Goal: Task Accomplishment & Management: Use online tool/utility

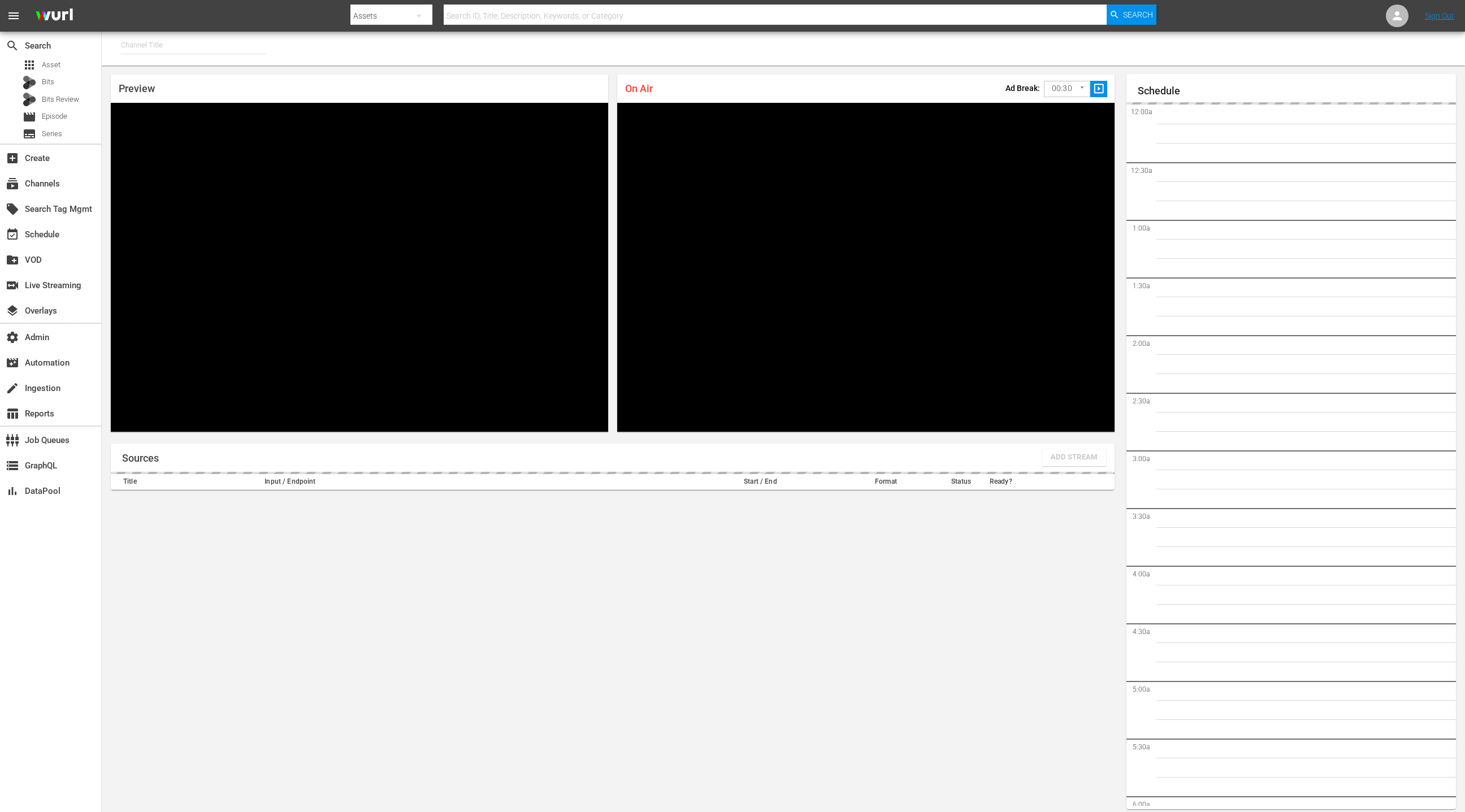
type input "SPEEDVISION (1325)"
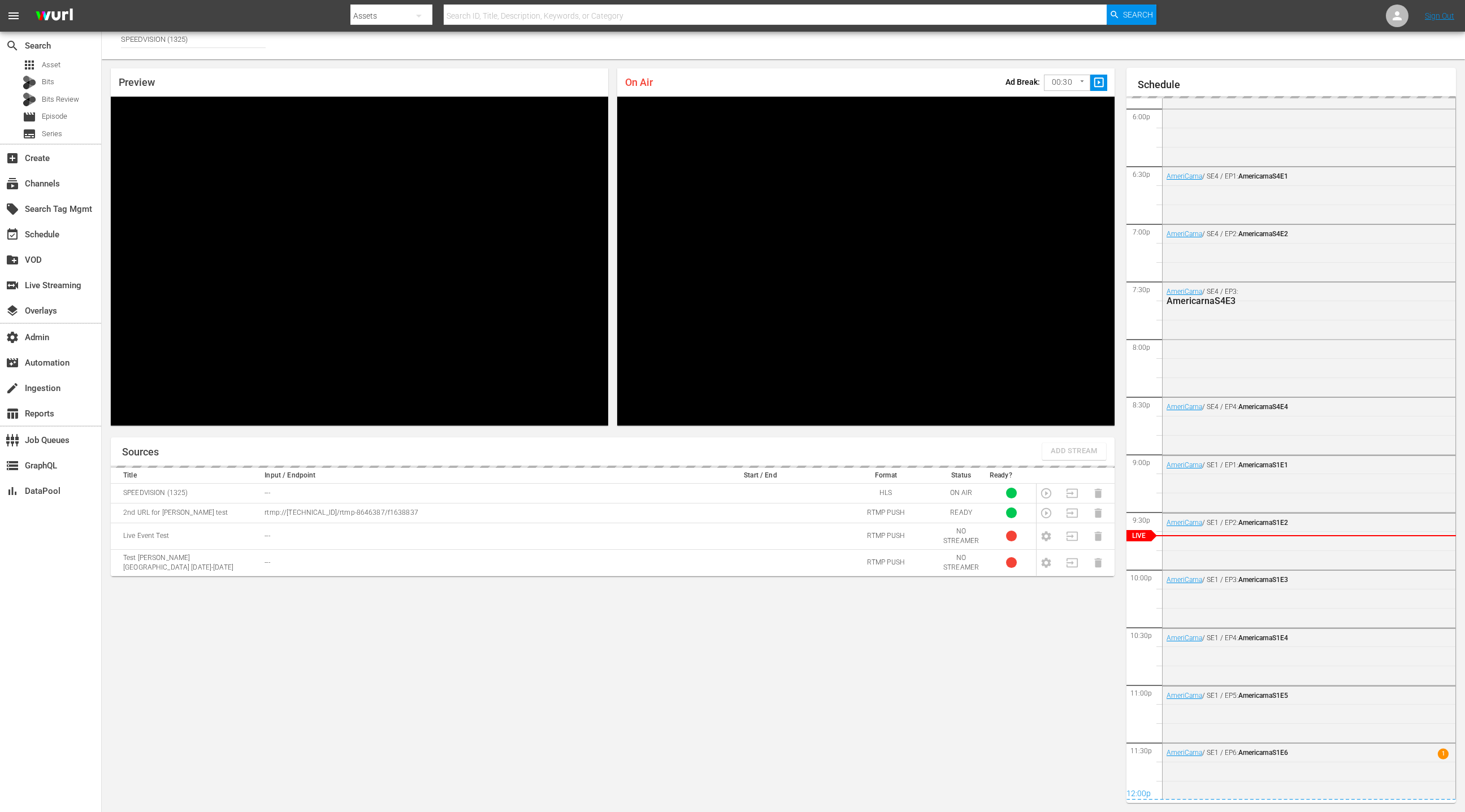
scroll to position [2067, 0]
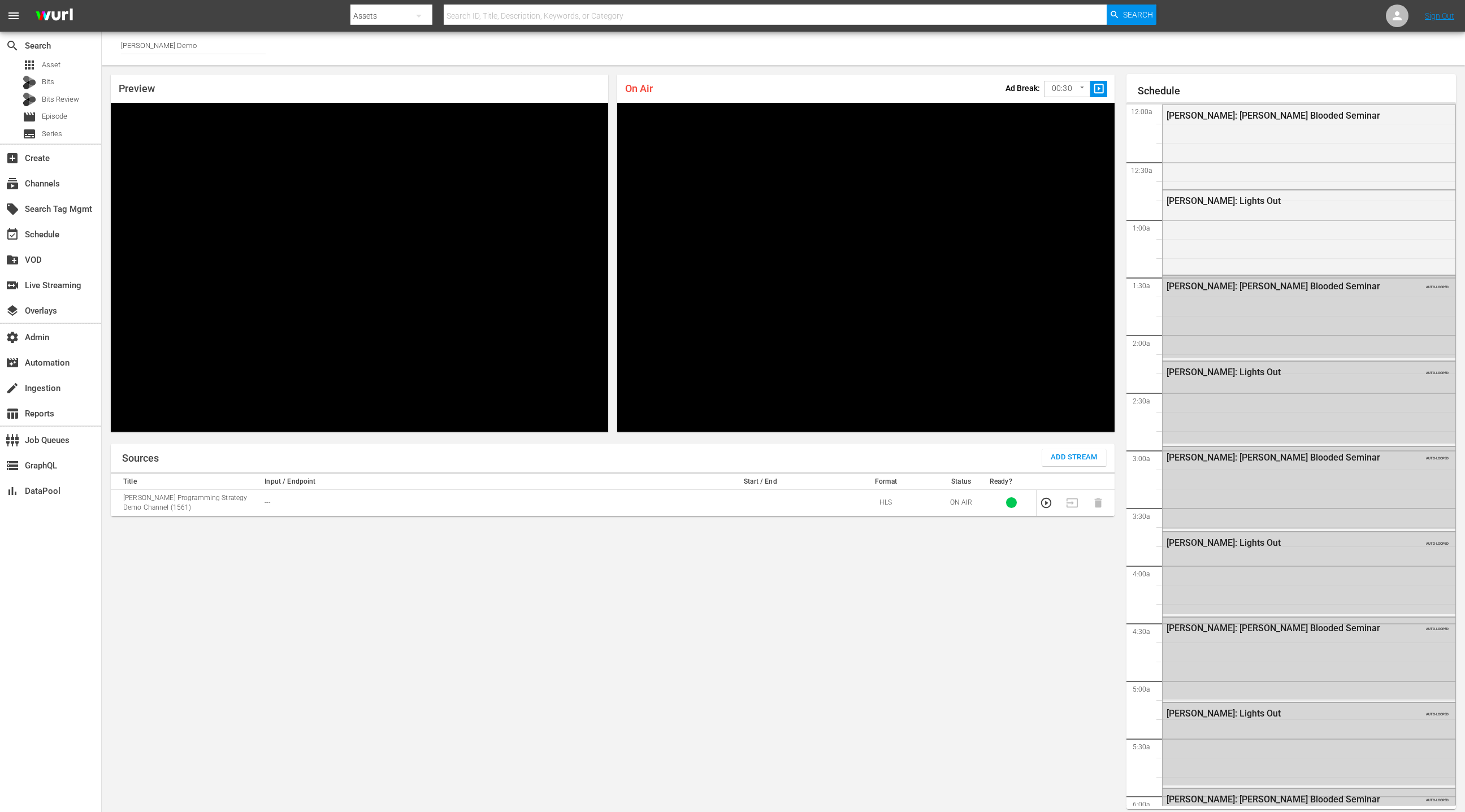
scroll to position [1805, 0]
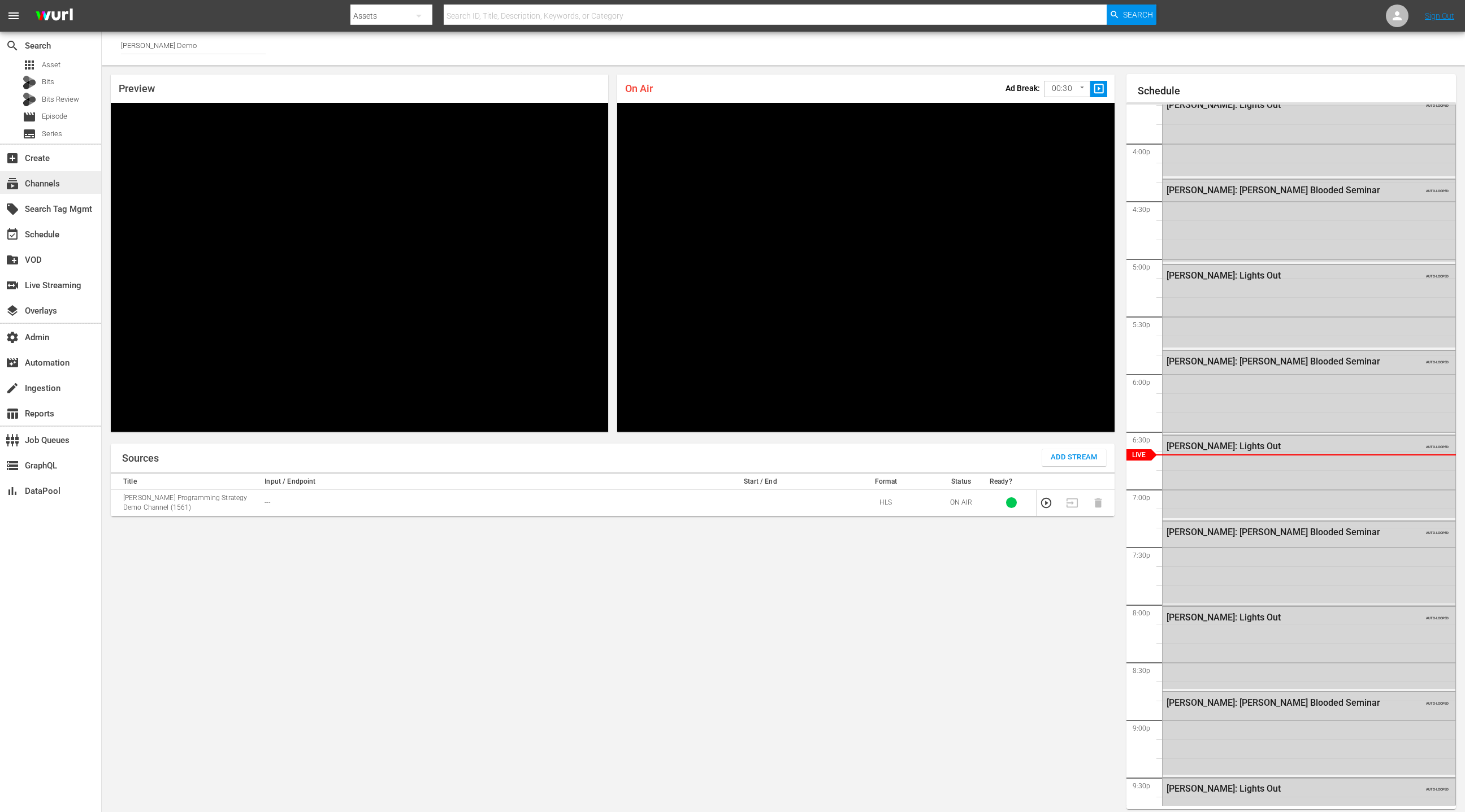
click at [71, 180] on div "subscriptions Channels" at bounding box center [50, 182] width 101 height 22
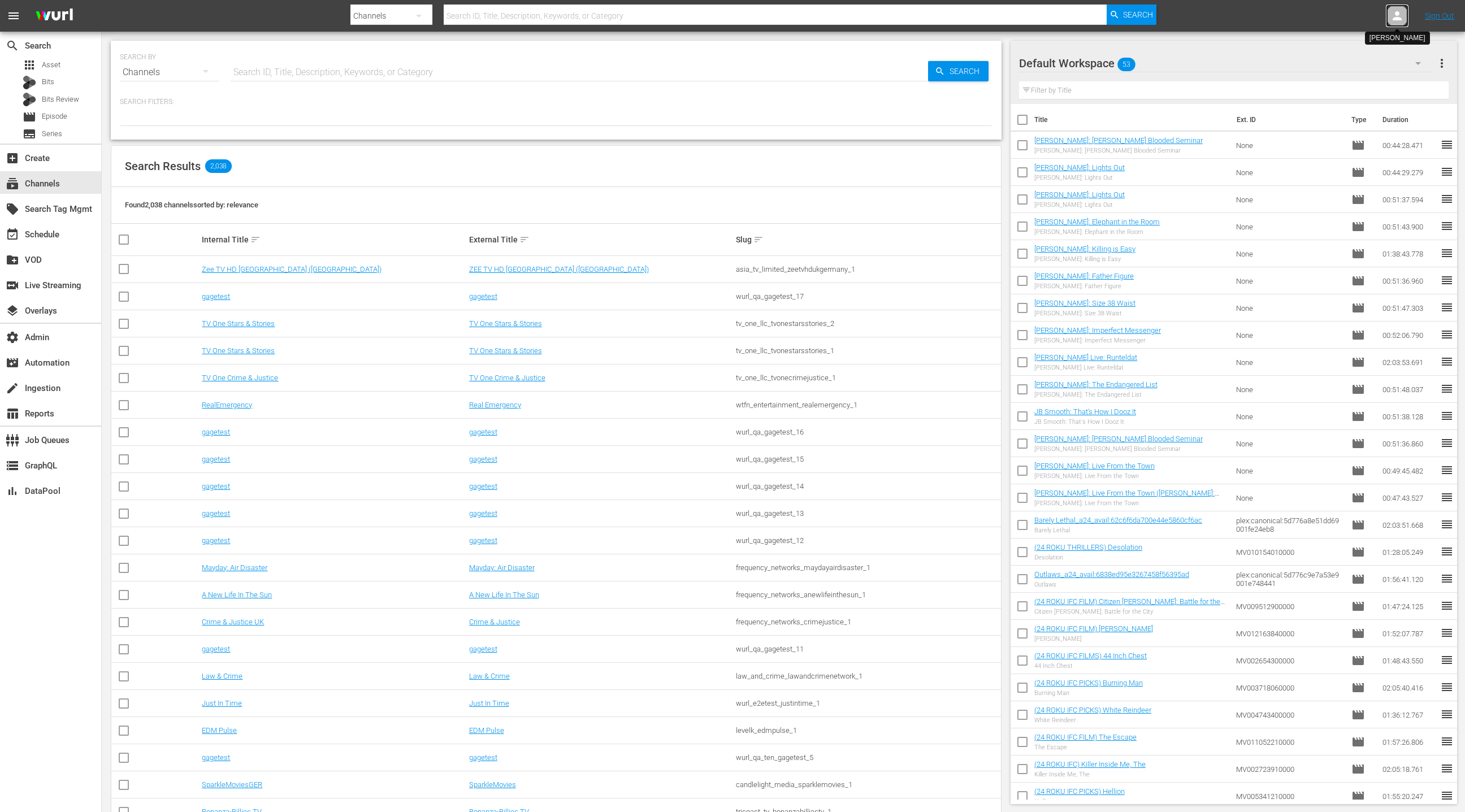
click at [1400, 18] on icon at bounding box center [1397, 15] width 9 height 9
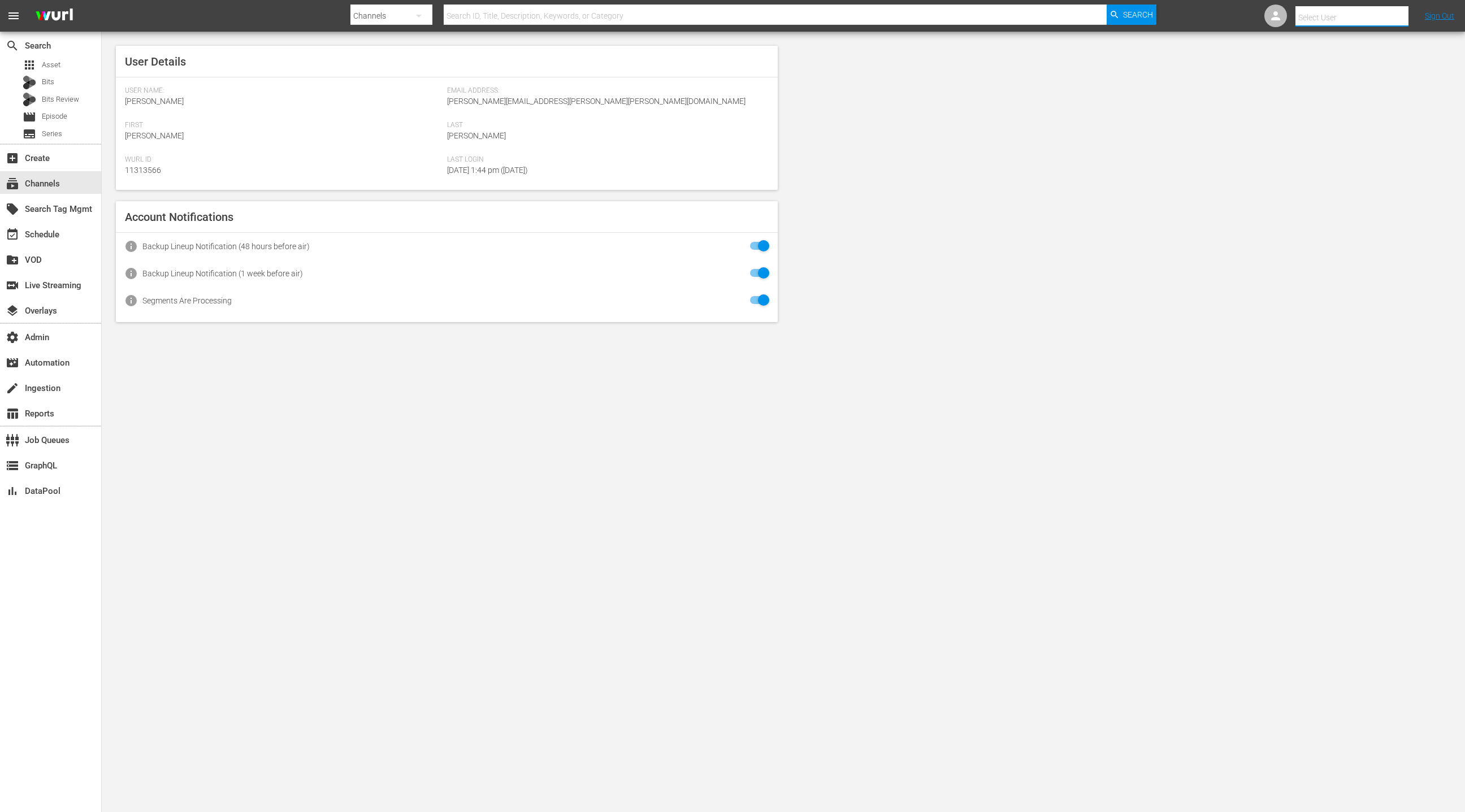
click at [1346, 22] on input "text" at bounding box center [1368, 17] width 145 height 27
click at [1341, 47] on div "FailArmy Jukin <fail_army_jukin@wurl.com>" at bounding box center [1343, 48] width 176 height 27
type input "FailArmy Jukin (11313862)"
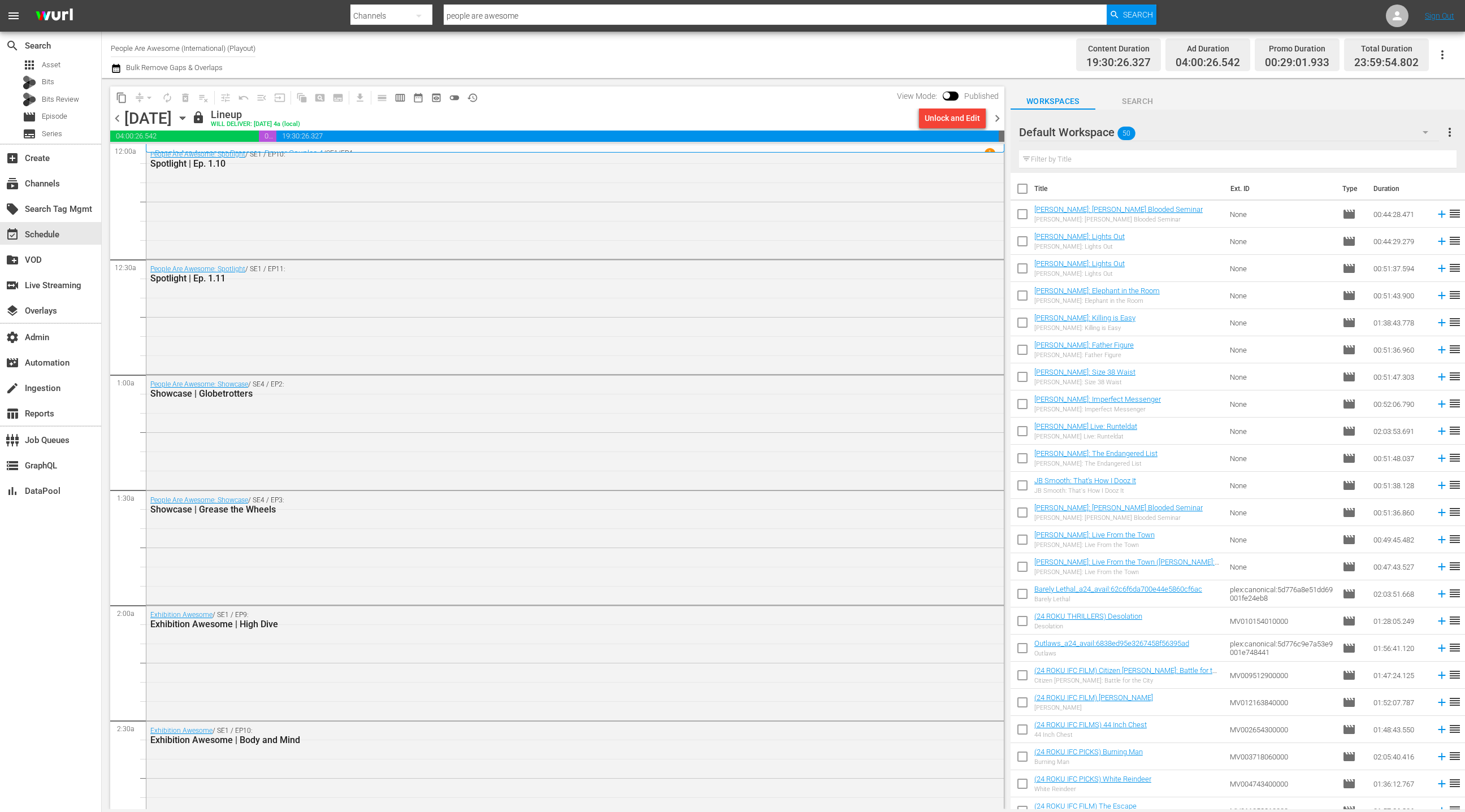
click at [1400, 117] on div "Default Workspace 50" at bounding box center [1229, 132] width 420 height 32
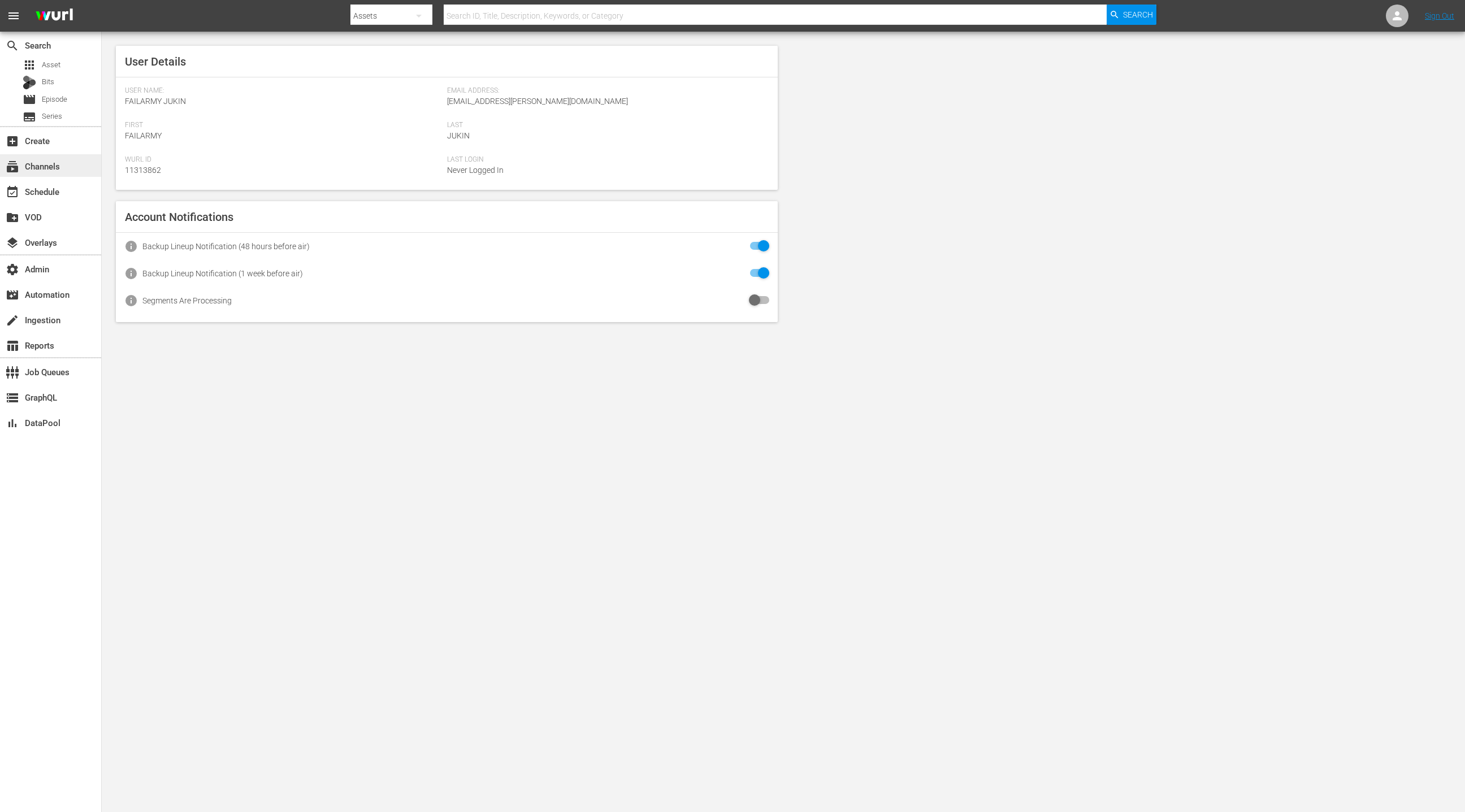
click at [73, 170] on div "subscriptions Channels" at bounding box center [50, 165] width 101 height 22
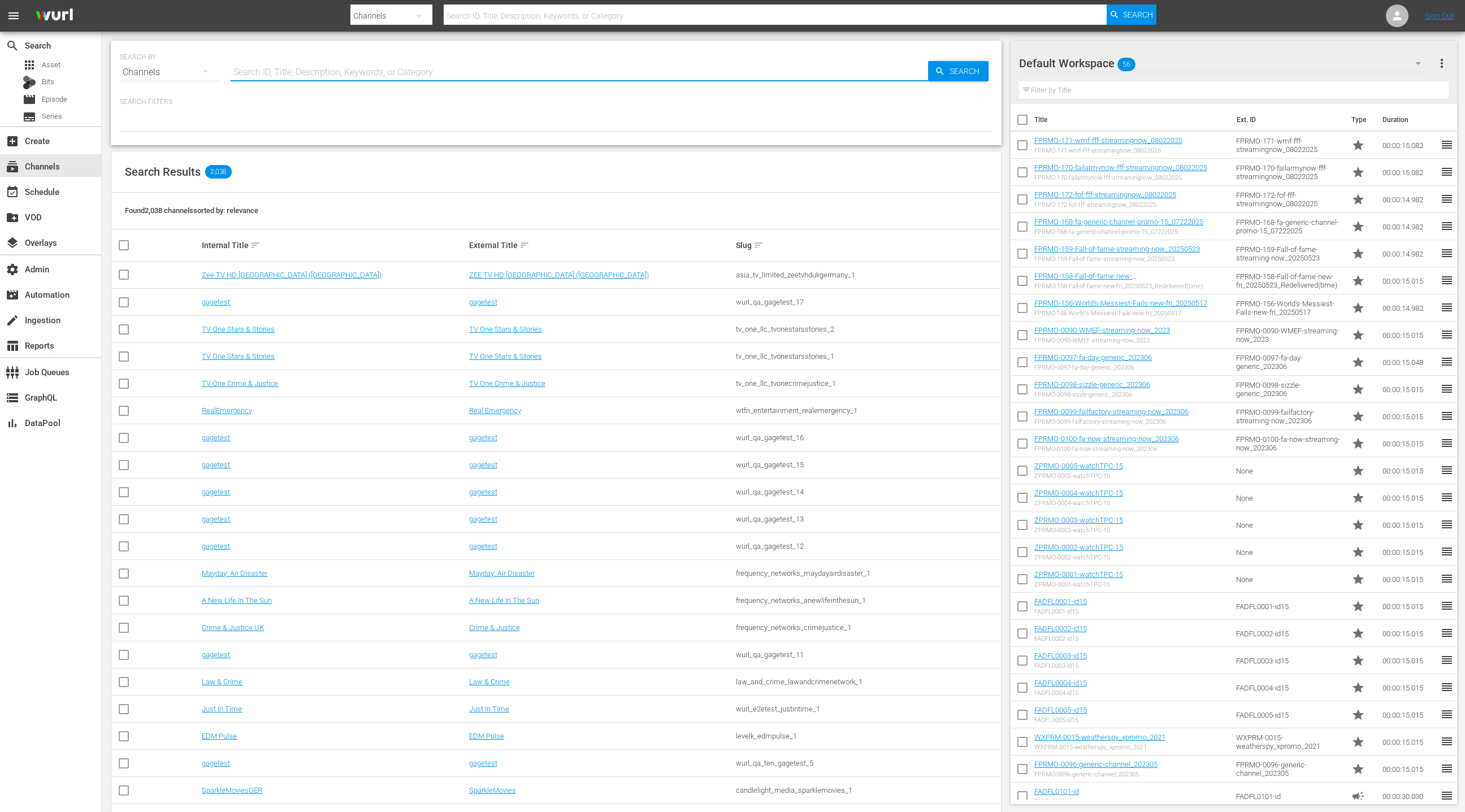
click at [316, 68] on input "text" at bounding box center [579, 72] width 697 height 27
type input "fail"
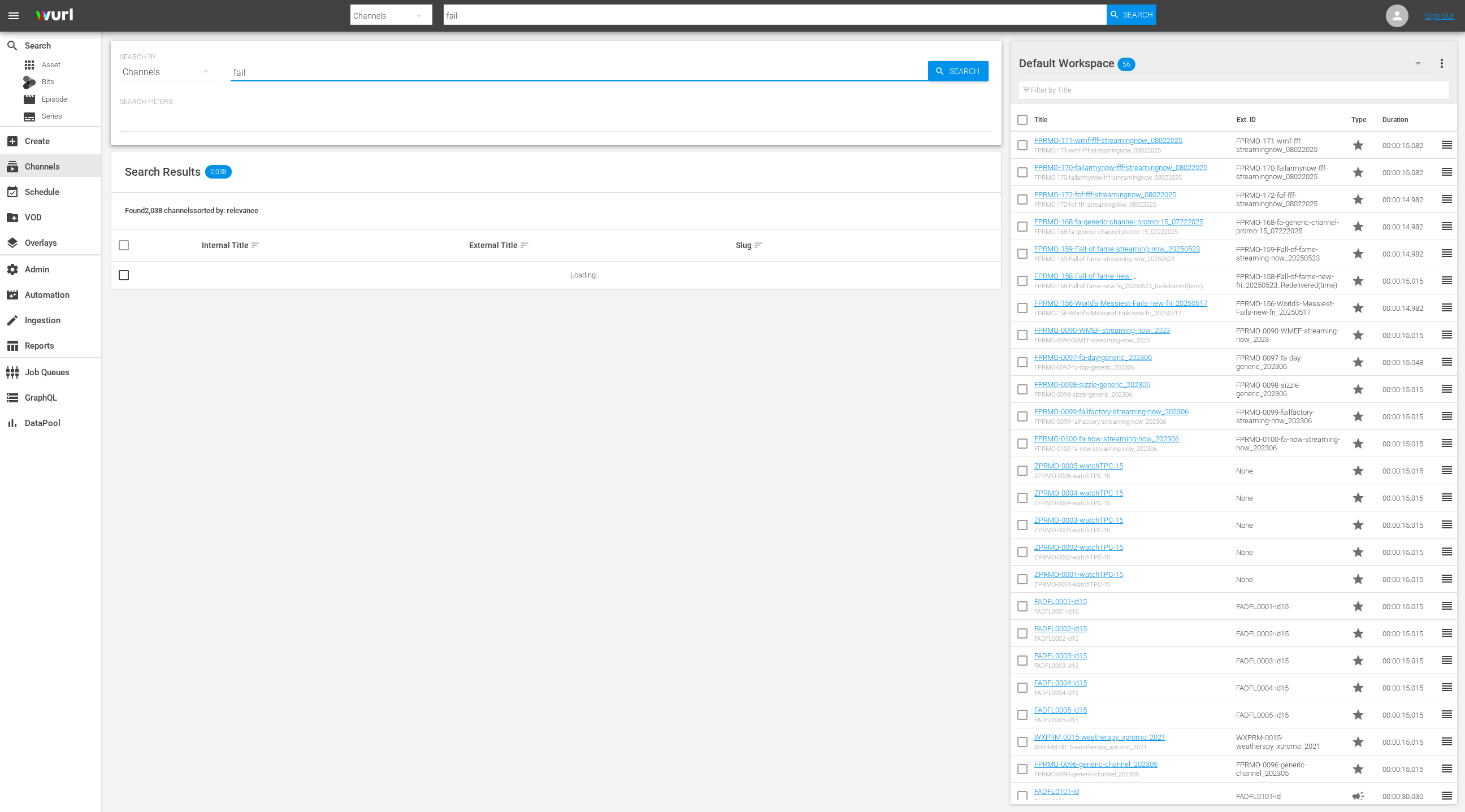
type input "failarmy"
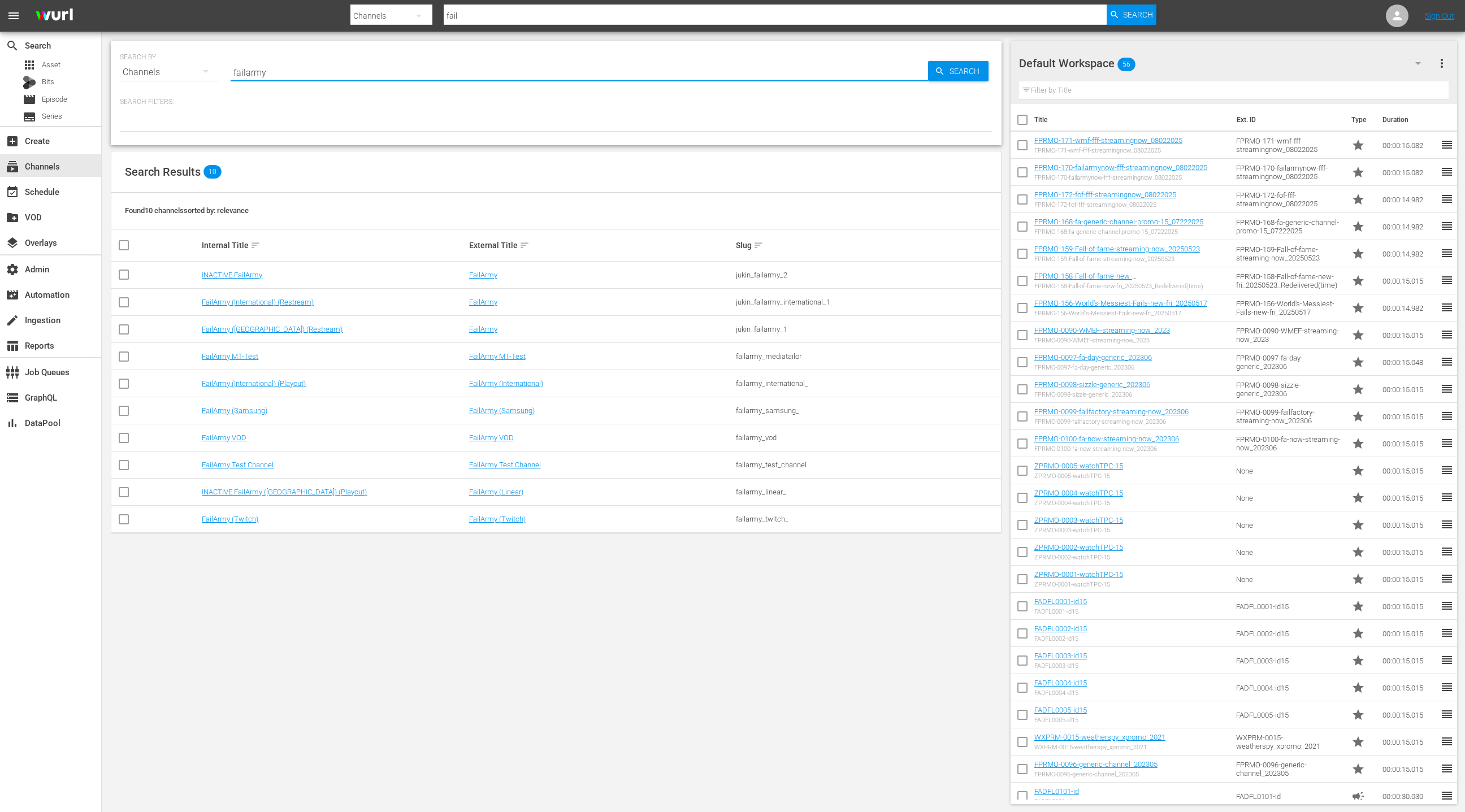
type input "failarmy"
click at [296, 383] on link "FailArmy (International) (Playout)" at bounding box center [254, 383] width 104 height 9
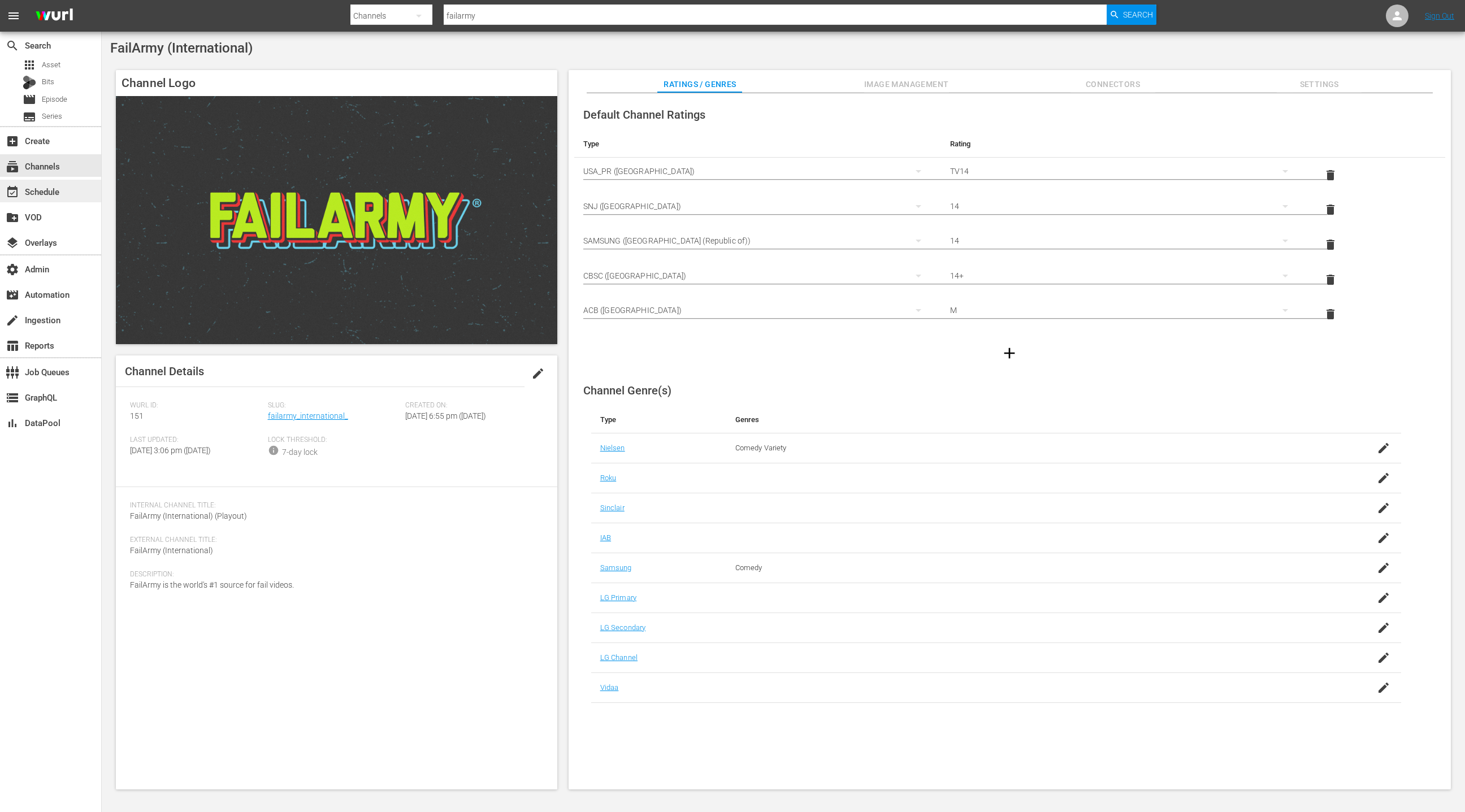
click at [56, 199] on div "event_available Schedule" at bounding box center [50, 190] width 101 height 22
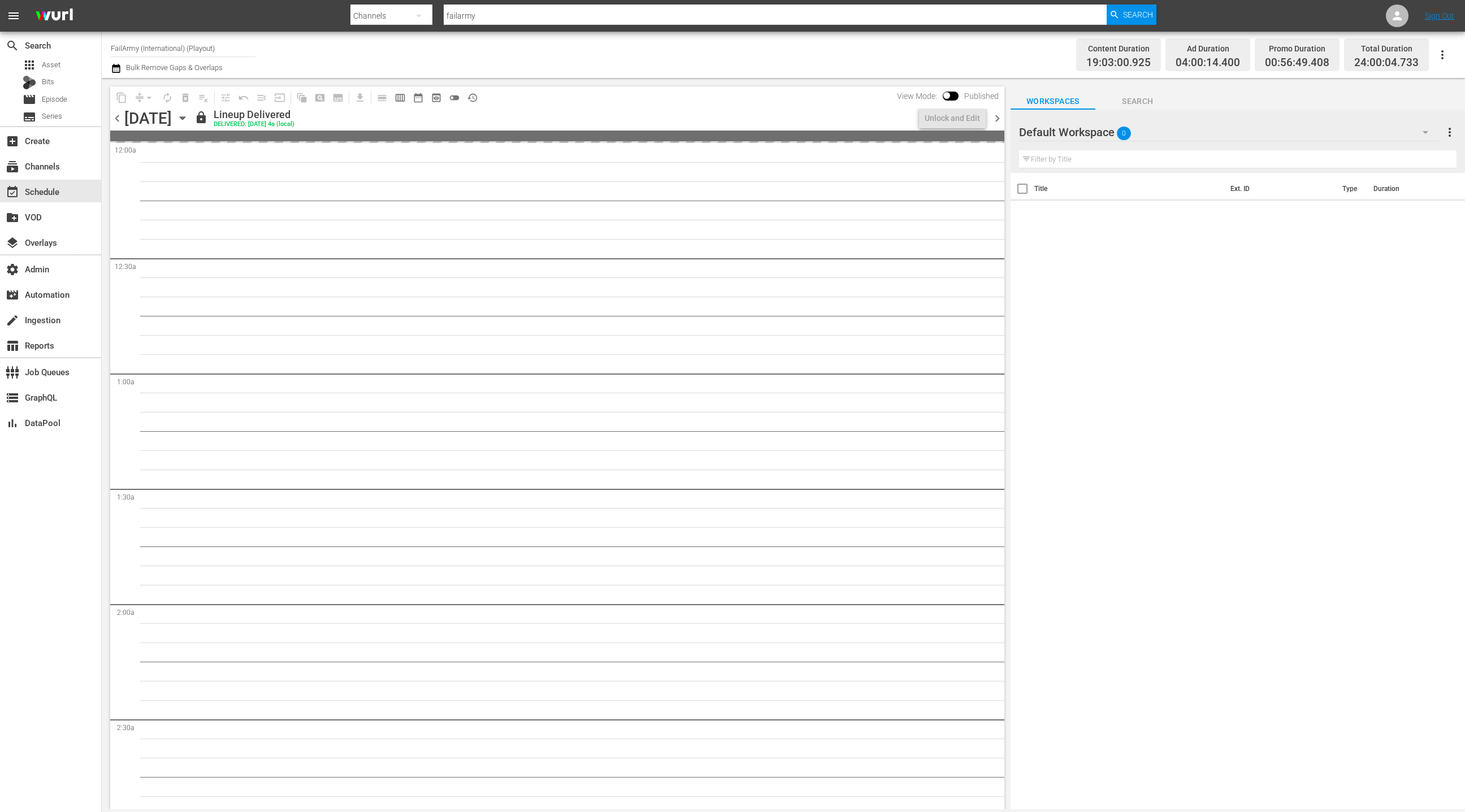
click at [189, 120] on icon "button" at bounding box center [182, 118] width 13 height 13
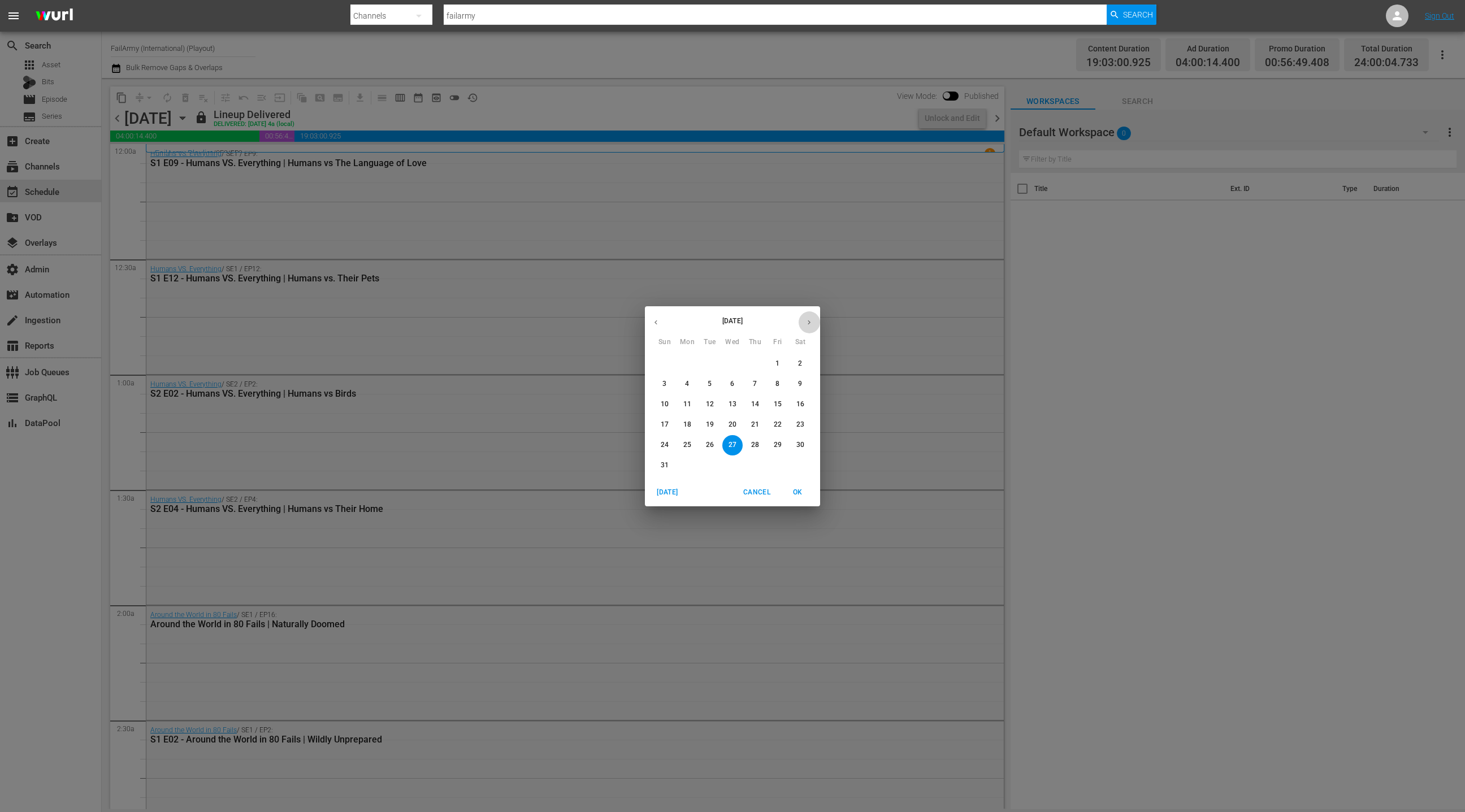
click at [810, 322] on icon "button" at bounding box center [808, 322] width 9 height 9
click at [688, 386] on p "8" at bounding box center [687, 384] width 4 height 10
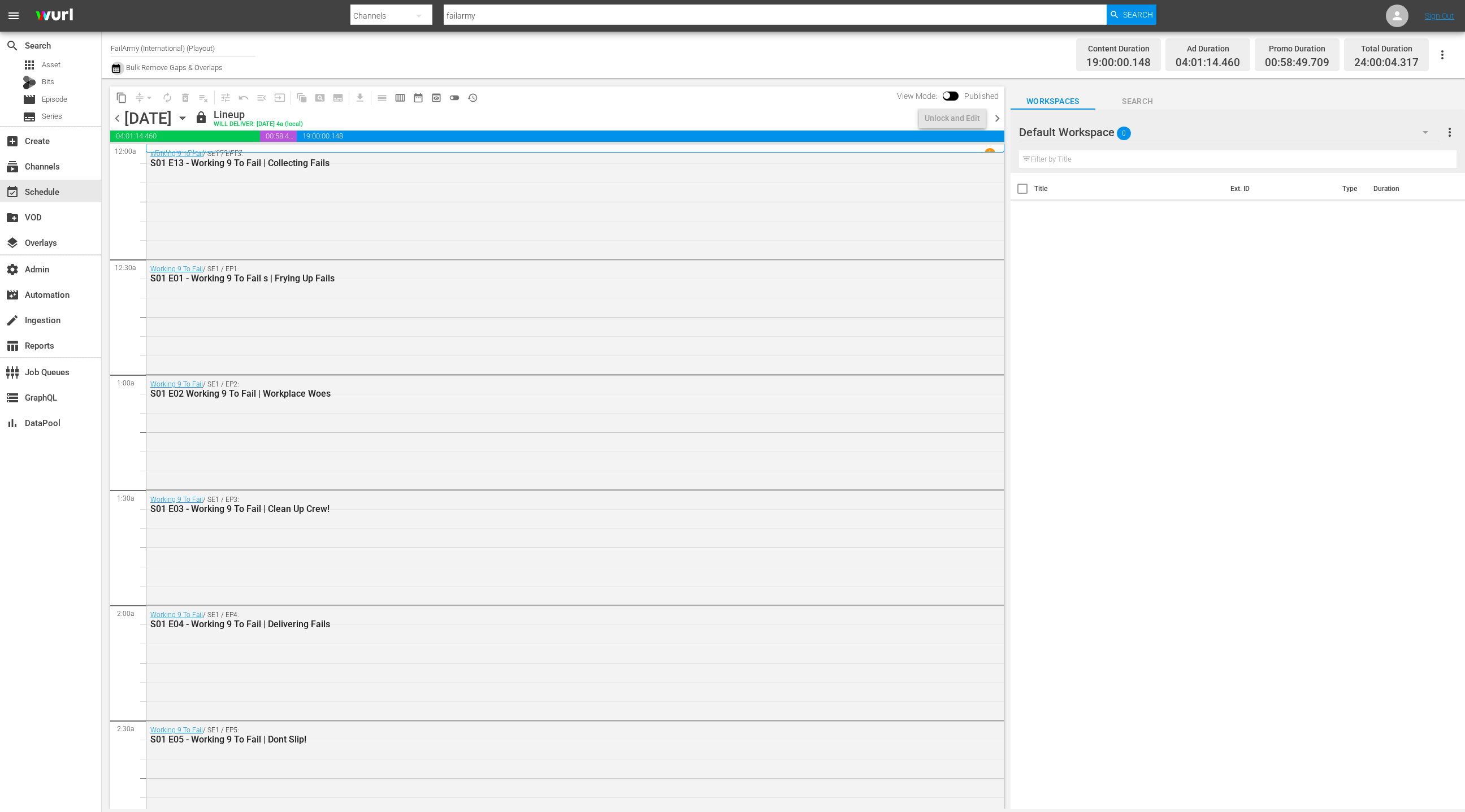
click at [114, 70] on icon "button" at bounding box center [116, 68] width 8 height 9
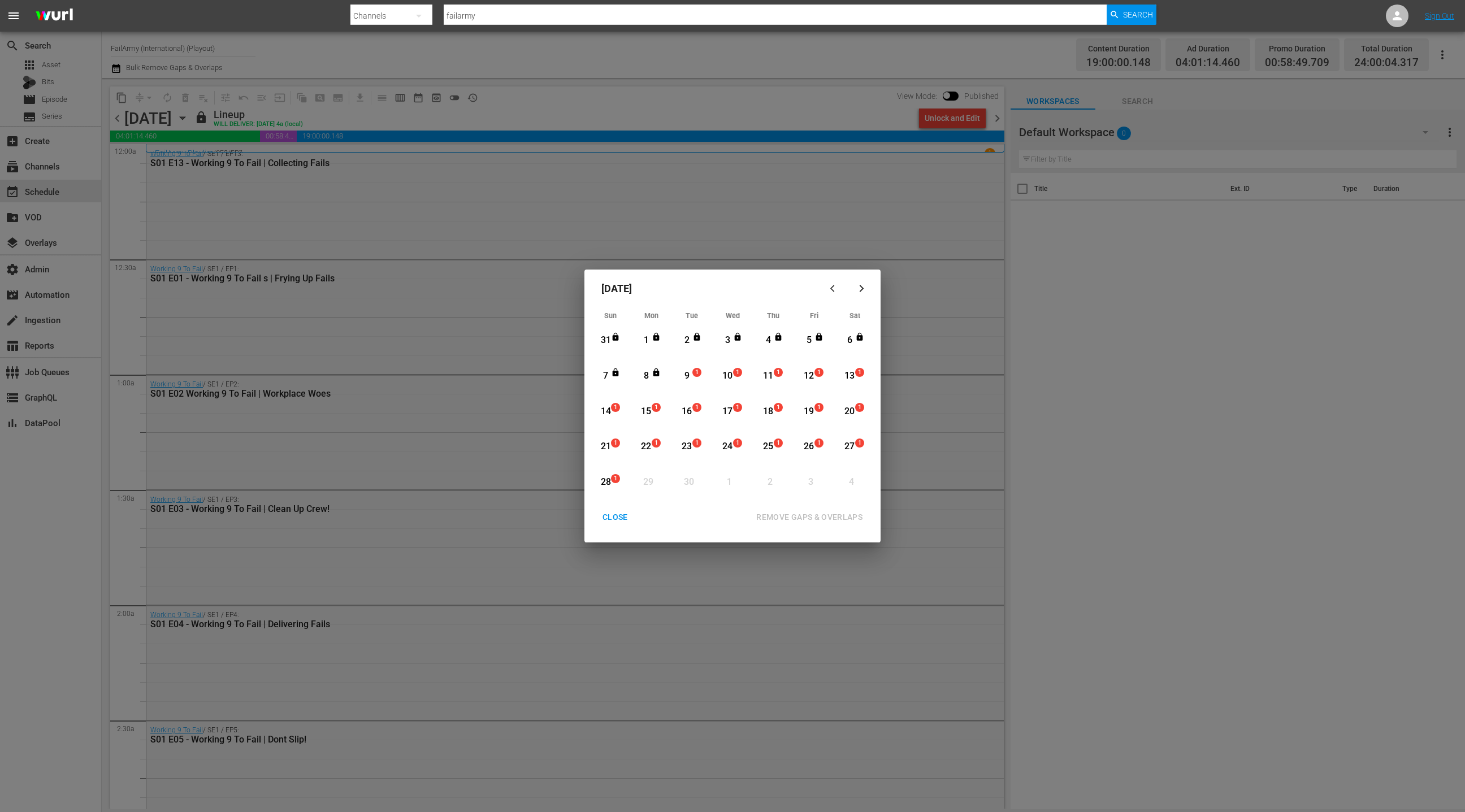
click at [615, 518] on div "CLOSE" at bounding box center [614, 517] width 43 height 14
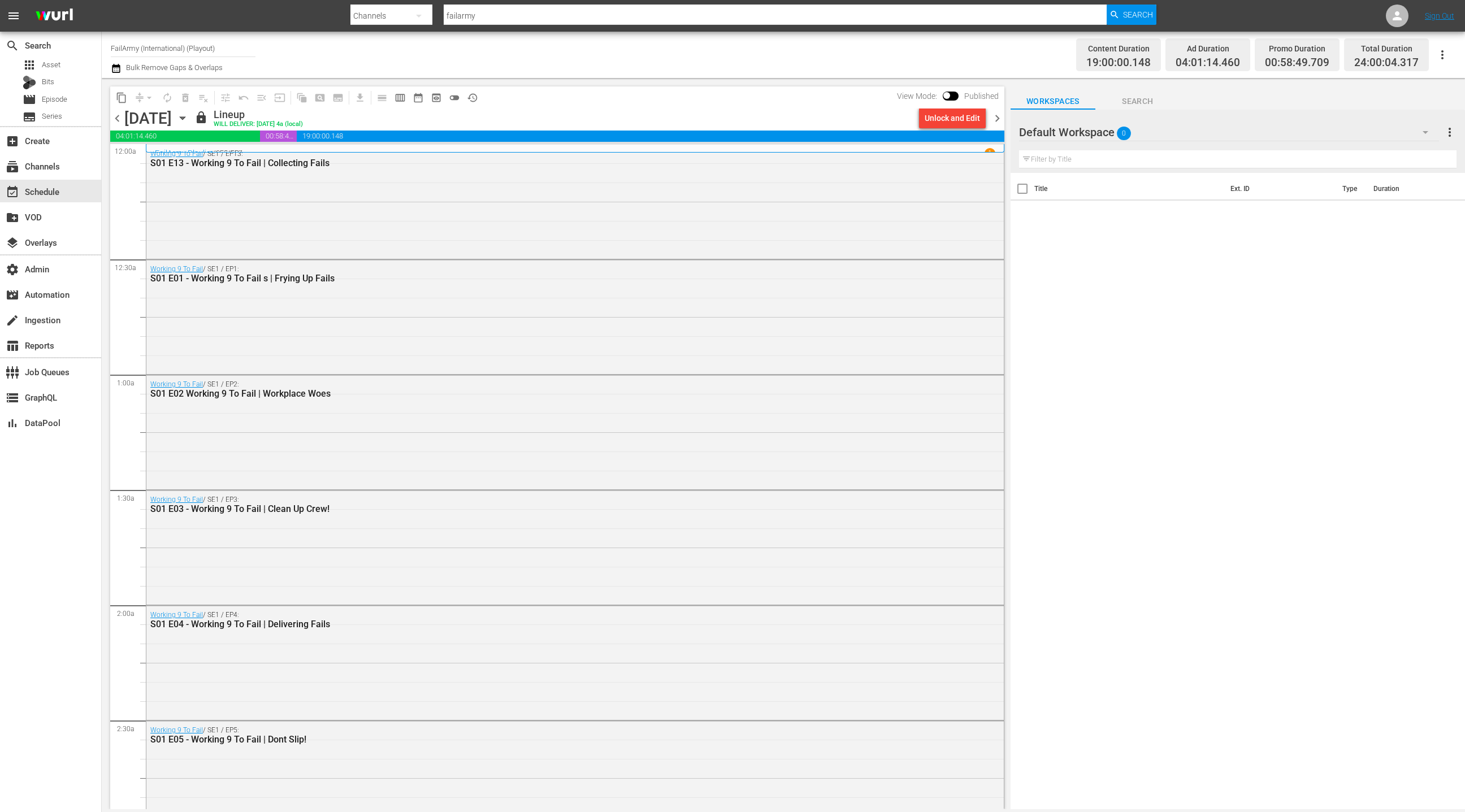
click at [997, 122] on span "chevron_right" at bounding box center [997, 118] width 14 height 14
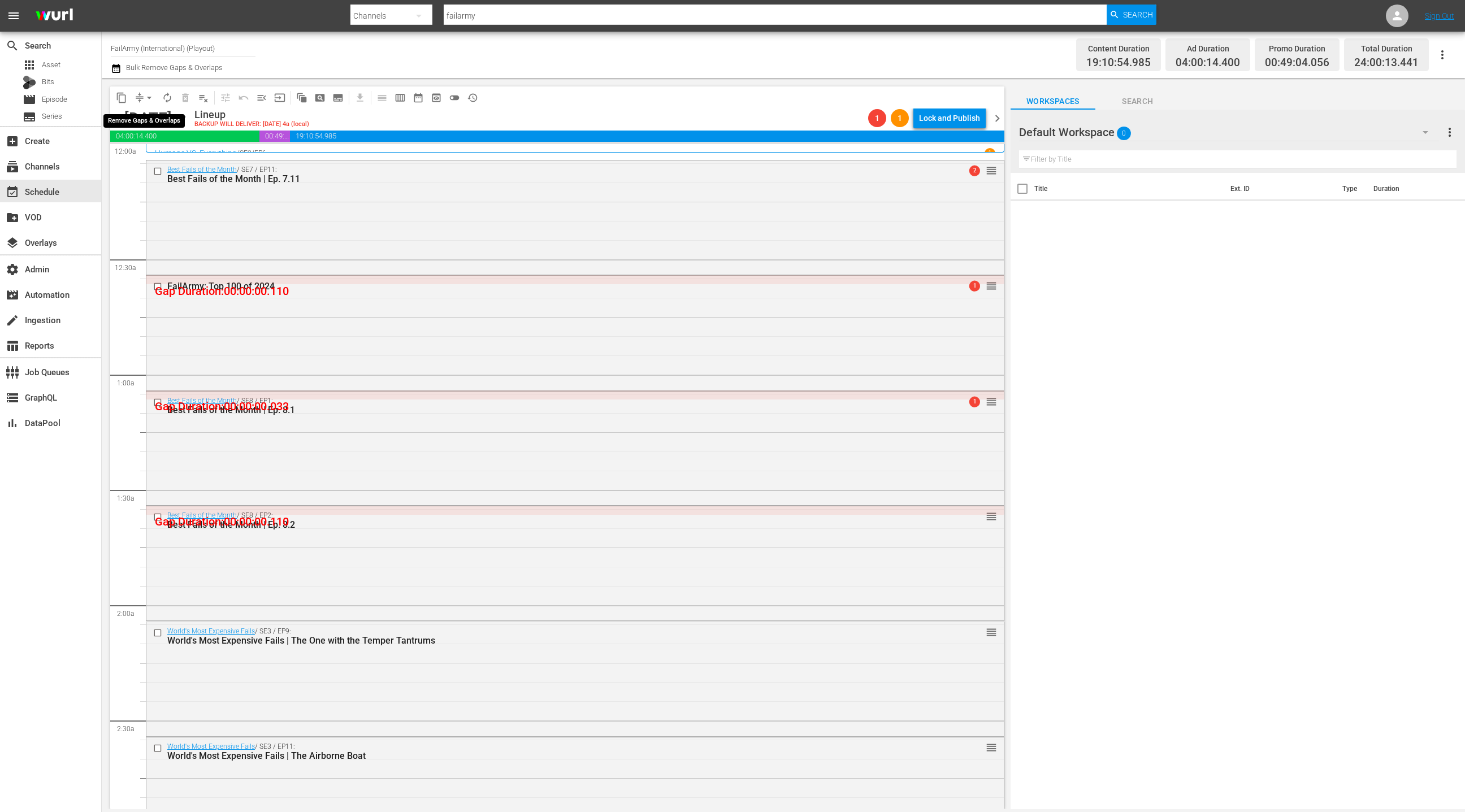
click at [144, 97] on span "arrow_drop_down" at bounding box center [149, 98] width 12 height 12
click at [152, 153] on li "Align to End of Previous Day" at bounding box center [149, 157] width 119 height 18
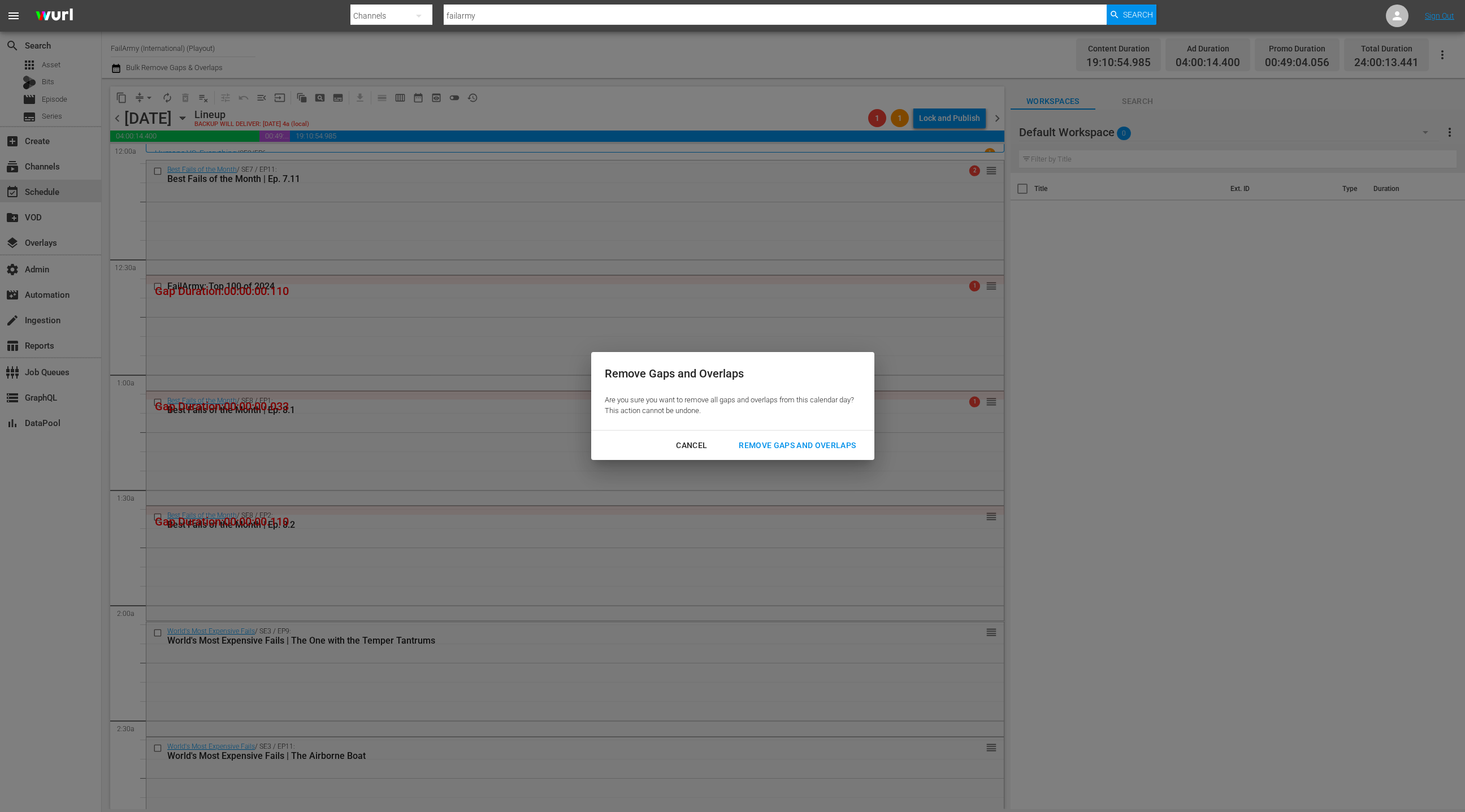
click at [825, 446] on div "Remove Gaps and Overlaps" at bounding box center [798, 446] width 135 height 14
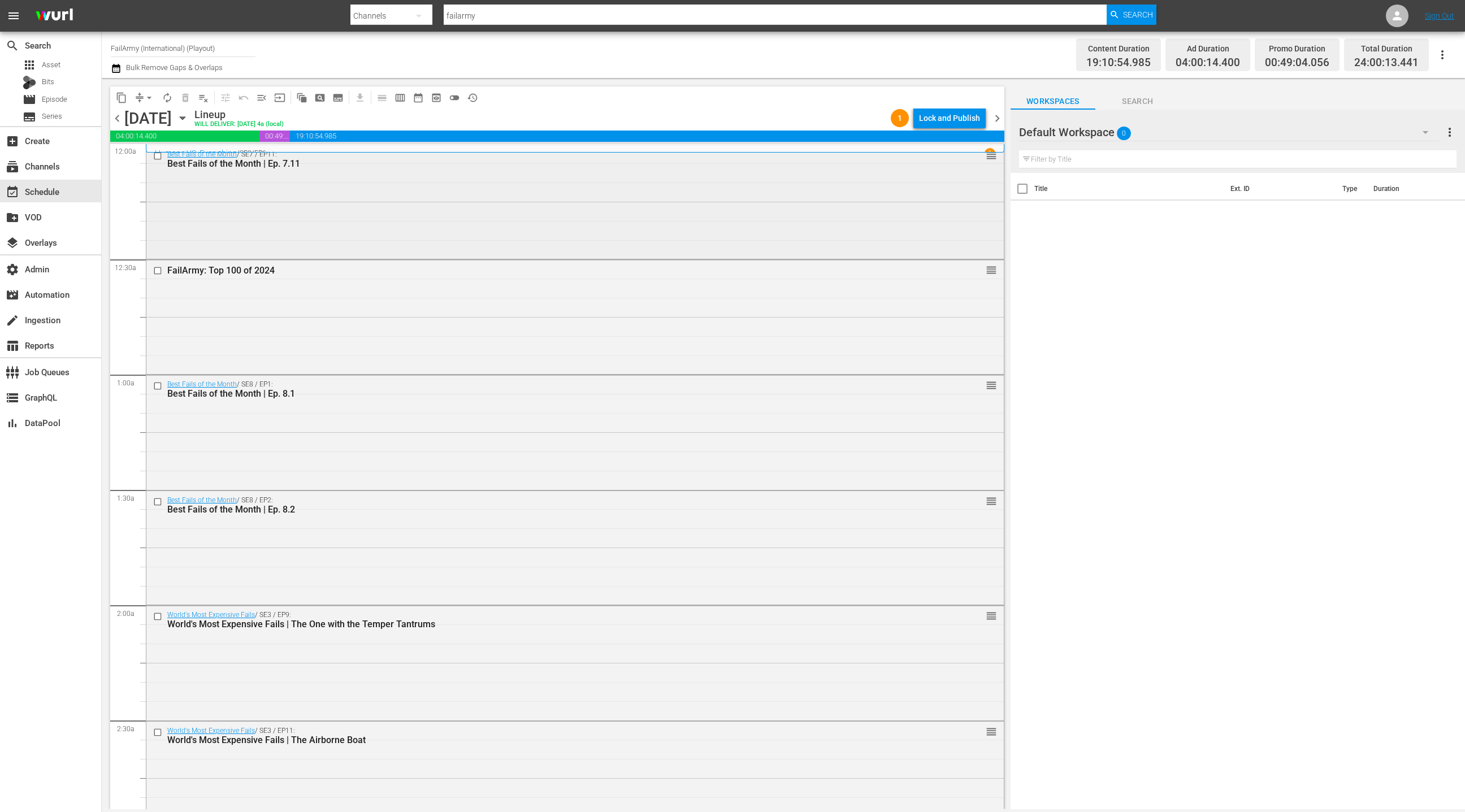
click at [406, 215] on div "Best Fails of the Month / SE7 / EP11: Best Fails of the Month | Ep. 7.11 reorder" at bounding box center [575, 202] width 857 height 112
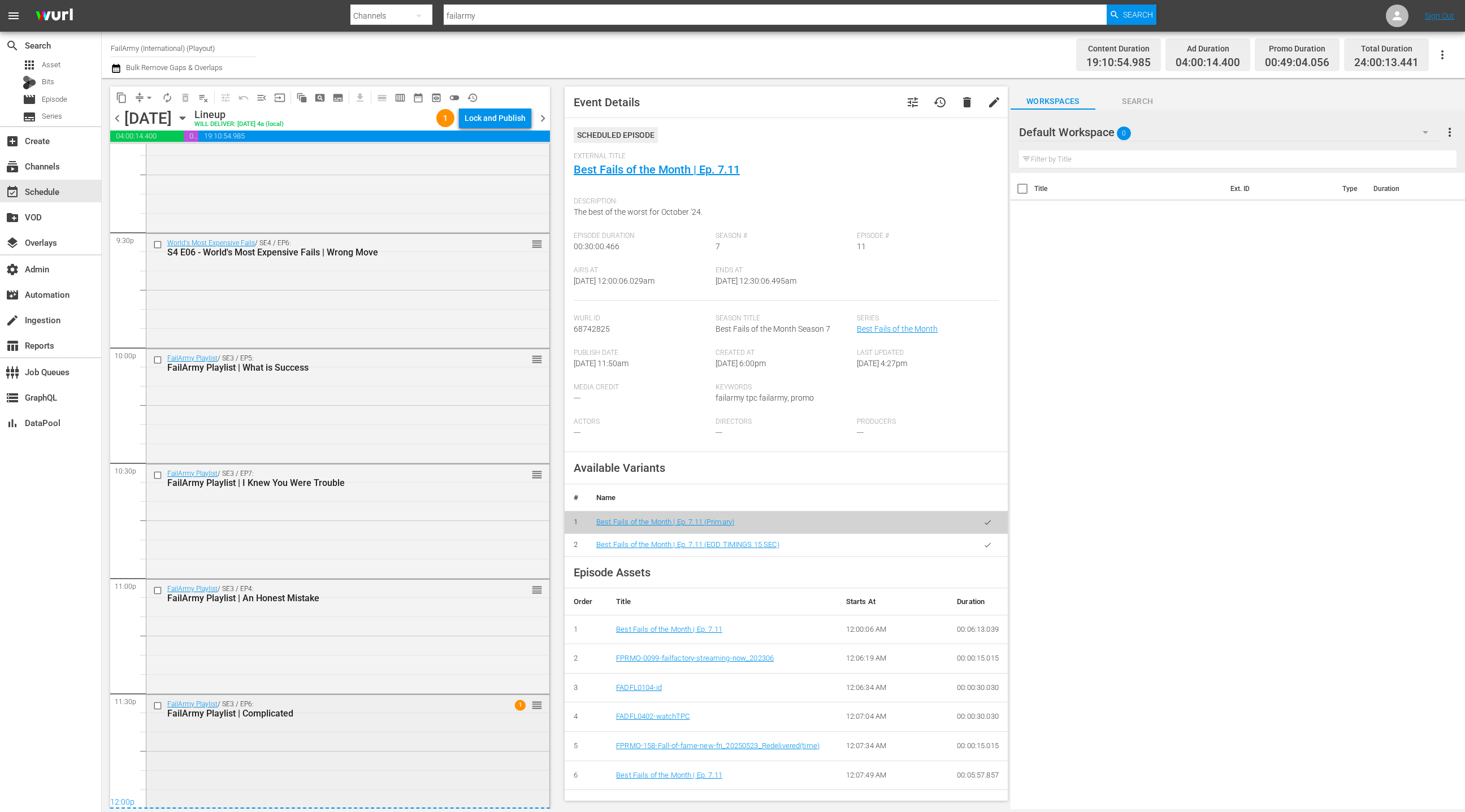
scroll to position [4867, 0]
click at [336, 730] on div "FailArmy Playlist / SE3 / EP6: FailArmy Playlist | Complicated 1 reorder" at bounding box center [348, 753] width 403 height 112
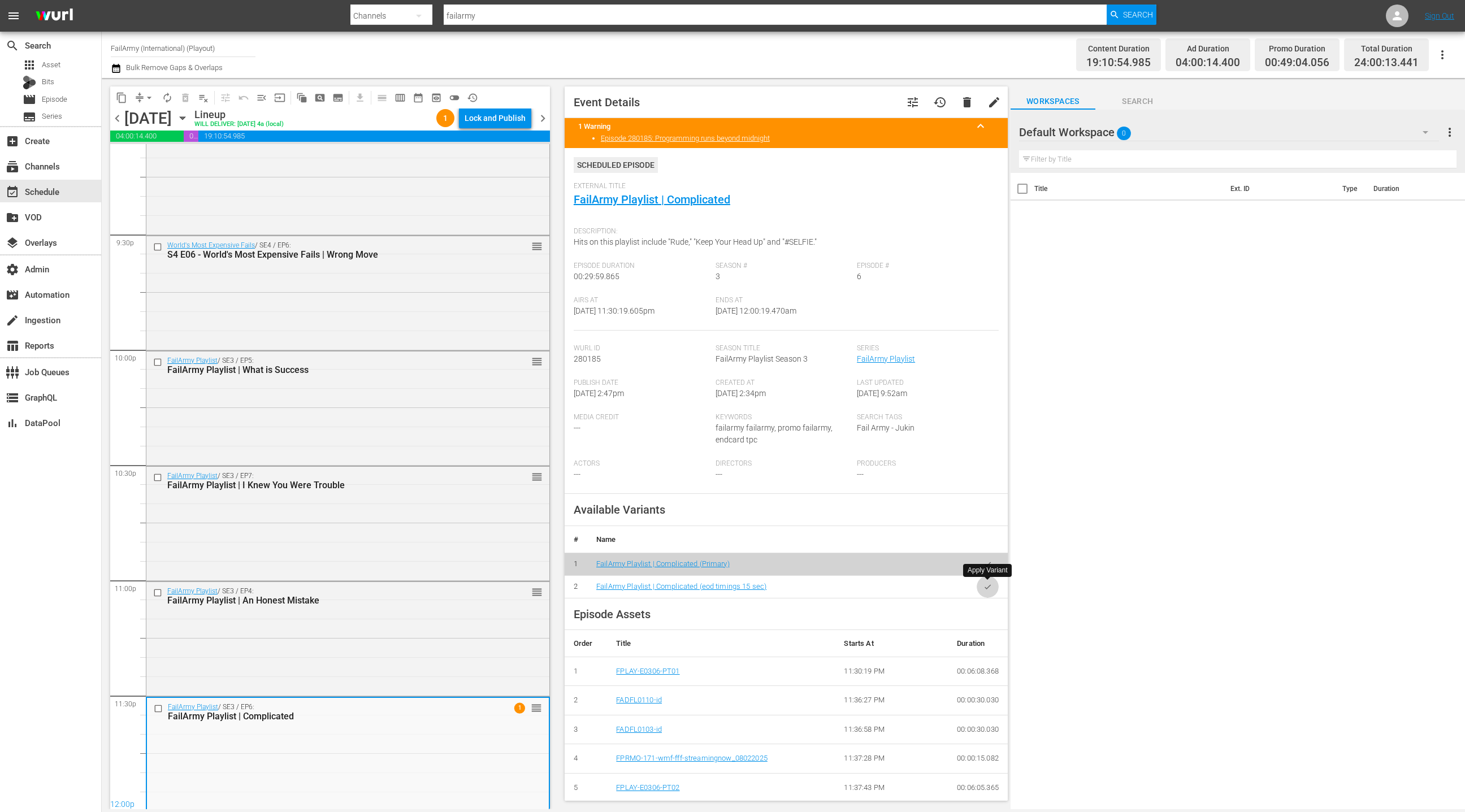
click at [985, 587] on icon "button" at bounding box center [988, 586] width 9 height 9
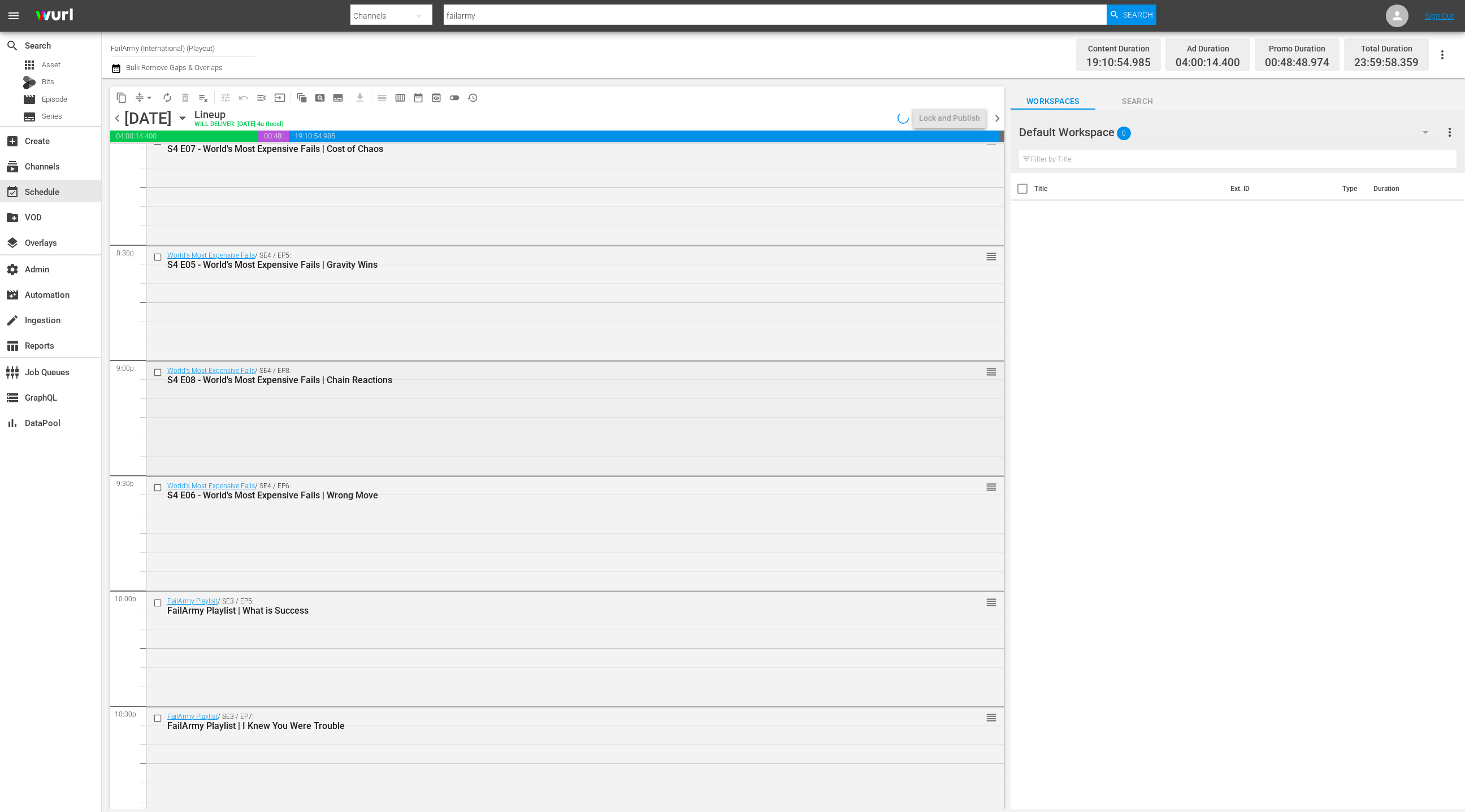
scroll to position [4555, 0]
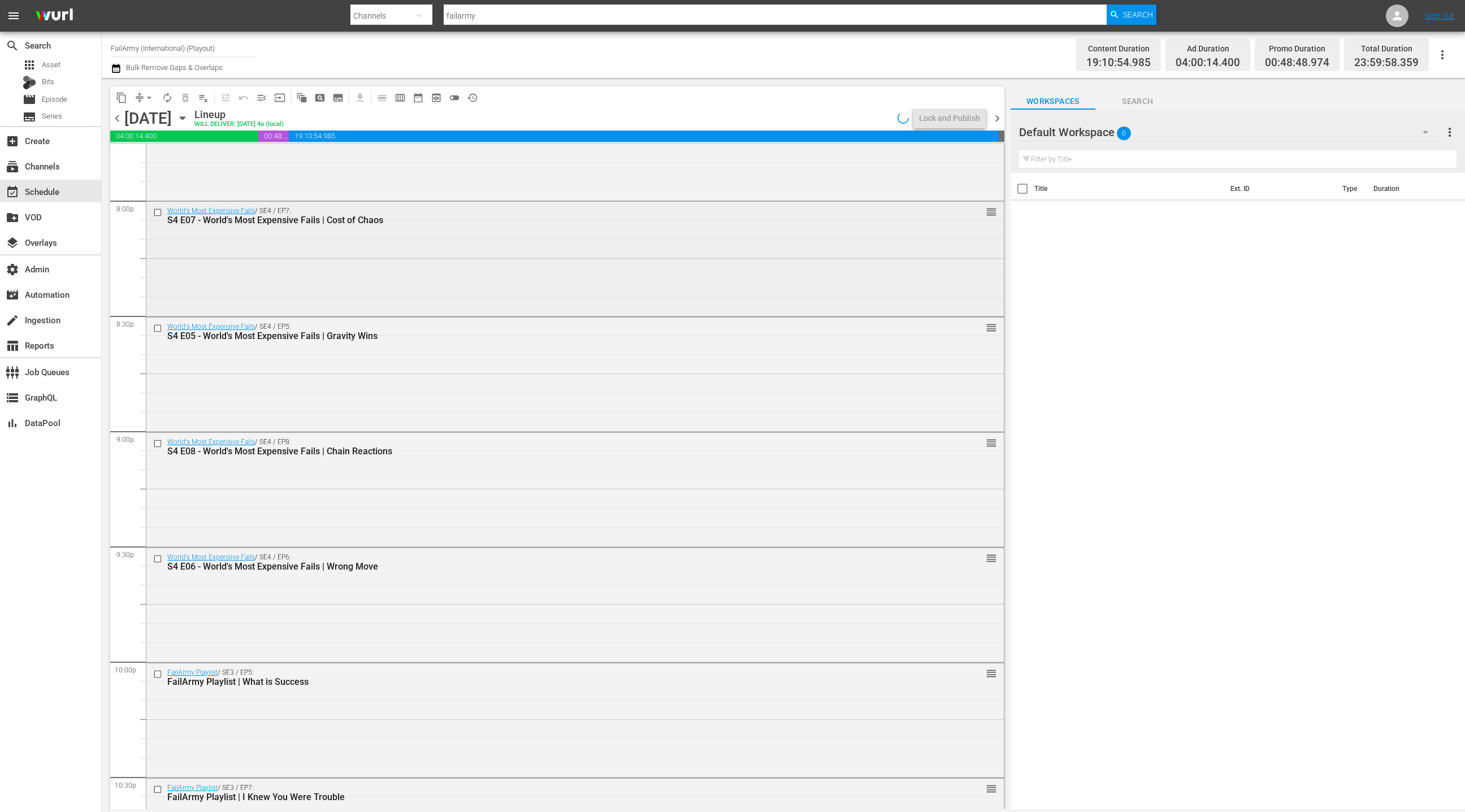
click at [396, 280] on div "World's Most Expensive Fails / SE4 / EP7: S4 E07 - World's Most Expensive Fails…" at bounding box center [575, 257] width 857 height 112
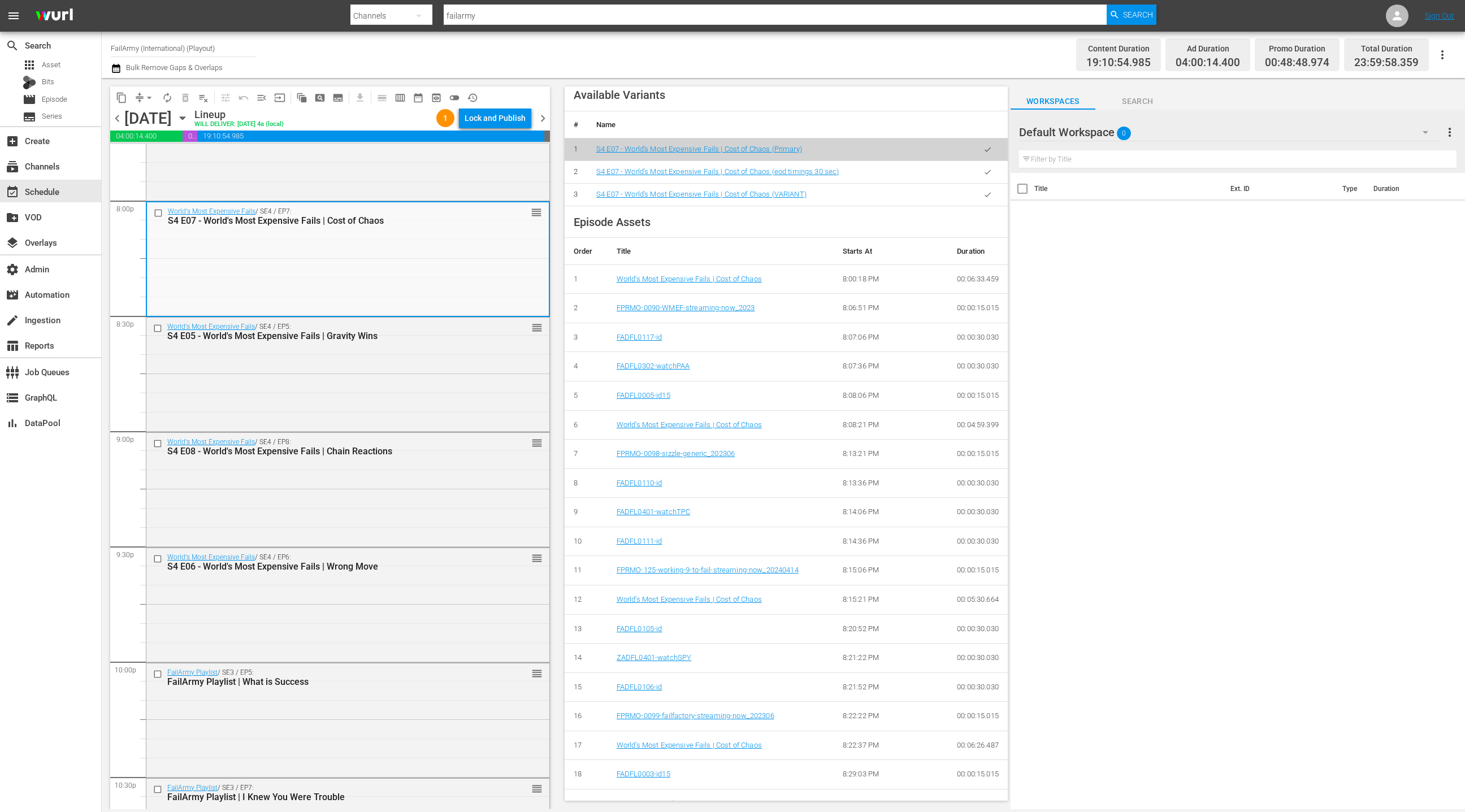
scroll to position [428, 0]
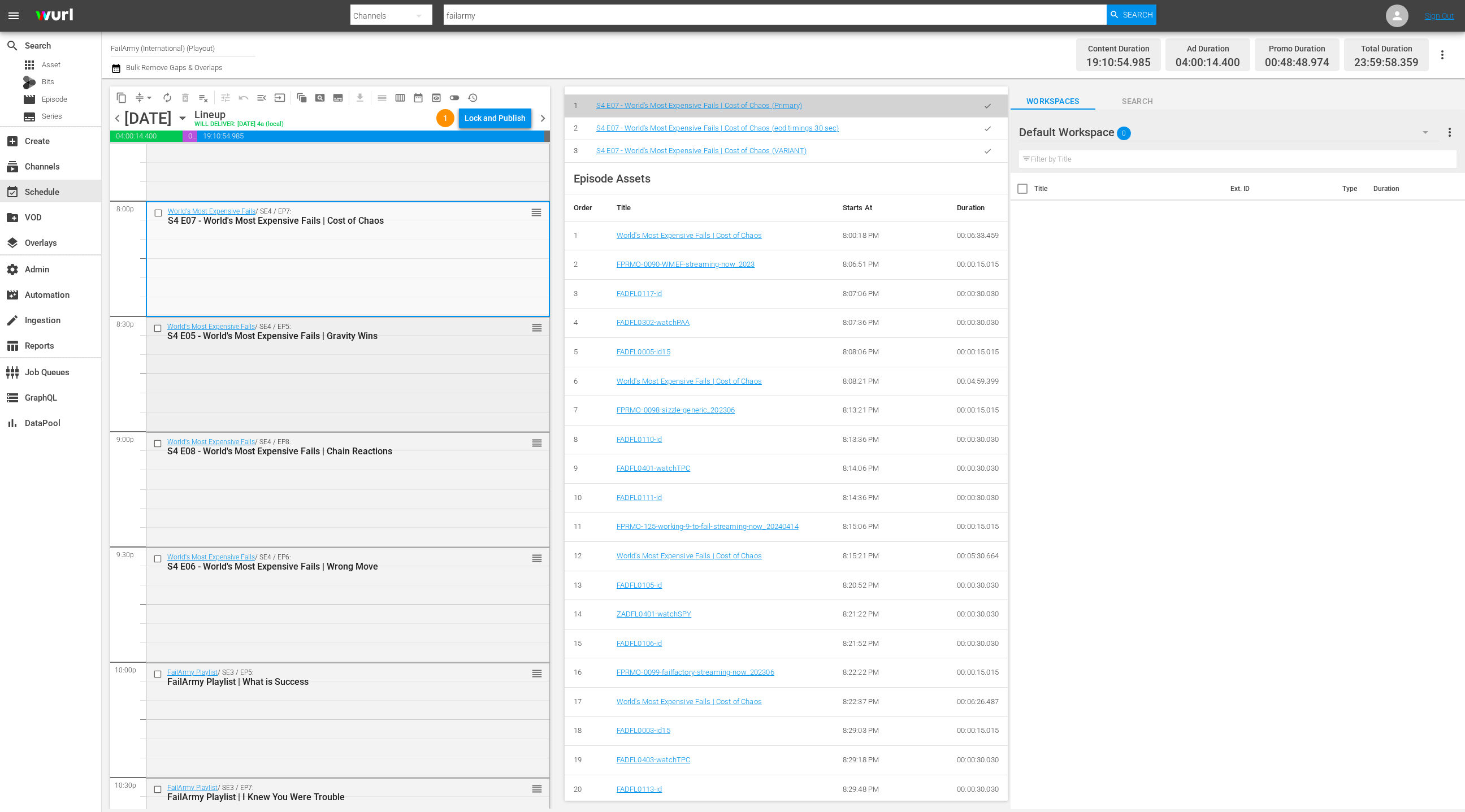
click at [358, 396] on div "World's Most Expensive Fails / SE4 / EP5: S4 E05 - World's Most Expensive Fails…" at bounding box center [348, 373] width 403 height 112
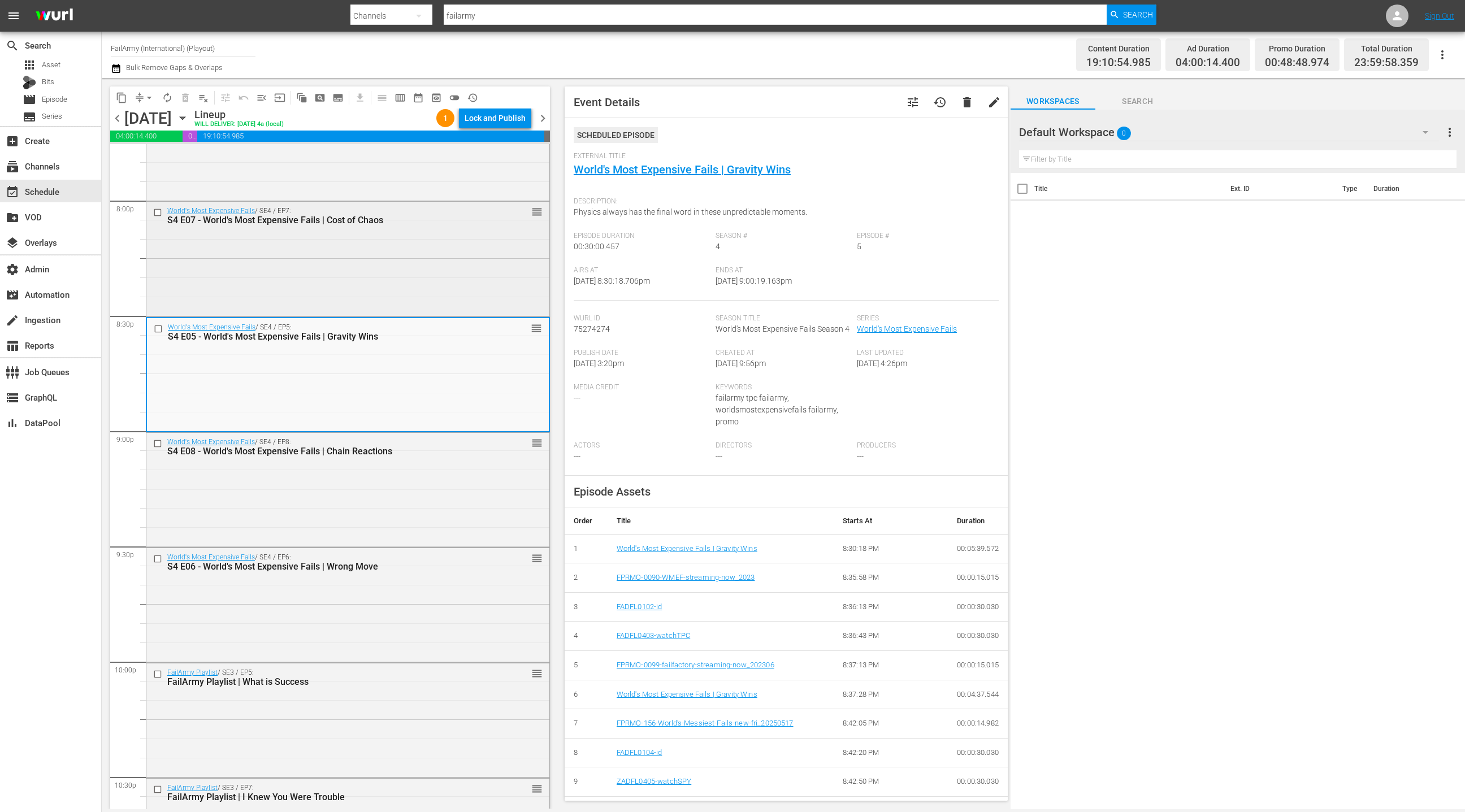
click at [385, 268] on div "World's Most Expensive Fails / SE4 / EP7: S4 E07 - World's Most Expensive Fails…" at bounding box center [348, 257] width 403 height 112
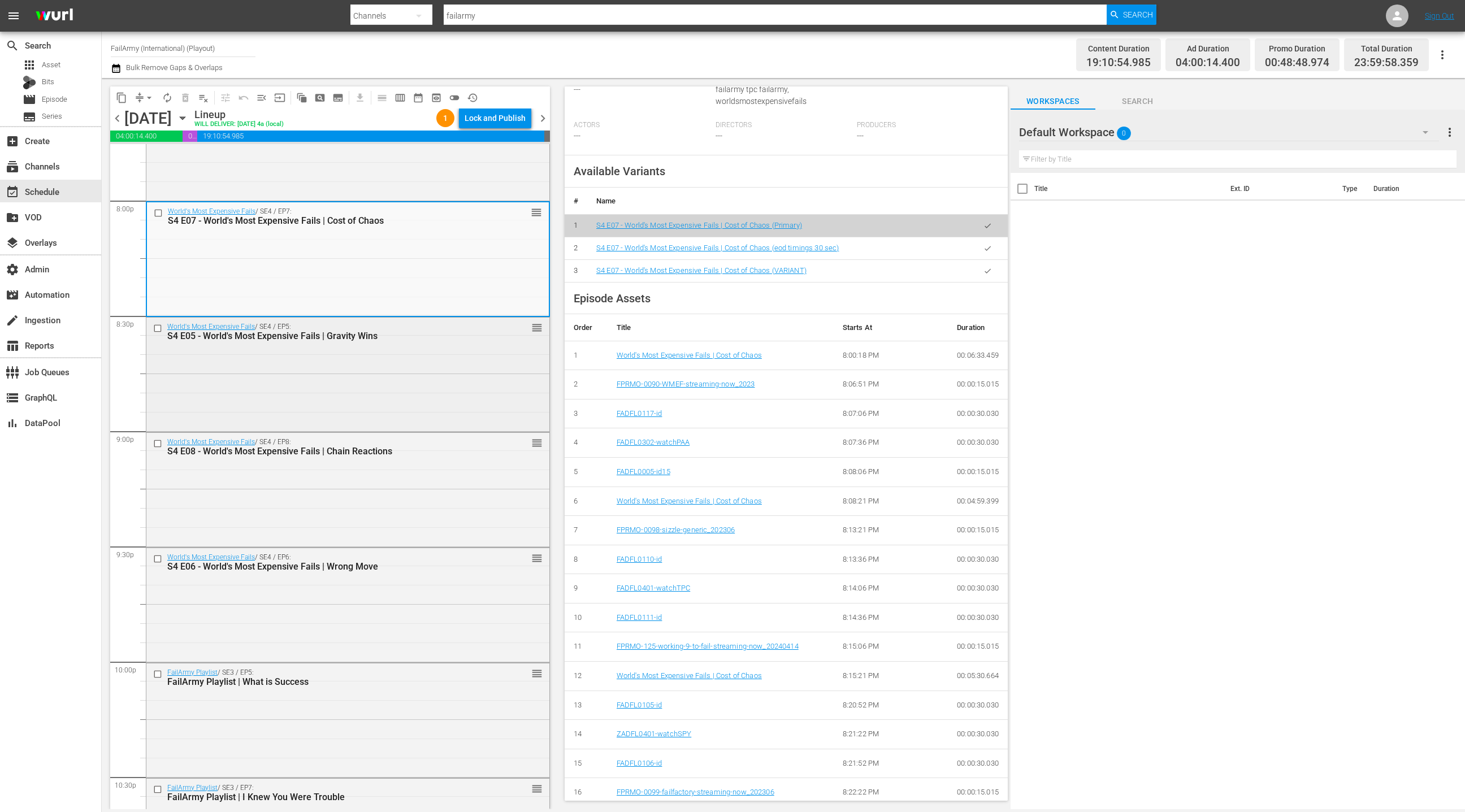
scroll to position [307, 0]
click at [328, 381] on div "World's Most Expensive Fails / SE4 / EP5: S4 E05 - World's Most Expensive Fails…" at bounding box center [348, 373] width 403 height 112
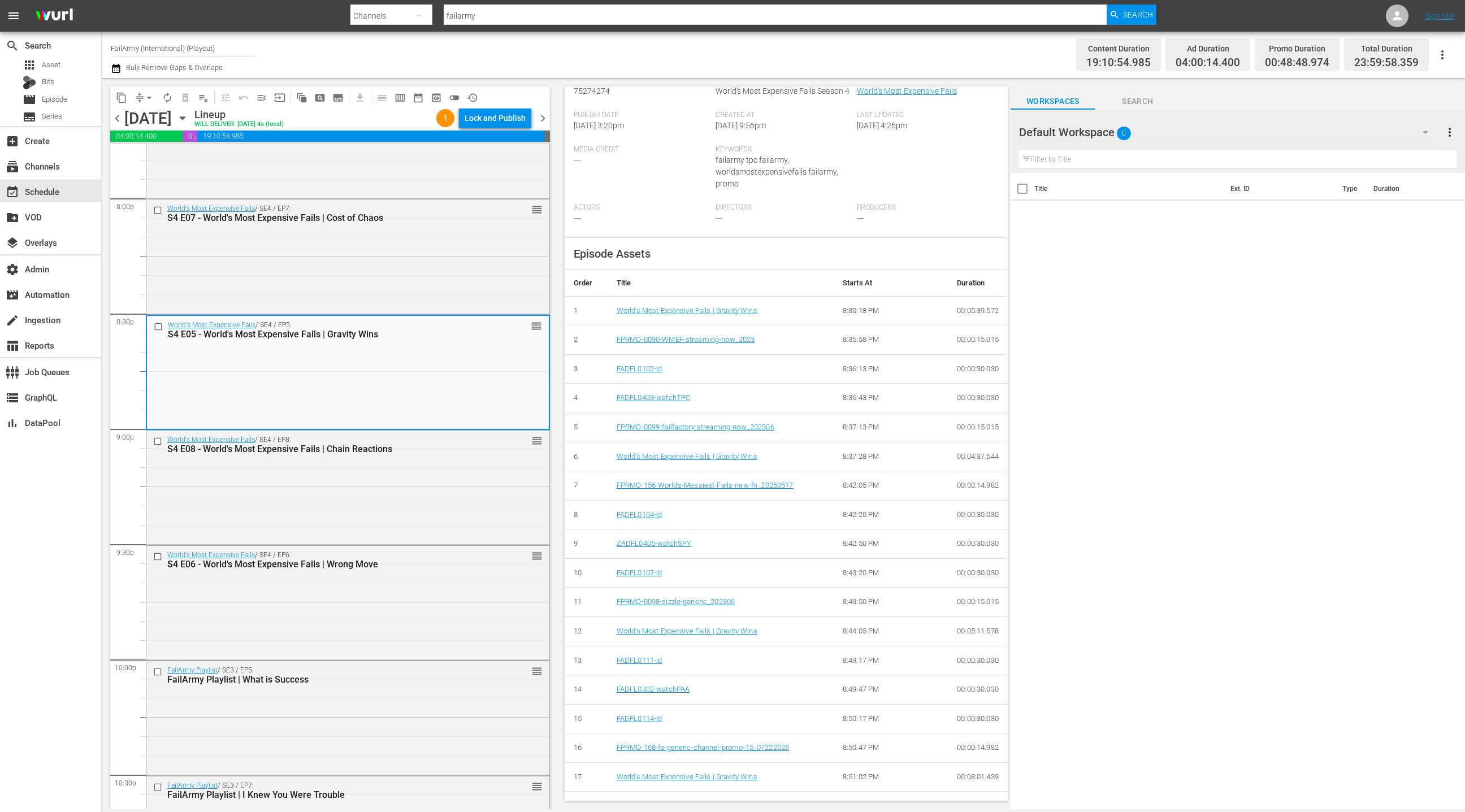
scroll to position [228, 0]
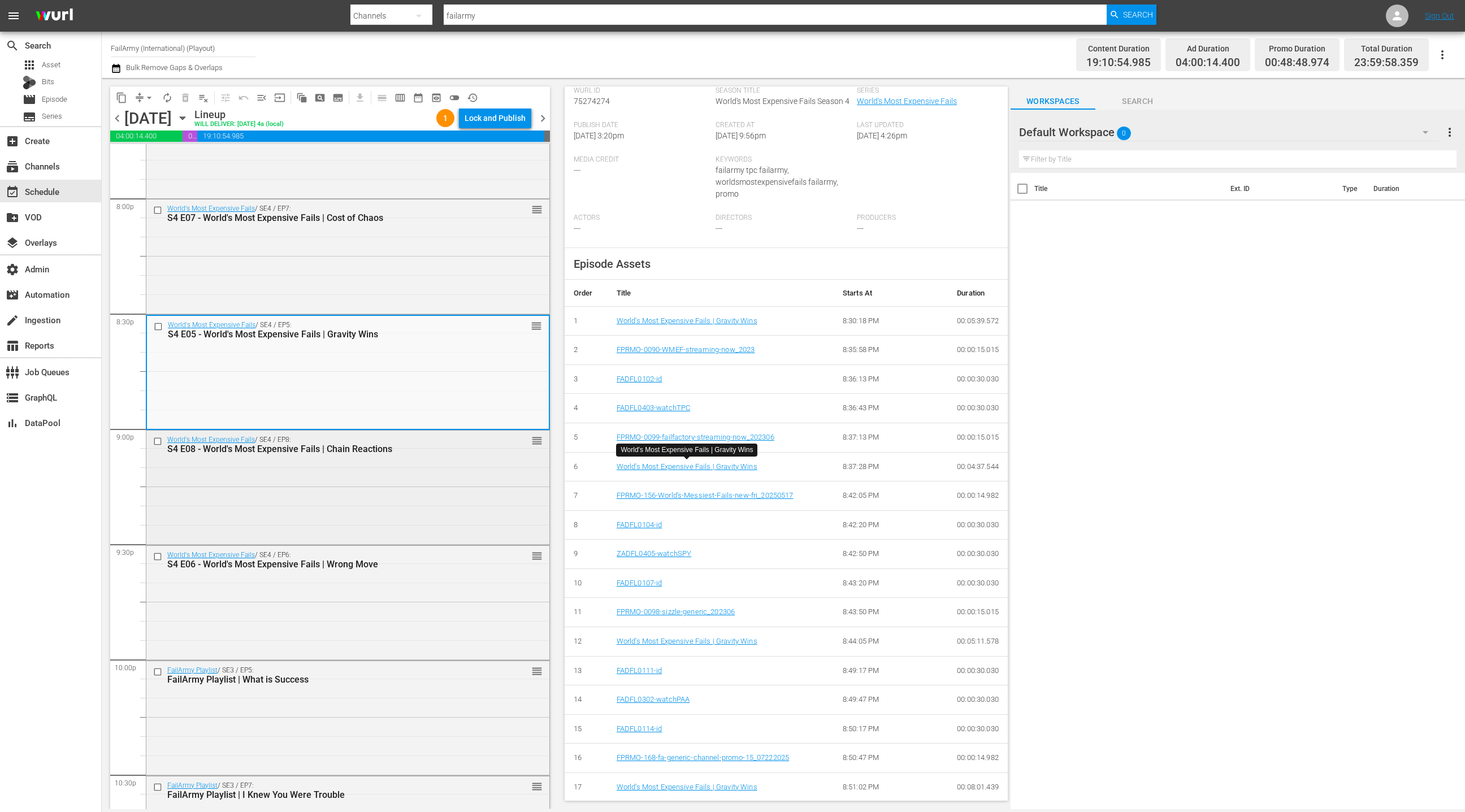
click at [393, 491] on div "World's Most Expensive Fails / SE4 / EP8: S4 E08 - World's Most Expensive Fails…" at bounding box center [348, 487] width 403 height 112
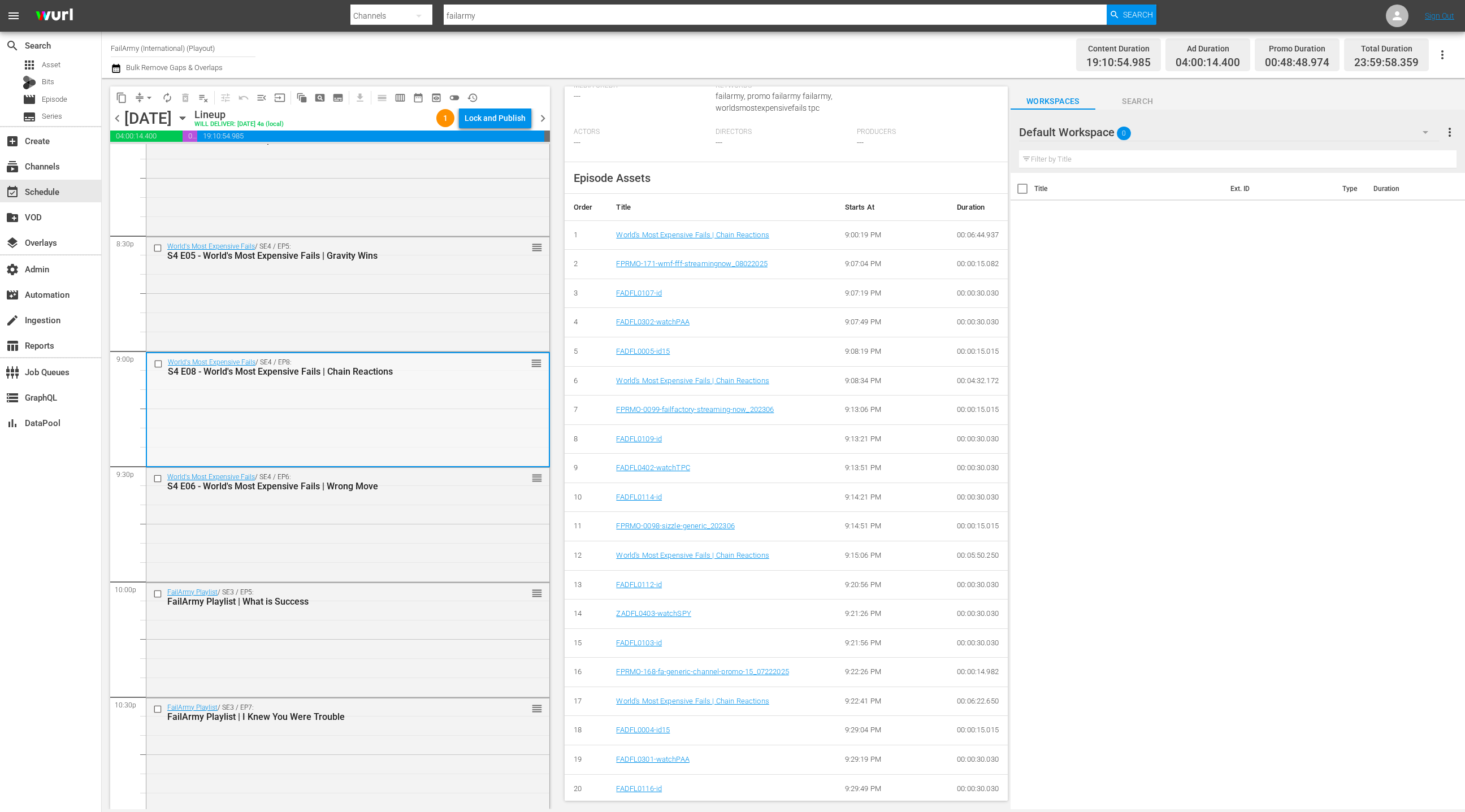
scroll to position [4643, 0]
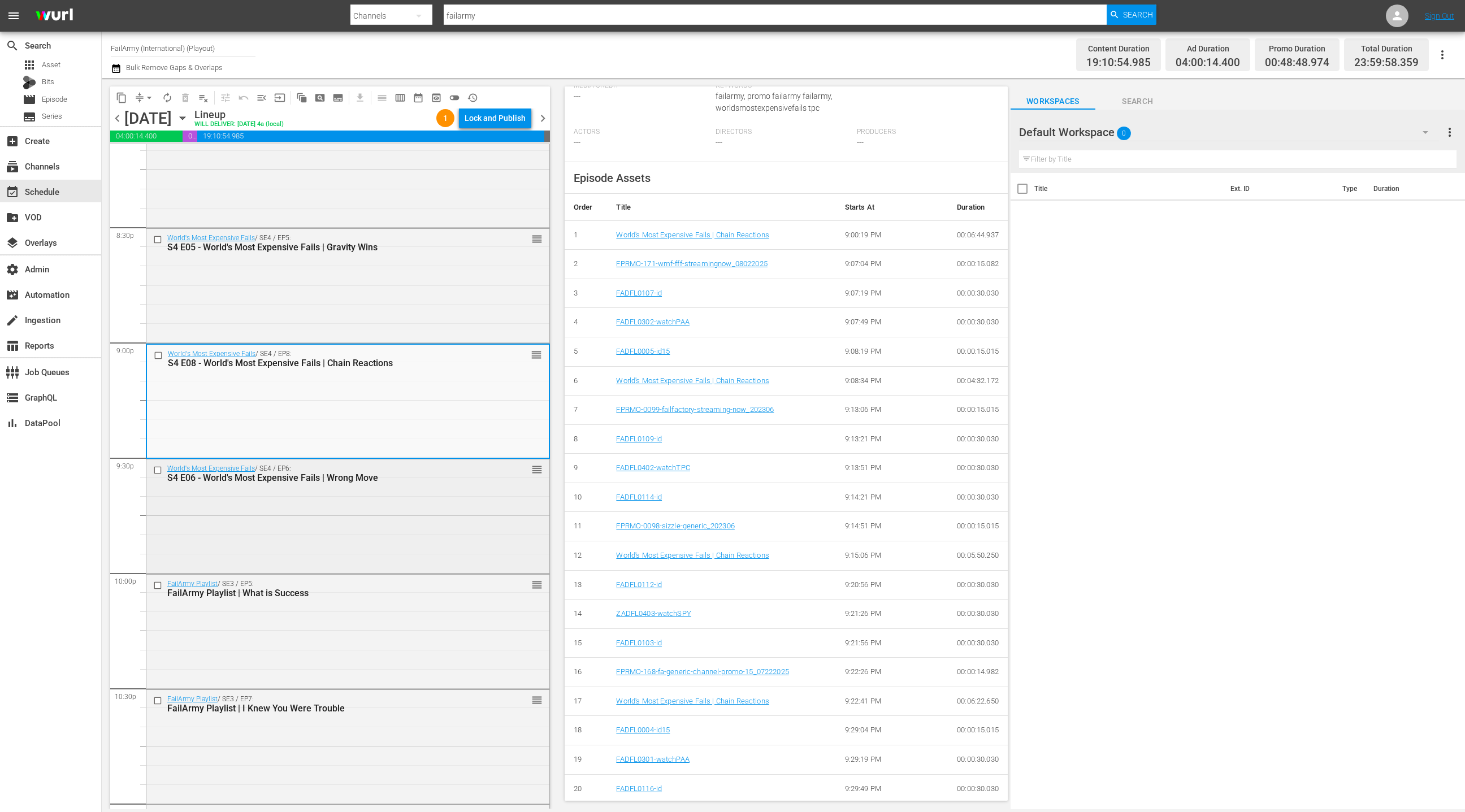
click at [419, 484] on div "World's Most Expensive Fails / SE4 / EP6: S4 E06 - World's Most Expensive Fails…" at bounding box center [348, 473] width 403 height 28
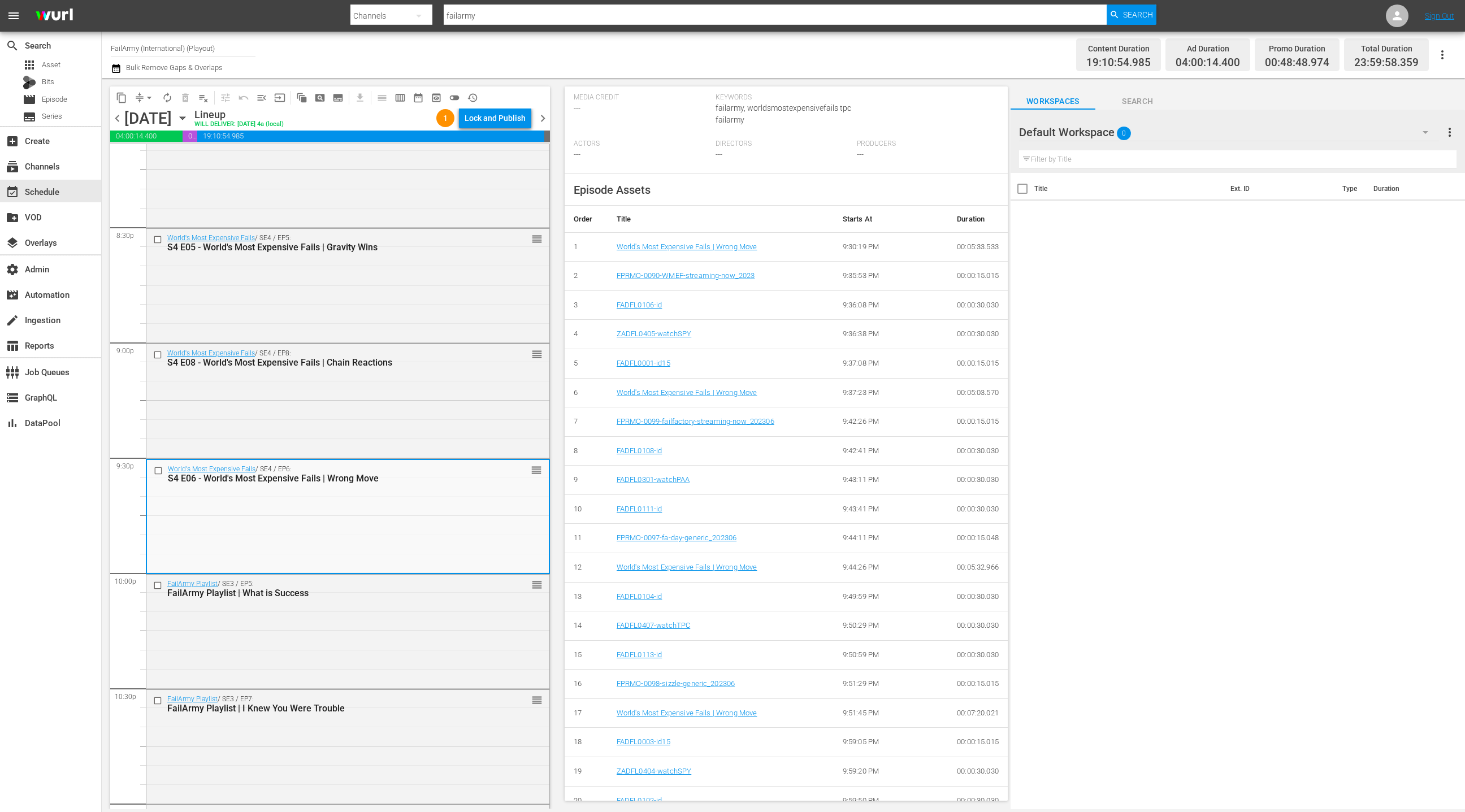
scroll to position [302, 0]
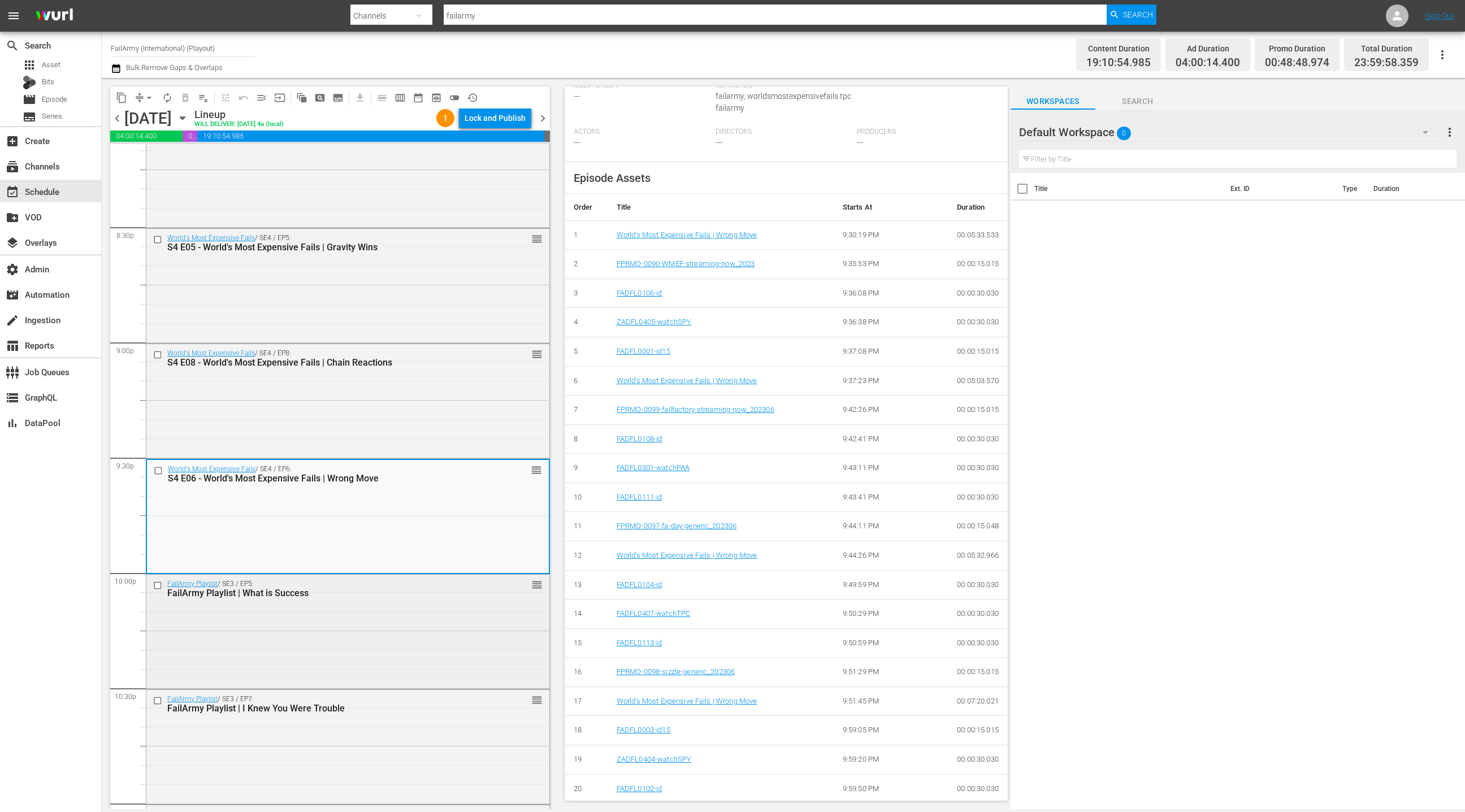
click at [448, 617] on div "FailArmy Playlist / SE3 / EP5: FailArmy Playlist | What is Success reorder" at bounding box center [348, 631] width 403 height 112
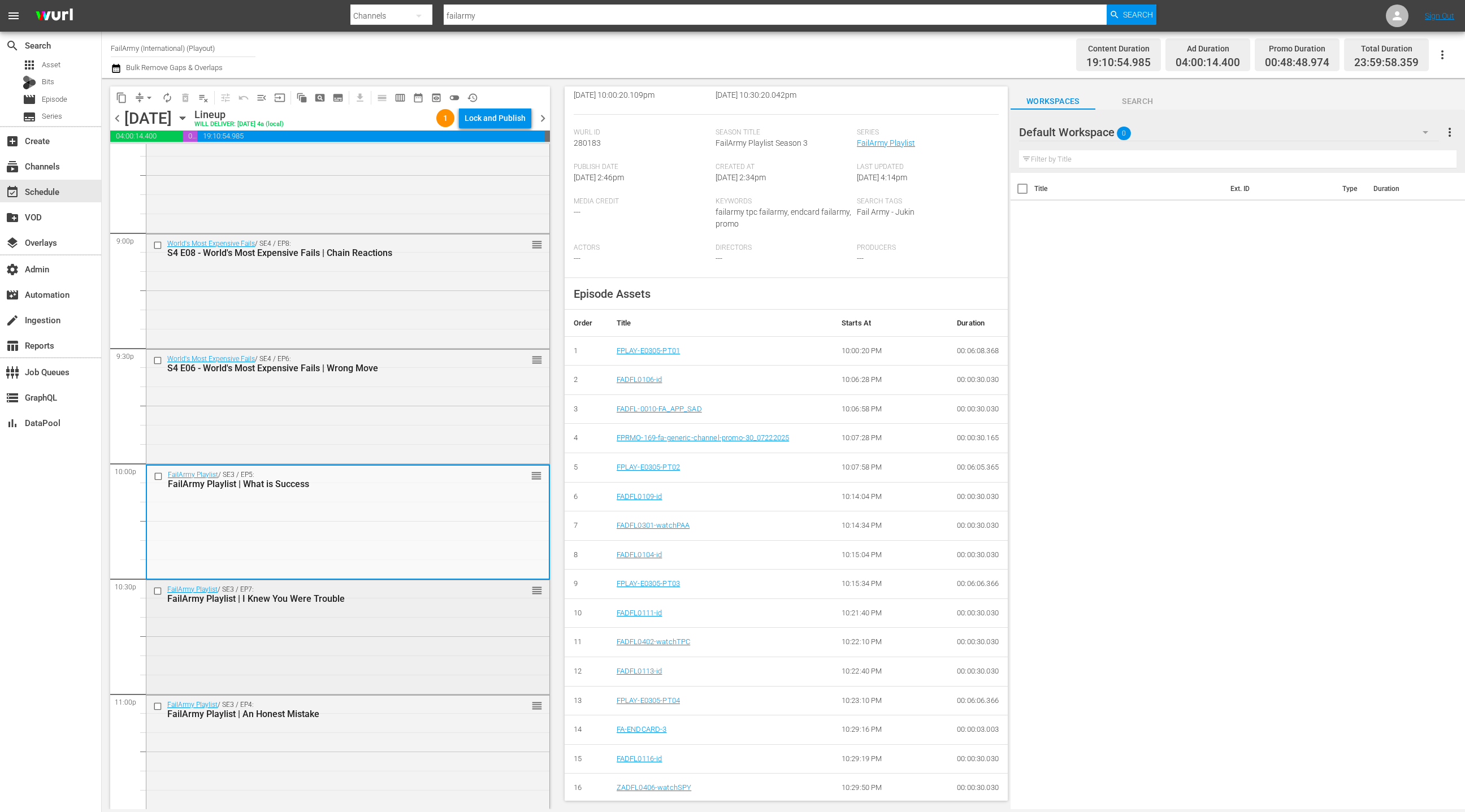
scroll to position [4756, 0]
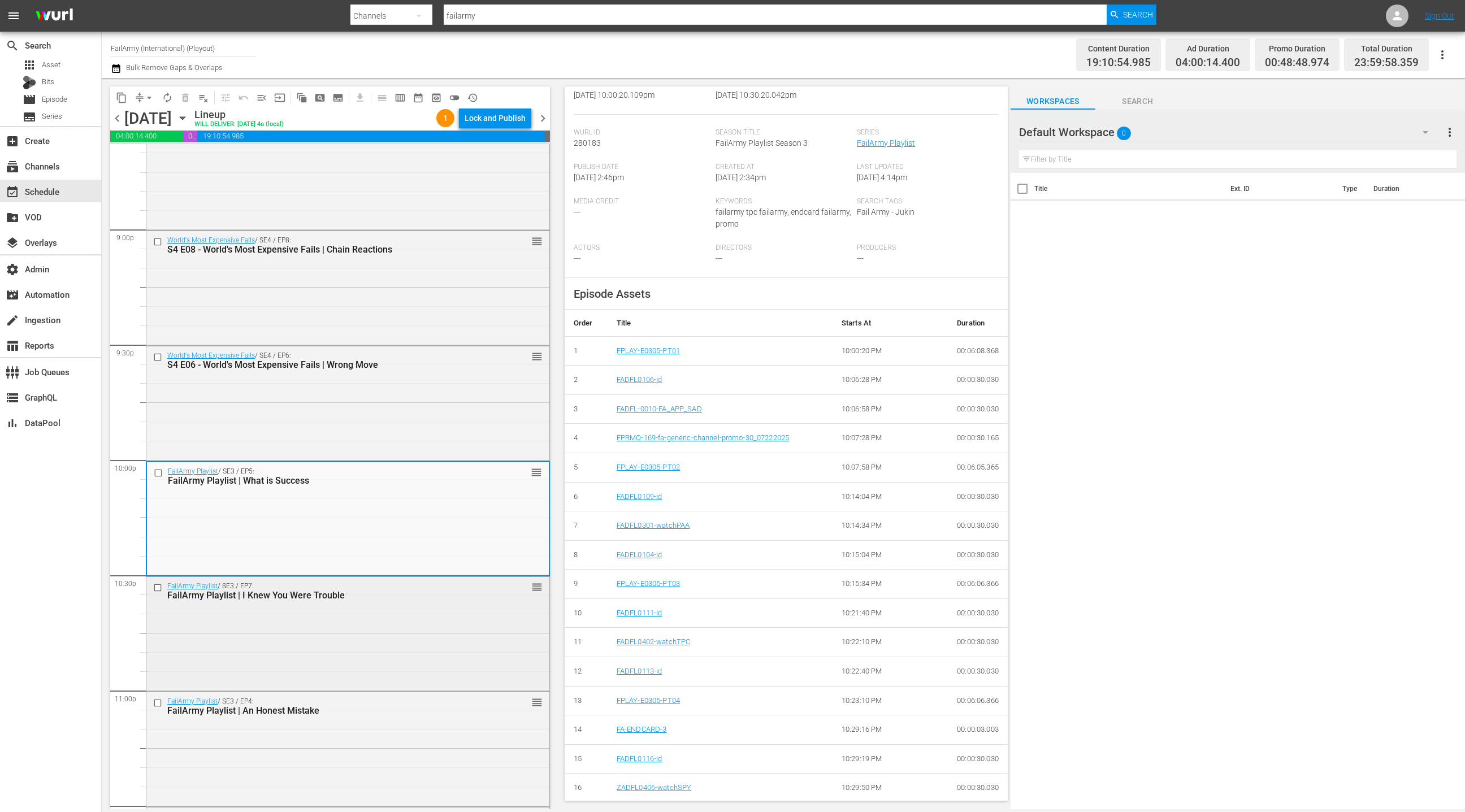
click at [399, 619] on div "FailArmy Playlist / SE3 / EP7: FailArmy Playlist | I Knew You Were Trouble reor…" at bounding box center [348, 633] width 403 height 112
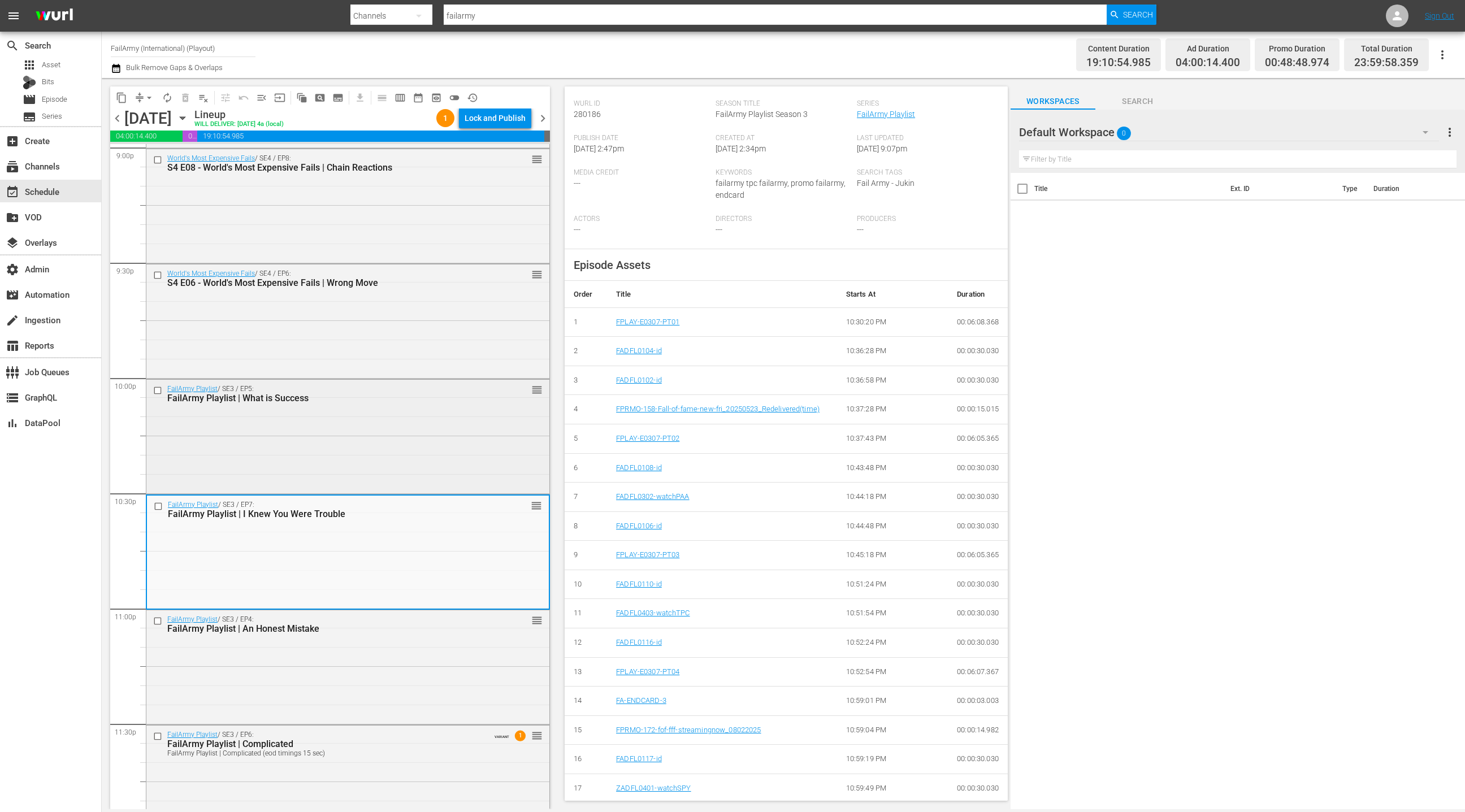
scroll to position [4868, 0]
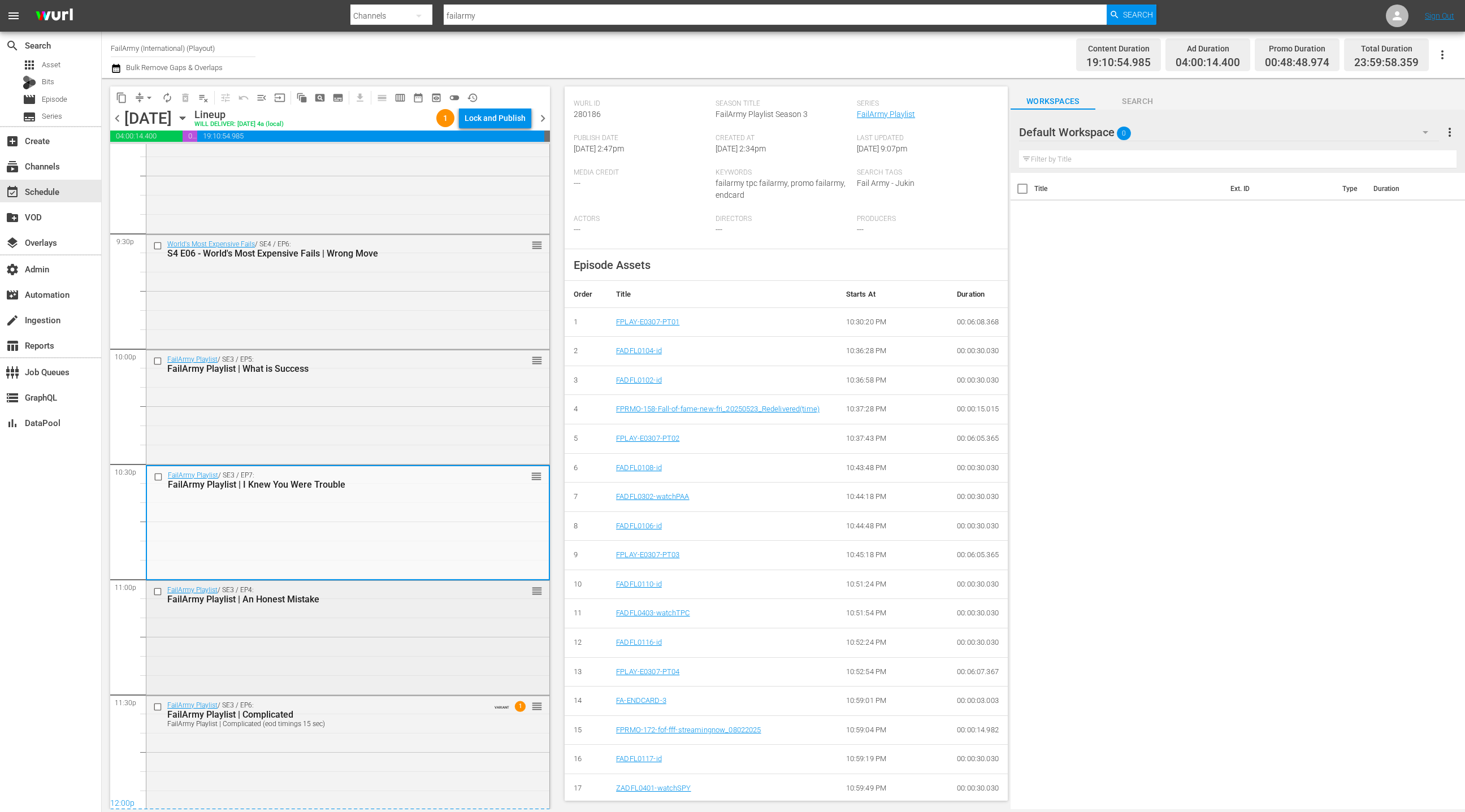
click at [430, 616] on div "FailArmy Playlist / SE3 / EP4: FailArmy Playlist | An Honest Mistake reorder" at bounding box center [348, 636] width 403 height 112
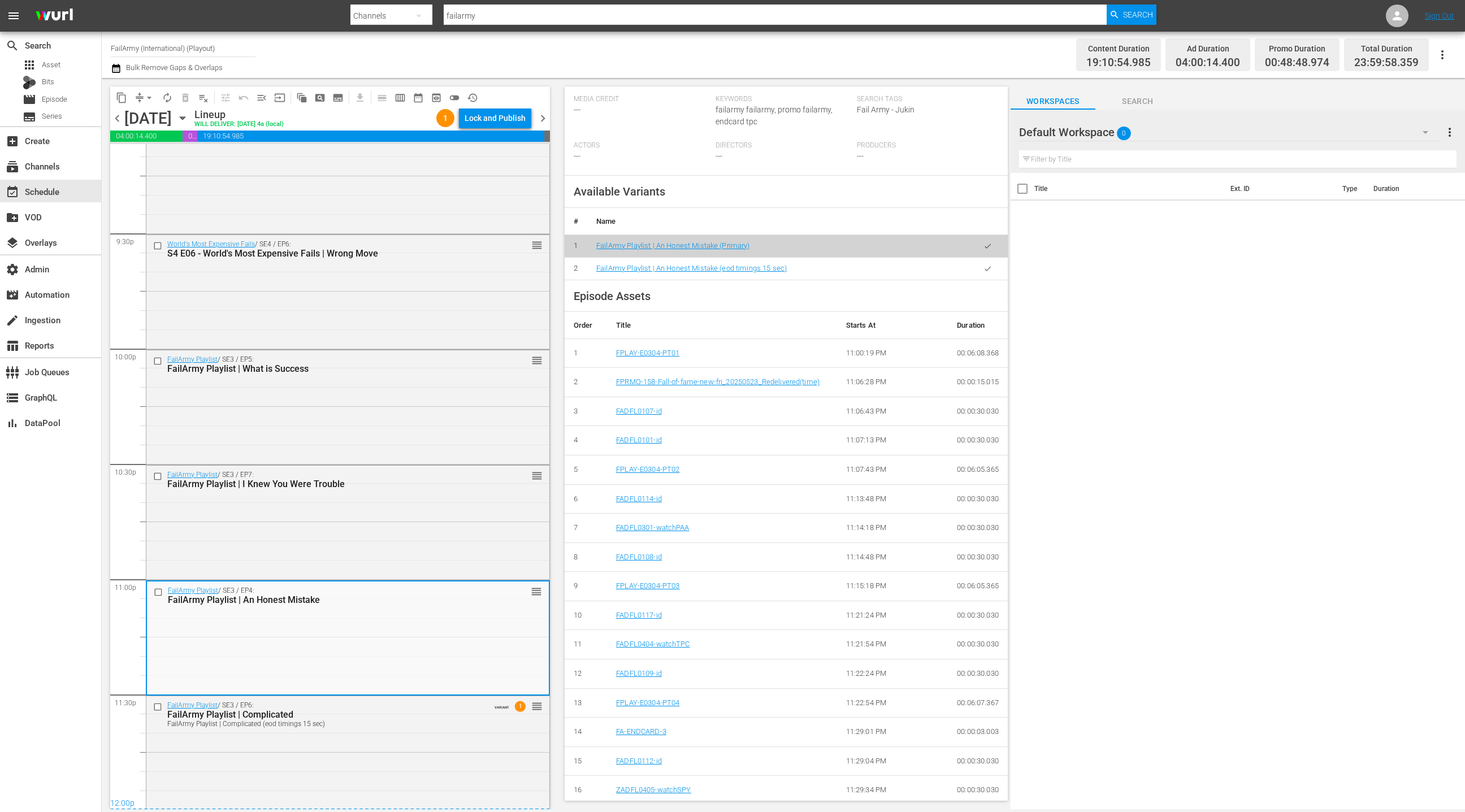
scroll to position [319, 0]
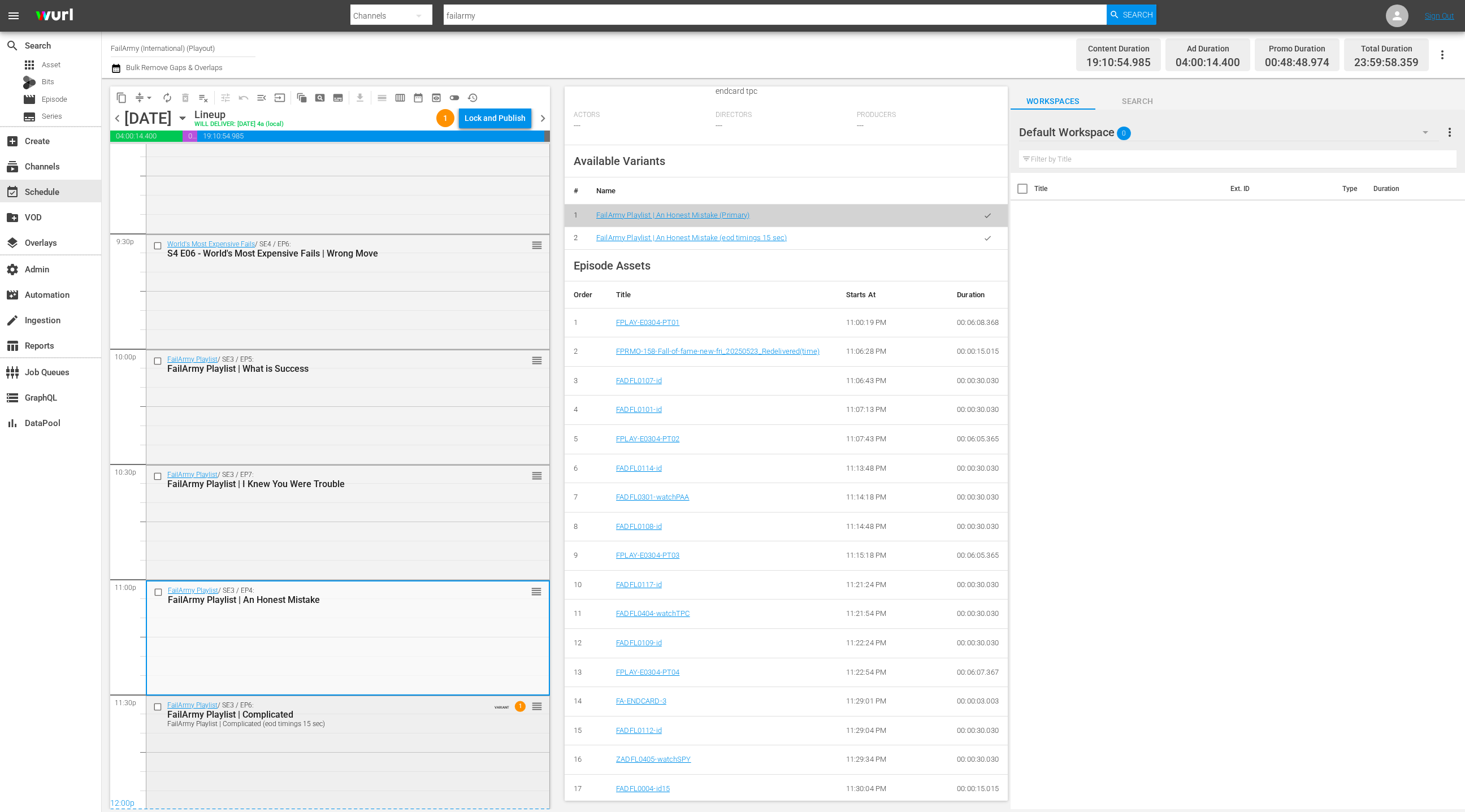
click at [437, 723] on div "FailArmy Playlist | Complicated (eod timings 15 sec)" at bounding box center [327, 724] width 321 height 8
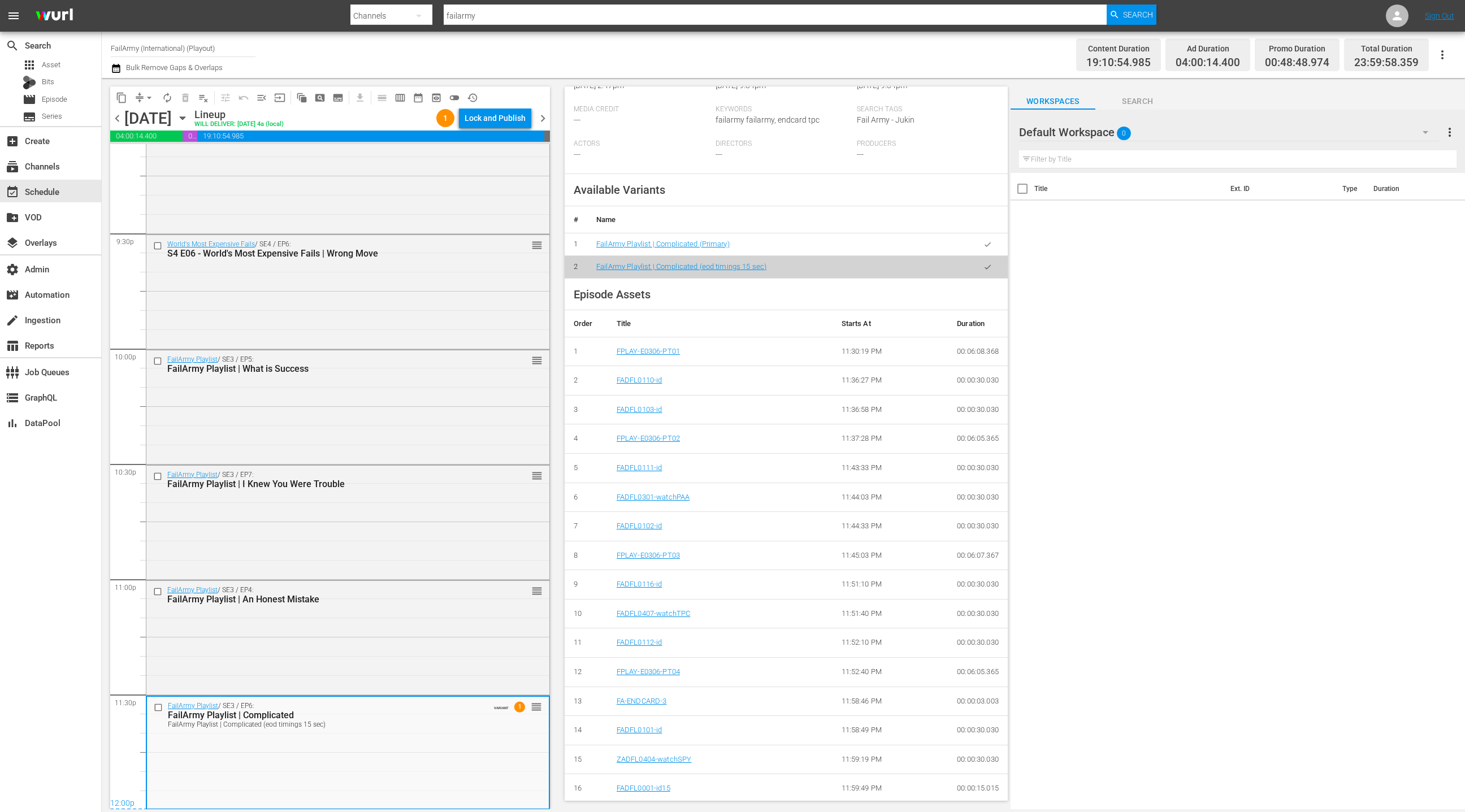
scroll to position [0, 0]
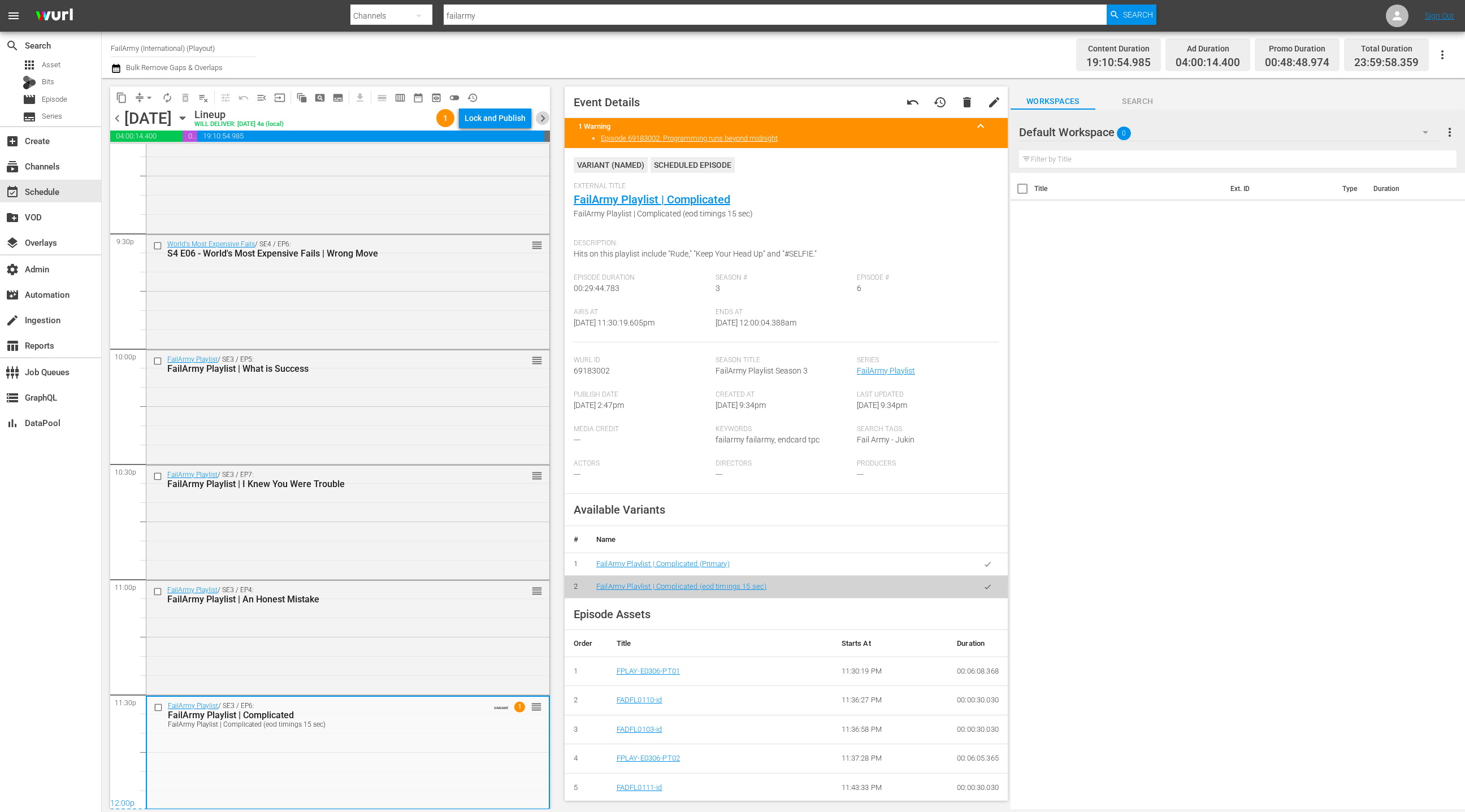
click at [541, 118] on span "chevron_right" at bounding box center [543, 118] width 14 height 14
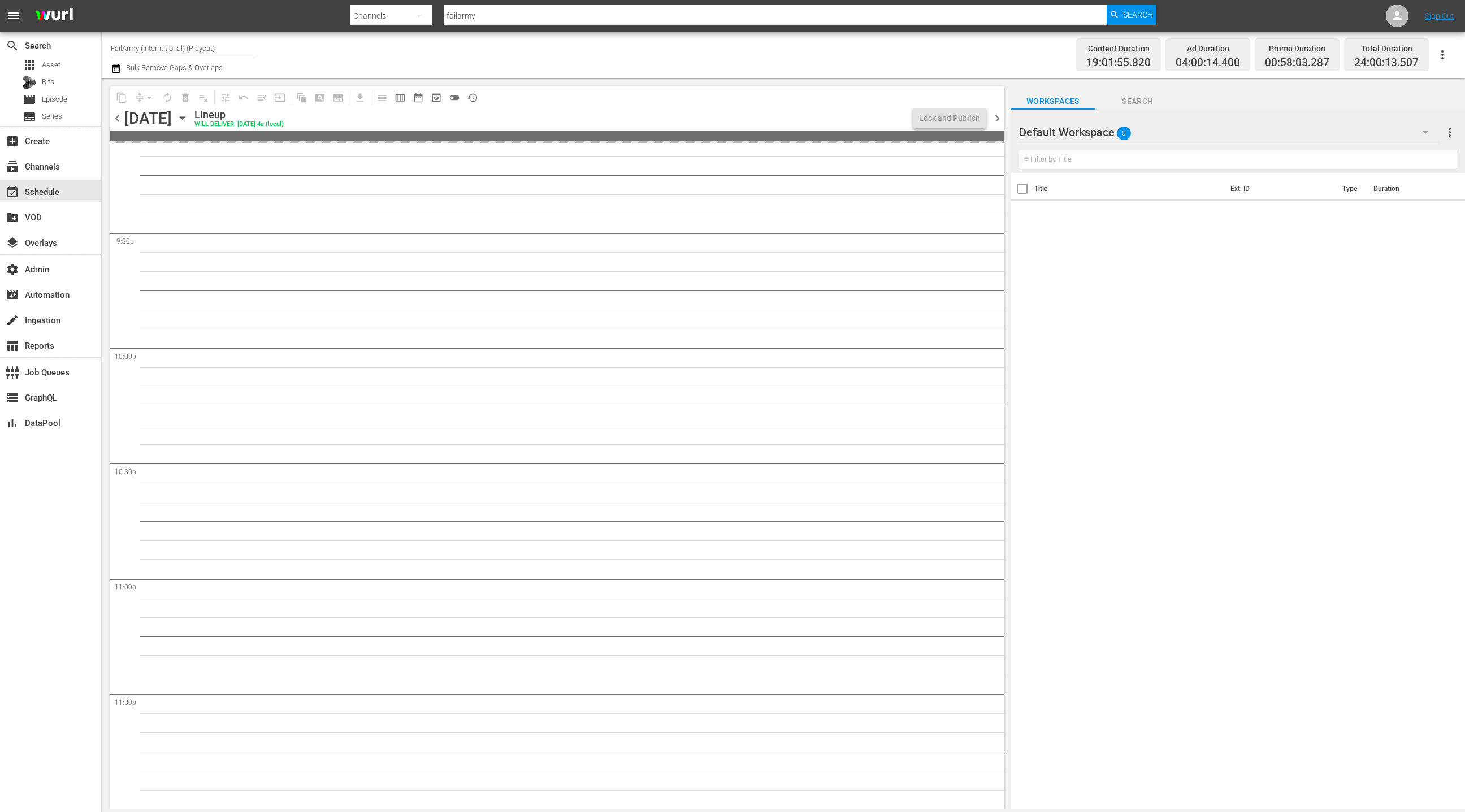
scroll to position [4867, 0]
click at [144, 96] on div "arrow_drop_down" at bounding box center [149, 97] width 18 height 18
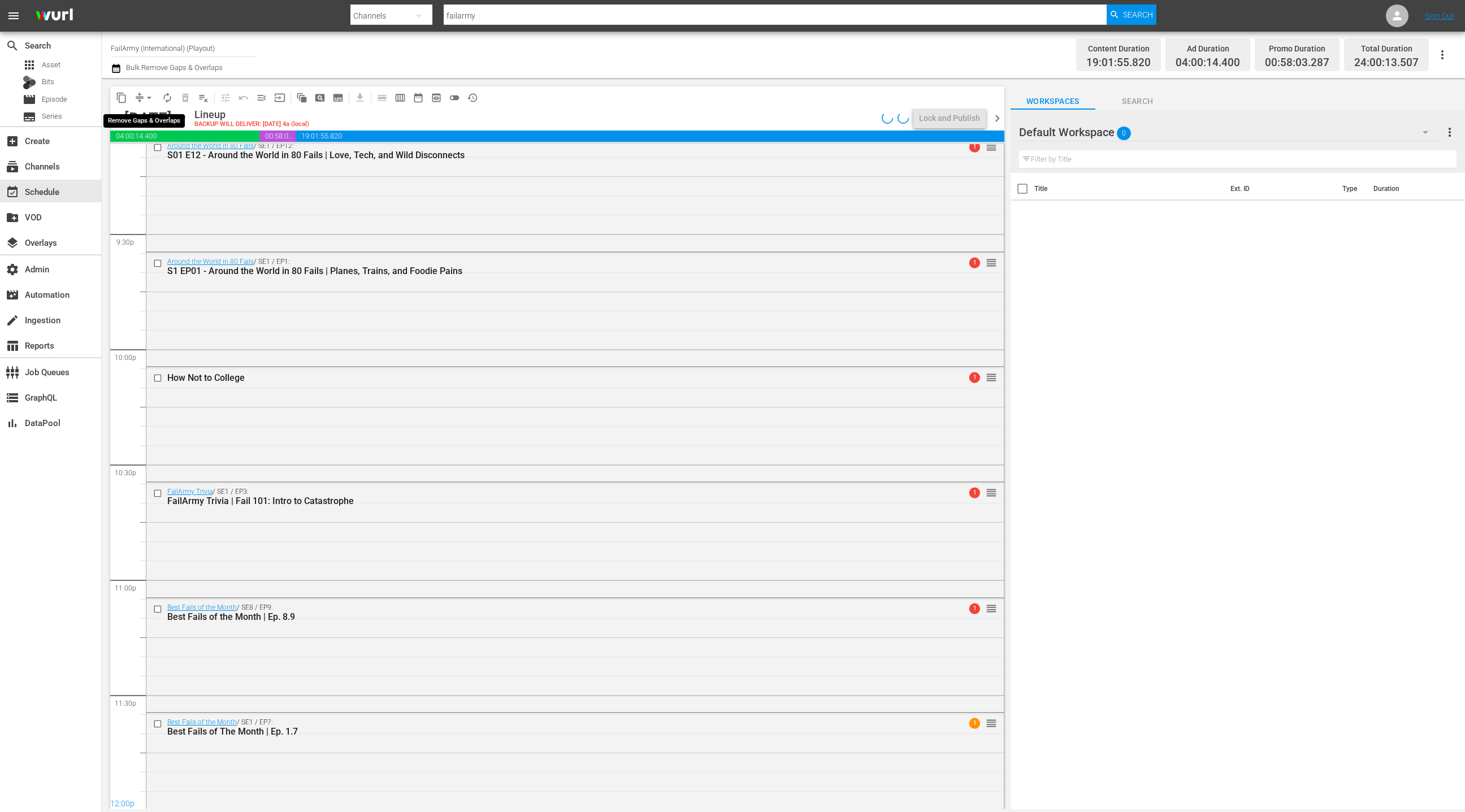
click at [144, 98] on span "arrow_drop_down" at bounding box center [149, 98] width 12 height 12
click at [160, 158] on li "Align to End of Previous Day" at bounding box center [149, 157] width 119 height 18
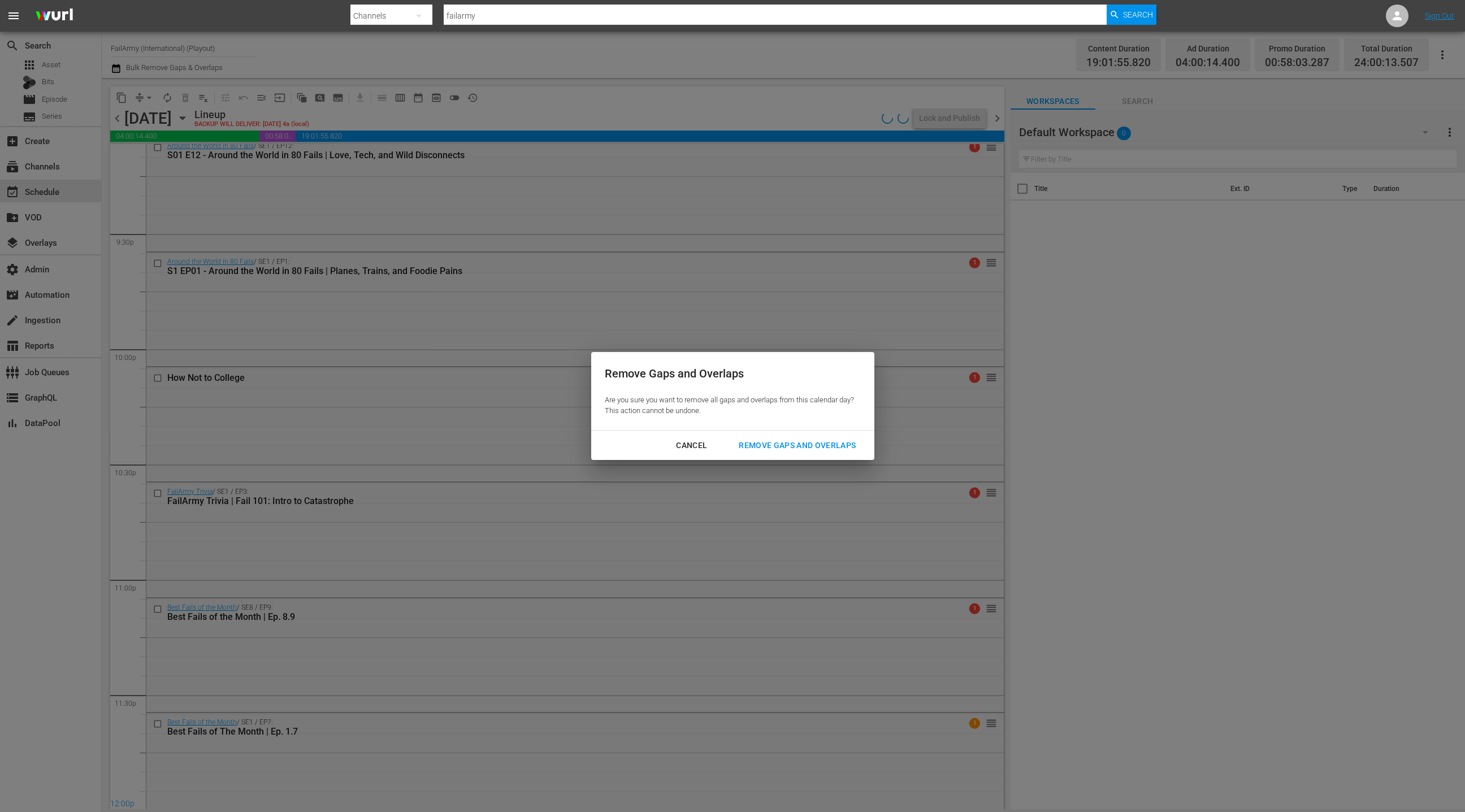
drag, startPoint x: 768, startPoint y: 448, endPoint x: 738, endPoint y: 408, distance: 50.0
click at [768, 448] on div "Remove Gaps and Overlaps" at bounding box center [798, 446] width 135 height 14
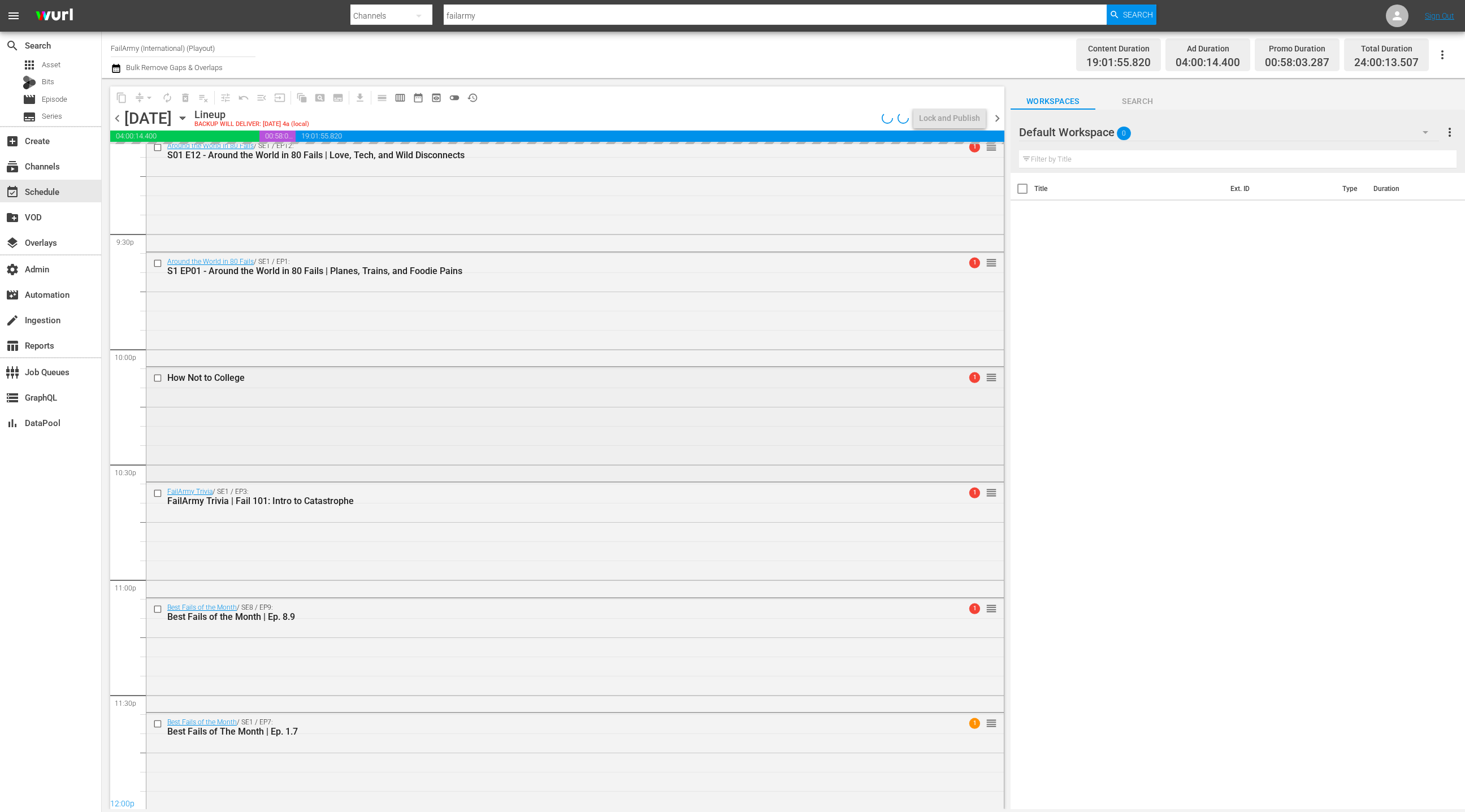
scroll to position [4886, 0]
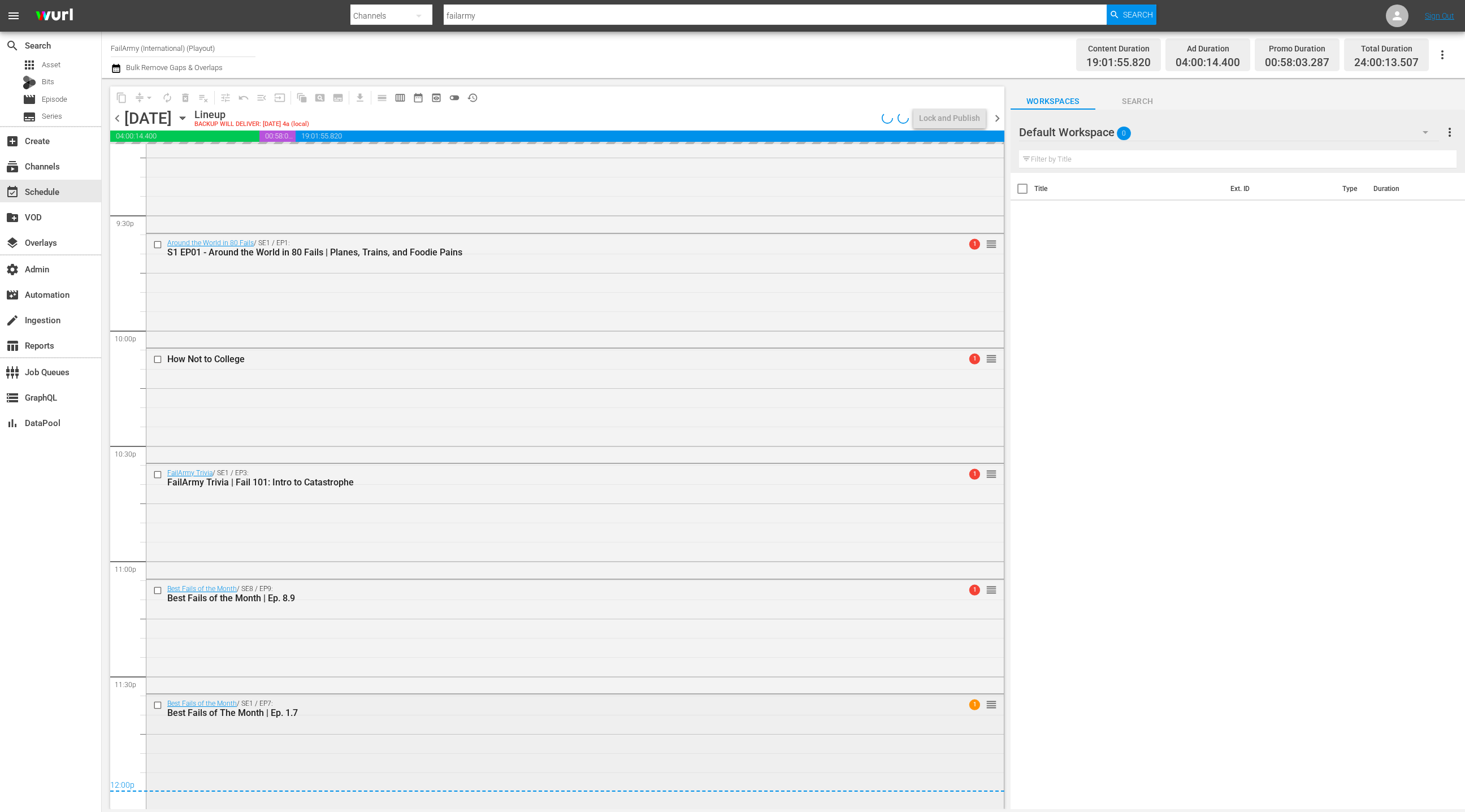
click at [393, 746] on div "Best Fails of the Month / SE1 / EP7: Best Fails of The Month | Ep. 1.7 1 reorder" at bounding box center [575, 750] width 857 height 112
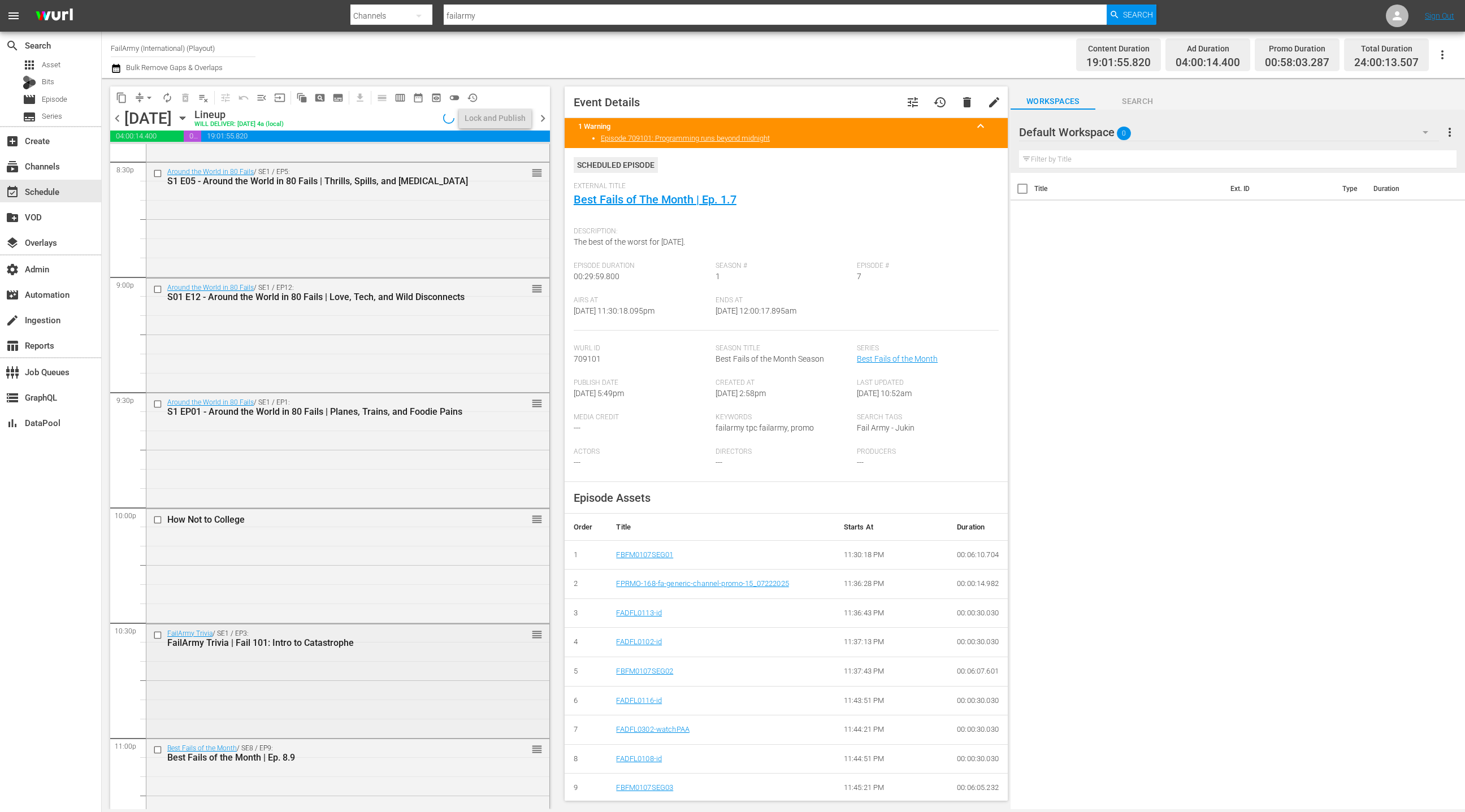
scroll to position [4372, 0]
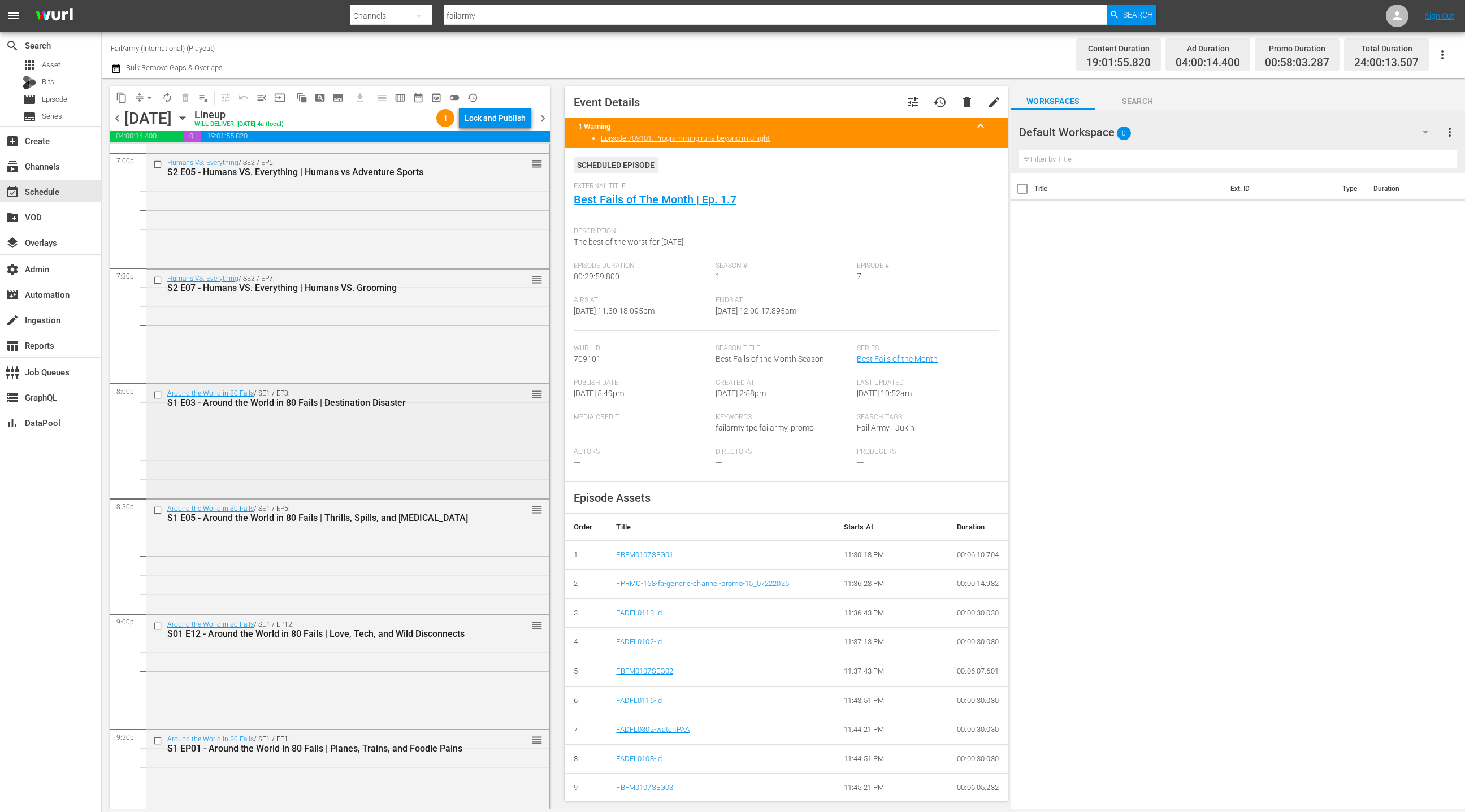
click at [333, 428] on div "Around the World in 80 Fails / SE1 / EP3: S1 E03 - Around the World in 80 Fails…" at bounding box center [348, 440] width 403 height 112
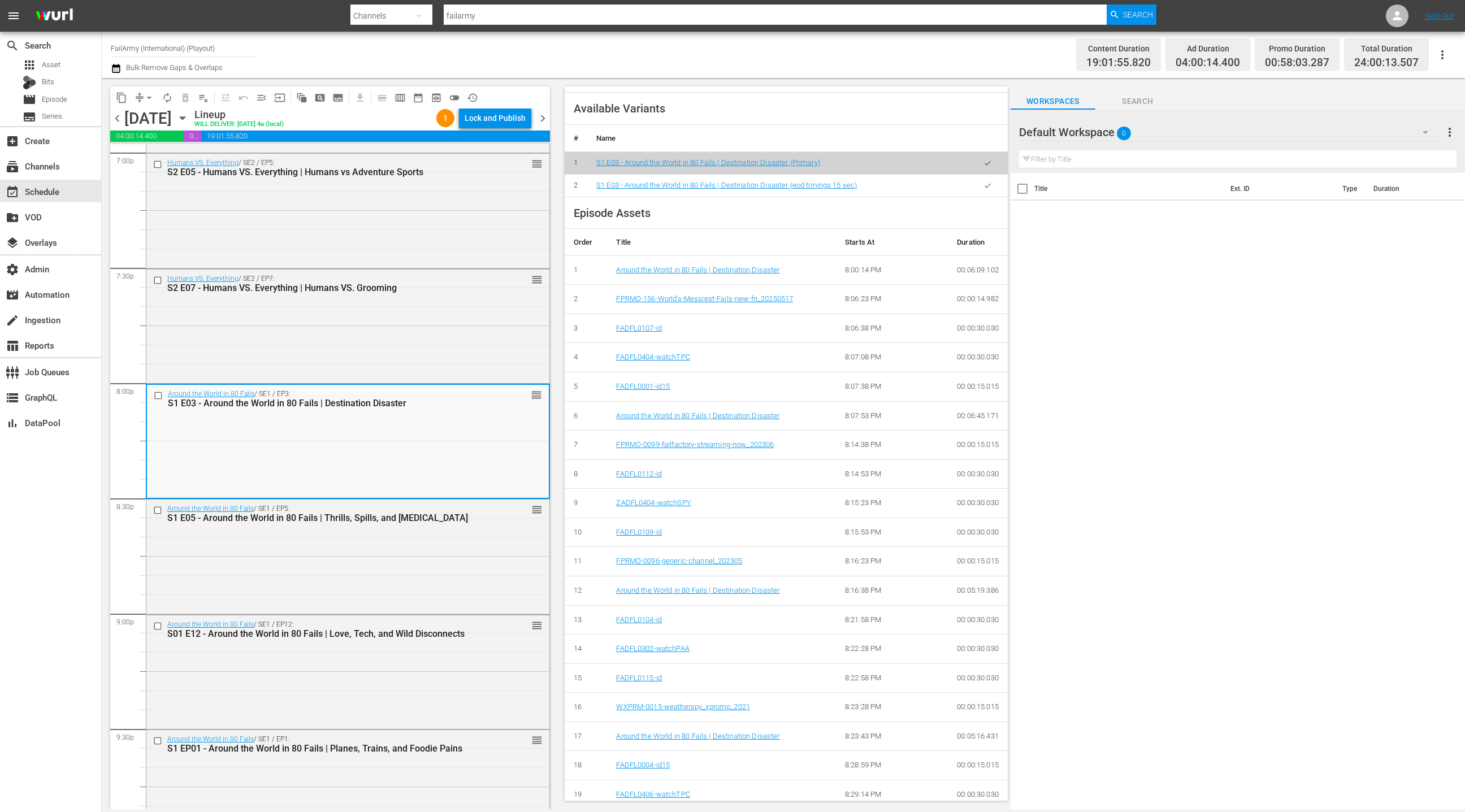
scroll to position [418, 0]
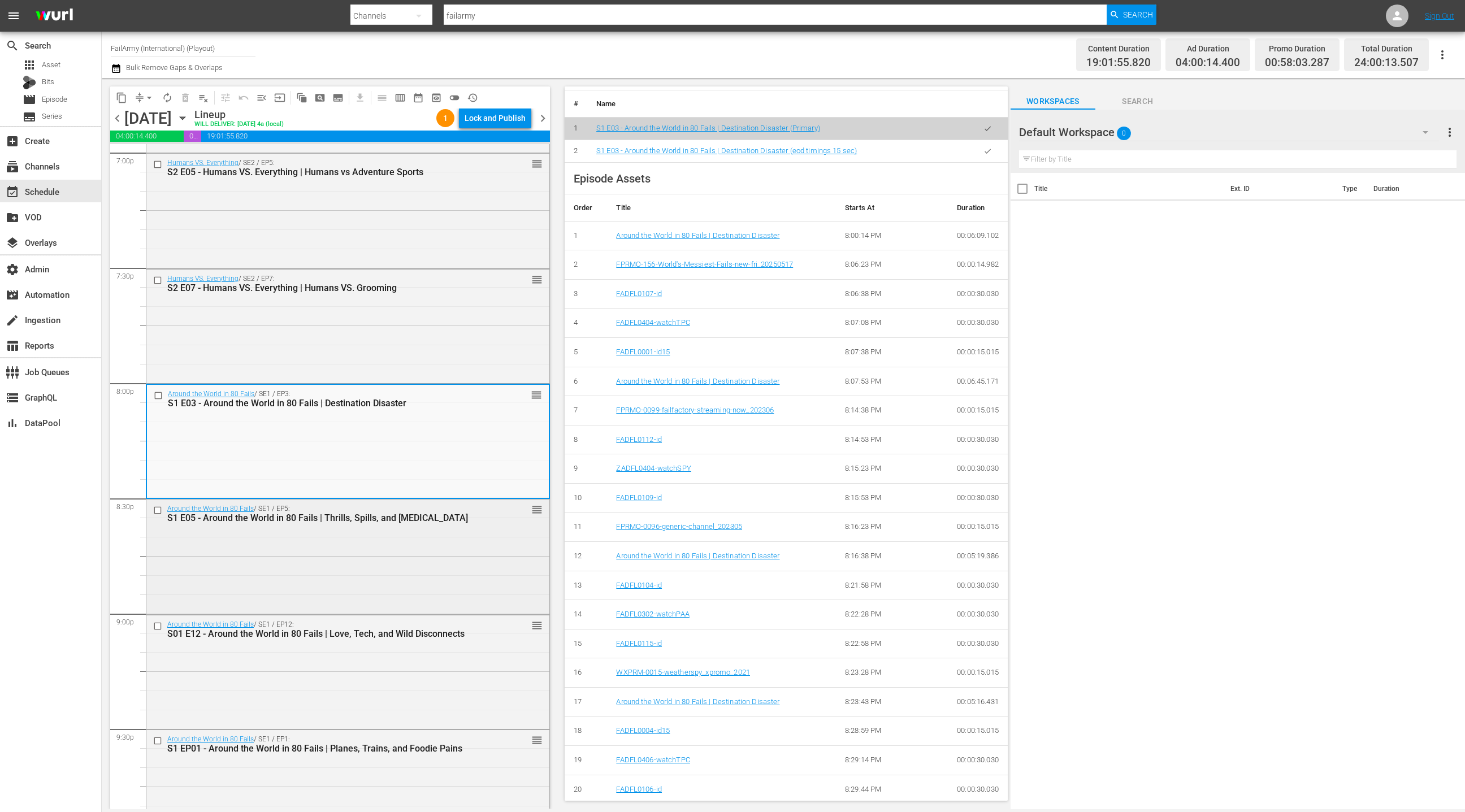
click at [476, 539] on div "Around the World in 80 Fails / SE1 / EP5: S1 E05 - Around the World in 80 Fails…" at bounding box center [348, 555] width 403 height 112
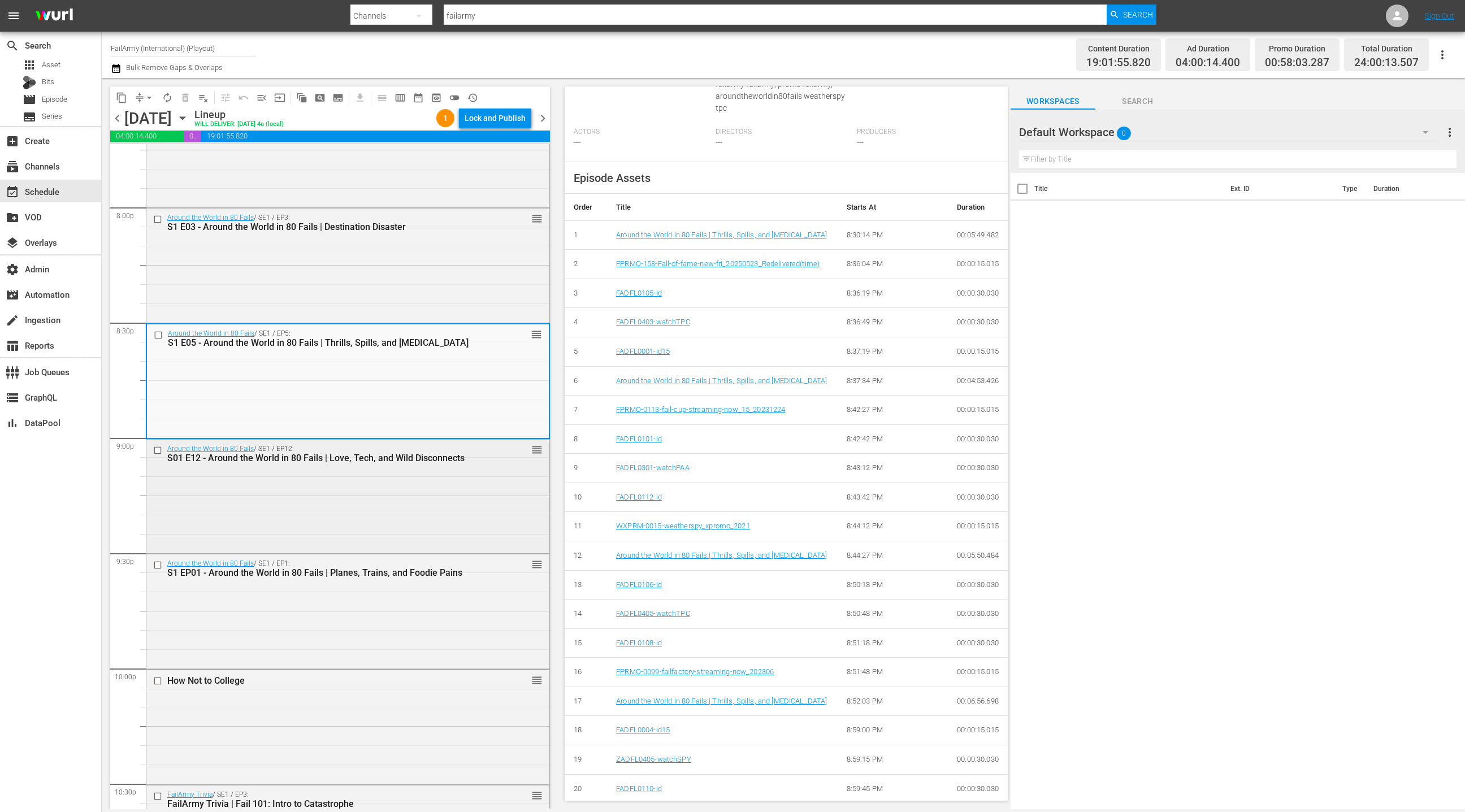
scroll to position [4556, 0]
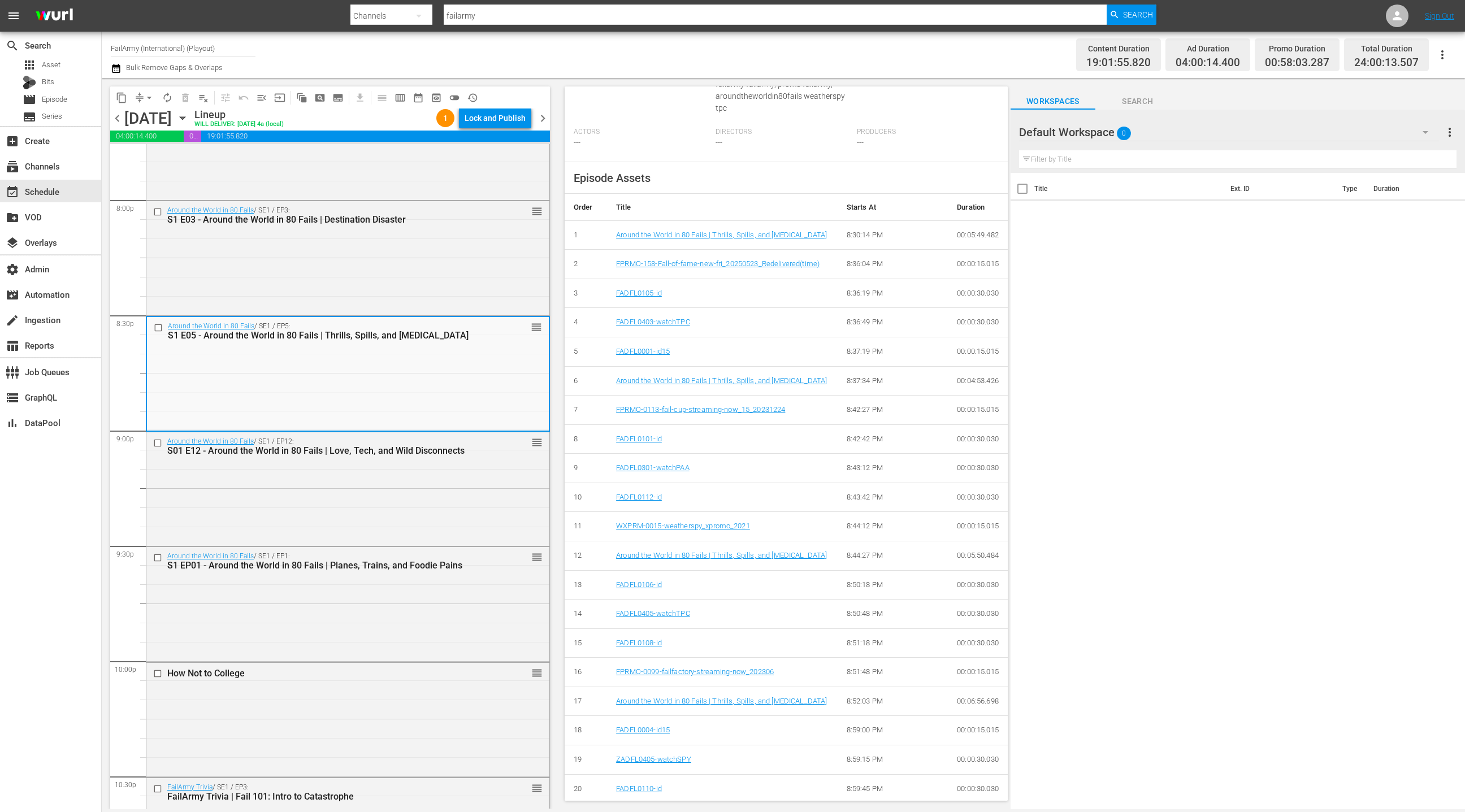
drag, startPoint x: 499, startPoint y: 504, endPoint x: 608, endPoint y: 502, distance: 109.0
click at [502, 504] on div "Around the World in 80 Fails / SE1 / EP12: S01 E12 - Around the World in 80 Fai…" at bounding box center [348, 488] width 403 height 112
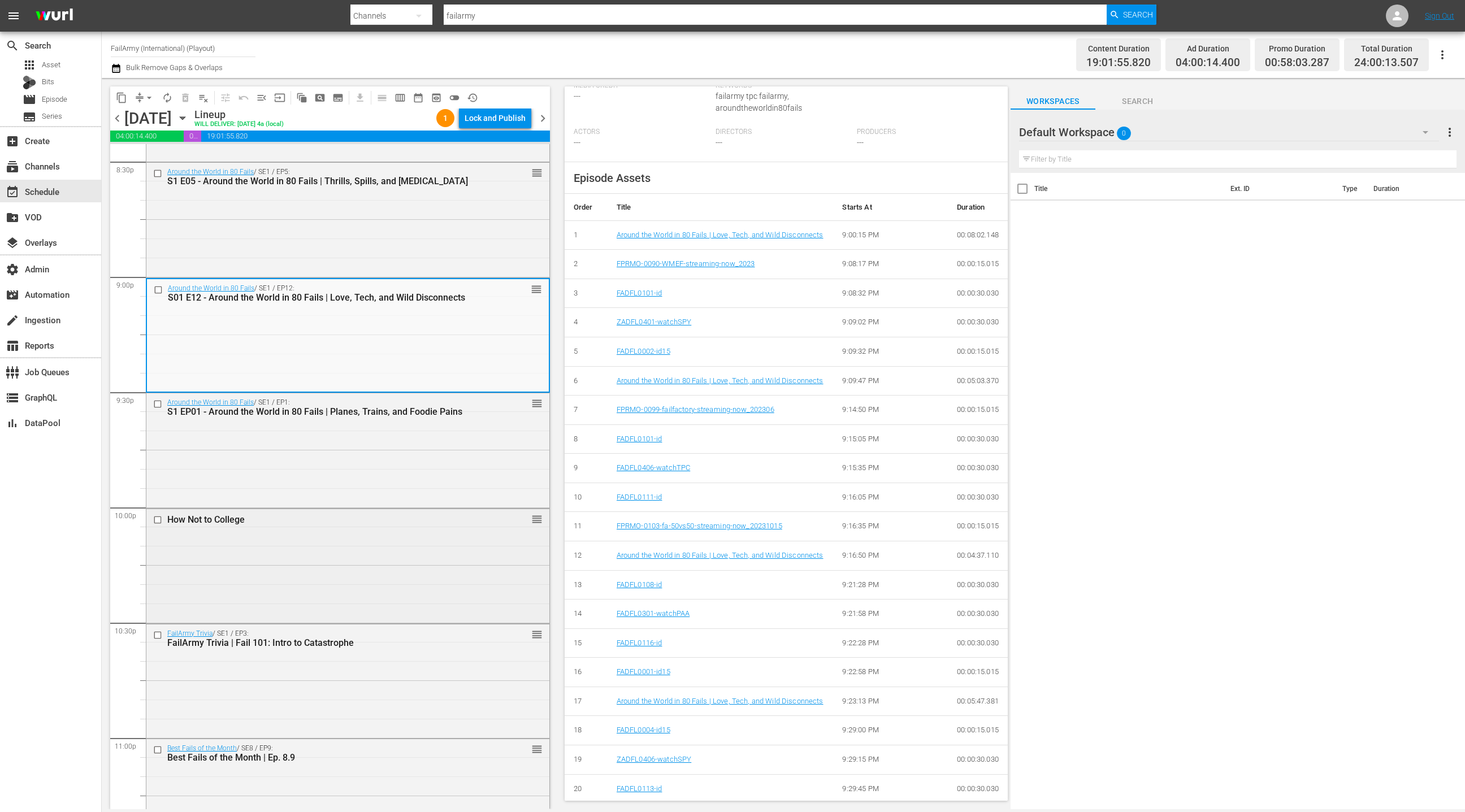
scroll to position [4722, 0]
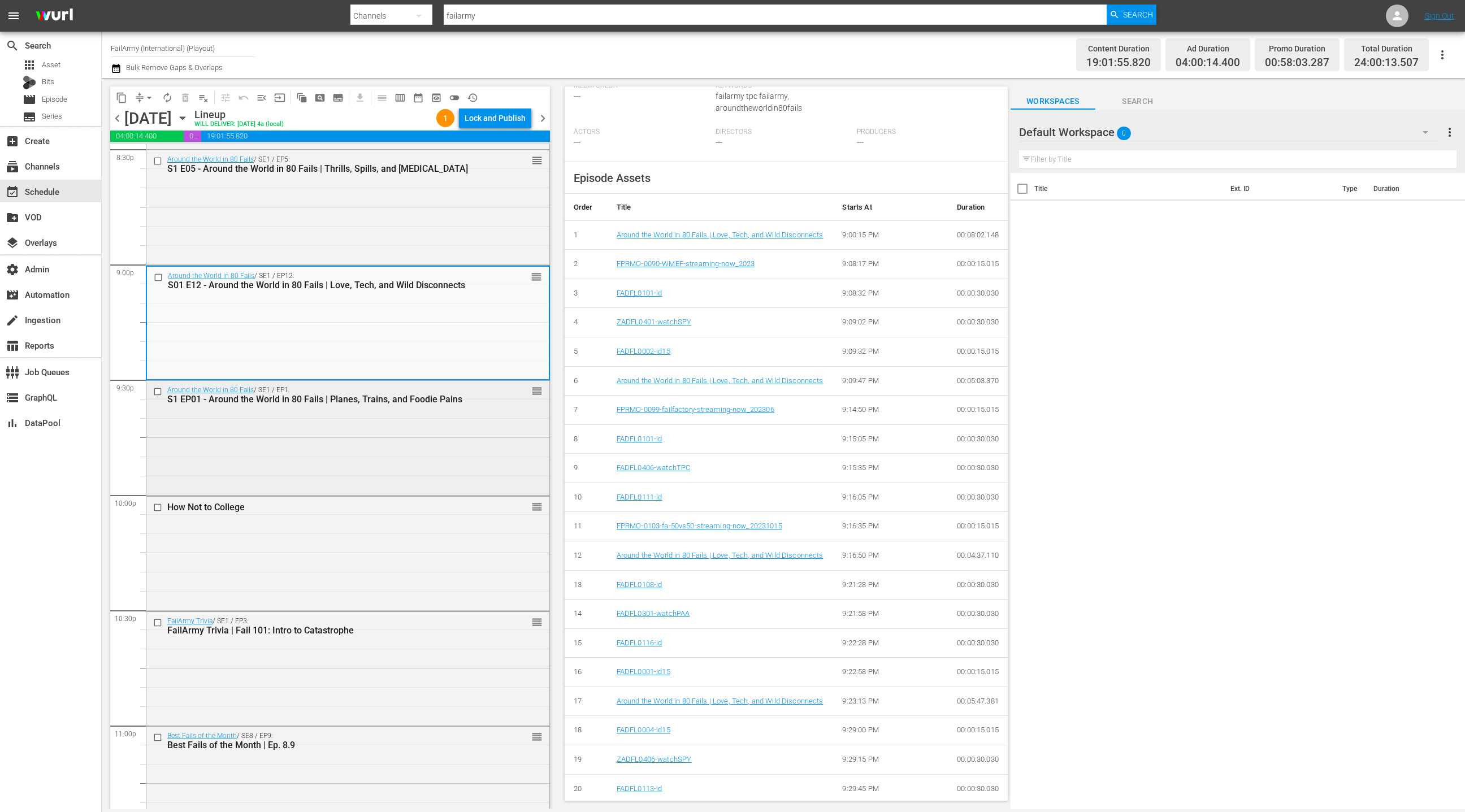
click at [454, 469] on div "Around the World in 80 Fails / SE1 / EP1: S1 EP01 - Around the World in 80 Fail…" at bounding box center [348, 437] width 403 height 112
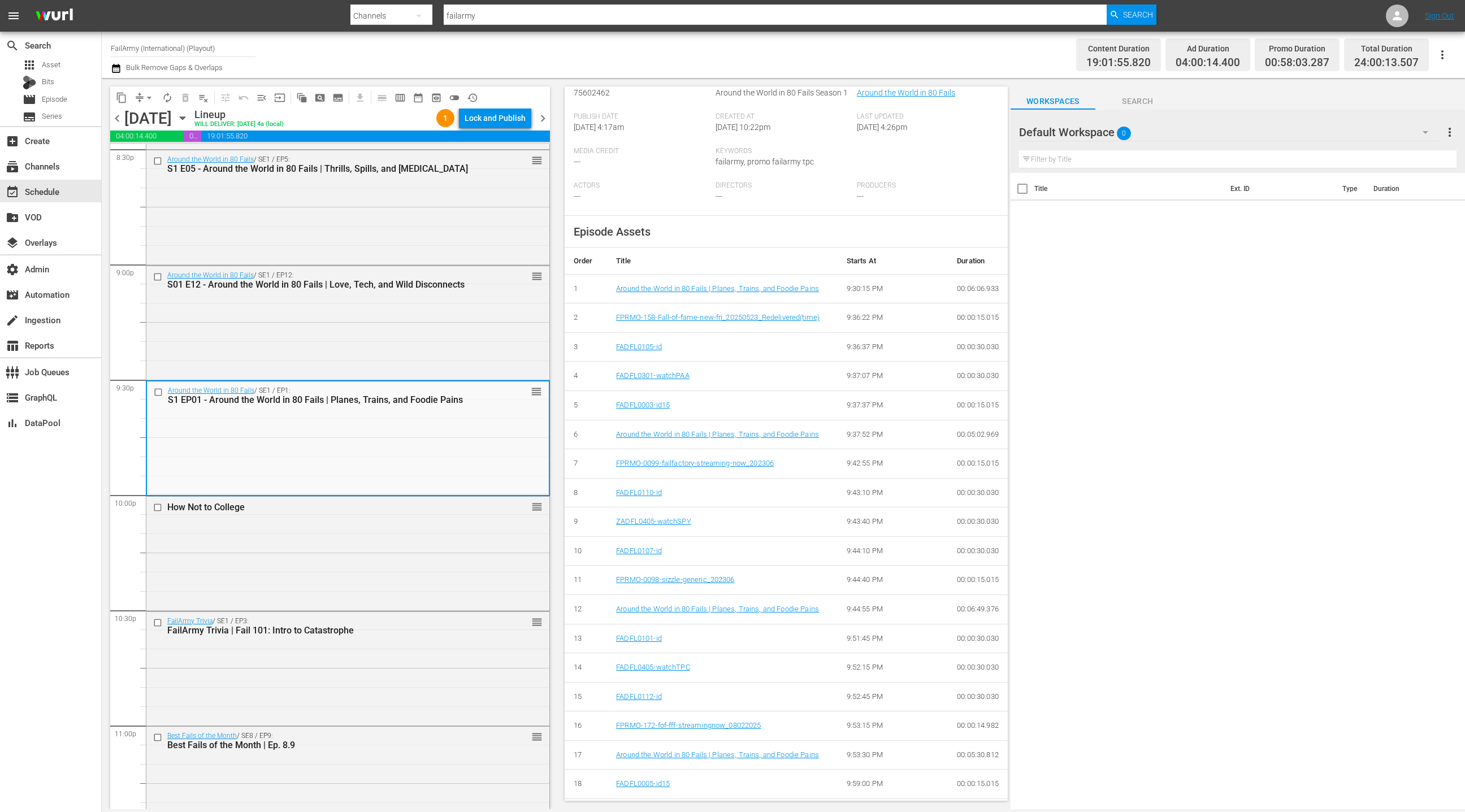
scroll to position [290, 0]
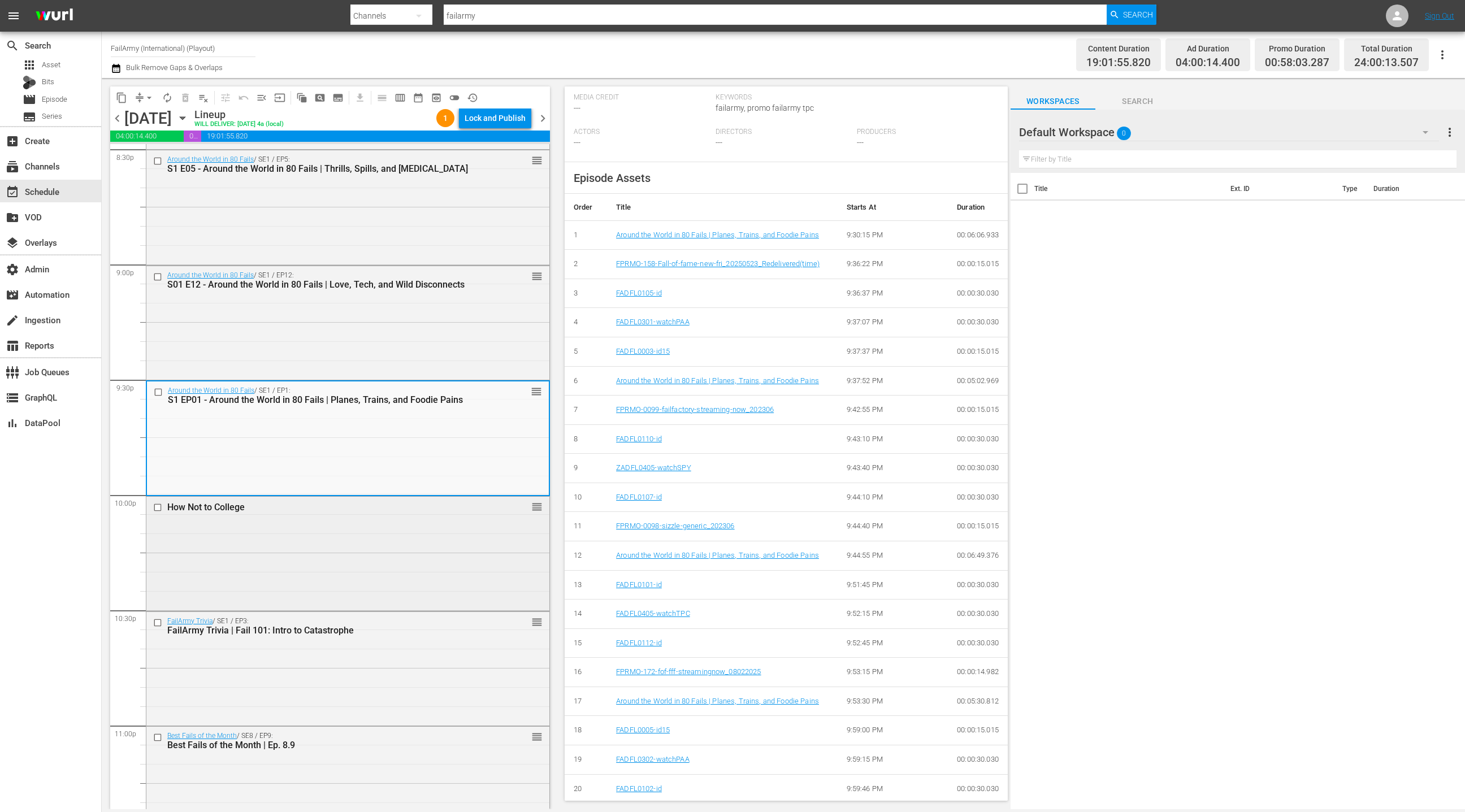
click at [472, 529] on div "How Not to College reorder" at bounding box center [348, 553] width 403 height 112
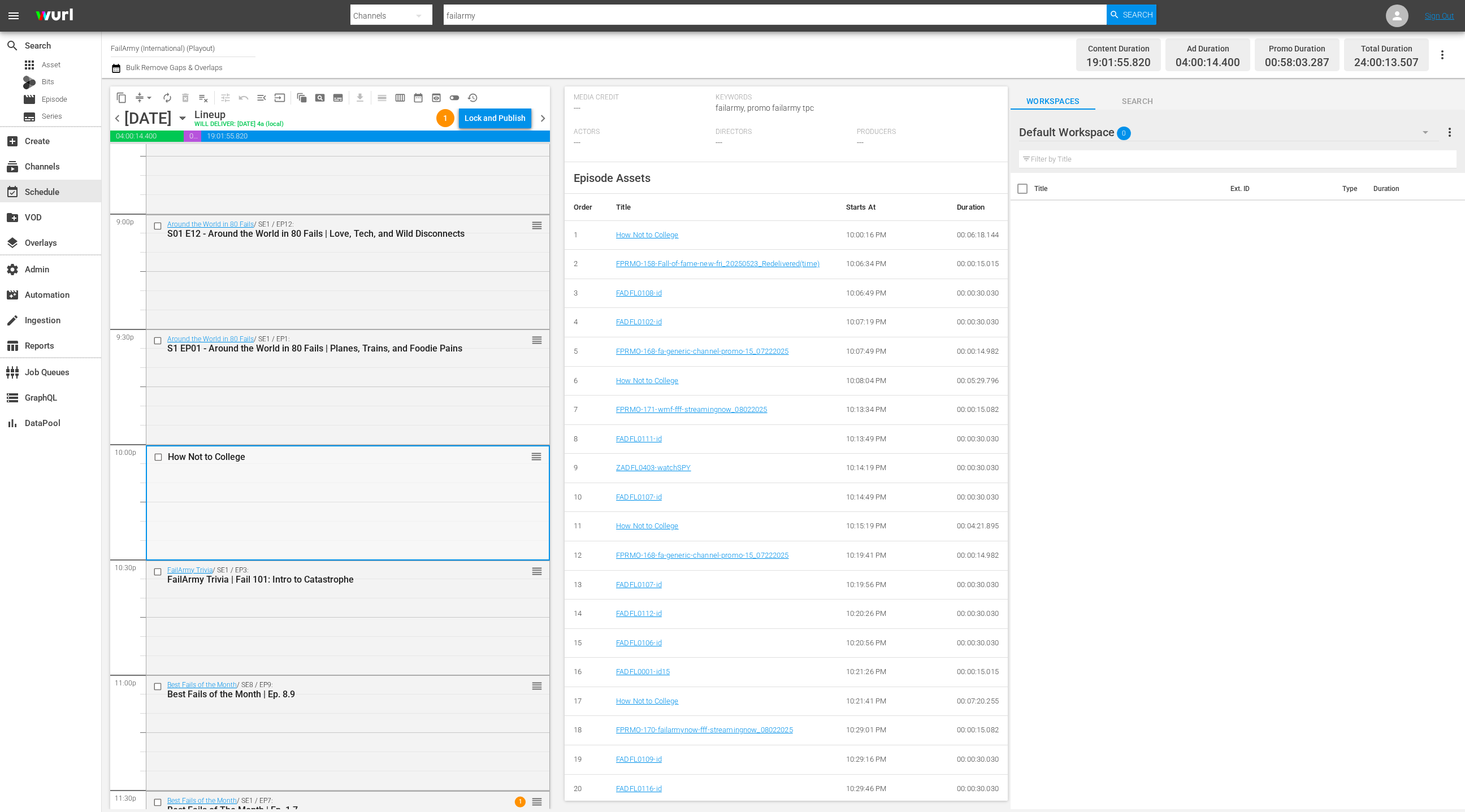
scroll to position [4808, 0]
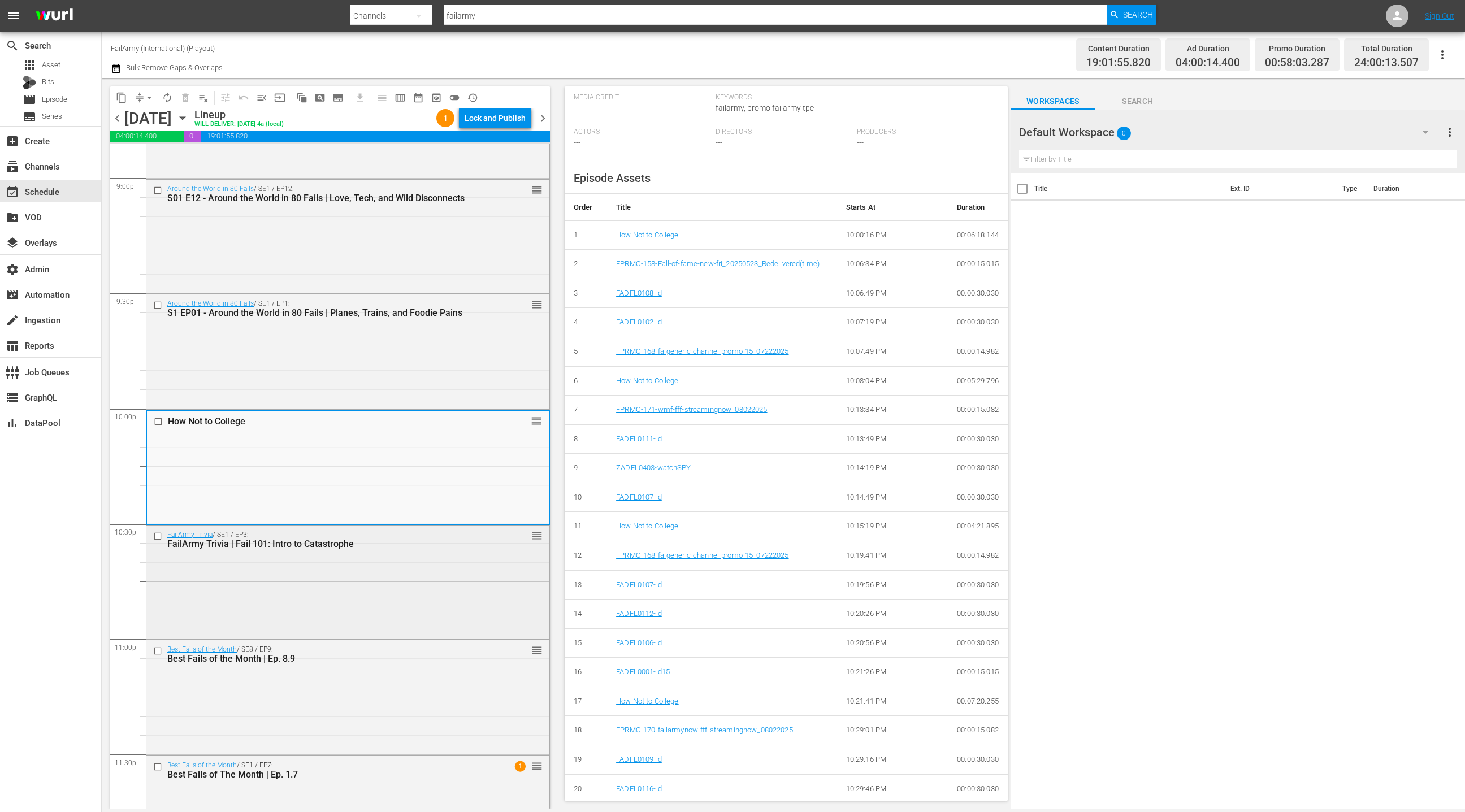
click at [458, 567] on div "FailArmy Trivia / SE1 / EP3: FailArmy Trivia | Fail 101: Intro to Catastrophe r…" at bounding box center [348, 582] width 403 height 112
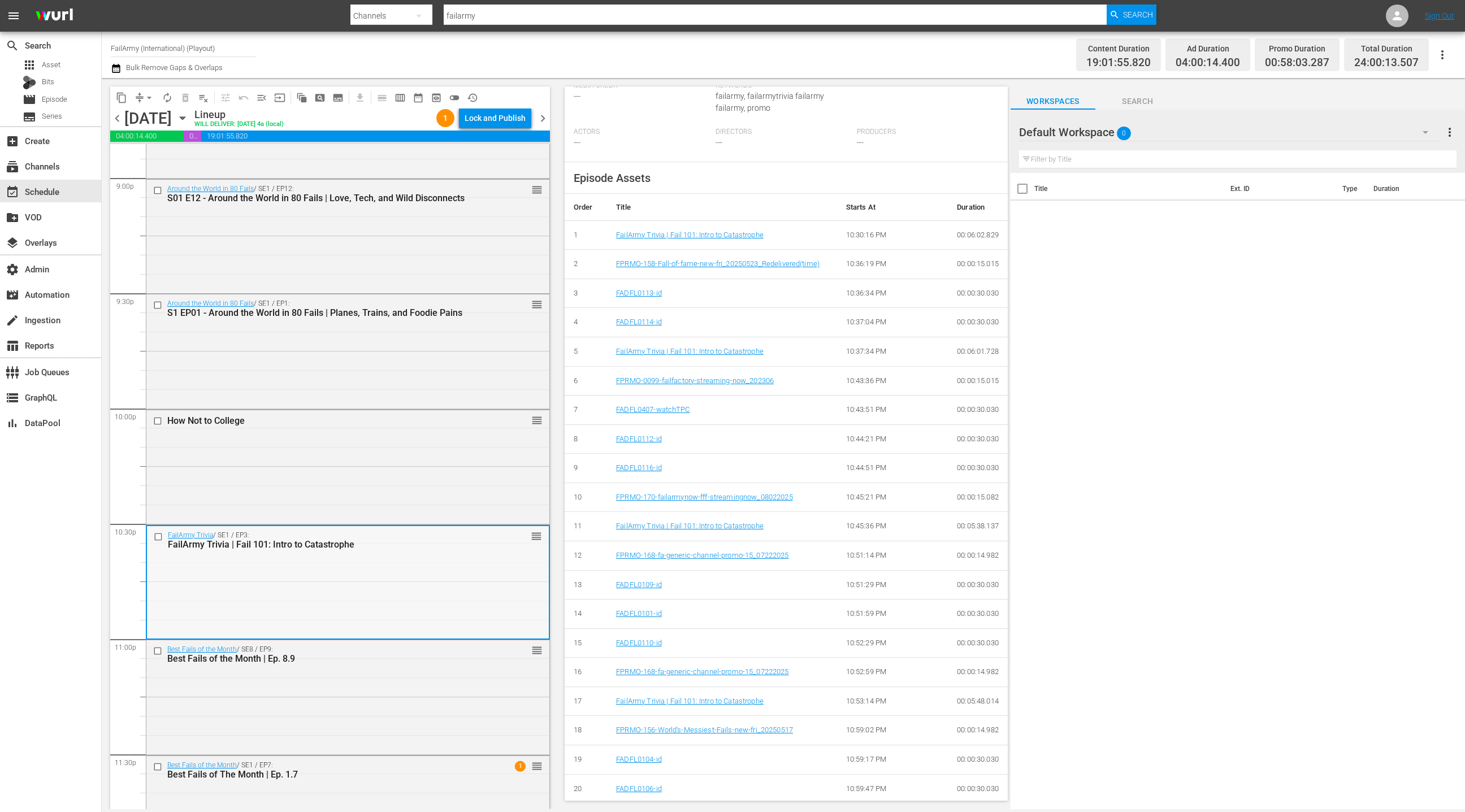
scroll to position [4869, 0]
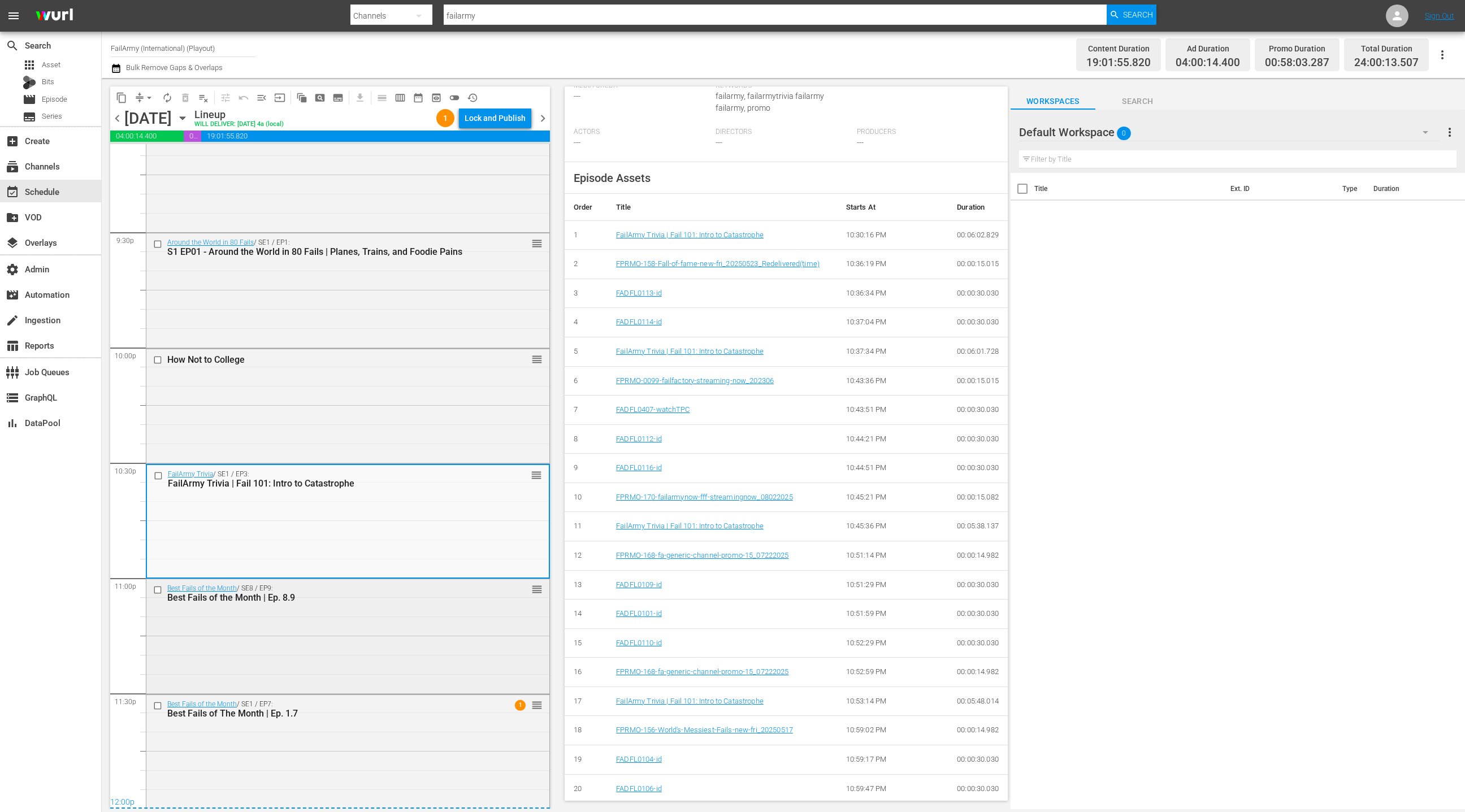
click at [462, 599] on div "Best Fails of the Month | Ep. 8.9" at bounding box center [328, 597] width 322 height 11
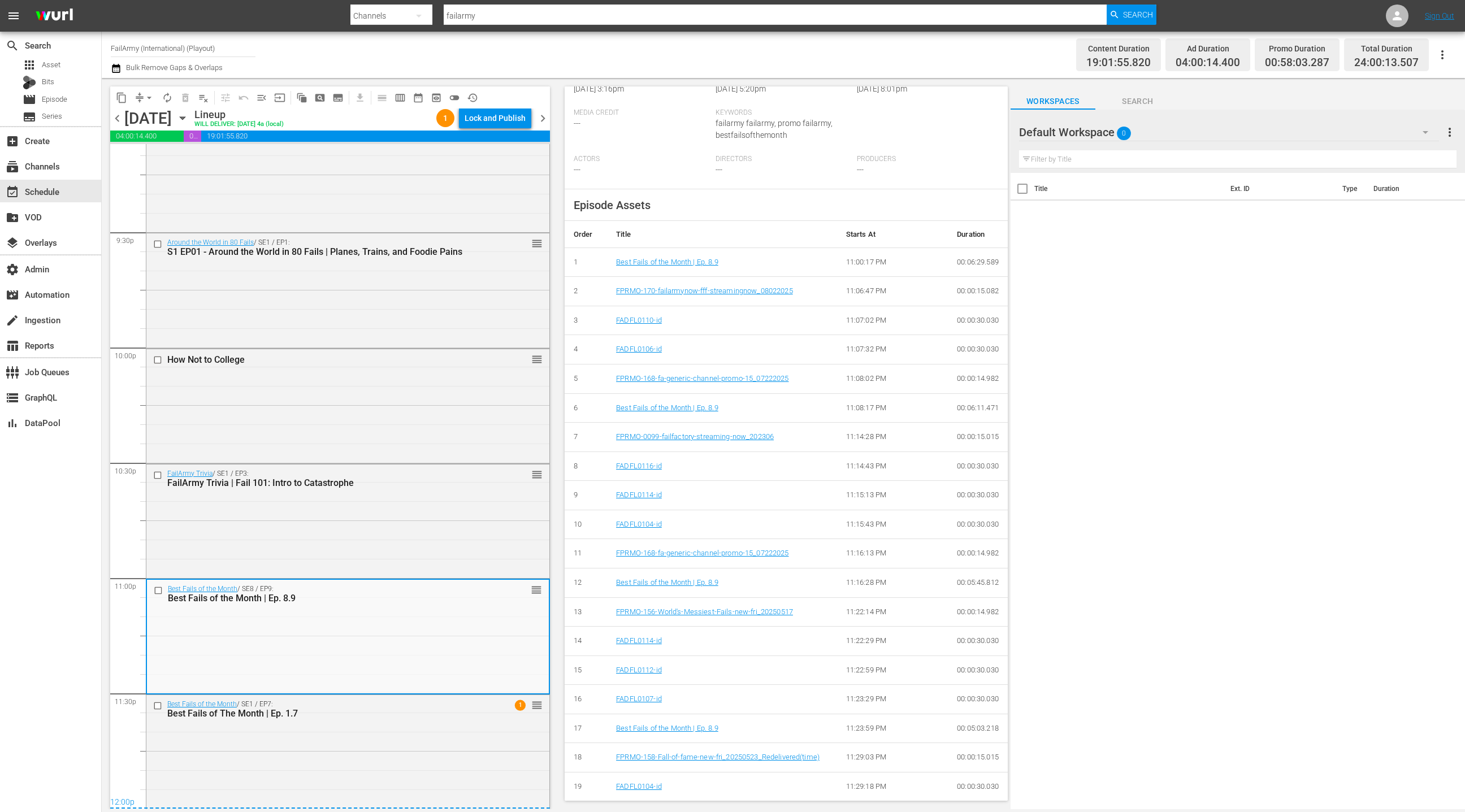
scroll to position [302, 0]
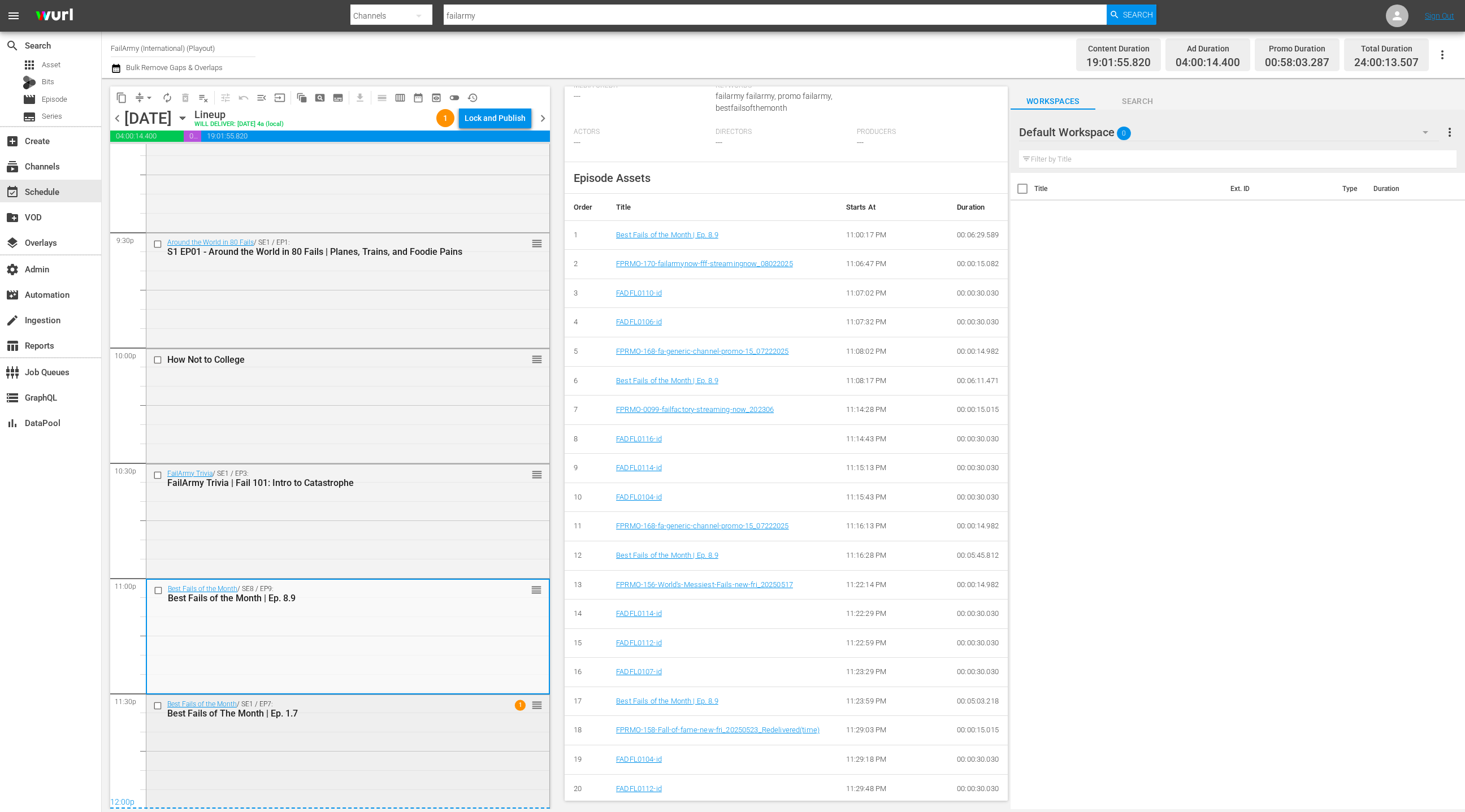
click at [445, 712] on div "Best Fails of The Month | Ep. 1.7" at bounding box center [328, 713] width 322 height 11
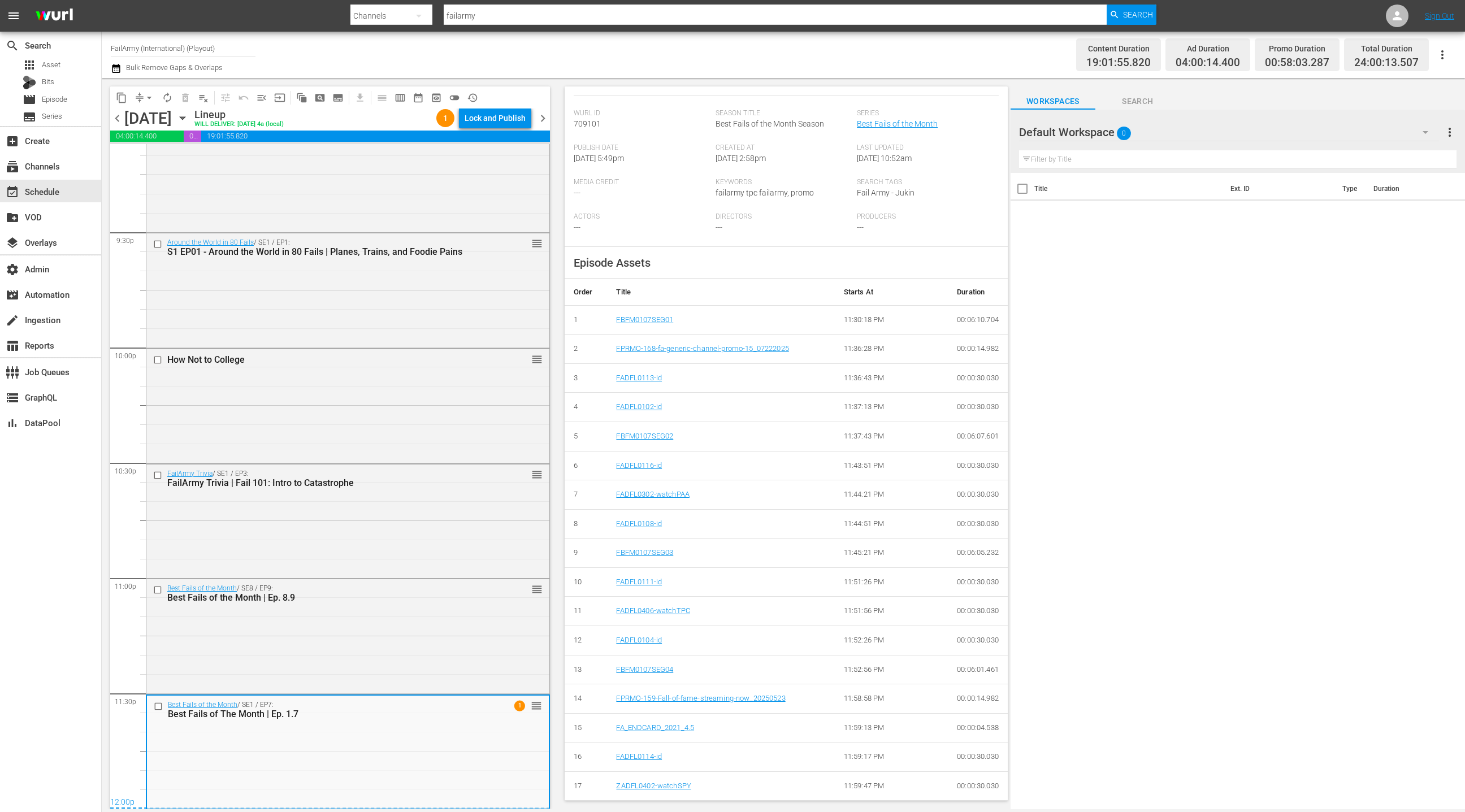
scroll to position [232, 0]
click at [544, 120] on span "chevron_right" at bounding box center [543, 118] width 14 height 14
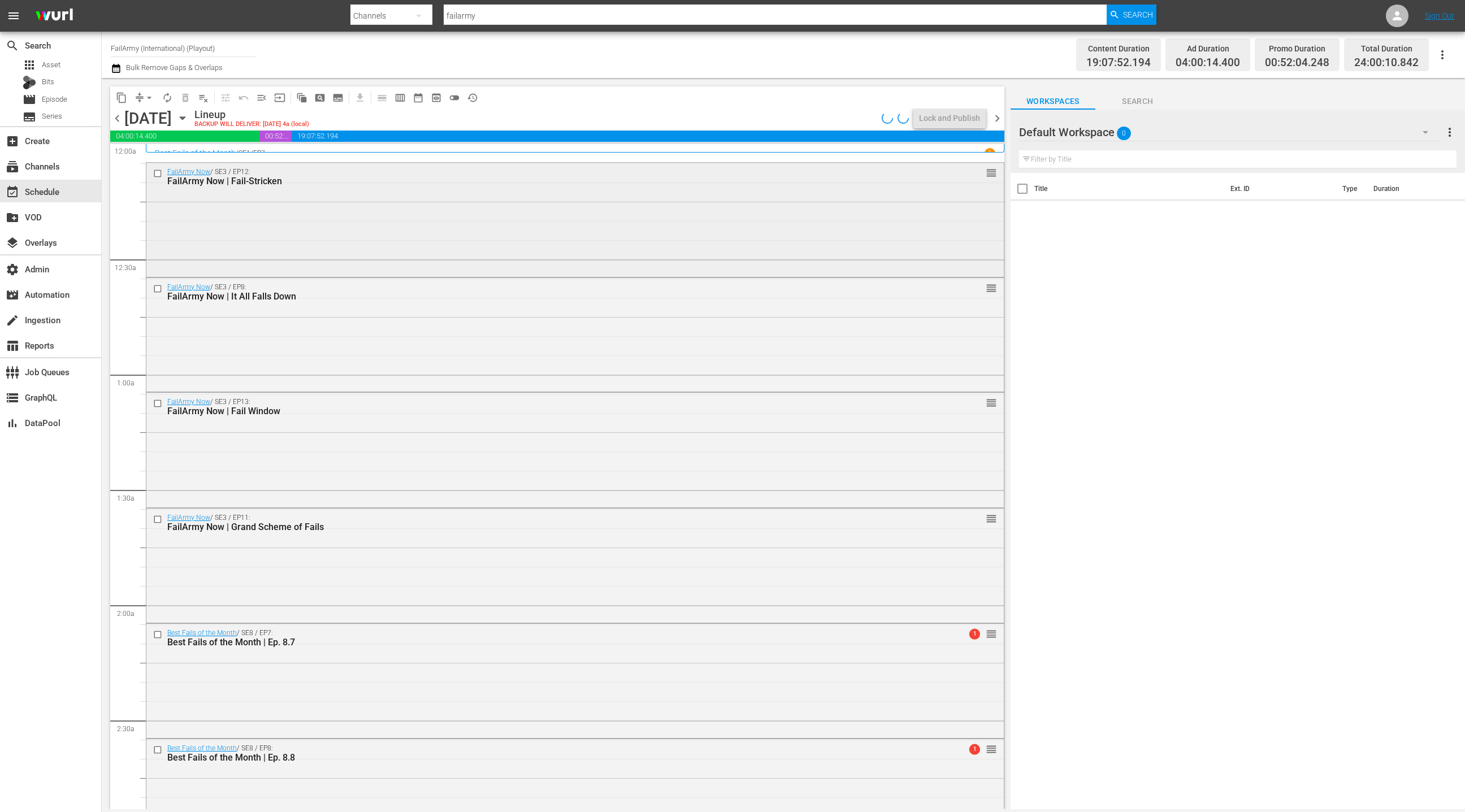
click at [420, 232] on div "FailArmy Now / SE3 / EP12: FailArmy Now | Fail-Stricken reorder" at bounding box center [575, 219] width 857 height 112
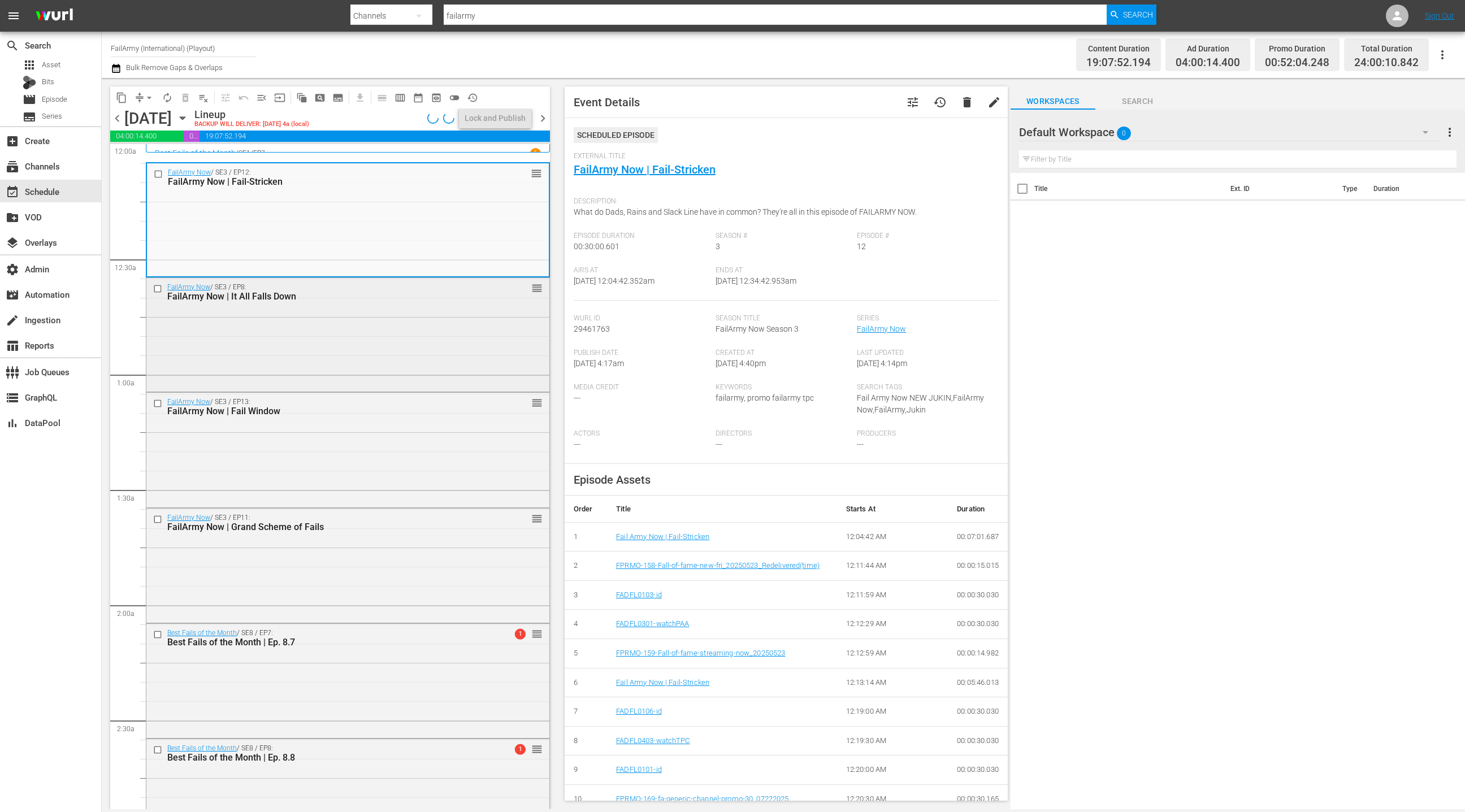
click at [387, 341] on div "FailArmy Now / SE3 / EP8: FailArmy Now | It All Falls Down reorder" at bounding box center [348, 334] width 403 height 112
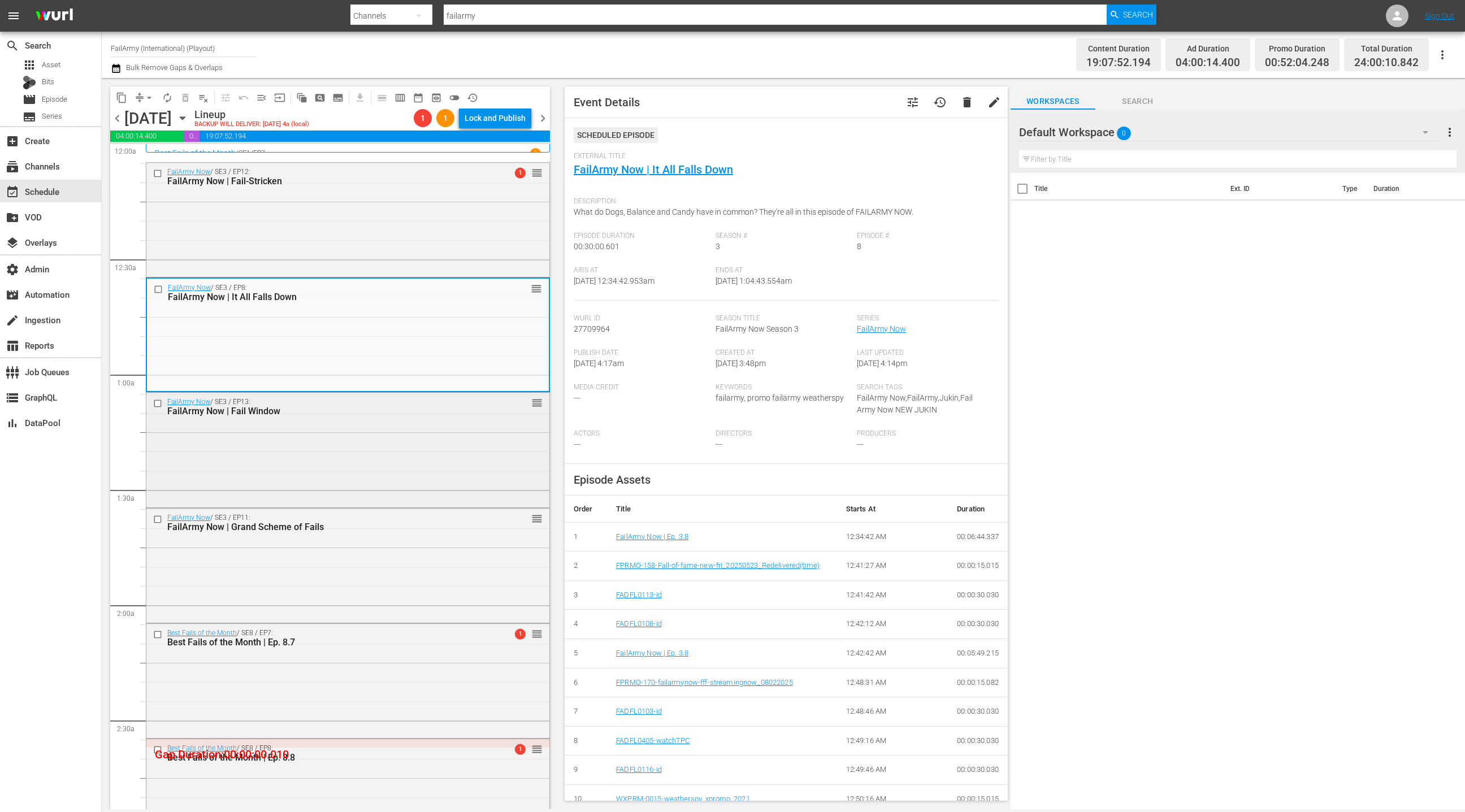
click at [405, 462] on div "FailArmy Now / SE3 / EP13: FailArmy Now | Fail Window reorder" at bounding box center [348, 448] width 403 height 112
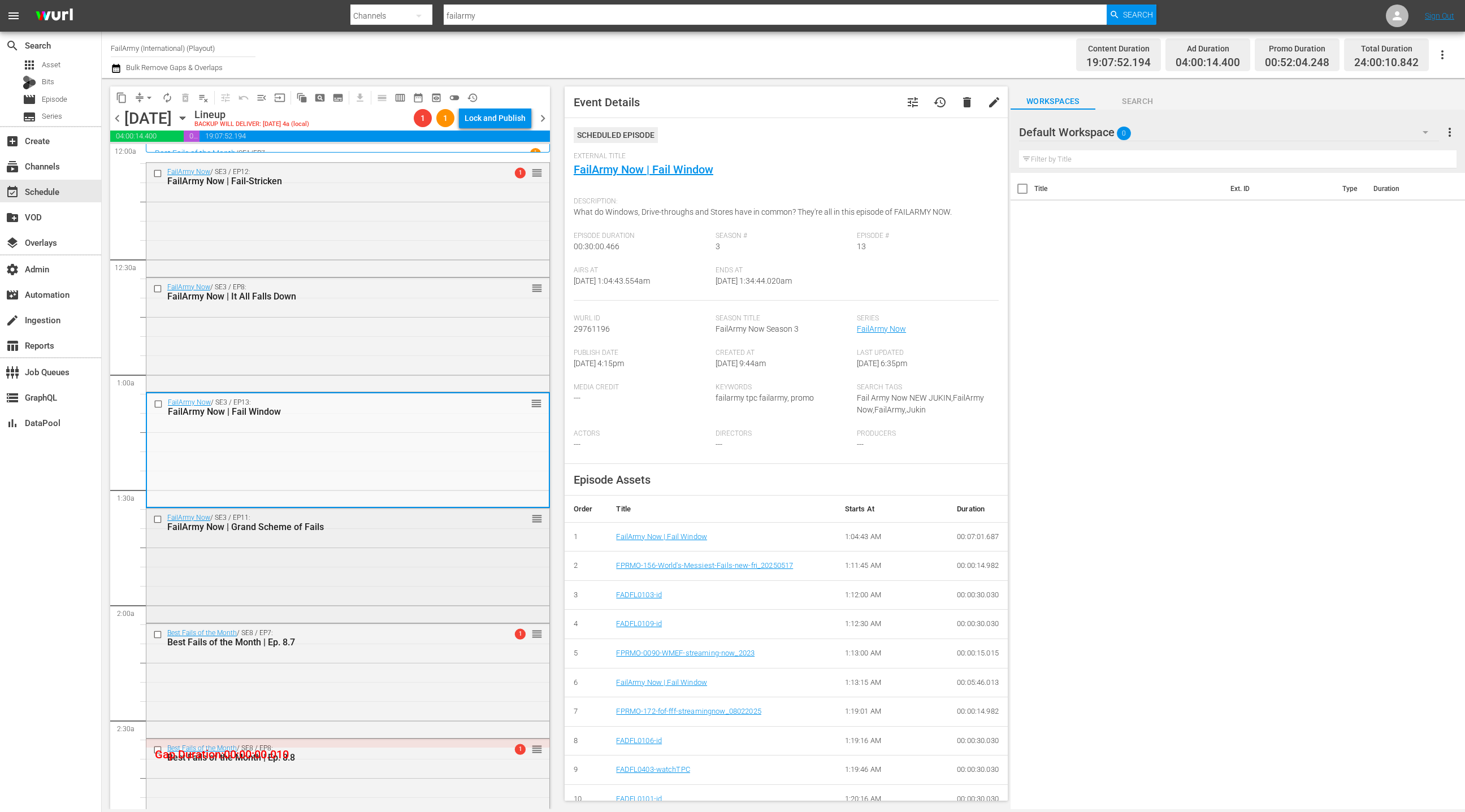
click at [406, 580] on div "FailArmy Now / SE3 / EP11: FailArmy Now | Grand Scheme of Fails reorder" at bounding box center [348, 564] width 403 height 112
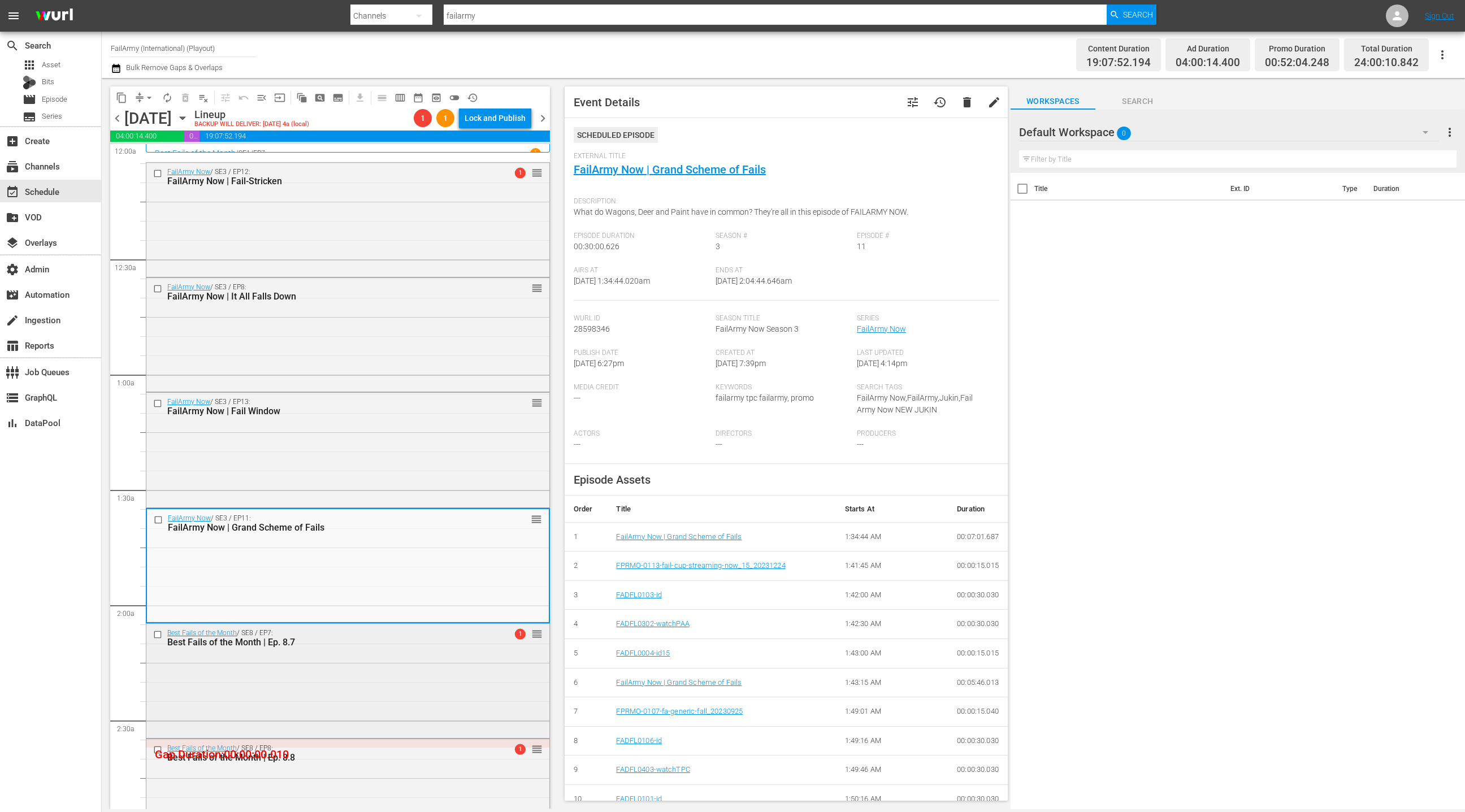
click at [389, 662] on div "Best Fails of the Month / SE8 / EP7: Best Fails of the Month | Ep. 8.7 1 reorder" at bounding box center [348, 680] width 403 height 112
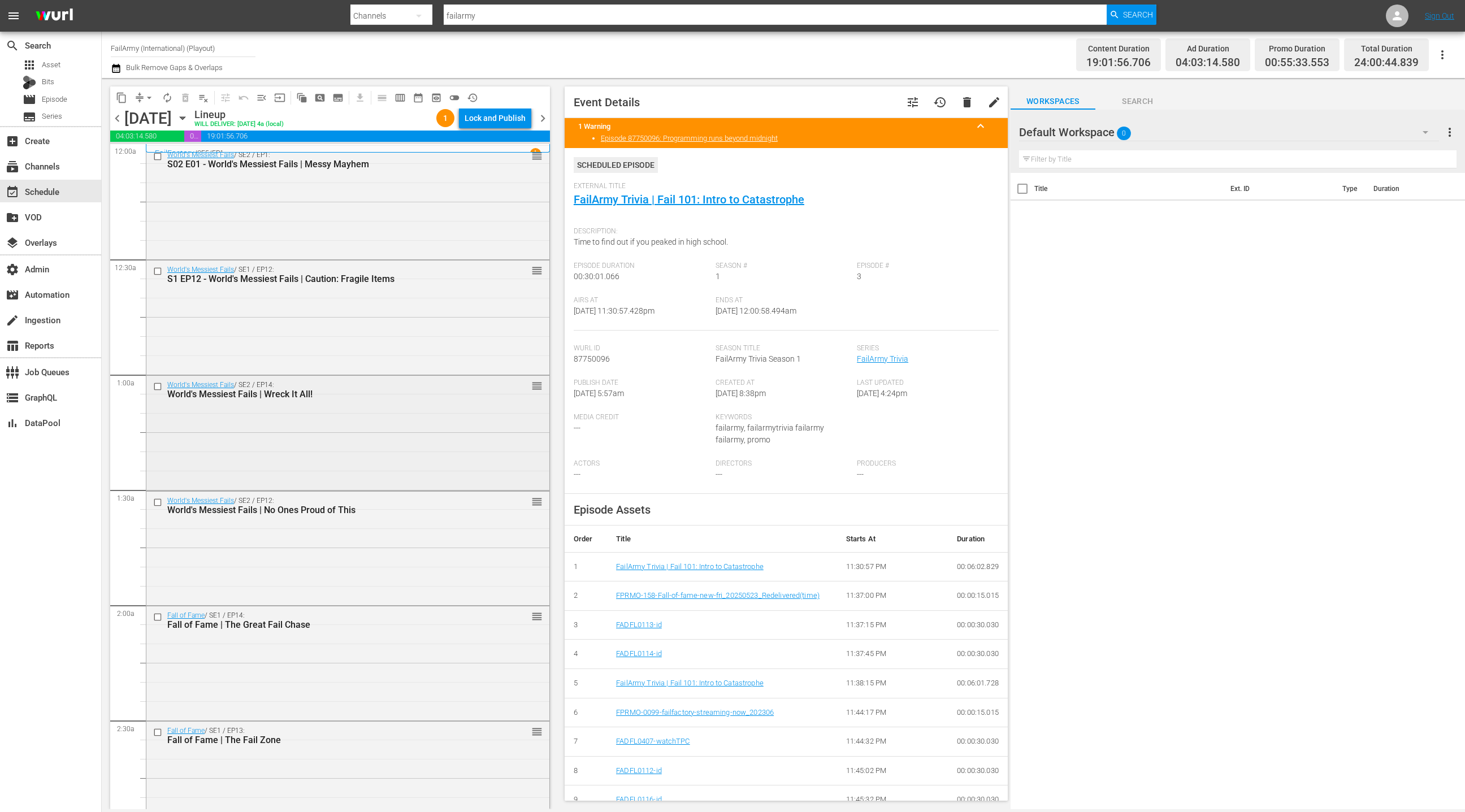
scroll to position [1, 0]
click at [330, 236] on div "World's Messiest Fails / SE2 / EP1: S02 E01 - World's Messiest Fails | Messy Ma…" at bounding box center [348, 202] width 403 height 112
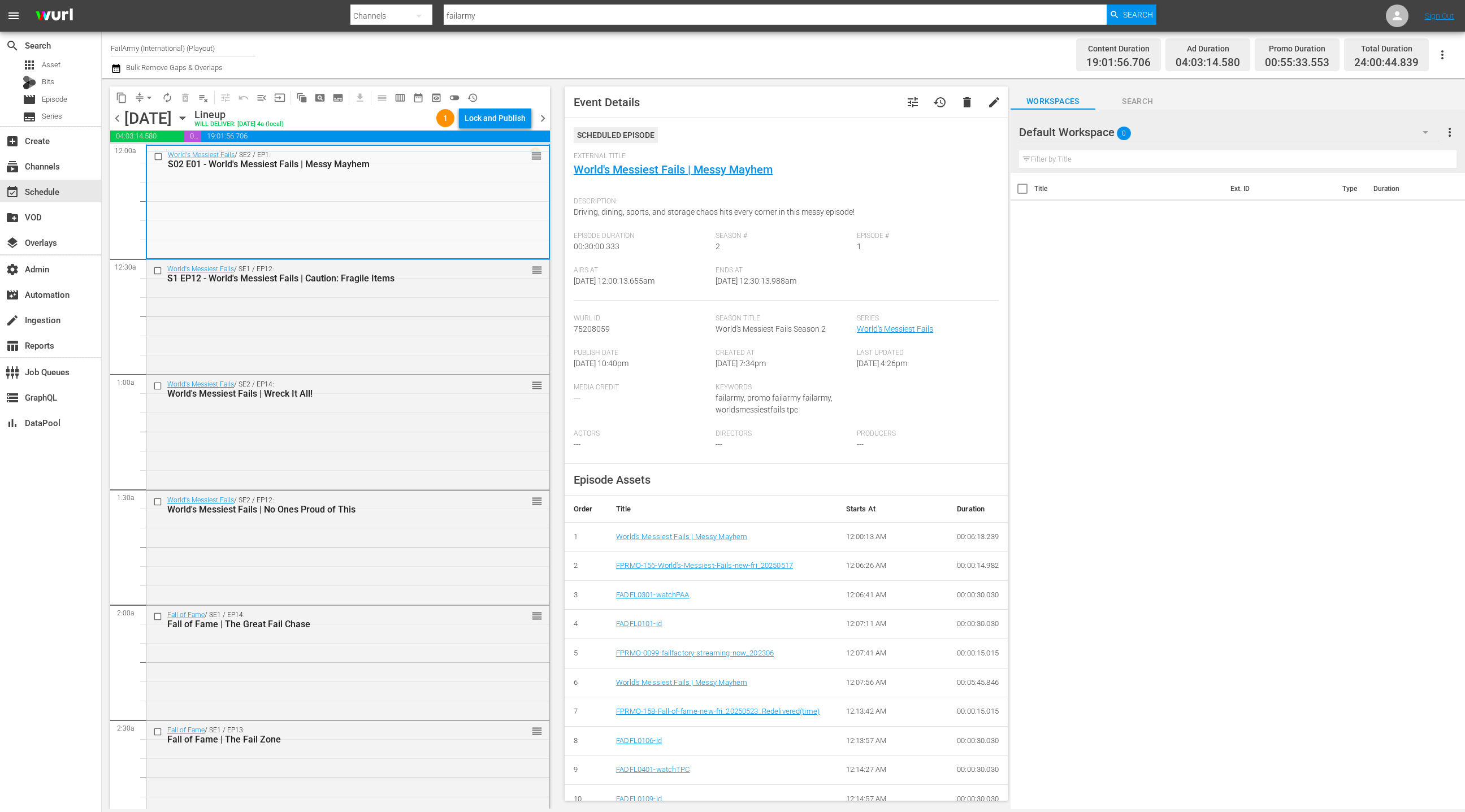
click at [331, 327] on div "World's Messiest Fails / SE1 / EP12: S1 EP12 - World's Messiest Fails | Caution…" at bounding box center [348, 316] width 403 height 112
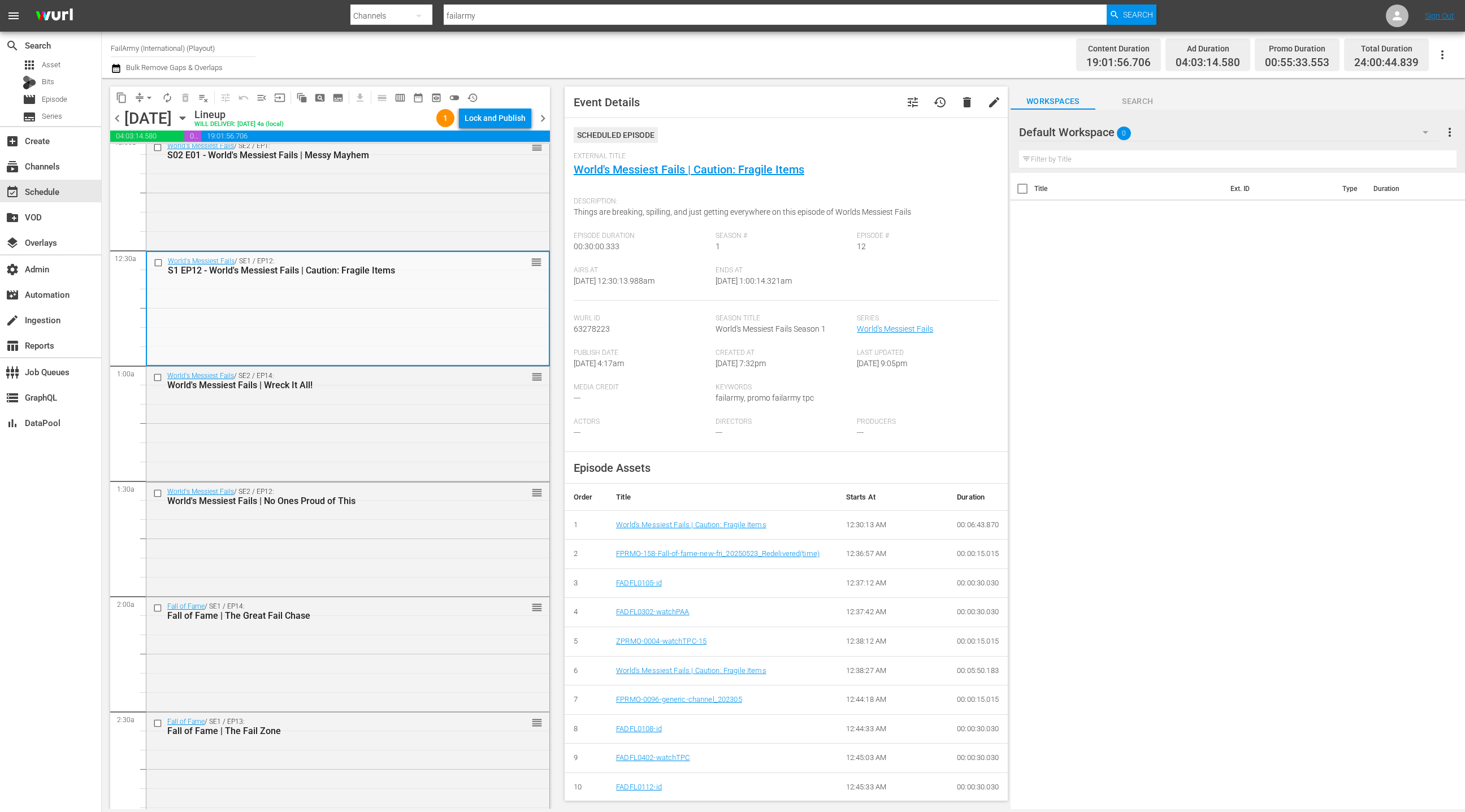
click at [372, 419] on div "World's Messiest Fails / SE2 / EP14: World's Messiest Fails | Wreck It All! reo…" at bounding box center [348, 422] width 403 height 112
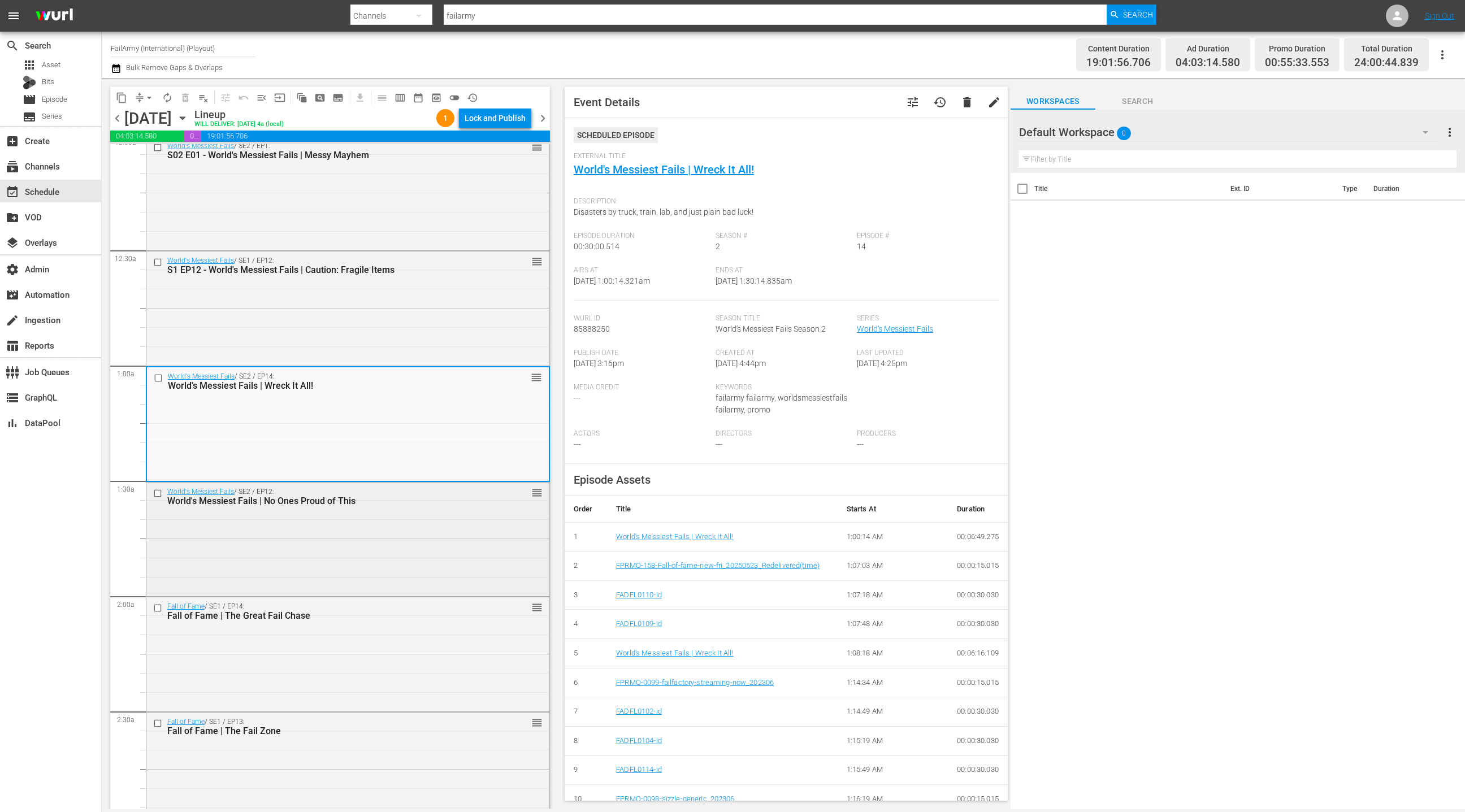
click at [393, 536] on div "World's Messiest Fails / SE2 / EP12: World's Messiest Fails | No Ones Proud of …" at bounding box center [348, 538] width 403 height 112
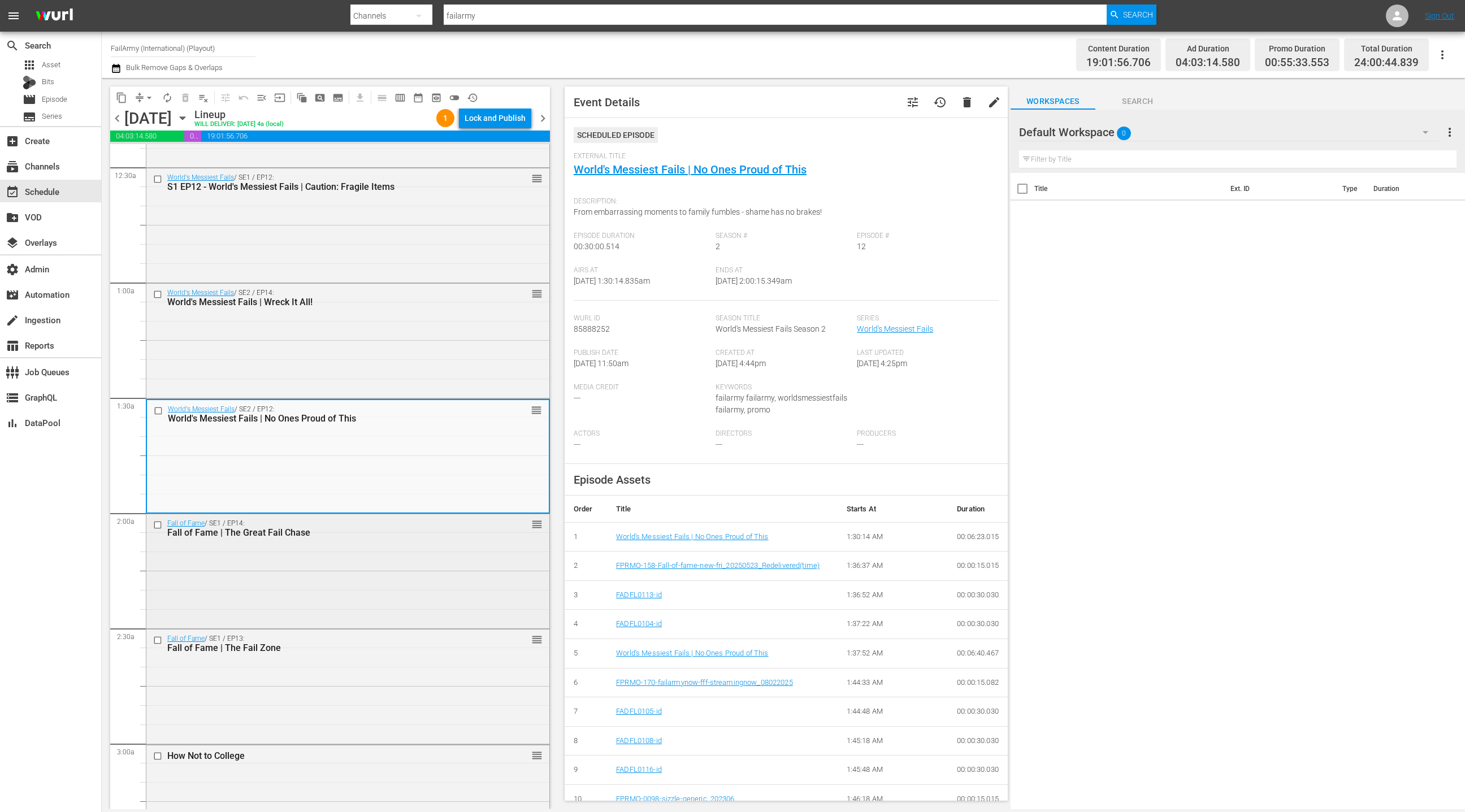
click at [393, 549] on div "Fall of Fame / SE1 / EP14: Fall of Fame | The Great Fail Chase reorder" at bounding box center [348, 570] width 403 height 112
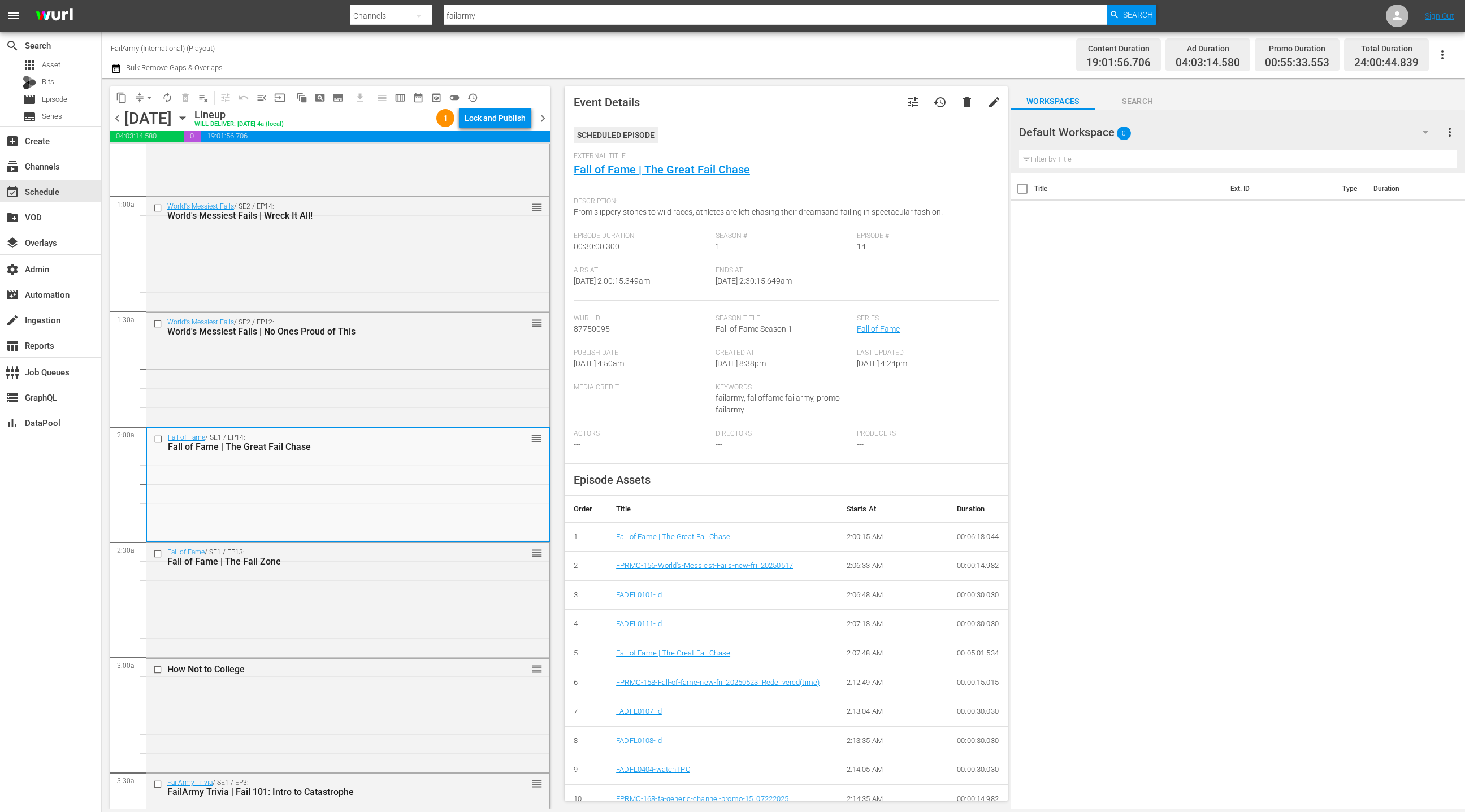
scroll to position [231, 0]
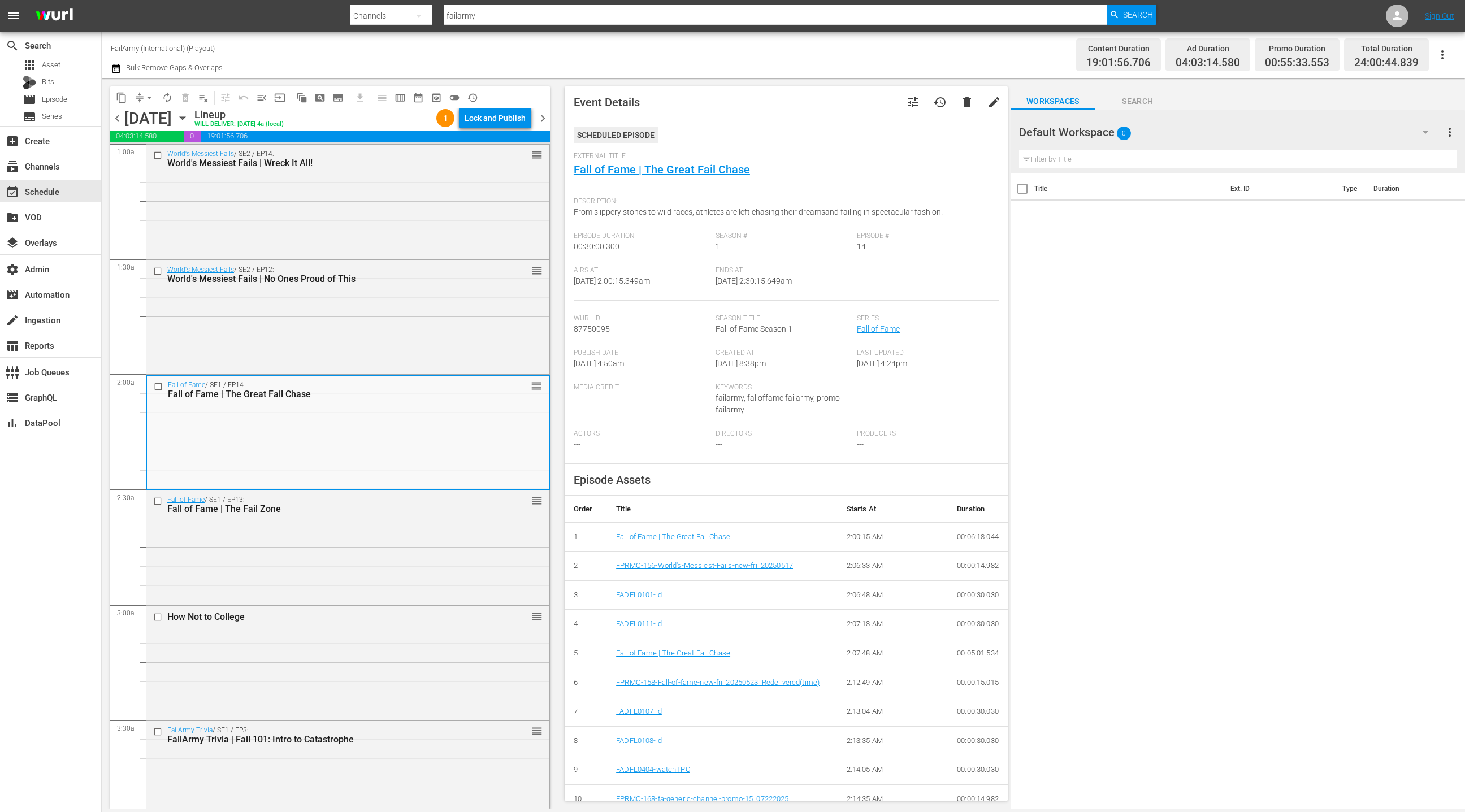
click at [392, 541] on div "Fall of Fame / SE1 / EP13: Fall of Fame | The Fail Zone reorder" at bounding box center [348, 547] width 403 height 112
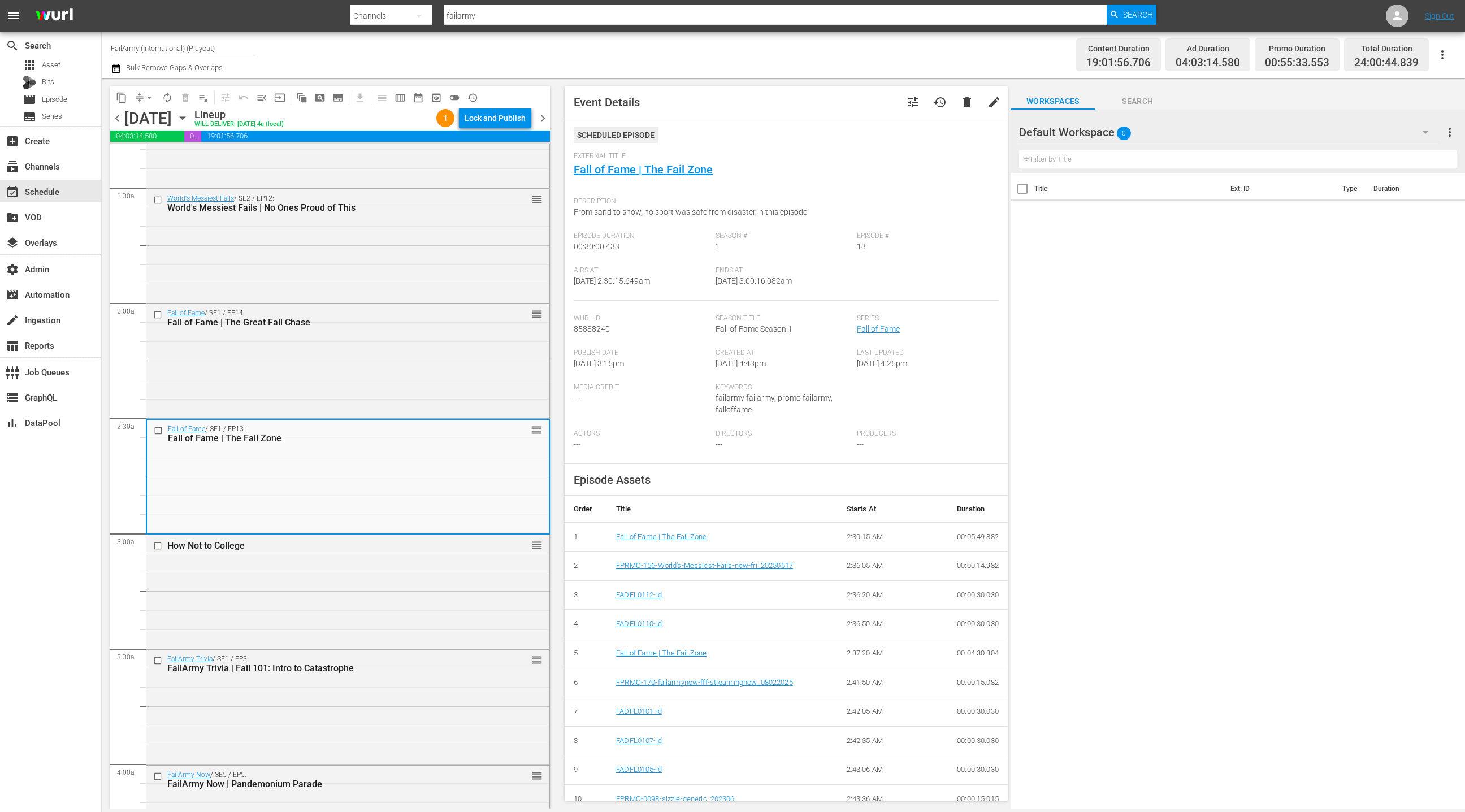
scroll to position [354, 0]
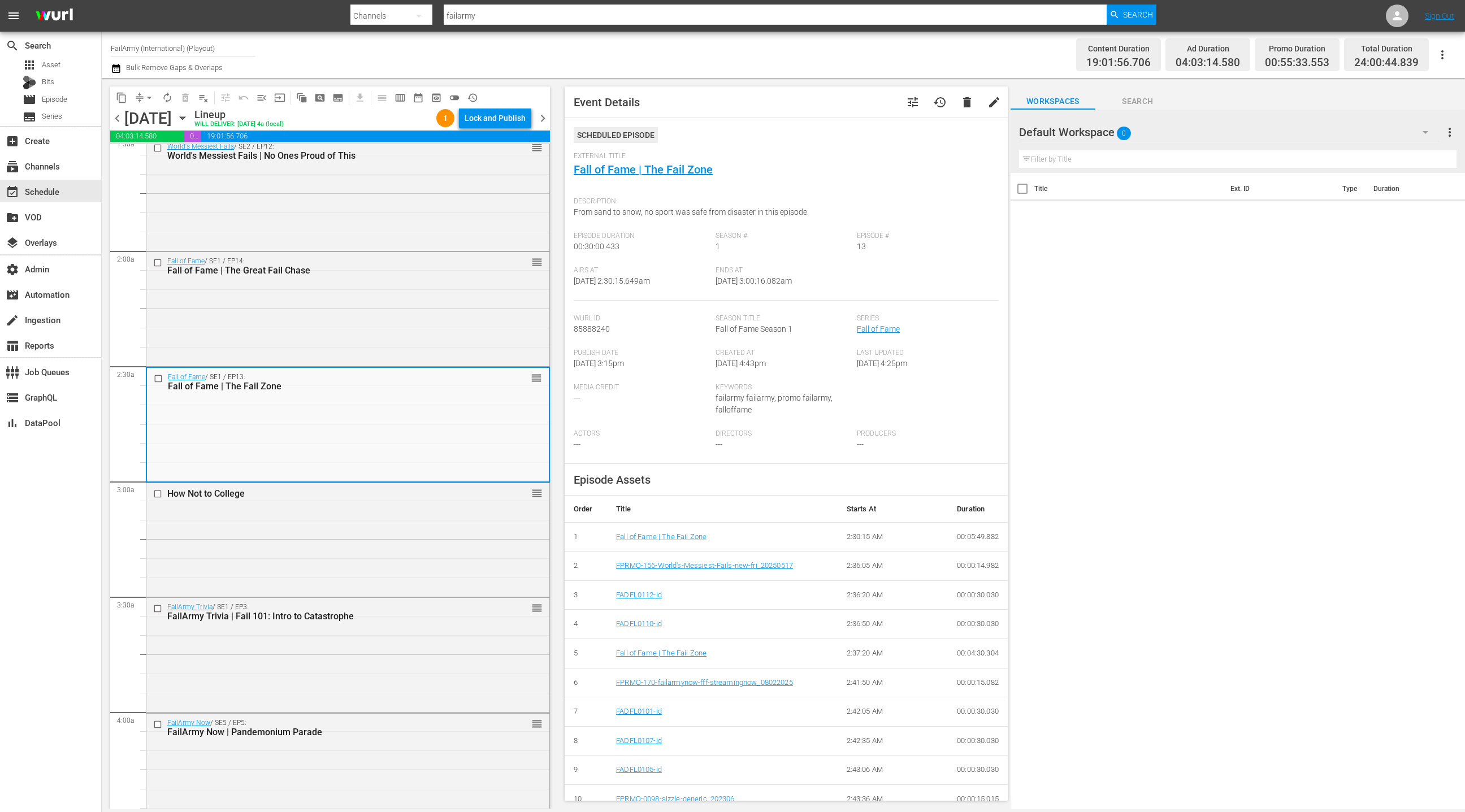
click at [392, 541] on div "How Not to College reorder" at bounding box center [348, 539] width 403 height 112
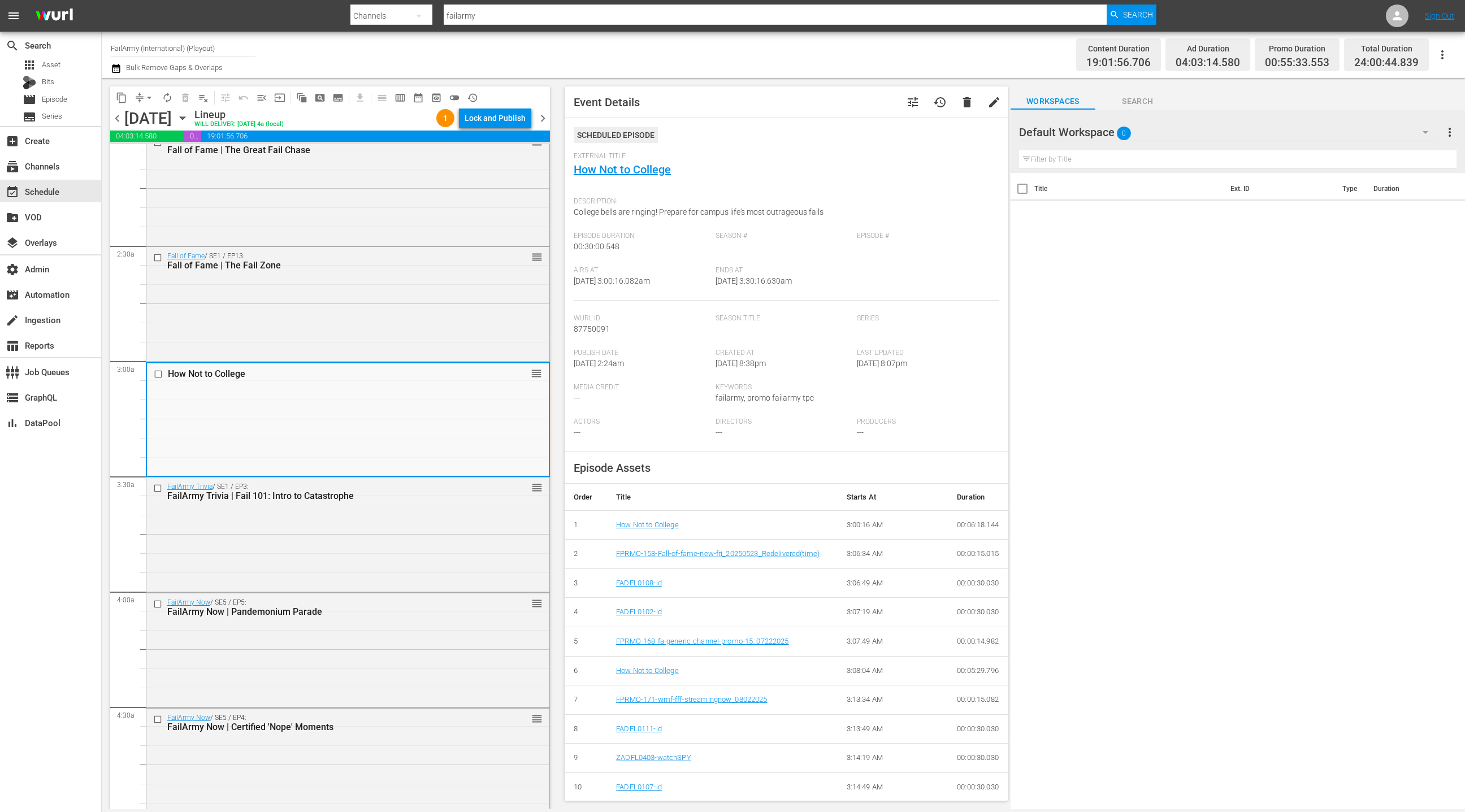
scroll to position [482, 0]
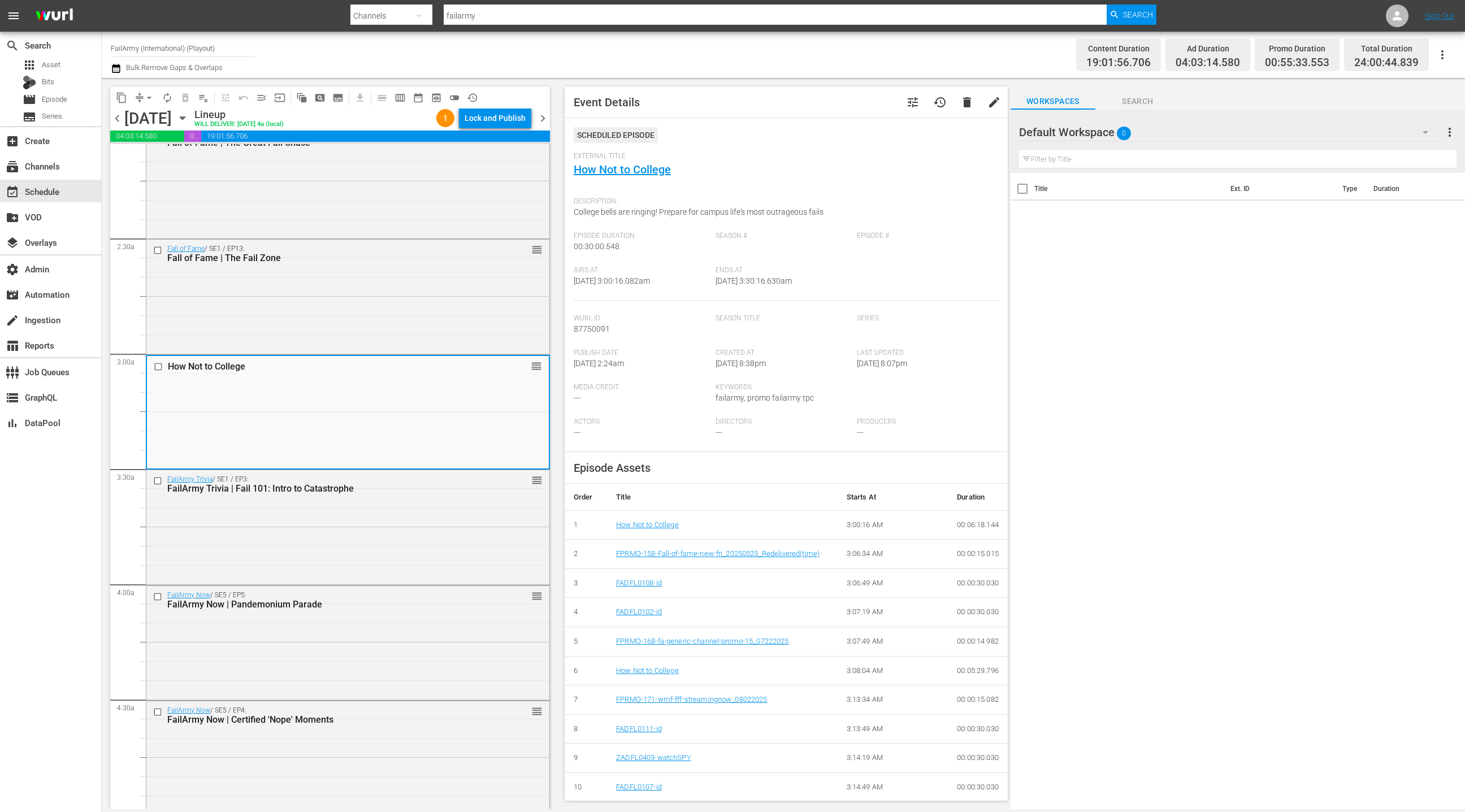
click at [392, 541] on div "FailArmy Trivia / SE1 / EP3: FailArmy Trivia | Fail 101: Intro to Catastrophe r…" at bounding box center [348, 527] width 403 height 112
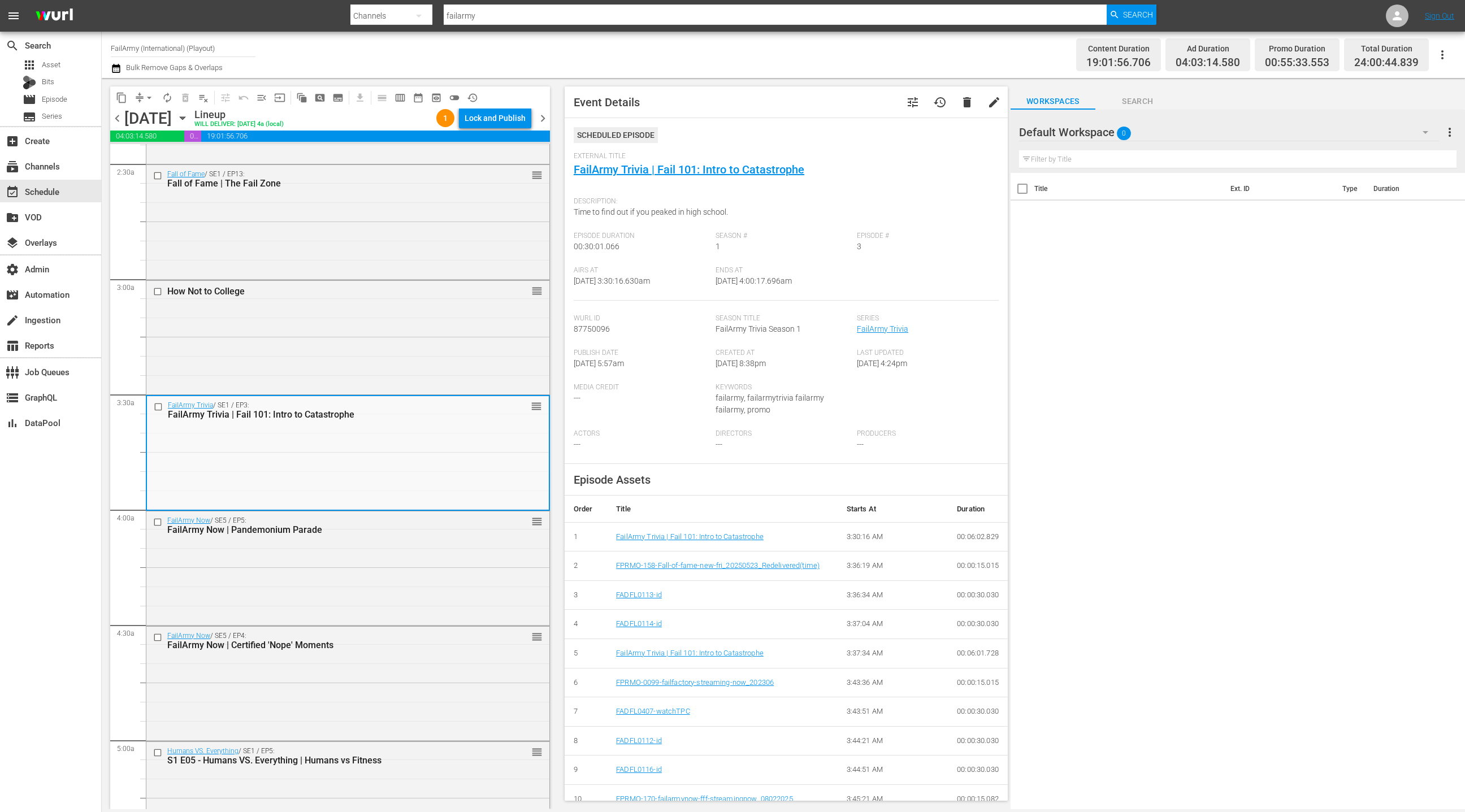
scroll to position [583, 0]
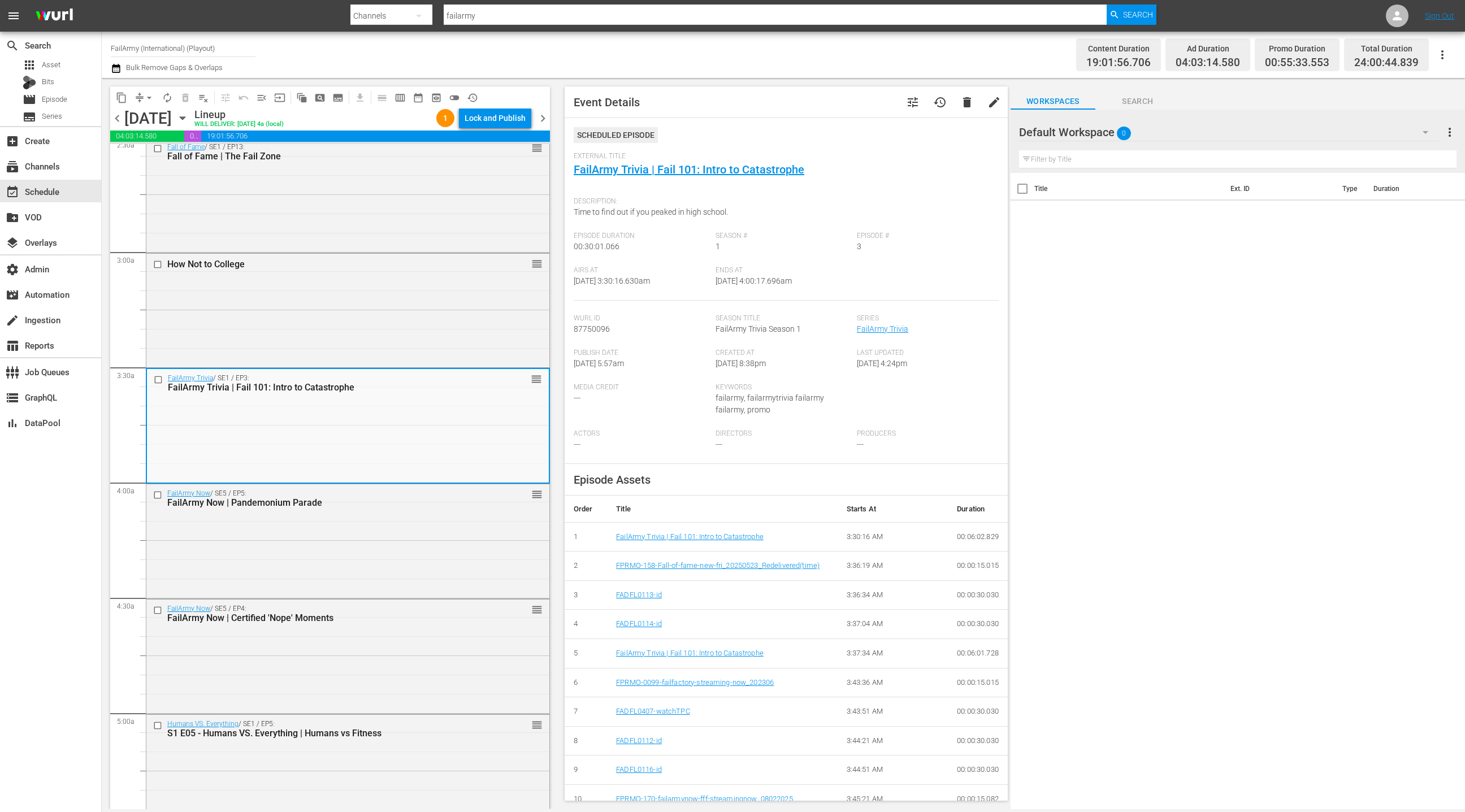
click at [392, 541] on div "FailArmy Now / SE5 / EP5: FailArmy Now | Pandemonium Parade reorder" at bounding box center [348, 540] width 403 height 112
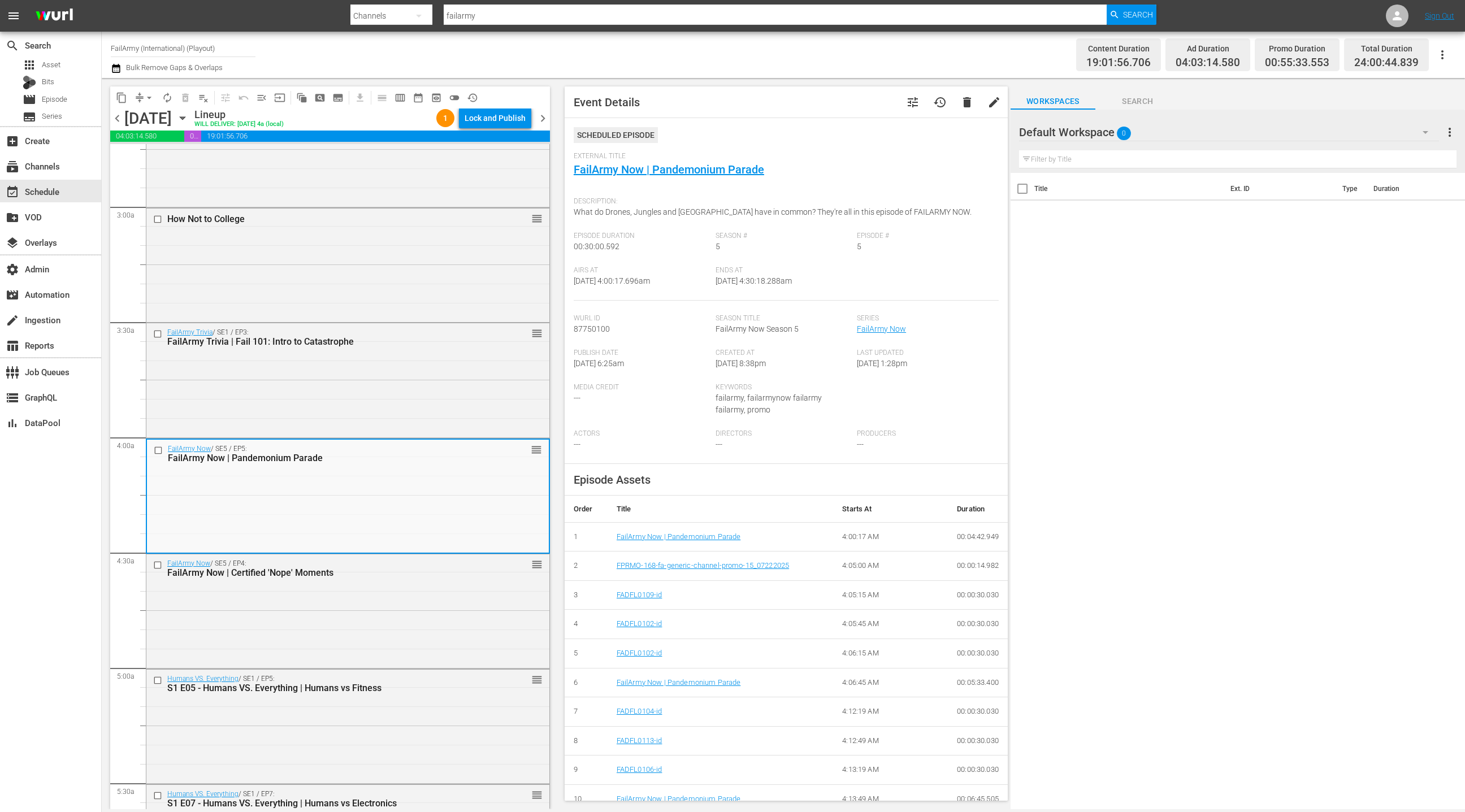
scroll to position [649, 0]
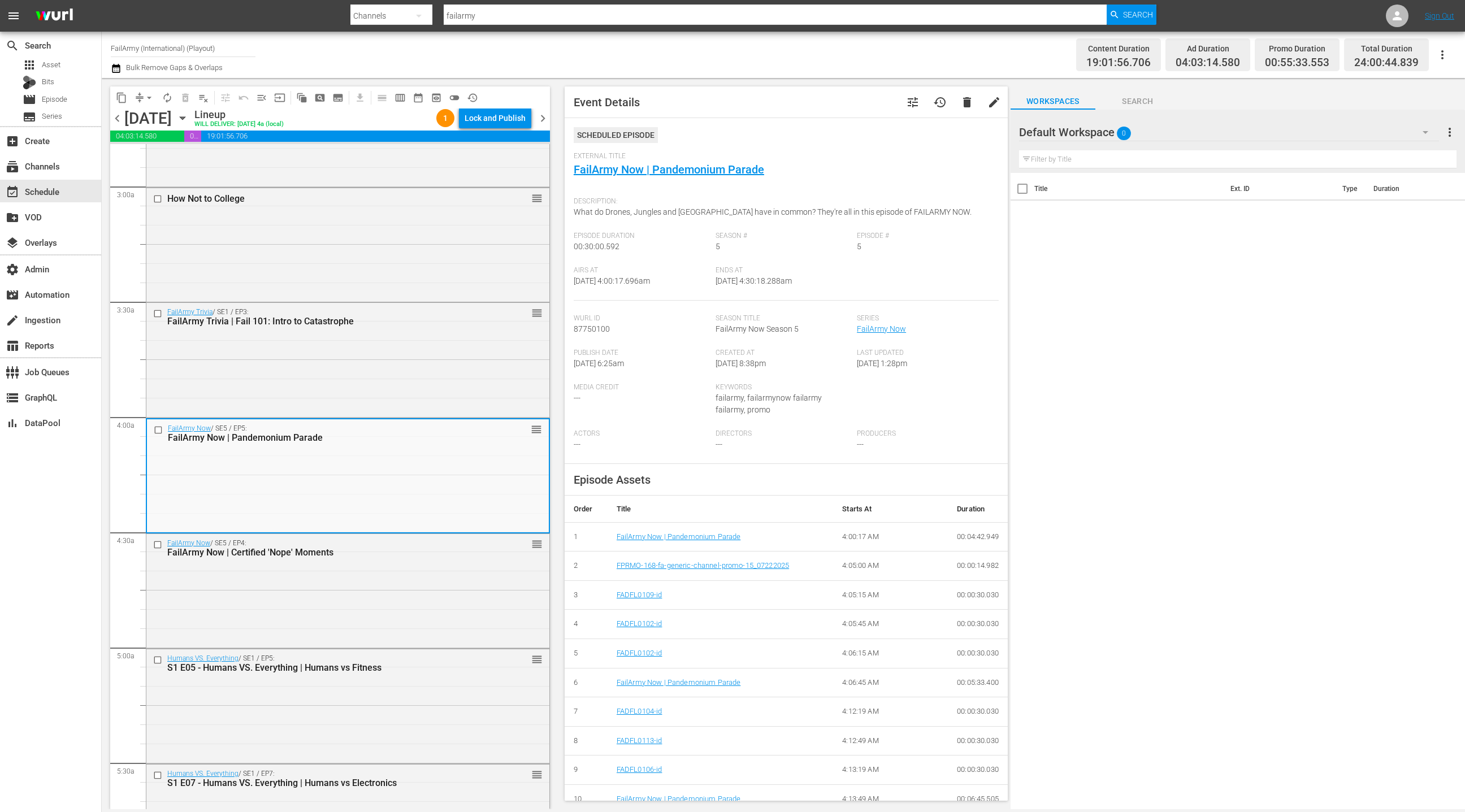
click at [392, 541] on div "FailArmy Now / SE5 / EP4: FailArmy Now | Certified 'Nope' Moments" at bounding box center [328, 548] width 322 height 18
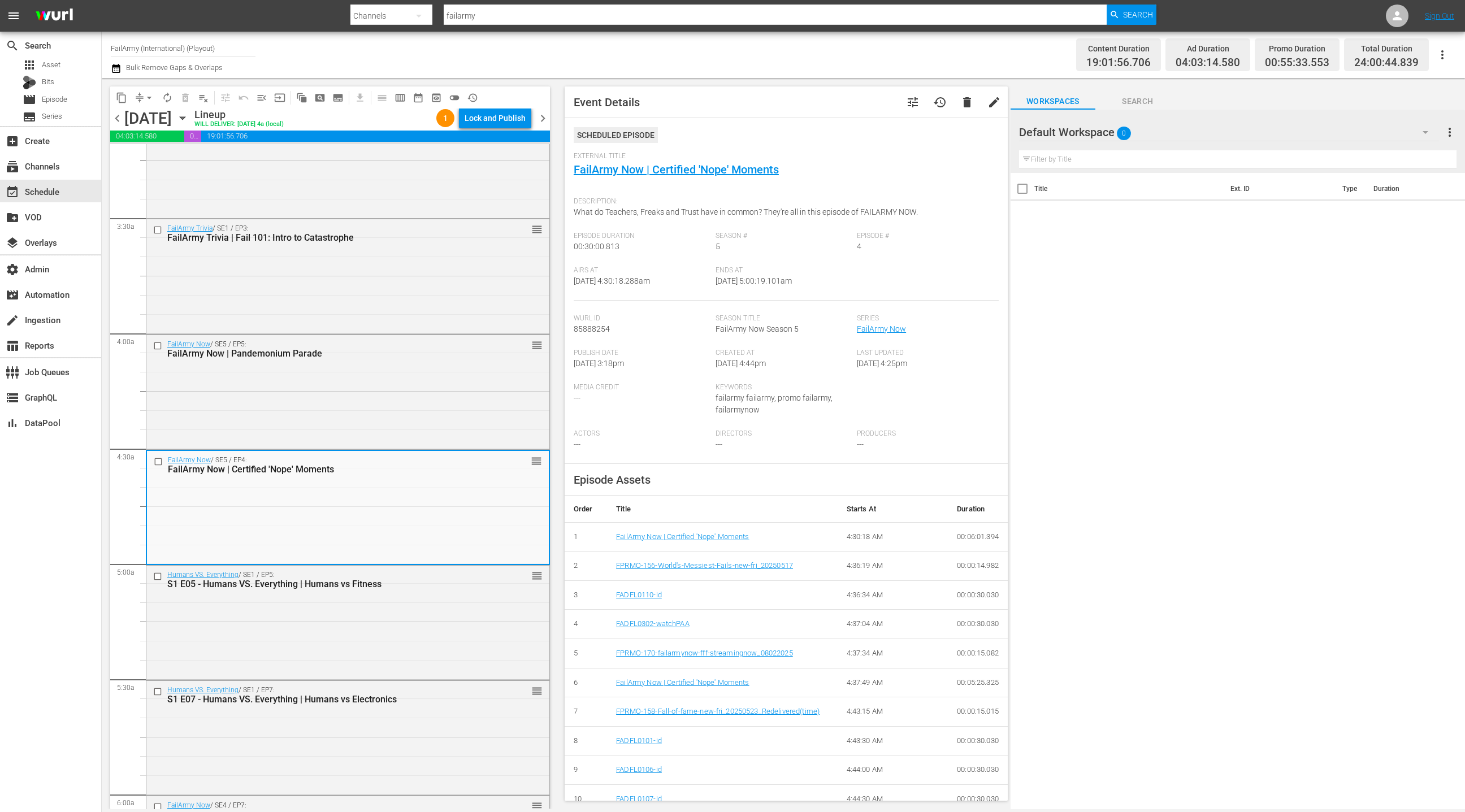
scroll to position [750, 0]
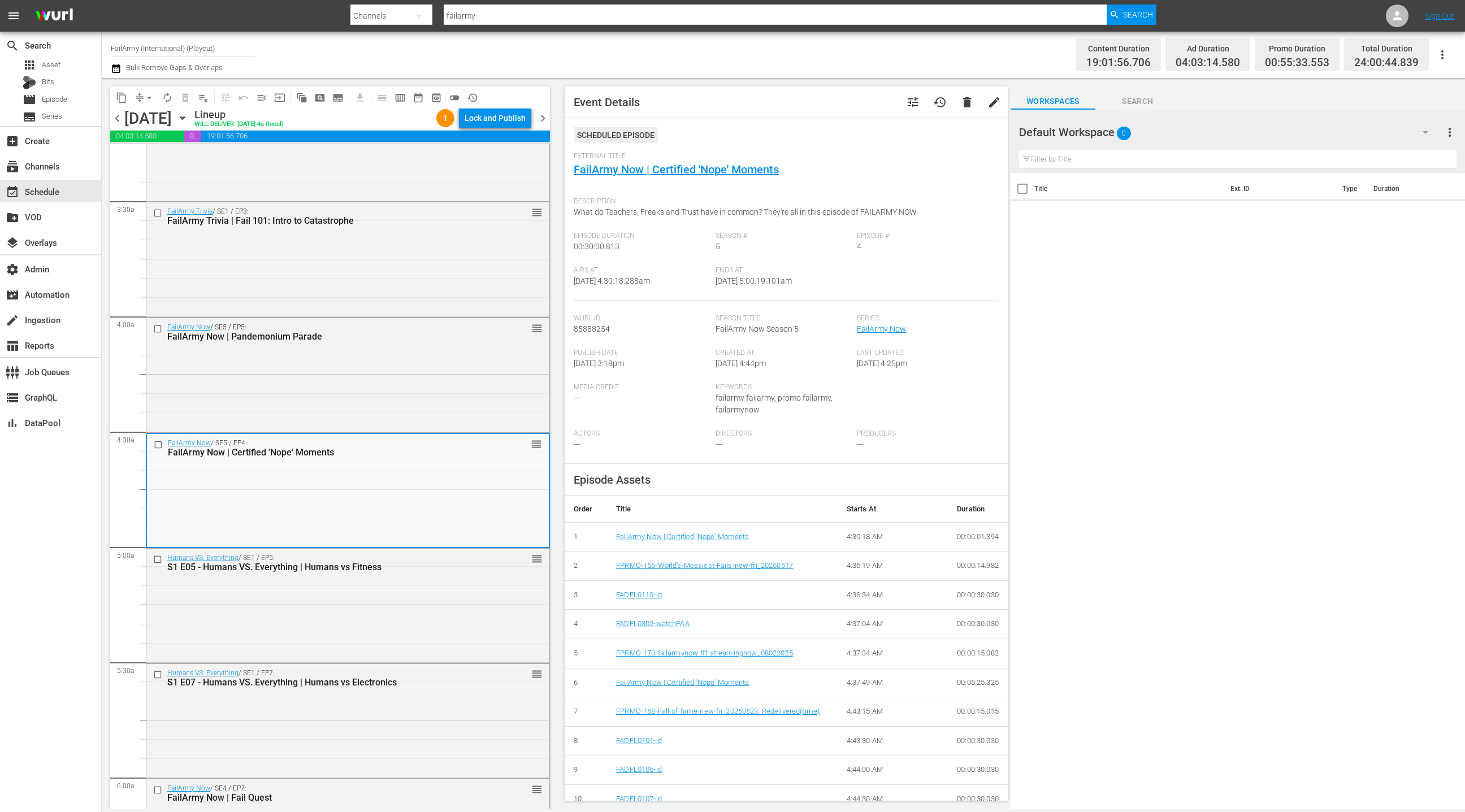
click at [392, 541] on div "FailArmy Now / SE5 / EP4: FailArmy Now | Certified 'Nope' Moments reorder" at bounding box center [347, 490] width 402 height 112
click at [359, 582] on div "Humans VS. Everything / SE1 / EP5: S1 E05 - Humans VS. Everything | Humans vs F…" at bounding box center [348, 605] width 403 height 112
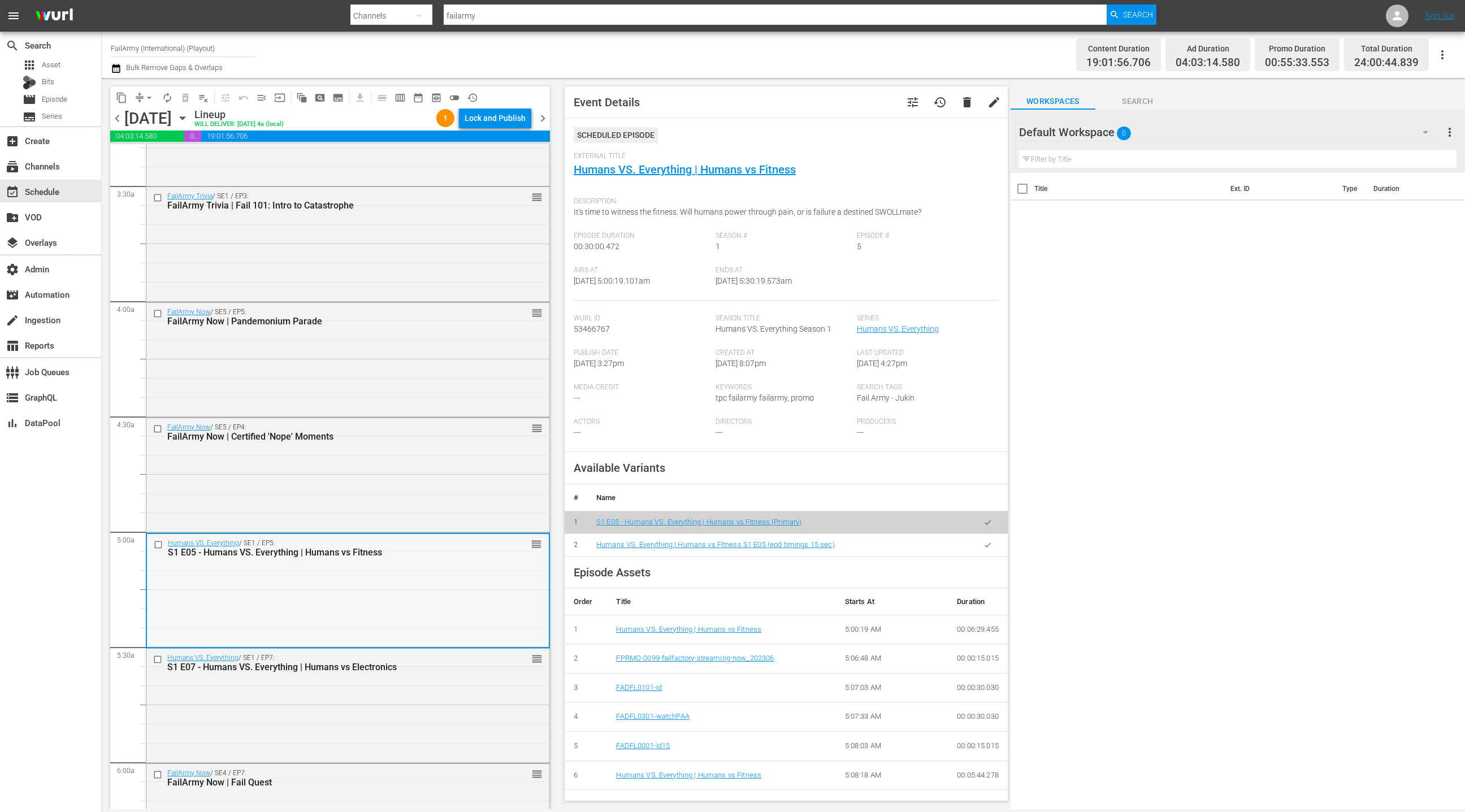
scroll to position [780, 0]
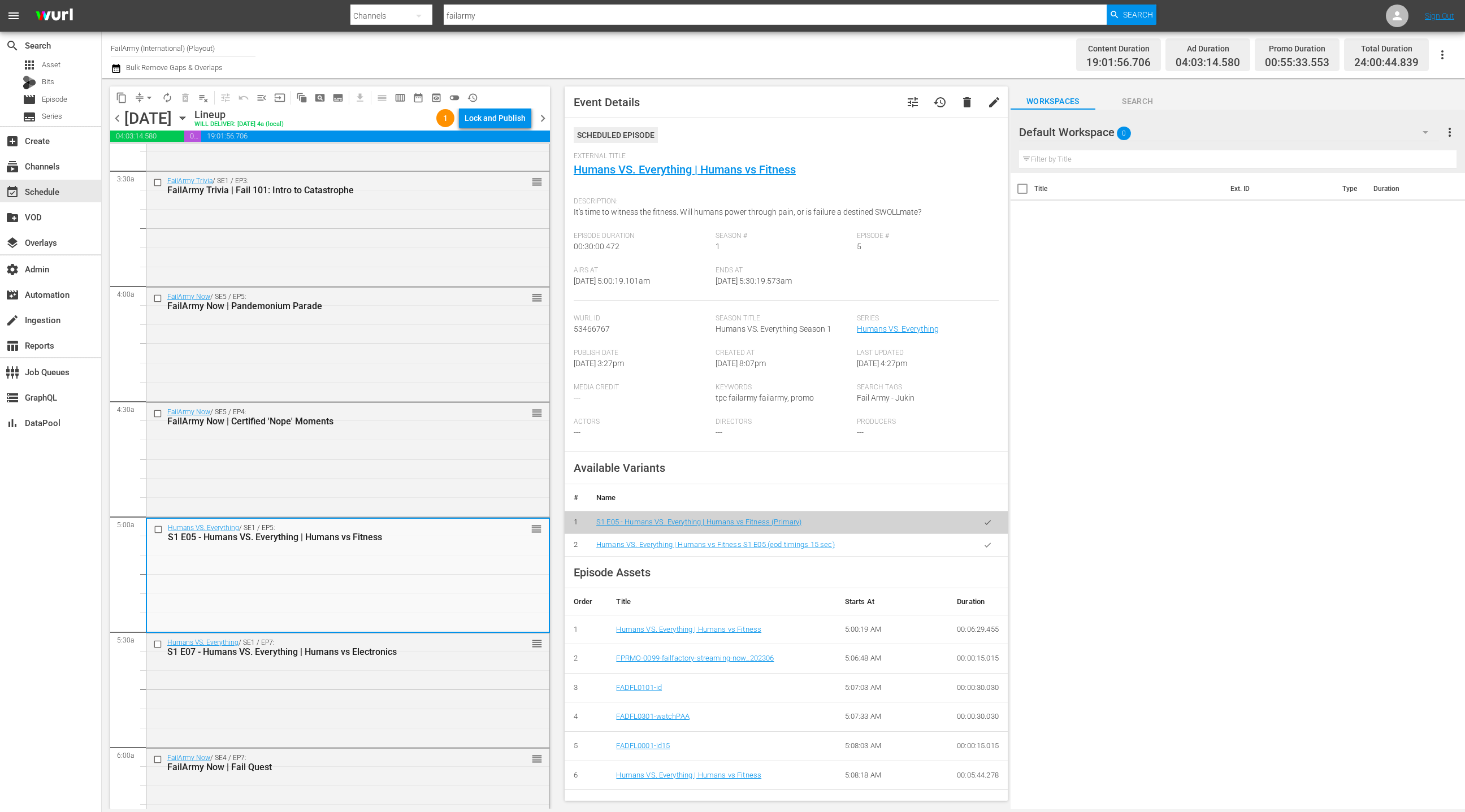
click at [986, 548] on icon "button" at bounding box center [988, 545] width 9 height 9
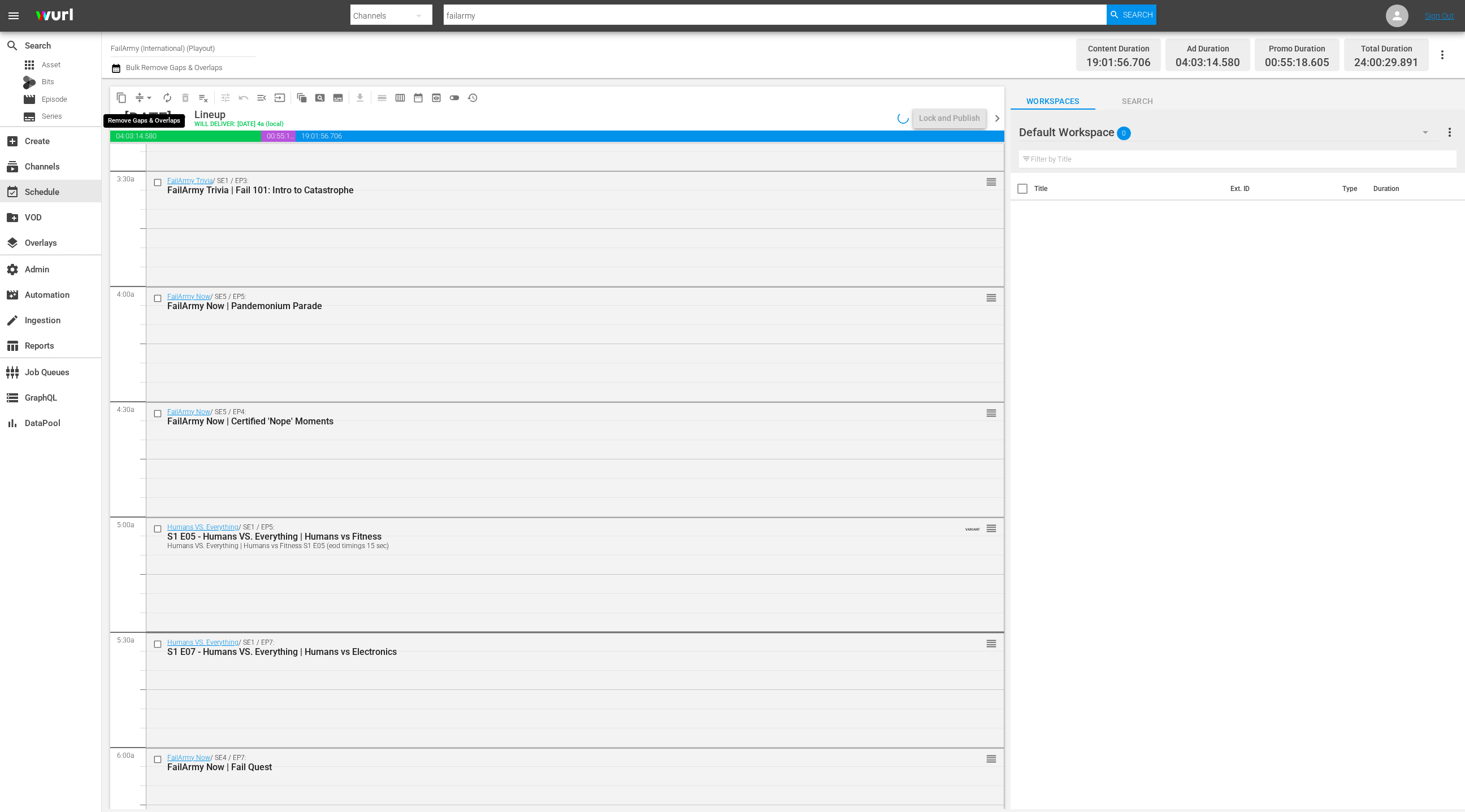
click at [146, 97] on span "arrow_drop_down" at bounding box center [149, 98] width 12 height 12
click at [152, 155] on li "Align to End of Previous Day" at bounding box center [149, 157] width 119 height 18
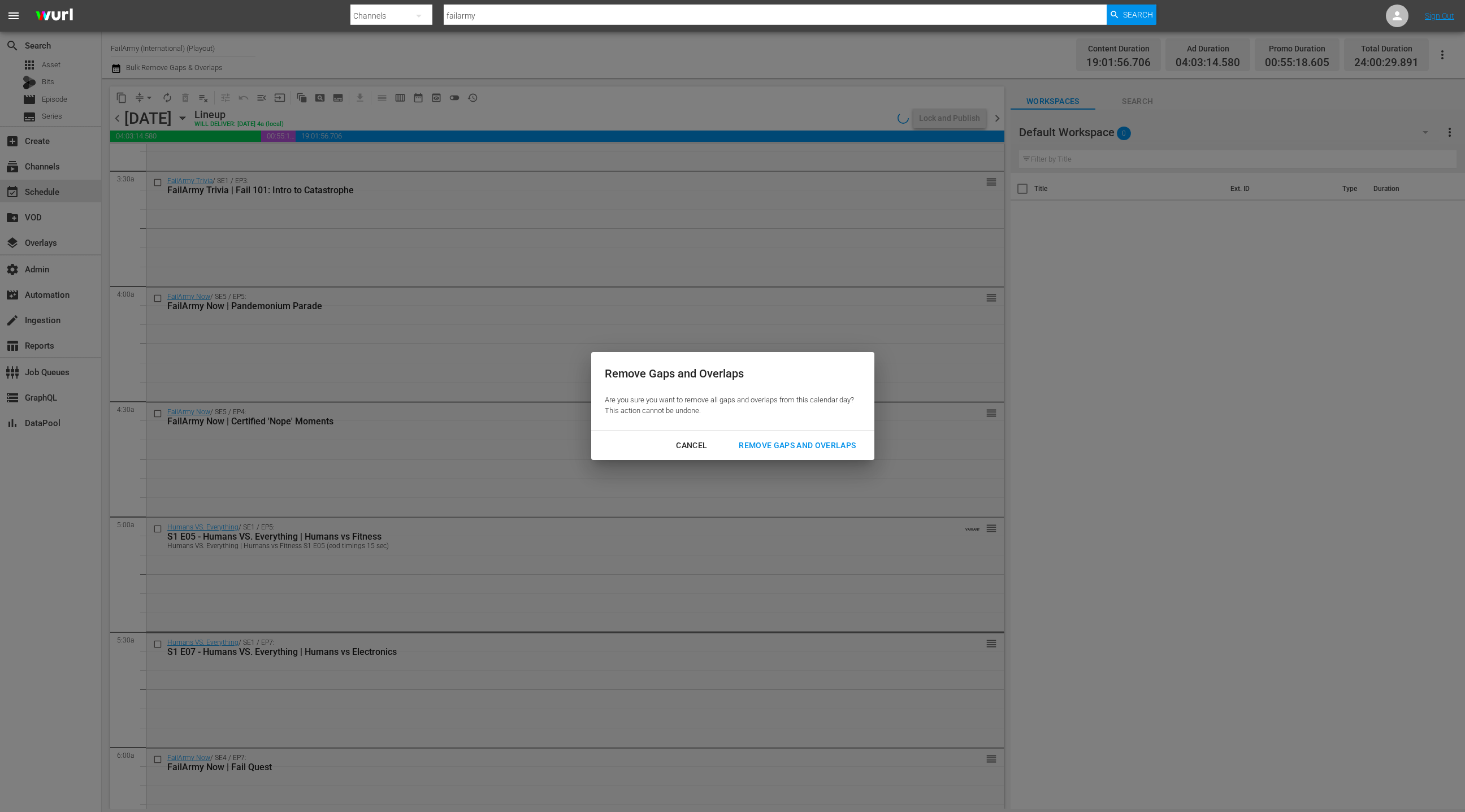
click at [754, 444] on div "Remove Gaps and Overlaps" at bounding box center [798, 446] width 135 height 14
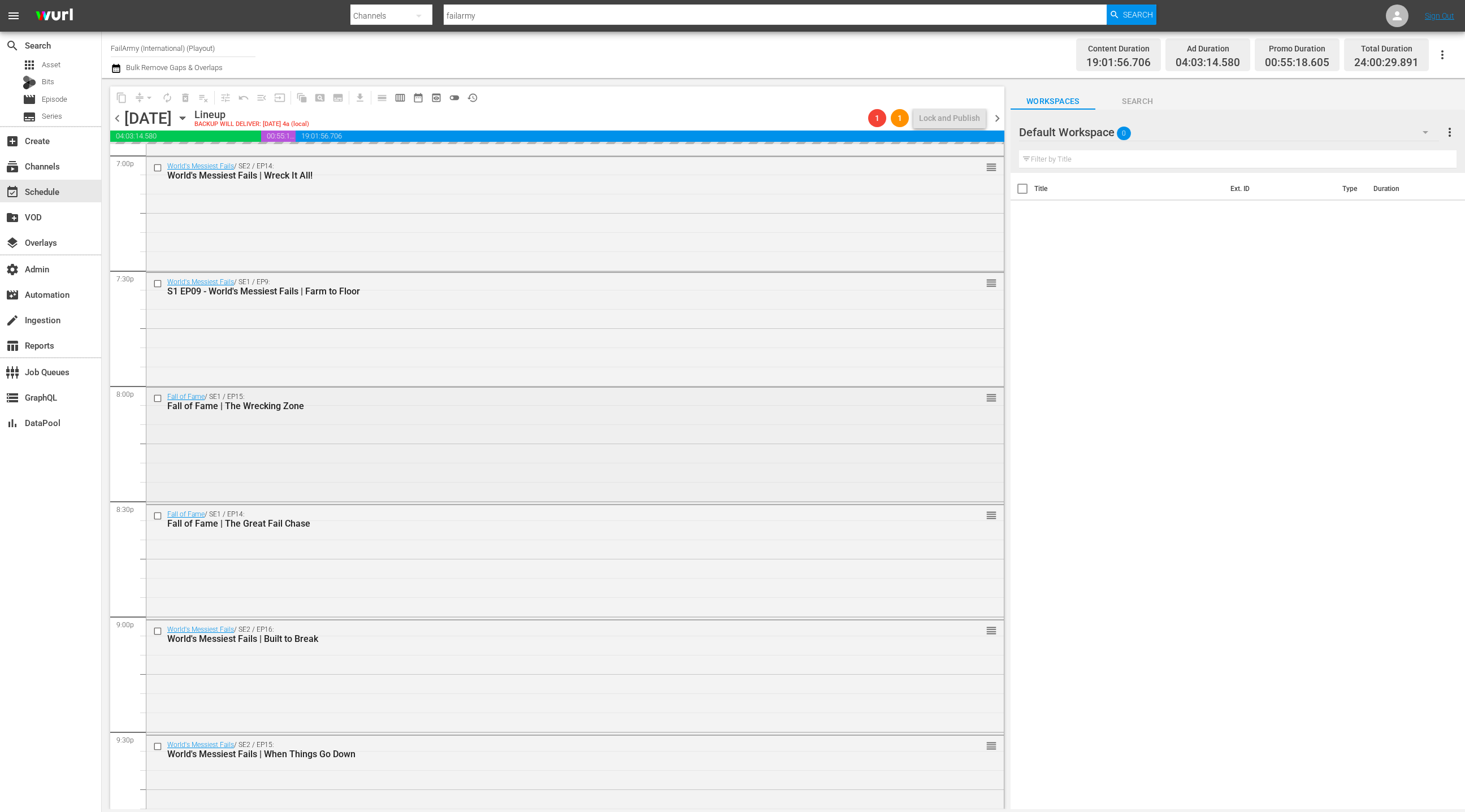
scroll to position [4872, 0]
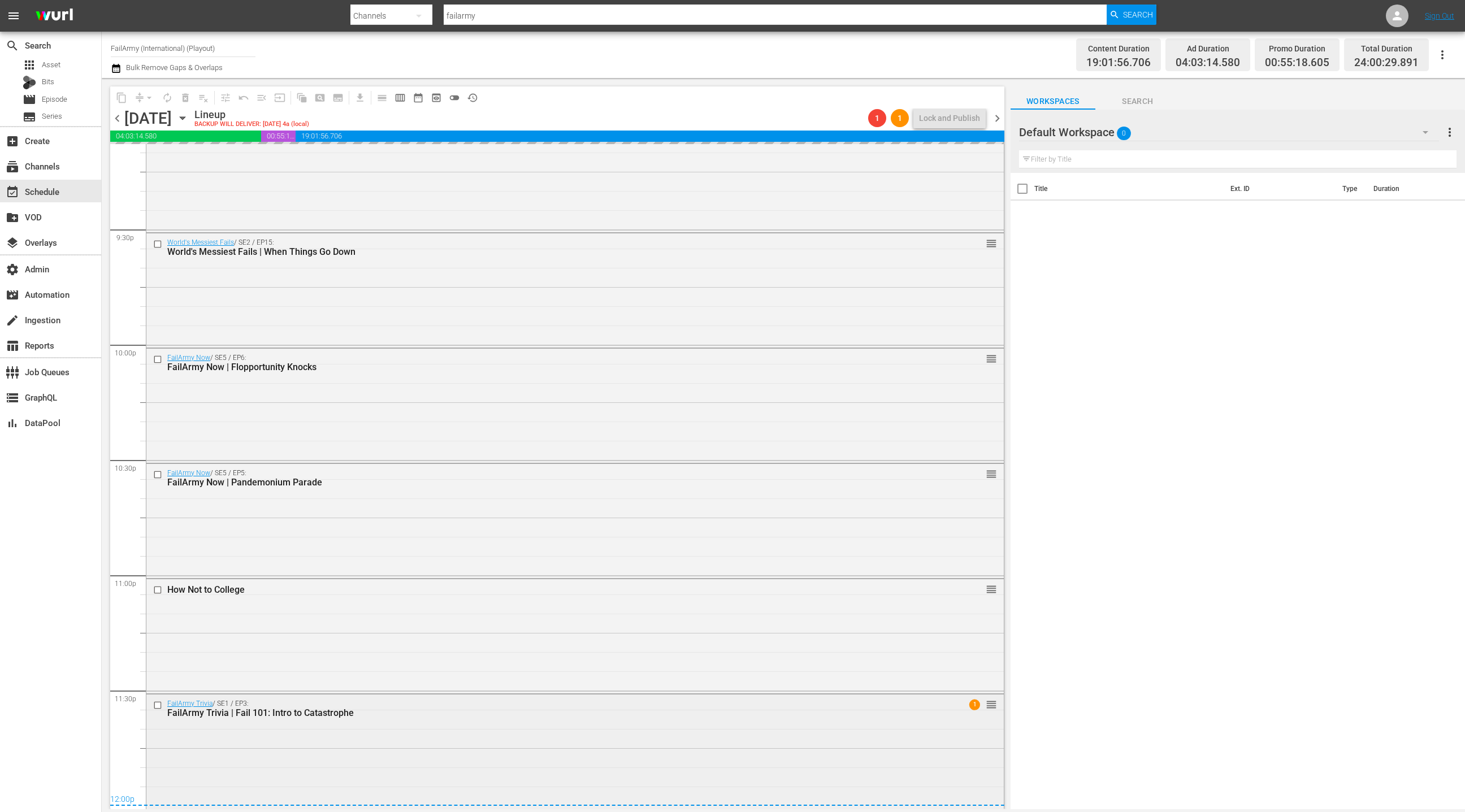
click at [396, 717] on div "FailArmy Trivia | Fail 101: Intro to Catastrophe" at bounding box center [553, 713] width 772 height 11
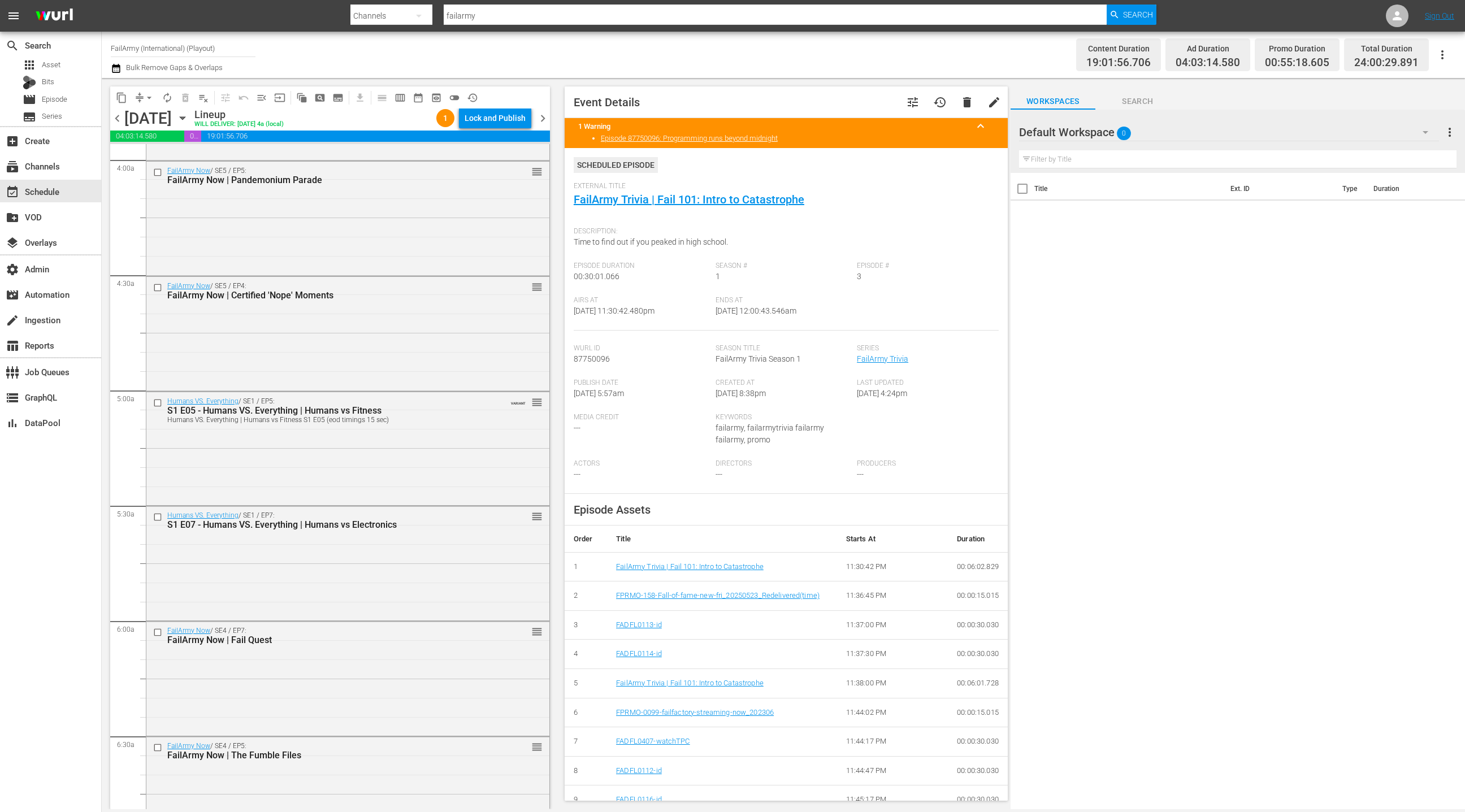
scroll to position [910, 0]
click at [363, 578] on div "Humans VS. Everything / SE1 / EP7: S1 E07 - Humans VS. Everything | Humans vs E…" at bounding box center [348, 558] width 403 height 112
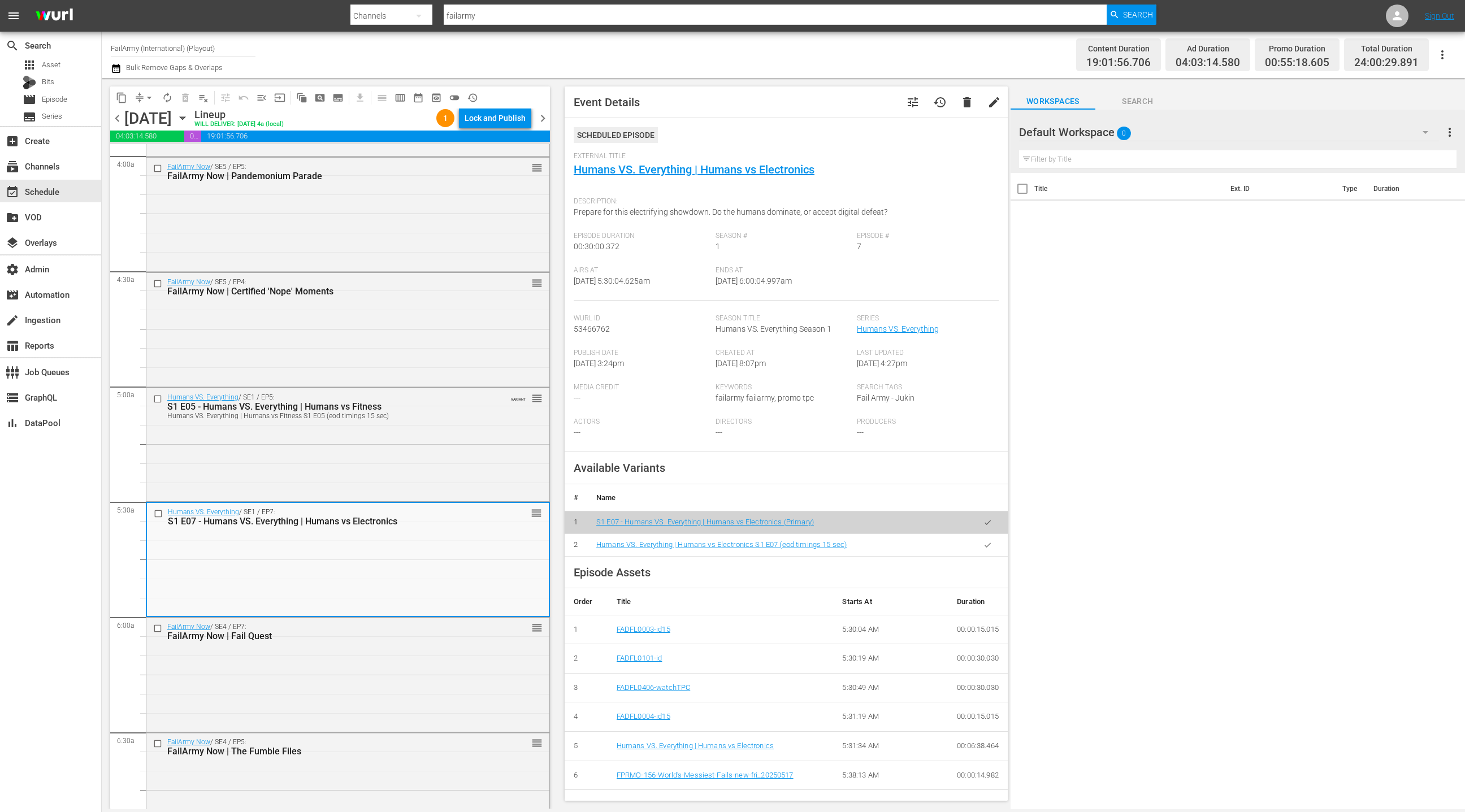
click at [368, 667] on div "FailArmy Now / SE4 / EP7: FailArmy Now | Fail Quest reorder" at bounding box center [348, 674] width 403 height 112
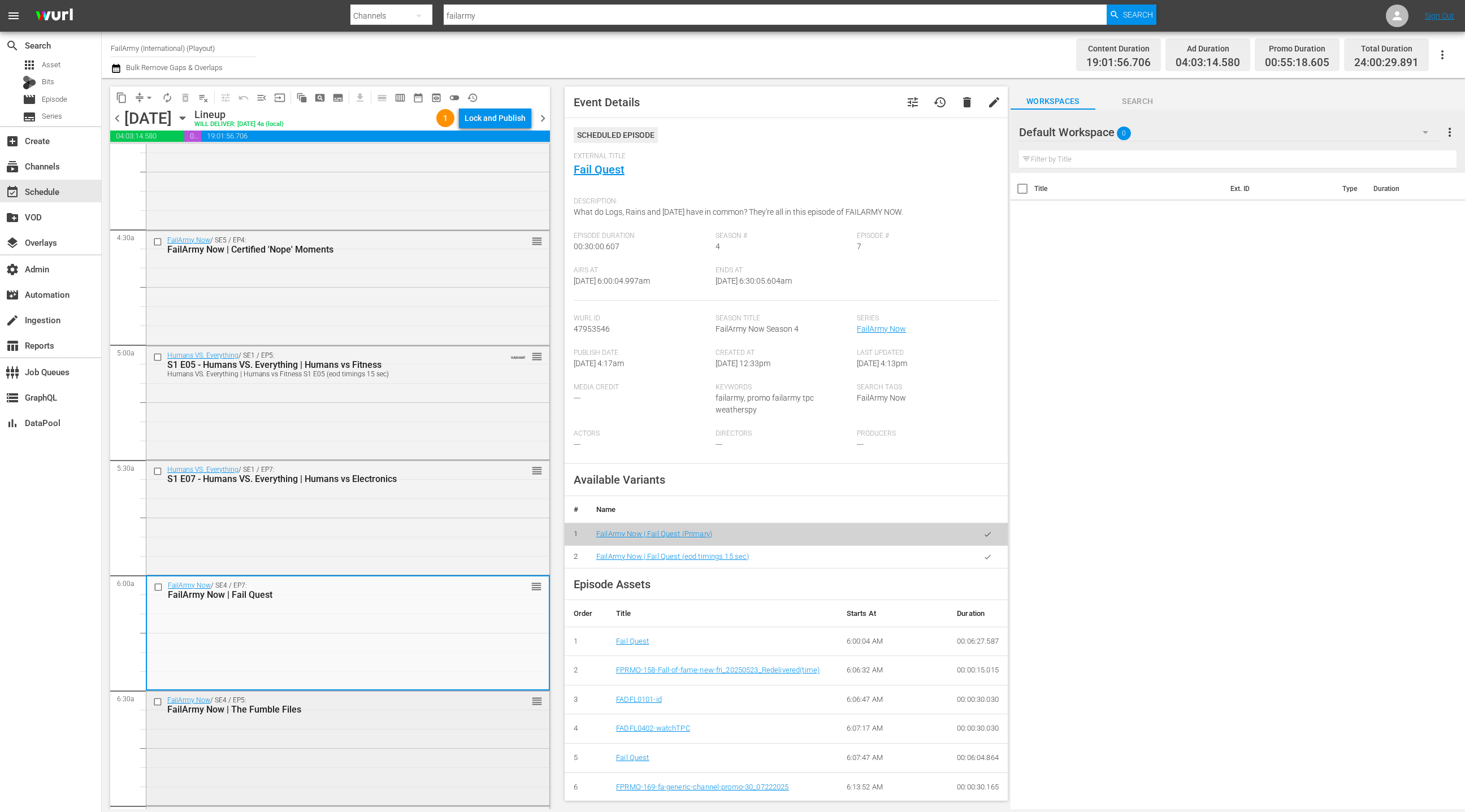
scroll to position [1026, 0]
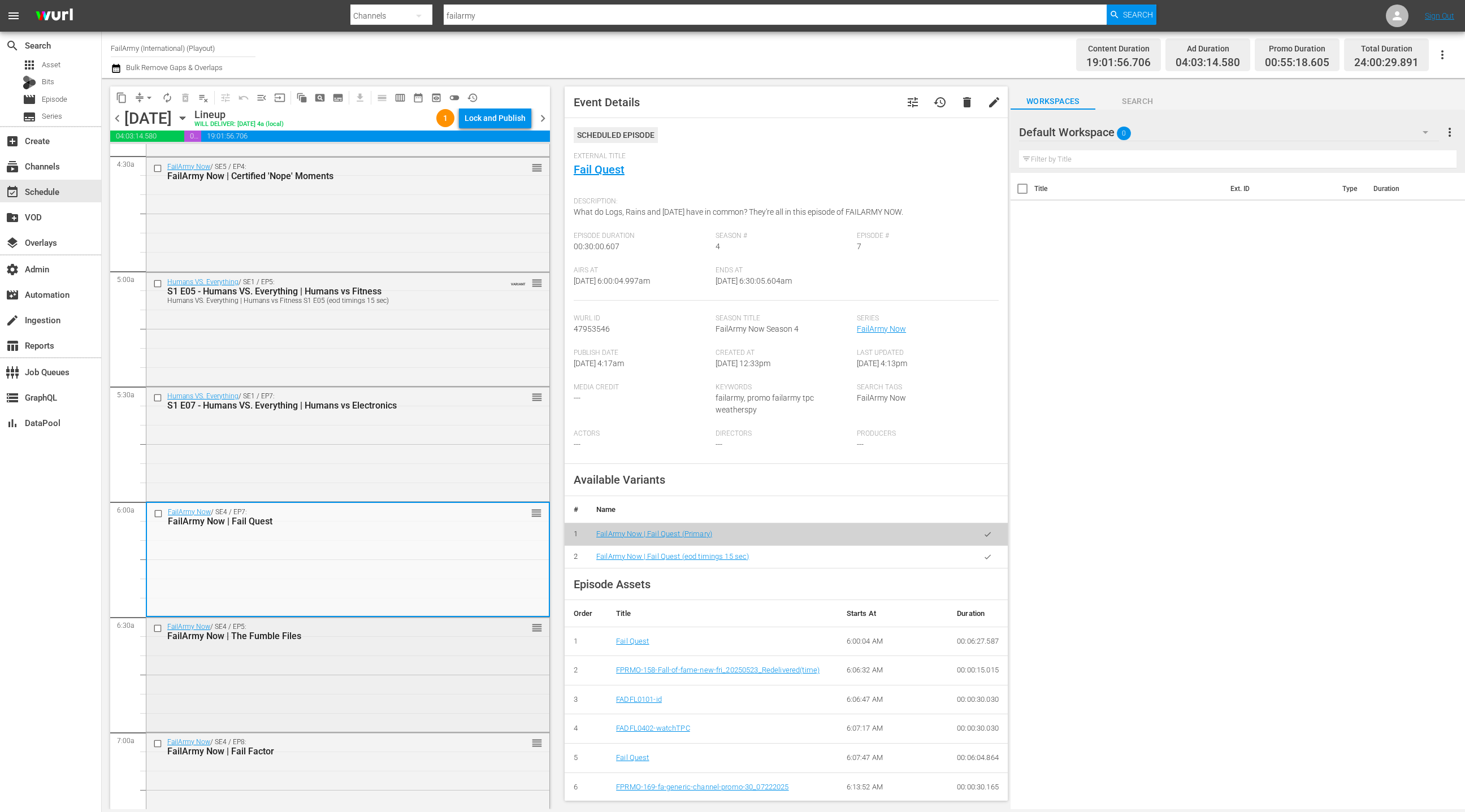
click at [367, 665] on div "FailArmy Now / SE4 / EP5: FailArmy Now | The Fumble Files reorder" at bounding box center [348, 674] width 403 height 112
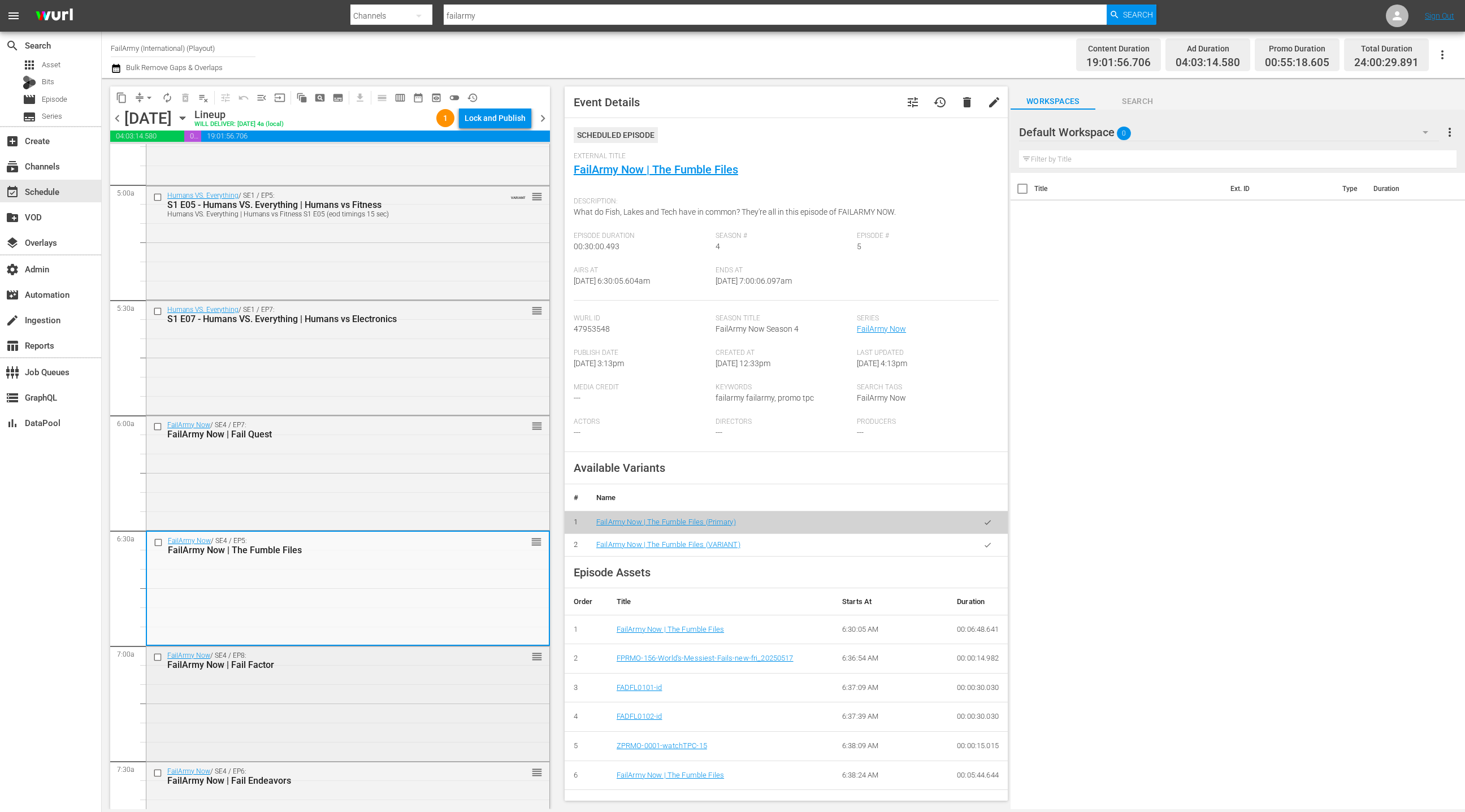
scroll to position [1117, 0]
click at [367, 665] on div "FailArmy Now / SE4 / EP8: FailArmy Now | Fail Factor reorder" at bounding box center [348, 656] width 403 height 28
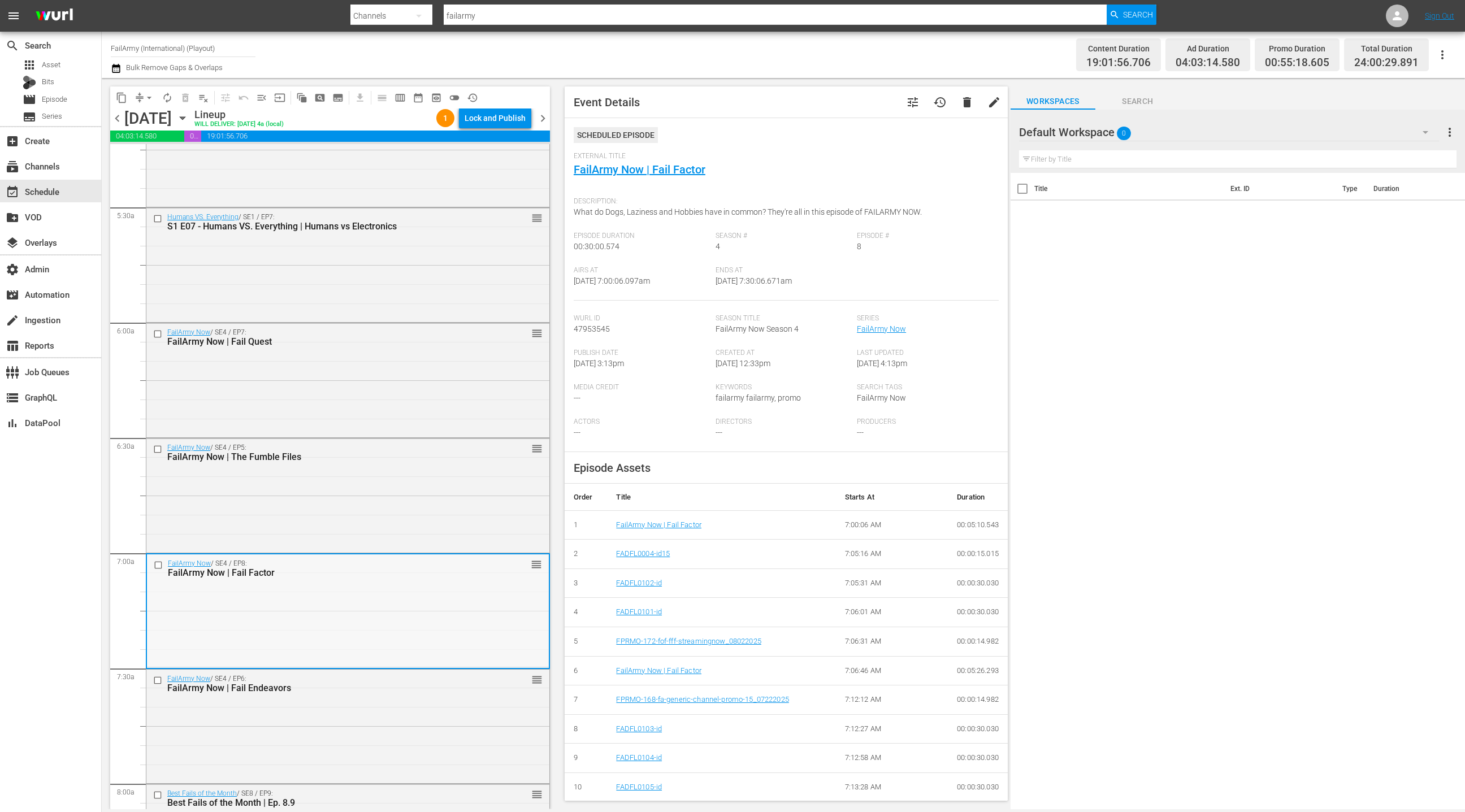
scroll to position [1260, 0]
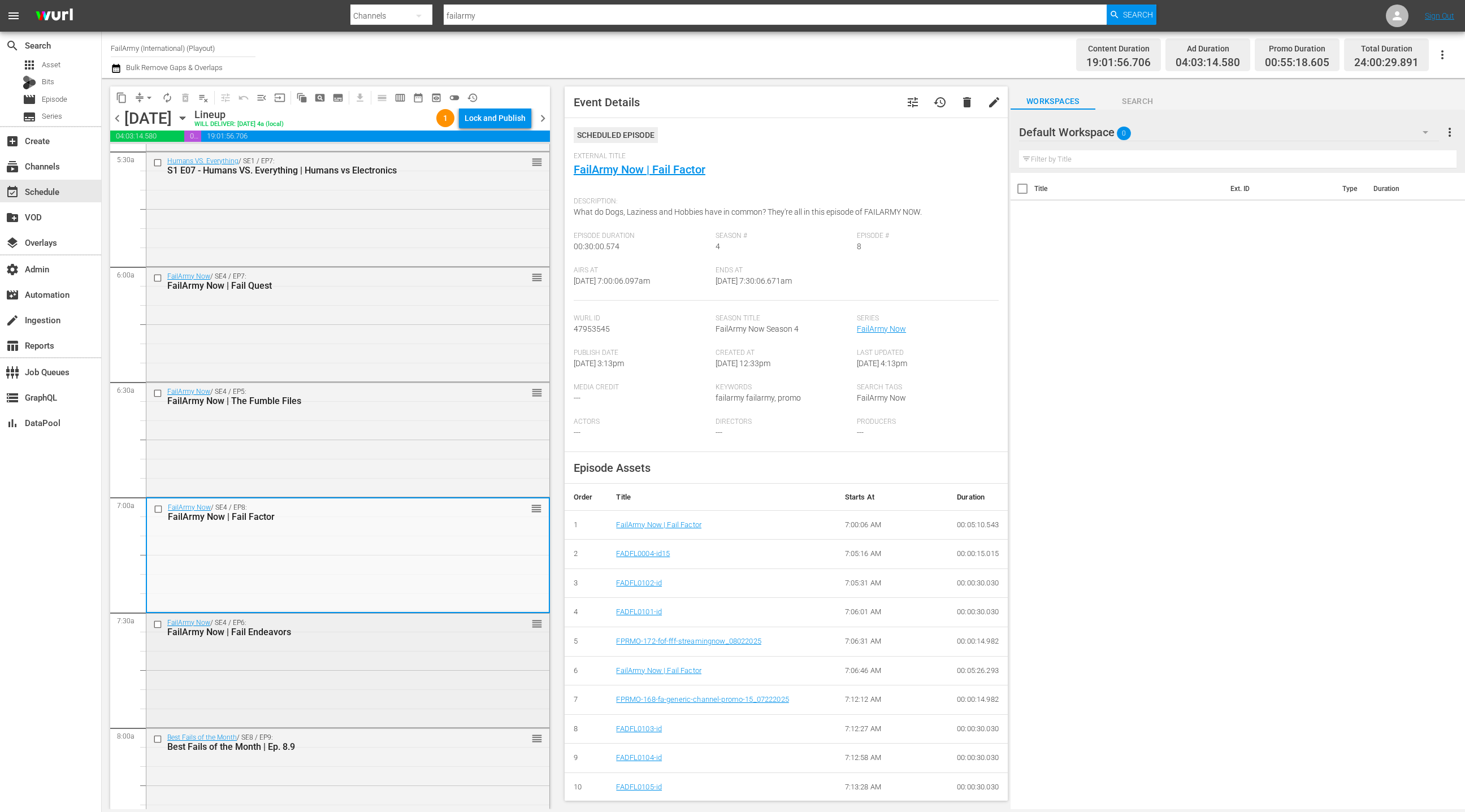
click at [367, 665] on div "FailArmy Now / SE4 / EP6: FailArmy Now | Fail Endeavors reorder" at bounding box center [348, 669] width 403 height 112
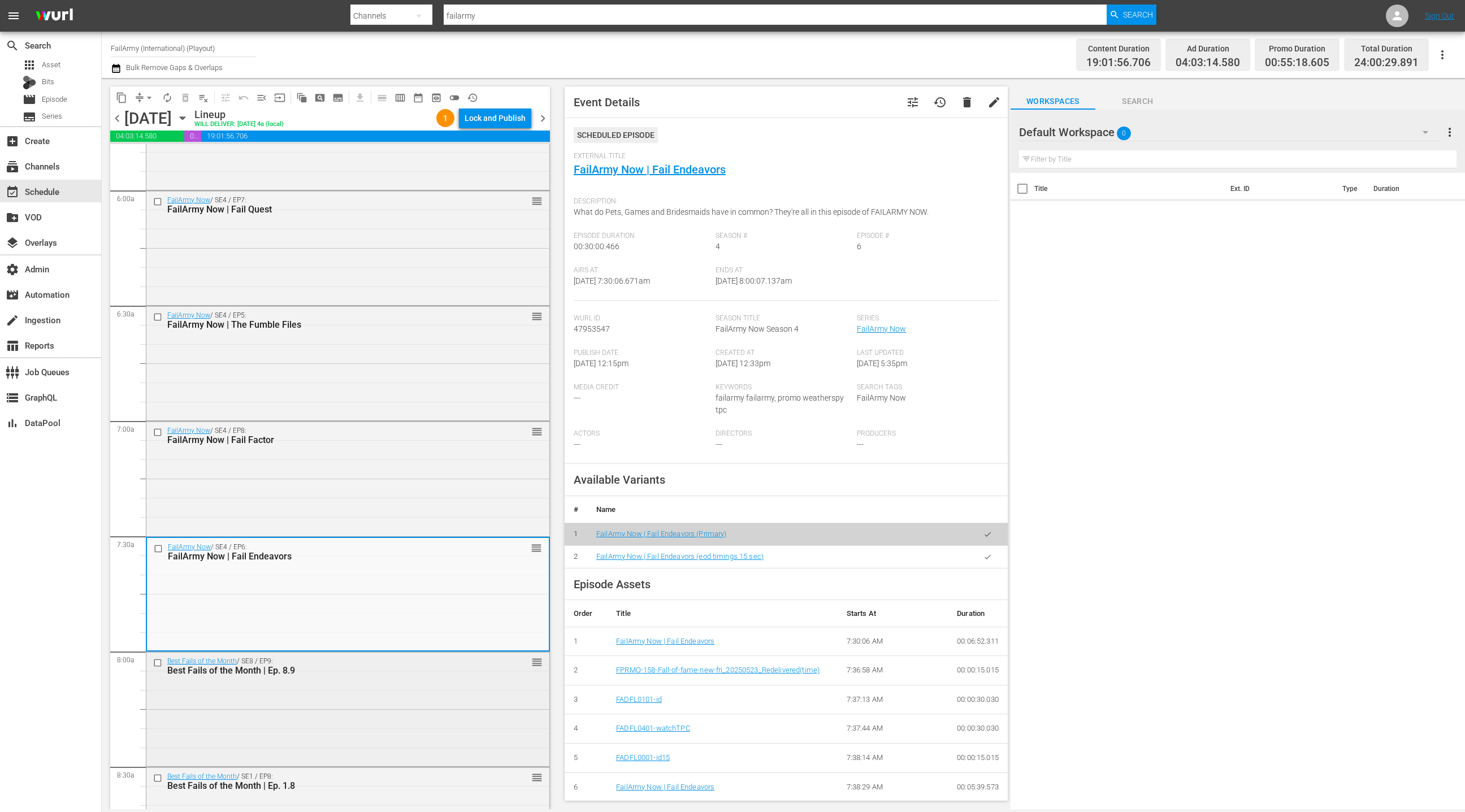
scroll to position [1376, 0]
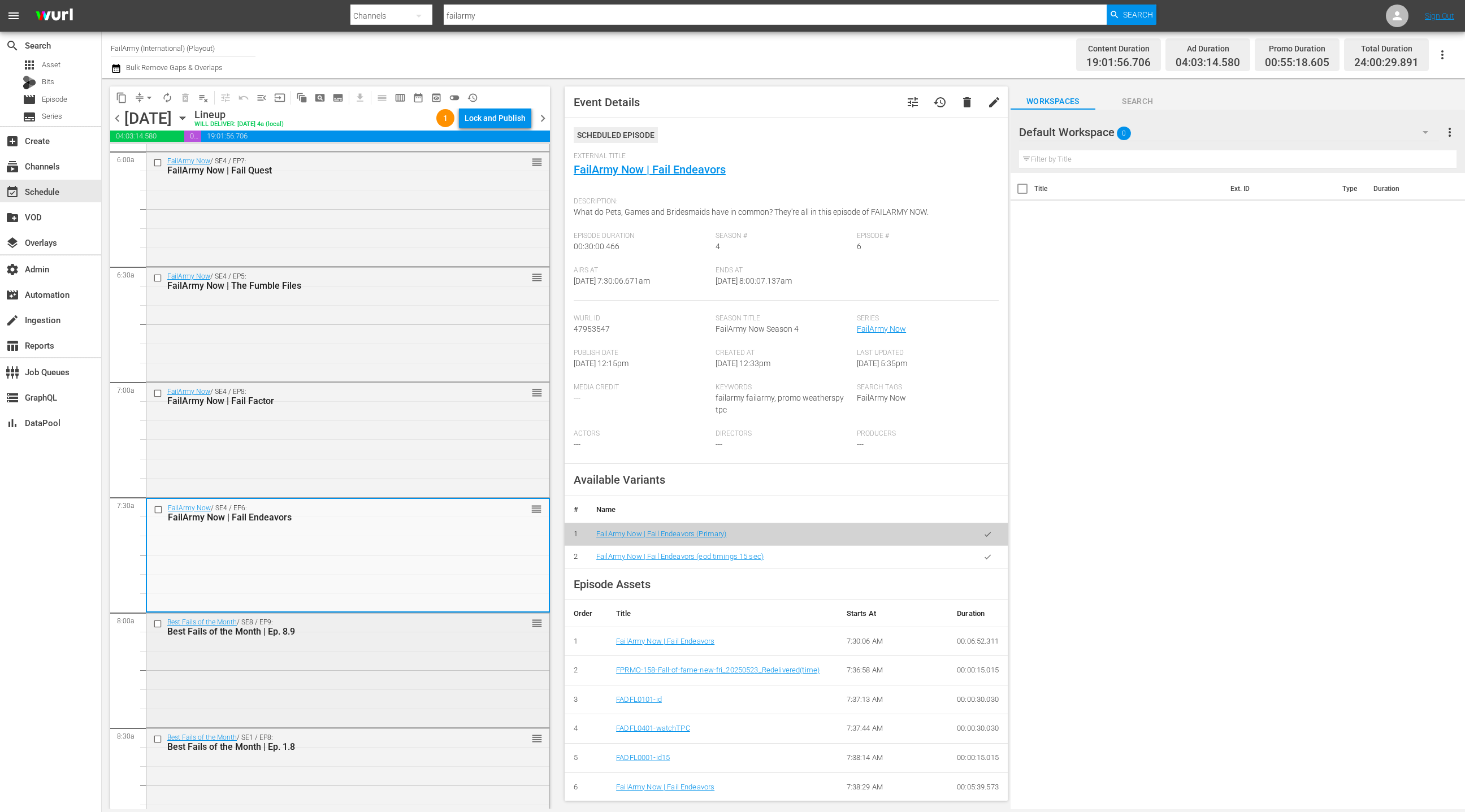
click at [367, 665] on div "Best Fails of the Month / SE8 / EP9: Best Fails of the Month | Ep. 8.9 reorder" at bounding box center [348, 669] width 403 height 112
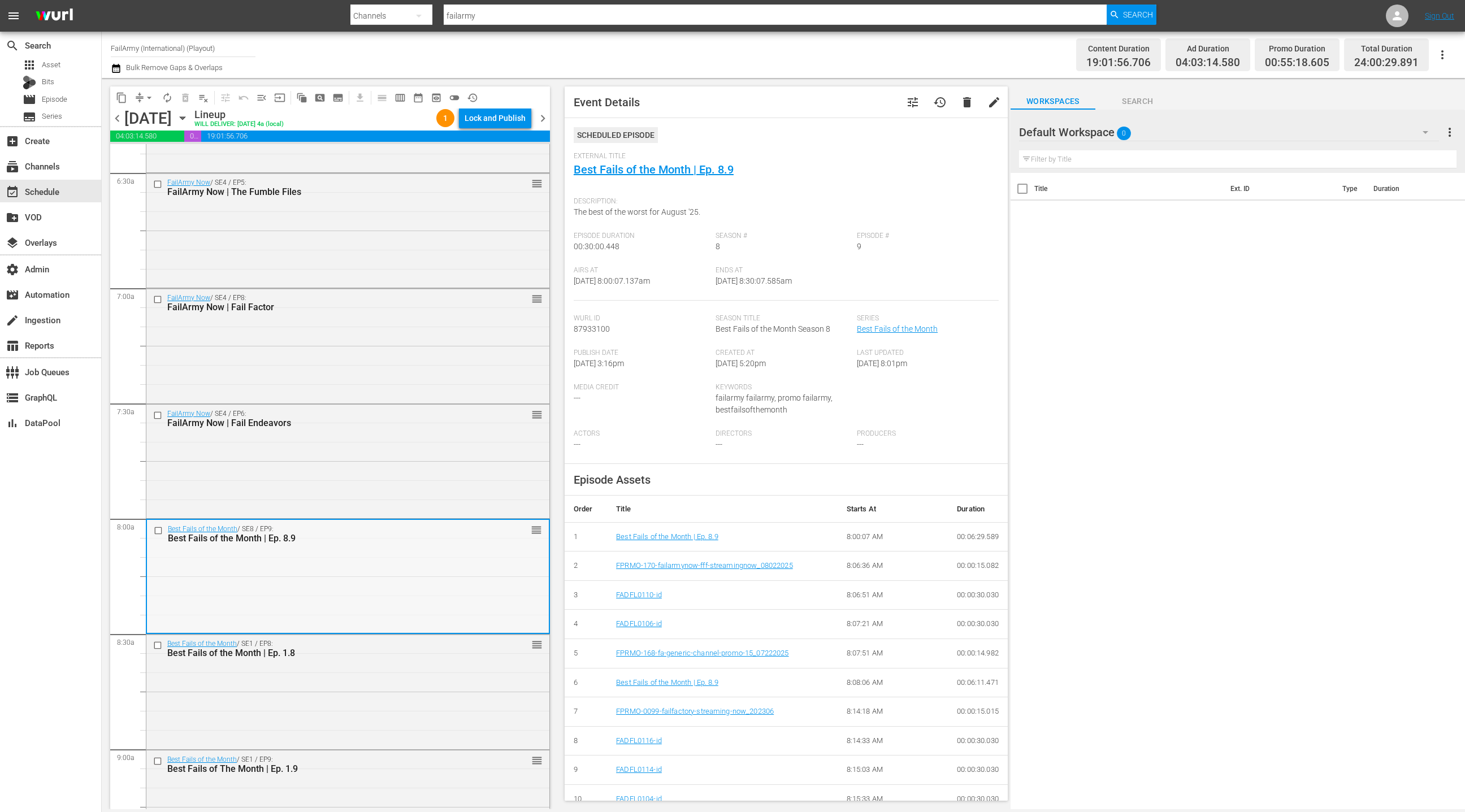
scroll to position [1507, 0]
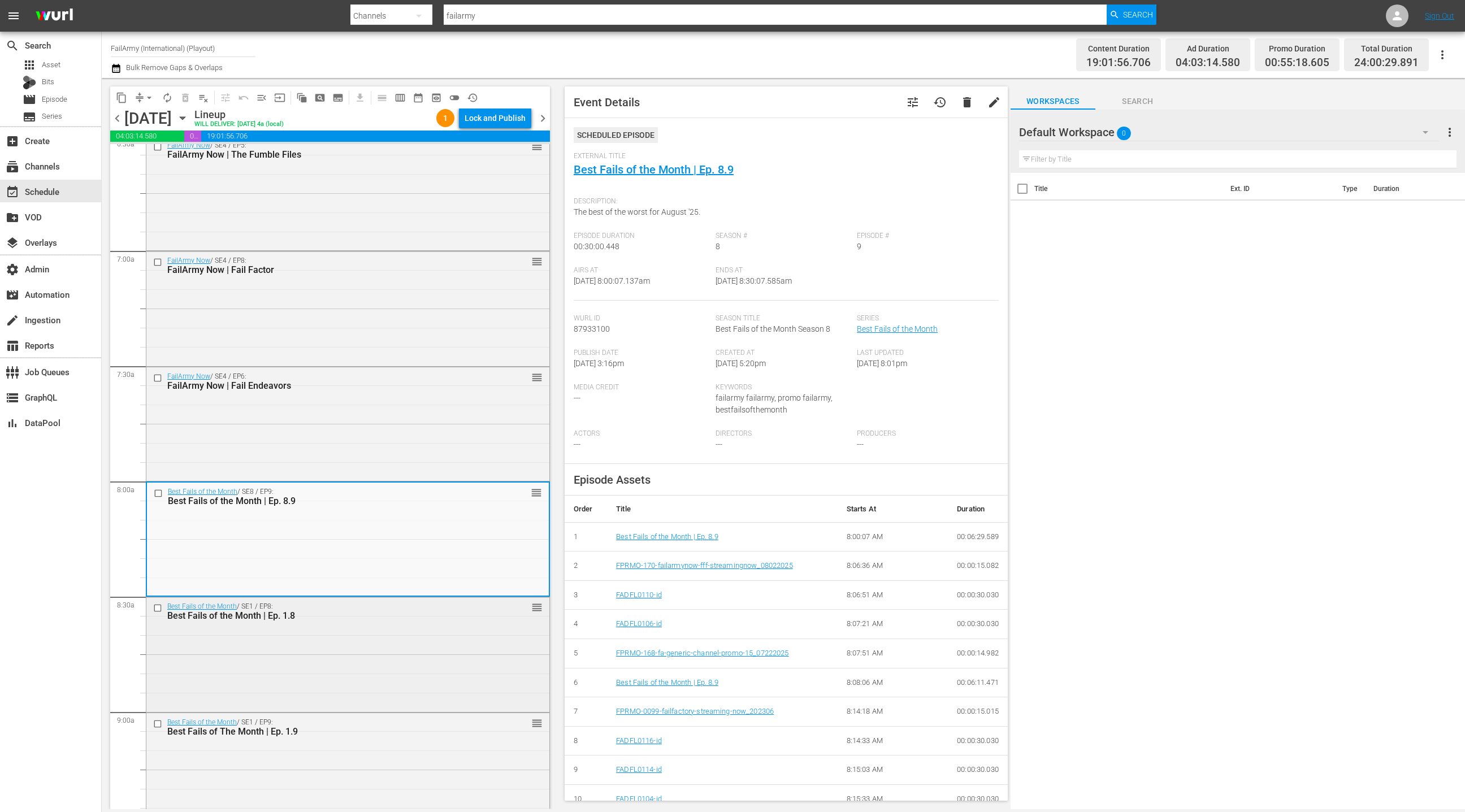
click at [367, 665] on div "Best Fails of the Month / SE1 / EP8: Best Fails of the Month | Ep. 1.8 reorder" at bounding box center [348, 653] width 403 height 112
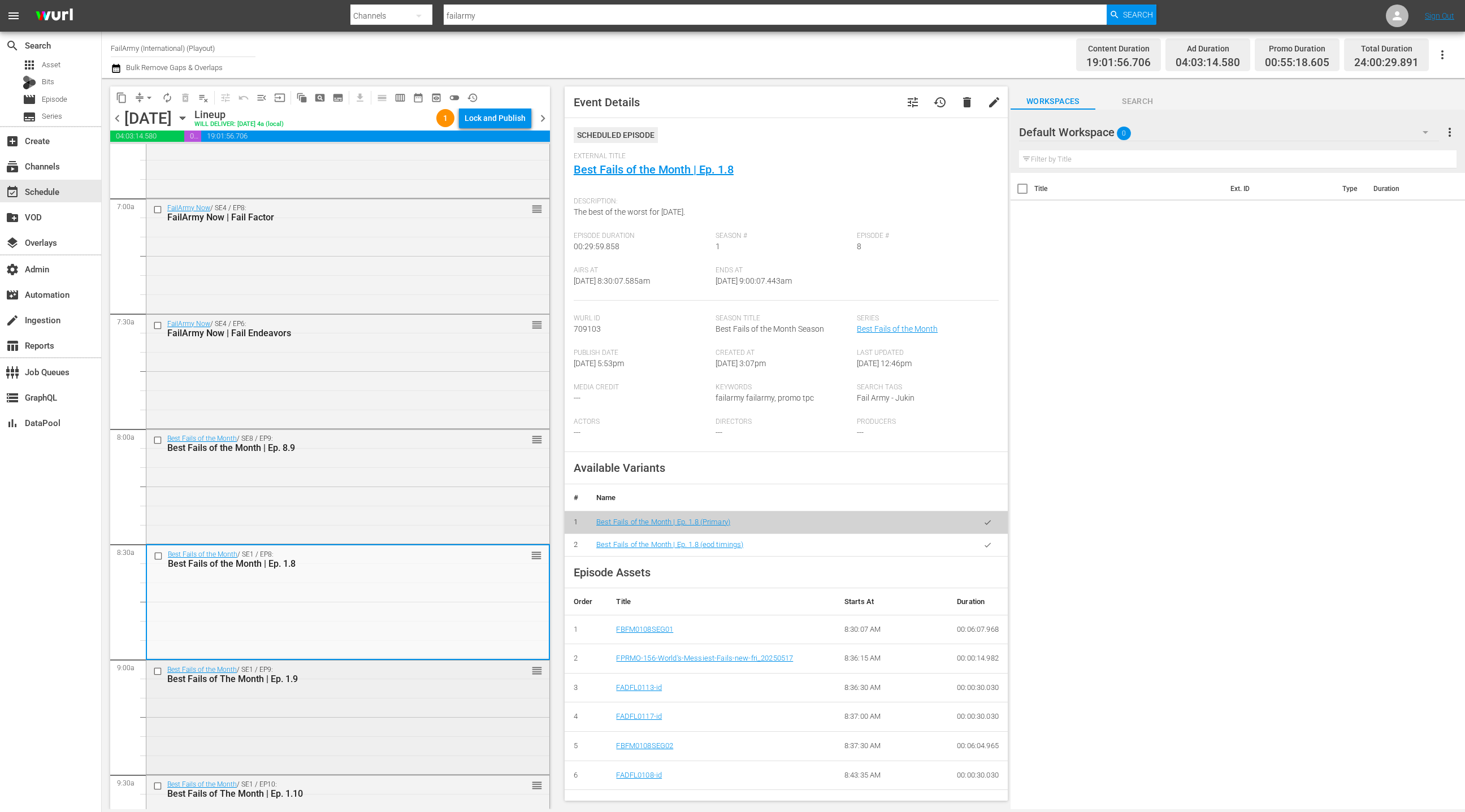
scroll to position [1611, 0]
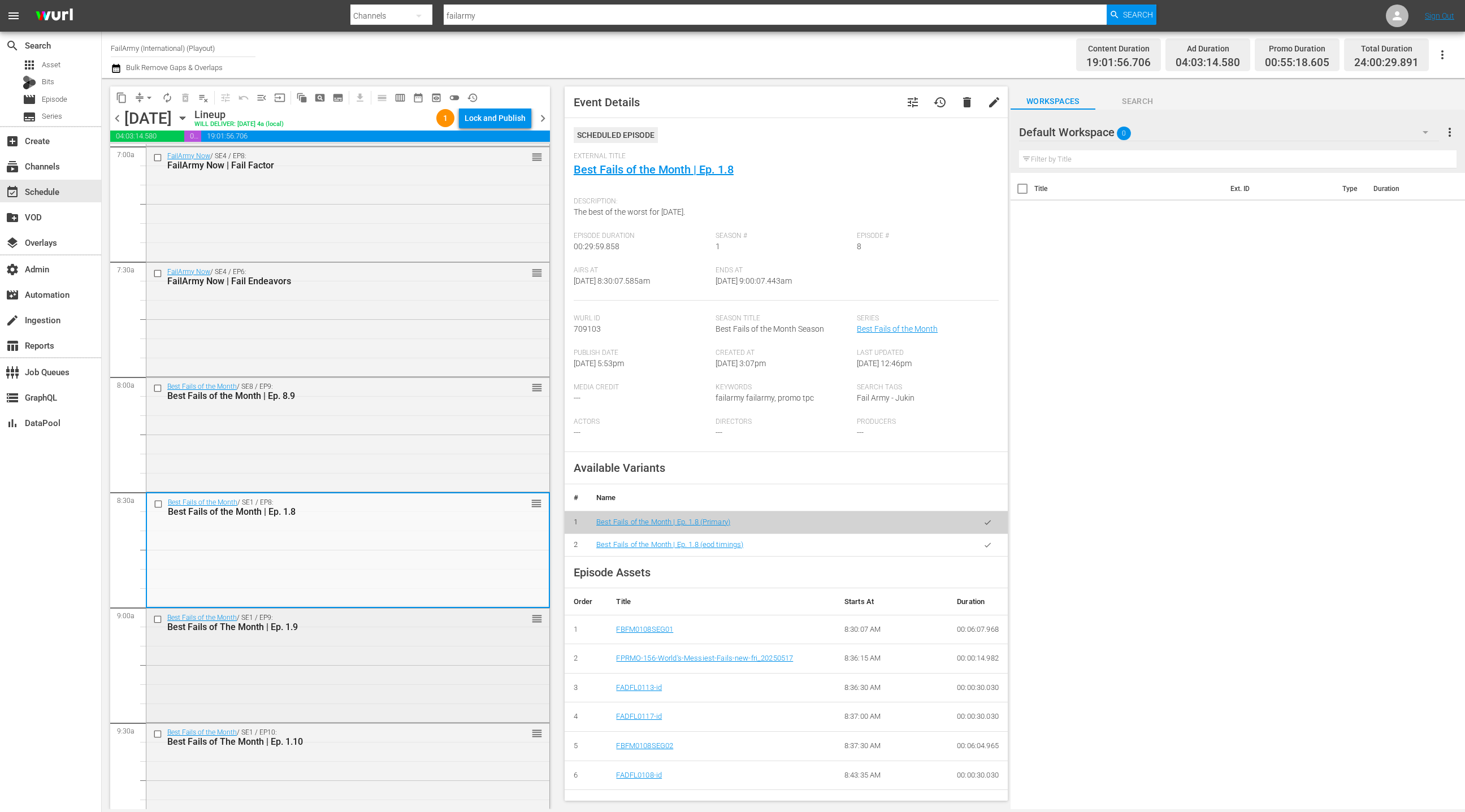
click at [367, 665] on div "Best Fails of the Month / SE1 / EP9: Best Fails of The Month | Ep. 1.9 reorder" at bounding box center [348, 664] width 403 height 112
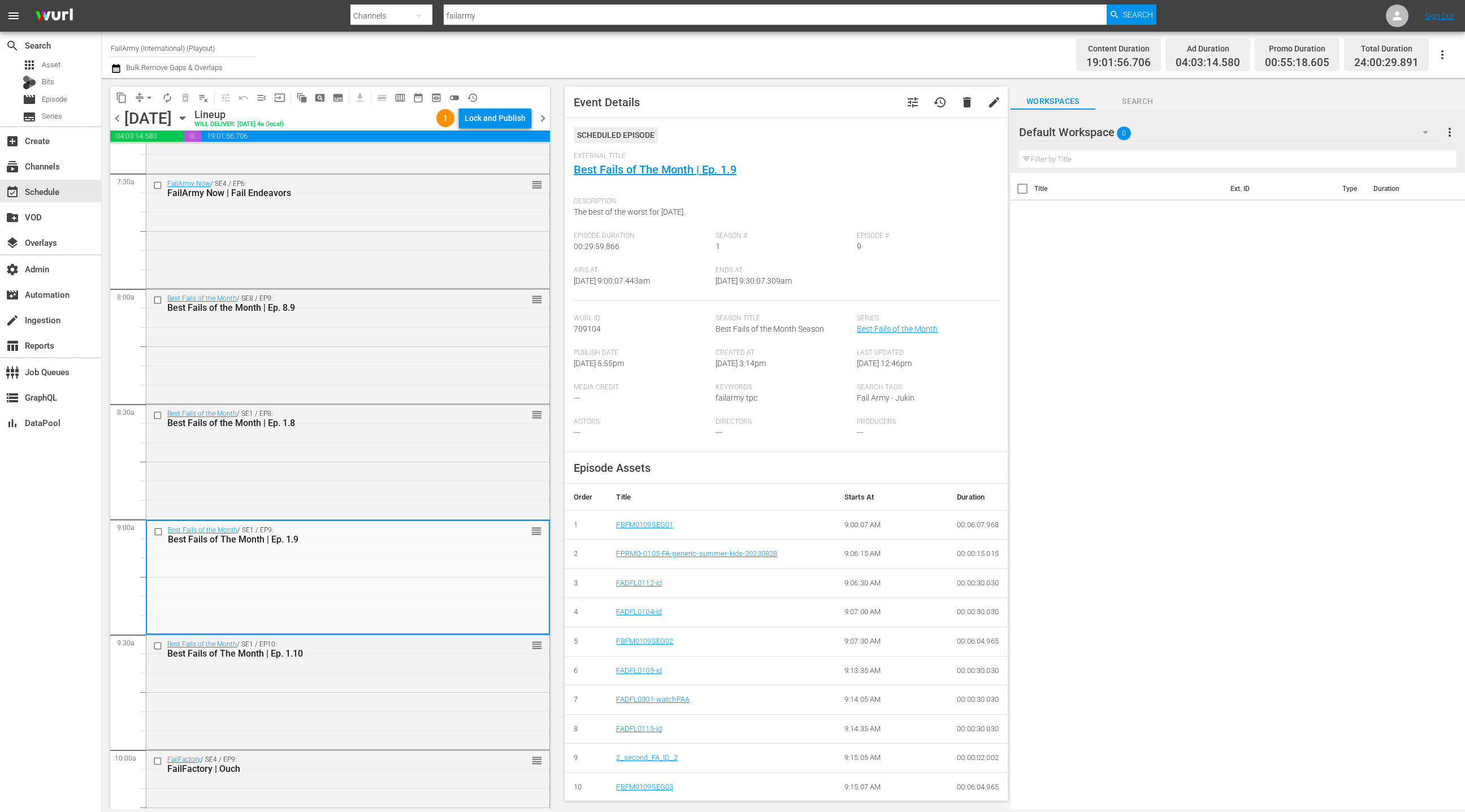
scroll to position [1741, 0]
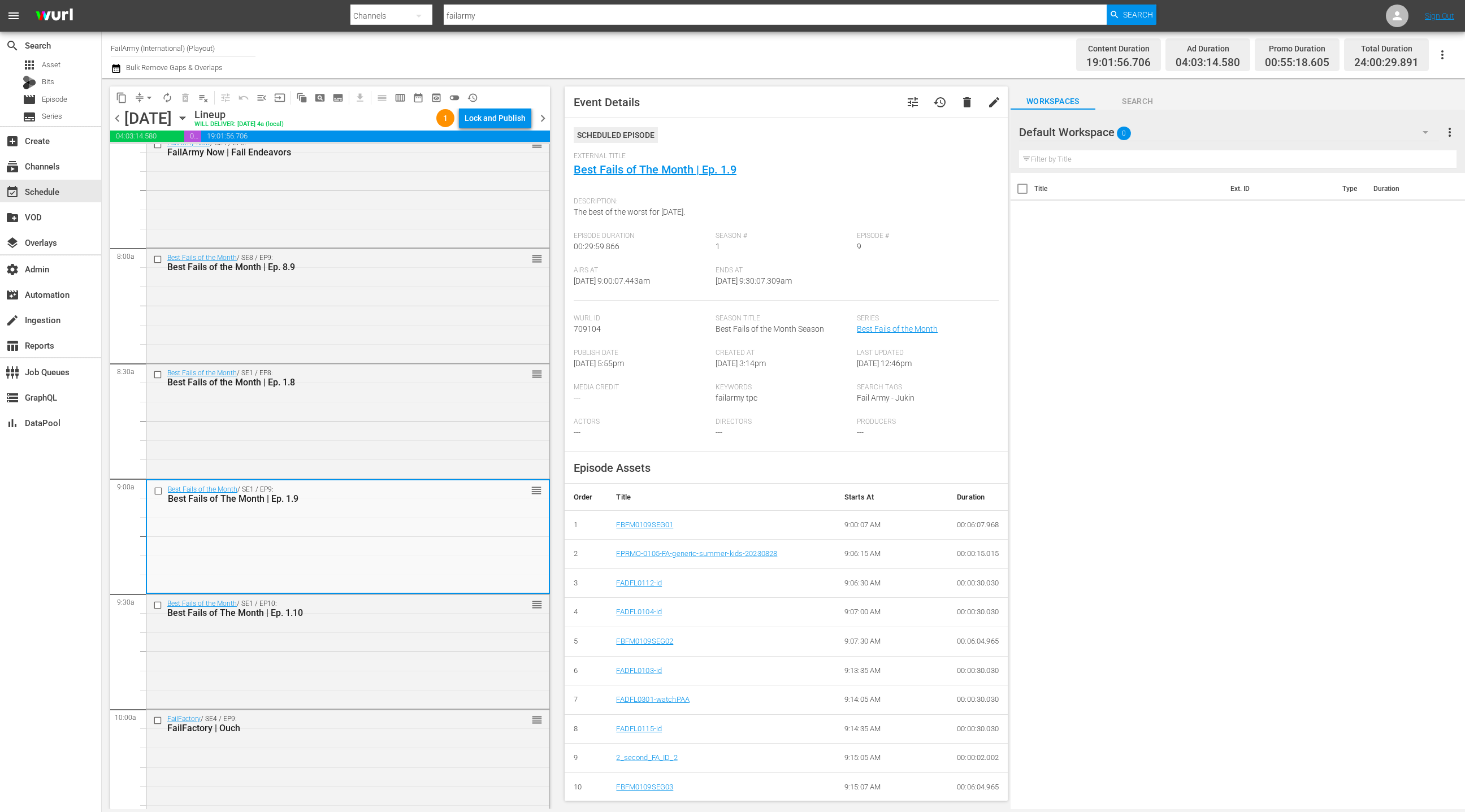
click at [367, 665] on div "Best Fails of the Month / SE1 / EP10: Best Fails of The Month | Ep. 1.10 reorder" at bounding box center [348, 650] width 403 height 112
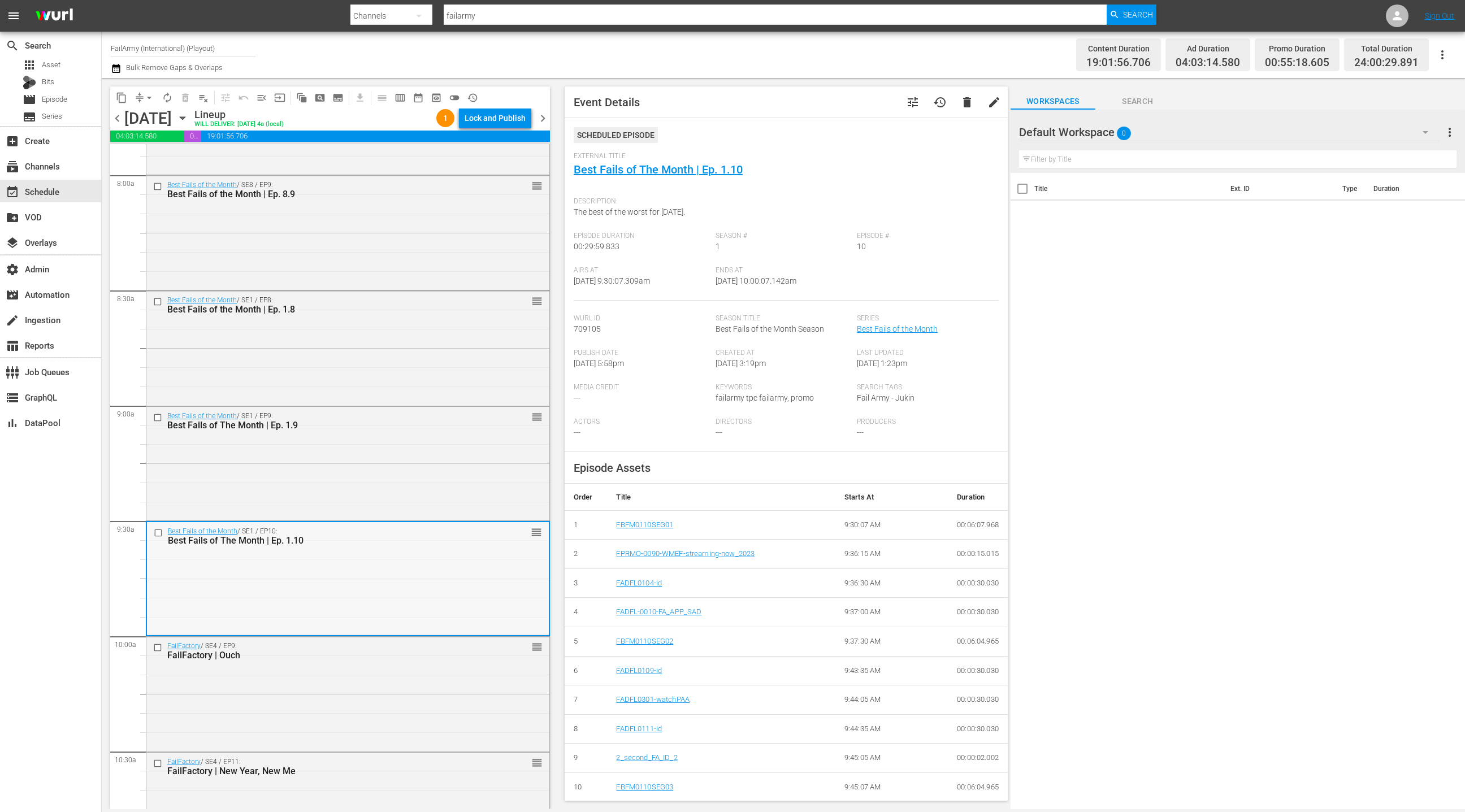
scroll to position [1854, 0]
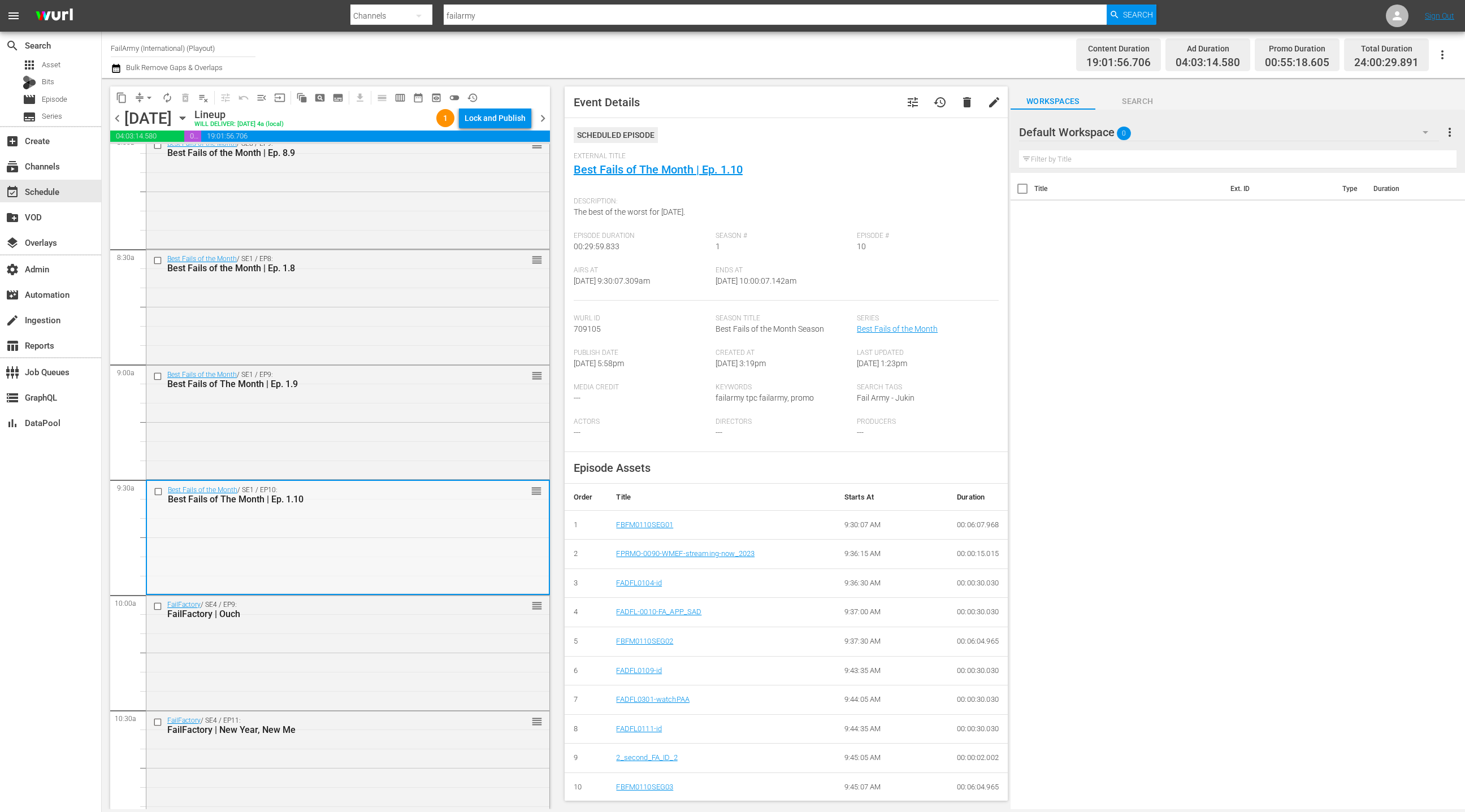
click at [367, 665] on div "FailFactory / SE4 / EP9: FailFactory | Ouch reorder" at bounding box center [348, 652] width 403 height 112
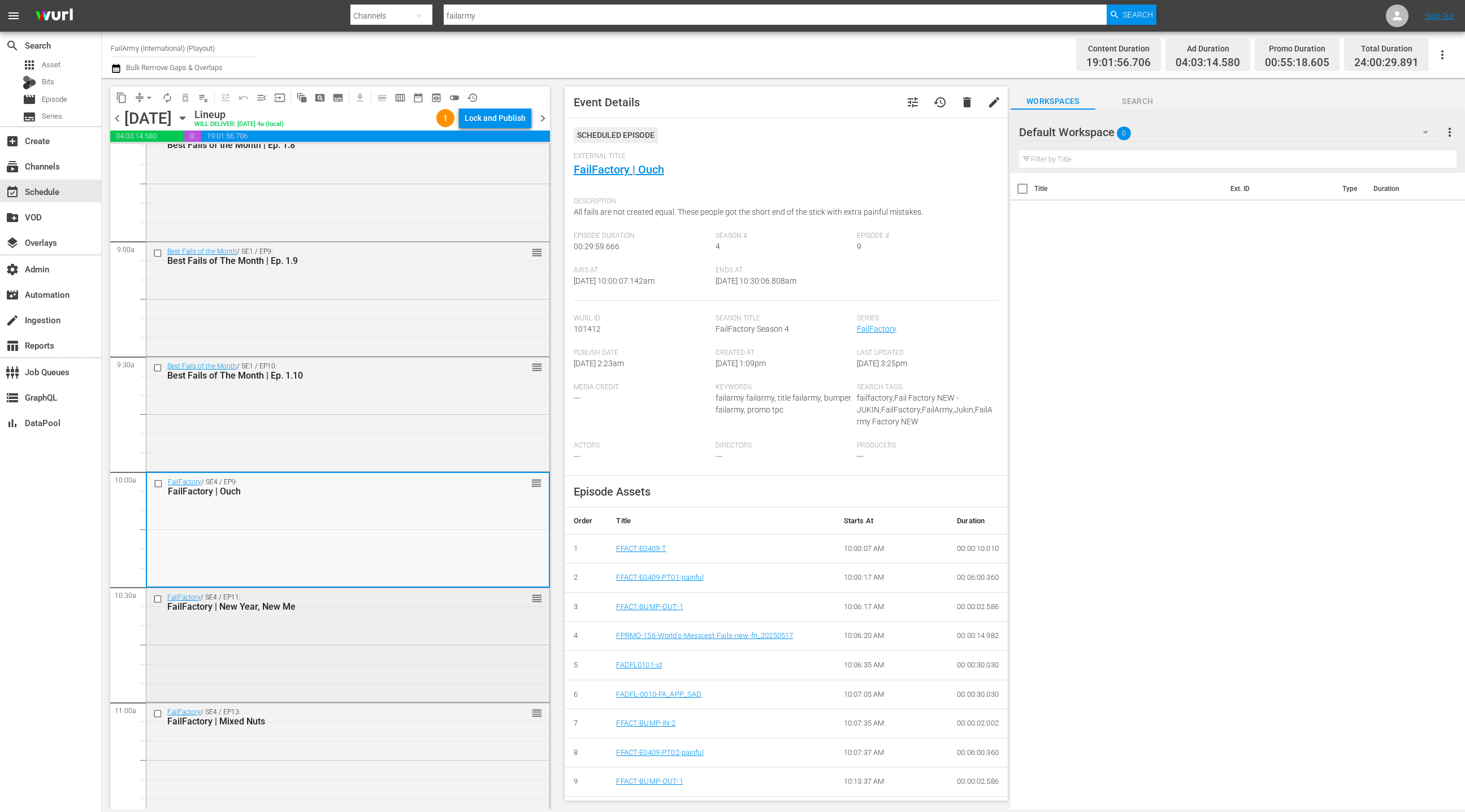
scroll to position [1996, 0]
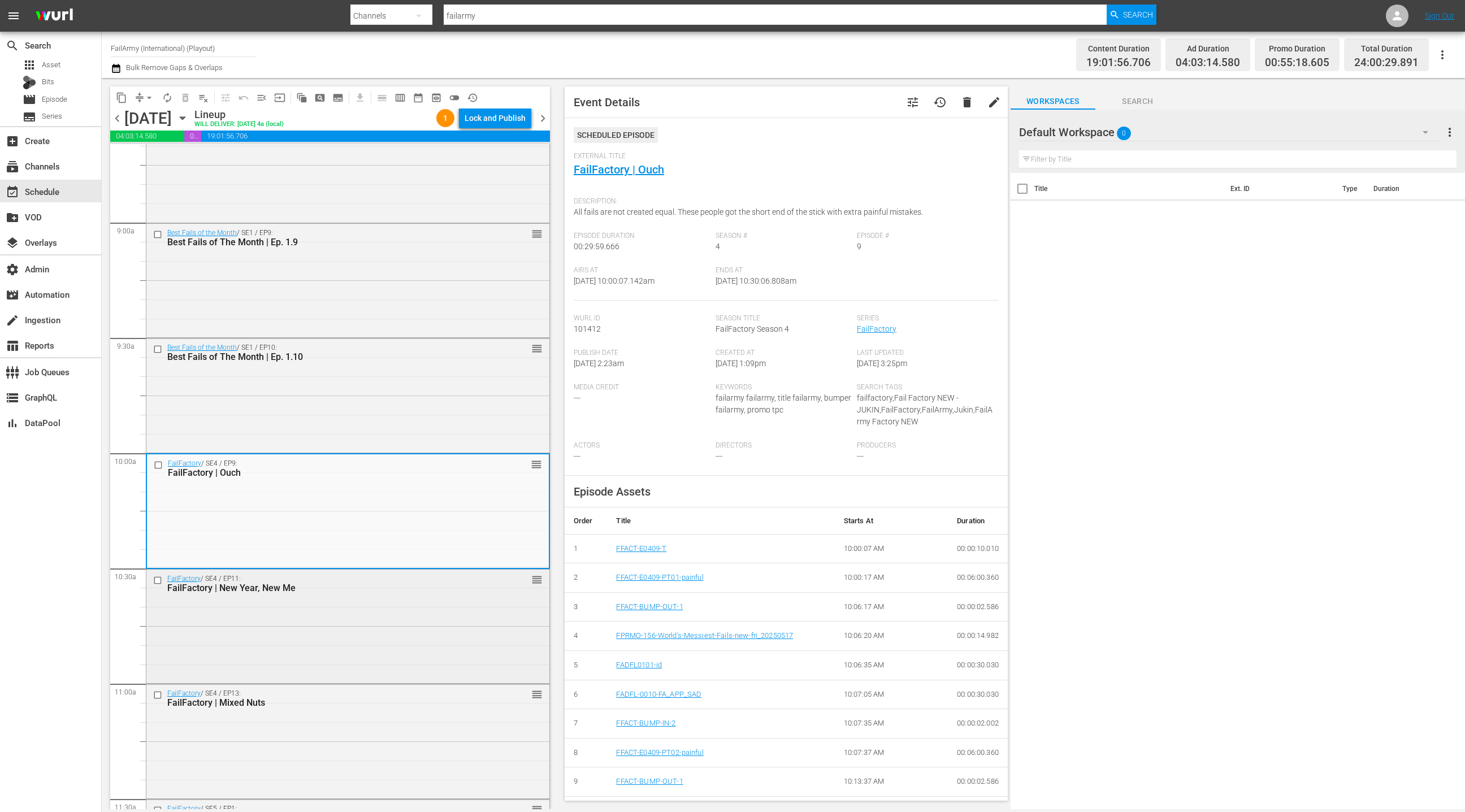
click at [367, 665] on div "FailFactory / SE4 / EP11: FailFactory | New Year, New Me reorder" at bounding box center [348, 626] width 403 height 112
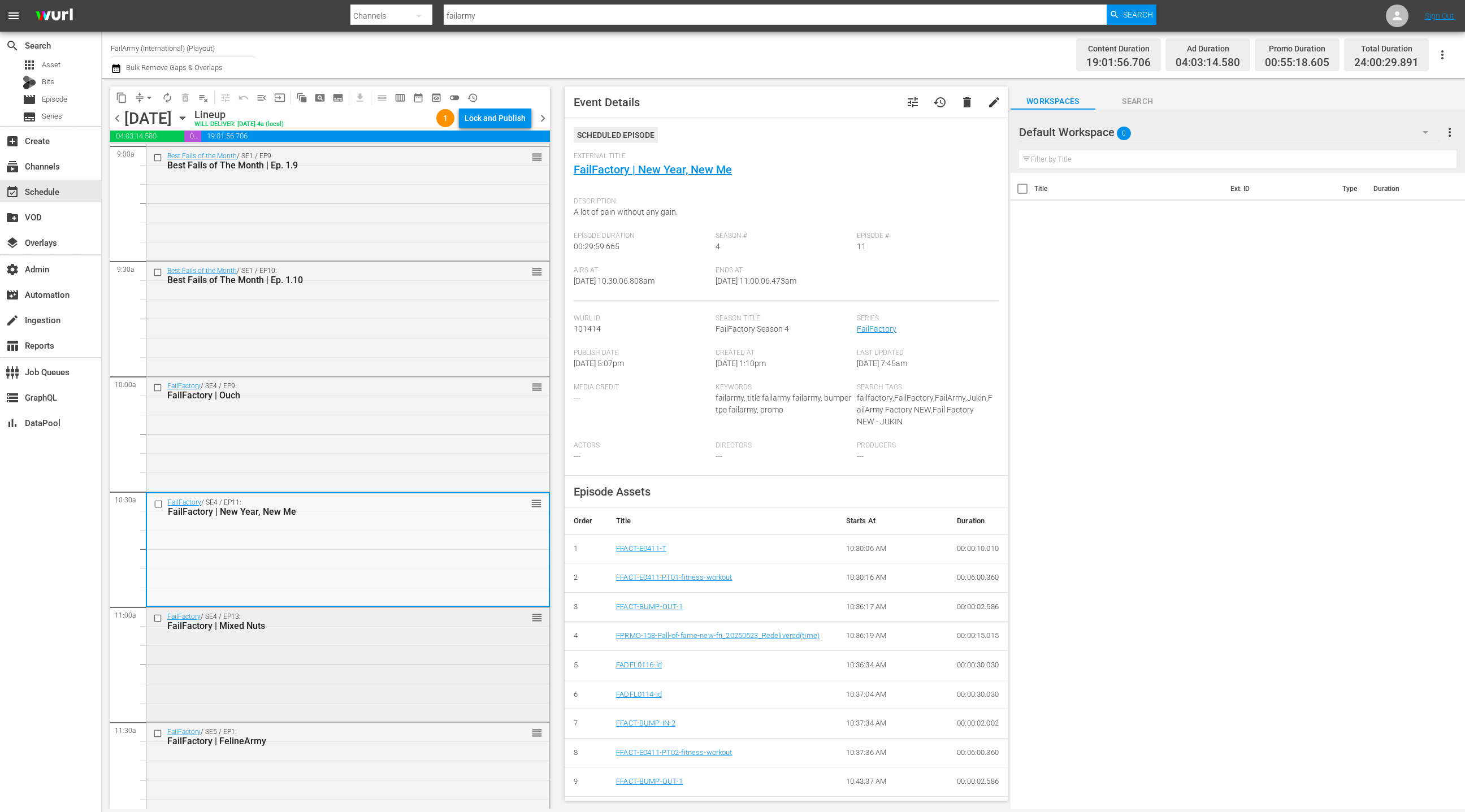
scroll to position [2087, 0]
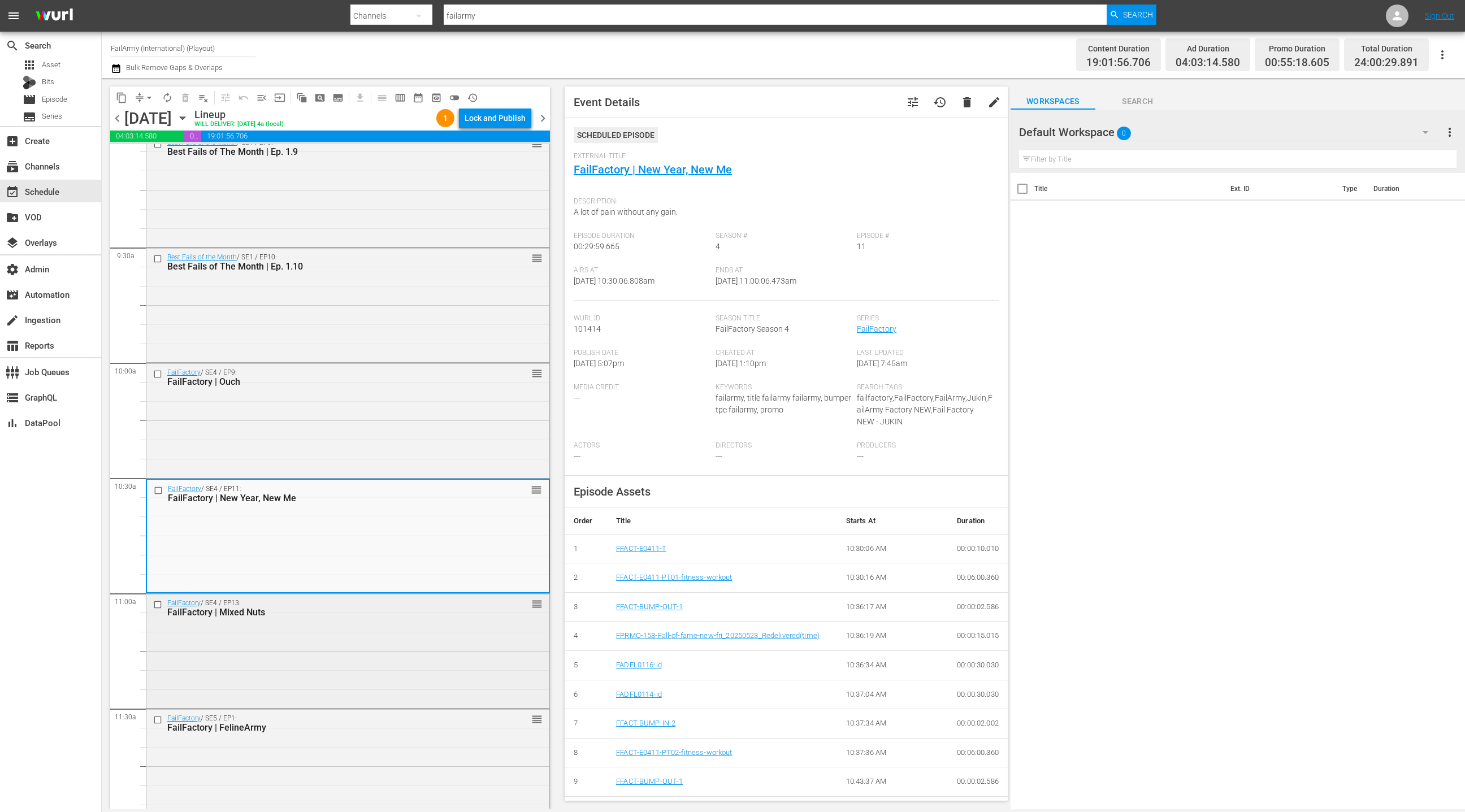
click at [367, 665] on div "FailFactory / SE4 / EP13: FailFactory | Mixed Nuts reorder" at bounding box center [348, 650] width 403 height 112
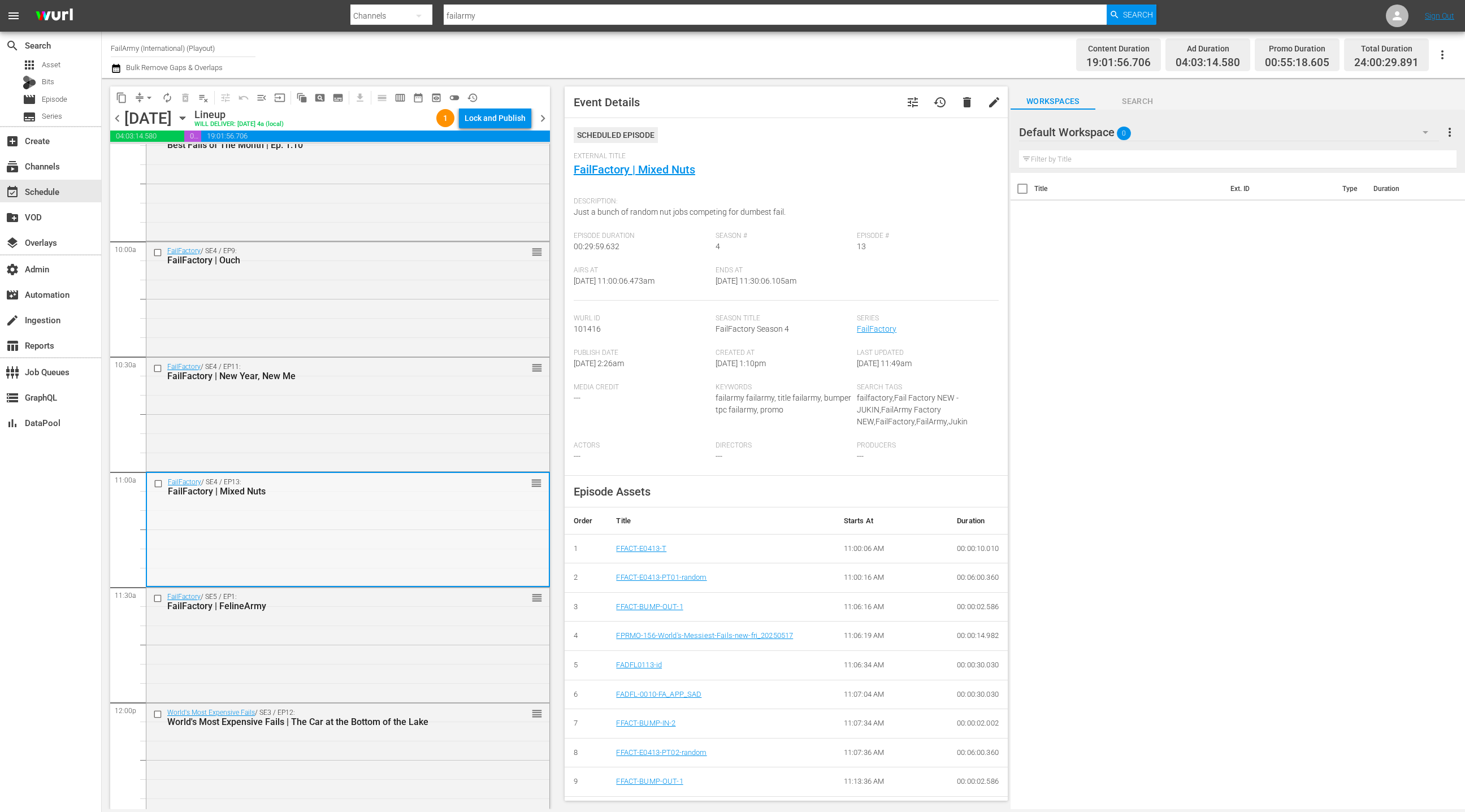
scroll to position [2215, 0]
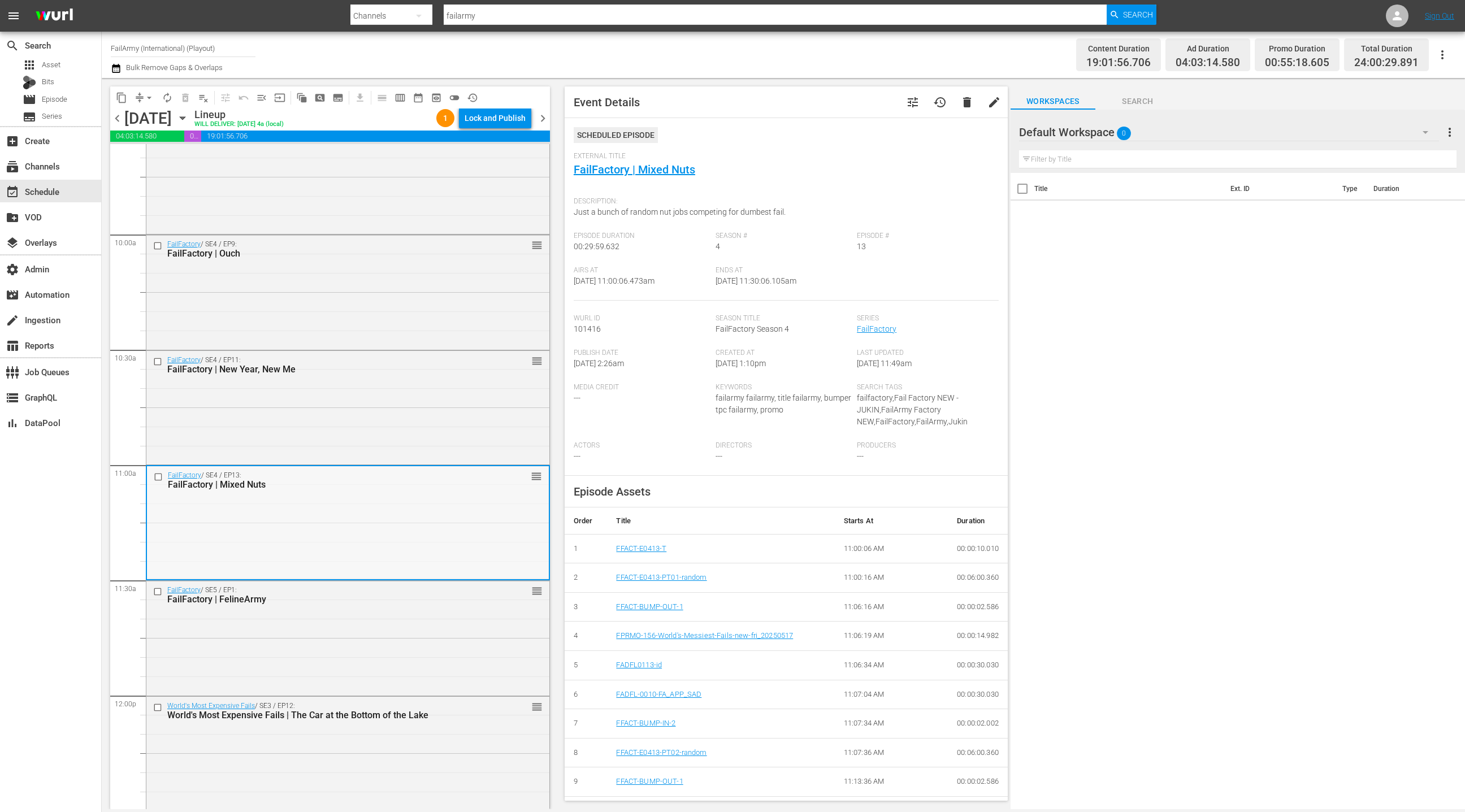
click at [367, 665] on div "FailFactory / SE5 / EP1: FailFactory | FelineArmy reorder" at bounding box center [348, 636] width 403 height 112
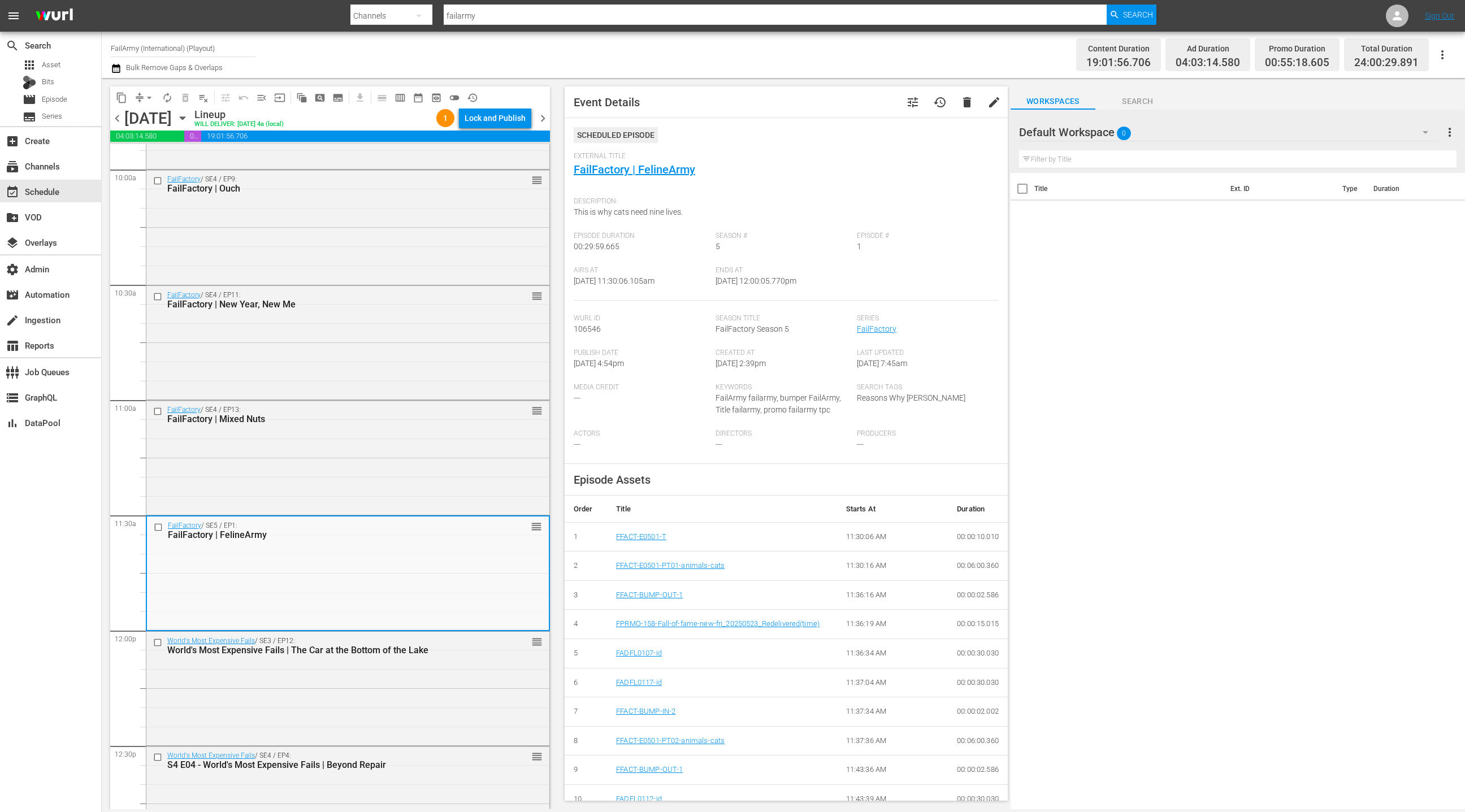
scroll to position [2311, 0]
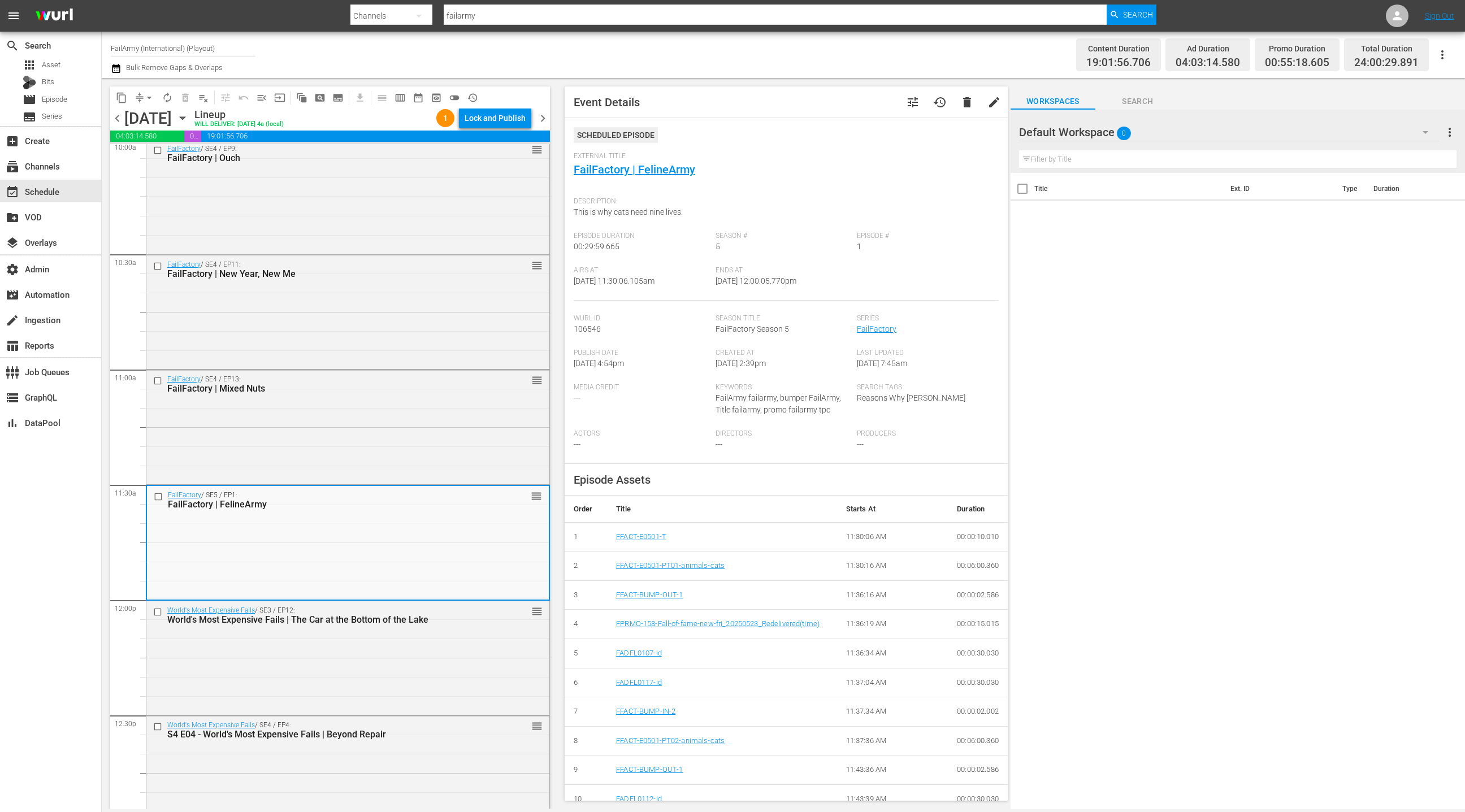
click at [367, 665] on div "World's Most Expensive Fails / SE3 / EP12: World's Most Expensive Fails | The C…" at bounding box center [348, 658] width 403 height 112
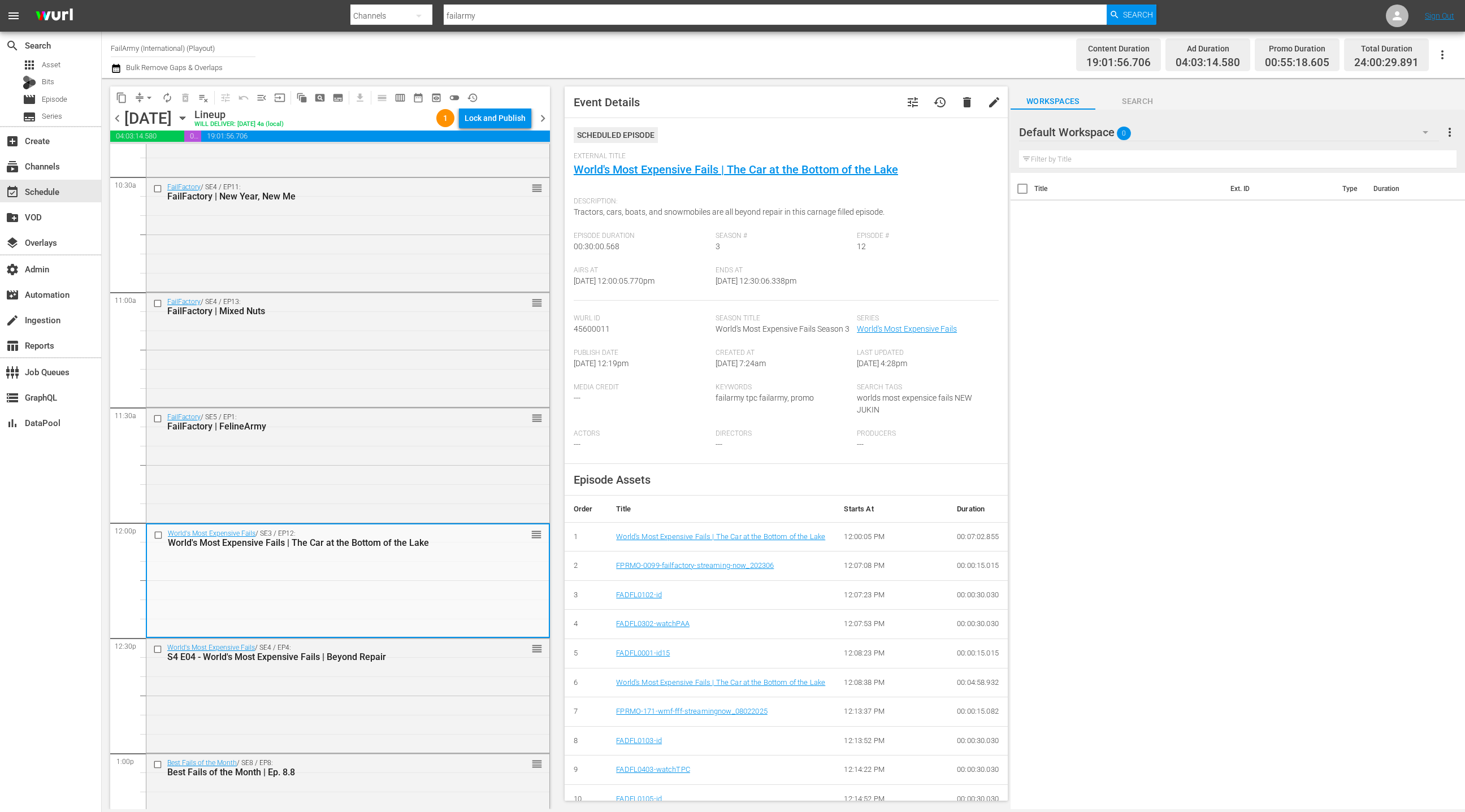
scroll to position [2402, 0]
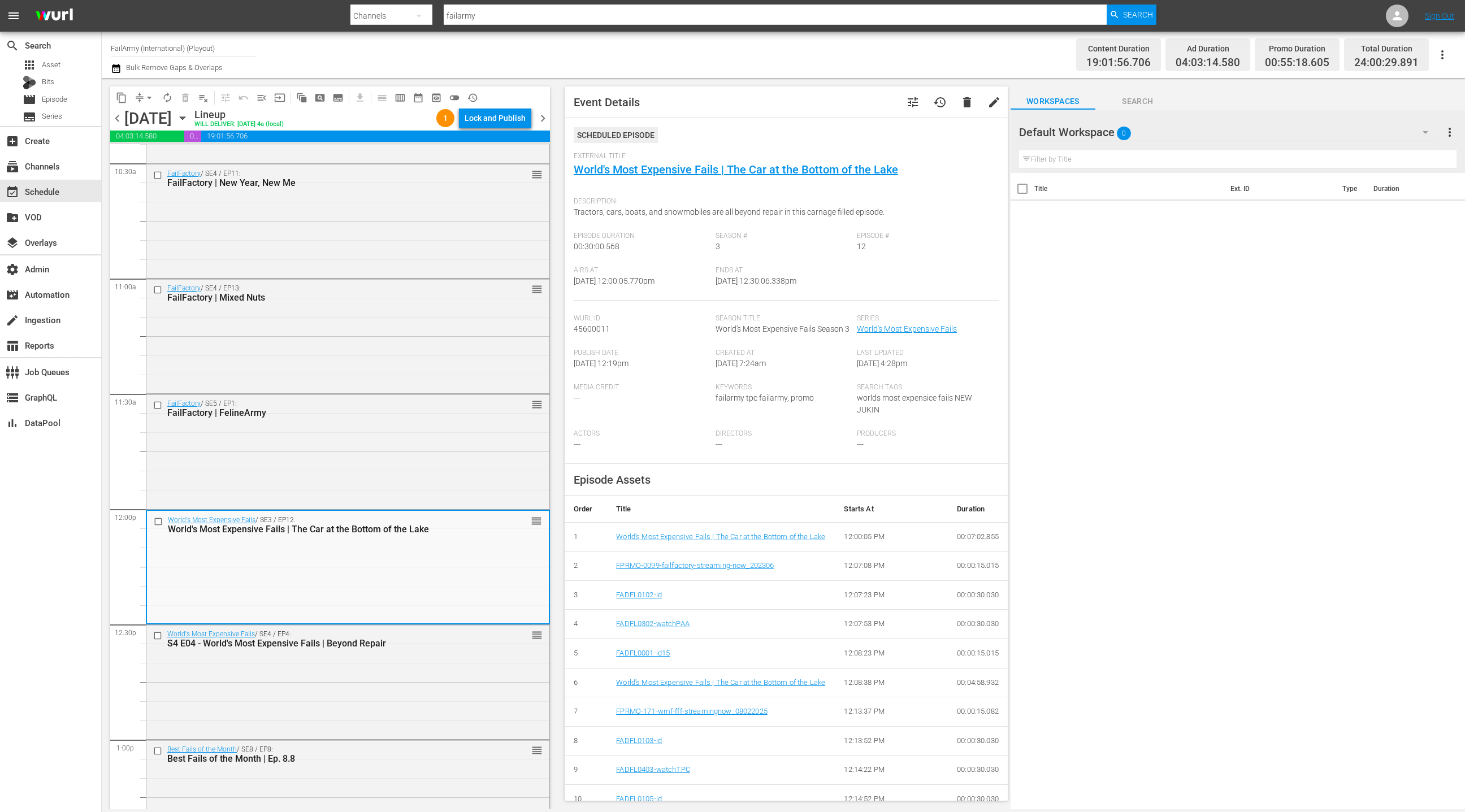
click at [367, 665] on div "World's Most Expensive Fails / SE4 / EP4: S4 E04 - World's Most Expensive Fails…" at bounding box center [348, 681] width 403 height 112
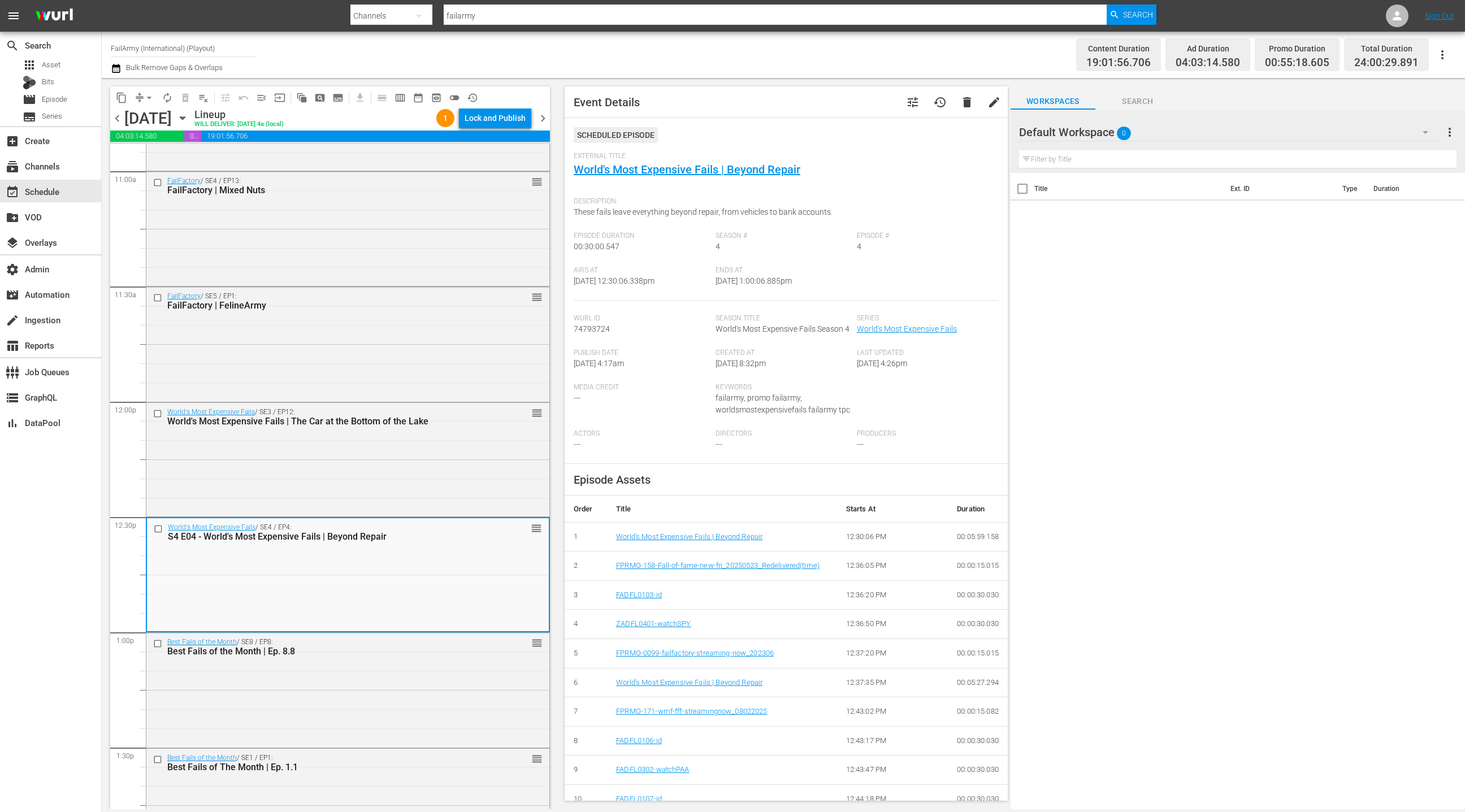
click at [367, 665] on div "Best Fails of the Month / SE8 / EP8: Best Fails of the Month | Ep. 8.8 reorder" at bounding box center [348, 689] width 403 height 112
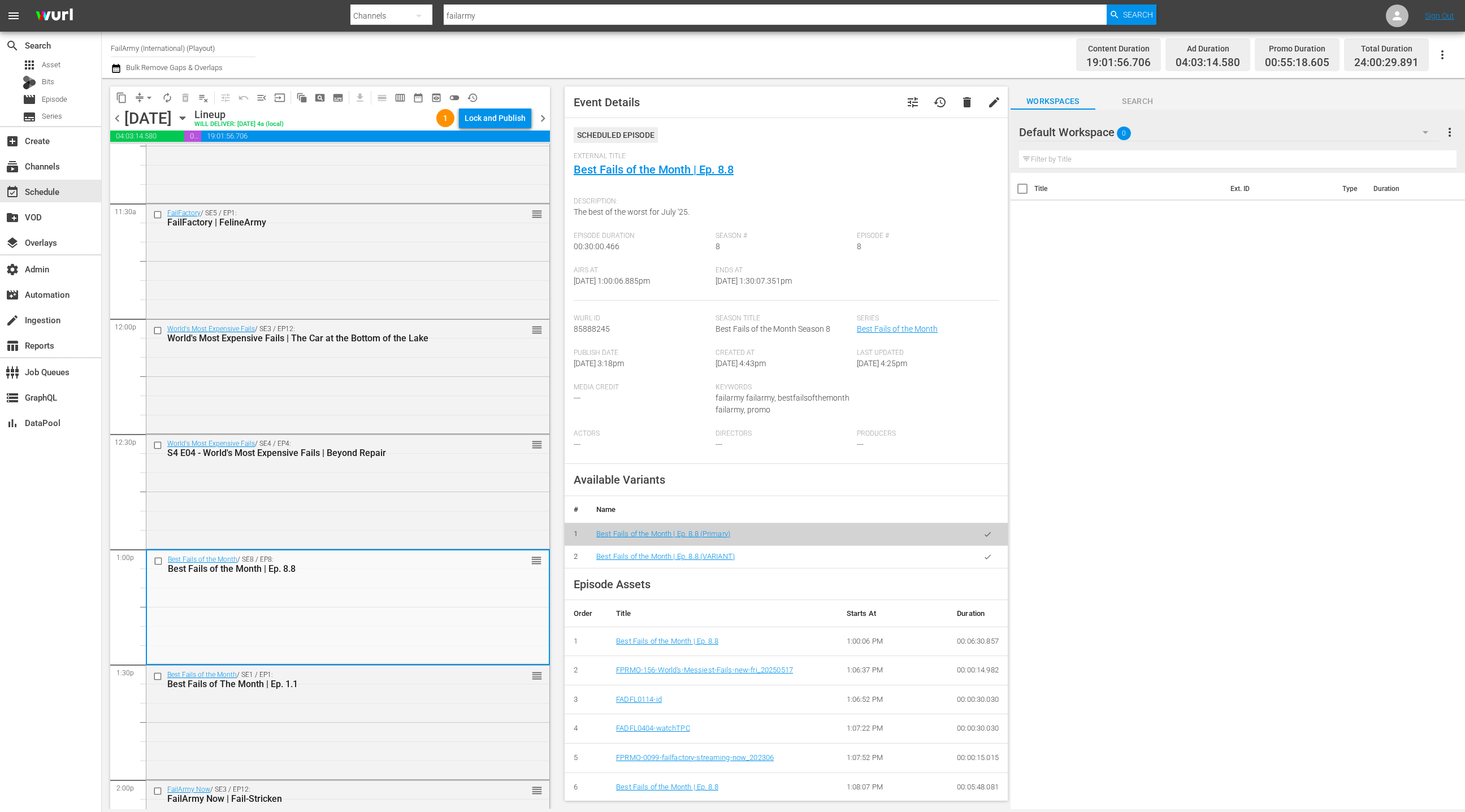
scroll to position [2643, 0]
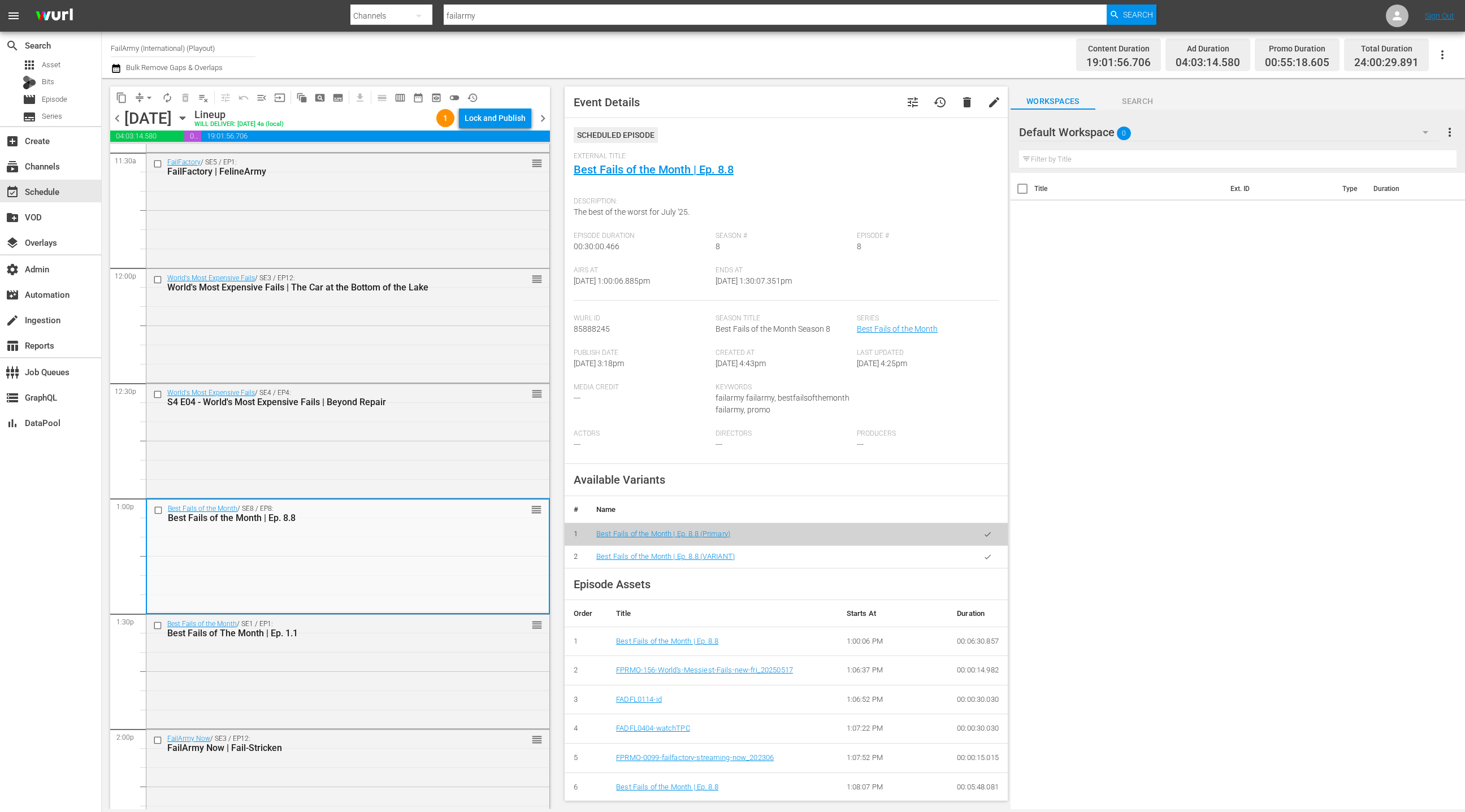
click at [367, 665] on div "Best Fails of the Month / SE1 / EP1: Best Fails of The Month | Ep. 1.1 reorder" at bounding box center [348, 671] width 403 height 112
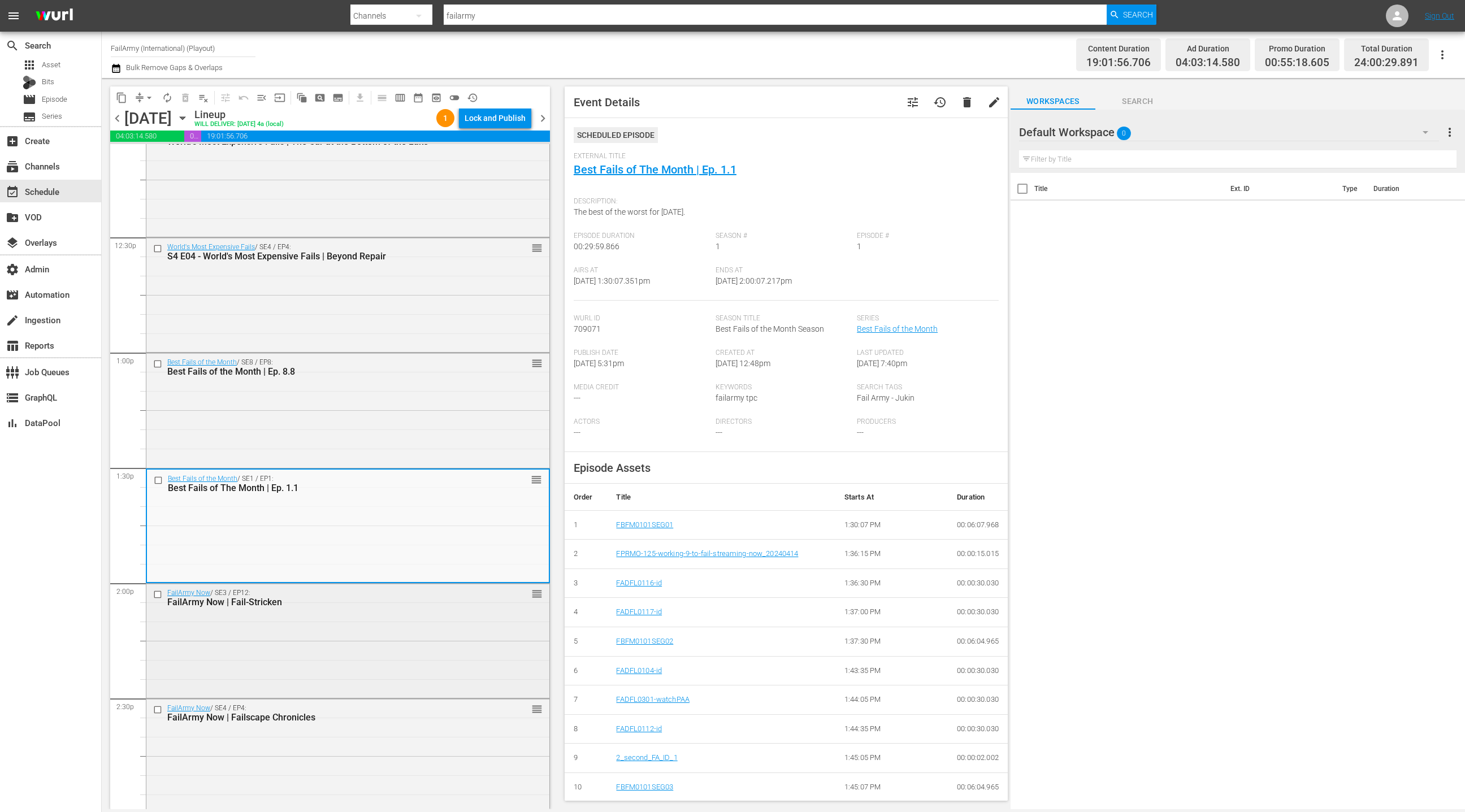
click at [367, 665] on div "FailArmy Now / SE3 / EP12: FailArmy Now | Fail-Stricken reorder" at bounding box center [348, 639] width 403 height 112
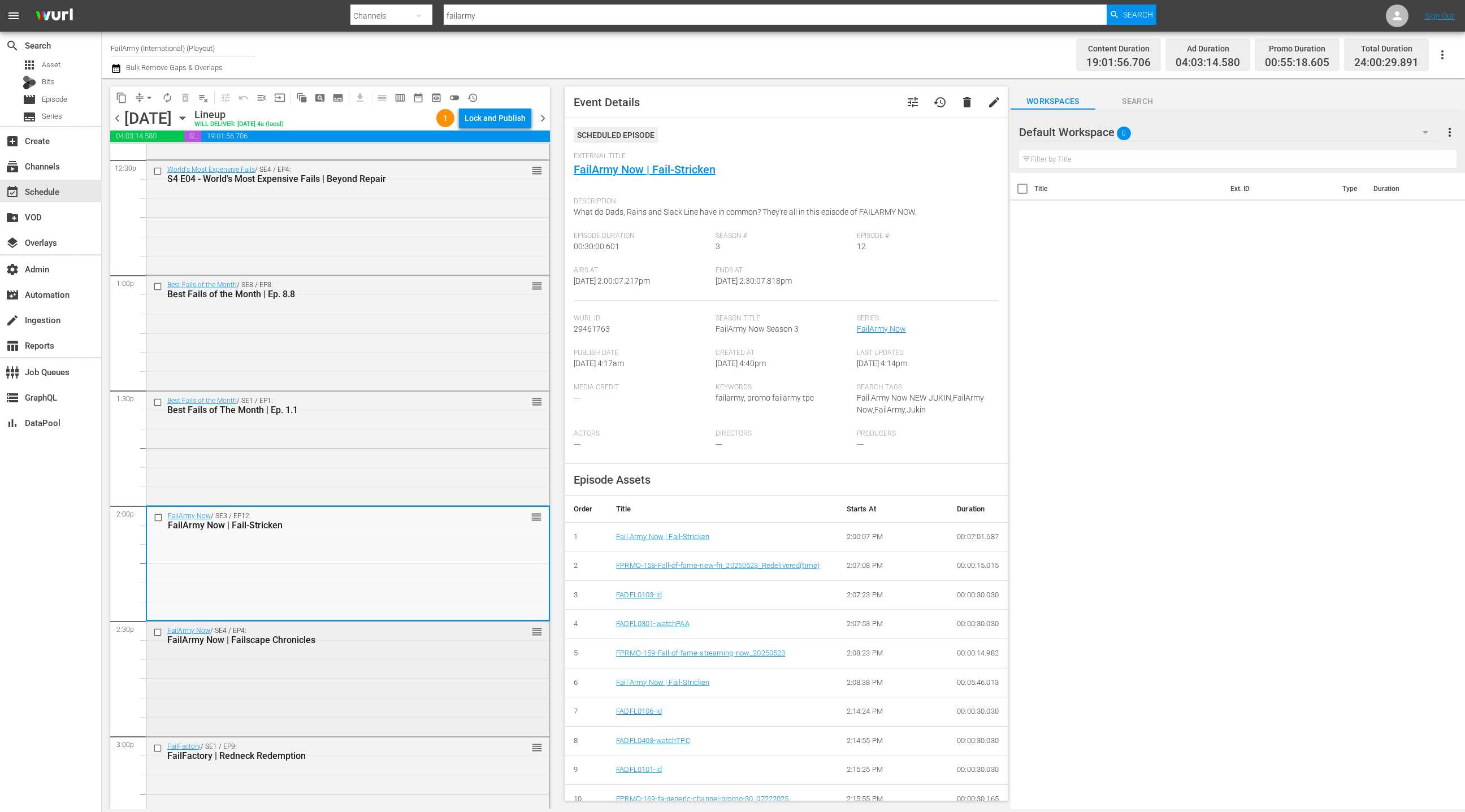
click at [367, 665] on div "FailArmy Now / SE4 / EP4: FailArmy Now | Failscape Chronicles reorder" at bounding box center [348, 678] width 403 height 112
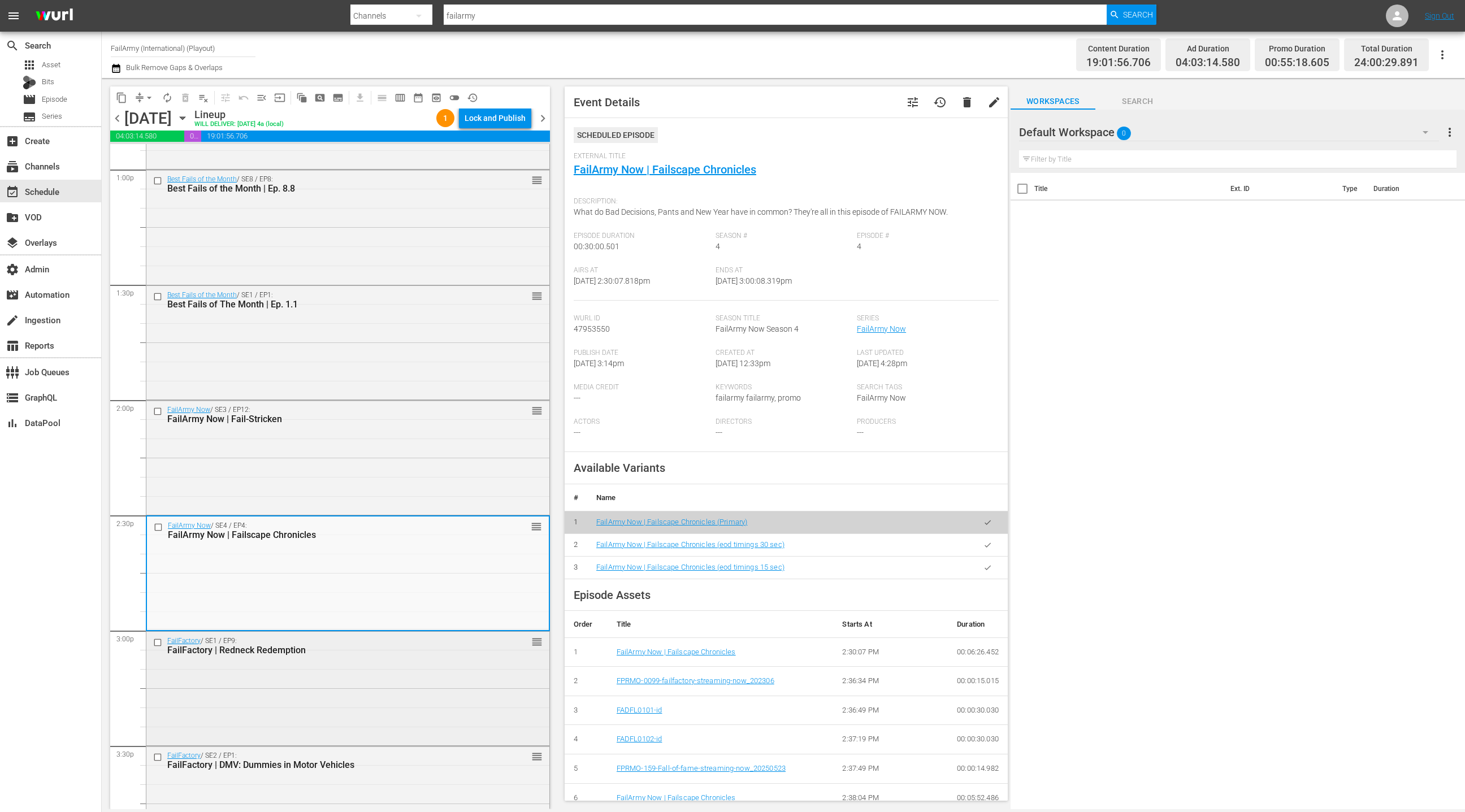
click at [367, 665] on div "FailFactory / SE1 / EP9: FailFactory | Redneck Redemption reorder" at bounding box center [348, 688] width 403 height 112
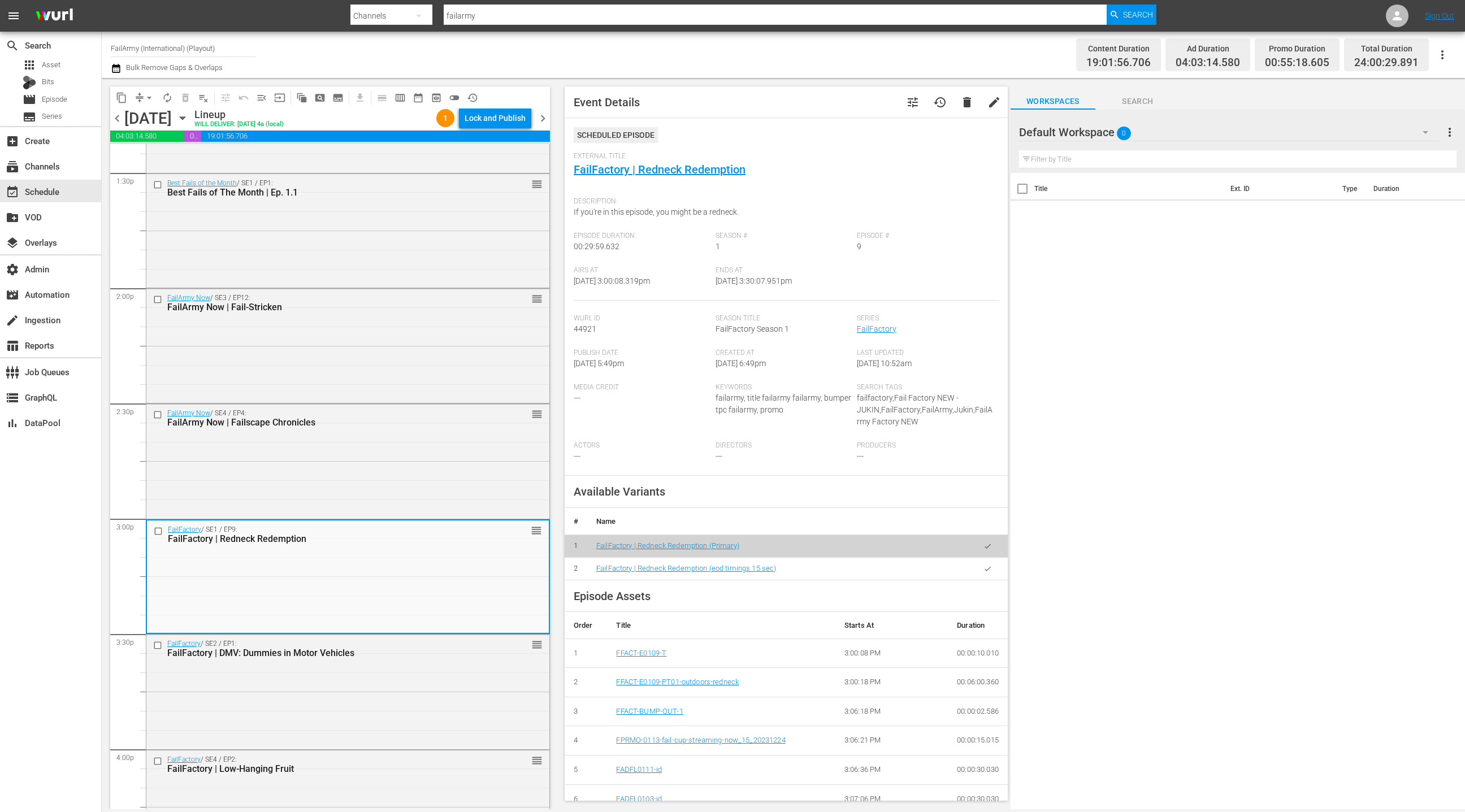
scroll to position [3143, 0]
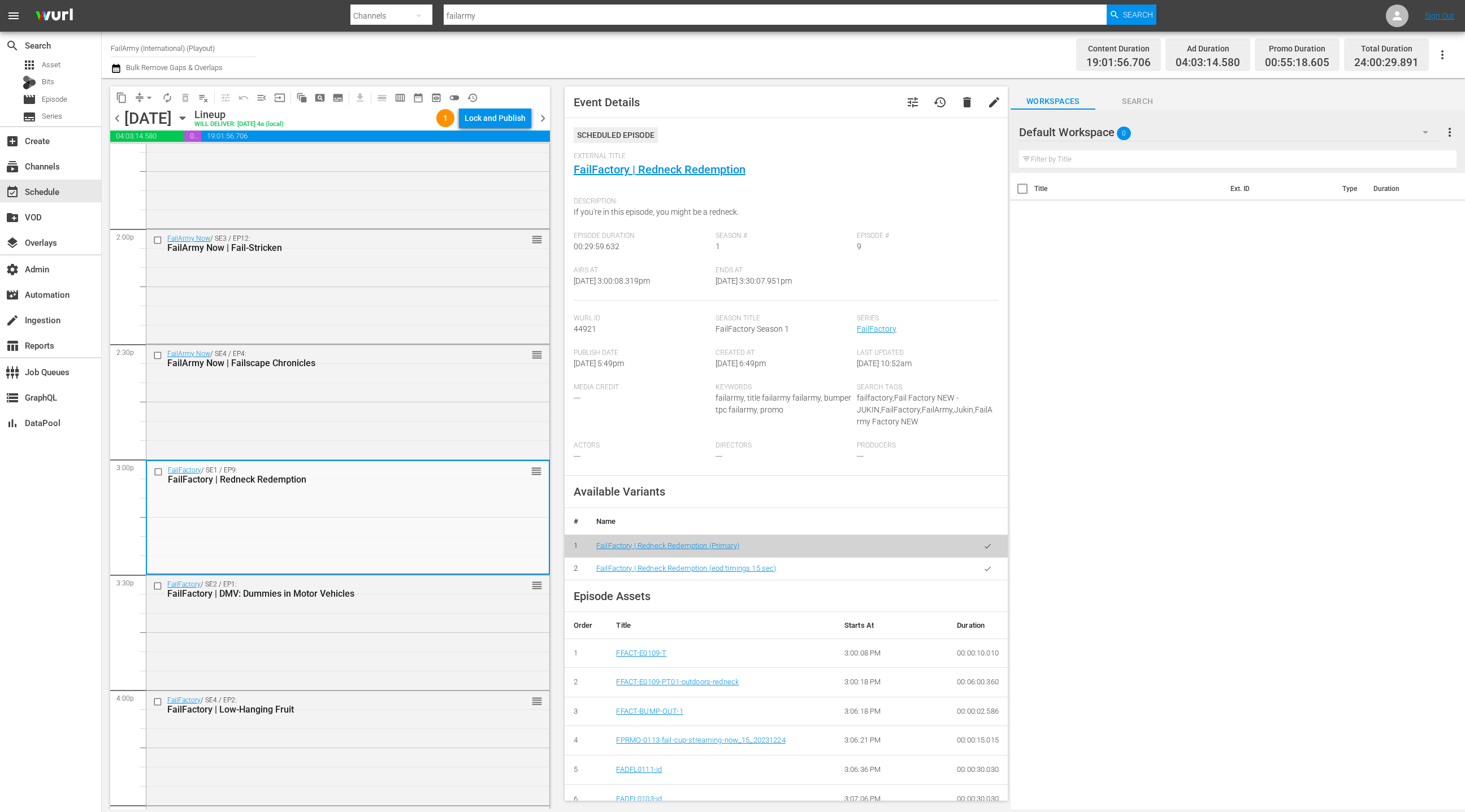
click at [367, 665] on div "FailFactory / SE2 / EP1: FailFactory | DMV: Dummies in Motor Vehicles reorder" at bounding box center [348, 632] width 403 height 112
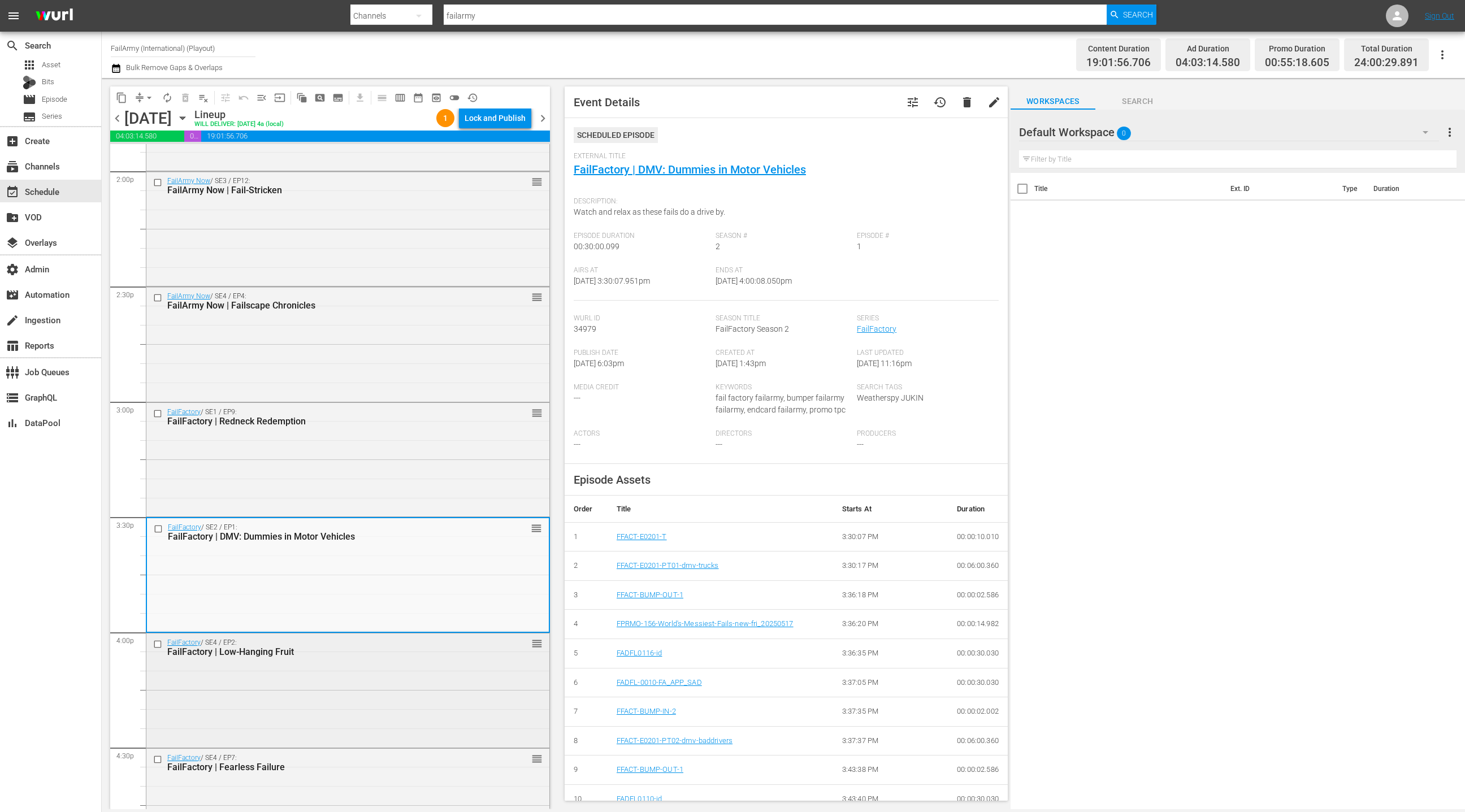
scroll to position [3228, 0]
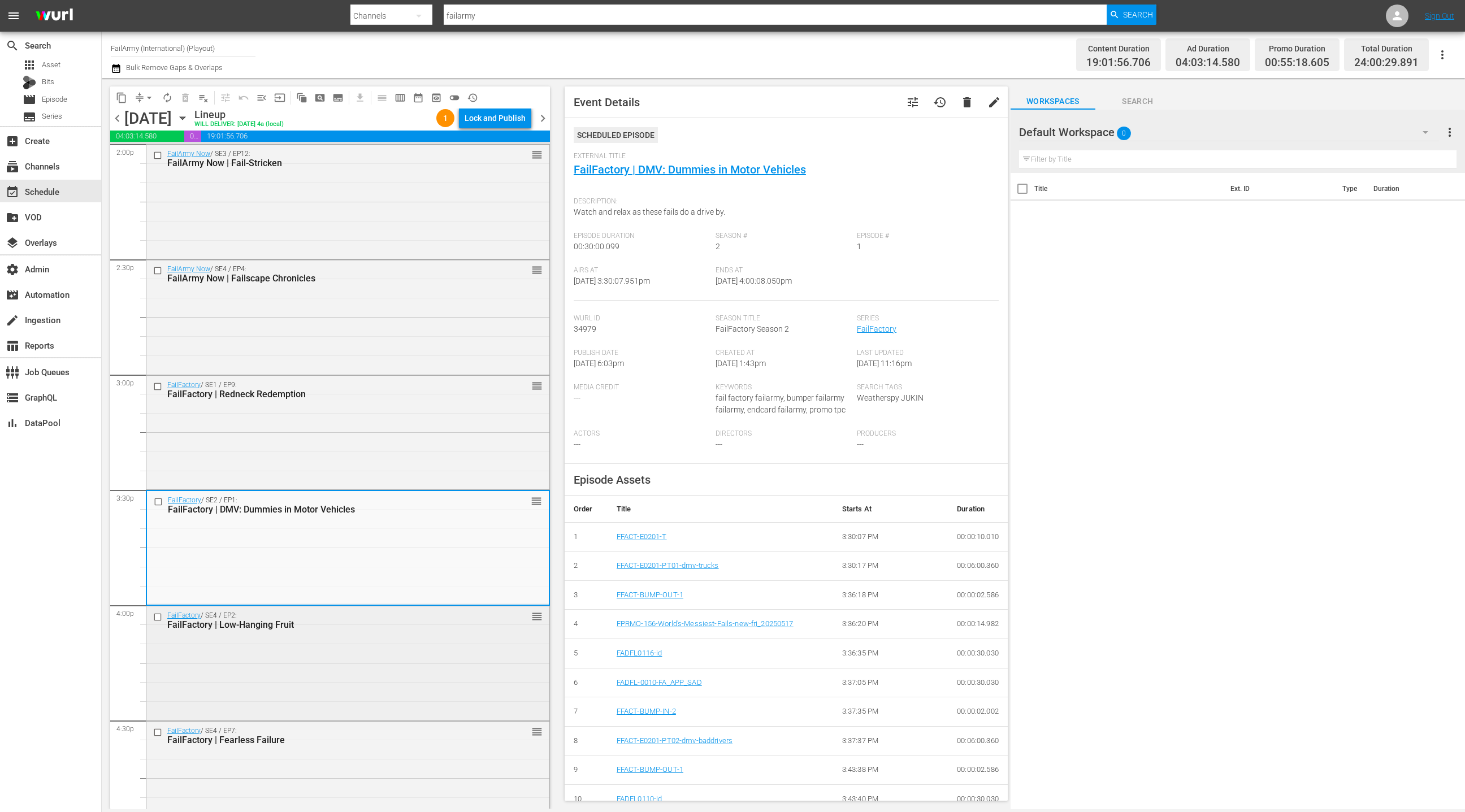
click at [367, 665] on div "FailFactory / SE4 / EP2: FailFactory | Low-Hanging Fruit reorder" at bounding box center [348, 663] width 403 height 112
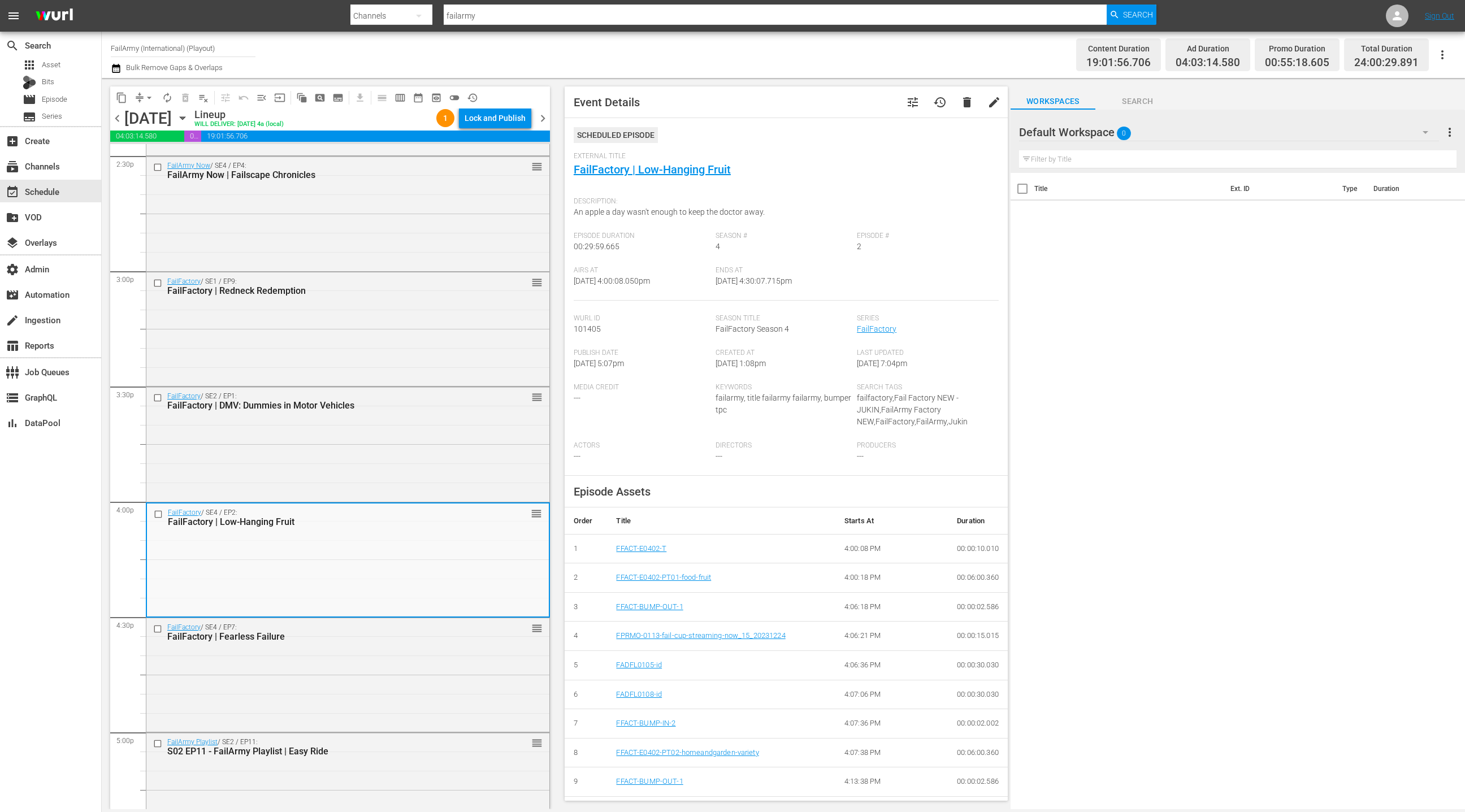
scroll to position [3349, 0]
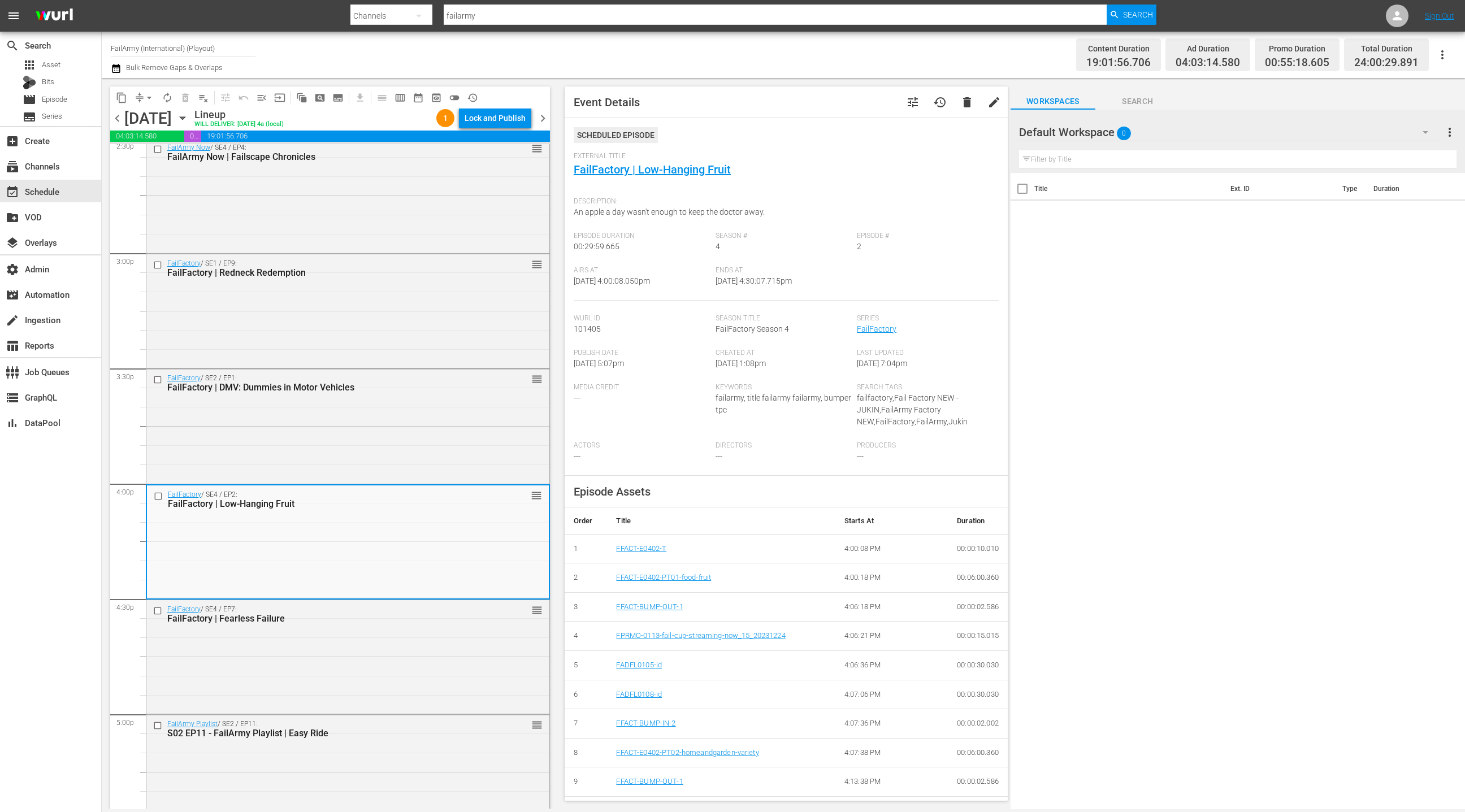
click at [367, 665] on div "FailFactory / SE4 / EP7: FailFactory | Fearless Failure reorder" at bounding box center [348, 656] width 403 height 112
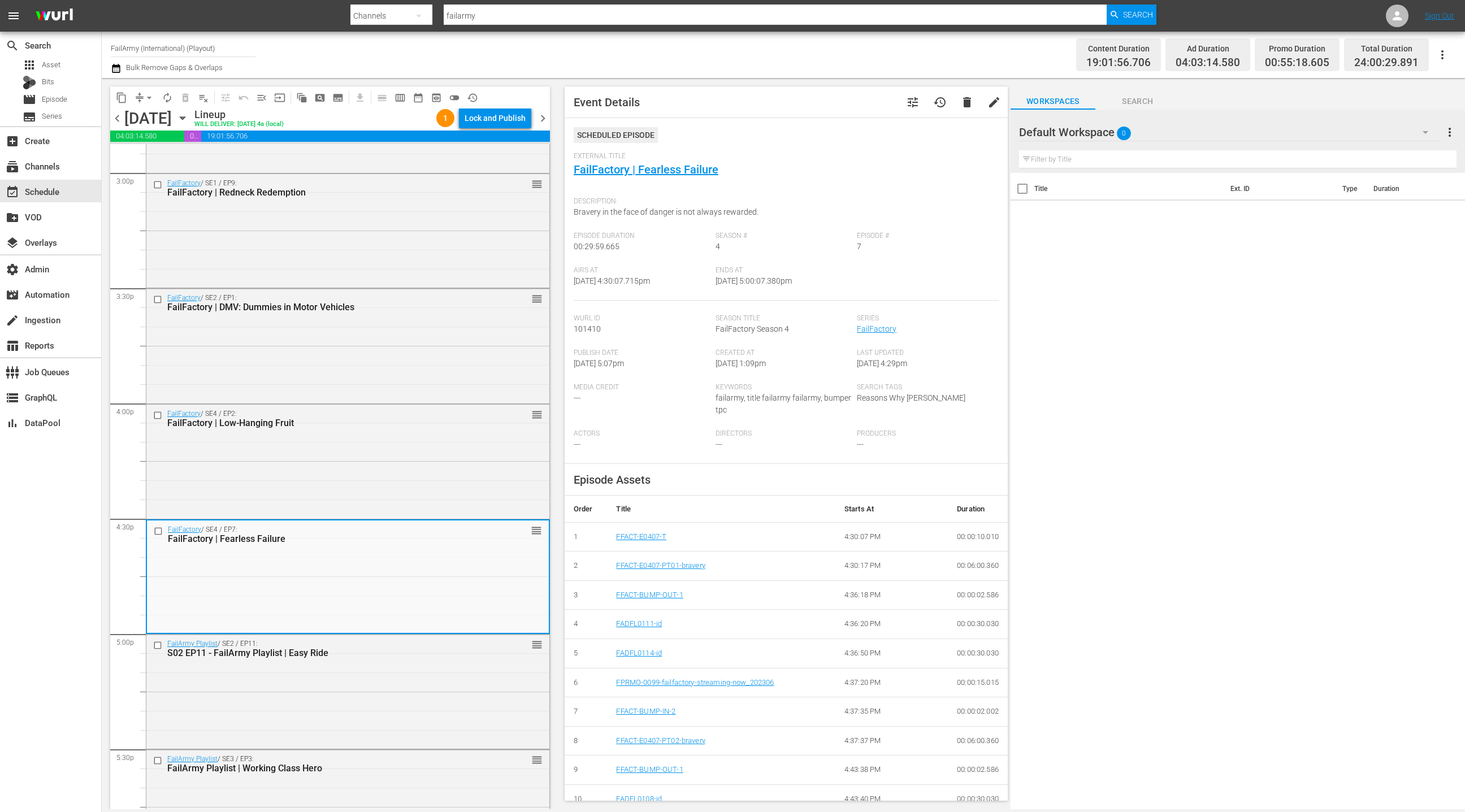
scroll to position [3467, 0]
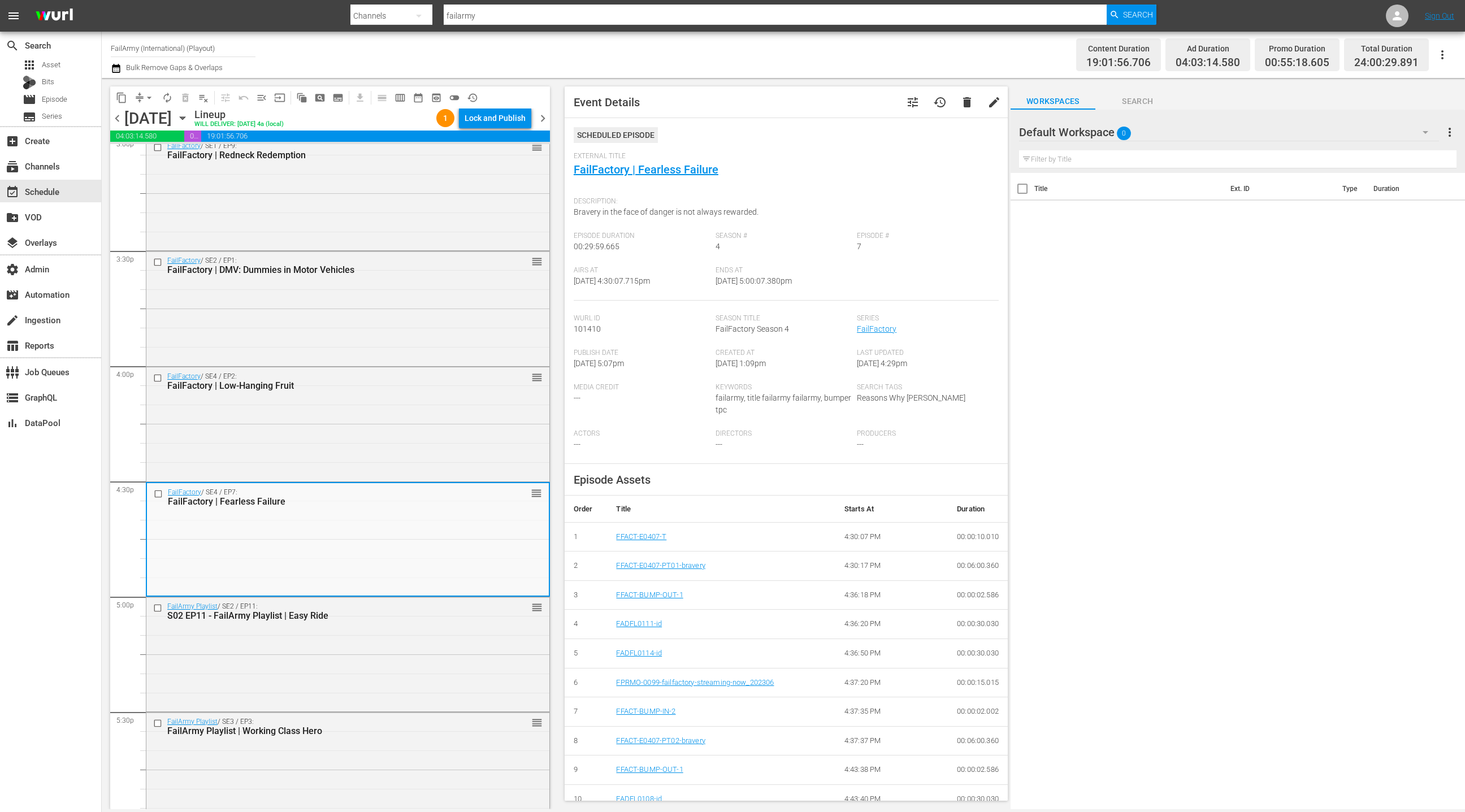
click at [367, 665] on div "FailArmy Playlist / SE2 / EP11: S02 EP11 - FailArmy Playlist | Easy Ride reorder" at bounding box center [348, 653] width 403 height 112
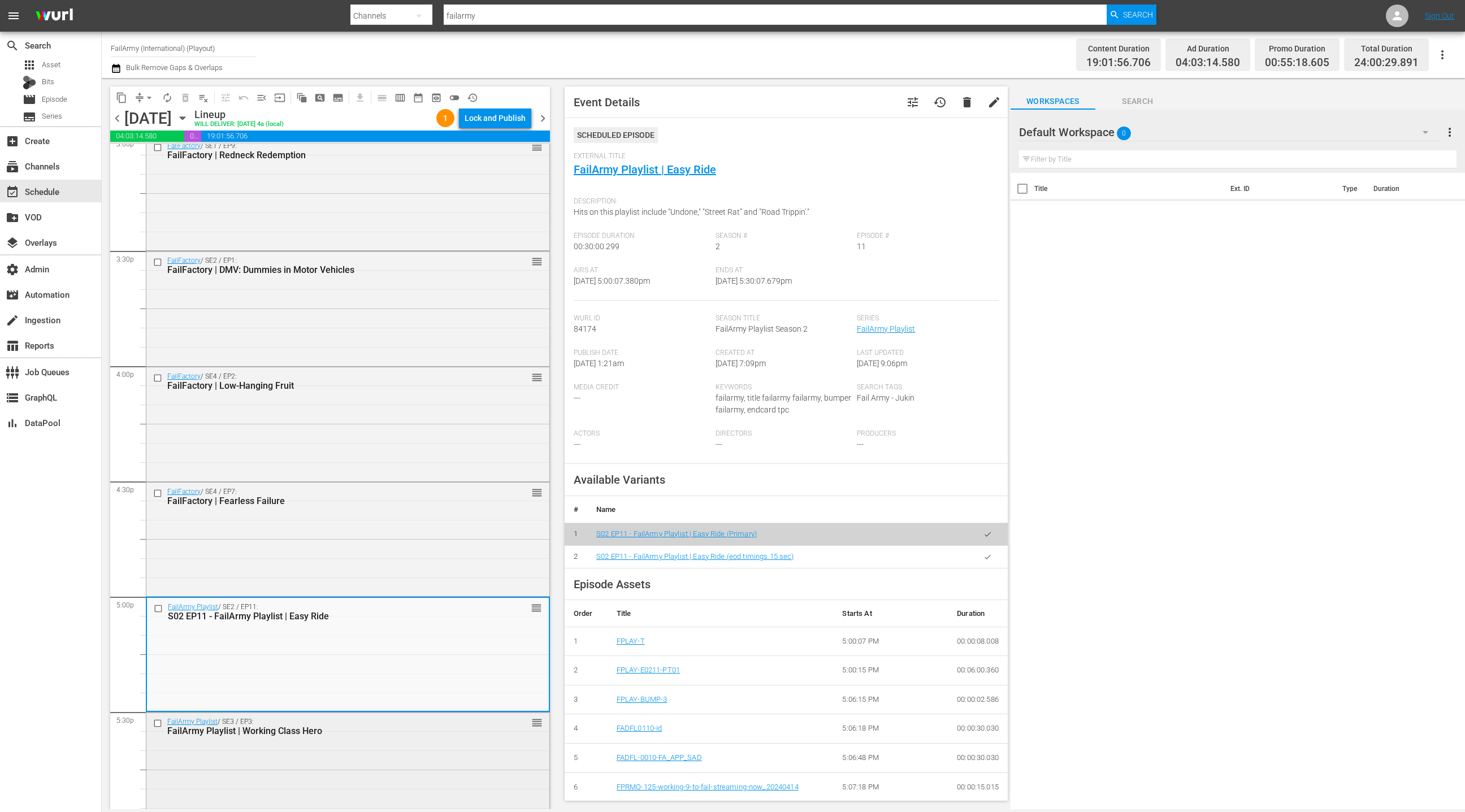
click at [350, 743] on div "FailArmy Playlist / SE3 / EP3: FailArmy Playlist | Working Class Hero reorder" at bounding box center [348, 769] width 403 height 112
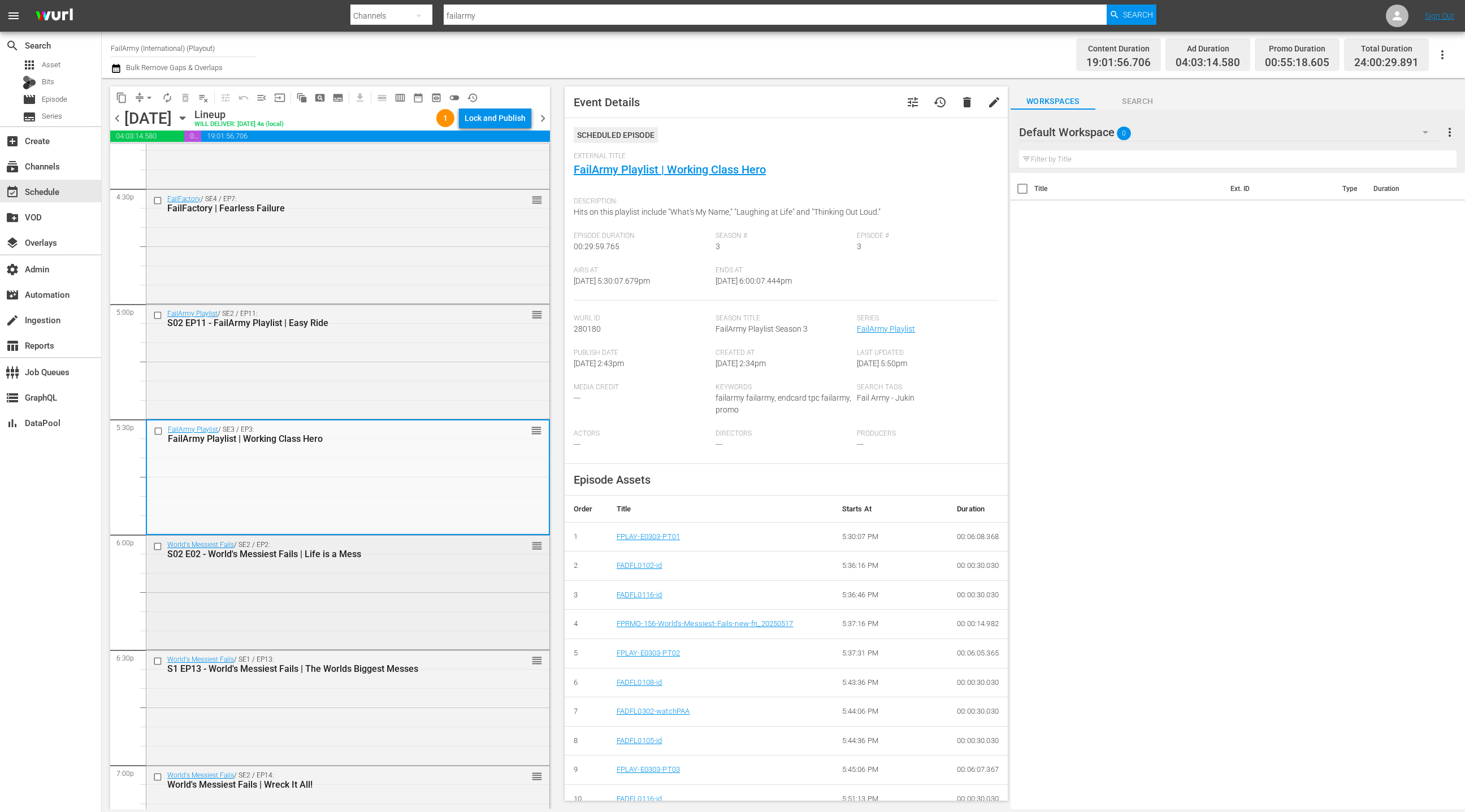
click at [360, 616] on div "World's Messiest Fails / SE2 / EP2: S02 E02 - World's Messiest Fails | Life is …" at bounding box center [348, 592] width 403 height 112
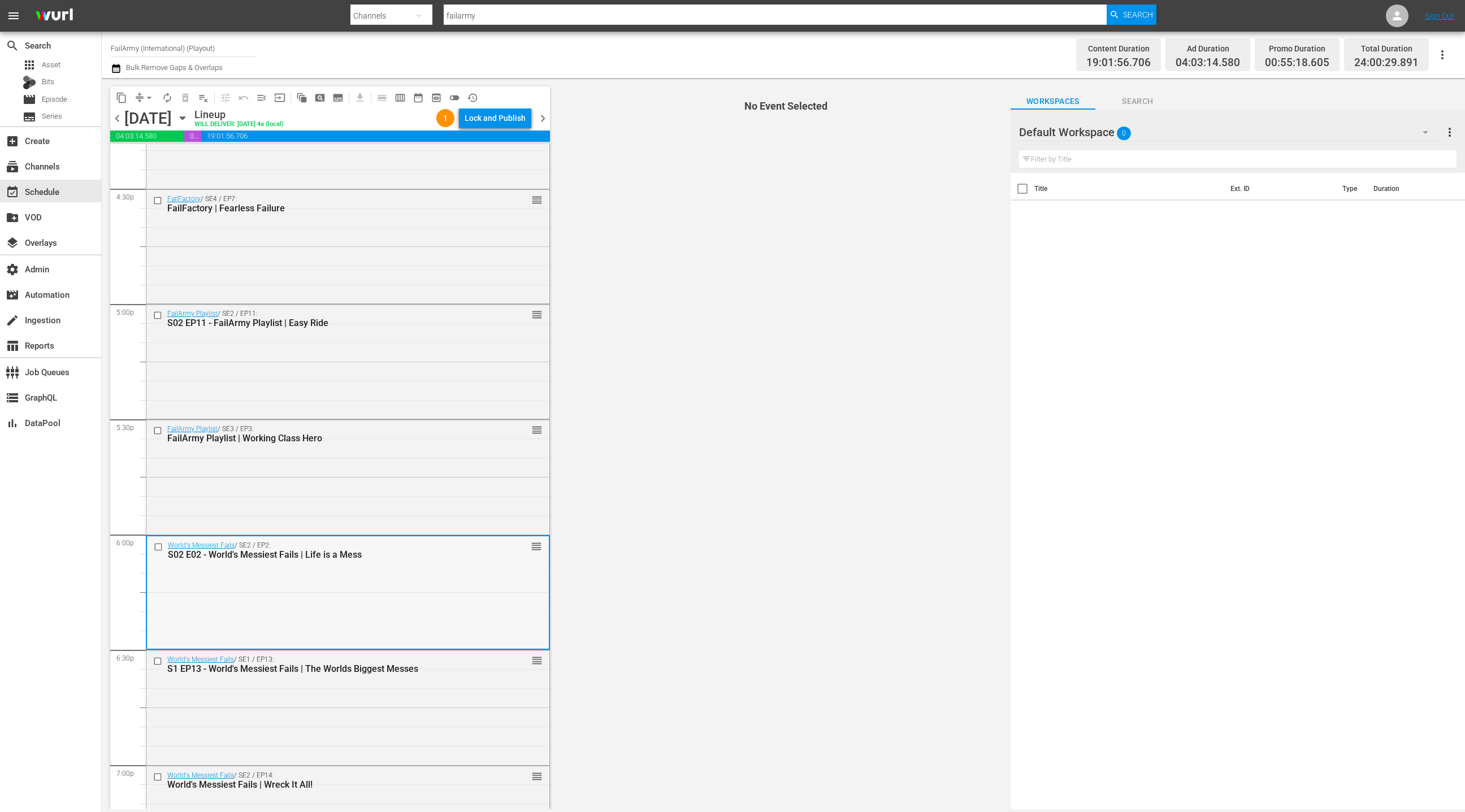
scroll to position [3751, 0]
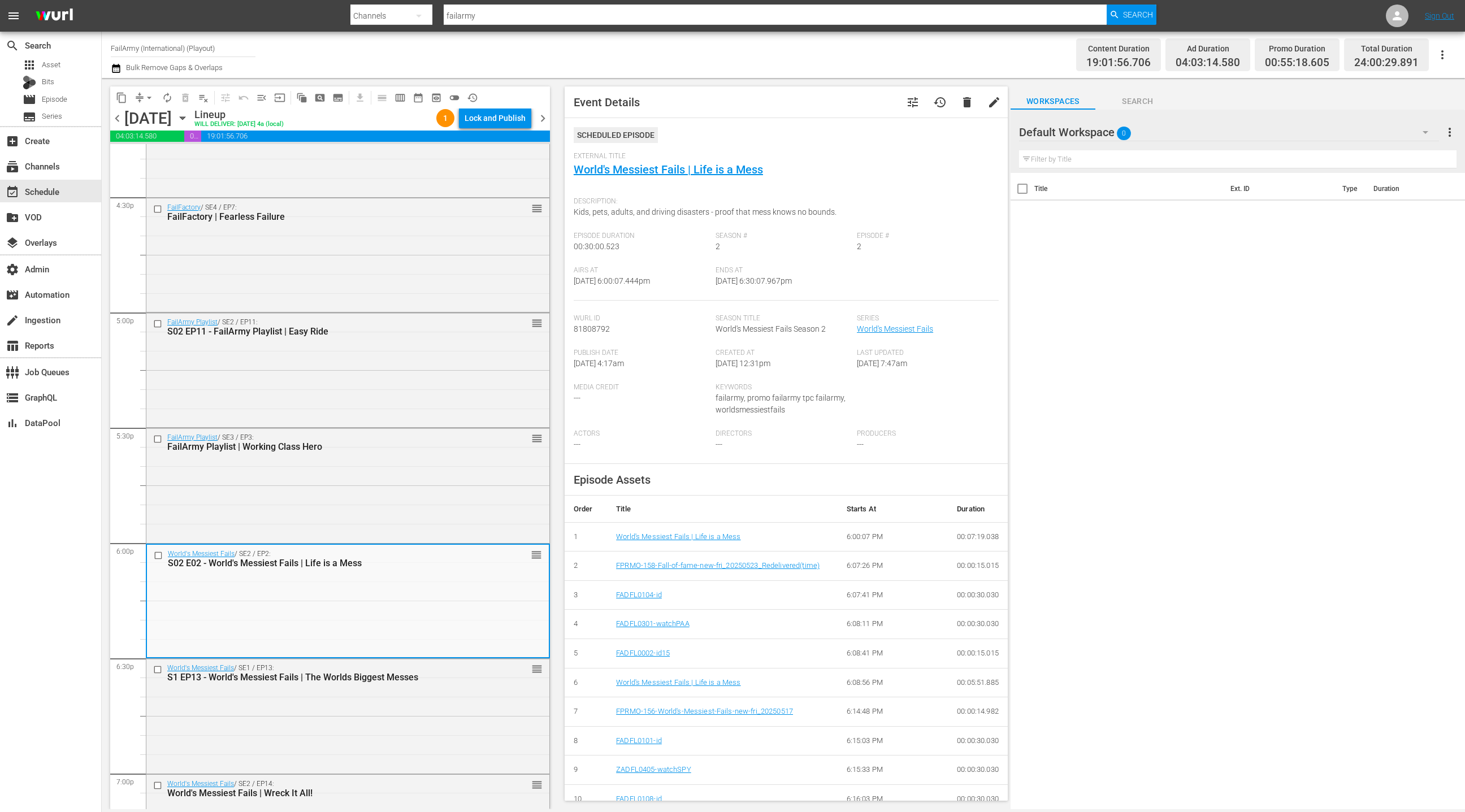
click at [363, 674] on div "S1 EP13 - World's Messiest Fails | The Worlds Biggest Messes" at bounding box center [328, 677] width 322 height 11
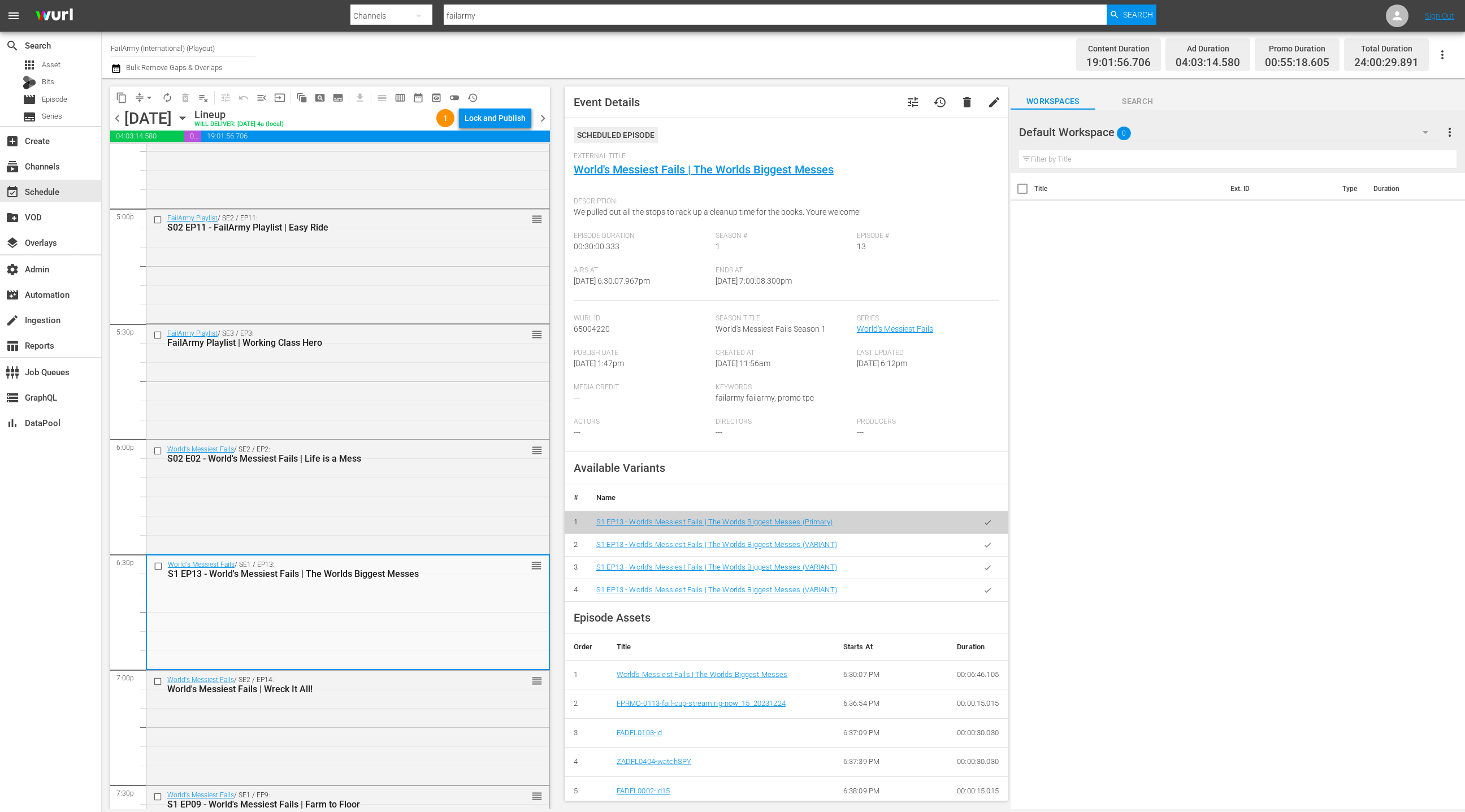
scroll to position [3868, 0]
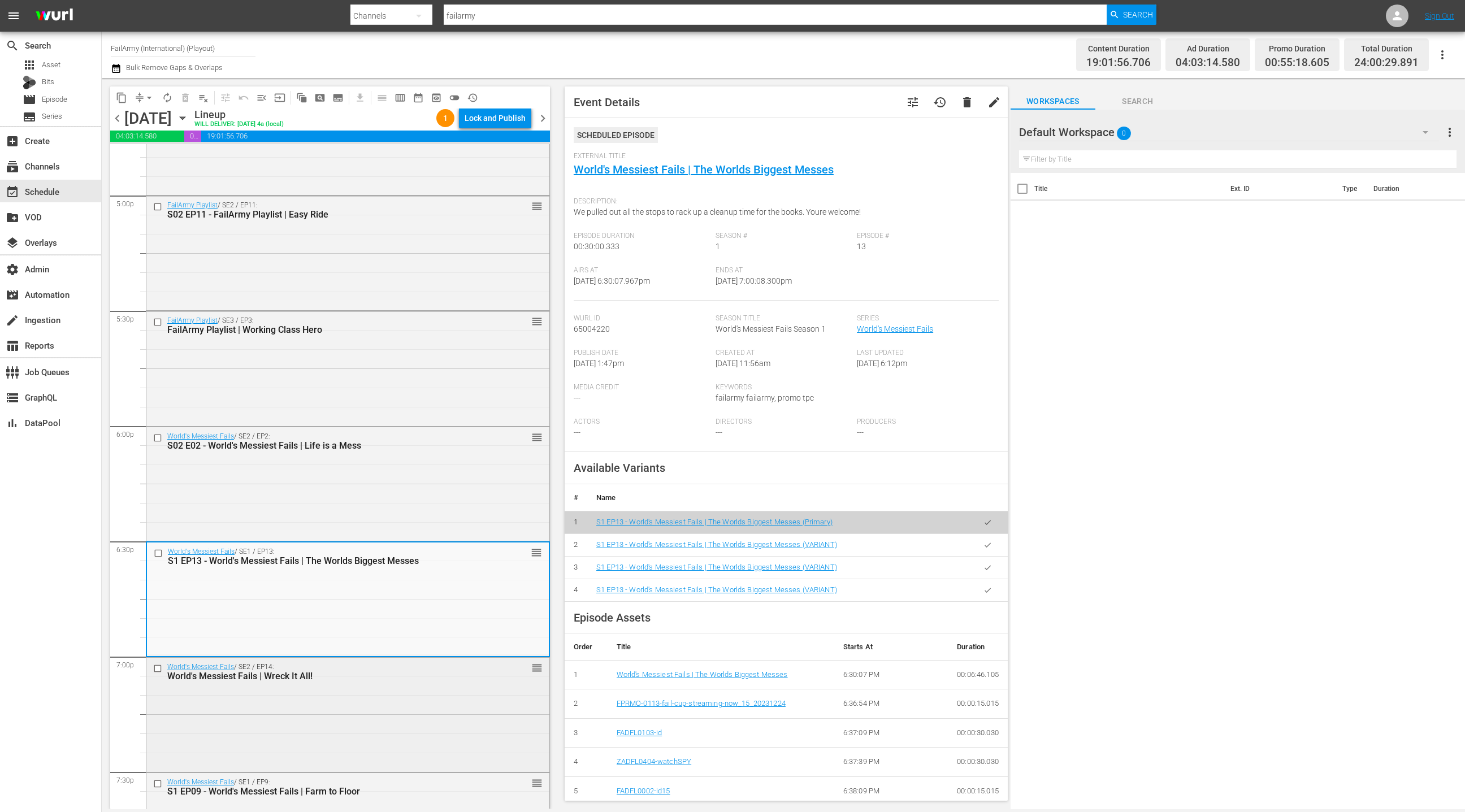
click at [363, 690] on div "World's Messiest Fails / SE2 / EP14: World's Messiest Fails | Wreck It All! reo…" at bounding box center [348, 714] width 403 height 112
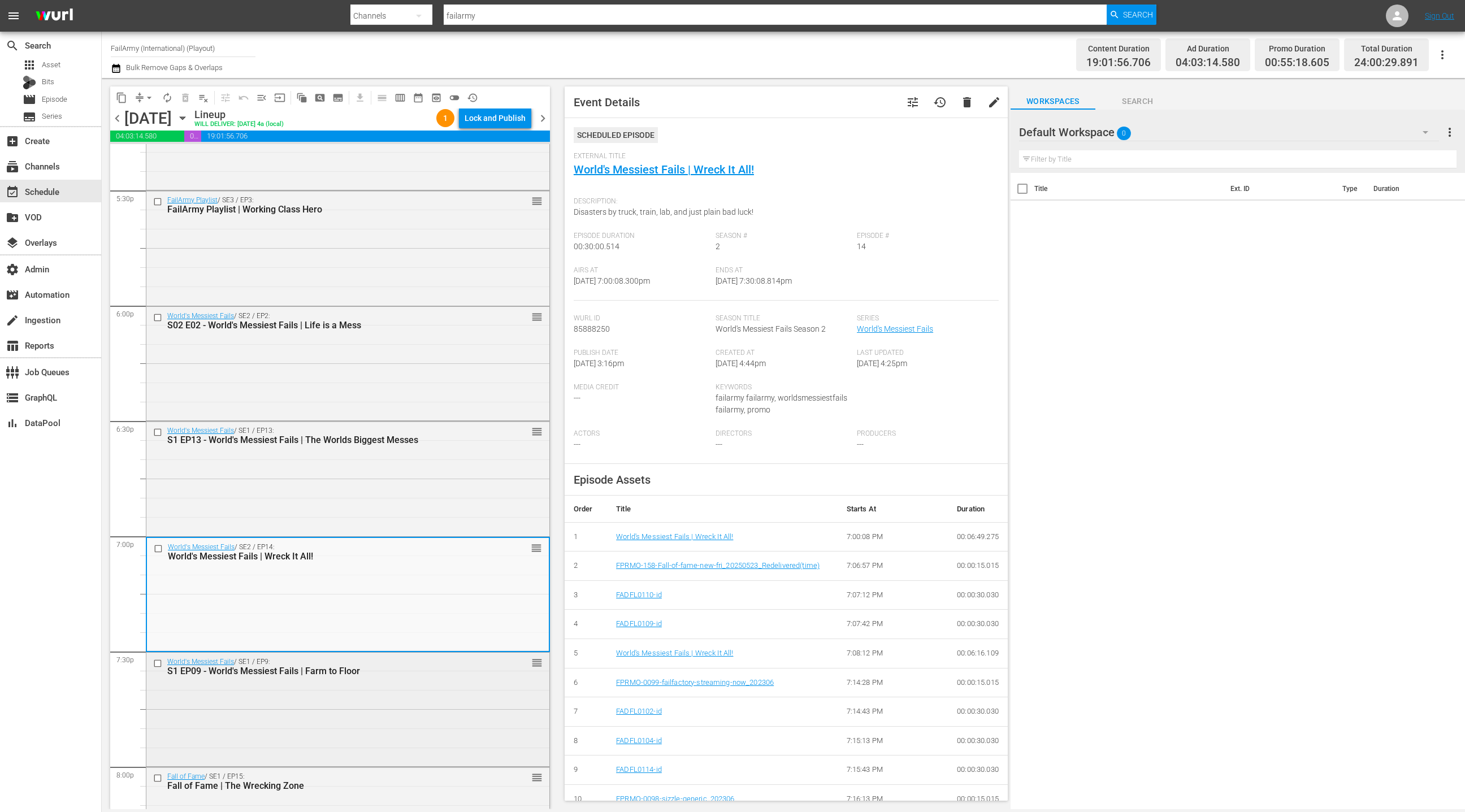
scroll to position [3992, 0]
click at [366, 669] on div "S1 EP09 - World's Messiest Fails | Farm to Floor" at bounding box center [328, 667] width 322 height 11
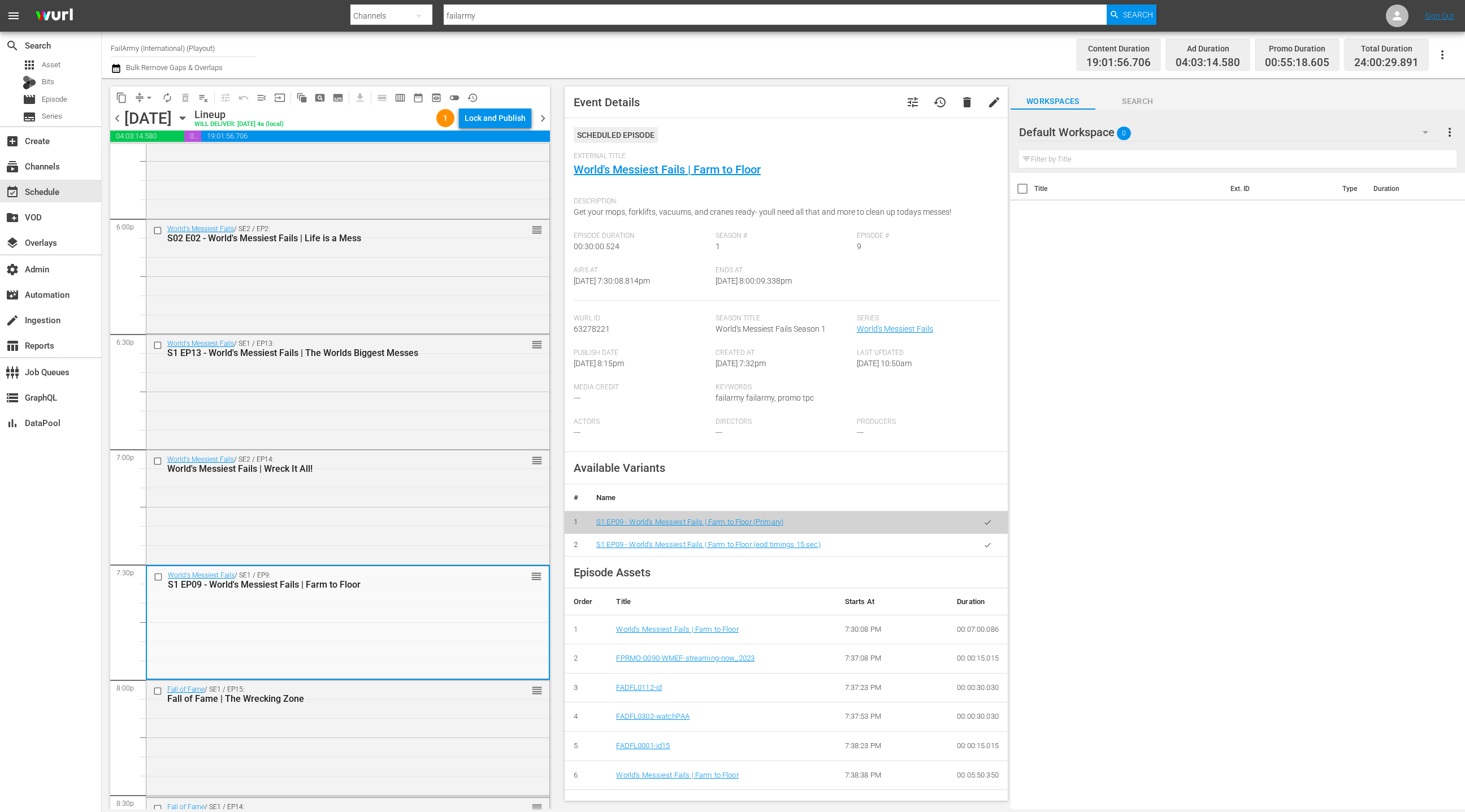
scroll to position [4144, 0]
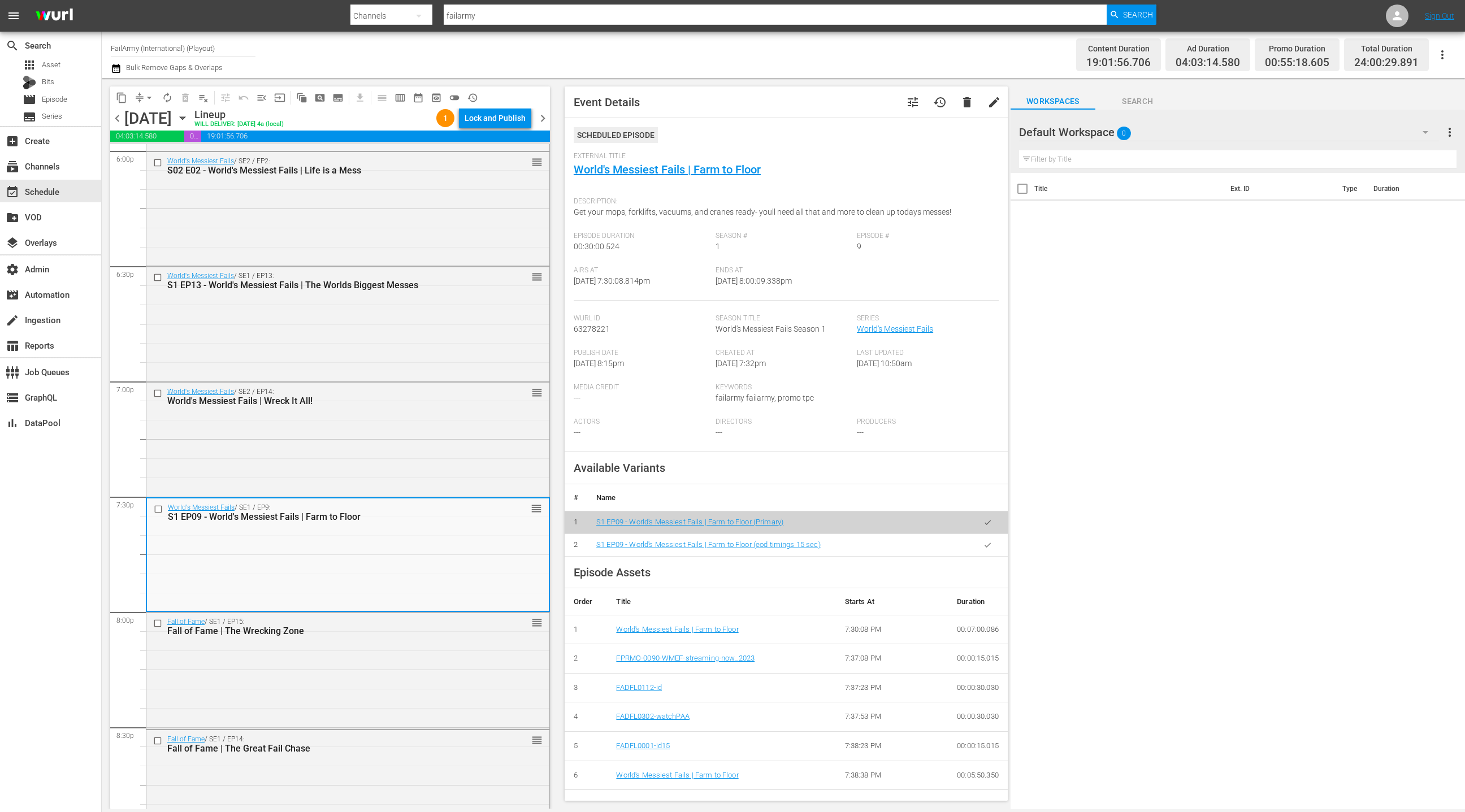
click at [366, 669] on div "Fall of Fame / SE1 / EP15: Fall of Fame | The Wrecking Zone reorder" at bounding box center [348, 669] width 403 height 114
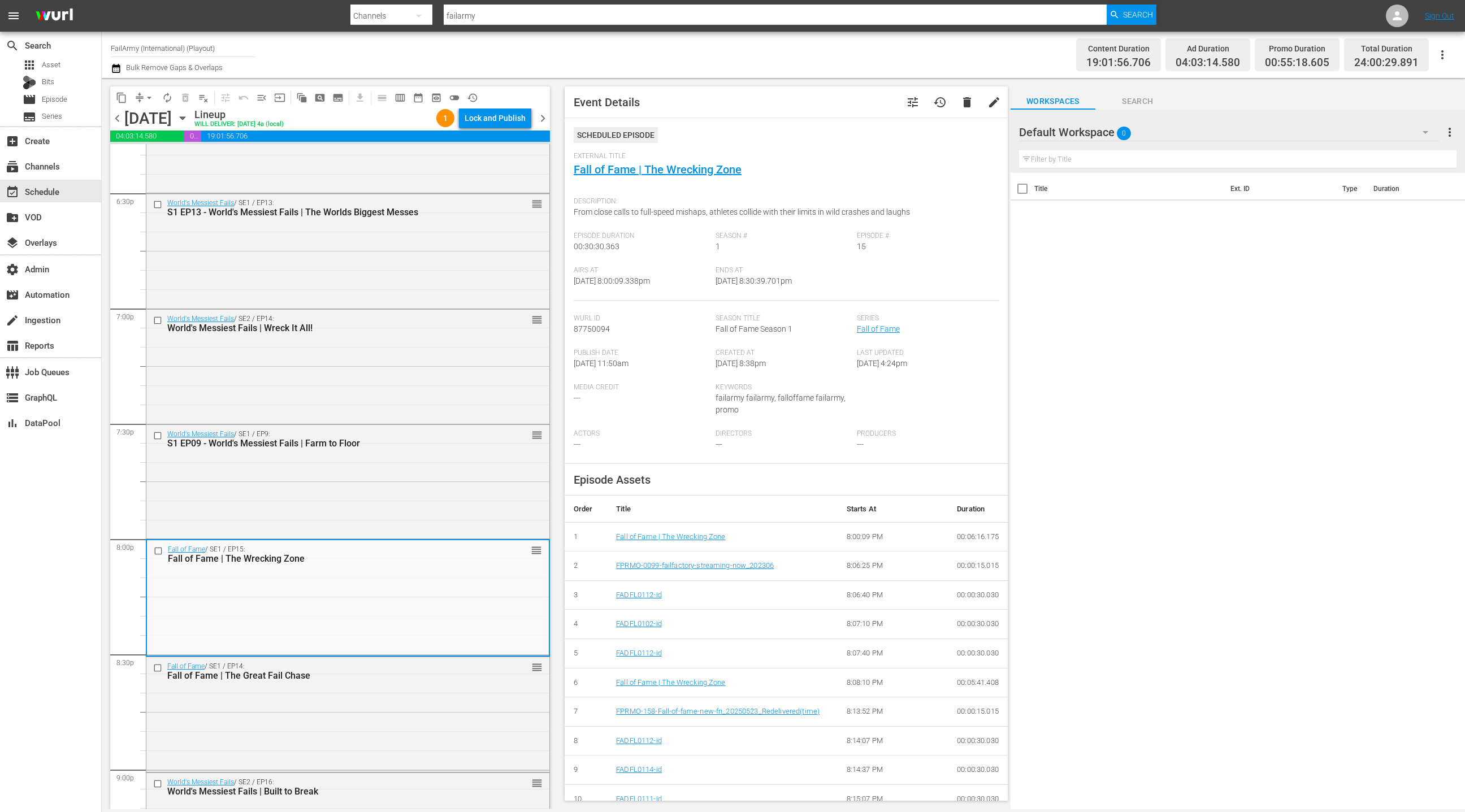
scroll to position [4236, 0]
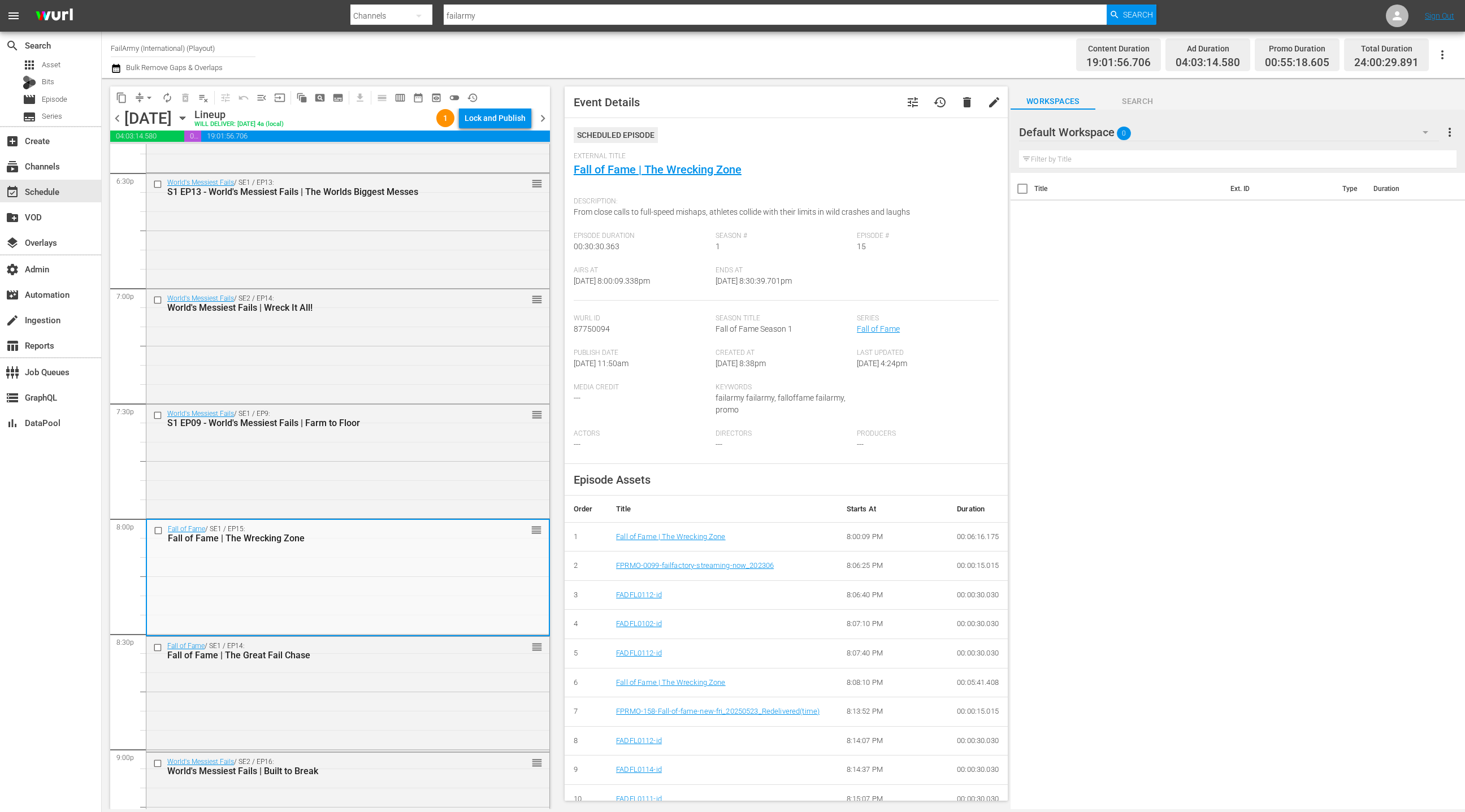
click at [366, 669] on div "Fall of Fame / SE1 / EP14: Fall of Fame | The Great Fail Chase reorder" at bounding box center [348, 692] width 403 height 112
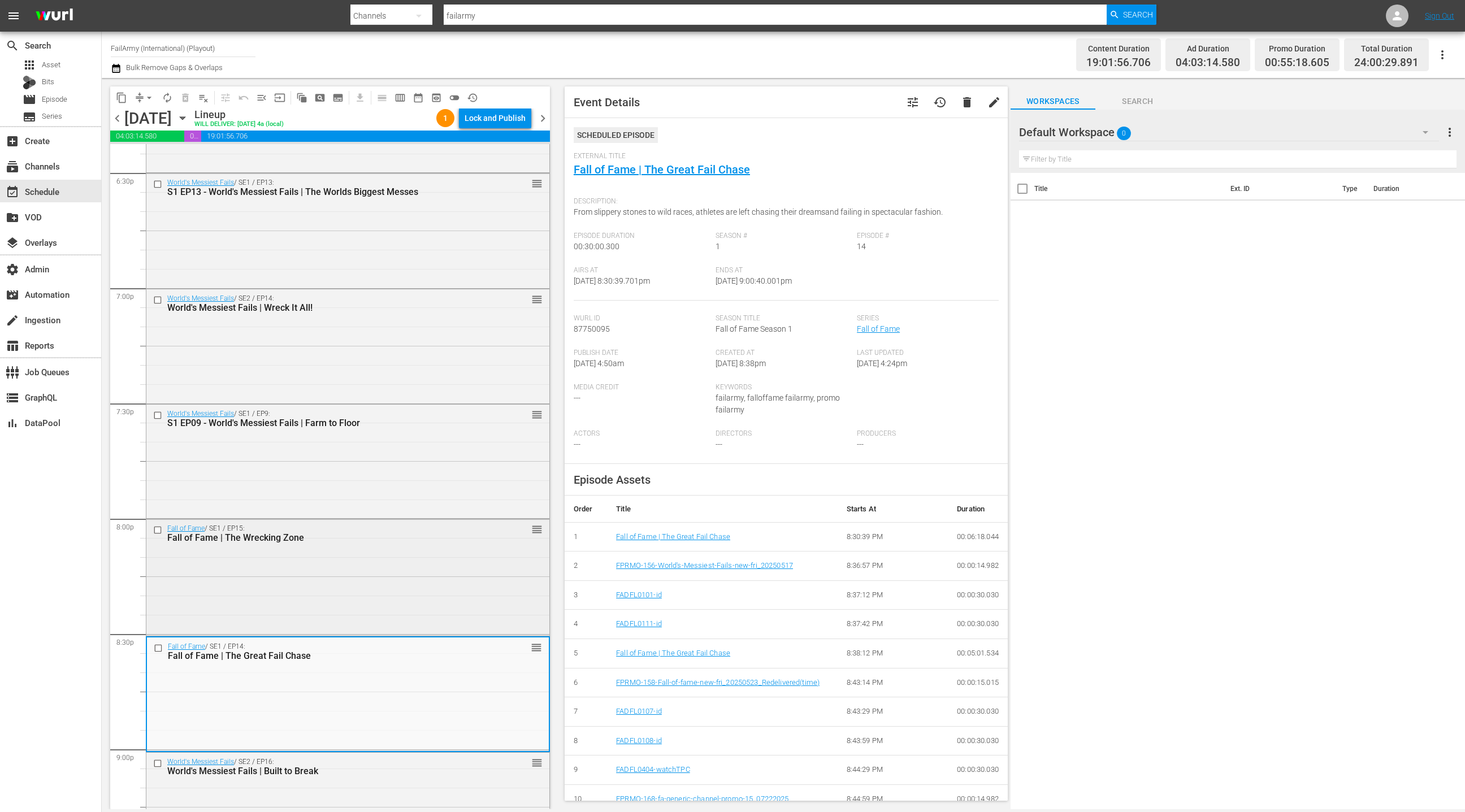
click at [351, 579] on div "Fall of Fame / SE1 / EP15: Fall of Fame | The Wrecking Zone reorder" at bounding box center [348, 577] width 403 height 114
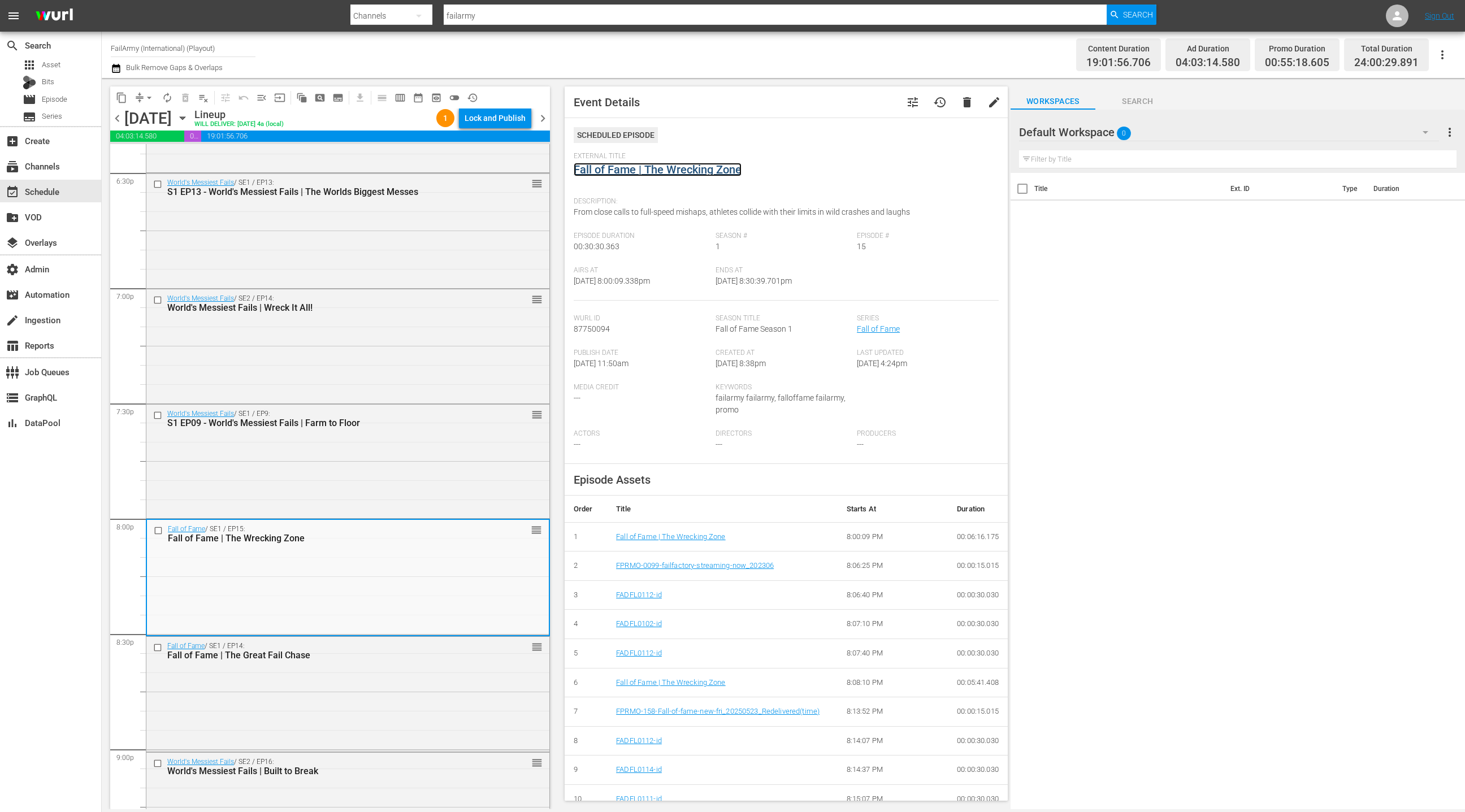
click at [676, 174] on link "Fall of Fame | The Wrecking Zone" at bounding box center [658, 170] width 168 height 14
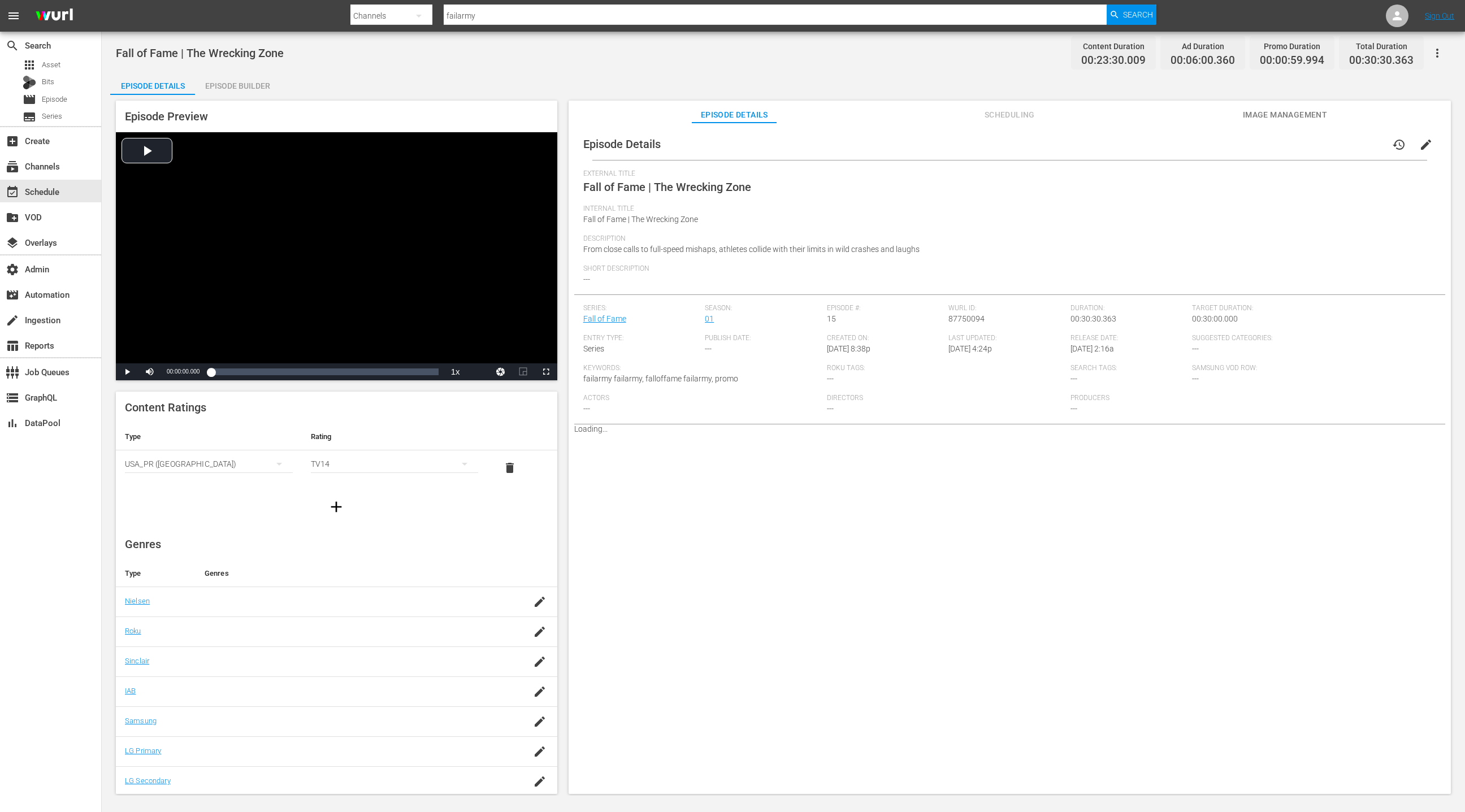
click at [239, 84] on div "Episode Builder" at bounding box center [237, 86] width 85 height 27
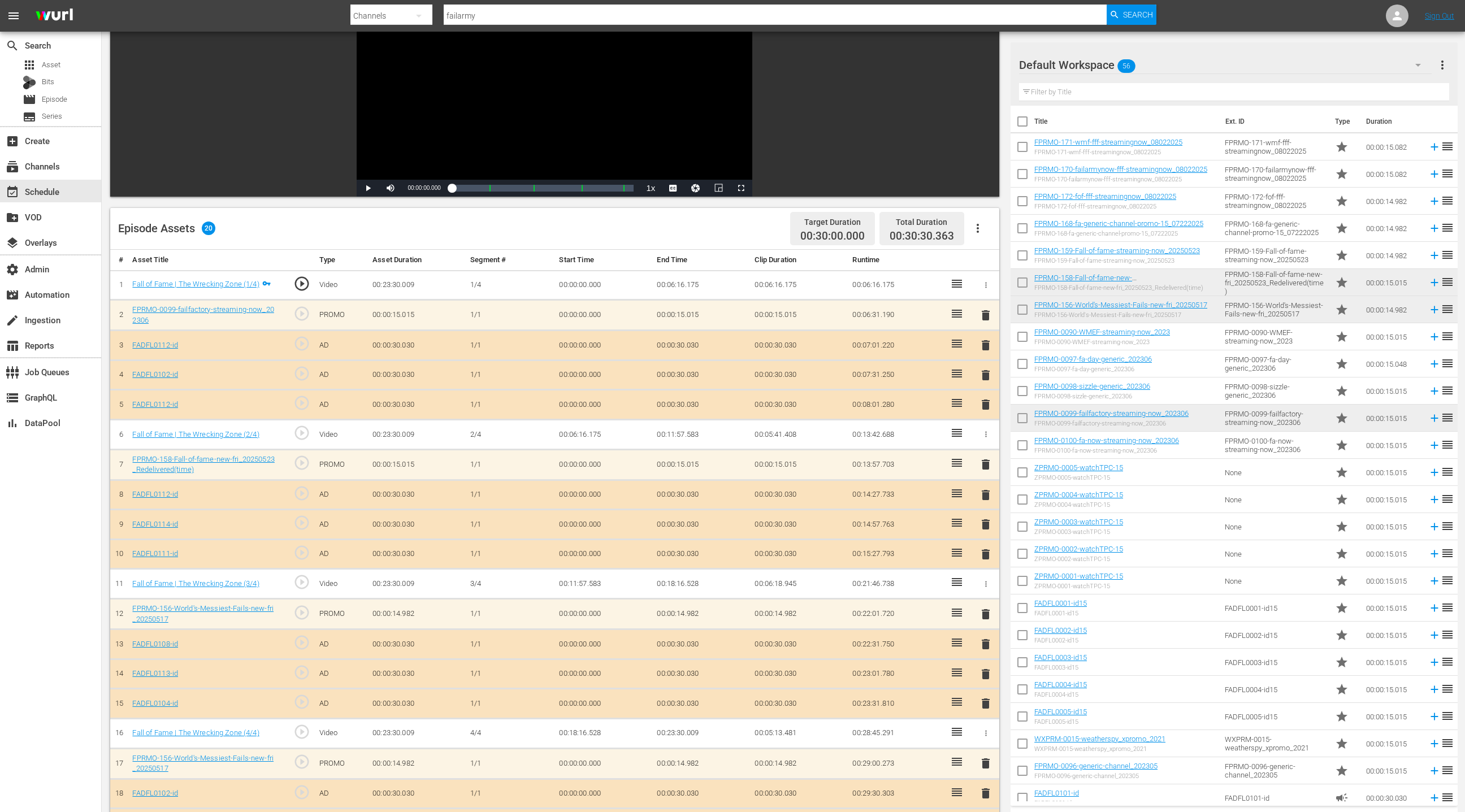
scroll to position [147, 0]
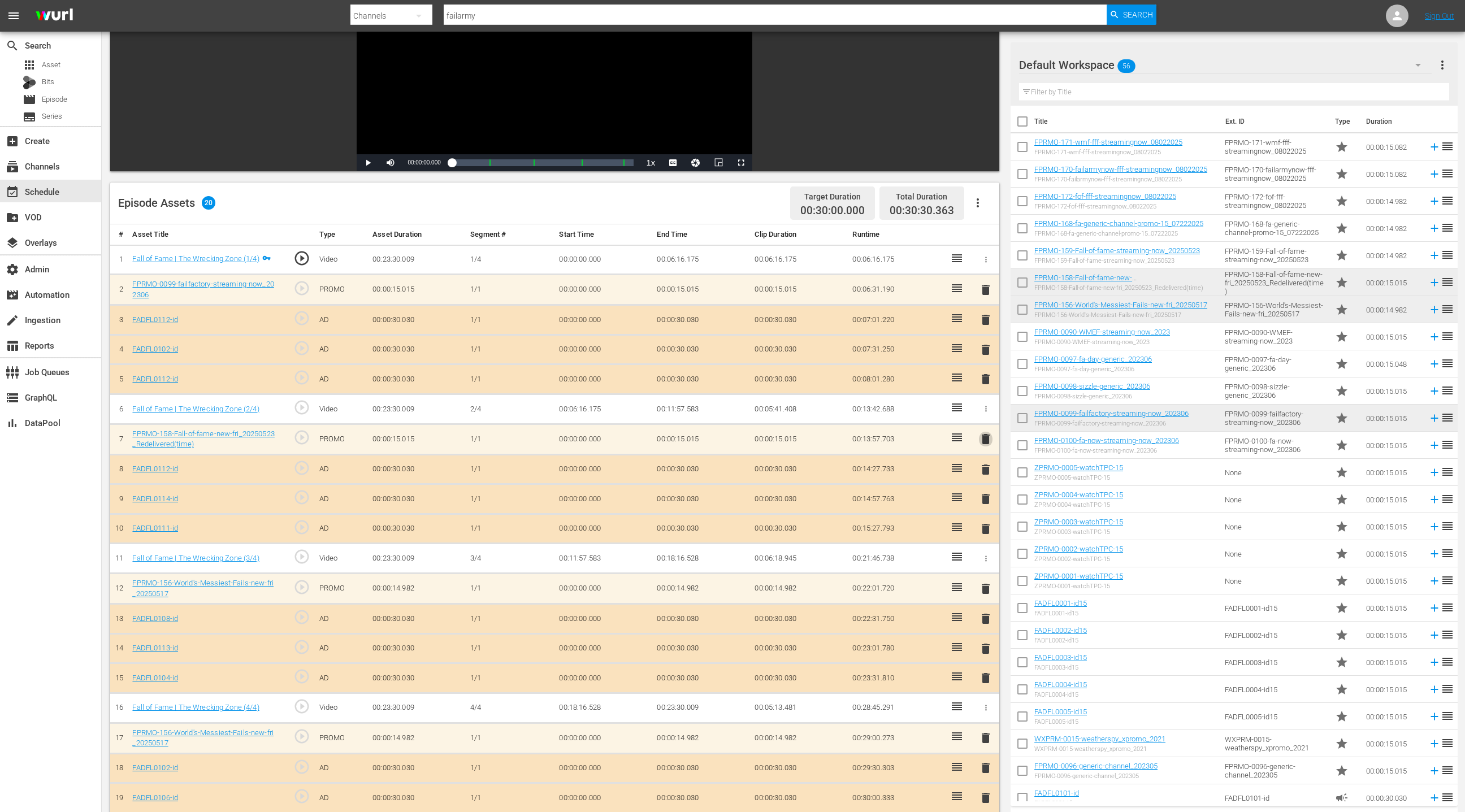
click at [990, 434] on span "delete" at bounding box center [986, 439] width 14 height 14
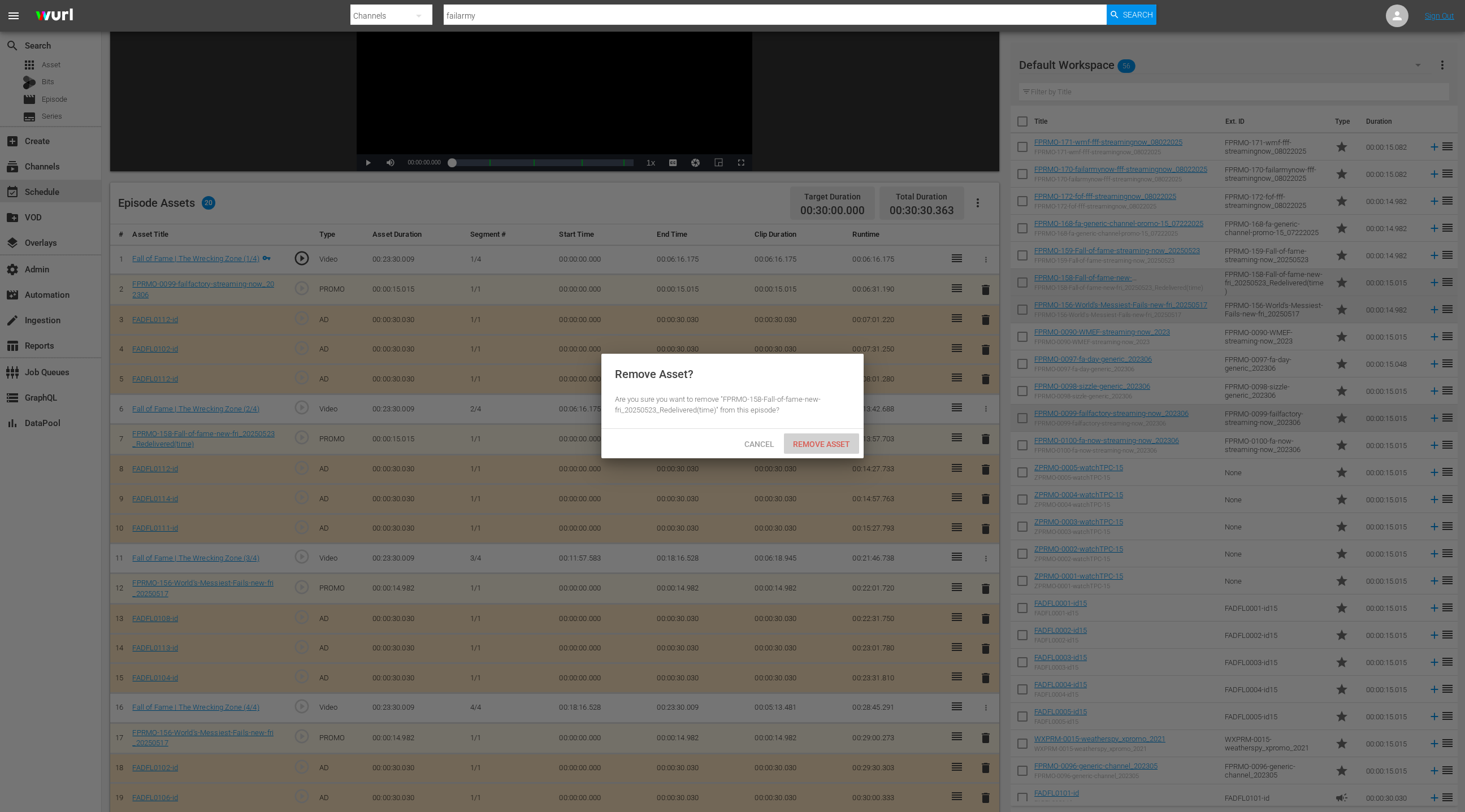
click at [806, 445] on span "Remove Asset" at bounding box center [822, 444] width 75 height 9
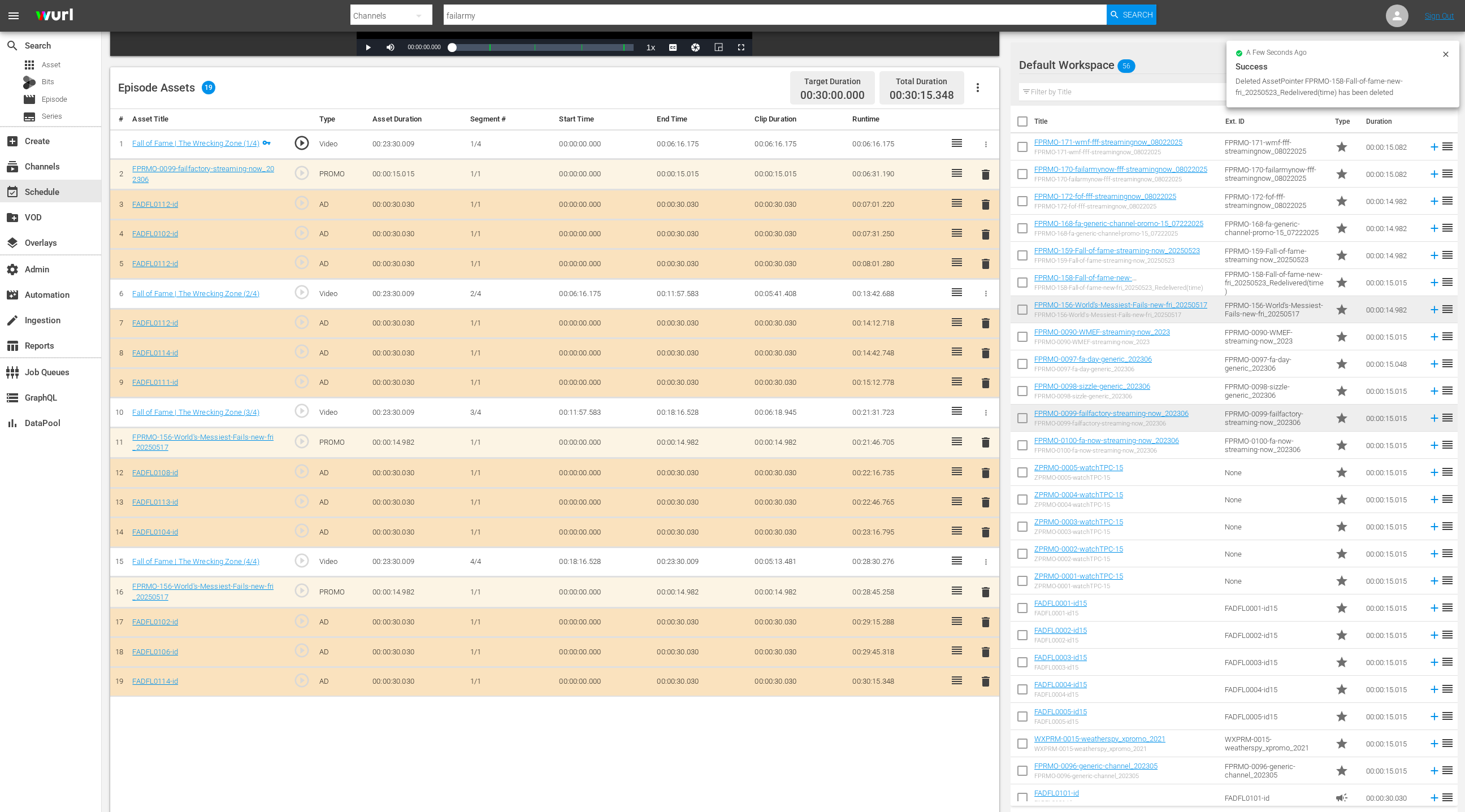
scroll to position [294, 0]
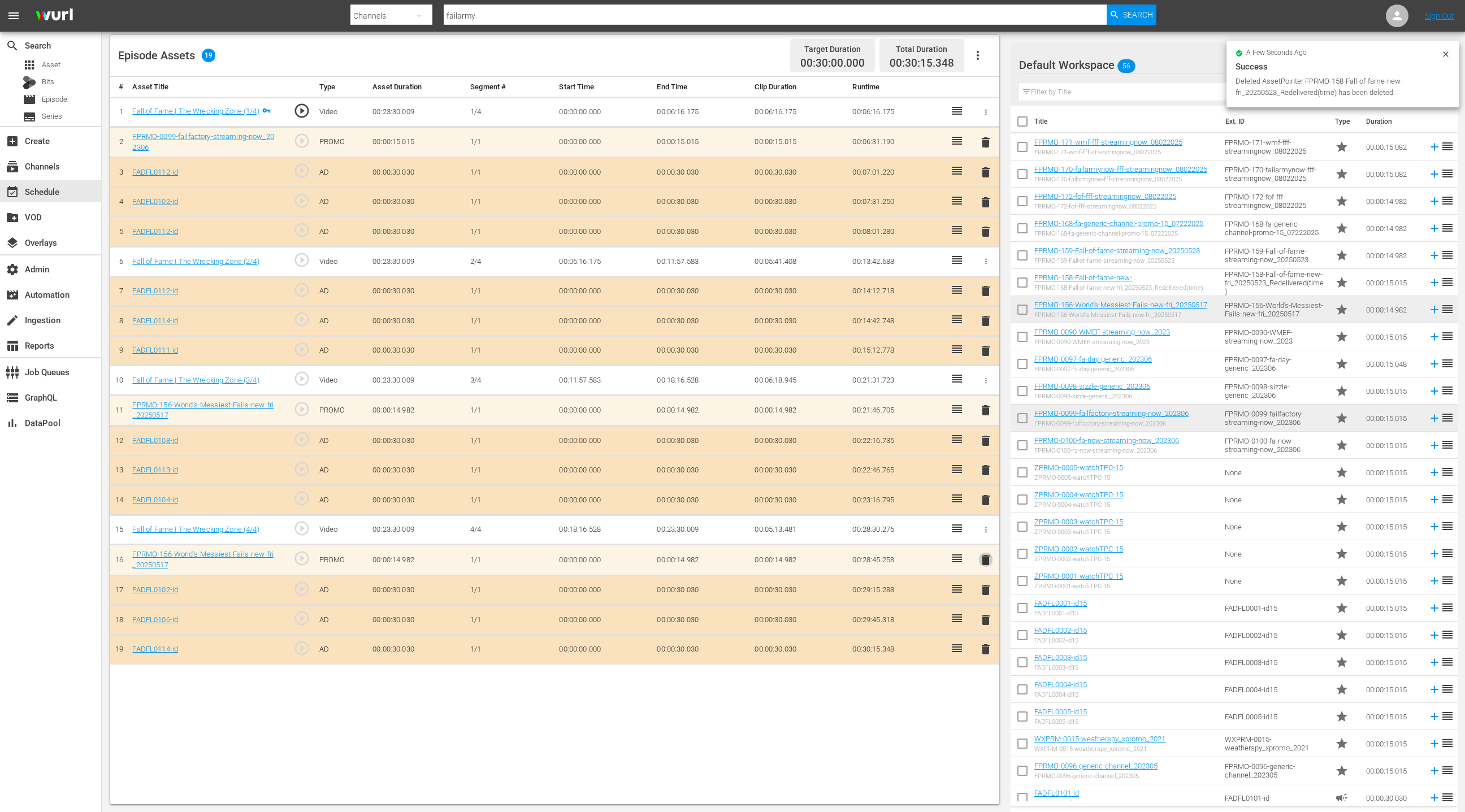
click at [990, 557] on span "delete" at bounding box center [986, 560] width 14 height 14
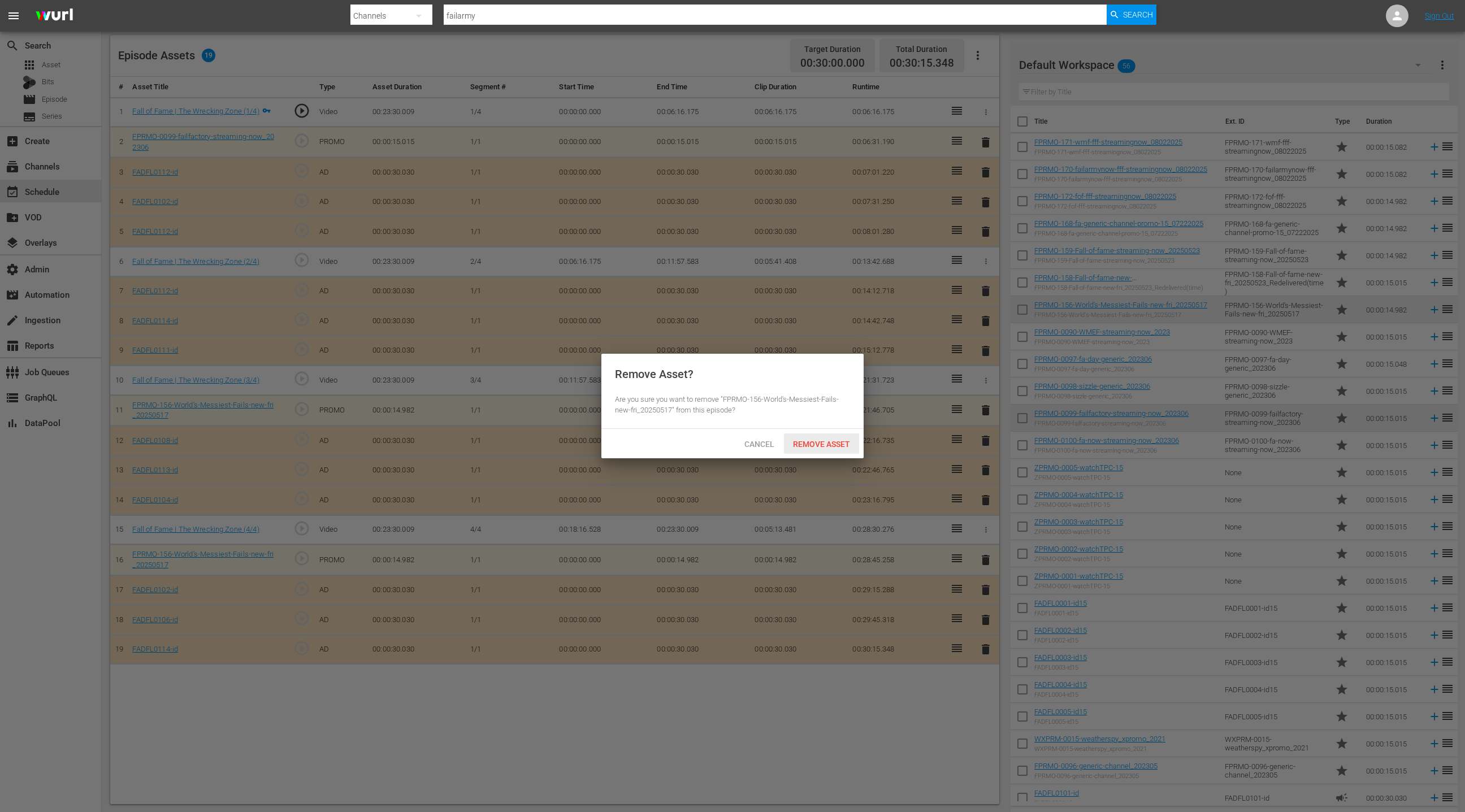
click at [827, 445] on span "Remove Asset" at bounding box center [822, 444] width 75 height 9
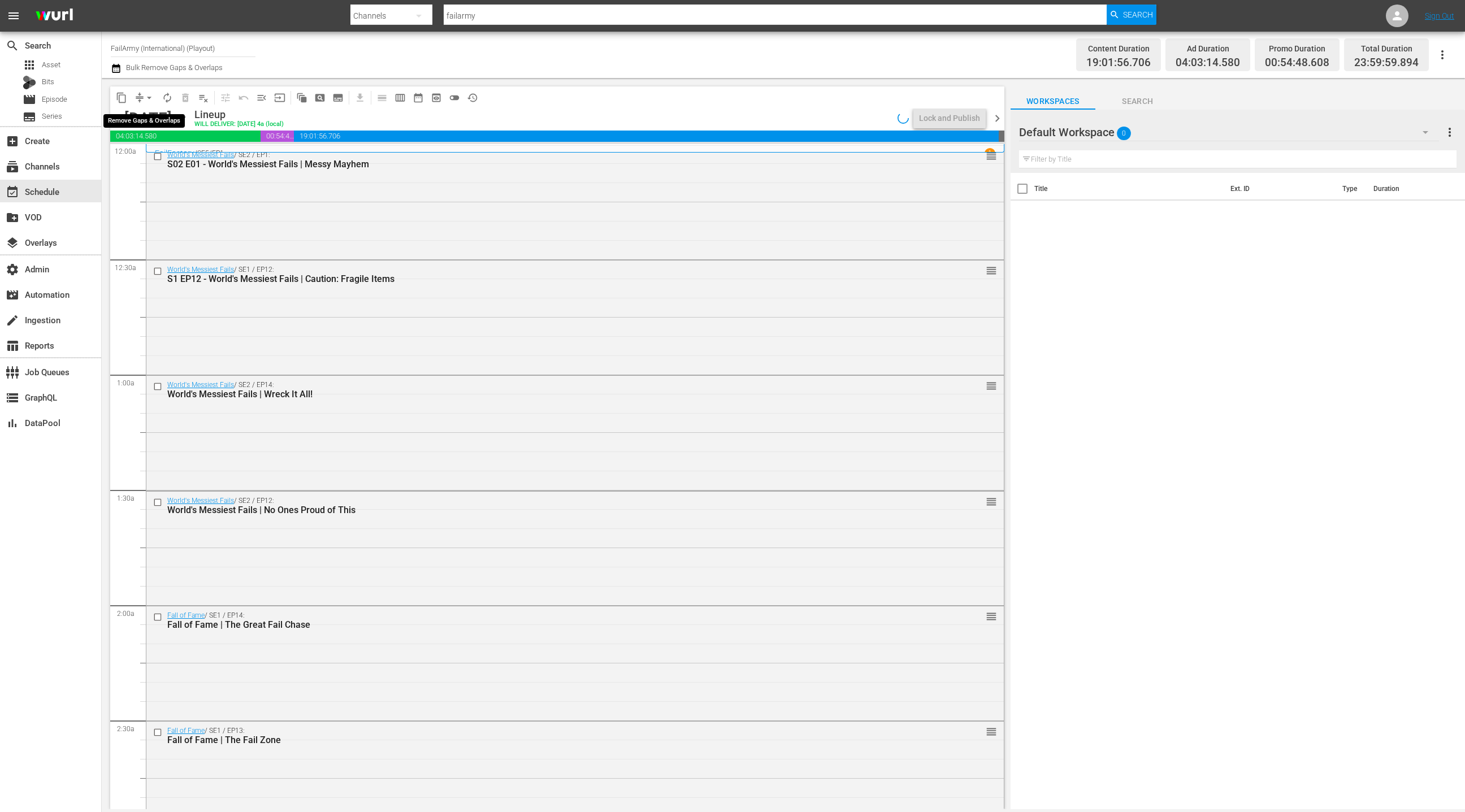
click at [145, 96] on span "arrow_drop_down" at bounding box center [149, 98] width 12 height 12
click at [162, 159] on li "Align to End of Previous Day" at bounding box center [149, 157] width 119 height 18
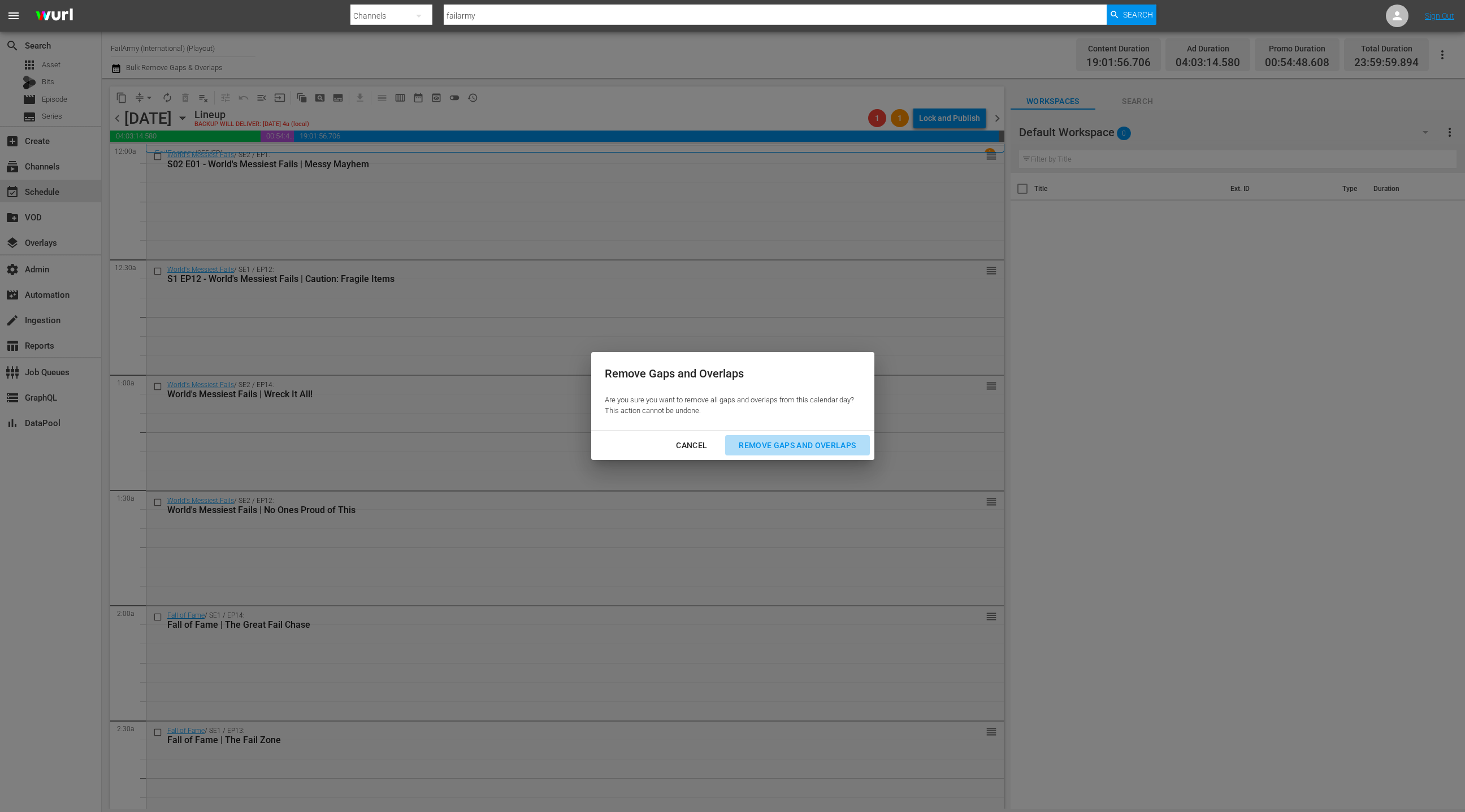
click at [779, 451] on div "Remove Gaps and Overlaps" at bounding box center [798, 446] width 135 height 14
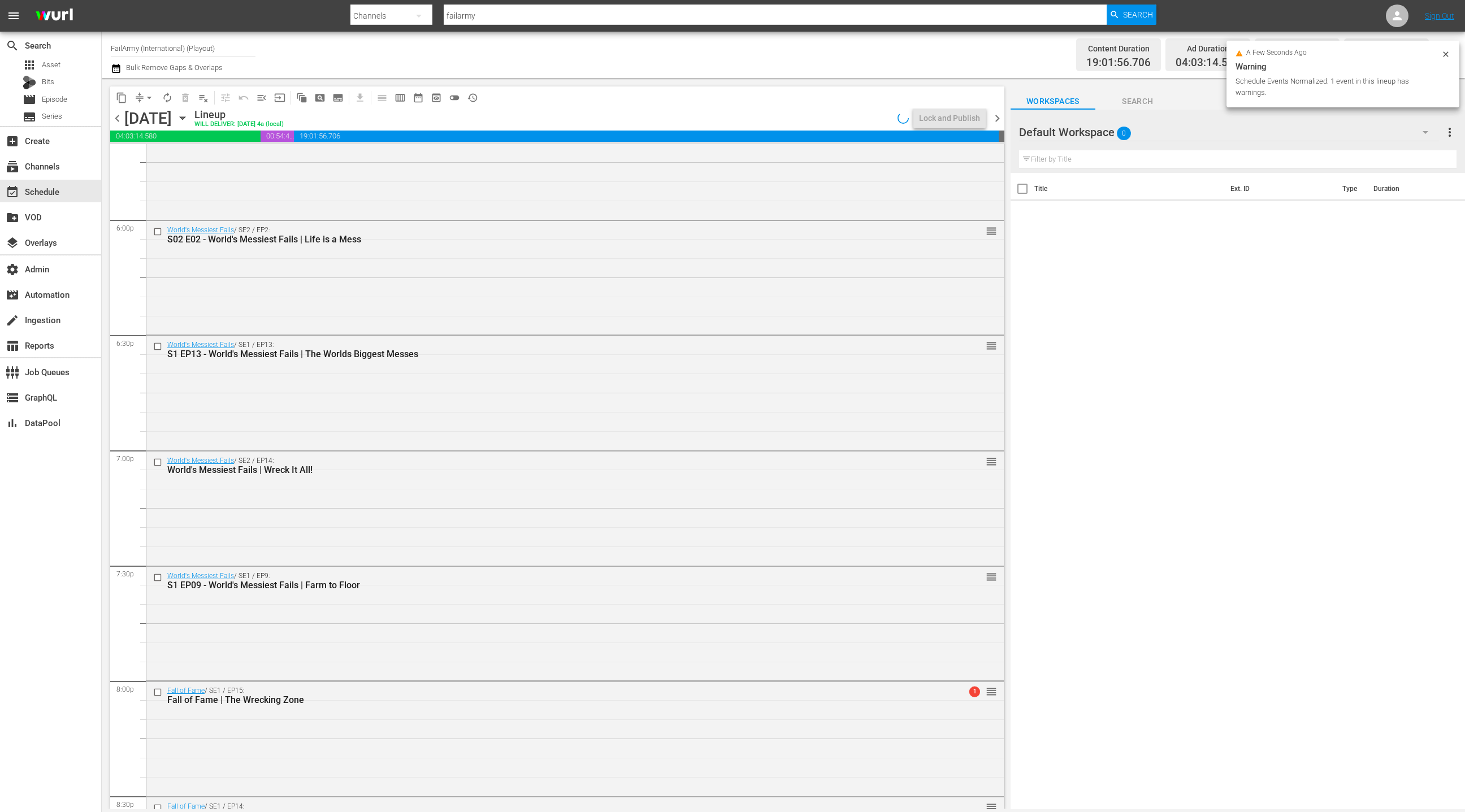
scroll to position [4869, 0]
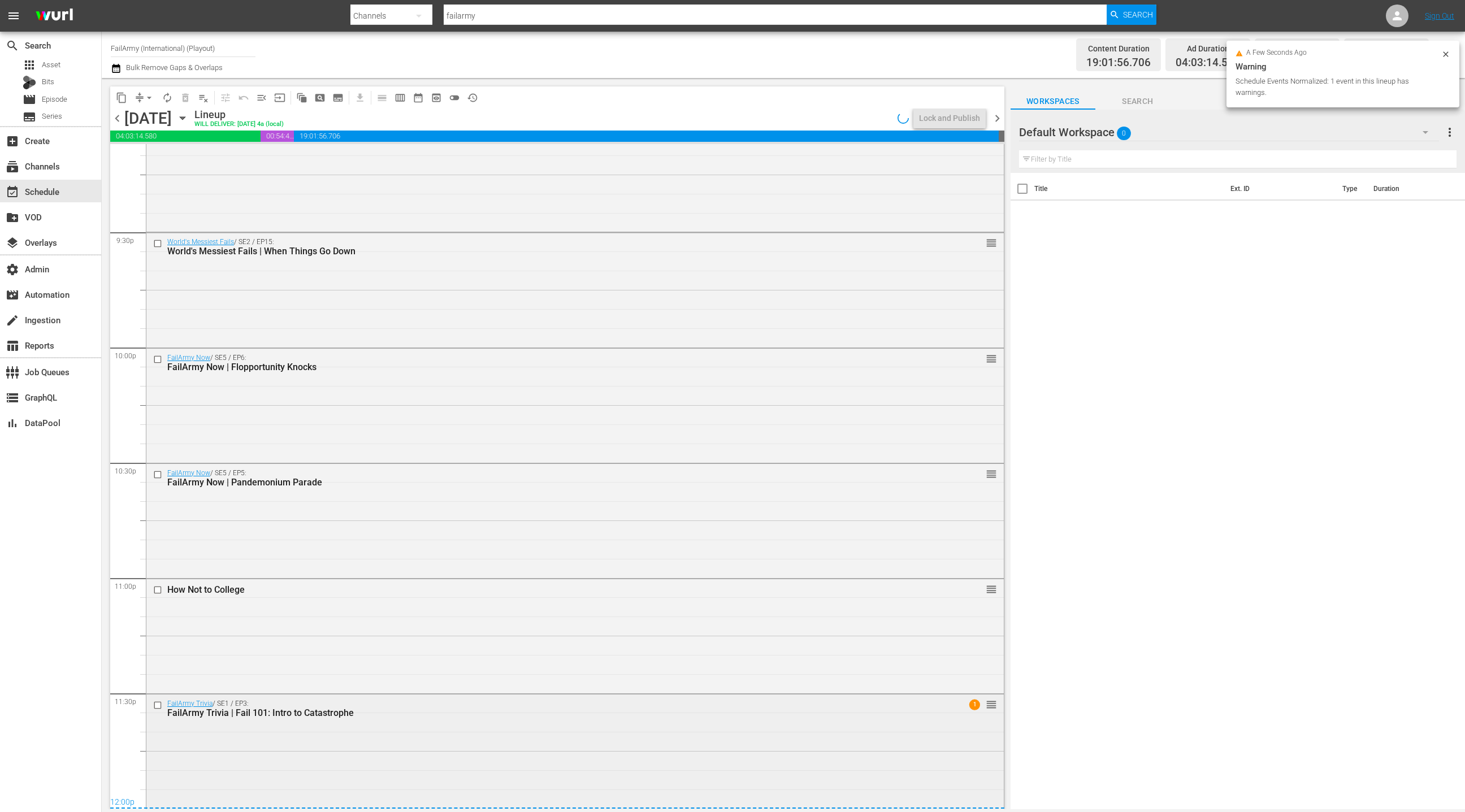
click at [466, 761] on div "FailArmy Trivia / SE1 / EP3: FailArmy Trivia | Fail 101: Intro to Catastrophe 1…" at bounding box center [575, 750] width 857 height 112
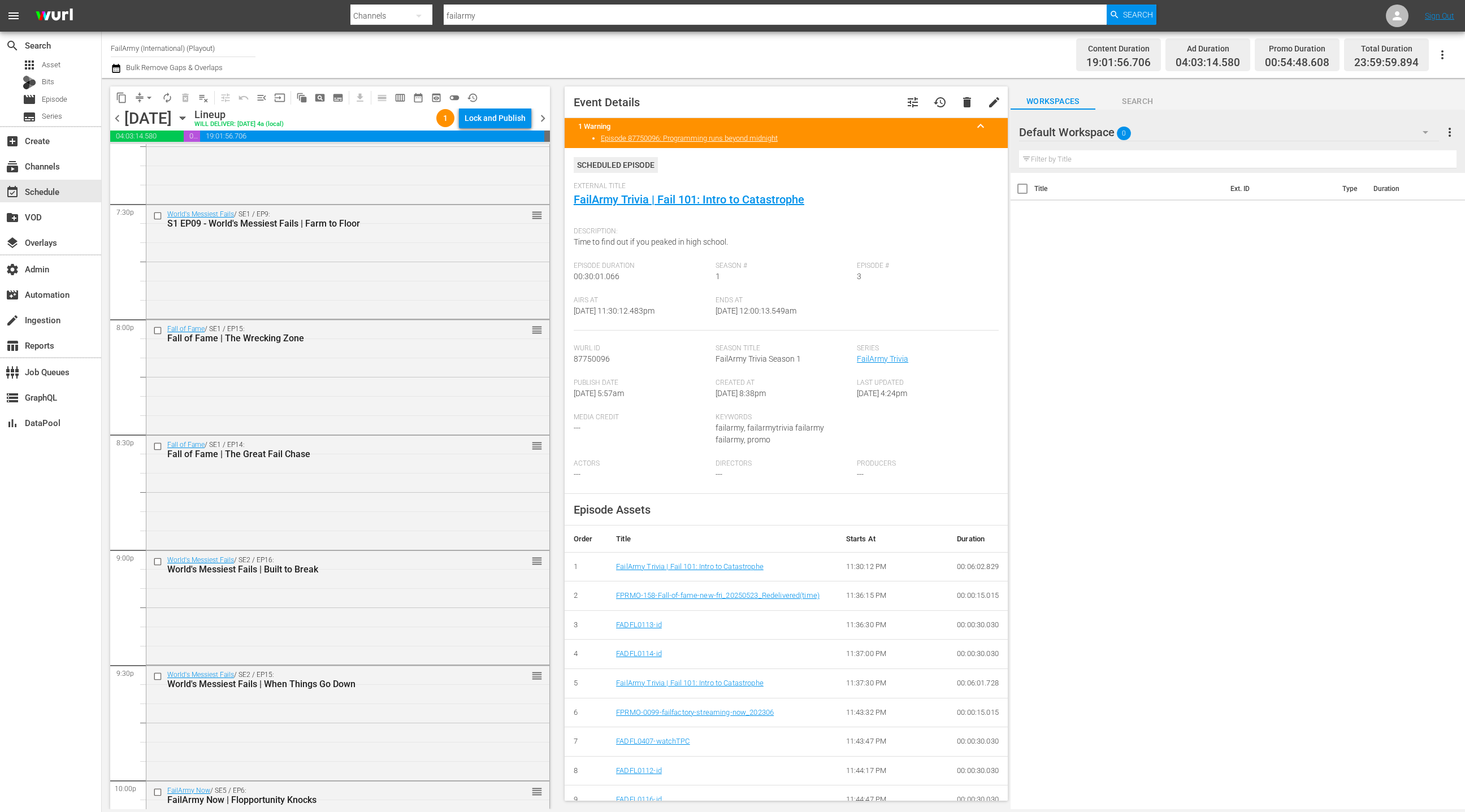
scroll to position [4378, 0]
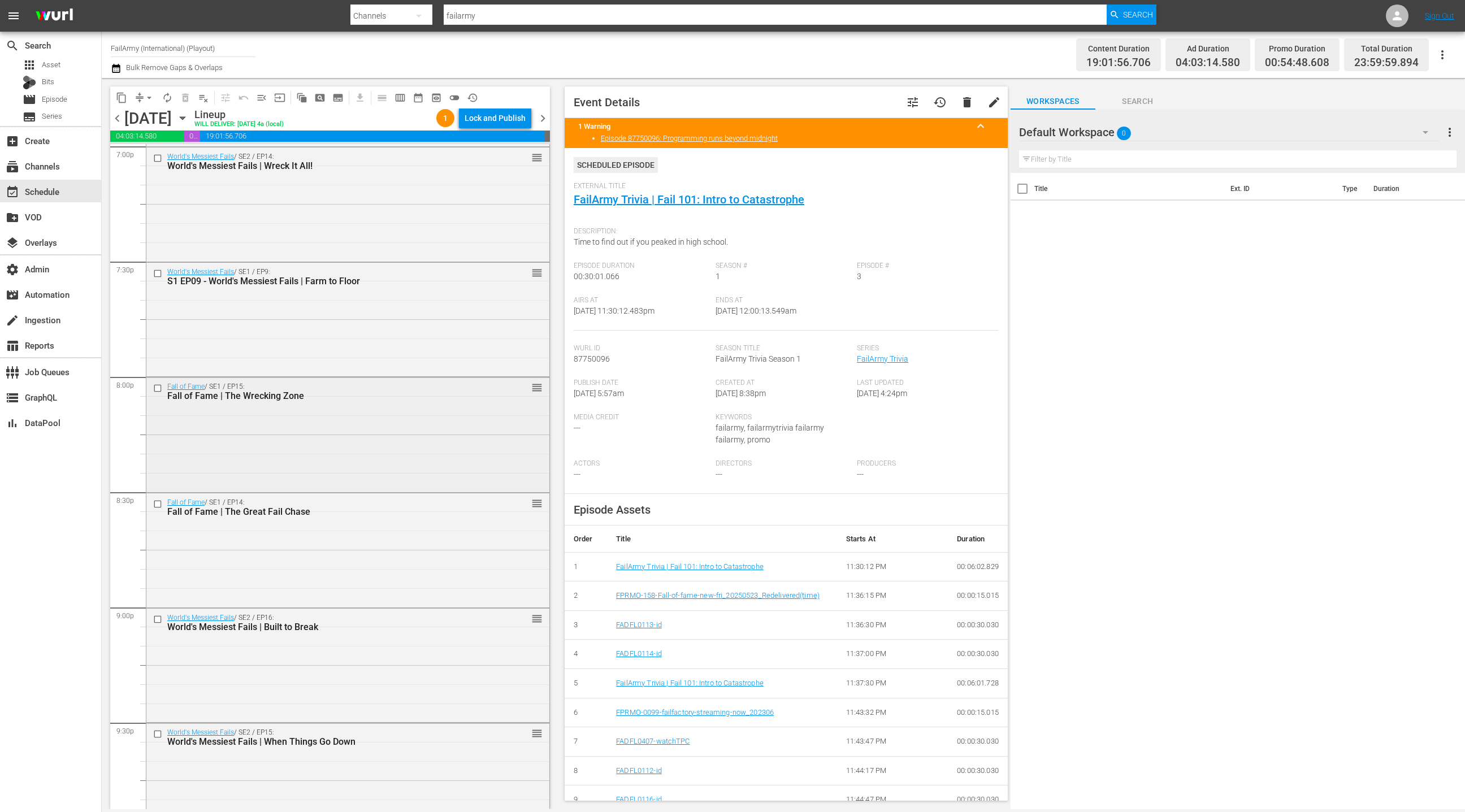
click at [363, 438] on div "Fall of Fame / SE1 / EP15: Fall of Fame | The Wrecking Zone reorder" at bounding box center [348, 433] width 403 height 112
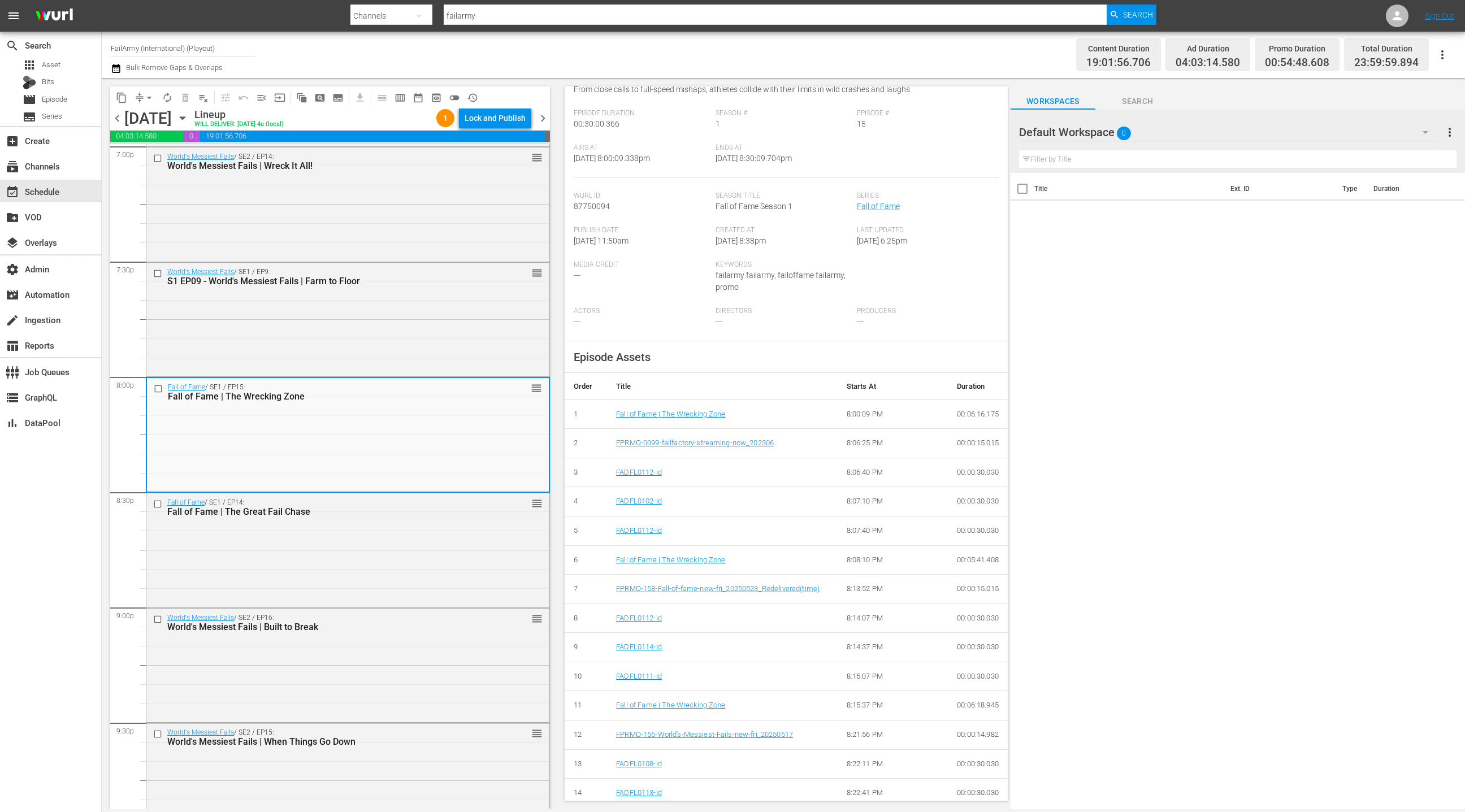
scroll to position [0, 0]
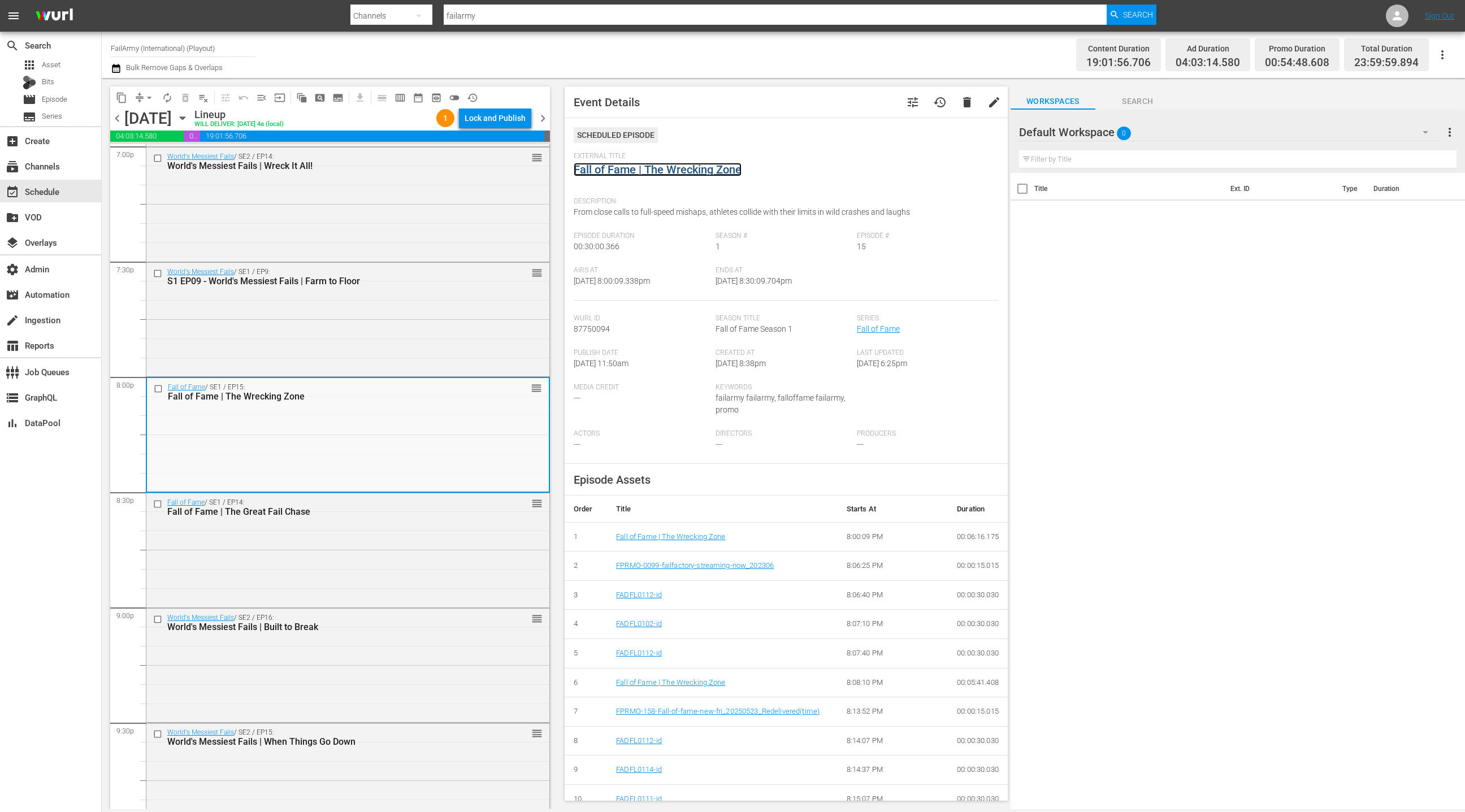
click at [666, 174] on link "Fall of Fame | The Wrecking Zone" at bounding box center [658, 170] width 168 height 14
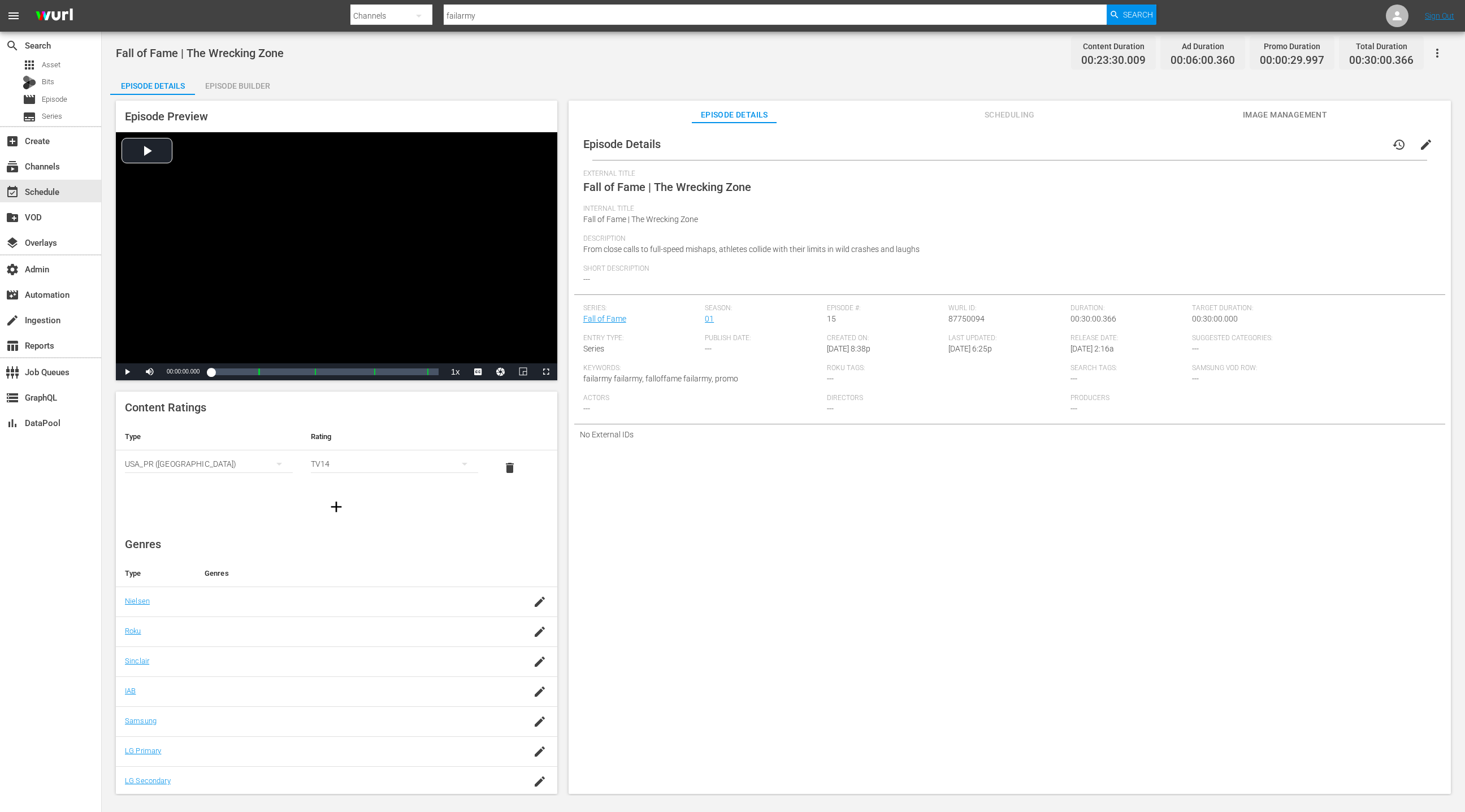
click at [239, 87] on div "Episode Builder" at bounding box center [237, 86] width 85 height 27
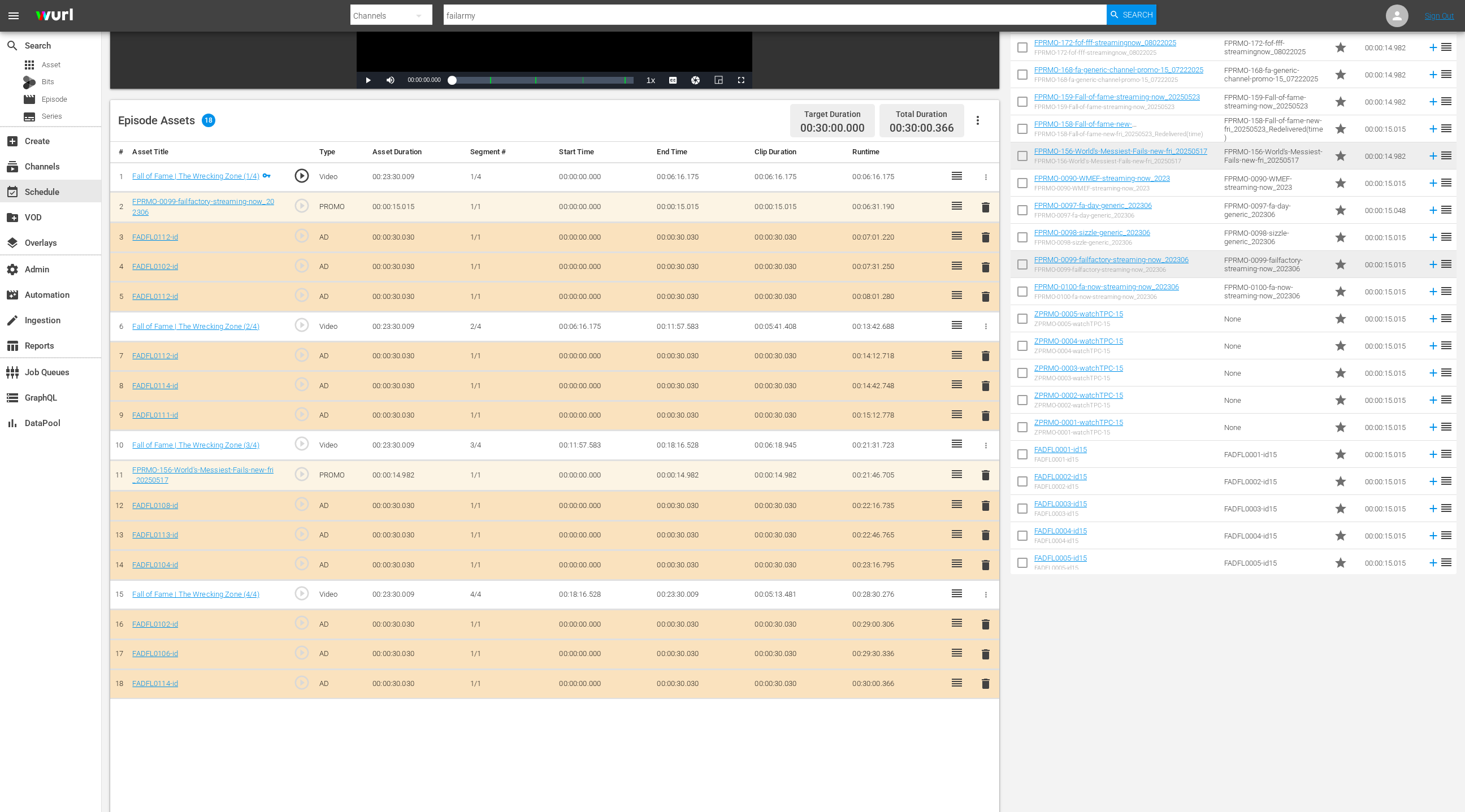
scroll to position [294, 0]
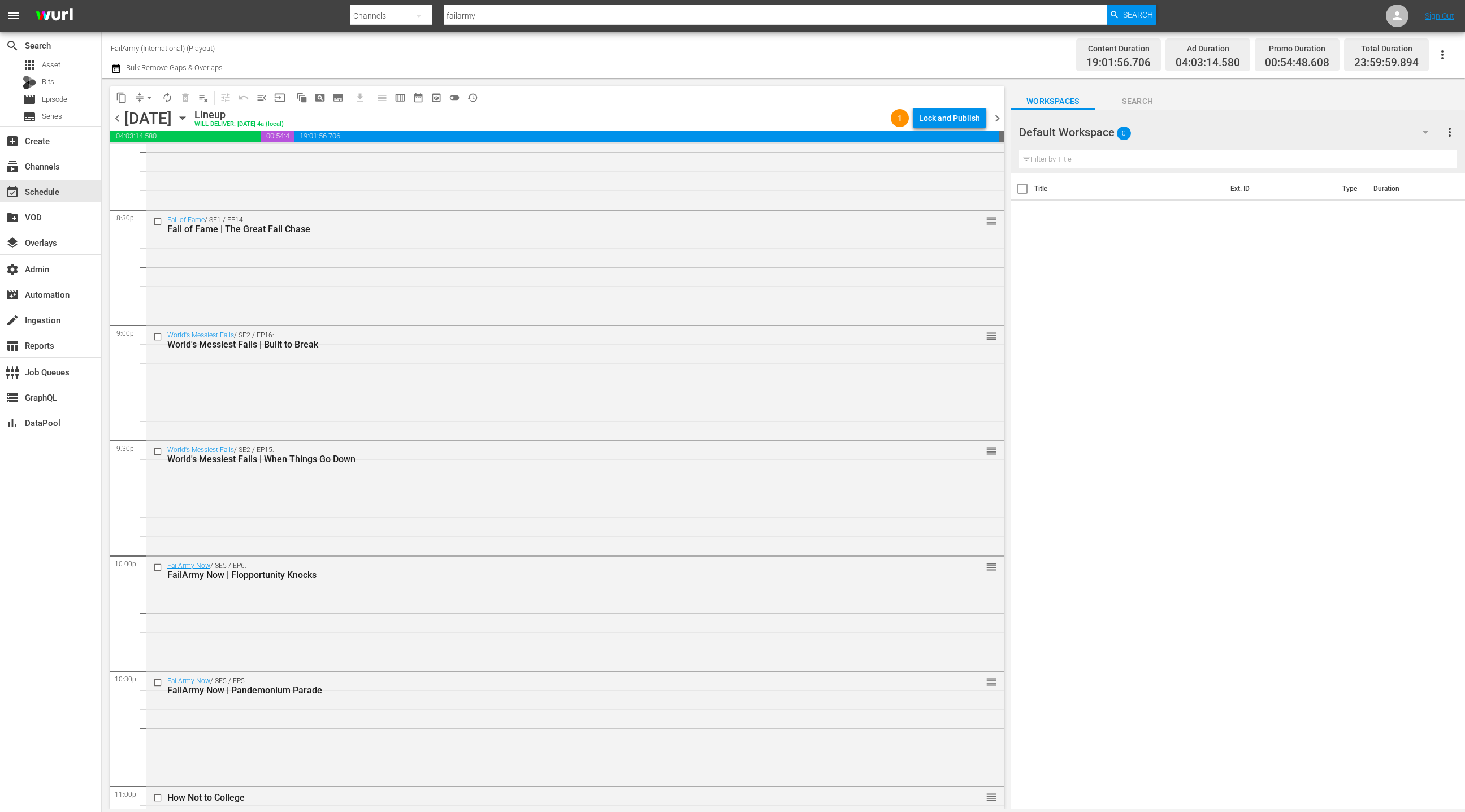
scroll to position [4487, 0]
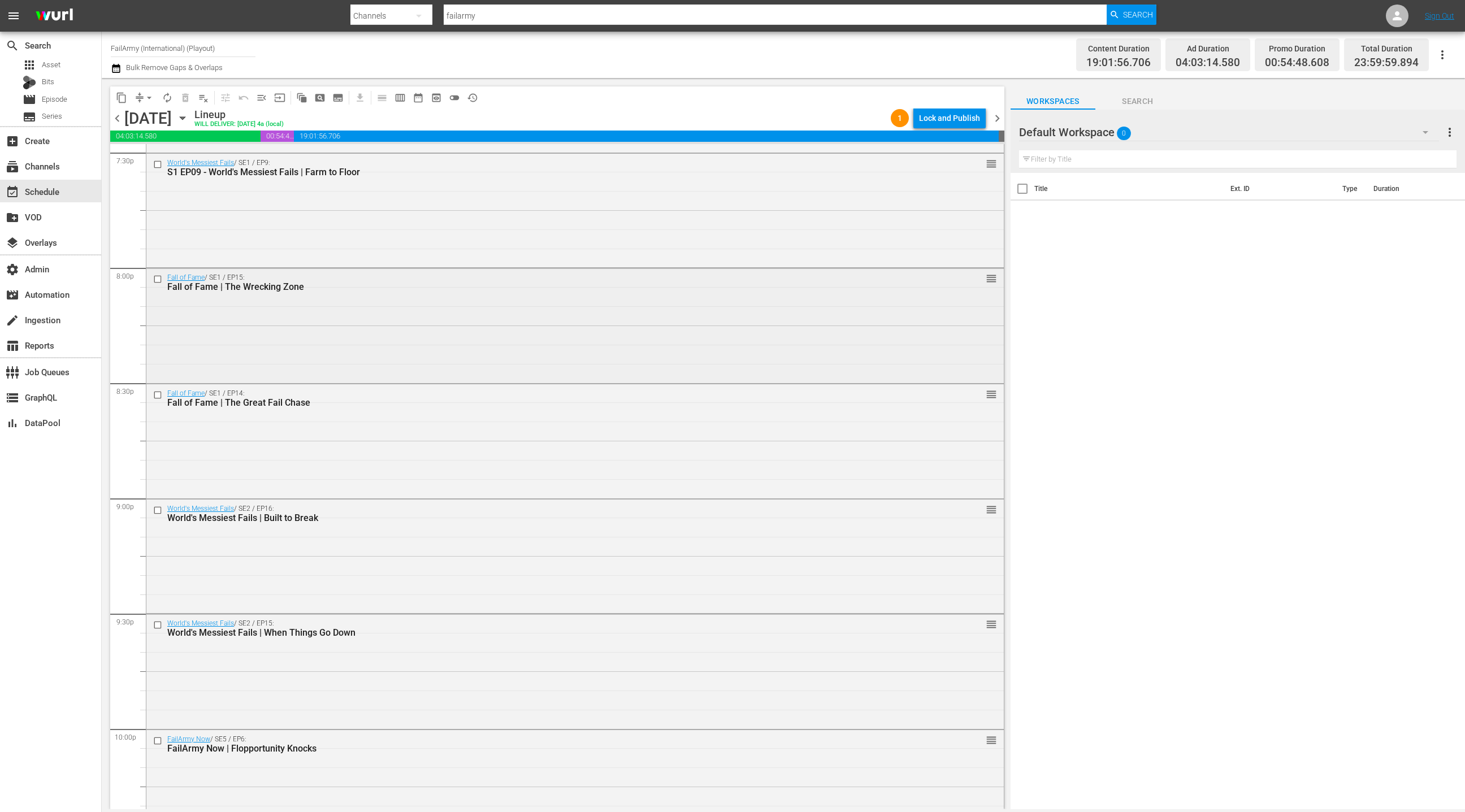
click at [405, 339] on div "Fall of Fame / SE1 / EP15: Fall of Fame | The Wrecking Zone reorder" at bounding box center [575, 324] width 857 height 112
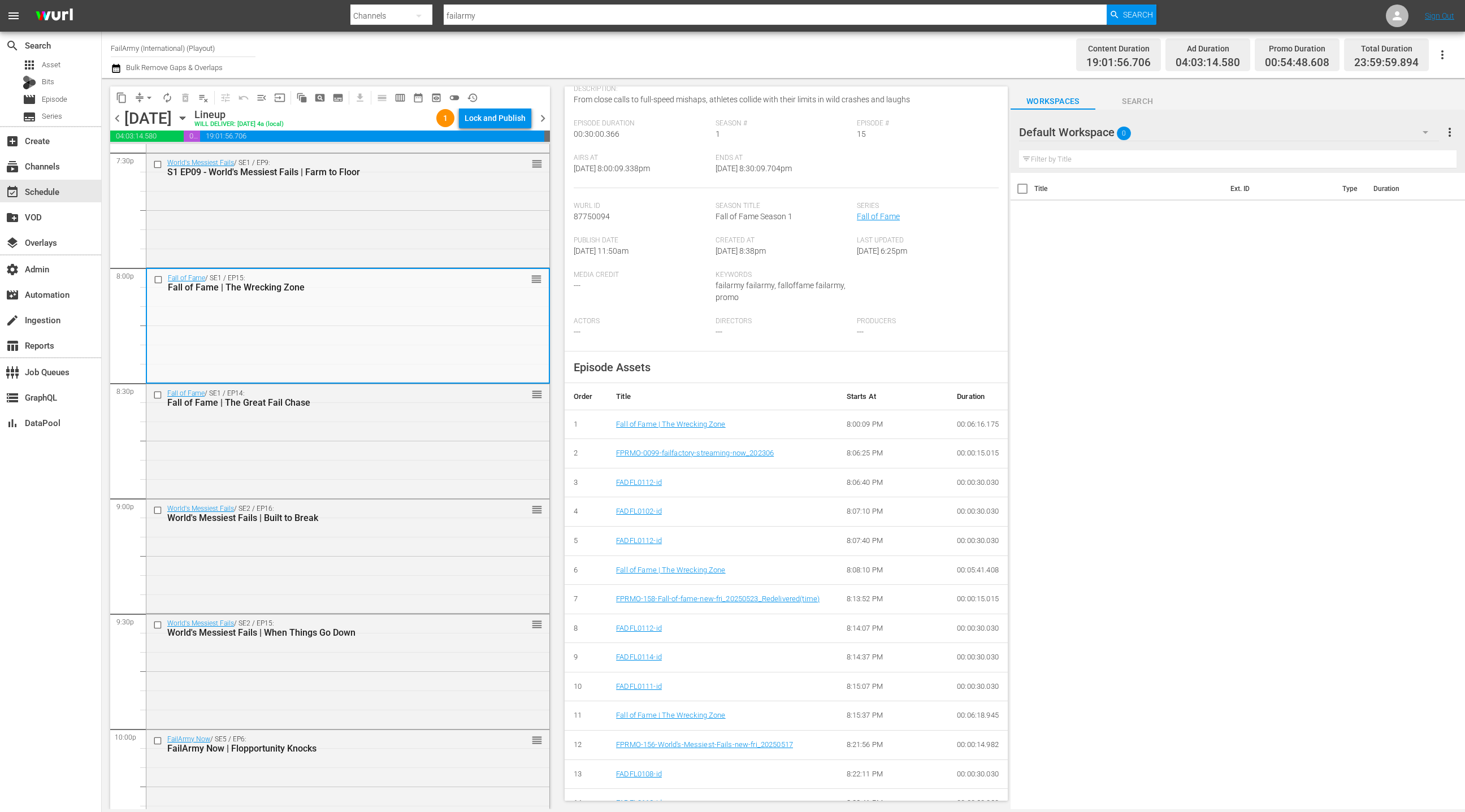
scroll to position [0, 0]
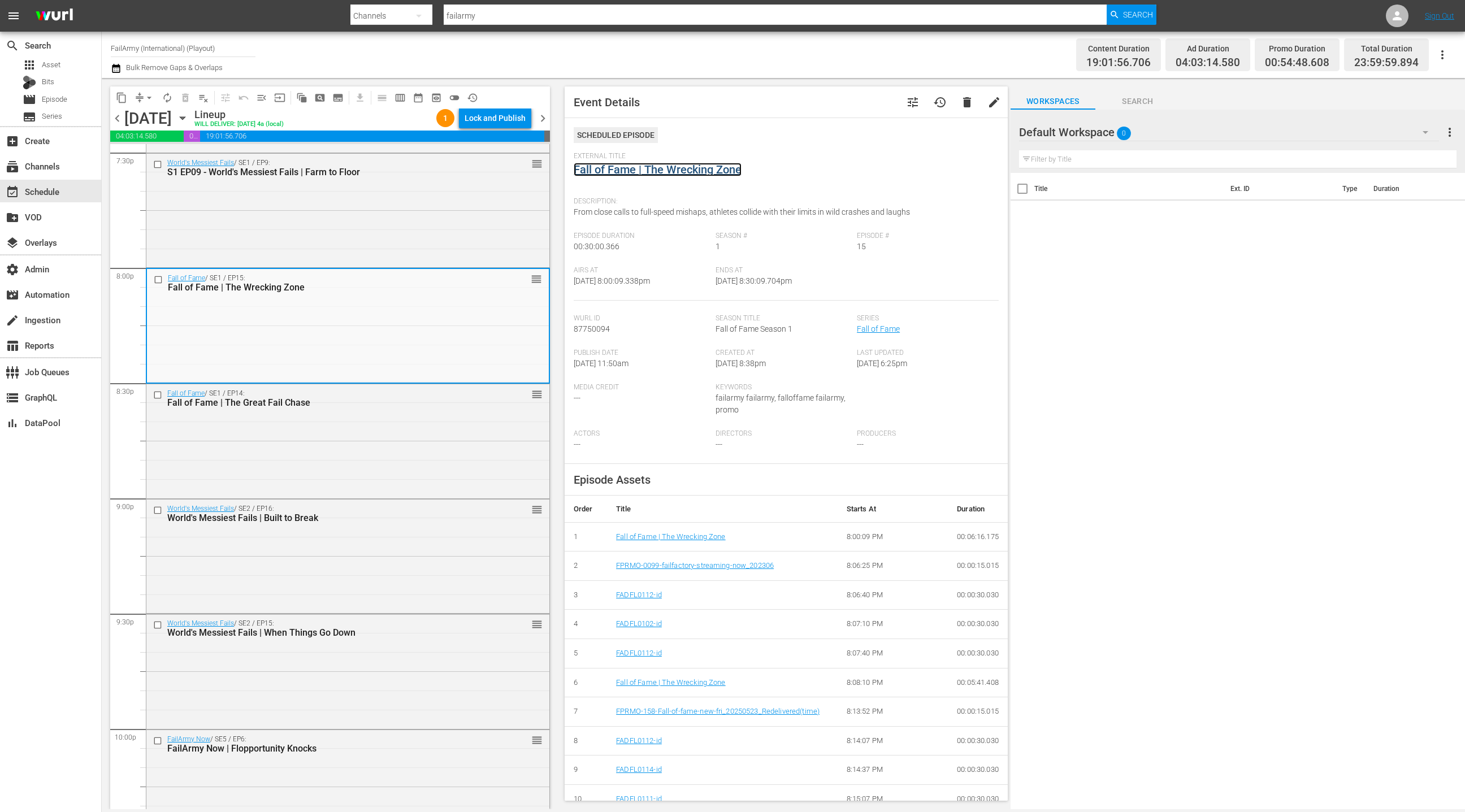
click at [705, 175] on link "Fall of Fame | The Wrecking Zone" at bounding box center [658, 170] width 168 height 14
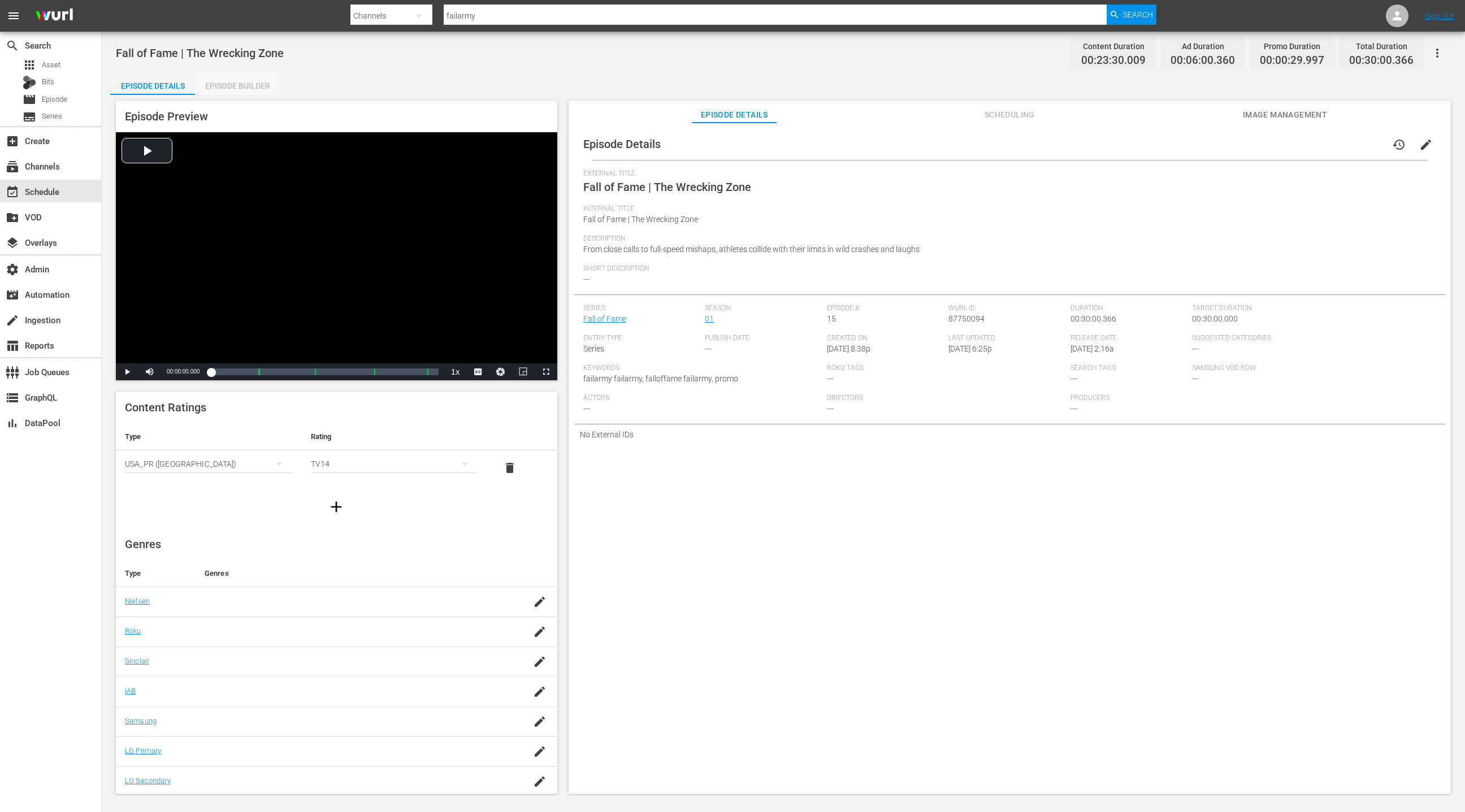
click at [235, 84] on div "Episode Builder" at bounding box center [237, 86] width 85 height 27
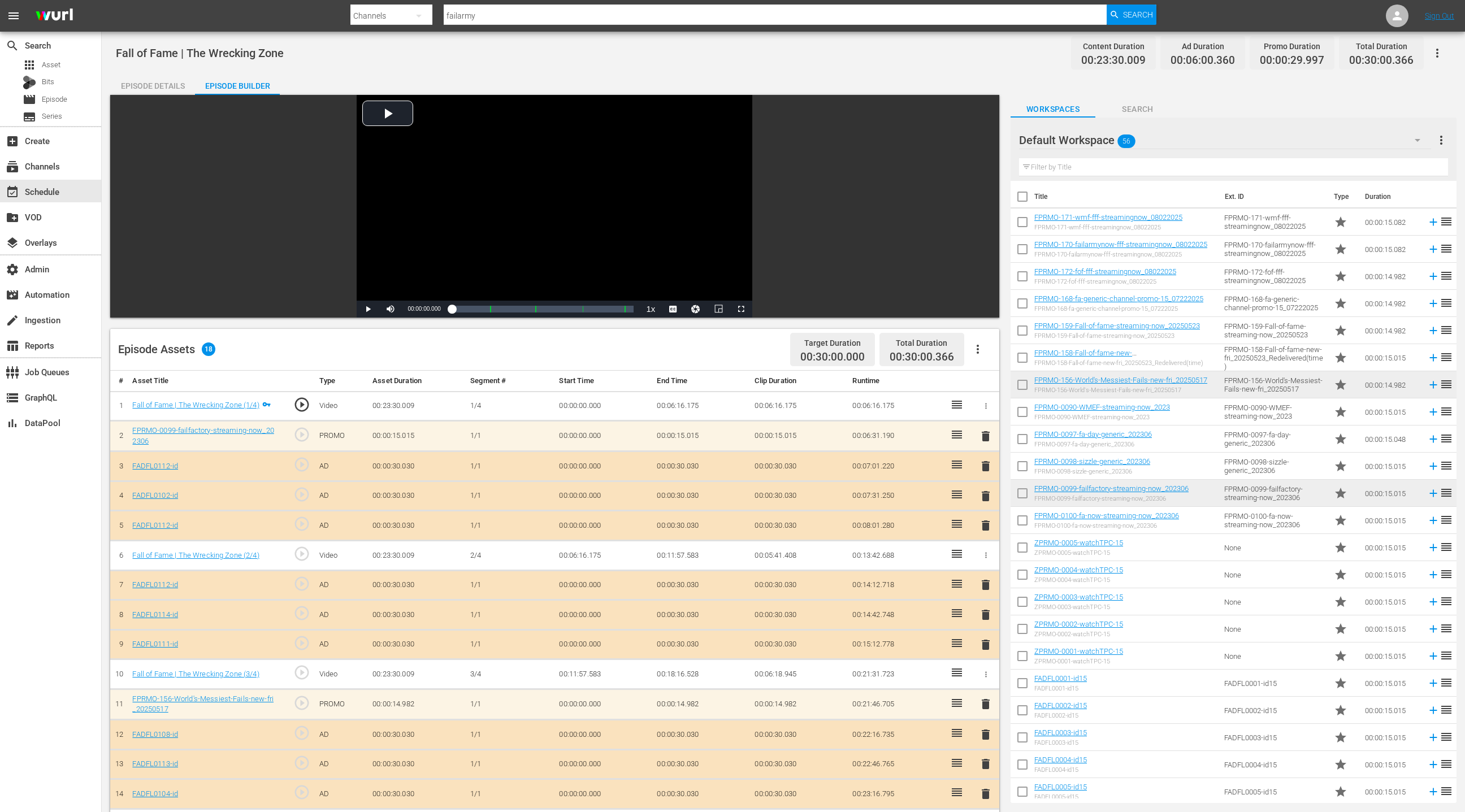
scroll to position [294, 0]
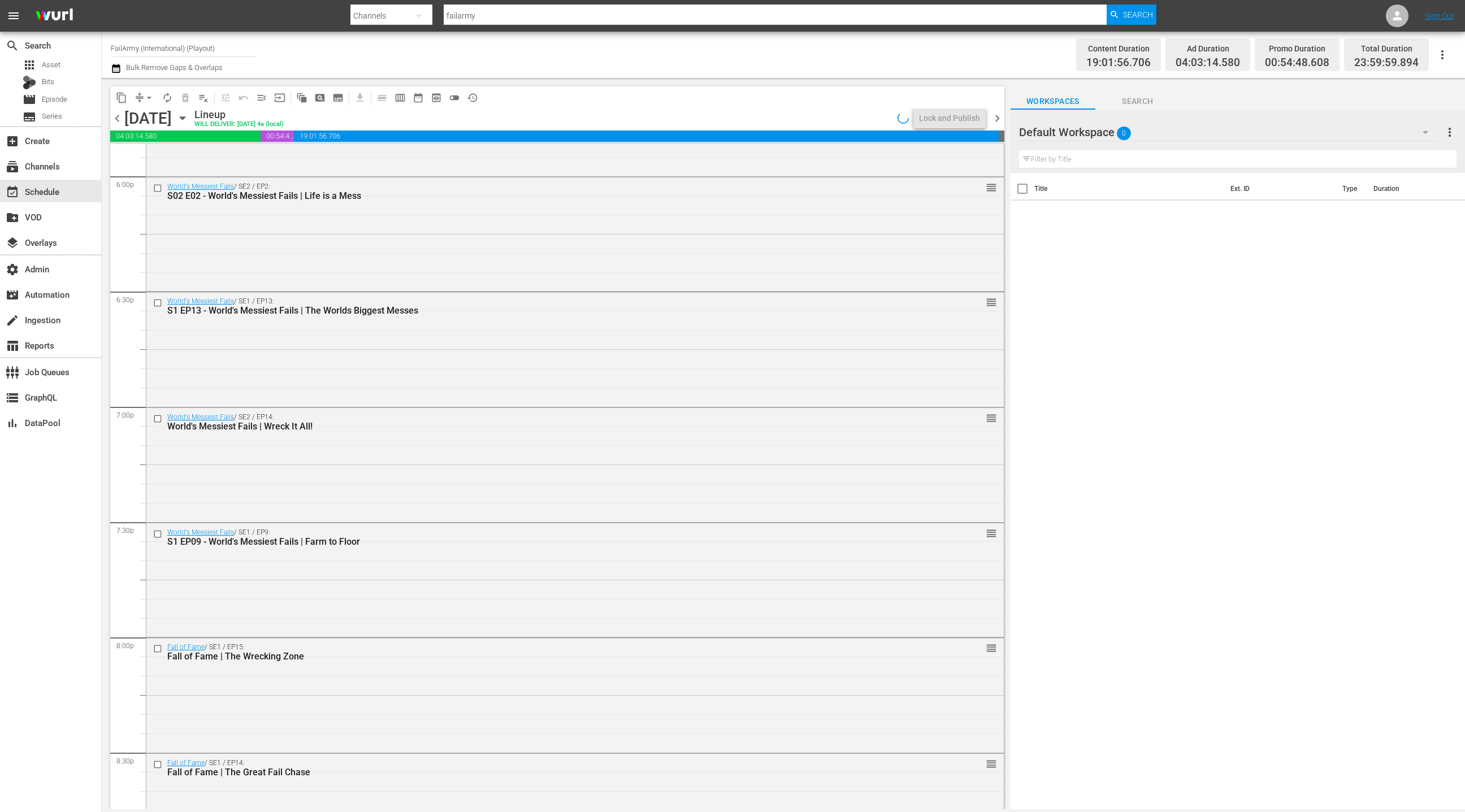
scroll to position [4349, 0]
click at [511, 477] on div "Fall of Fame / SE1 / EP15: Fall of Fame | The Wrecking Zone reorder" at bounding box center [575, 463] width 857 height 112
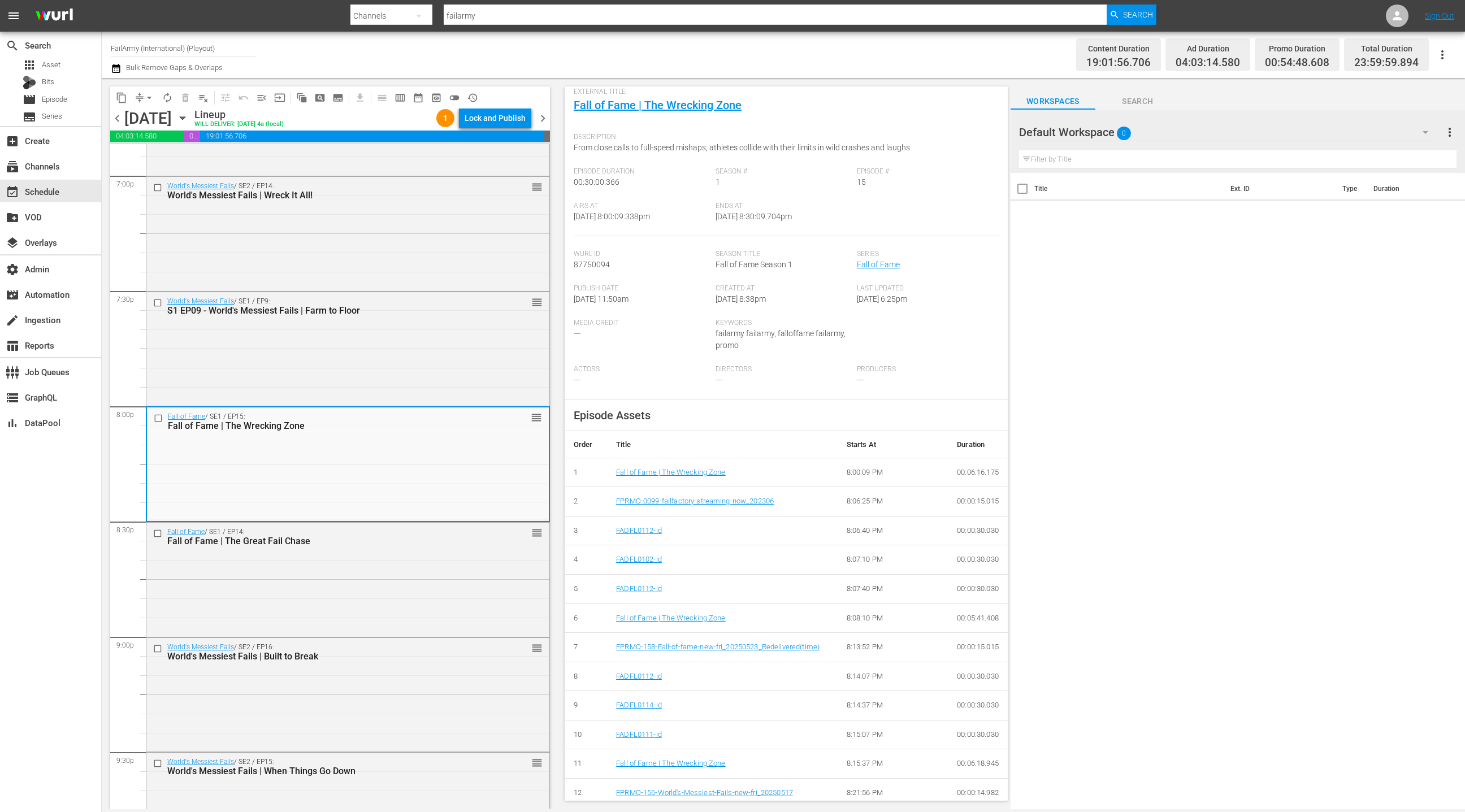
scroll to position [67, 0]
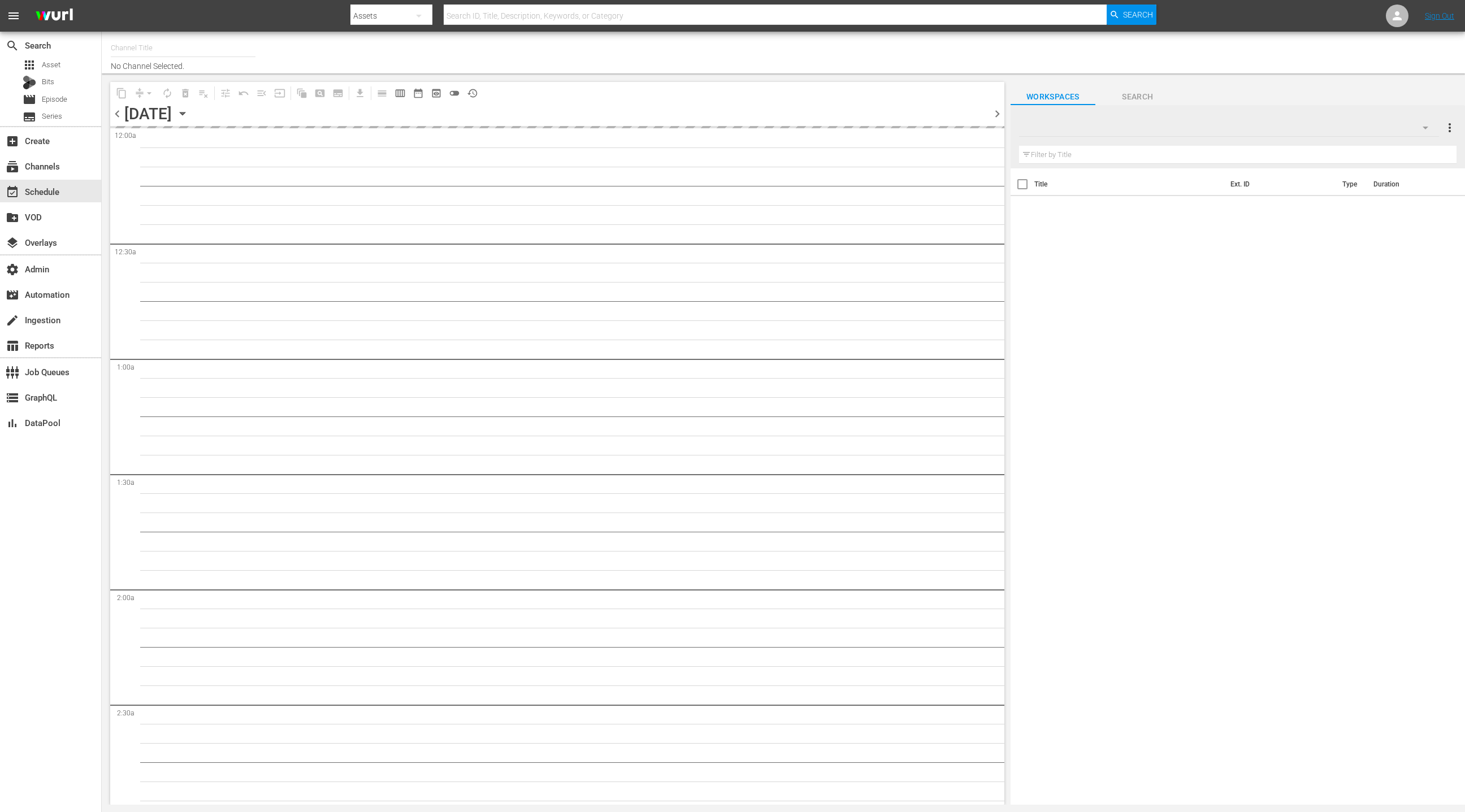
type input "FailArmy (International) (Playout) (151)"
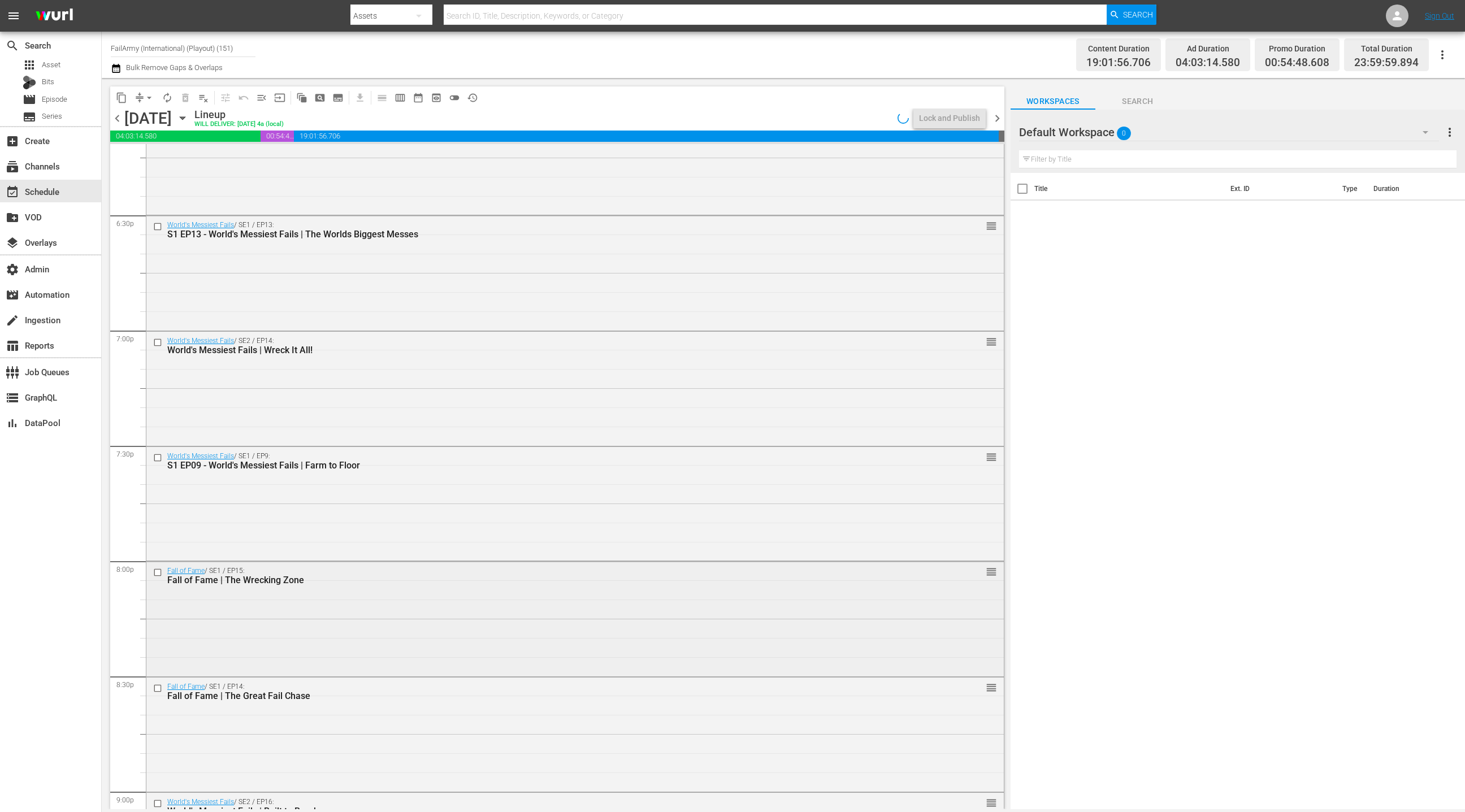
scroll to position [4214, 0]
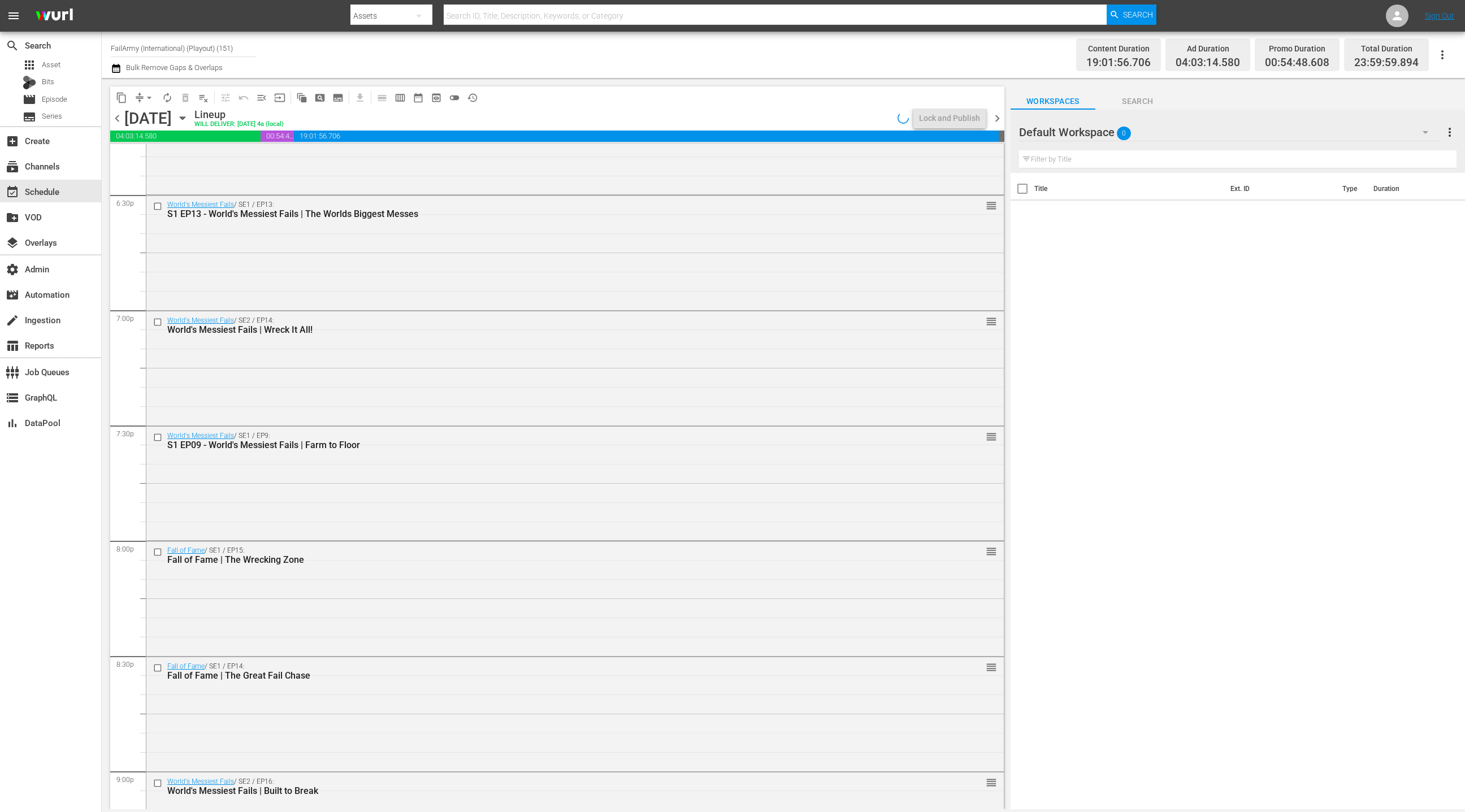
drag, startPoint x: 589, startPoint y: 581, endPoint x: 629, endPoint y: 569, distance: 41.8
click at [589, 581] on div "Fall of Fame / SE1 / EP15: Fall of Fame | The Wrecking Zone reorder" at bounding box center [575, 597] width 857 height 112
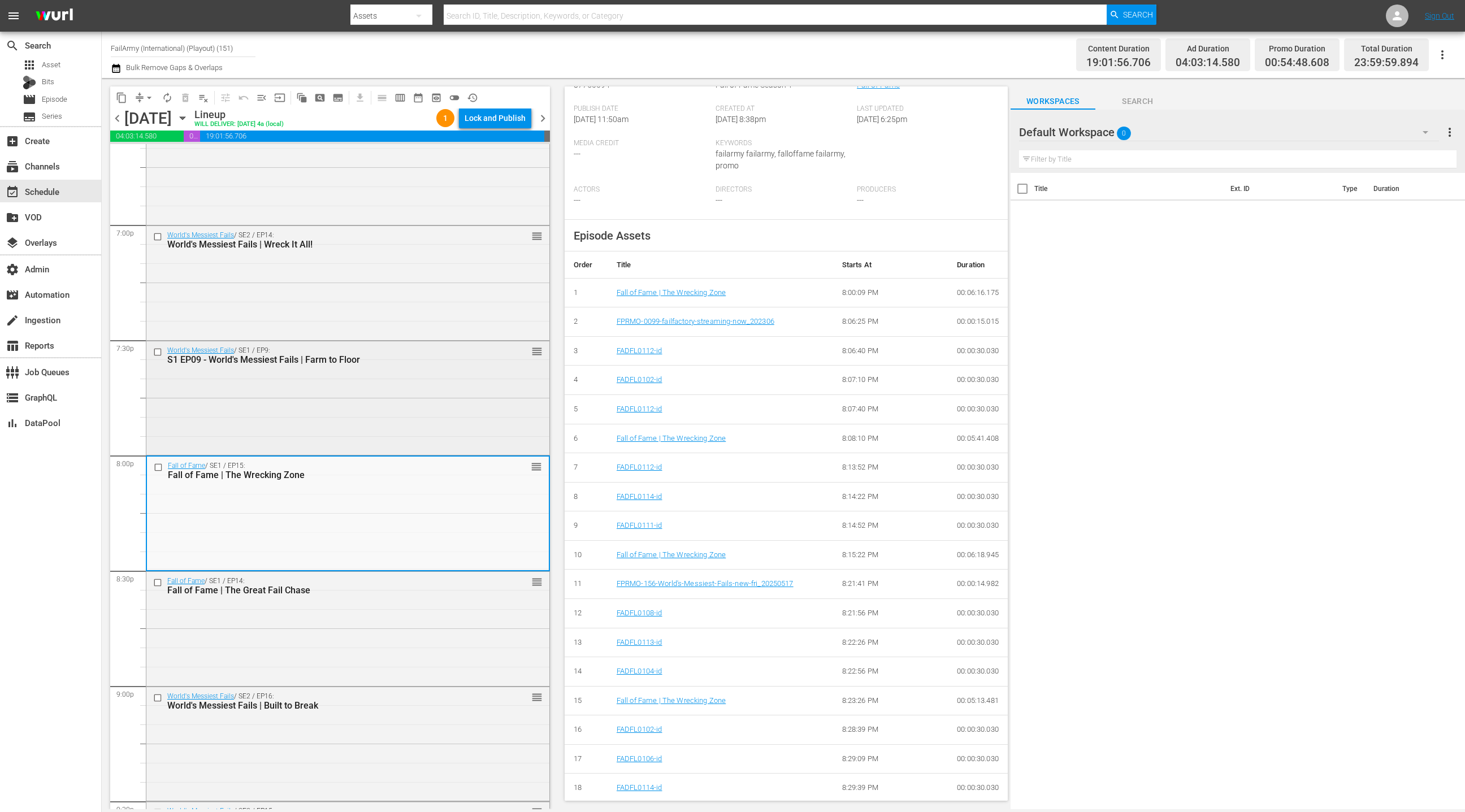
scroll to position [4334, 0]
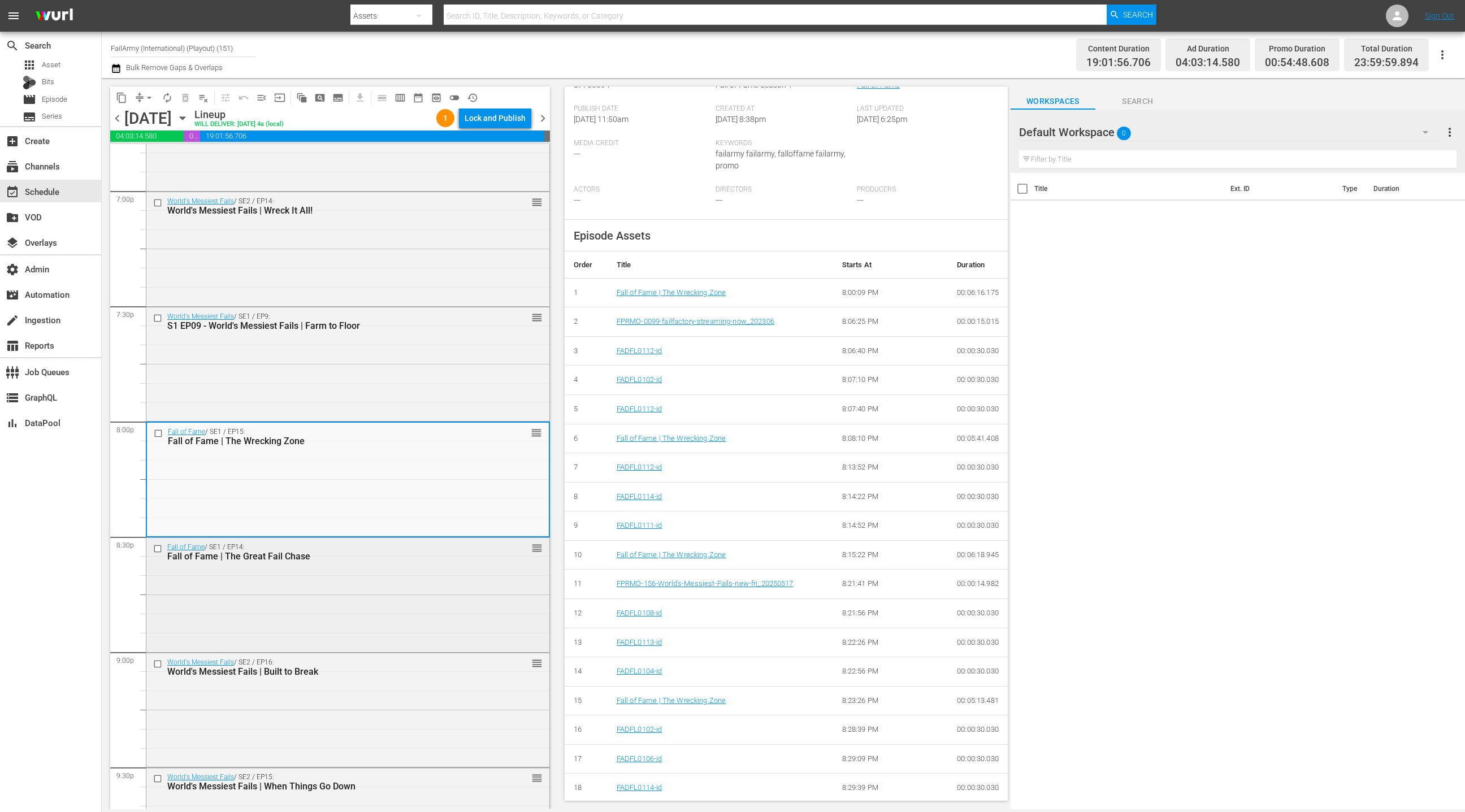
click at [413, 564] on div "Fall of Fame / SE1 / EP14: Fall of Fame | The Great Fail Chase reorder" at bounding box center [348, 552] width 403 height 28
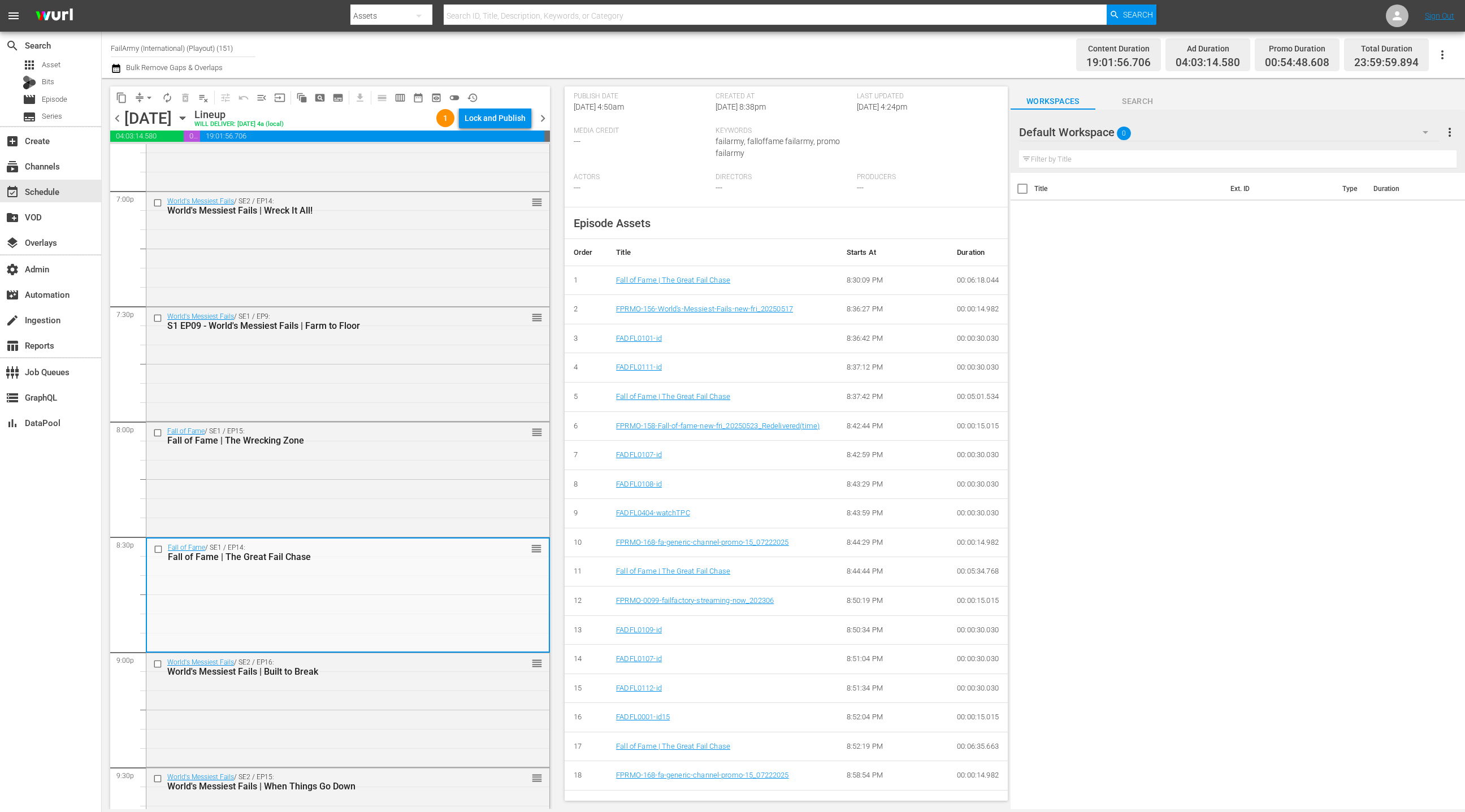
scroll to position [302, 0]
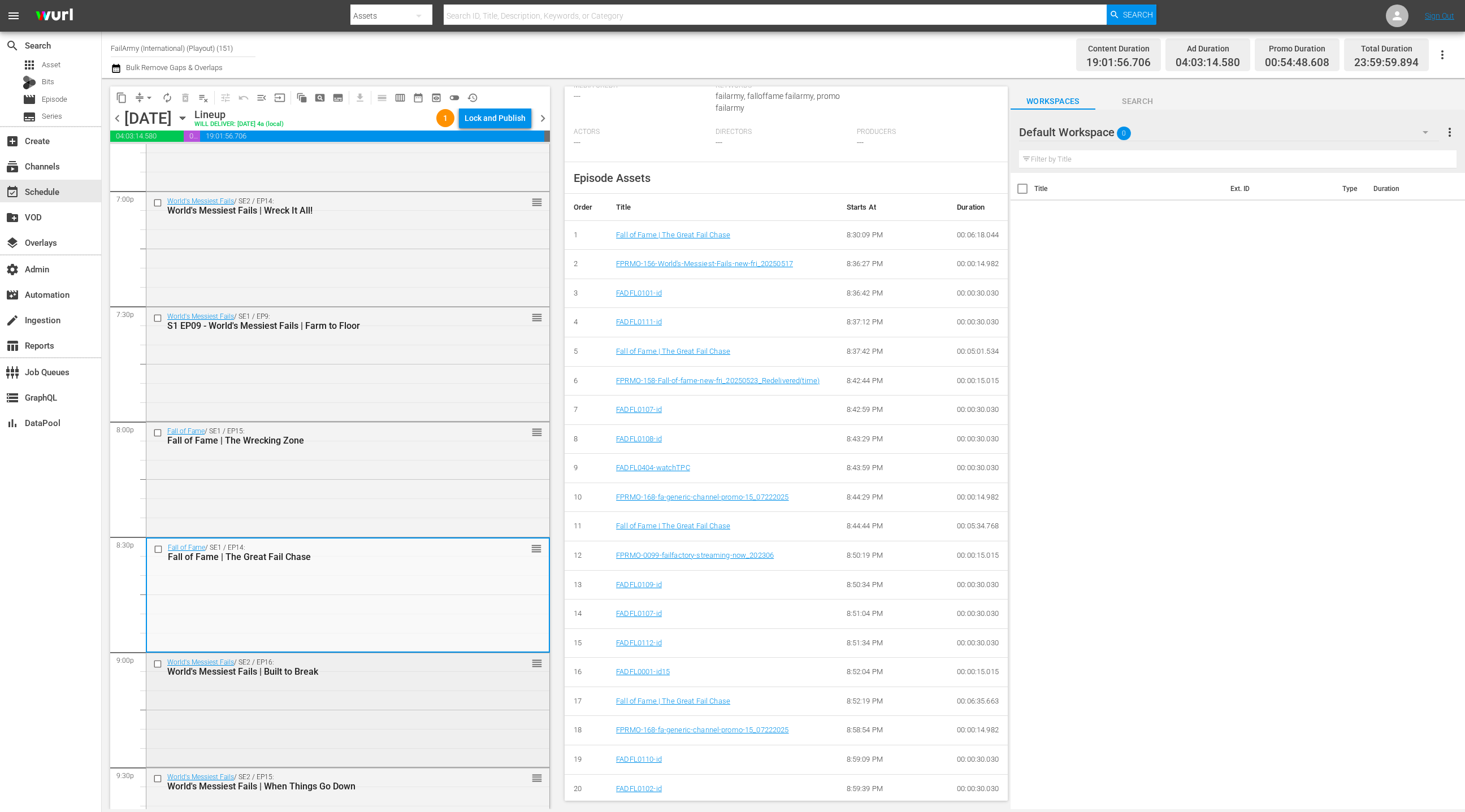
click at [425, 706] on div "World's Messiest Fails / SE2 / EP16: World's Messiest Fails | Built to Break re…" at bounding box center [348, 709] width 403 height 112
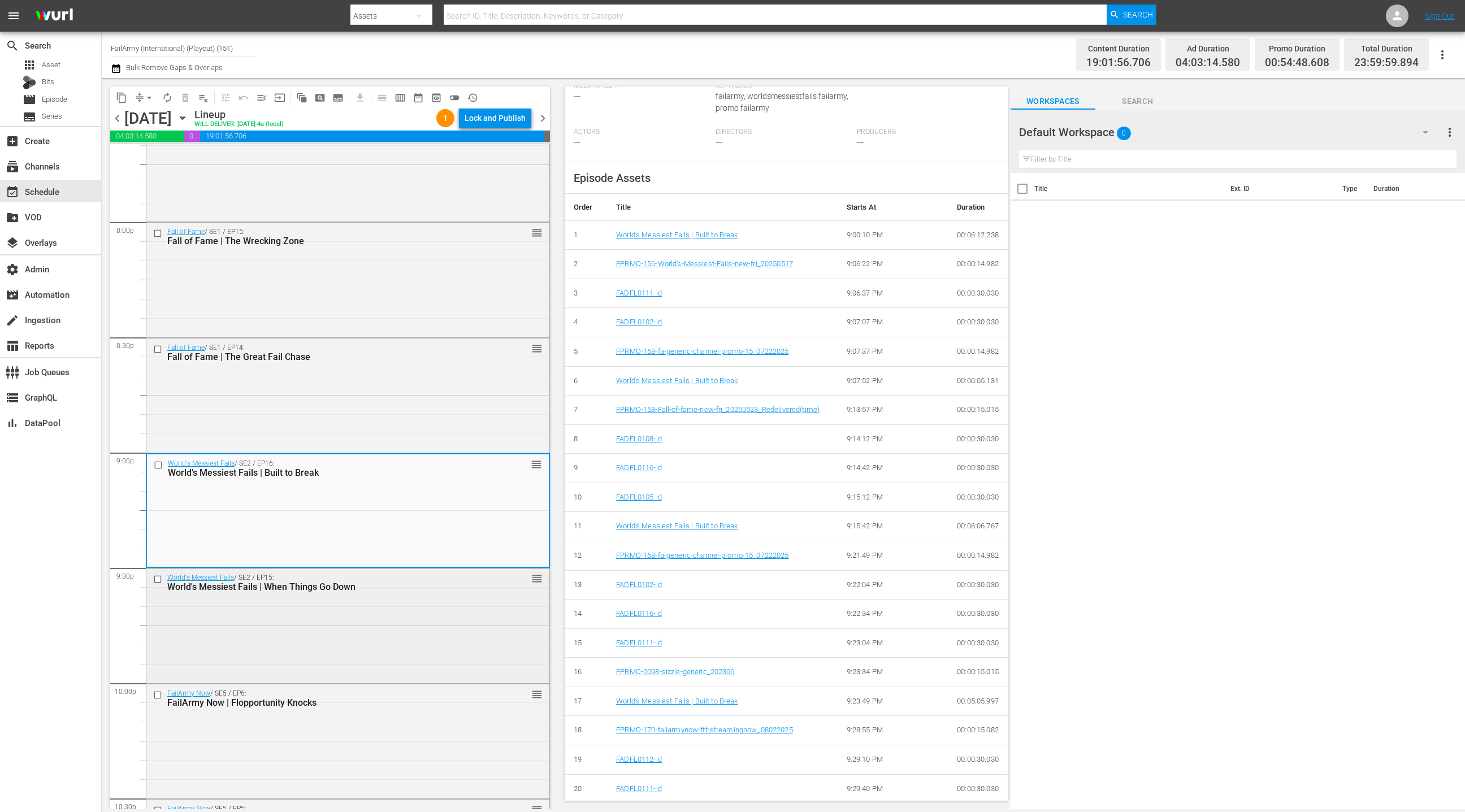
scroll to position [4547, 0]
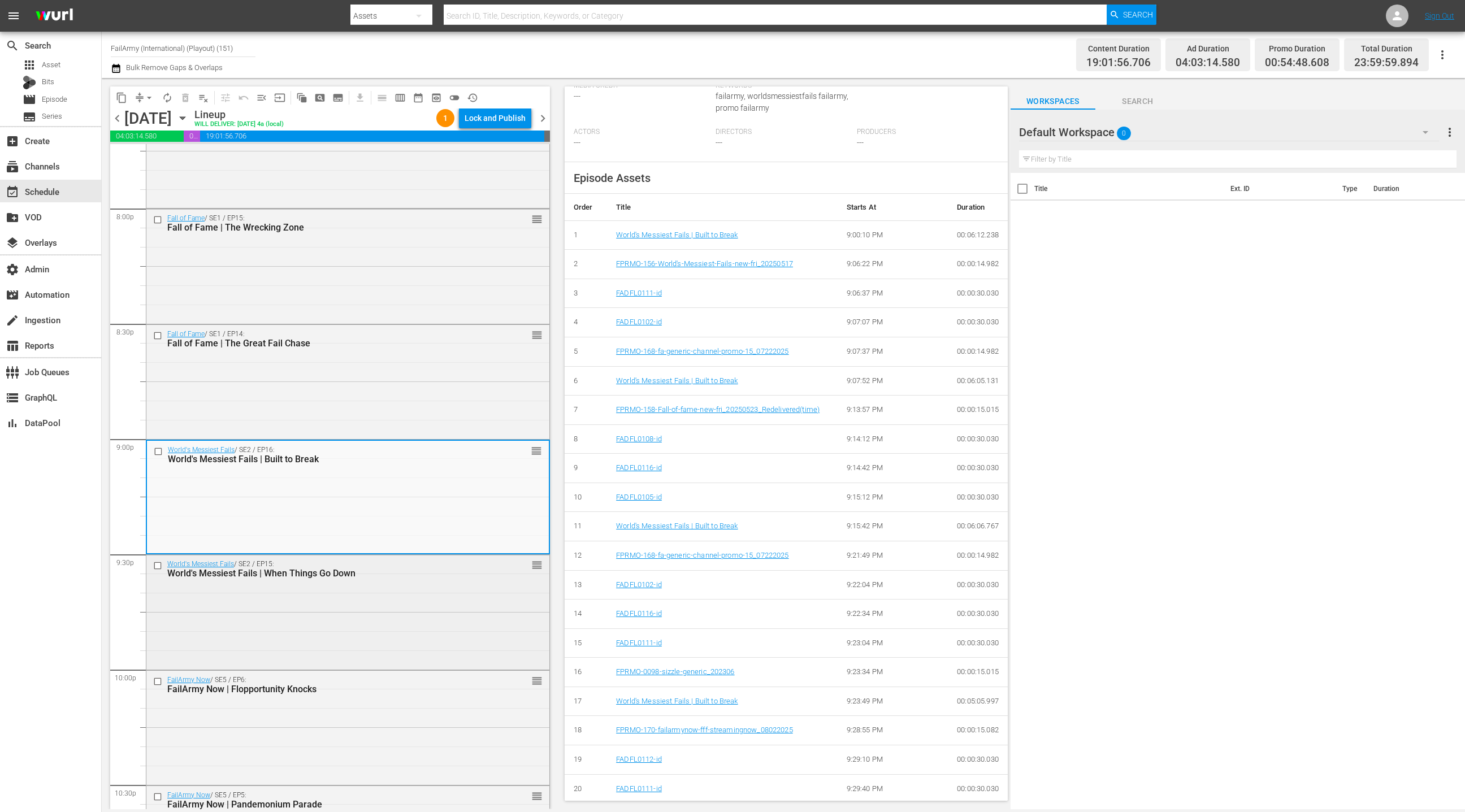
click at [403, 629] on div "World's Messiest Fails / SE2 / EP15: World's Messiest Fails | When Things Go Do…" at bounding box center [348, 610] width 403 height 112
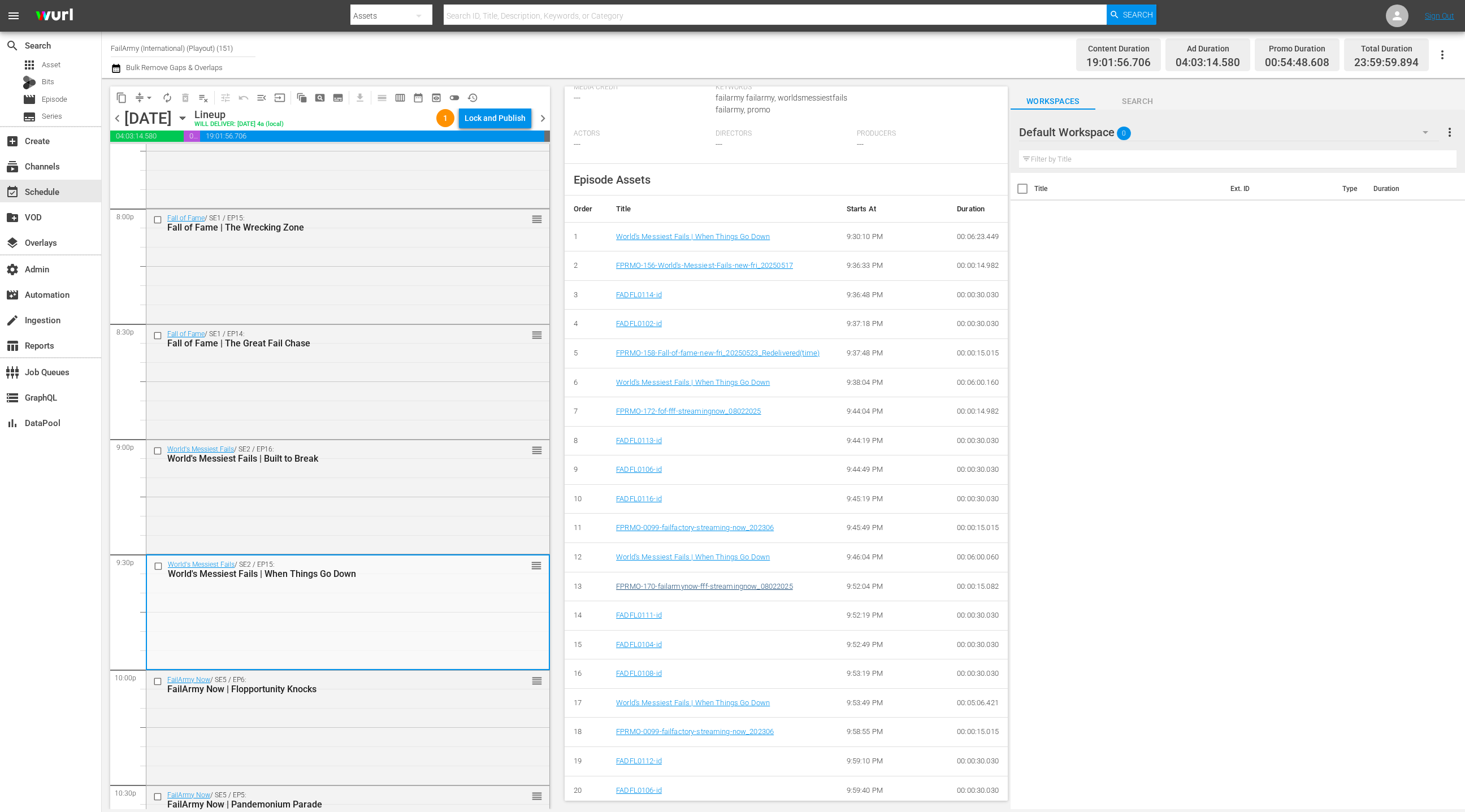
scroll to position [302, 0]
click at [312, 718] on div "FailArmy Now / SE5 / EP6: FailArmy Now | Flopportunity Knocks reorder" at bounding box center [348, 727] width 403 height 112
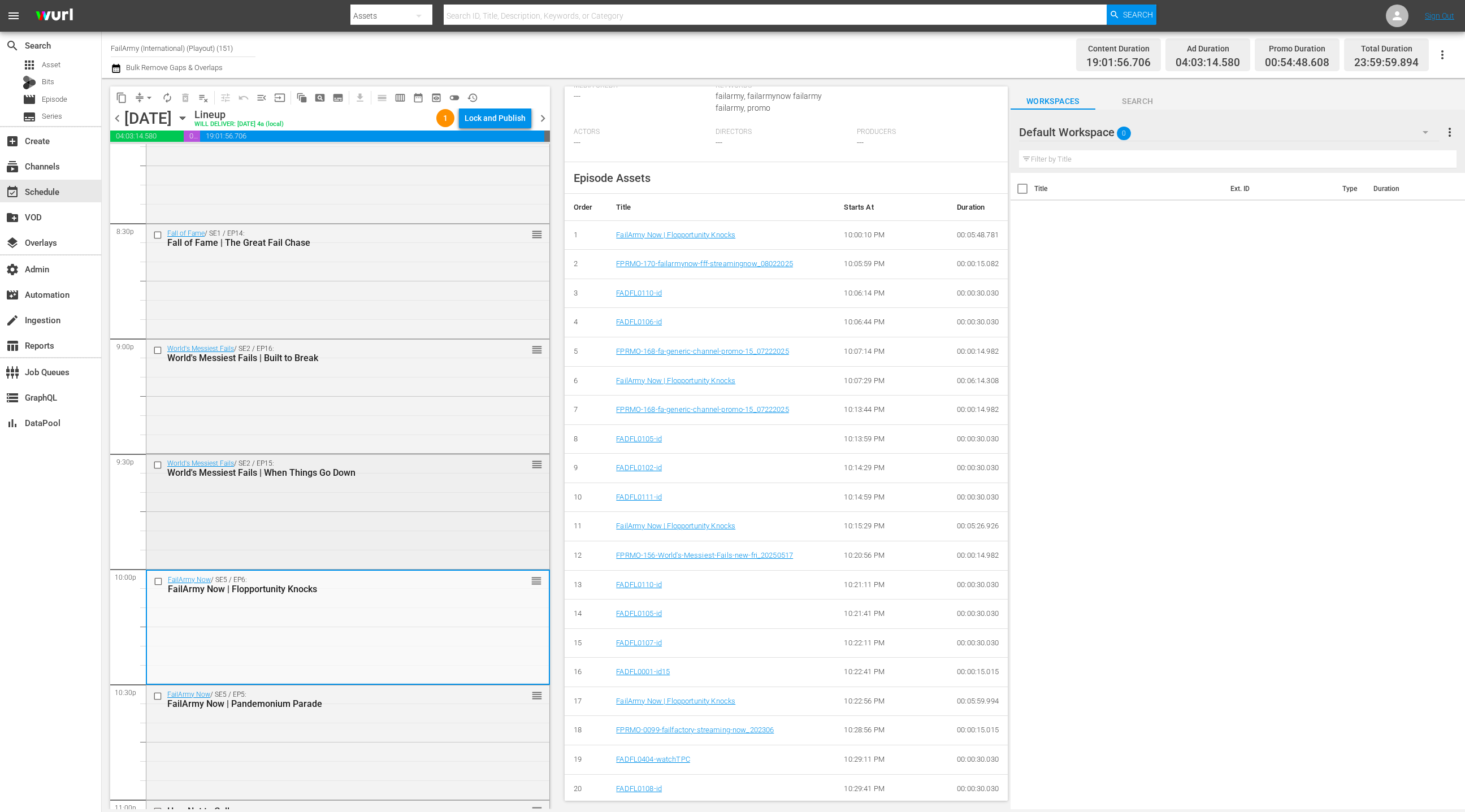
scroll to position [4712, 0]
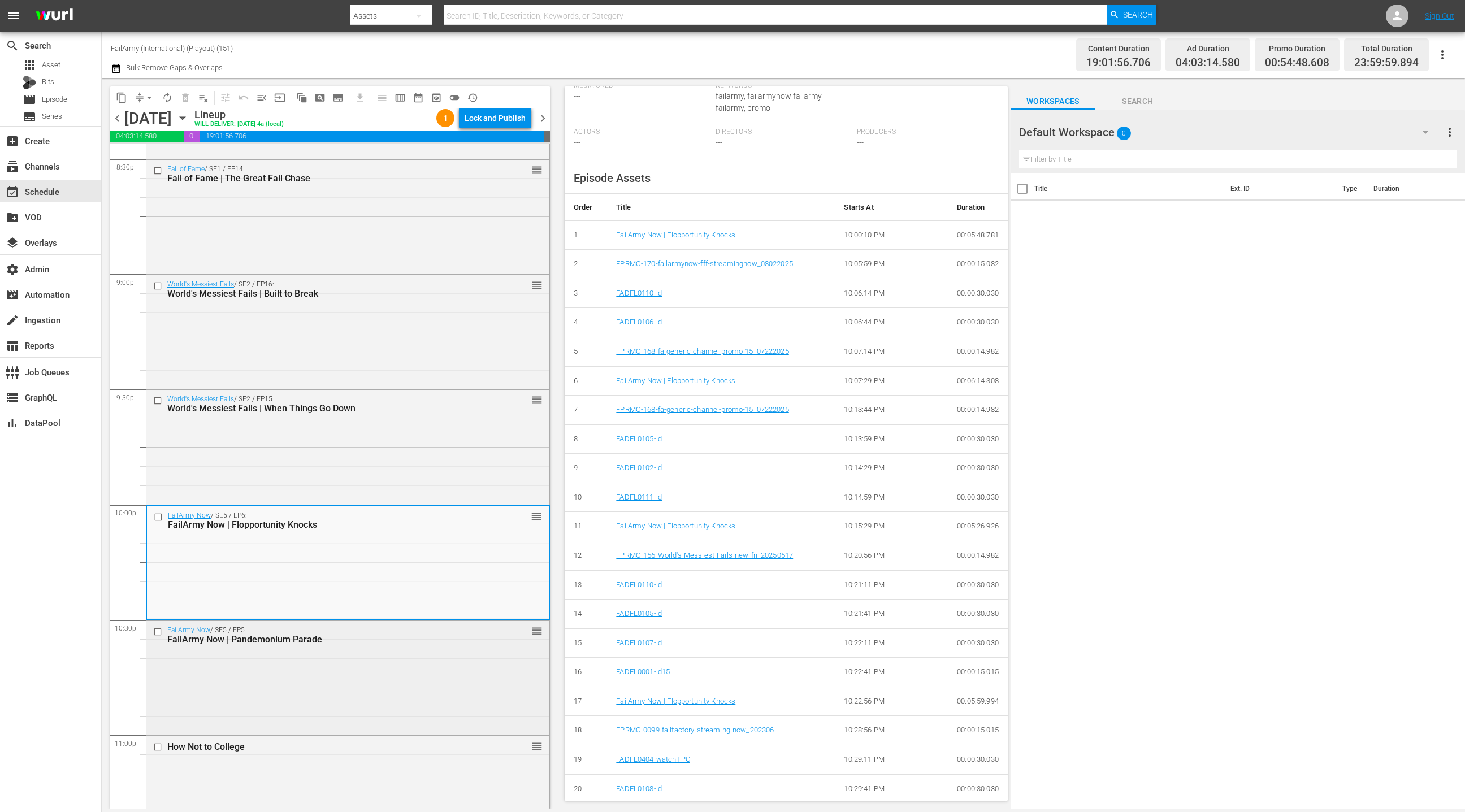
click at [485, 653] on div "FailArmy Now / SE5 / EP5: FailArmy Now | Pandemonium Parade reorder" at bounding box center [348, 677] width 403 height 112
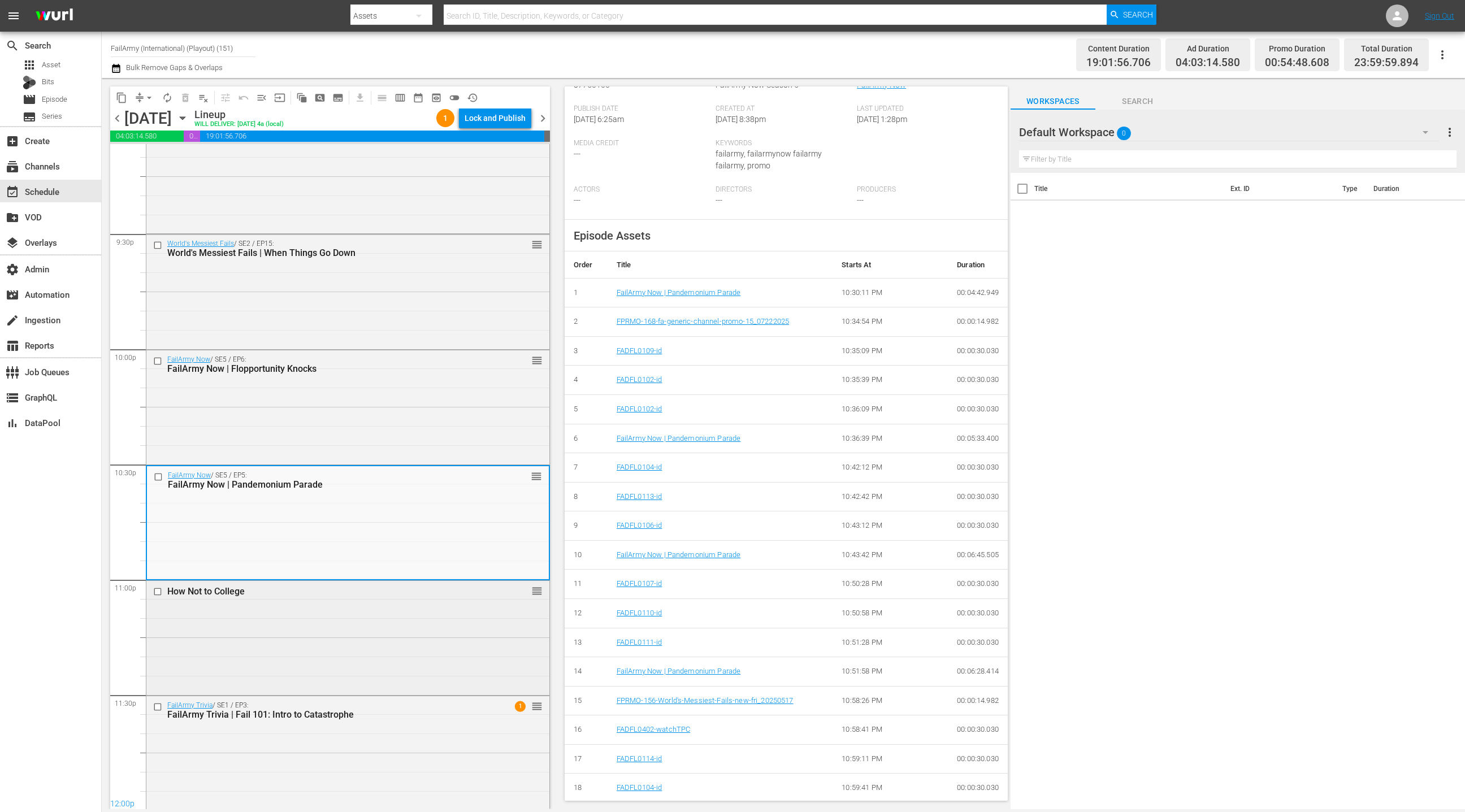
scroll to position [4869, 0]
click at [455, 629] on div "How Not to College reorder" at bounding box center [348, 636] width 403 height 112
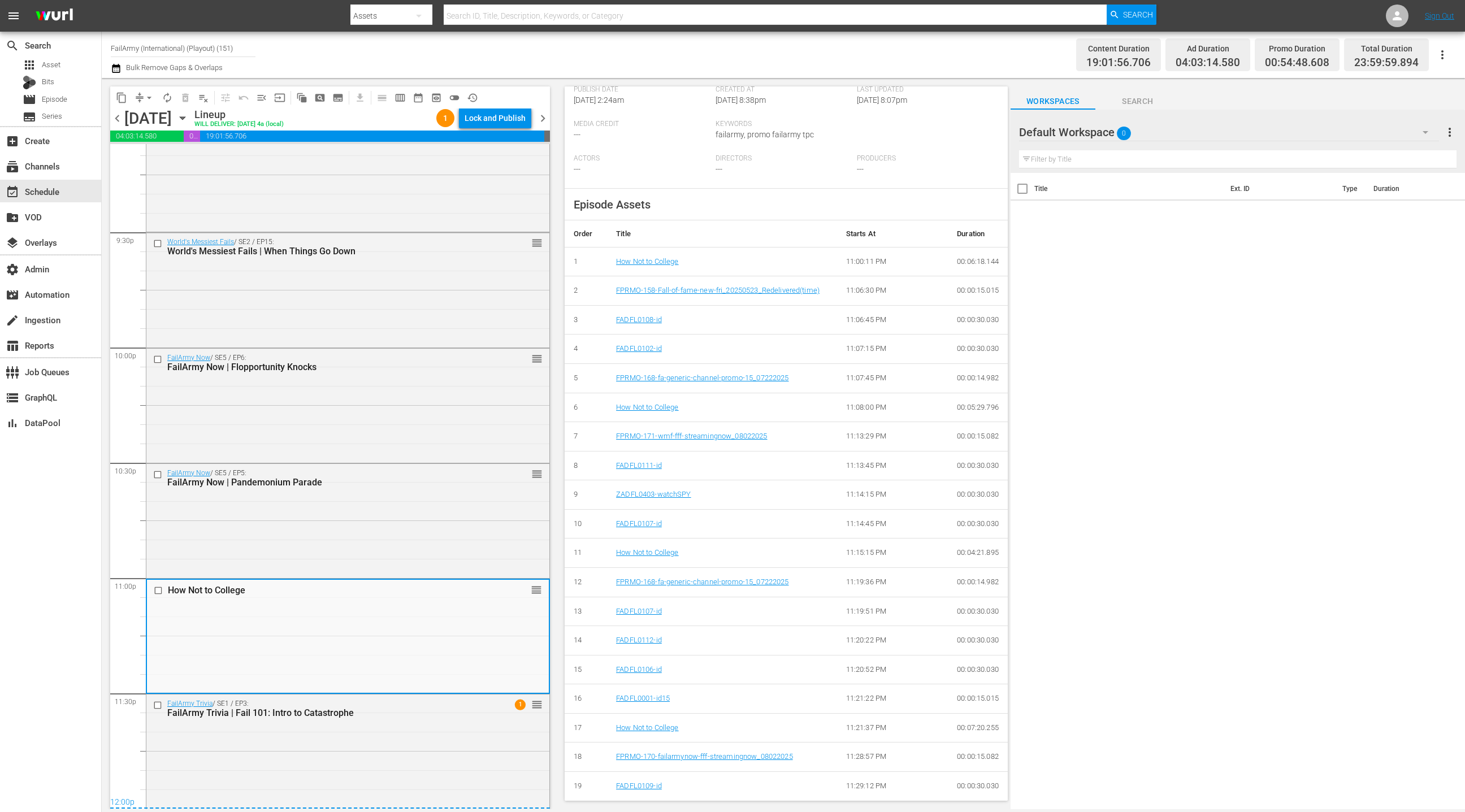
scroll to position [290, 0]
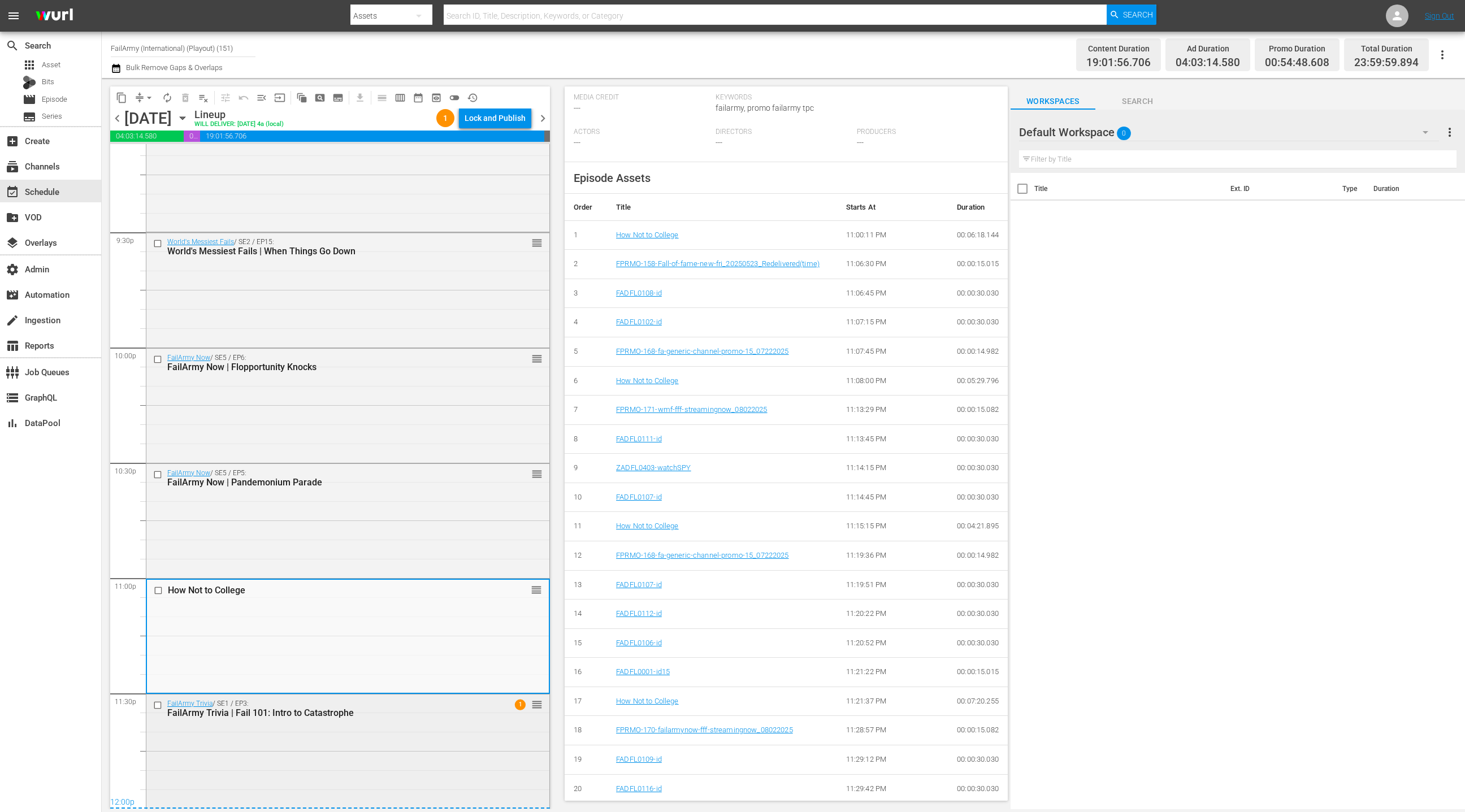
click at [460, 761] on div "FailArmy Trivia / SE1 / EP3: FailArmy Trivia | Fail 101: Intro to Catastrophe 1…" at bounding box center [348, 750] width 403 height 112
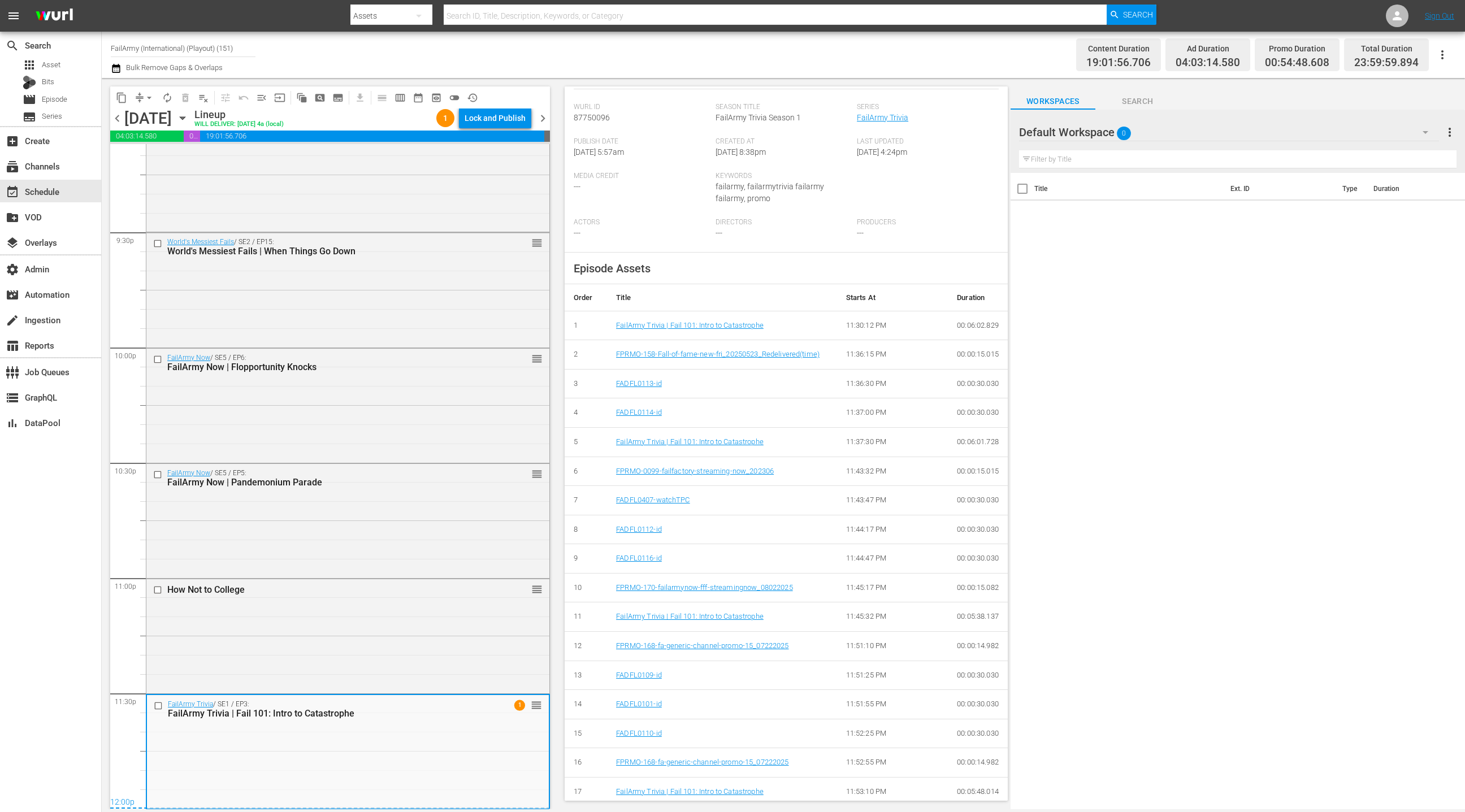
scroll to position [332, 0]
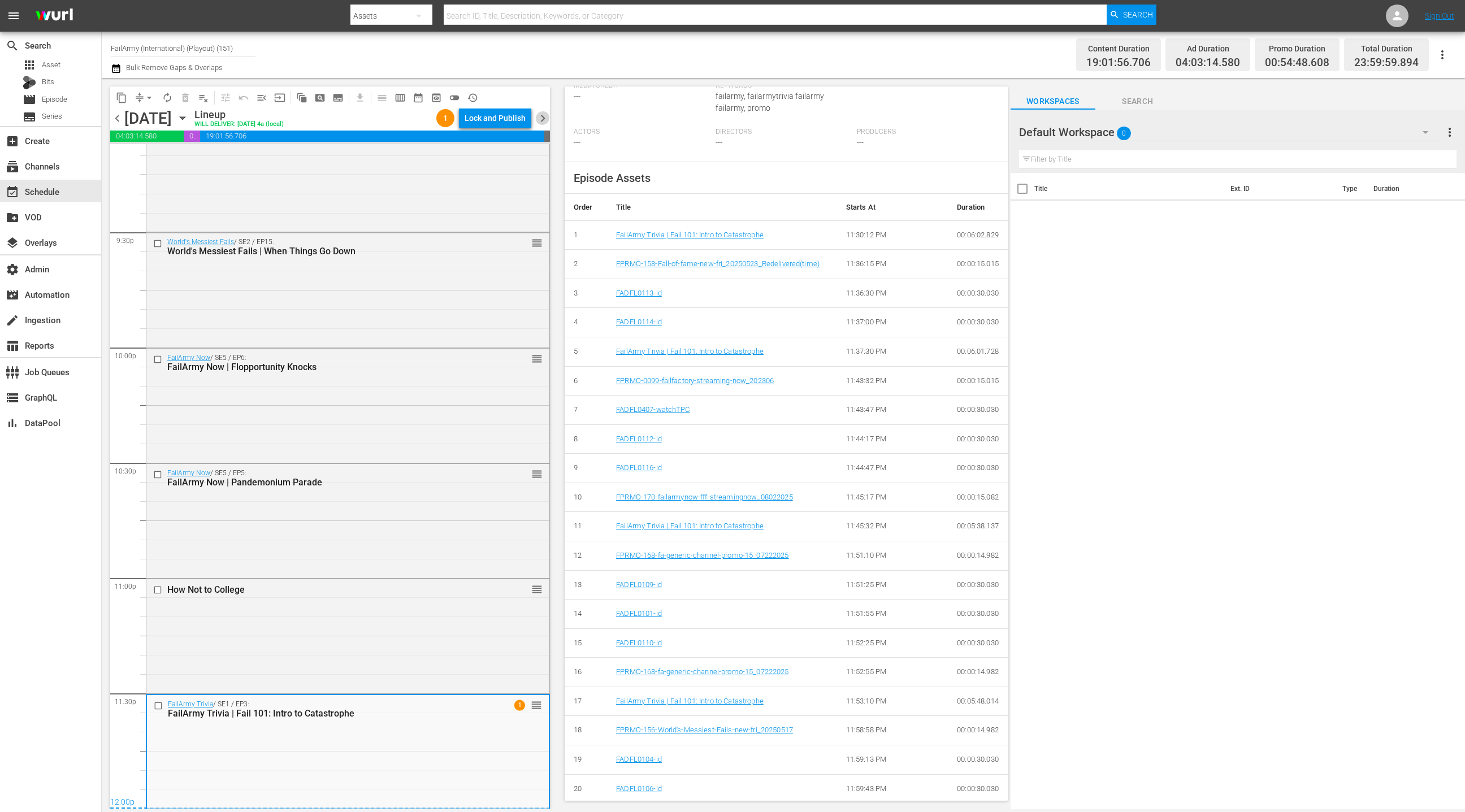
click at [548, 120] on span "chevron_right" at bounding box center [543, 118] width 14 height 14
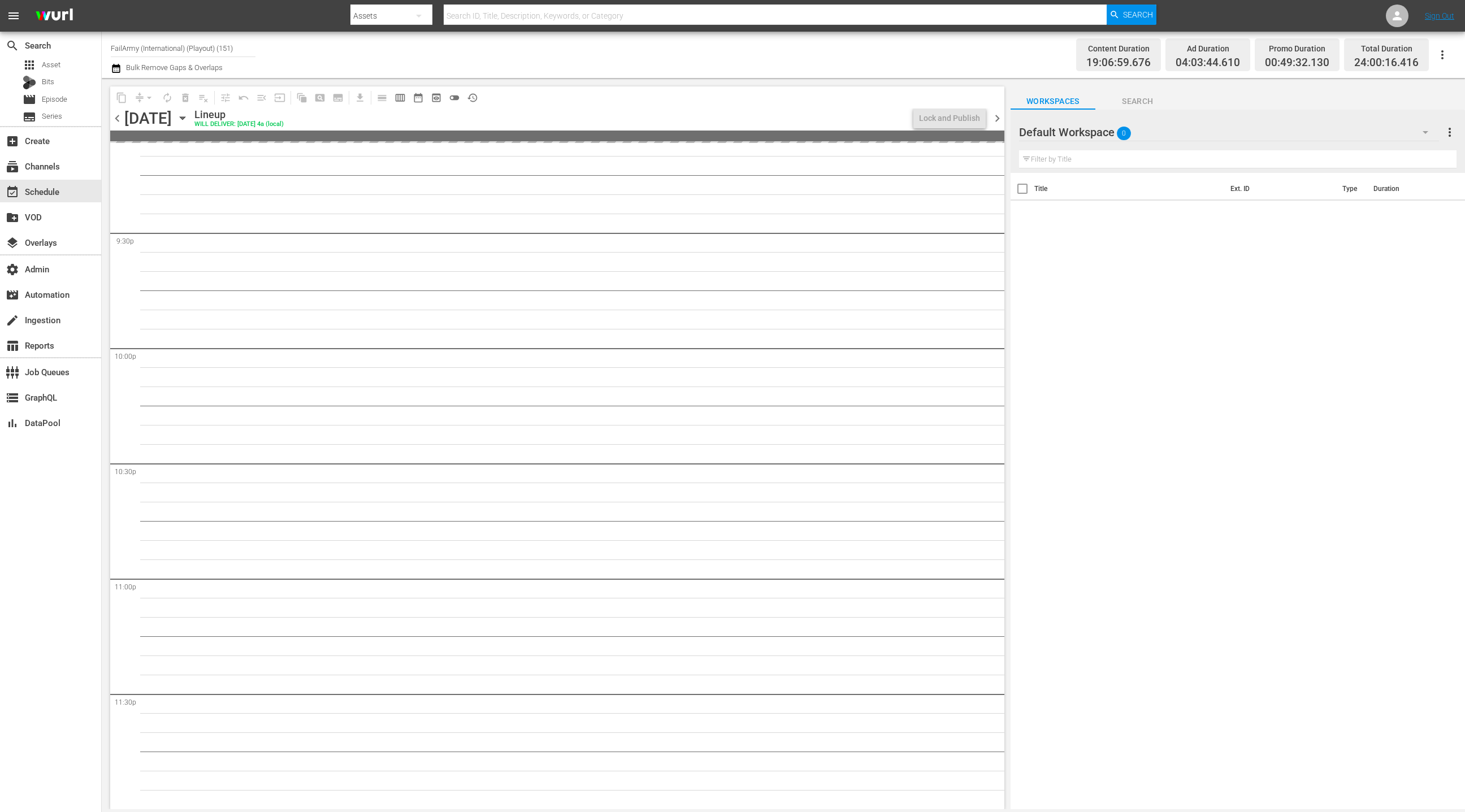
scroll to position [4178, 0]
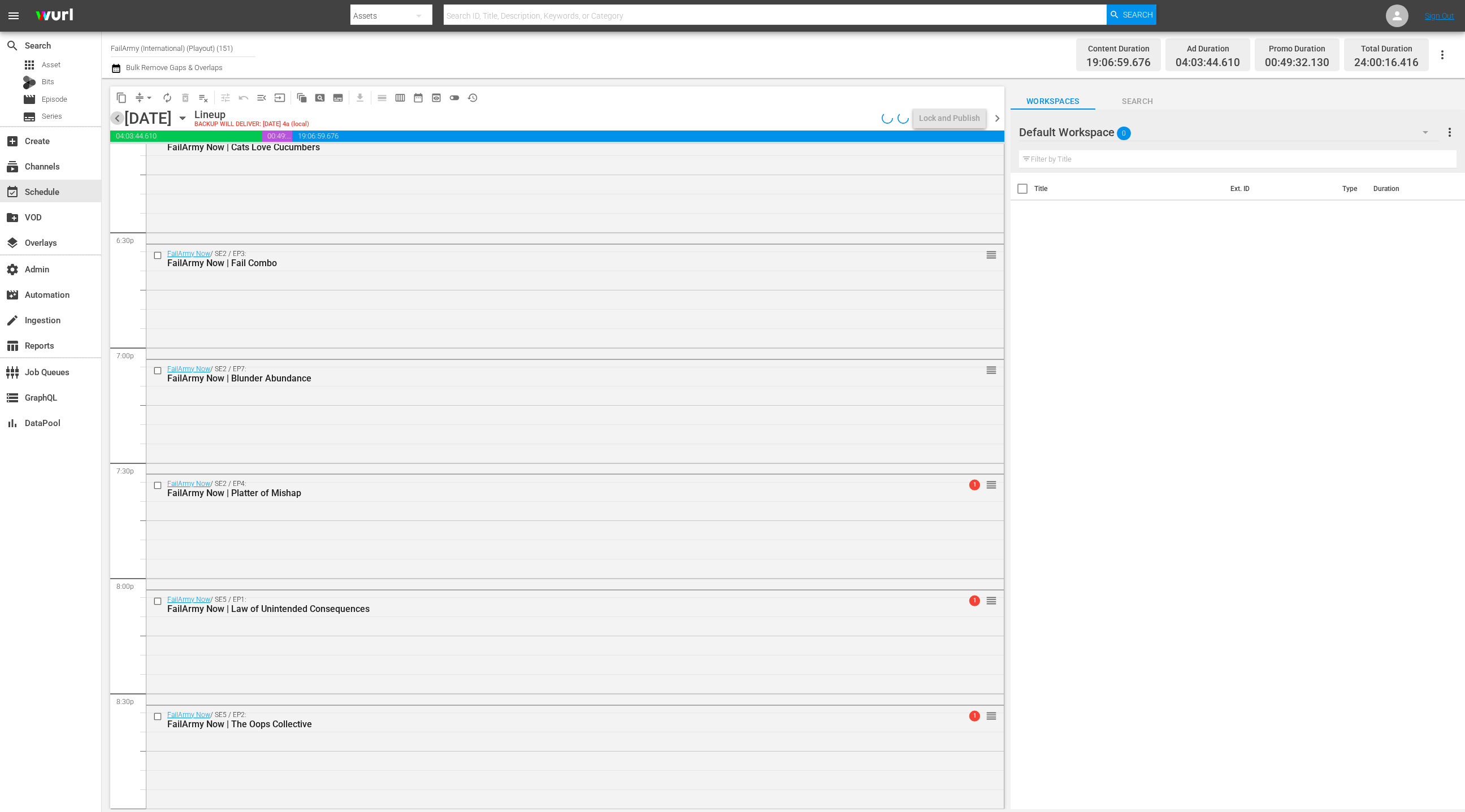
click at [122, 118] on span "chevron_left" at bounding box center [117, 118] width 14 height 14
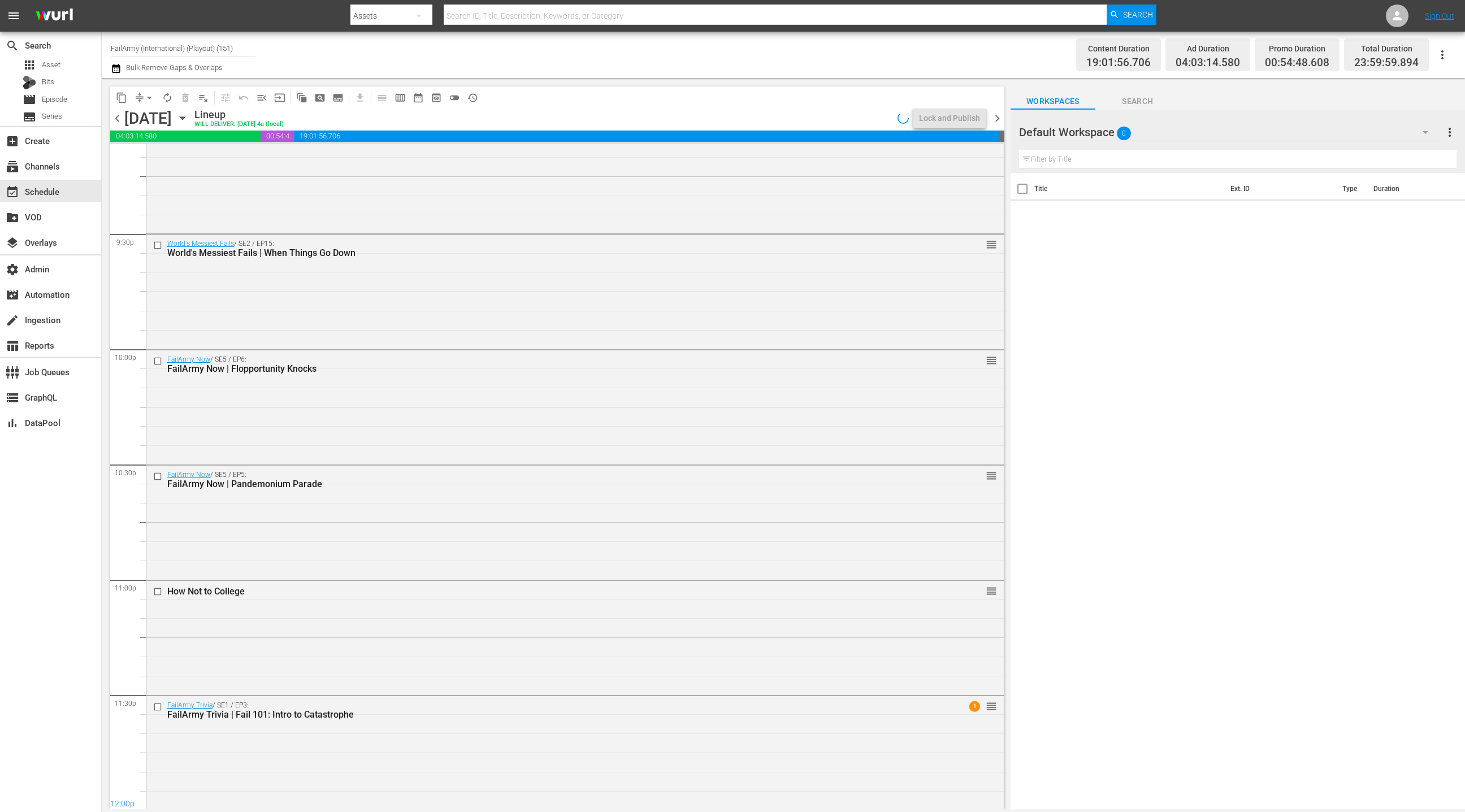
scroll to position [4869, 0]
click at [499, 761] on div "FailArmy Trivia / SE1 / EP3: FailArmy Trivia | Fail 101: Intro to Catastrophe 1…" at bounding box center [575, 750] width 857 height 112
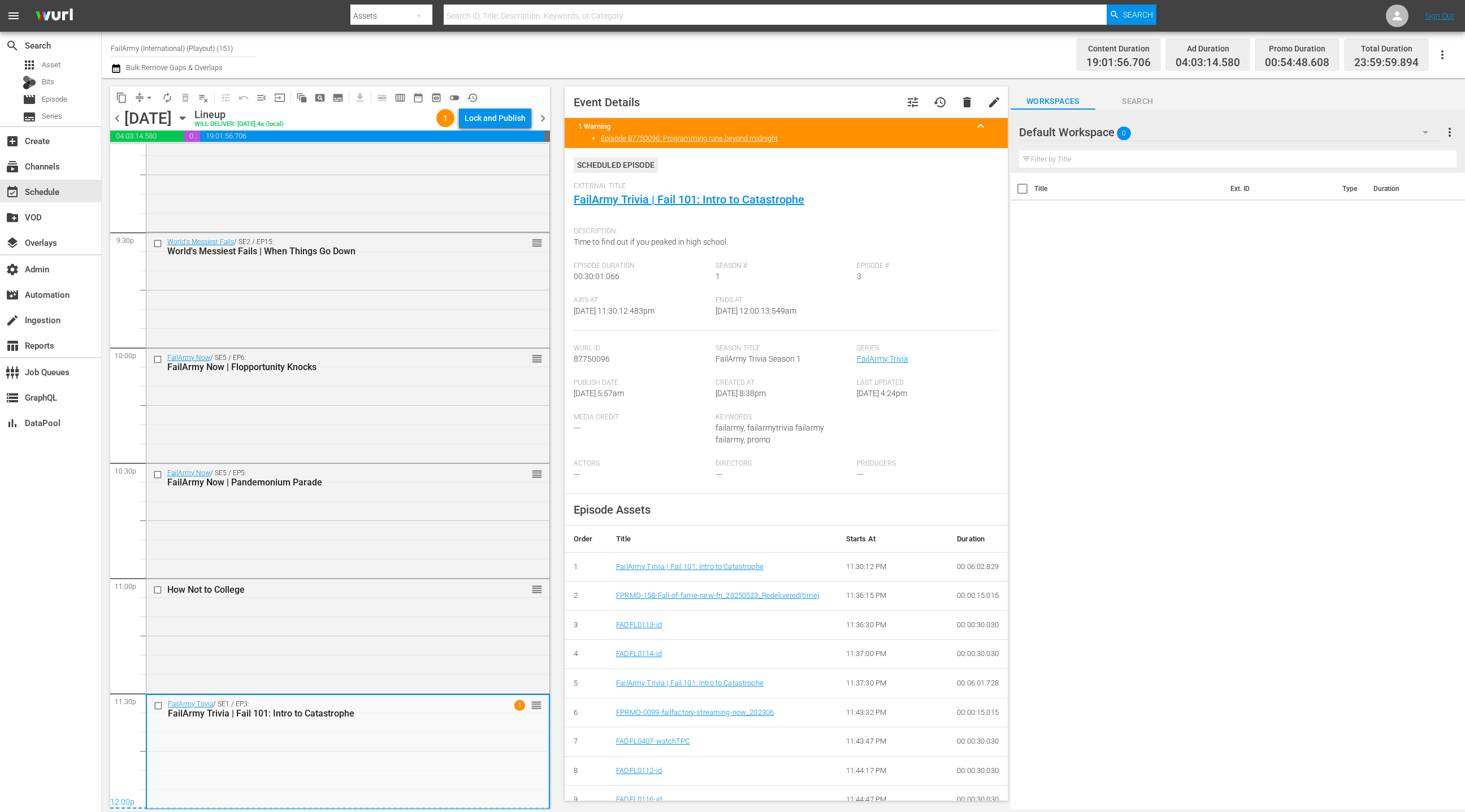
click at [544, 120] on span "chevron_right" at bounding box center [543, 118] width 14 height 14
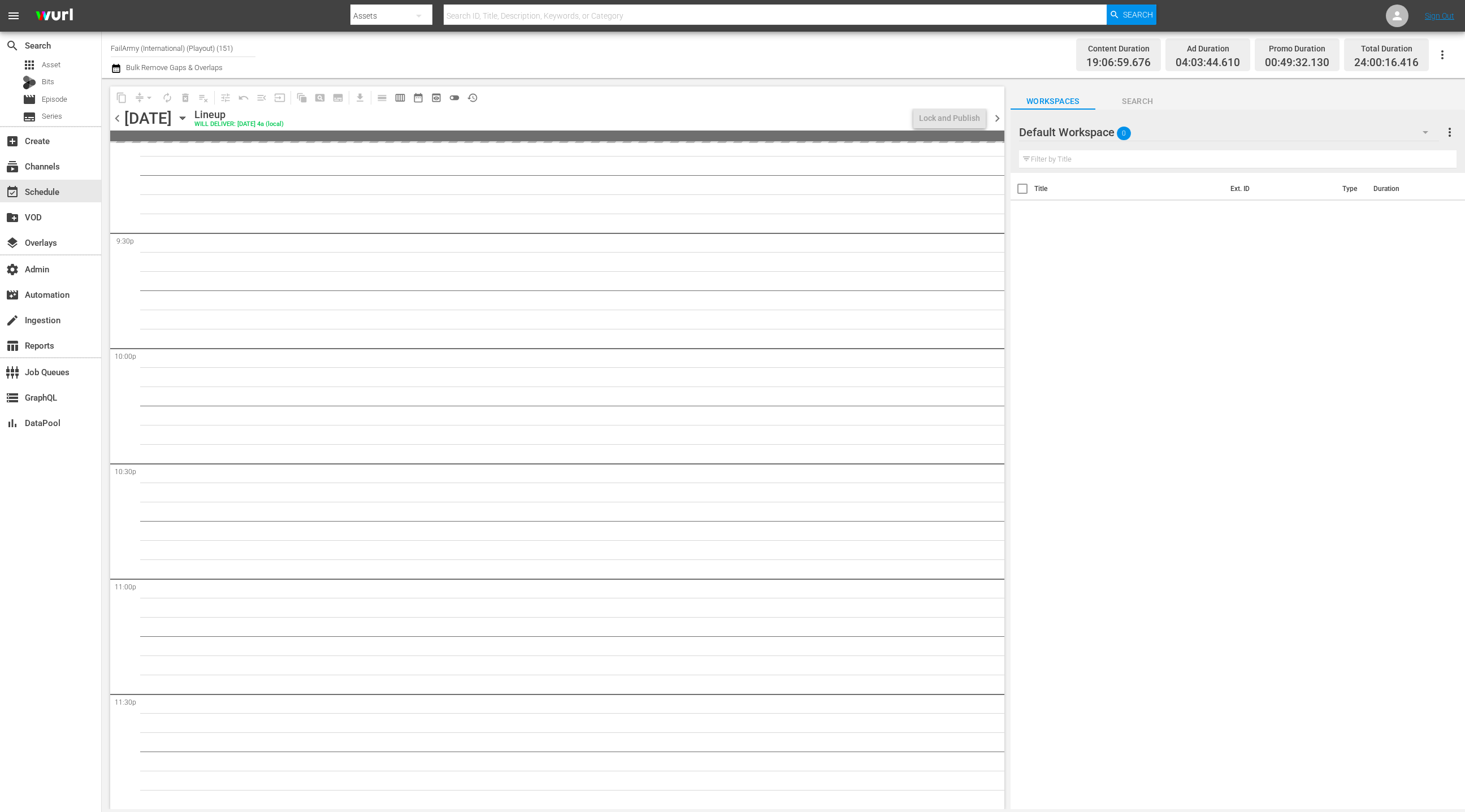
scroll to position [4178, 0]
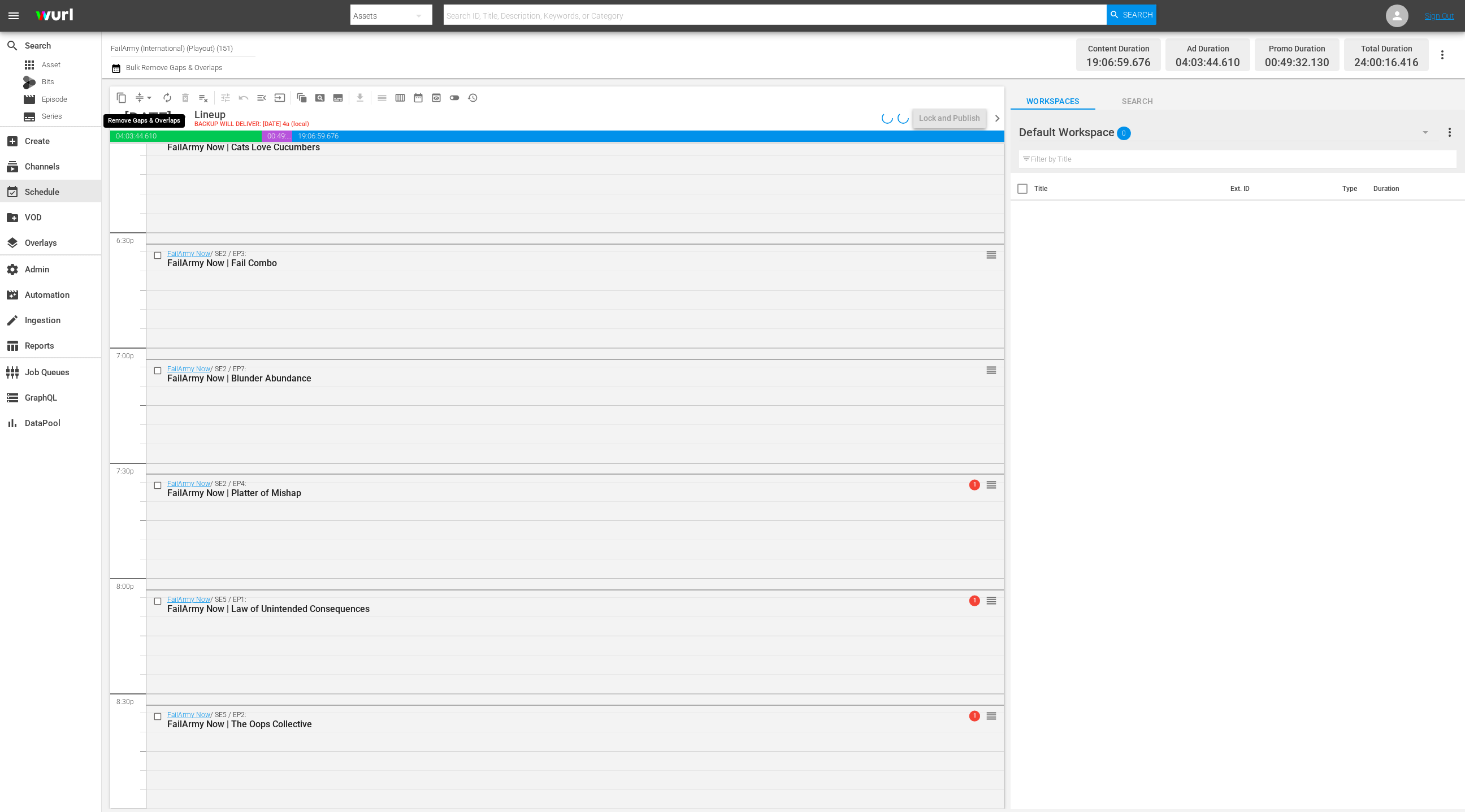
click at [145, 97] on span "arrow_drop_down" at bounding box center [149, 98] width 12 height 12
click at [168, 162] on li "Align to End of Previous Day" at bounding box center [149, 157] width 119 height 18
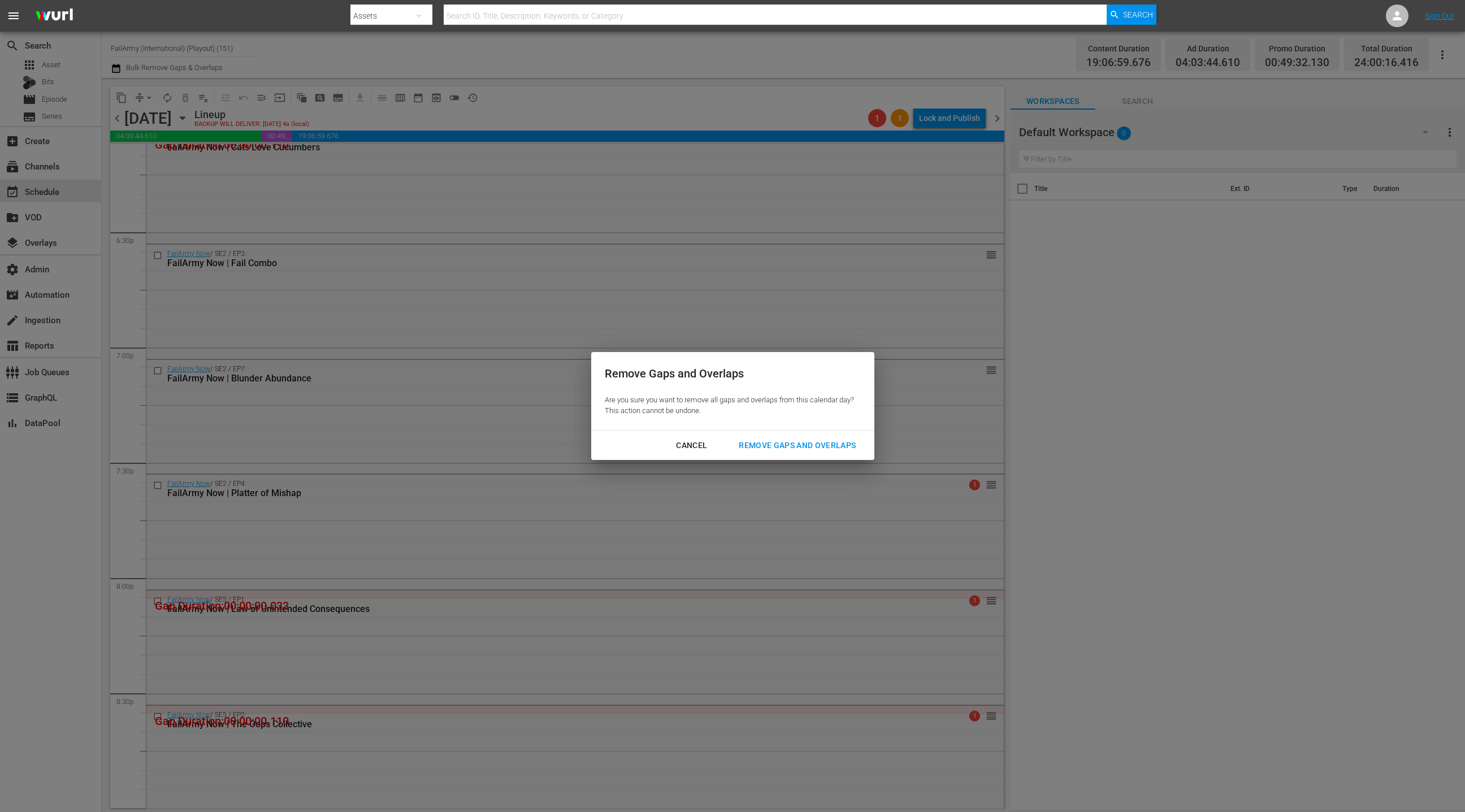
click at [796, 439] on div "Remove Gaps and Overlaps" at bounding box center [798, 446] width 135 height 14
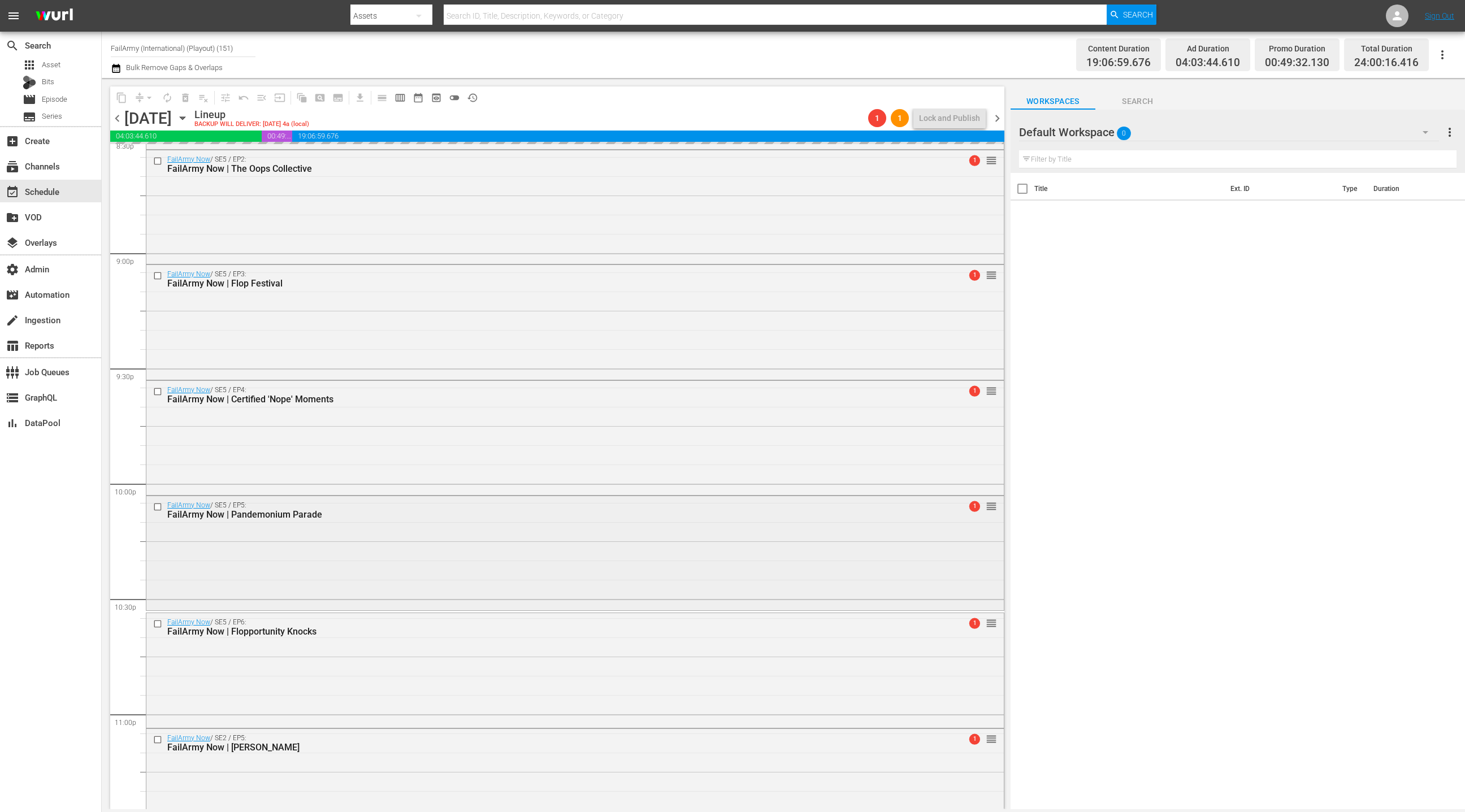
scroll to position [4883, 0]
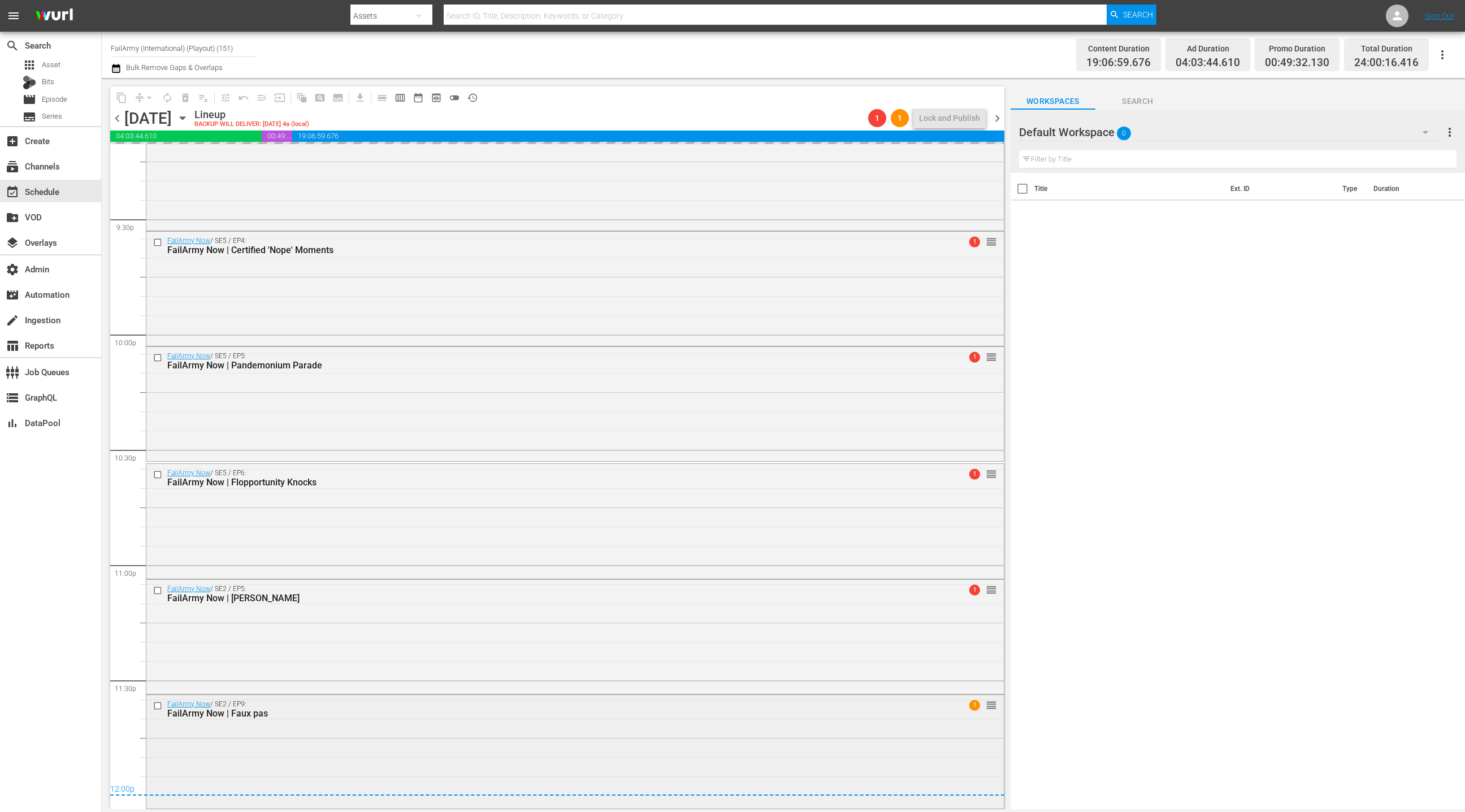
click at [469, 751] on div "FailArmy Now / SE2 / EP9: FailArmy Now | Faux pas 1 reorder" at bounding box center [575, 751] width 857 height 112
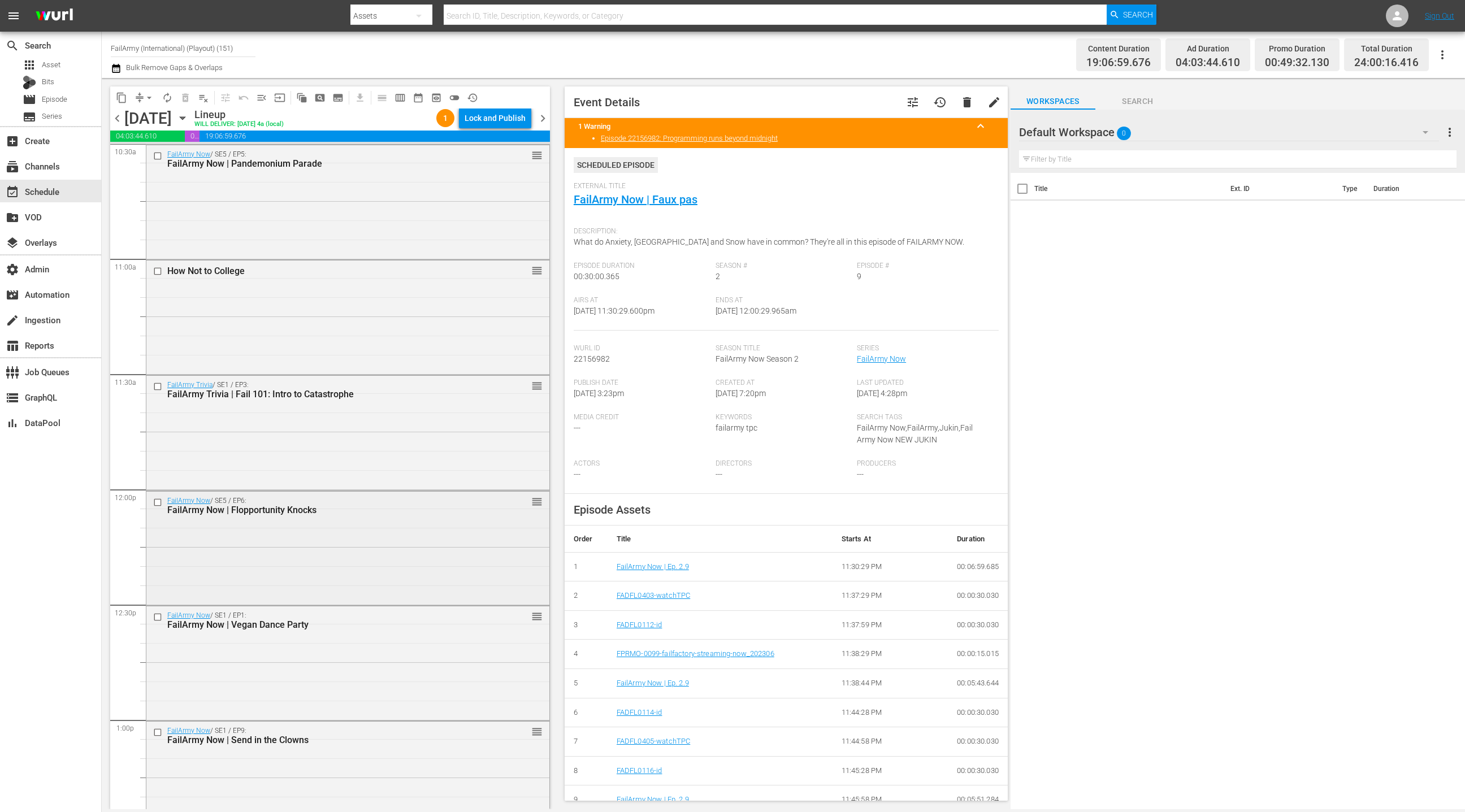
scroll to position [2404, 0]
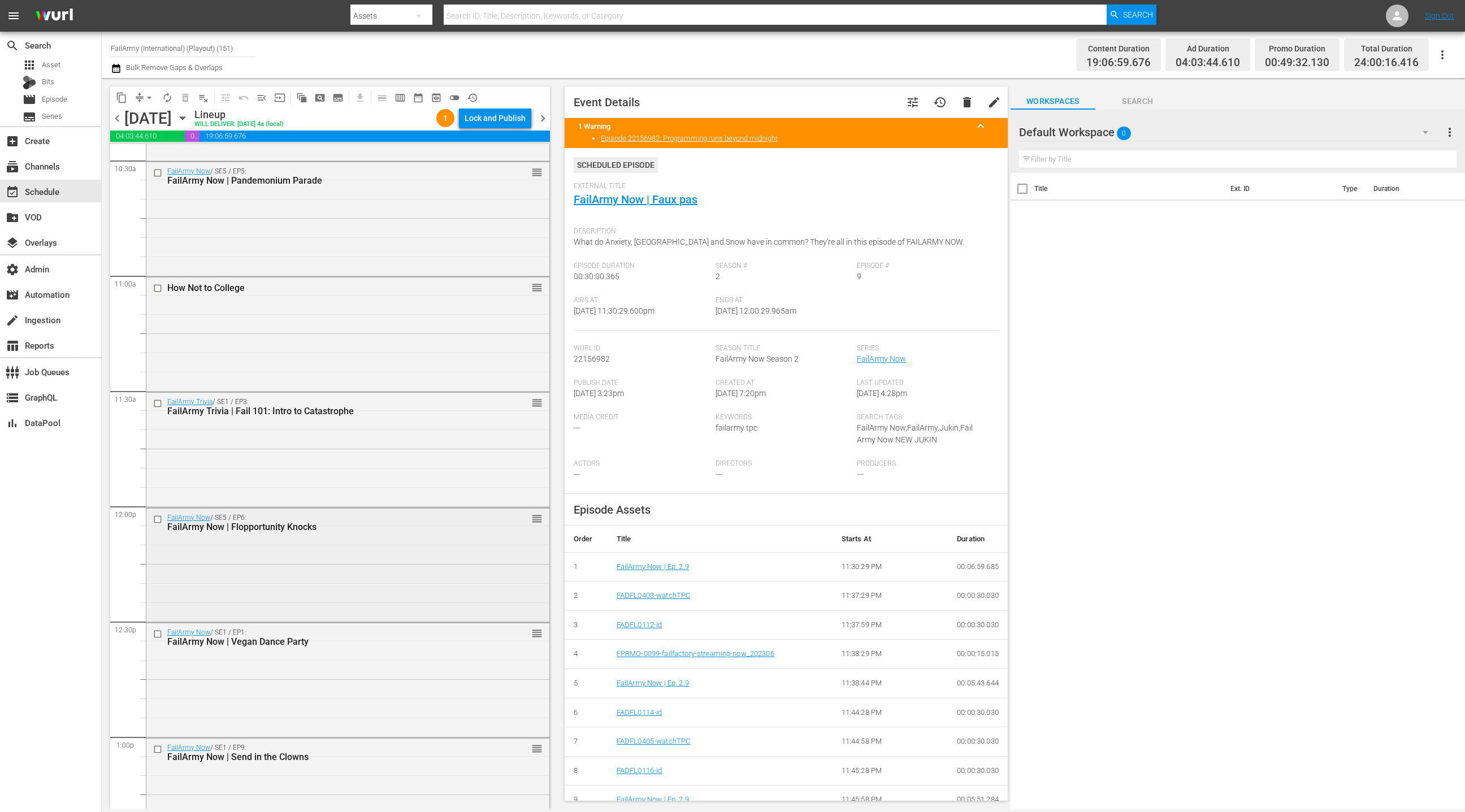
click at [370, 560] on div "FailArmy Now / SE5 / EP6: FailArmy Now | Flopportunity Knocks reorder" at bounding box center [348, 564] width 403 height 112
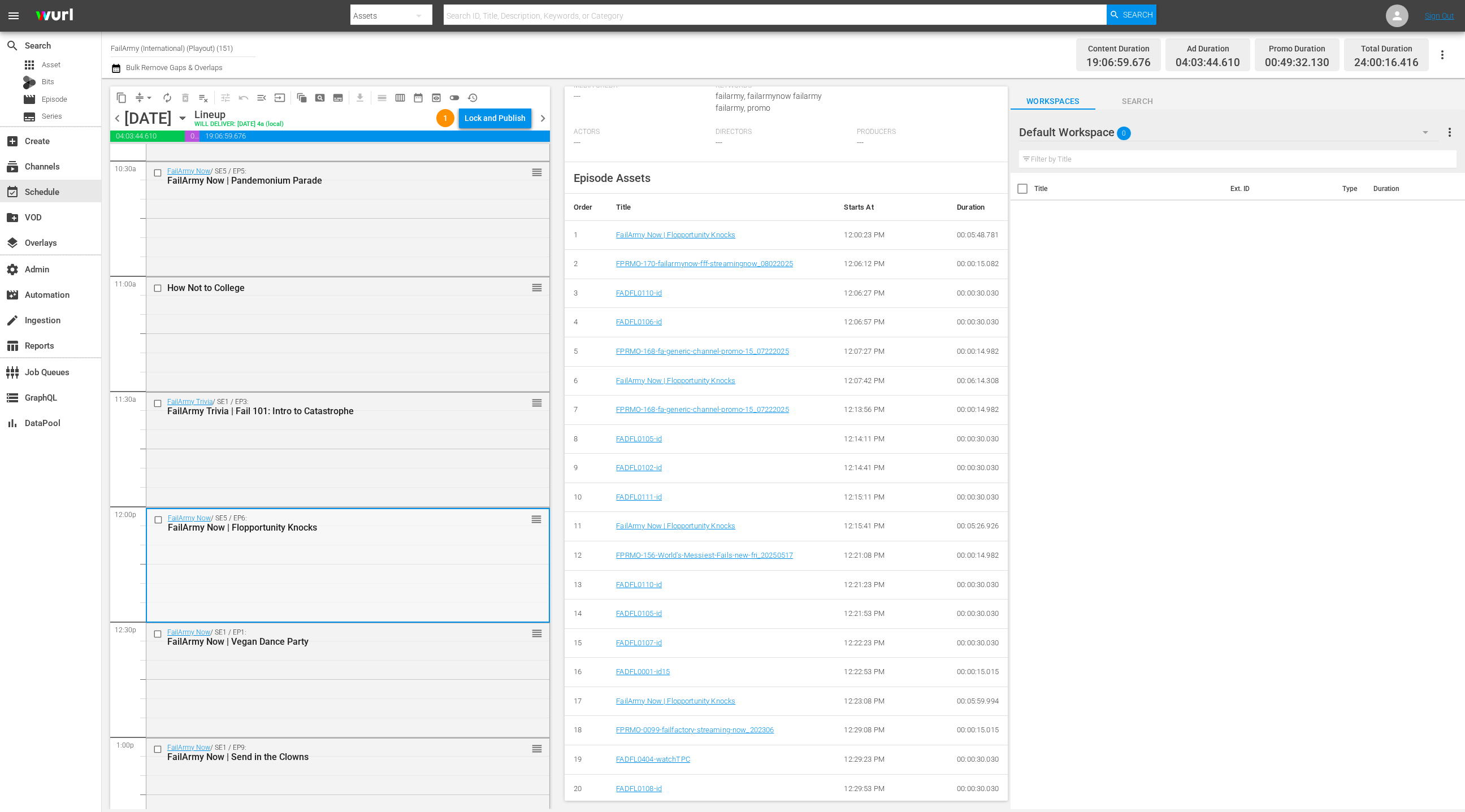
scroll to position [2504, 0]
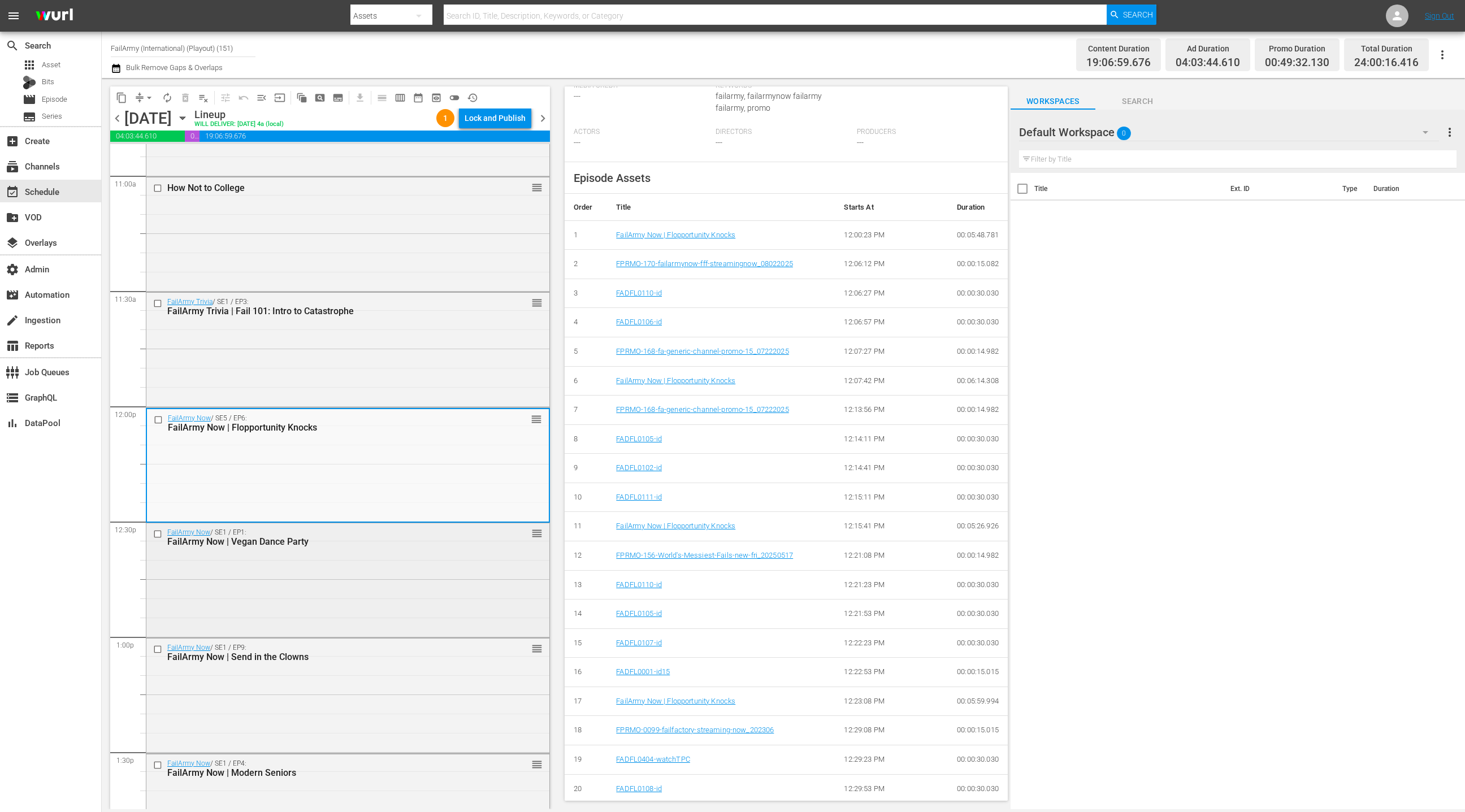
click at [494, 564] on div "FailArmy Now / SE1 / EP1: FailArmy Now | Vegan Dance Party reorder" at bounding box center [348, 580] width 403 height 112
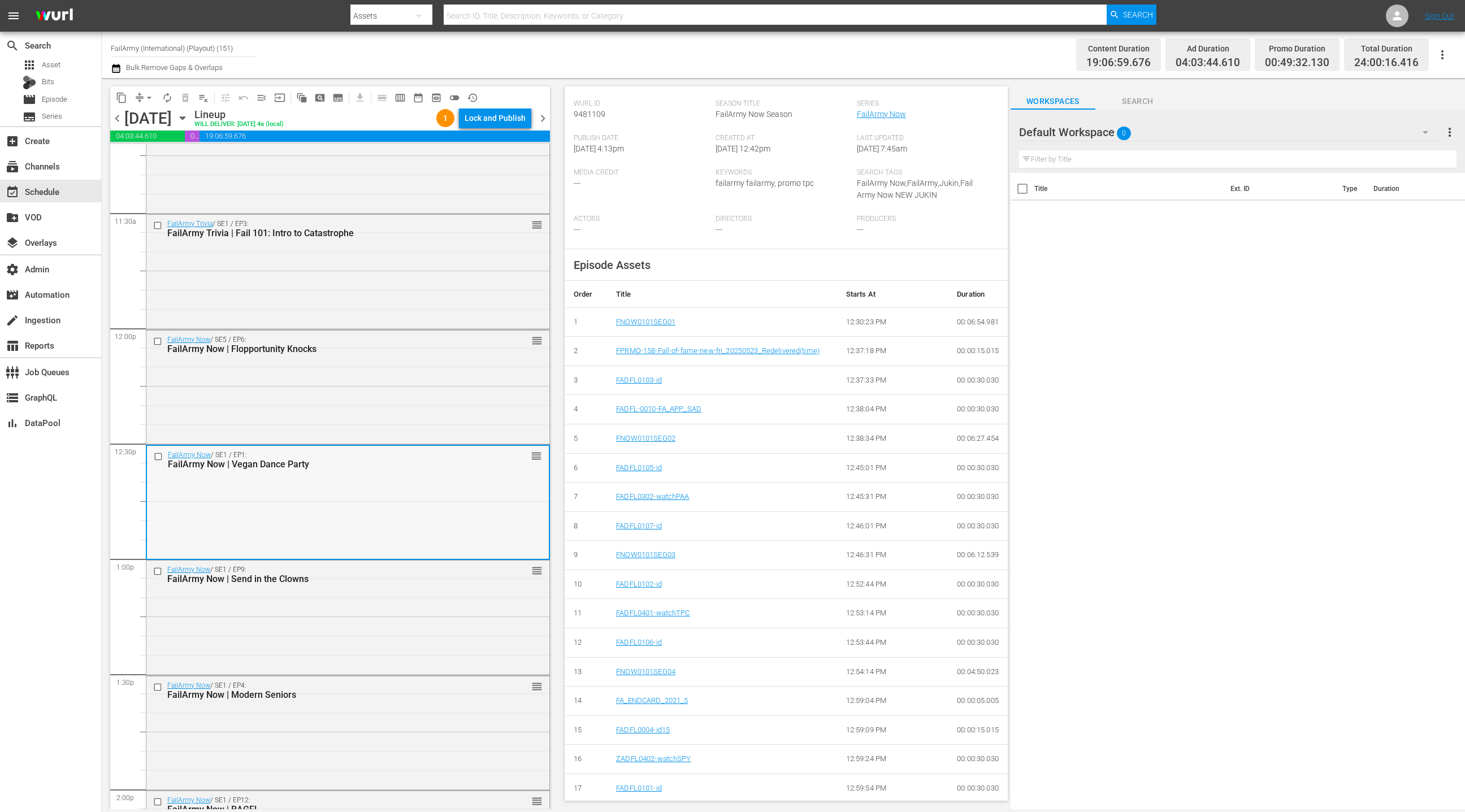
scroll to position [2643, 0]
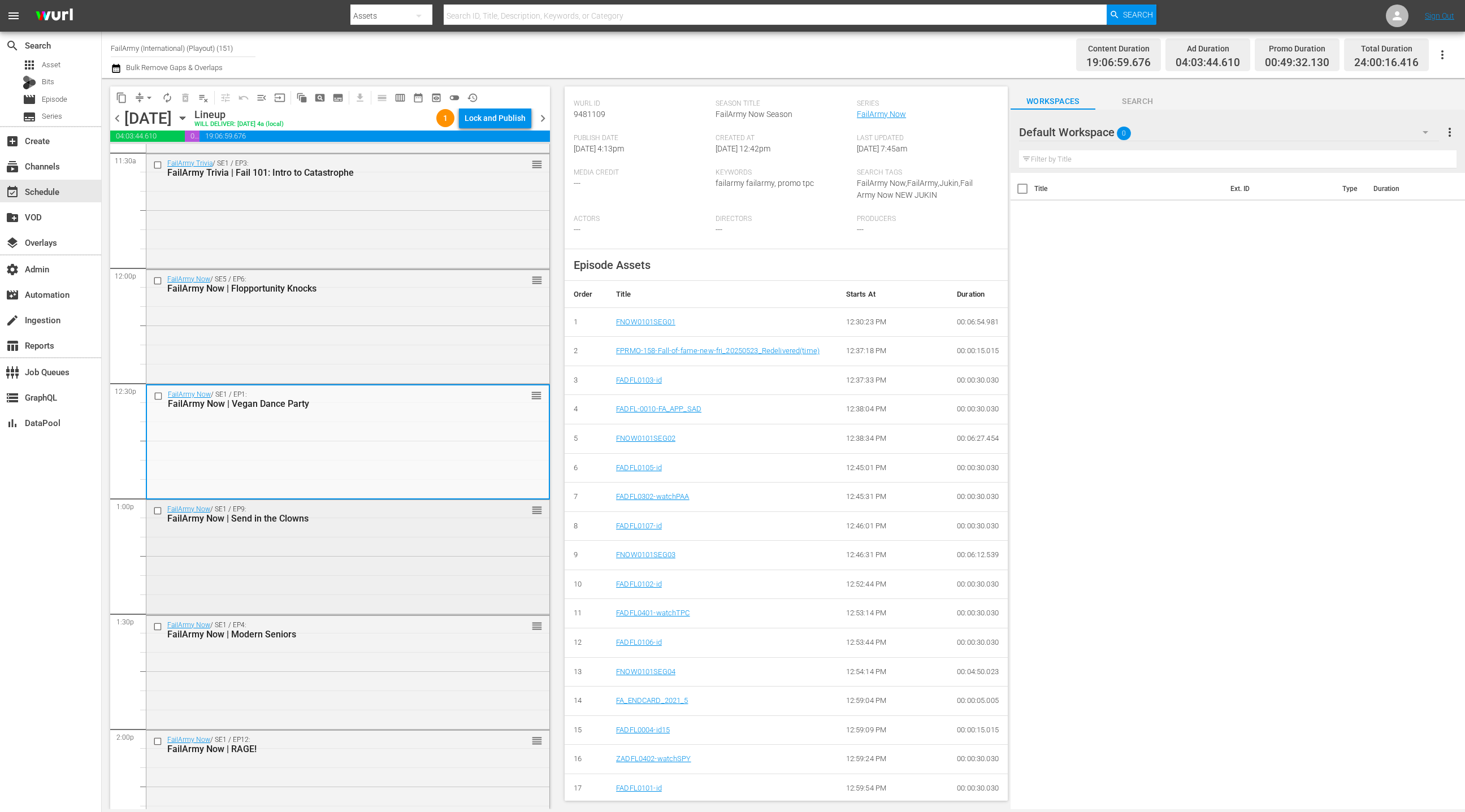
click at [406, 534] on div "FailArmy Now / SE1 / EP9: FailArmy Now | Send in the Clowns reorder" at bounding box center [348, 556] width 403 height 112
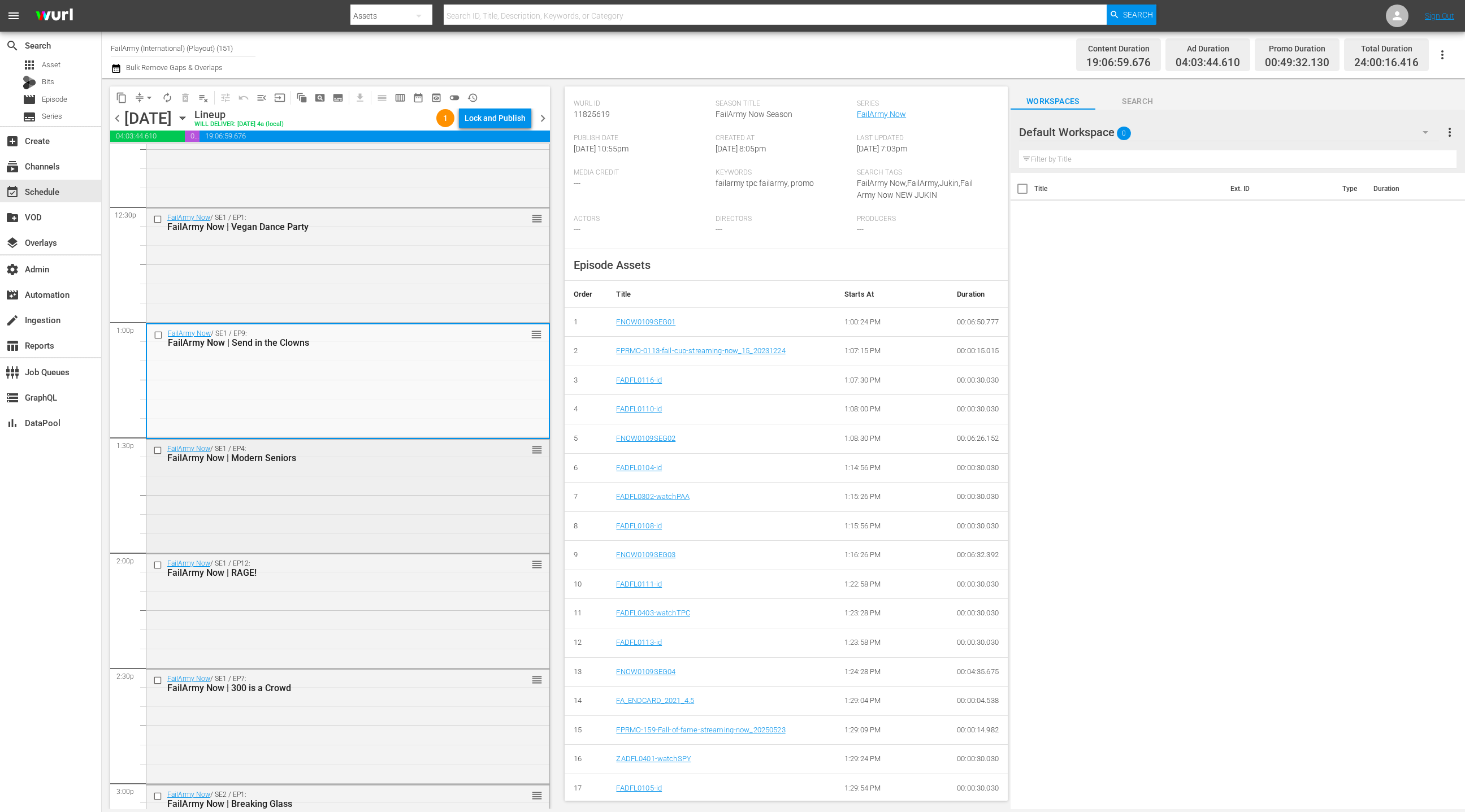
scroll to position [2828, 0]
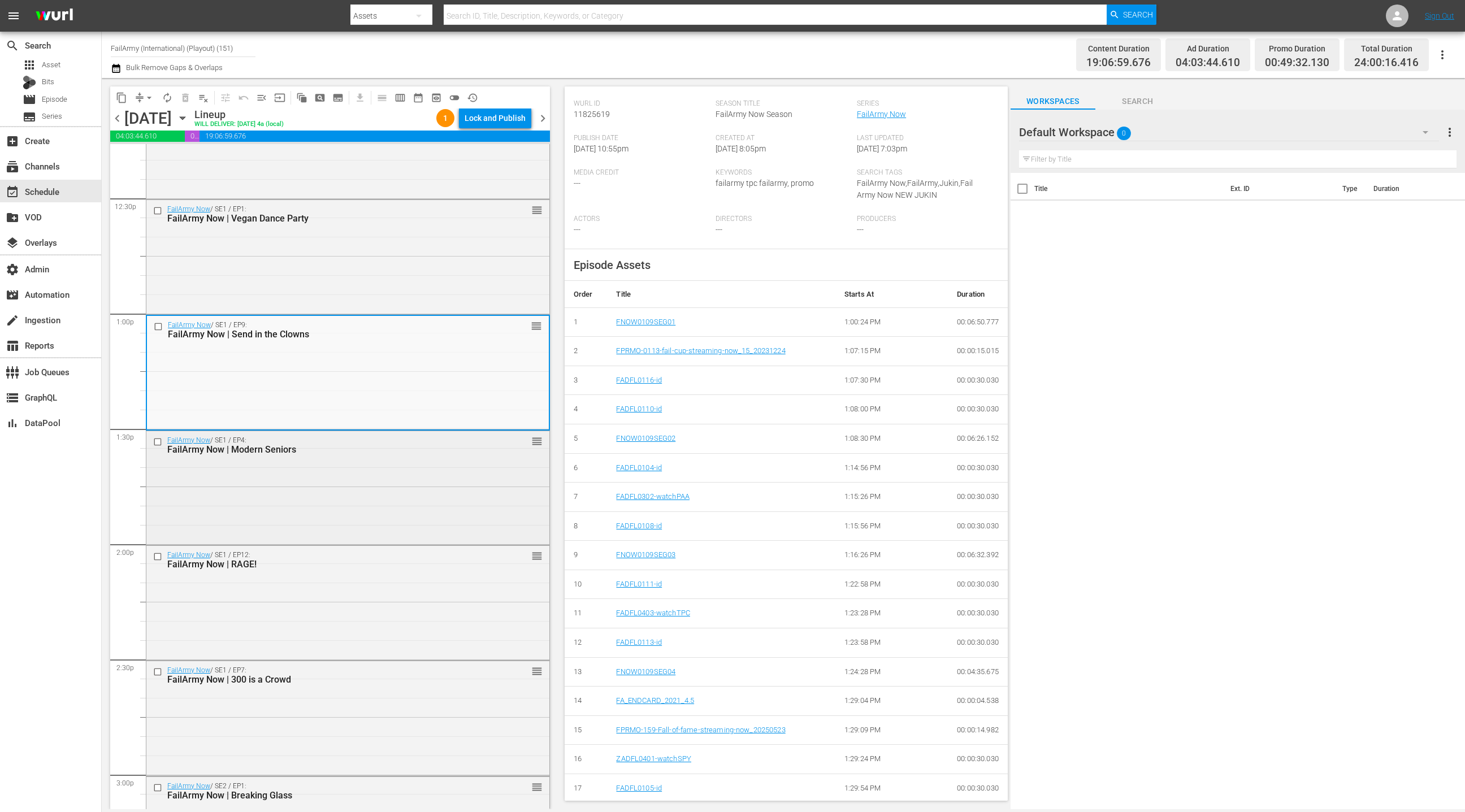
click at [443, 499] on div "FailArmy Now / SE1 / EP4: FailArmy Now | Modern Seniors reorder" at bounding box center [348, 487] width 403 height 112
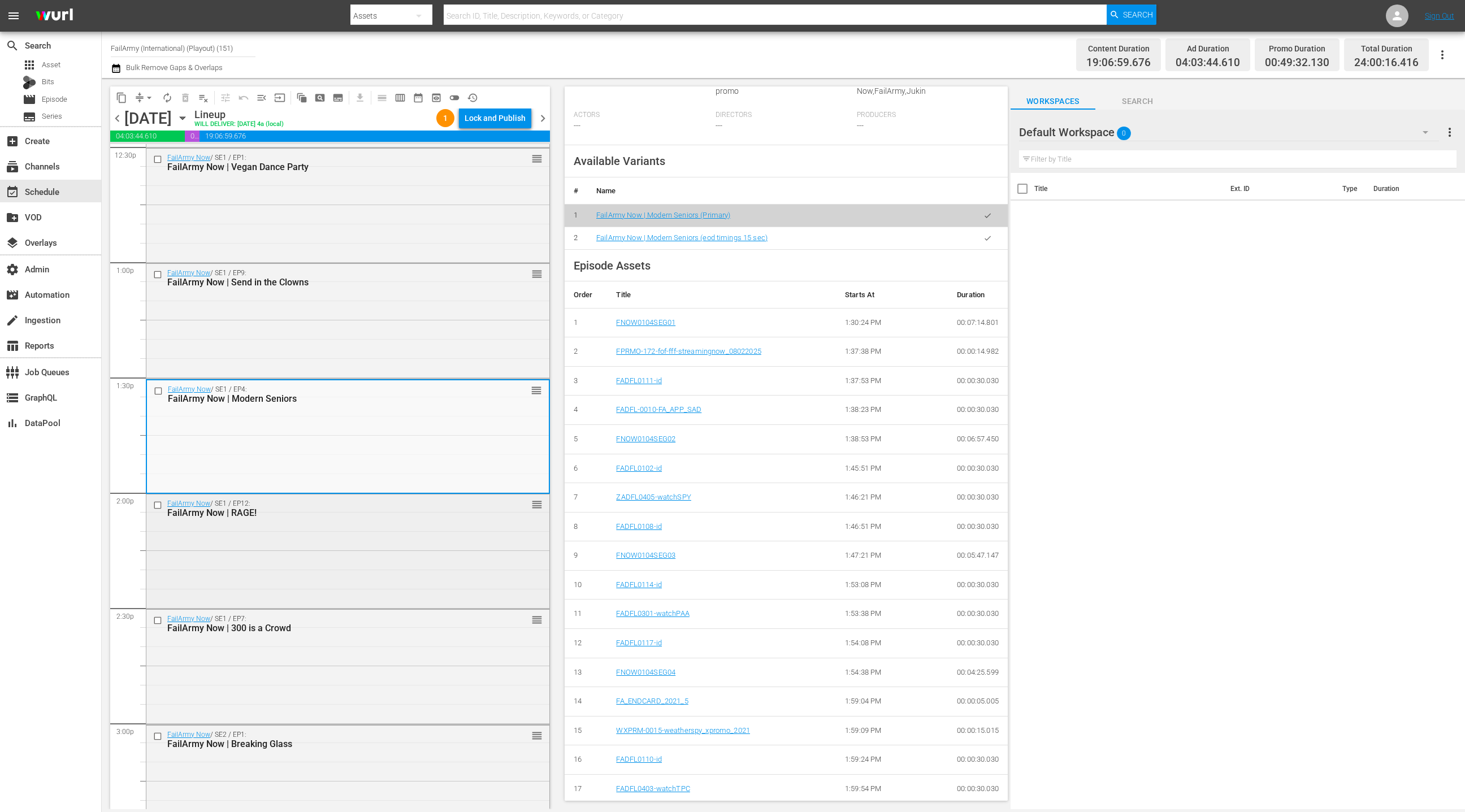
scroll to position [2979, 0]
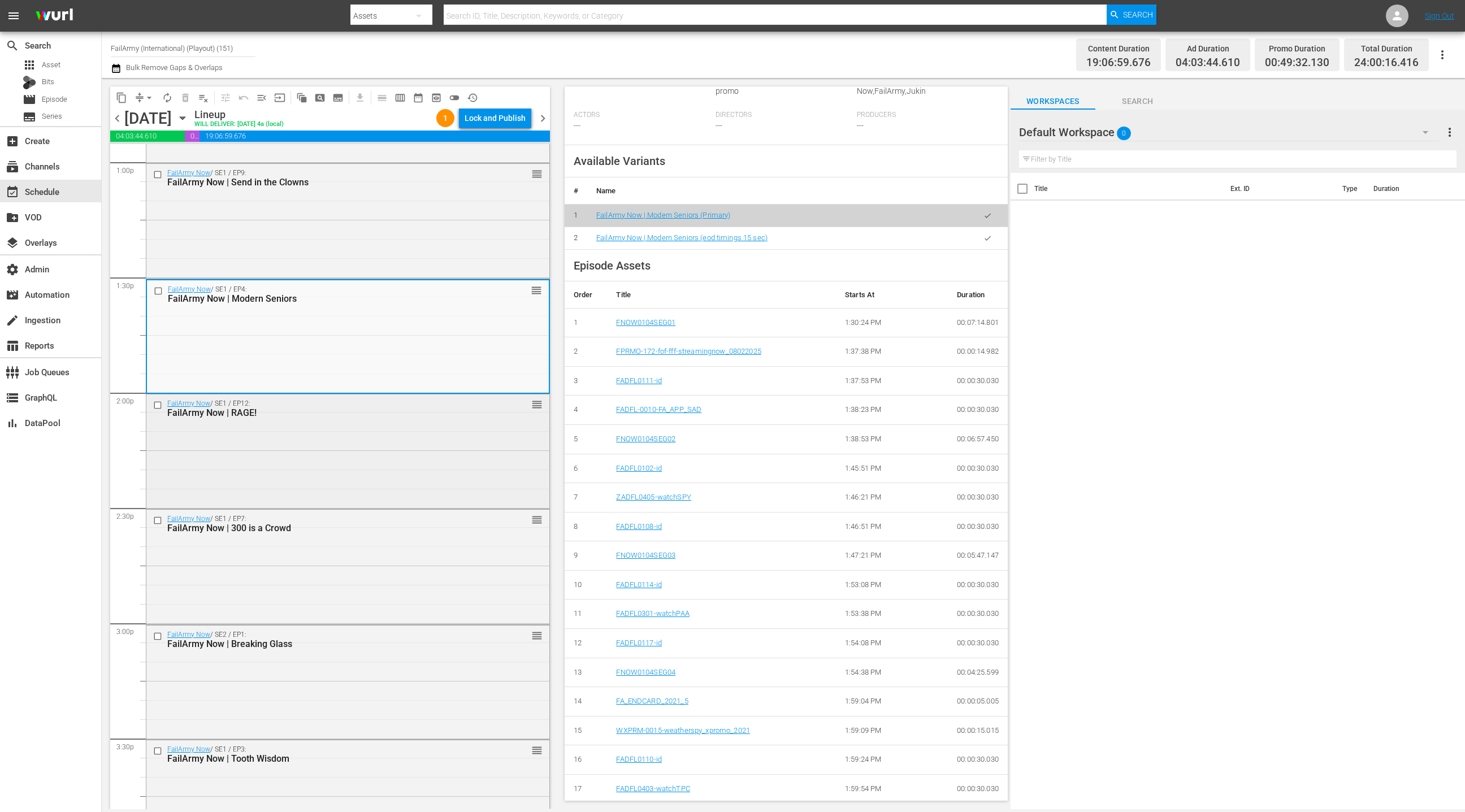
click at [426, 462] on div "FailArmy Now / SE1 / EP12: FailArmy Now | RAGE! reorder" at bounding box center [348, 450] width 403 height 112
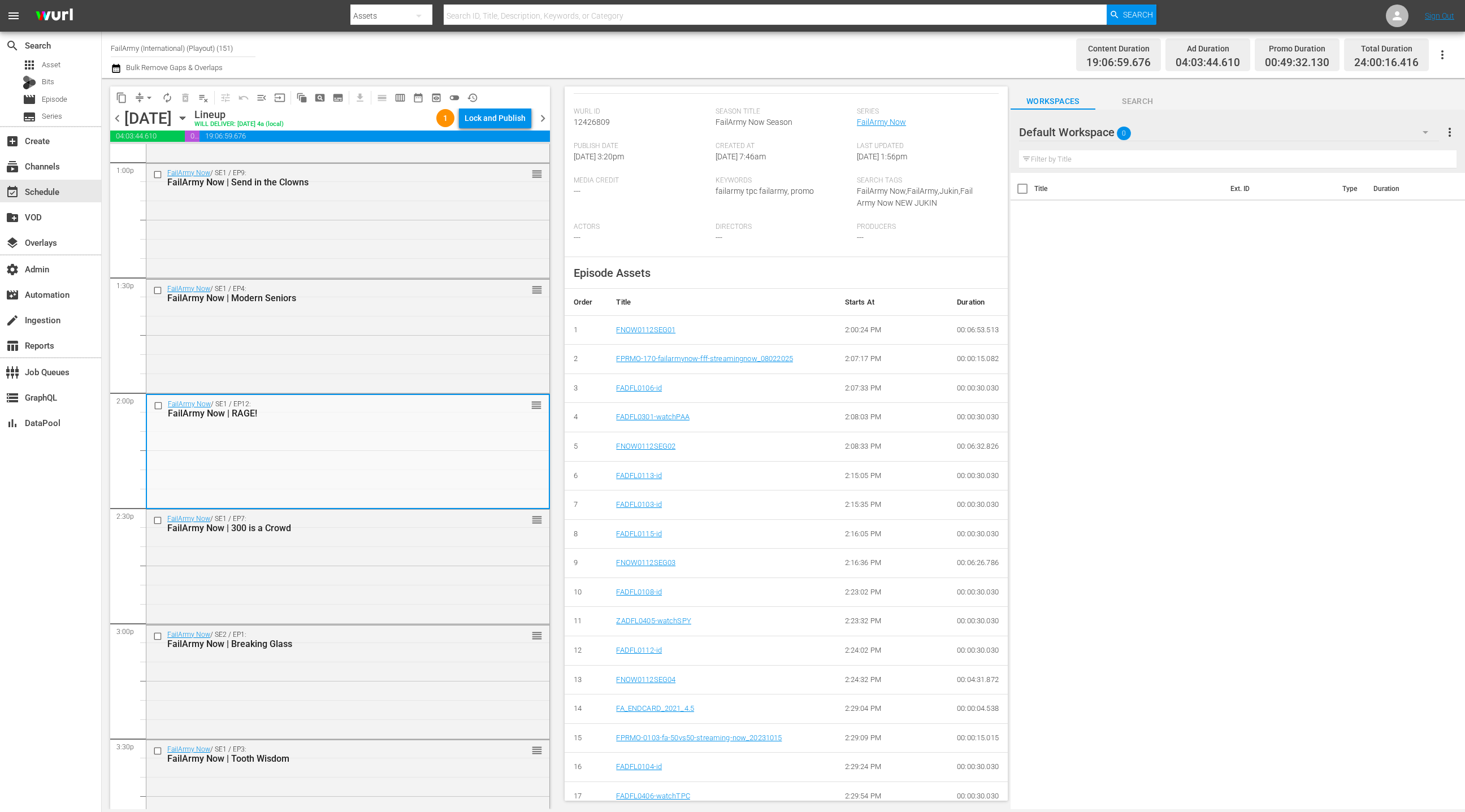
scroll to position [215, 0]
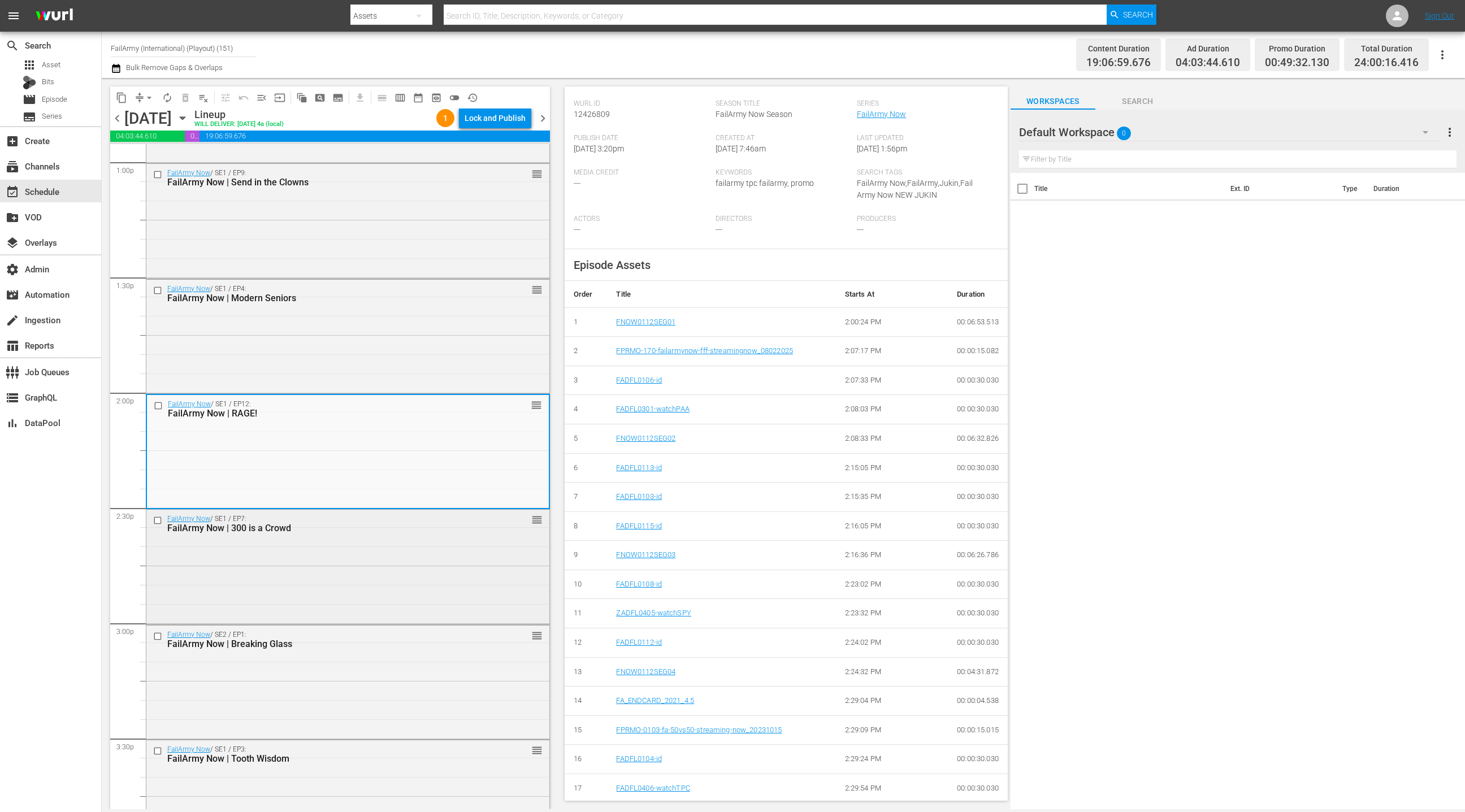
click at [479, 581] on div "FailArmy Now / SE1 / EP7: FailArmy Now | 300 is a Crowd reorder" at bounding box center [348, 566] width 403 height 112
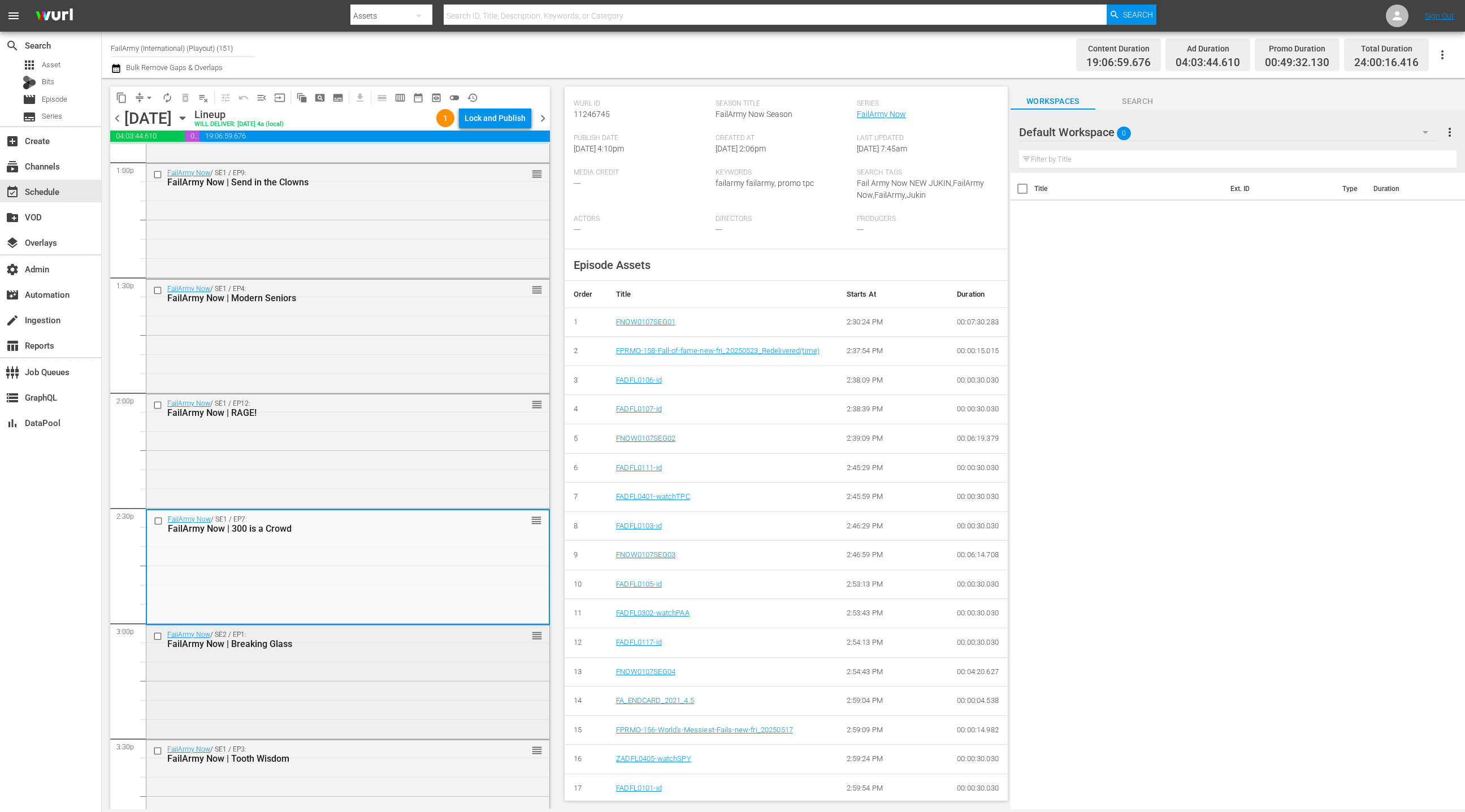
click at [461, 667] on div "FailArmy Now / SE2 / EP1: FailArmy Now | Breaking Glass reorder" at bounding box center [348, 682] width 403 height 112
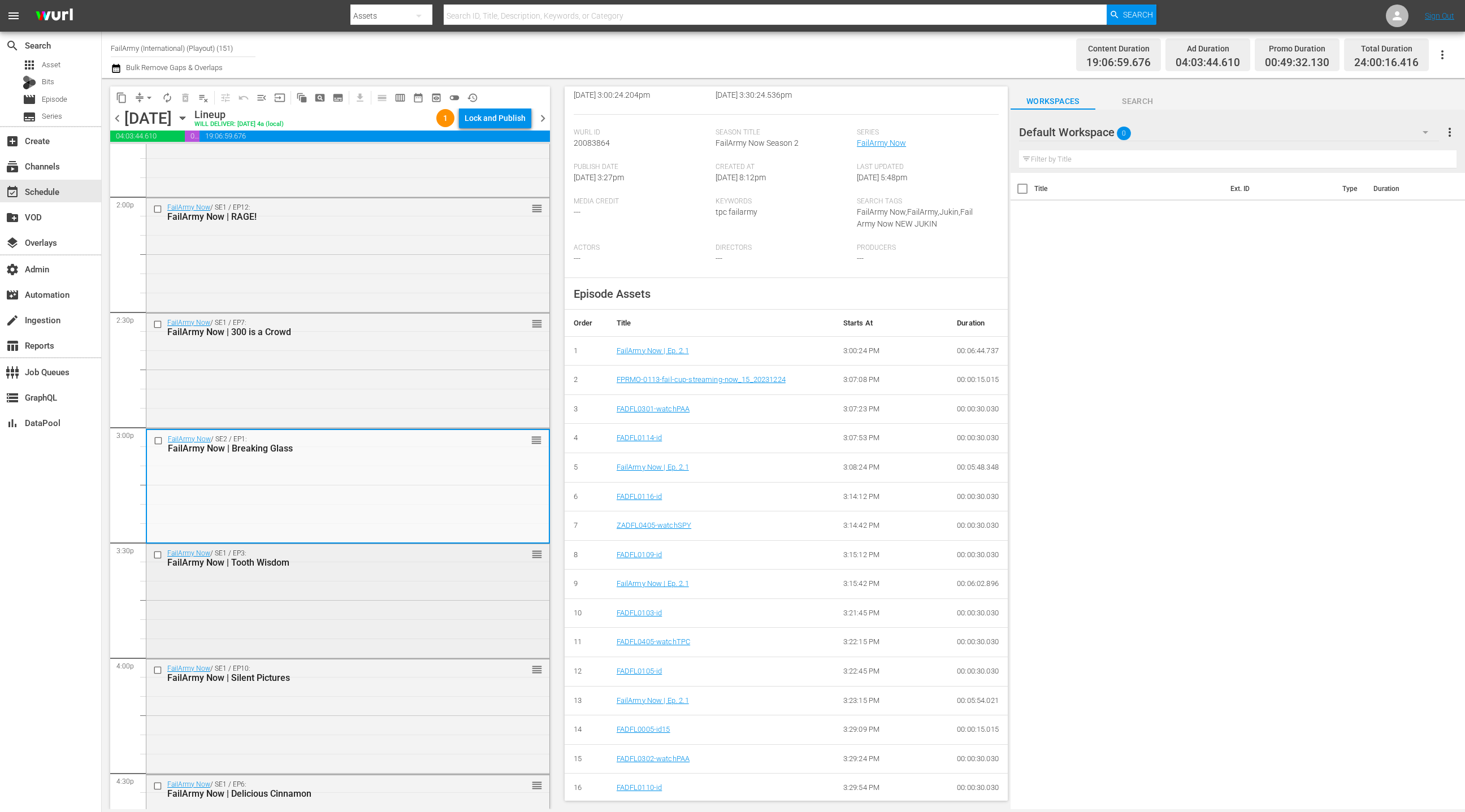
scroll to position [3180, 0]
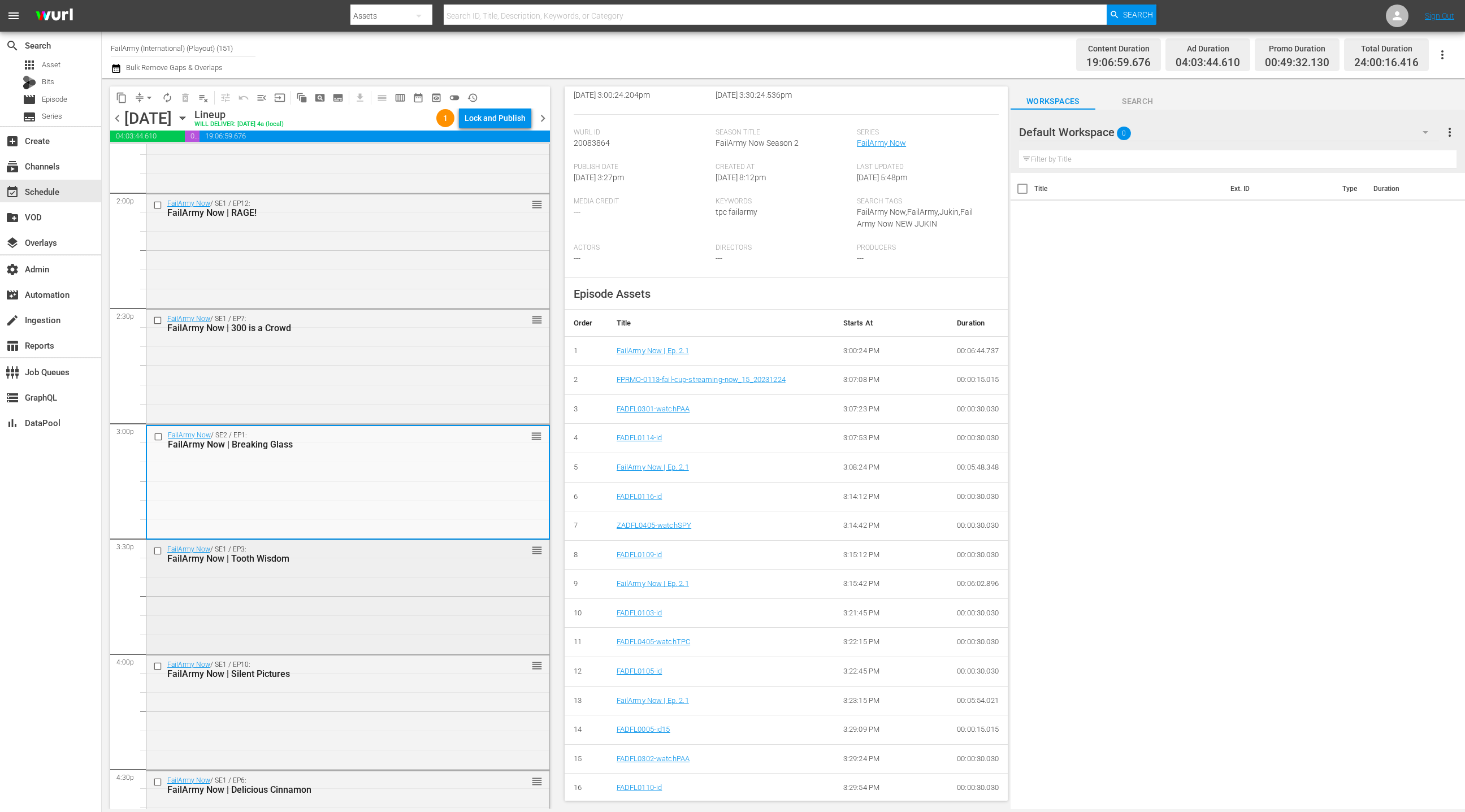
click at [453, 578] on div "FailArmy Now / SE1 / EP3: FailArmy Now | Tooth Wisdom reorder" at bounding box center [348, 596] width 403 height 112
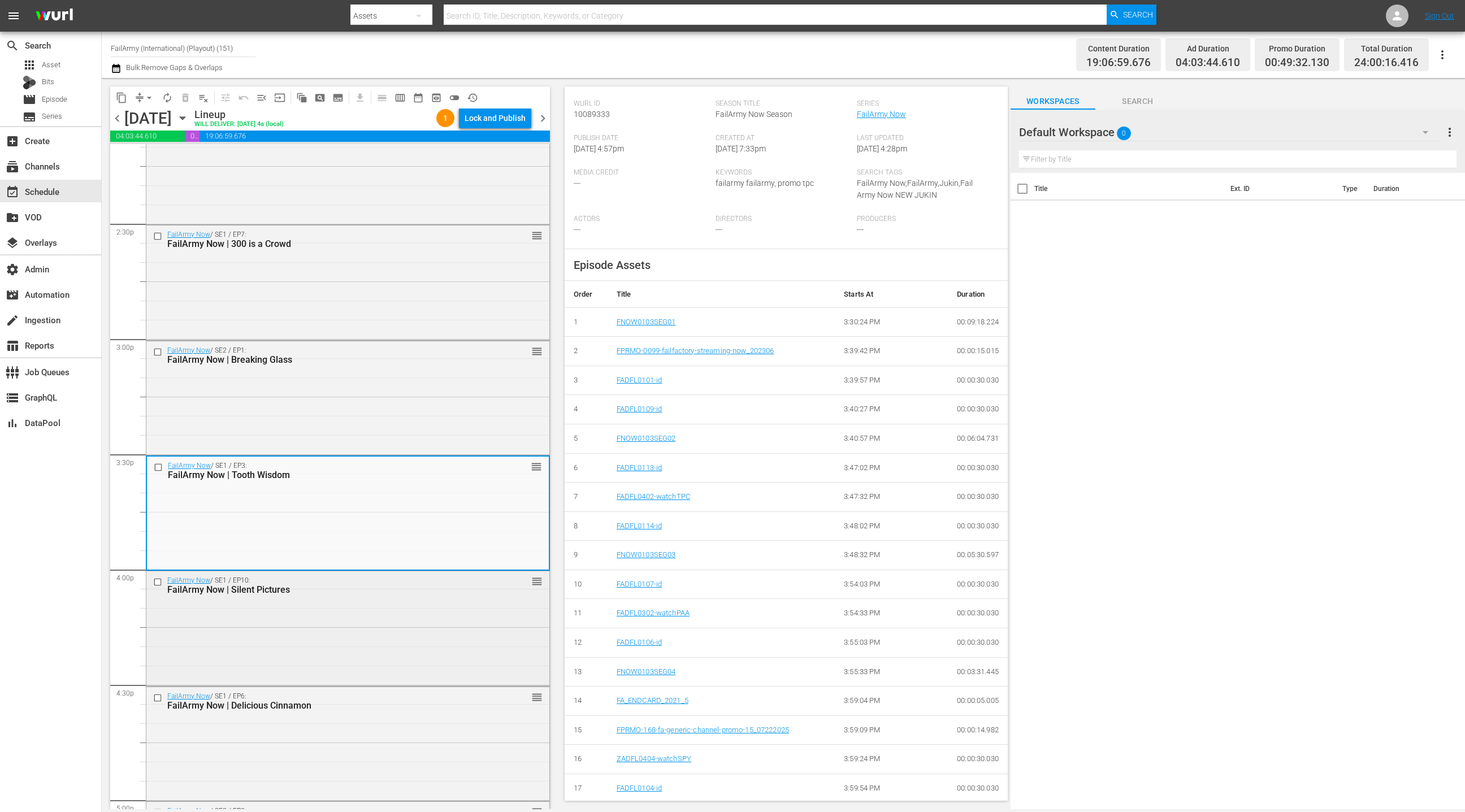
scroll to position [3284, 0]
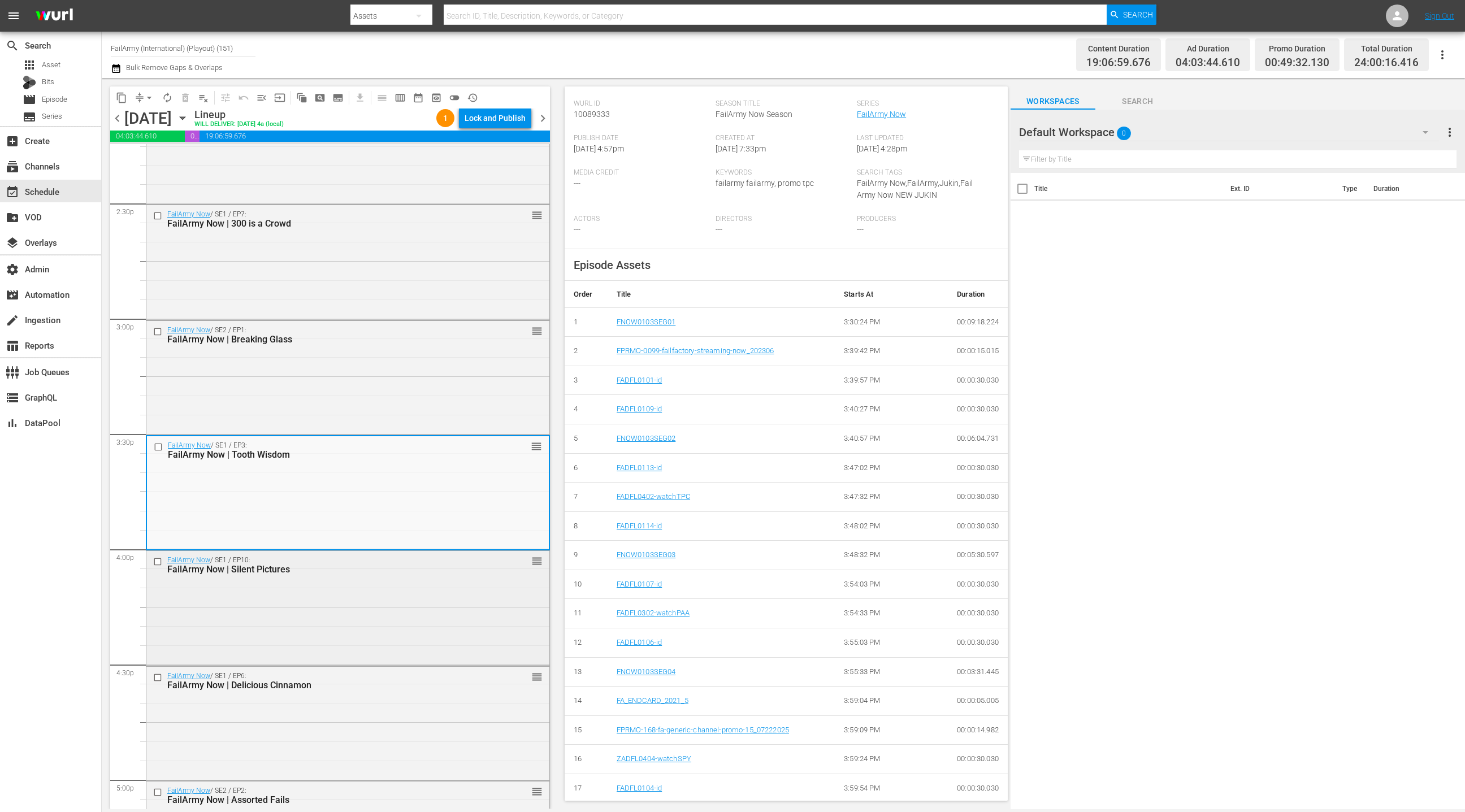
click at [453, 589] on div "FailArmy Now / SE1 / EP10: FailArmy Now | Silent Pictures reorder" at bounding box center [348, 607] width 403 height 112
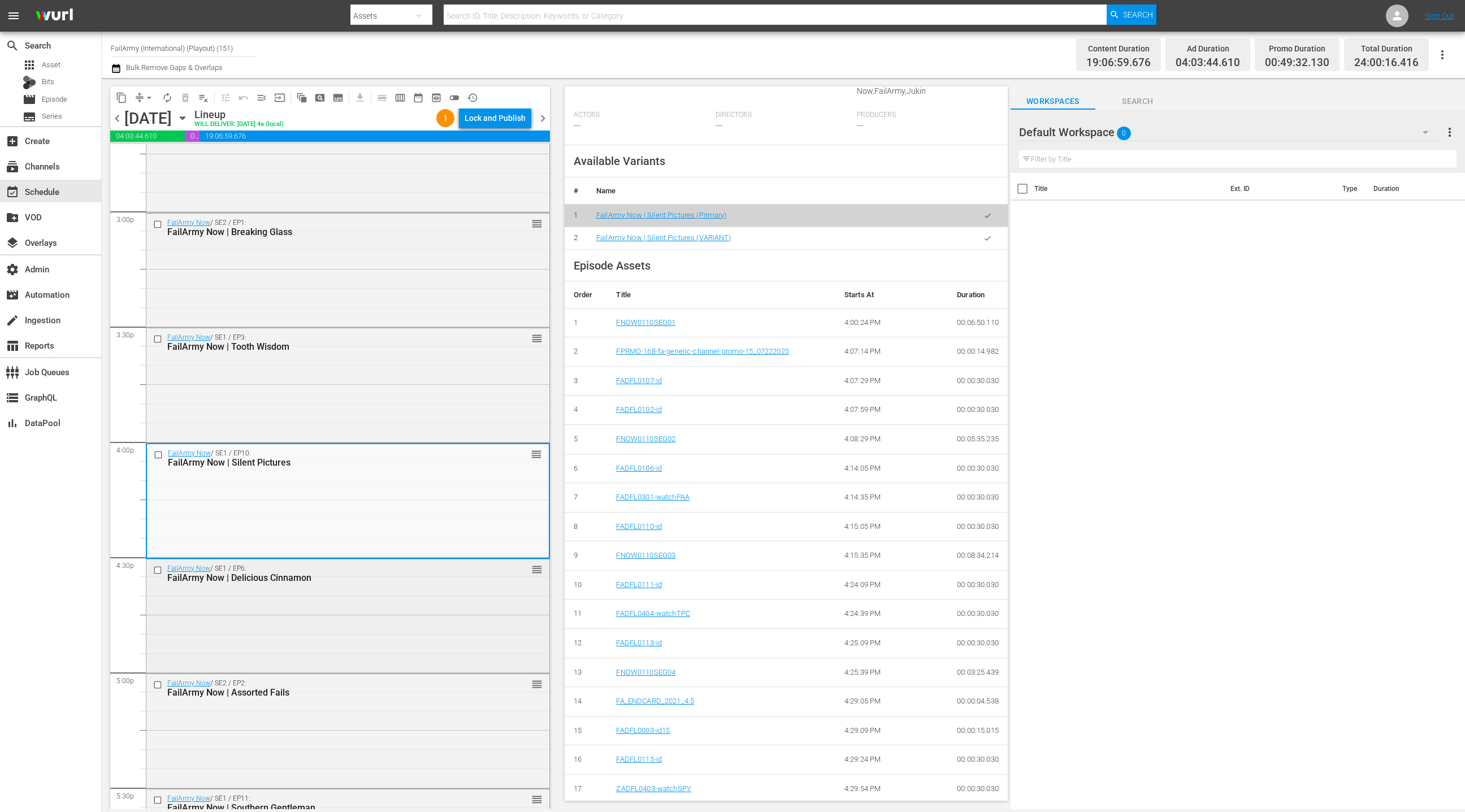
scroll to position [3449, 0]
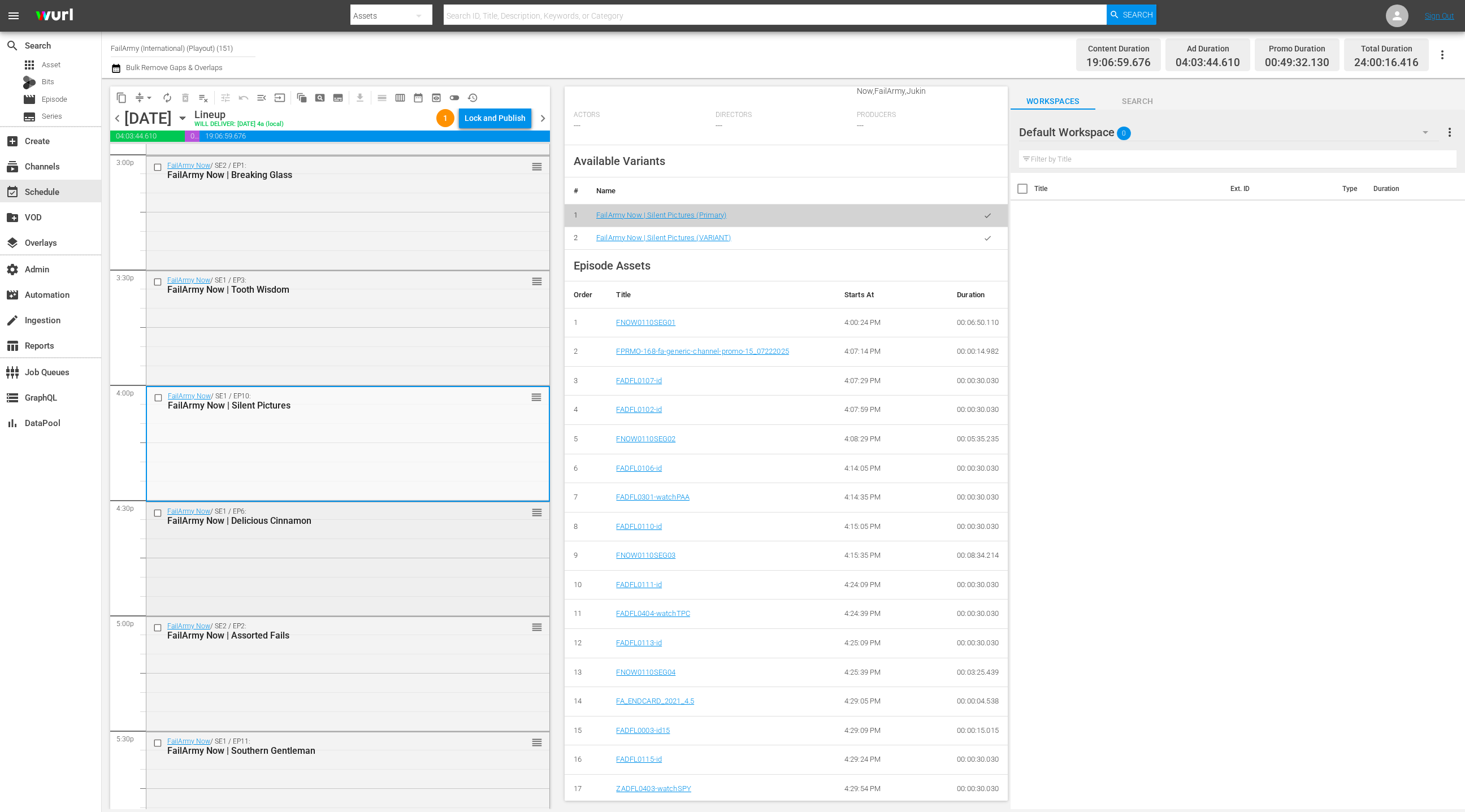
click at [465, 571] on div "FailArmy Now / SE1 / EP6: FailArmy Now | Delicious Cinnamon reorder" at bounding box center [348, 558] width 403 height 112
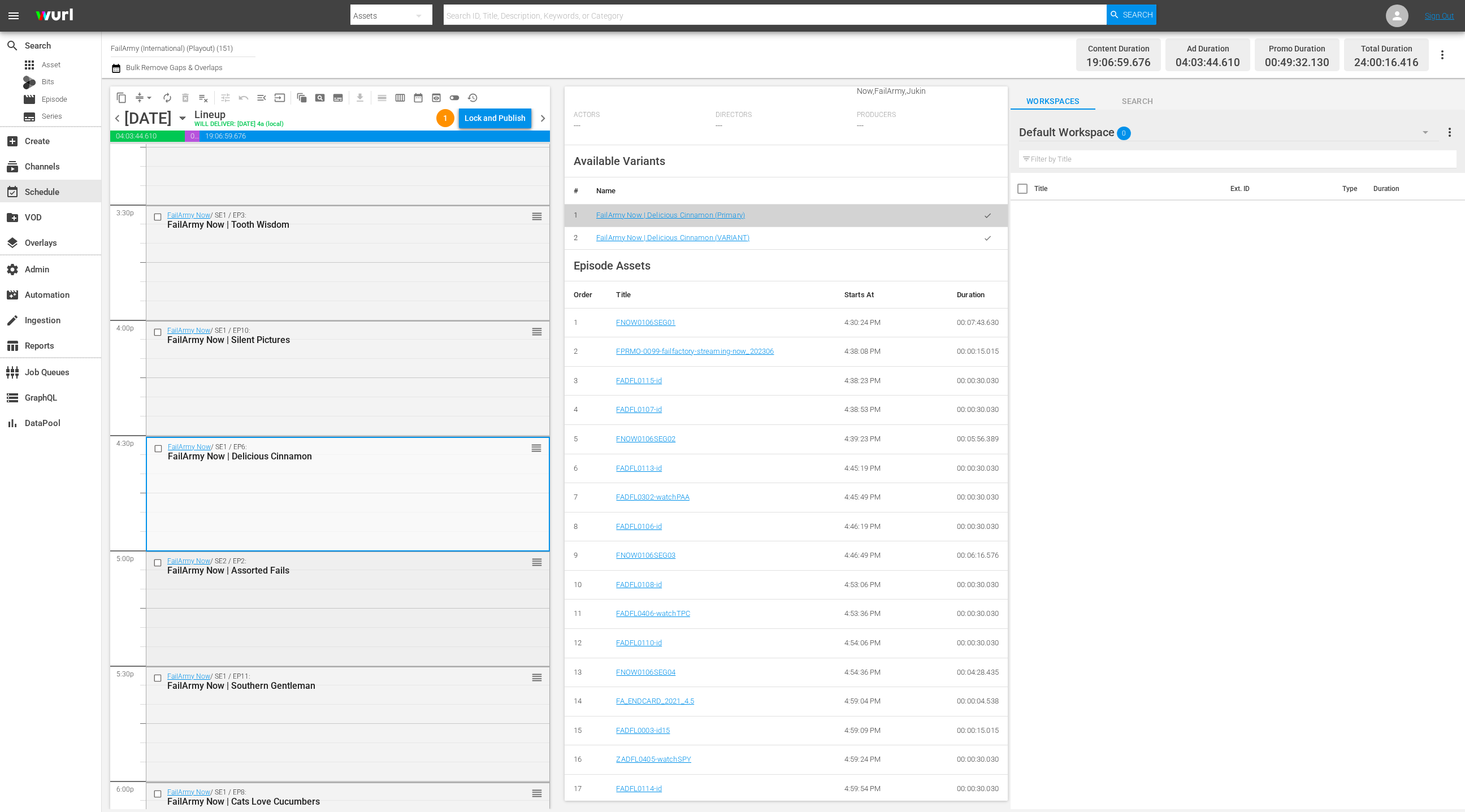
scroll to position [3551, 0]
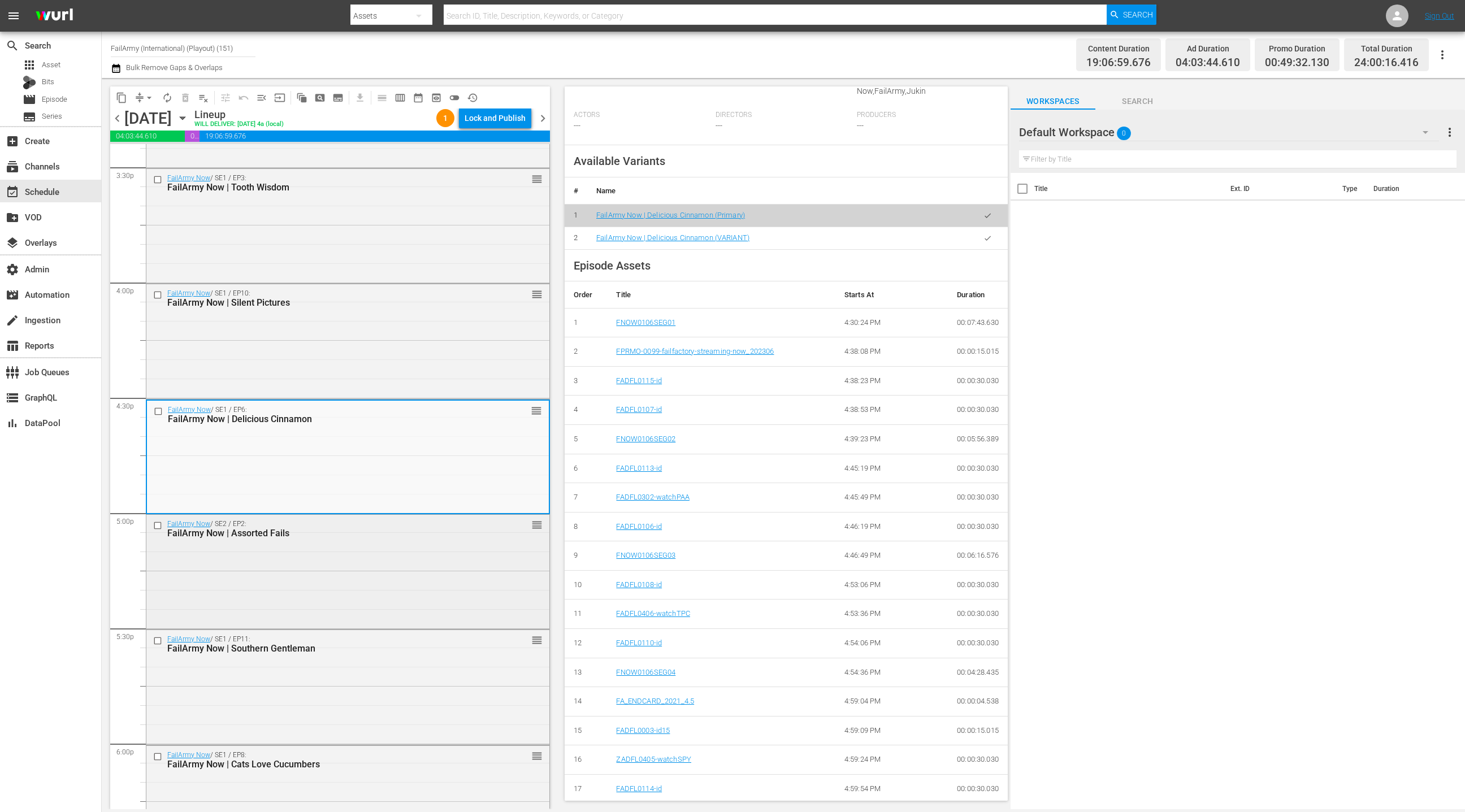
click at [469, 554] on div "FailArmy Now / SE2 / EP2: FailArmy Now | Assorted Fails reorder" at bounding box center [348, 571] width 403 height 112
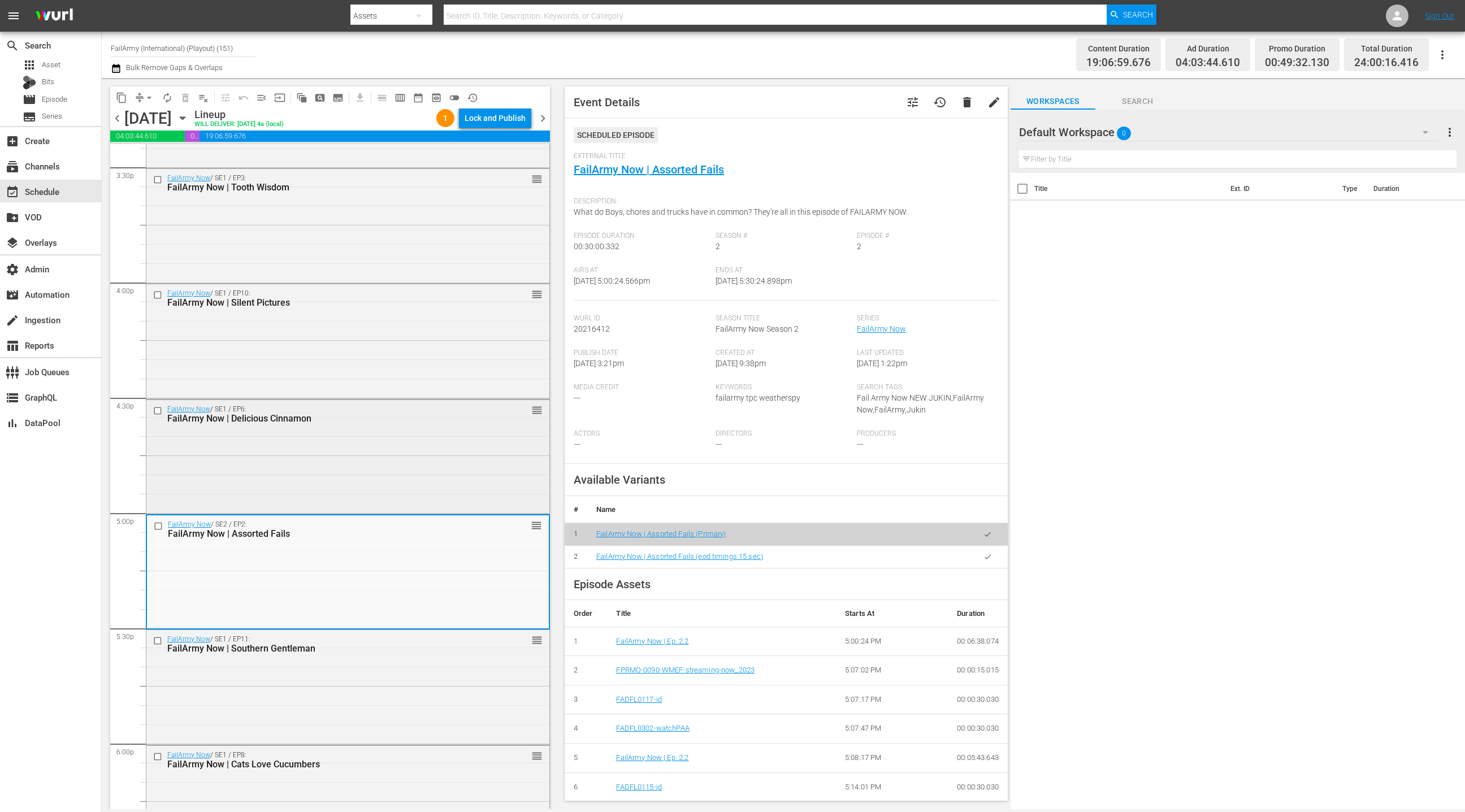
click at [486, 478] on div "FailArmy Now / SE1 / EP6: FailArmy Now | Delicious Cinnamon reorder" at bounding box center [348, 456] width 403 height 112
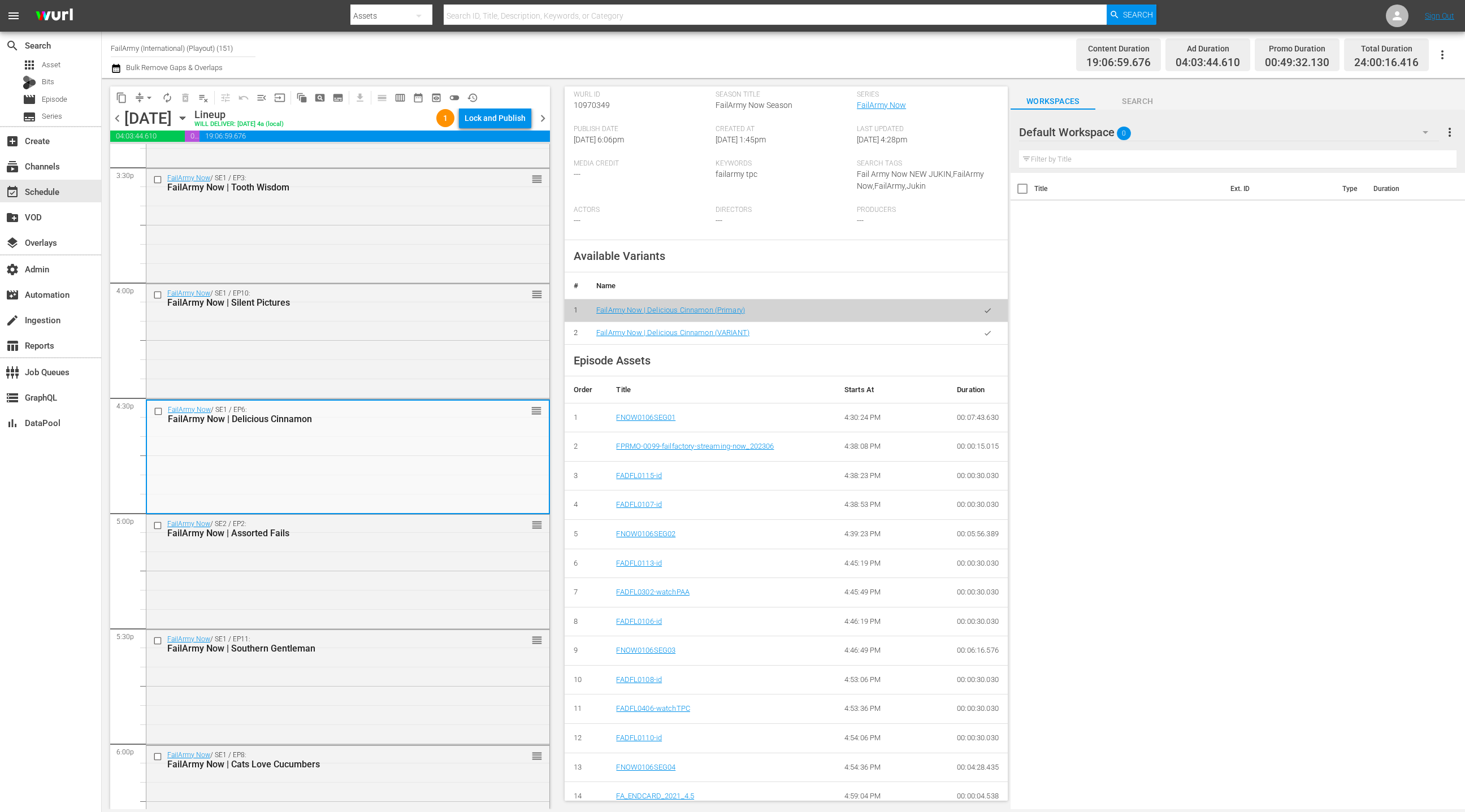
scroll to position [319, 0]
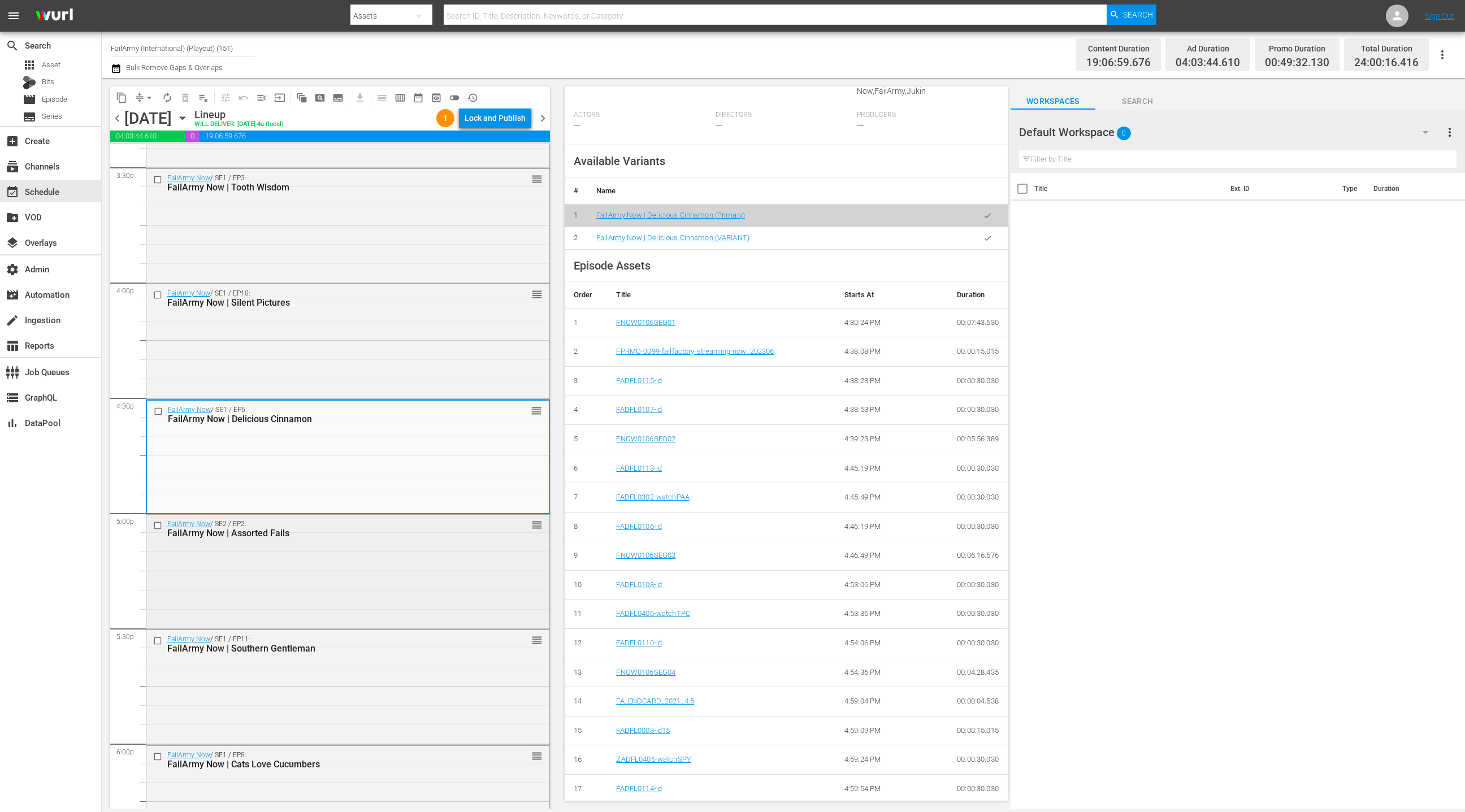
click at [413, 562] on div "FailArmy Now / SE2 / EP2: FailArmy Now | Assorted Fails reorder" at bounding box center [348, 571] width 403 height 112
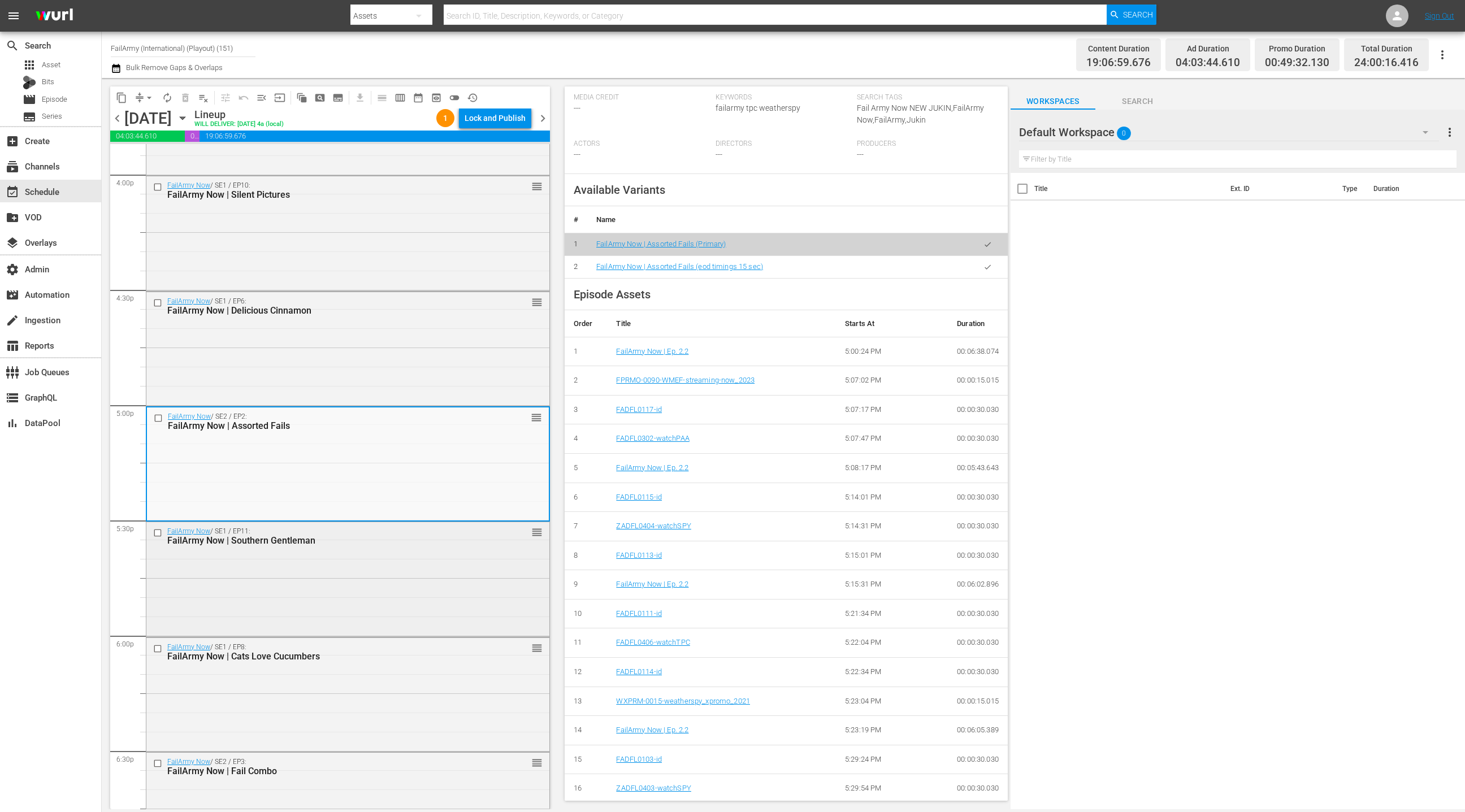
scroll to position [3661, 0]
click at [415, 559] on div "FailArmy Now / SE1 / EP11: FailArmy Now | Southern Gentleman reorder" at bounding box center [348, 576] width 403 height 112
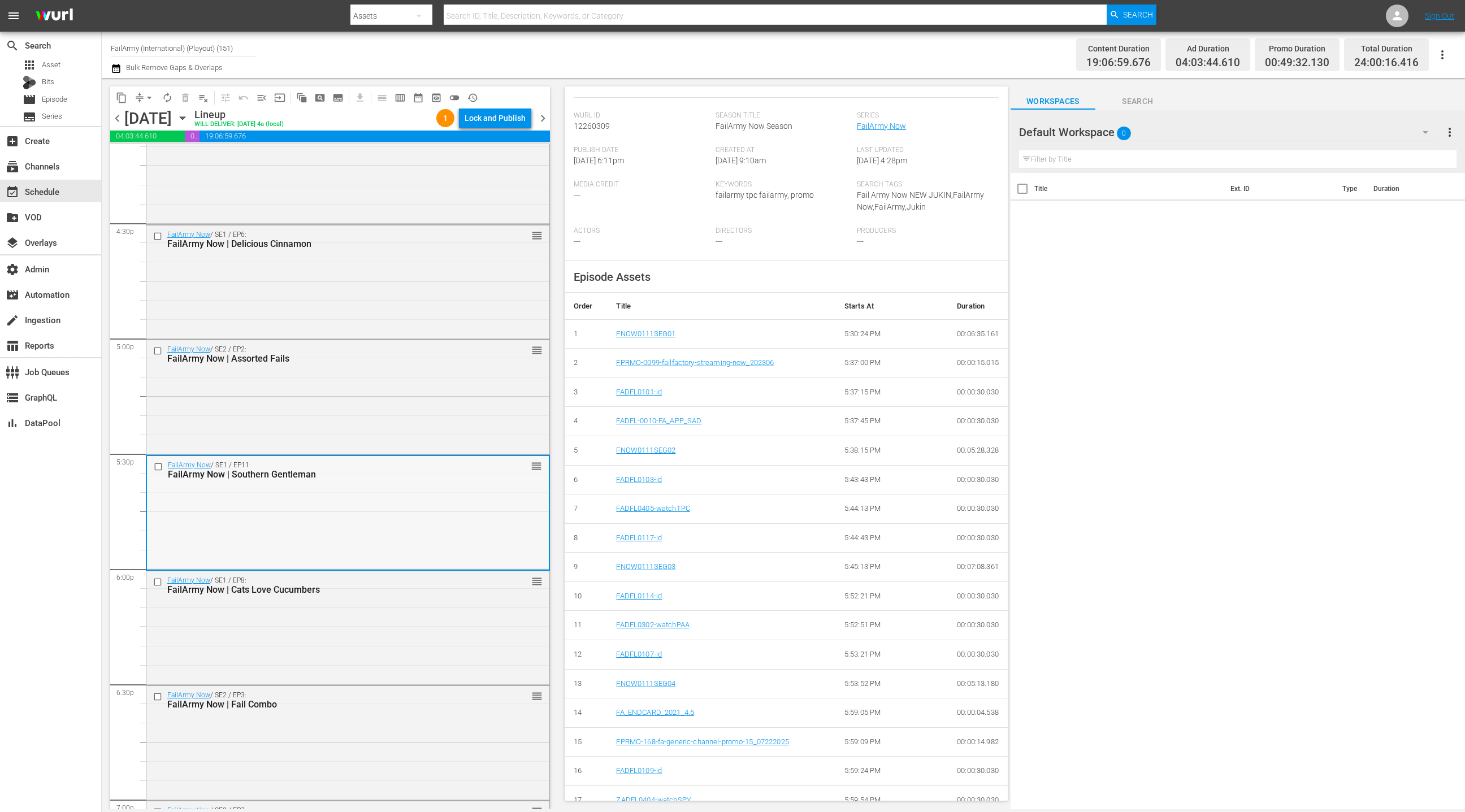
scroll to position [3779, 0]
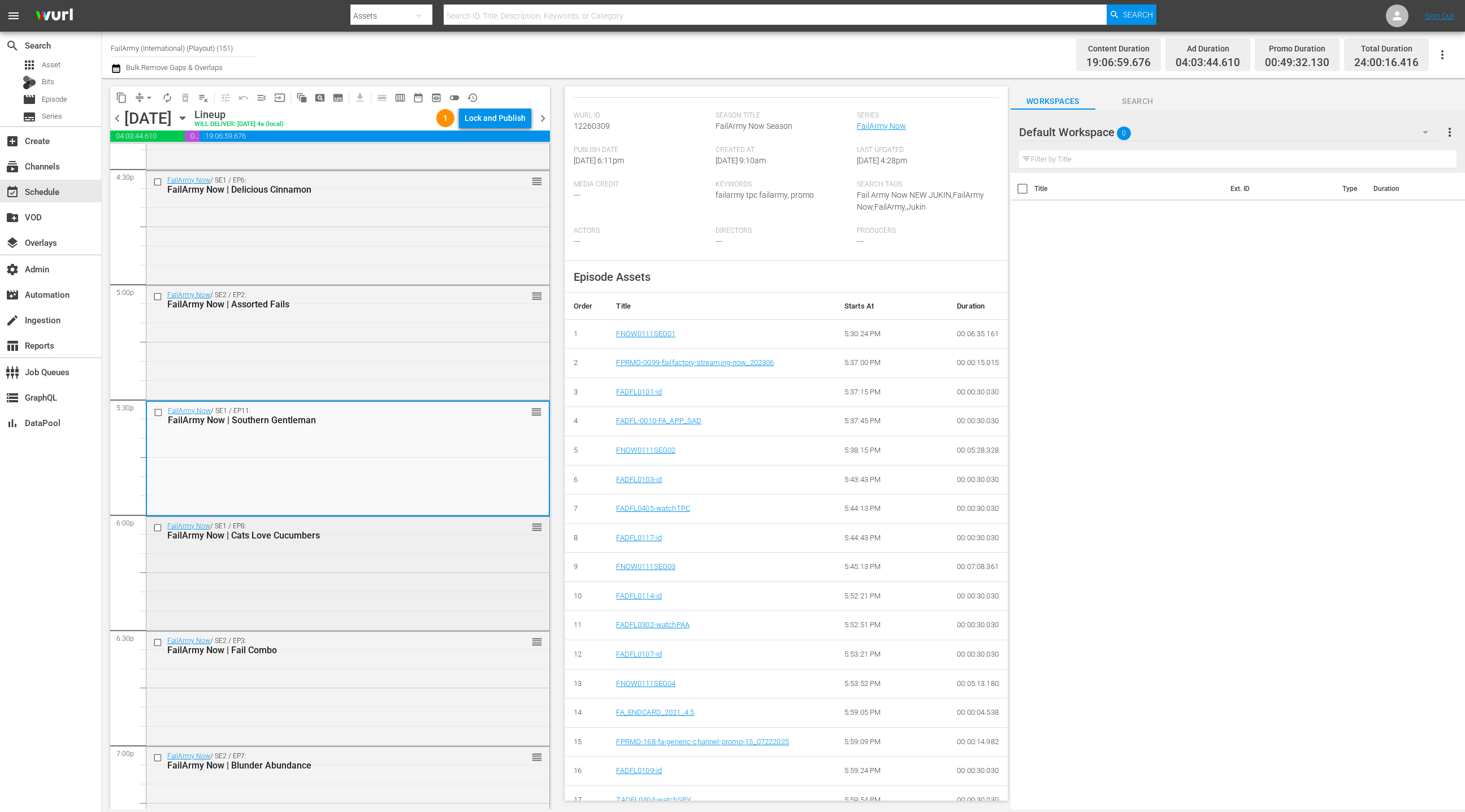
click at [396, 550] on div "FailArmy Now / SE1 / EP8: FailArmy Now | Cats Love Cucumbers reorder" at bounding box center [348, 573] width 403 height 112
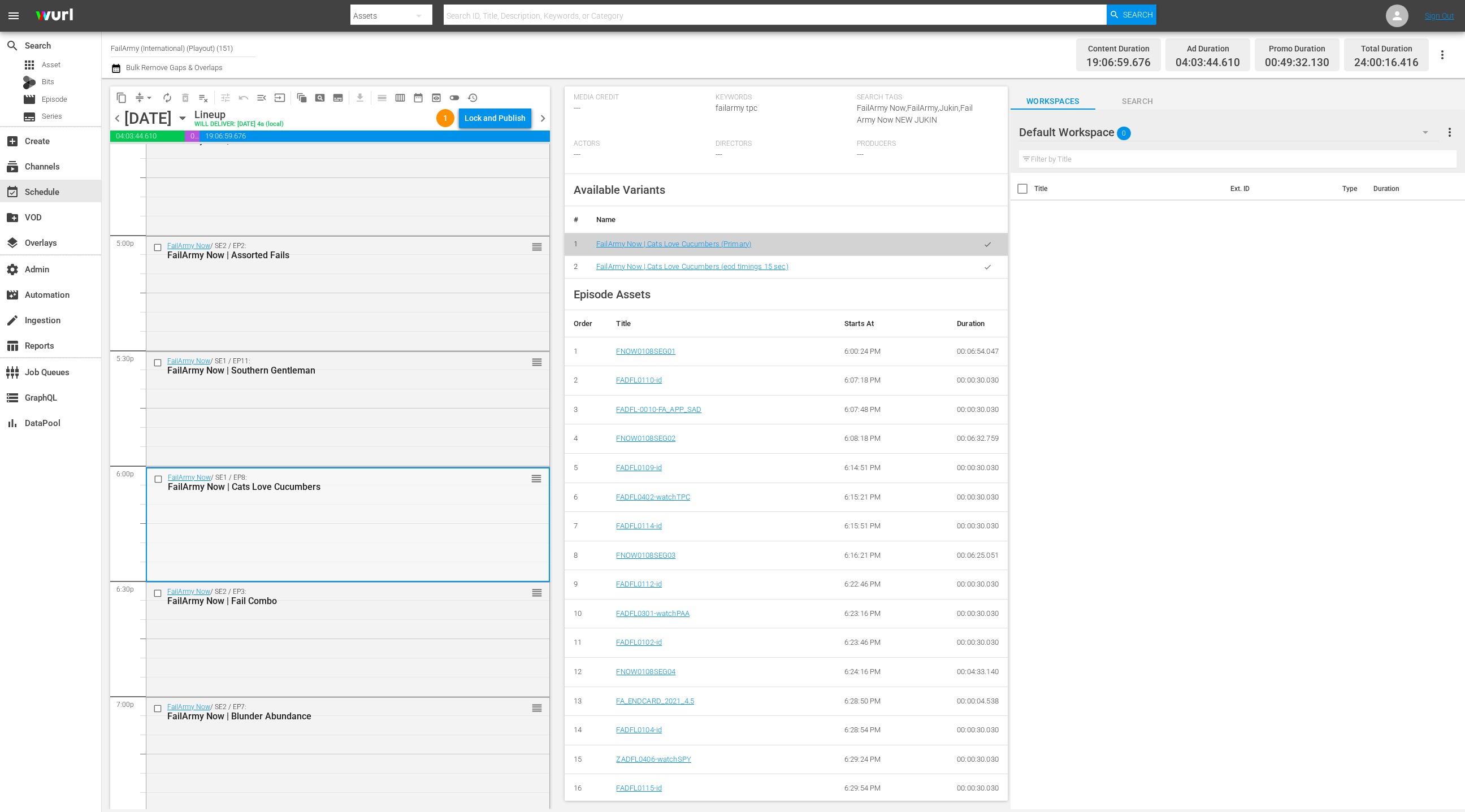
scroll to position [3831, 0]
click at [448, 618] on div "FailArmy Now / SE2 / EP3: FailArmy Now | Fail Combo reorder" at bounding box center [348, 636] width 403 height 112
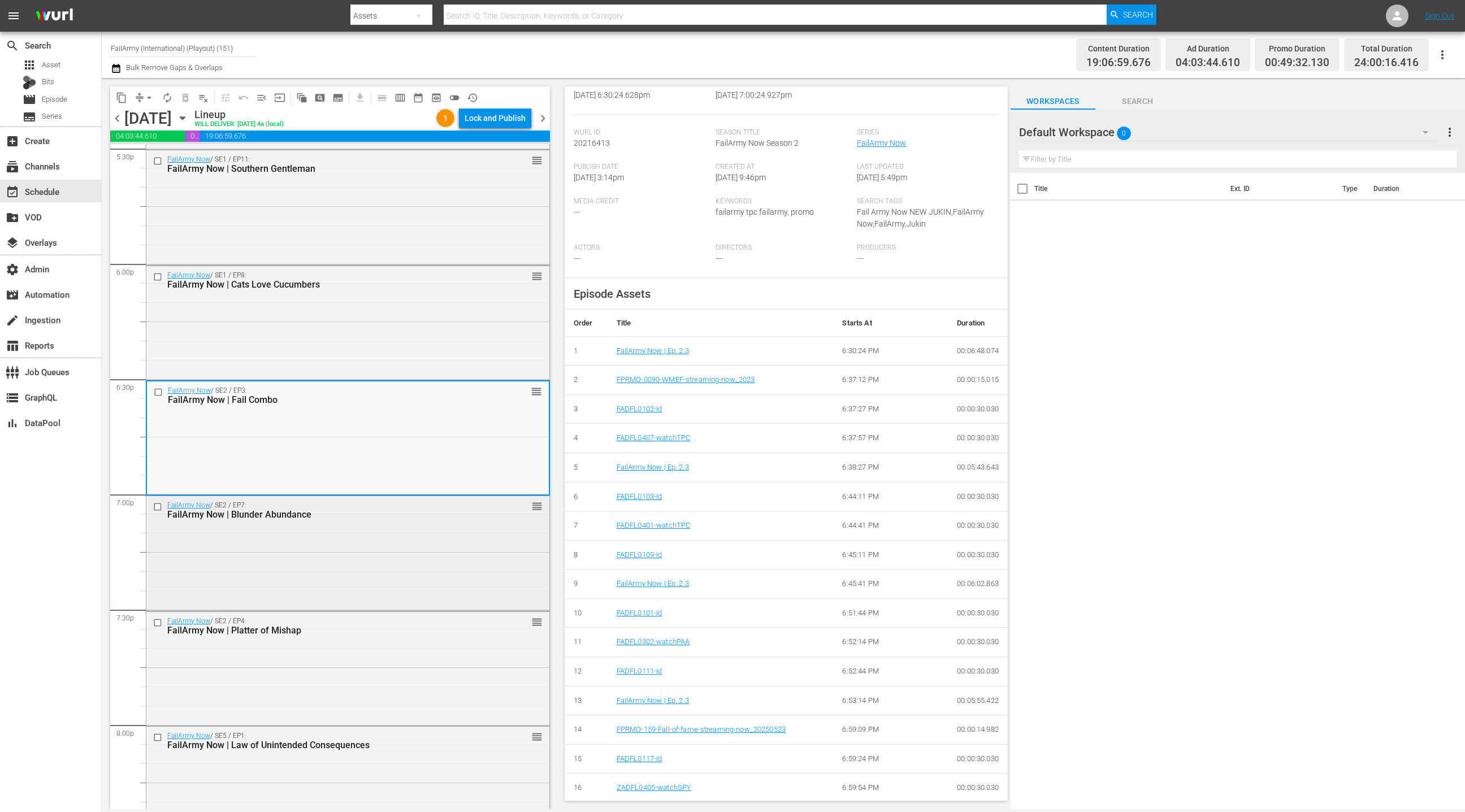
scroll to position [4057, 0]
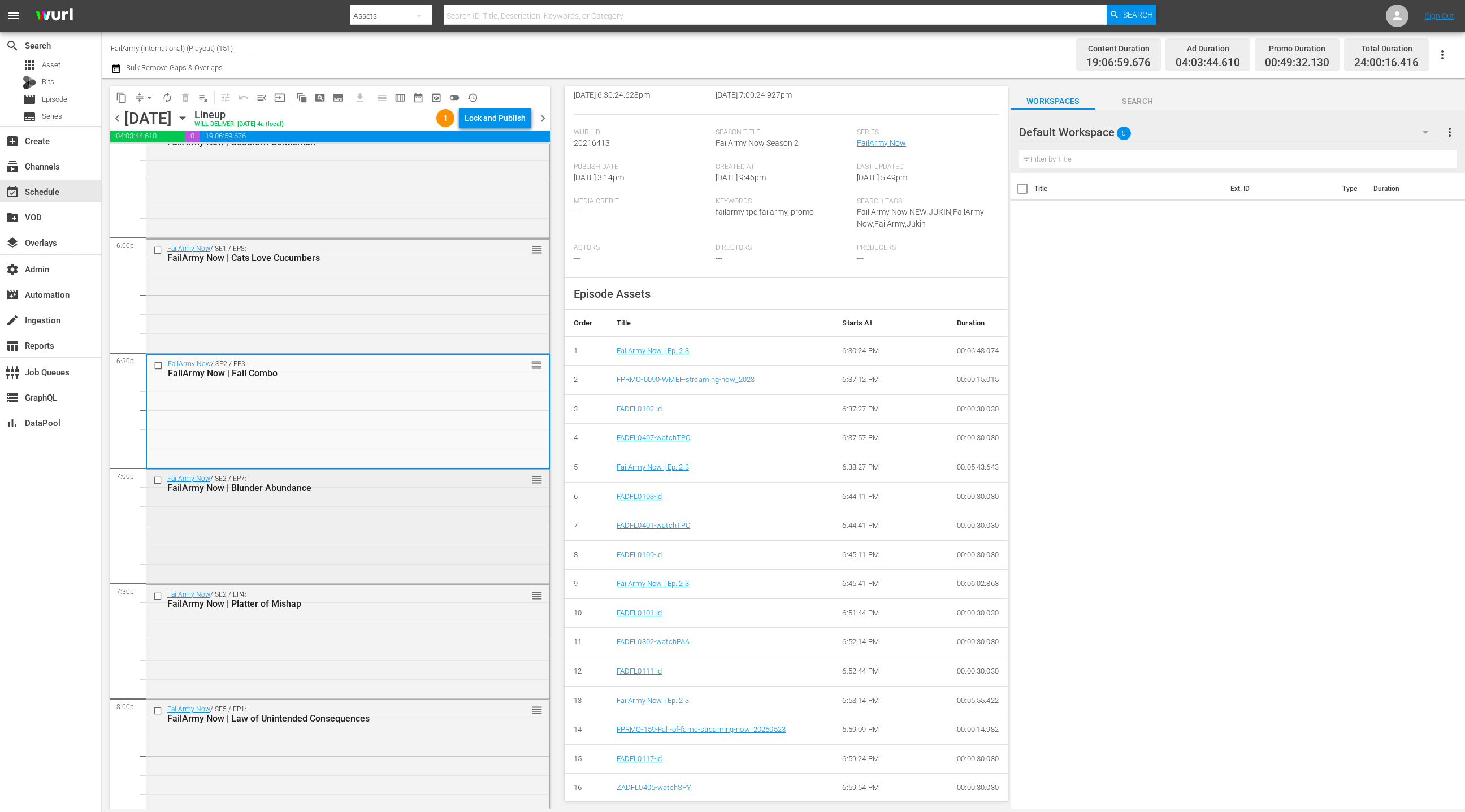
click at [381, 513] on div "FailArmy Now / SE2 / EP7: FailArmy Now | Blunder Abundance reorder" at bounding box center [348, 526] width 403 height 112
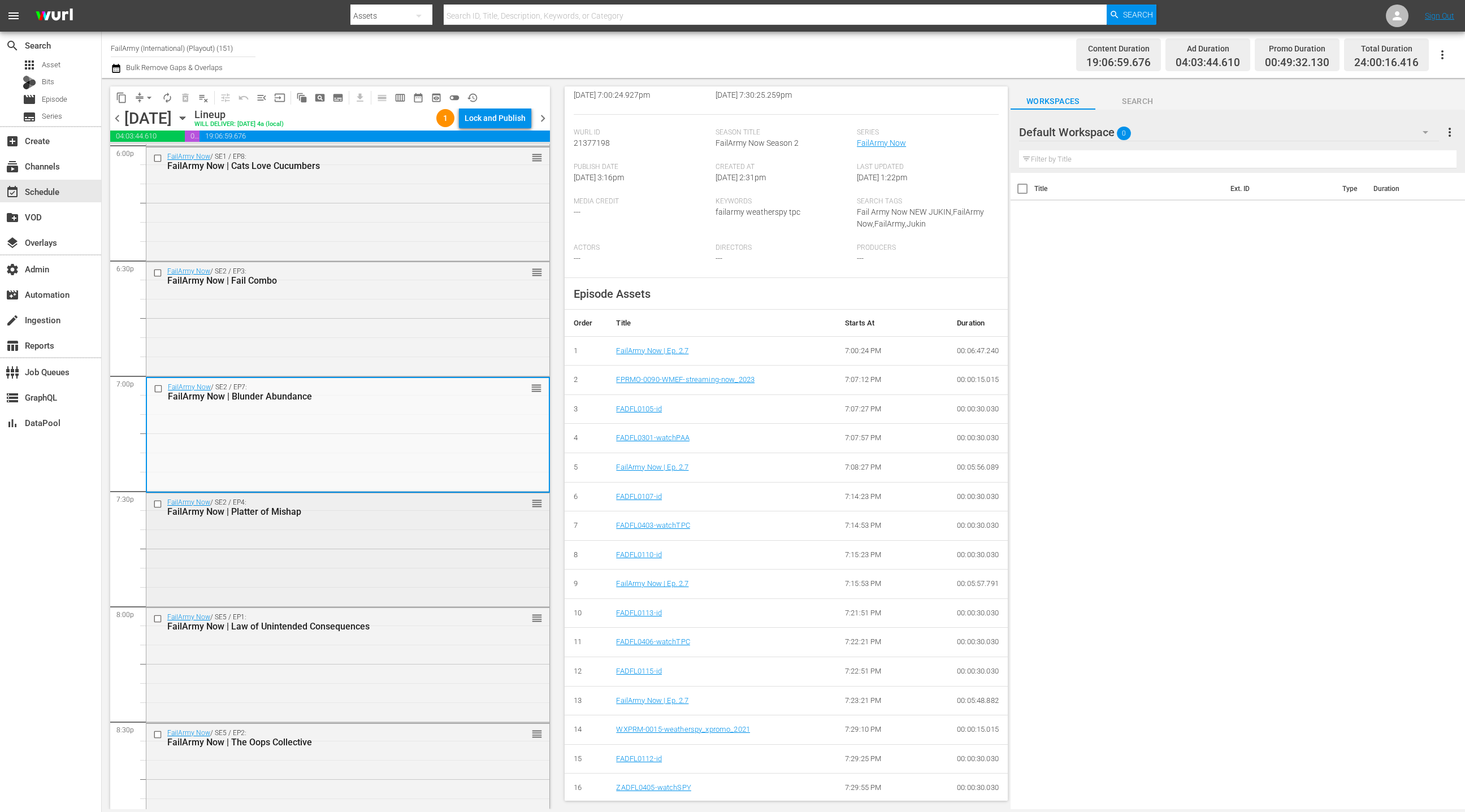
scroll to position [4195, 0]
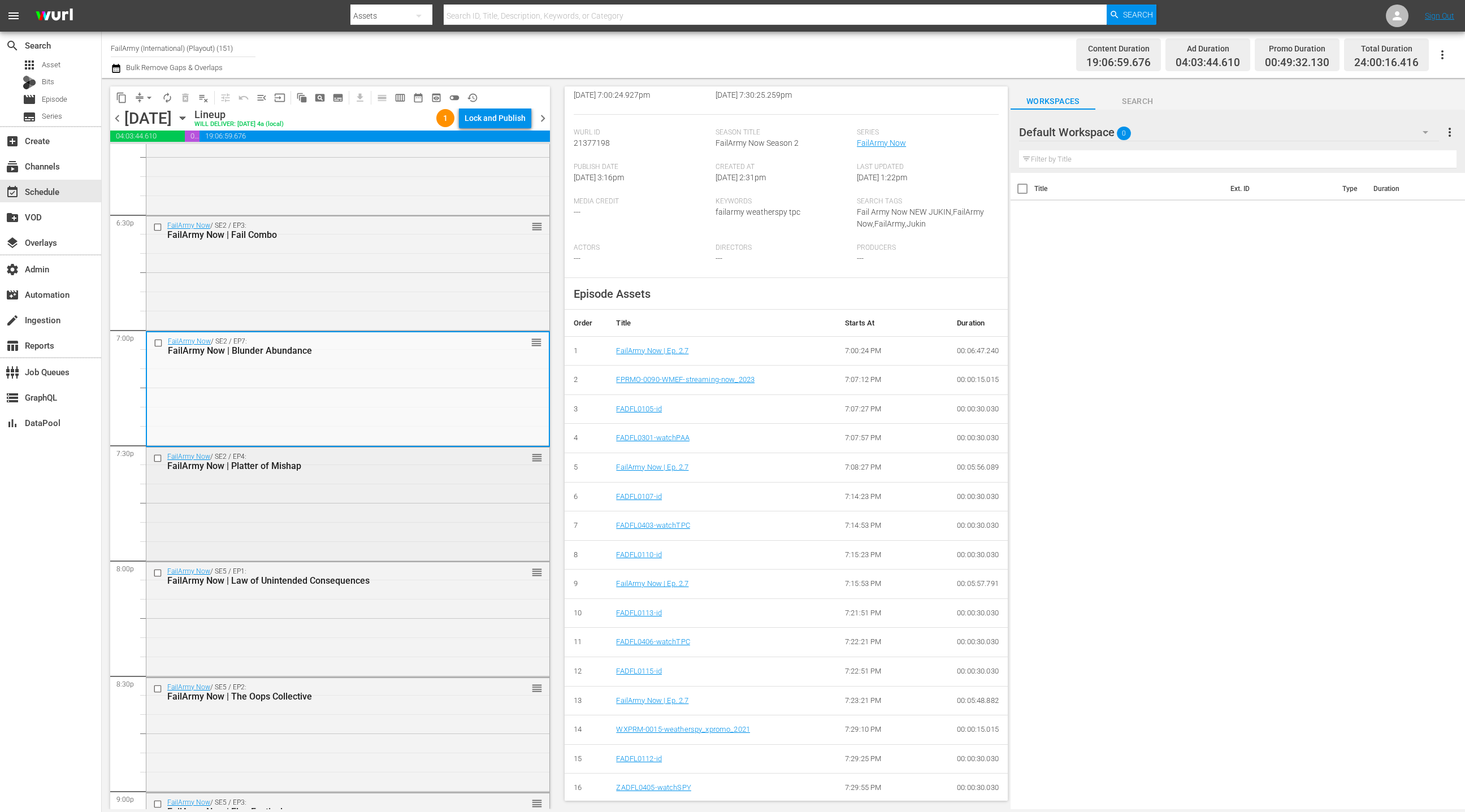
click at [475, 538] on div "FailArmy Now / SE2 / EP4: FailArmy Now | Platter of Mishap reorder" at bounding box center [348, 503] width 403 height 112
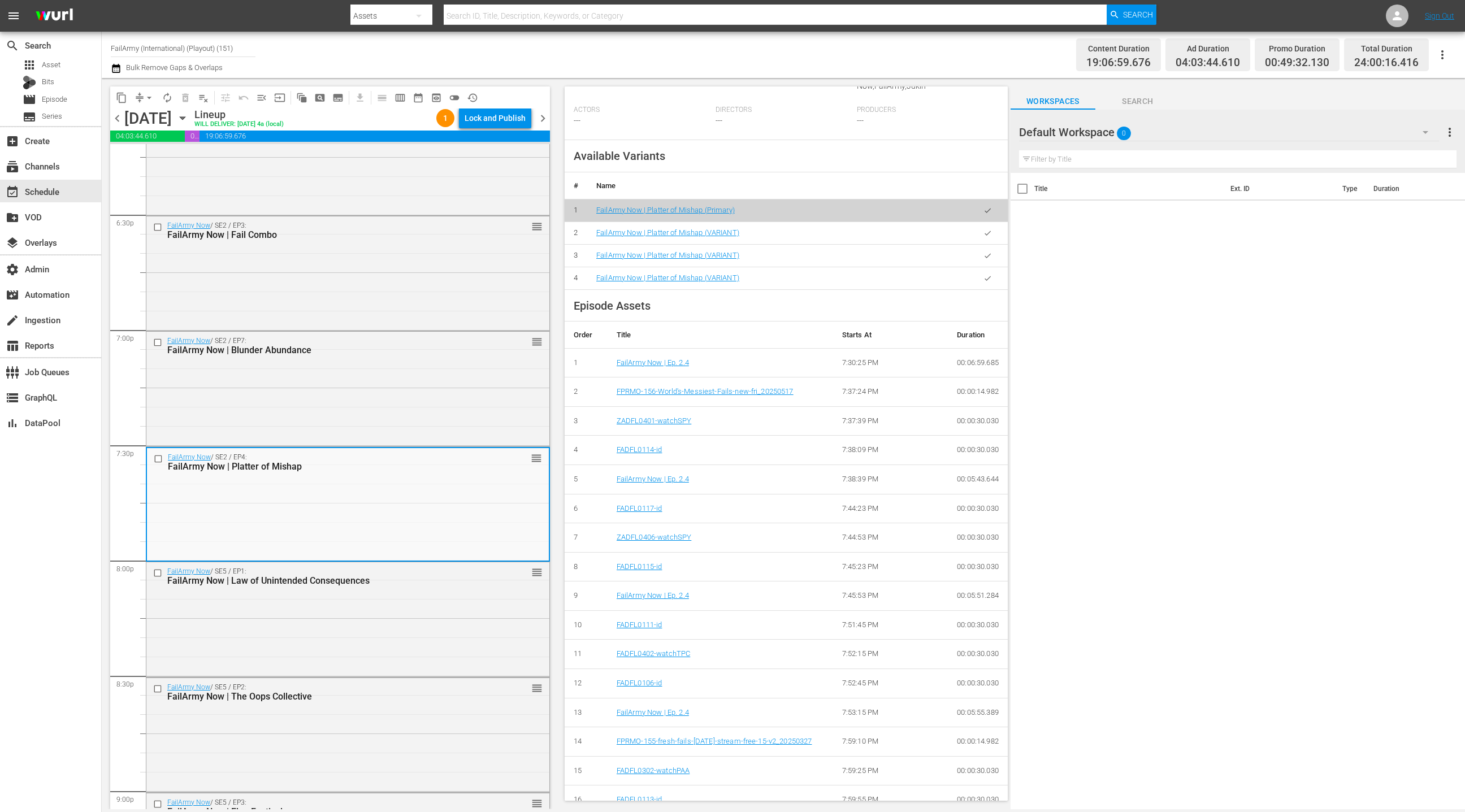
scroll to position [335, 0]
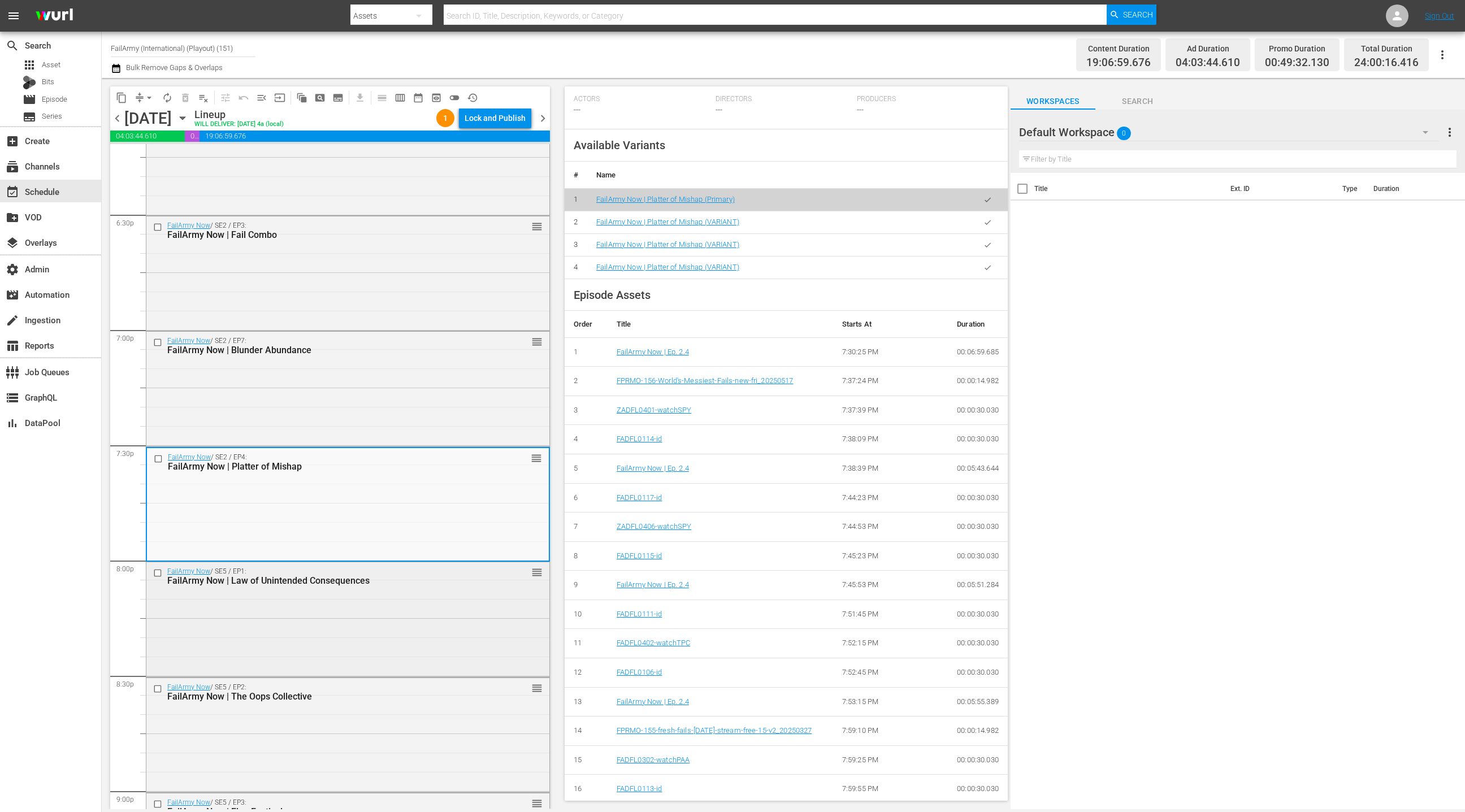
click at [459, 628] on div "FailArmy Now / SE5 / EP1: FailArmy Now | Law of Unintended Consequences reorder" at bounding box center [348, 618] width 403 height 112
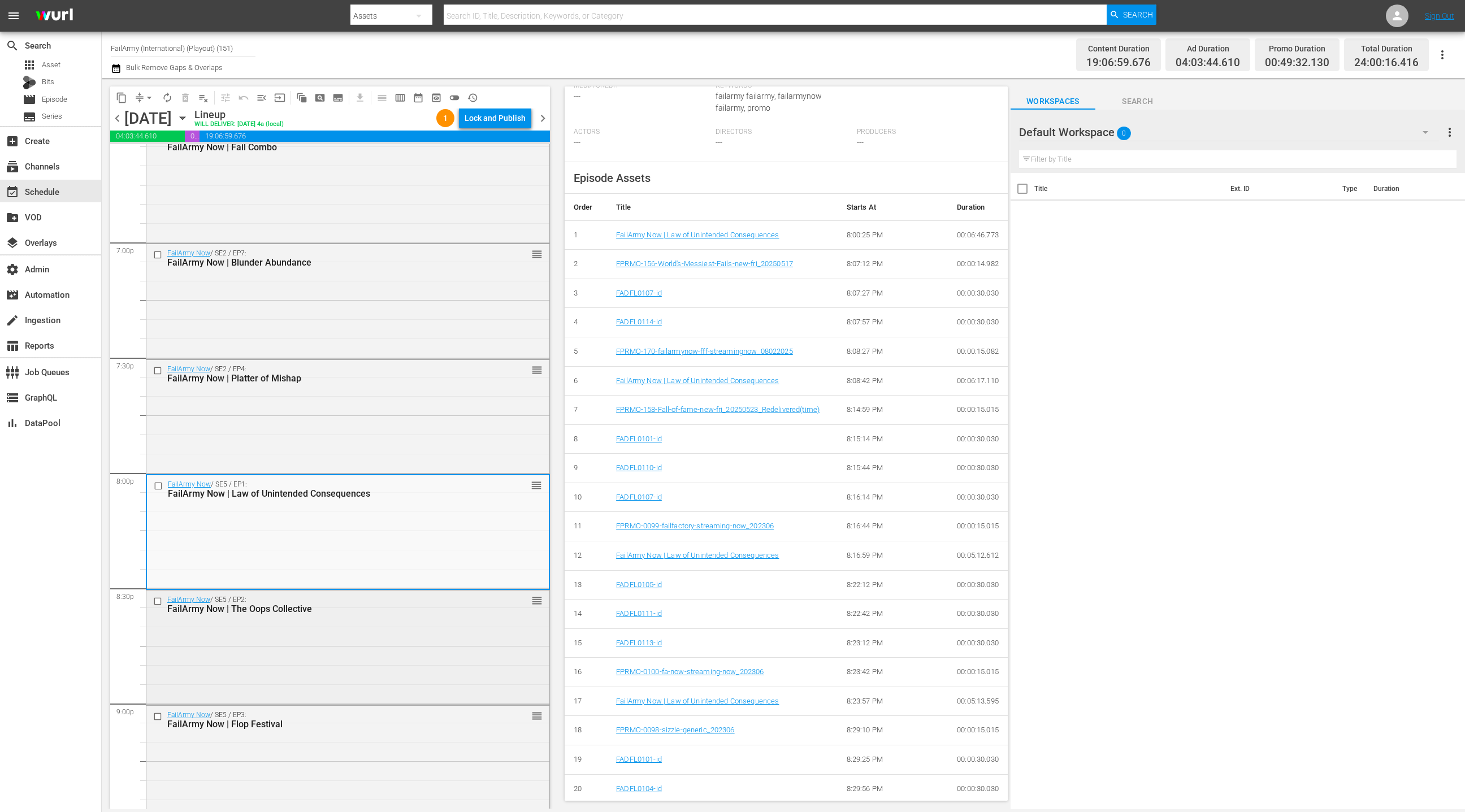
scroll to position [4290, 0]
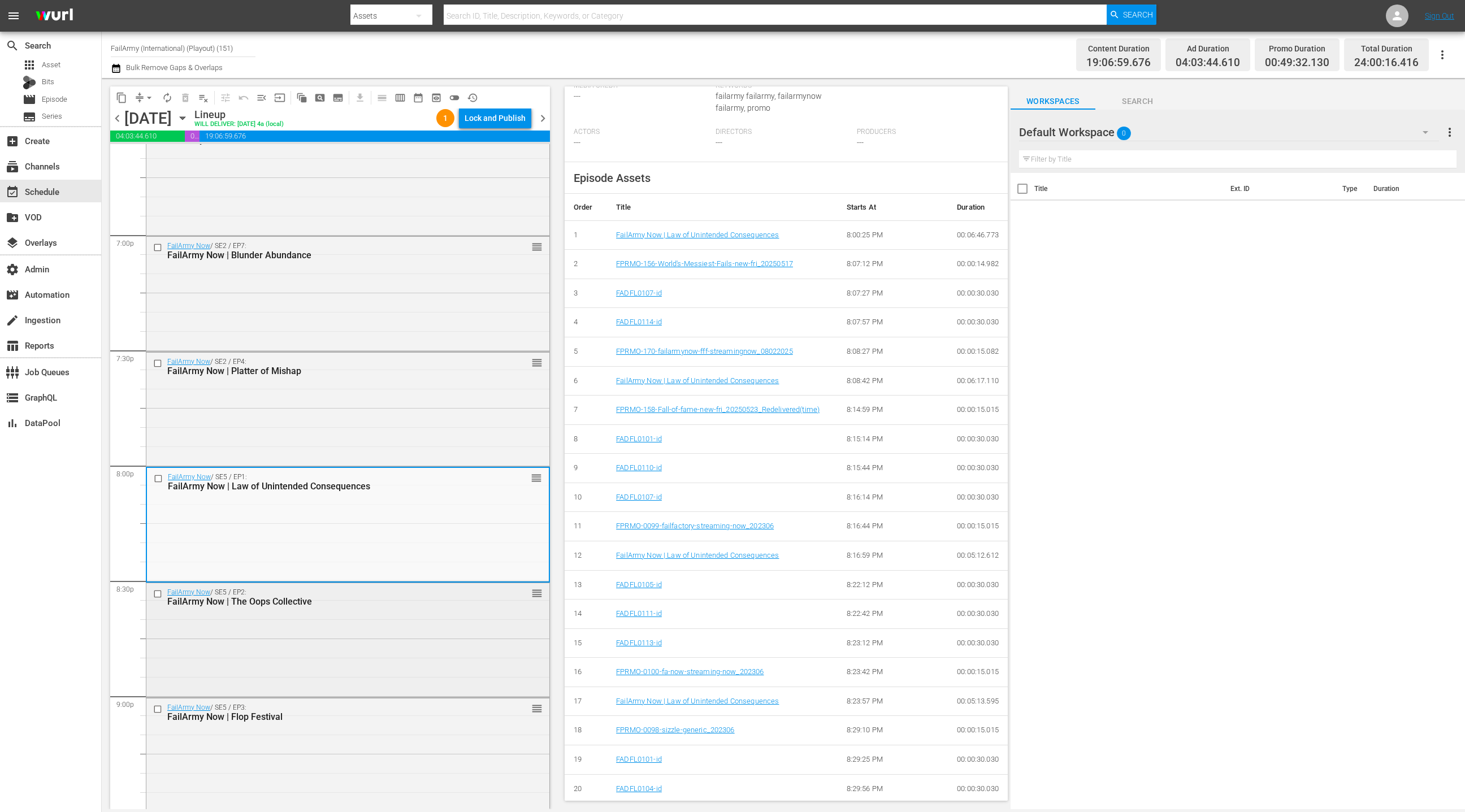
click at [484, 617] on div "FailArmy Now / SE5 / EP2: FailArmy Now | The Oops Collective reorder" at bounding box center [348, 639] width 403 height 112
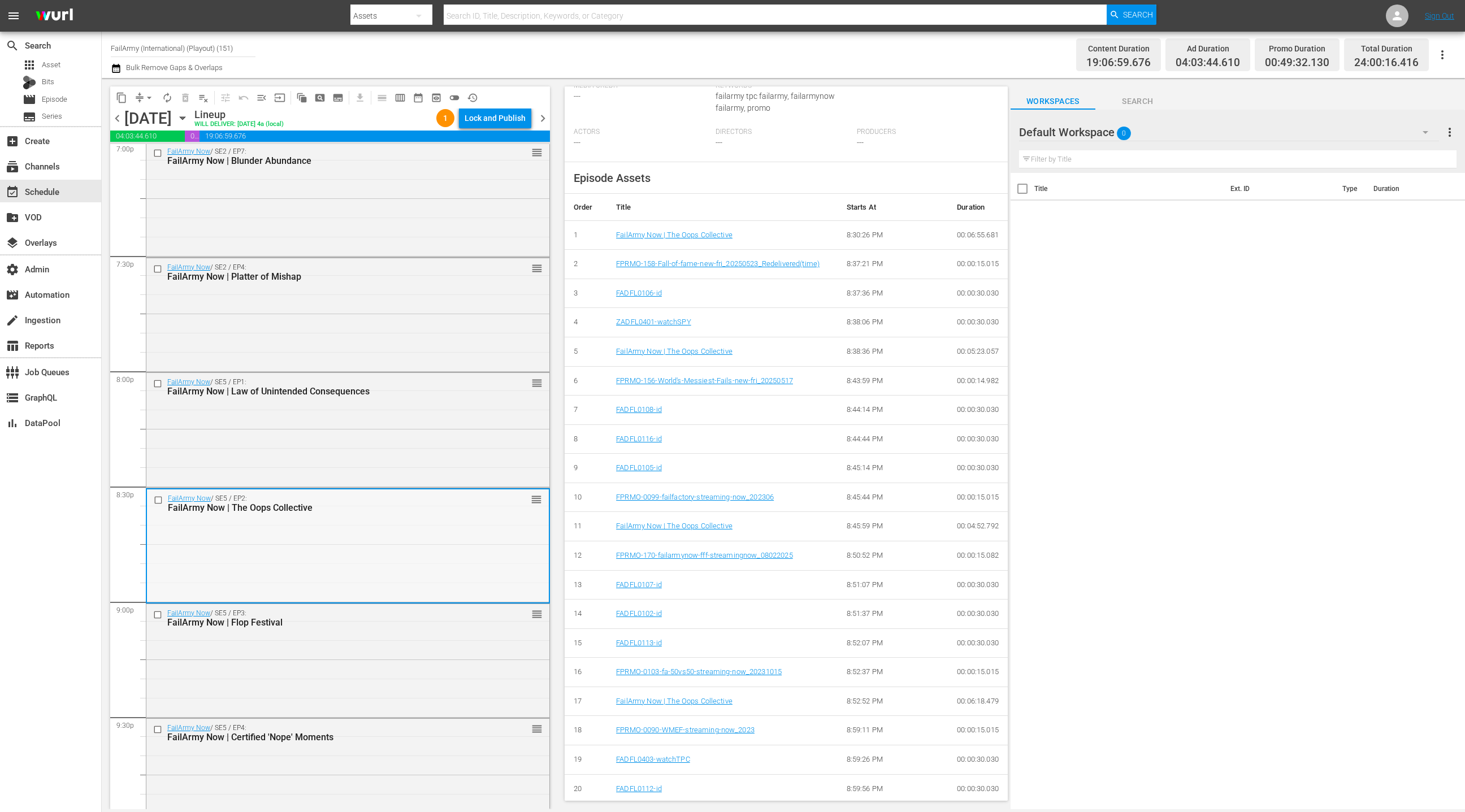
scroll to position [4392, 0]
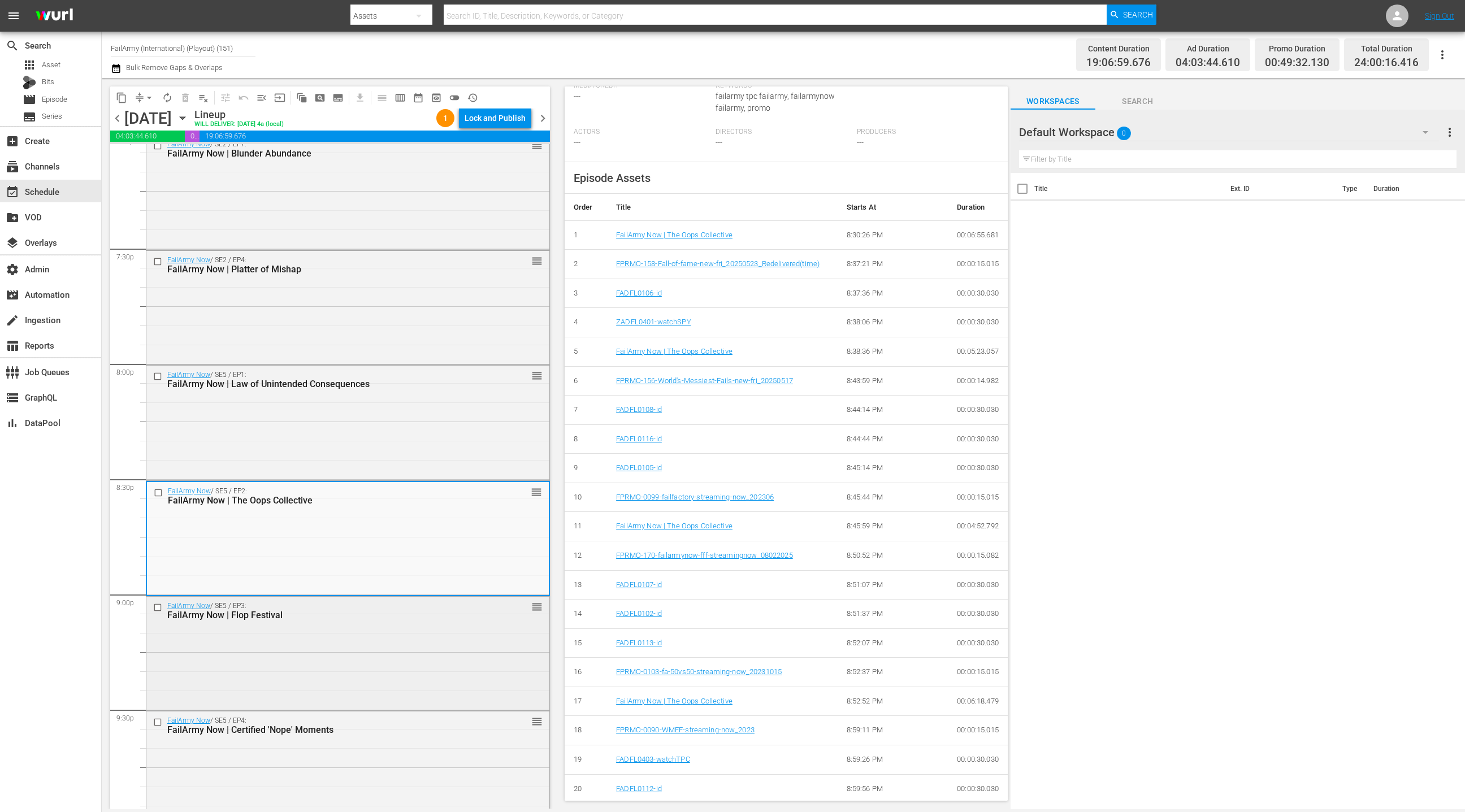
click at [400, 642] on div "FailArmy Now / SE5 / EP3: FailArmy Now | Flop Festival reorder" at bounding box center [348, 653] width 403 height 112
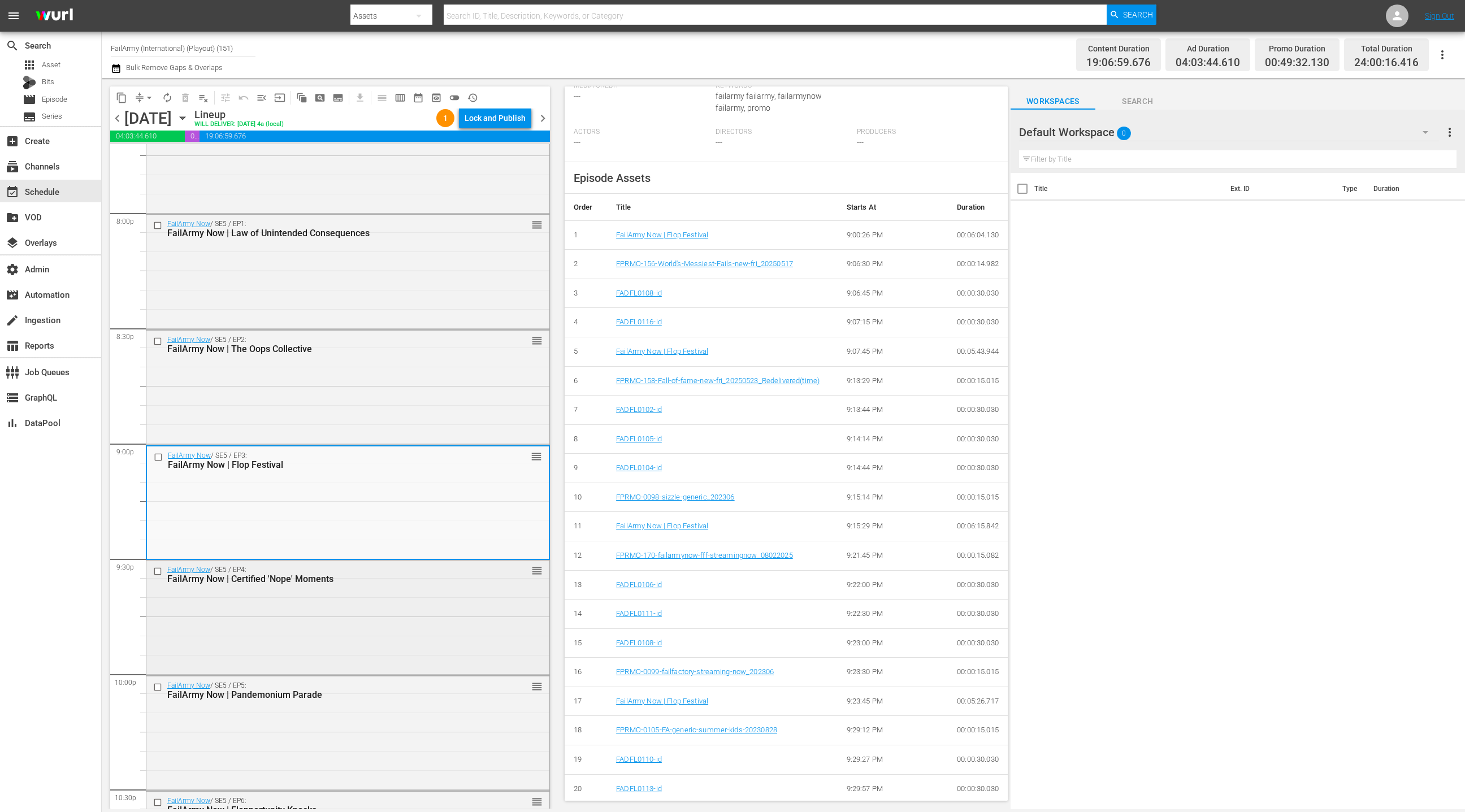
scroll to position [4549, 0]
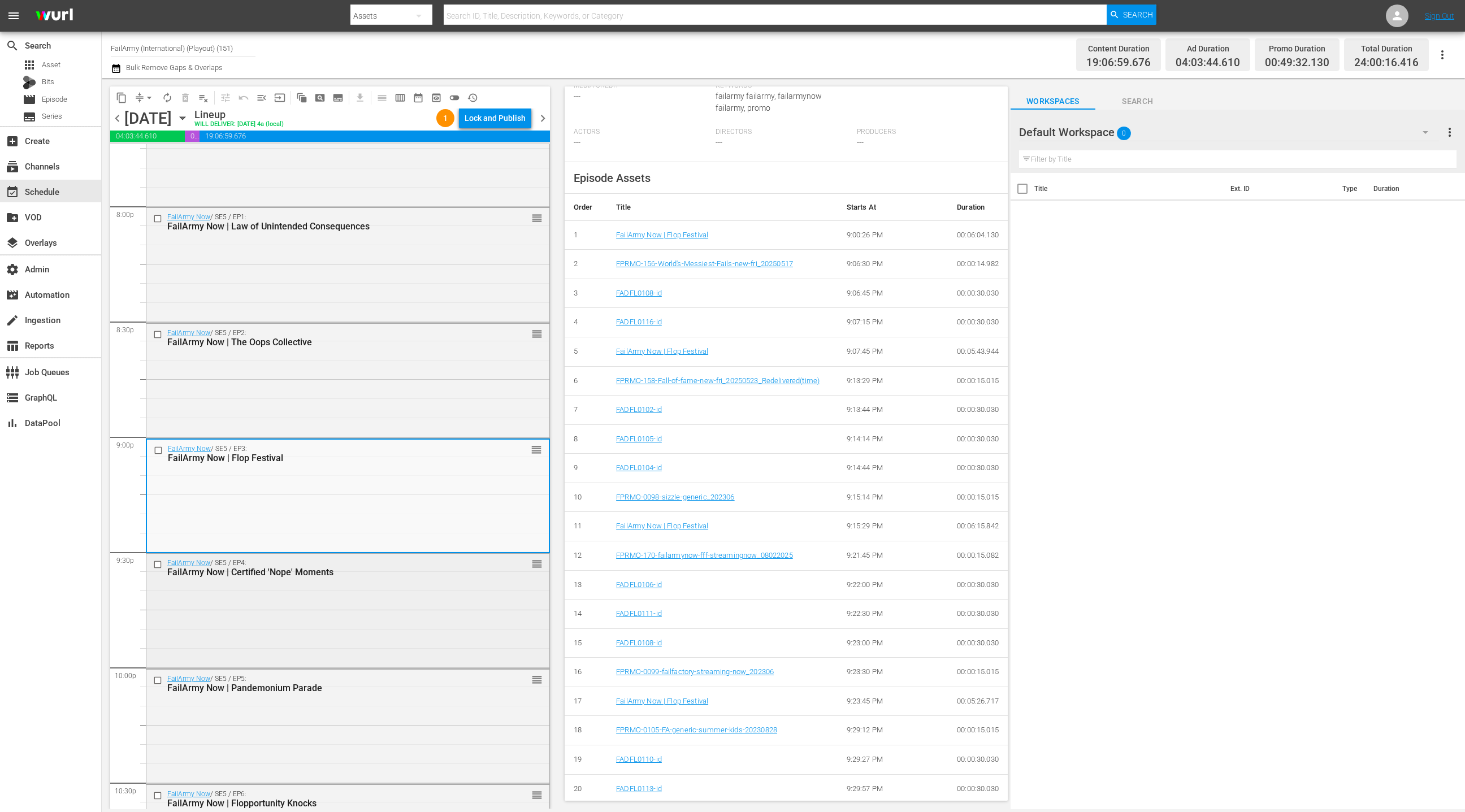
click at [376, 609] on div "FailArmy Now / SE5 / EP4: FailArmy Now | Certified 'Nope' Moments reorder" at bounding box center [348, 609] width 403 height 112
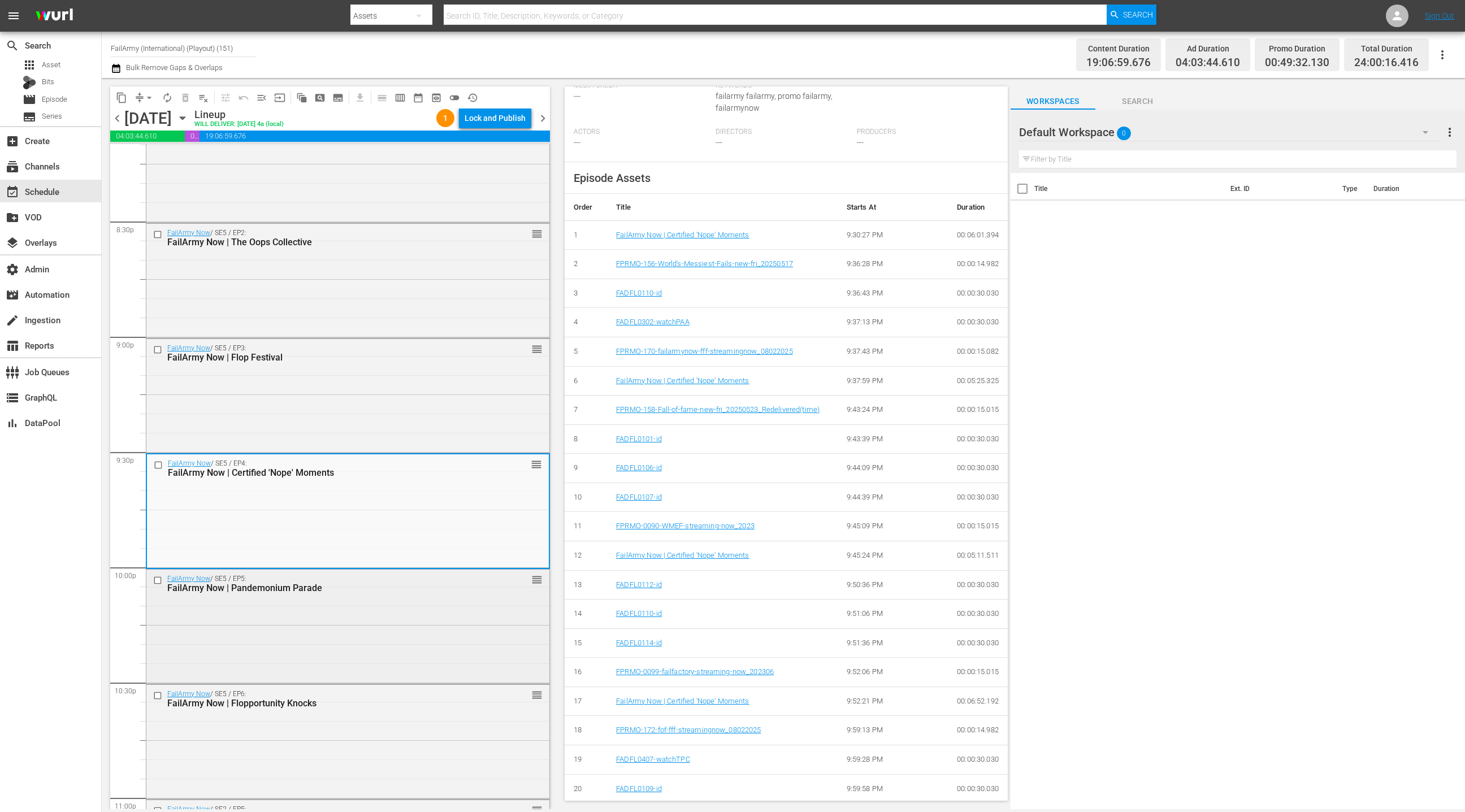
scroll to position [4673, 0]
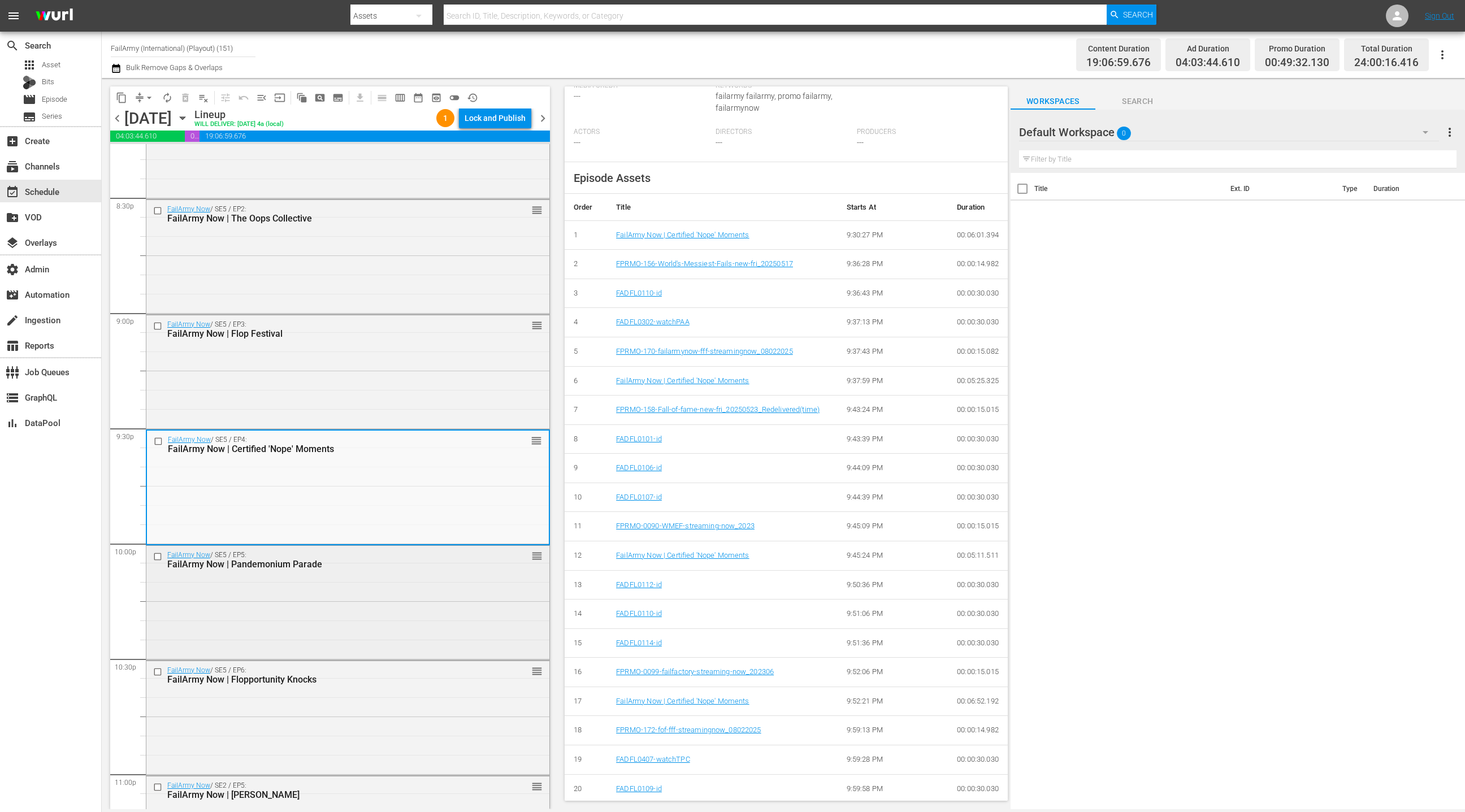
click at [416, 598] on div "FailArmy Now / SE5 / EP5: FailArmy Now | Pandemonium Parade reorder" at bounding box center [348, 602] width 403 height 112
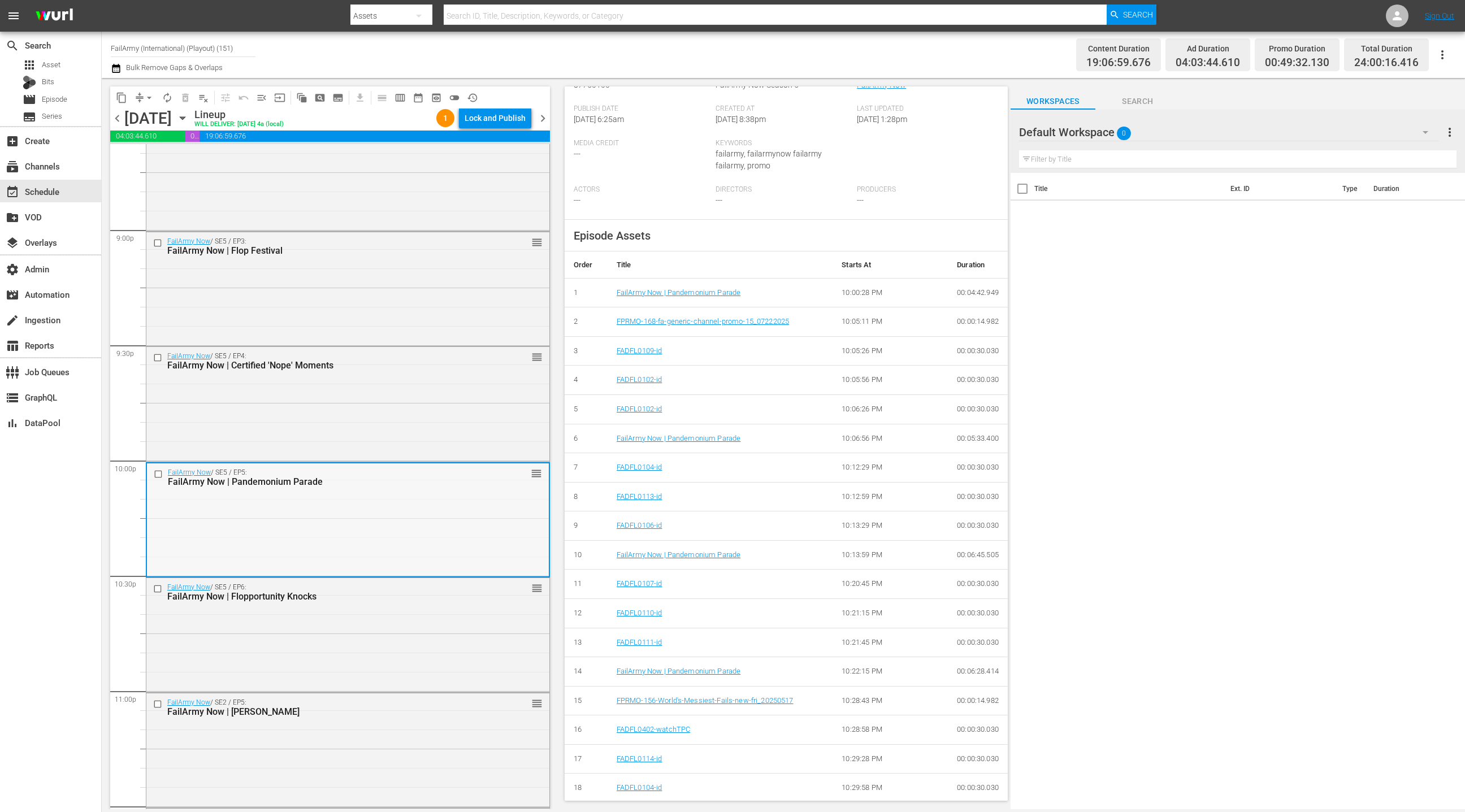
scroll to position [4758, 0]
click at [406, 612] on div "FailArmy Now / SE5 / EP6: FailArmy Now | Flopportunity Knocks reorder" at bounding box center [348, 633] width 403 height 112
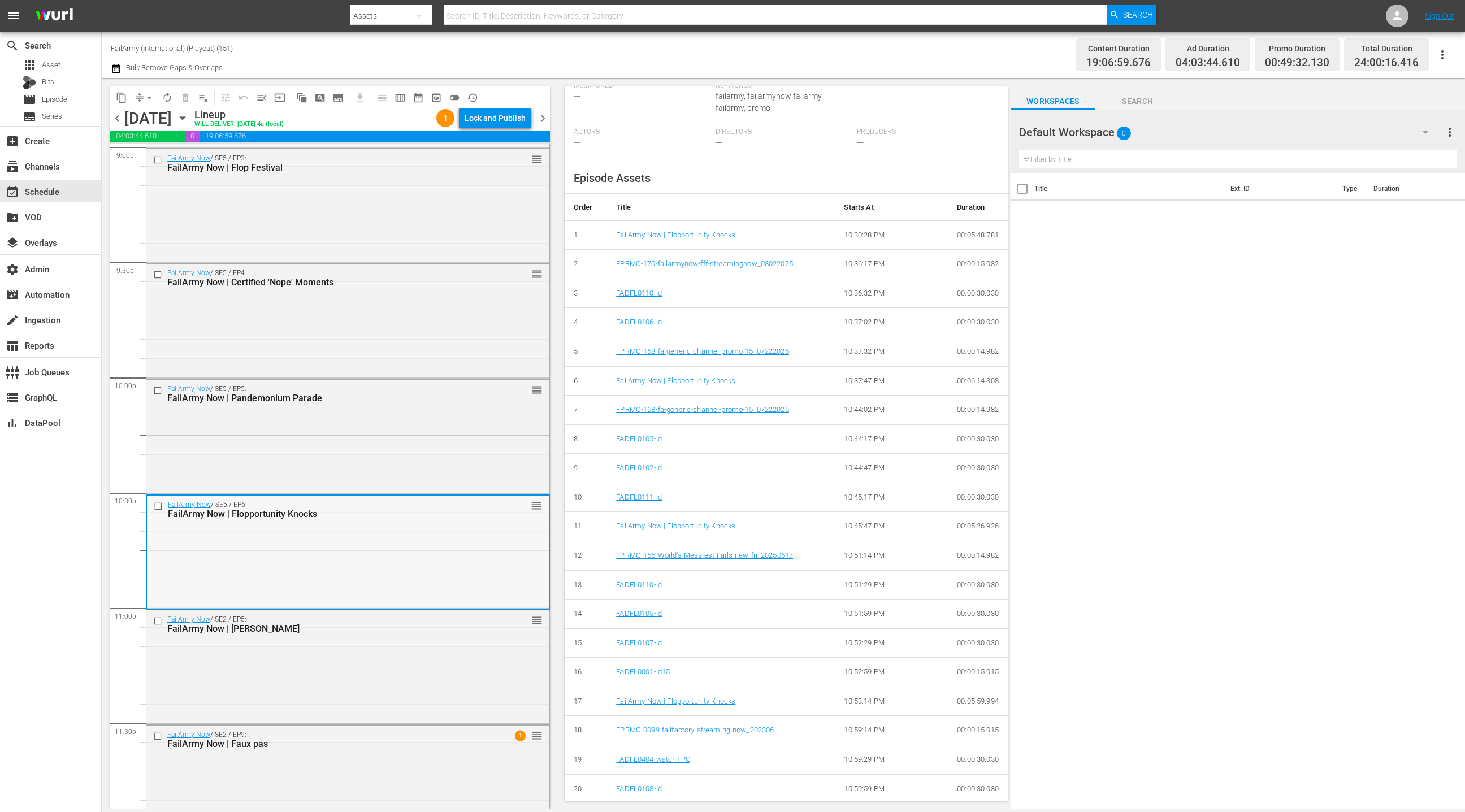
scroll to position [4863, 0]
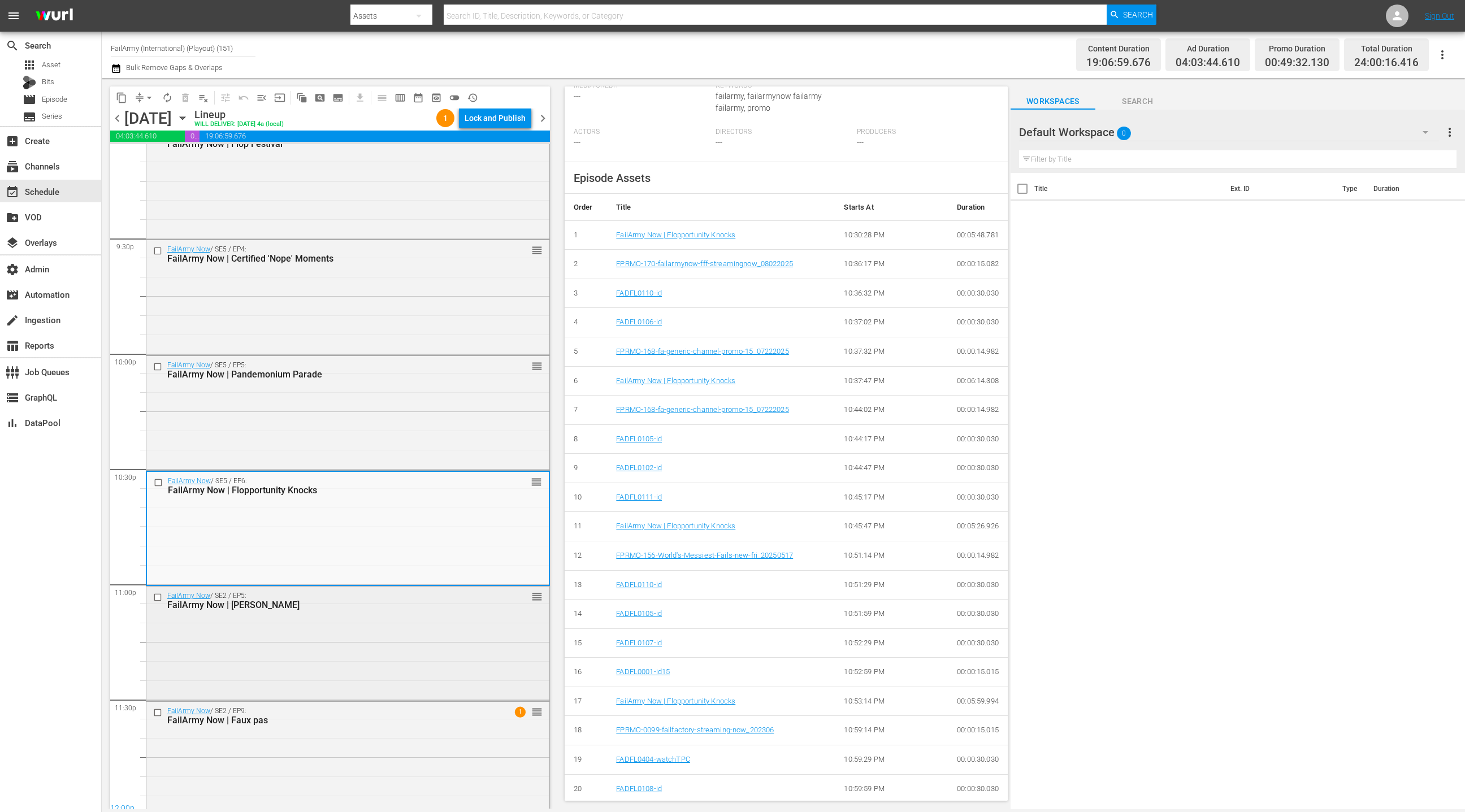
click at [451, 636] on div "FailArmy Now / SE2 / EP5: FailArmy Now | Fail Galore reorder" at bounding box center [348, 642] width 403 height 112
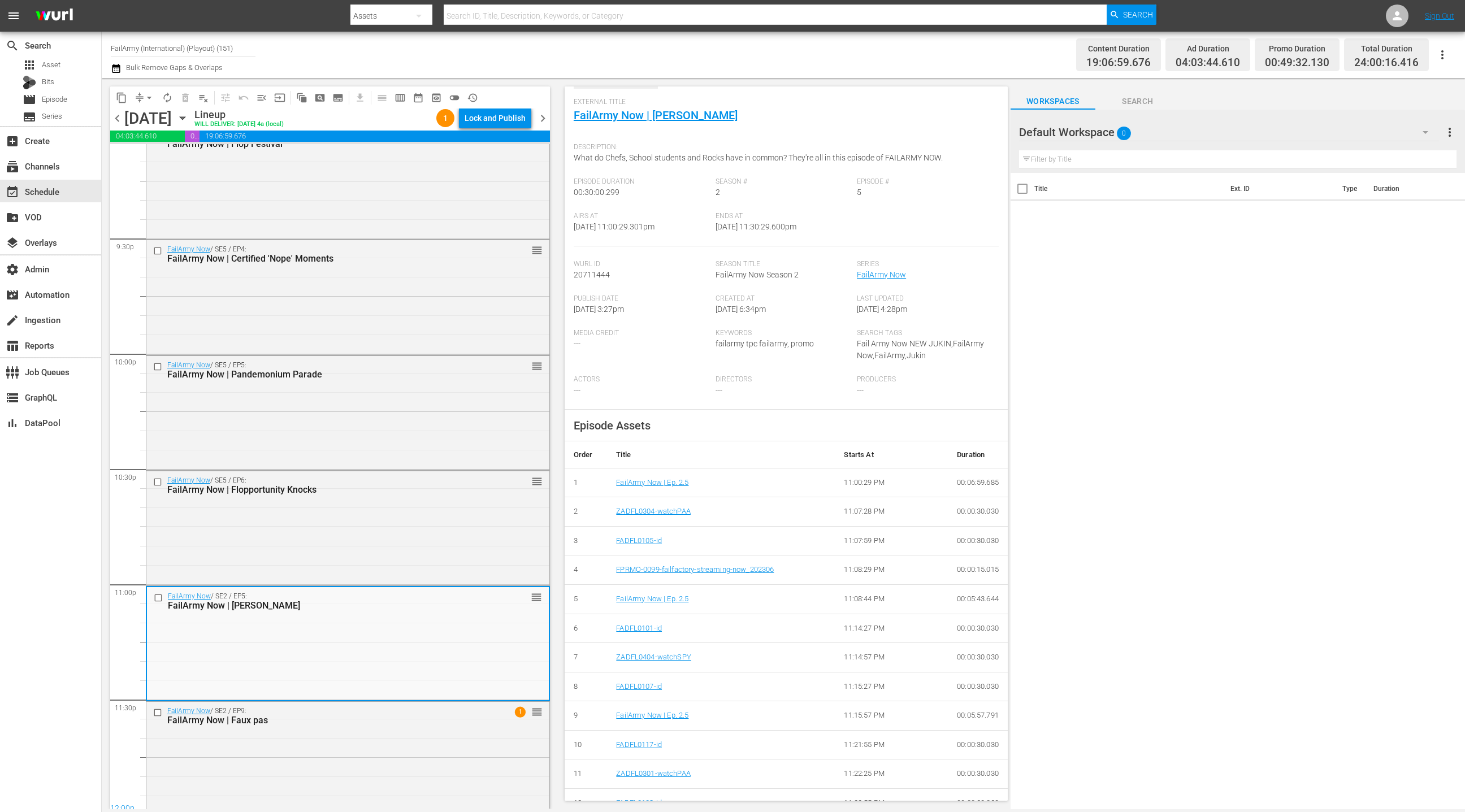
scroll to position [173, 0]
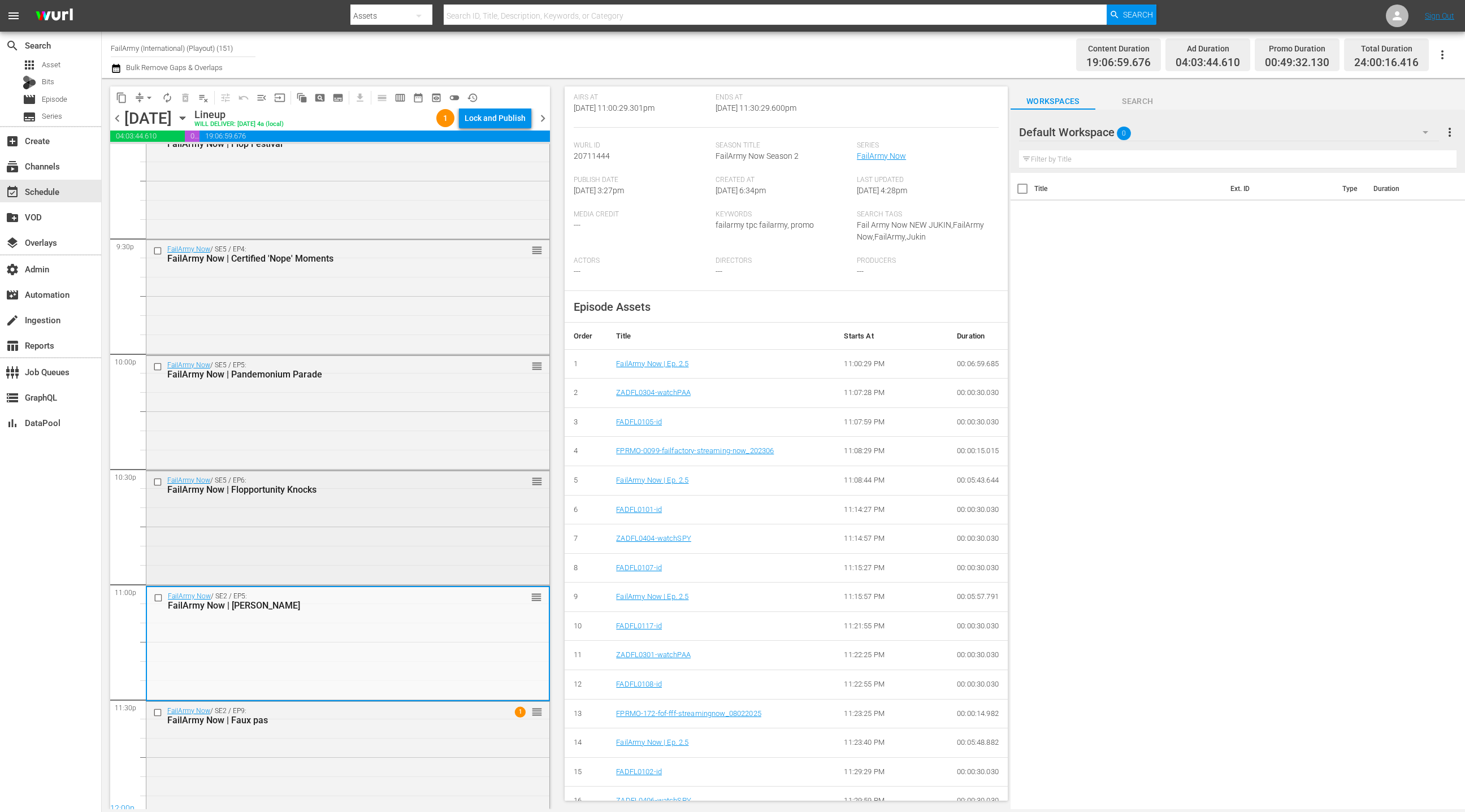
click at [421, 498] on div "FailArmy Now / SE5 / EP6: FailArmy Now | Flopportunity Knocks reorder" at bounding box center [348, 485] width 403 height 28
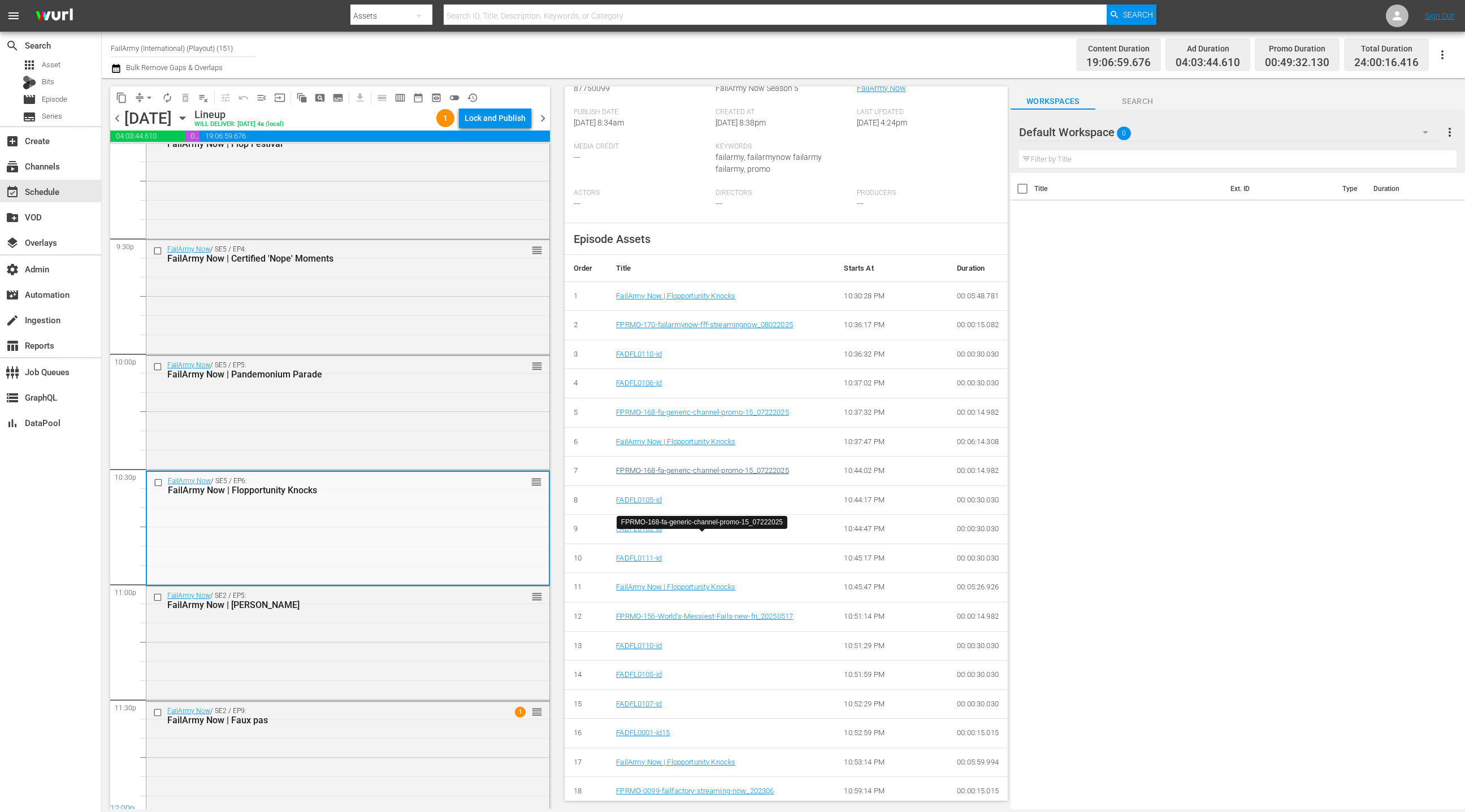
scroll to position [302, 0]
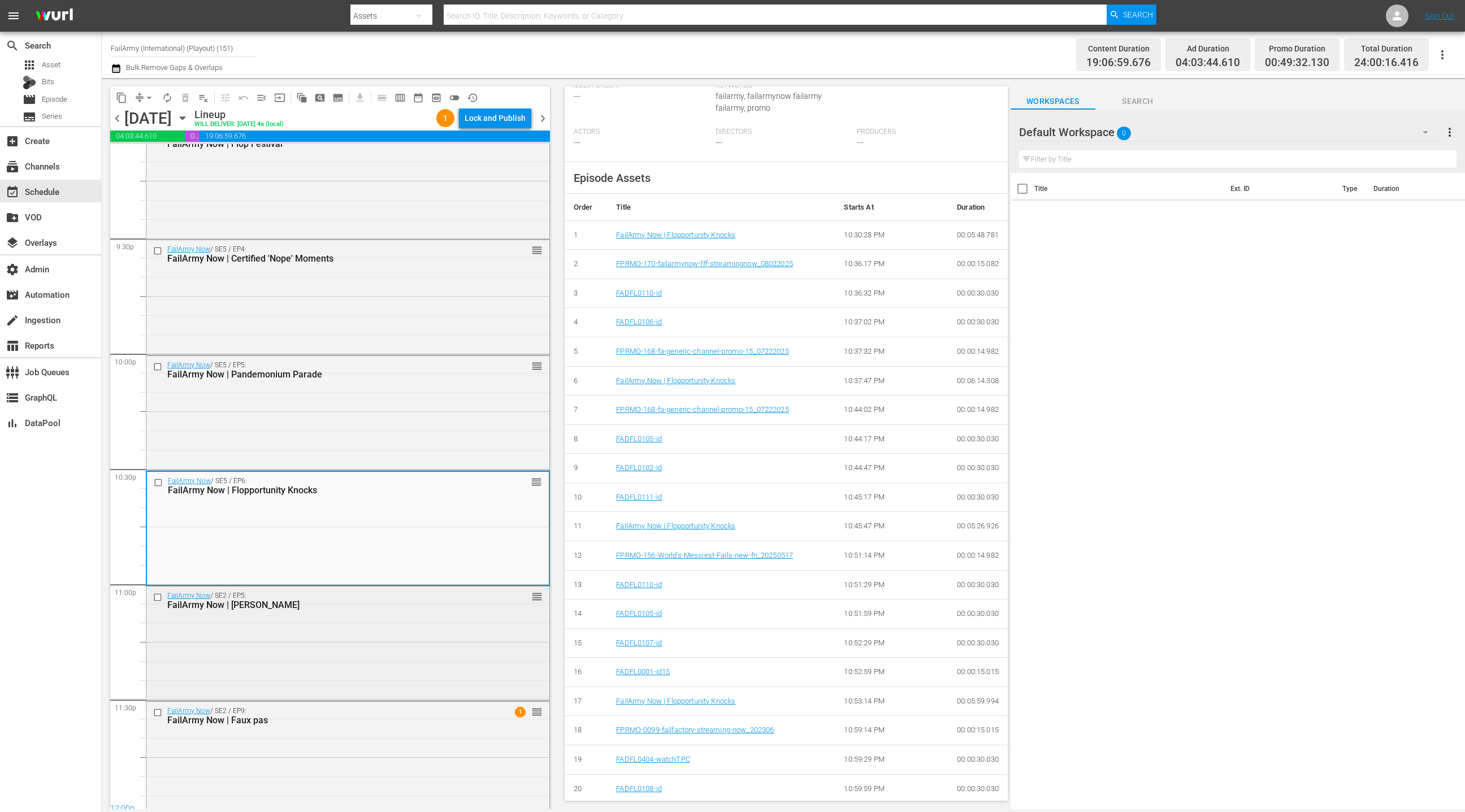
click at [442, 639] on div "FailArmy Now / SE2 / EP5: FailArmy Now | Fail Galore reorder" at bounding box center [348, 642] width 403 height 112
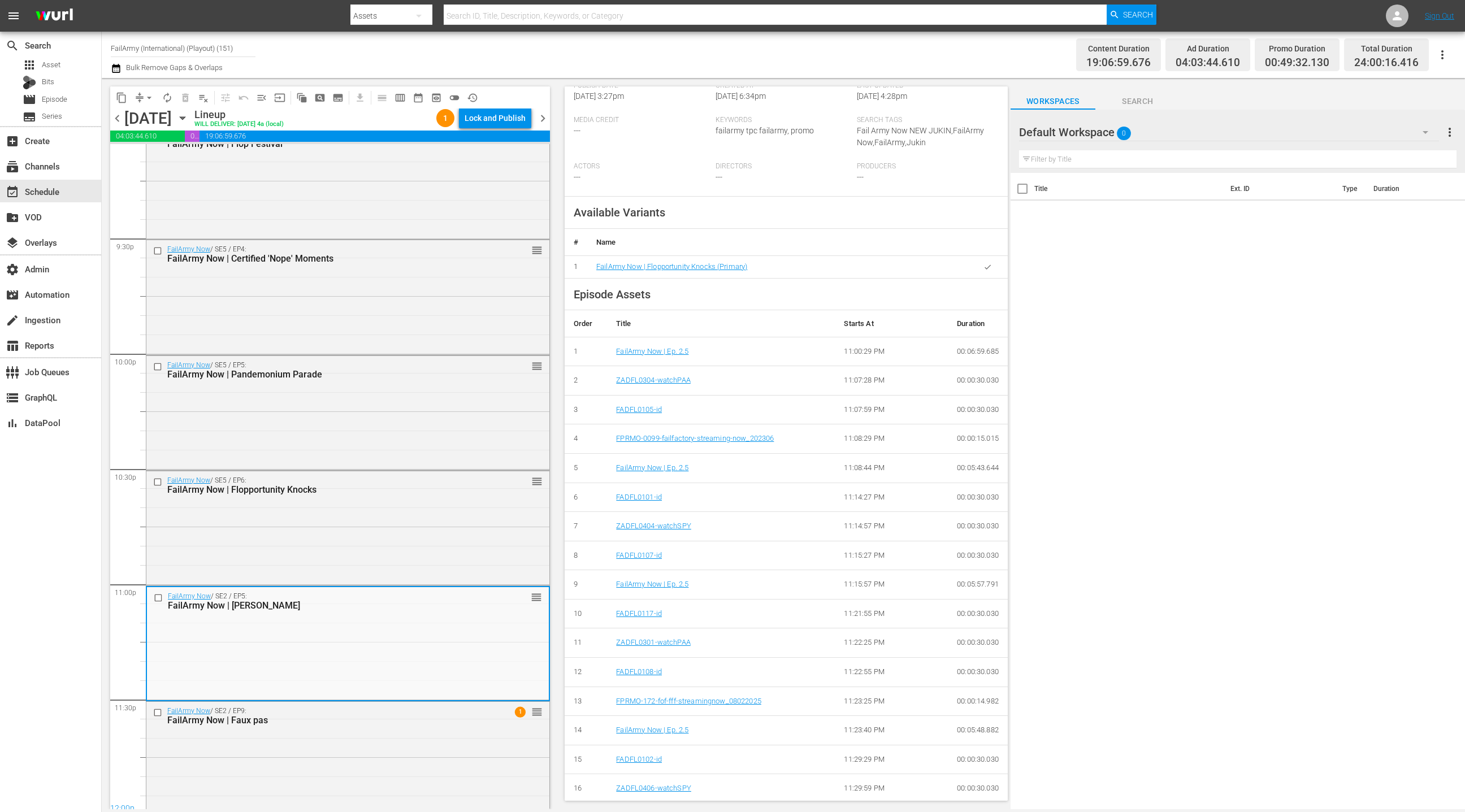
scroll to position [186, 0]
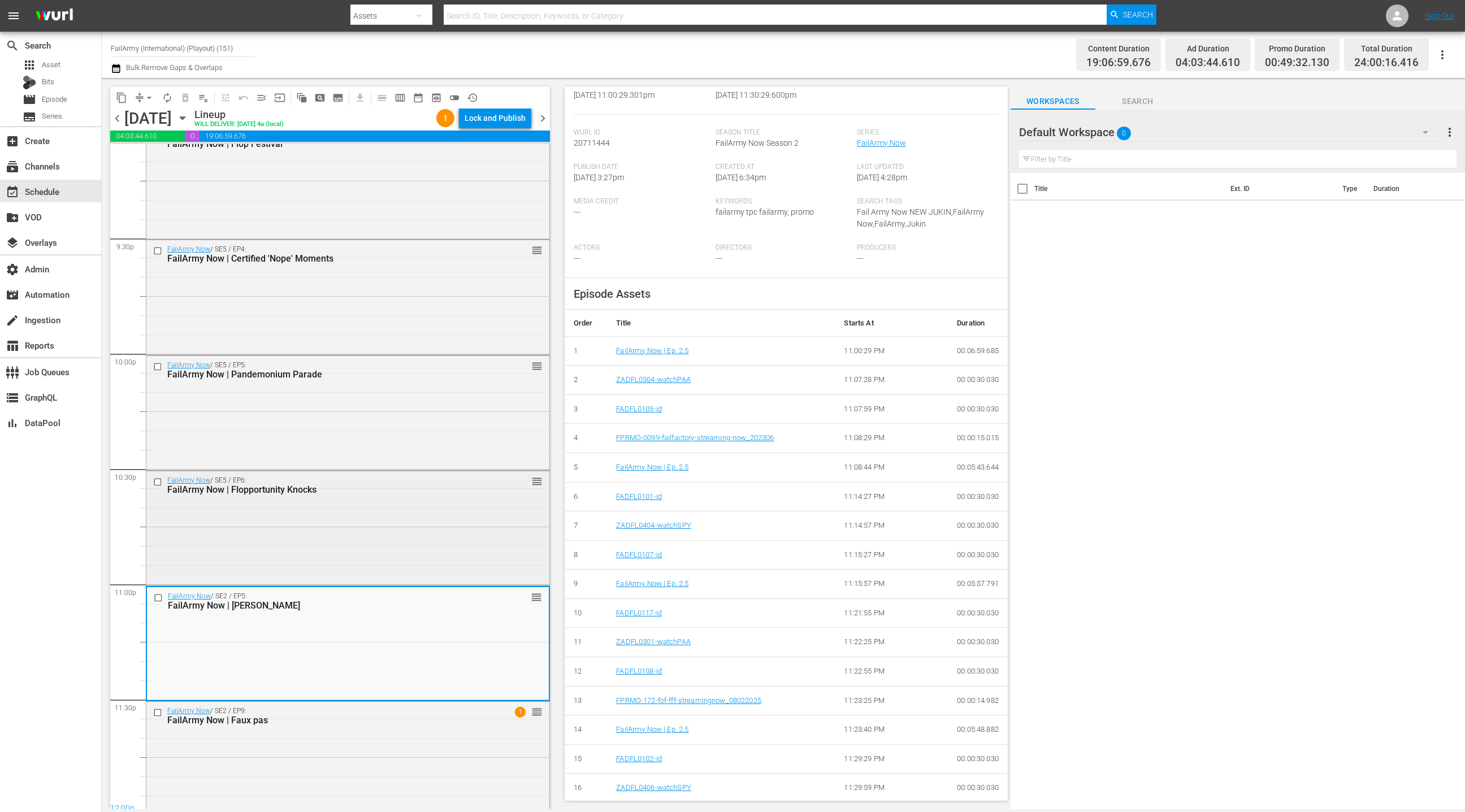
click at [461, 543] on div "FailArmy Now / SE5 / EP6: FailArmy Now | Flopportunity Knocks reorder" at bounding box center [348, 528] width 403 height 112
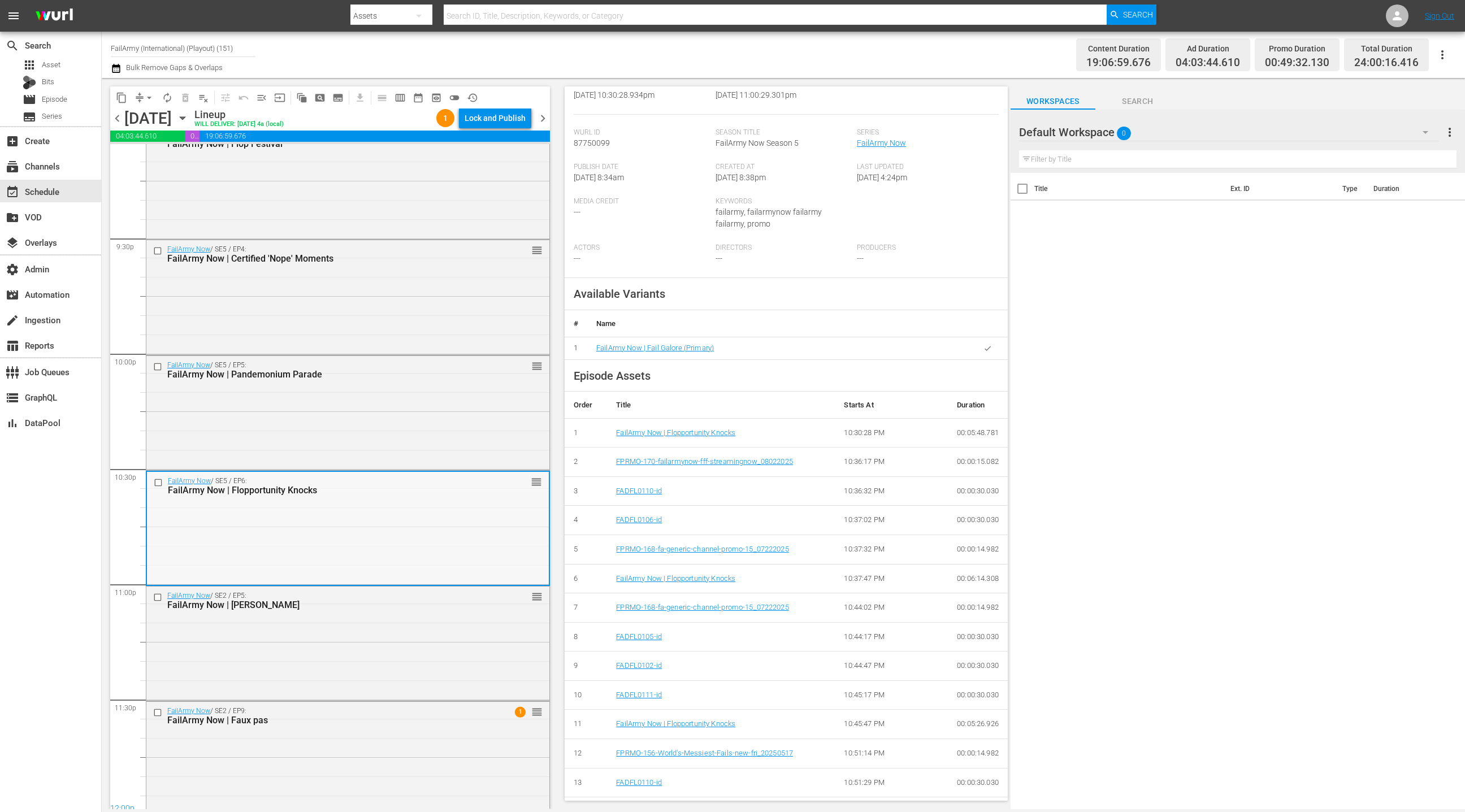
scroll to position [302, 0]
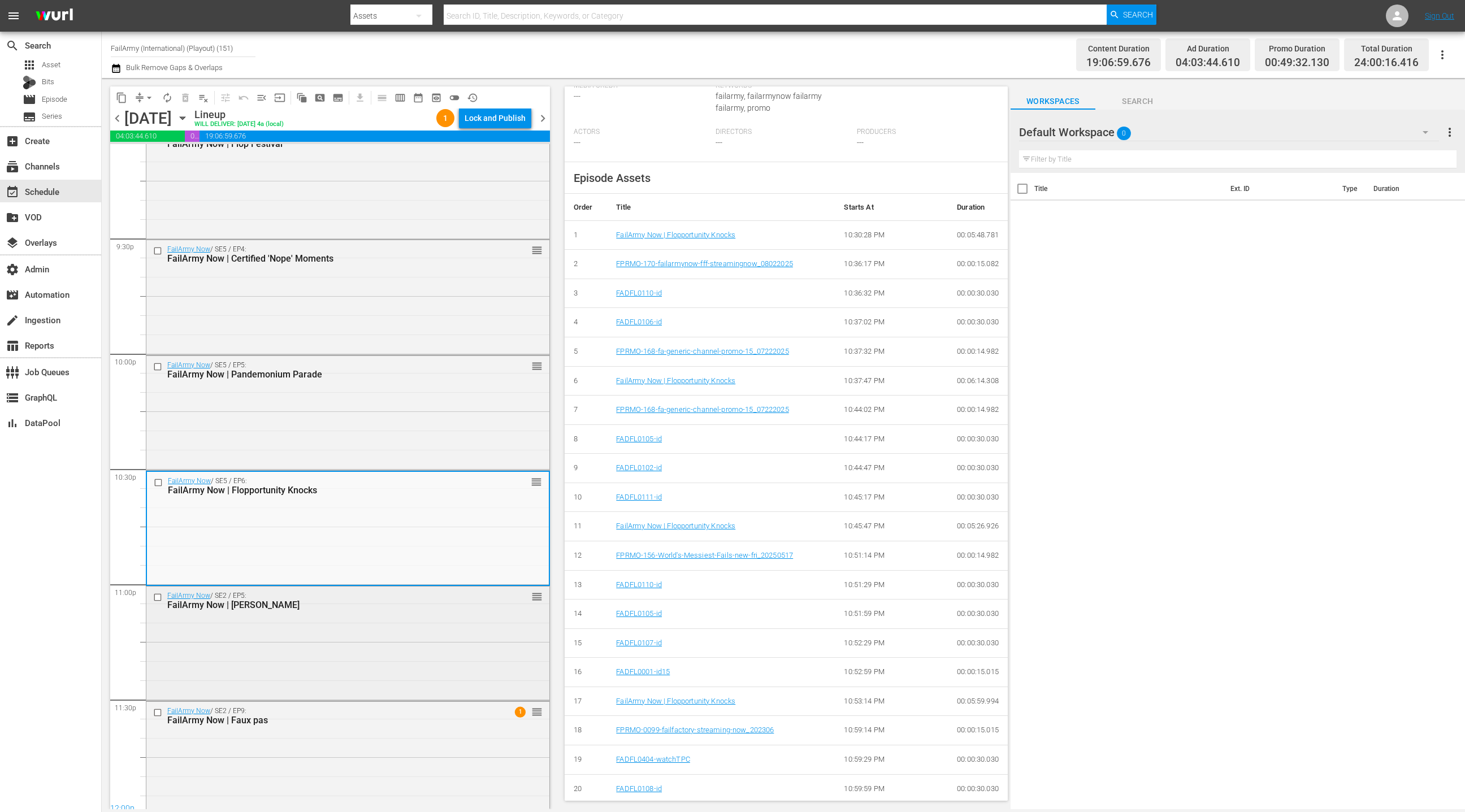
click at [440, 636] on div "FailArmy Now / SE2 / EP5: FailArmy Now | Fail Galore reorder" at bounding box center [348, 642] width 403 height 112
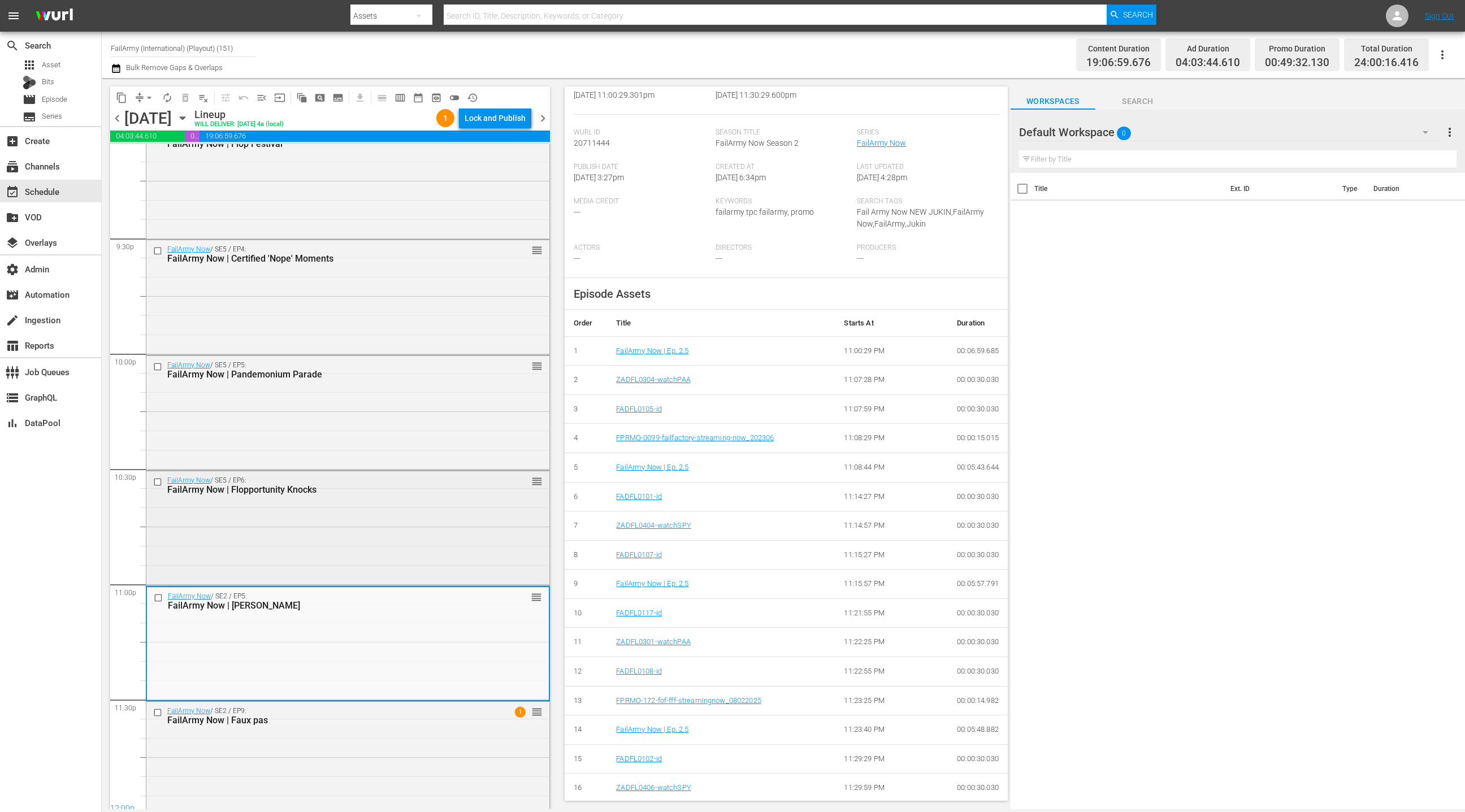
scroll to position [4870, 0]
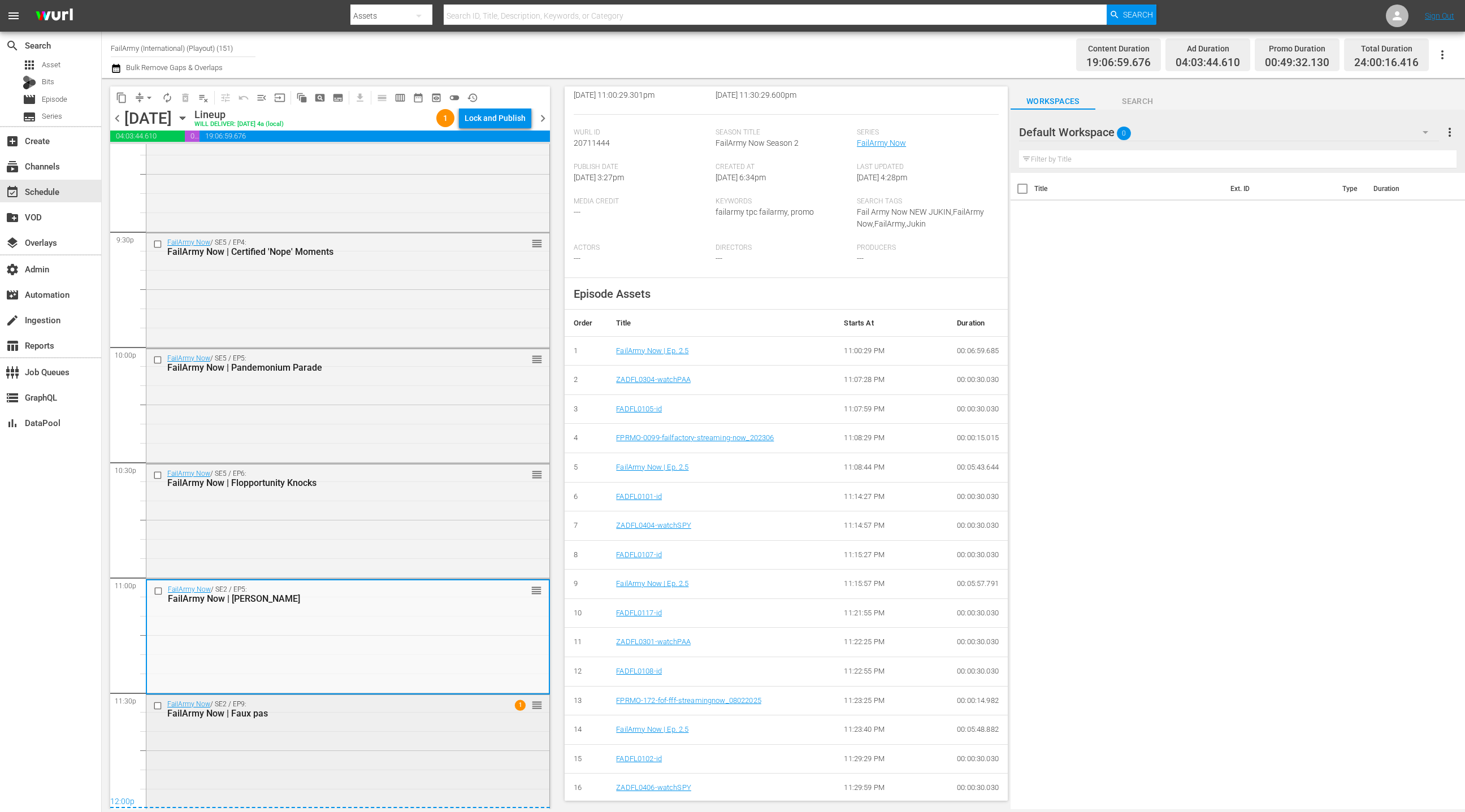
click at [415, 716] on div "FailArmy Now | Faux pas" at bounding box center [328, 713] width 322 height 11
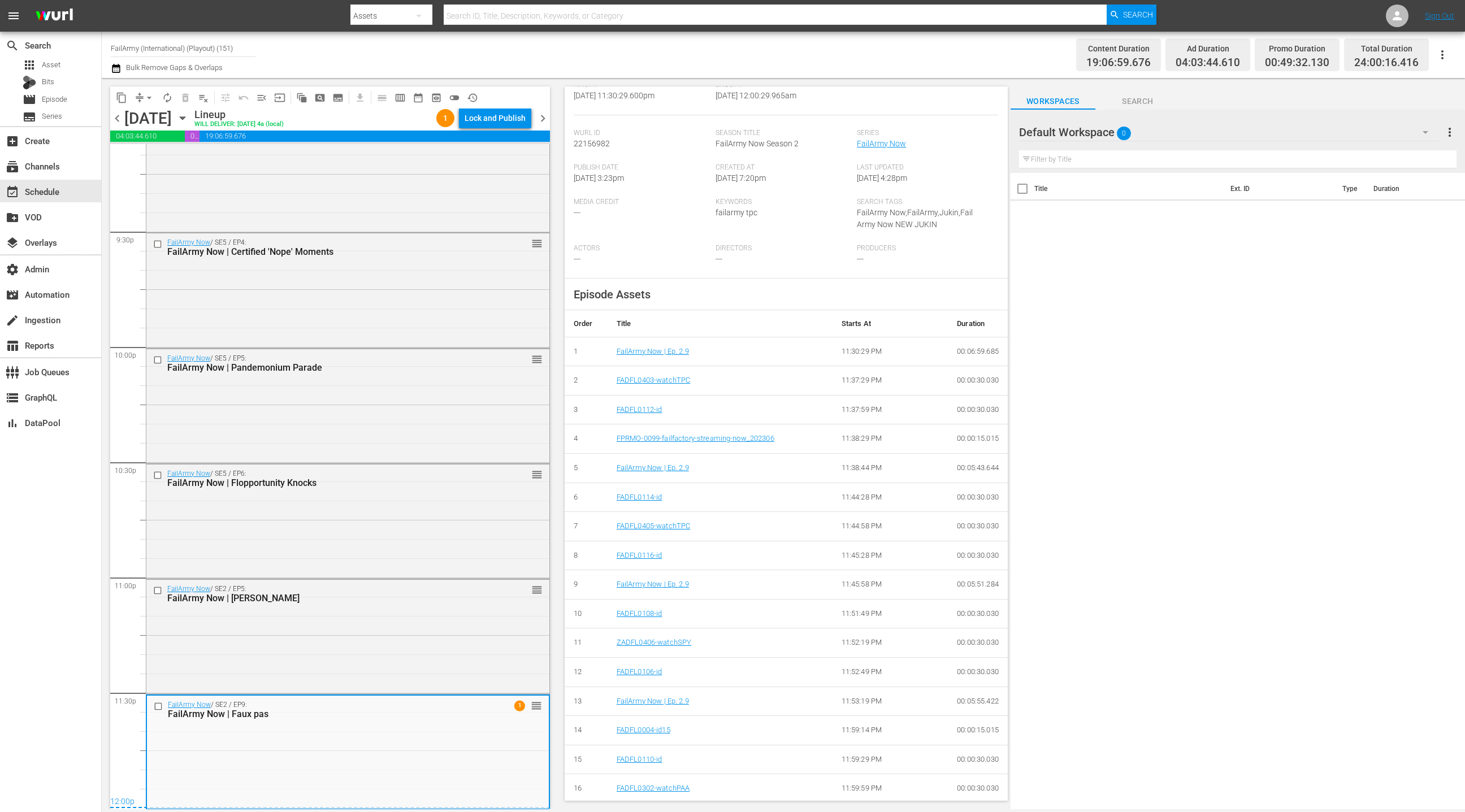
scroll to position [0, 0]
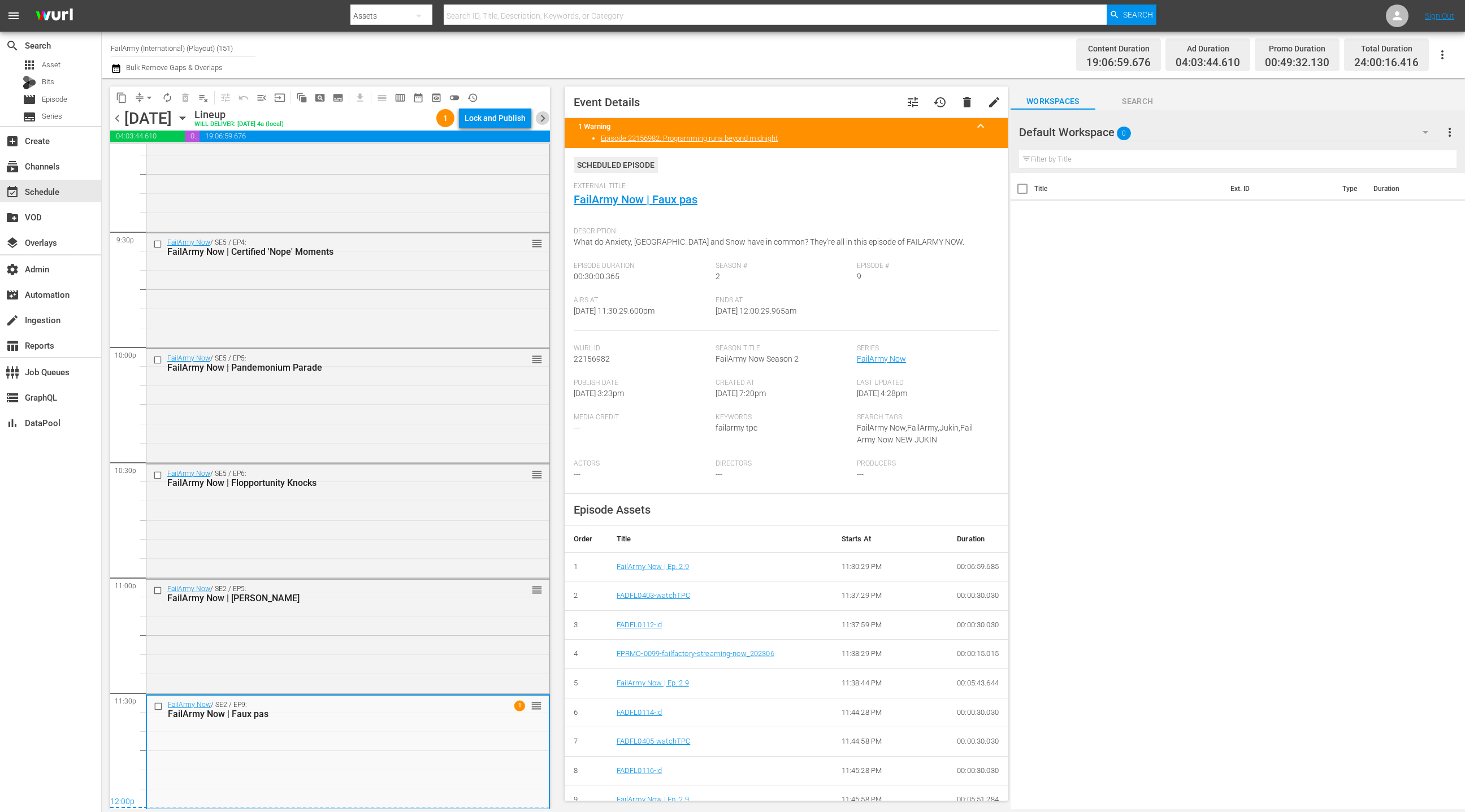
click at [545, 120] on span "chevron_right" at bounding box center [543, 118] width 14 height 14
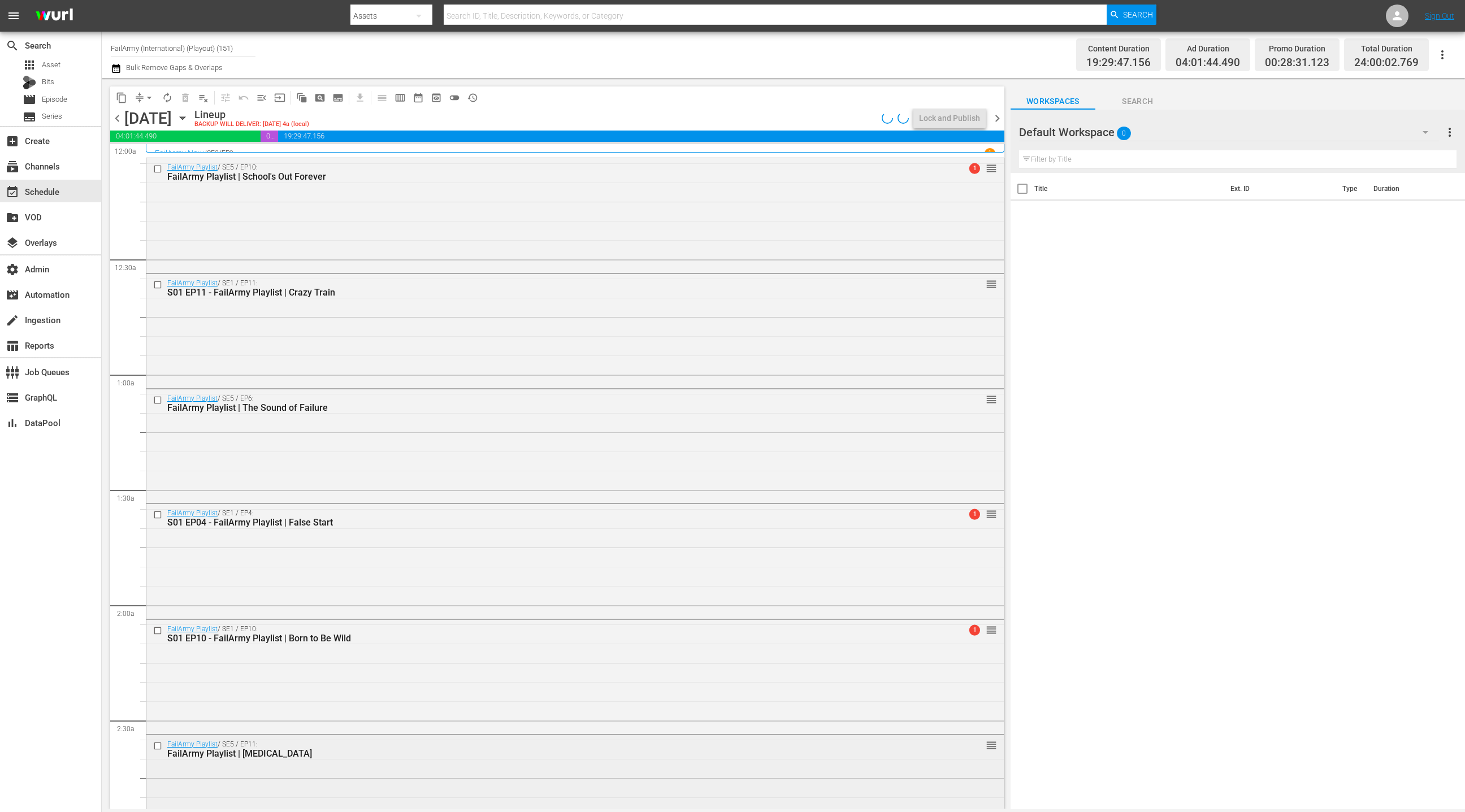
click at [425, 224] on div "FailArmy Playlist / SE5 / EP10: FailArmy Playlist | School's Out Forever 1 reor…" at bounding box center [575, 214] width 857 height 112
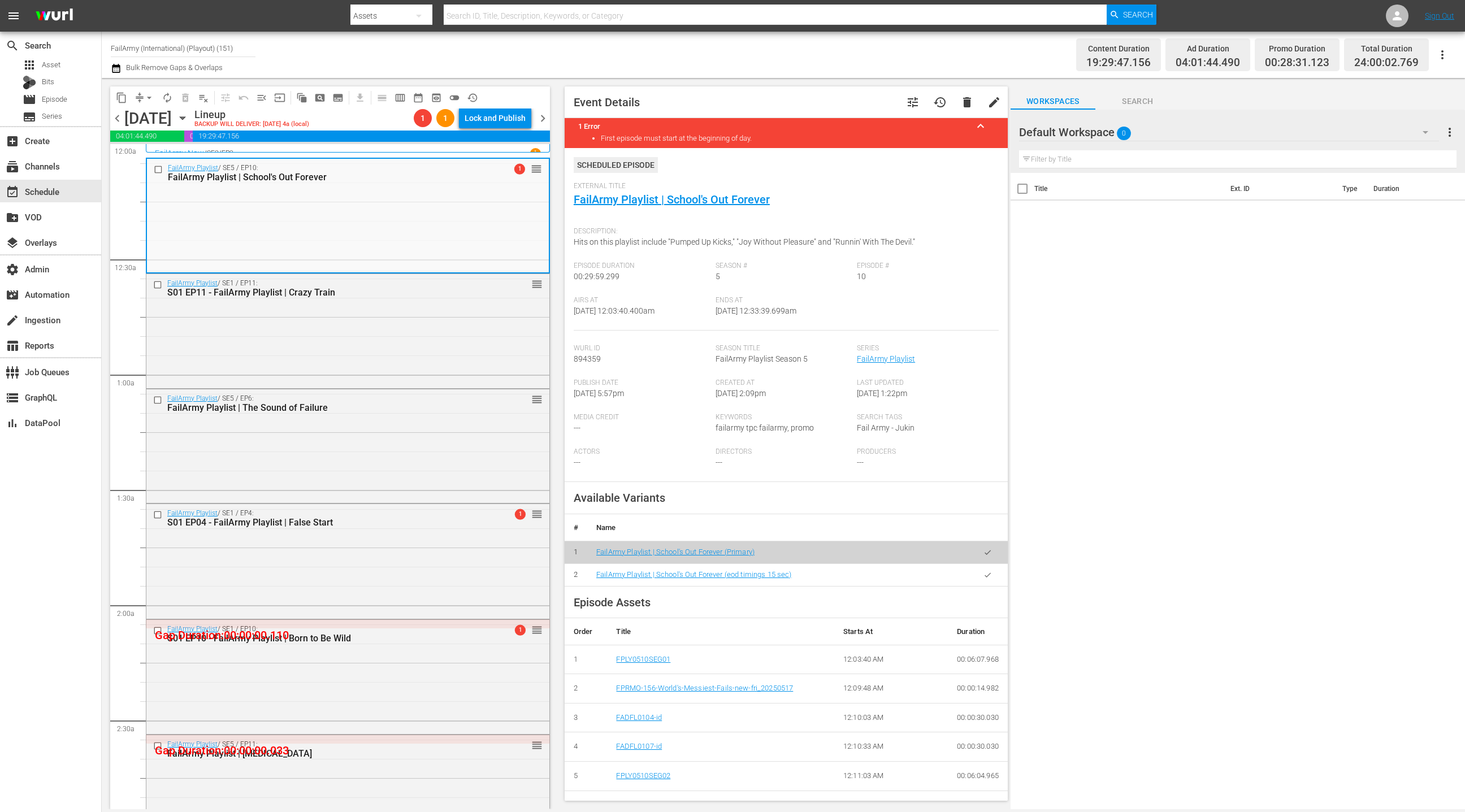
click at [984, 577] on icon "button" at bounding box center [988, 575] width 9 height 9
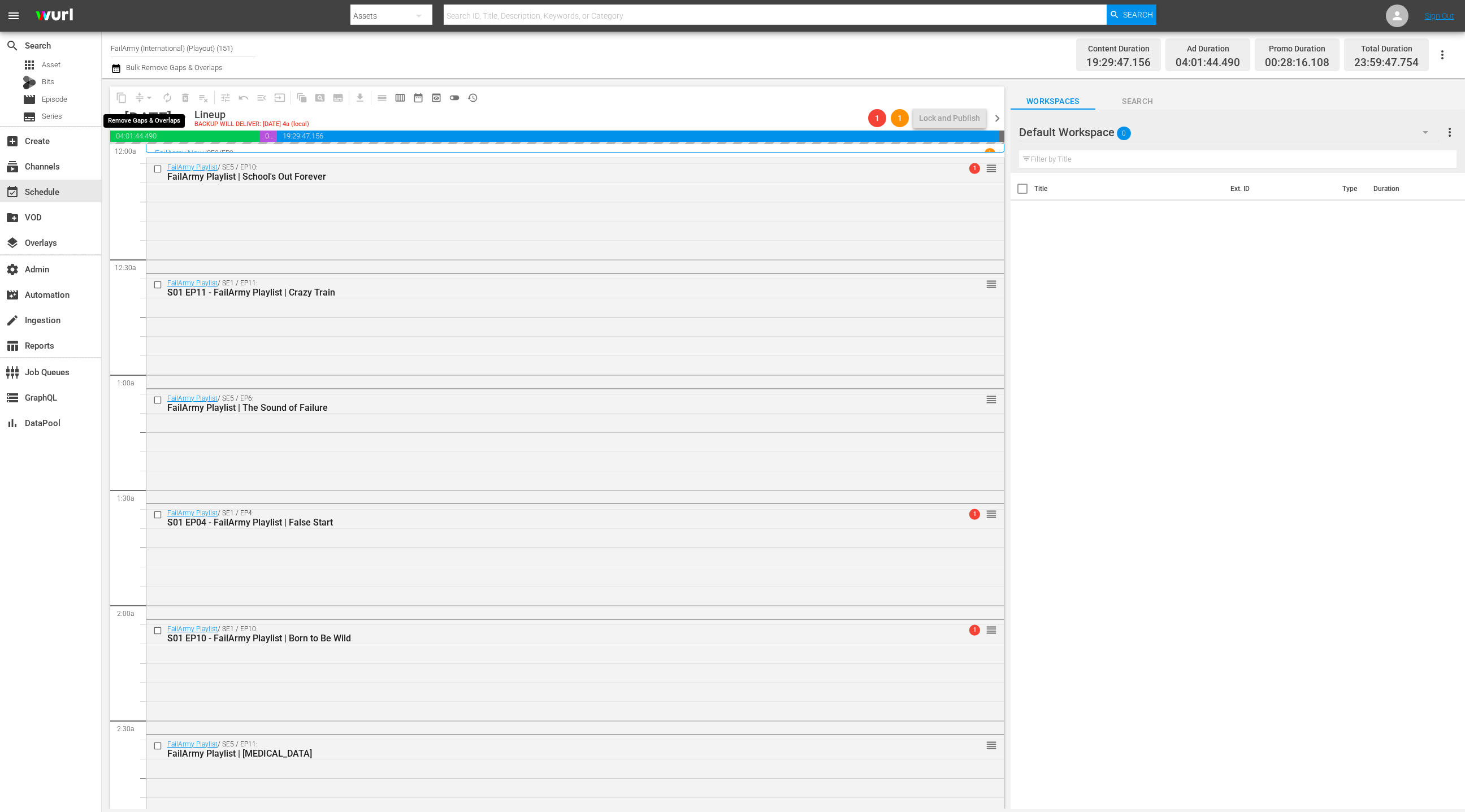
click at [144, 95] on div "arrow_drop_down" at bounding box center [149, 97] width 18 height 18
click at [143, 99] on button "arrow_drop_down" at bounding box center [149, 97] width 18 height 18
click at [167, 166] on li "Align to End of Previous Day" at bounding box center [149, 157] width 119 height 18
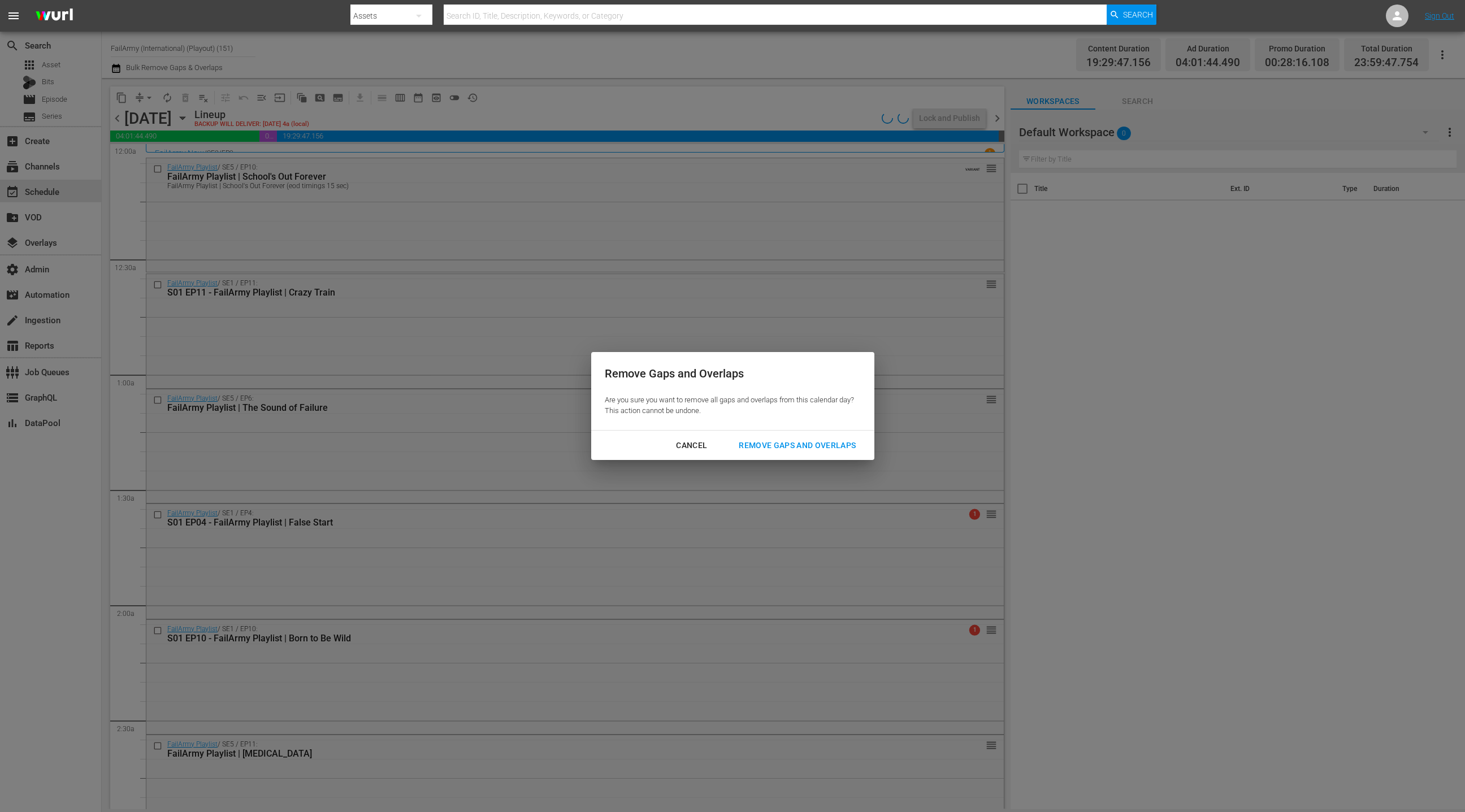
click at [829, 455] on button "Remove Gaps and Overlaps" at bounding box center [797, 446] width 144 height 21
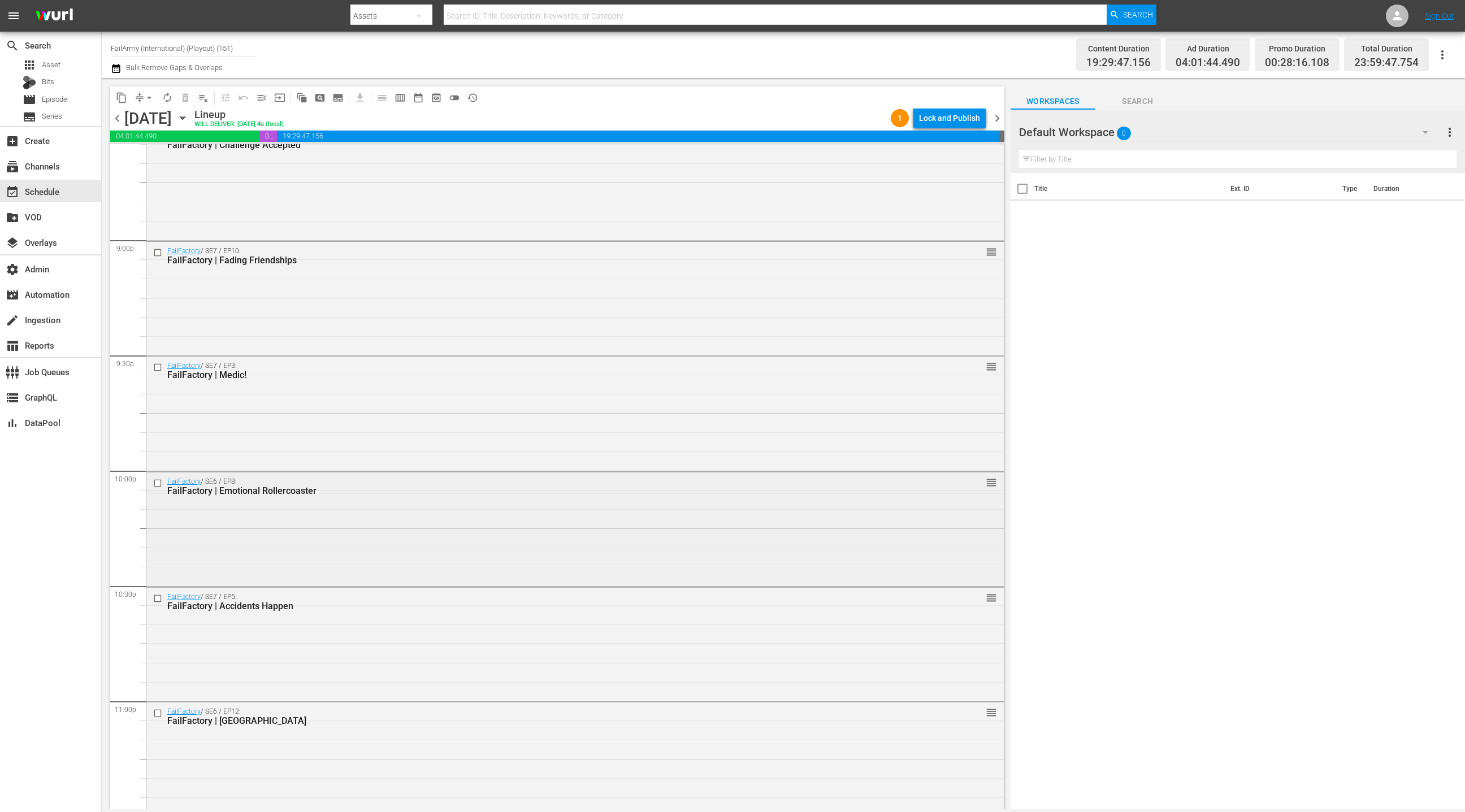
scroll to position [4869, 0]
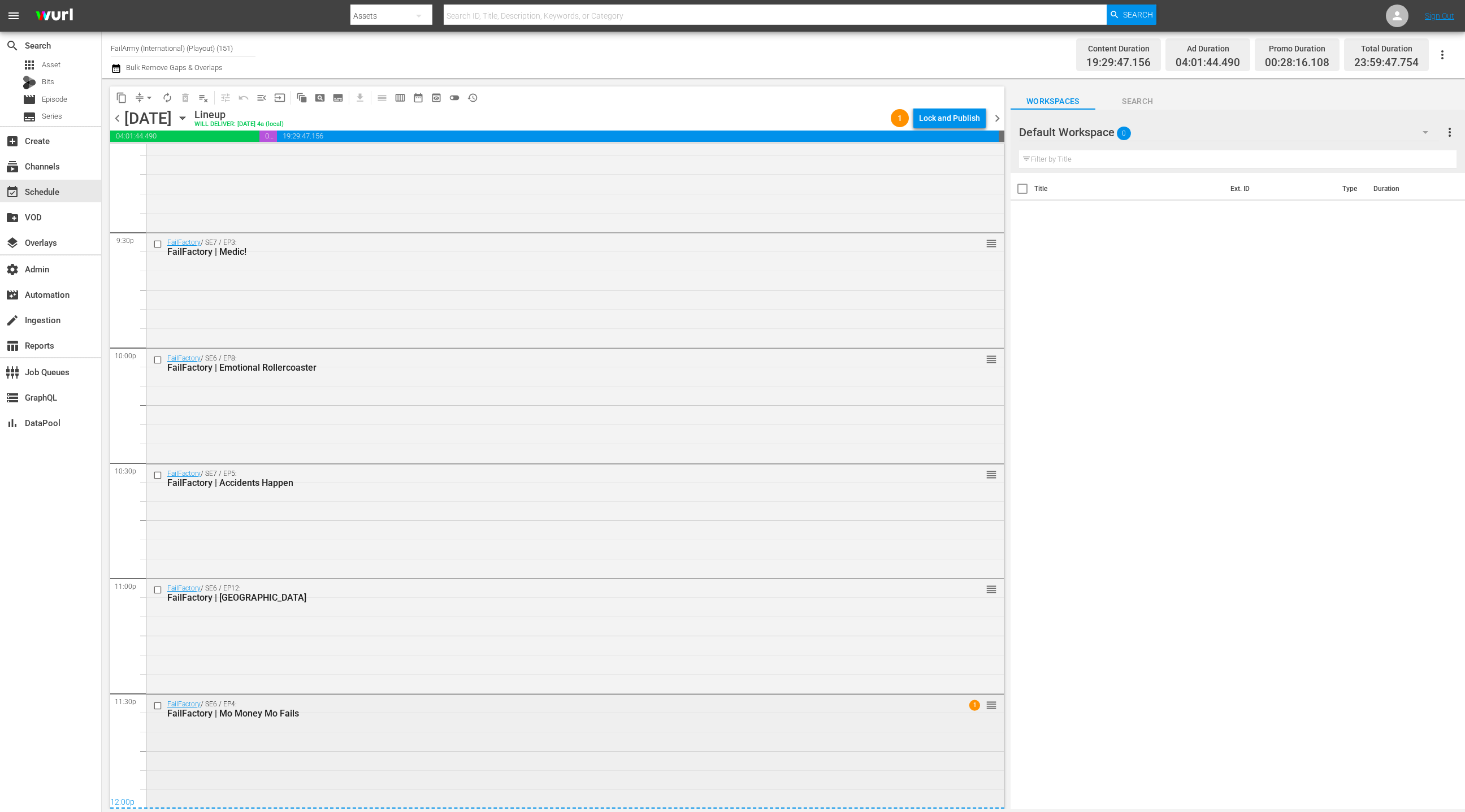
click at [310, 738] on div "FailFactory / SE6 / EP4: FailFactory | Mo Money Mo Fails 1 reorder" at bounding box center [575, 751] width 857 height 112
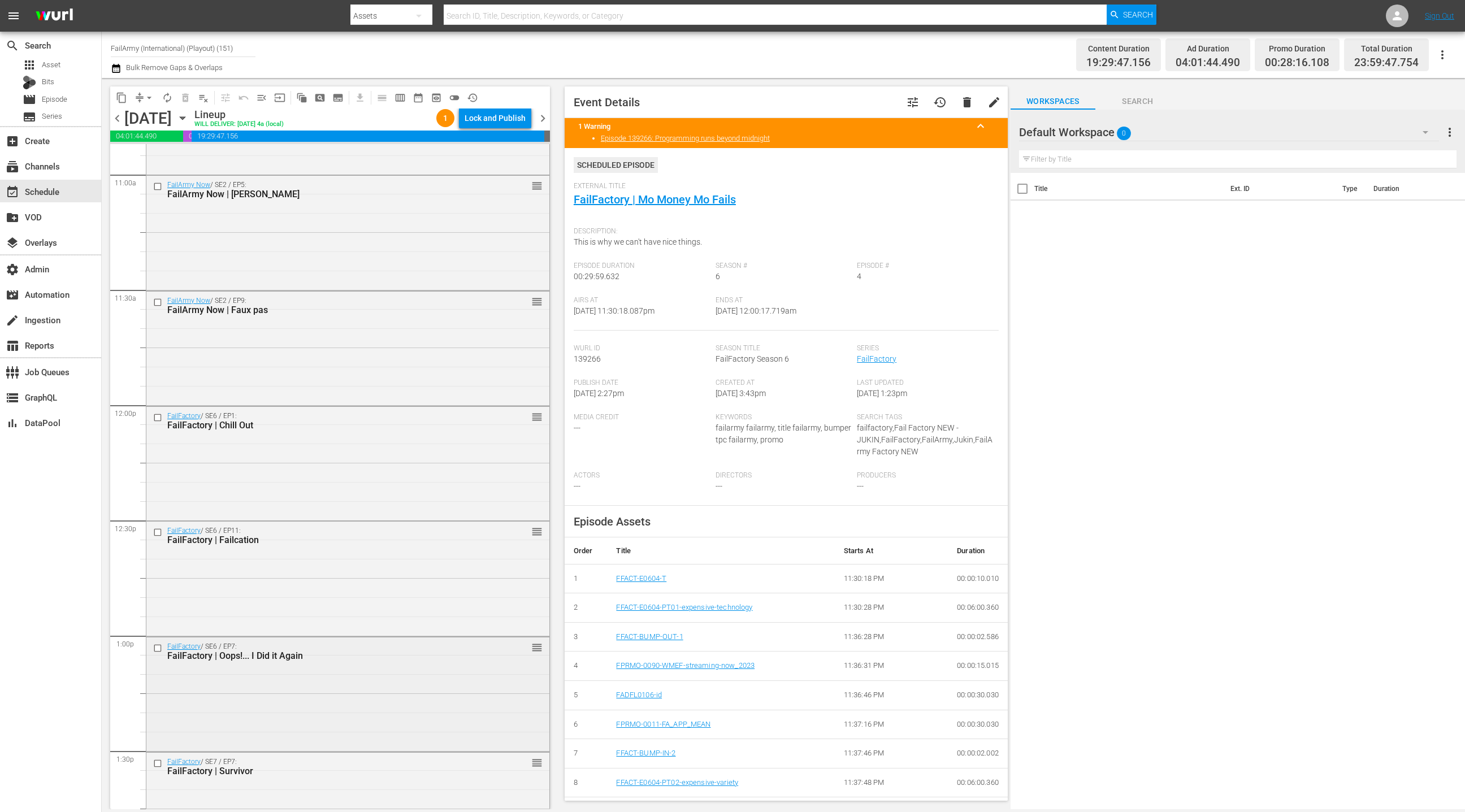
scroll to position [2541, 0]
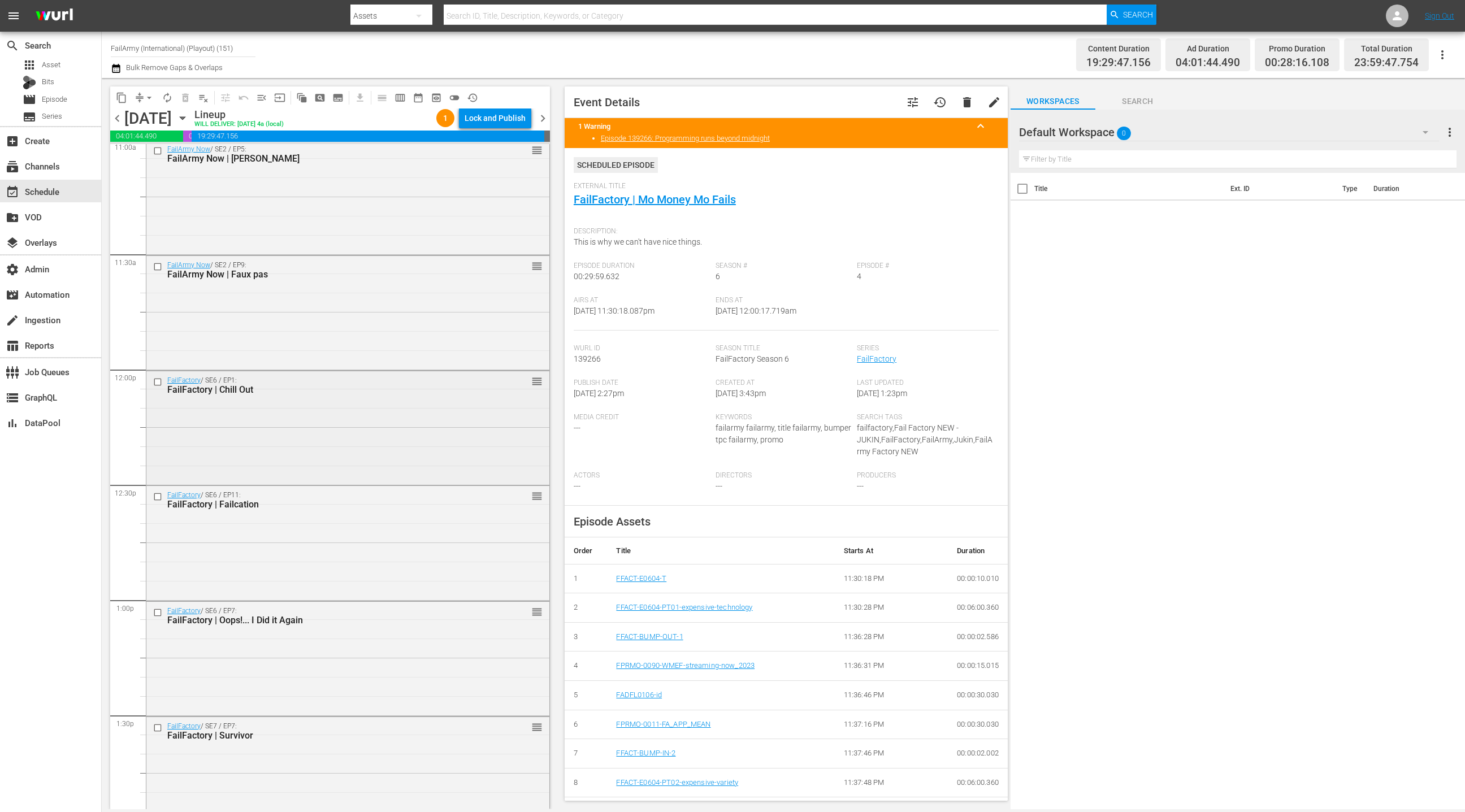
click at [339, 439] on div "FailFactory / SE6 / EP1: FailFactory | Chill Out reorder" at bounding box center [348, 427] width 403 height 112
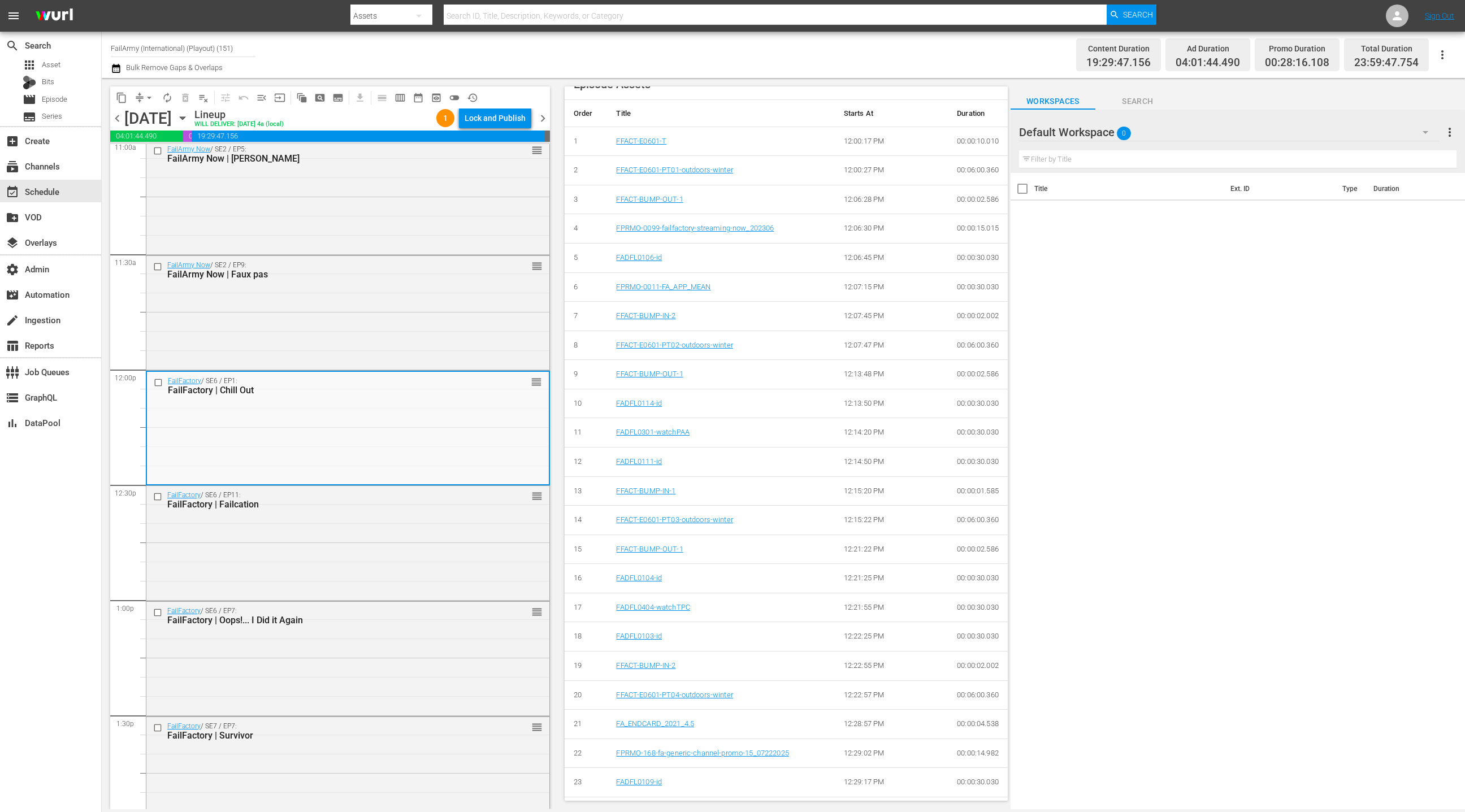
scroll to position [418, 0]
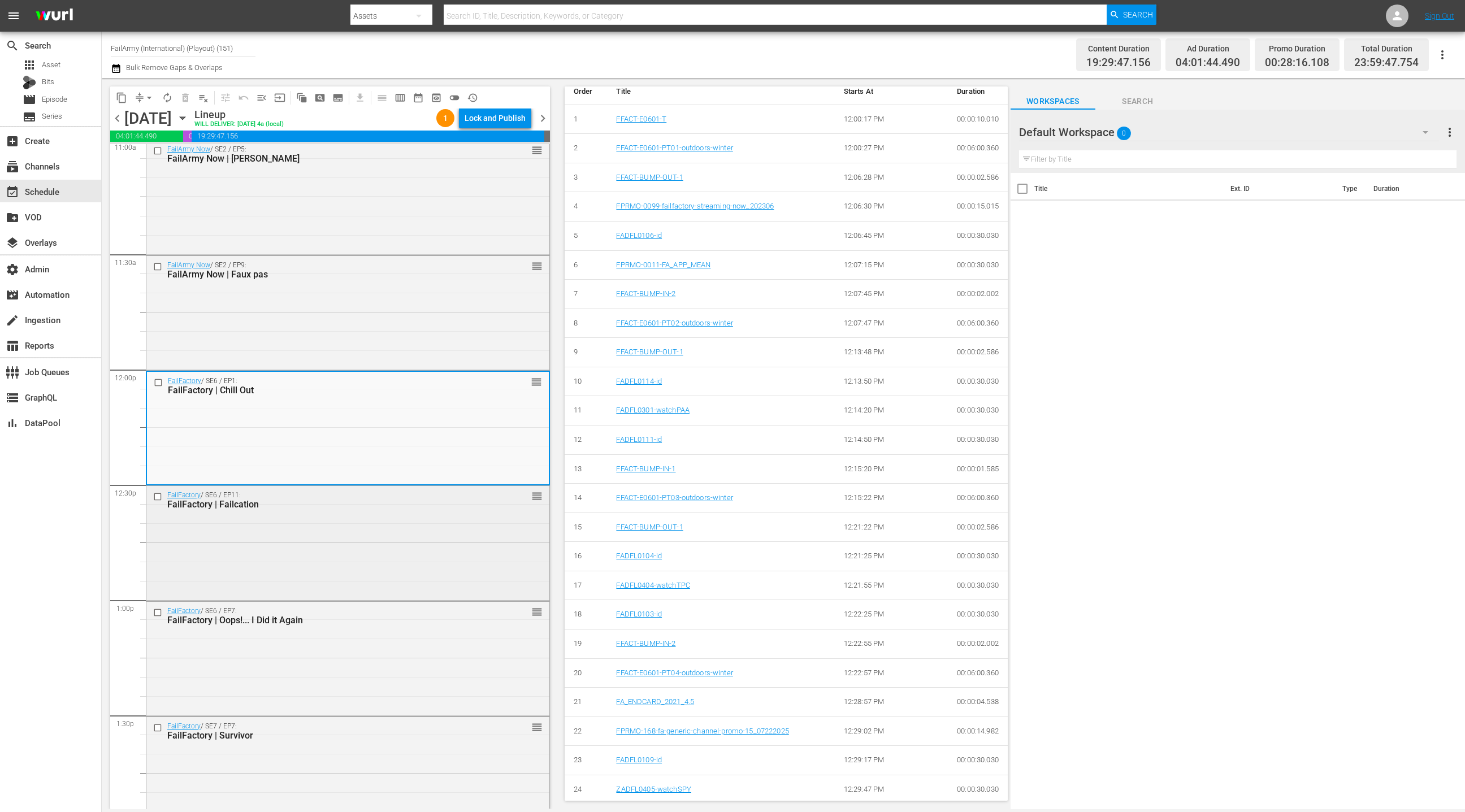
click at [419, 522] on div "FailFactory / SE6 / EP11: FailFactory | Failcation reorder" at bounding box center [348, 542] width 403 height 112
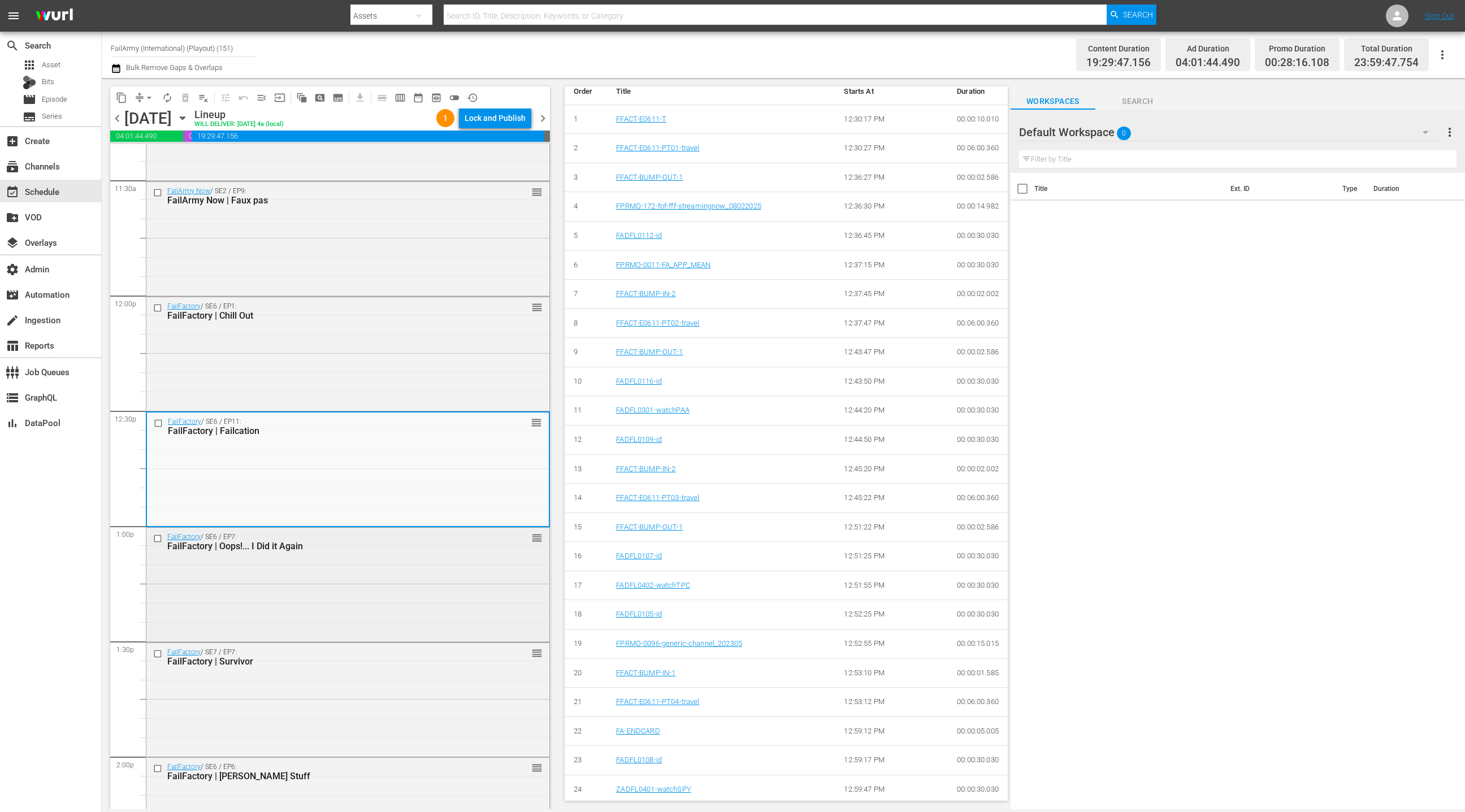
scroll to position [2635, 0]
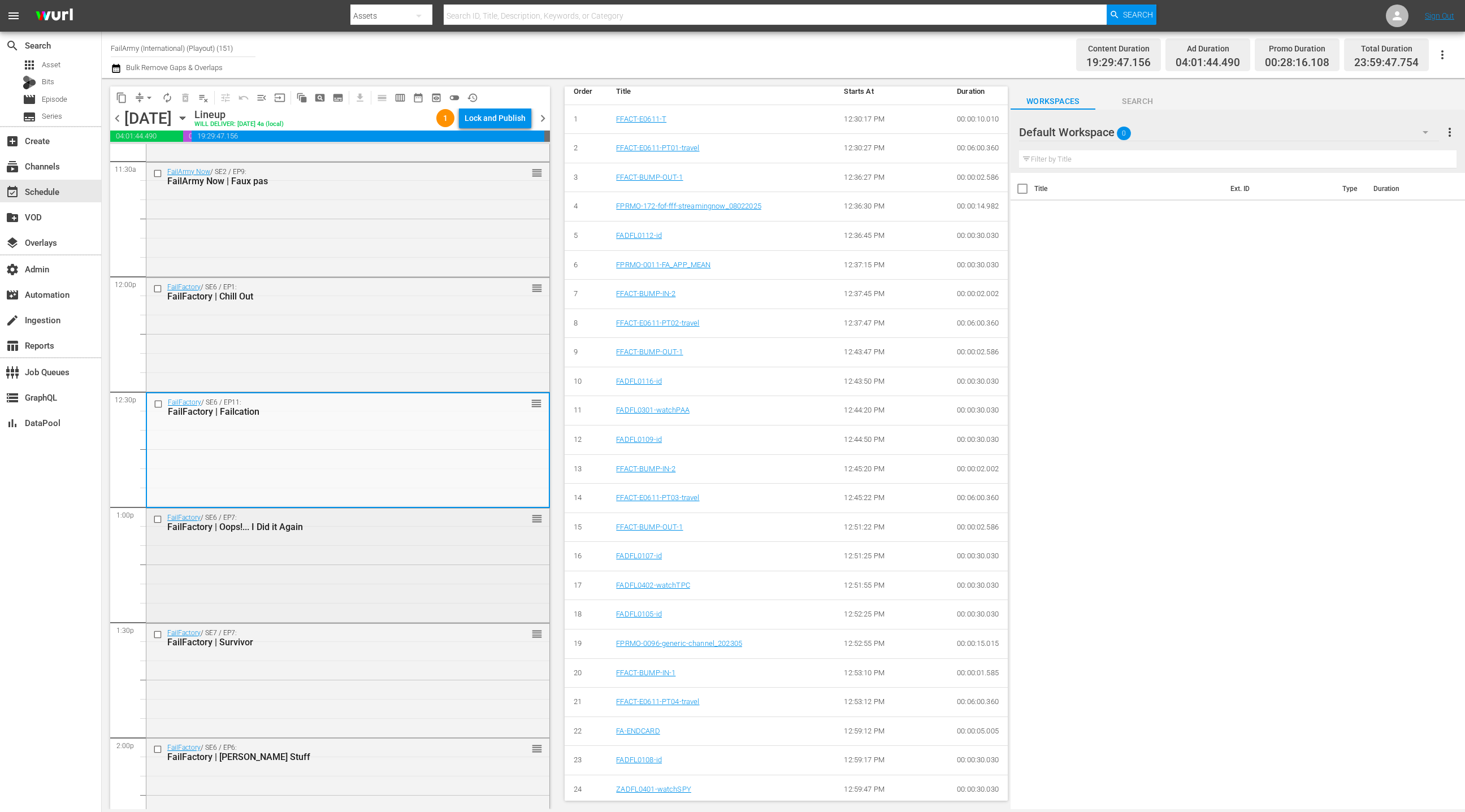
click at [421, 551] on div "FailFactory / SE6 / EP7: FailFactory | Oops!... I Did it Again reorder" at bounding box center [348, 564] width 403 height 112
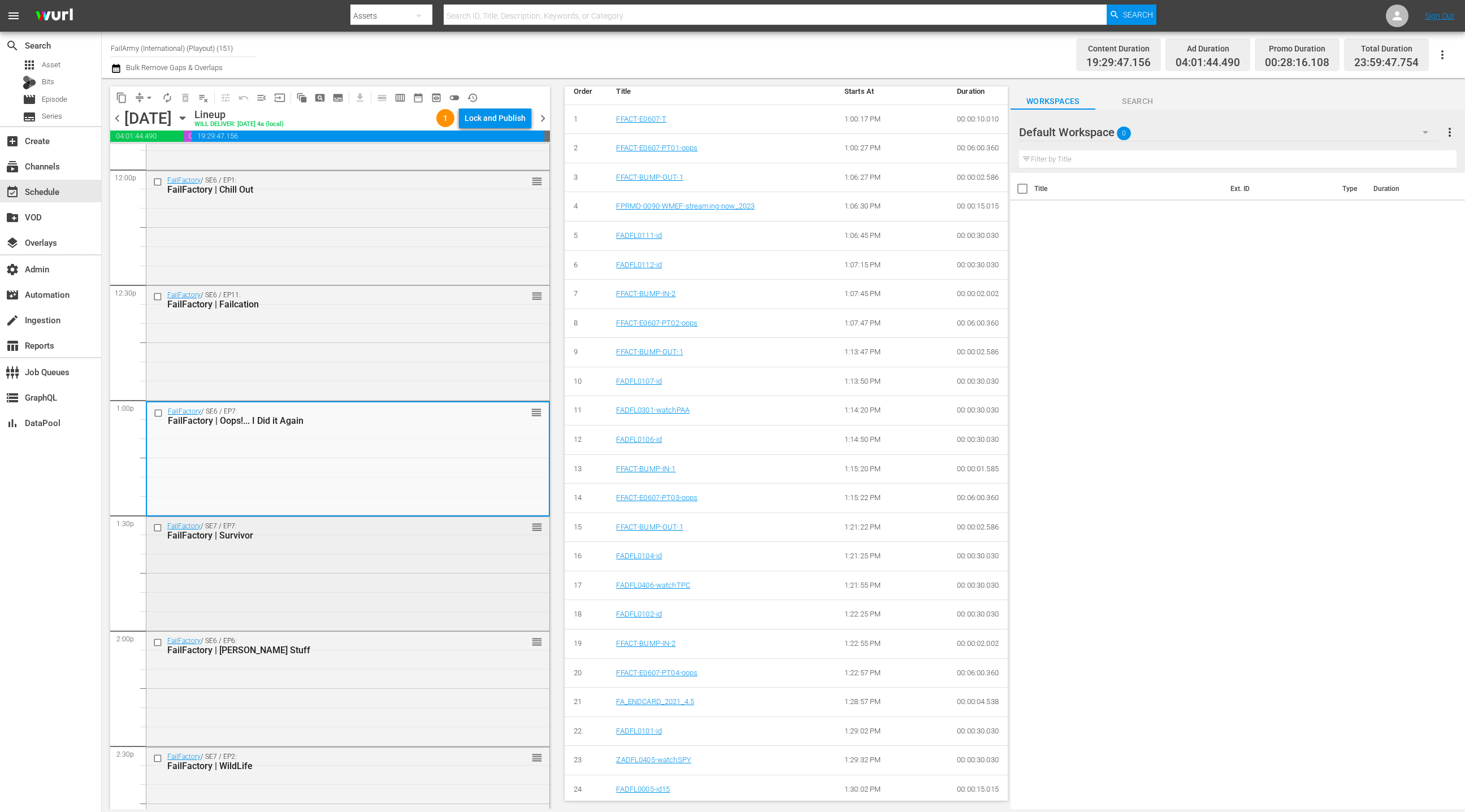
scroll to position [2751, 0]
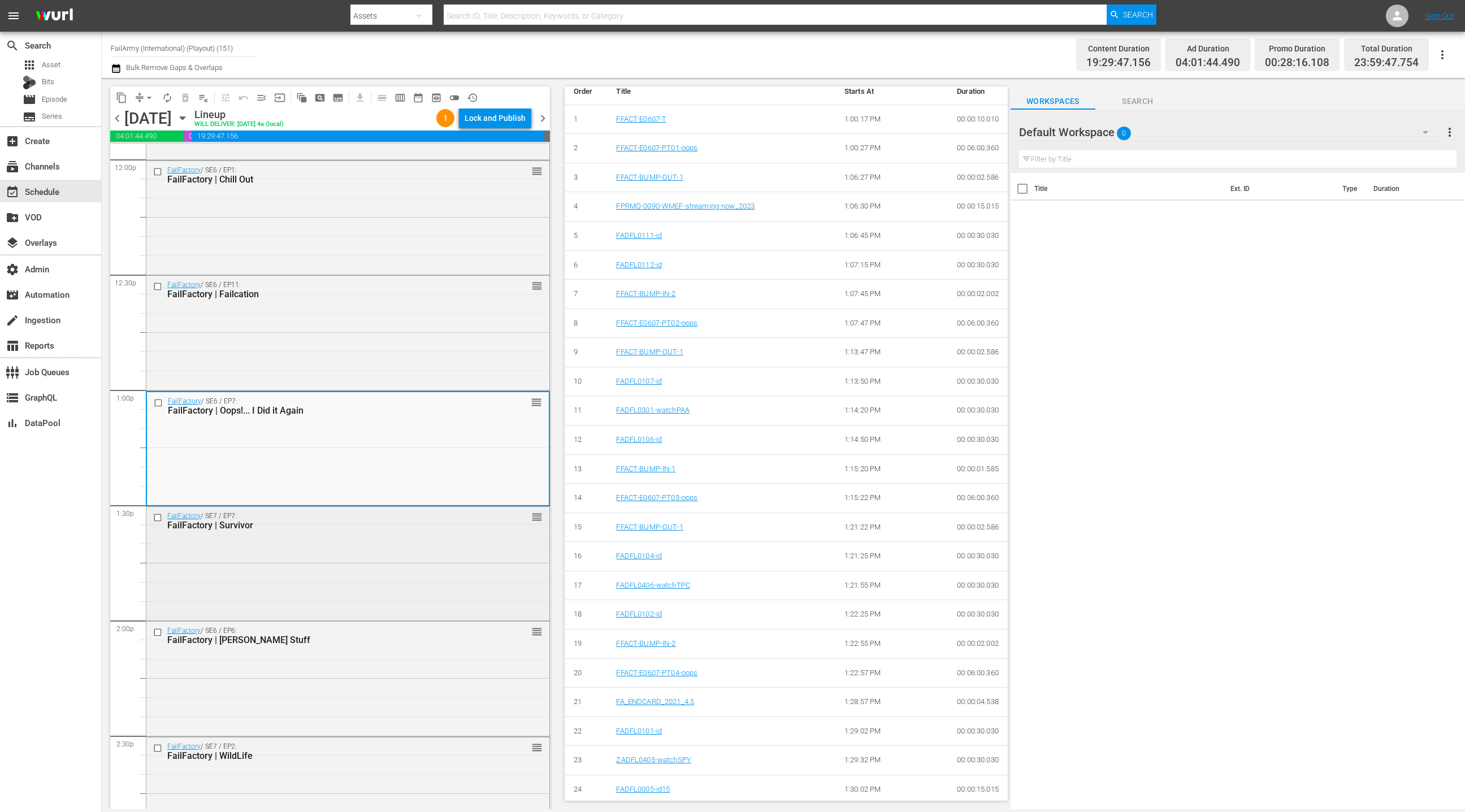
click at [438, 554] on div "FailFactory / SE7 / EP7: FailFactory | Survivor reorder" at bounding box center [348, 563] width 403 height 112
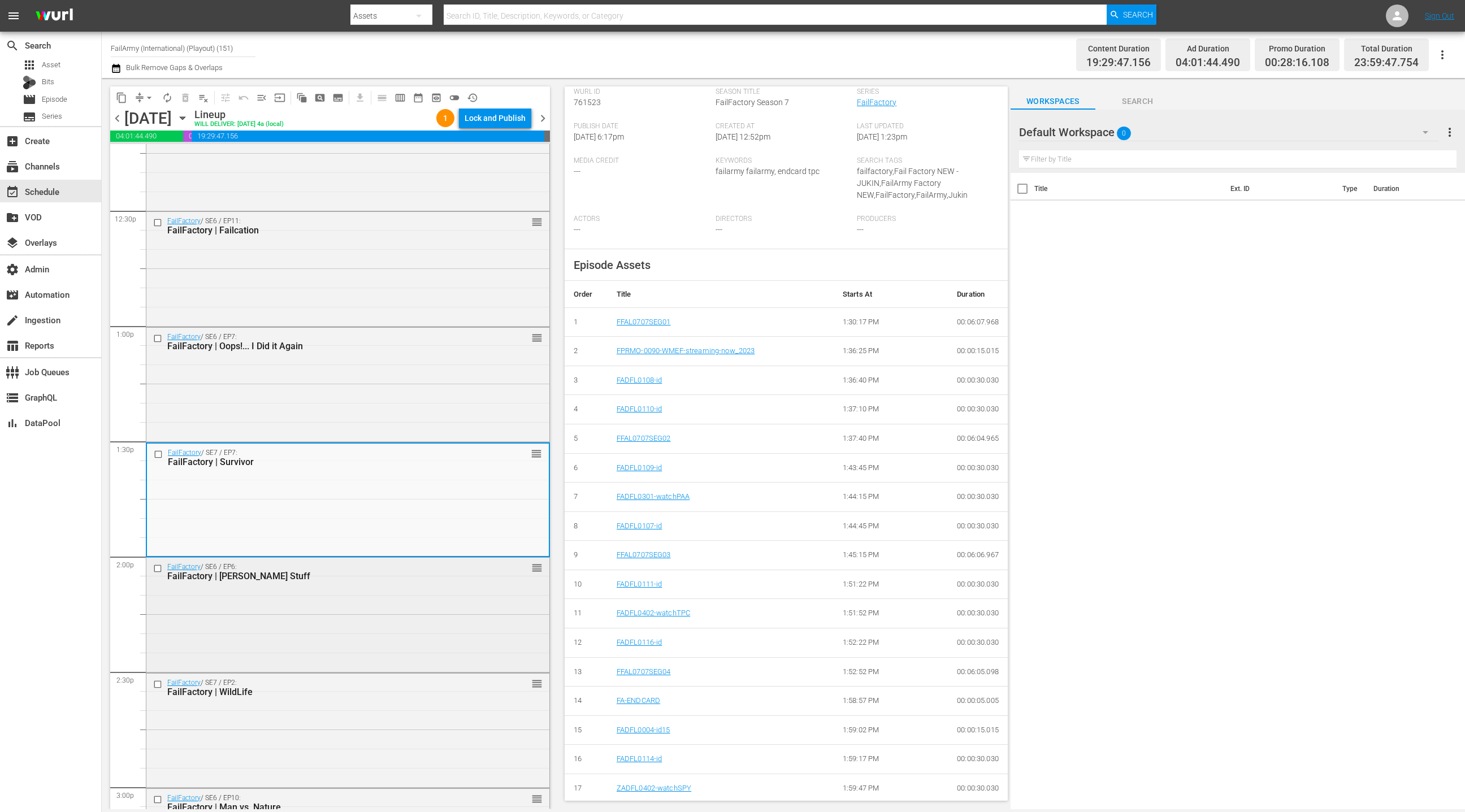
scroll to position [2826, 0]
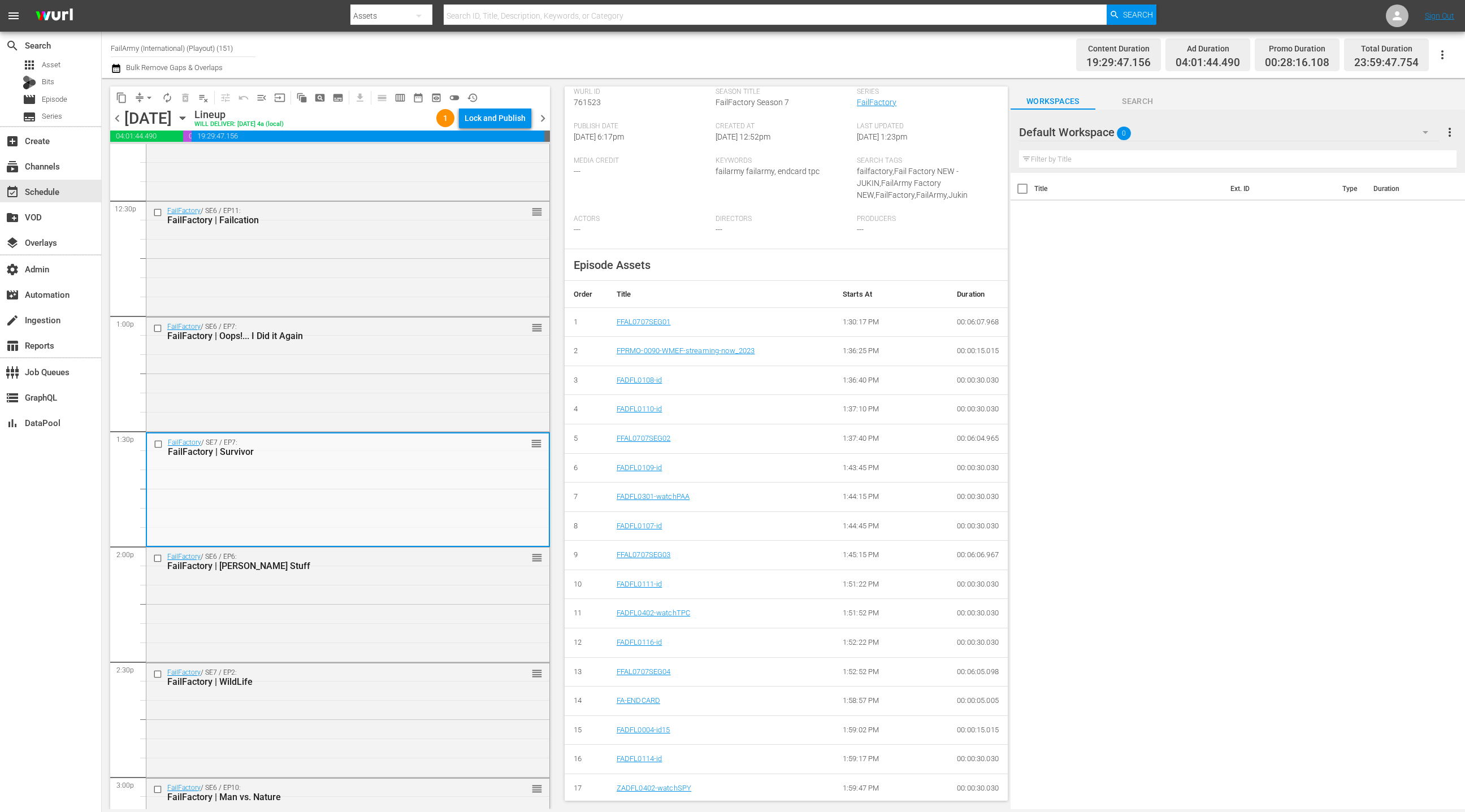
drag, startPoint x: 455, startPoint y: 586, endPoint x: 648, endPoint y: 569, distance: 193.7
click at [455, 586] on div "FailFactory / SE6 / EP6: FailFactory | Ruff Stuff reorder" at bounding box center [348, 604] width 403 height 112
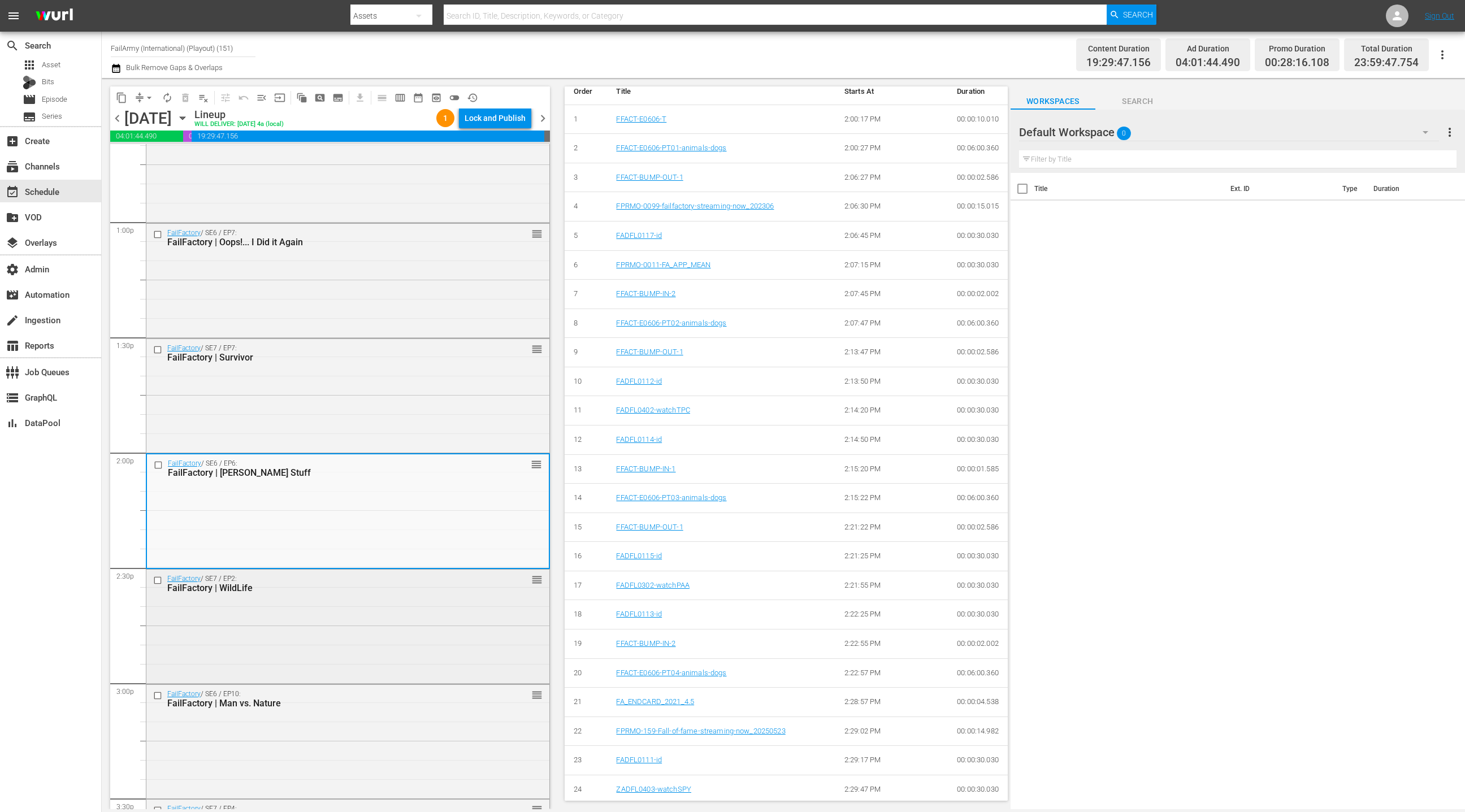
scroll to position [2948, 0]
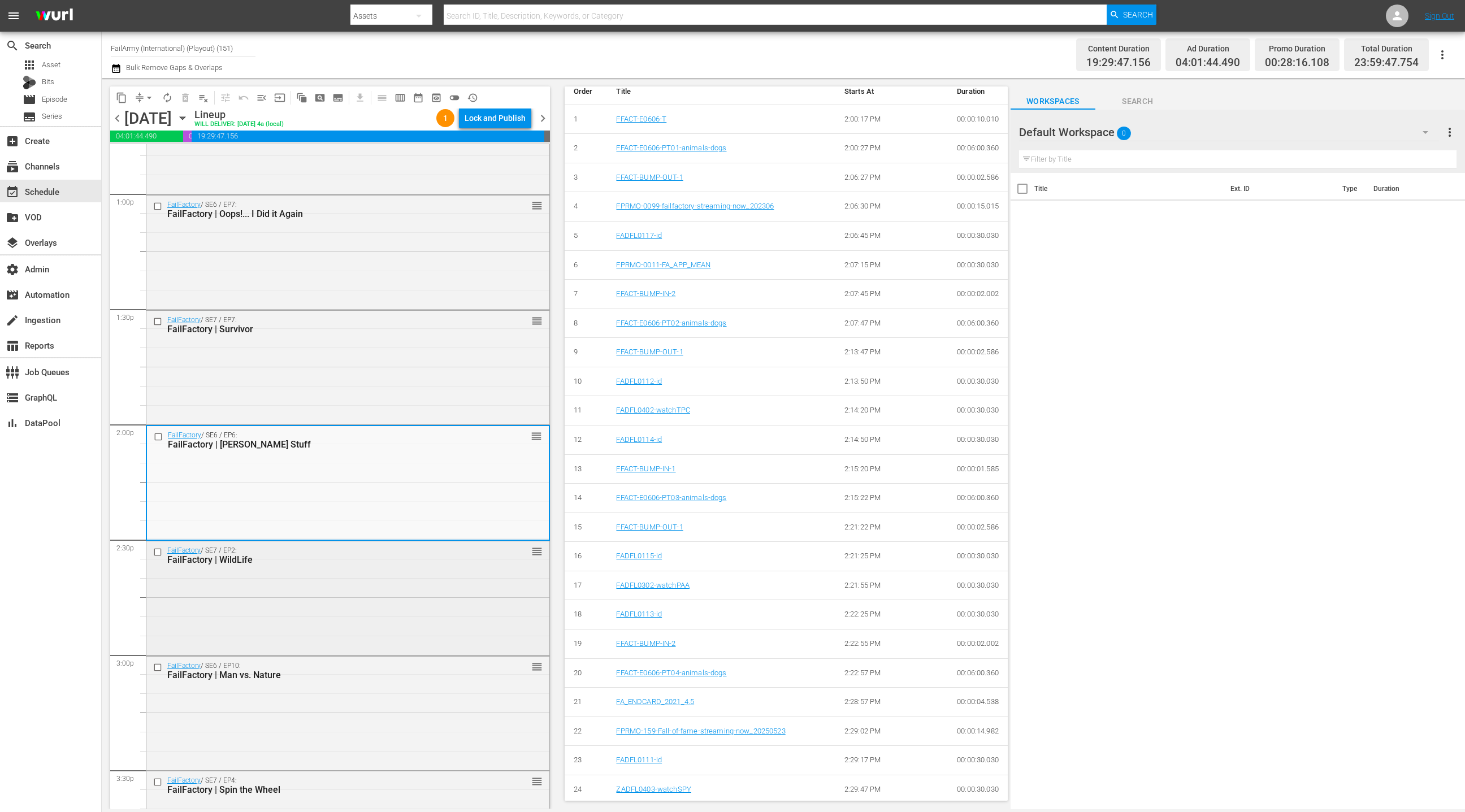
click at [406, 586] on div "FailFactory / SE7 / EP2: FailFactory | WildLife reorder" at bounding box center [348, 597] width 403 height 112
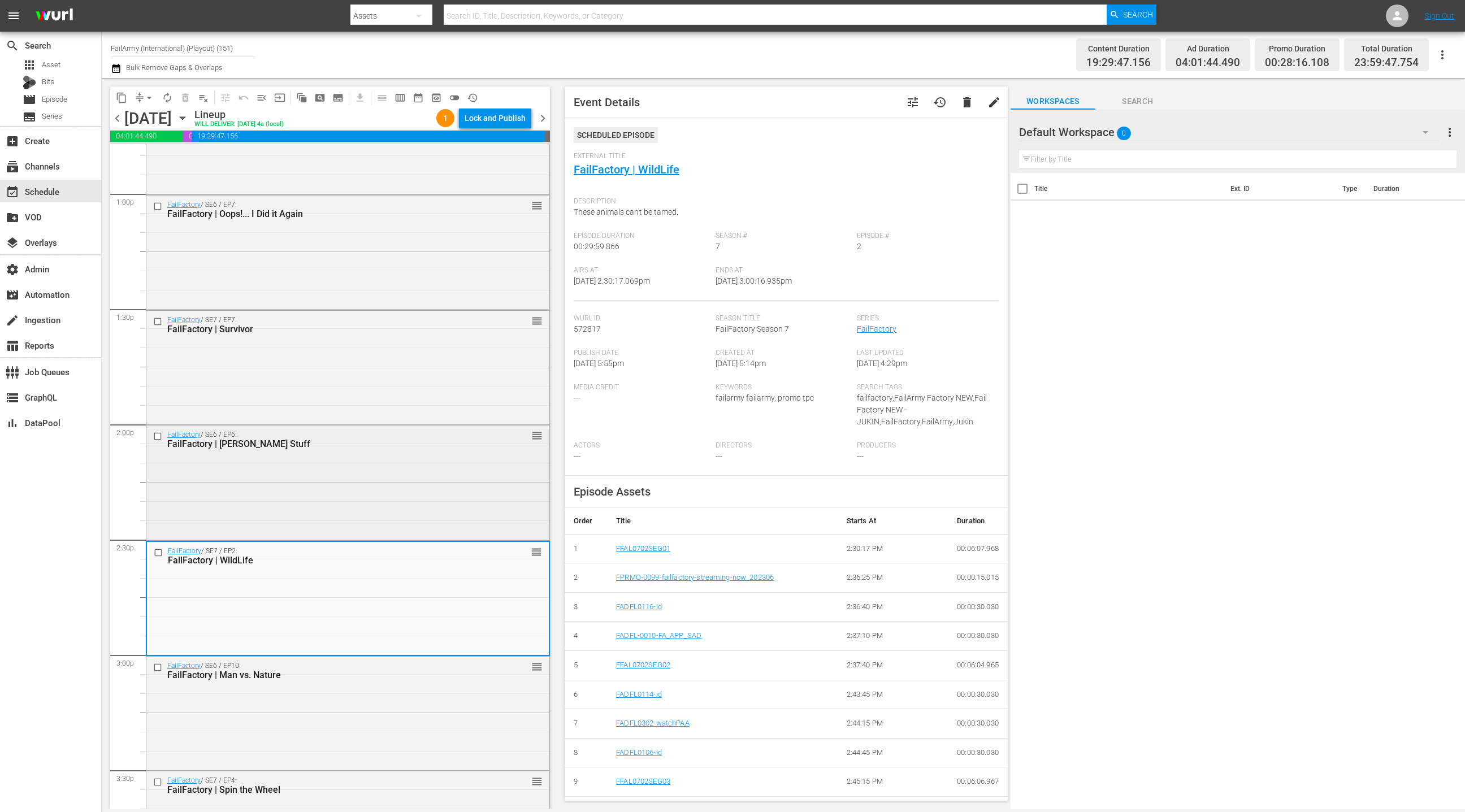
click at [388, 465] on div "FailFactory / SE6 / EP6: FailFactory | Ruff Stuff reorder" at bounding box center [348, 481] width 403 height 112
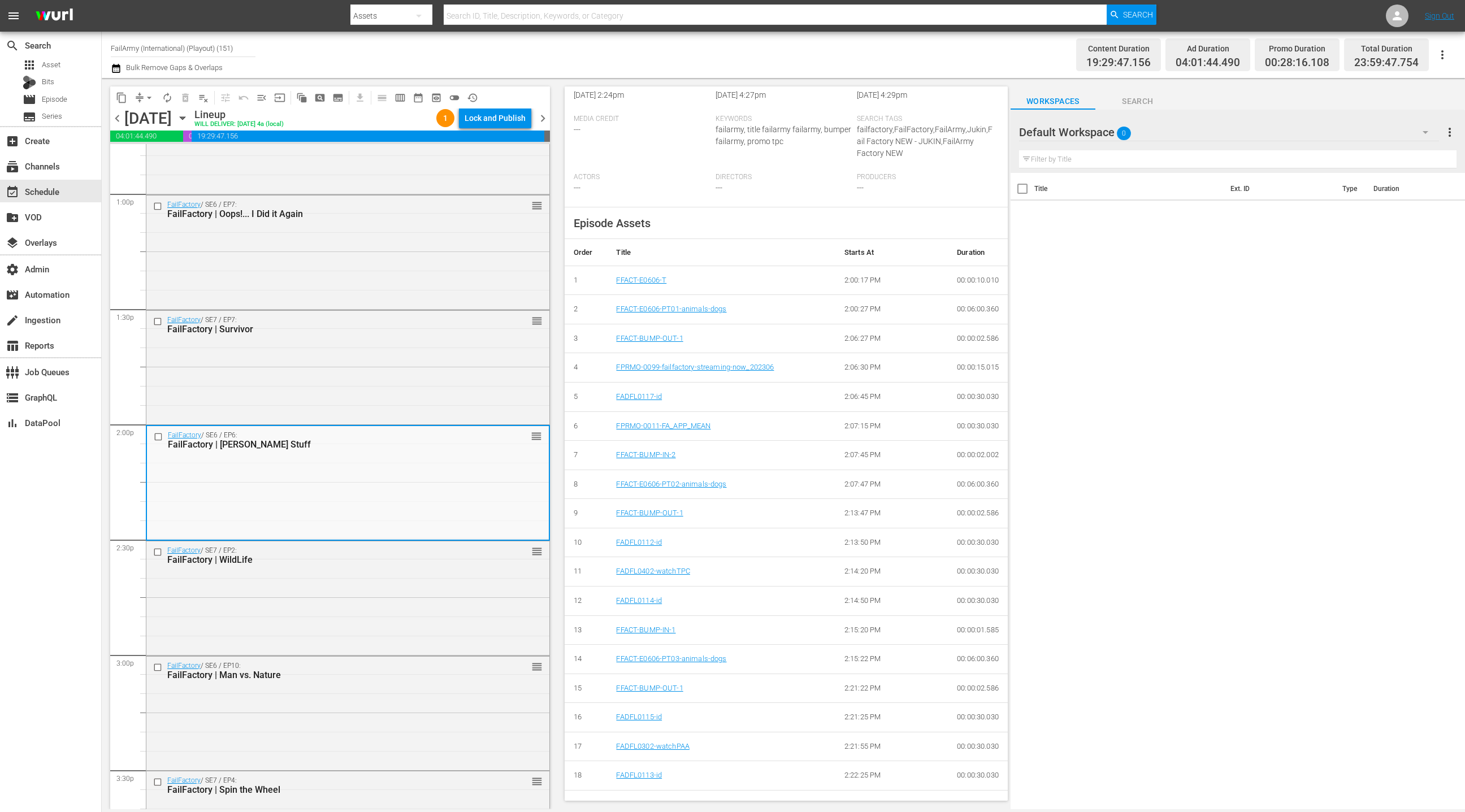
scroll to position [429, 0]
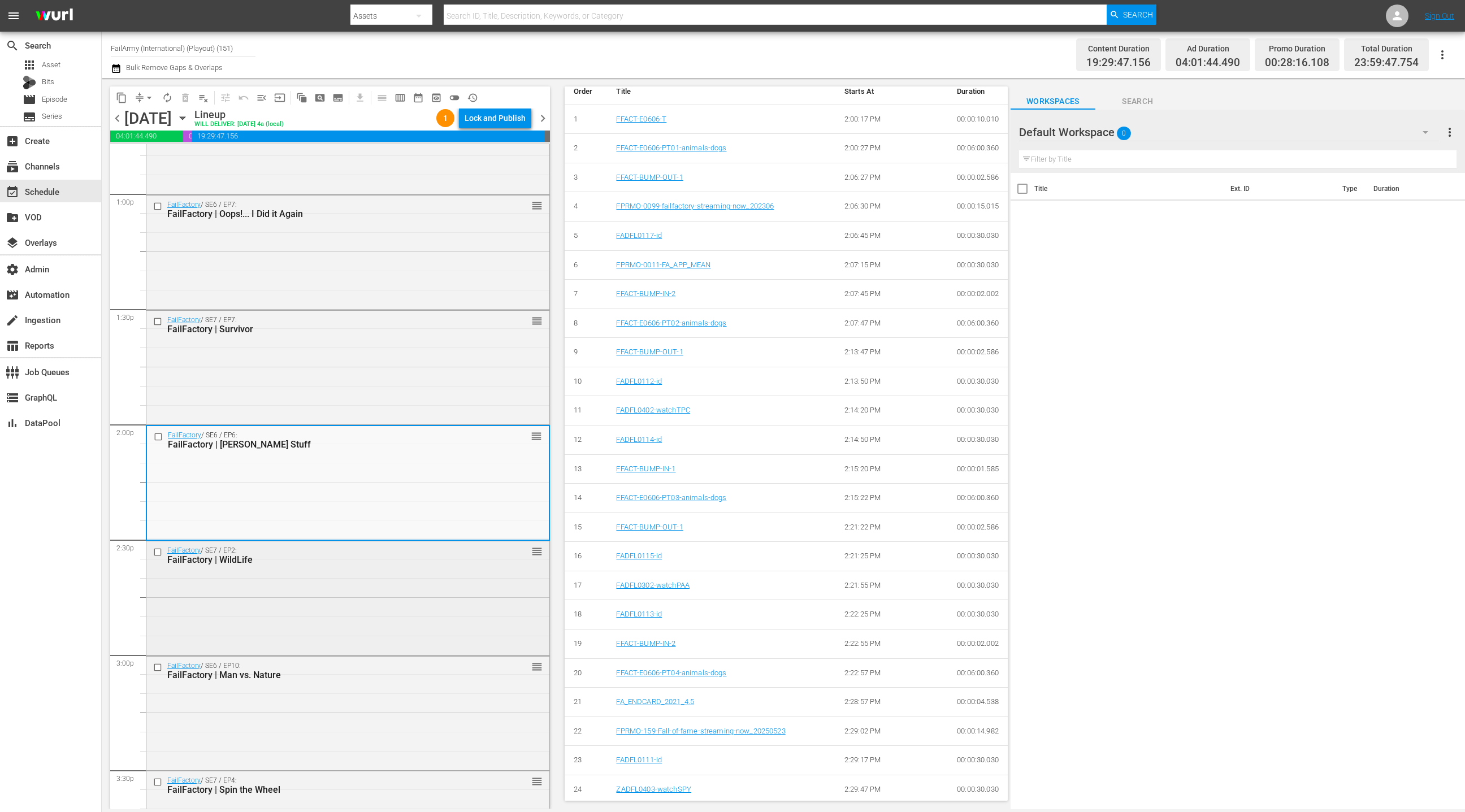
click at [446, 593] on div "FailFactory / SE7 / EP2: FailFactory | WildLife reorder" at bounding box center [348, 597] width 403 height 112
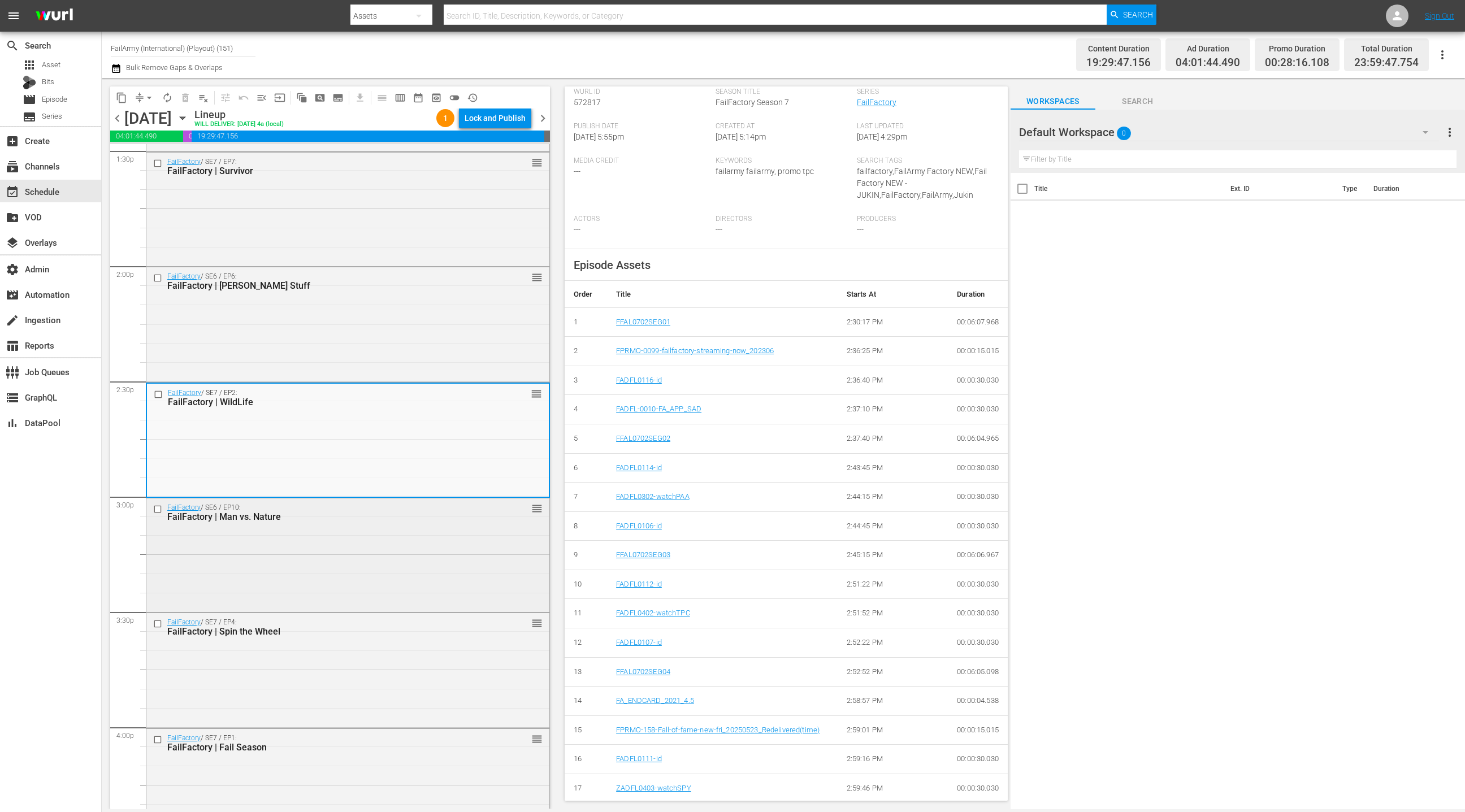
scroll to position [3111, 0]
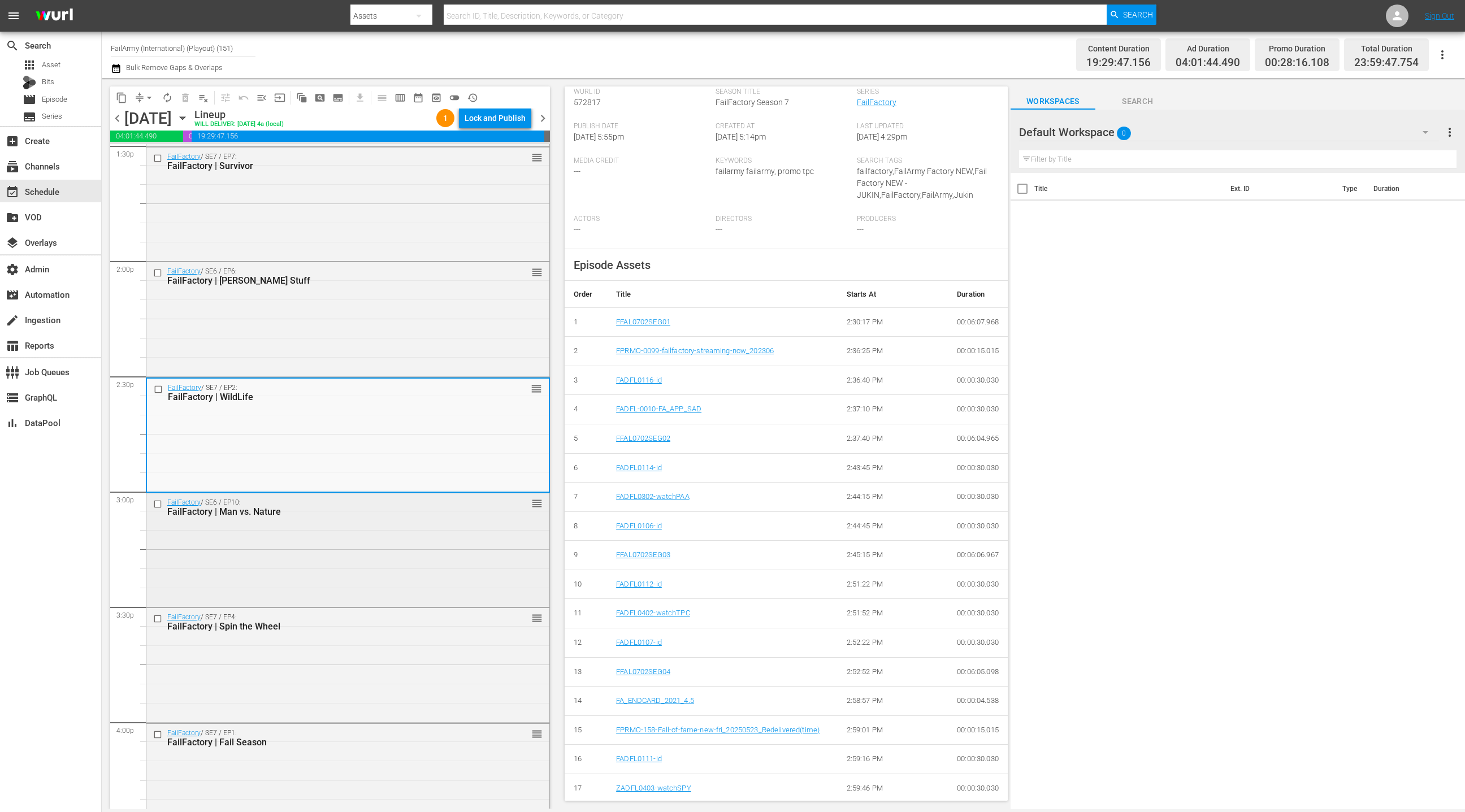
click at [427, 554] on div "FailFactory / SE6 / EP10: FailFactory | Man vs. Nature reorder" at bounding box center [348, 550] width 403 height 112
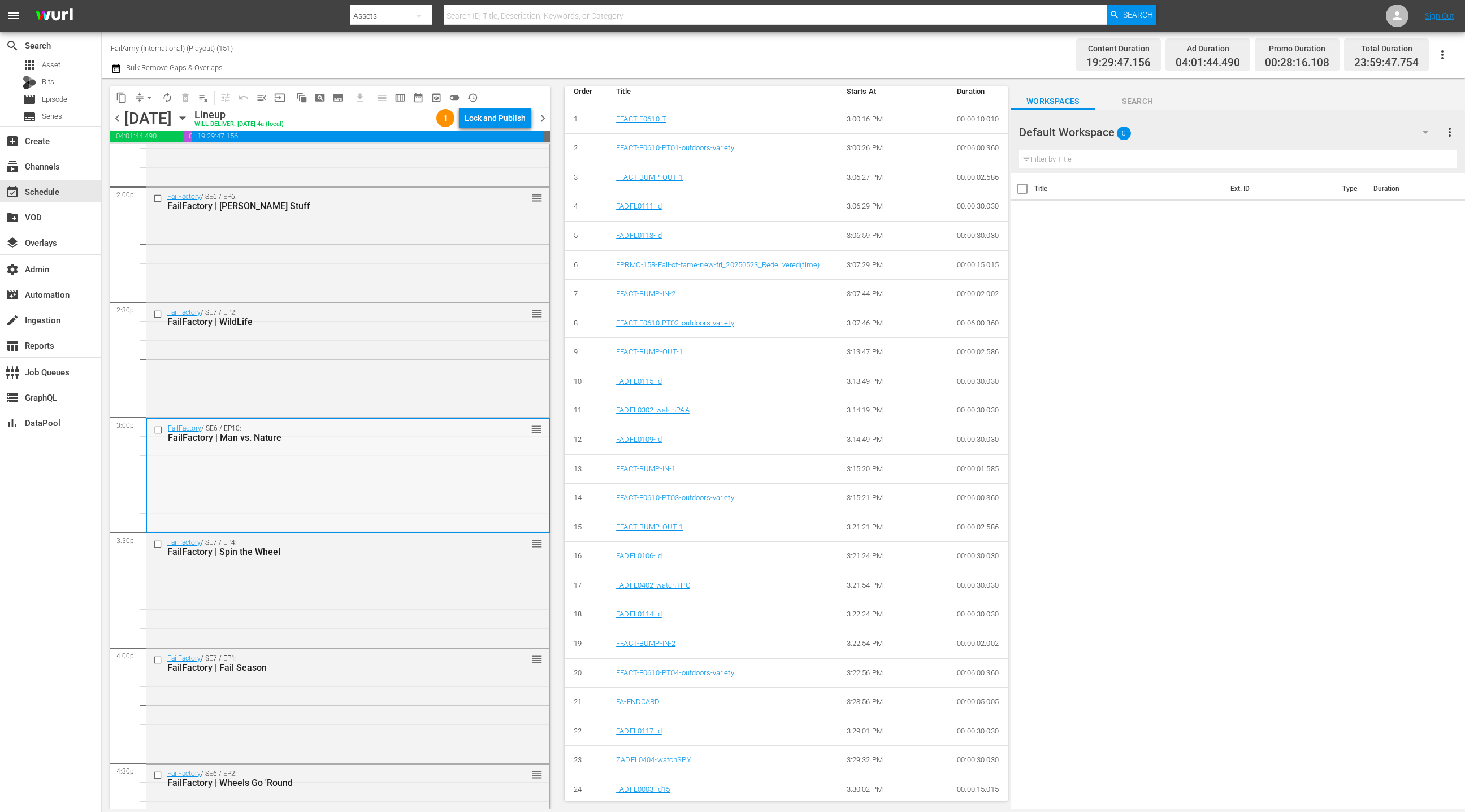
scroll to position [3222, 0]
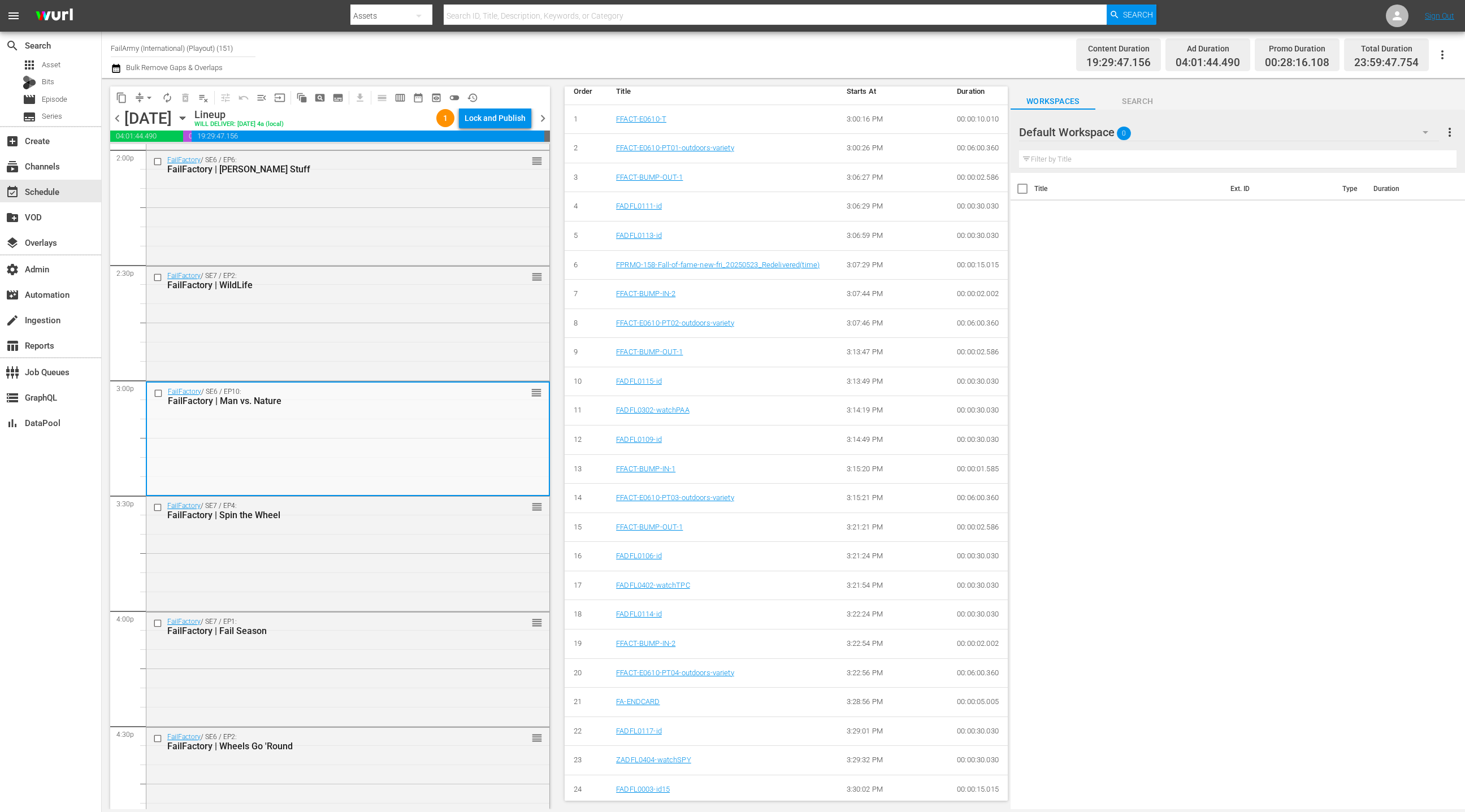
drag, startPoint x: 425, startPoint y: 571, endPoint x: 564, endPoint y: 554, distance: 140.0
click at [425, 571] on div "FailFactory / SE7 / EP4: FailFactory | Spin the Wheel reorder" at bounding box center [348, 553] width 403 height 112
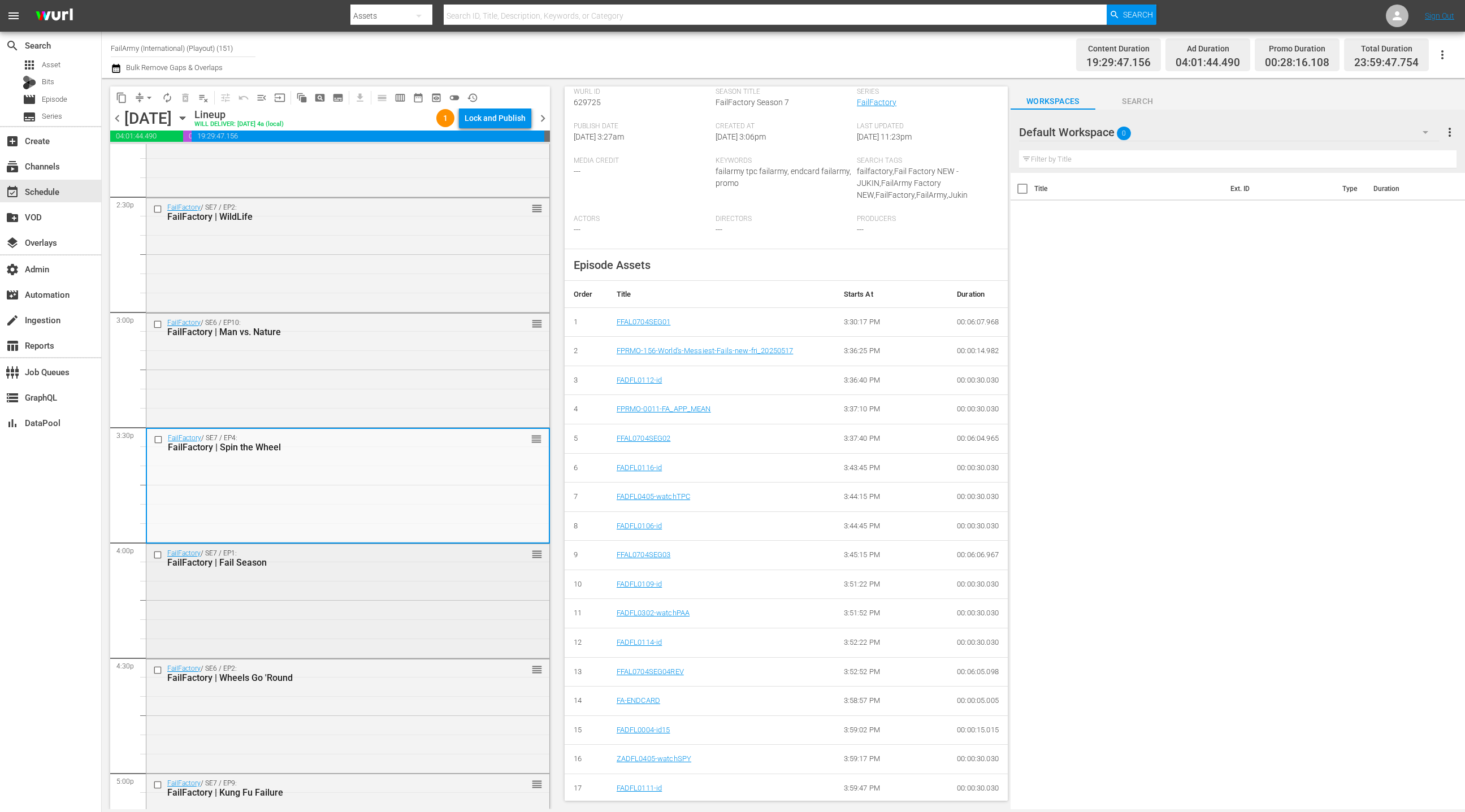
scroll to position [3319, 0]
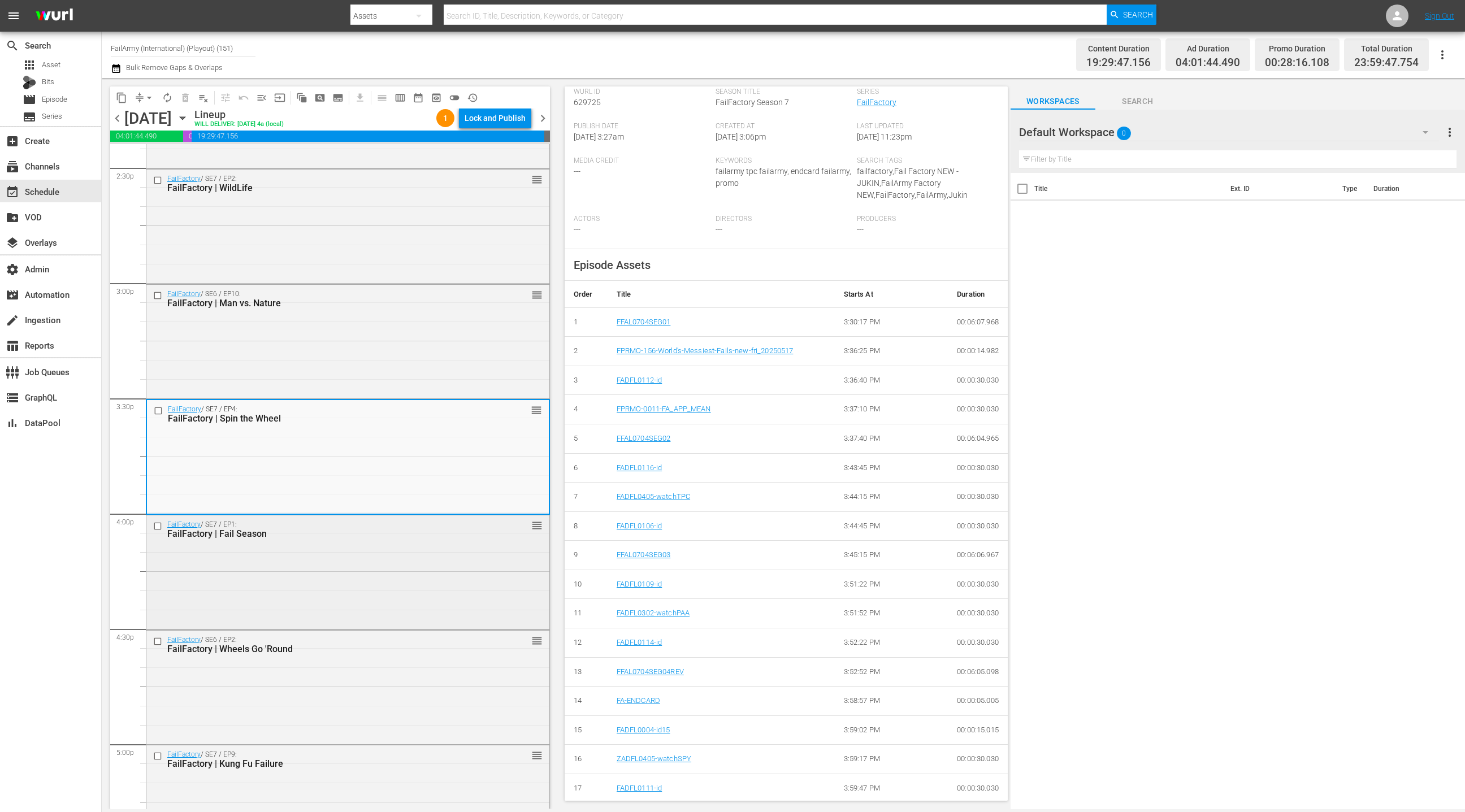
click at [423, 582] on div "FailFactory / SE7 / EP1: FailFactory | Fail Season reorder" at bounding box center [348, 571] width 403 height 112
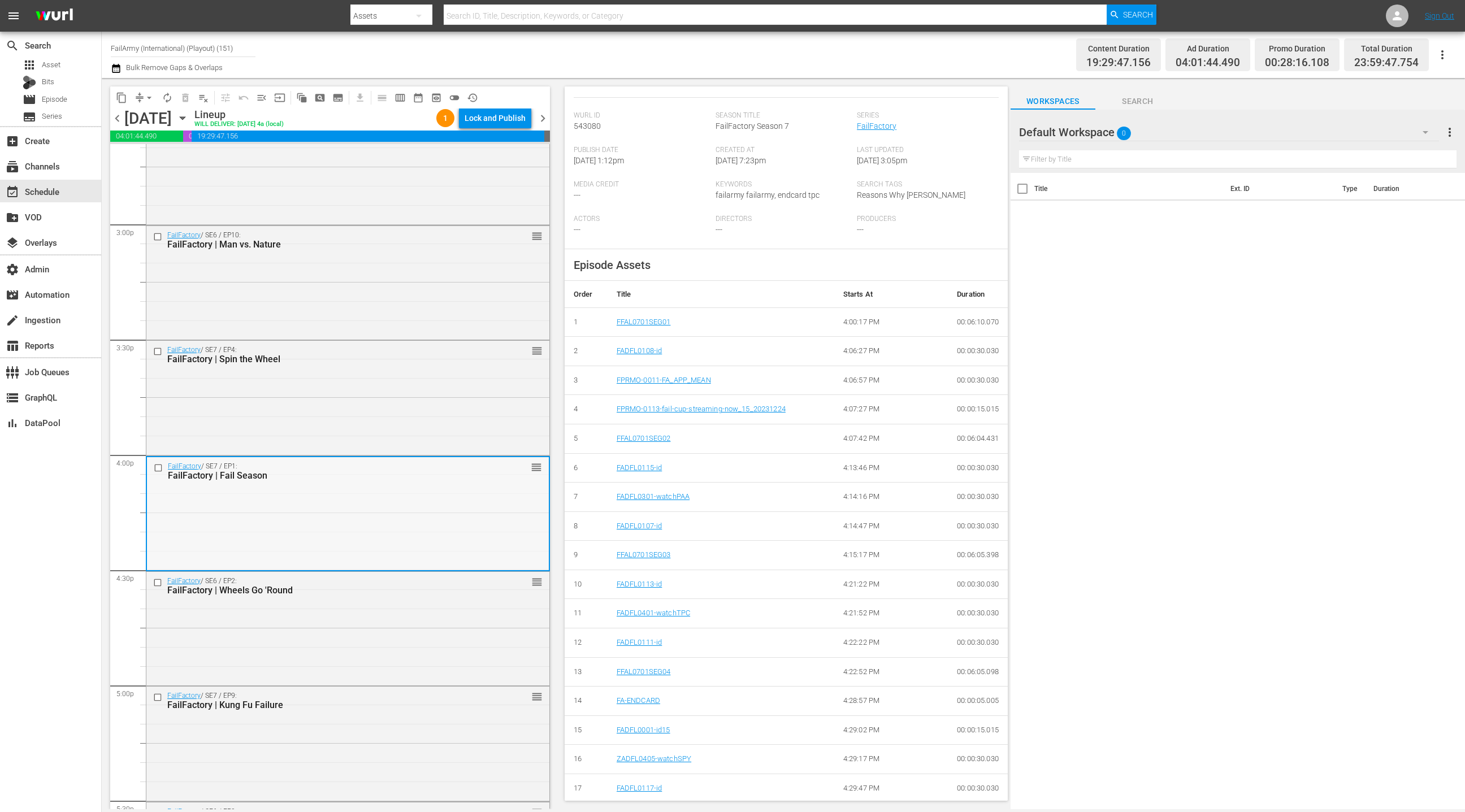
scroll to position [3401, 0]
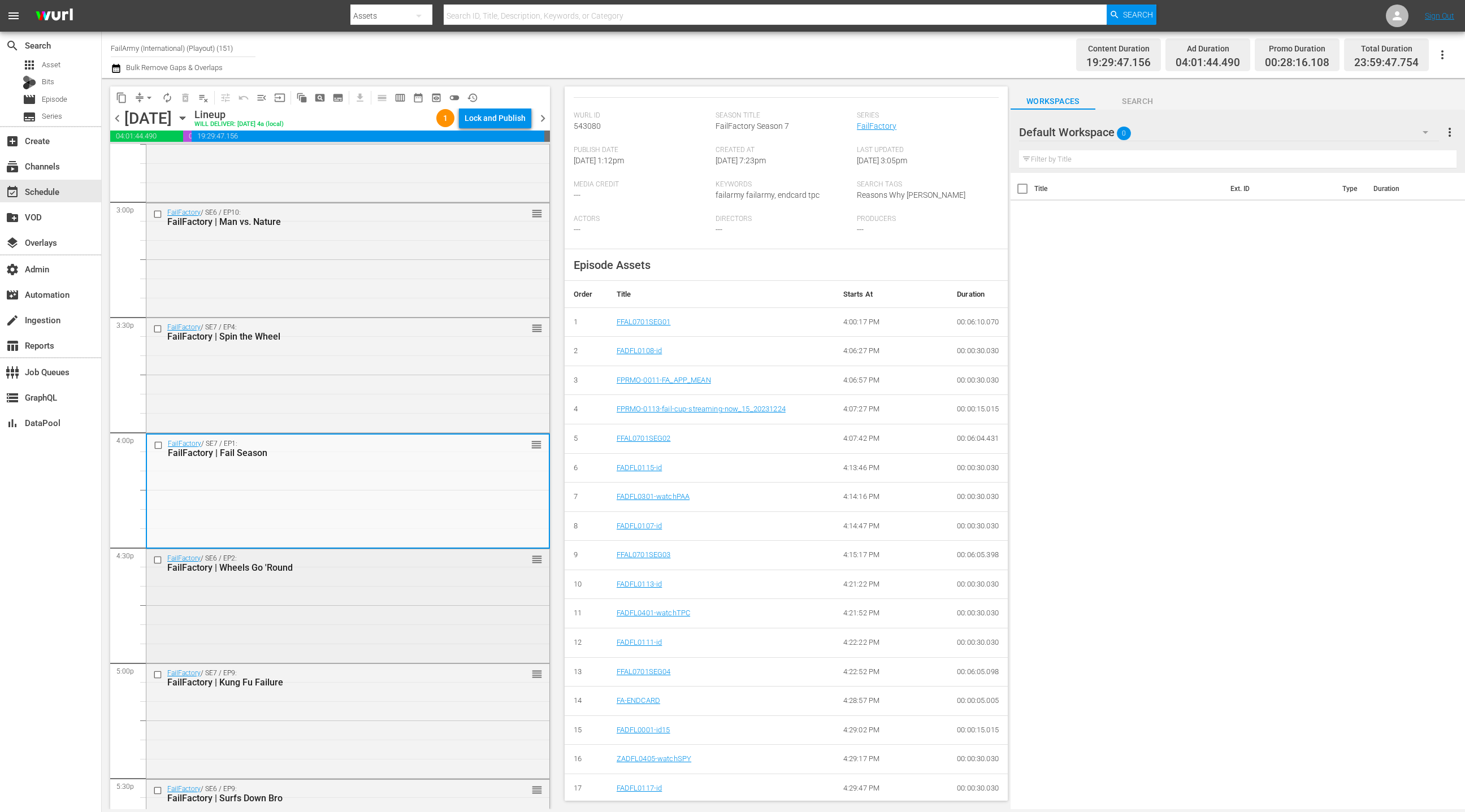
click at [374, 580] on div "FailFactory / SE6 / EP2: FailFactory | Wheels Go 'Round reorder" at bounding box center [348, 606] width 403 height 112
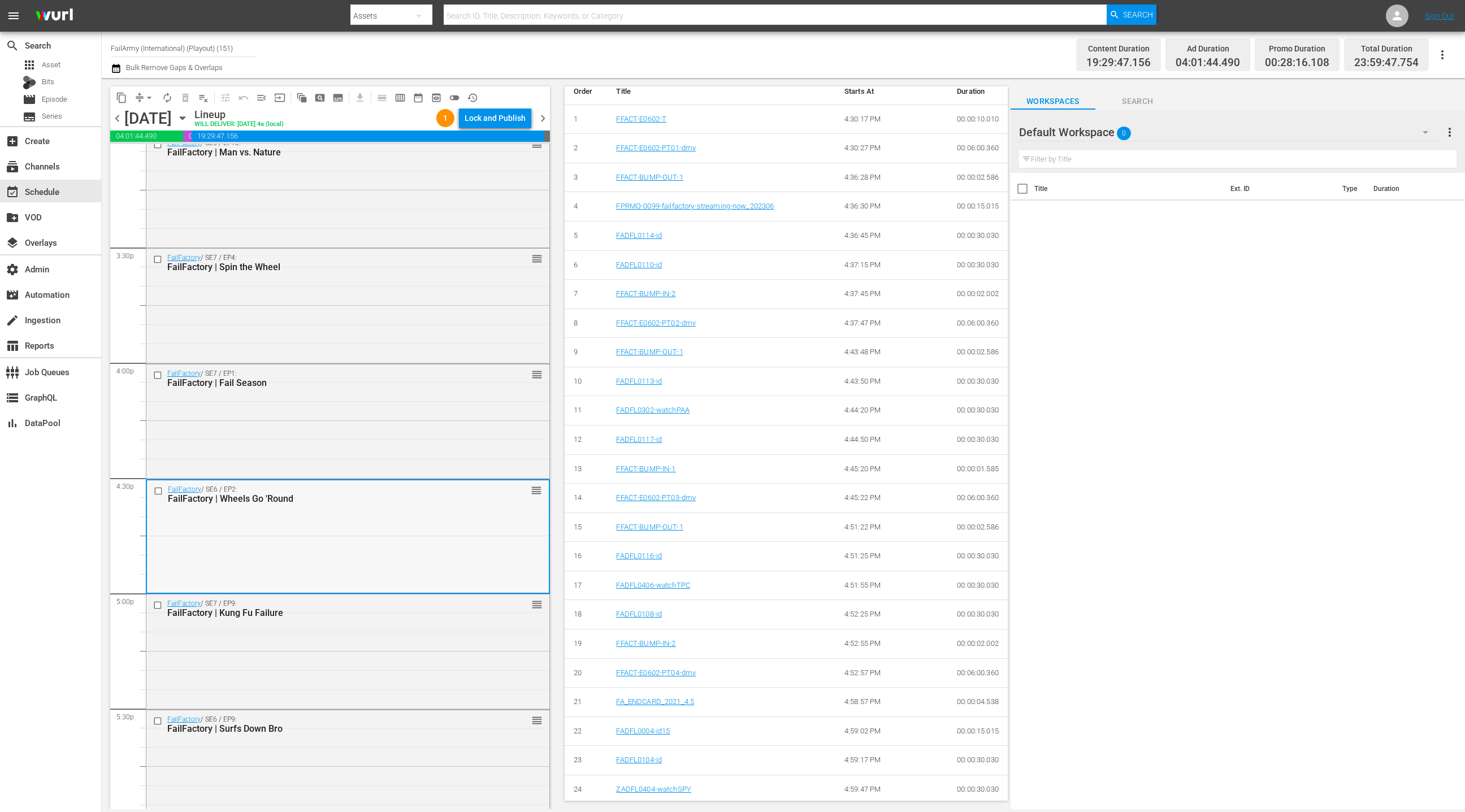
scroll to position [3523, 0]
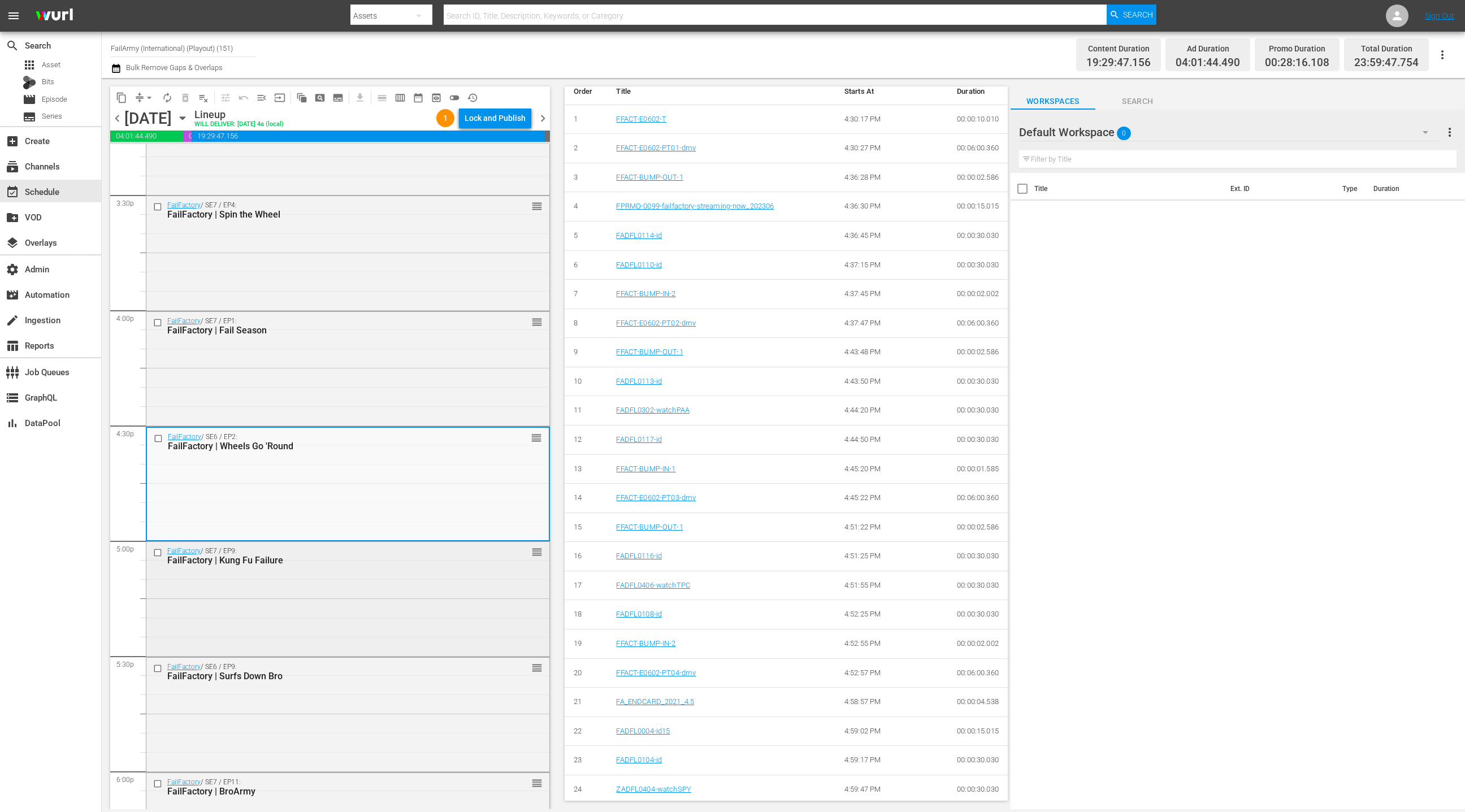
click at [453, 593] on div "FailFactory / SE7 / EP9: FailFactory | Kung Fu Failure reorder" at bounding box center [348, 598] width 403 height 112
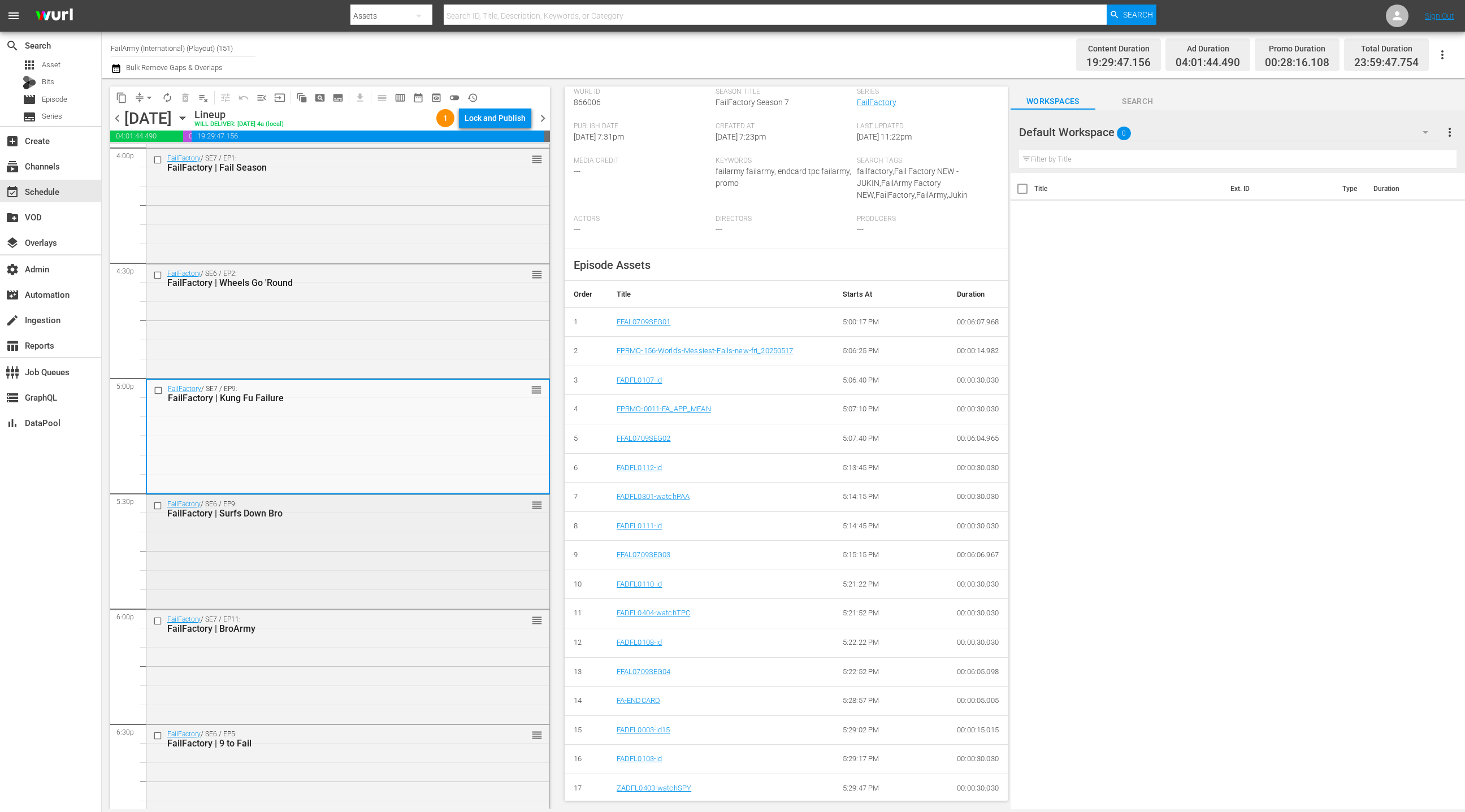
scroll to position [3701, 0]
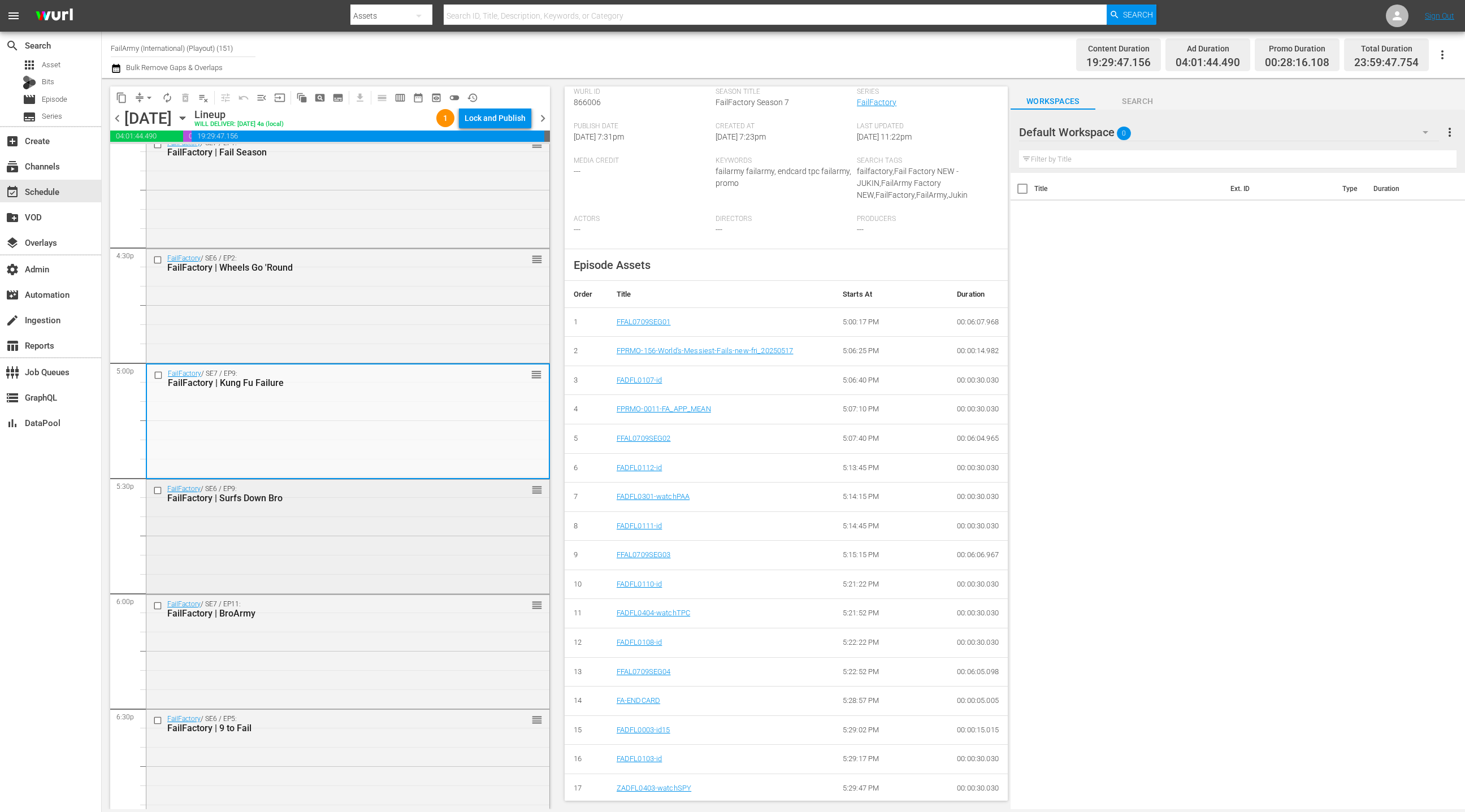
click at [406, 543] on div "FailFactory / SE6 / EP9: FailFactory | Surfs Down Bro reorder" at bounding box center [348, 536] width 403 height 112
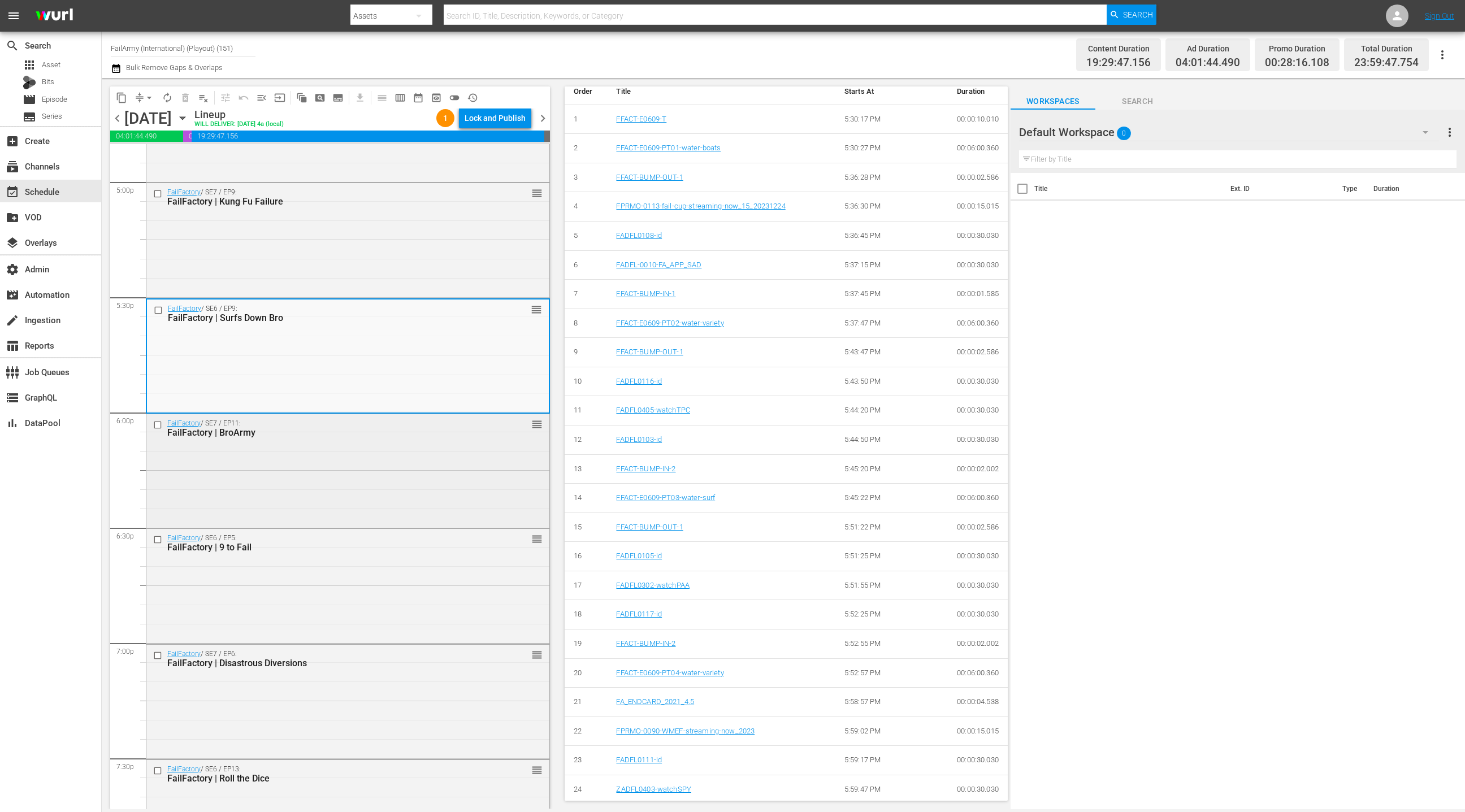
scroll to position [3888, 0]
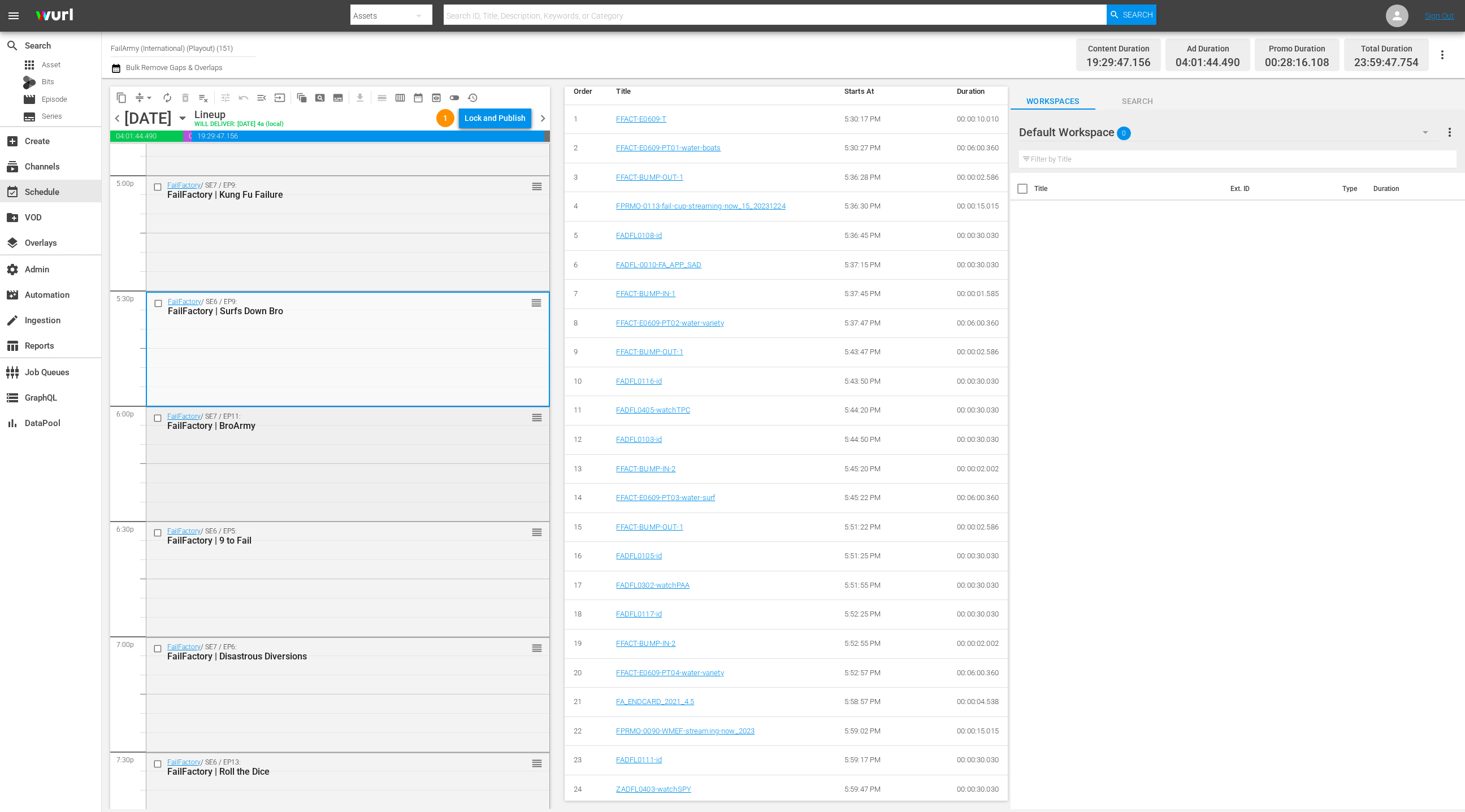
click at [433, 485] on div "FailFactory / SE7 / EP11: FailFactory | BroArmy reorder" at bounding box center [348, 464] width 403 height 112
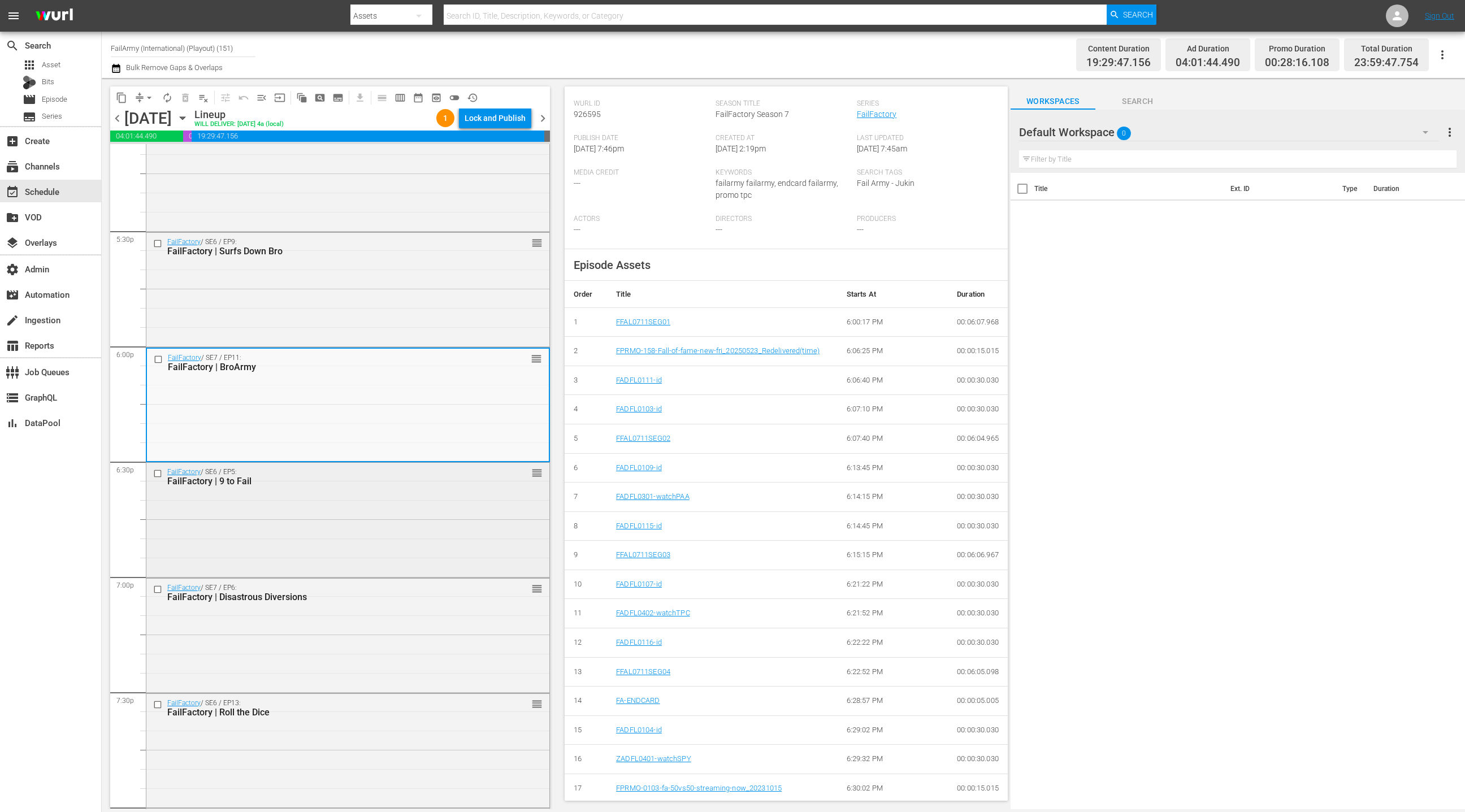
scroll to position [3961, 0]
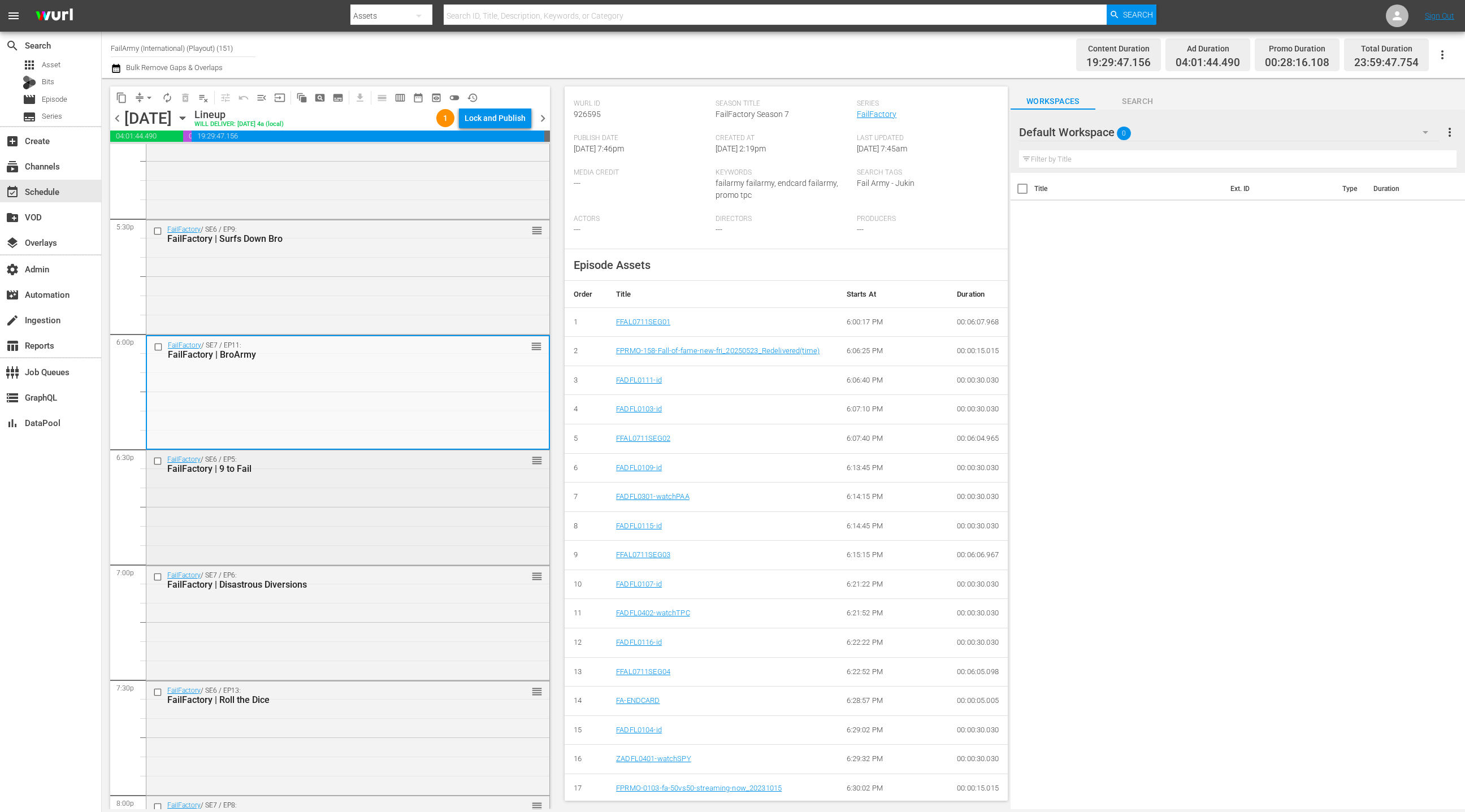
click at [458, 511] on div "FailFactory / SE6 / EP5: FailFactory | 9 to Fail reorder" at bounding box center [348, 506] width 403 height 112
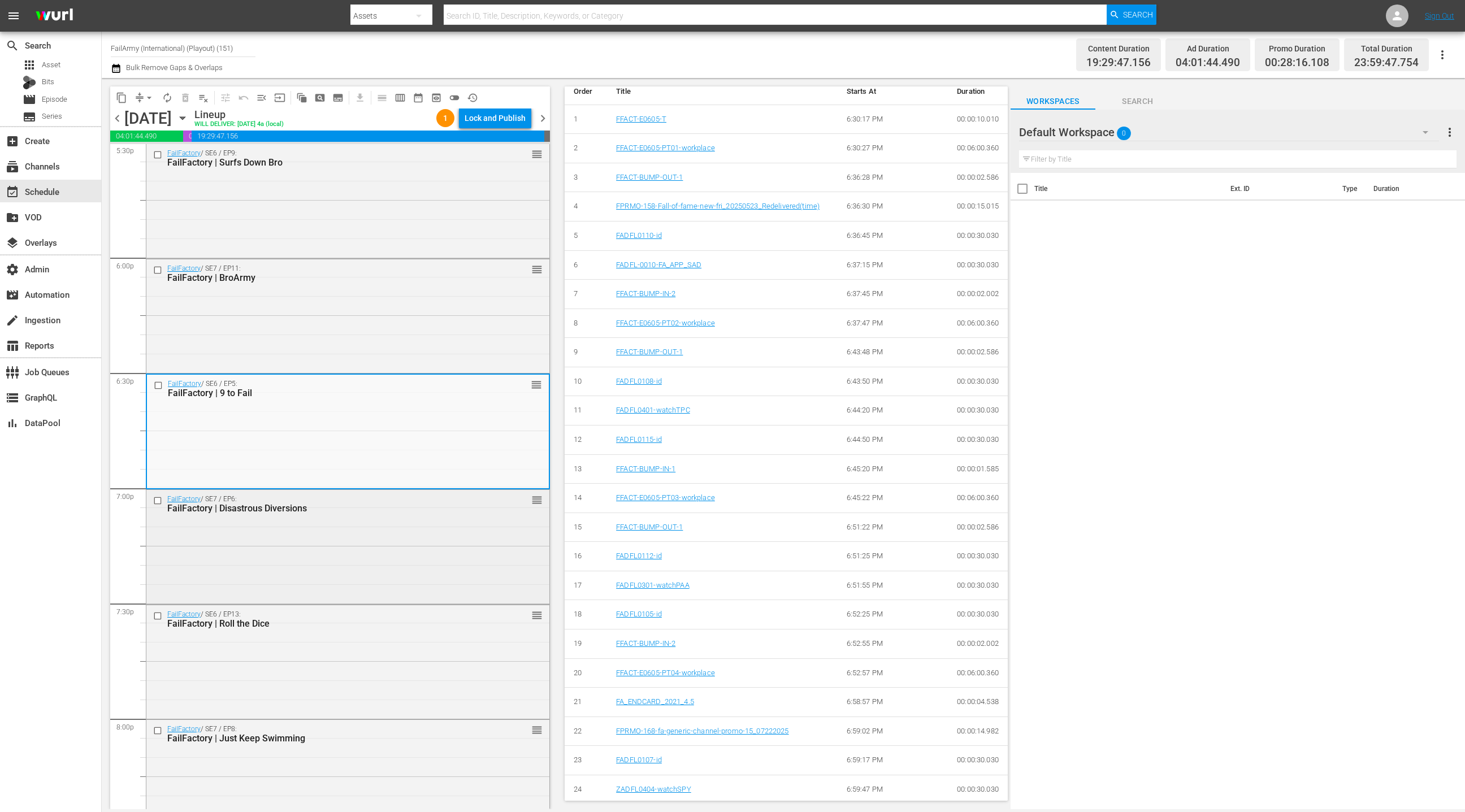
scroll to position [4060, 0]
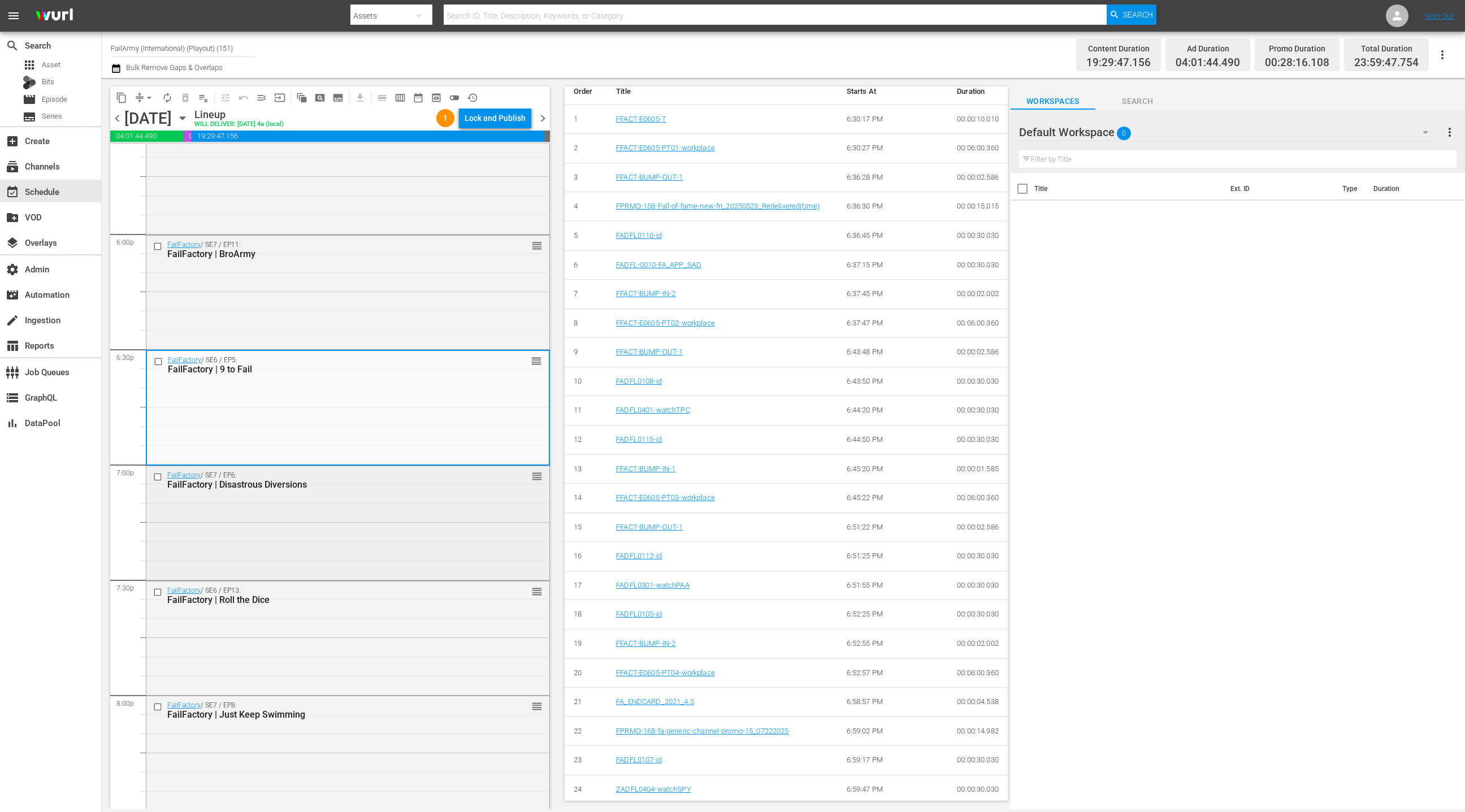
click at [462, 522] on div "FailFactory / SE7 / EP6: FailFactory | Disastrous Diversions reorder" at bounding box center [348, 522] width 403 height 112
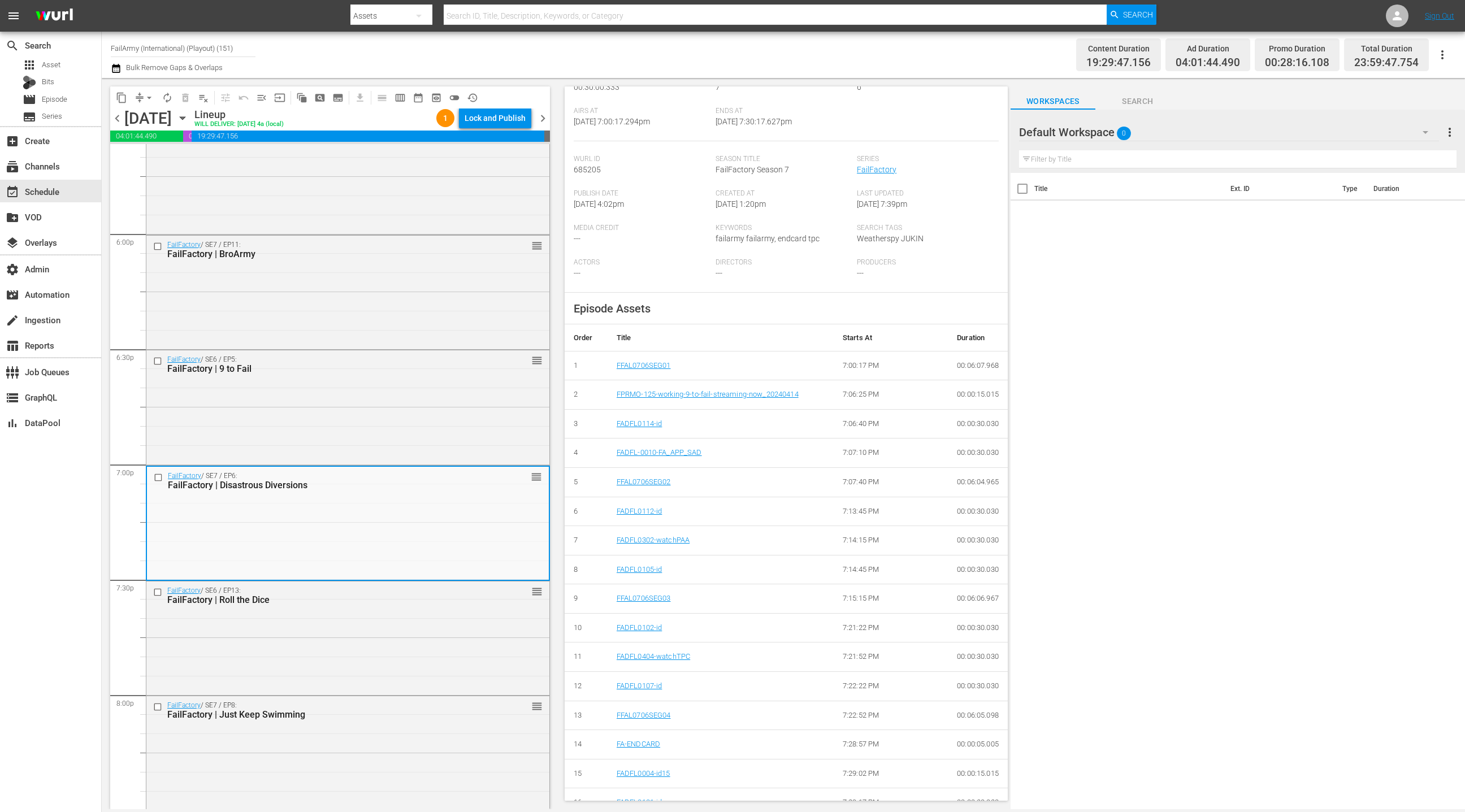
scroll to position [203, 0]
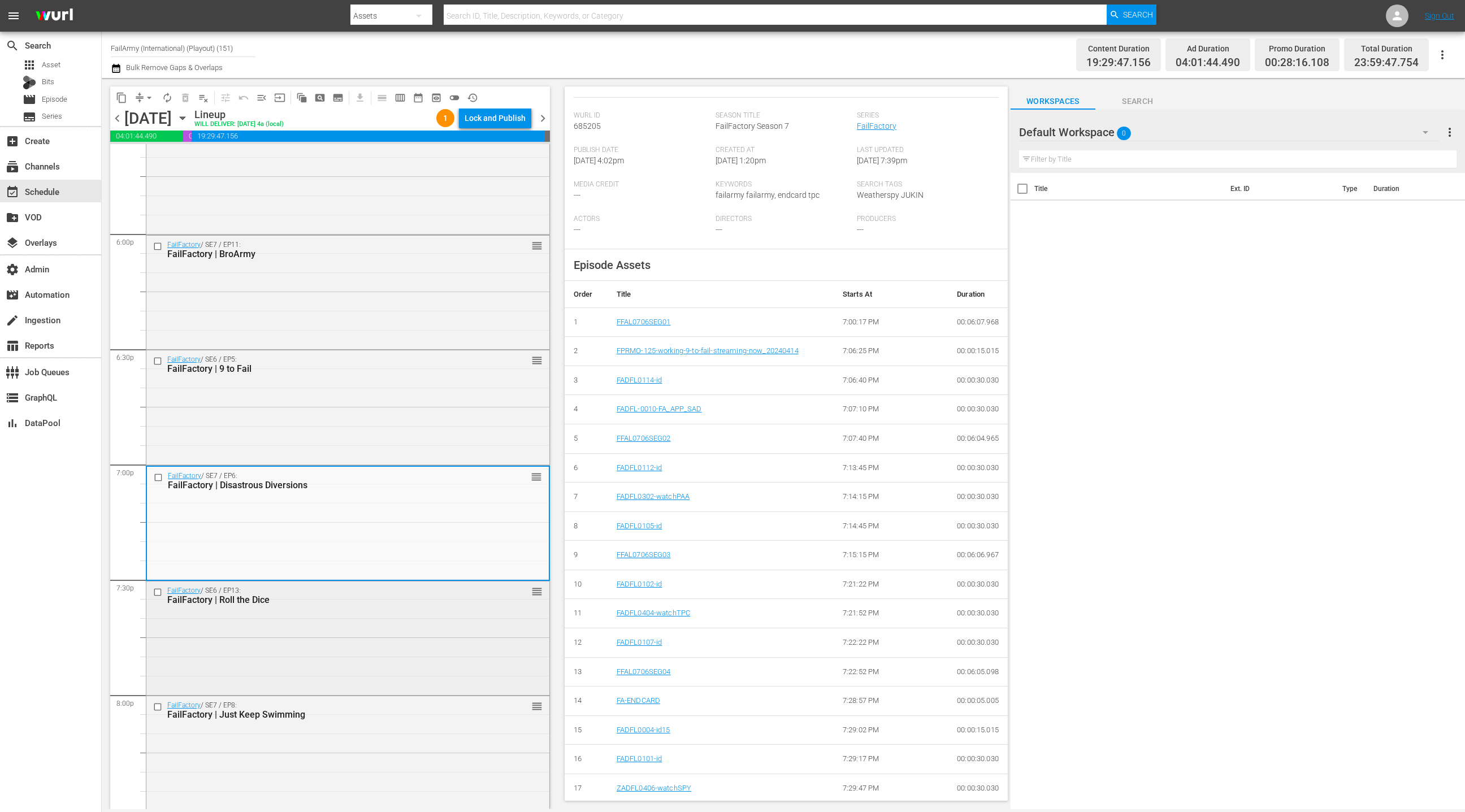
click at [391, 652] on div "FailFactory / SE6 / EP13: FailFactory | Roll the Dice reorder" at bounding box center [348, 637] width 403 height 112
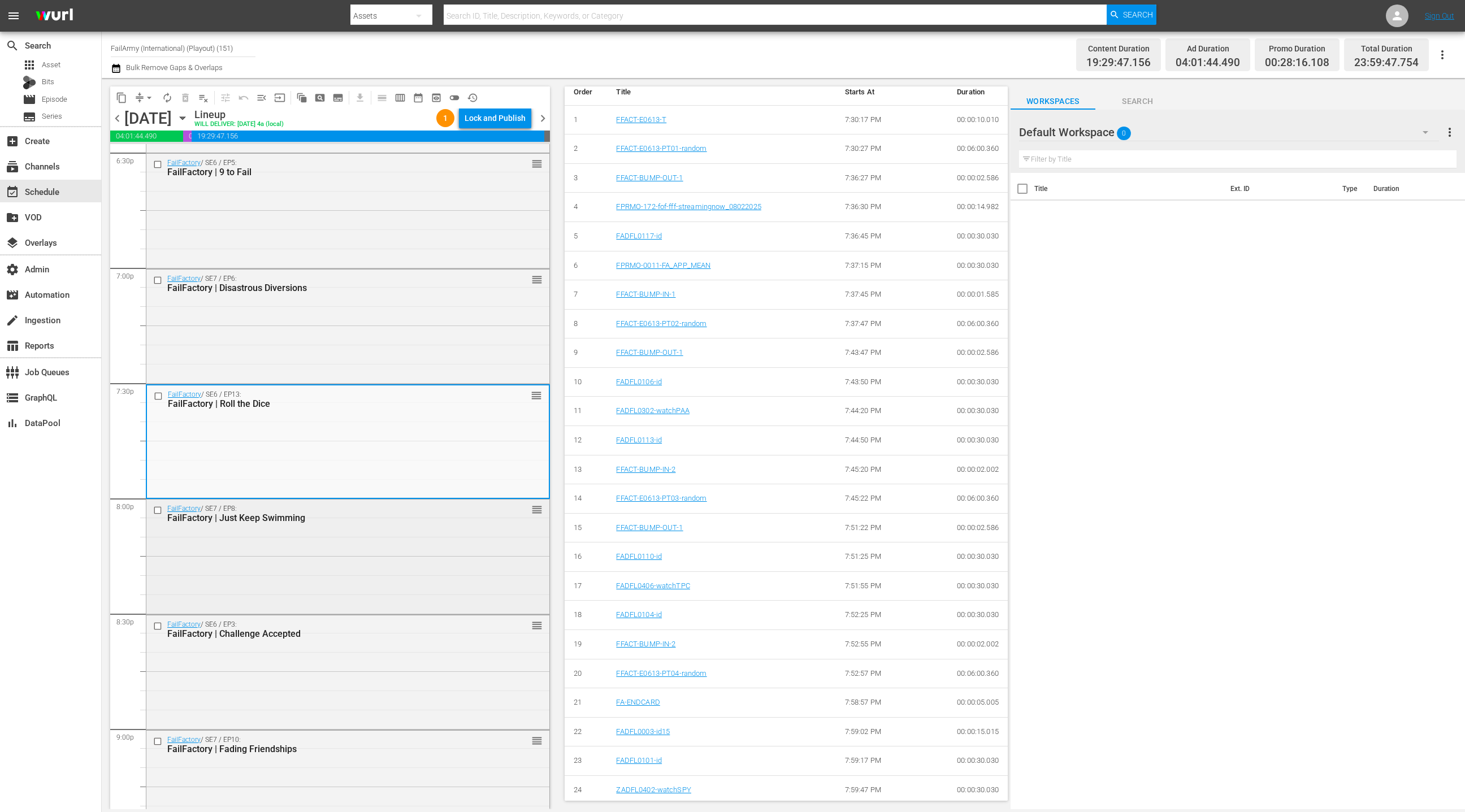
scroll to position [4281, 0]
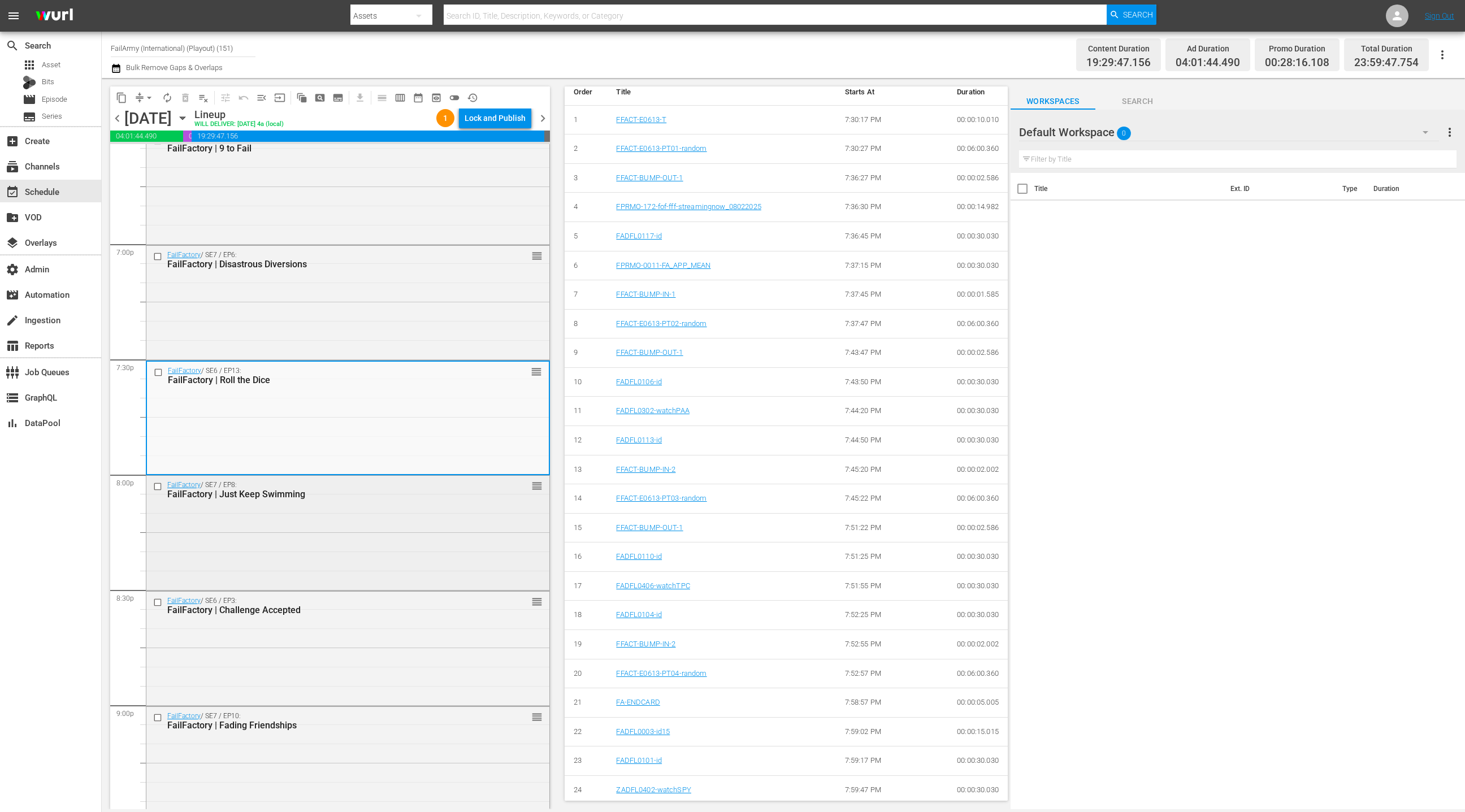
click at [433, 537] on div "FailFactory / SE7 / EP8: FailFactory | Just Keep Swimming reorder" at bounding box center [348, 531] width 403 height 112
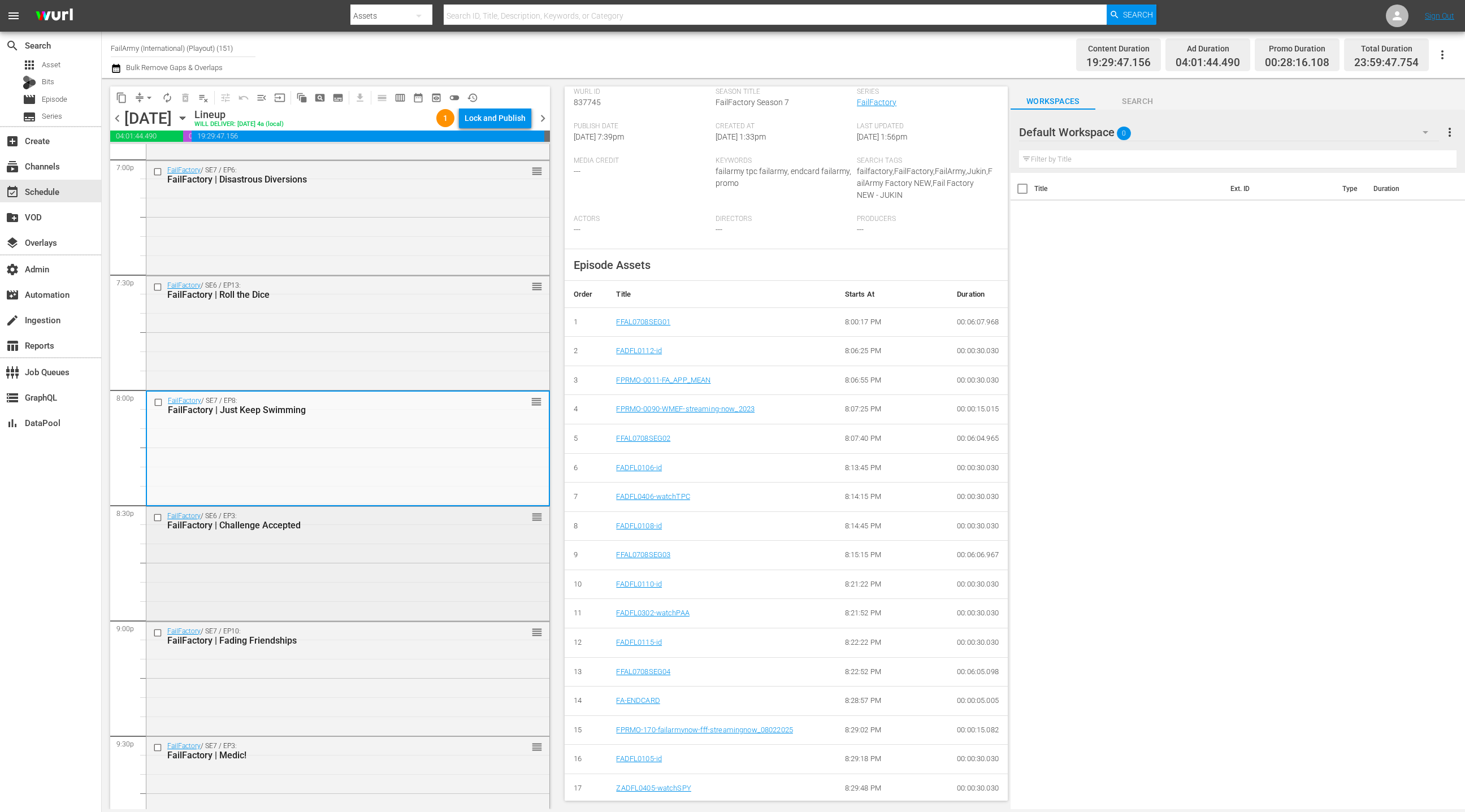
scroll to position [4386, 0]
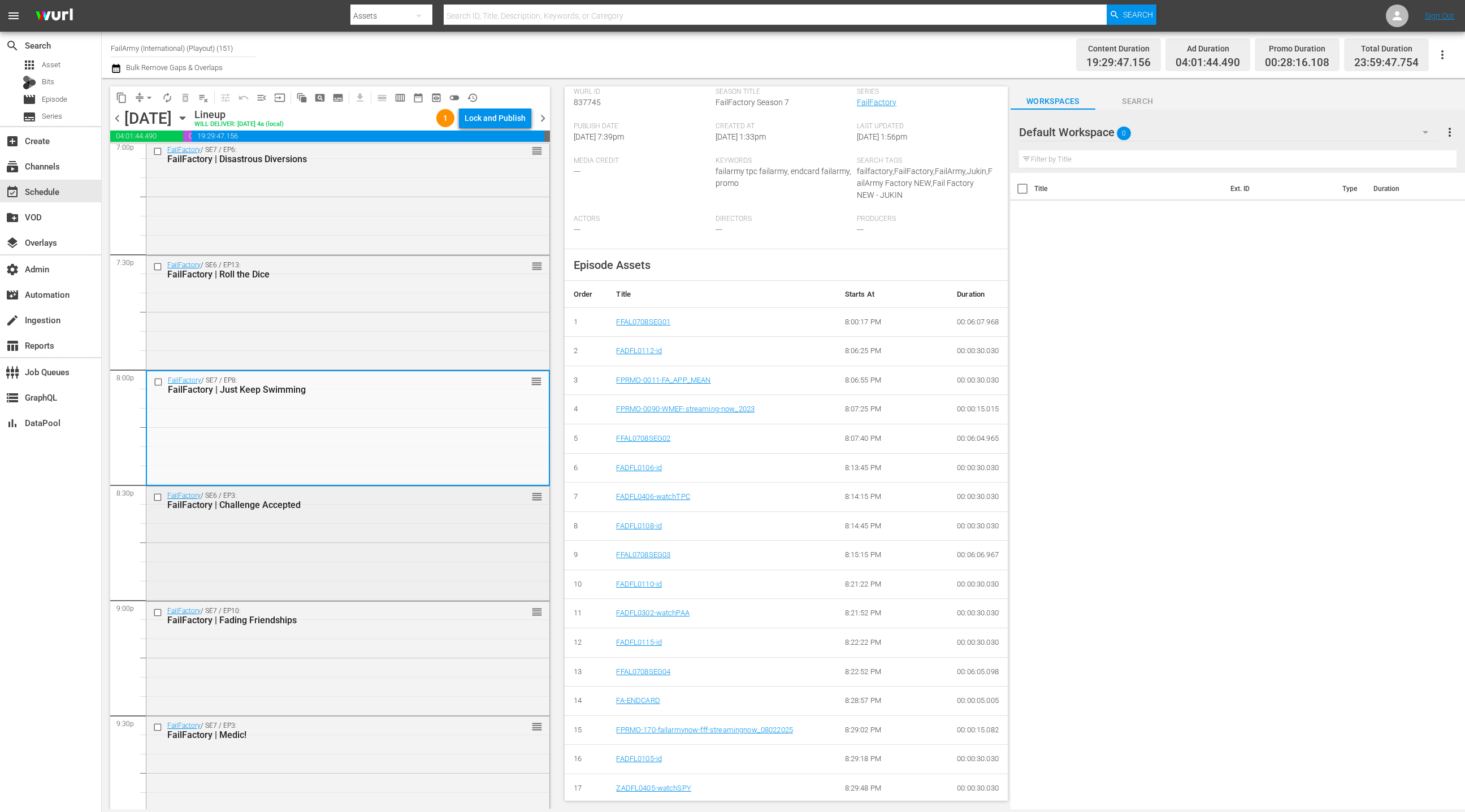
click at [408, 565] on div "FailFactory / SE6 / EP3: FailFactory | Challenge Accepted reorder" at bounding box center [348, 543] width 403 height 112
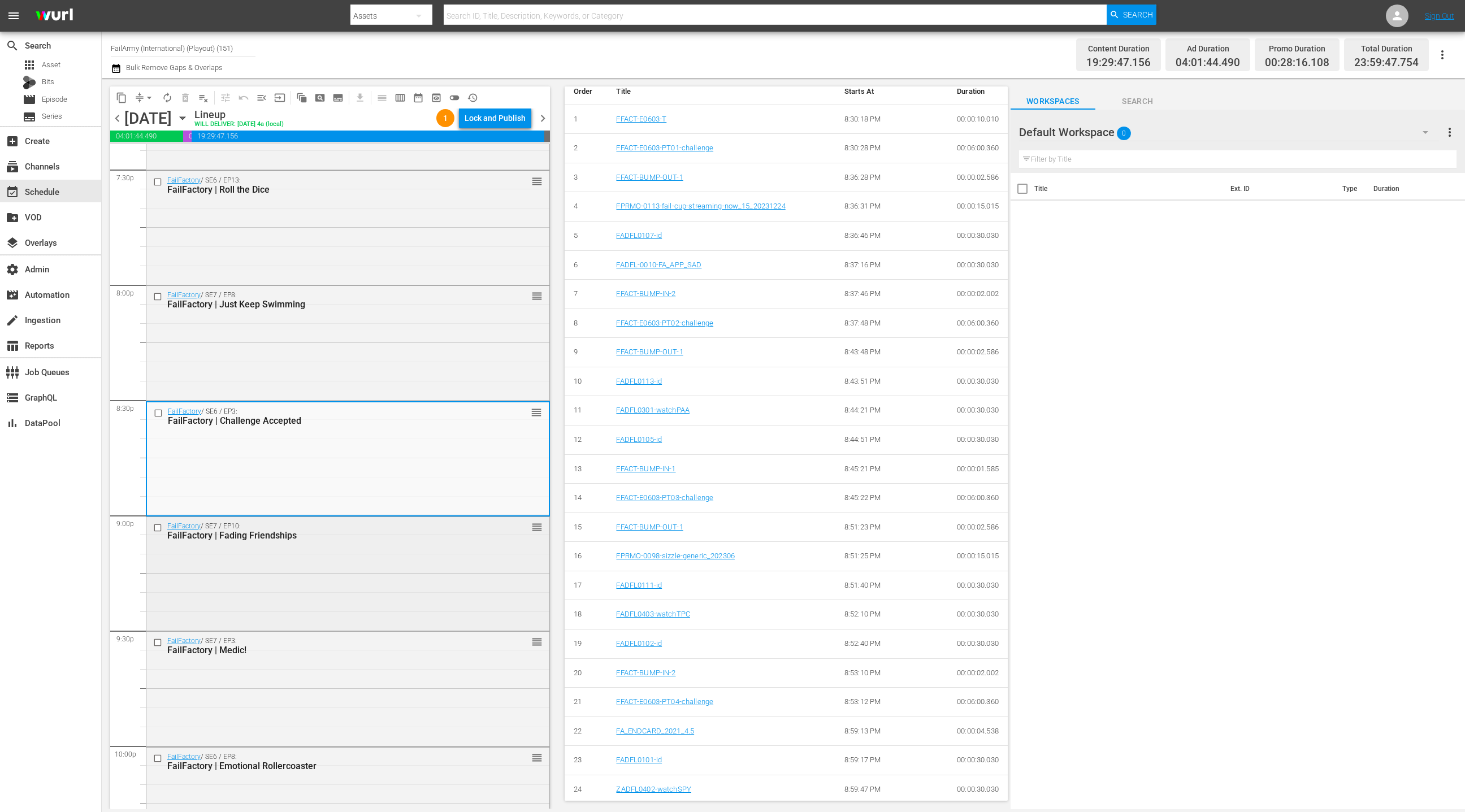
scroll to position [4489, 0]
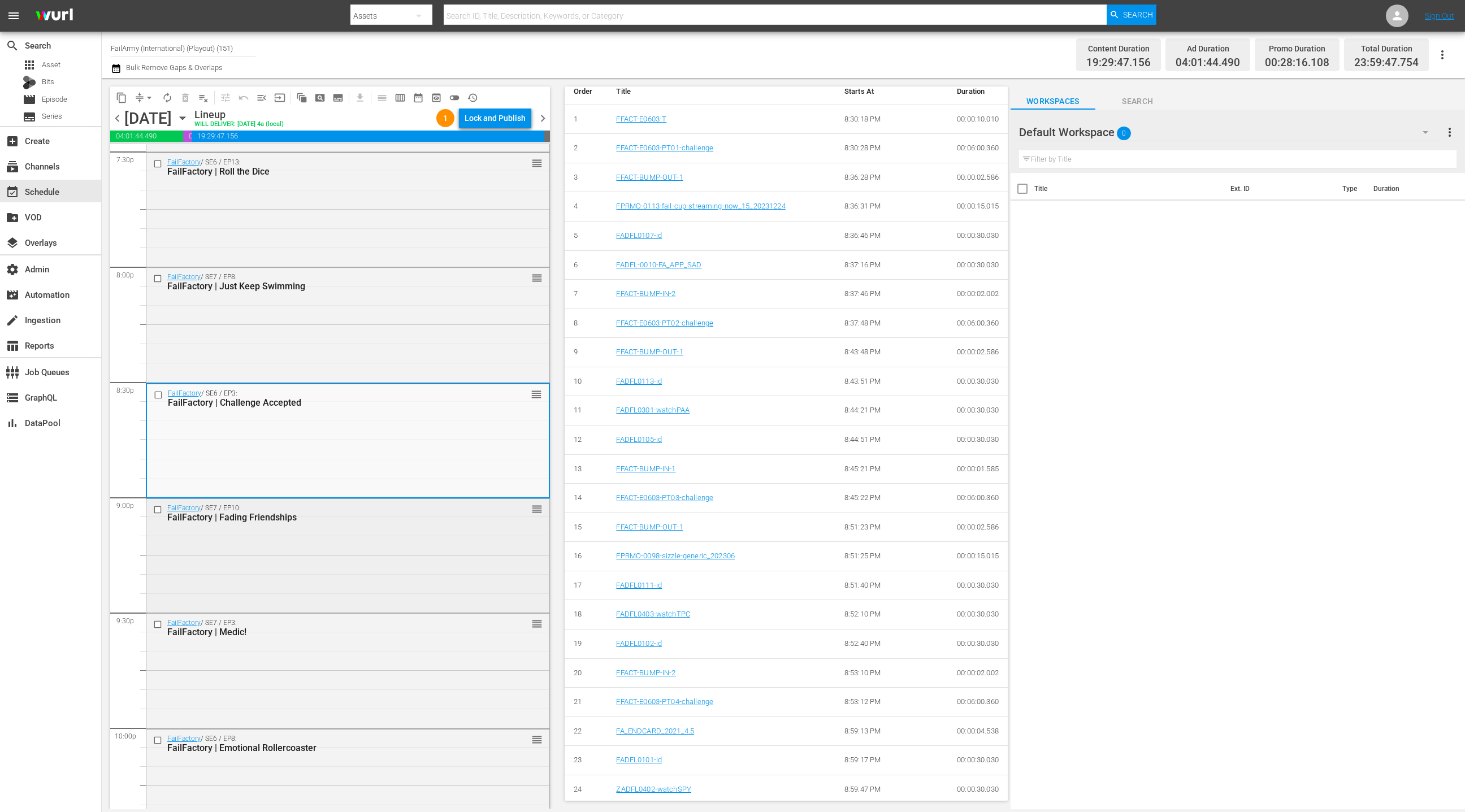
click at [428, 586] on div "FailFactory / SE7 / EP10: FailFactory | Fading Friendships reorder" at bounding box center [348, 555] width 403 height 112
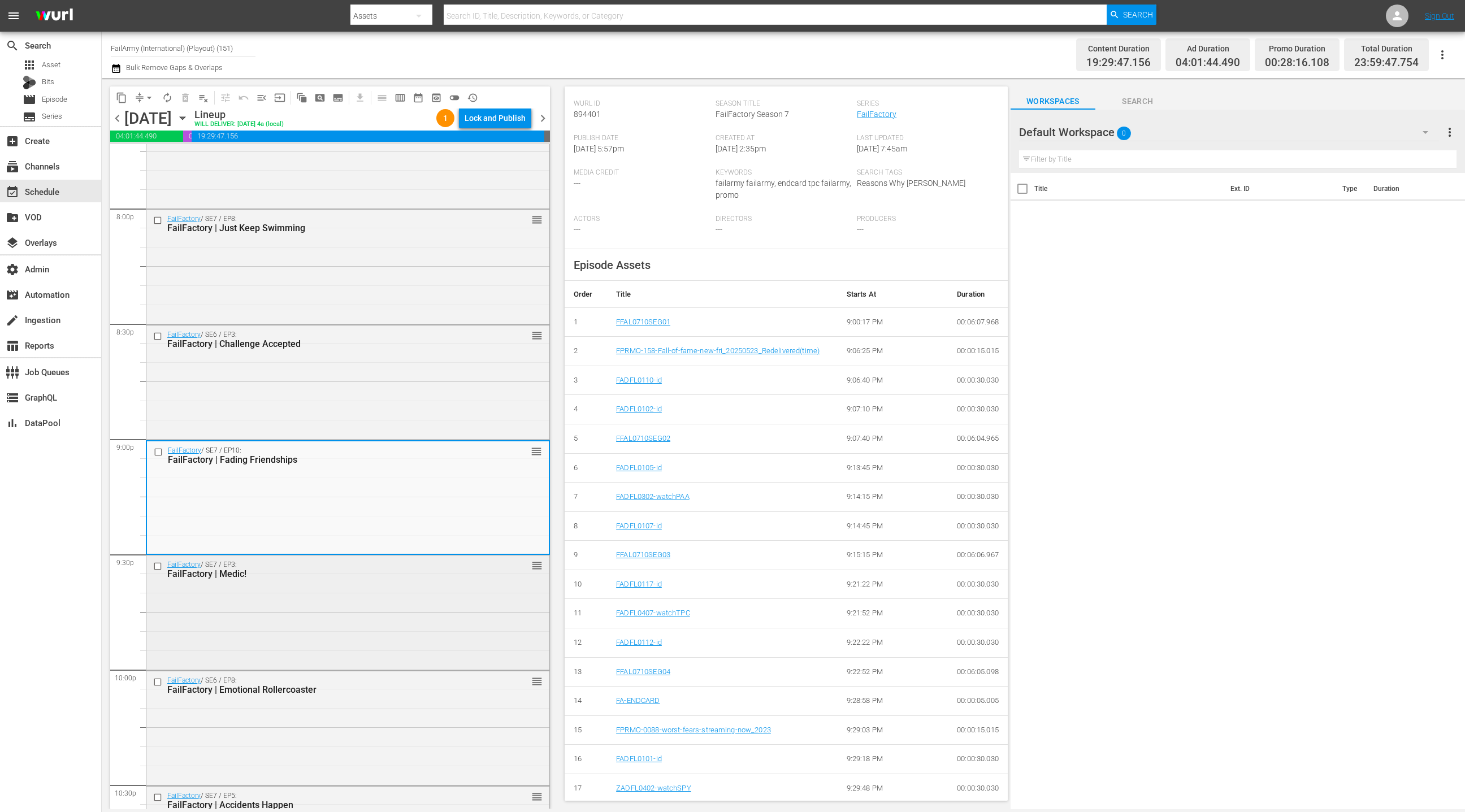
scroll to position [4565, 0]
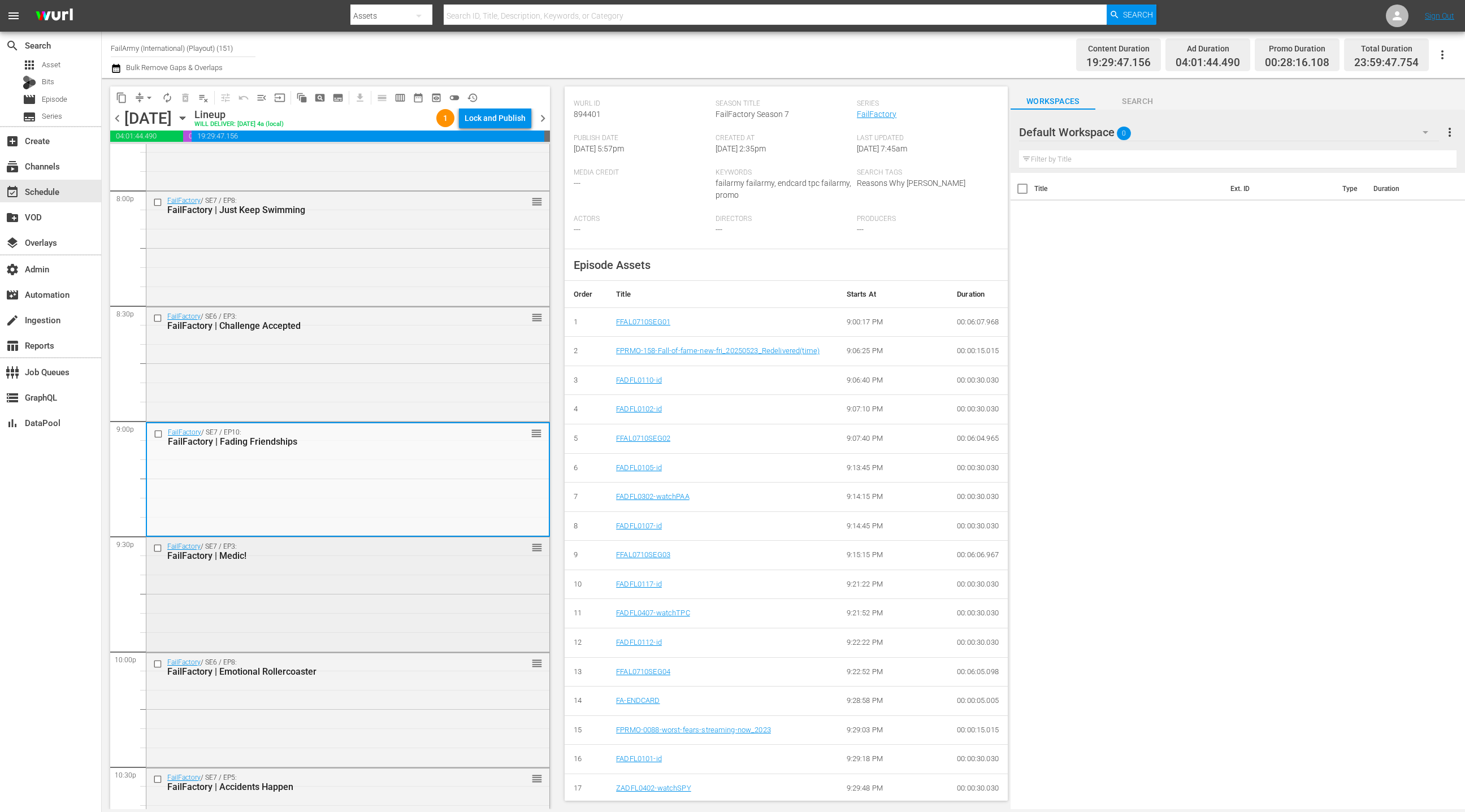
click at [439, 593] on div "FailFactory / SE7 / EP3: FailFactory | Medic! reorder" at bounding box center [348, 593] width 403 height 112
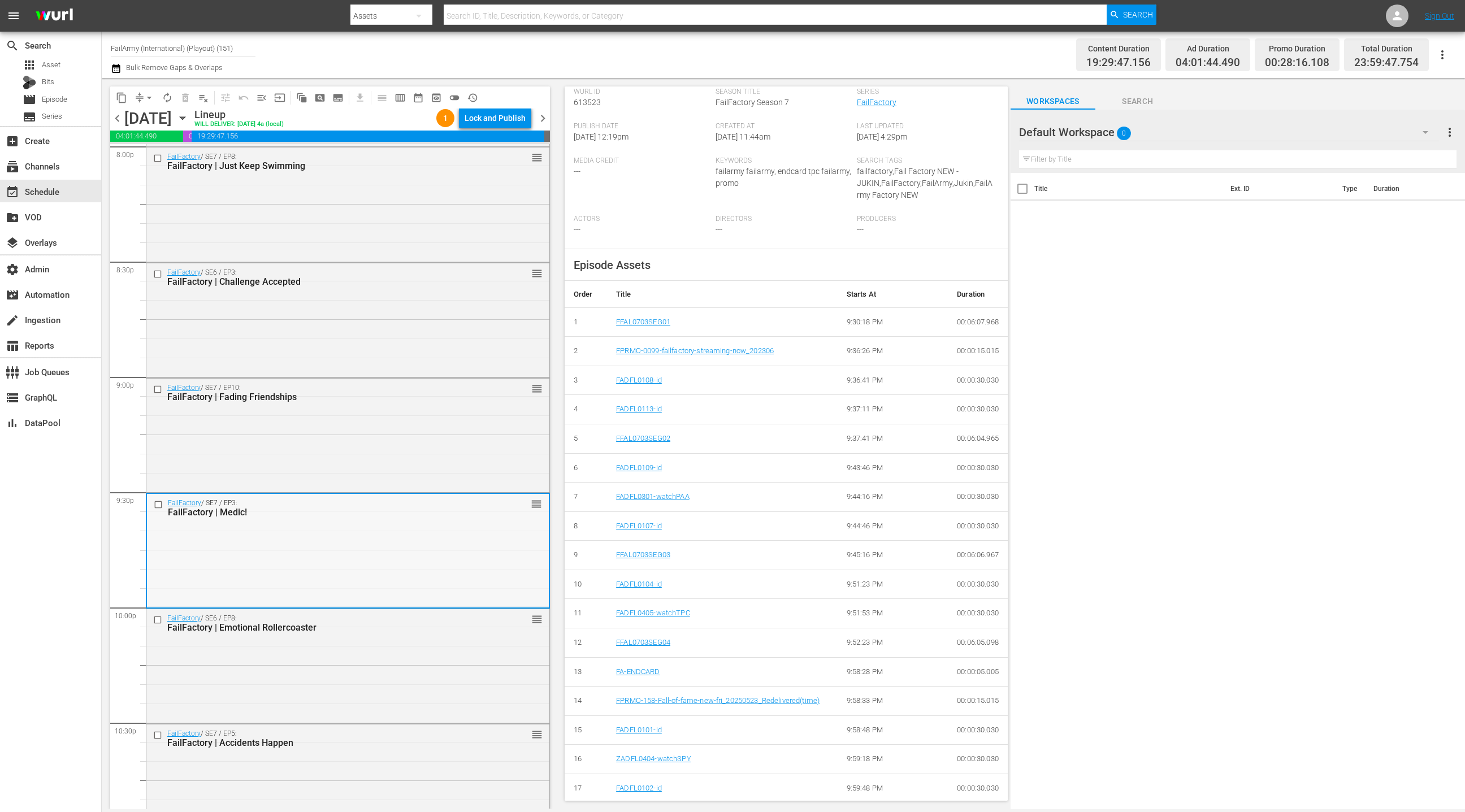
scroll to position [4661, 0]
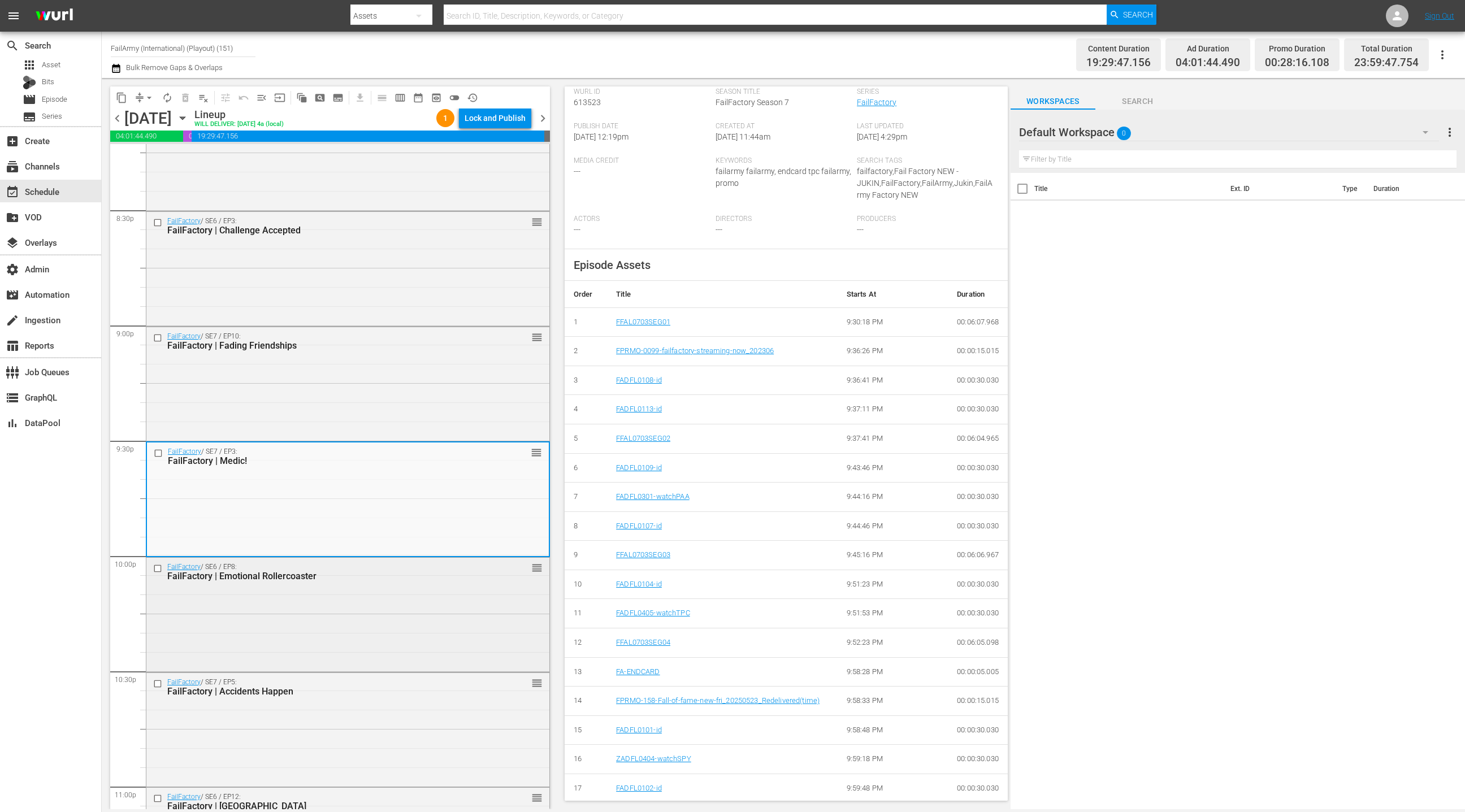
click at [475, 598] on div "FailFactory / SE6 / EP8: FailFactory | Emotional Rollercoaster reorder" at bounding box center [348, 613] width 403 height 112
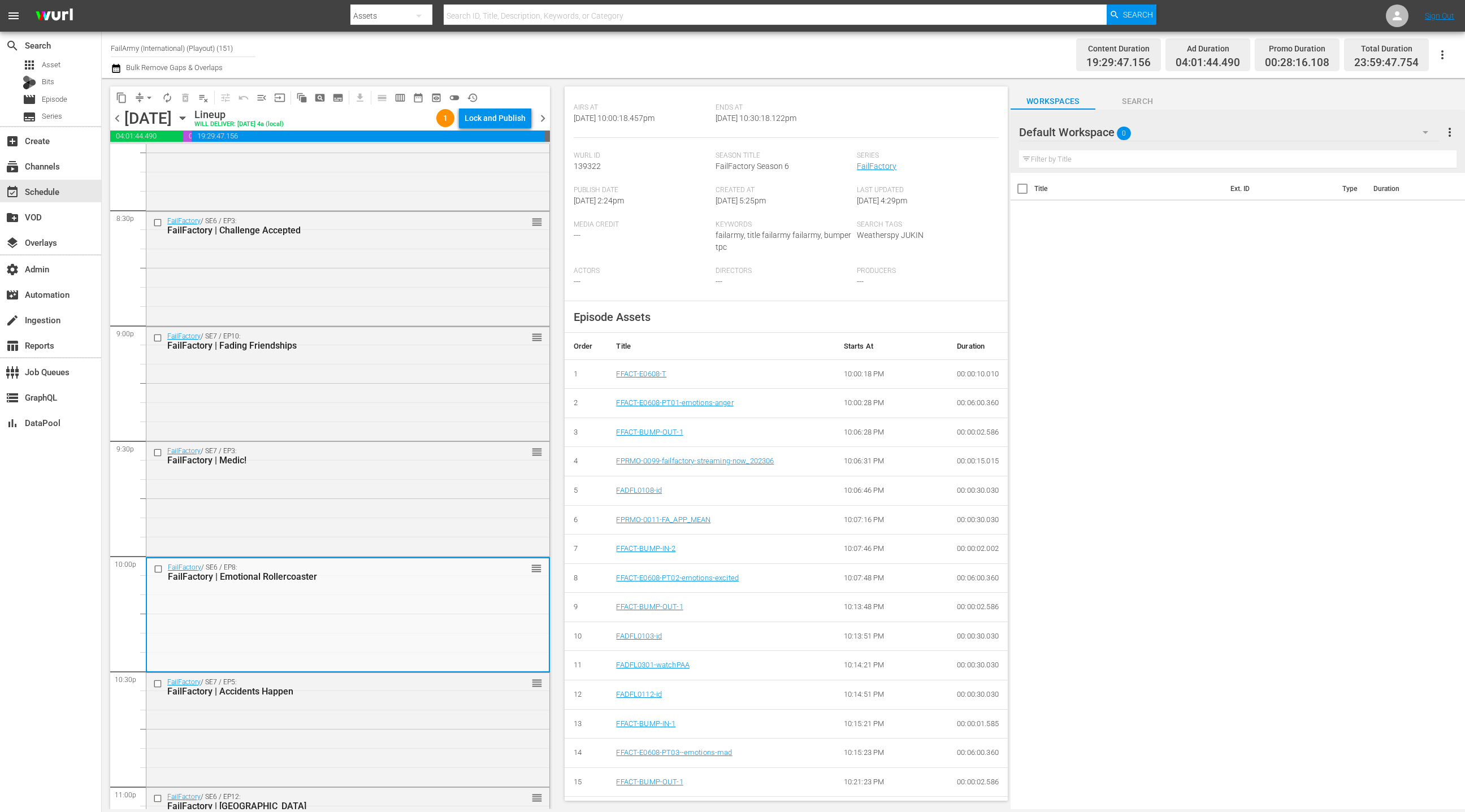
scroll to position [260, 0]
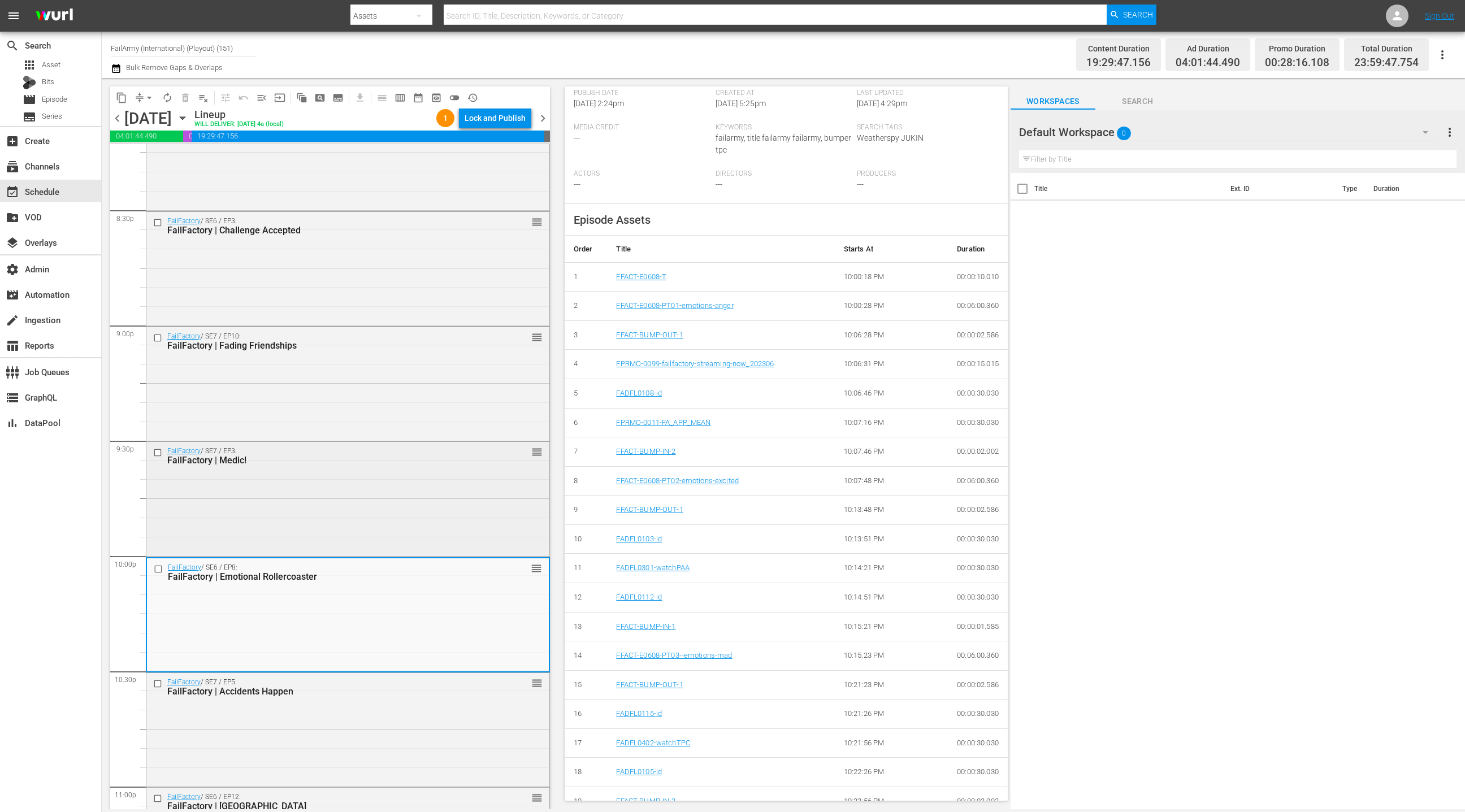
click at [388, 533] on div "FailFactory / SE7 / EP3: FailFactory | Medic! reorder" at bounding box center [348, 498] width 403 height 112
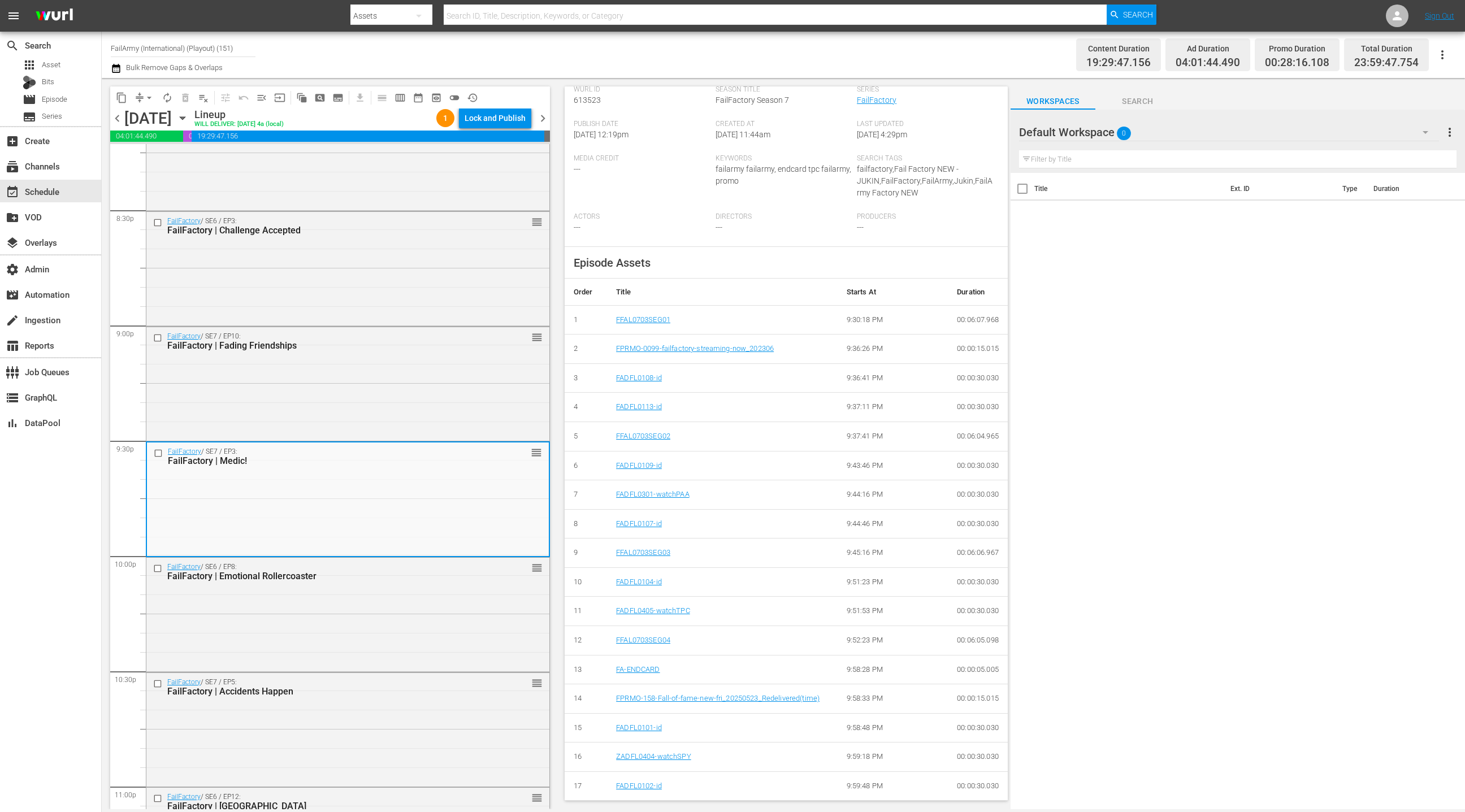
scroll to position [227, 0]
click at [469, 639] on div "FailFactory / SE6 / EP8: FailFactory | Emotional Rollercoaster reorder" at bounding box center [348, 613] width 403 height 112
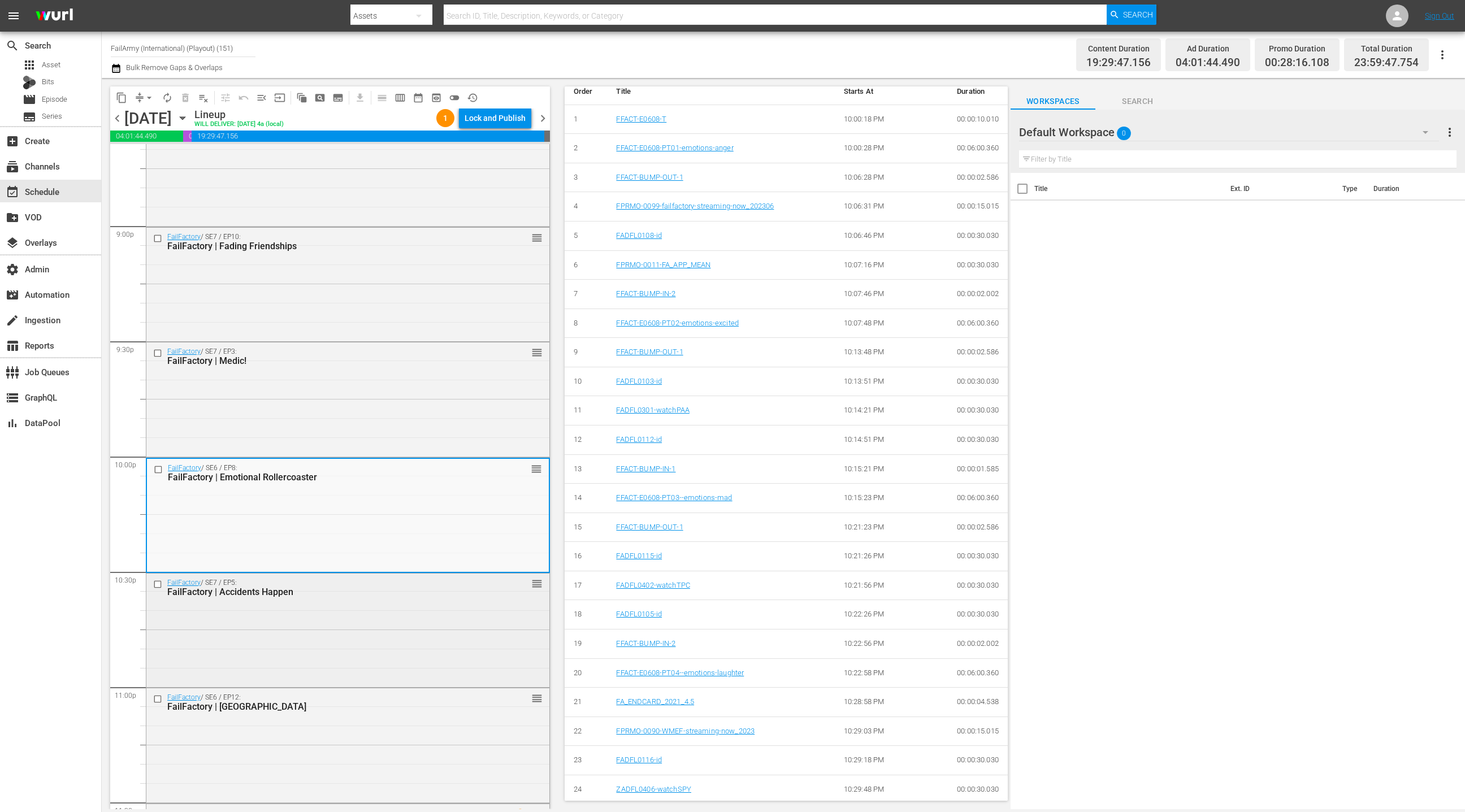
scroll to position [4777, 0]
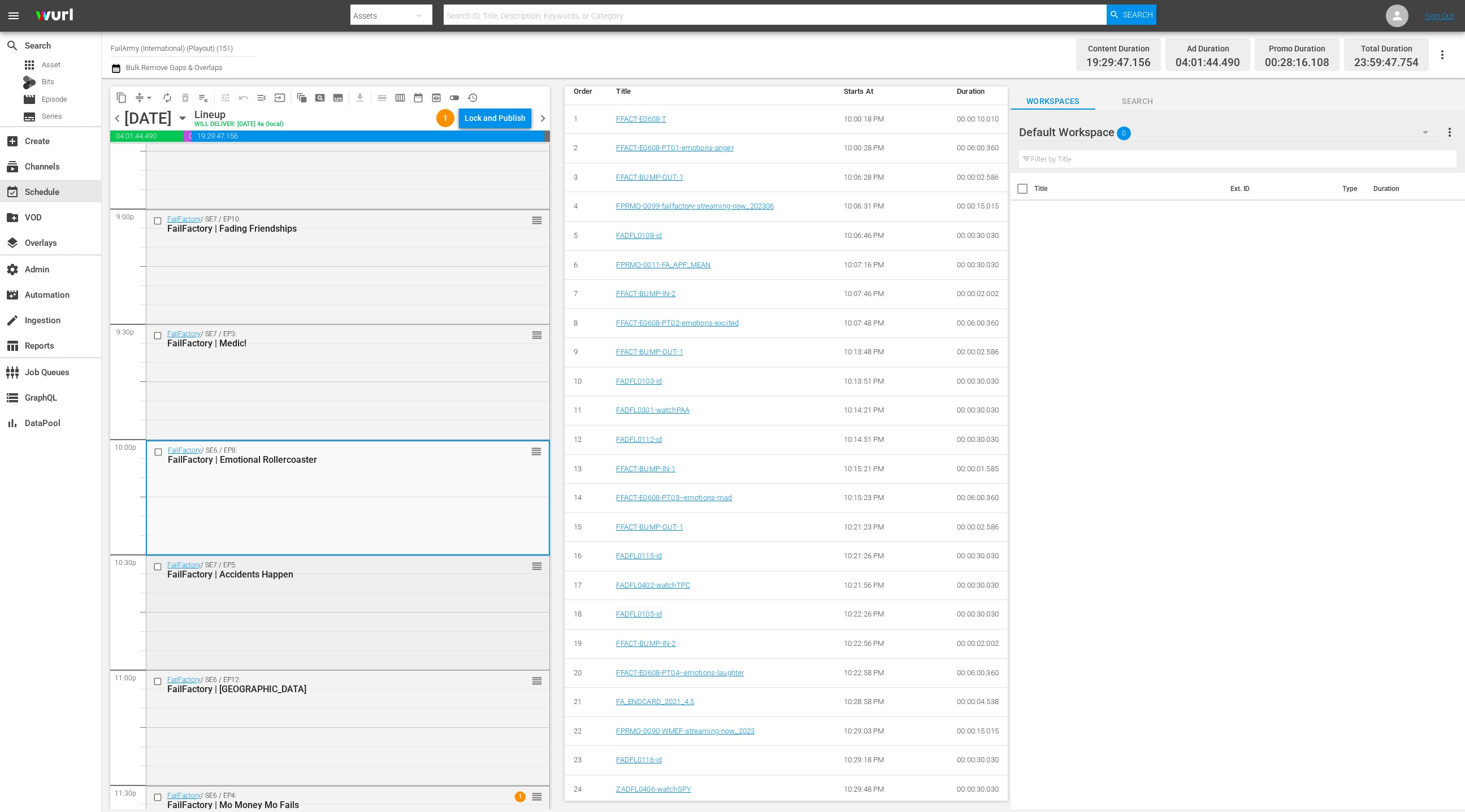
click at [433, 613] on div "FailFactory / SE7 / EP5: FailFactory | Accidents Happen reorder" at bounding box center [348, 612] width 403 height 112
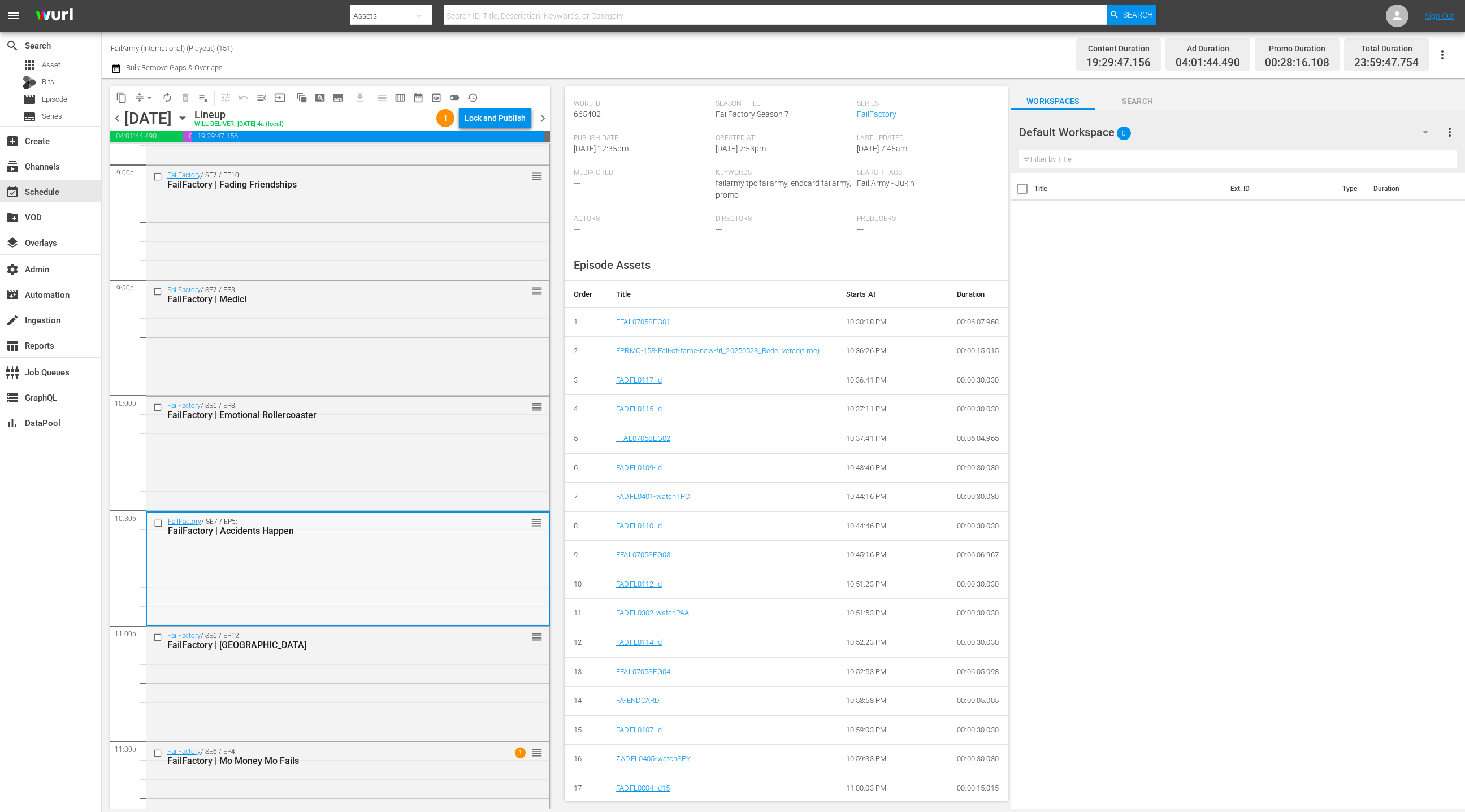
scroll to position [4869, 0]
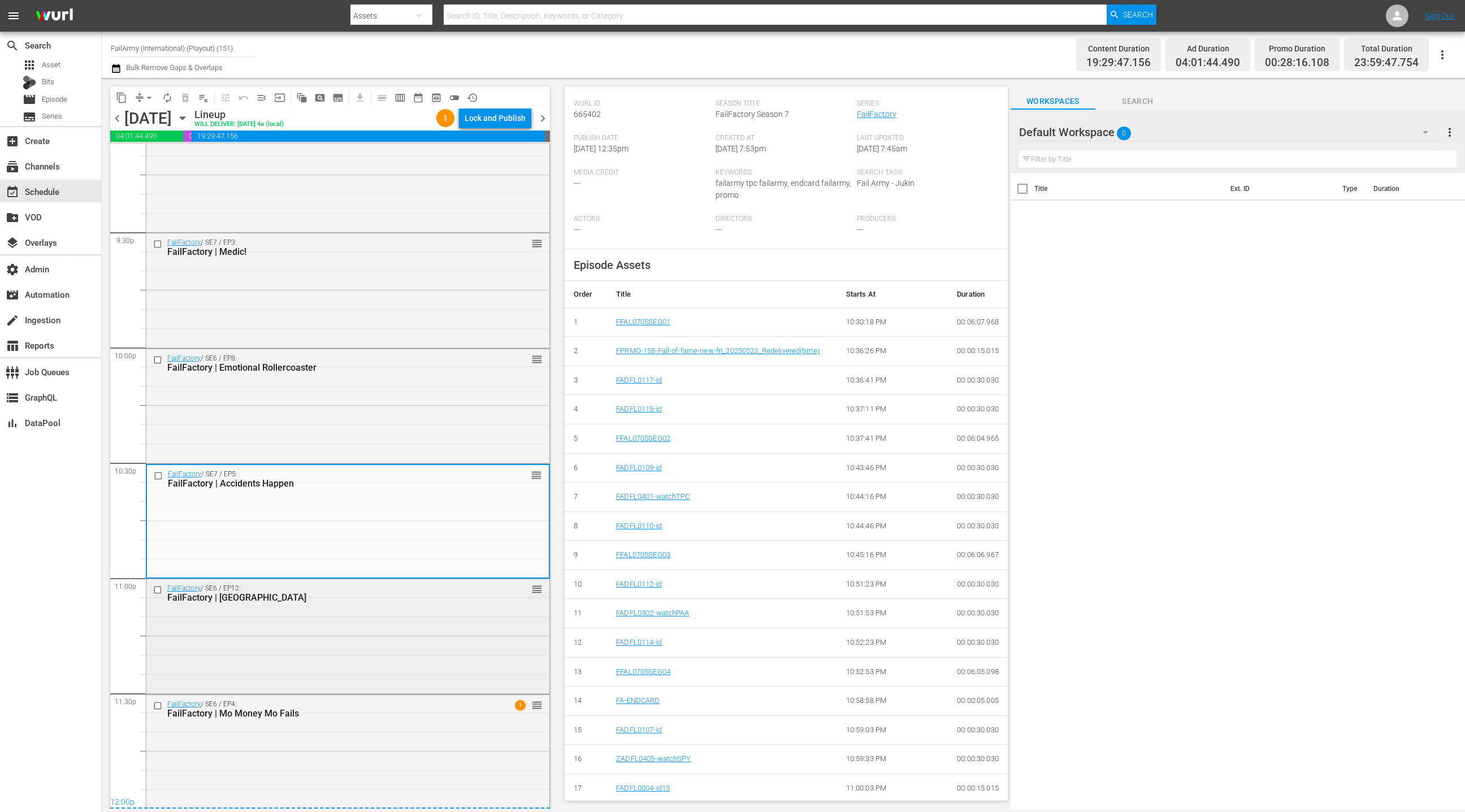
click at [436, 592] on div "FailFactory | Wild Wild Kingdom" at bounding box center [328, 597] width 322 height 11
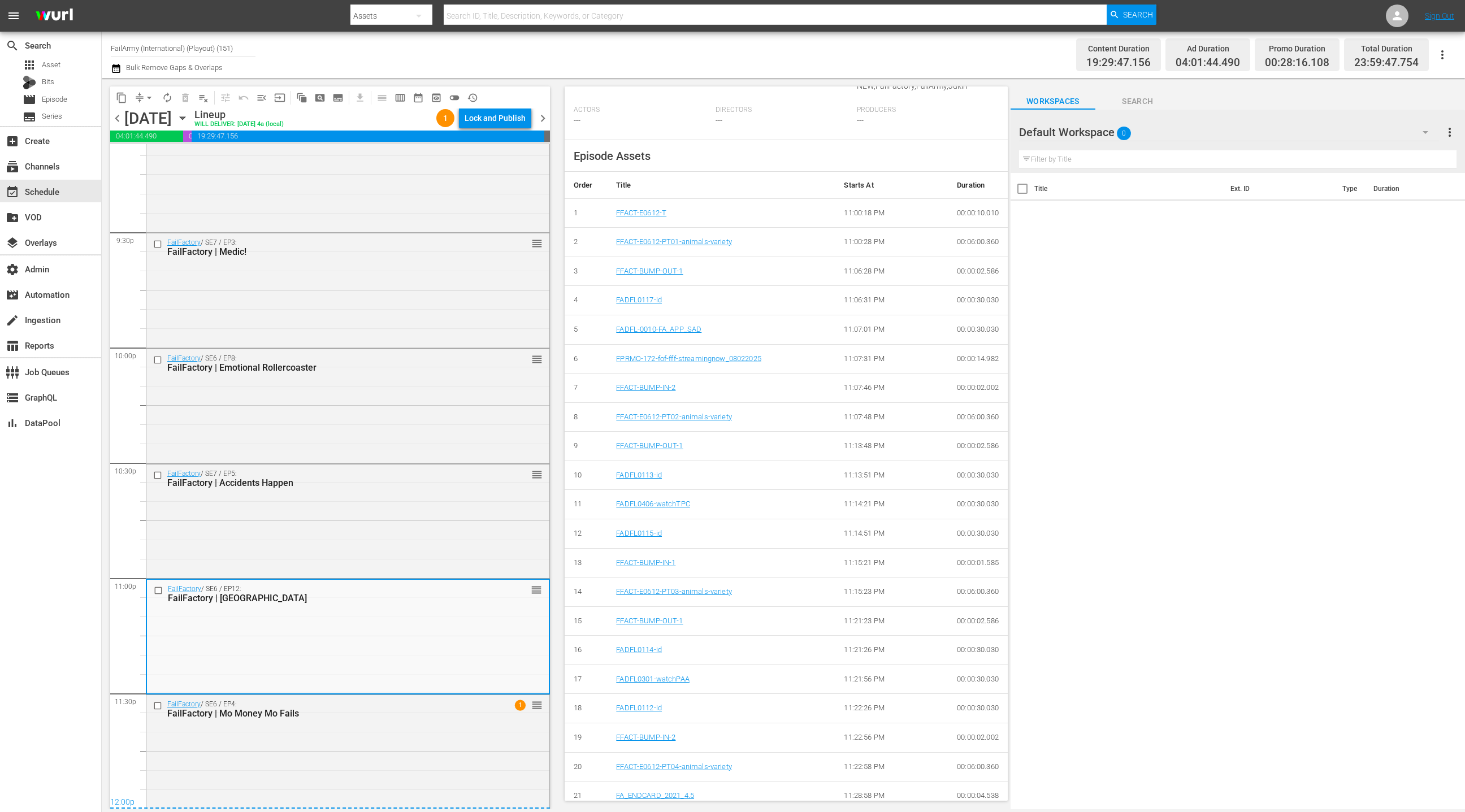
scroll to position [429, 0]
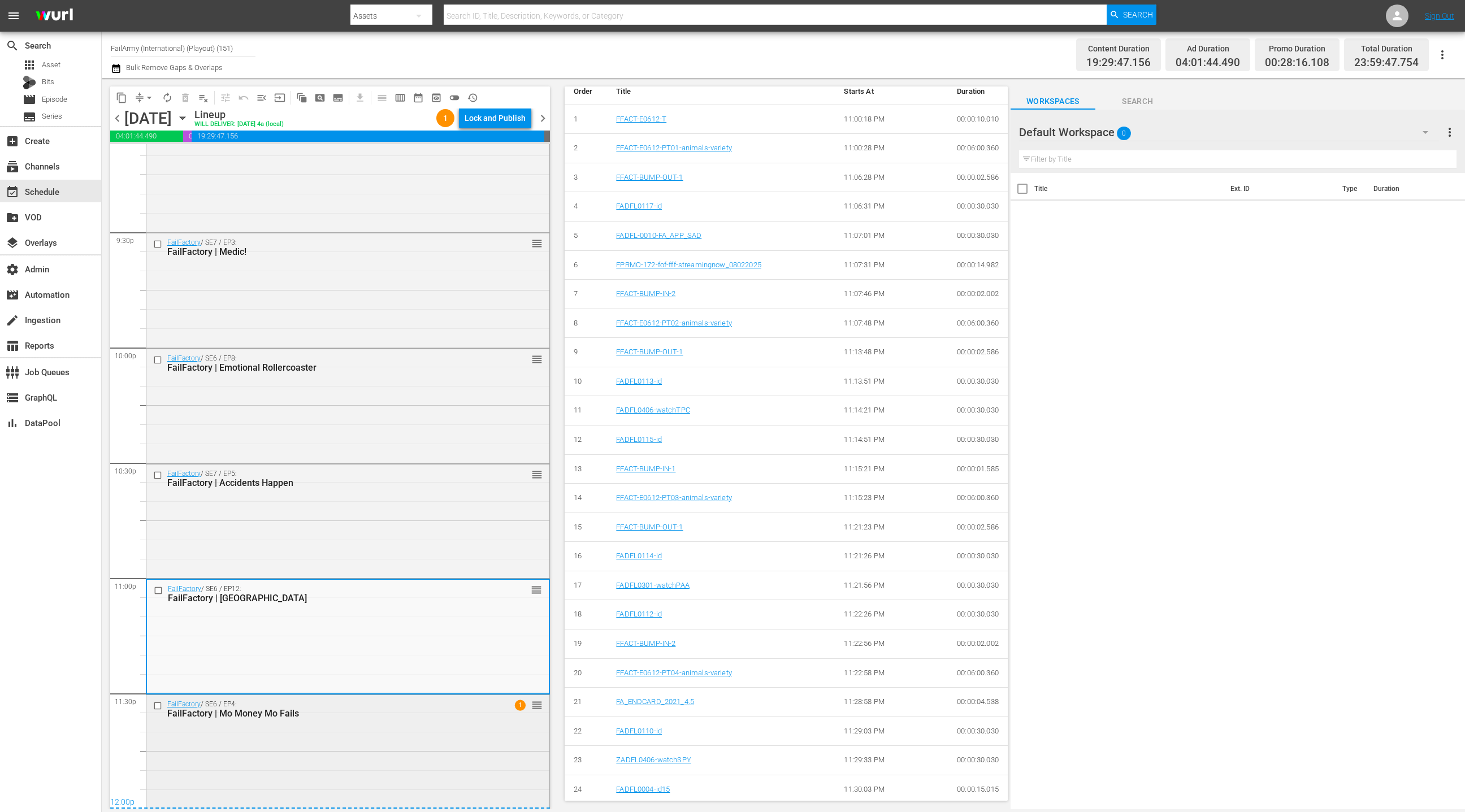
click at [420, 729] on div "FailFactory / SE6 / EP4: FailFactory | Mo Money Mo Fails 1 reorder" at bounding box center [348, 751] width 403 height 112
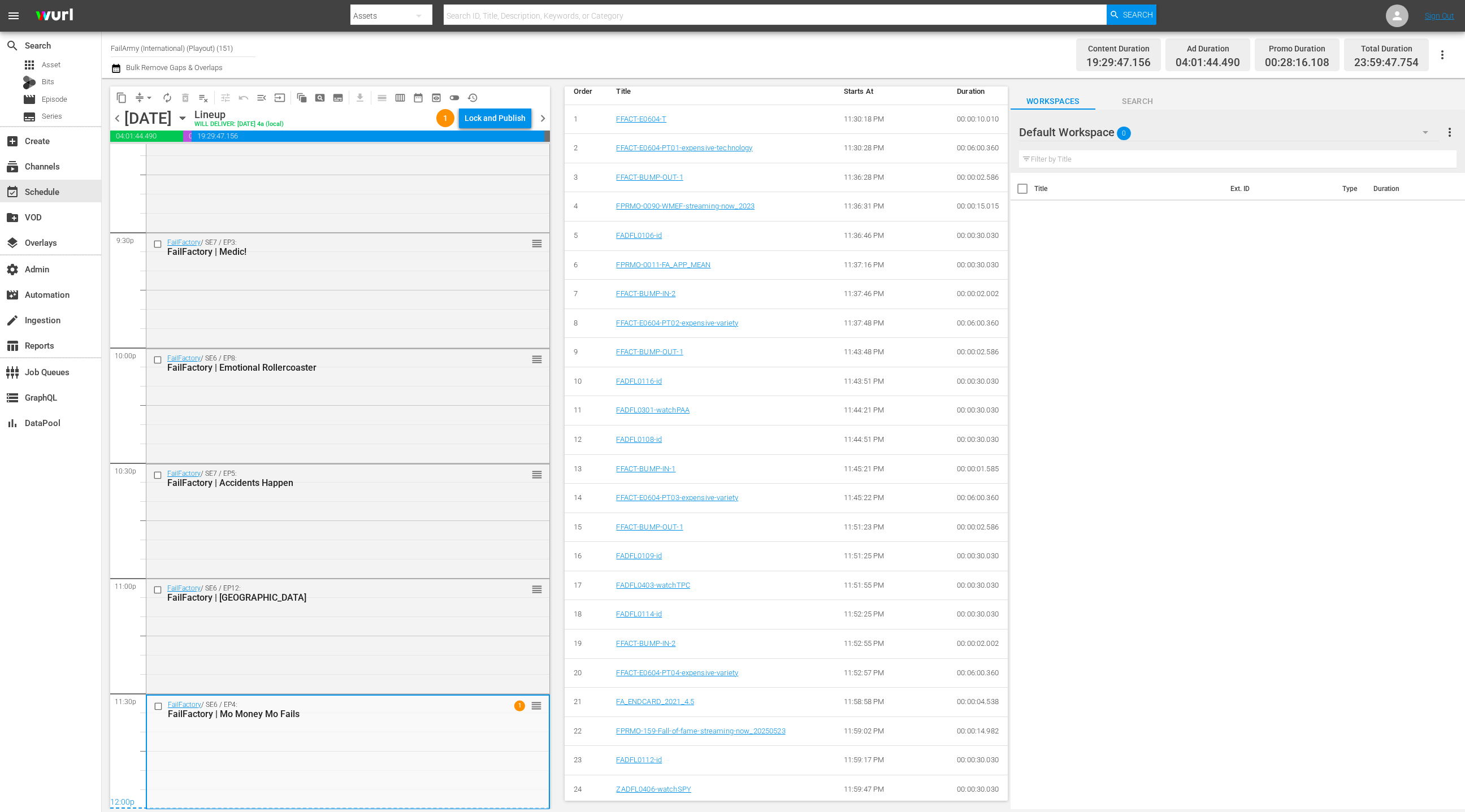
scroll to position [0, 0]
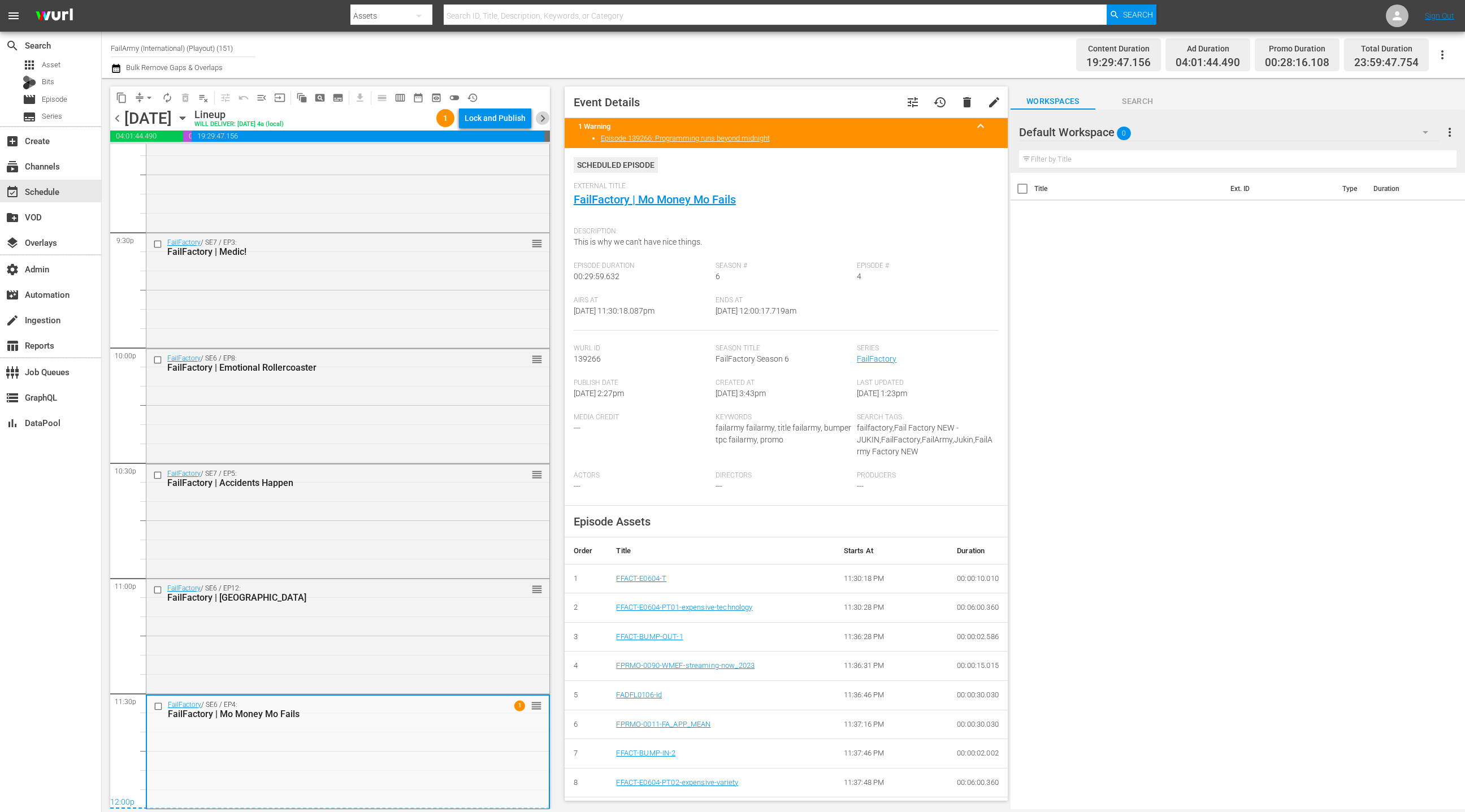
click at [548, 120] on span "chevron_right" at bounding box center [543, 118] width 14 height 14
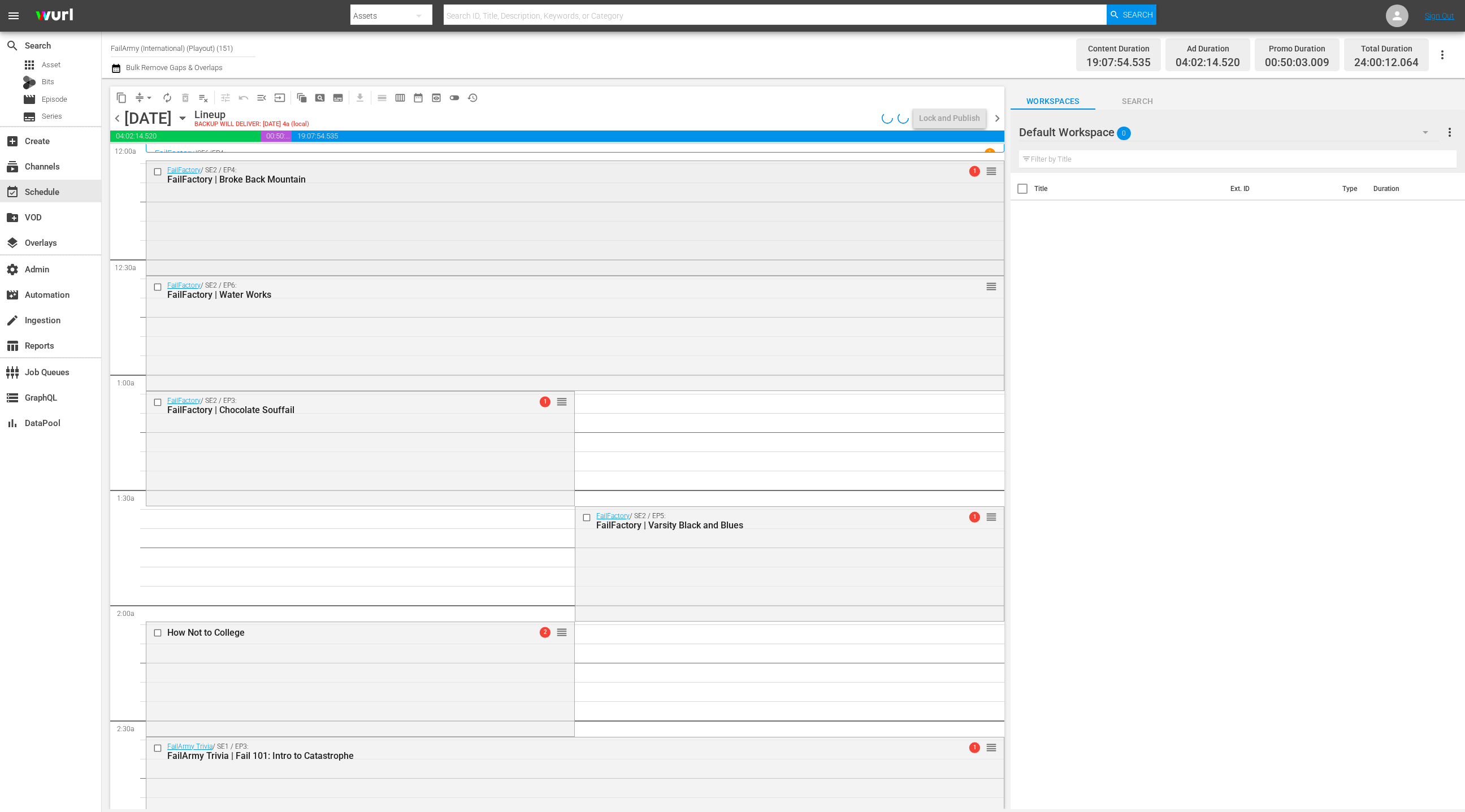
click at [432, 195] on div "FailFactory / SE2 / EP4: FailFactory | Broke Back Mountain 1 reorder" at bounding box center [575, 217] width 857 height 112
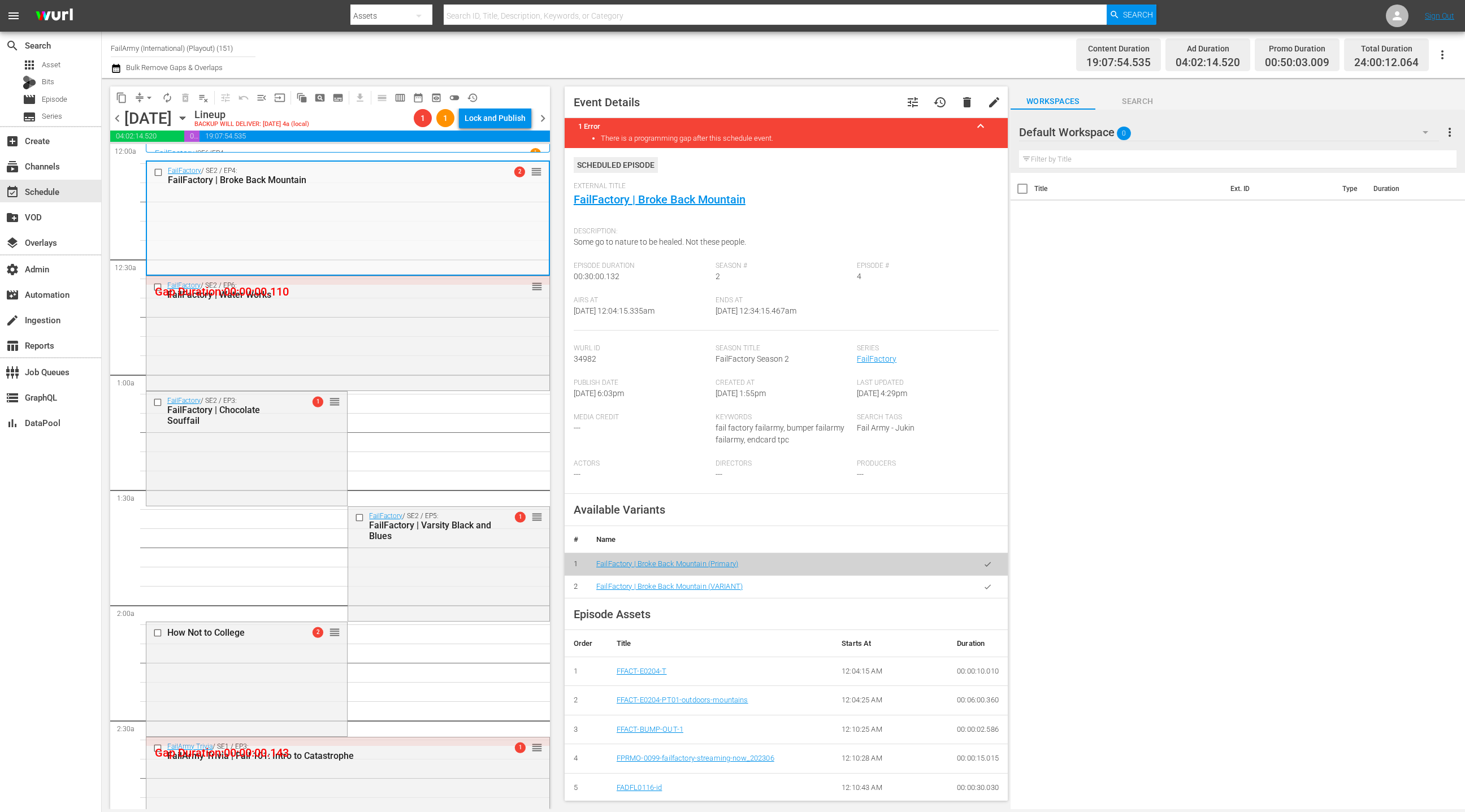
click at [984, 585] on icon "button" at bounding box center [988, 586] width 9 height 9
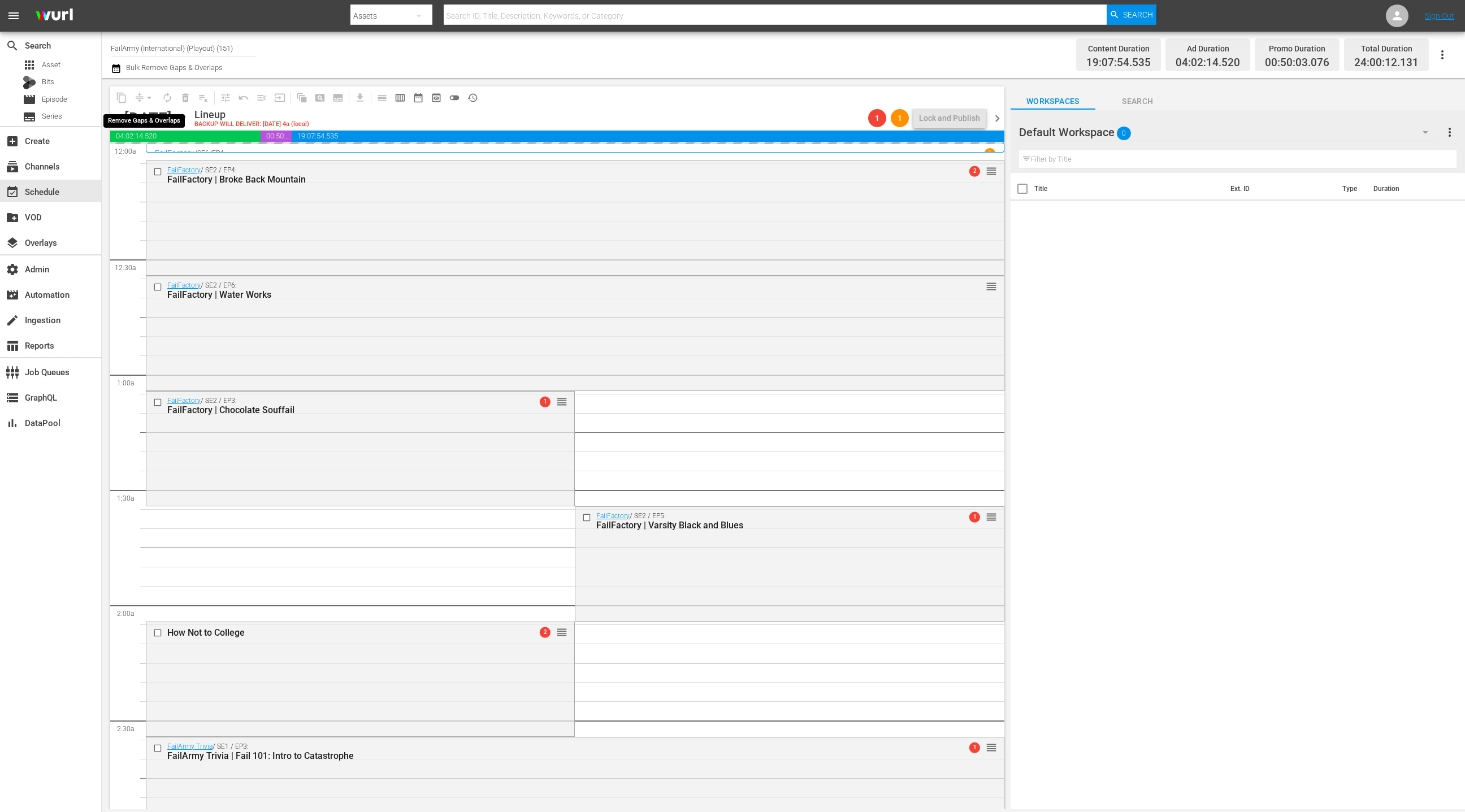
click at [149, 99] on div "arrow_drop_down" at bounding box center [149, 97] width 18 height 18
click at [149, 99] on span "arrow_drop_down" at bounding box center [149, 98] width 12 height 12
click at [162, 156] on li "Align to End of Previous Day" at bounding box center [149, 157] width 119 height 18
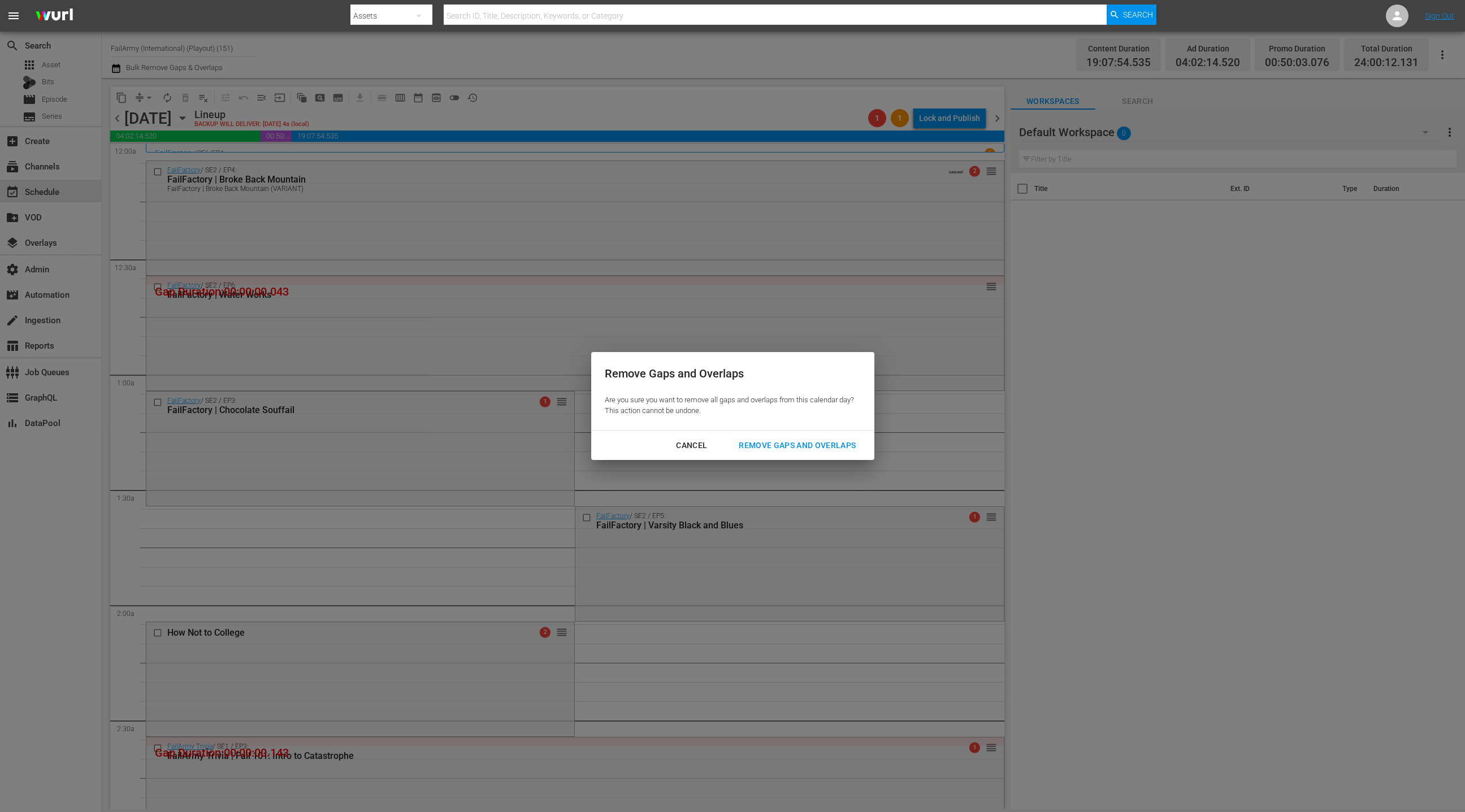
click at [804, 447] on div "Remove Gaps and Overlaps" at bounding box center [798, 446] width 135 height 14
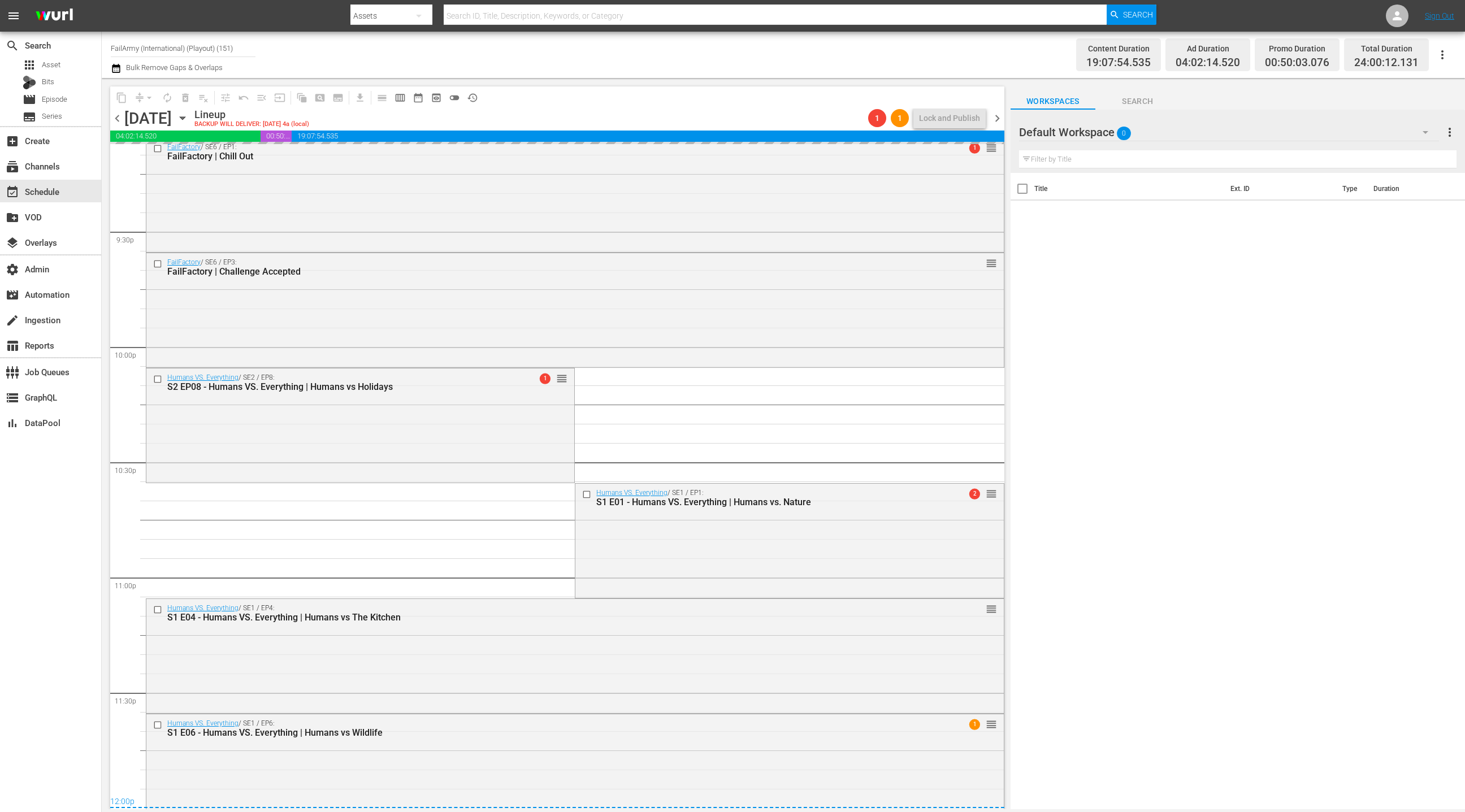
scroll to position [4889, 0]
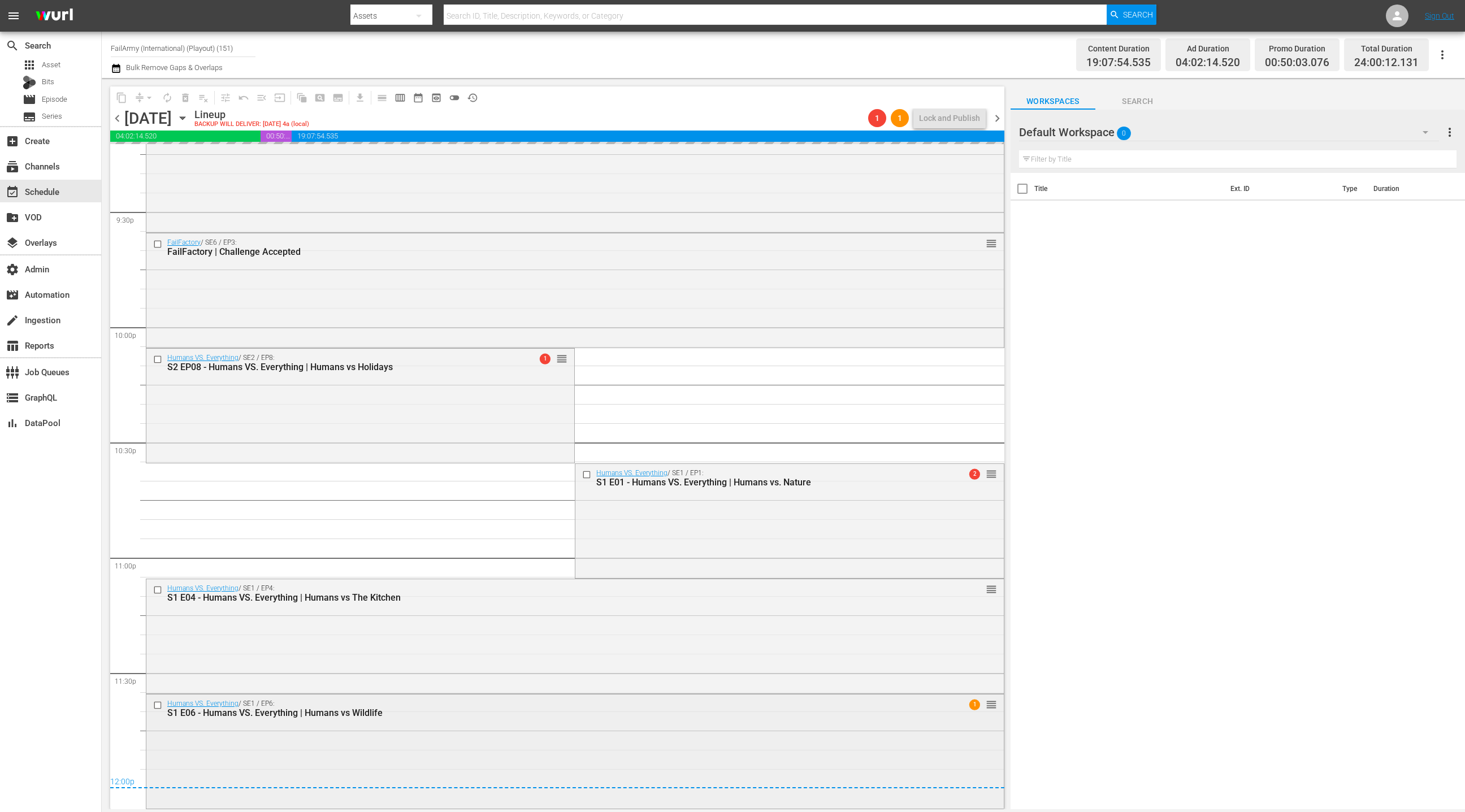
click at [400, 753] on div "Humans VS. Everything / SE1 / EP6: S1 E06 - Humans VS. Everything | Humans vs W…" at bounding box center [575, 750] width 857 height 112
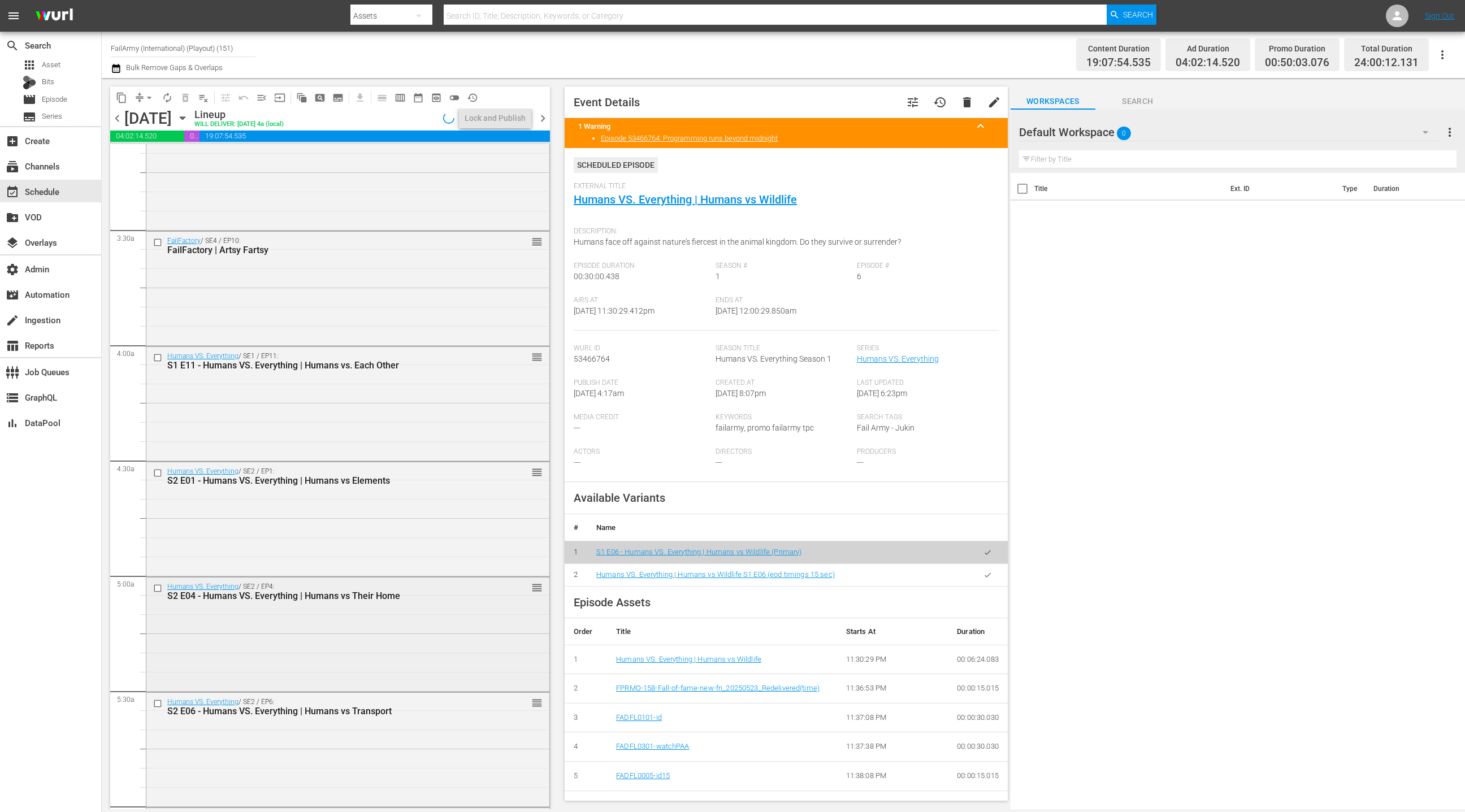
scroll to position [0, 0]
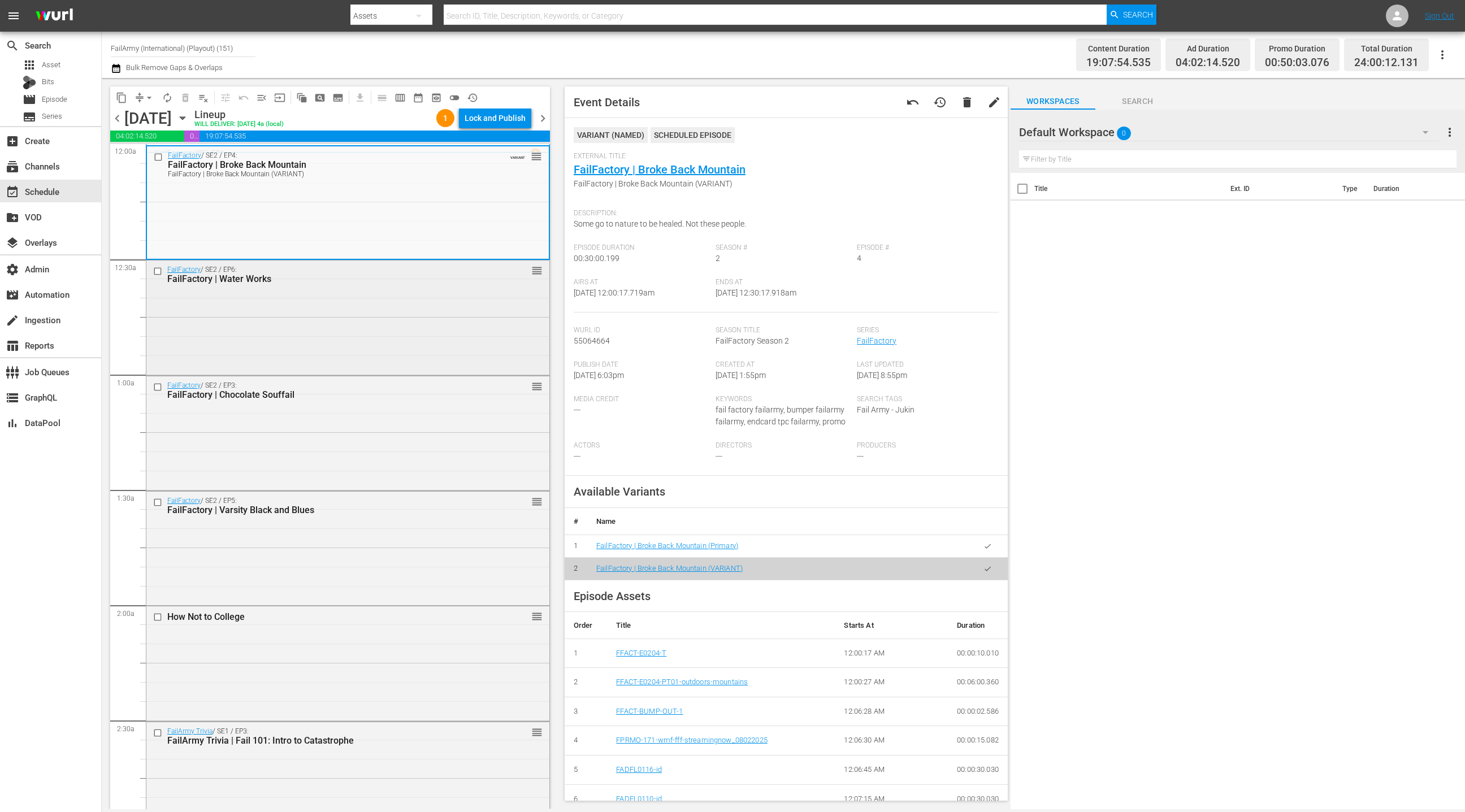
click at [407, 328] on div "FailFactory / SE2 / EP6: FailFactory | Water Works reorder" at bounding box center [348, 316] width 403 height 112
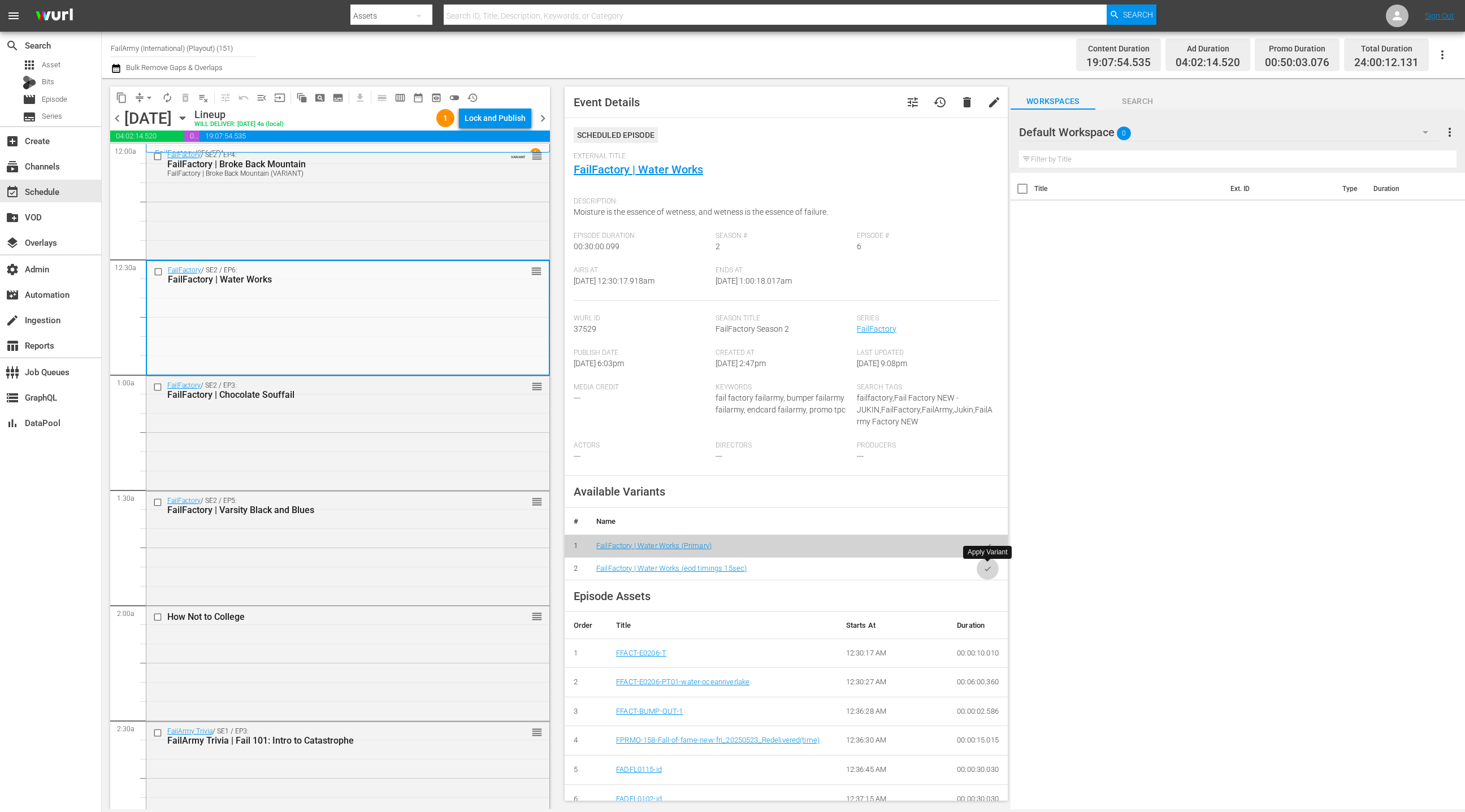
click at [986, 570] on icon "button" at bounding box center [988, 568] width 6 height 5
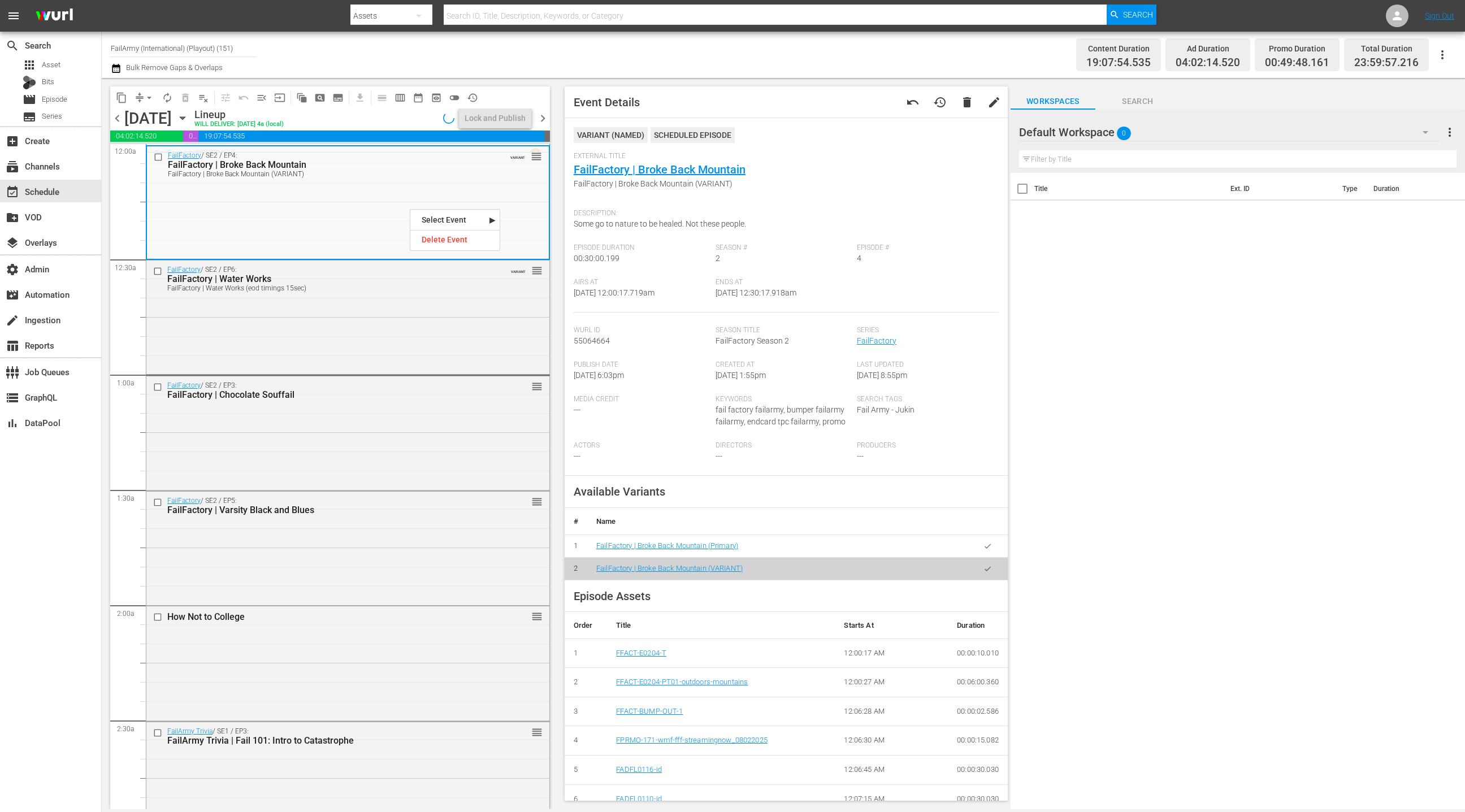
click at [988, 545] on icon "button" at bounding box center [988, 546] width 9 height 9
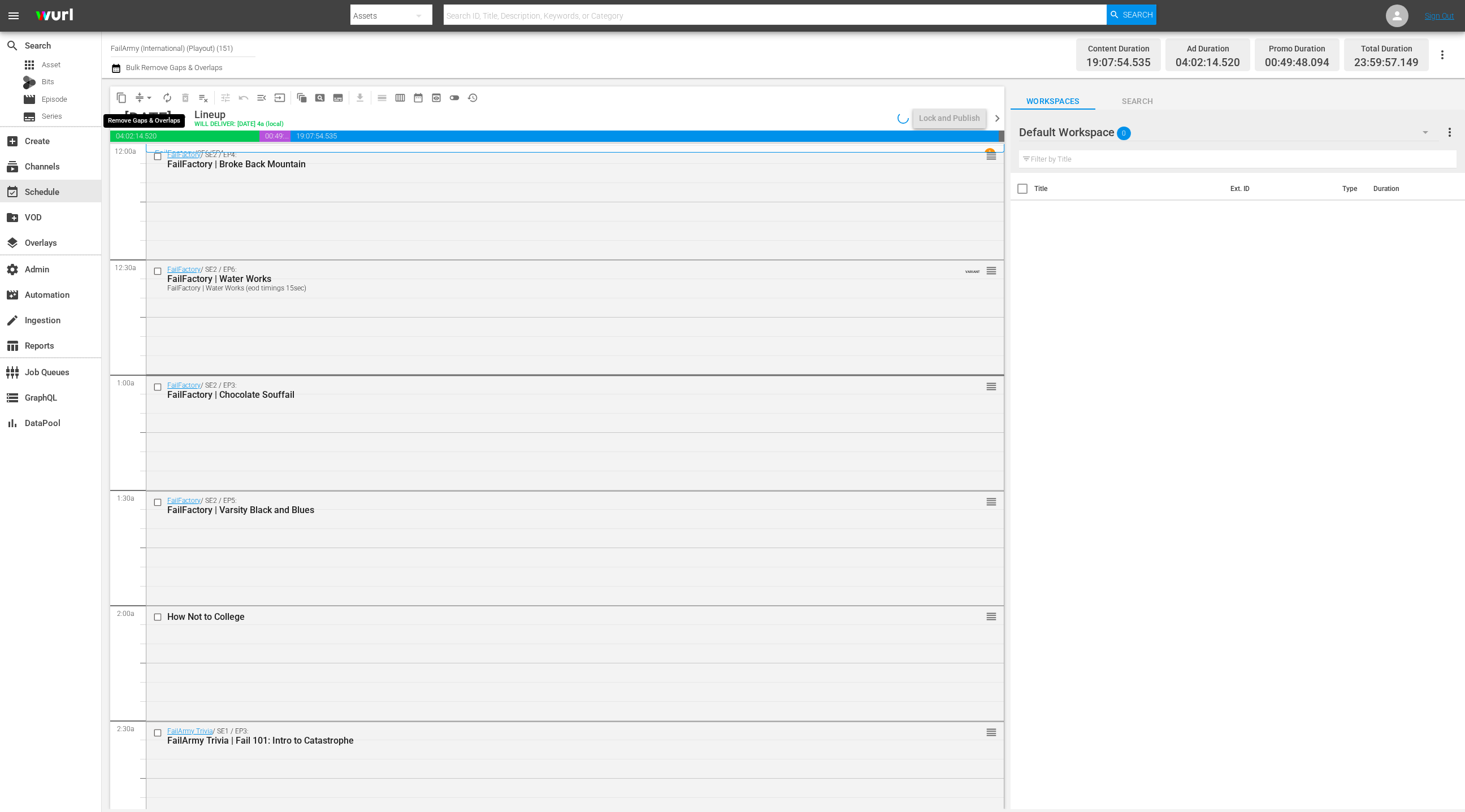
click at [147, 98] on span "arrow_drop_down" at bounding box center [149, 98] width 12 height 12
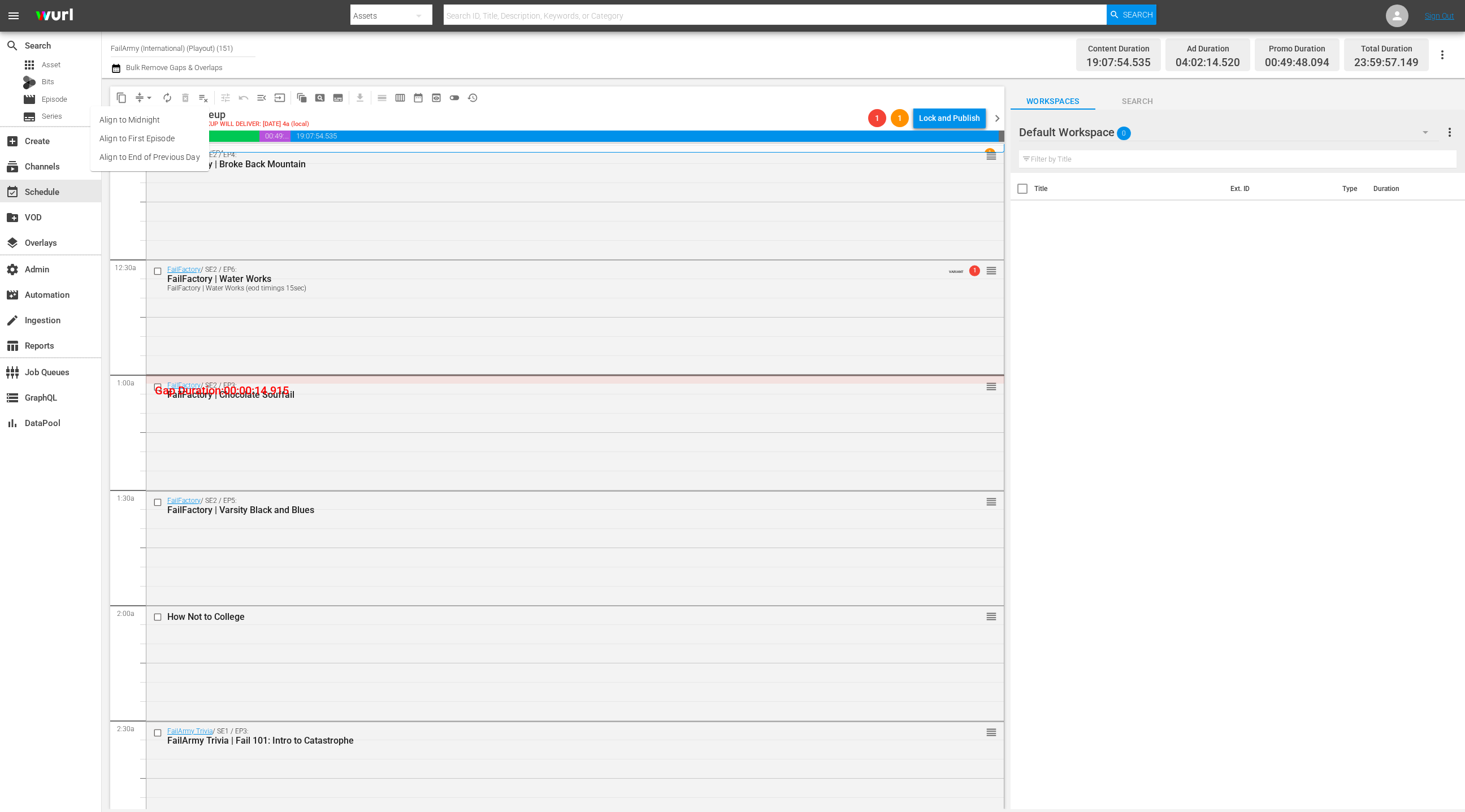
click at [159, 165] on li "Align to End of Previous Day" at bounding box center [149, 157] width 119 height 18
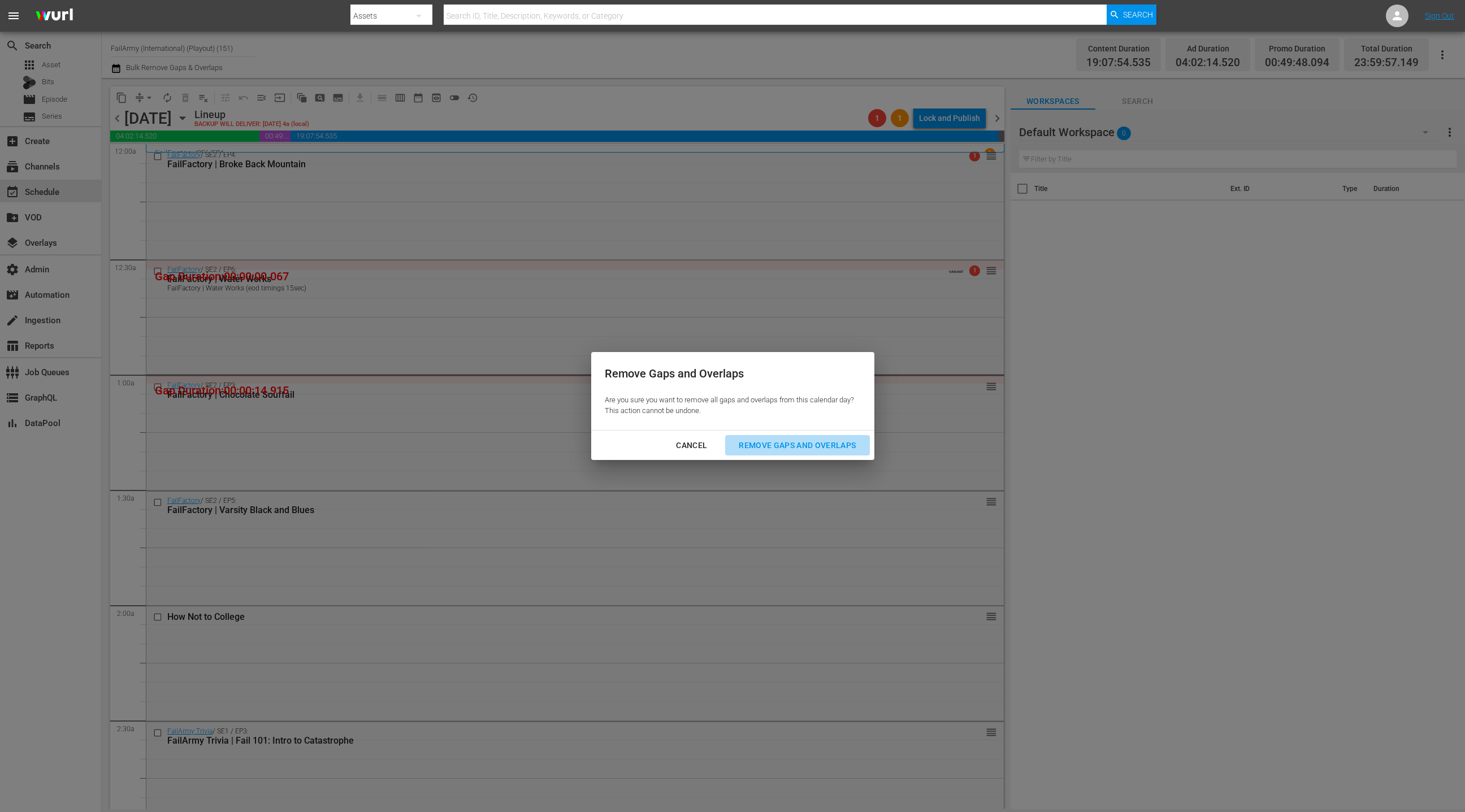
click at [777, 452] on div "Remove Gaps and Overlaps" at bounding box center [798, 446] width 135 height 14
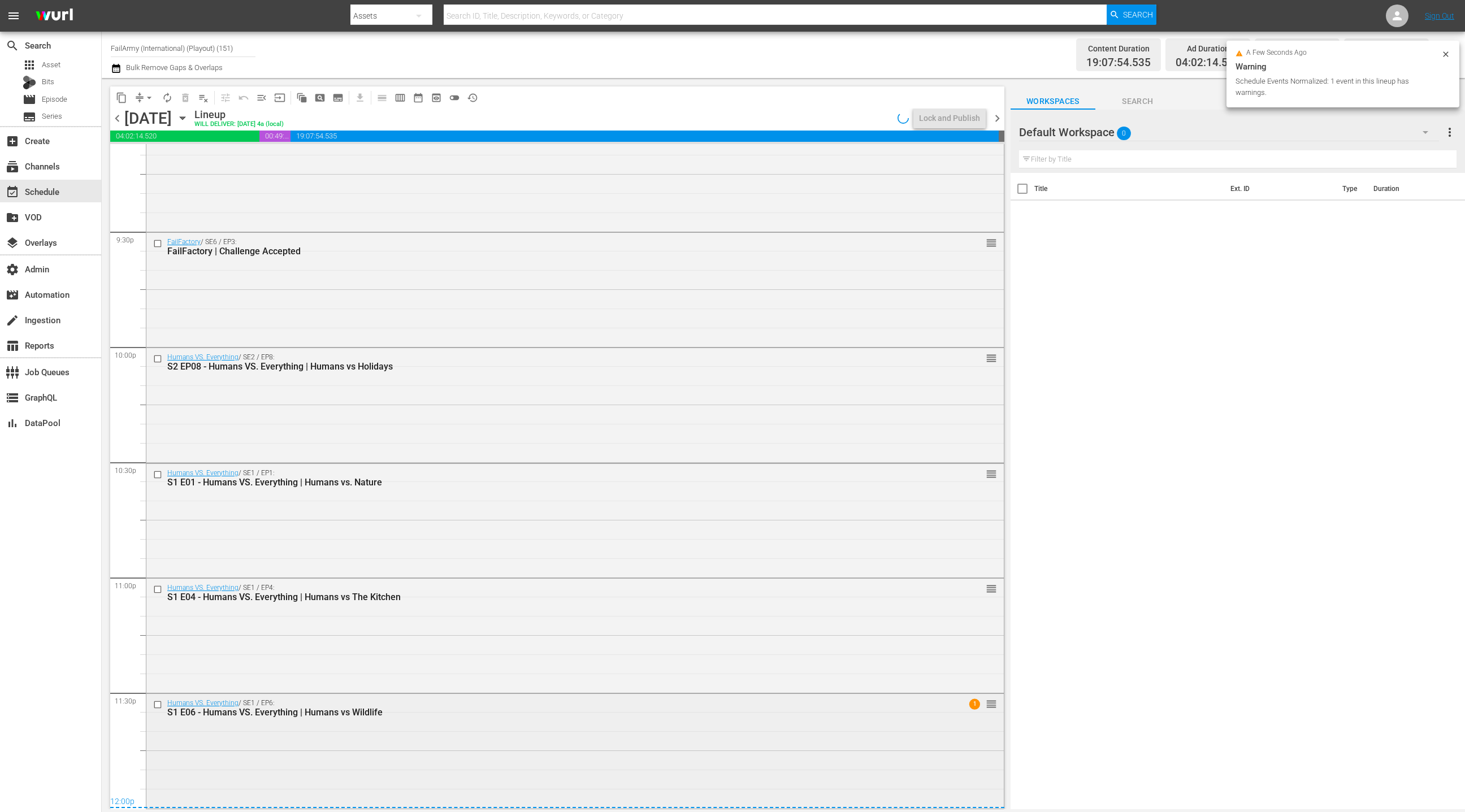
scroll to position [4869, 0]
click at [370, 754] on div "Humans VS. Everything / SE1 / EP6: S1 E06 - Humans VS. Everything | Humans vs W…" at bounding box center [575, 750] width 857 height 112
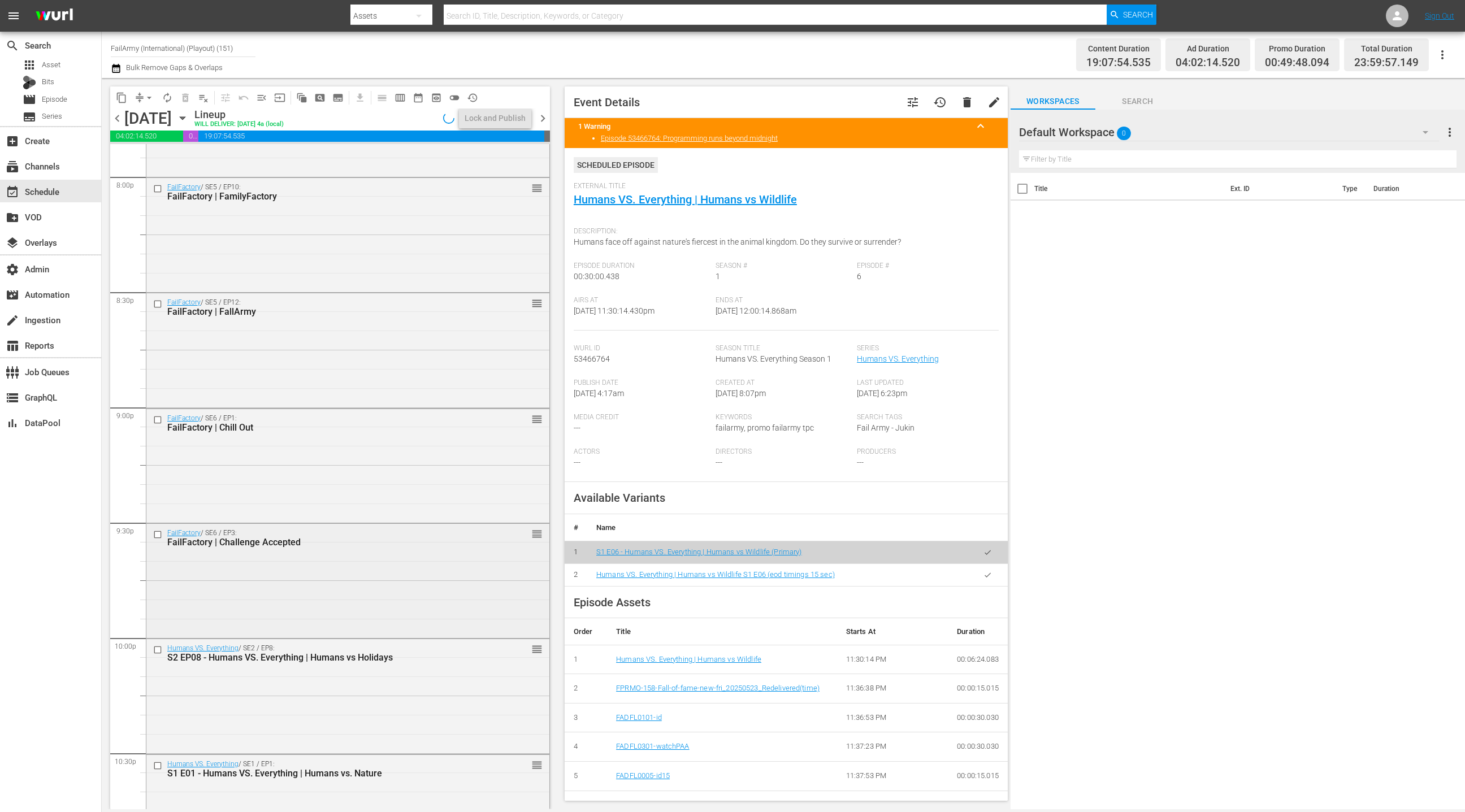
scroll to position [4467, 0]
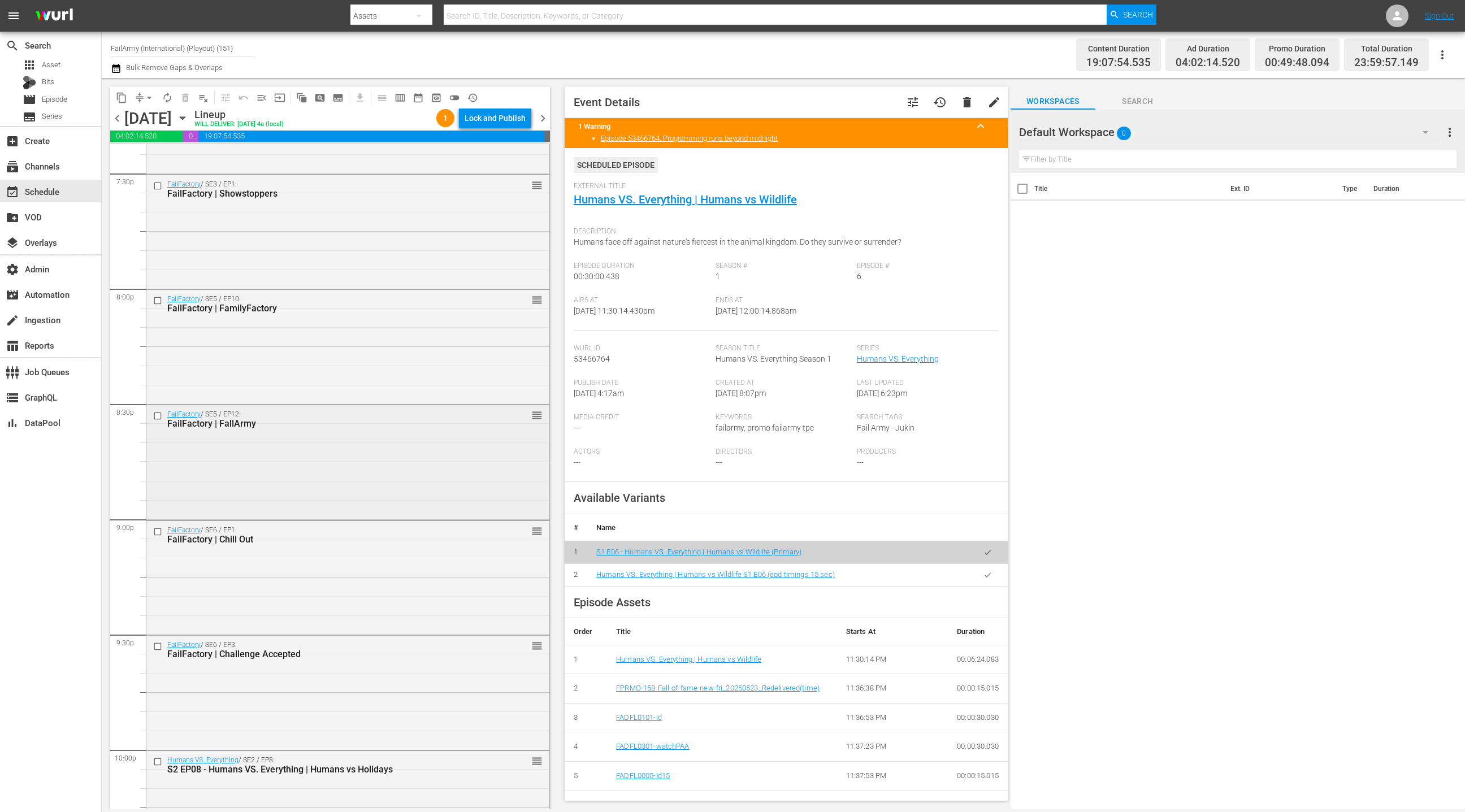
click at [324, 451] on div "FailFactory / SE5 / EP12: FailFactory | FallArmy reorder" at bounding box center [348, 461] width 403 height 112
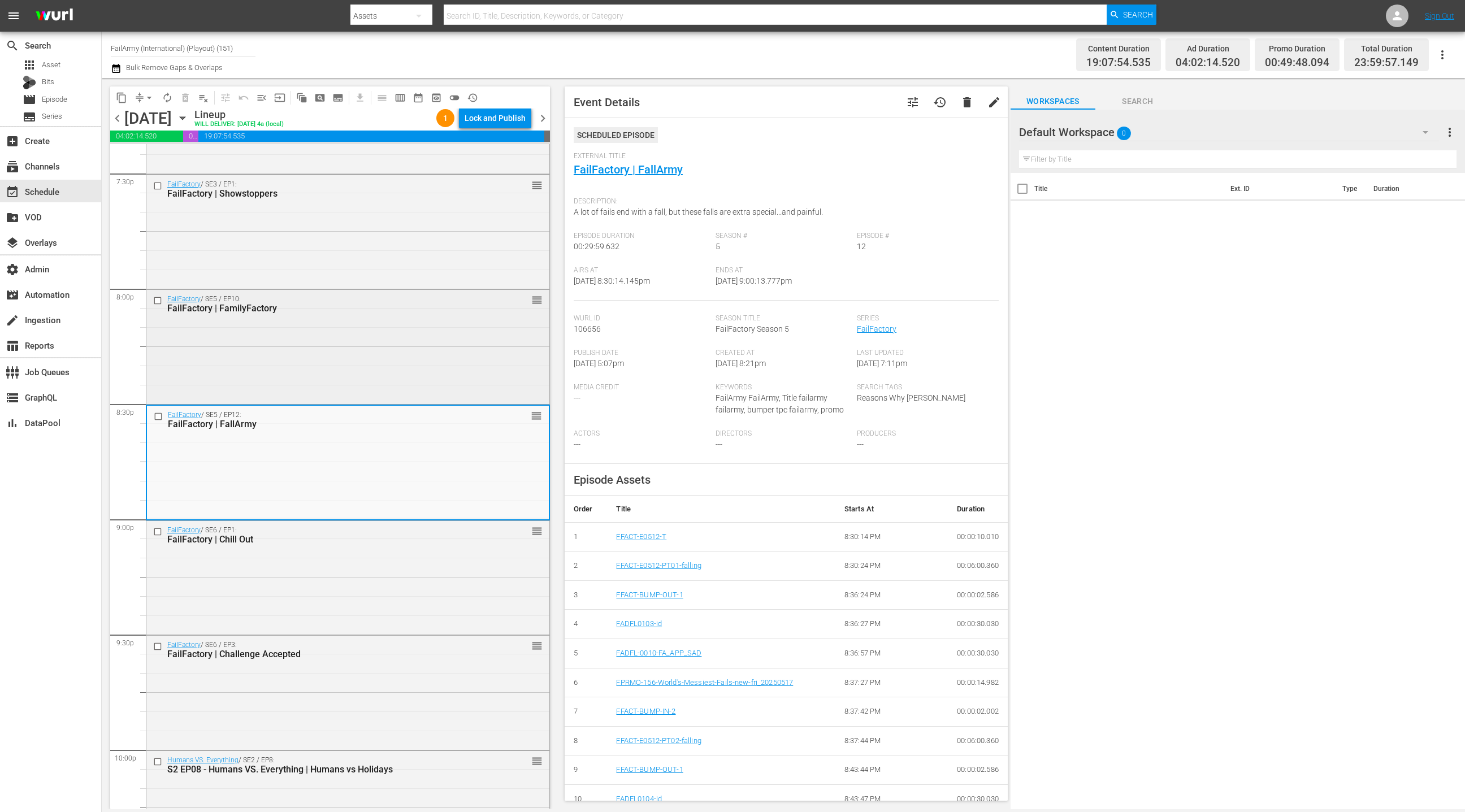
click at [323, 349] on div "FailFactory / SE5 / EP10: FailFactory | FamilyFactory reorder" at bounding box center [348, 346] width 403 height 112
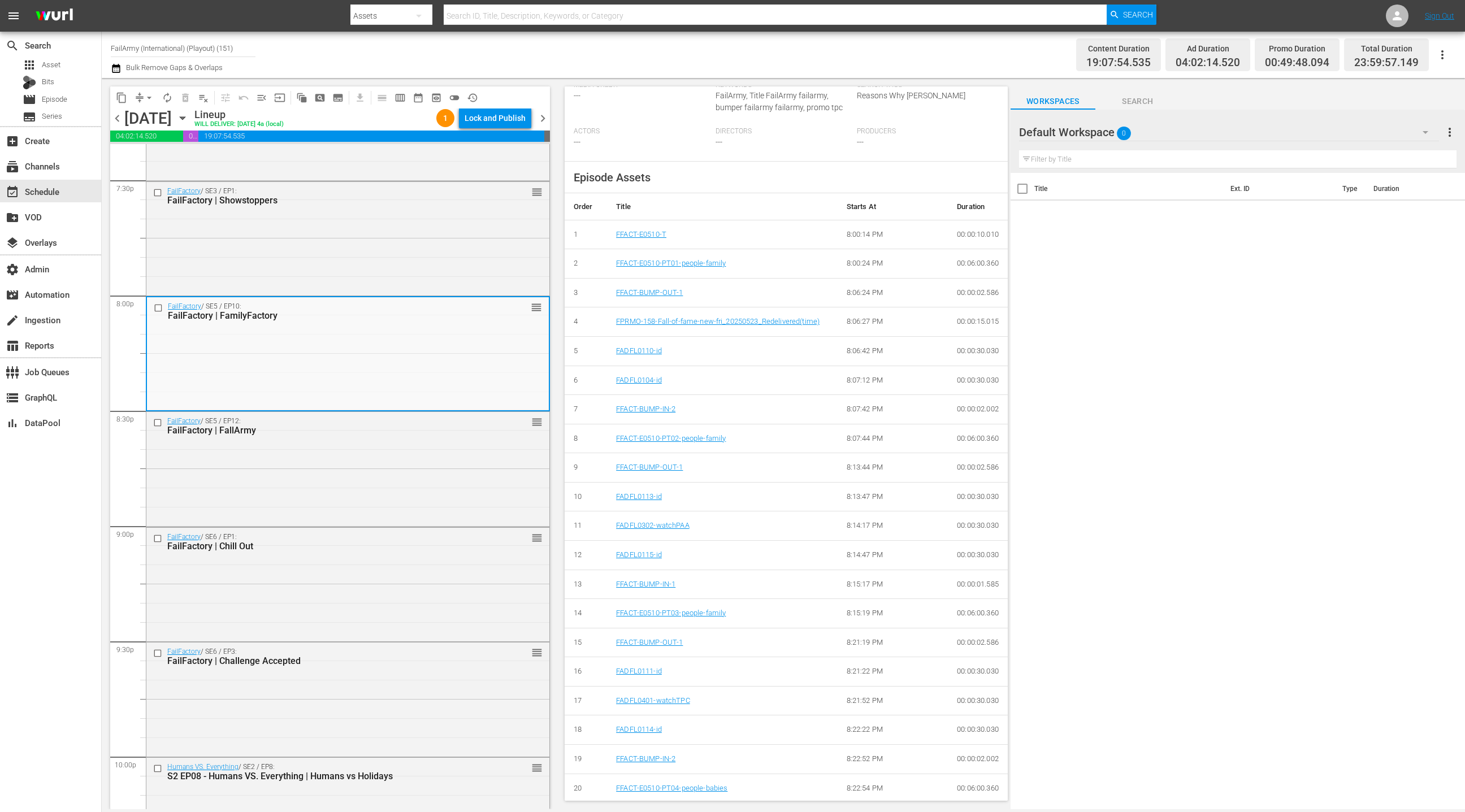
scroll to position [418, 0]
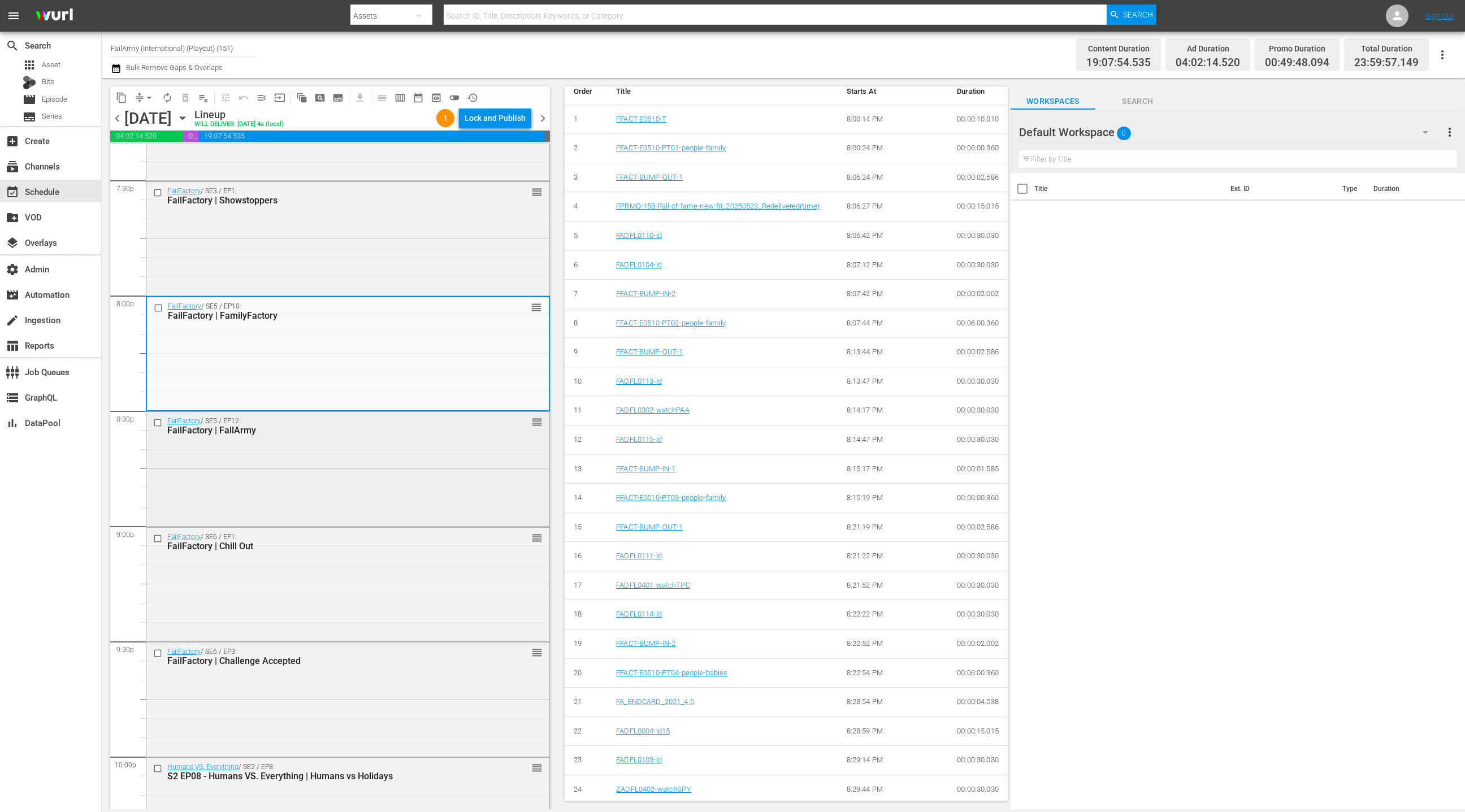
click at [468, 504] on div "FailFactory / SE5 / EP12: FailFactory | FallArmy reorder" at bounding box center [348, 468] width 403 height 112
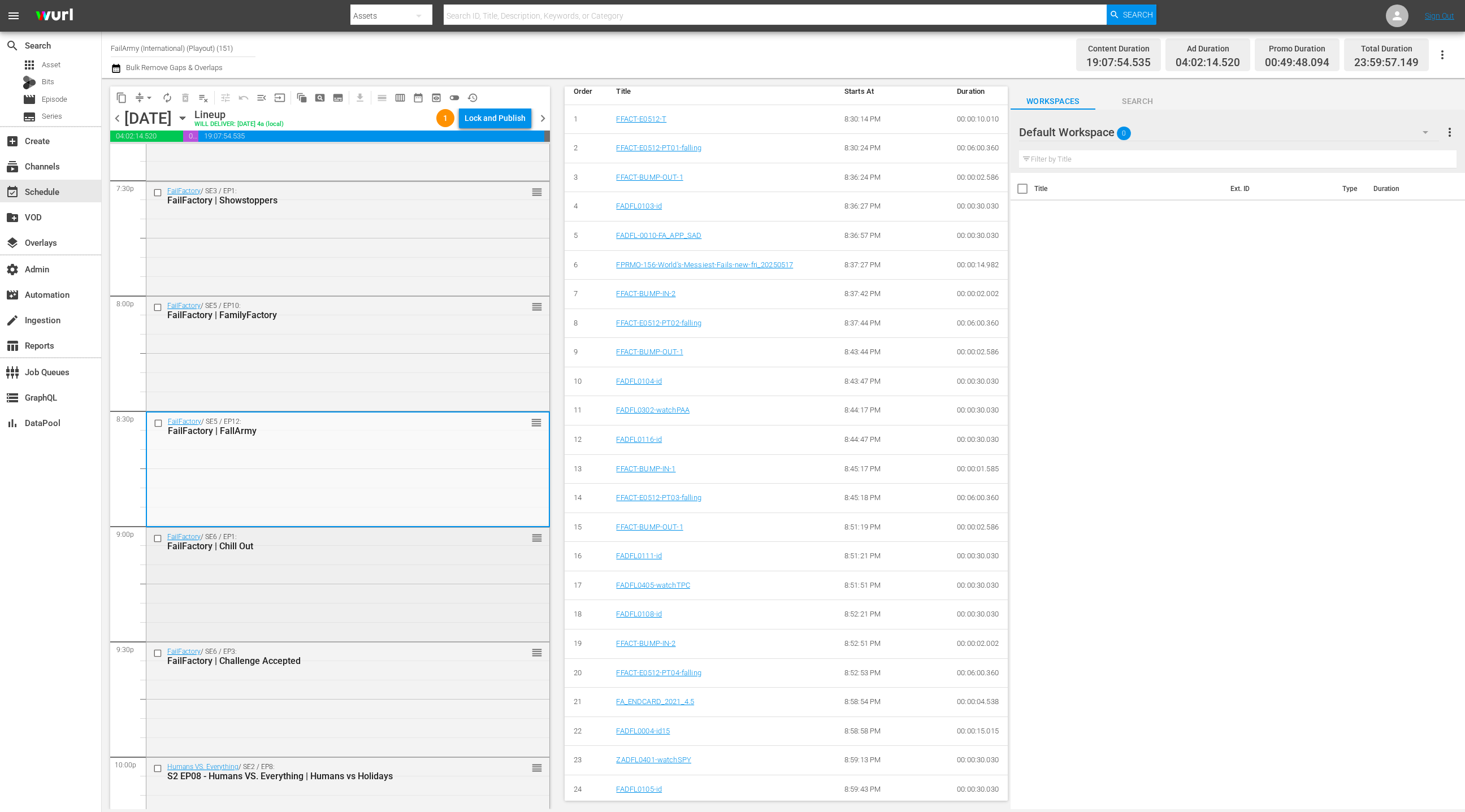
click at [368, 573] on div "FailFactory / SE6 / EP1: FailFactory | Chill Out reorder" at bounding box center [348, 583] width 403 height 112
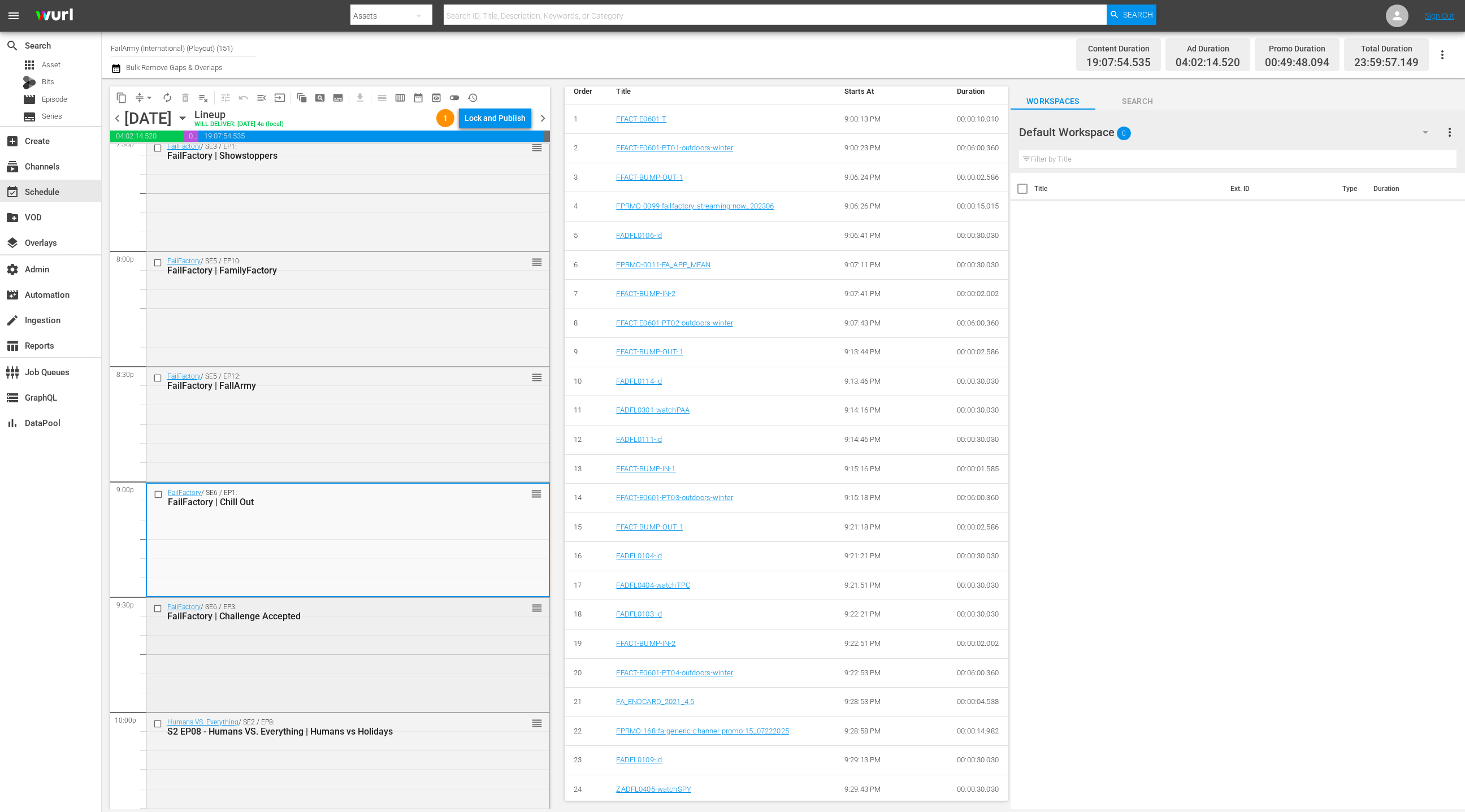
scroll to position [4582, 0]
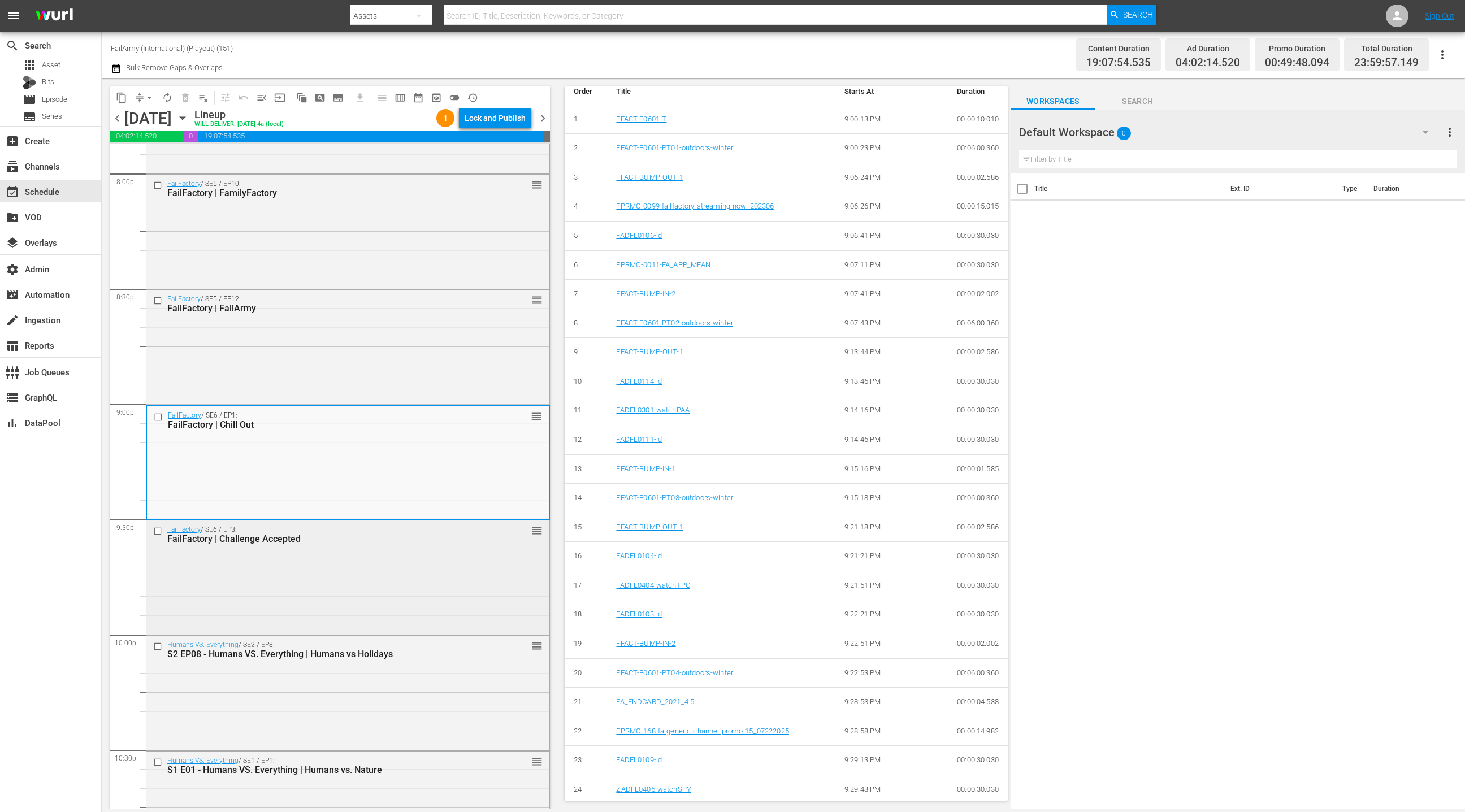
click at [445, 562] on div "FailFactory / SE6 / EP3: FailFactory | Challenge Accepted reorder" at bounding box center [348, 577] width 403 height 112
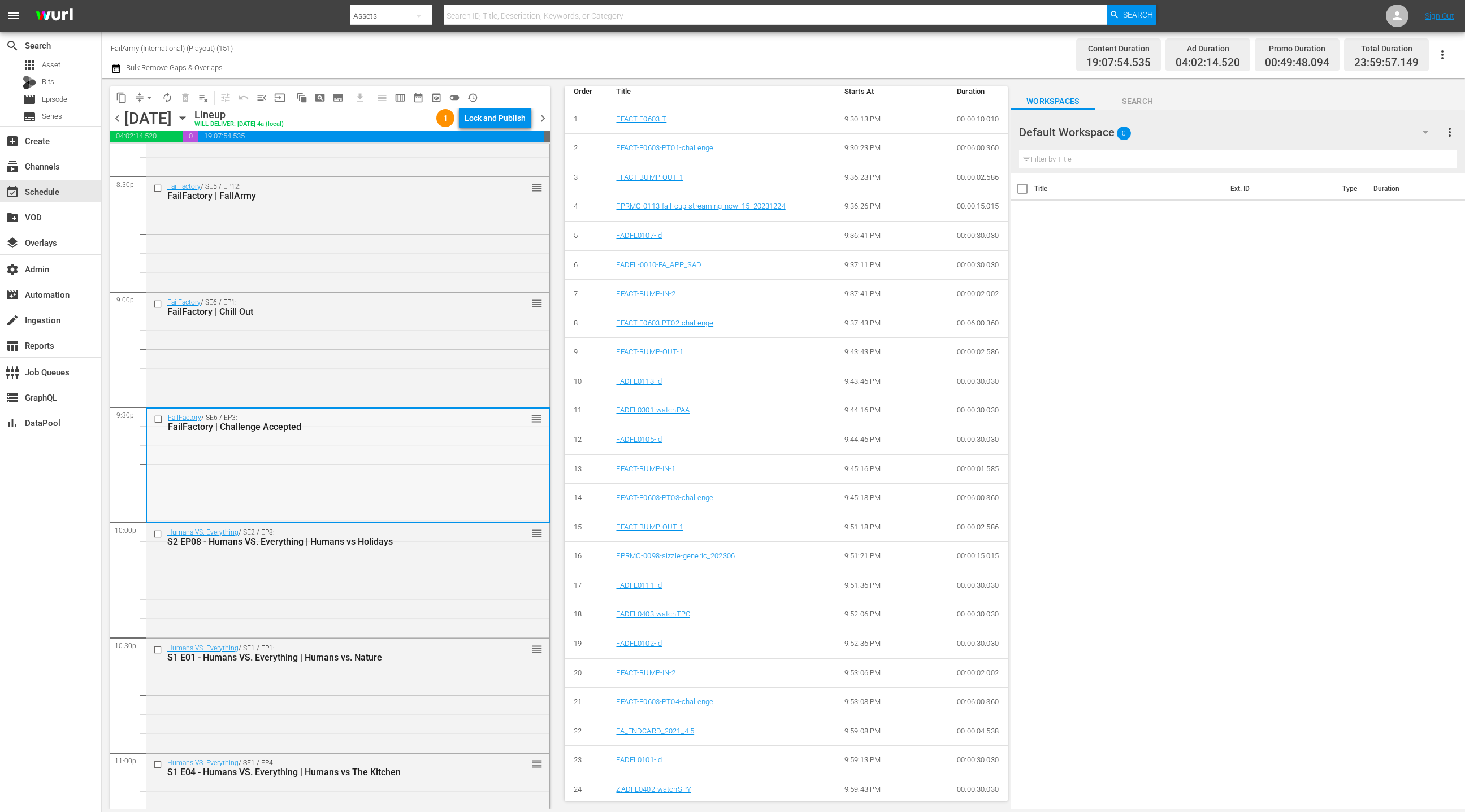
scroll to position [4697, 0]
click at [455, 551] on div "Humans VS. Everything / SE2 / EP8: S2 EP08 - Humans VS. Everything | Humans vs …" at bounding box center [348, 576] width 403 height 112
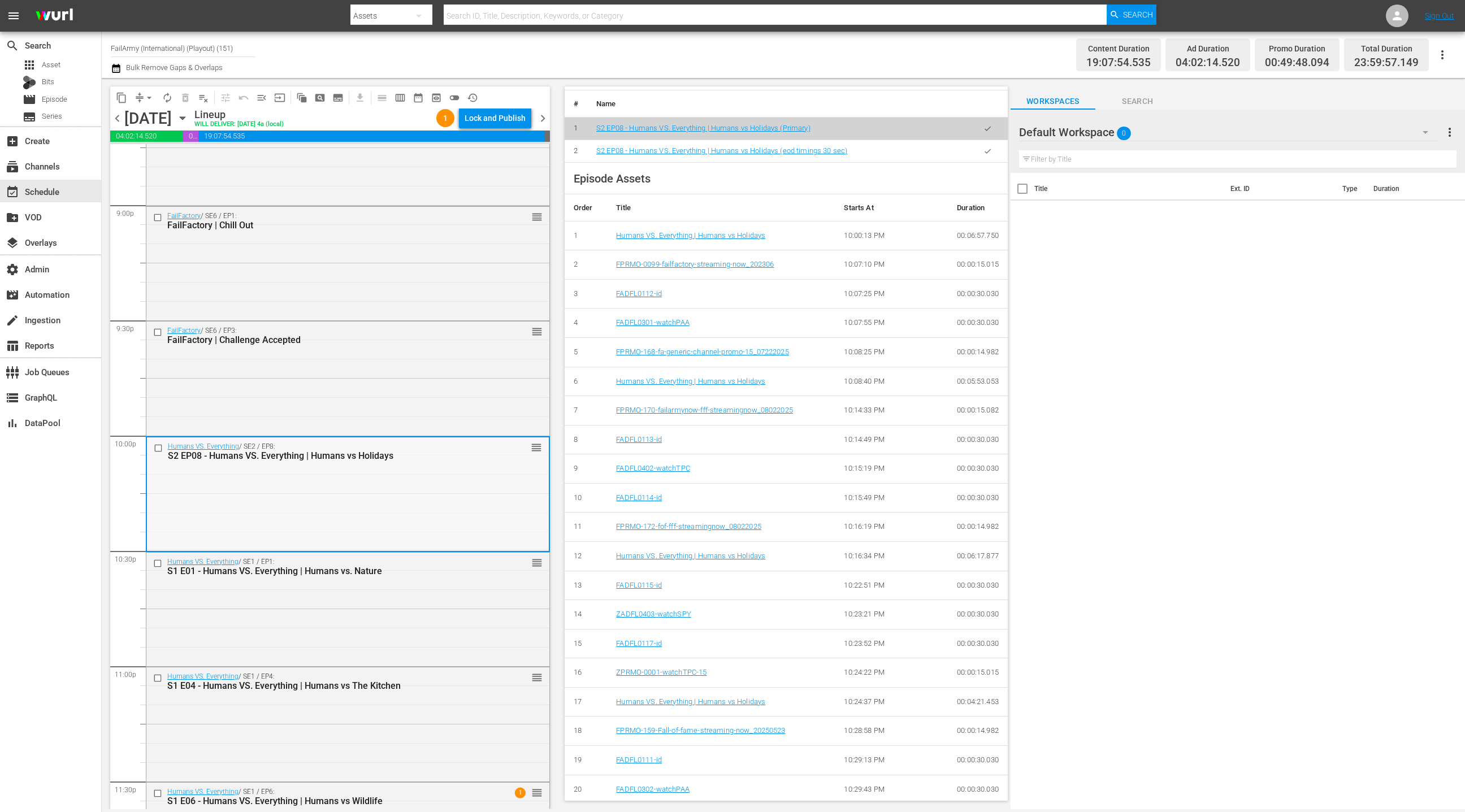
scroll to position [4802, 0]
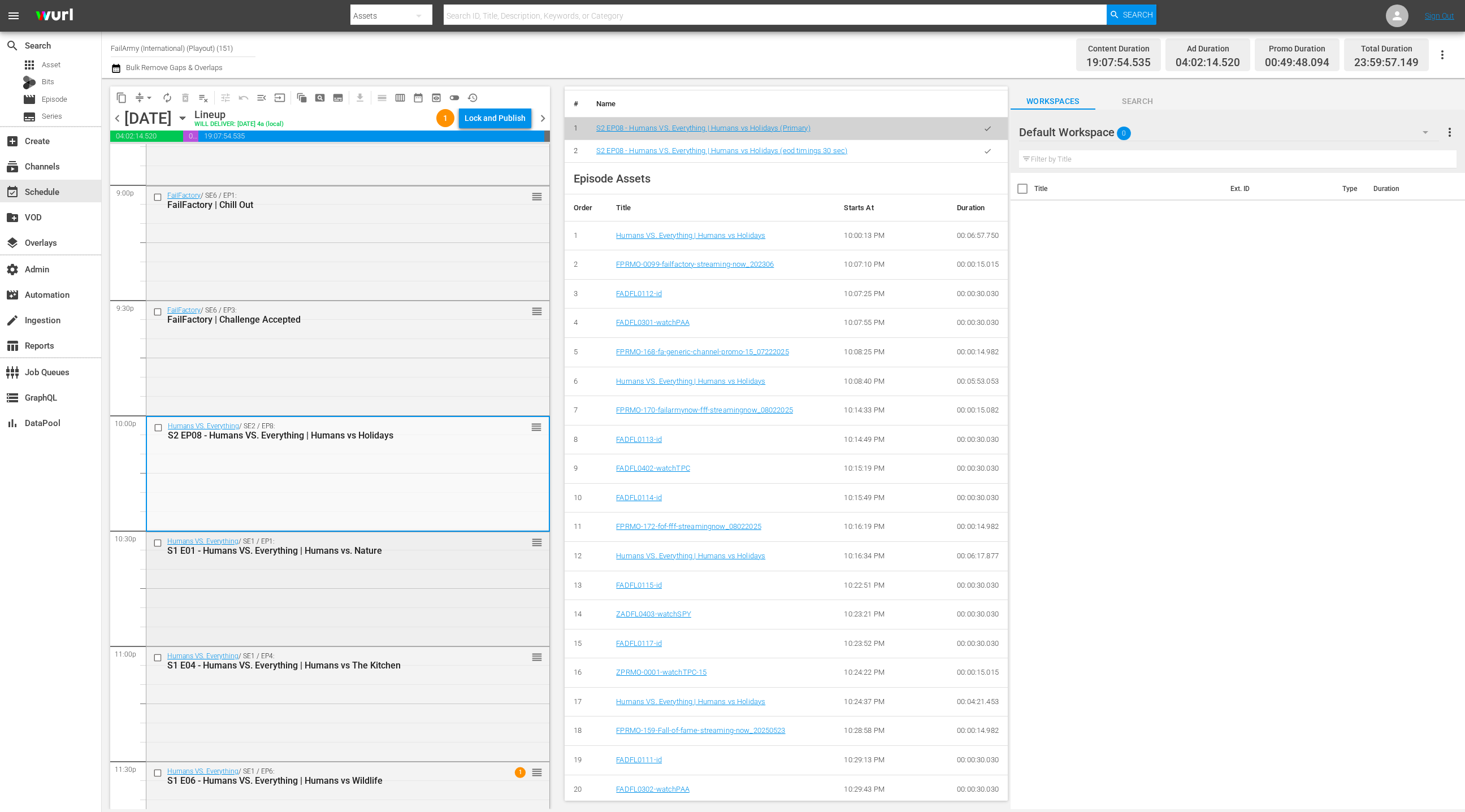
click at [445, 576] on div "Humans VS. Everything / SE1 / EP1: S1 E01 - Humans VS. Everything | Humans vs. …" at bounding box center [348, 588] width 403 height 112
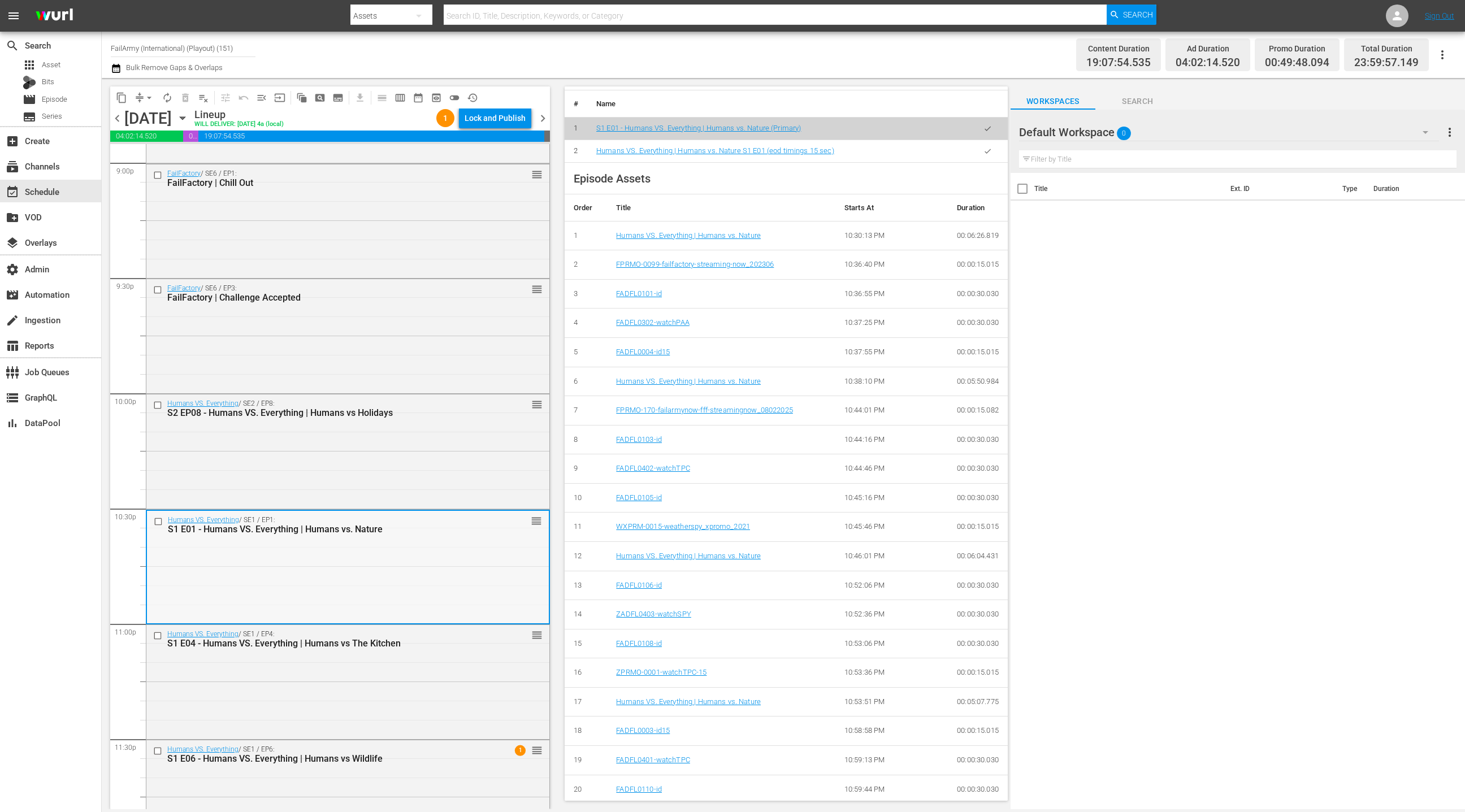
scroll to position [4845, 0]
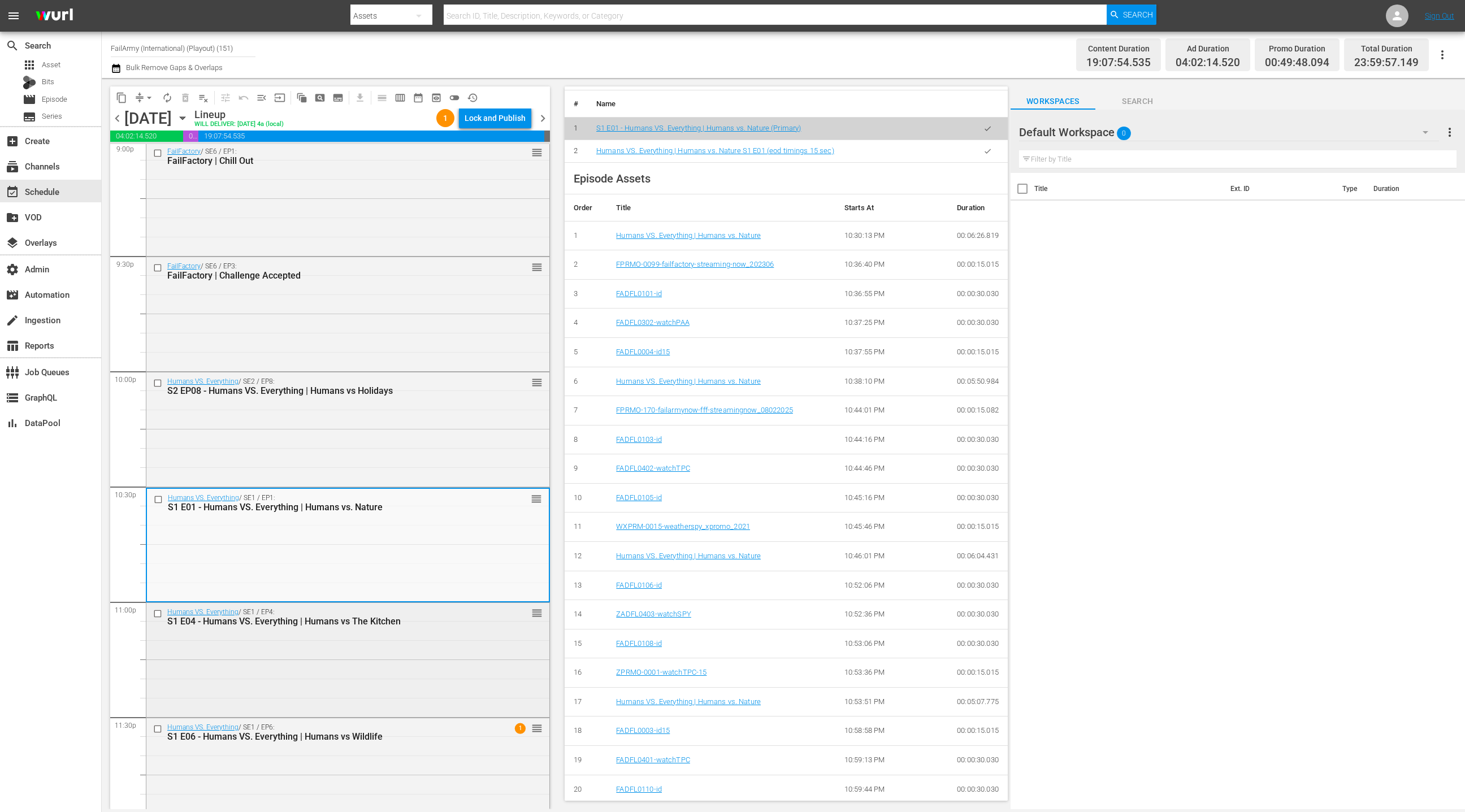
click at [441, 631] on div "Humans VS. Everything / SE1 / EP4: S1 E04 - Humans VS. Everything | Humans vs T…" at bounding box center [348, 659] width 403 height 112
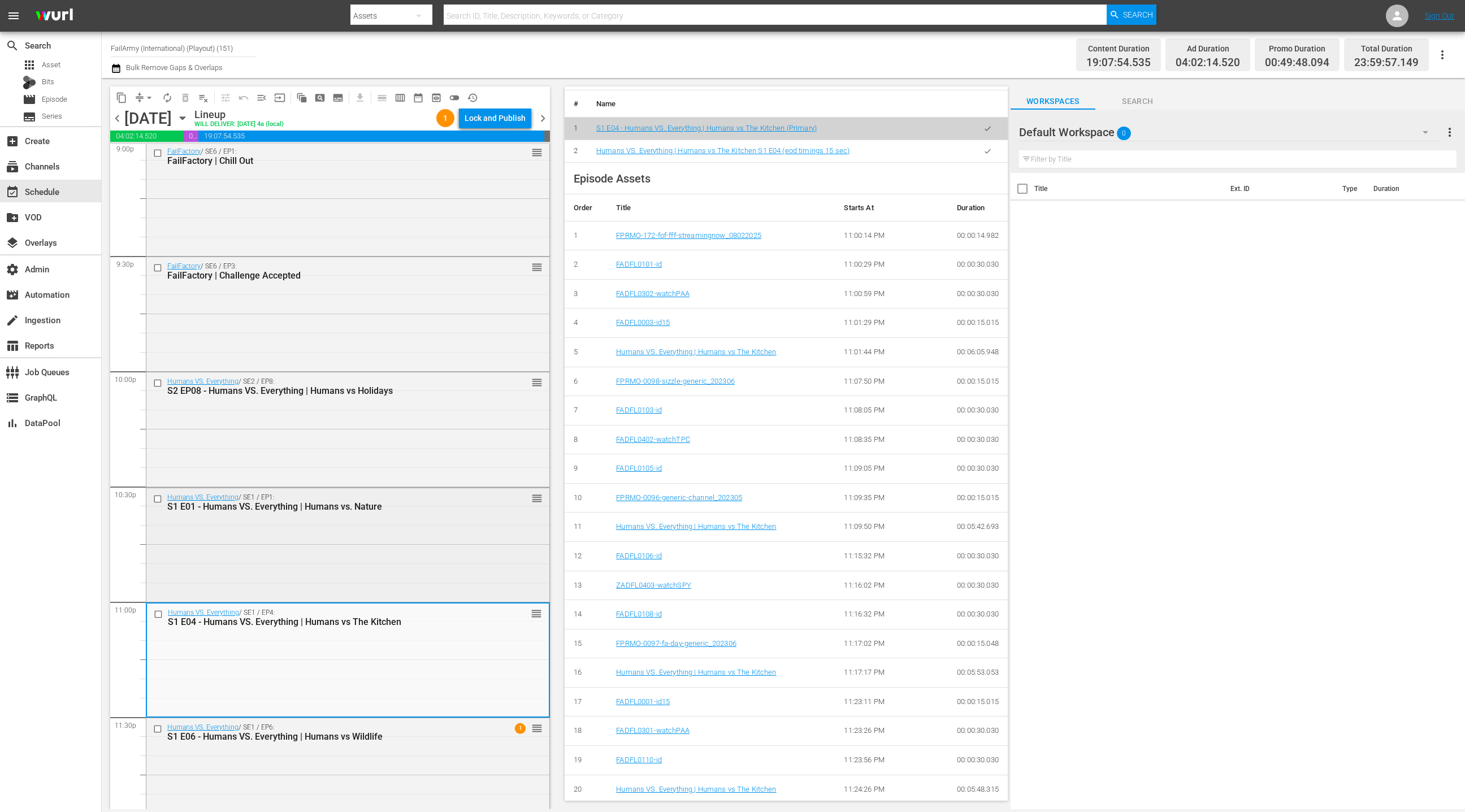
scroll to position [4869, 0]
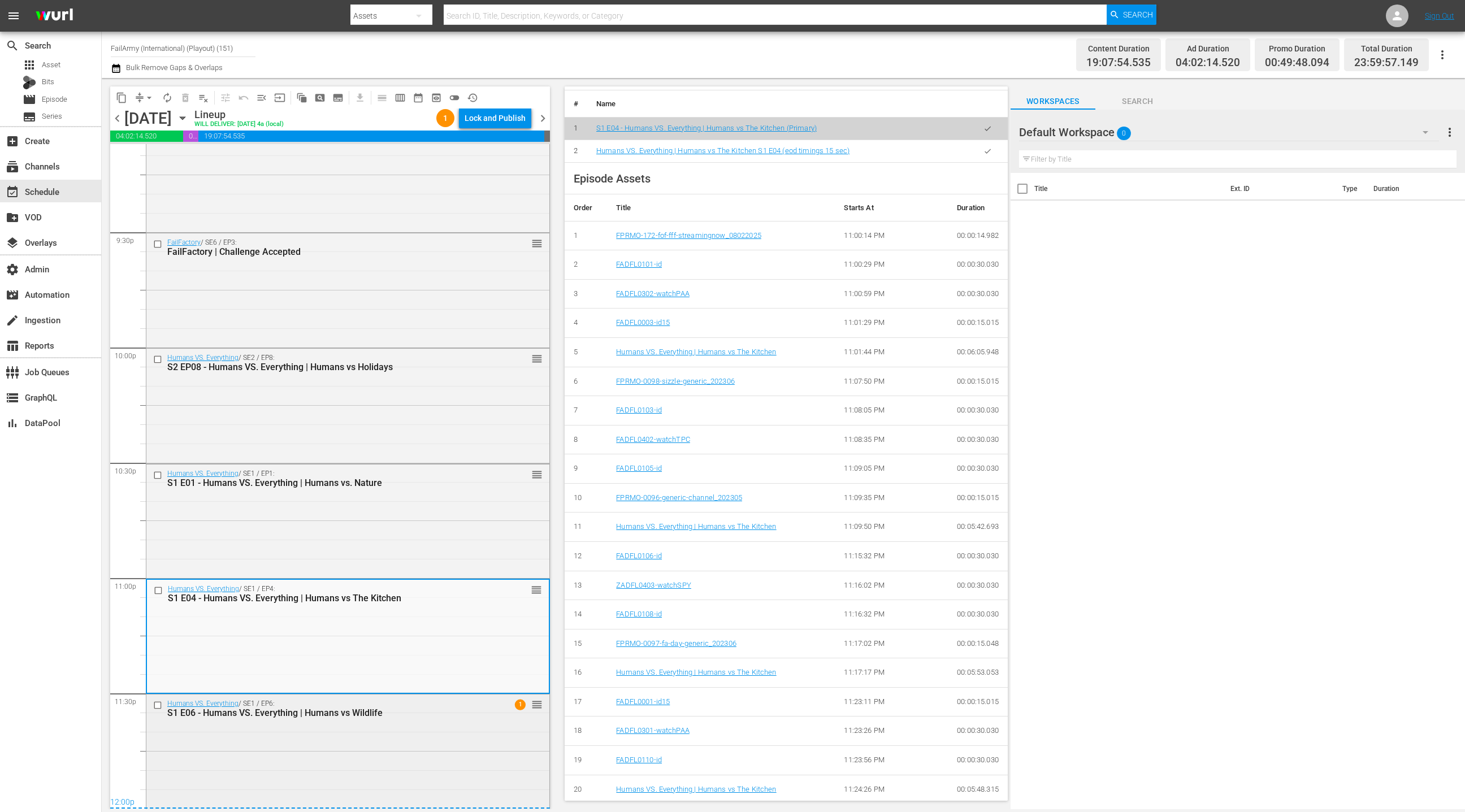
click at [399, 724] on div "Humans VS. Everything / SE1 / EP6: S1 E06 - Humans VS. Everything | Humans vs W…" at bounding box center [348, 750] width 403 height 112
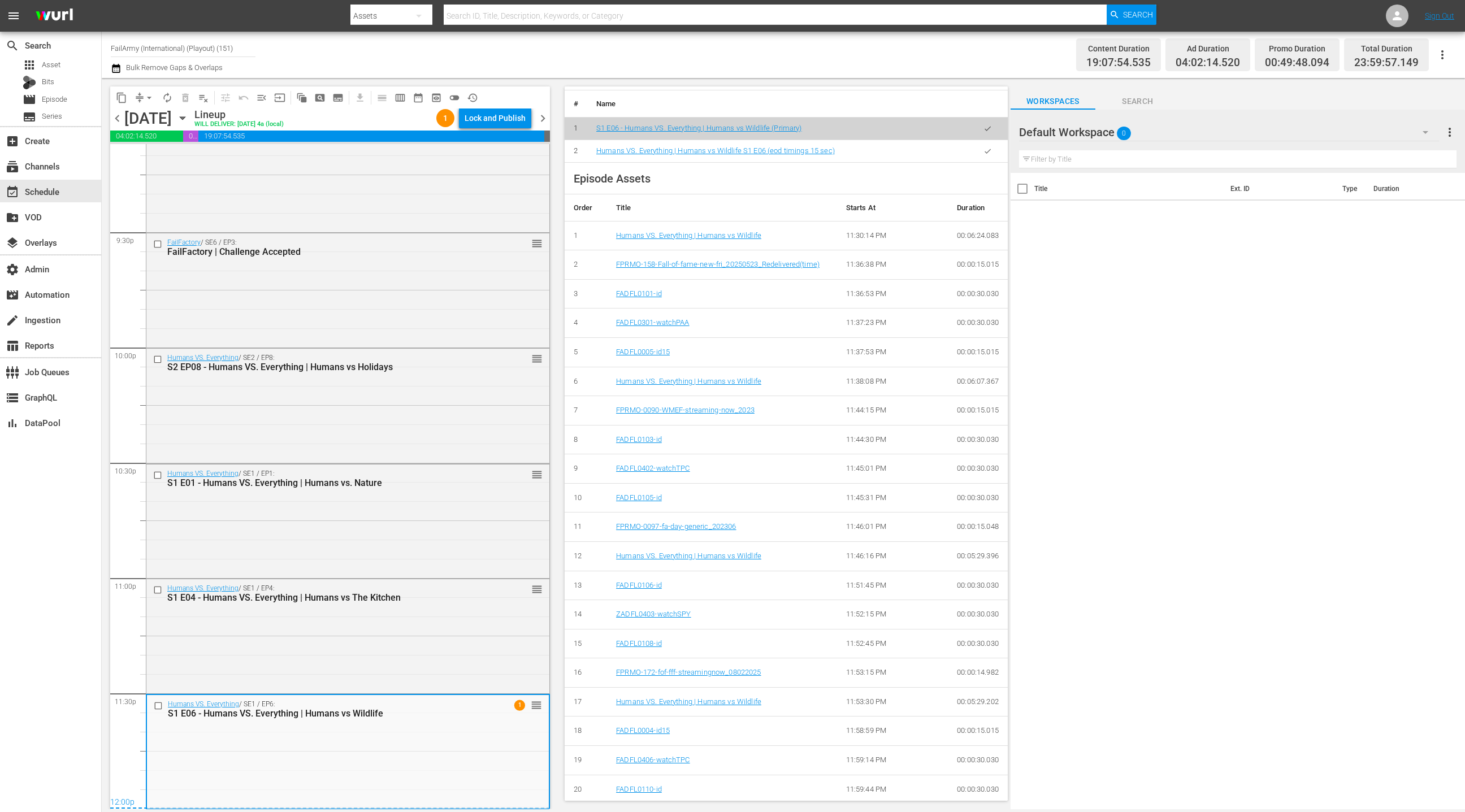
scroll to position [0, 0]
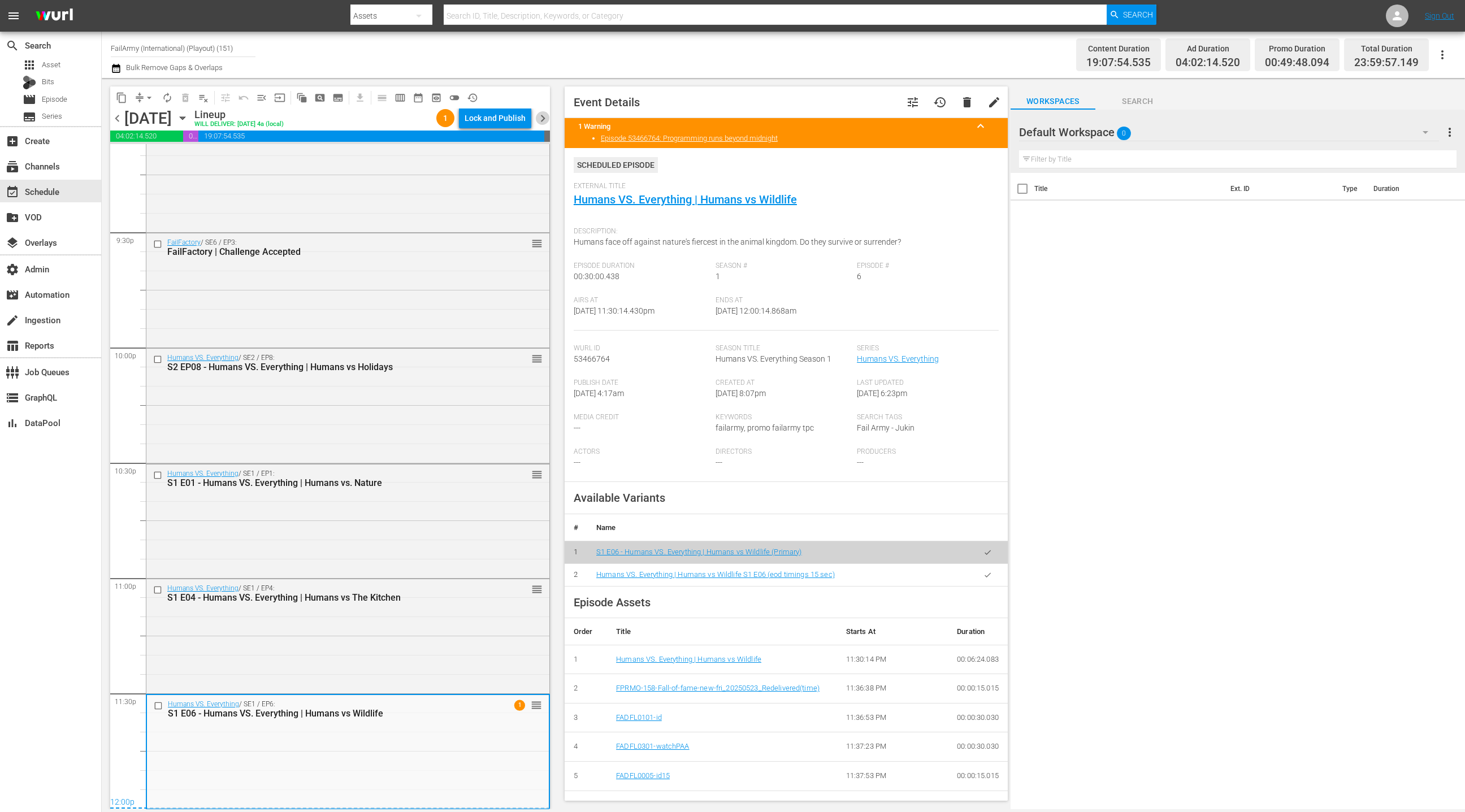
click at [541, 116] on span "chevron_right" at bounding box center [543, 118] width 14 height 14
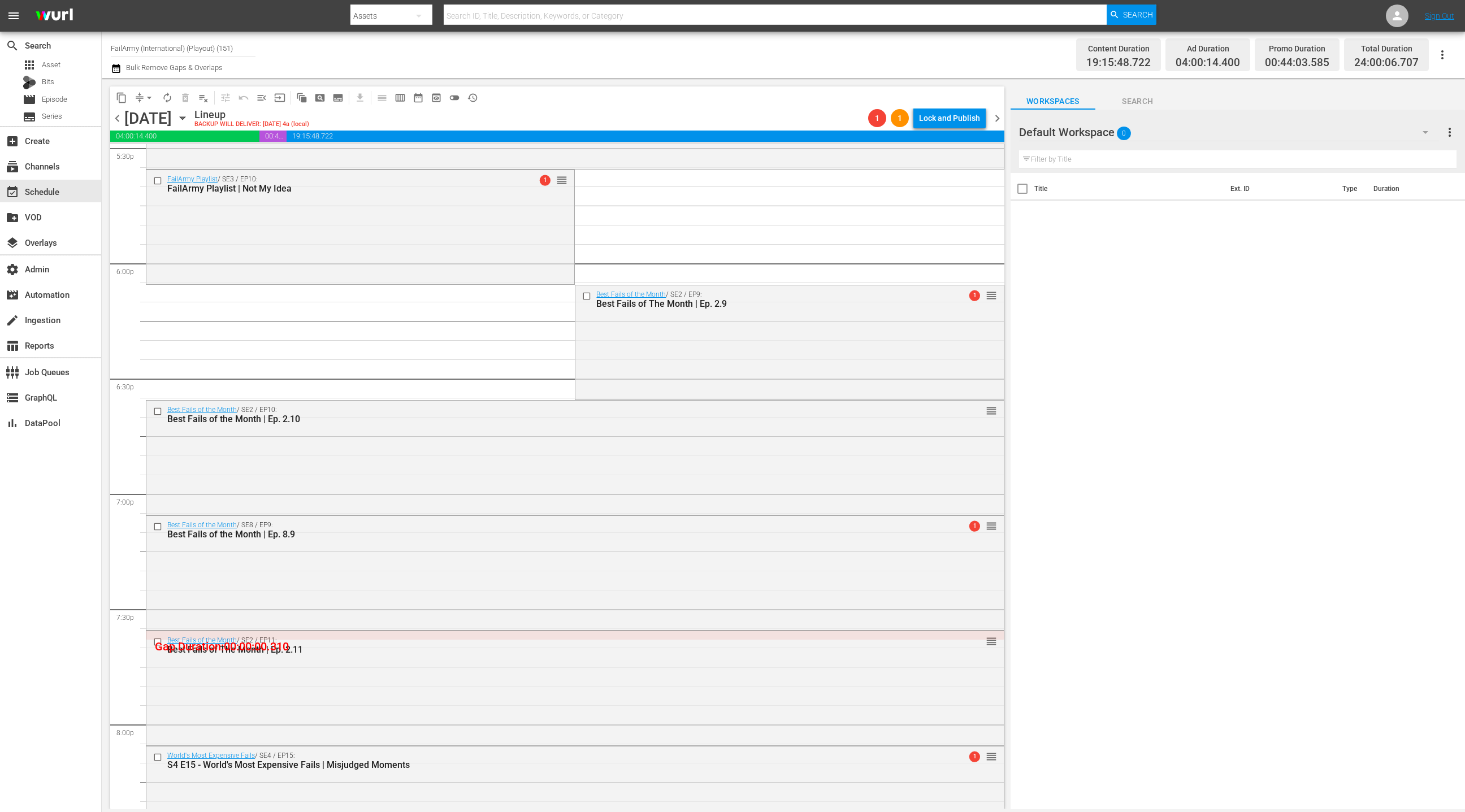
scroll to position [3704, 0]
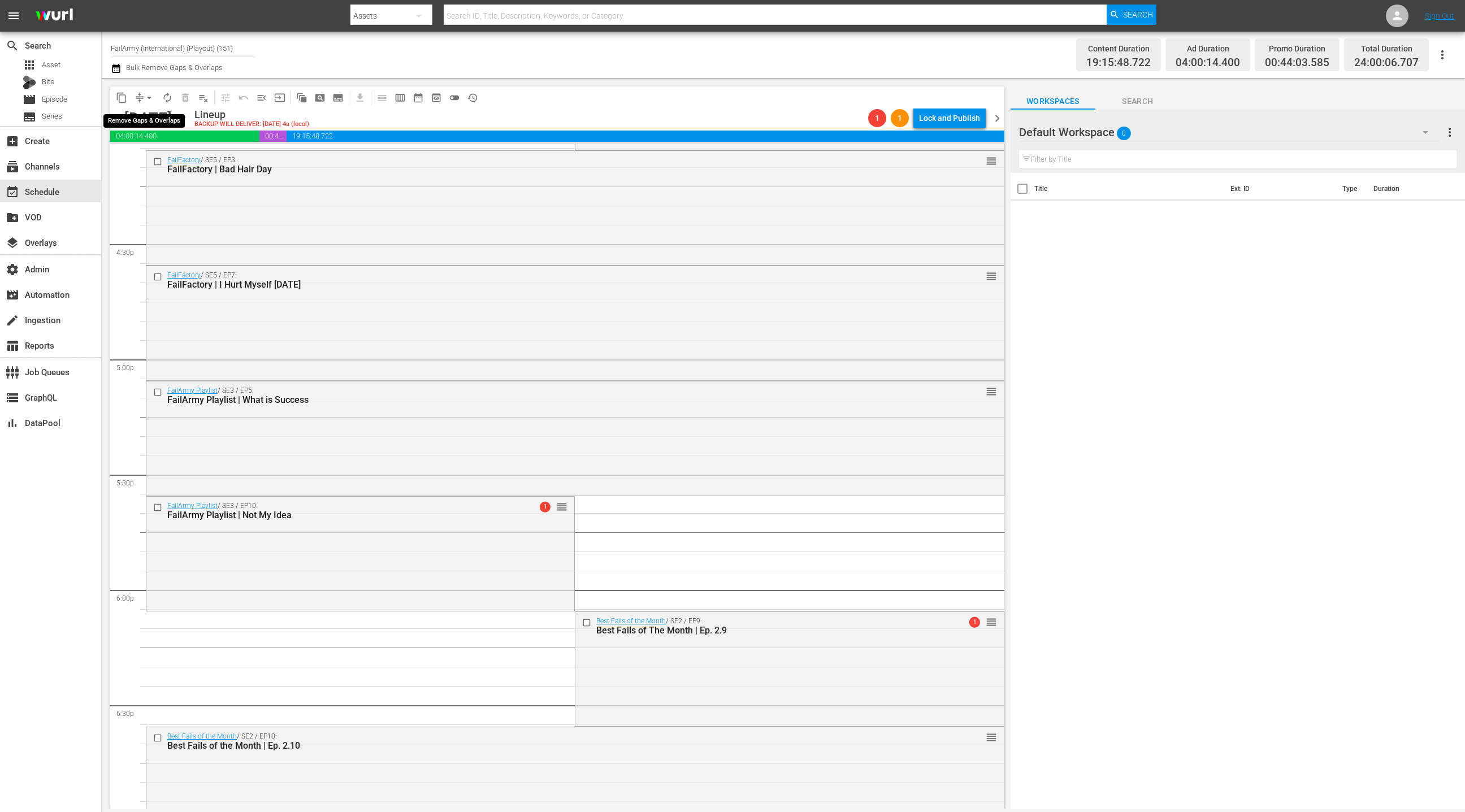
click at [150, 97] on span "arrow_drop_down" at bounding box center [149, 98] width 12 height 12
click at [164, 160] on li "Align to End of Previous Day" at bounding box center [149, 157] width 119 height 18
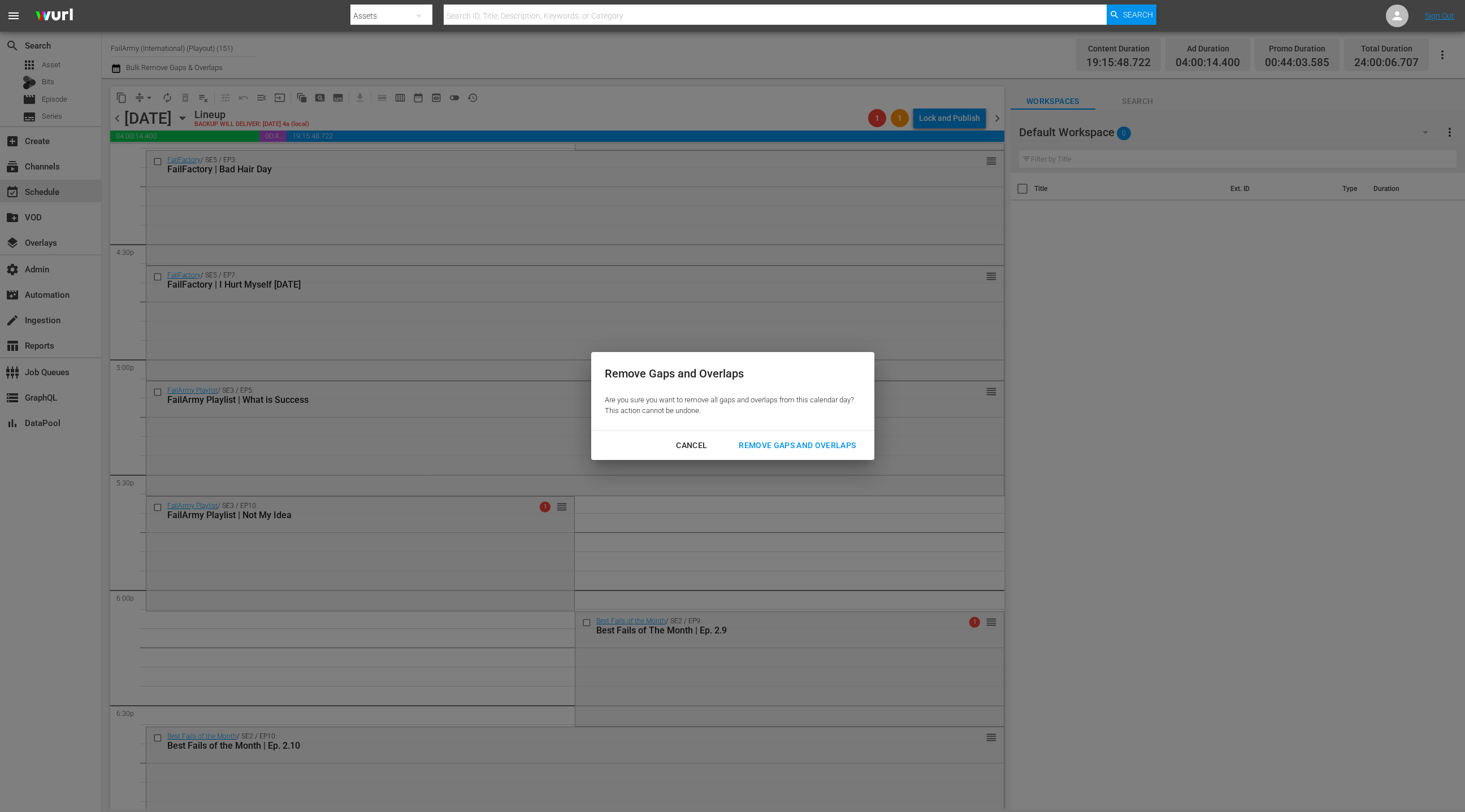
click at [791, 450] on div "Remove Gaps and Overlaps" at bounding box center [798, 446] width 135 height 14
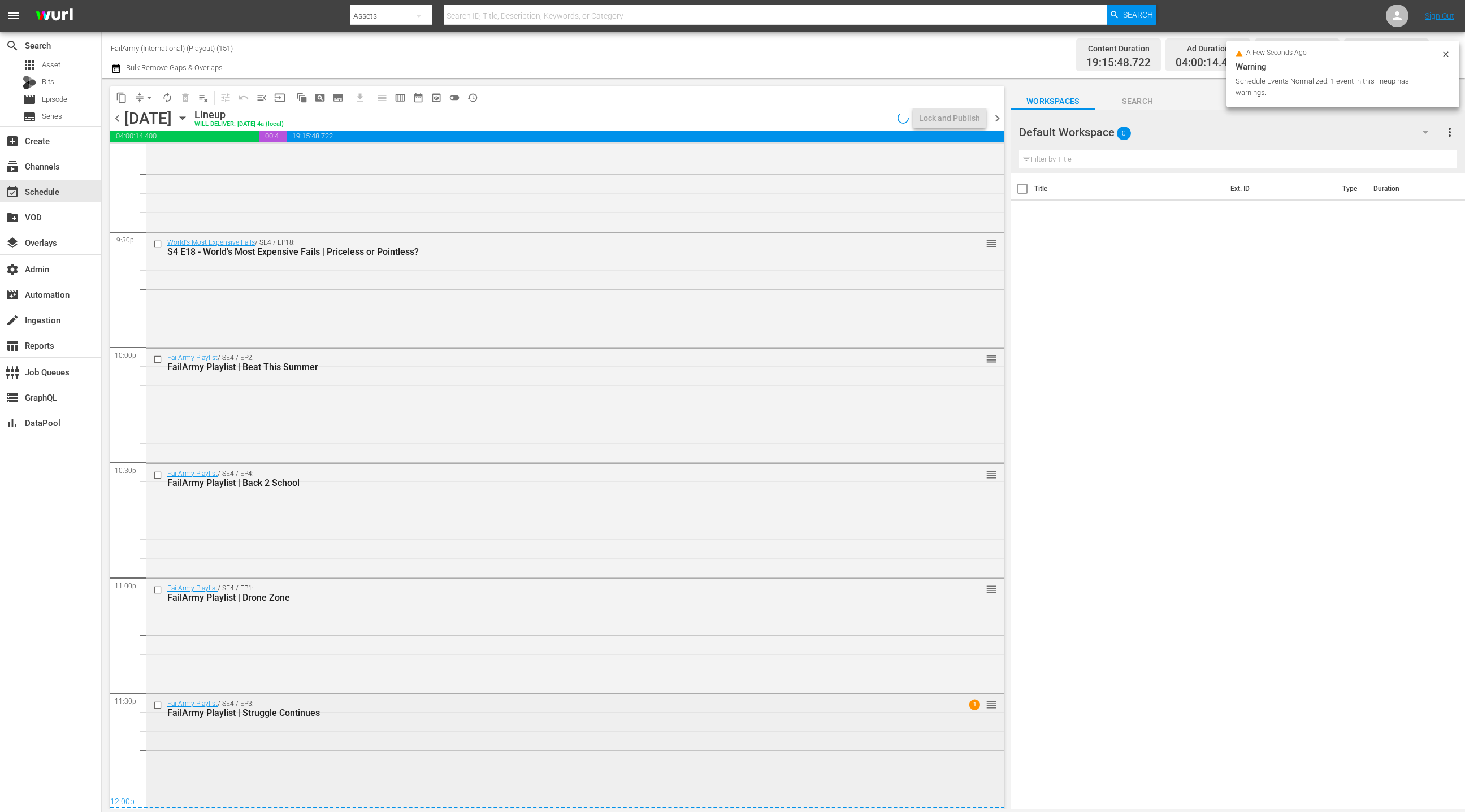
scroll to position [4869, 0]
click at [401, 740] on div "FailArmy Playlist / SE4 / EP3: FailArmy Playlist | Struggle Continues 1 reorder" at bounding box center [575, 751] width 857 height 112
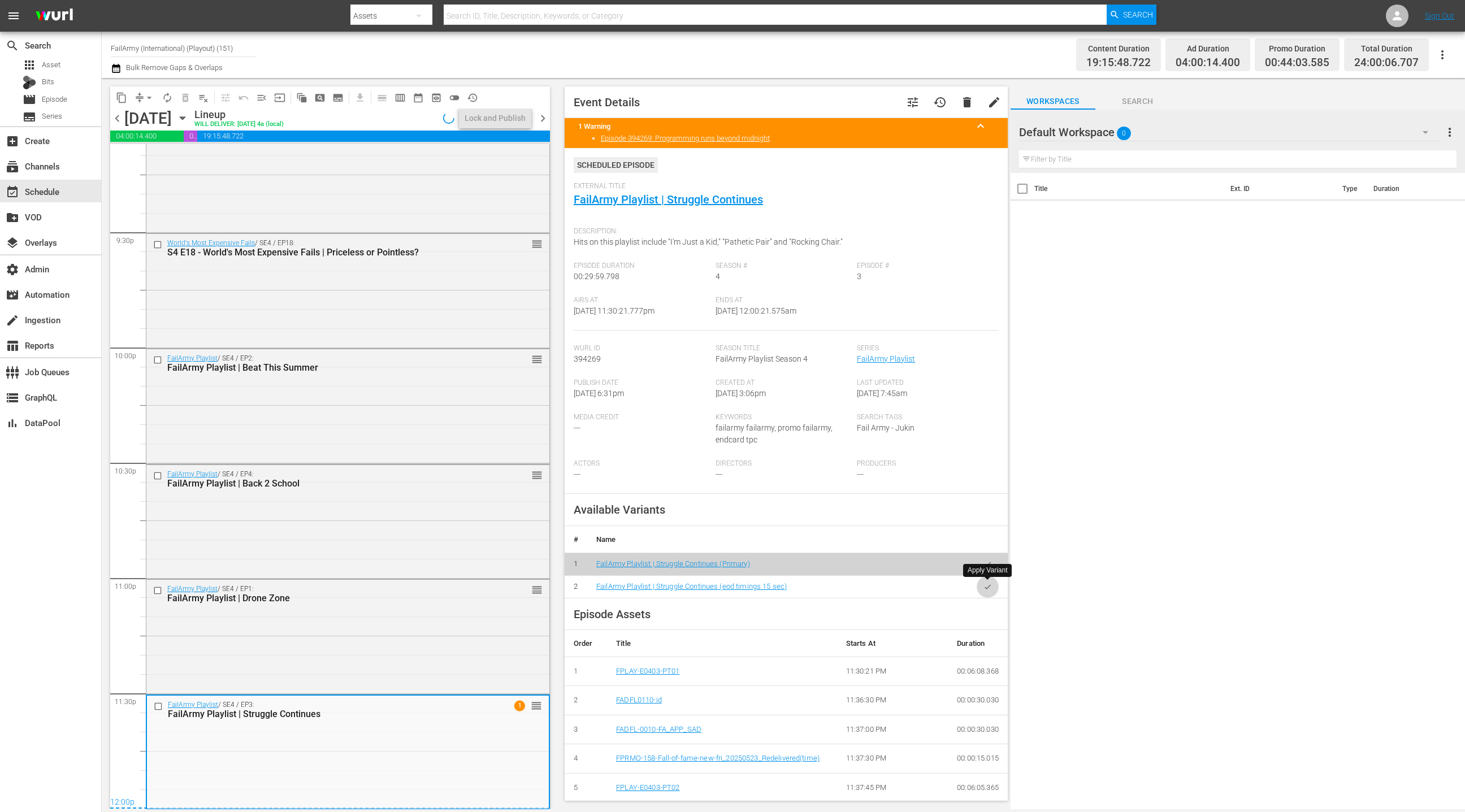
click at [985, 589] on icon "button" at bounding box center [988, 586] width 9 height 9
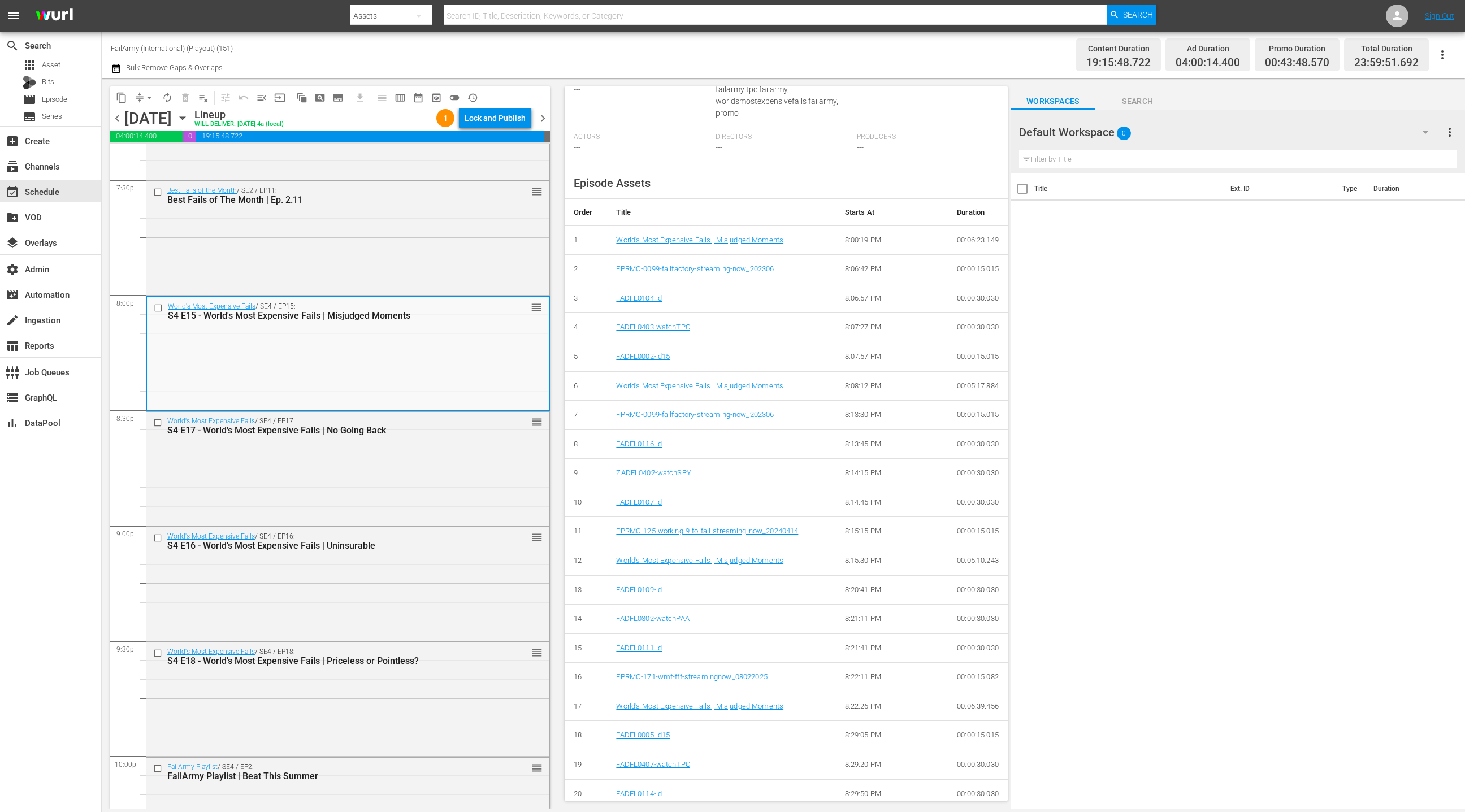
scroll to position [313, 0]
click at [402, 491] on div "World's Most Expensive Fails / SE4 / EP17: S4 E17 - World's Most Expensive Fail…" at bounding box center [348, 468] width 403 height 112
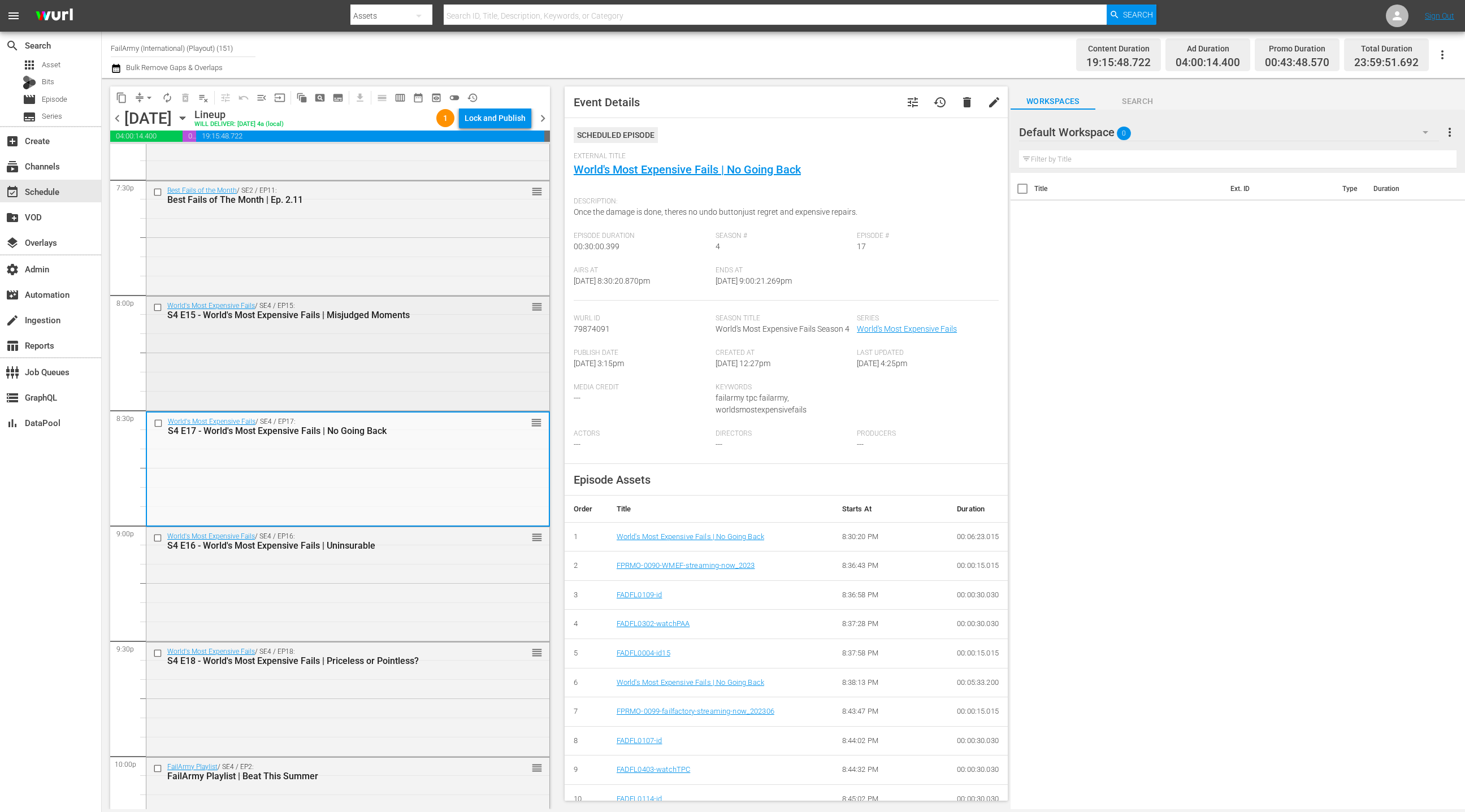
click at [409, 375] on div "World's Most Expensive Fails / SE4 / EP15: S4 E15 - World's Most Expensive Fail…" at bounding box center [348, 353] width 403 height 112
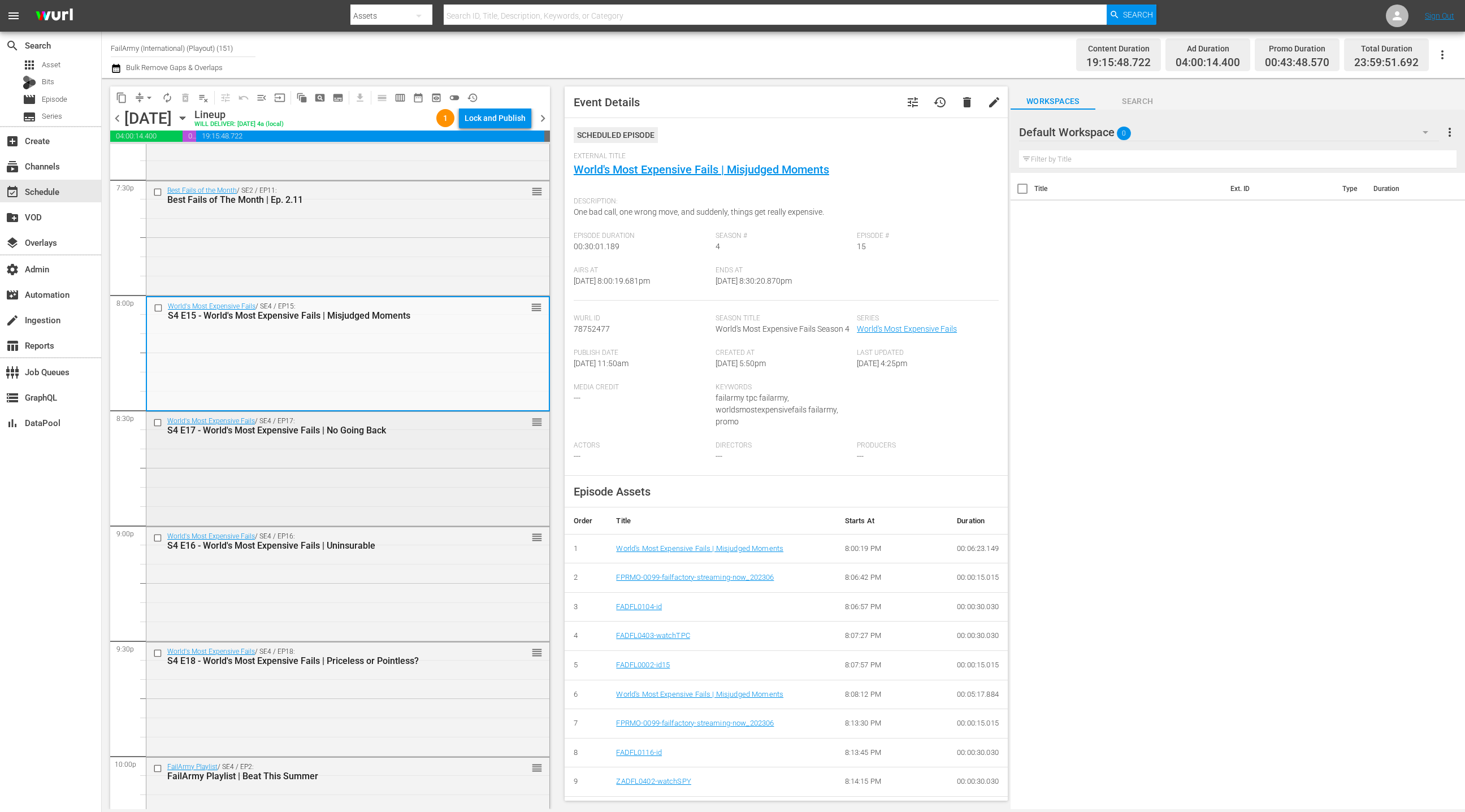
click at [433, 492] on div "World's Most Expensive Fails / SE4 / EP17: S4 E17 - World's Most Expensive Fail…" at bounding box center [348, 468] width 403 height 112
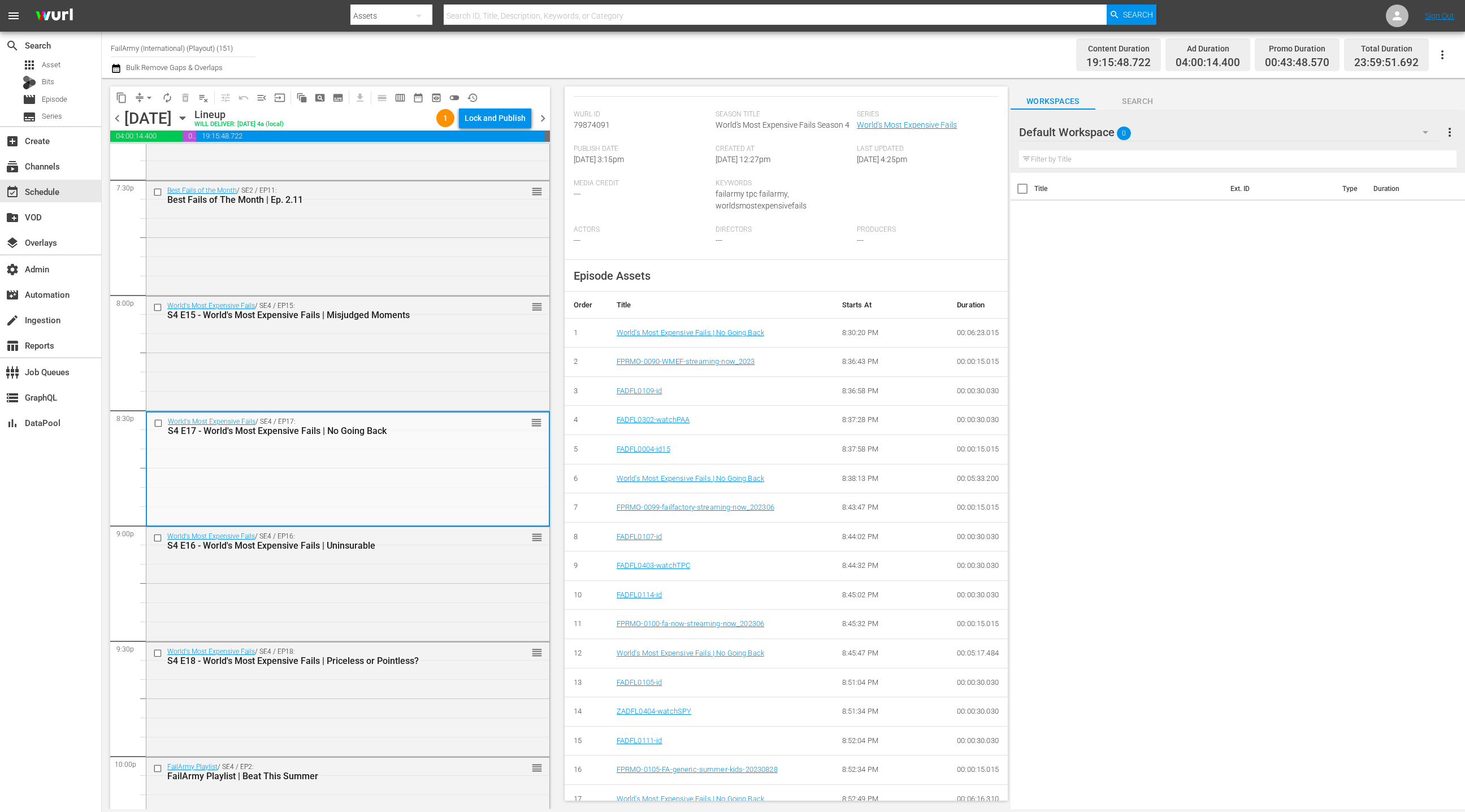
scroll to position [219, 0]
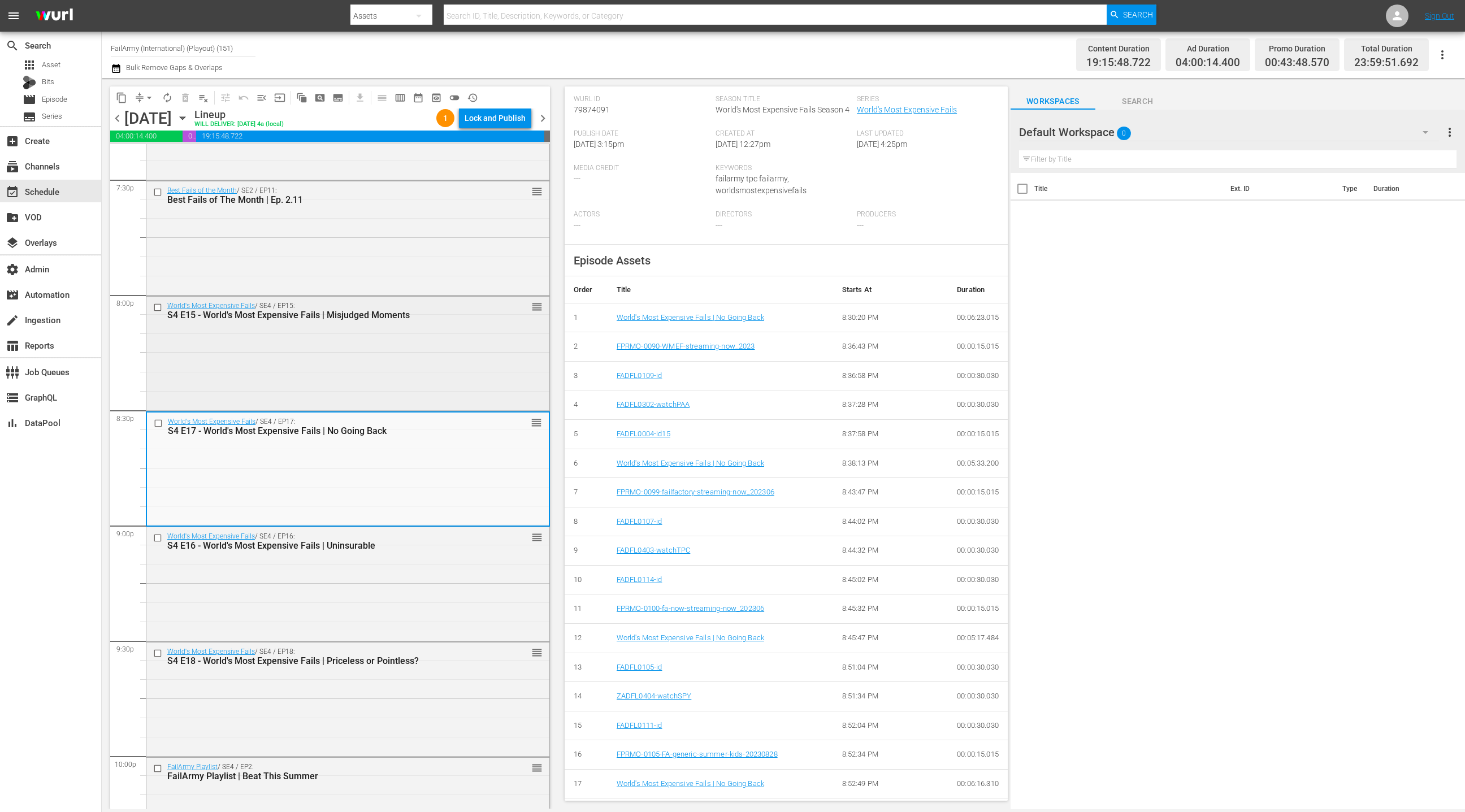
click at [453, 363] on div "World's Most Expensive Fails / SE4 / EP15: S4 E15 - World's Most Expensive Fail…" at bounding box center [348, 353] width 403 height 112
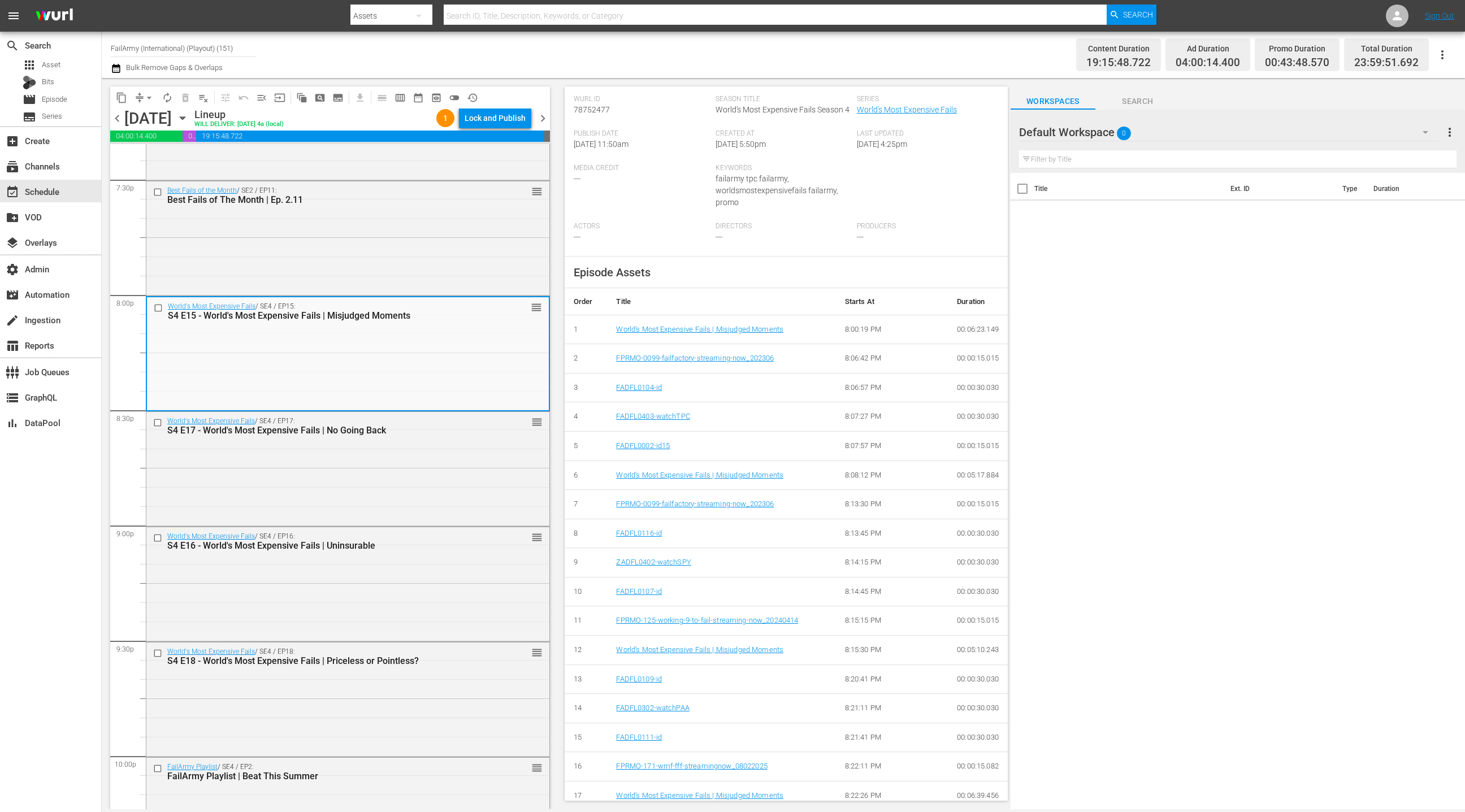
scroll to position [0, 0]
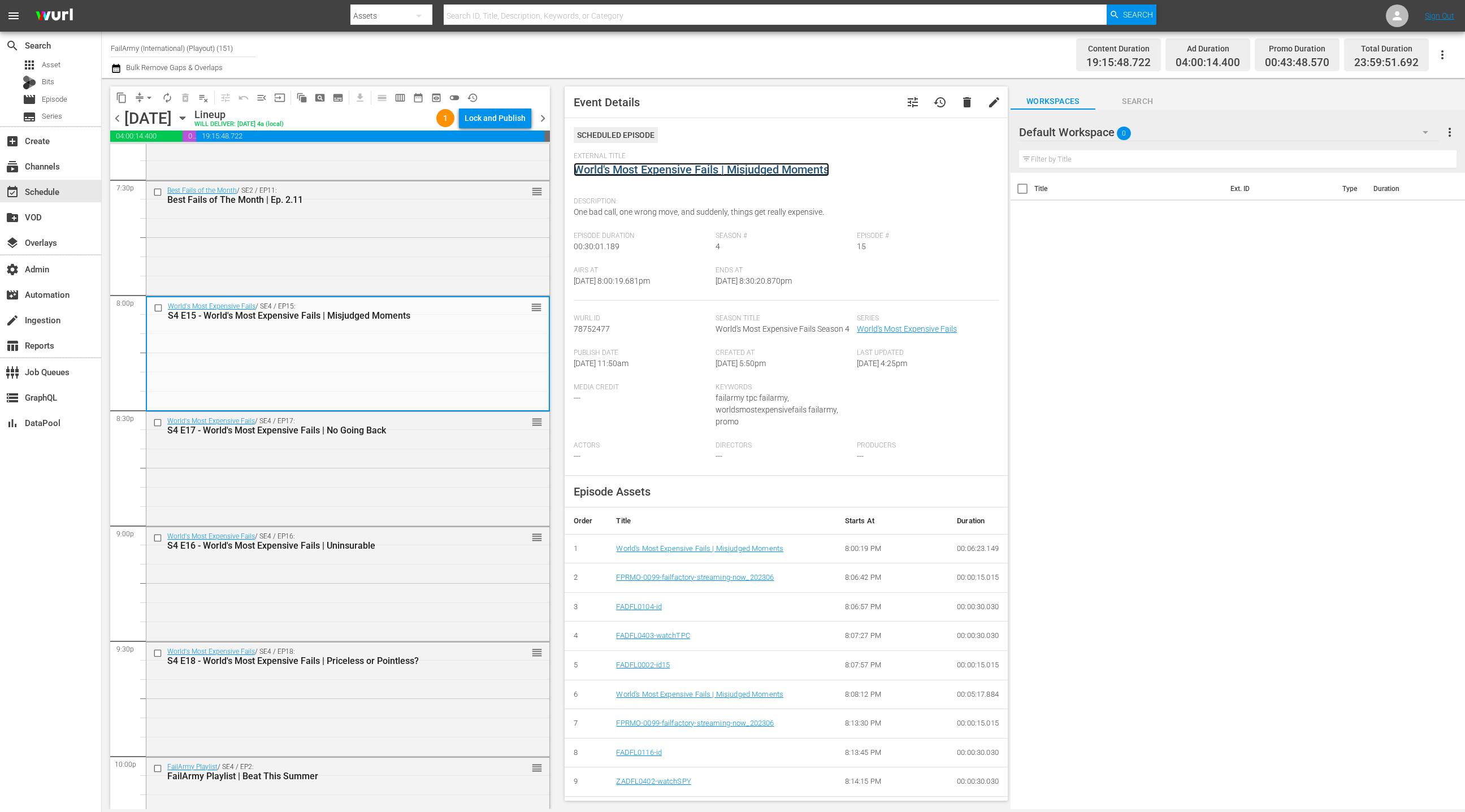
click at [620, 174] on link "World's Most Expensive Fails | Misjudged Moments" at bounding box center [701, 170] width 256 height 14
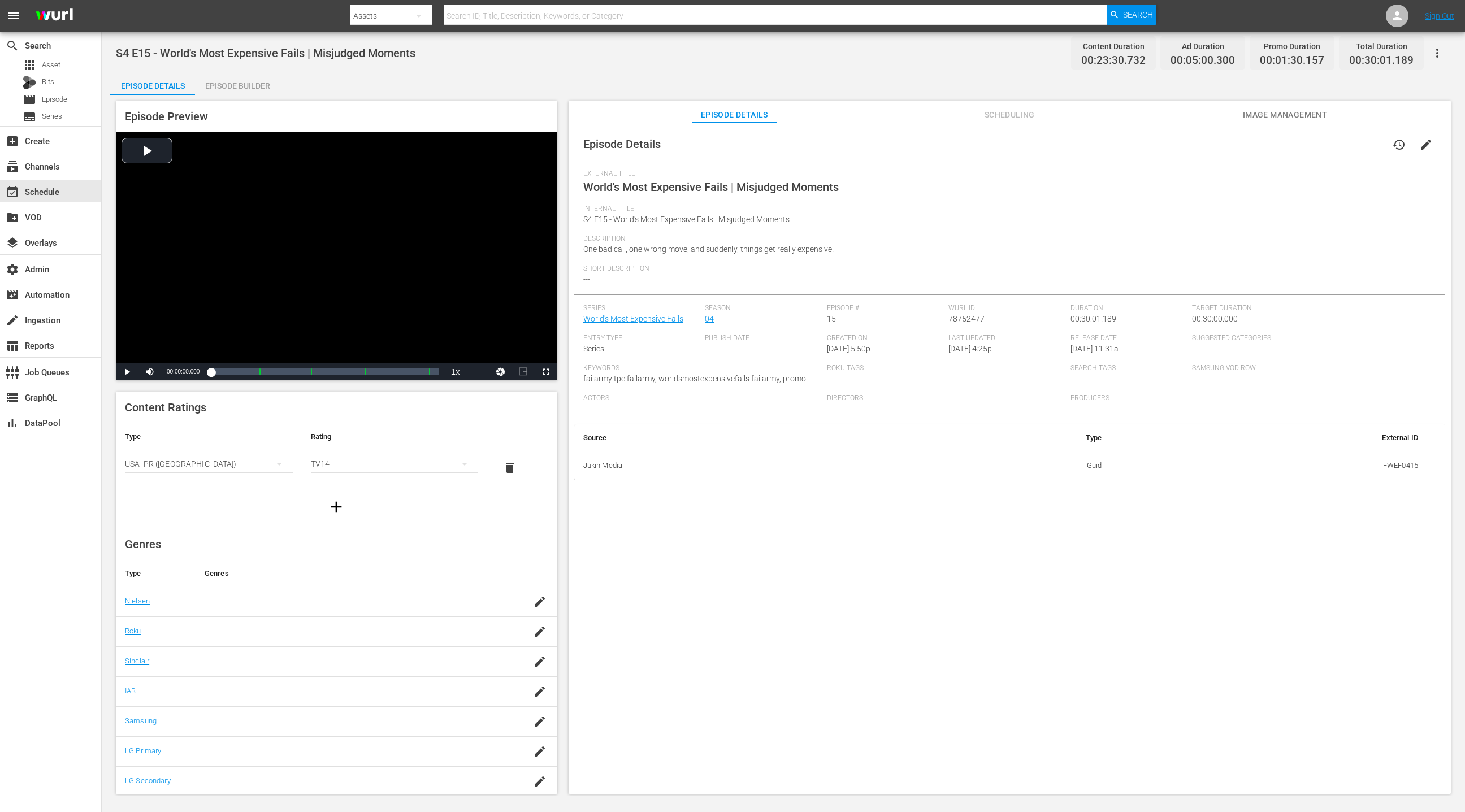
click at [255, 90] on div "Episode Builder" at bounding box center [237, 86] width 85 height 27
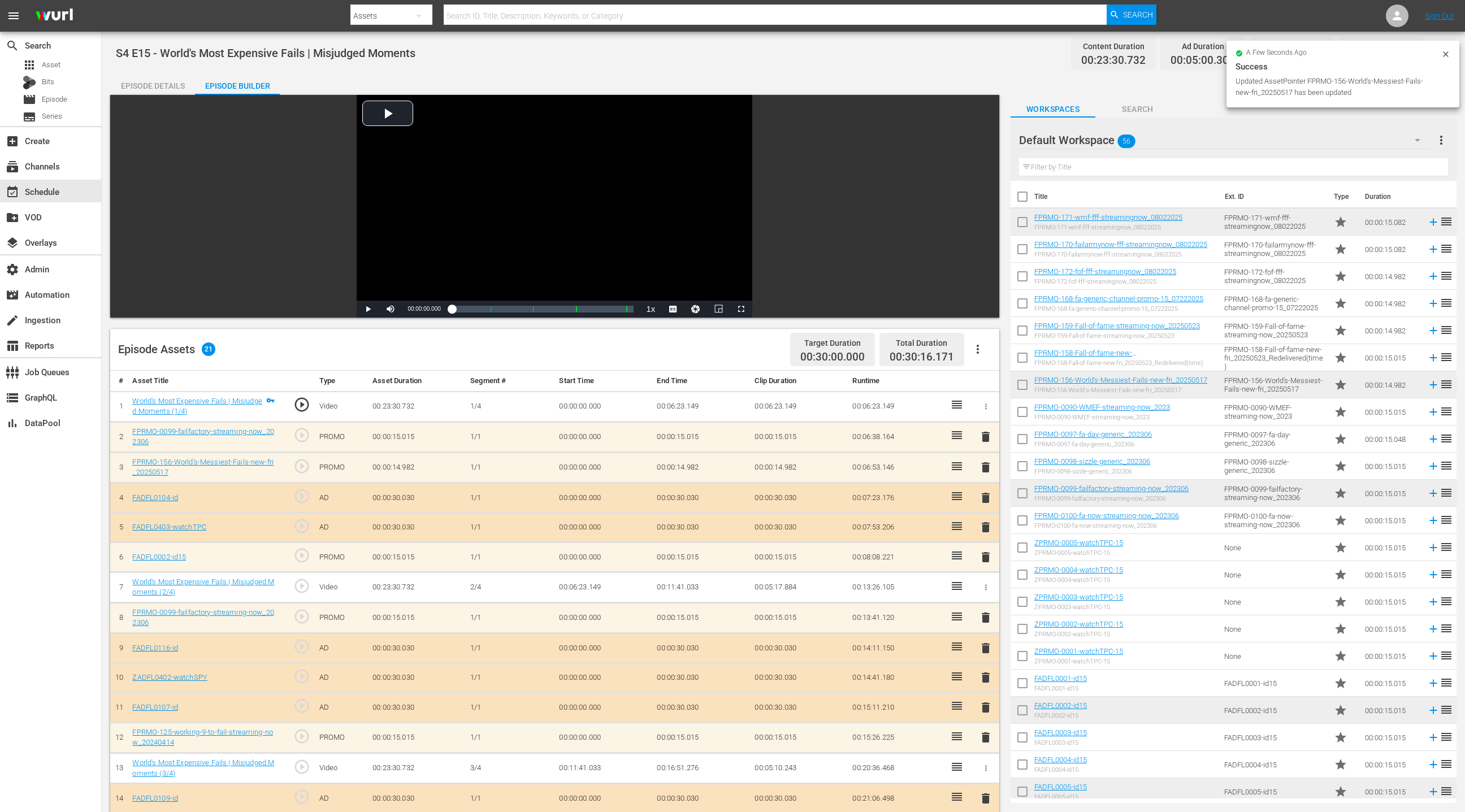
click at [984, 435] on span "delete" at bounding box center [986, 437] width 14 height 14
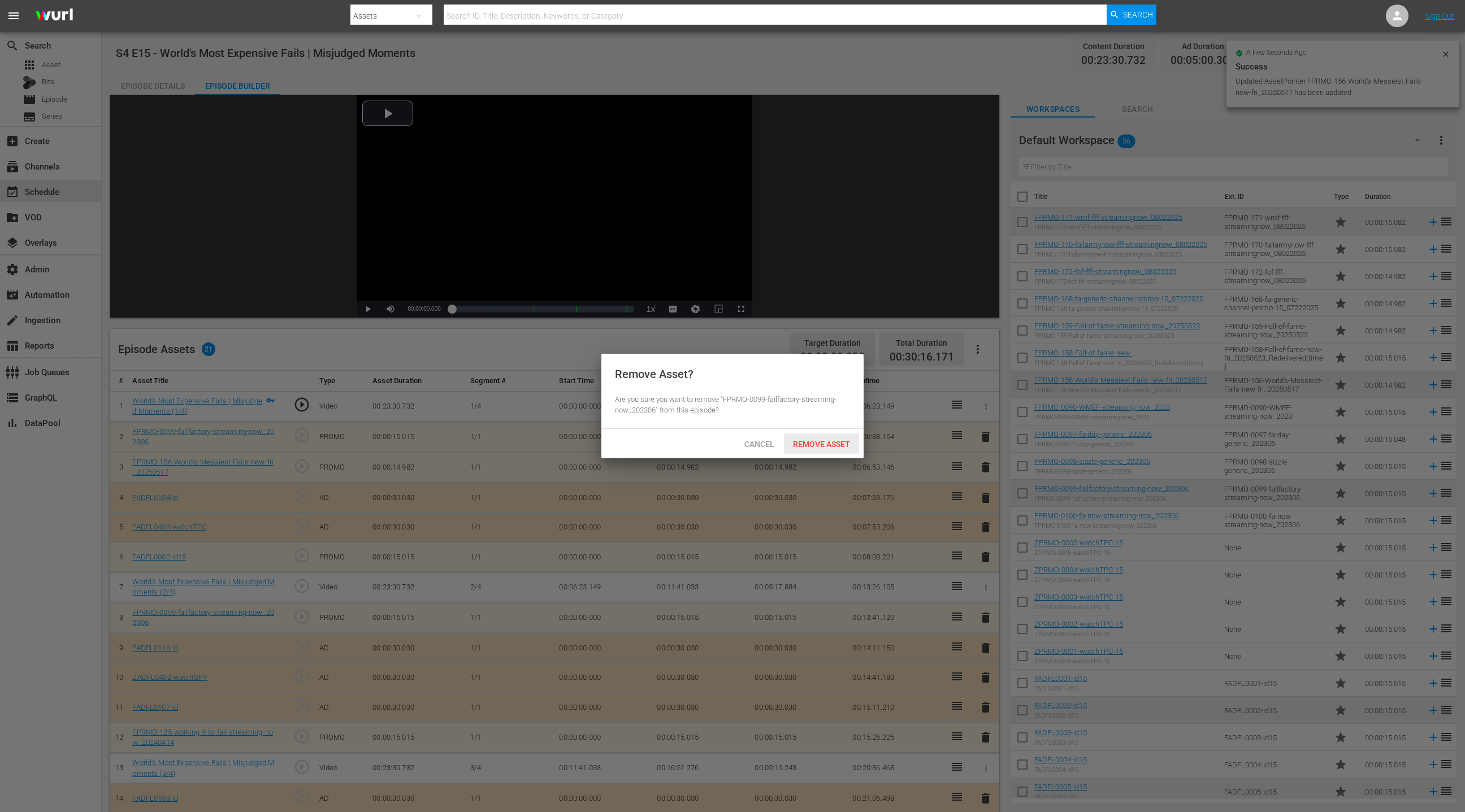
click at [803, 447] on span "Remove Asset" at bounding box center [822, 444] width 75 height 9
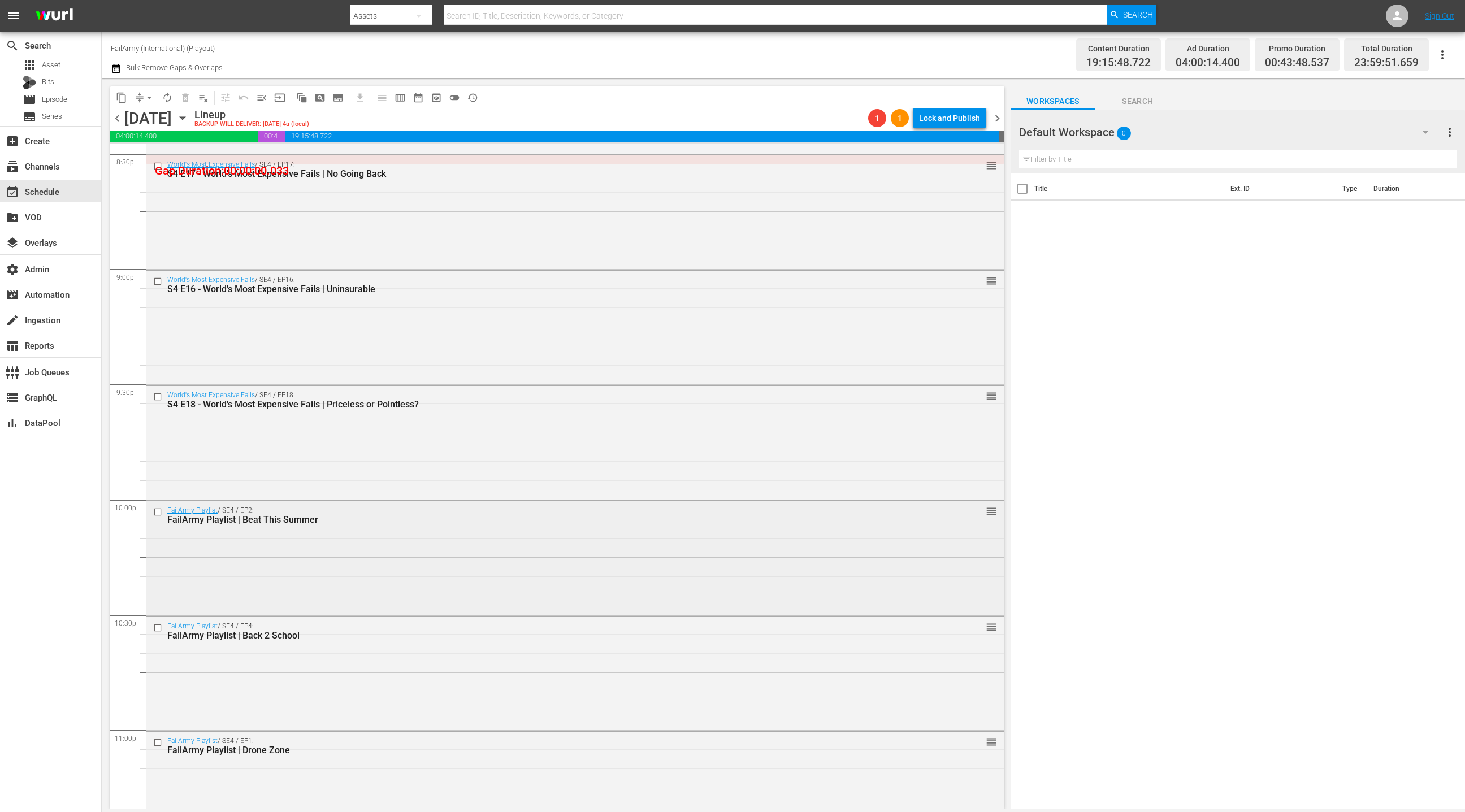
scroll to position [4645, 0]
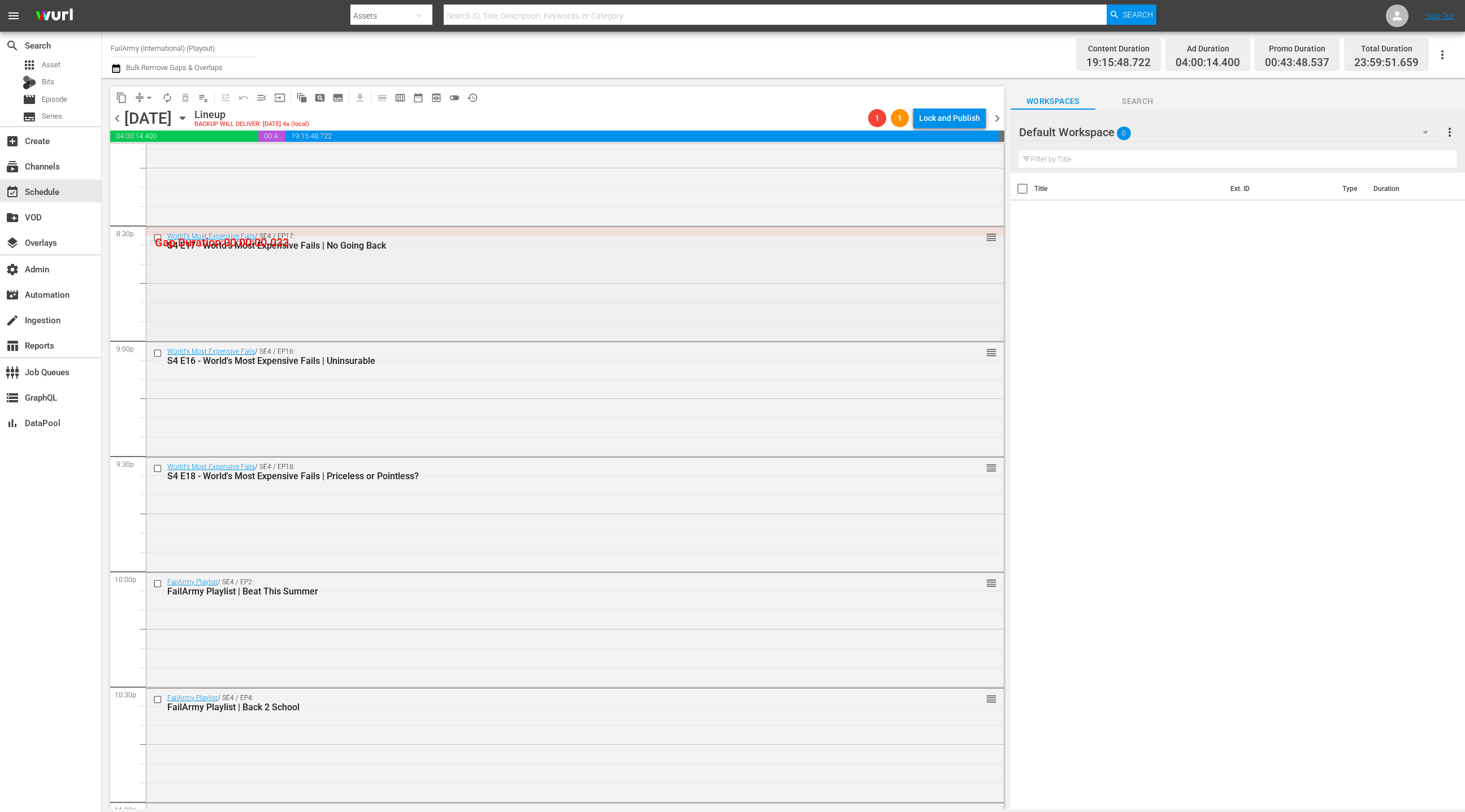
click at [417, 303] on div "World's Most Expensive Fails / SE4 / EP17: S4 E17 - World's Most Expensive Fail…" at bounding box center [575, 284] width 857 height 112
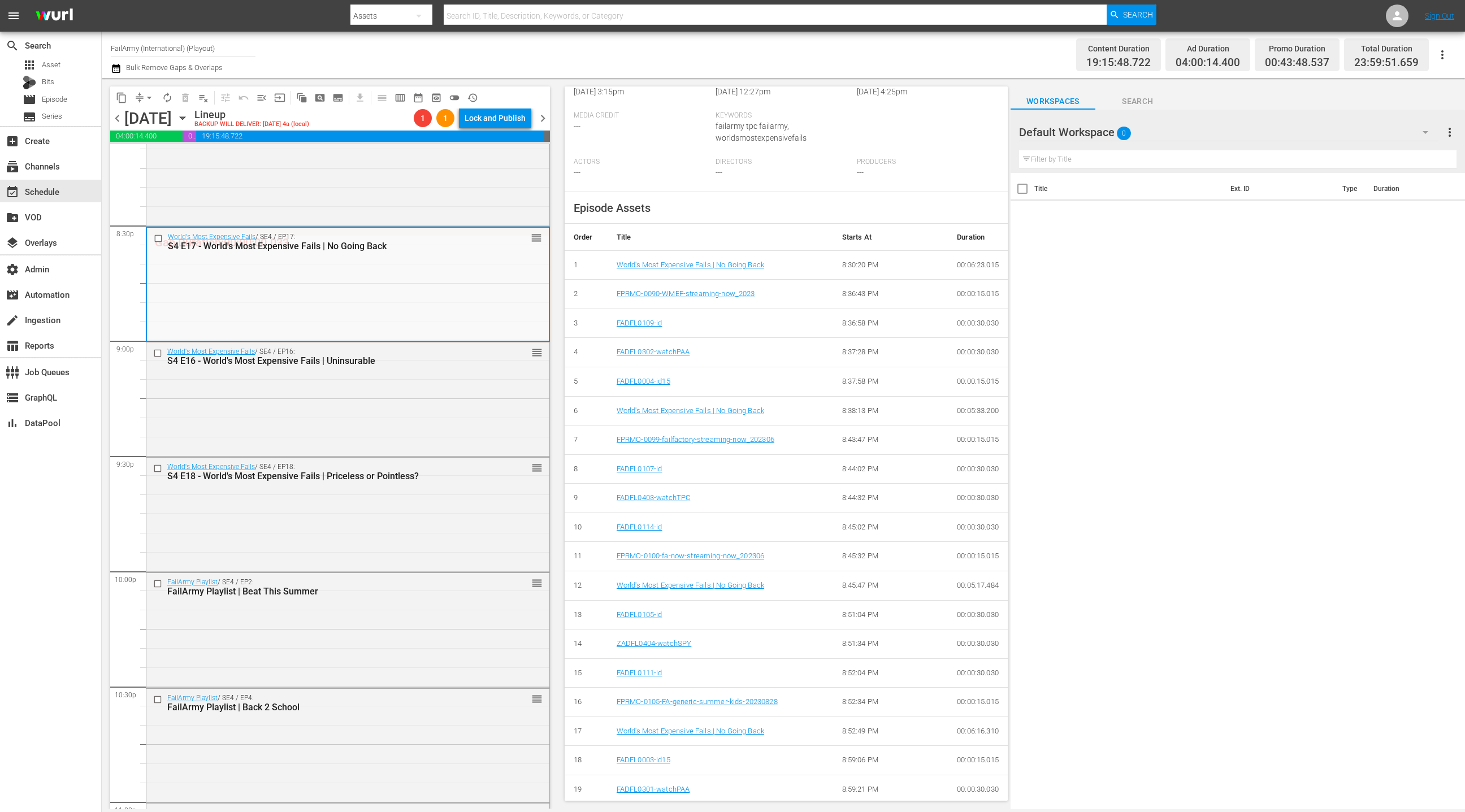
scroll to position [302, 0]
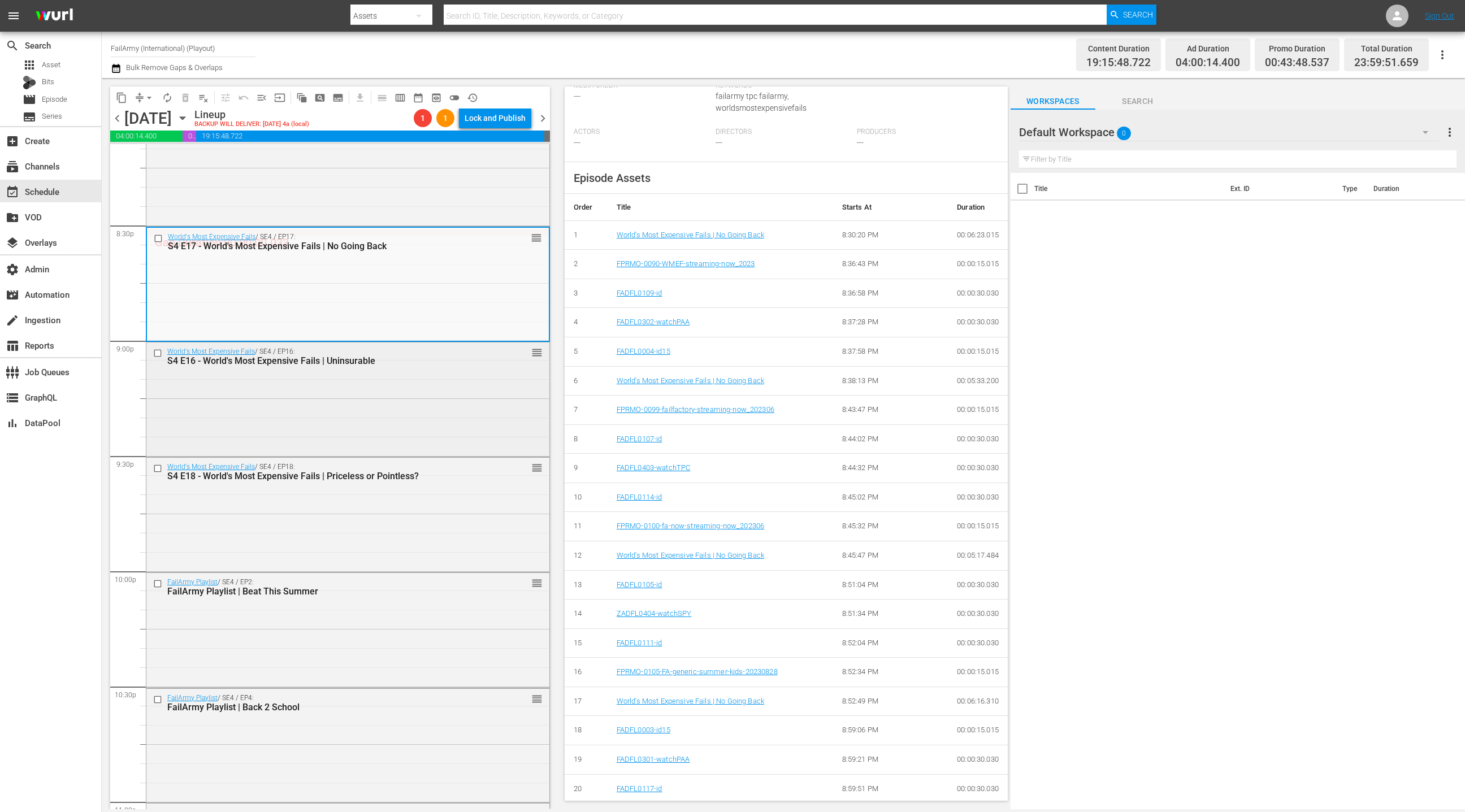
click at [408, 414] on div "World's Most Expensive Fails / SE4 / EP16: S4 E16 - World's Most Expensive Fail…" at bounding box center [348, 398] width 403 height 112
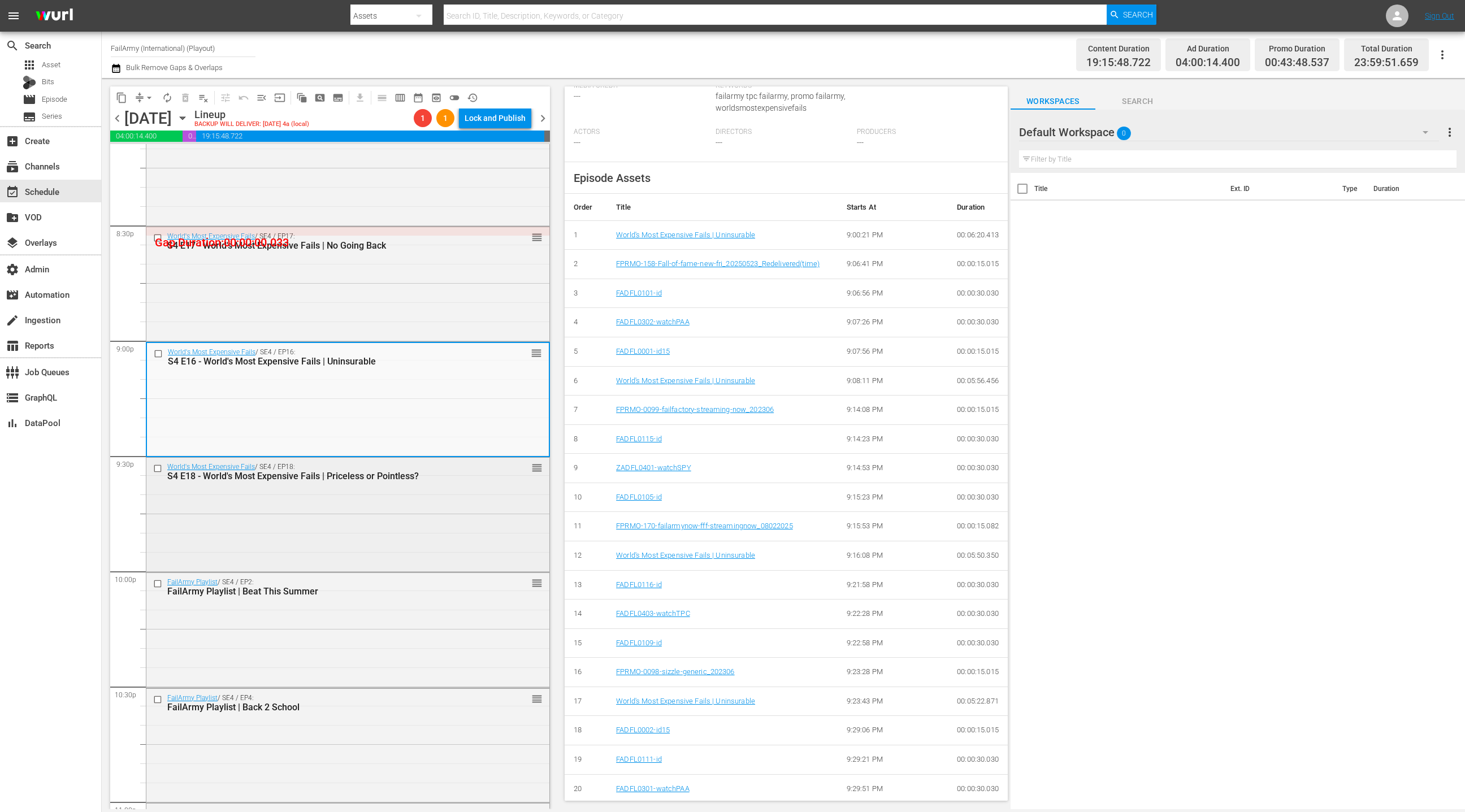
click at [465, 525] on div "World's Most Expensive Fails / SE4 / EP18: S4 E18 - World's Most Expensive Fail…" at bounding box center [348, 514] width 403 height 112
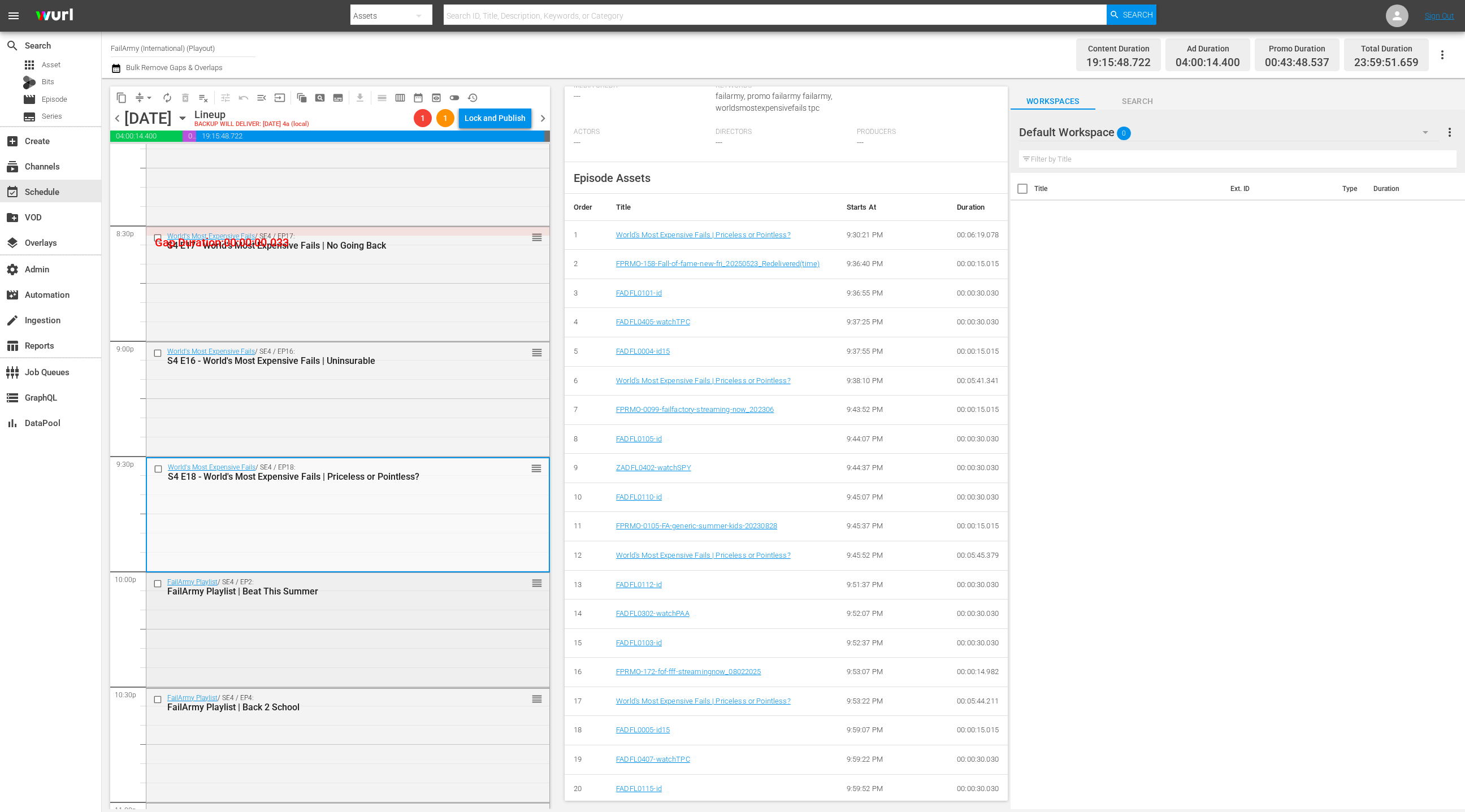
click at [454, 607] on div "FailArmy Playlist / SE4 / EP2: FailArmy Playlist | Beat This Summer reorder" at bounding box center [348, 629] width 403 height 112
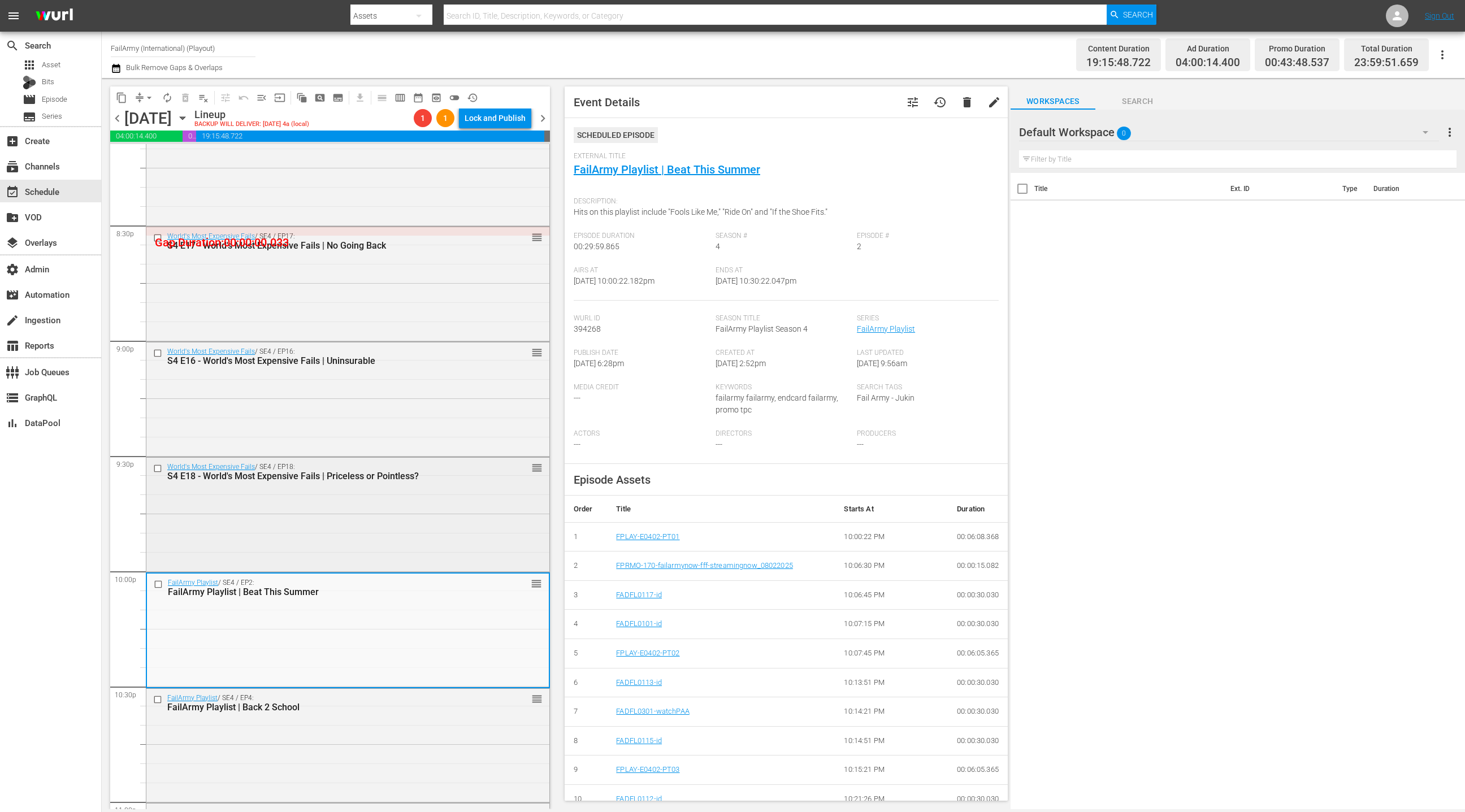
click at [436, 518] on div "World's Most Expensive Fails / SE4 / EP18: S4 E18 - World's Most Expensive Fail…" at bounding box center [348, 514] width 403 height 112
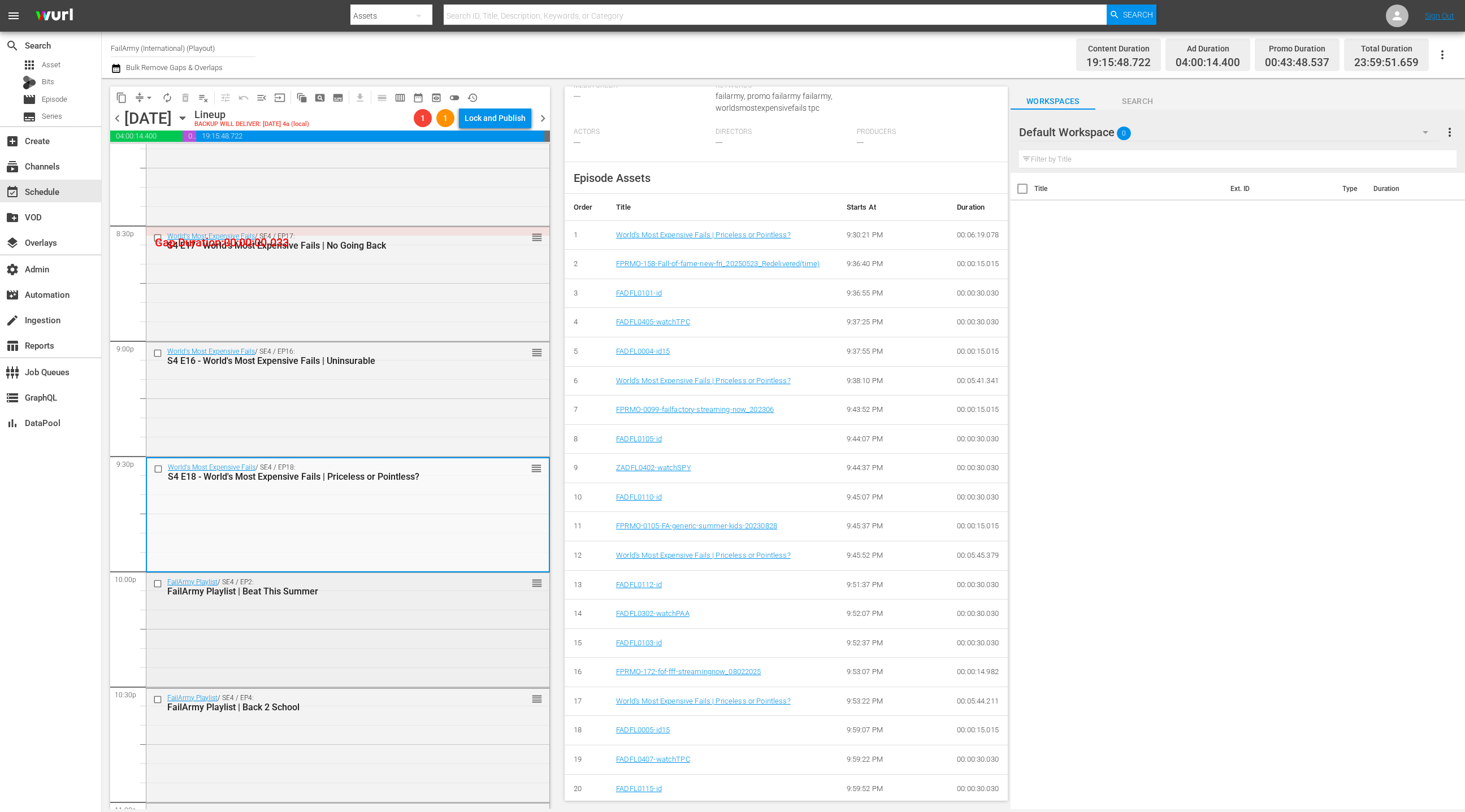
click at [438, 639] on div "FailArmy Playlist / SE4 / EP2: FailArmy Playlist | Beat This Summer reorder" at bounding box center [348, 629] width 403 height 112
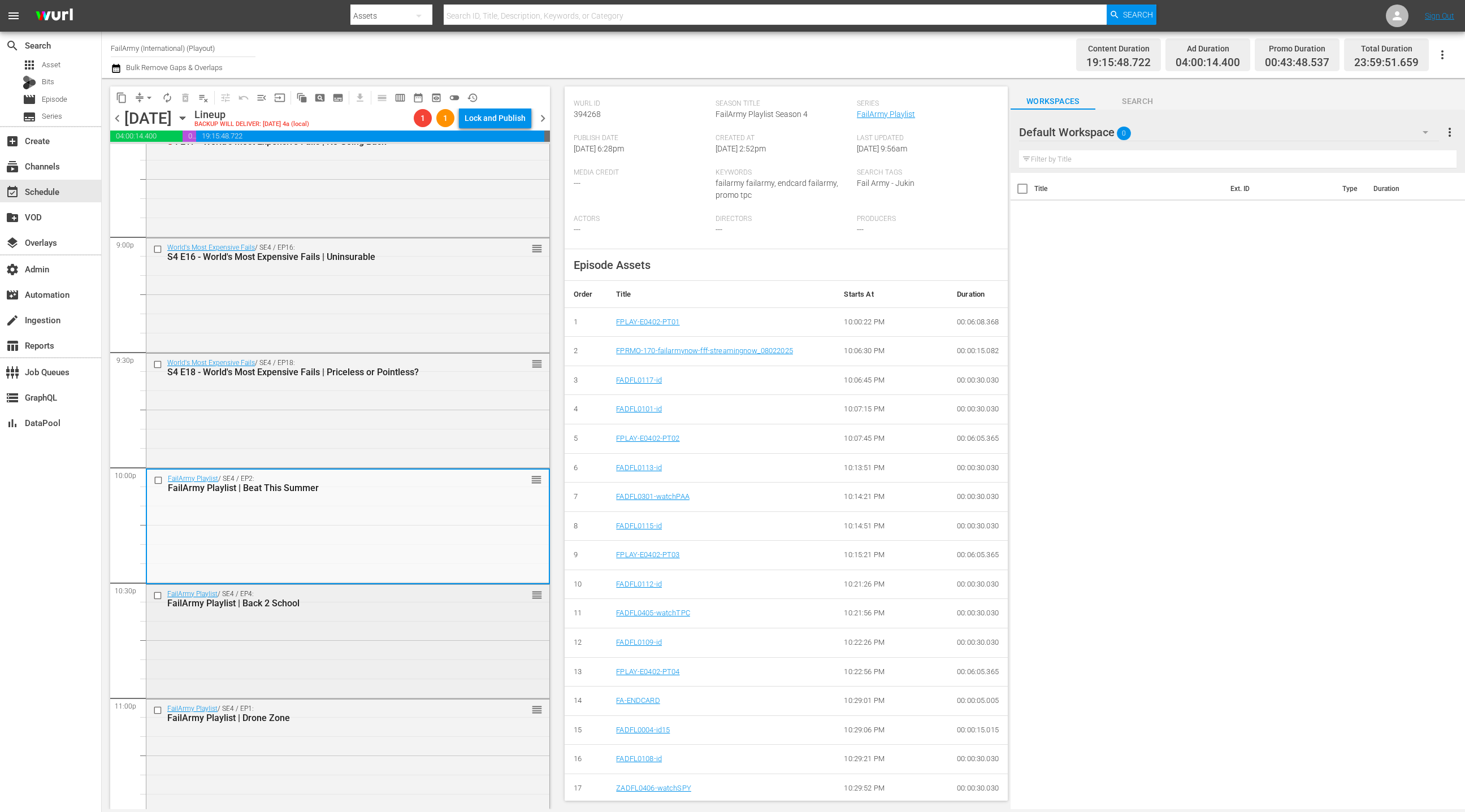
scroll to position [4785, 0]
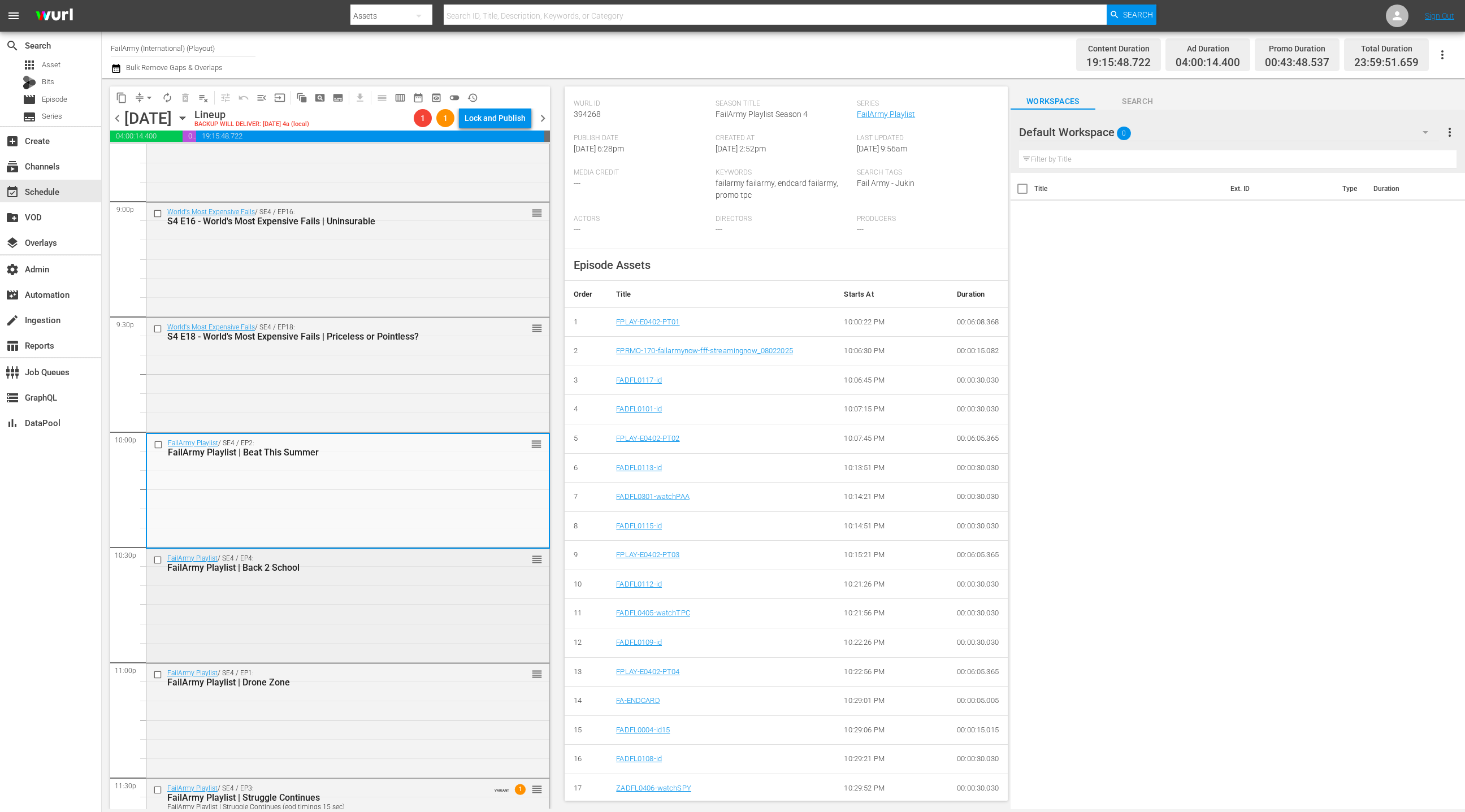
click at [420, 615] on div "FailArmy Playlist / SE4 / EP4: FailArmy Playlist | Back 2 School reorder" at bounding box center [348, 606] width 403 height 112
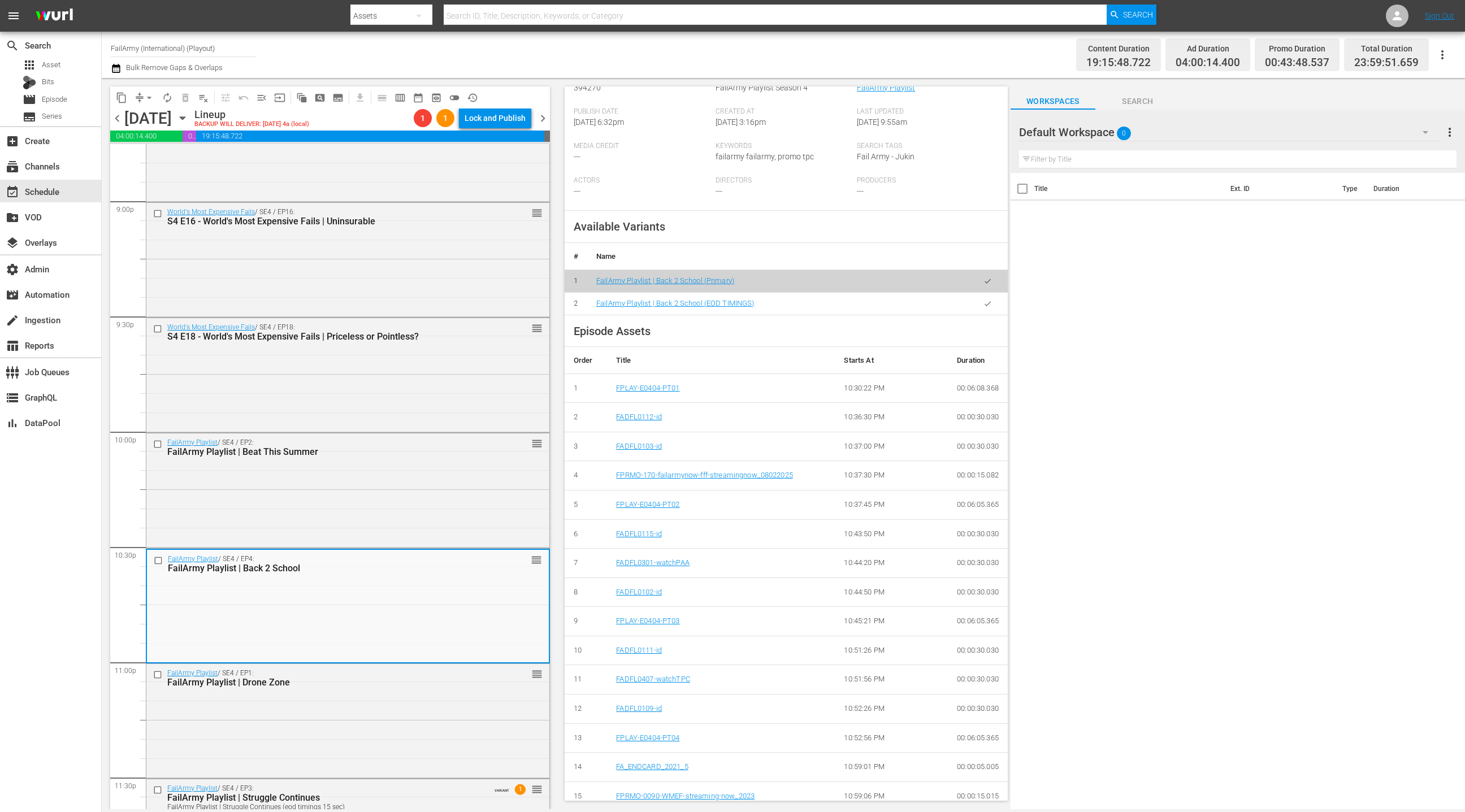
scroll to position [307, 0]
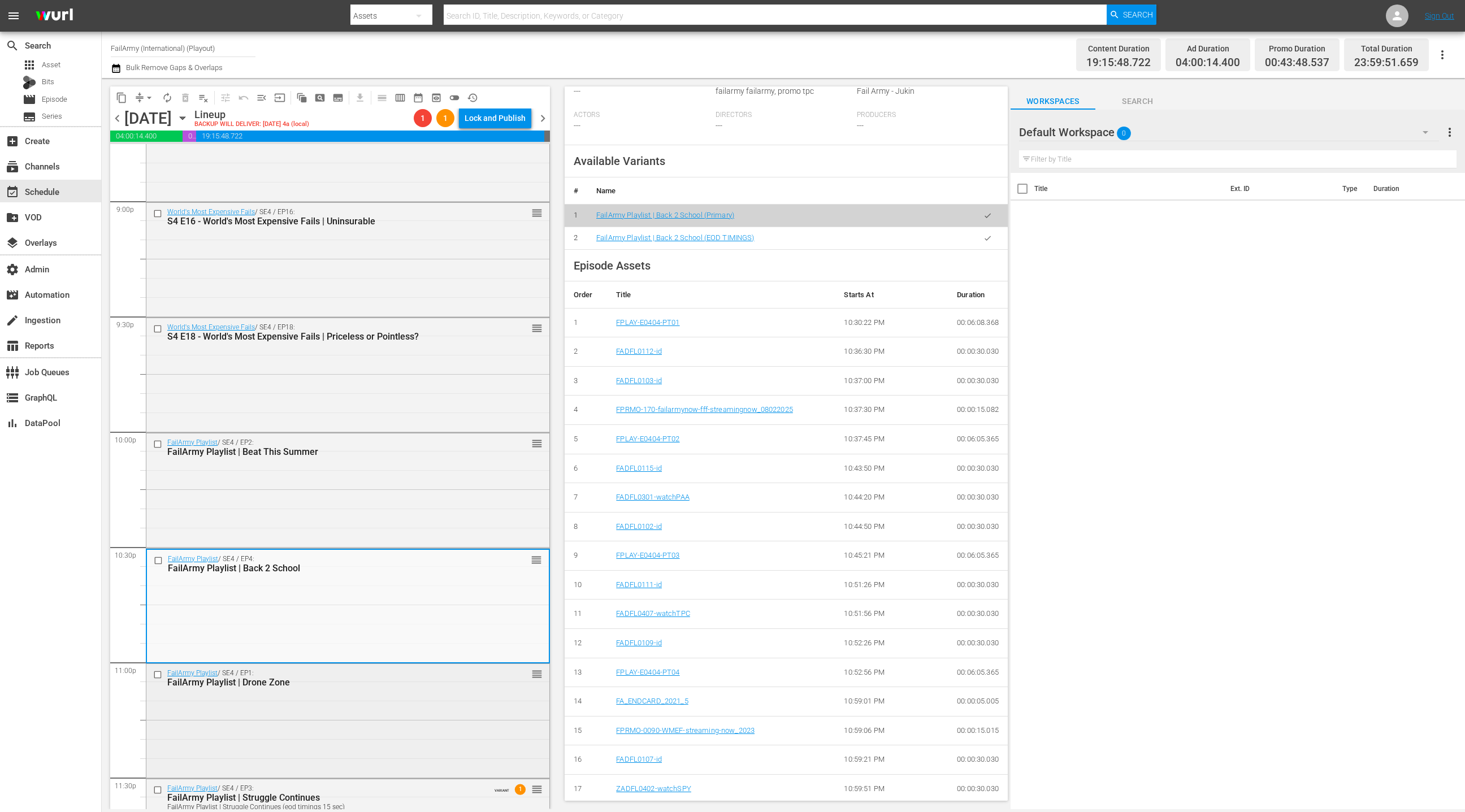
click at [465, 720] on div "FailArmy Playlist / SE4 / EP1: FailArmy Playlist | Drone Zone reorder" at bounding box center [348, 720] width 403 height 112
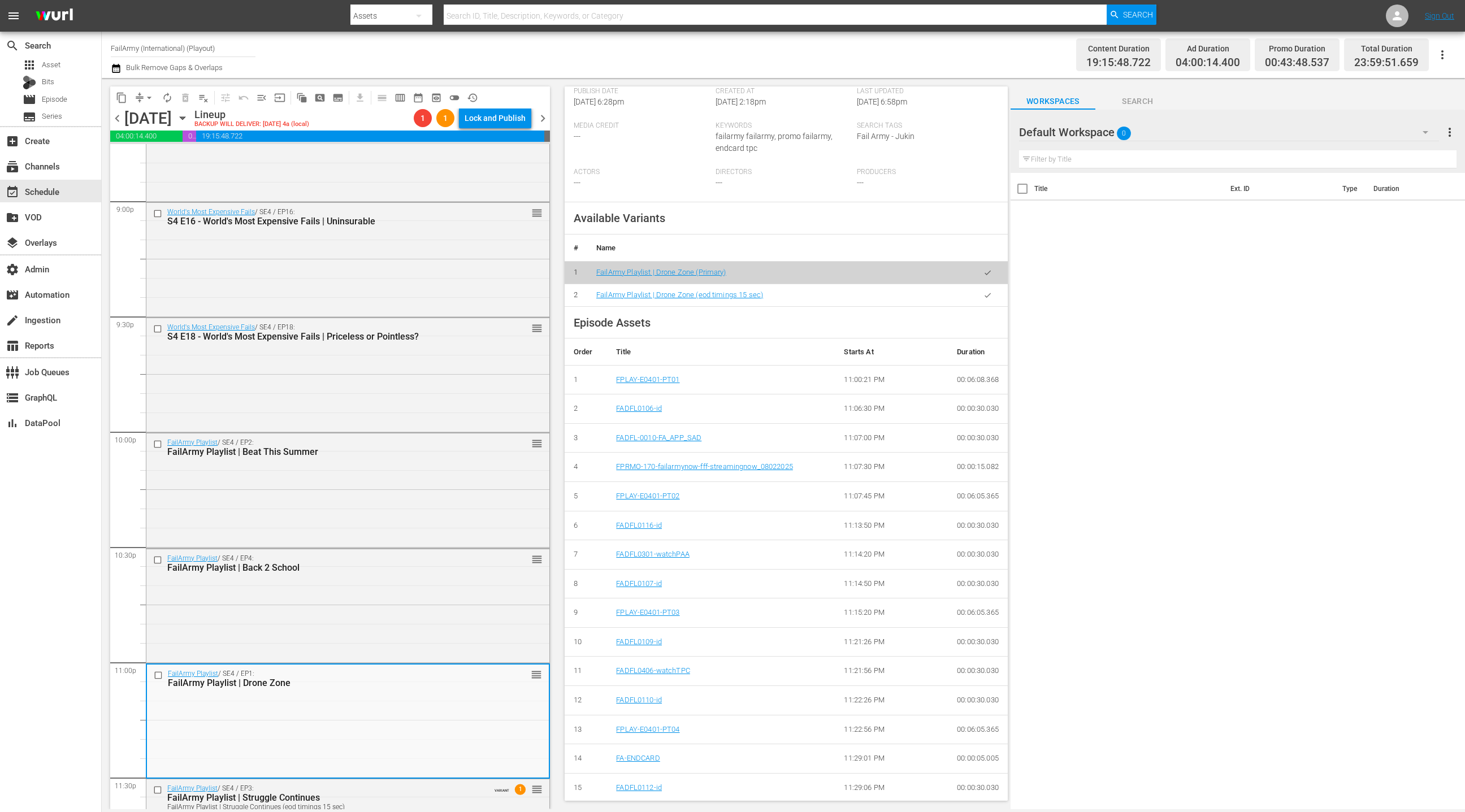
scroll to position [319, 0]
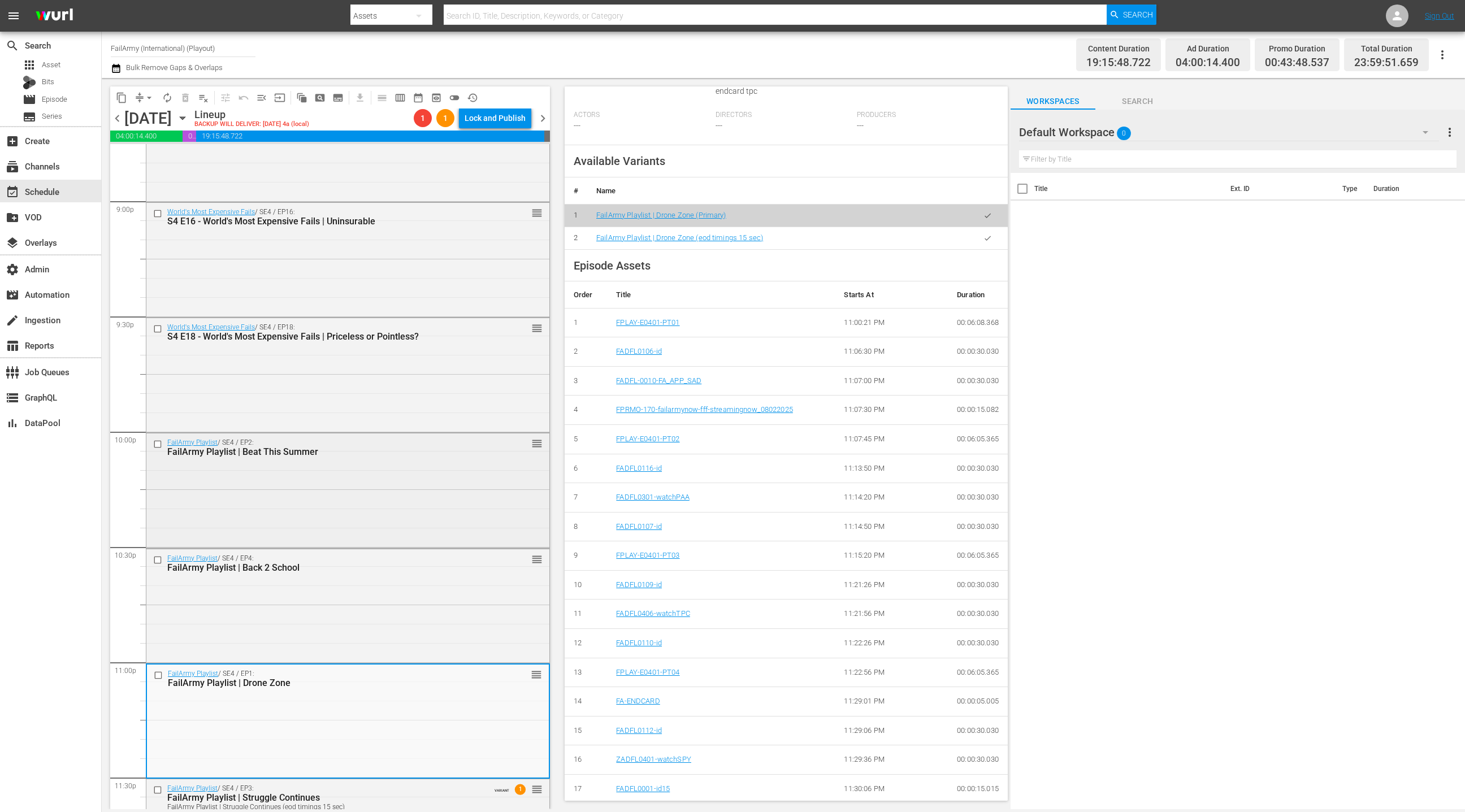
click at [382, 501] on div "FailArmy Playlist / SE4 / EP2: FailArmy Playlist | Beat This Summer reorder" at bounding box center [348, 489] width 403 height 112
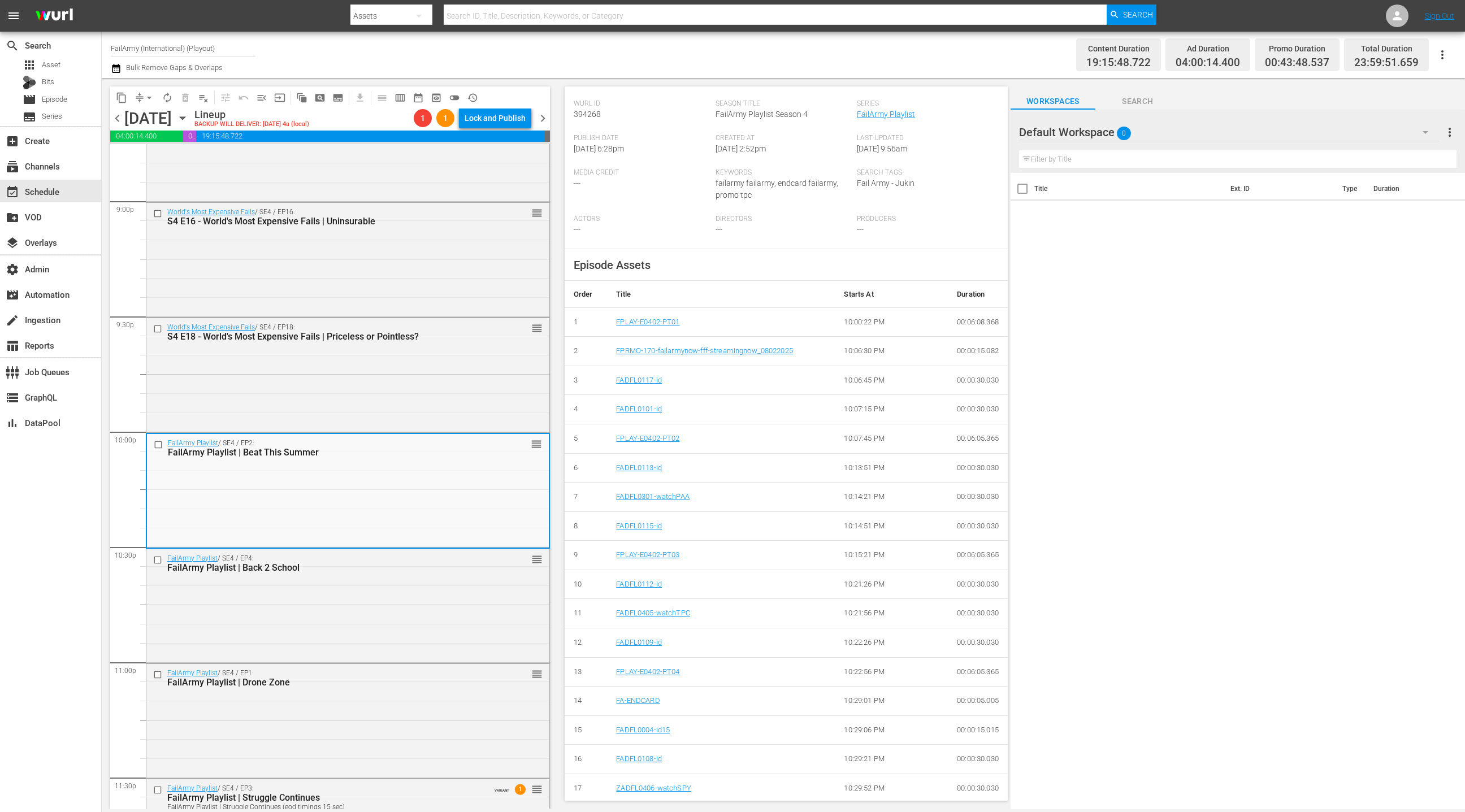
scroll to position [0, 0]
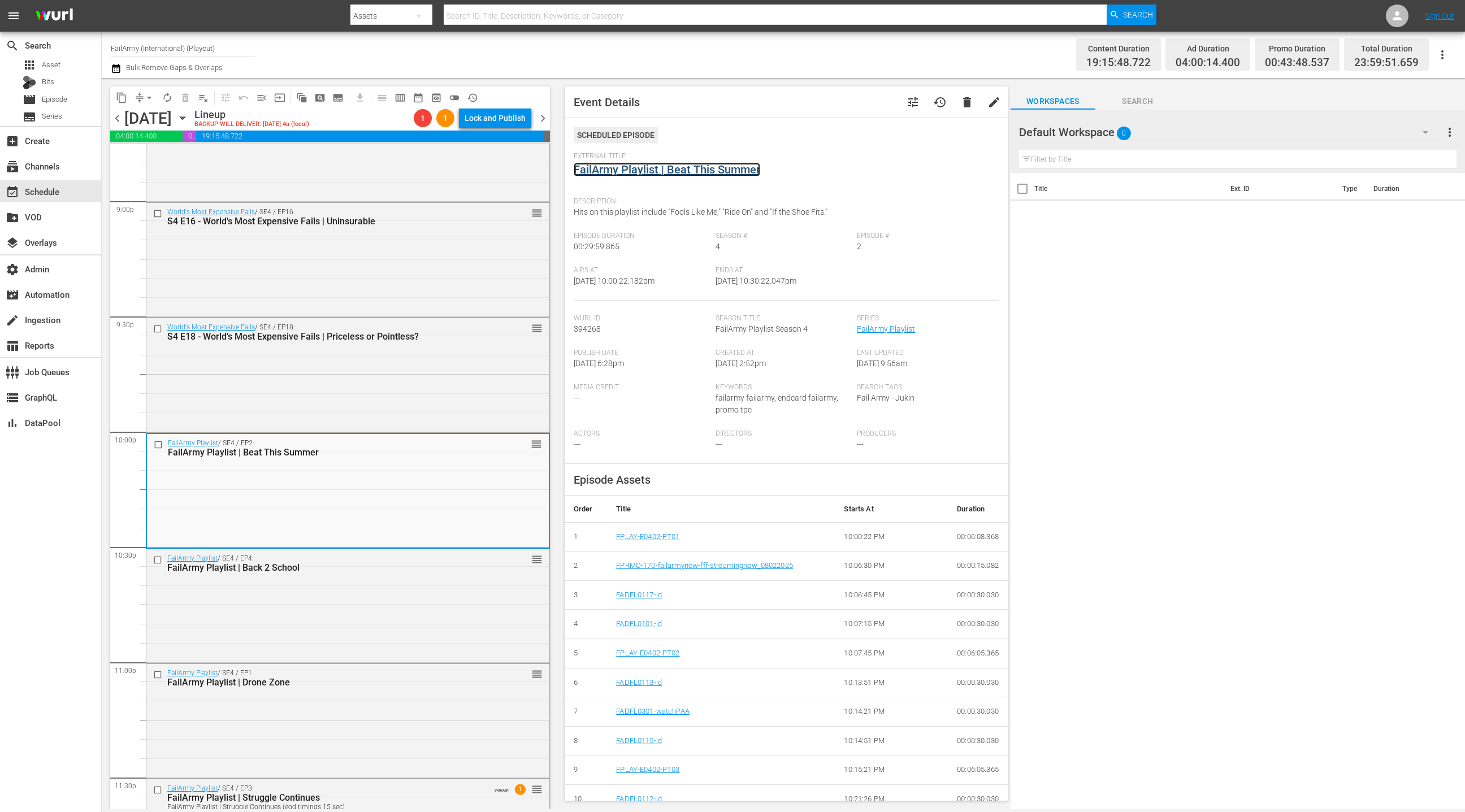
click at [656, 170] on link "FailArmy Playlist | Beat This Summer" at bounding box center [666, 170] width 186 height 14
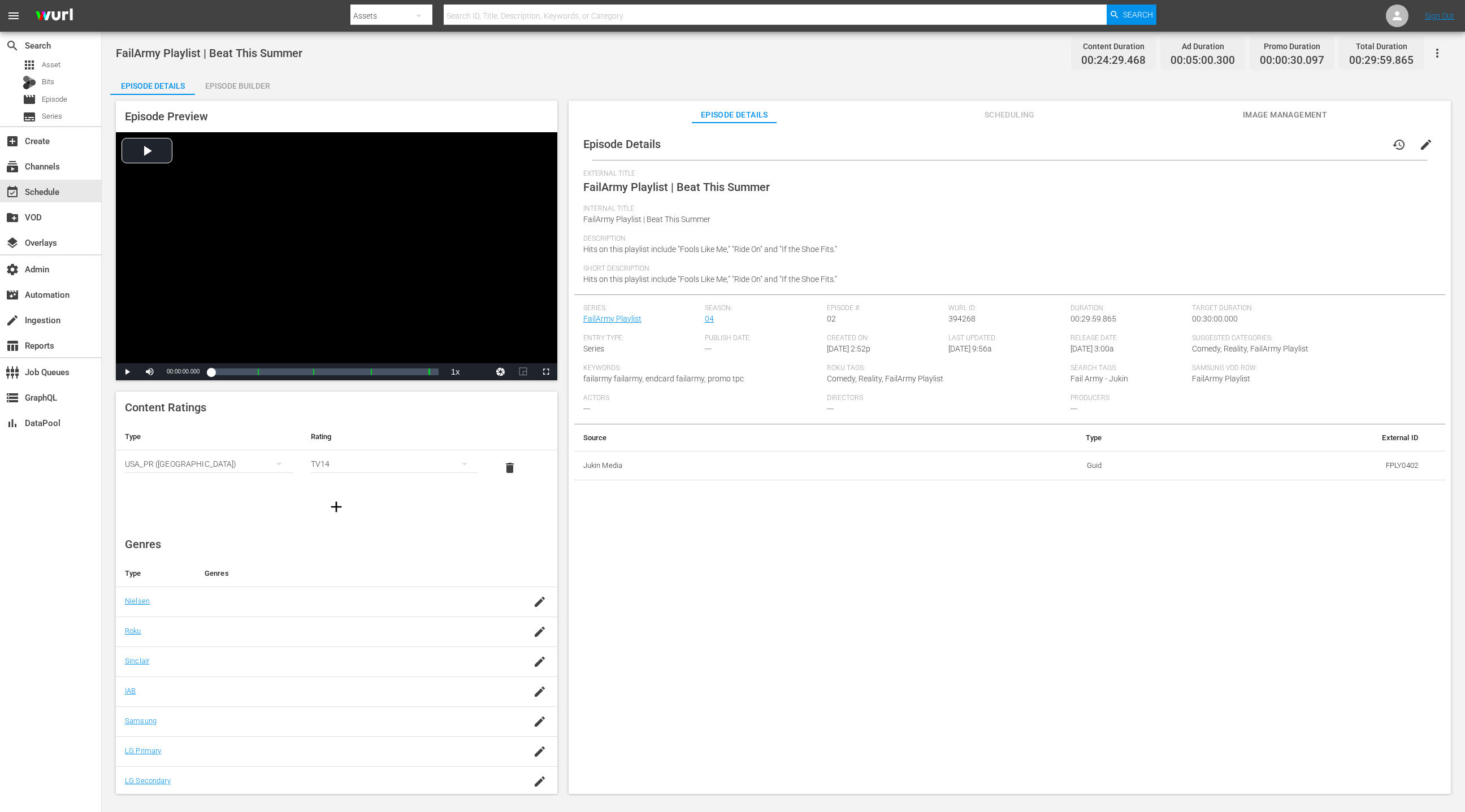
click at [242, 88] on div "Episode Builder" at bounding box center [237, 86] width 85 height 27
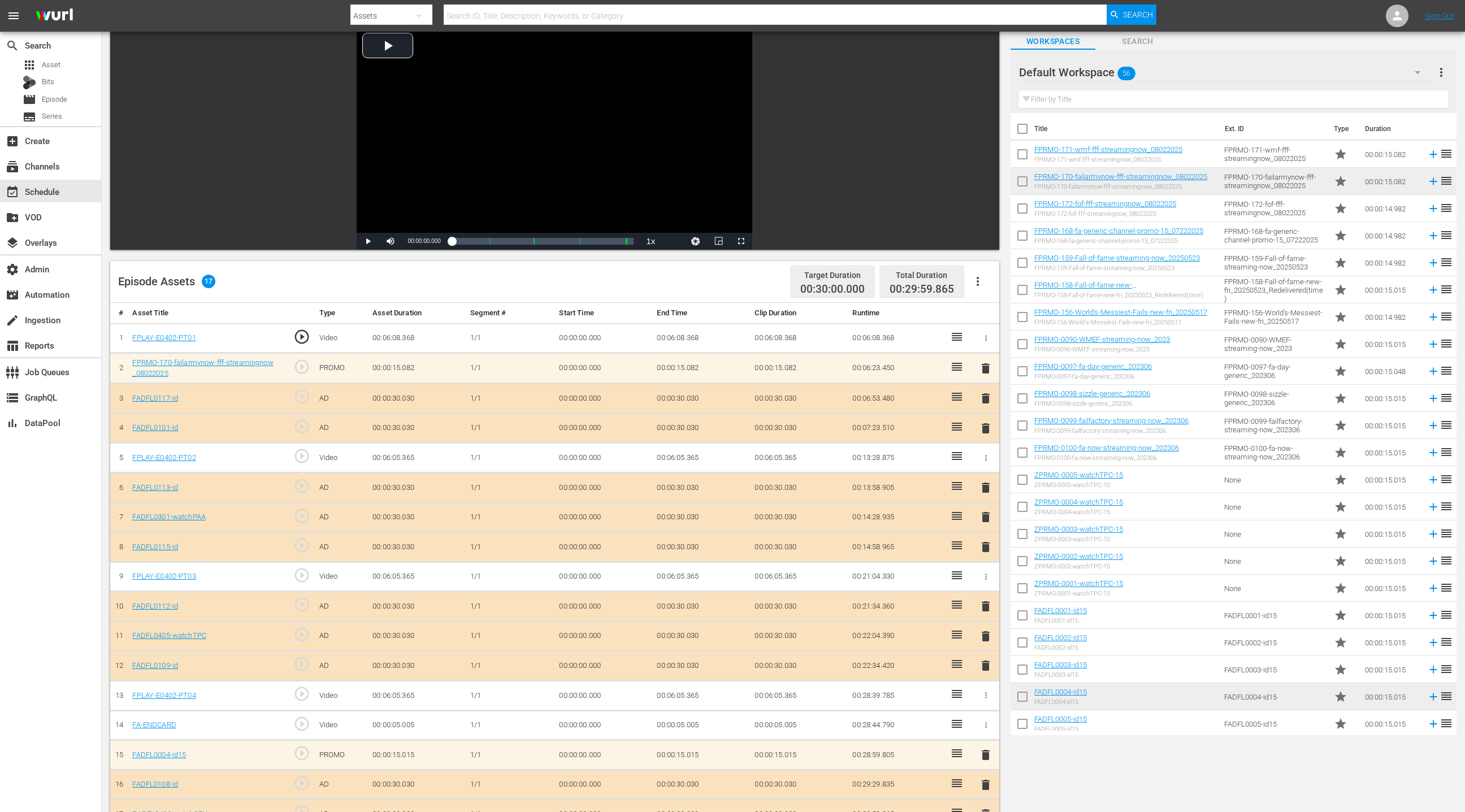
scroll to position [77, 0]
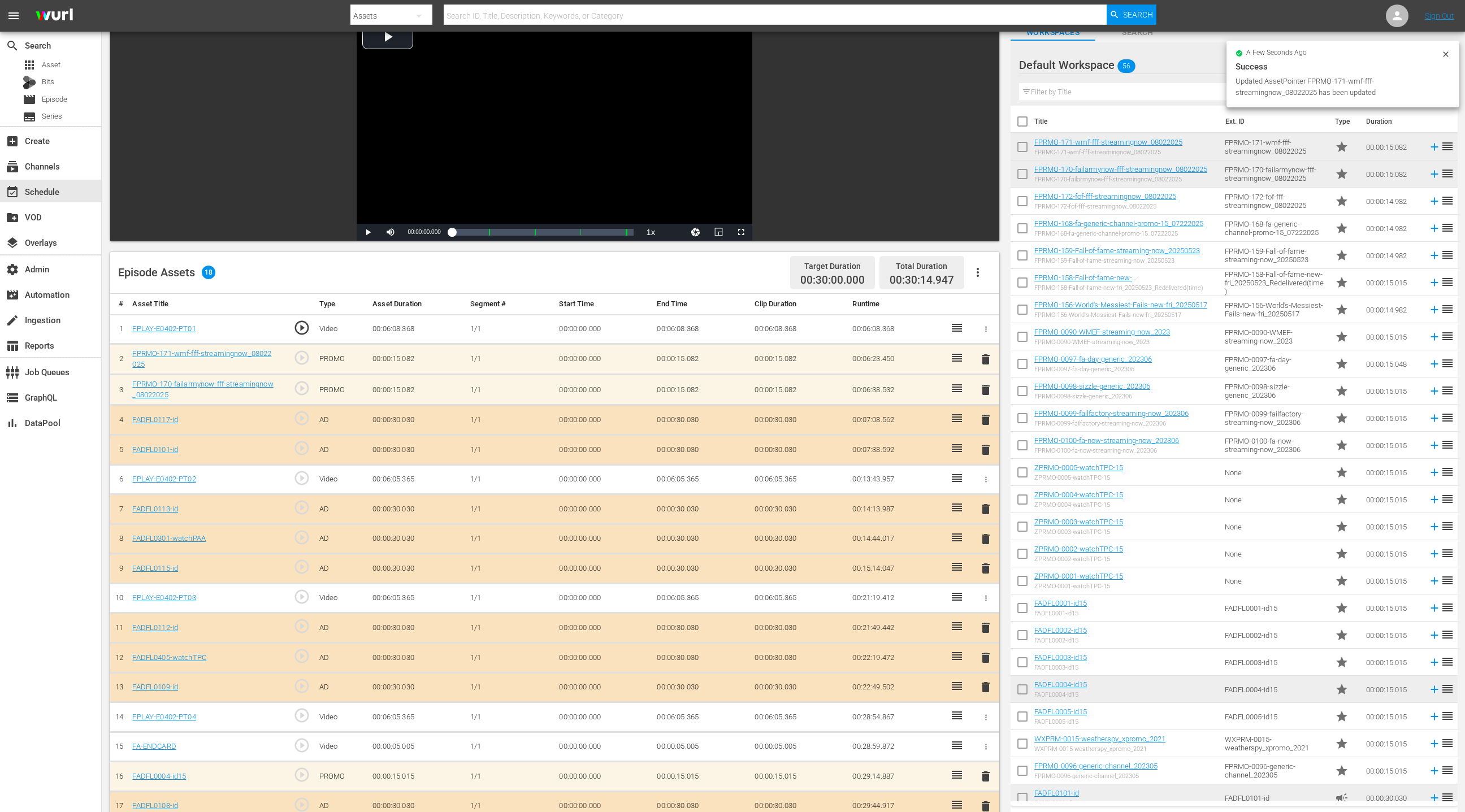
click at [988, 387] on span "delete" at bounding box center [986, 390] width 14 height 14
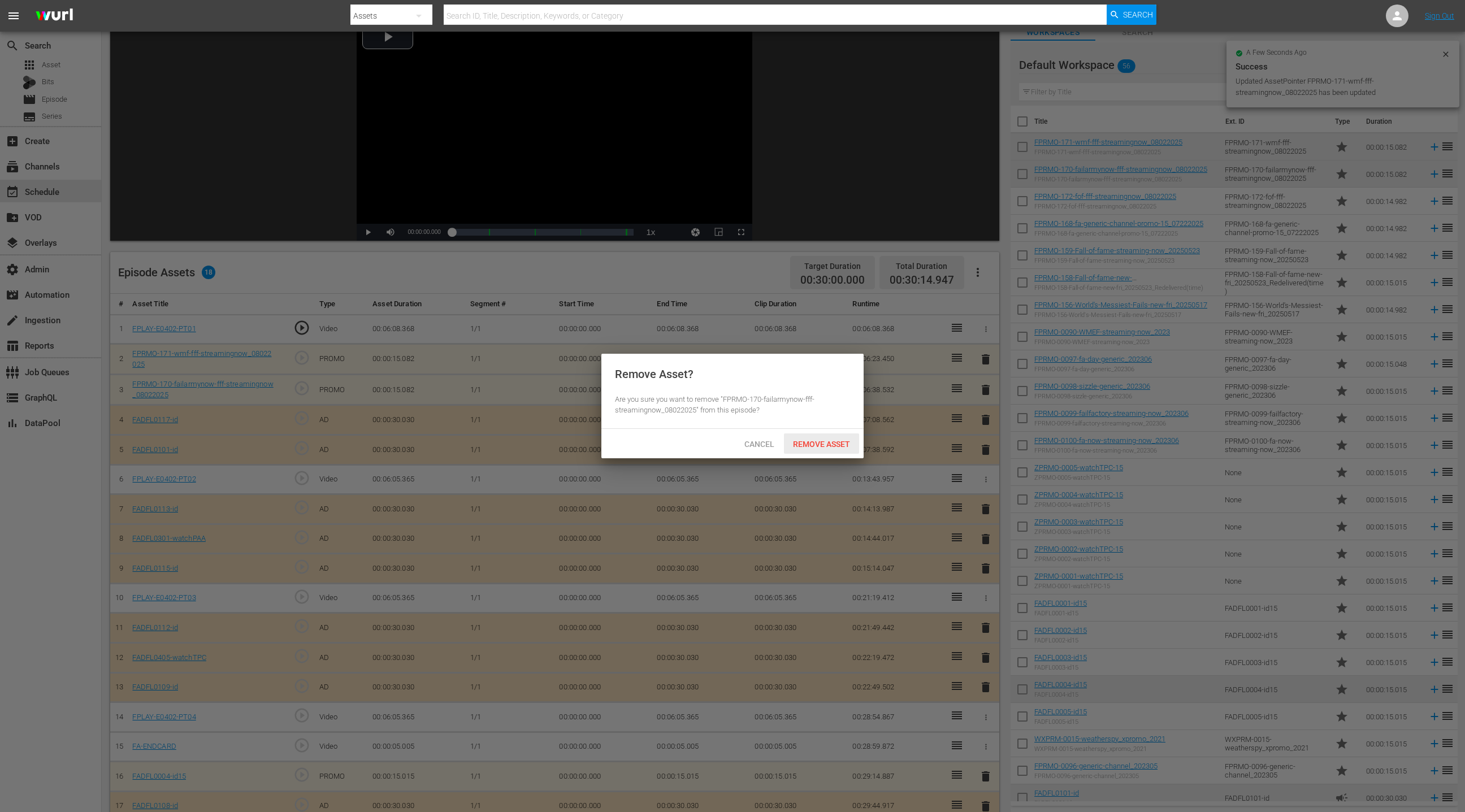
drag, startPoint x: 846, startPoint y: 447, endPoint x: 847, endPoint y: 424, distance: 23.0
click at [846, 447] on span "Remove Asset" at bounding box center [822, 444] width 75 height 9
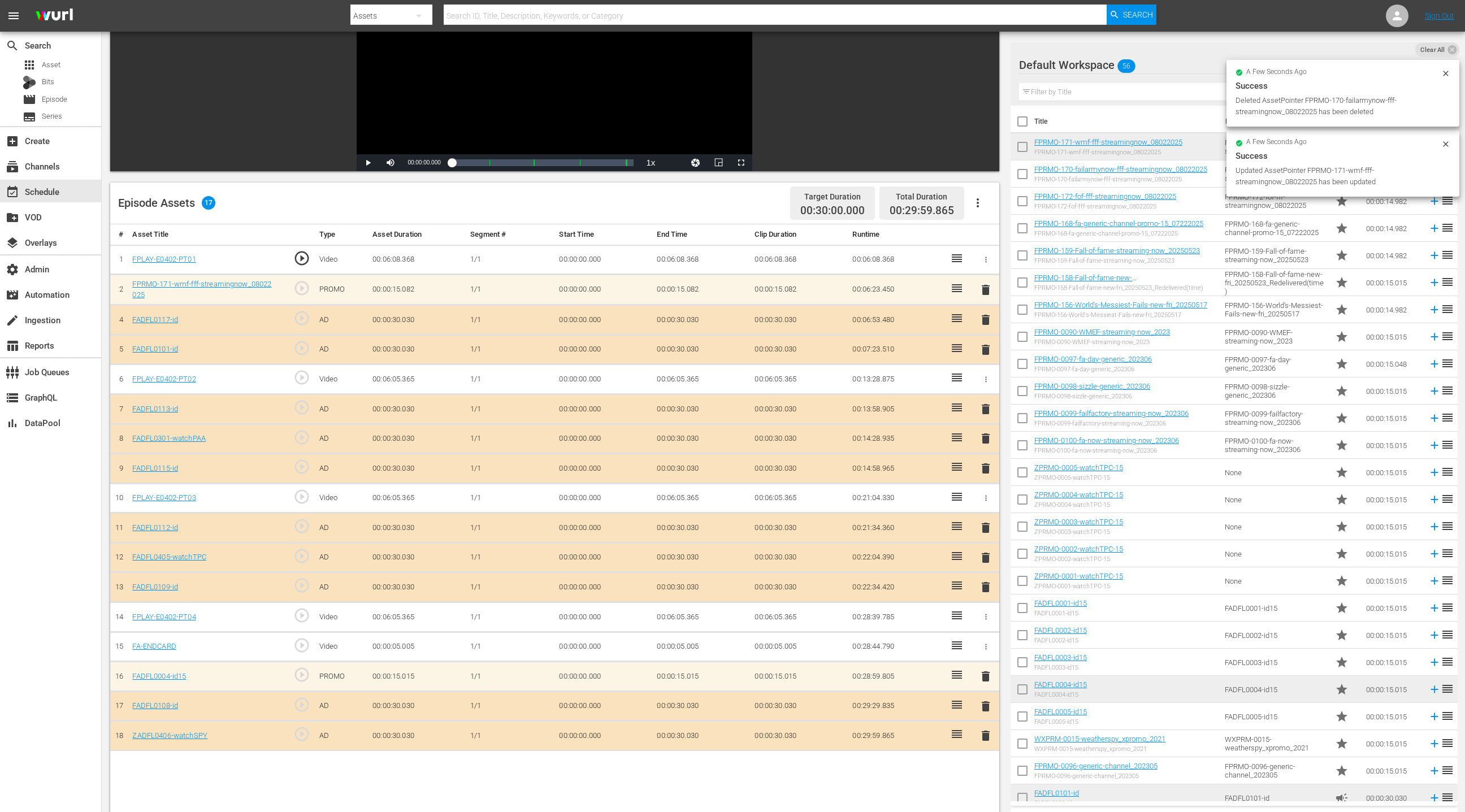
scroll to position [176, 0]
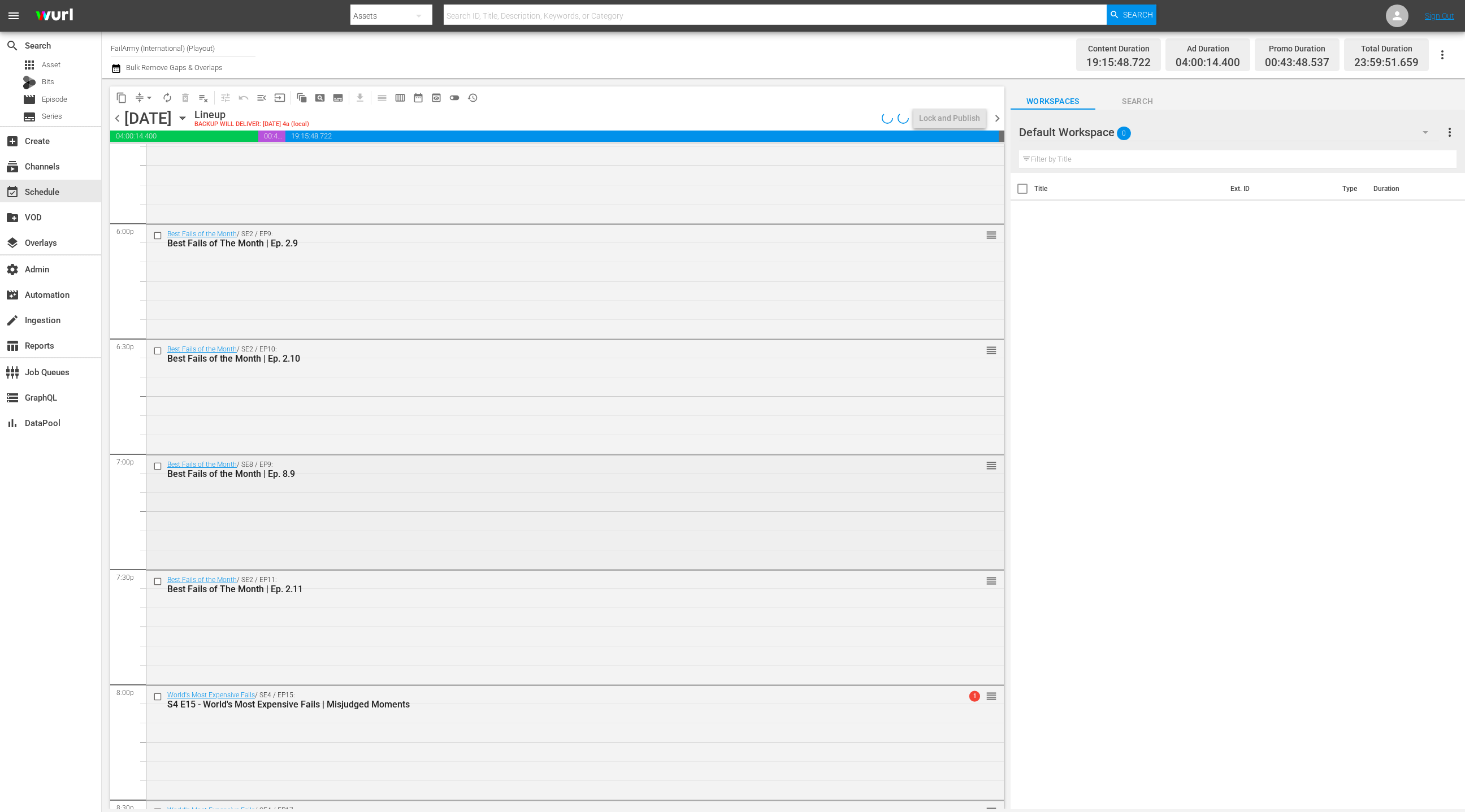
scroll to position [4868, 0]
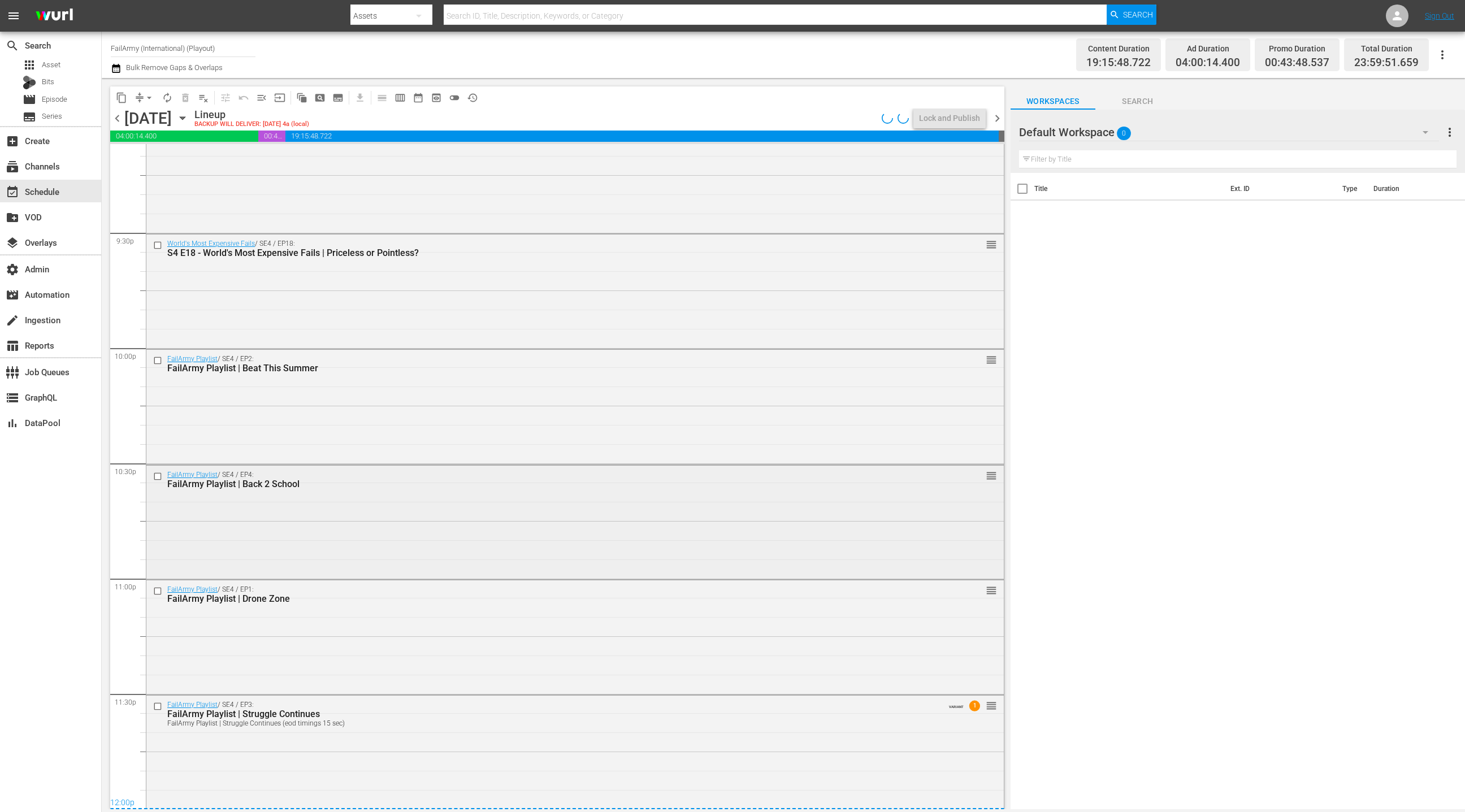
click at [473, 496] on div "FailArmy Playlist / SE4 / EP4: FailArmy Playlist | Back 2 School reorder" at bounding box center [575, 522] width 857 height 112
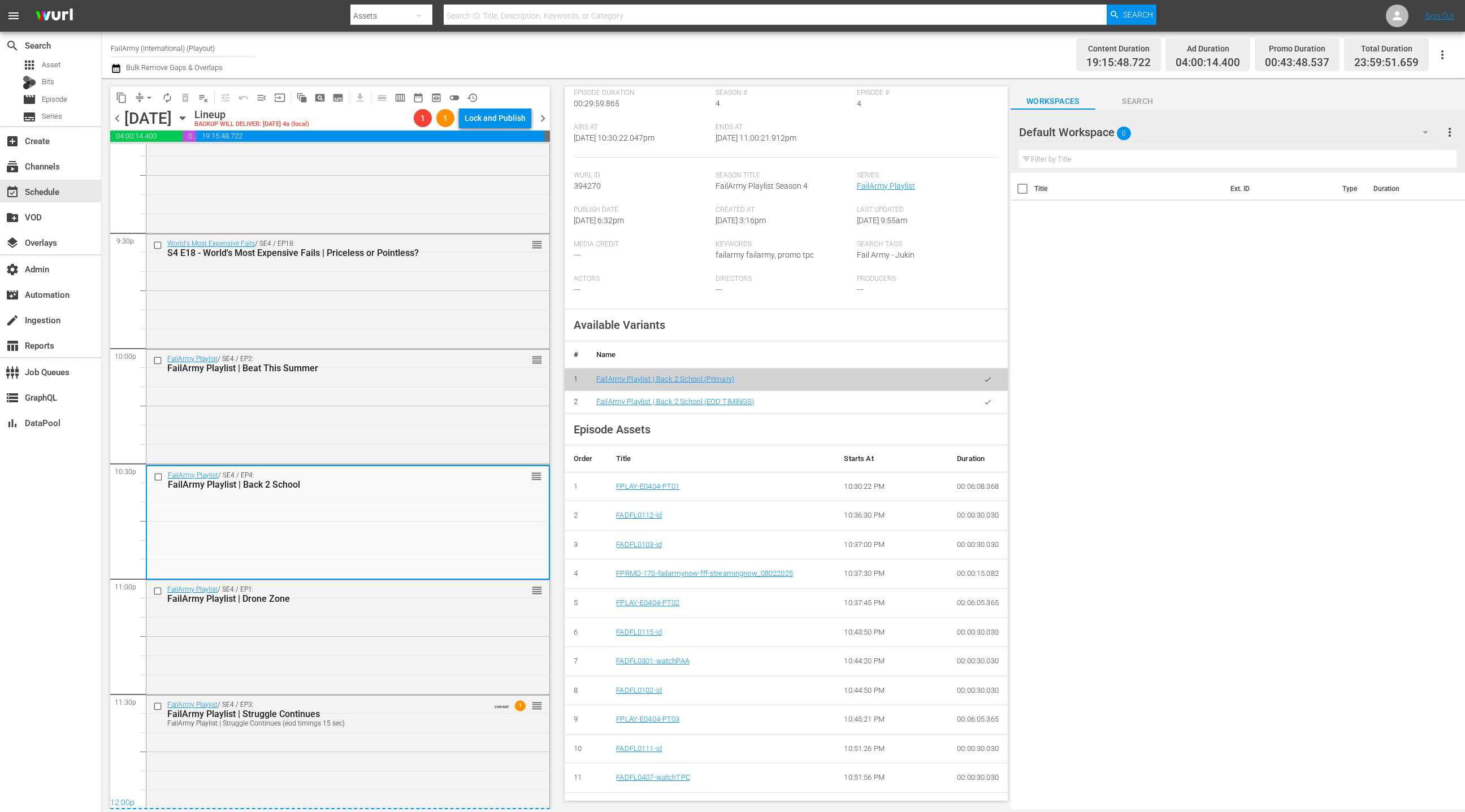
scroll to position [149, 0]
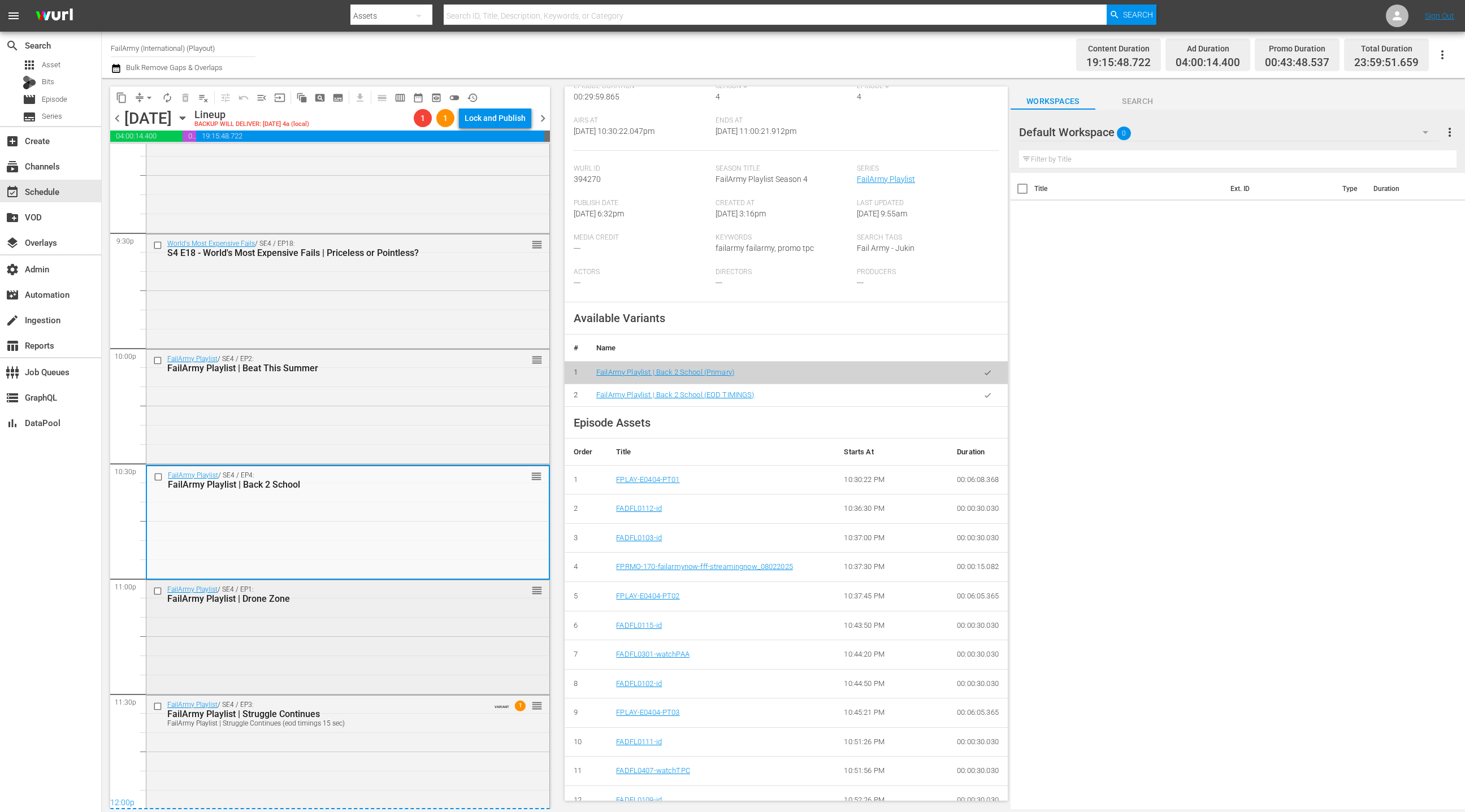
click at [485, 626] on div "FailArmy Playlist / SE4 / EP1: FailArmy Playlist | Drone Zone reorder" at bounding box center [348, 636] width 403 height 112
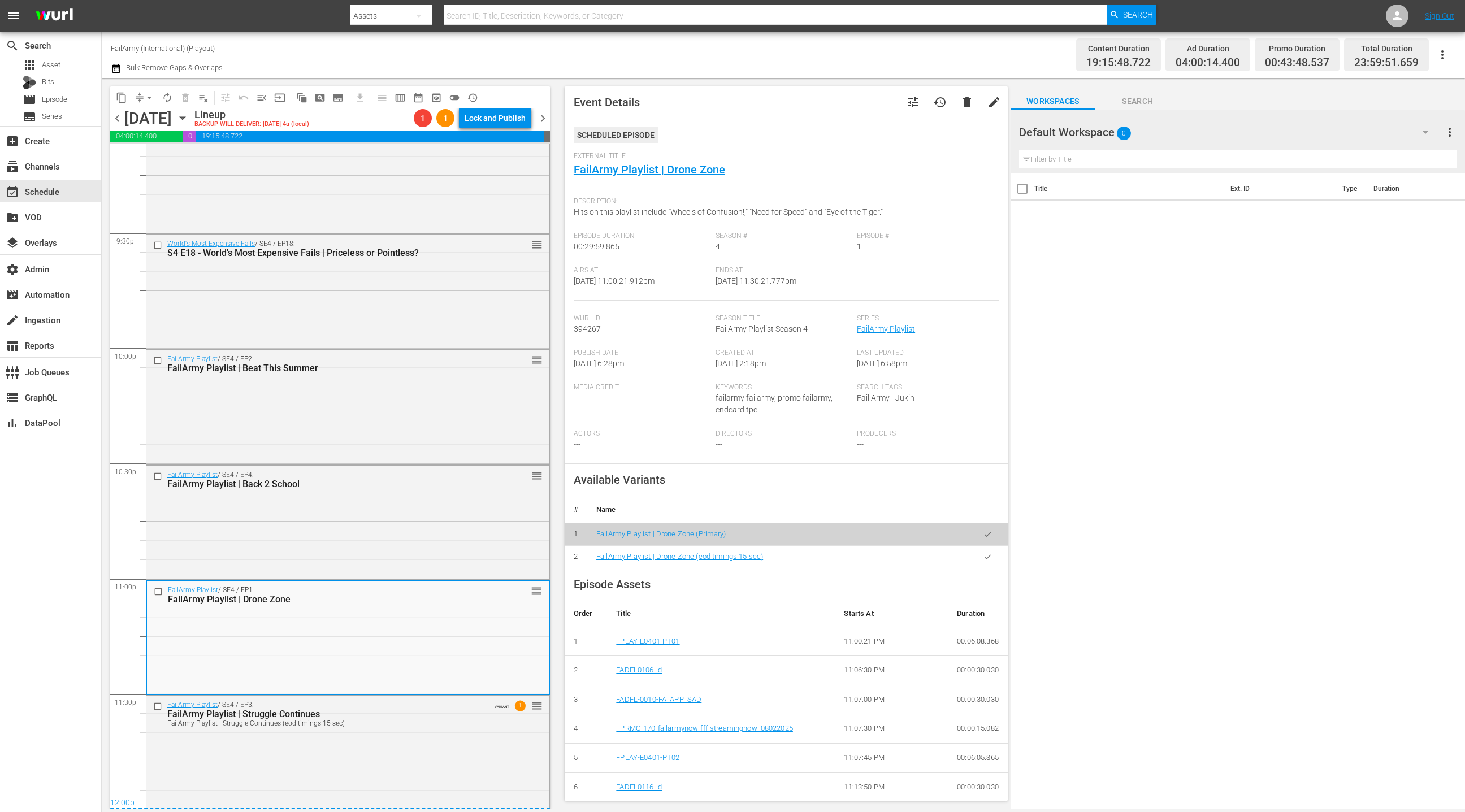
scroll to position [4, 0]
click at [633, 170] on link "FailArmy Playlist | Drone Zone" at bounding box center [649, 166] width 151 height 14
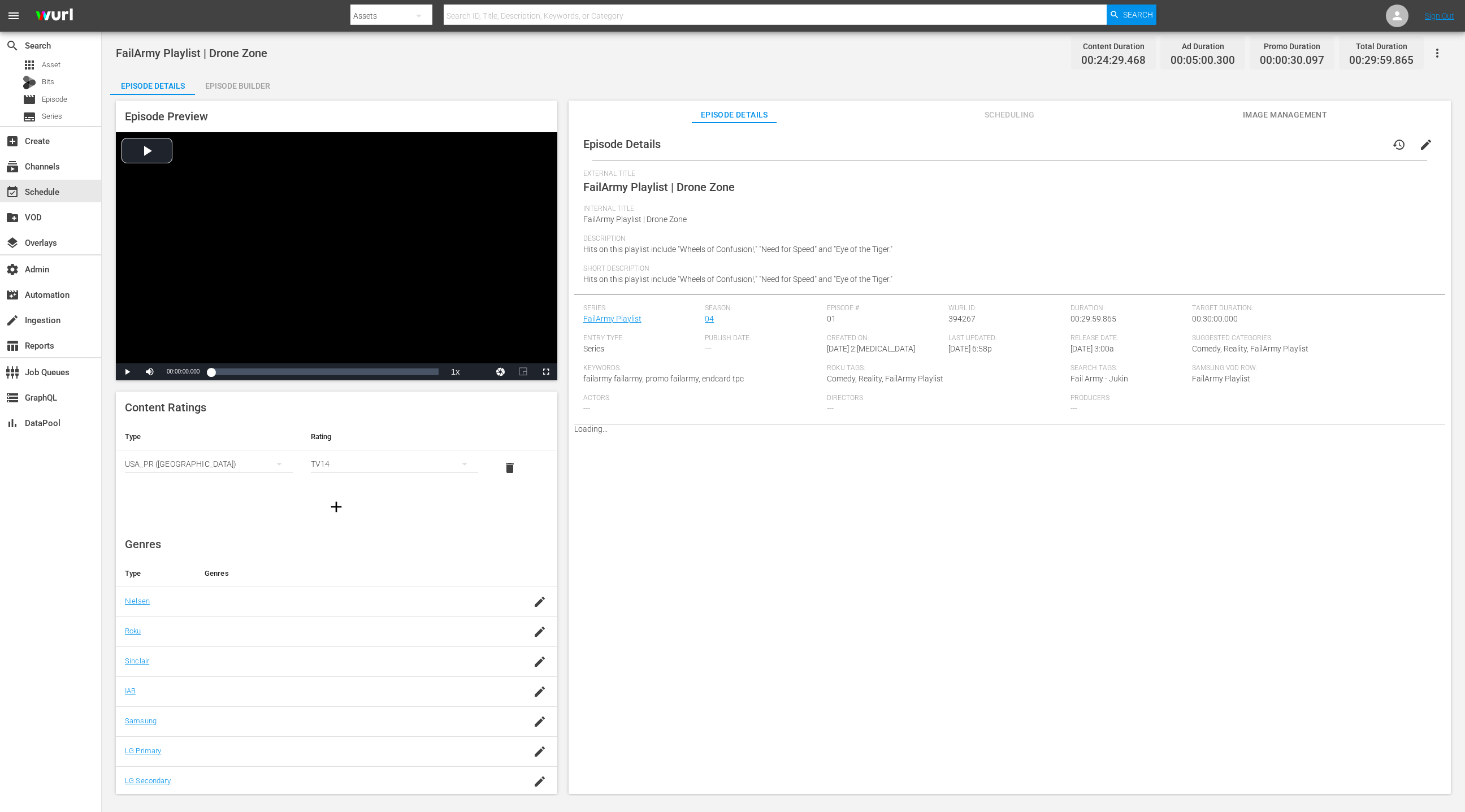
drag, startPoint x: 255, startPoint y: 89, endPoint x: 362, endPoint y: 125, distance: 112.9
click at [255, 89] on div "Episode Builder" at bounding box center [237, 86] width 85 height 27
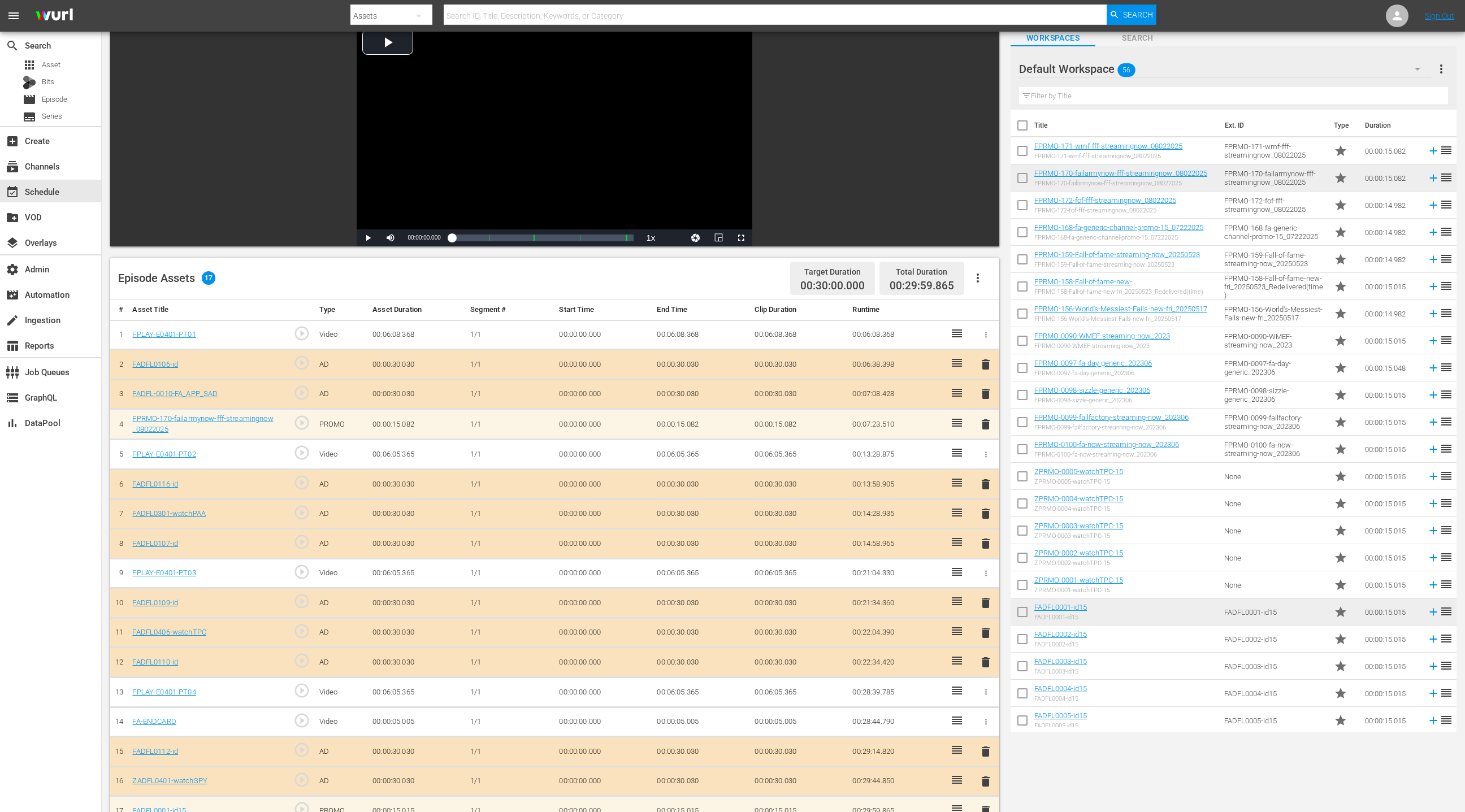
scroll to position [193, 0]
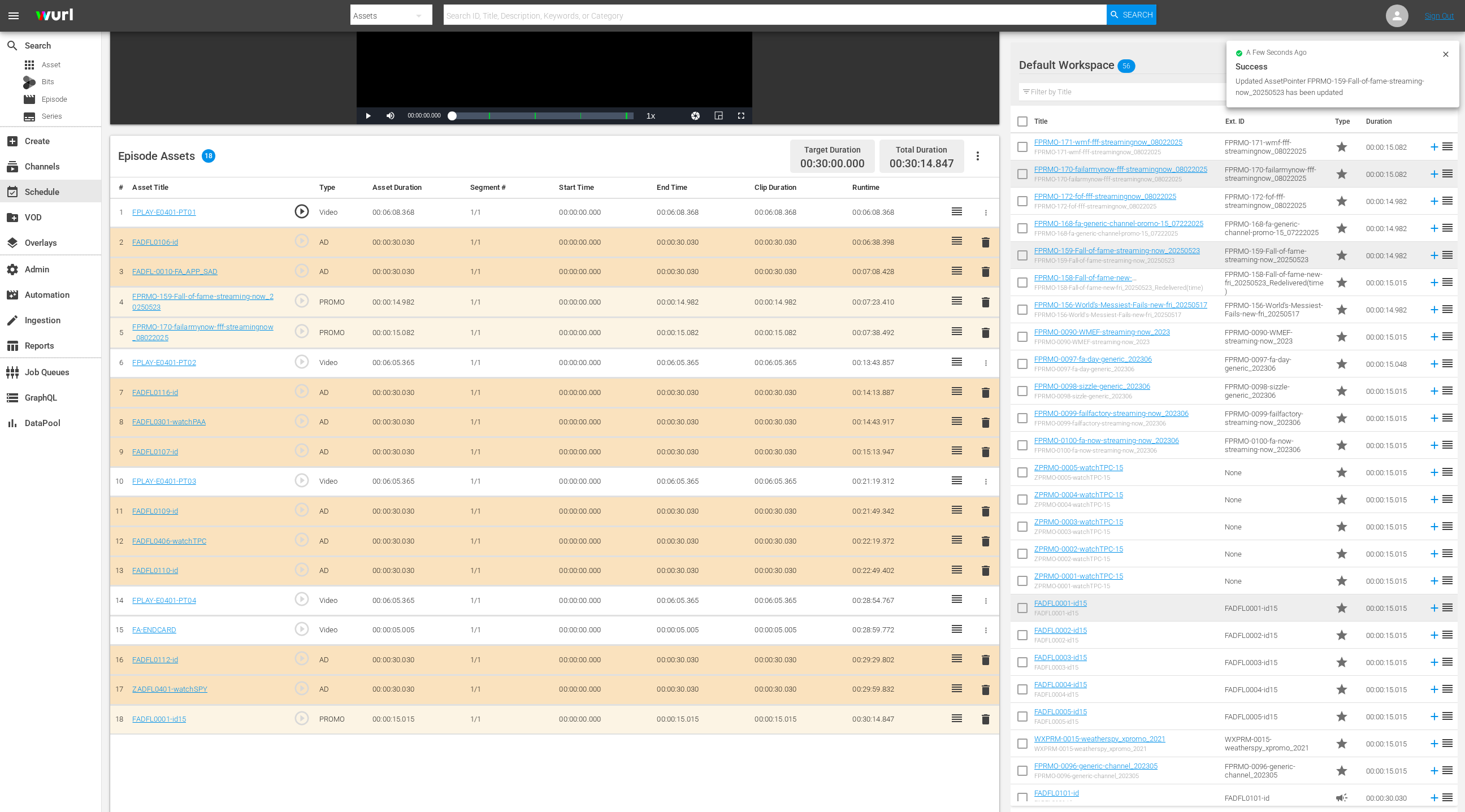
click at [987, 332] on span "delete" at bounding box center [986, 333] width 14 height 14
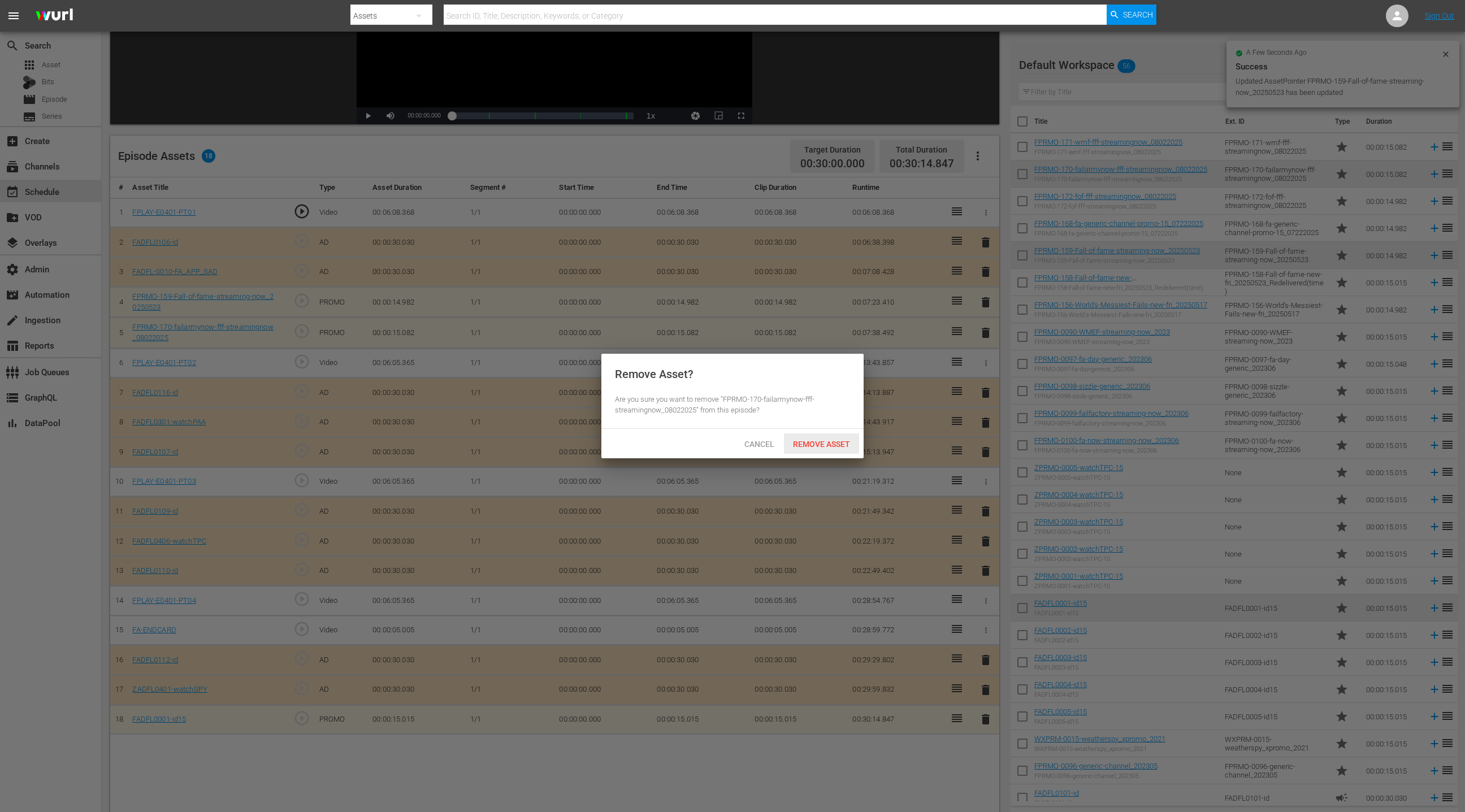
click at [814, 447] on span "Remove Asset" at bounding box center [822, 444] width 75 height 9
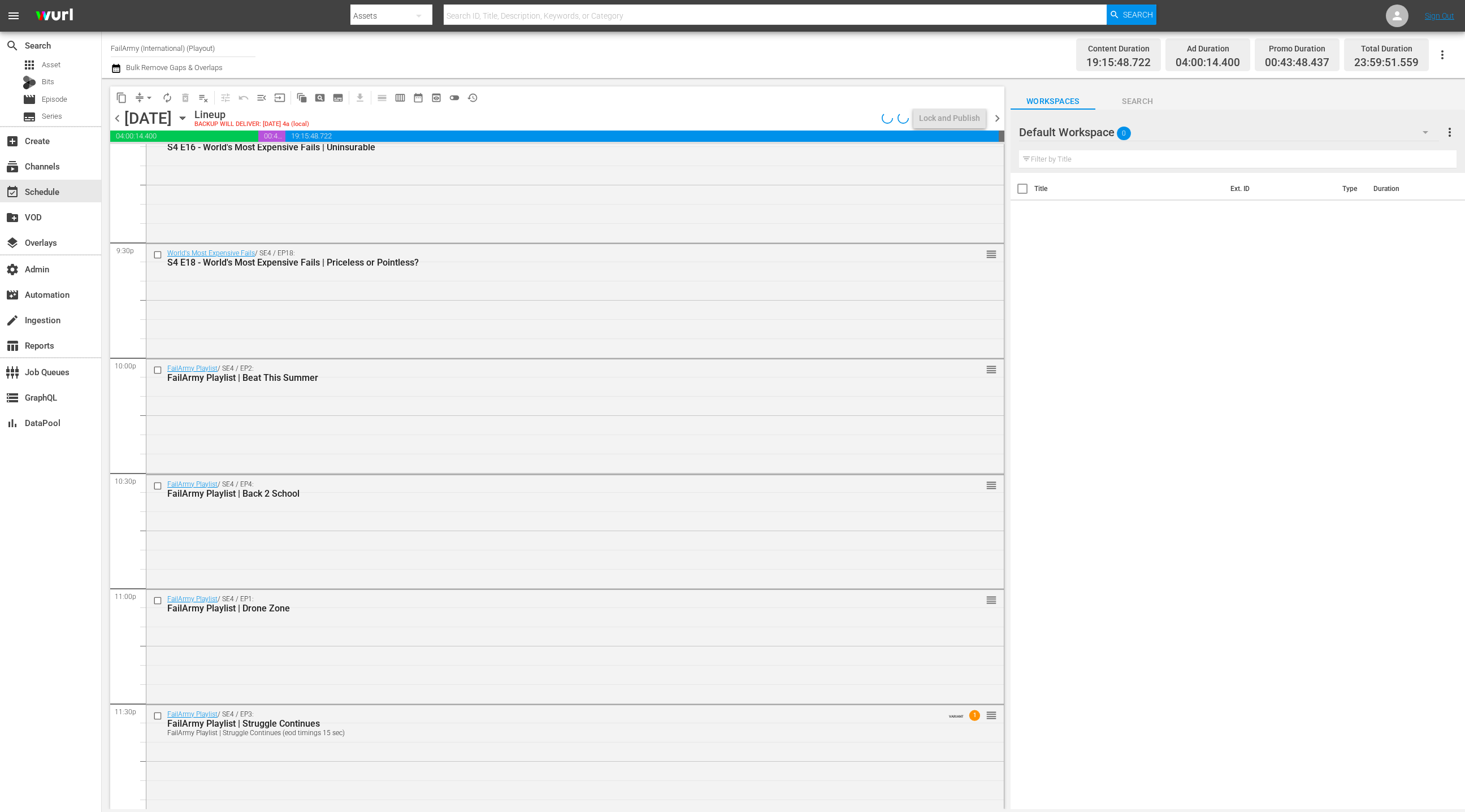
scroll to position [4868, 0]
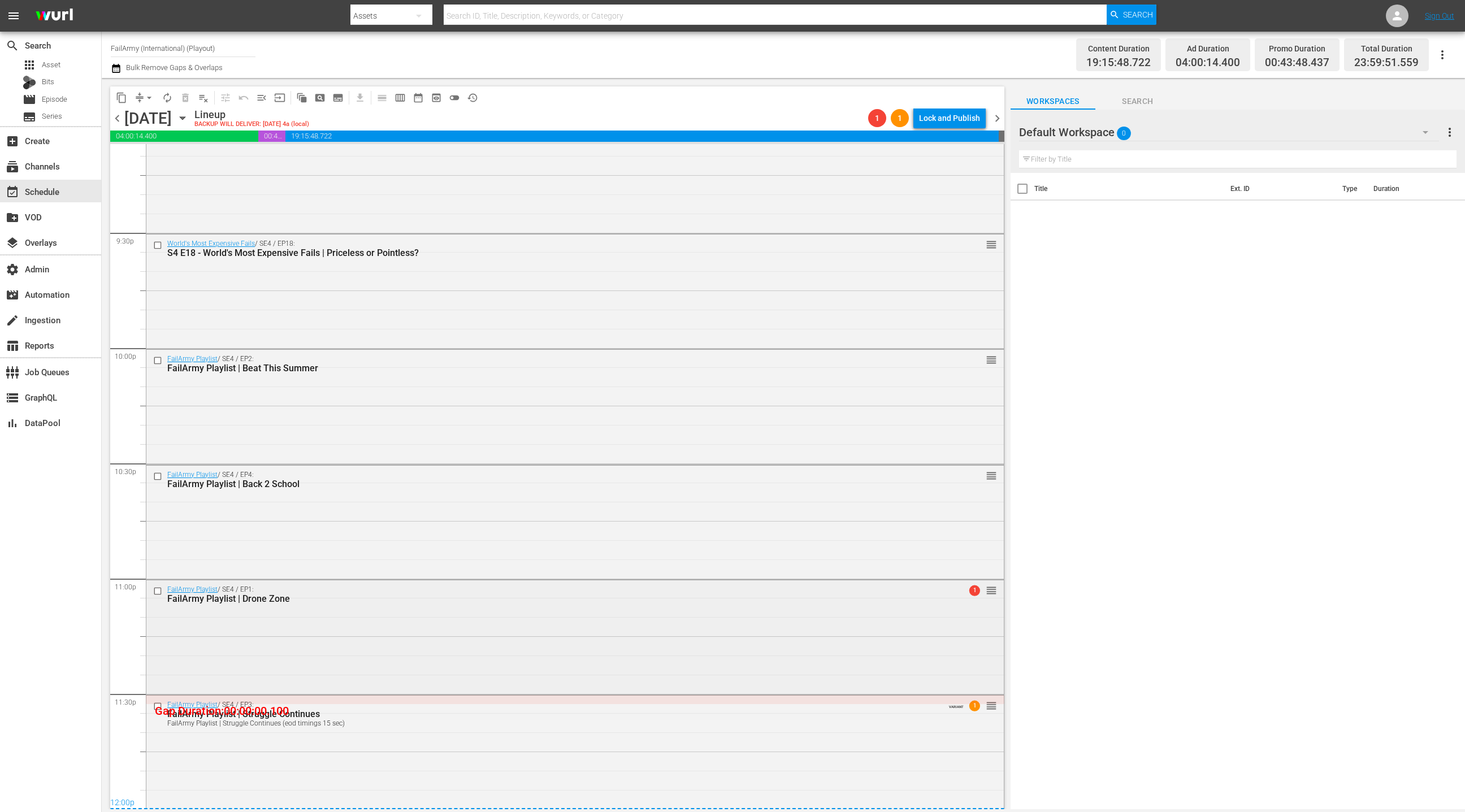
click at [393, 625] on div "FailArmy Playlist / SE4 / EP1: FailArmy Playlist | Drone Zone 1 reorder" at bounding box center [575, 636] width 857 height 112
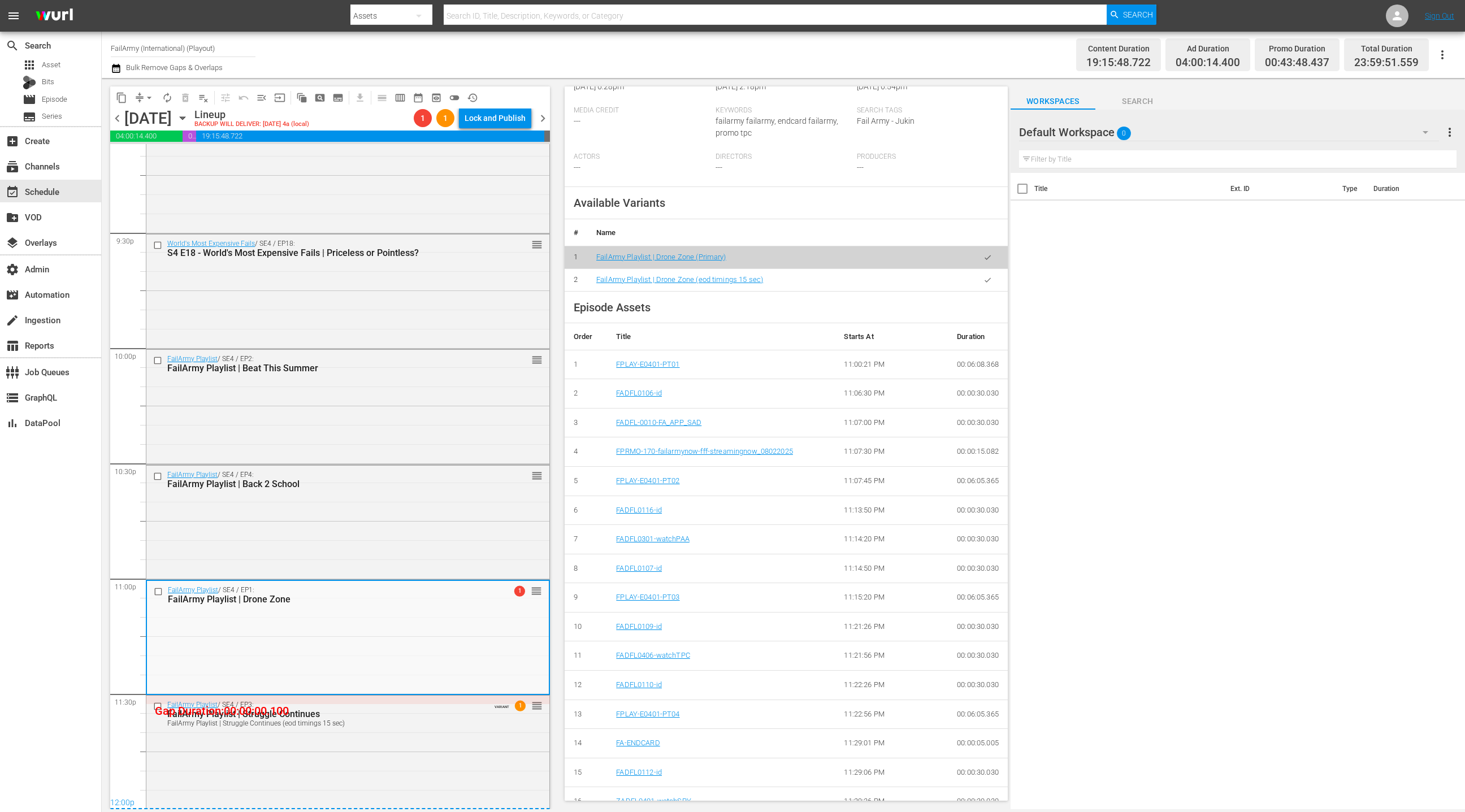
scroll to position [319, 0]
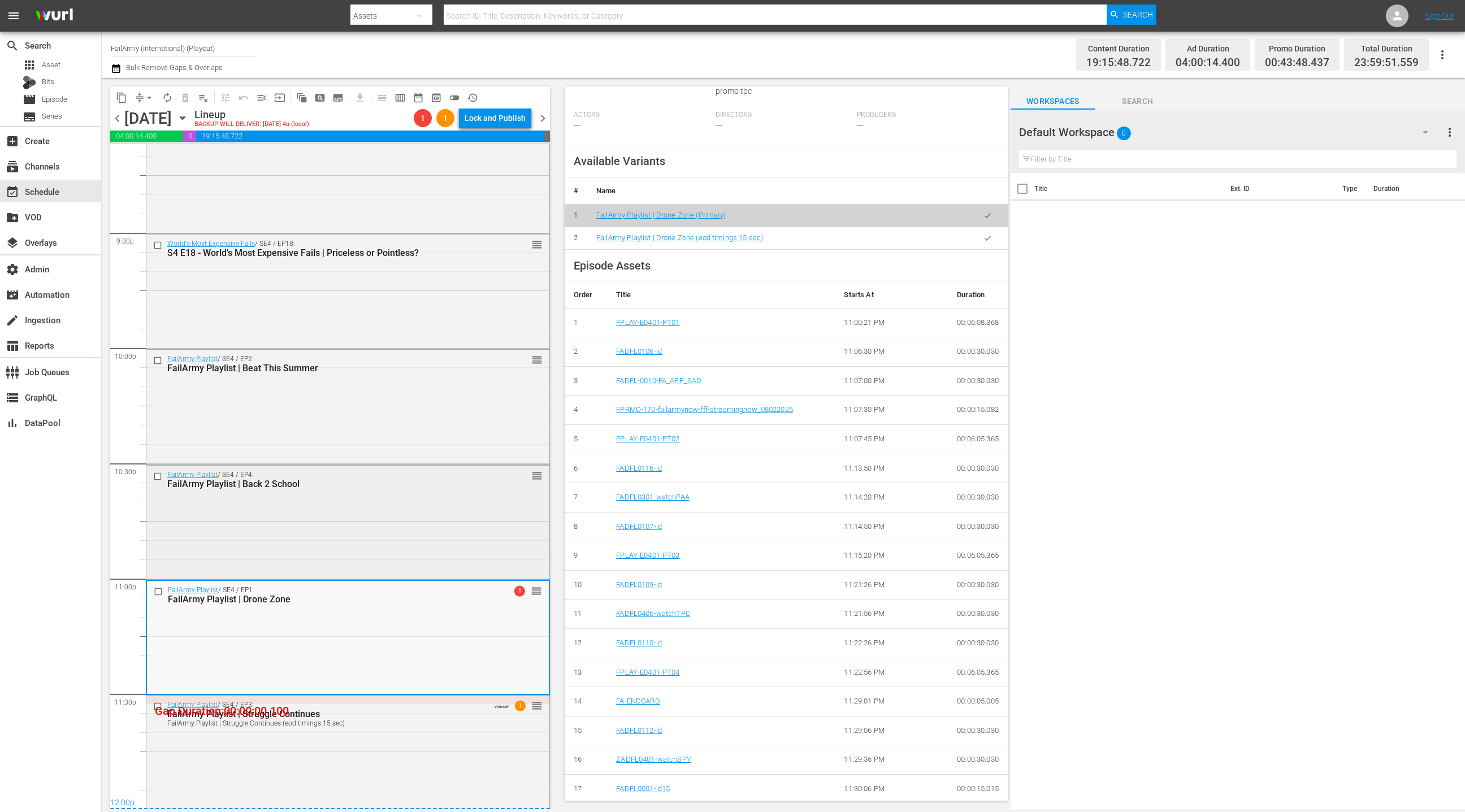
click at [436, 527] on div "FailArmy Playlist / SE4 / EP4: FailArmy Playlist | Back 2 School reorder" at bounding box center [348, 522] width 403 height 112
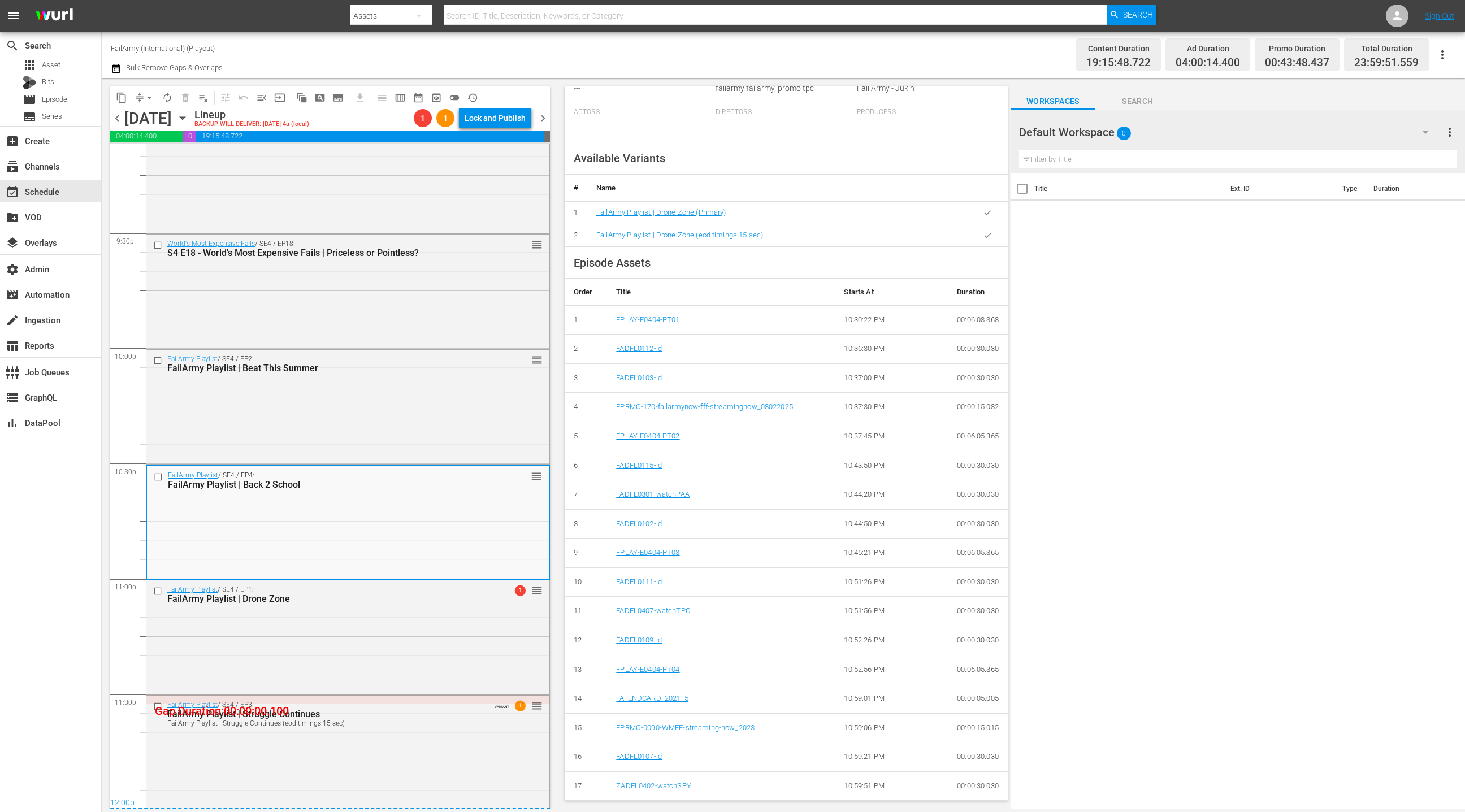
scroll to position [307, 0]
click at [363, 633] on div "FailArmy Playlist / SE4 / EP1: FailArmy Playlist | Drone Zone 1 reorder" at bounding box center [348, 636] width 403 height 112
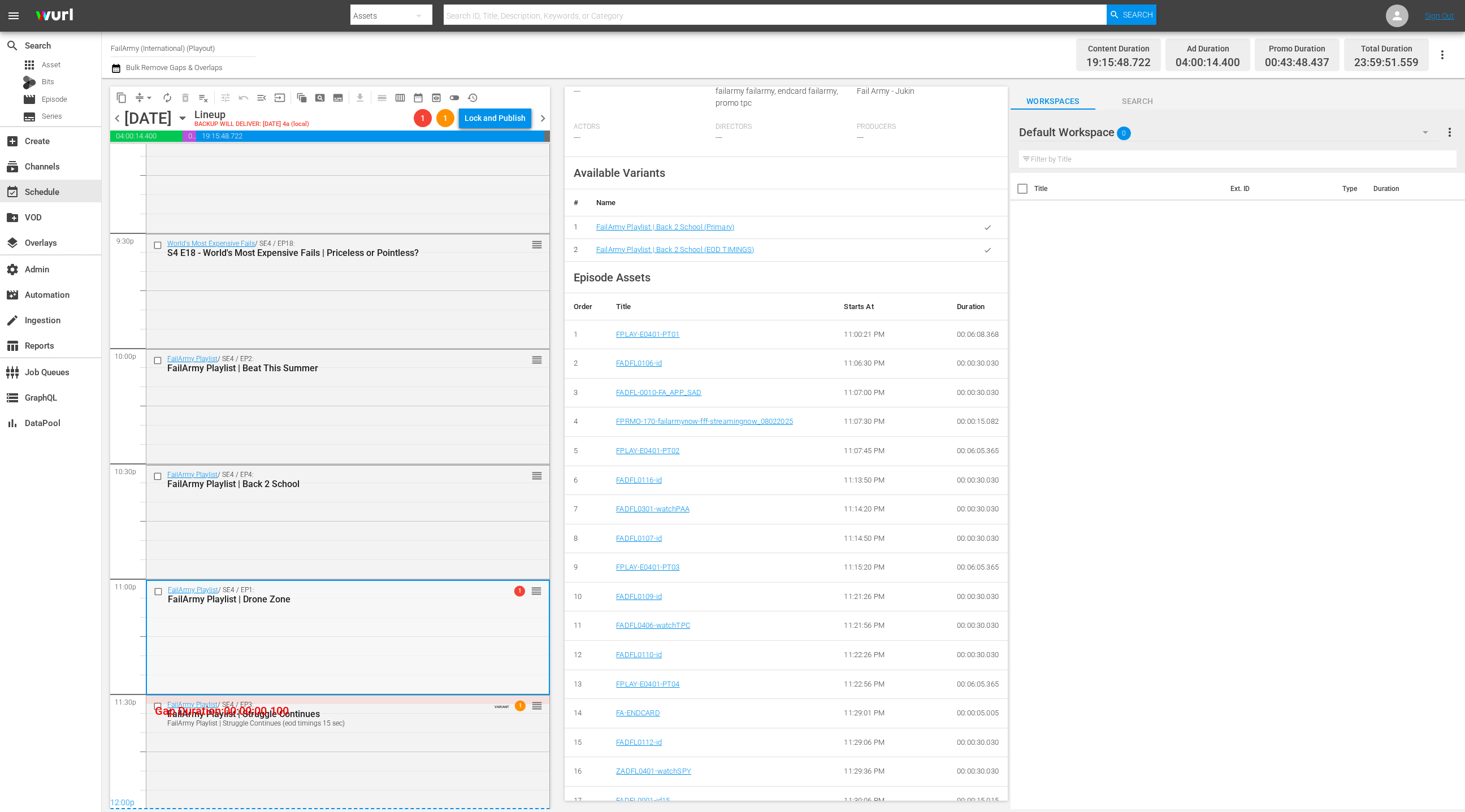
scroll to position [319, 0]
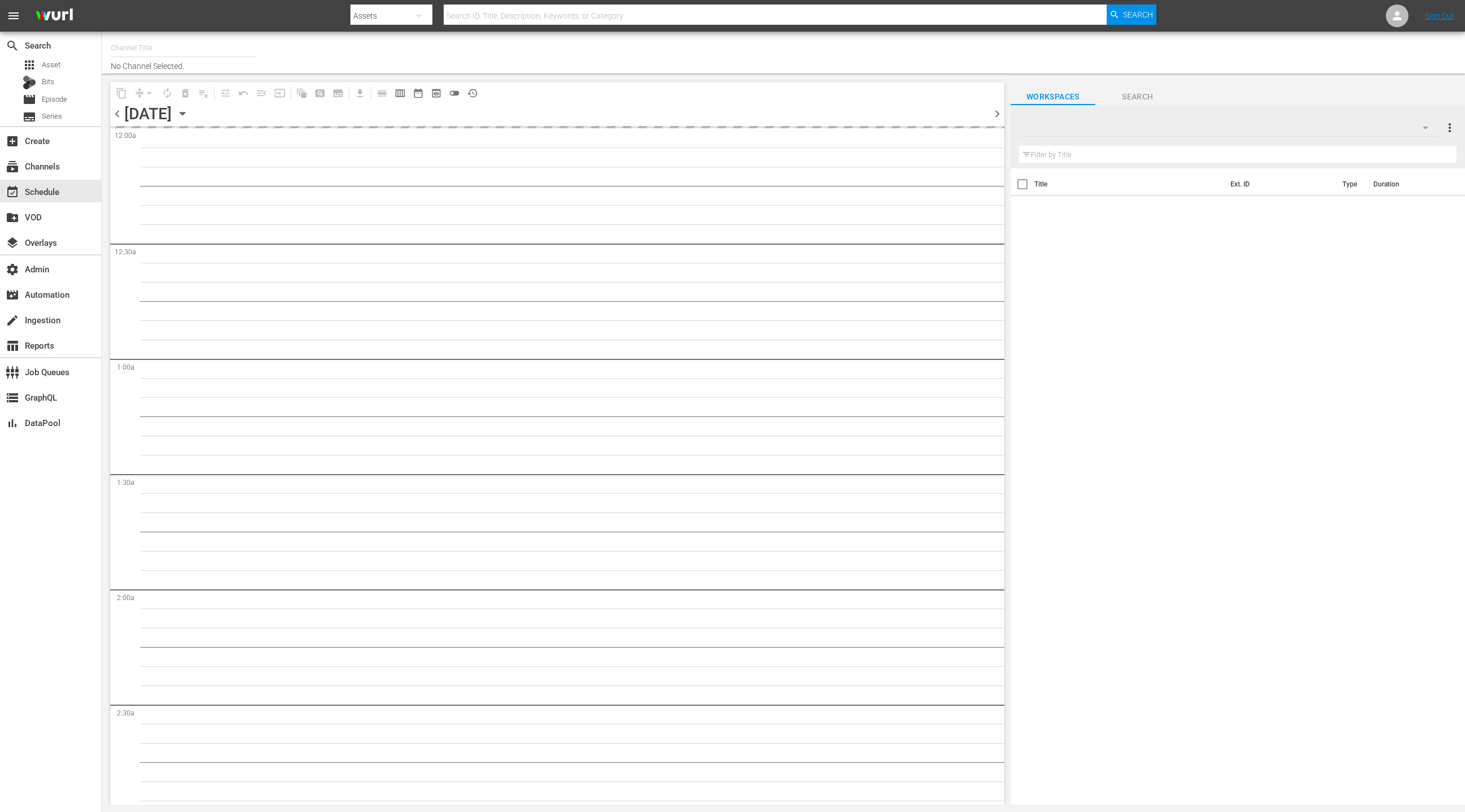
type input "FailArmy (International) (Playout) (151)"
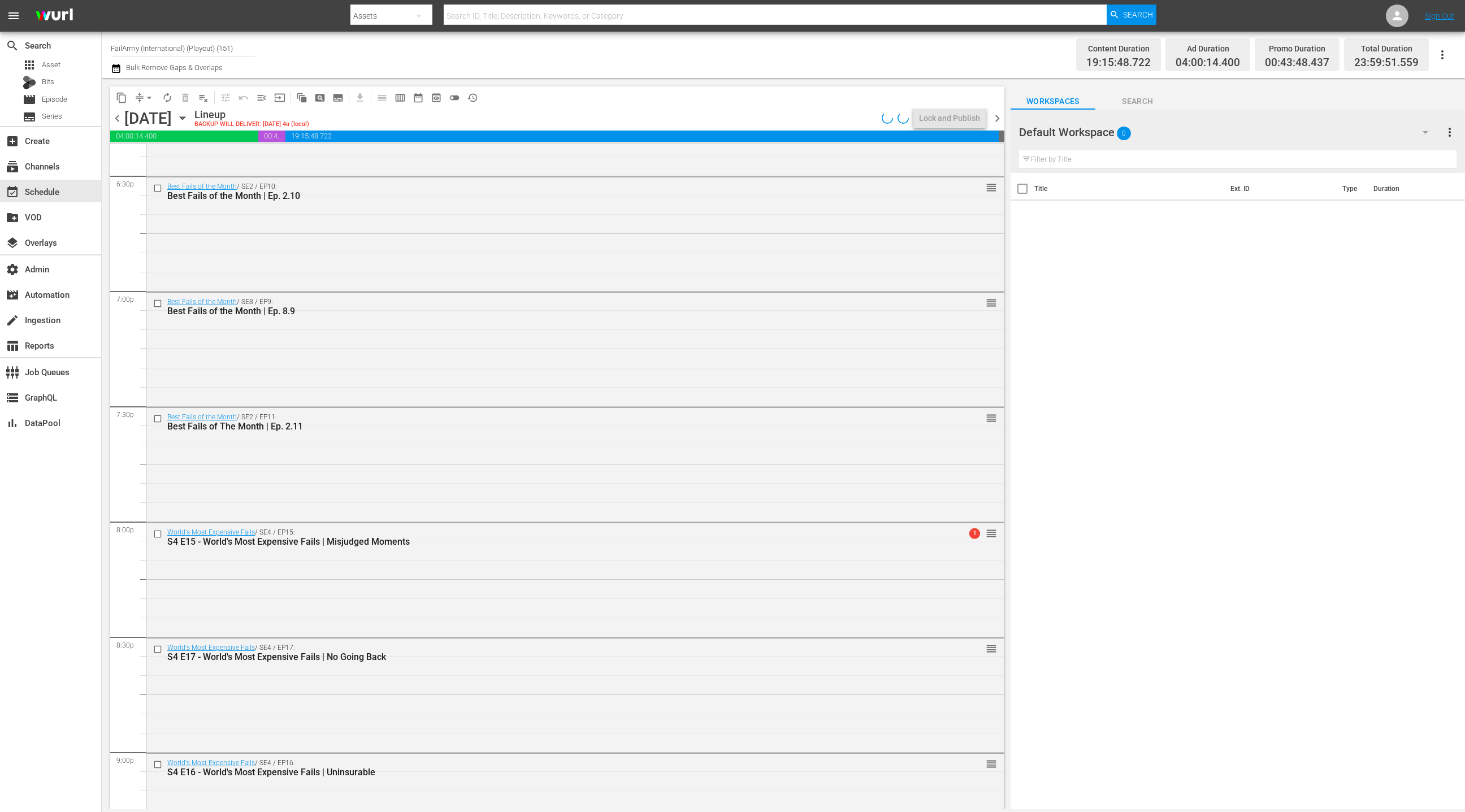
scroll to position [4868, 0]
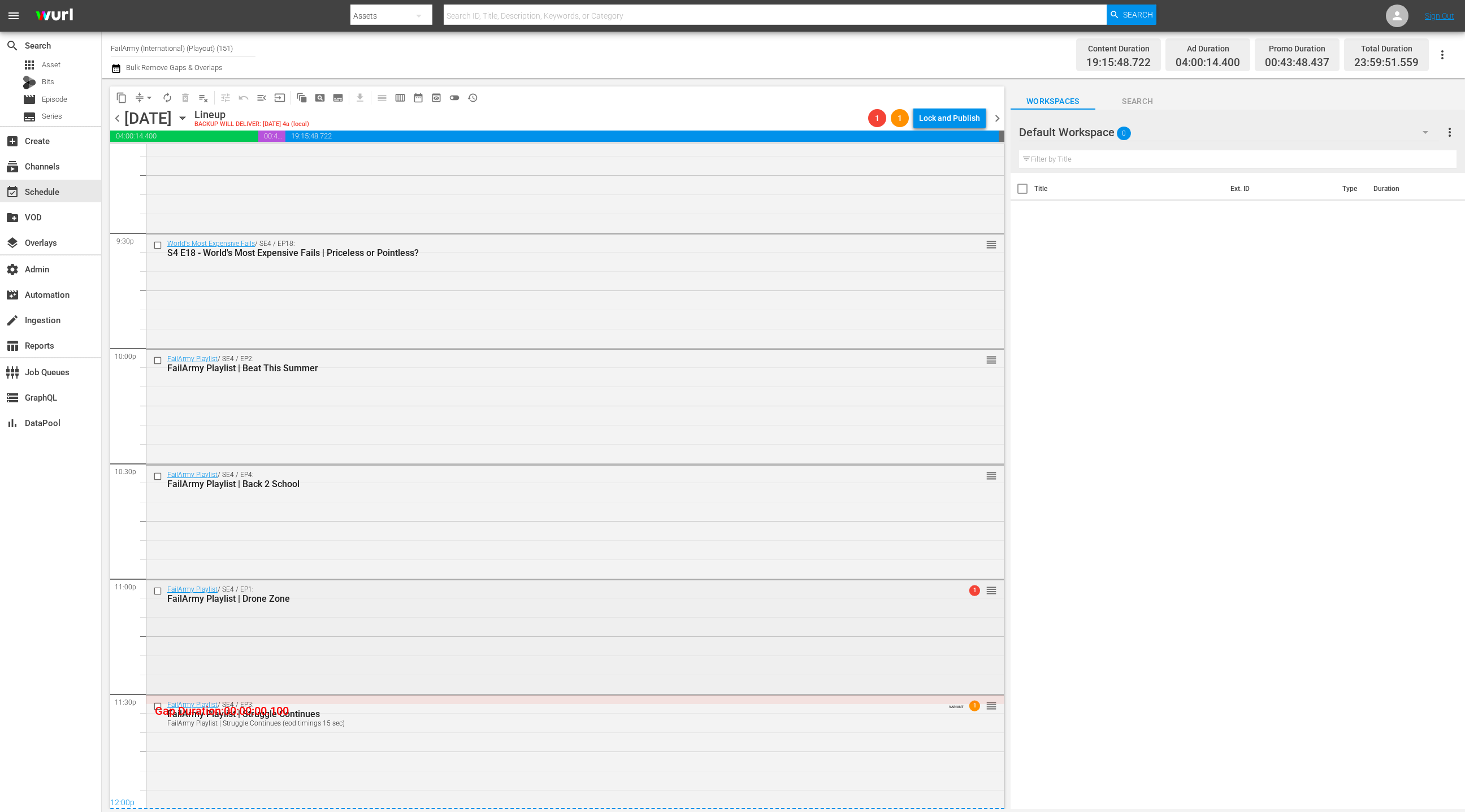
drag, startPoint x: 390, startPoint y: 580, endPoint x: 347, endPoint y: 614, distance: 54.8
click at [347, 614] on div "FailArmy Playlist / SE4 / EP1: FailArmy Playlist | Drone Zone 1 reorder" at bounding box center [575, 636] width 857 height 112
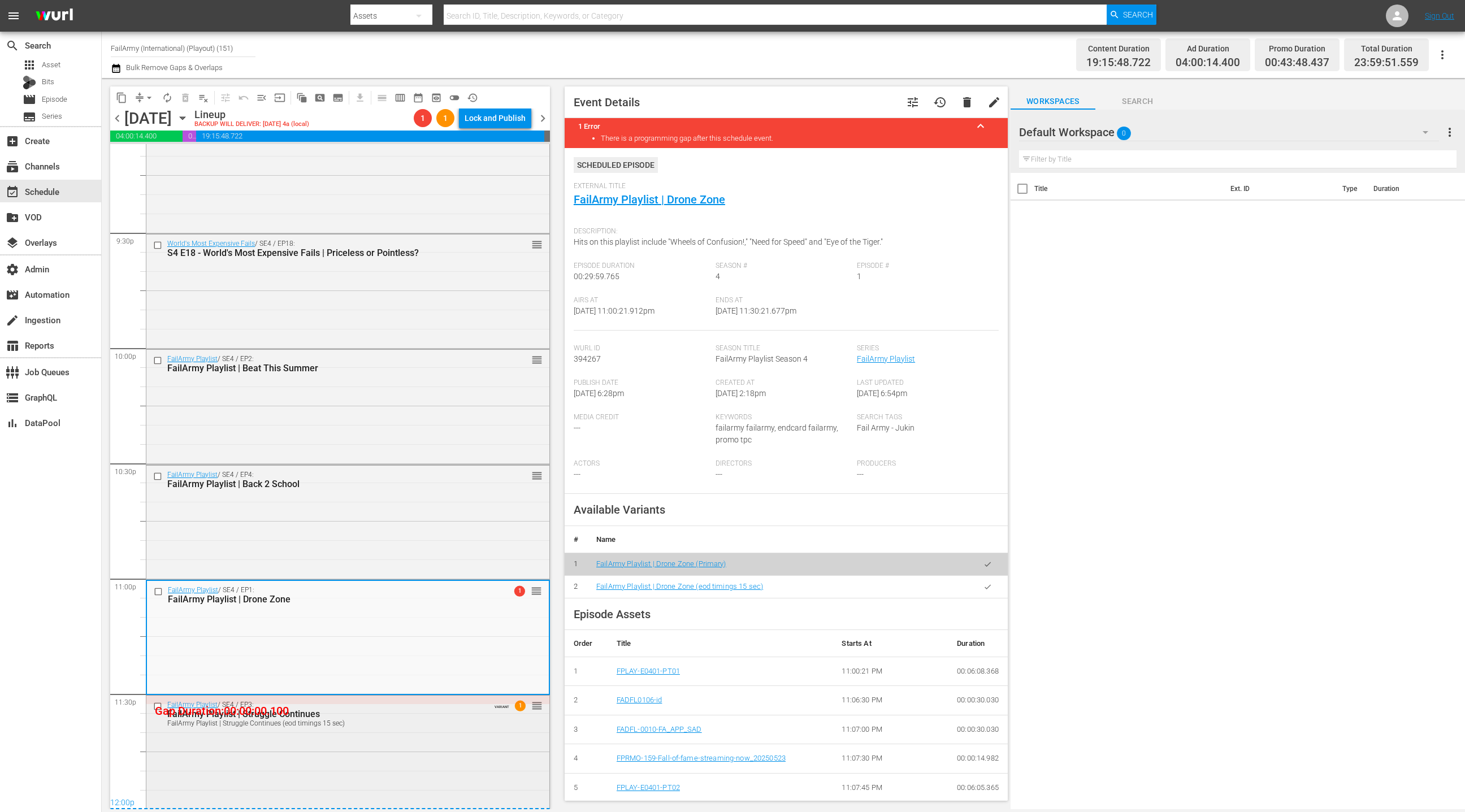
click at [357, 739] on div "FailArmy Playlist / SE4 / EP3: FailArmy Playlist | Struggle Continues FailArmy …" at bounding box center [348, 750] width 403 height 111
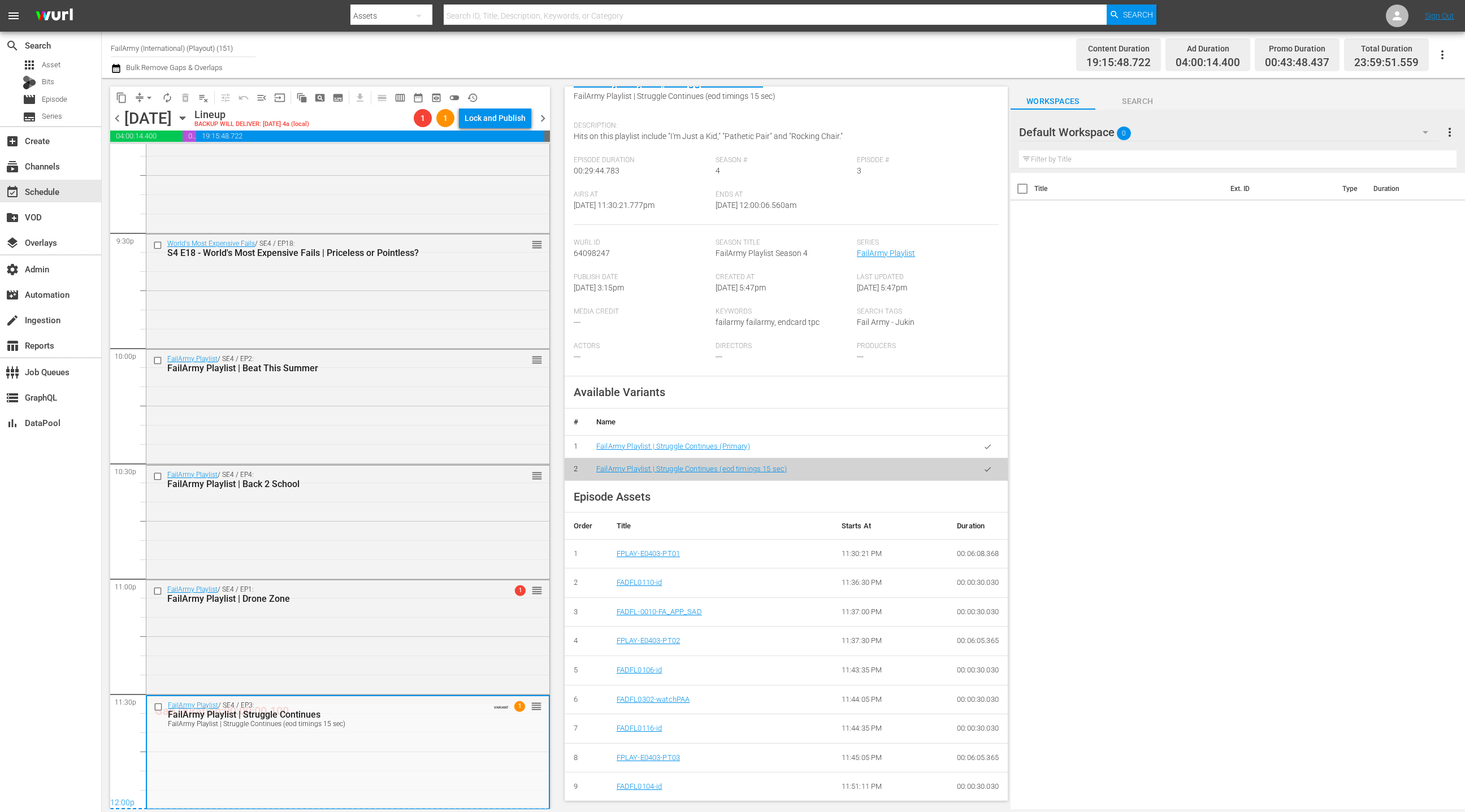
scroll to position [320, 0]
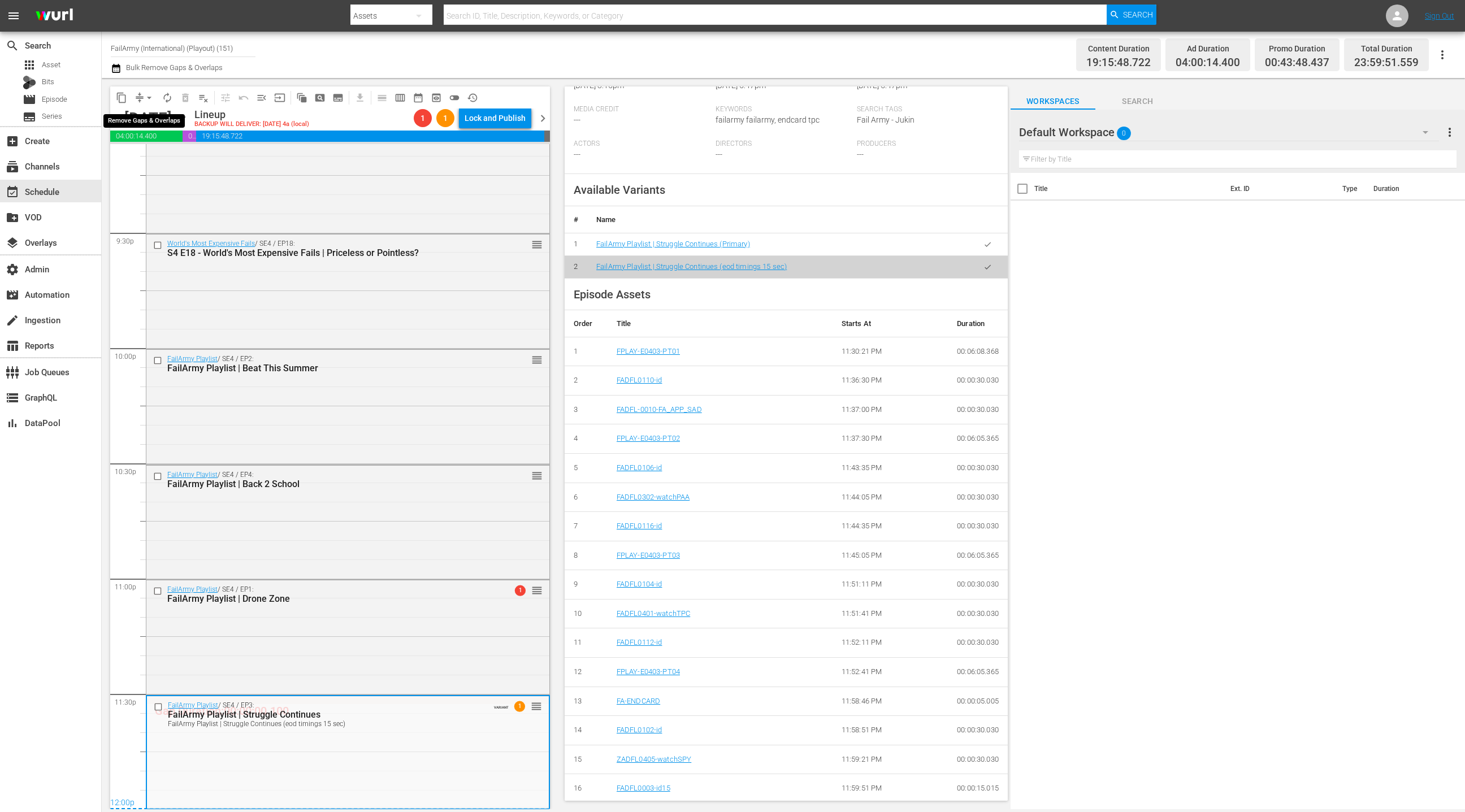
click at [145, 96] on span "arrow_drop_down" at bounding box center [149, 98] width 12 height 12
click at [155, 159] on li "Align to End of Previous Day" at bounding box center [149, 157] width 119 height 18
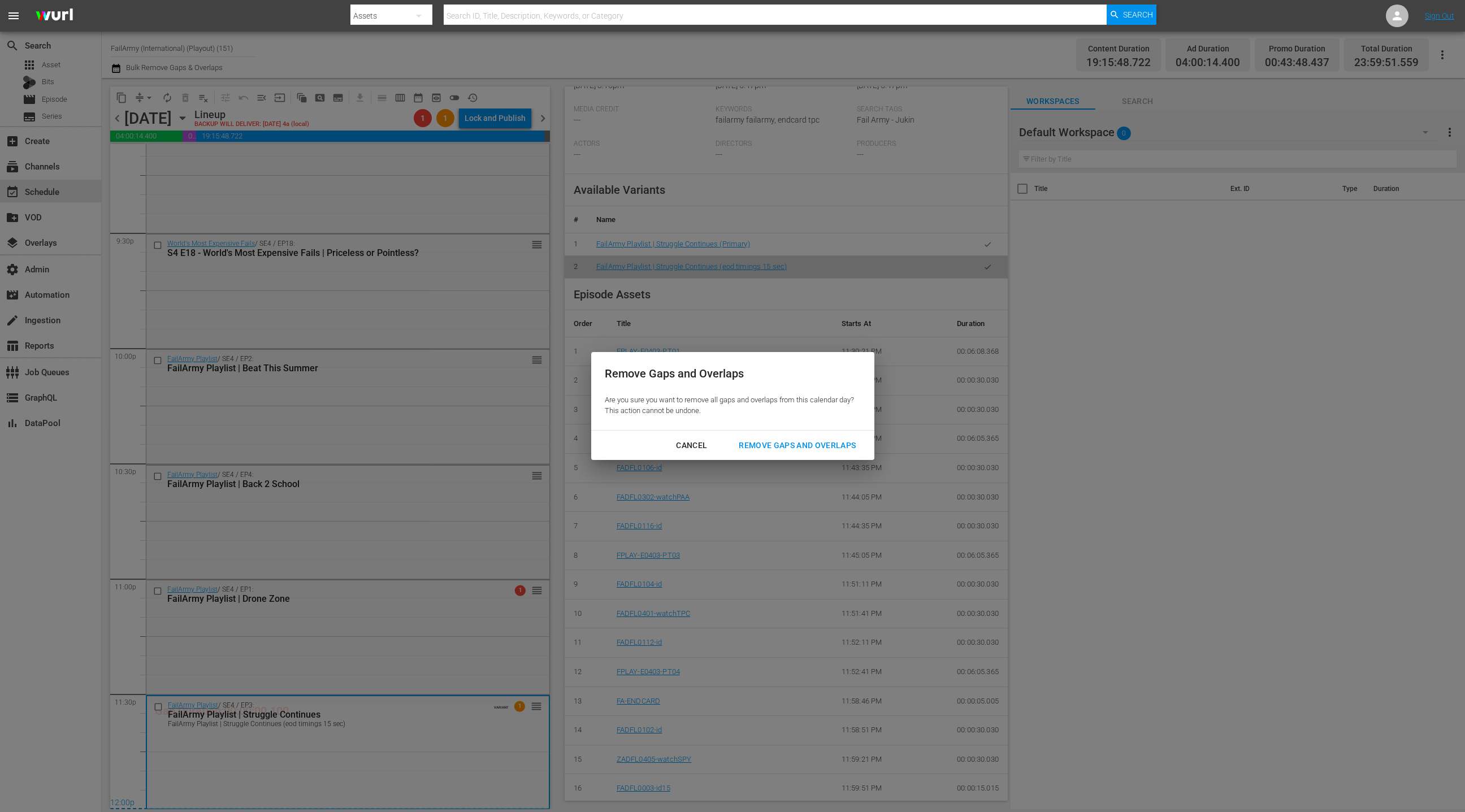
click at [757, 440] on div "Remove Gaps and Overlaps" at bounding box center [798, 446] width 135 height 14
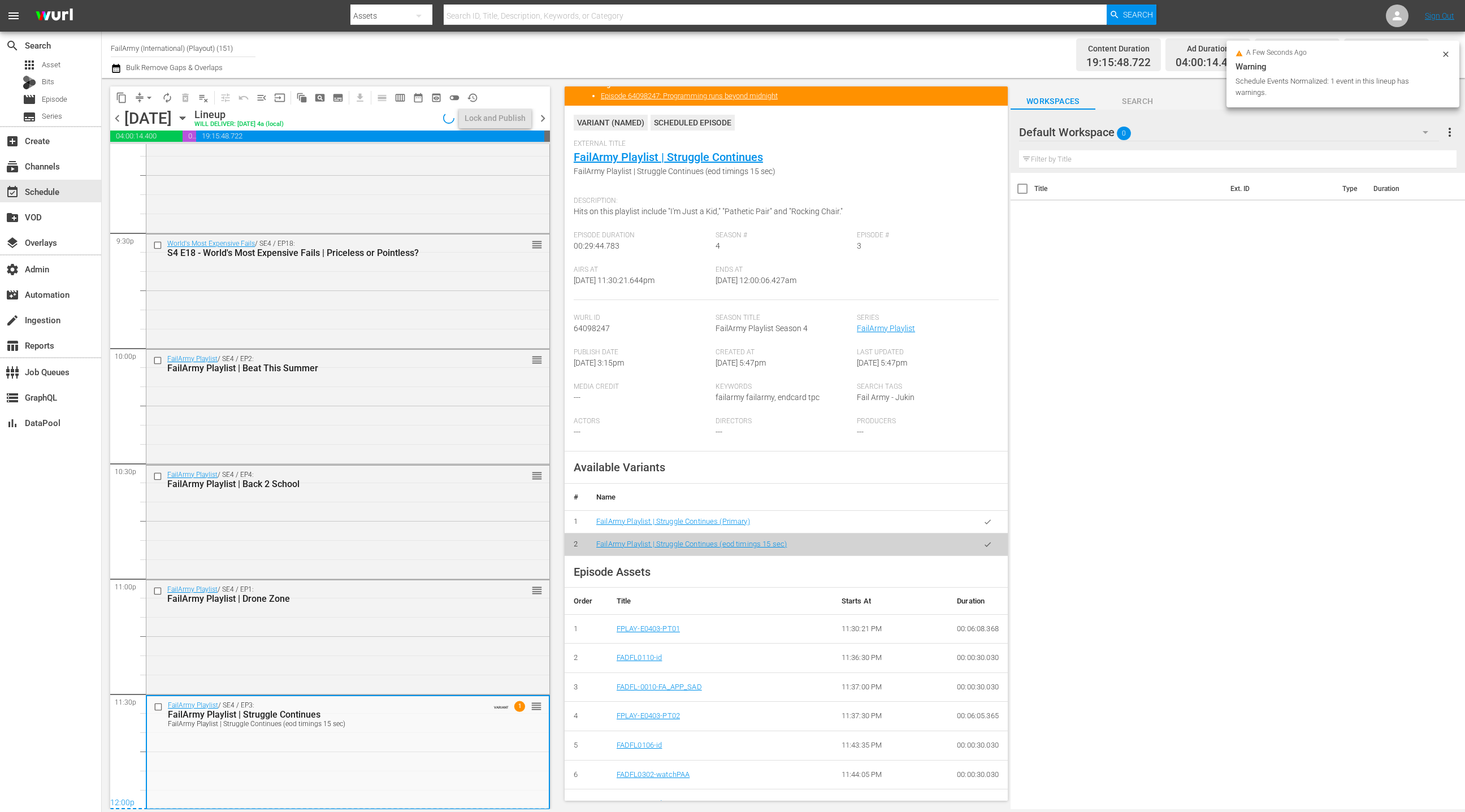
scroll to position [0, 0]
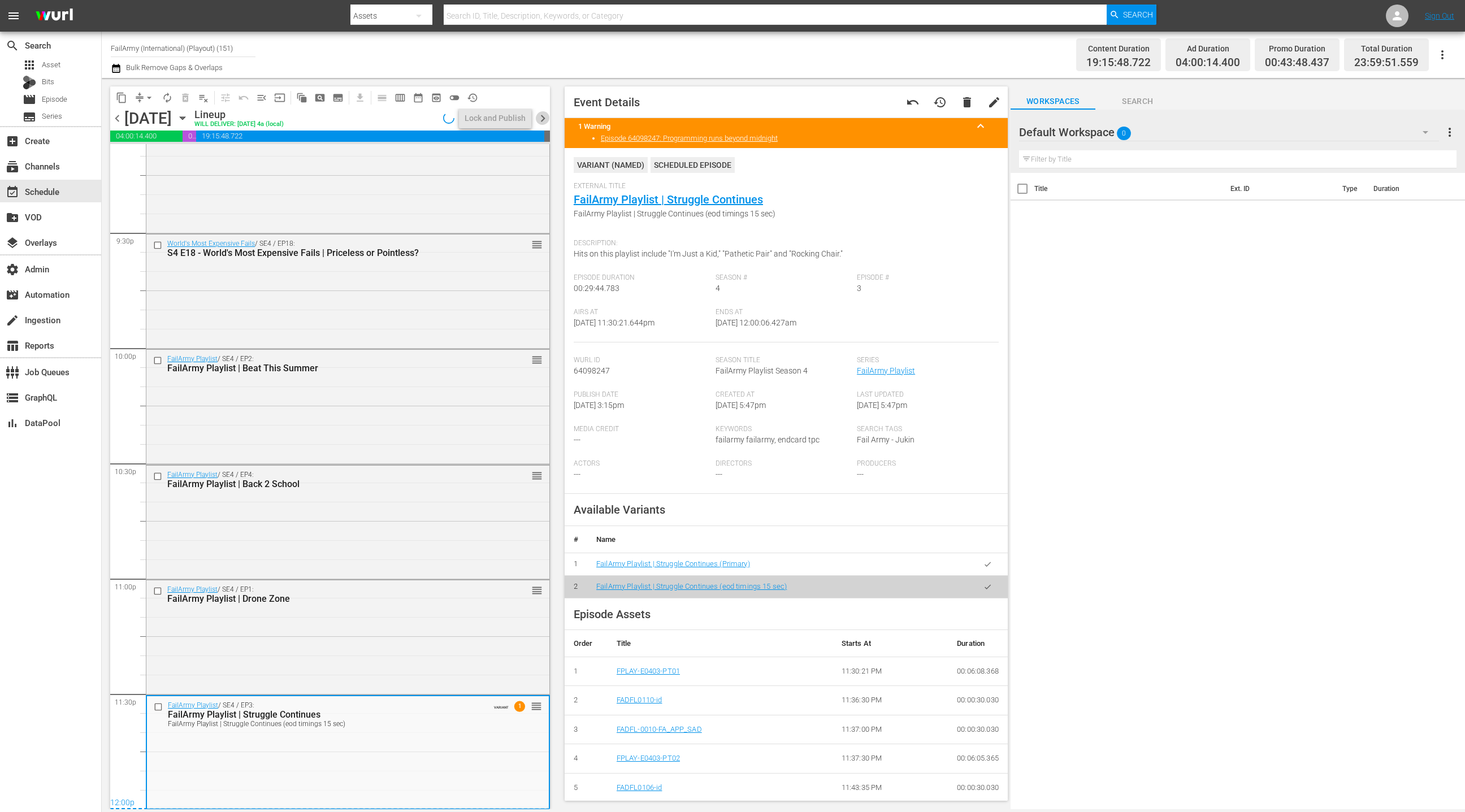
click at [540, 117] on span "chevron_right" at bounding box center [543, 118] width 14 height 14
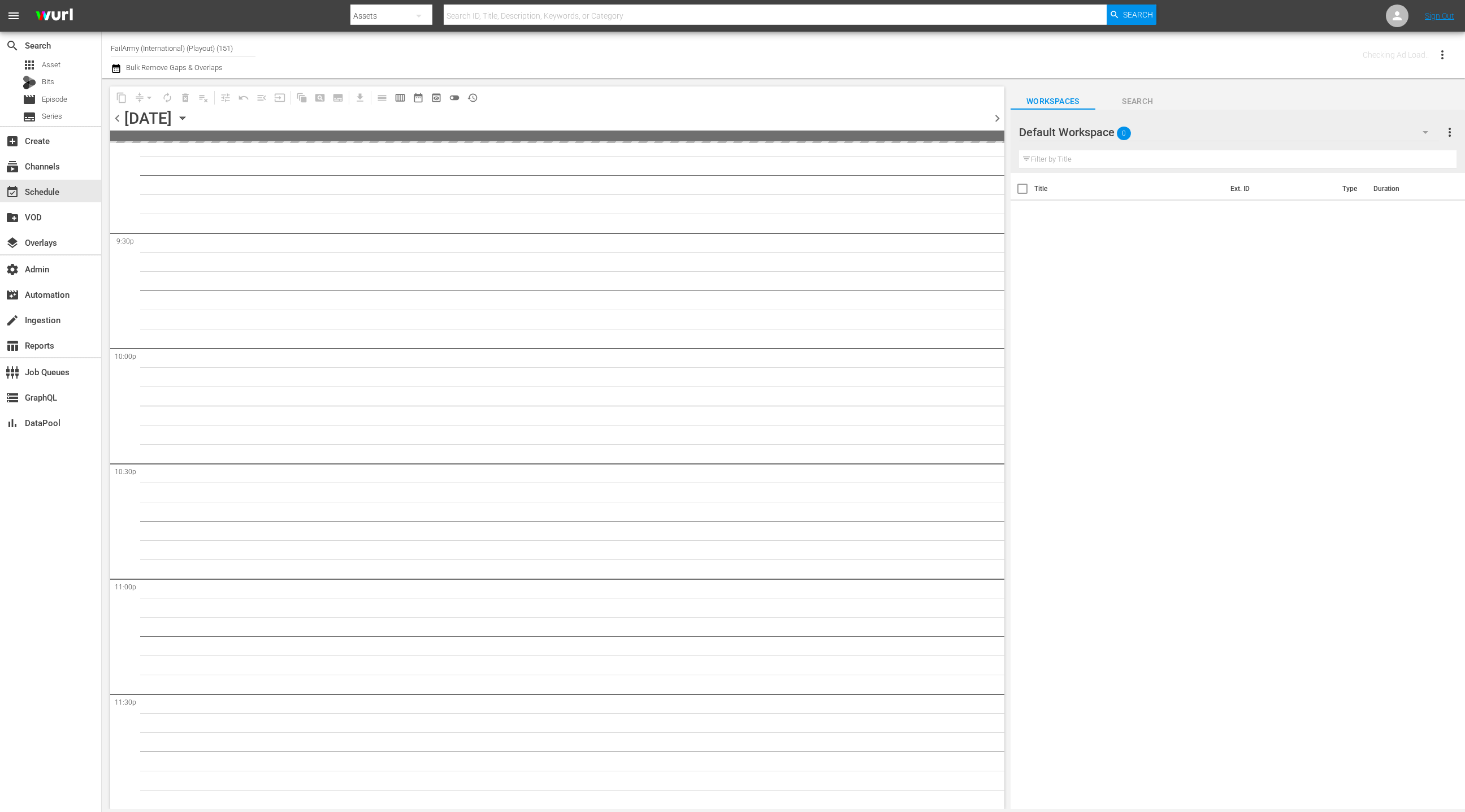
scroll to position [4867, 0]
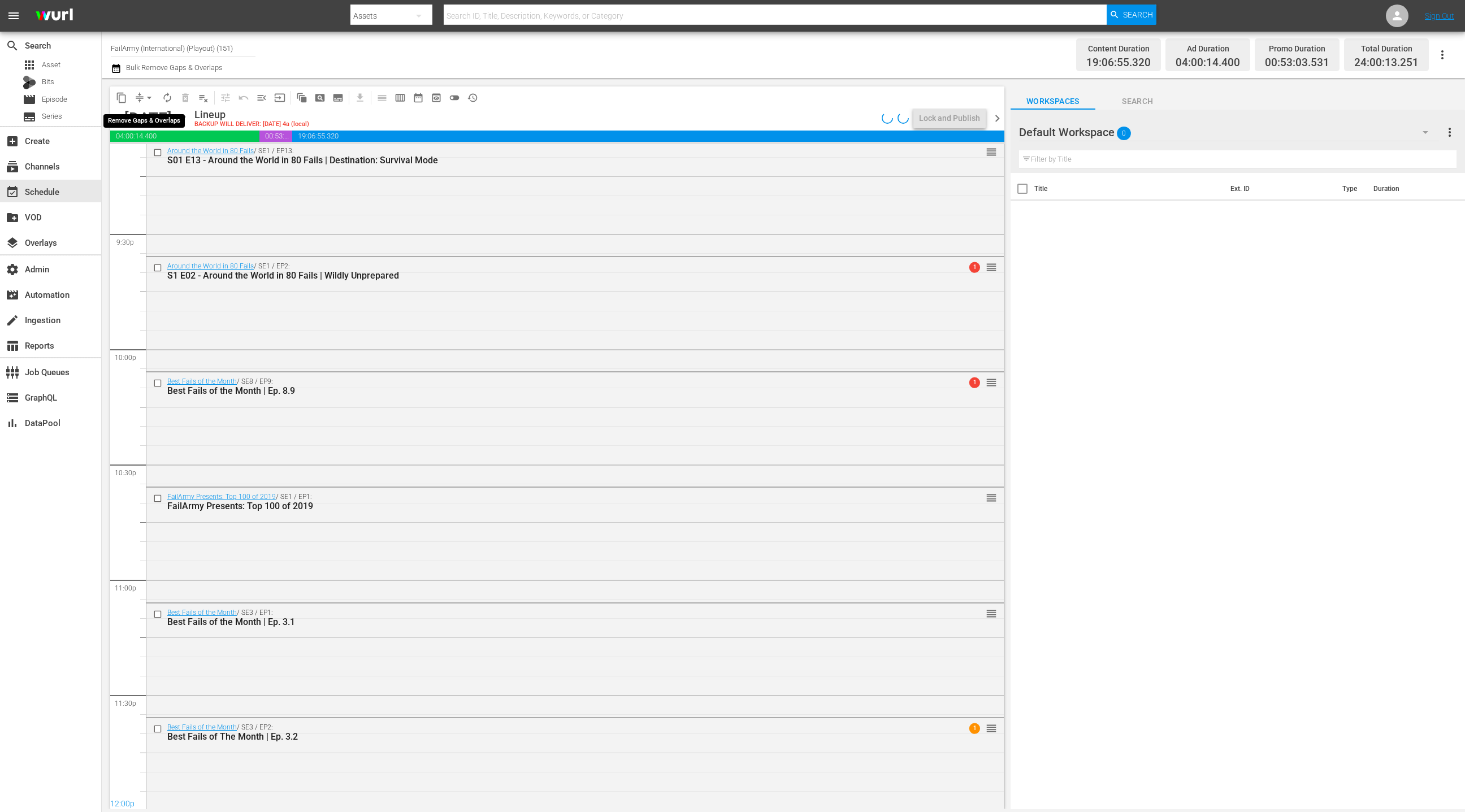
click at [143, 99] on button "arrow_drop_down" at bounding box center [149, 97] width 18 height 18
drag, startPoint x: 155, startPoint y: 159, endPoint x: 167, endPoint y: 164, distance: 13.0
click at [167, 164] on li "Align to End of Previous Day" at bounding box center [149, 157] width 119 height 18
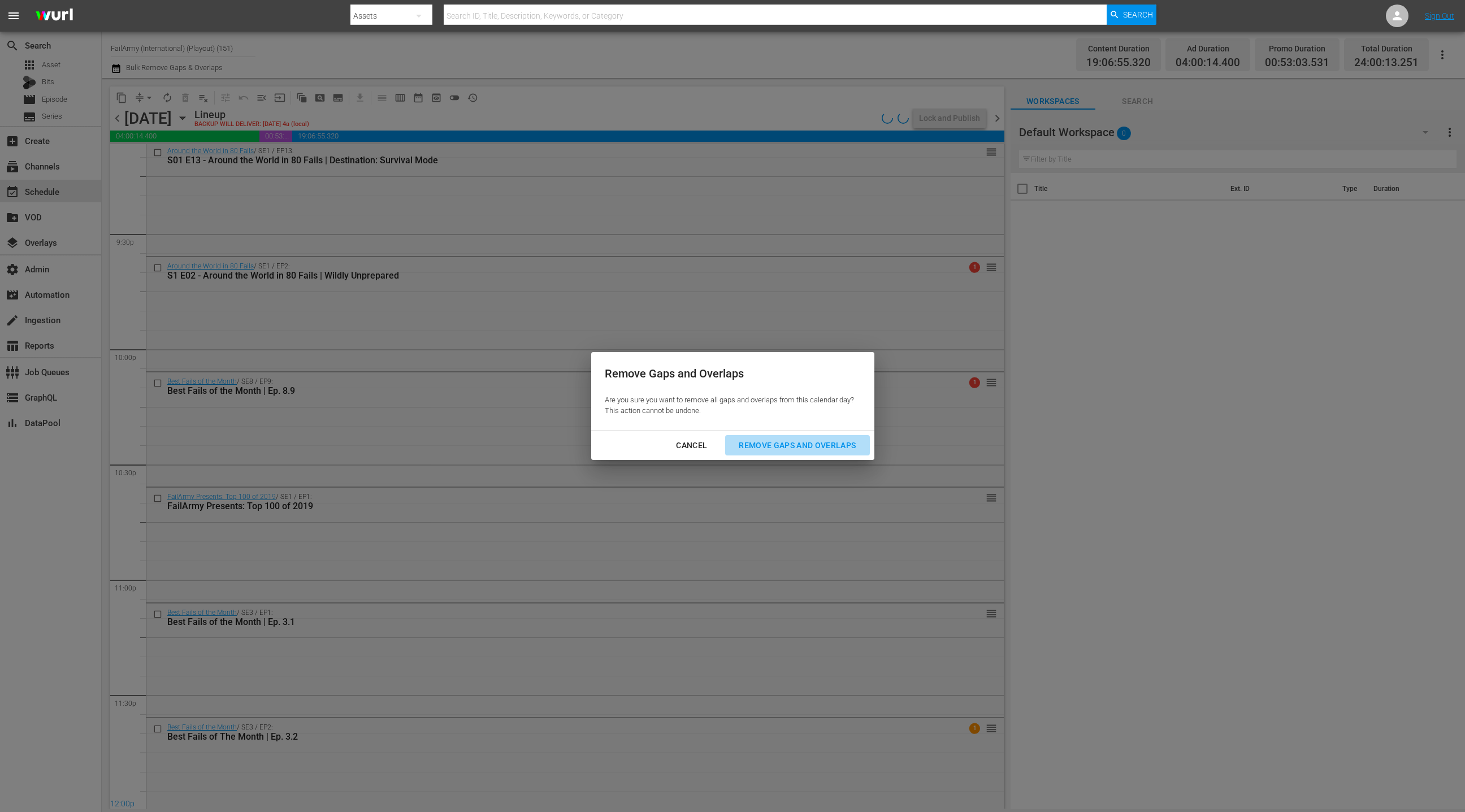
click at [758, 442] on div "Remove Gaps and Overlaps" at bounding box center [798, 446] width 135 height 14
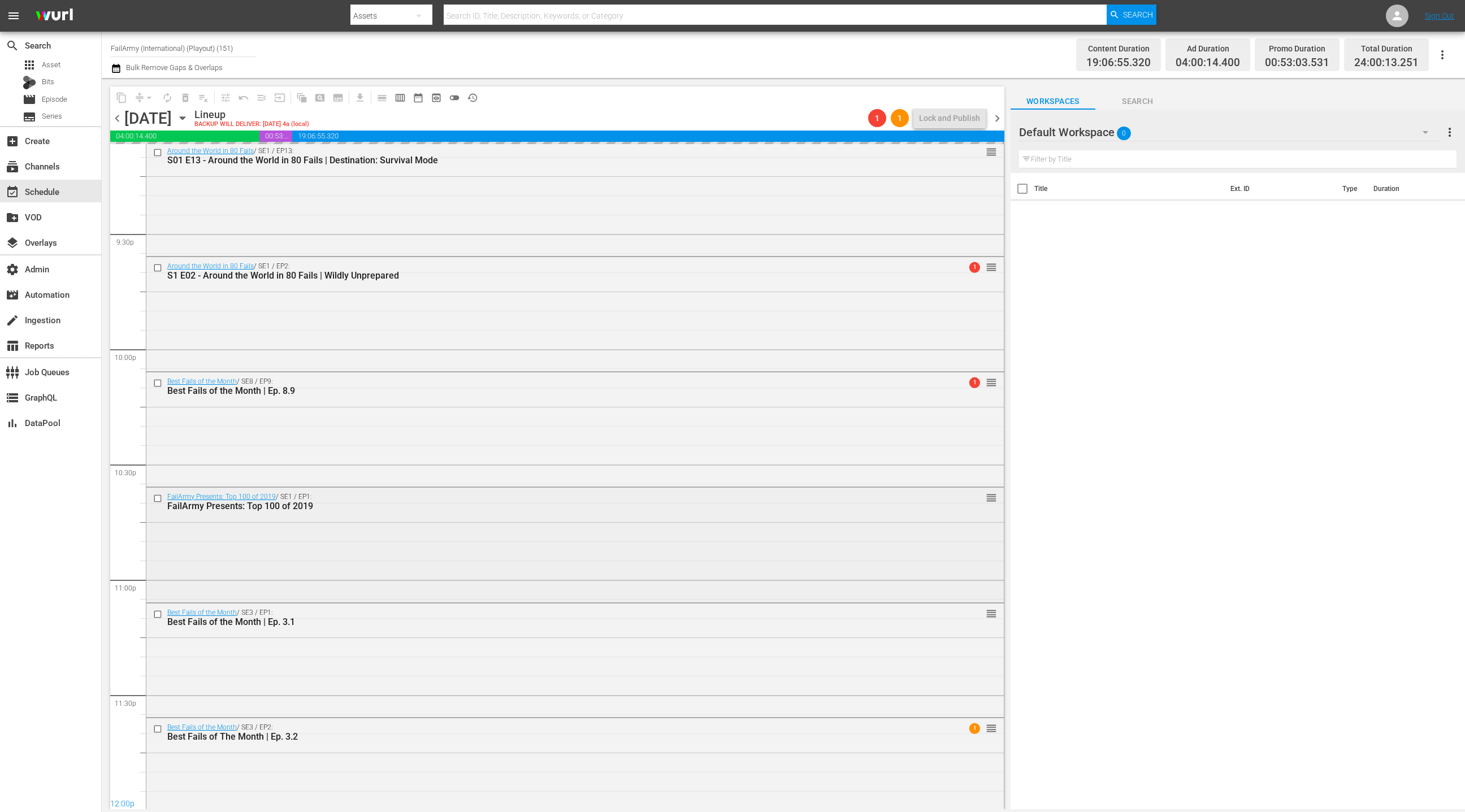
scroll to position [4891, 0]
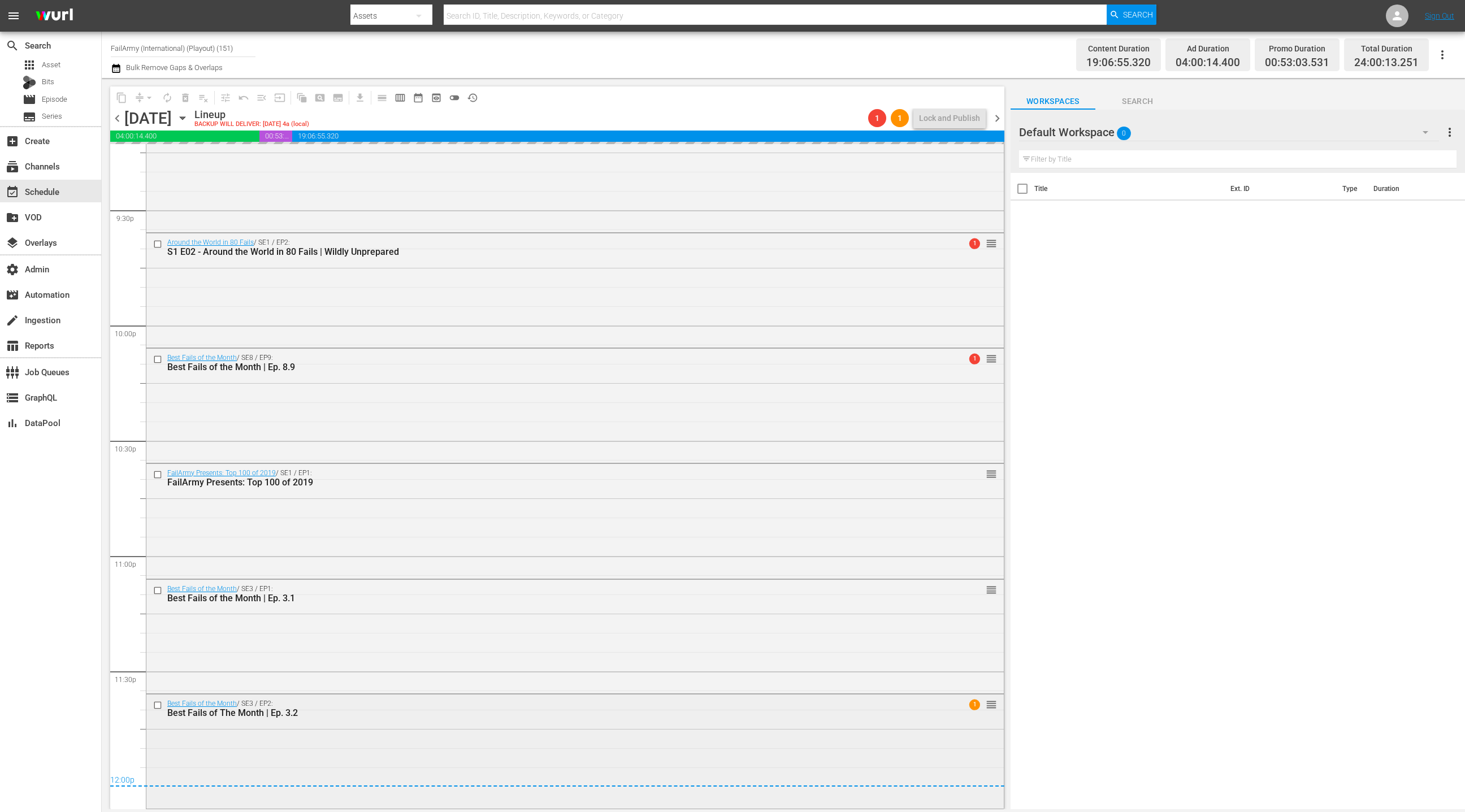
click at [393, 748] on div "Best Fails of the Month / SE3 / EP2: Best Fails of The Month | Ep. 3.2 1 reorder" at bounding box center [575, 750] width 857 height 112
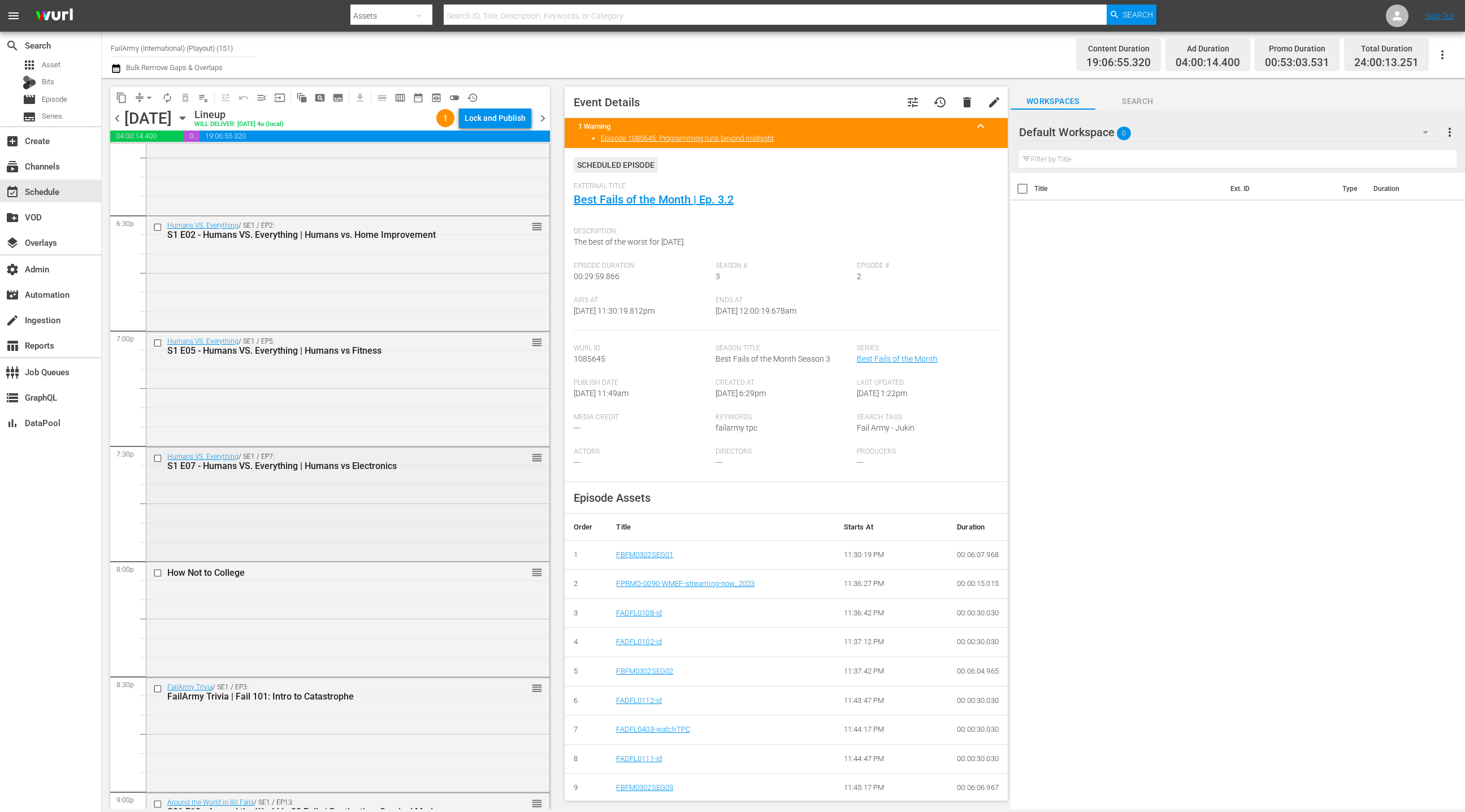
scroll to position [4241, 0]
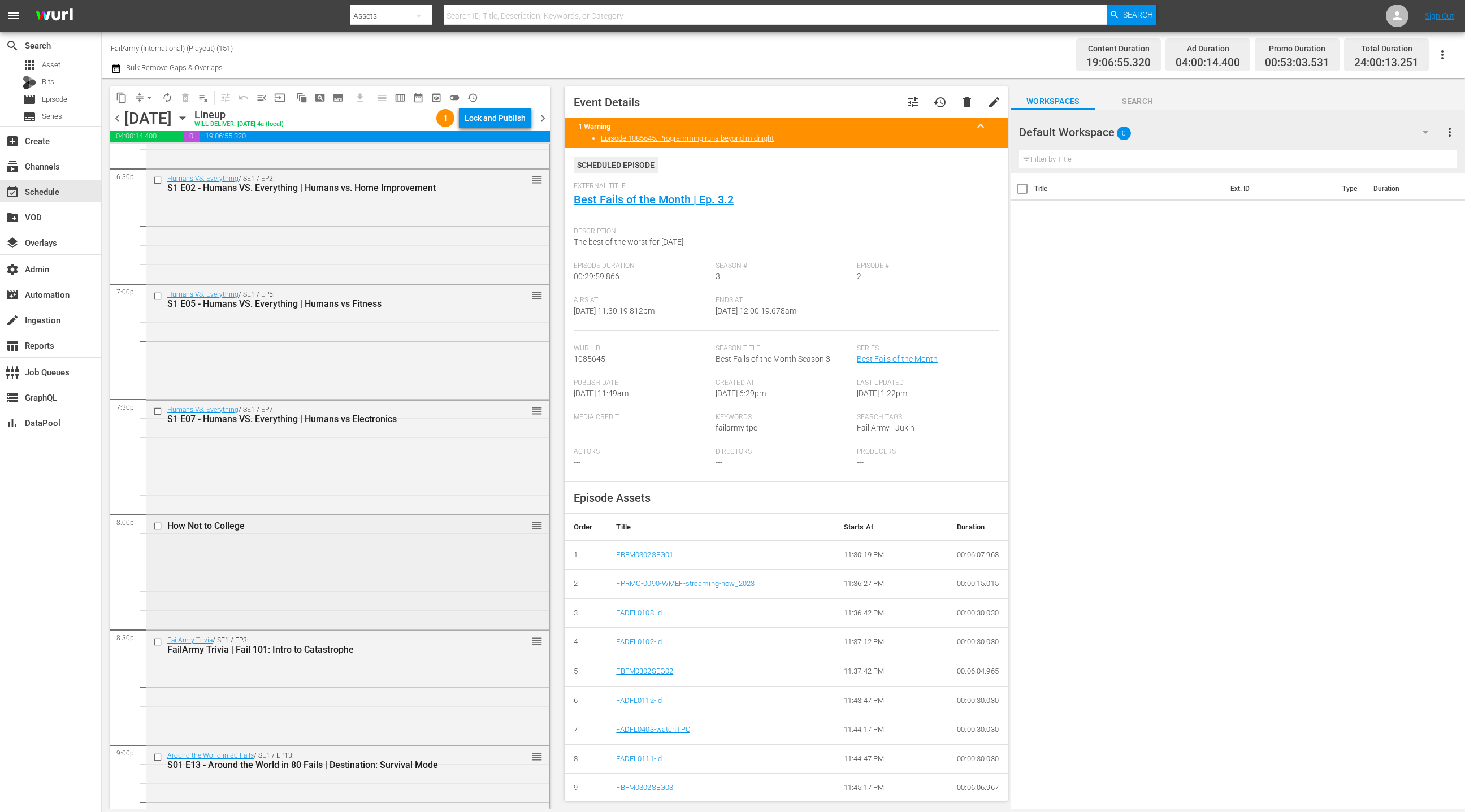
click at [383, 560] on div "How Not to College reorder" at bounding box center [348, 571] width 403 height 112
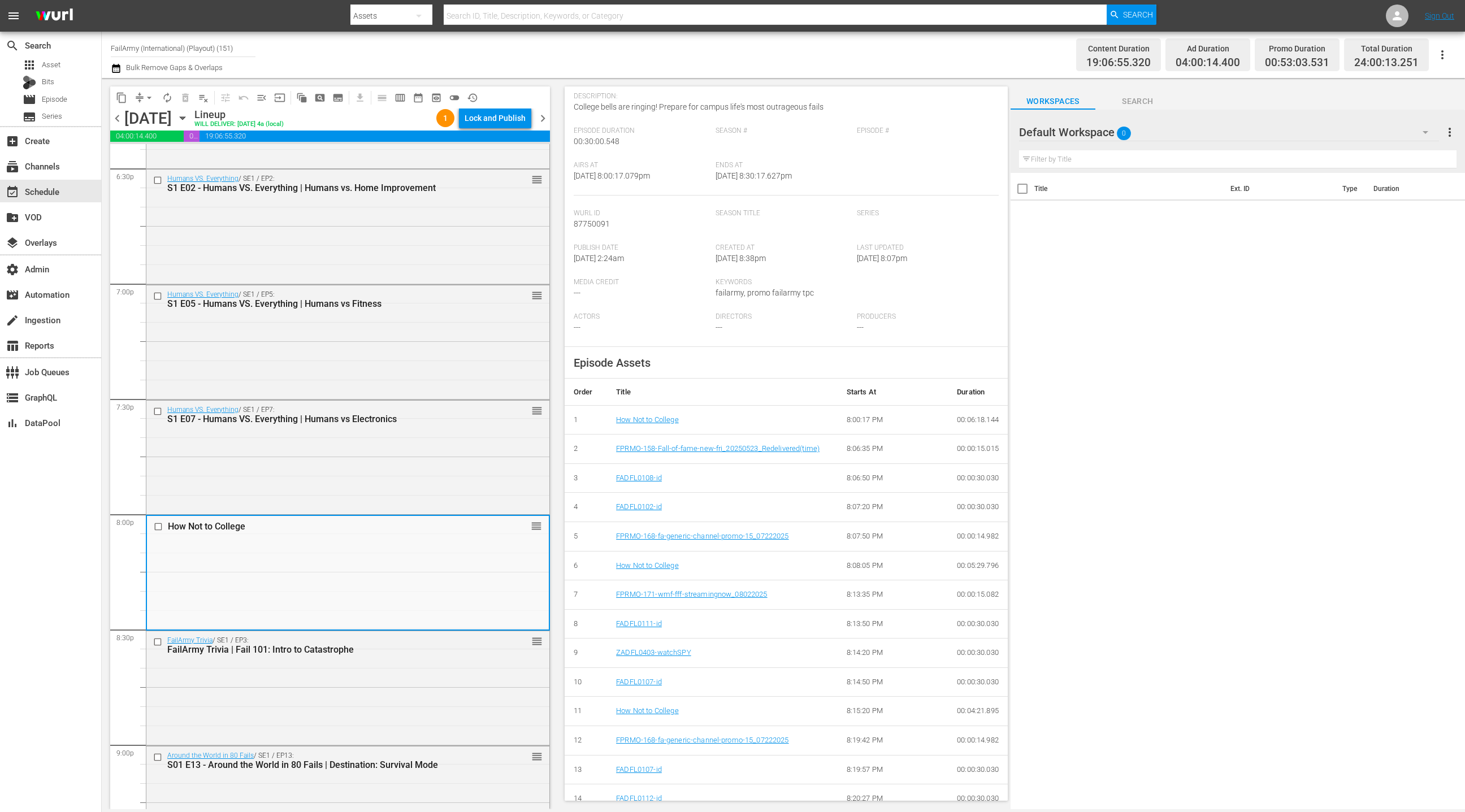
scroll to position [290, 0]
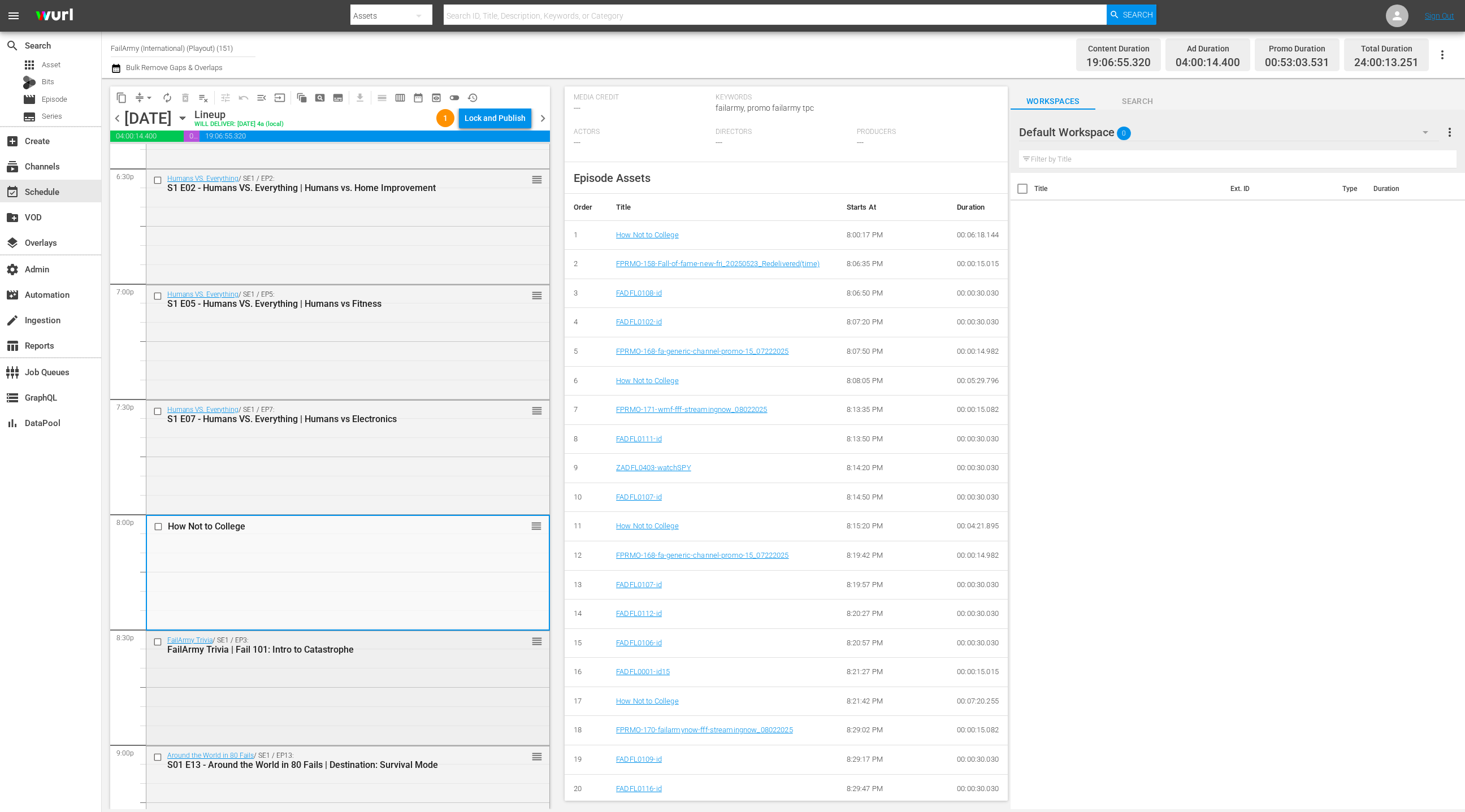
click at [393, 688] on div "FailArmy Trivia / SE1 / EP3: FailArmy Trivia | Fail 101: Intro to Catastrophe r…" at bounding box center [348, 688] width 403 height 112
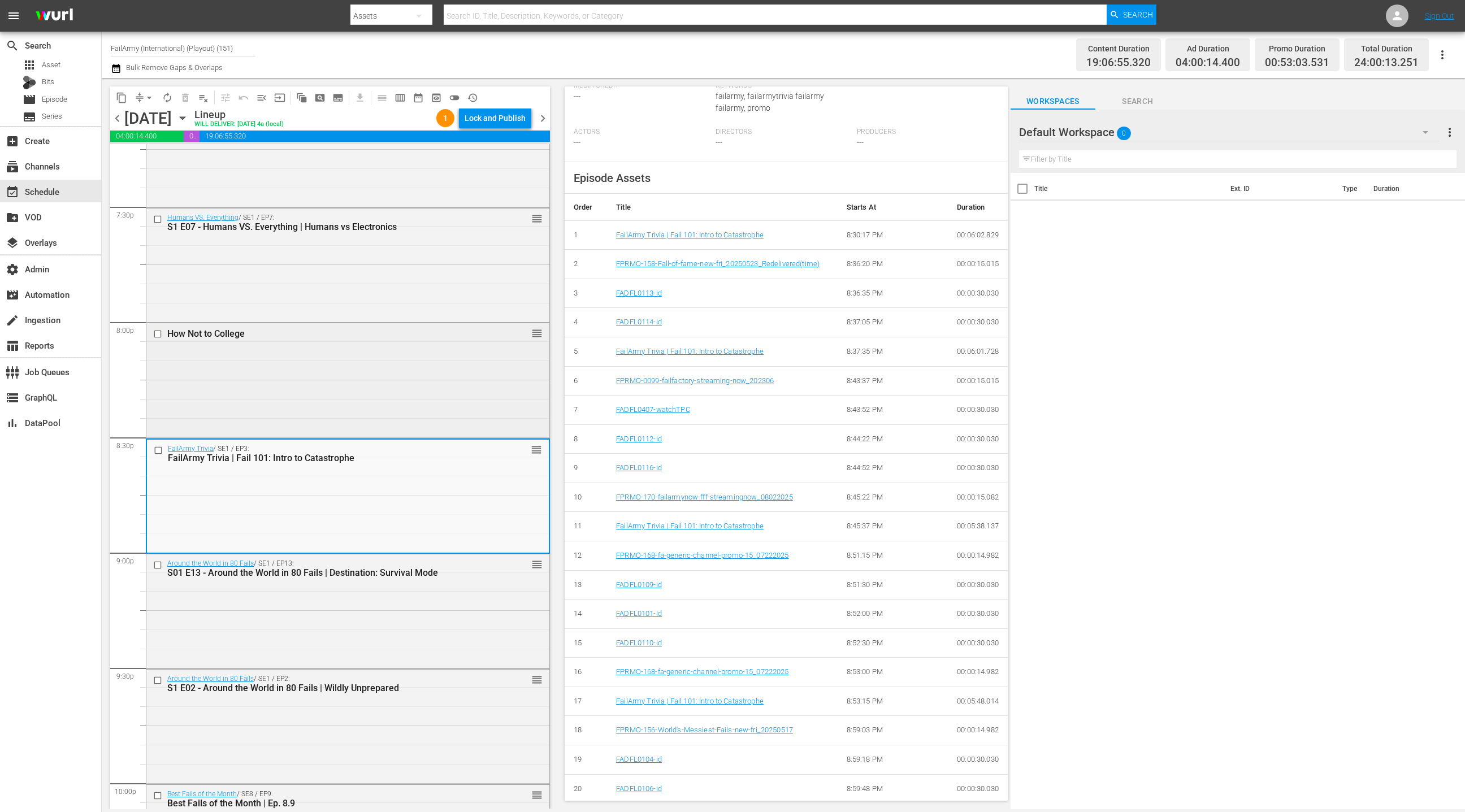
scroll to position [4462, 0]
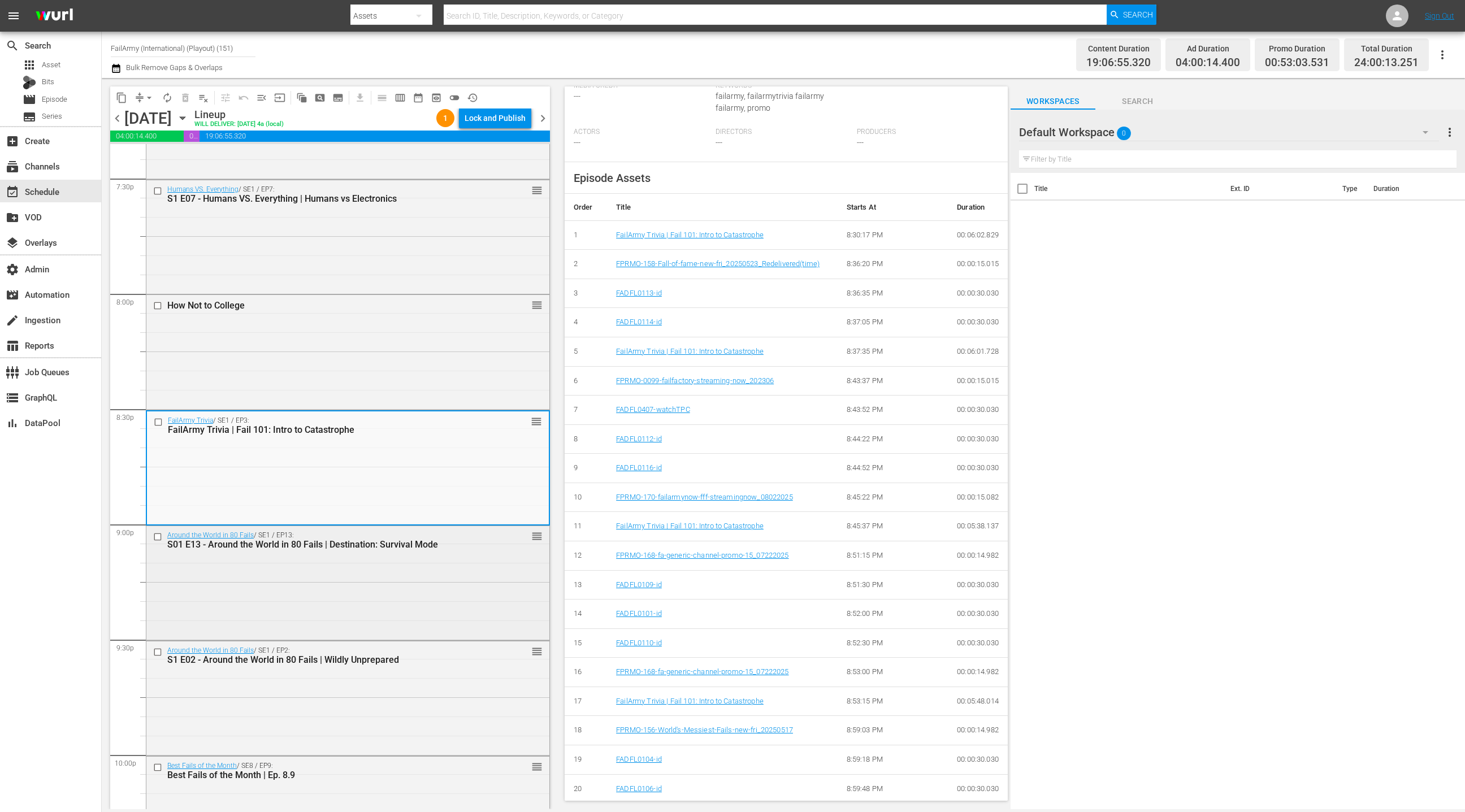
click at [396, 612] on div "Around the World in 80 Fails / SE1 / EP13: S01 E13 - Around the World in 80 Fai…" at bounding box center [348, 582] width 403 height 112
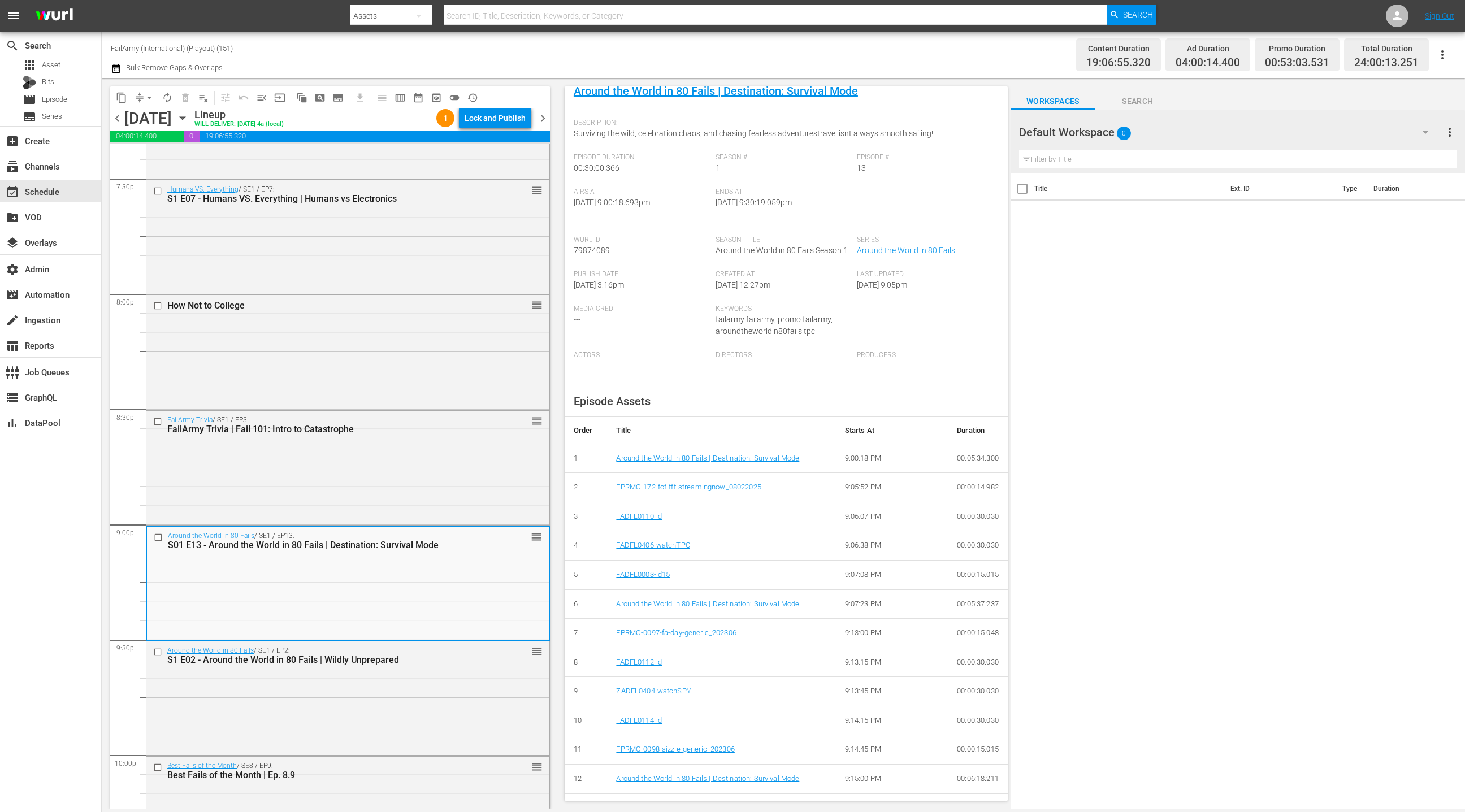
scroll to position [97, 0]
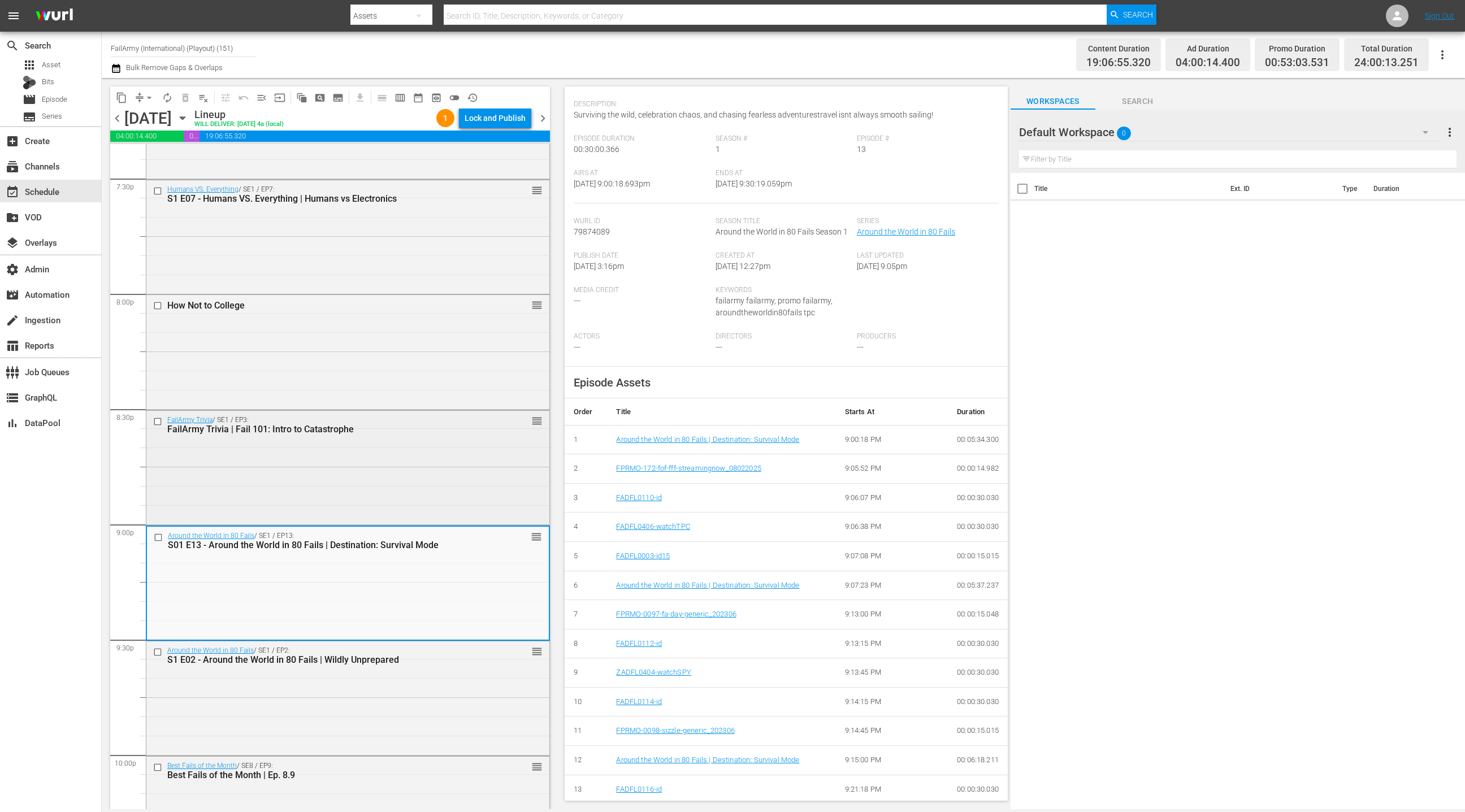
click at [406, 473] on div "FailArmy Trivia / SE1 / EP3: FailArmy Trivia | Fail 101: Intro to Catastrophe r…" at bounding box center [348, 467] width 403 height 112
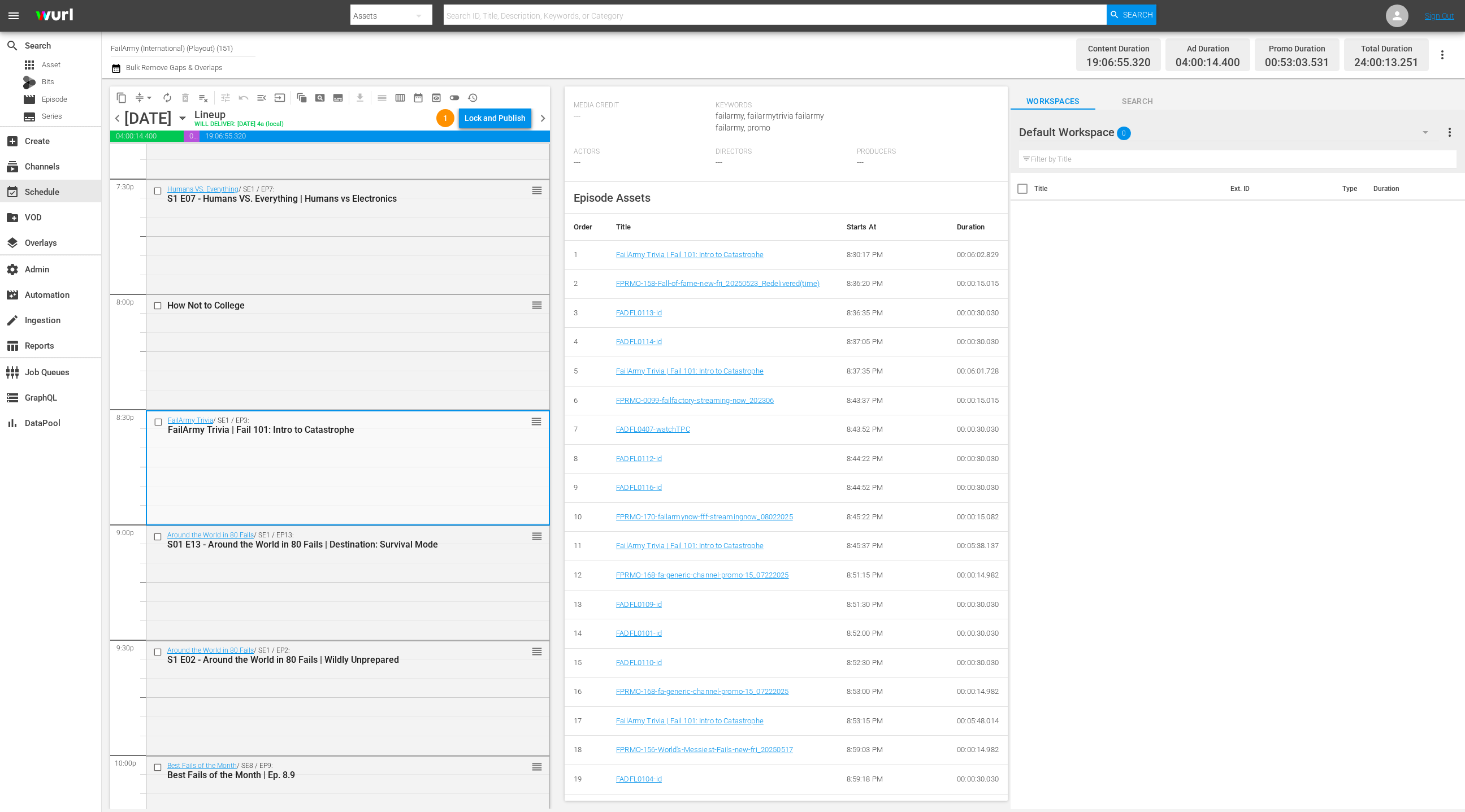
scroll to position [302, 0]
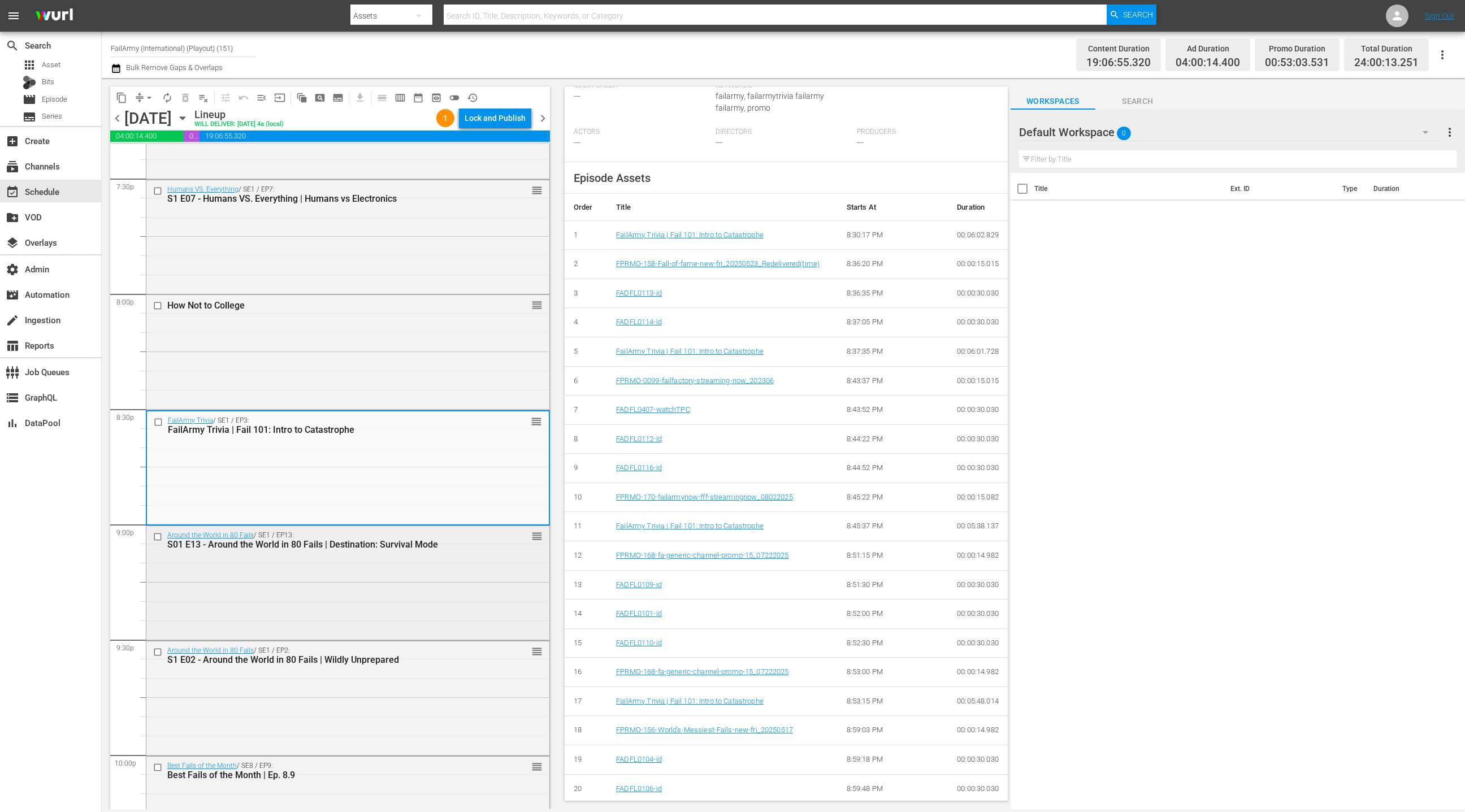
click at [444, 609] on div "Around the World in 80 Fails / SE1 / EP13: S01 E13 - Around the World in 80 Fai…" at bounding box center [348, 582] width 403 height 112
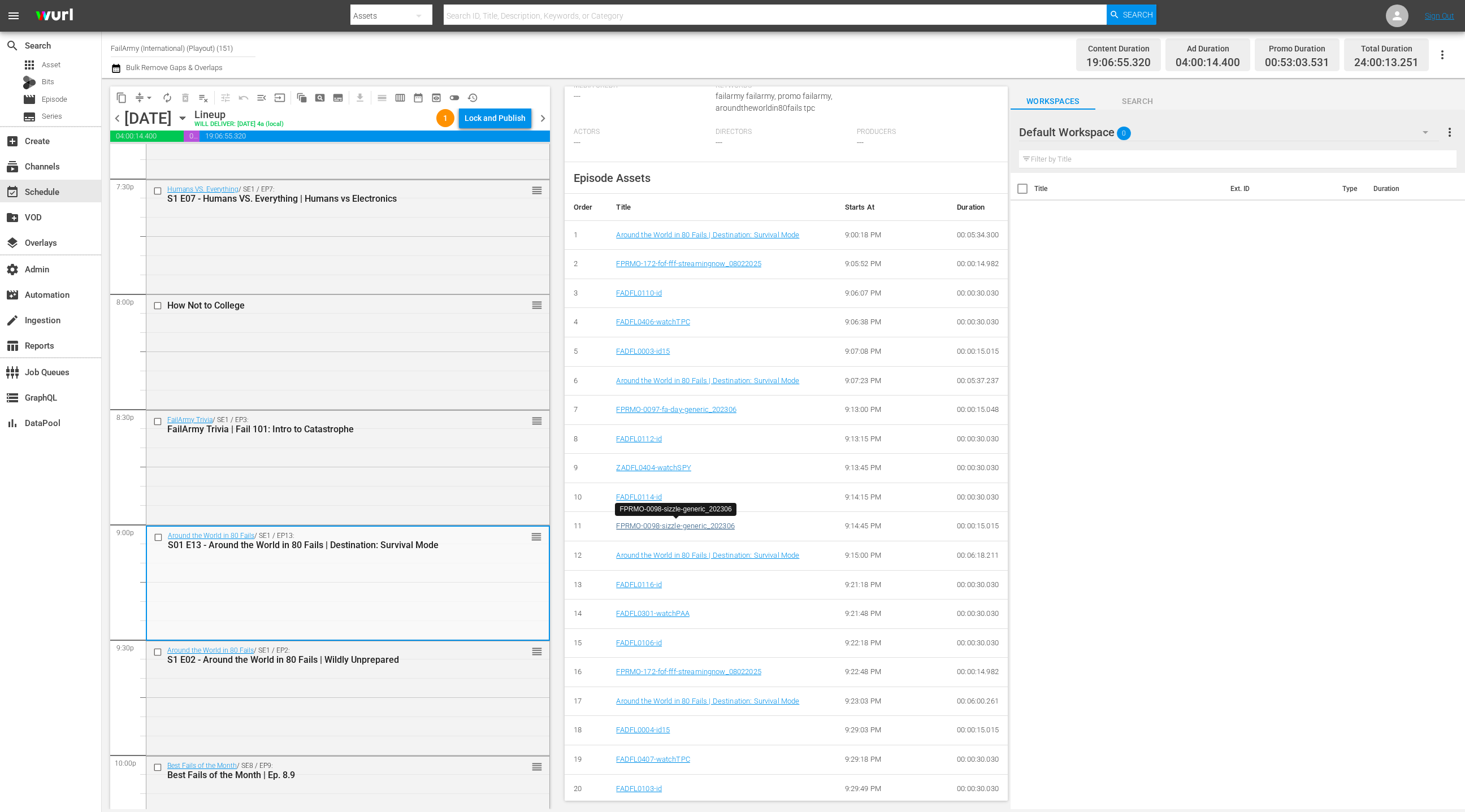
scroll to position [0, 0]
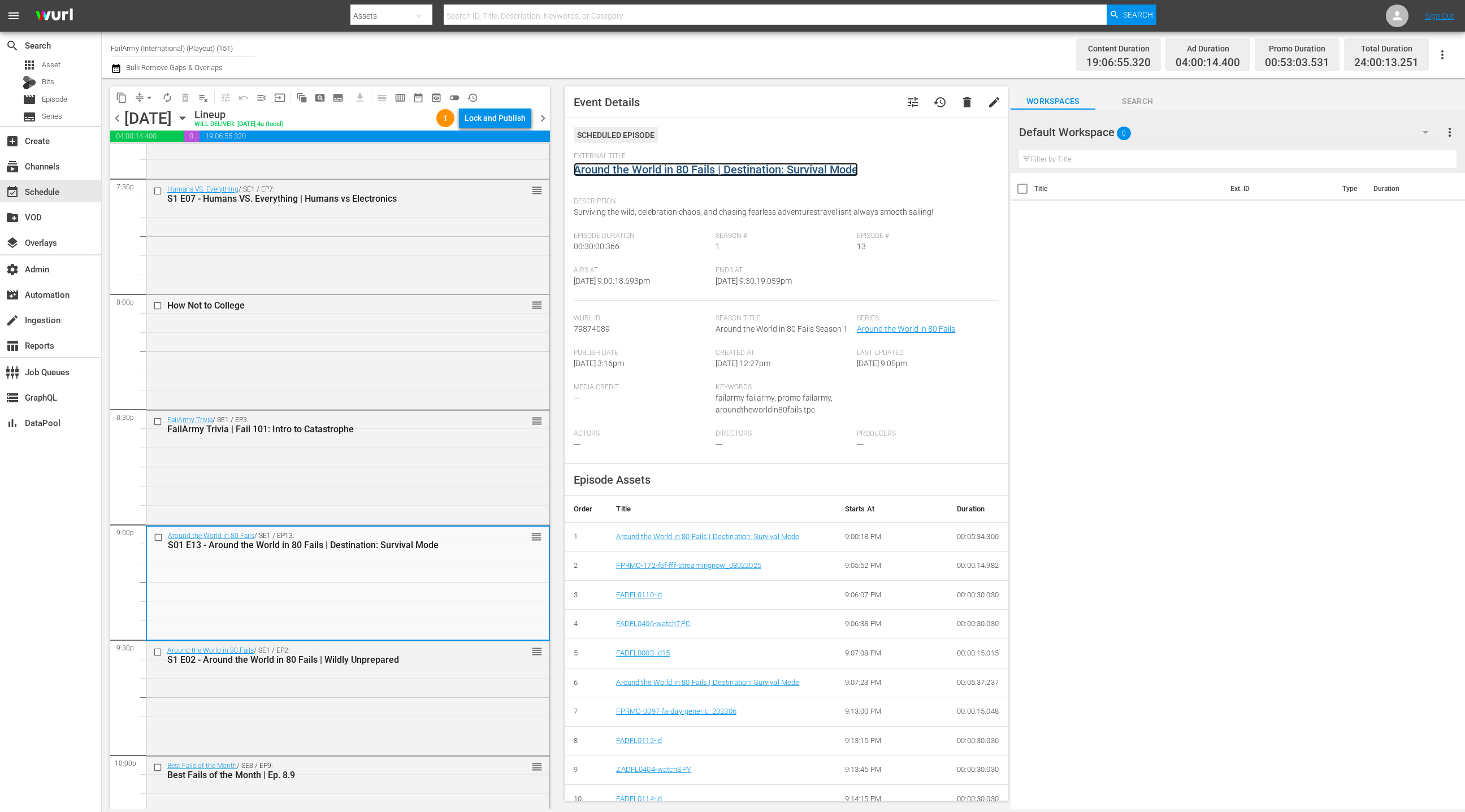
click at [704, 167] on link "Around the World in 80 Fails | Destination: Survival Mode" at bounding box center [716, 170] width 285 height 14
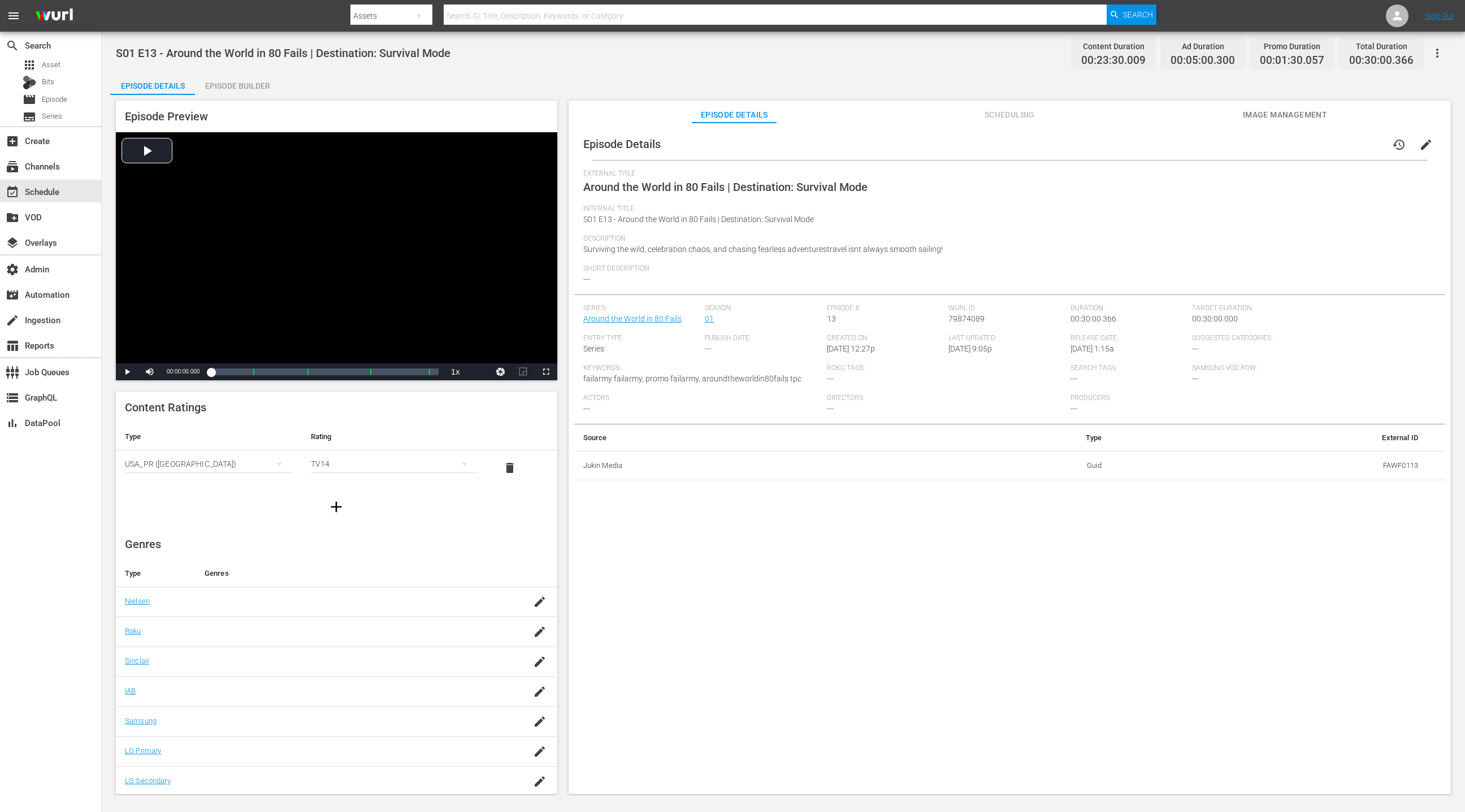
click at [245, 89] on div "Episode Builder" at bounding box center [237, 86] width 85 height 27
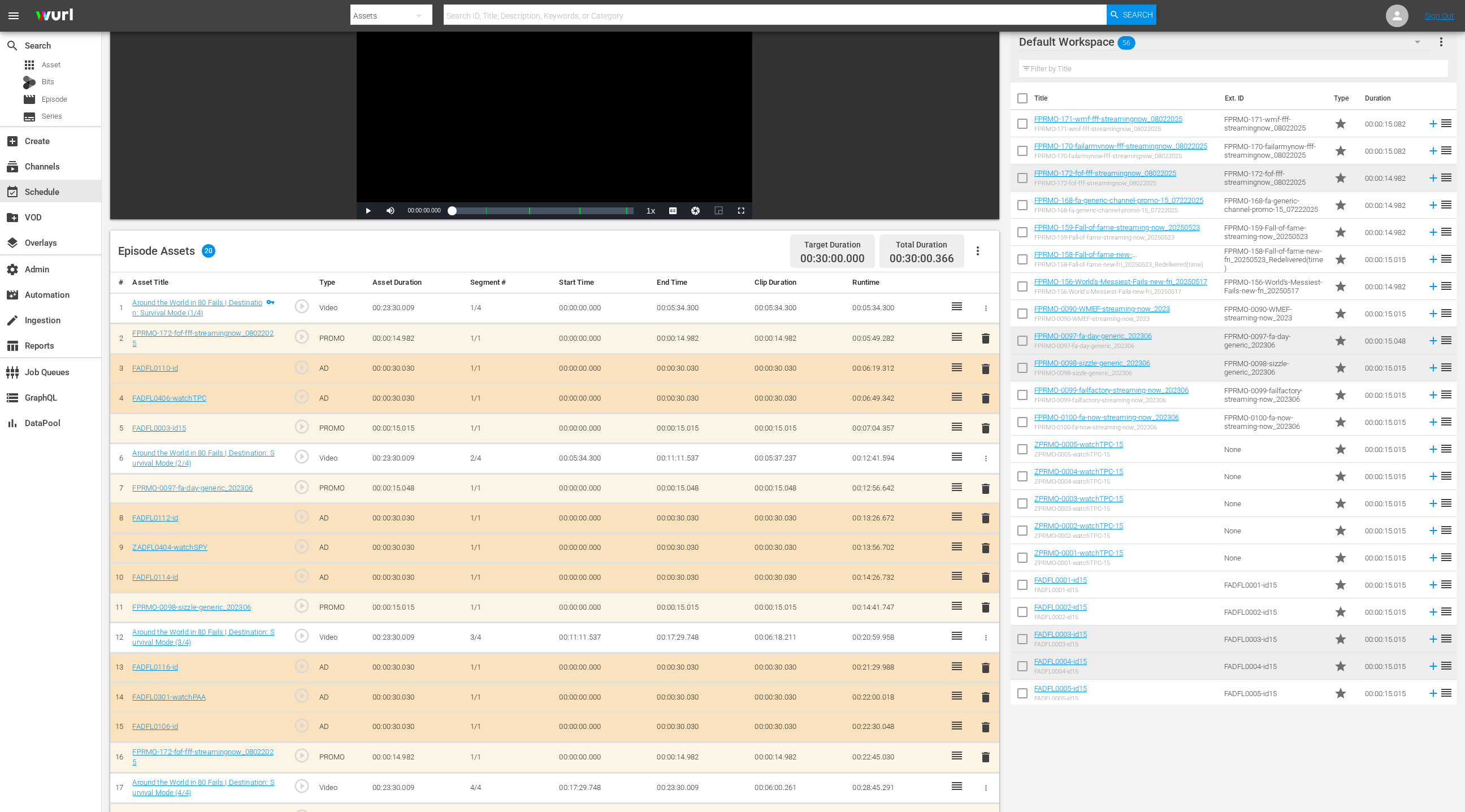
scroll to position [111, 0]
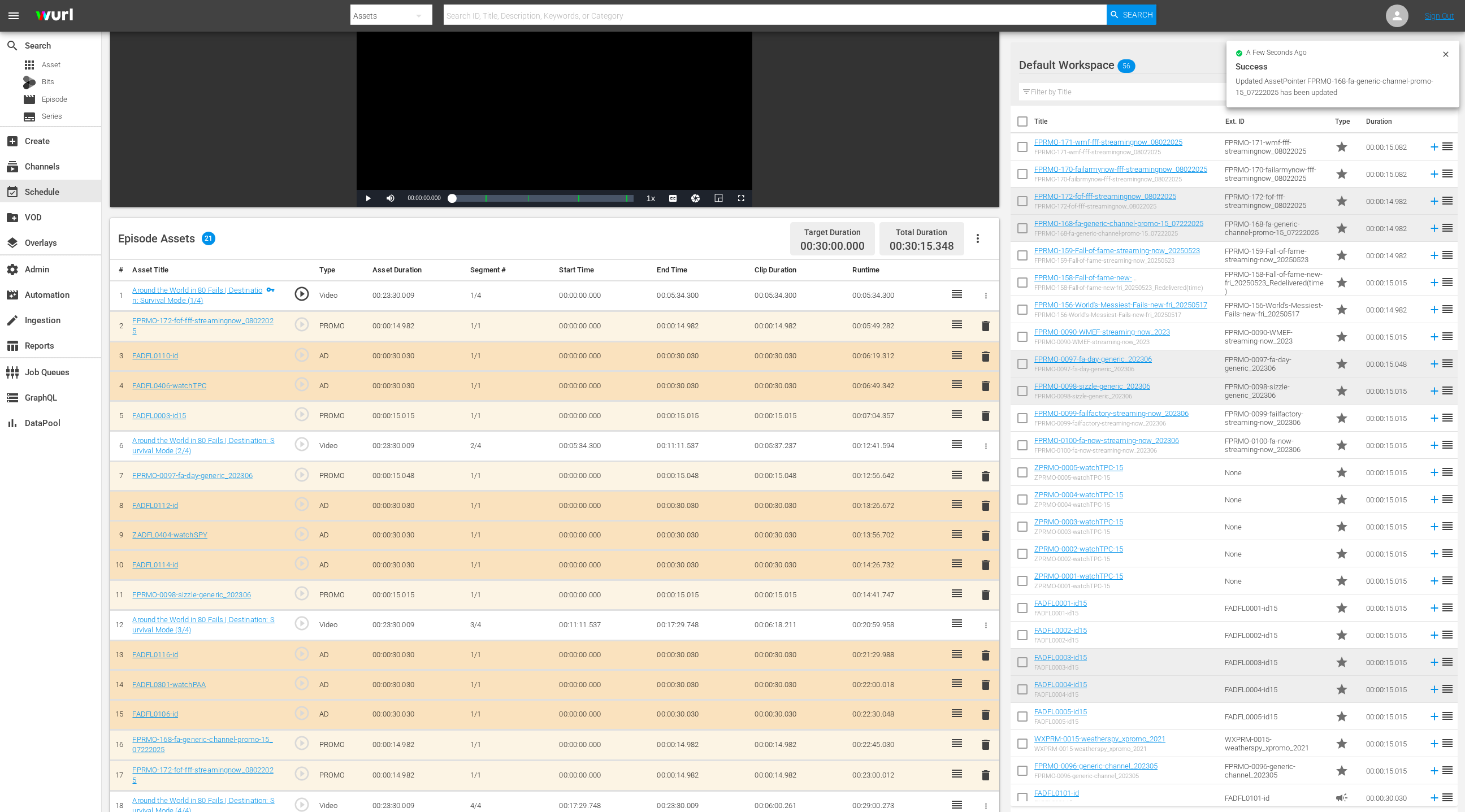
click at [986, 771] on span "delete" at bounding box center [986, 775] width 14 height 14
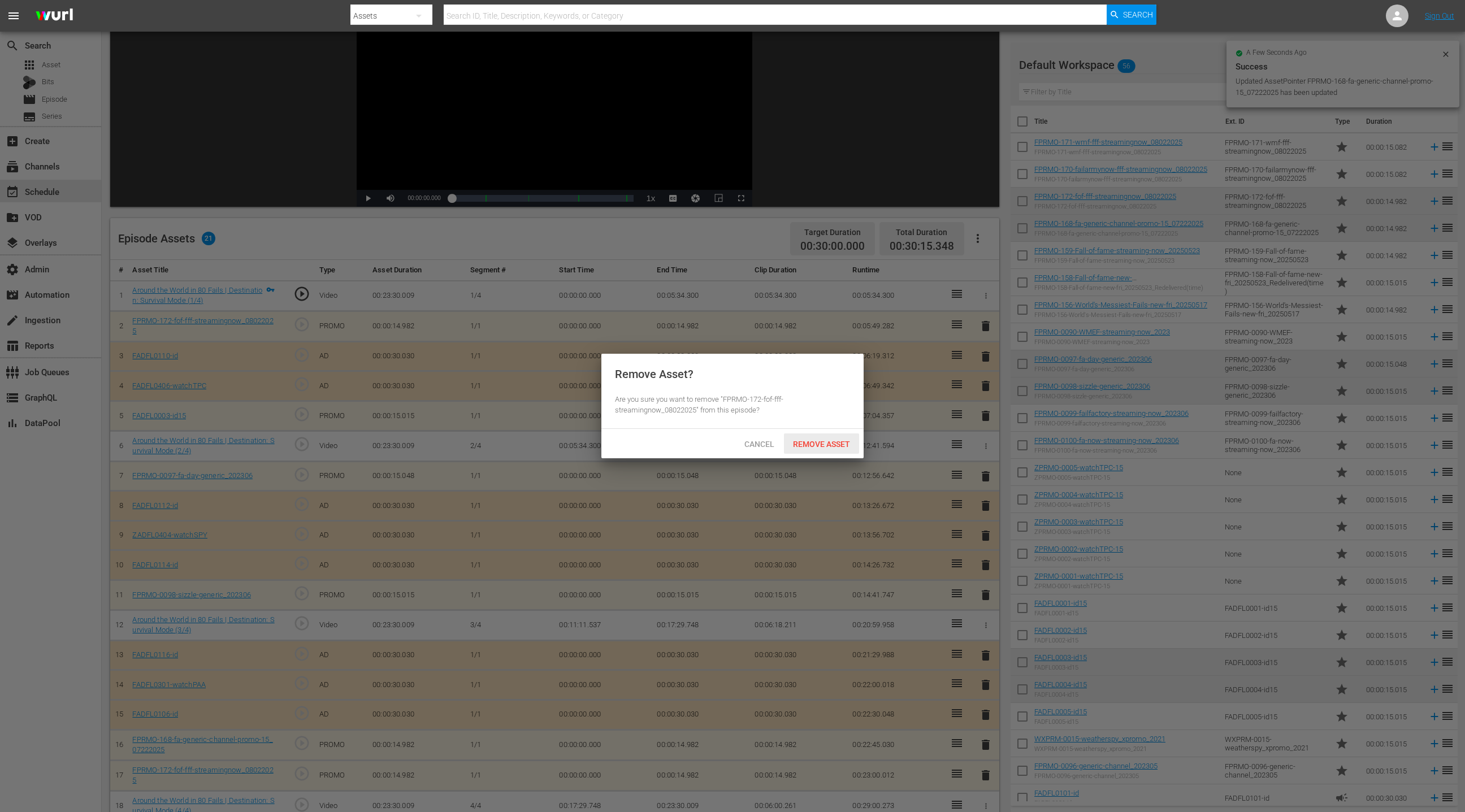
click at [811, 446] on span "Remove Asset" at bounding box center [822, 444] width 75 height 9
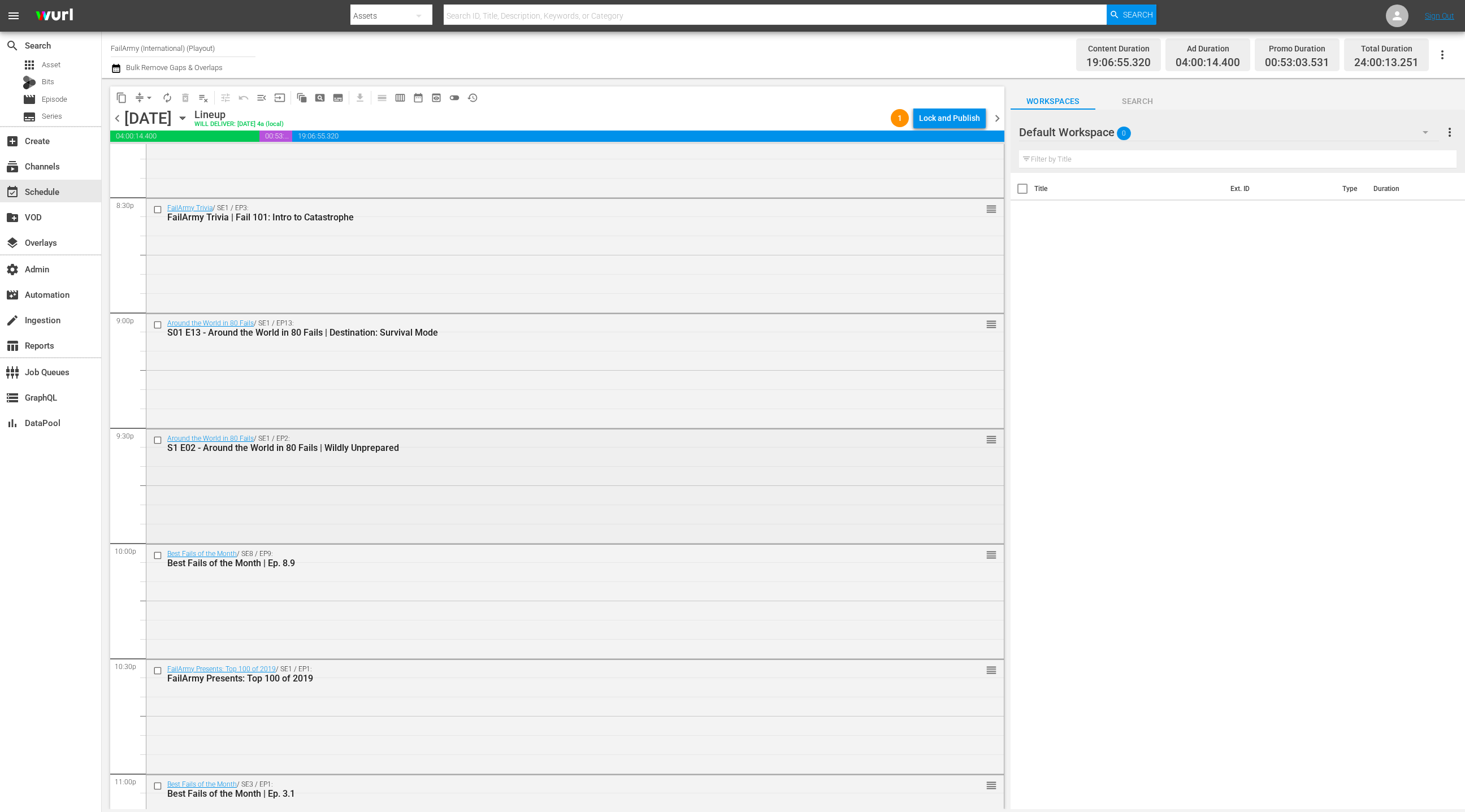
scroll to position [4676, 0]
click at [438, 475] on div "Around the World in 80 Fails / SE1 / EP2: S1 E02 - Around the World in 80 Fails…" at bounding box center [575, 483] width 857 height 112
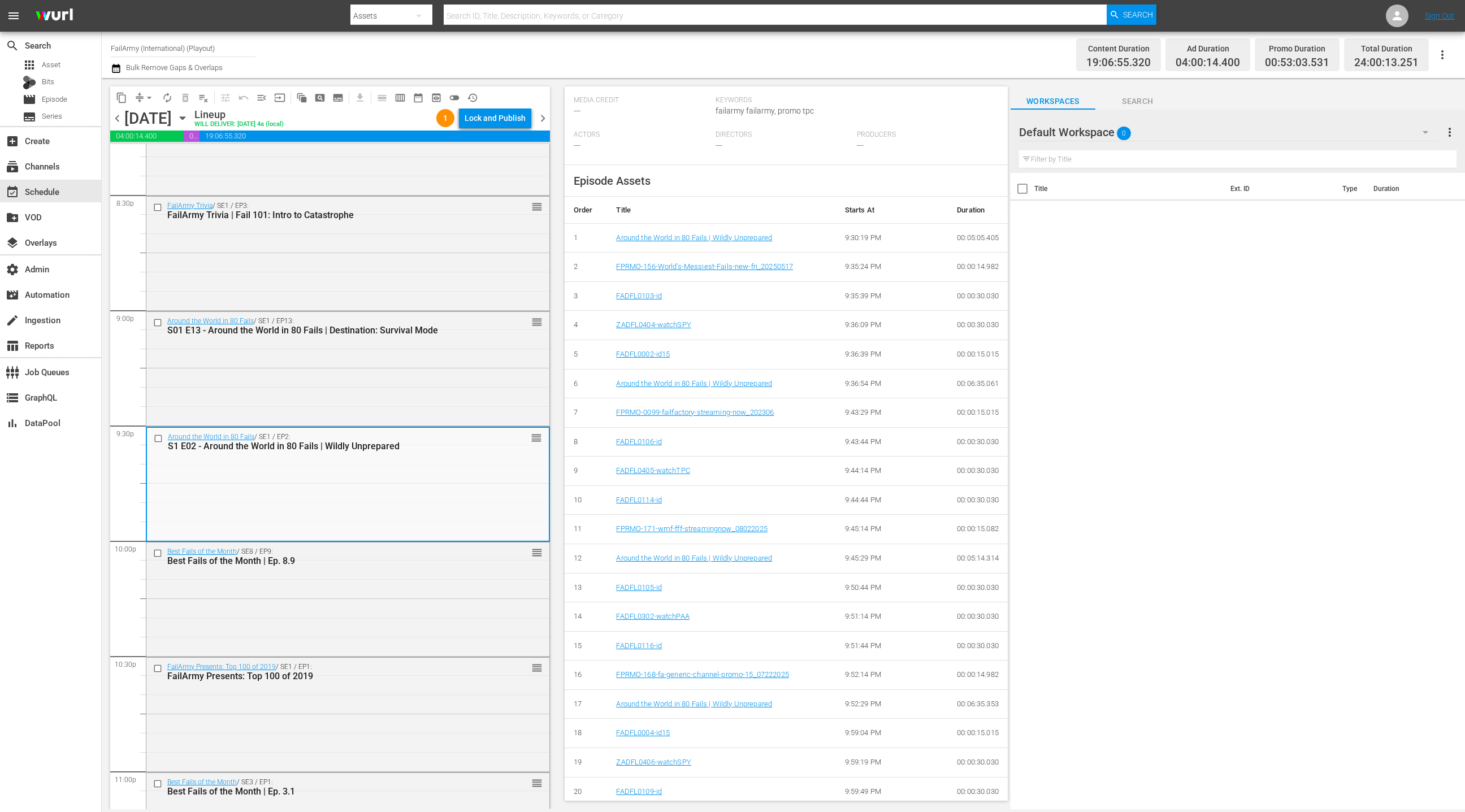
scroll to position [290, 0]
click at [452, 586] on div "Best Fails of the Month / SE8 / EP9: Best Fails of the Month | Ep. 8.9 reorder" at bounding box center [348, 599] width 403 height 112
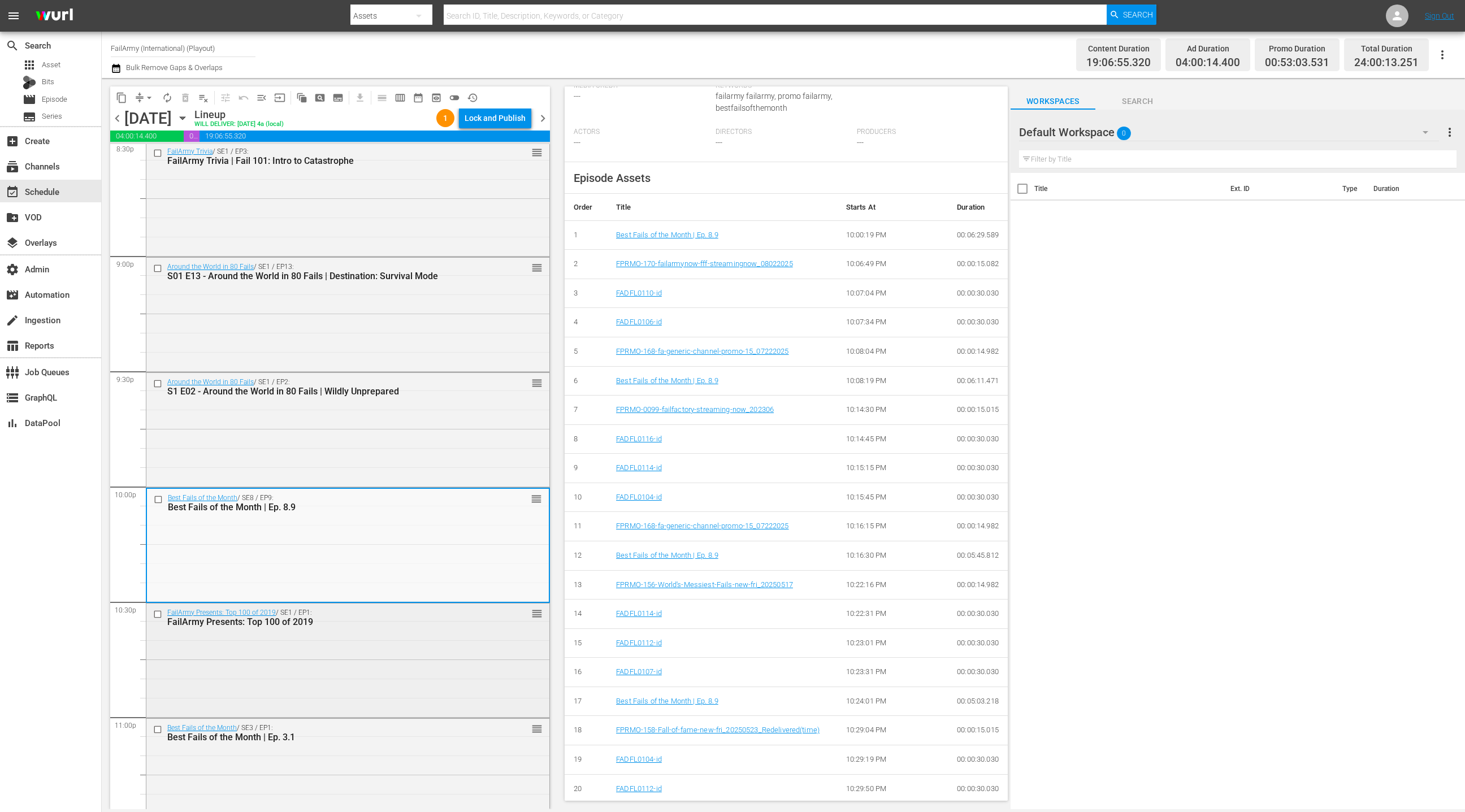
scroll to position [4758, 0]
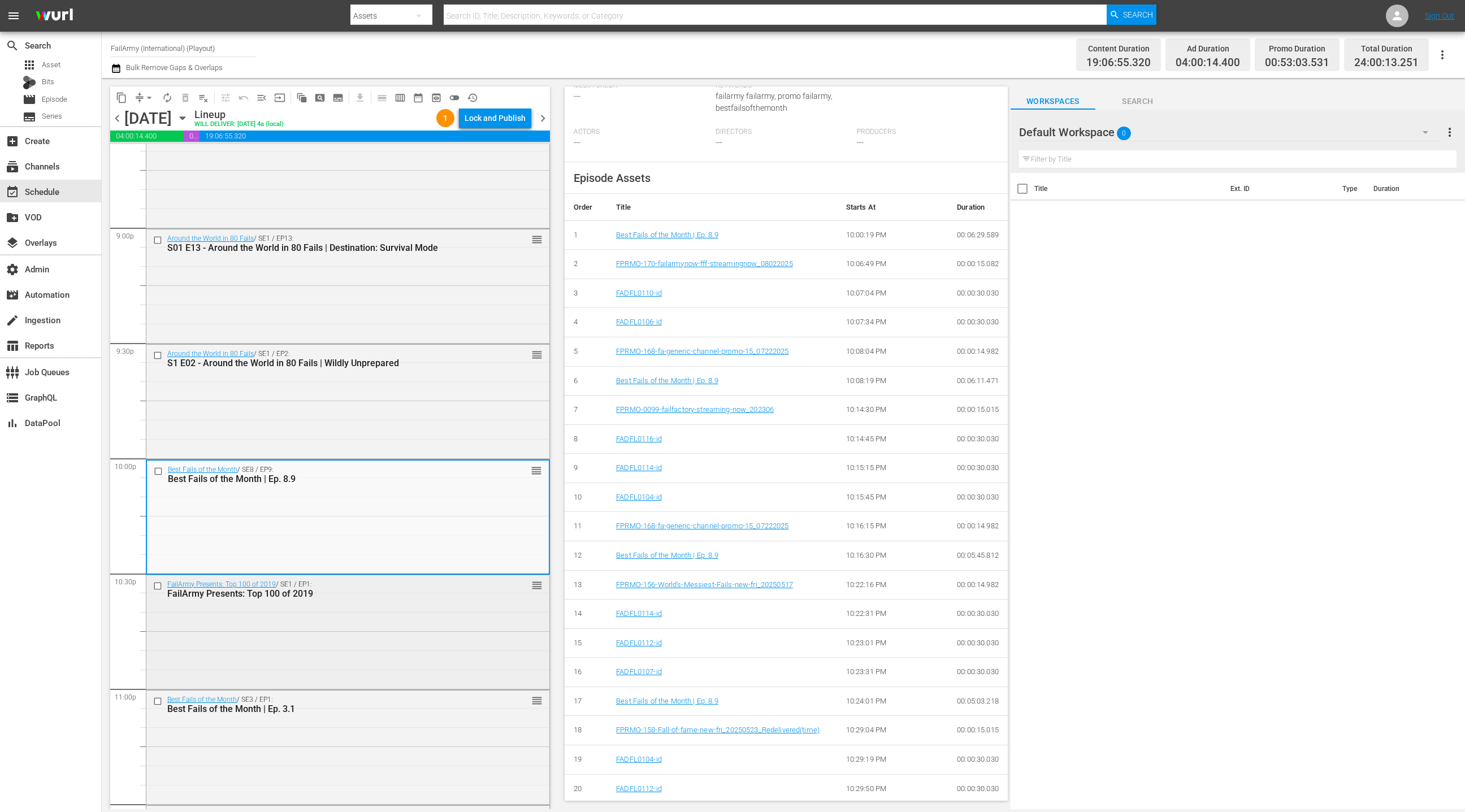
click at [387, 633] on div "FailArmy Presents: Top 100 of 2019 / SE1 / EP1: FailArmy Presents: Top 100 of 2…" at bounding box center [348, 632] width 403 height 112
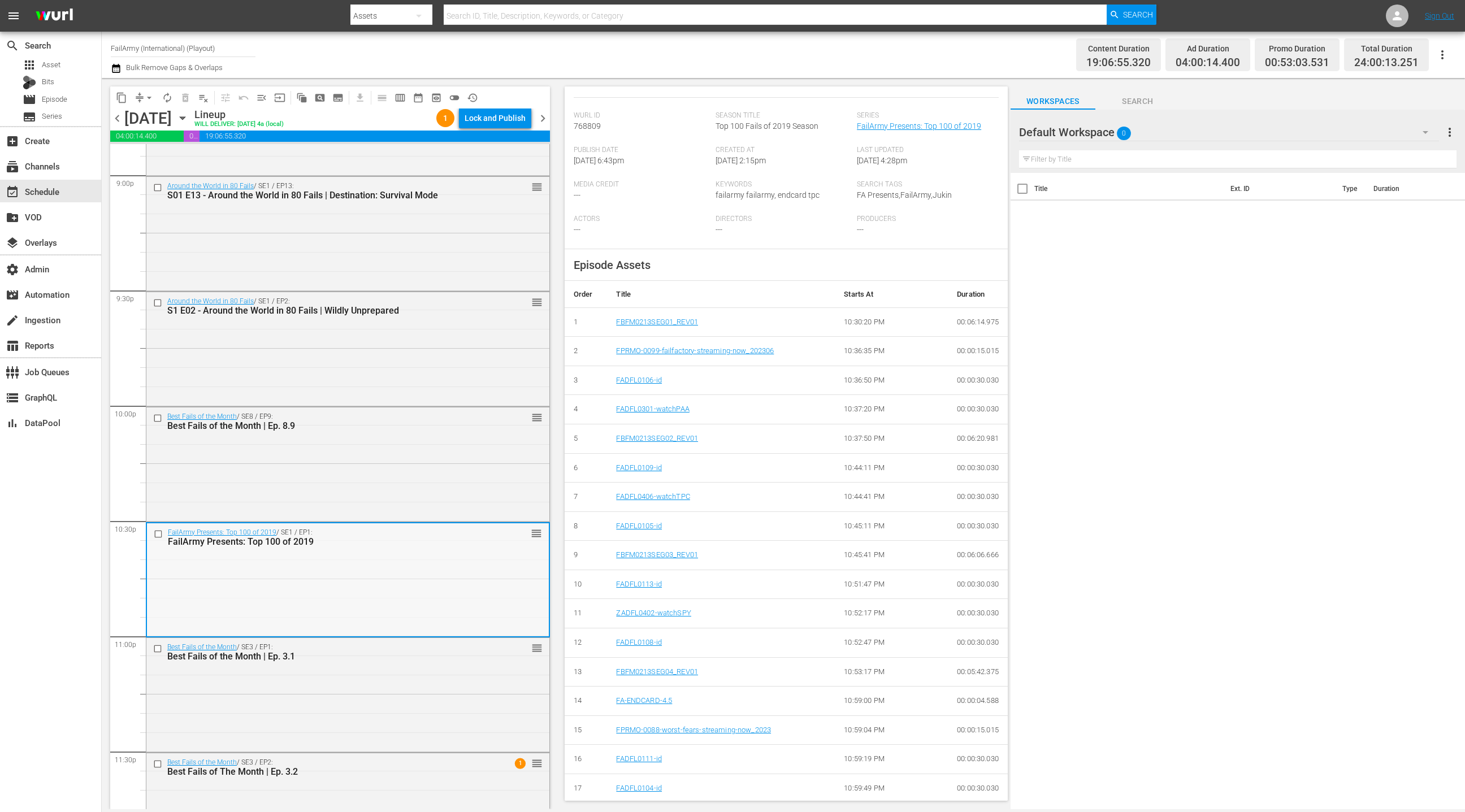
scroll to position [4869, 0]
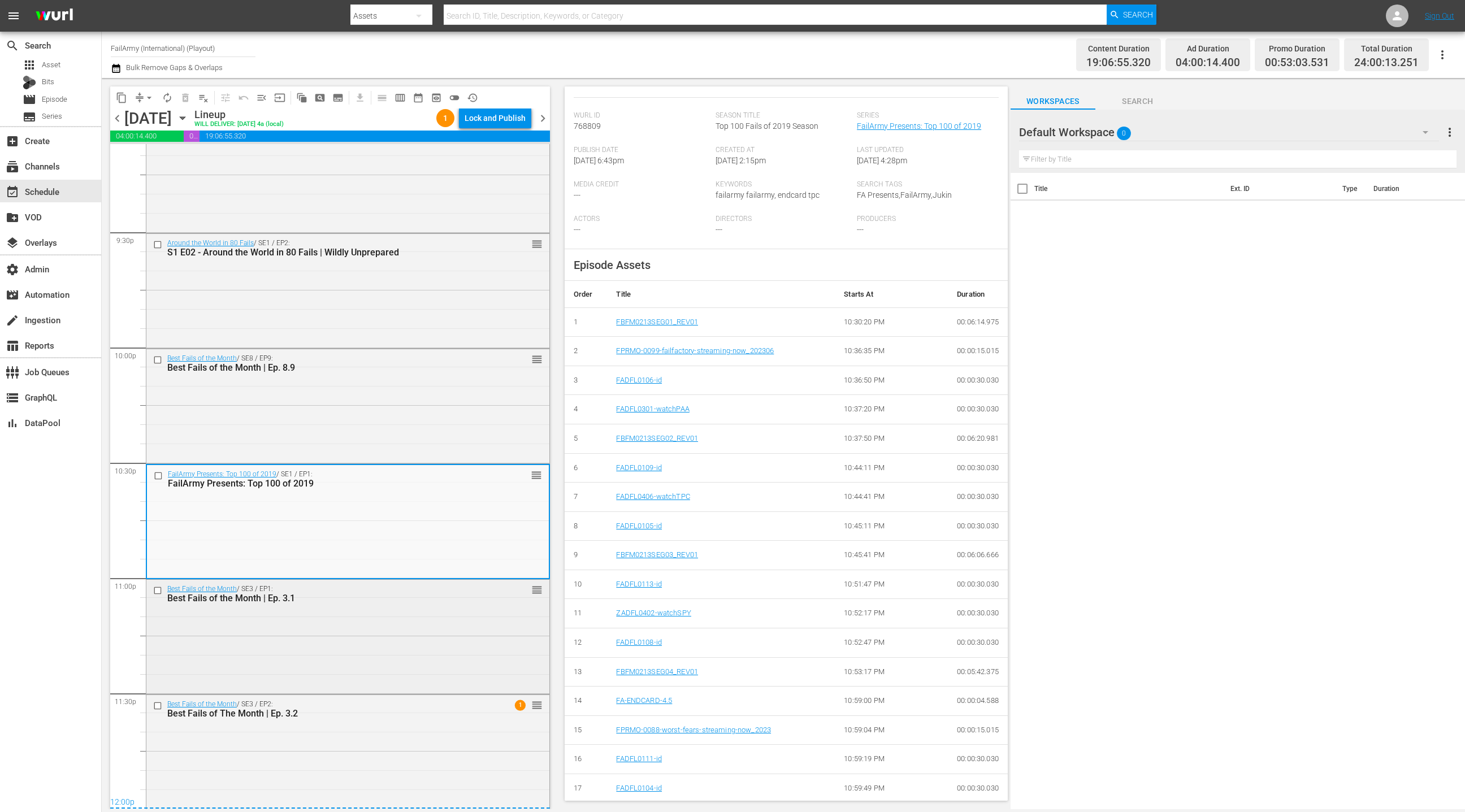
click at [418, 619] on div "Best Fails of the Month / SE3 / EP1: Best Fails of the Month | Ep. 3.1 reorder" at bounding box center [348, 636] width 403 height 112
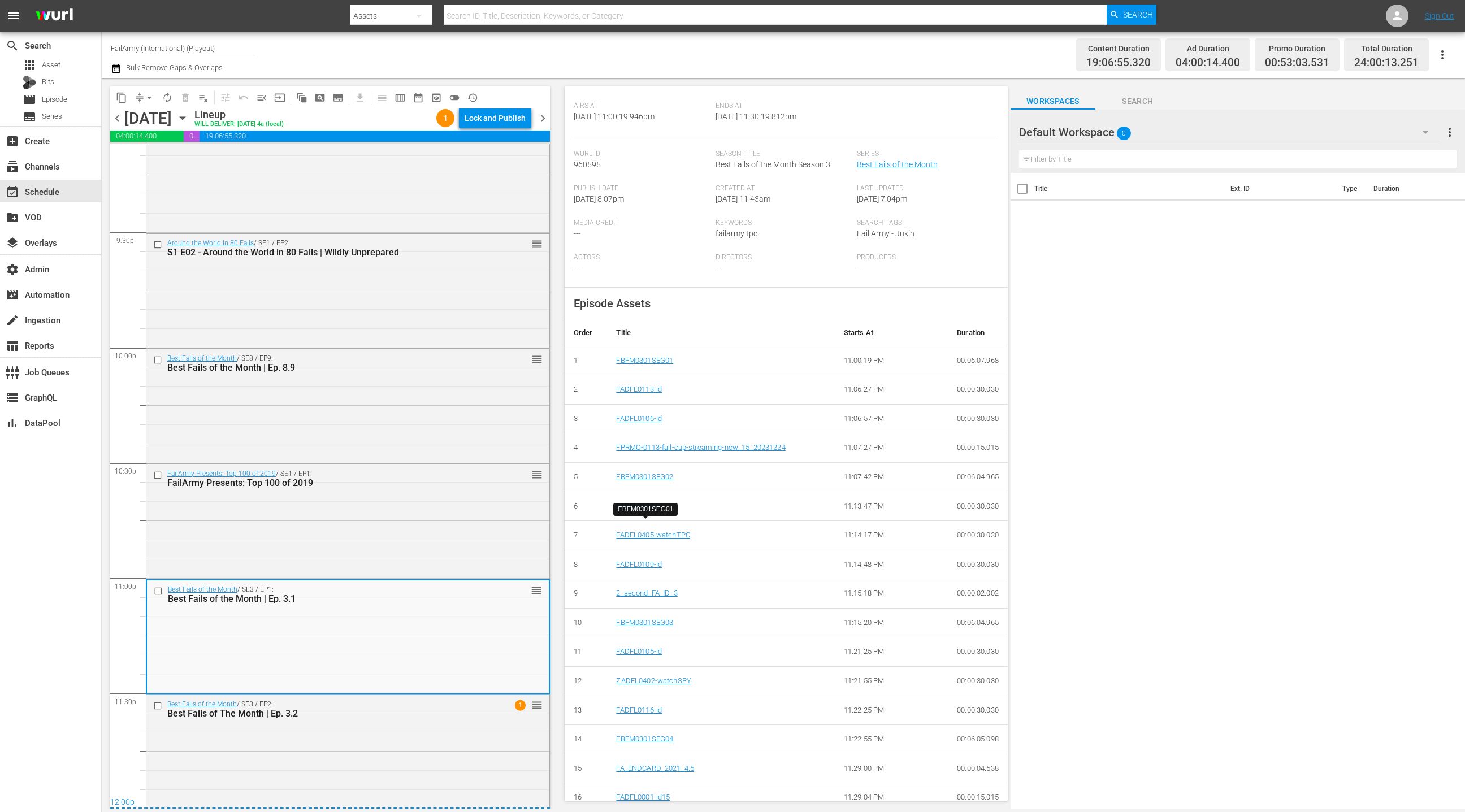
scroll to position [212, 0]
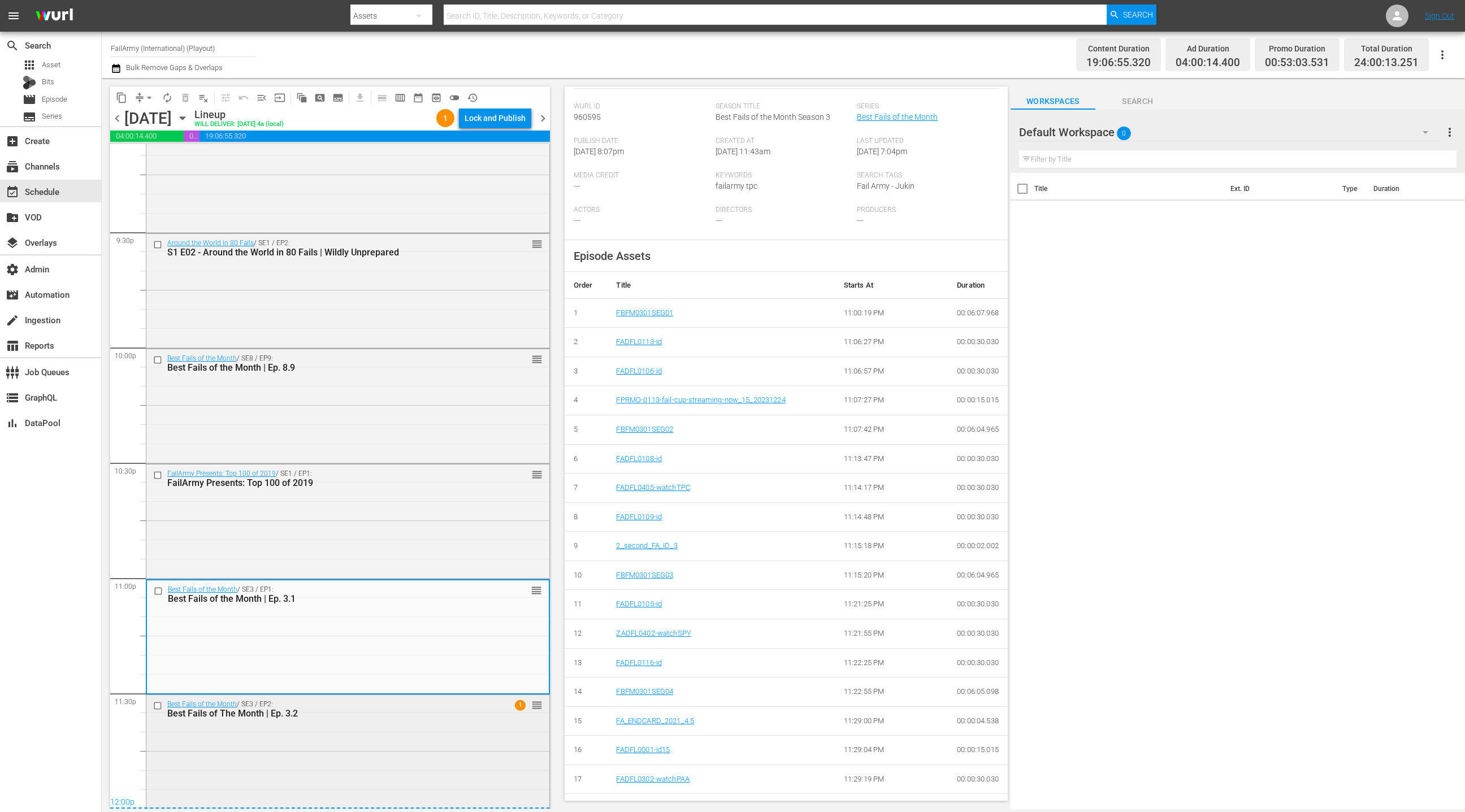
click at [361, 747] on div "Best Fails of the Month / SE3 / EP2: Best Fails of The Month | Ep. 3.2 1 reorder" at bounding box center [348, 751] width 403 height 112
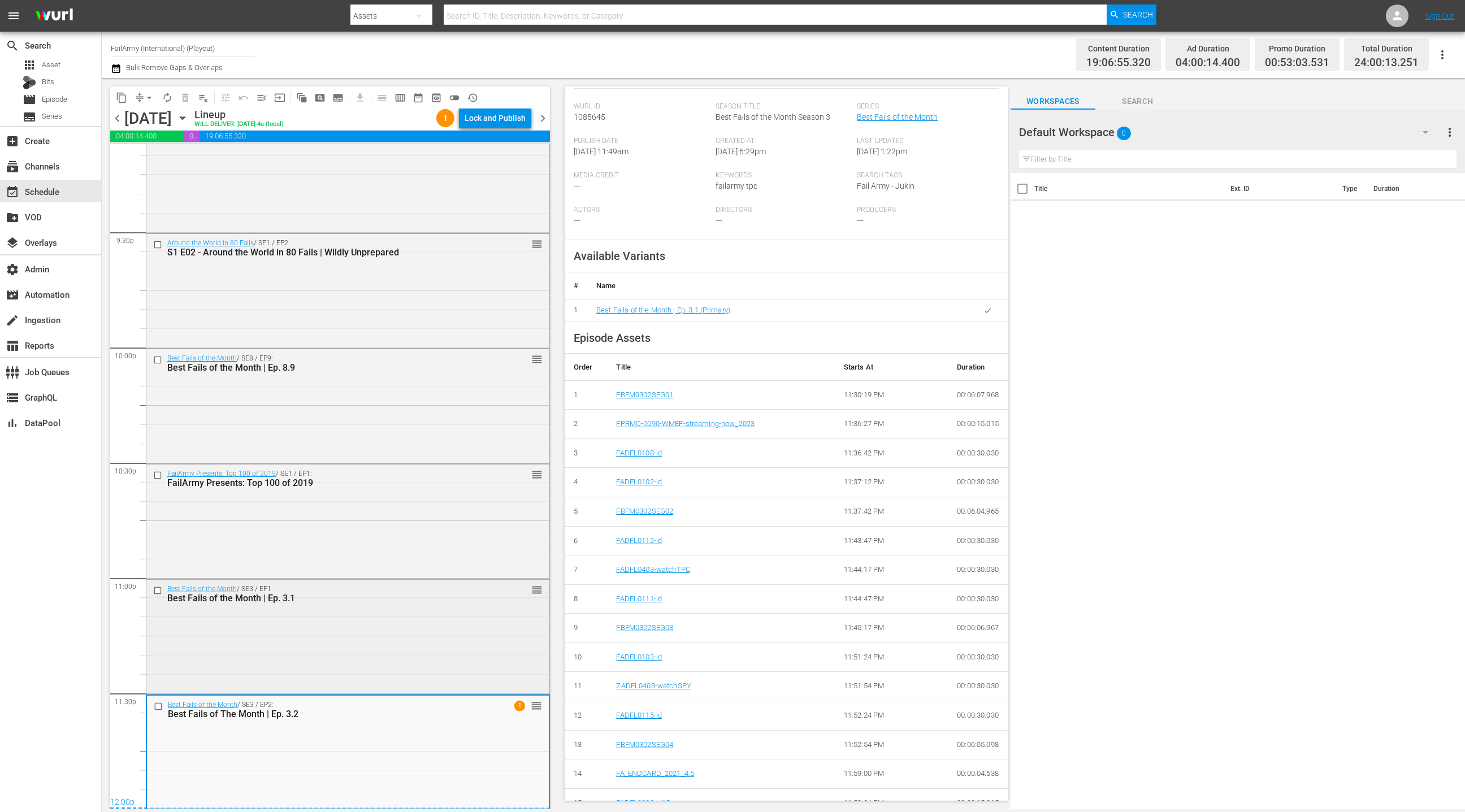
scroll to position [232, 0]
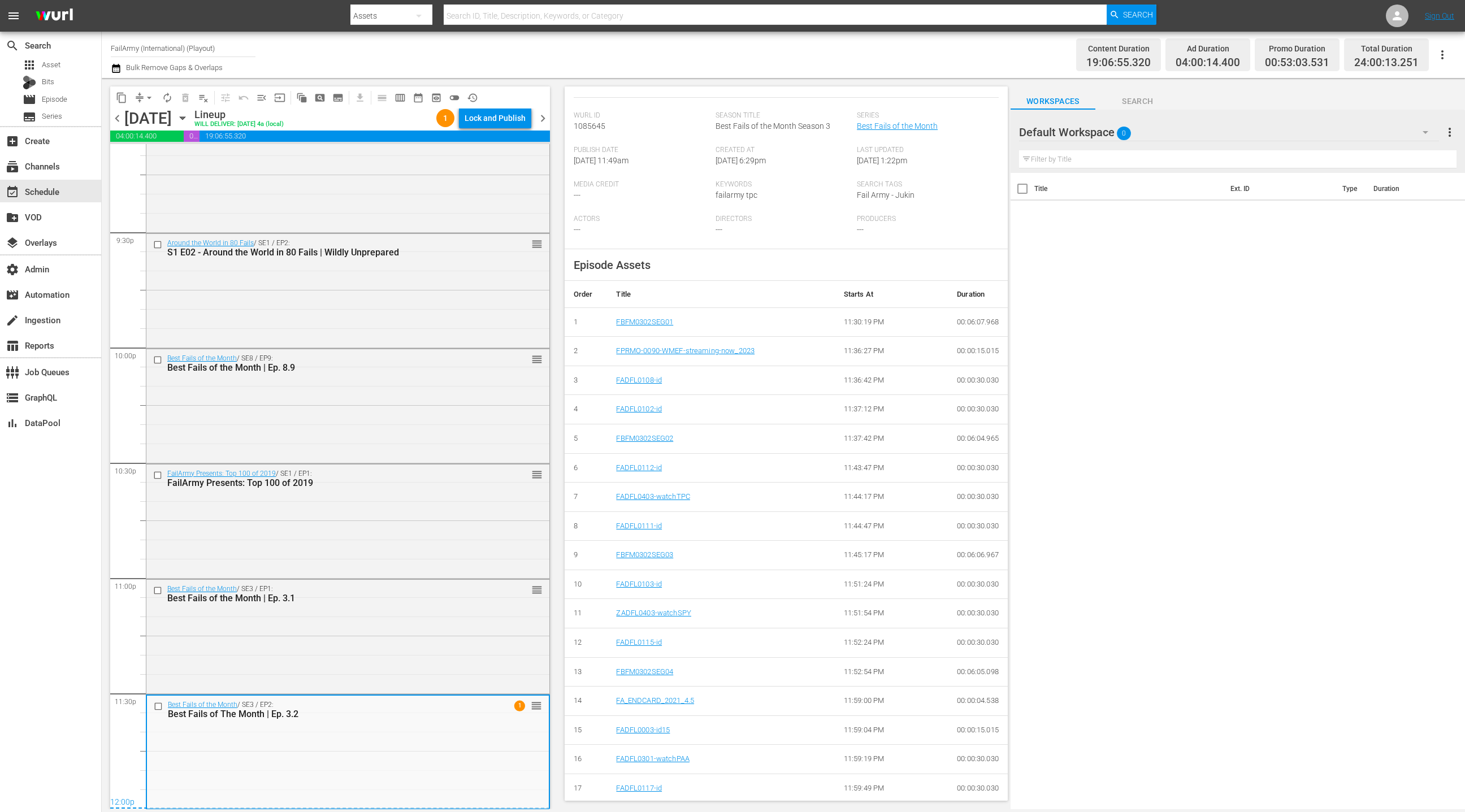
click at [544, 121] on span "chevron_right" at bounding box center [543, 118] width 14 height 14
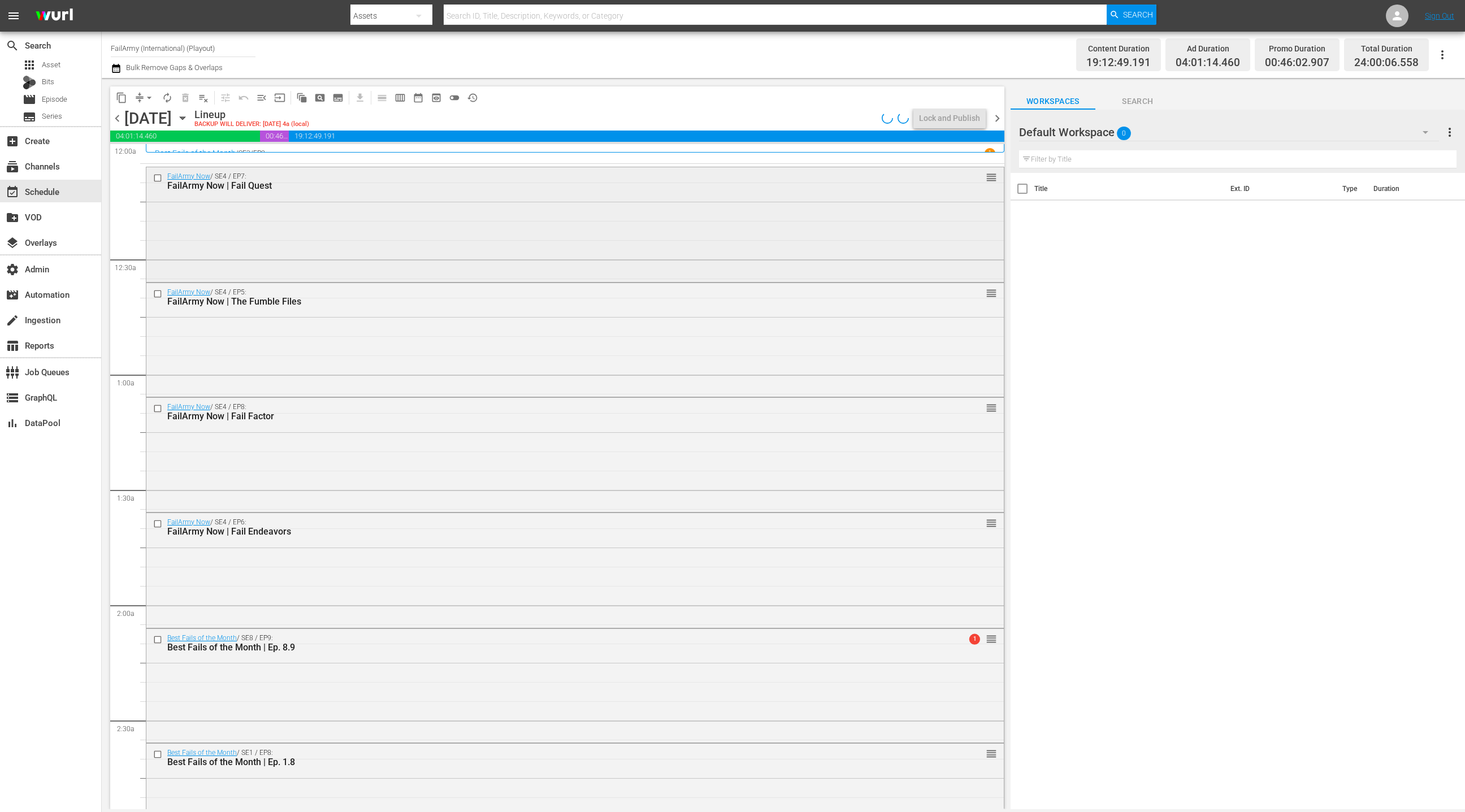
click at [502, 265] on div "FailArmy Now / SE4 / EP7: FailArmy Now | Fail Quest reorder" at bounding box center [575, 223] width 857 height 112
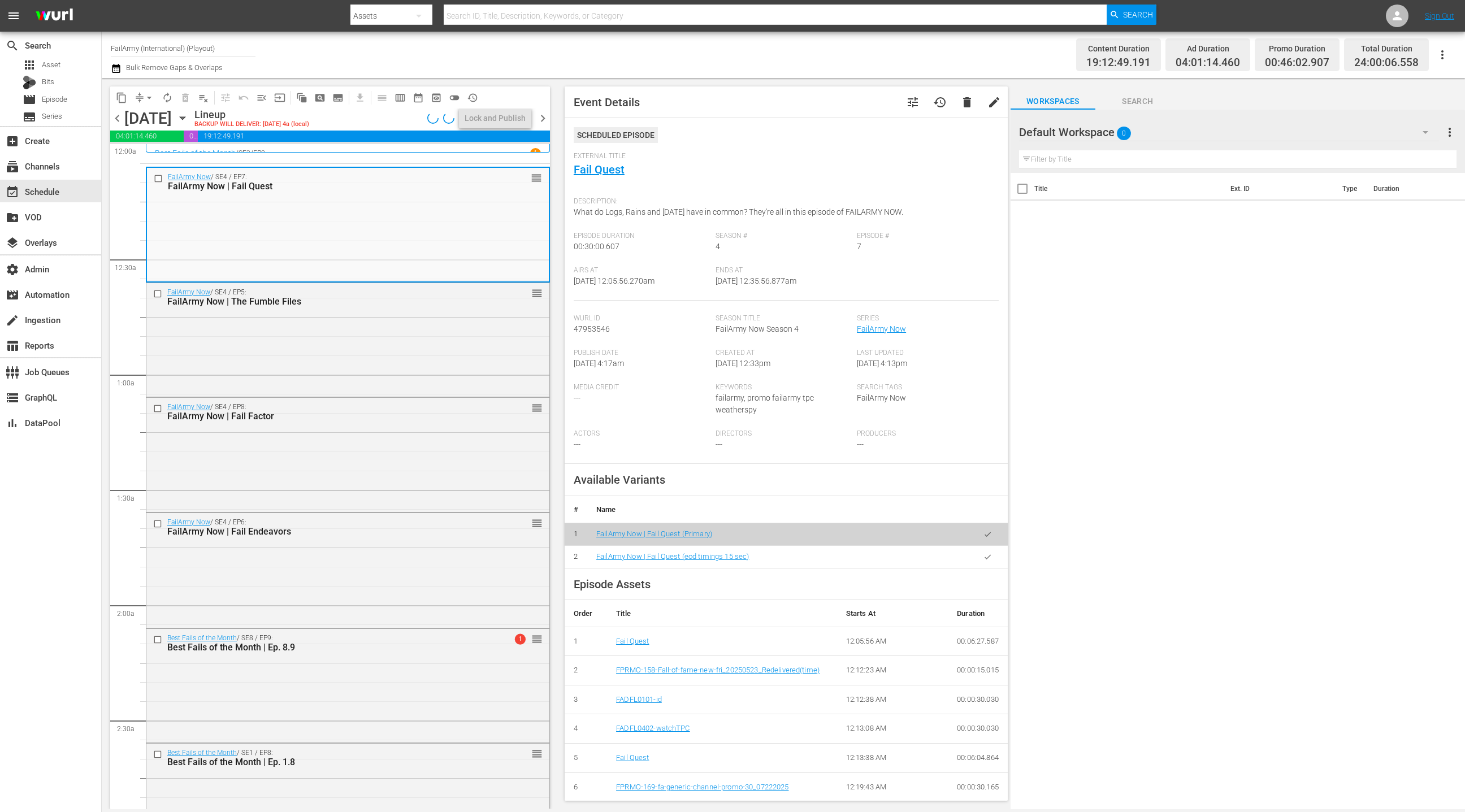
drag, startPoint x: 987, startPoint y: 557, endPoint x: 776, endPoint y: 433, distance: 244.7
click at [982, 555] on button "button" at bounding box center [988, 556] width 22 height 22
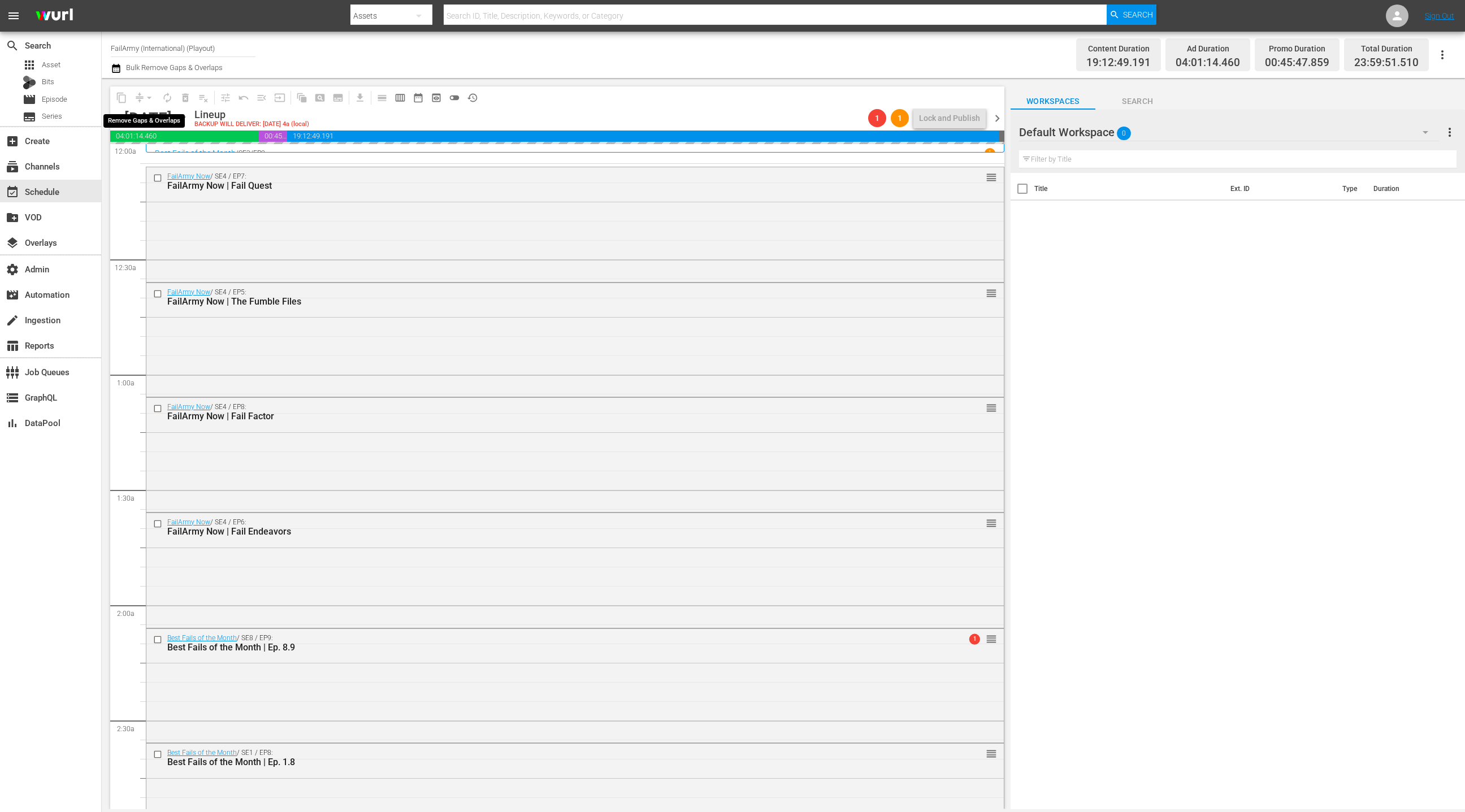
click at [145, 99] on span "arrow_drop_down" at bounding box center [149, 98] width 12 height 12
drag, startPoint x: 153, startPoint y: 161, endPoint x: 169, endPoint y: 165, distance: 16.5
click at [169, 165] on li "Align to End of Previous Day" at bounding box center [149, 157] width 119 height 18
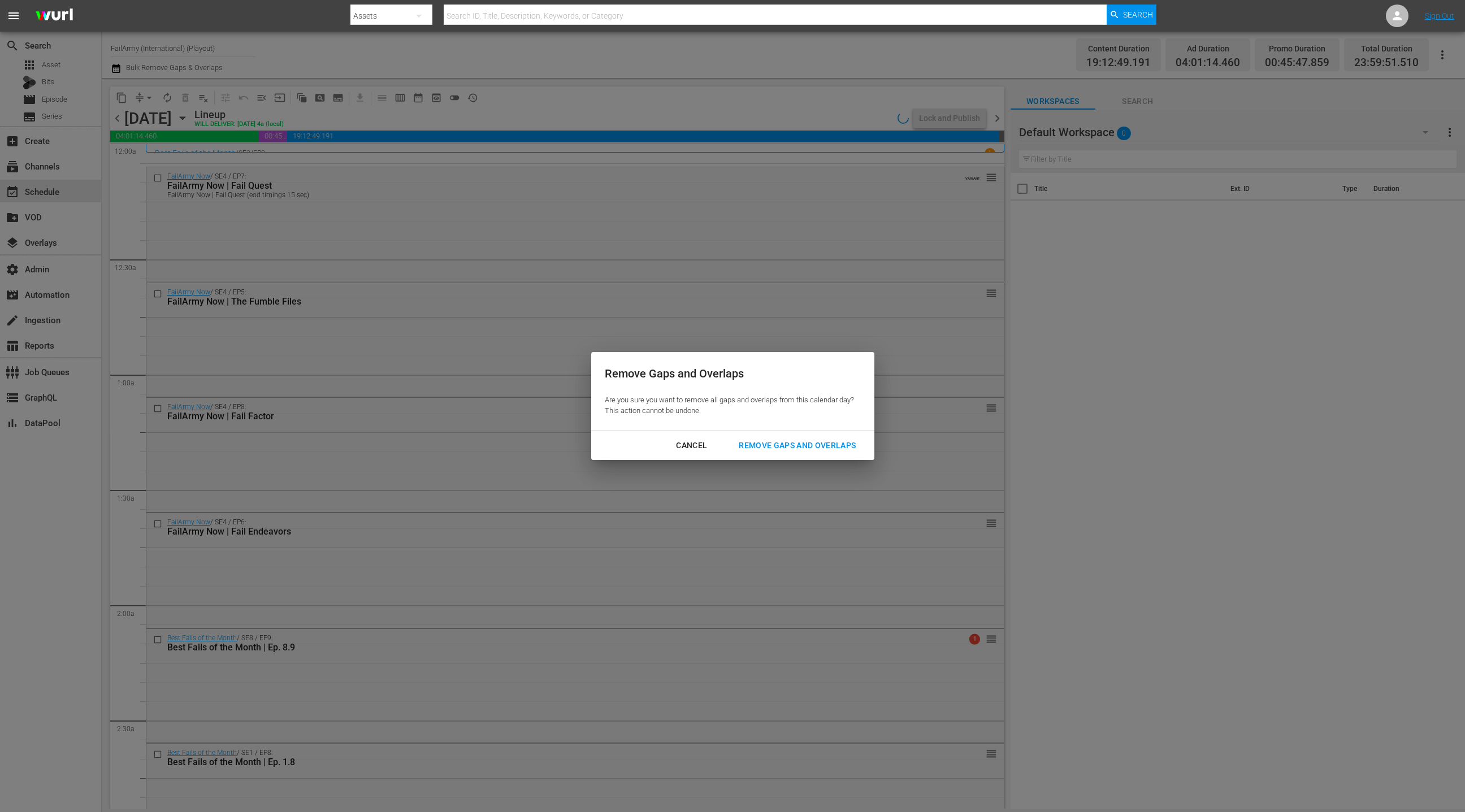
click at [754, 447] on div "Remove Gaps and Overlaps" at bounding box center [798, 446] width 135 height 14
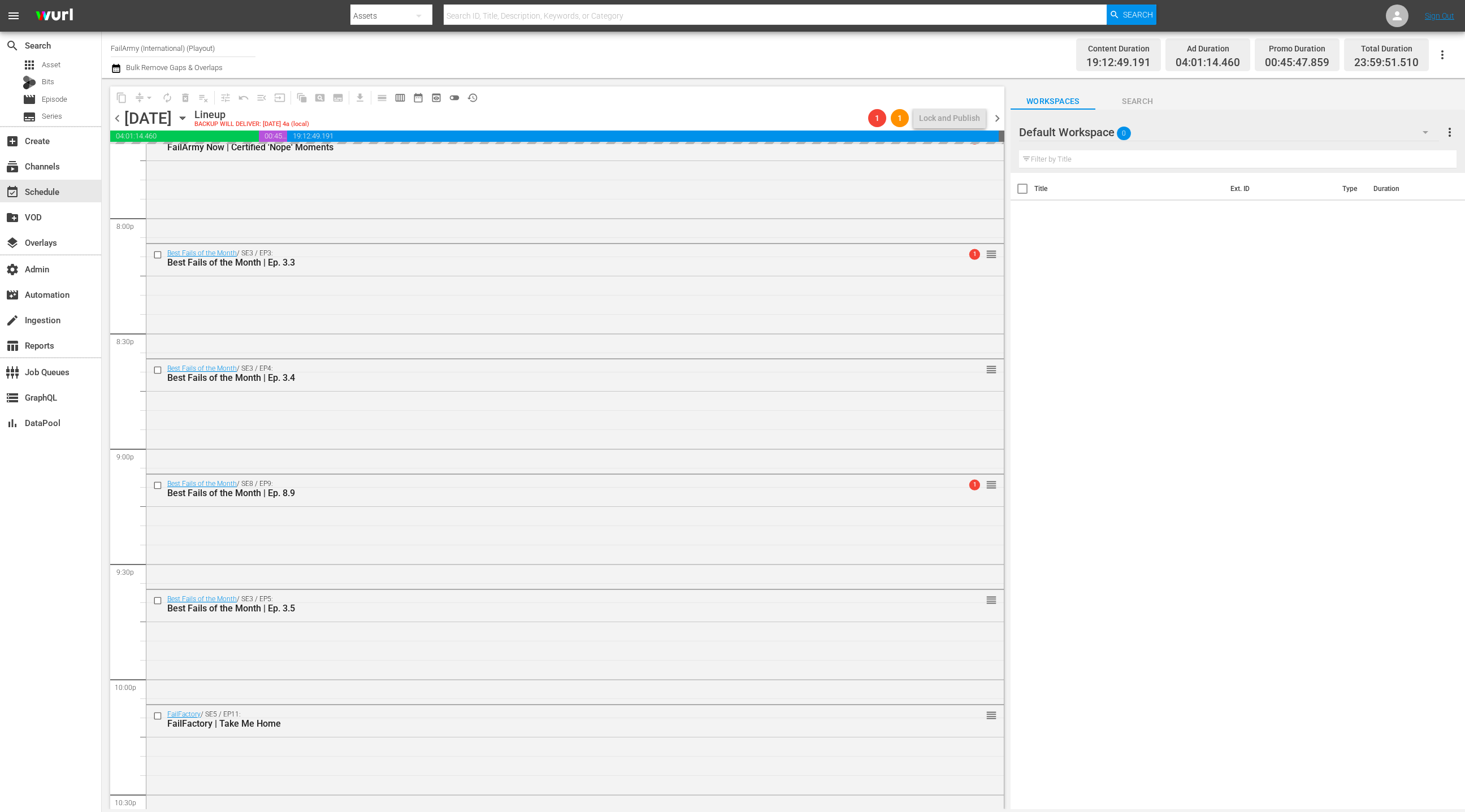
scroll to position [4529, 0]
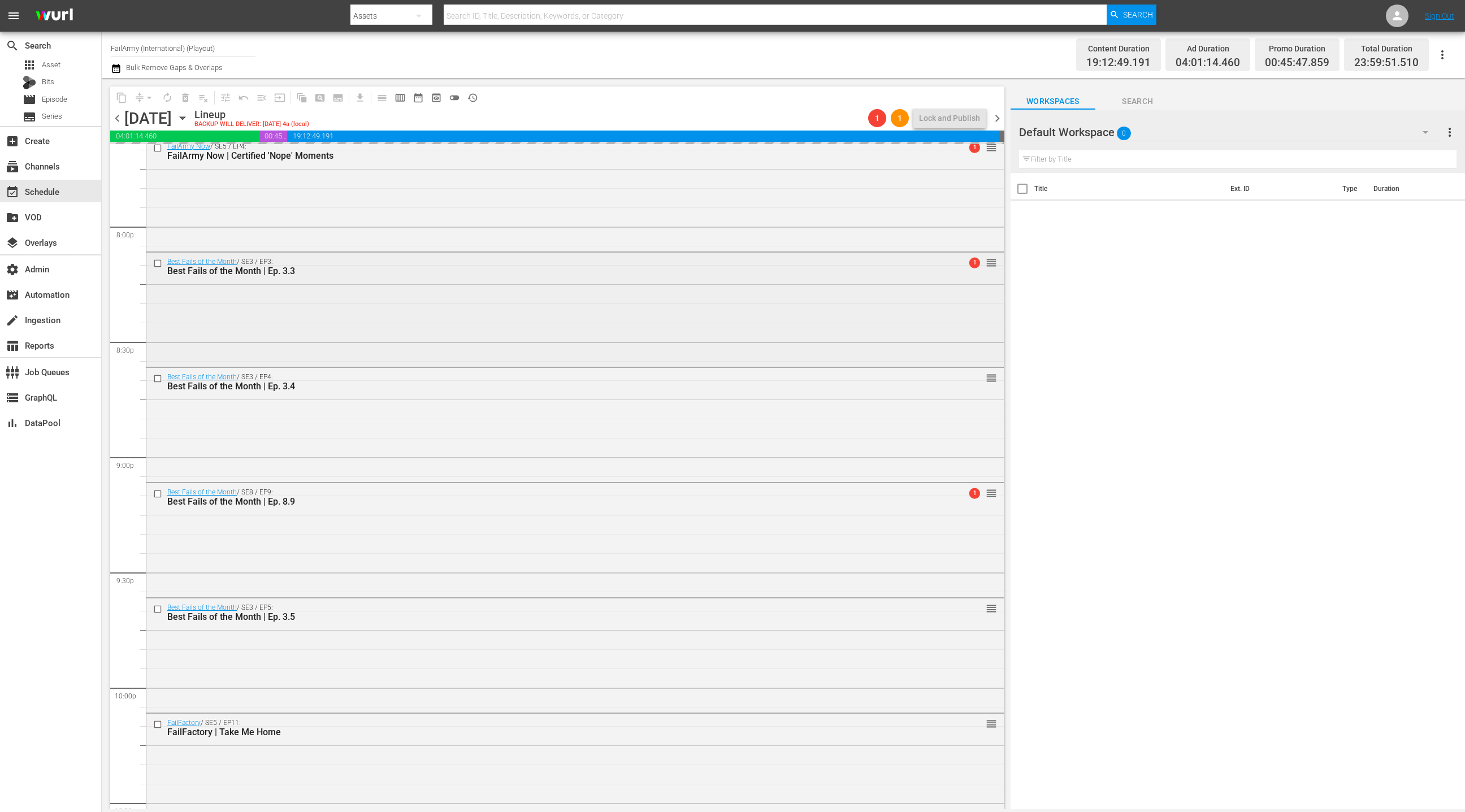
click at [403, 311] on div "Best Fails of the Month / SE3 / EP3: Best Fails of the Month | Ep. 3.3 1 reorder" at bounding box center [575, 309] width 857 height 112
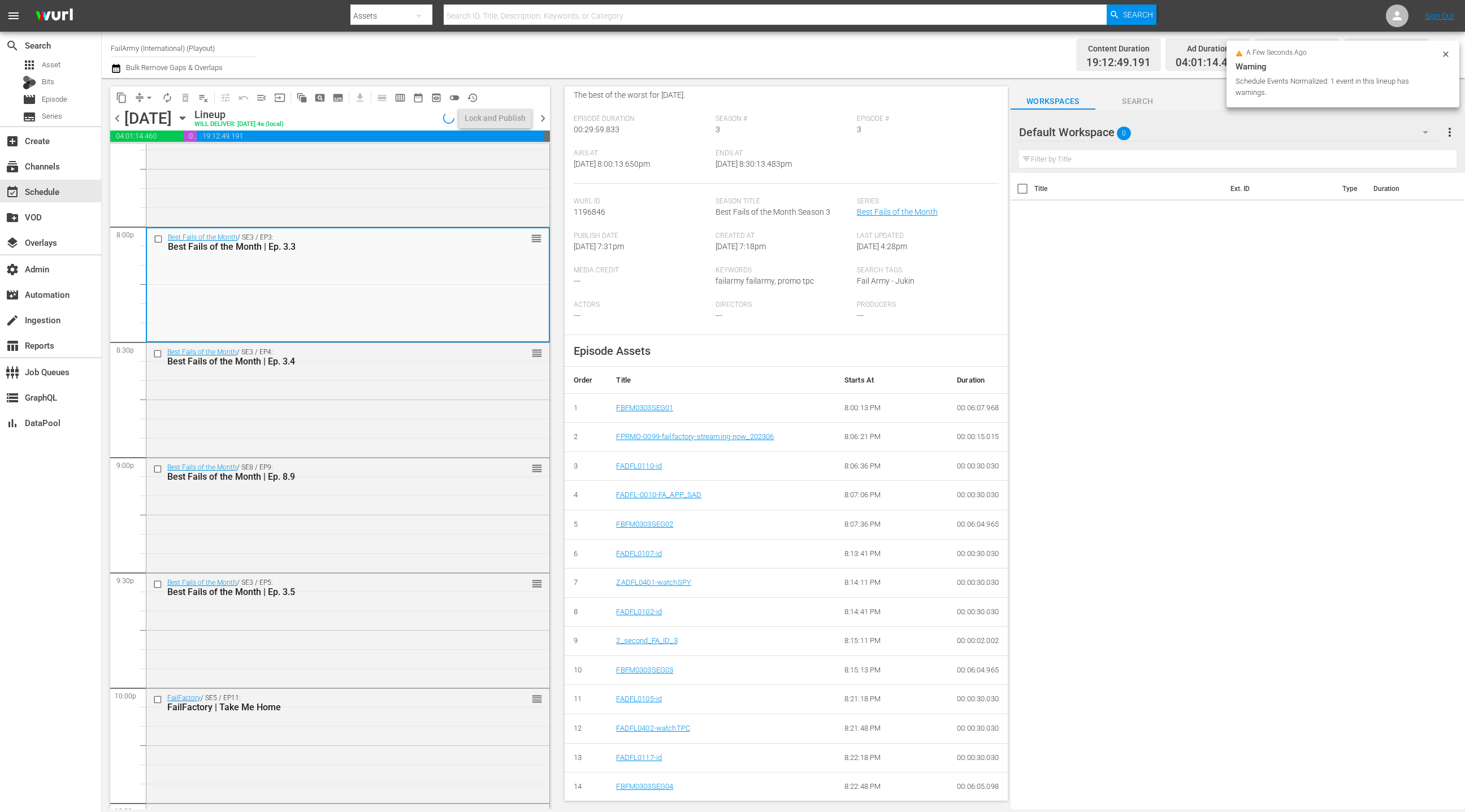
scroll to position [232, 0]
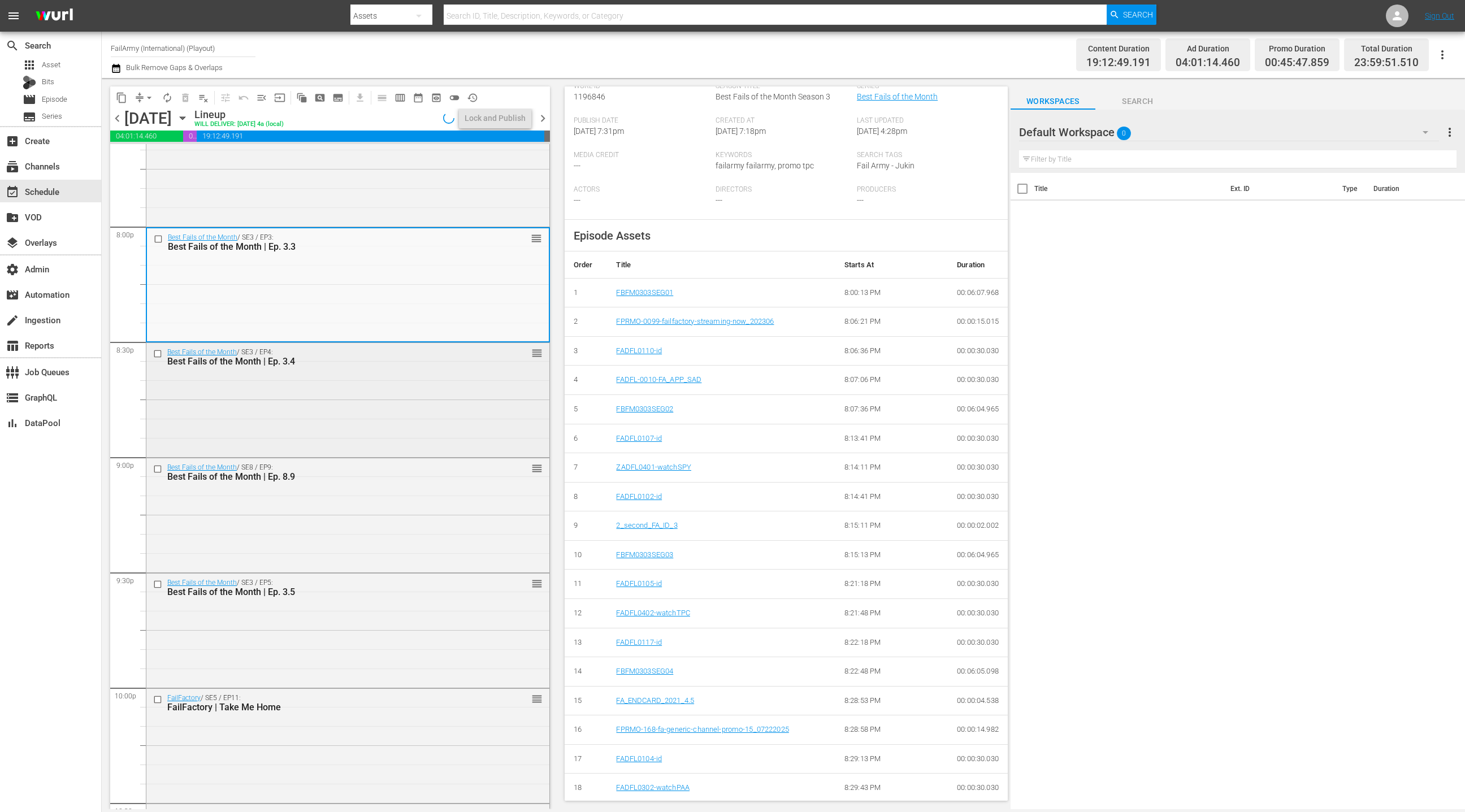
click at [454, 412] on div "Best Fails of the Month / SE3 / EP4: Best Fails of the Month | Ep. 3.4 reorder" at bounding box center [348, 399] width 403 height 112
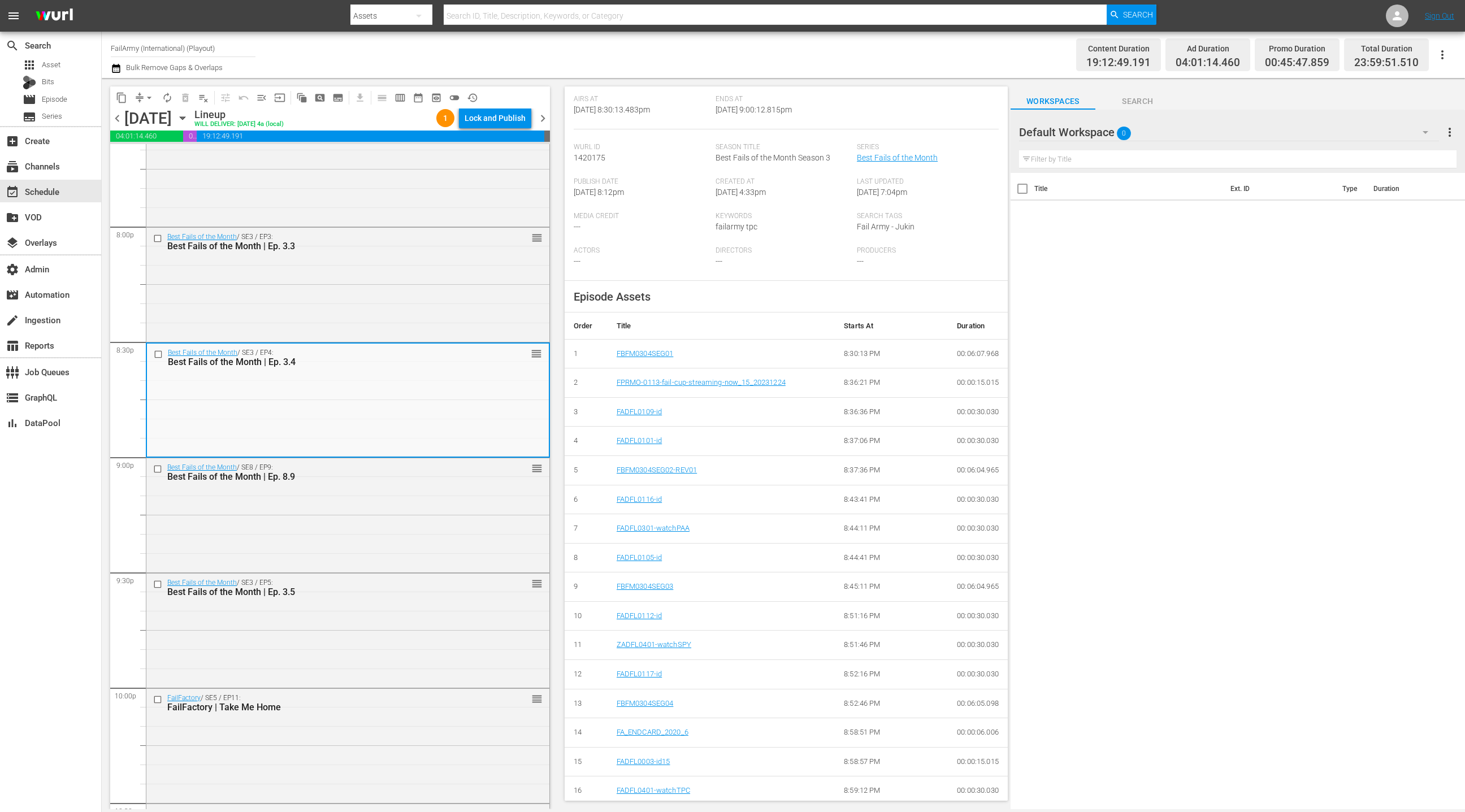
scroll to position [203, 0]
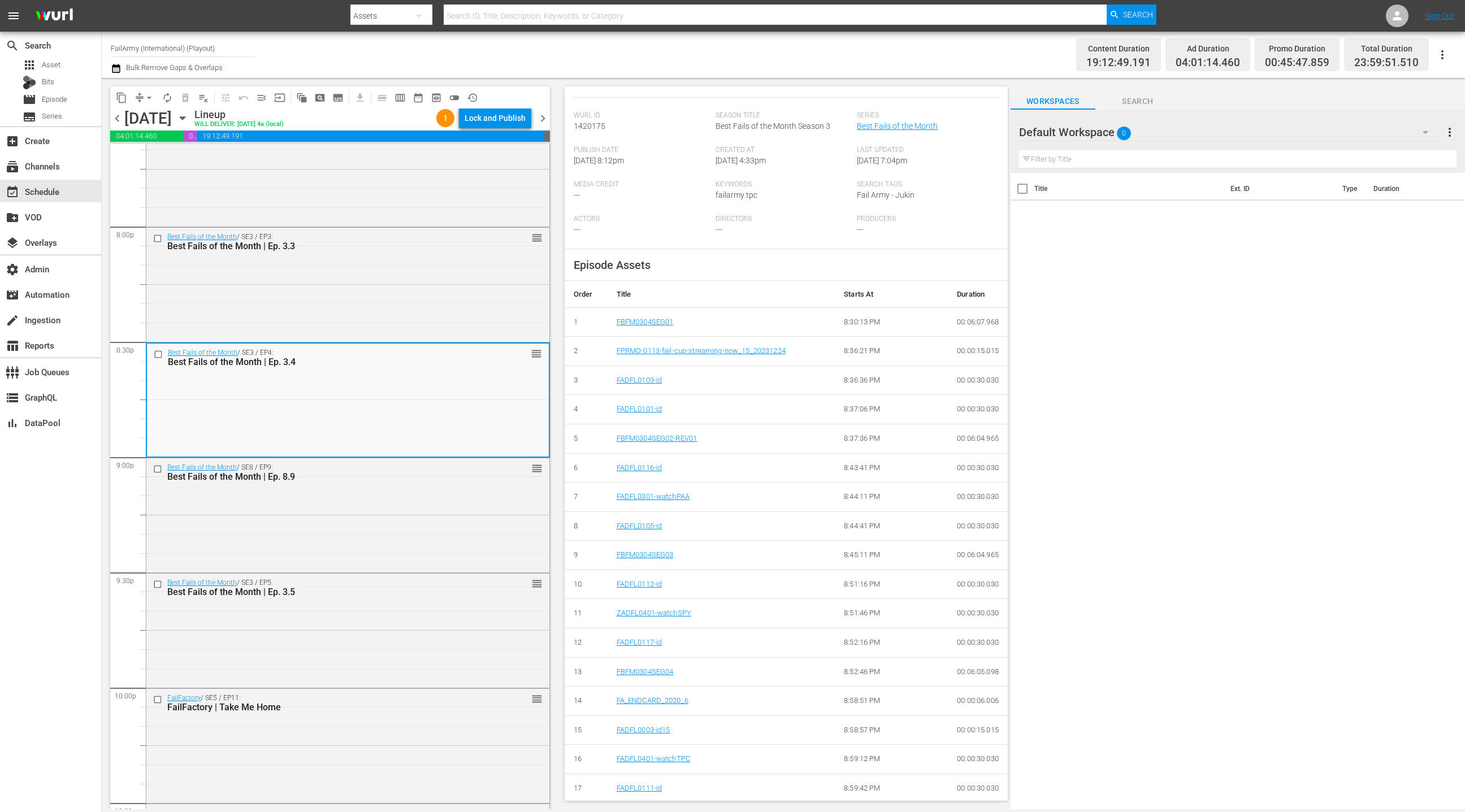
drag, startPoint x: 444, startPoint y: 501, endPoint x: 557, endPoint y: 491, distance: 113.4
click at [446, 501] on div "Best Fails of the Month / SE8 / EP9: Best Fails of the Month | Ep. 8.9 reorder" at bounding box center [348, 514] width 403 height 112
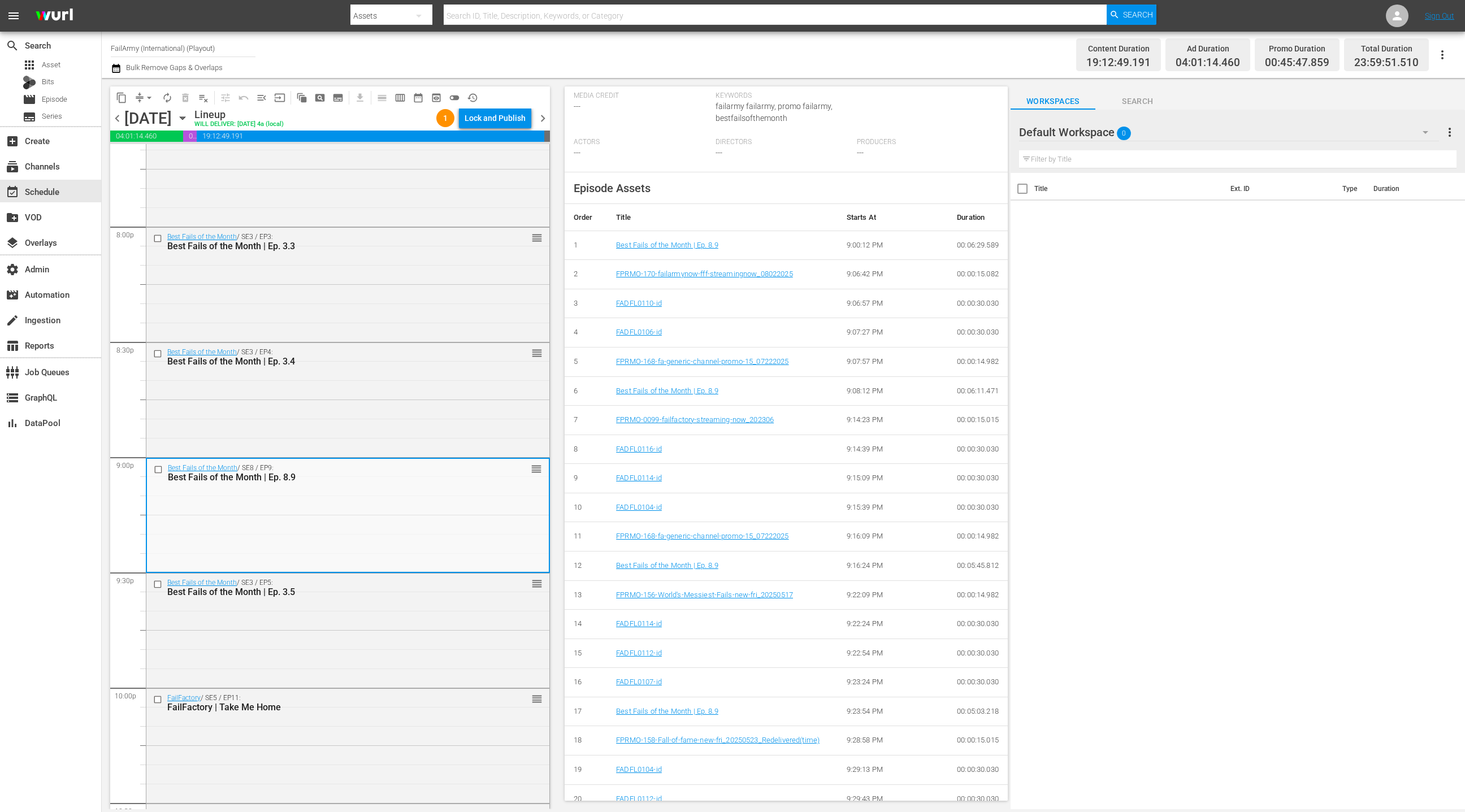
scroll to position [302, 0]
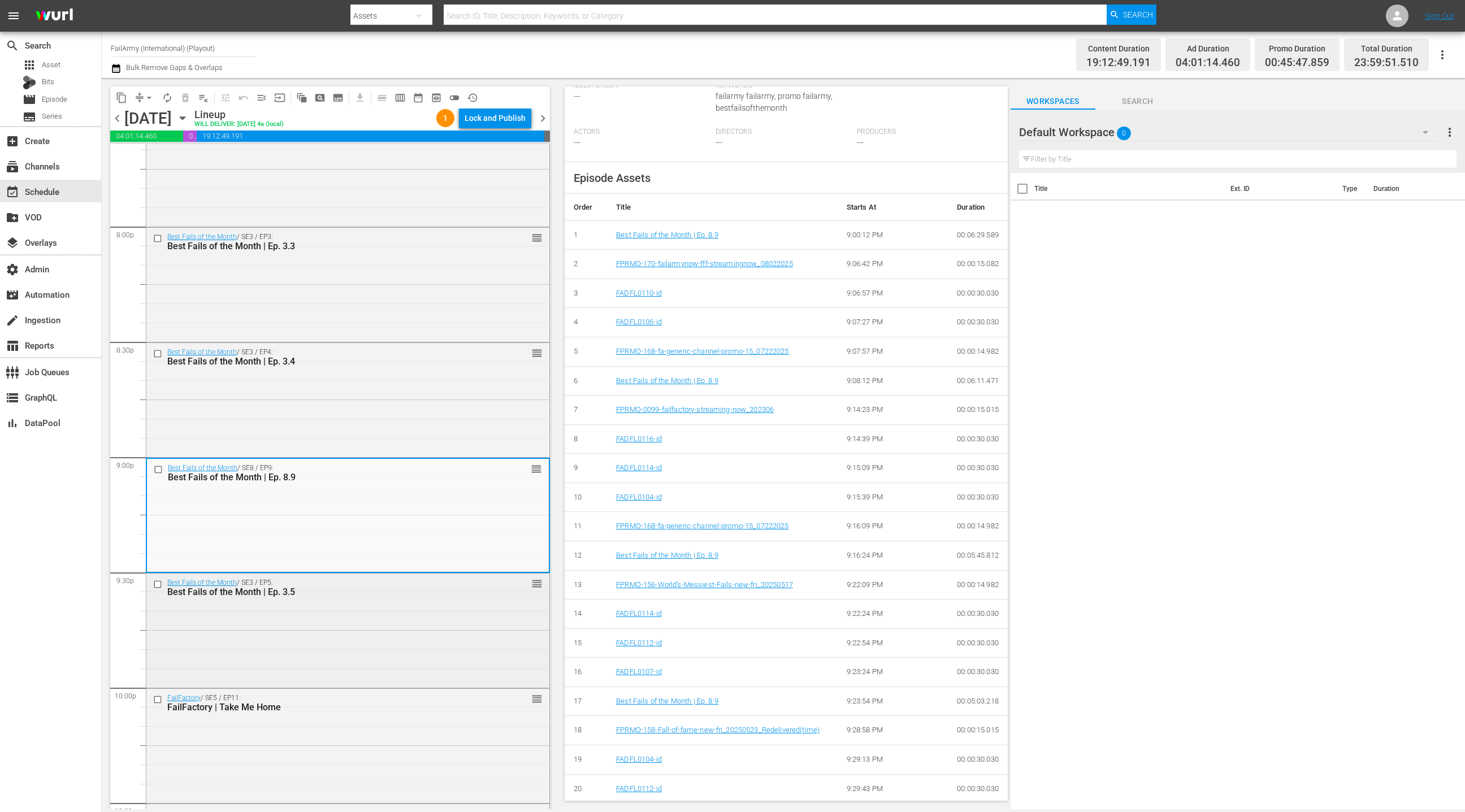
click at [459, 623] on div "Best Fails of the Month / SE3 / EP5: Best Fails of the Month | Ep. 3.5 reorder" at bounding box center [348, 630] width 403 height 112
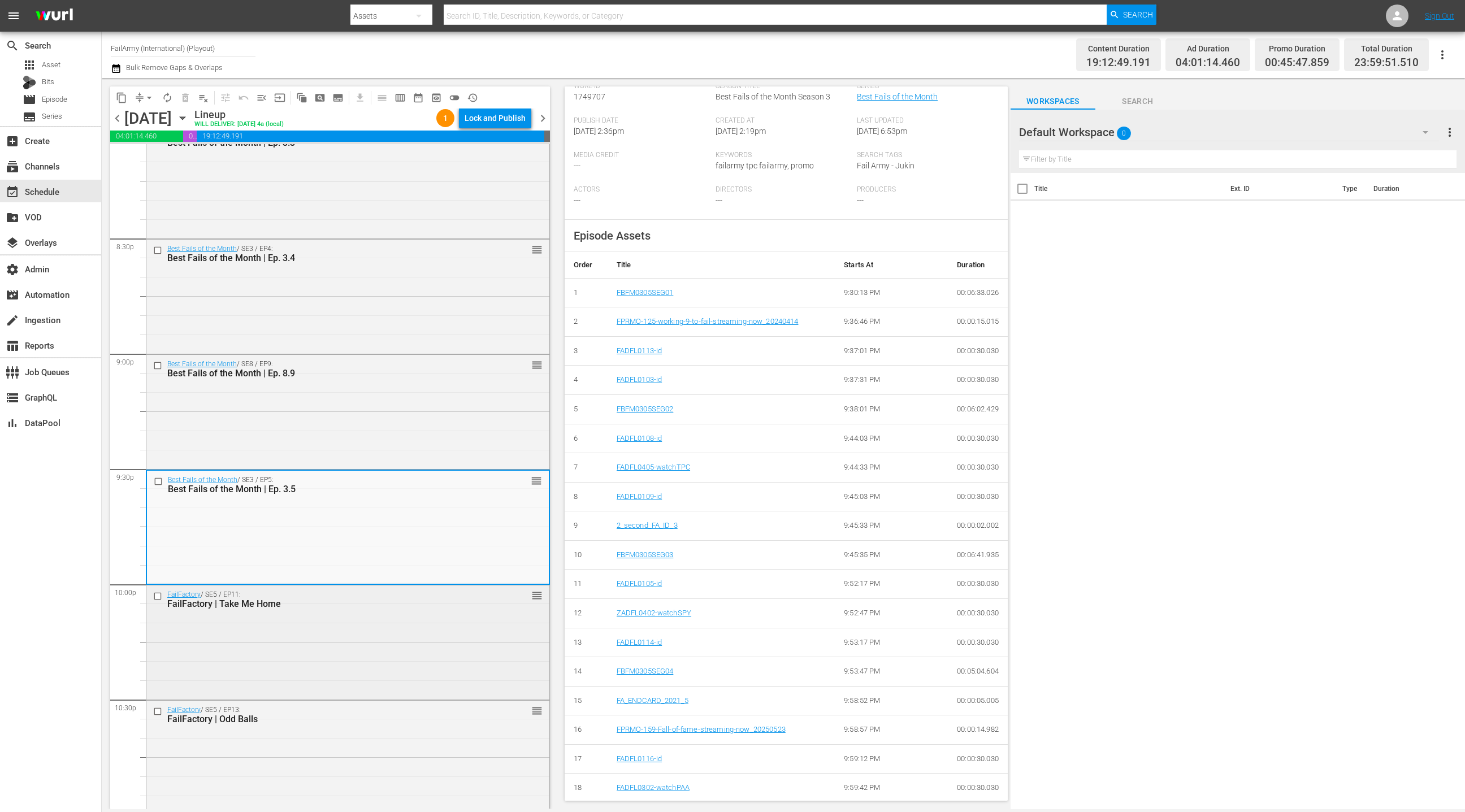
scroll to position [4642, 0]
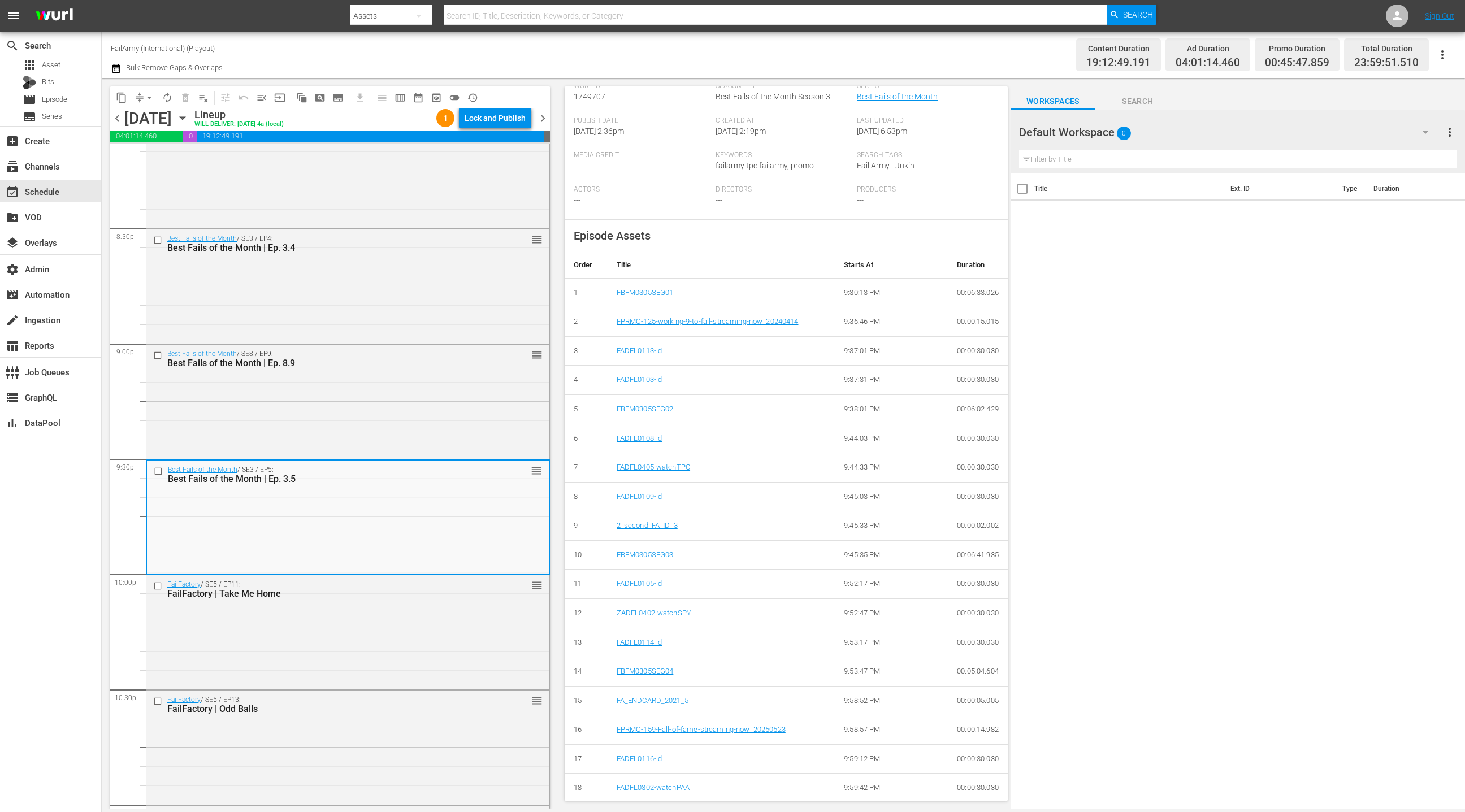
drag, startPoint x: 464, startPoint y: 619, endPoint x: 608, endPoint y: 586, distance: 147.7
click at [464, 619] on div "FailFactory / SE5 / EP11: FailFactory | Take Me Home reorder" at bounding box center [348, 632] width 403 height 112
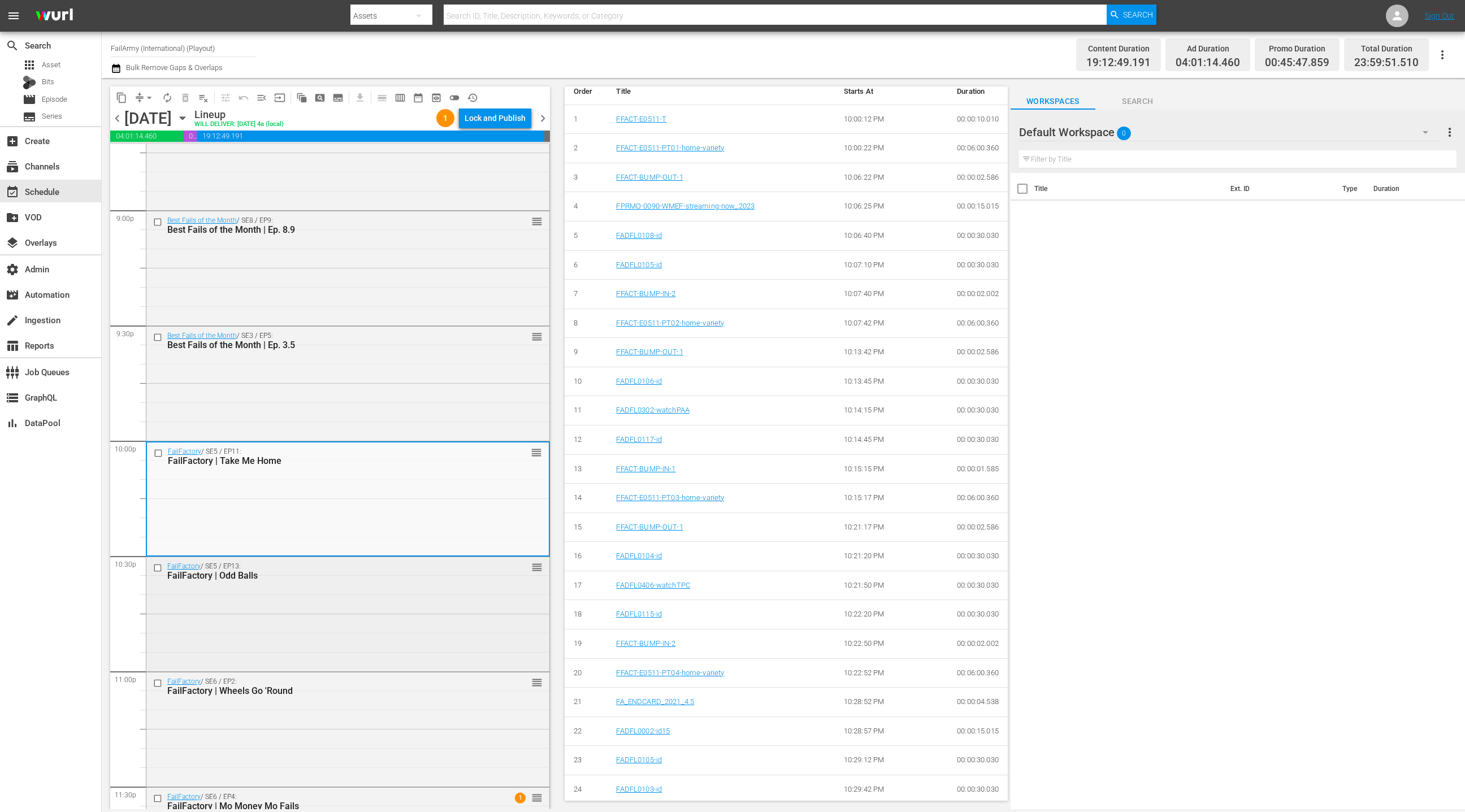
scroll to position [4781, 0]
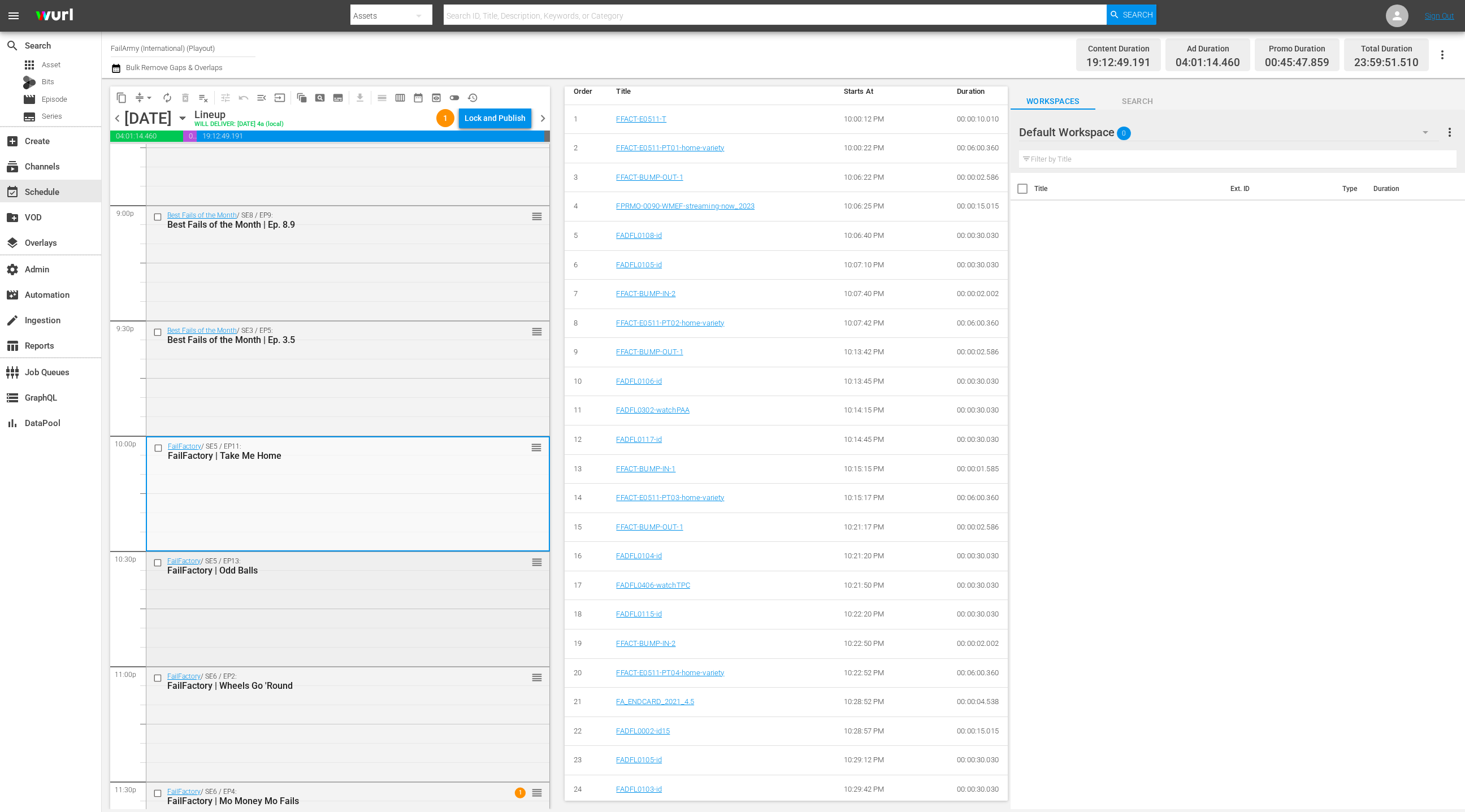
click at [422, 634] on div "FailFactory / SE5 / EP13: FailFactory | Odd Balls reorder" at bounding box center [348, 609] width 403 height 112
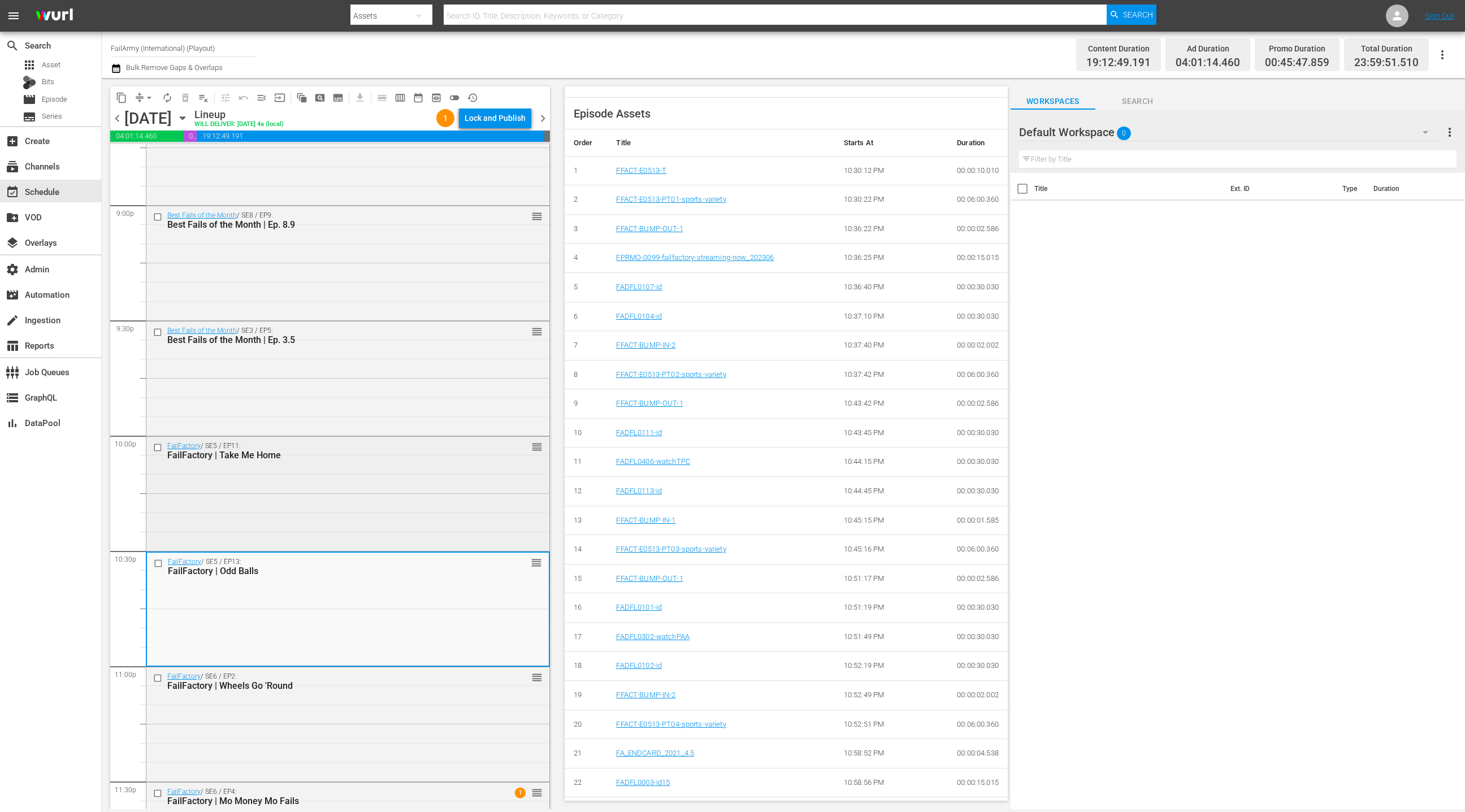
scroll to position [4868, 0]
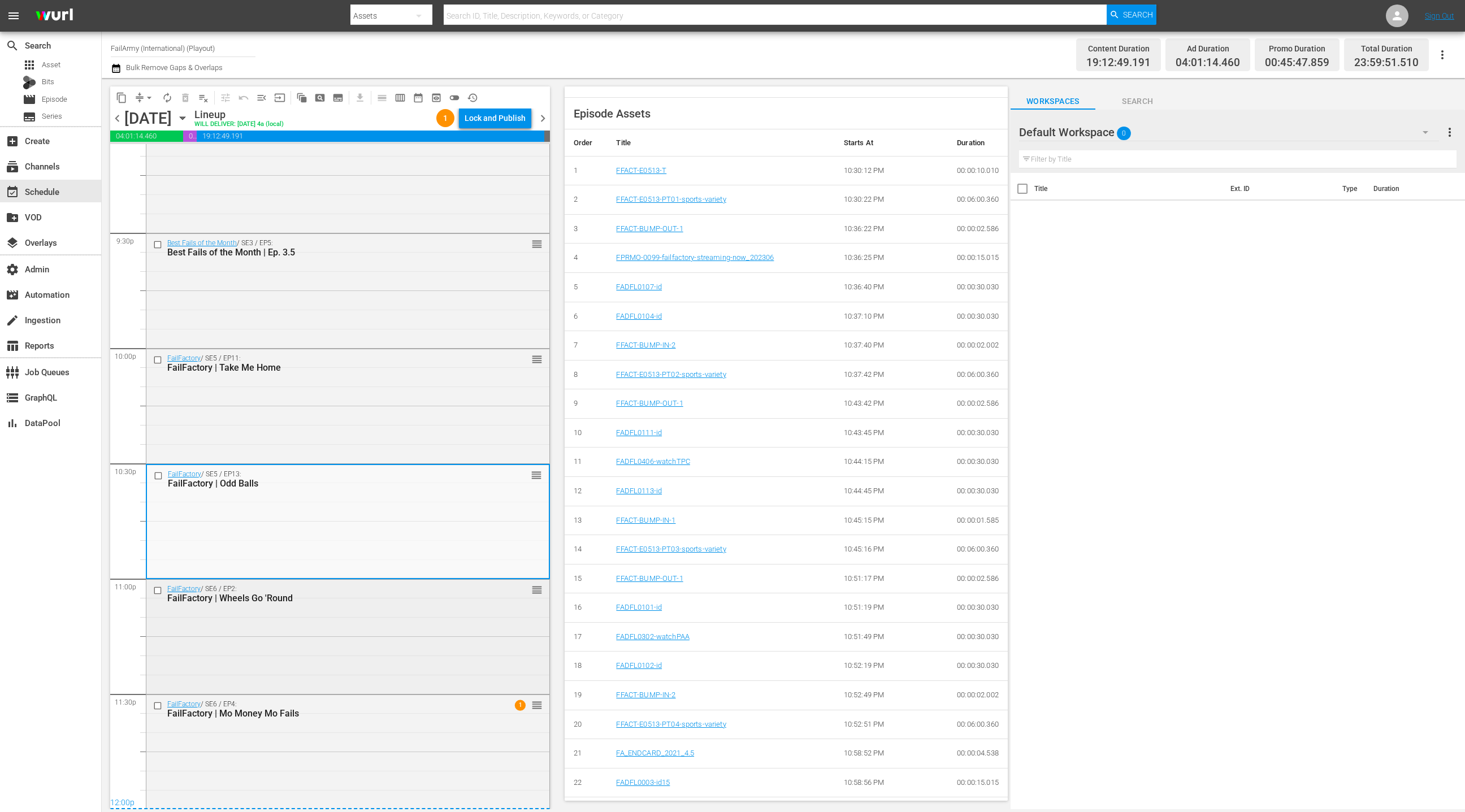
click at [399, 595] on div "FailFactory | Wheels Go 'Round" at bounding box center [328, 598] width 322 height 11
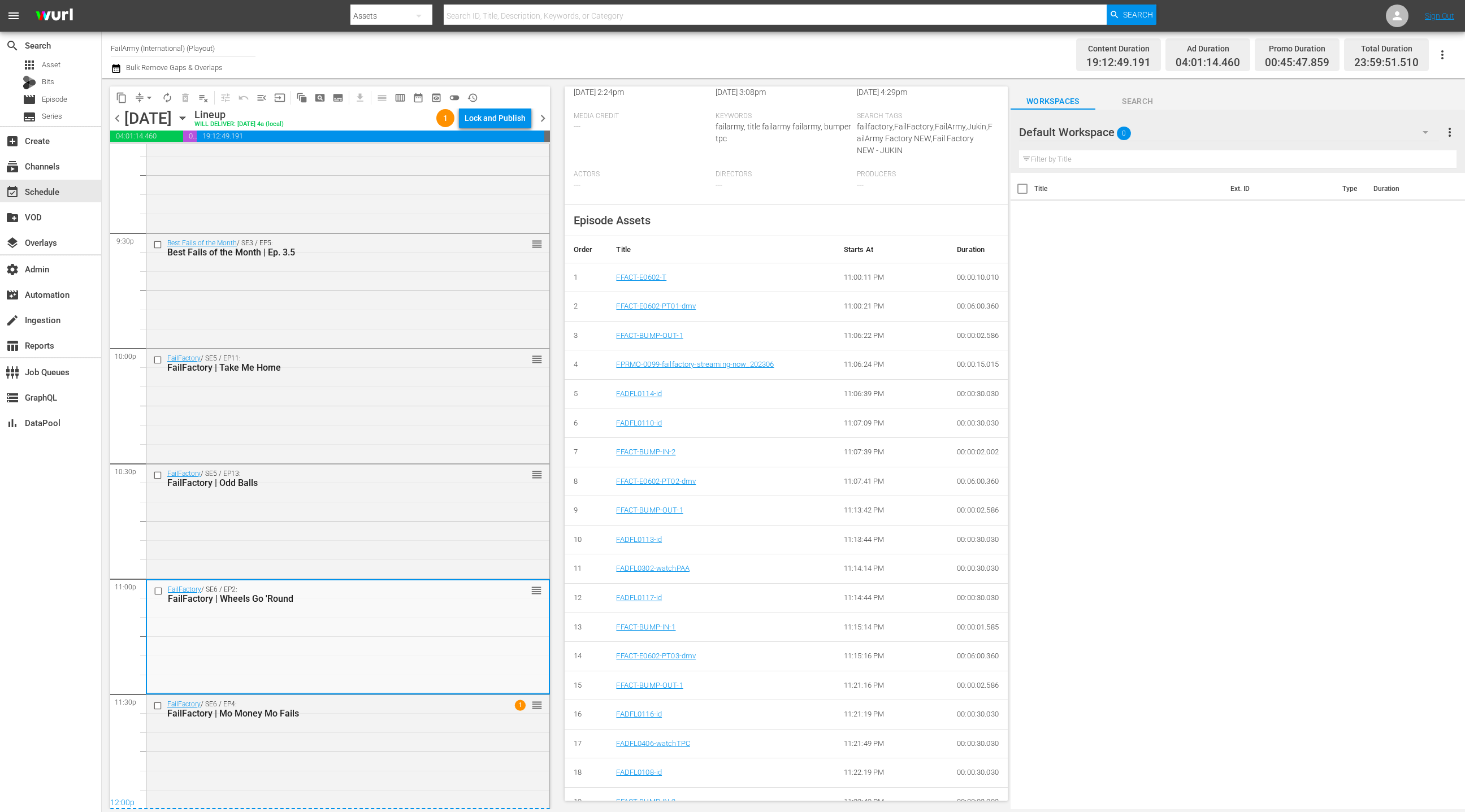
scroll to position [429, 0]
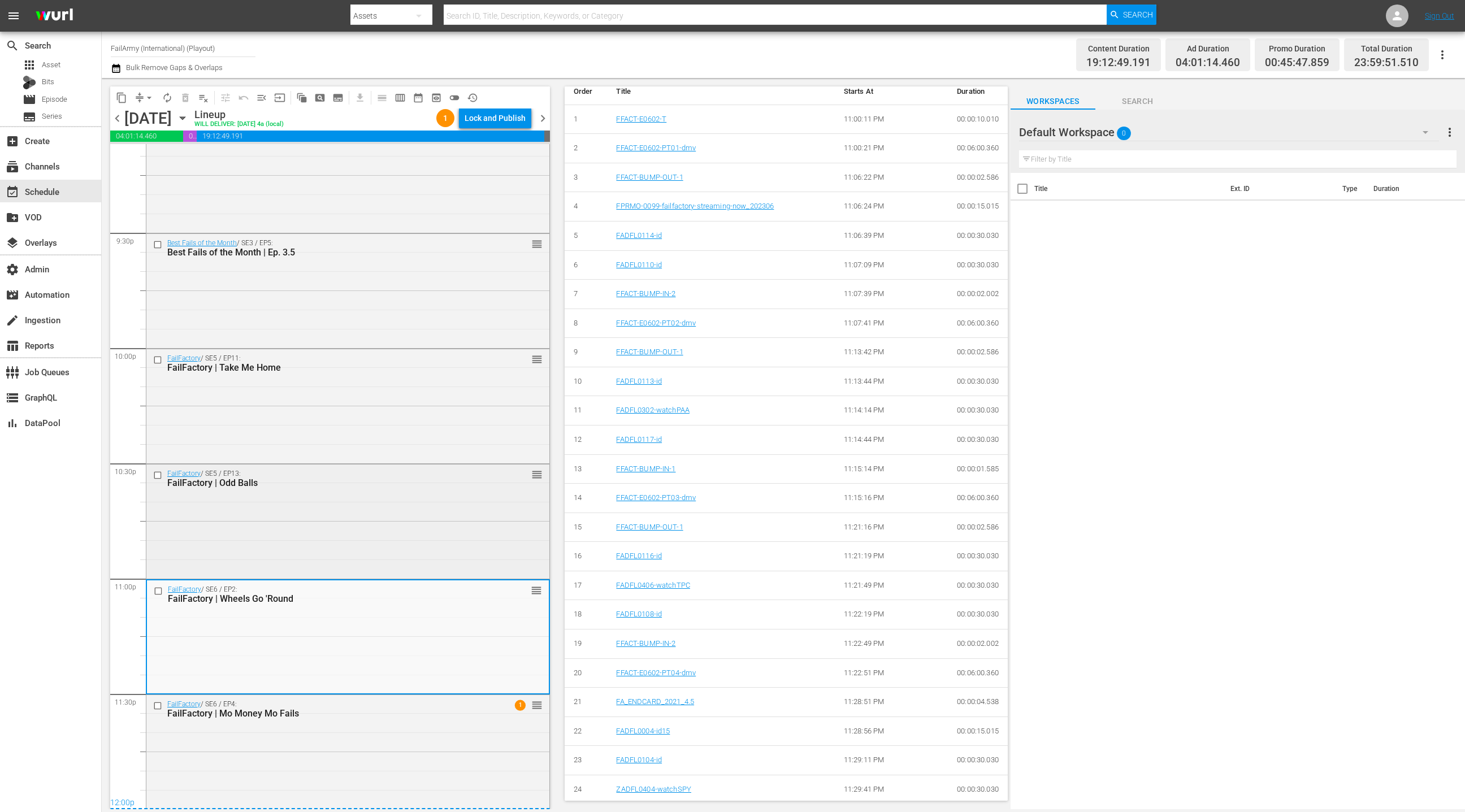
click at [432, 530] on div "FailFactory / SE5 / EP13: FailFactory | Odd Balls reorder" at bounding box center [348, 521] width 403 height 112
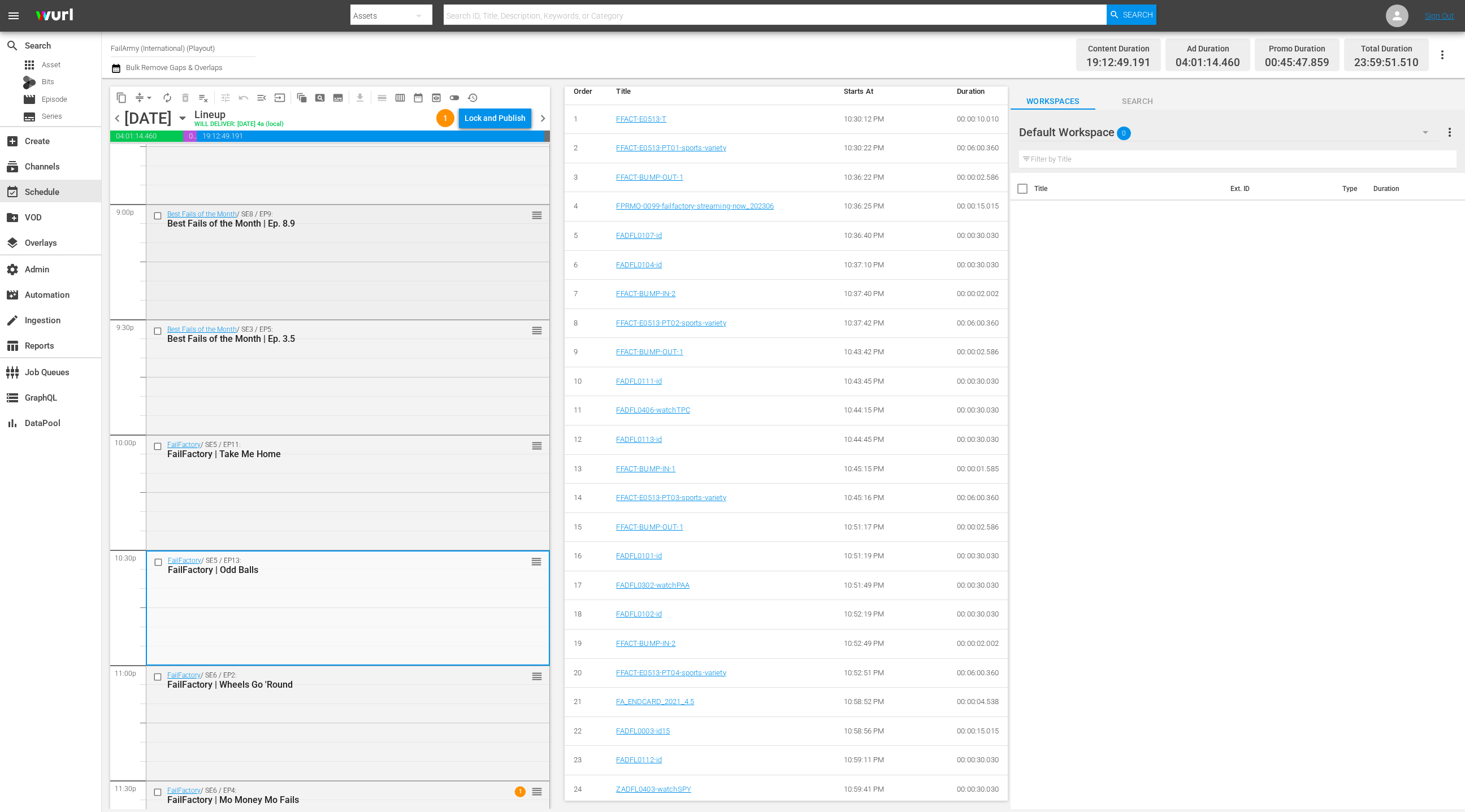
scroll to position [4774, 0]
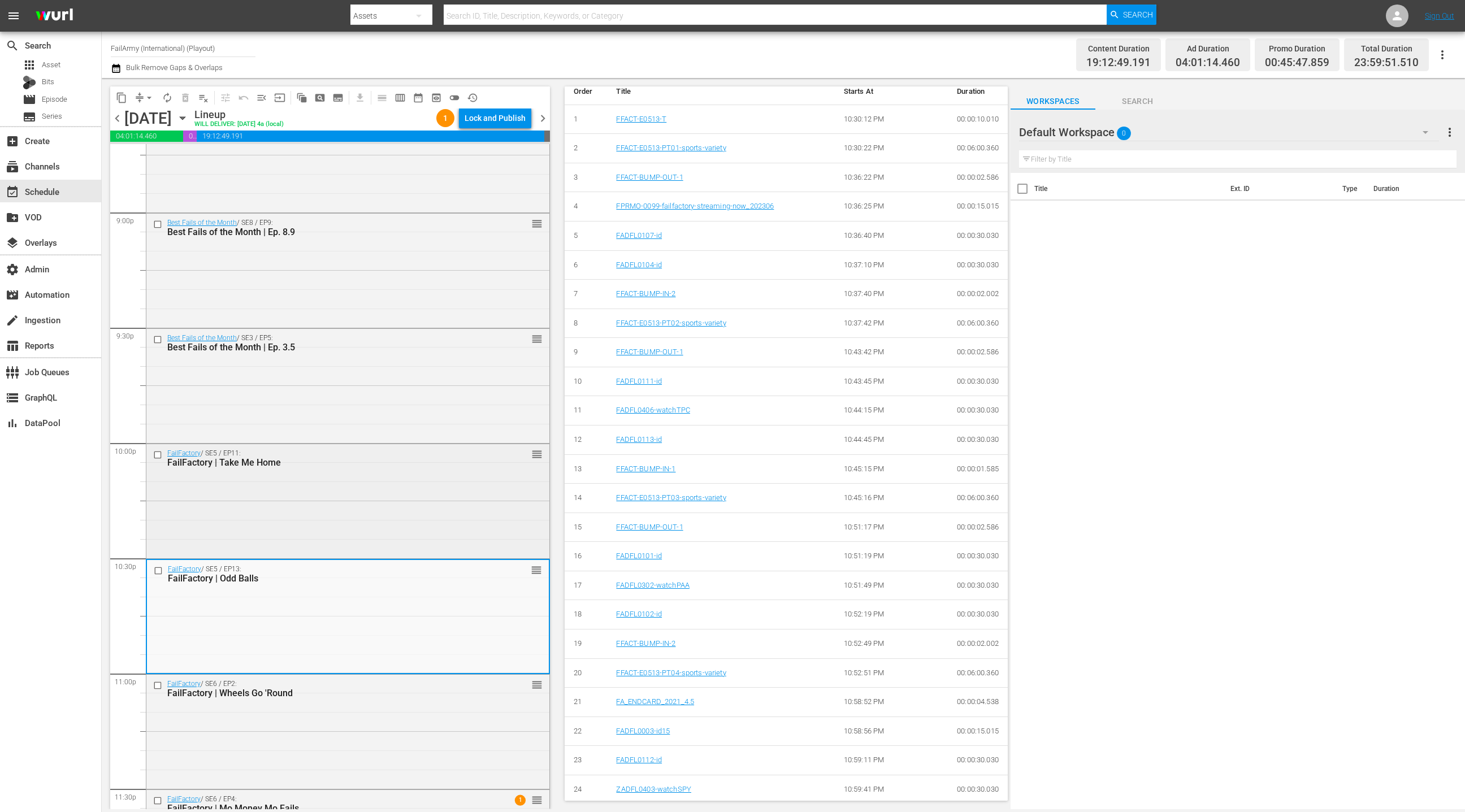
click at [380, 472] on div "FailFactory / SE5 / EP11: FailFactory | Take Me Home reorder" at bounding box center [348, 501] width 403 height 112
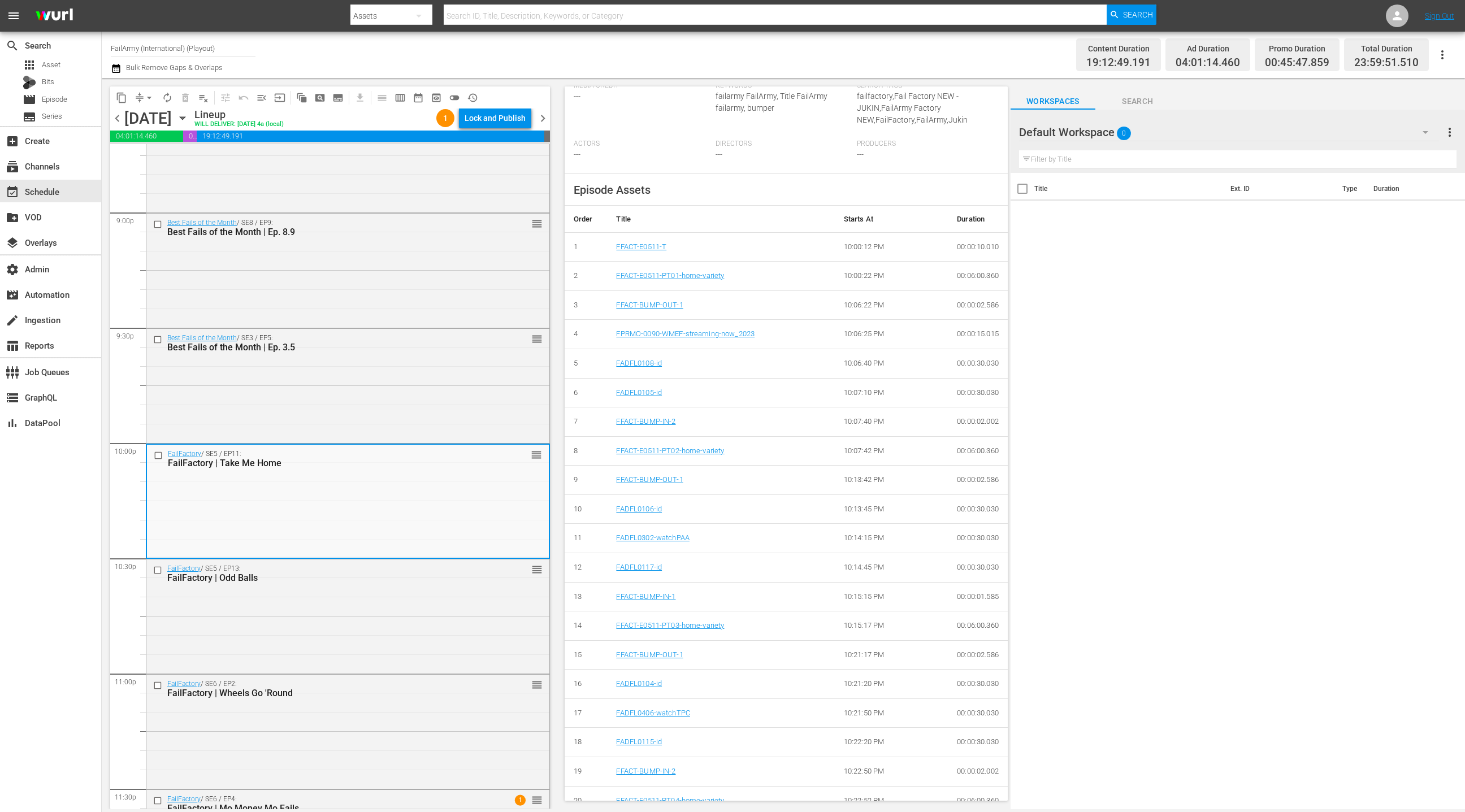
scroll to position [429, 0]
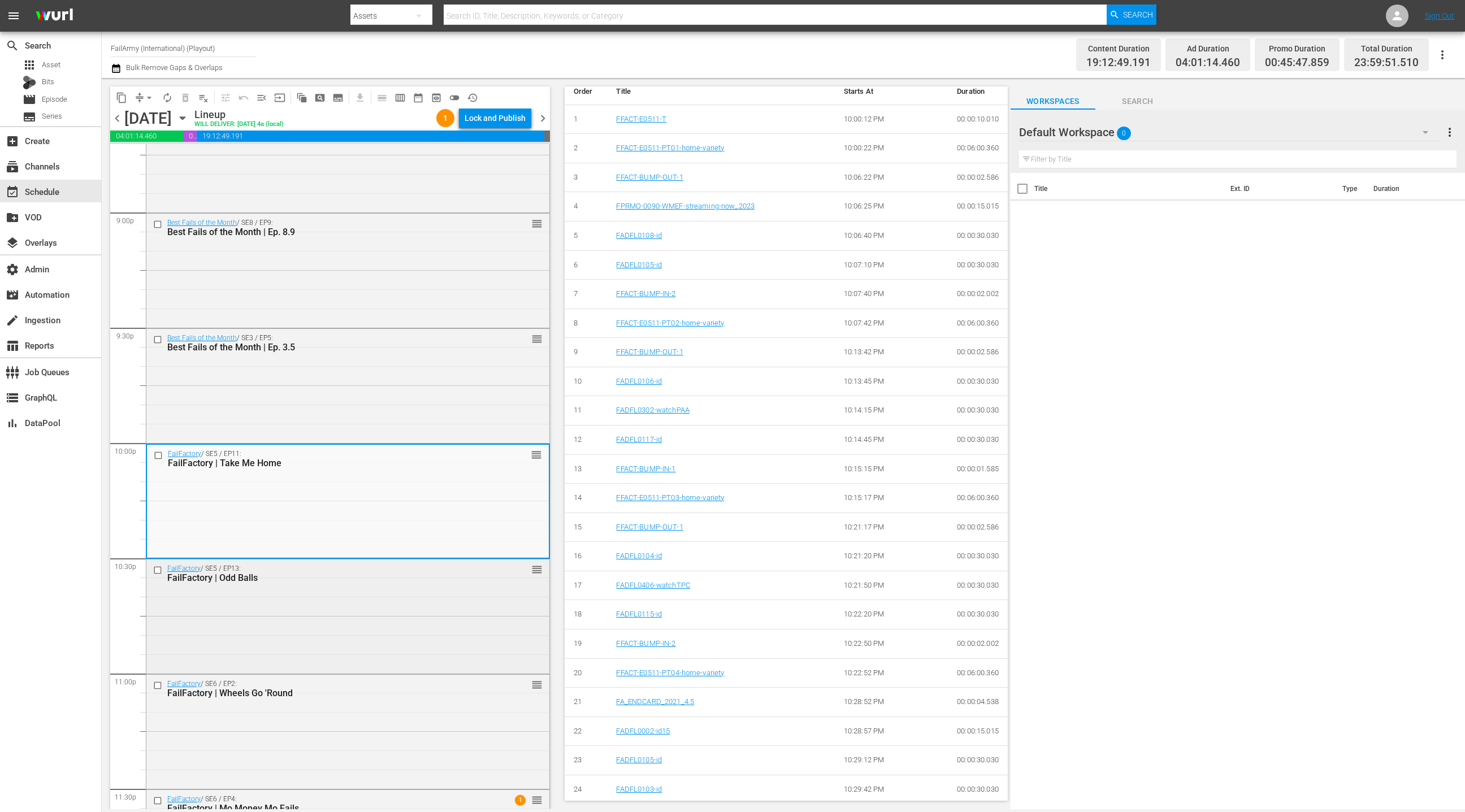
click at [415, 638] on div "FailFactory / SE5 / EP13: FailFactory | Odd Balls reorder" at bounding box center [348, 615] width 403 height 112
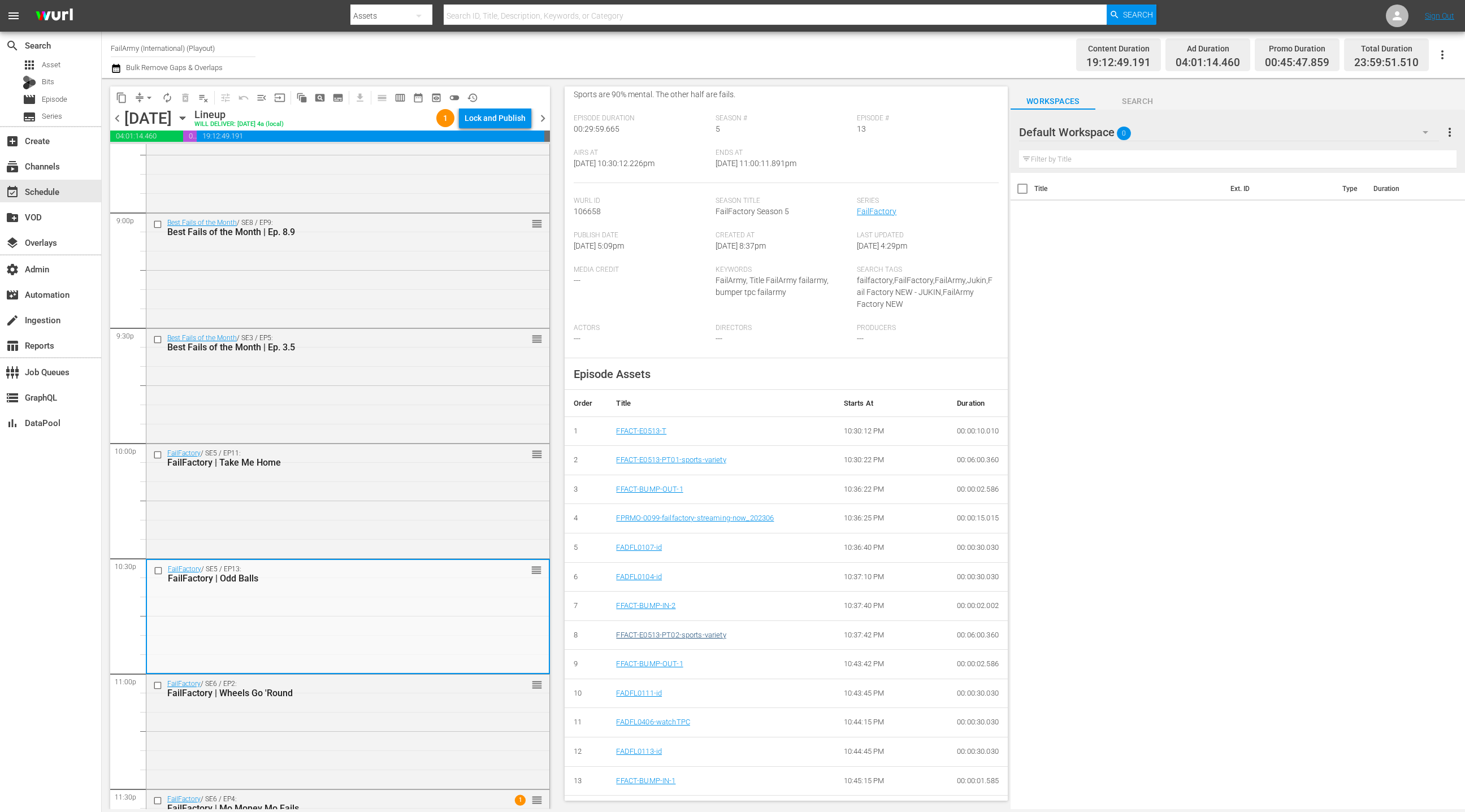
scroll to position [0, 0]
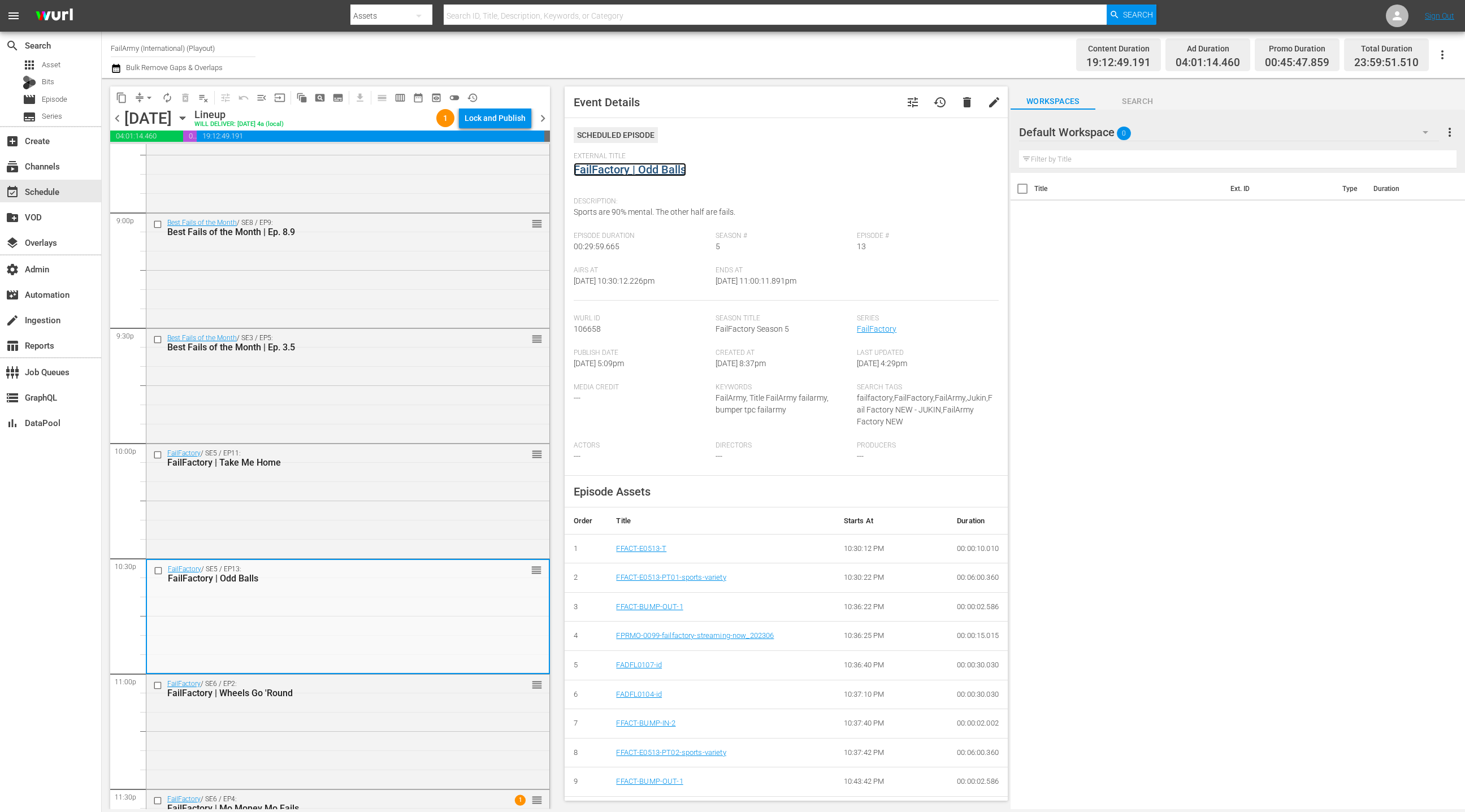
click at [626, 170] on link "FailFactory | Odd Balls" at bounding box center [630, 170] width 113 height 14
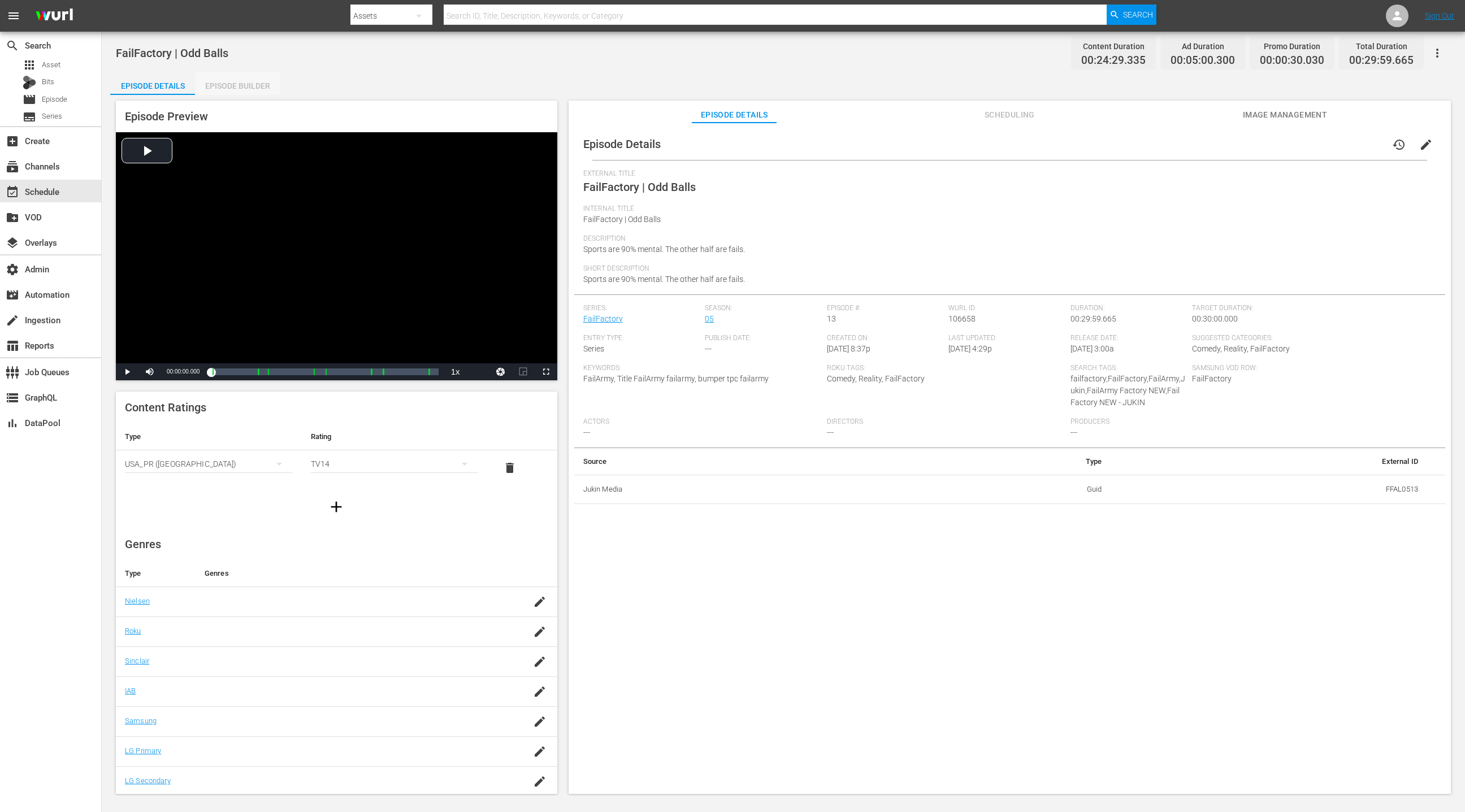
click at [243, 83] on div "Episode Builder" at bounding box center [237, 86] width 85 height 27
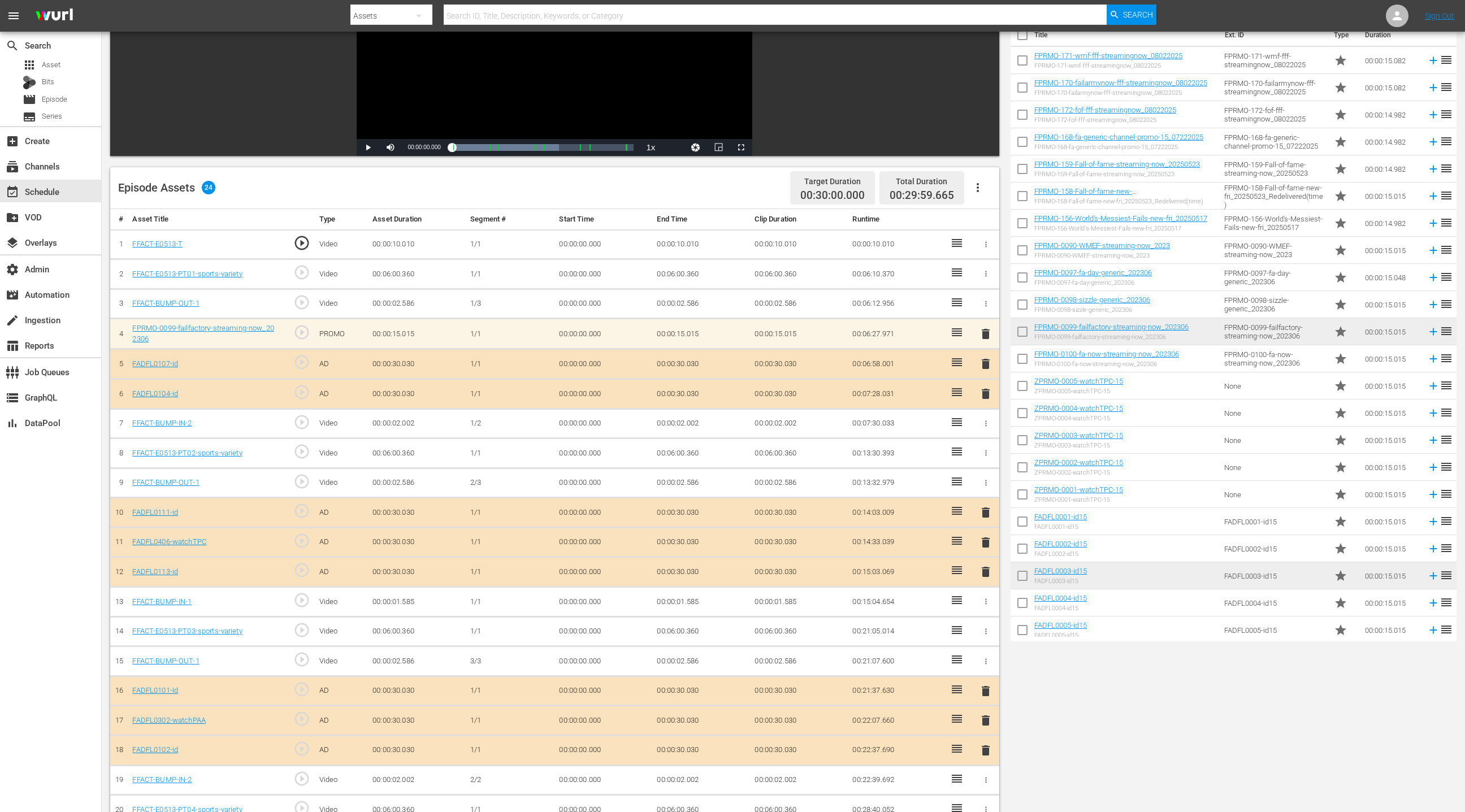
scroll to position [203, 0]
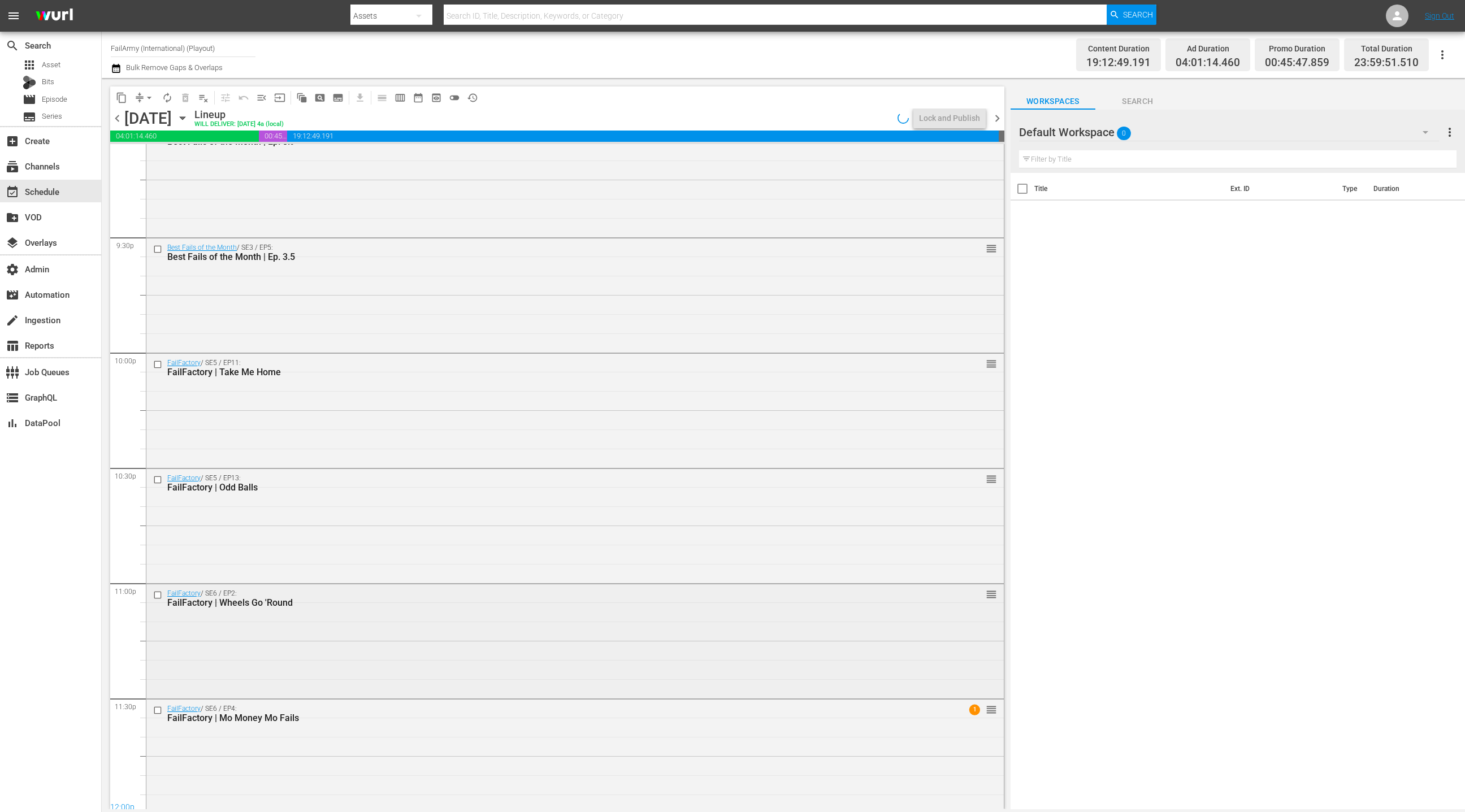
scroll to position [4868, 0]
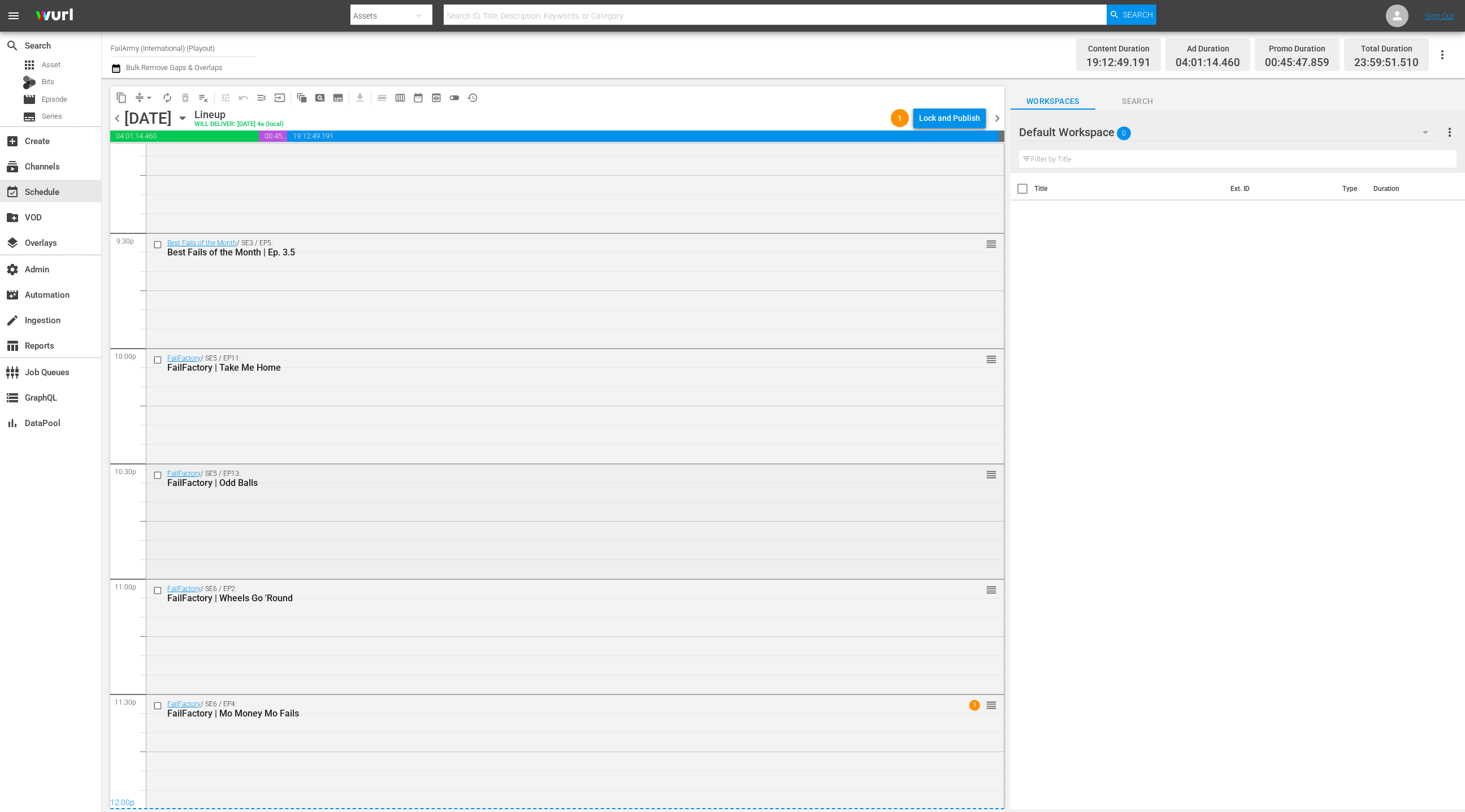
click at [386, 539] on div "FailFactory / SE5 / EP13: FailFactory | Odd Balls reorder" at bounding box center [575, 521] width 857 height 112
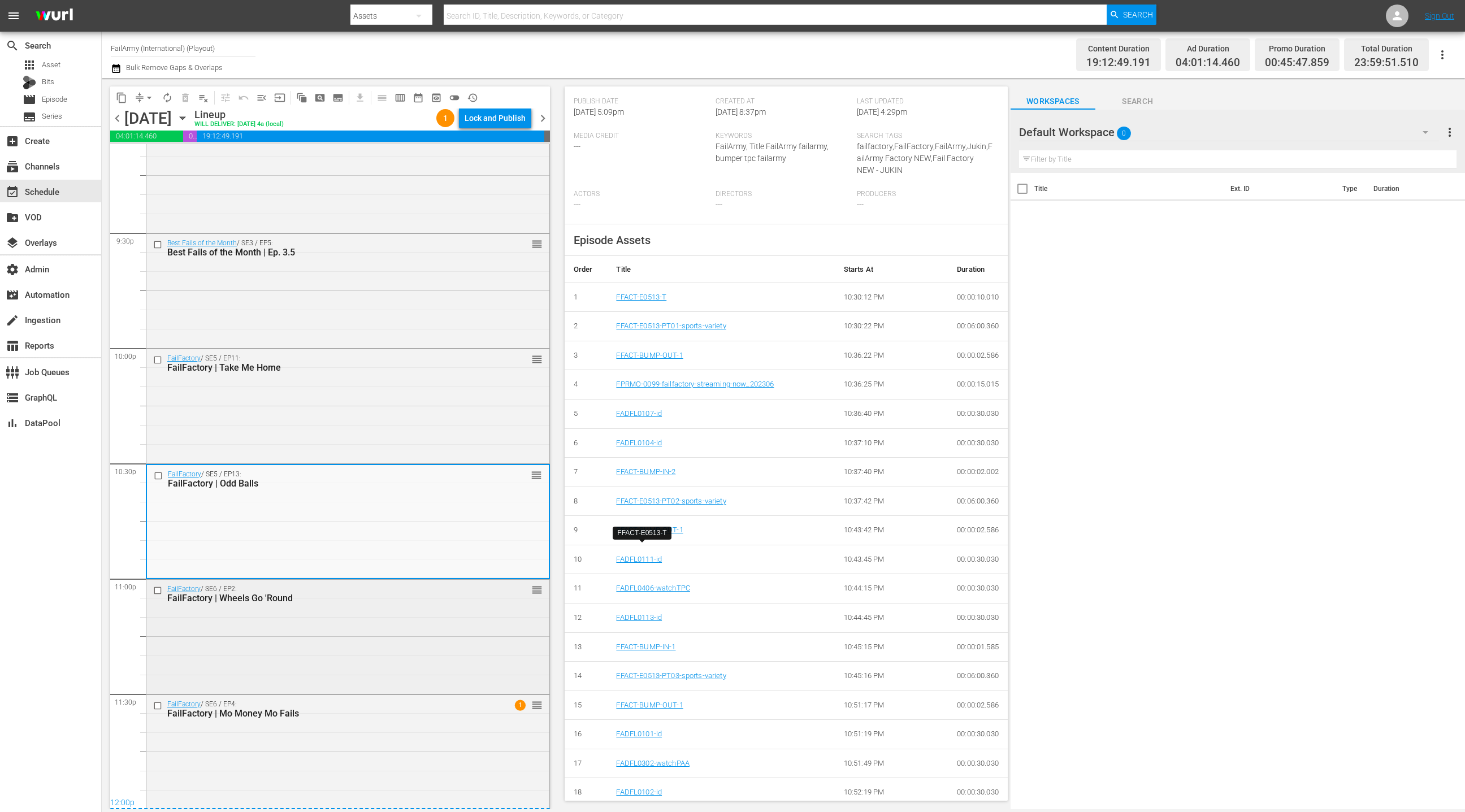
scroll to position [321, 0]
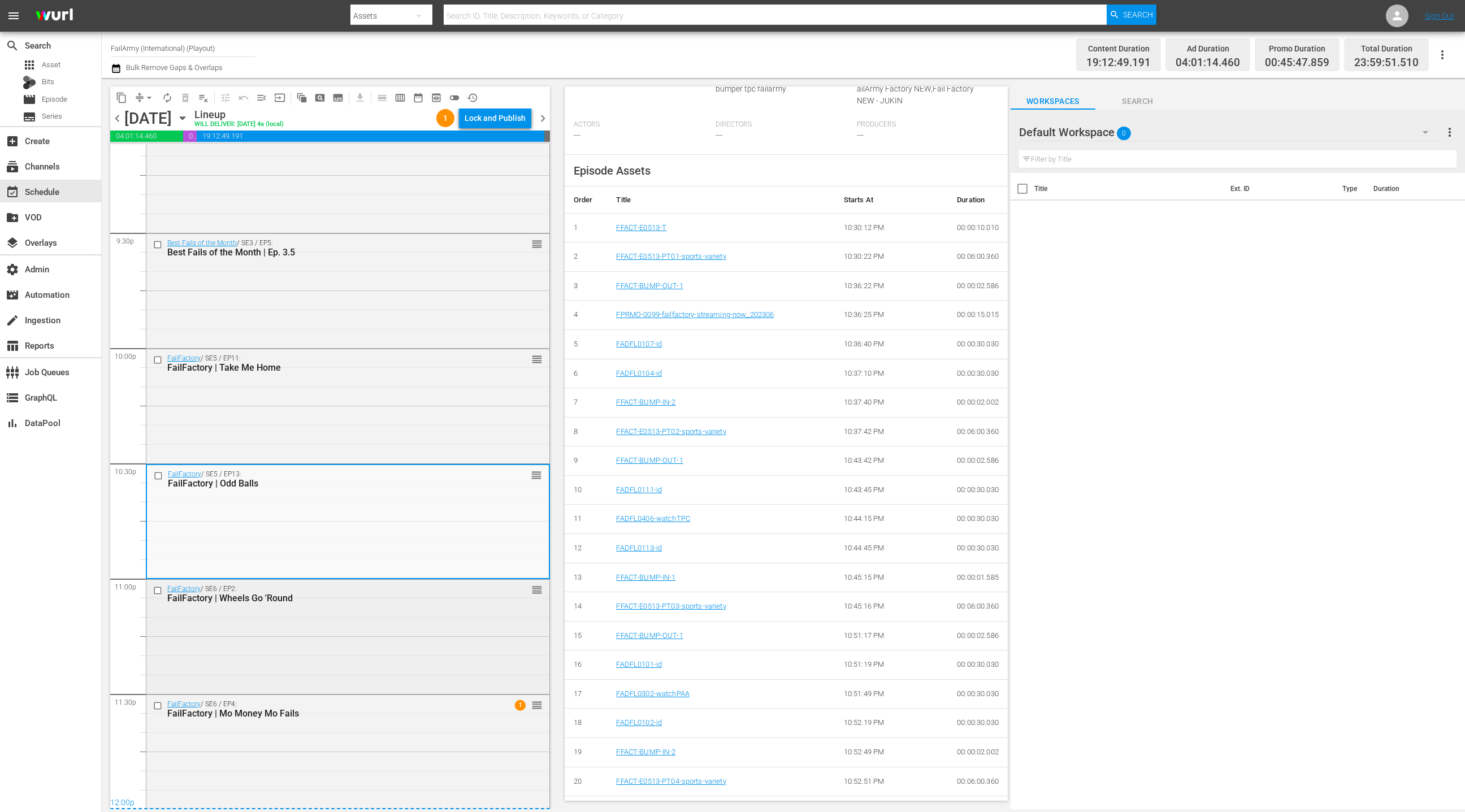
click at [440, 643] on div "FailFactory / SE6 / EP2: FailFactory | Wheels Go 'Round reorder" at bounding box center [348, 636] width 403 height 112
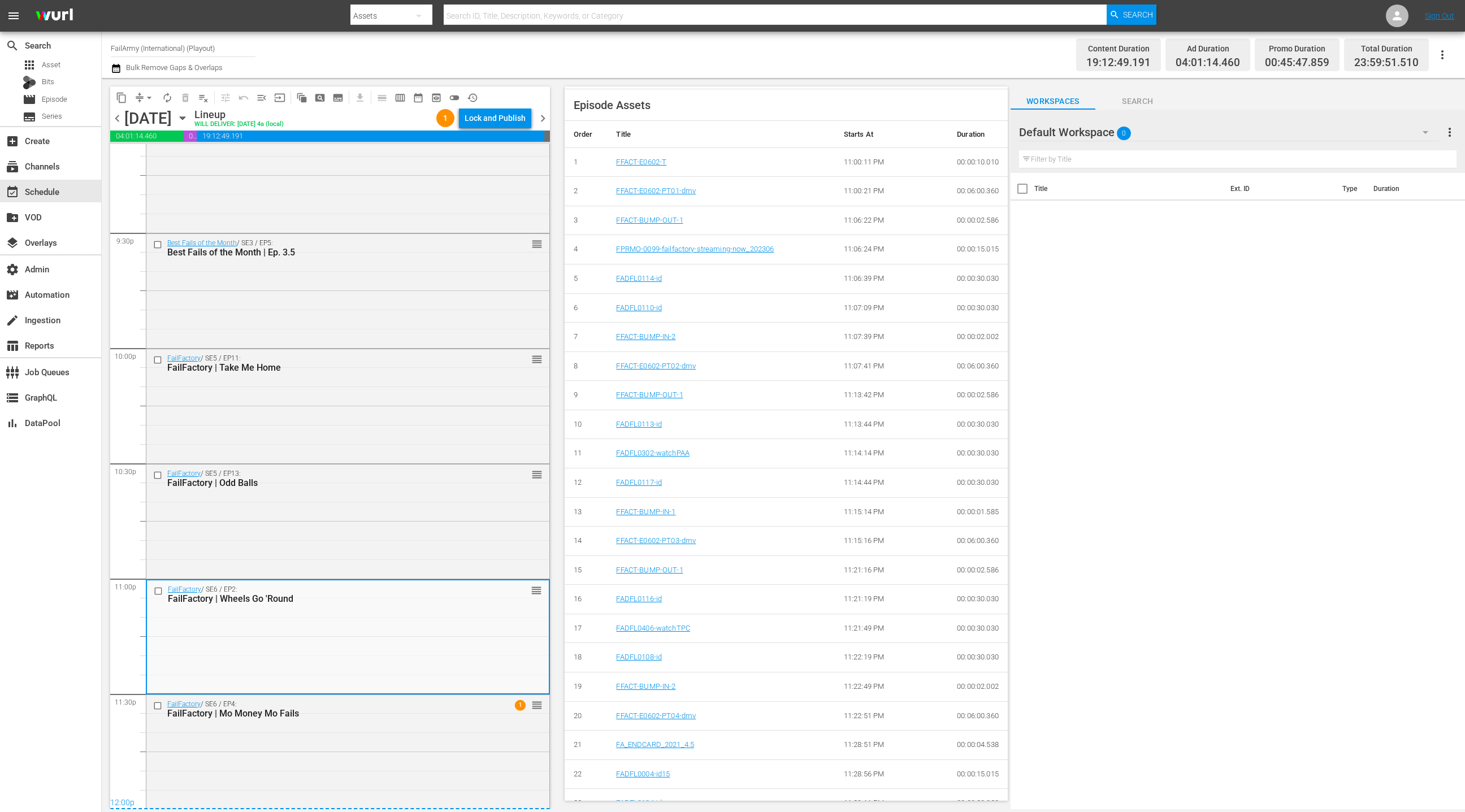
scroll to position [429, 0]
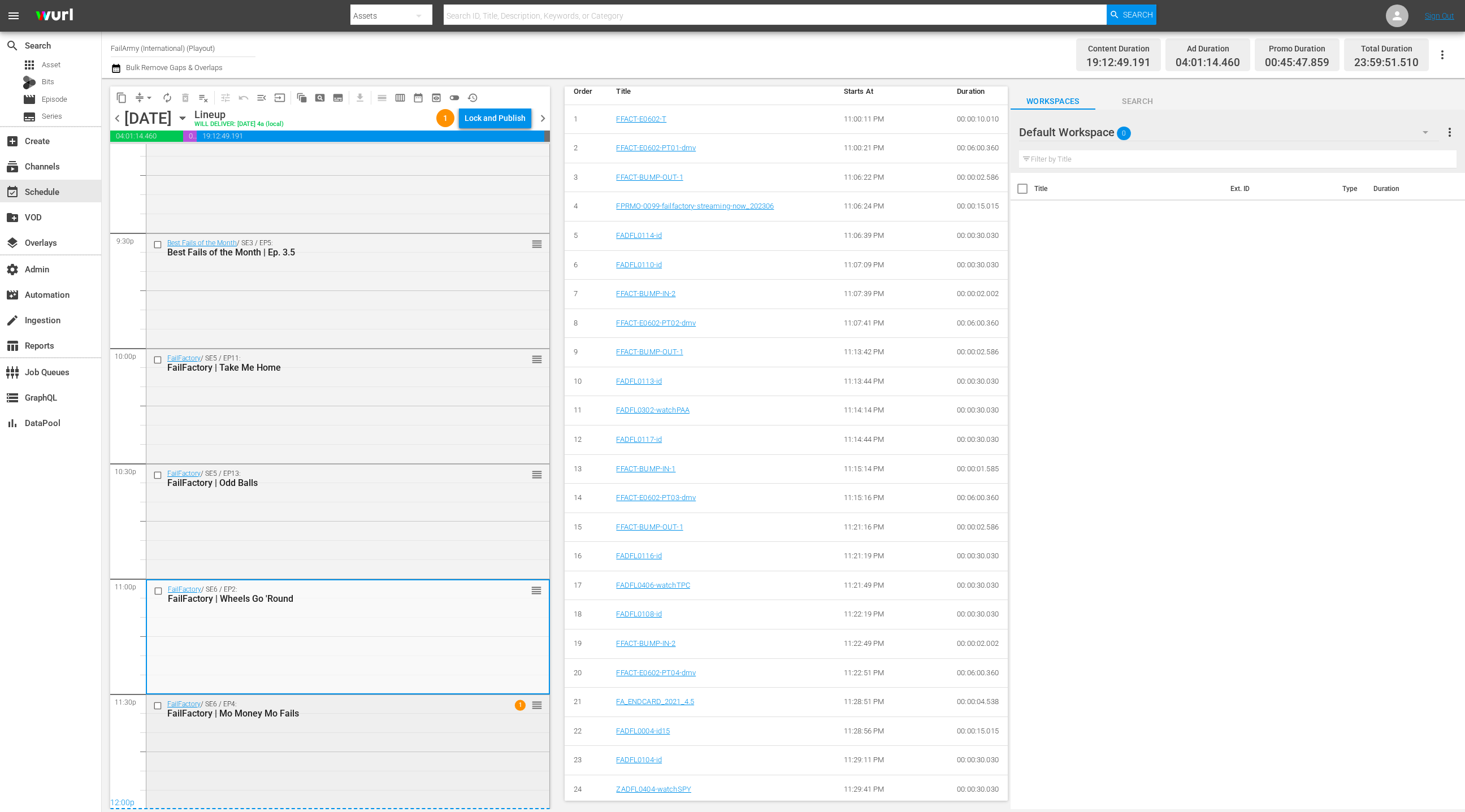
click at [393, 728] on div "FailFactory / SE6 / EP4: FailFactory | Mo Money Mo Fails 1 reorder" at bounding box center [348, 751] width 403 height 112
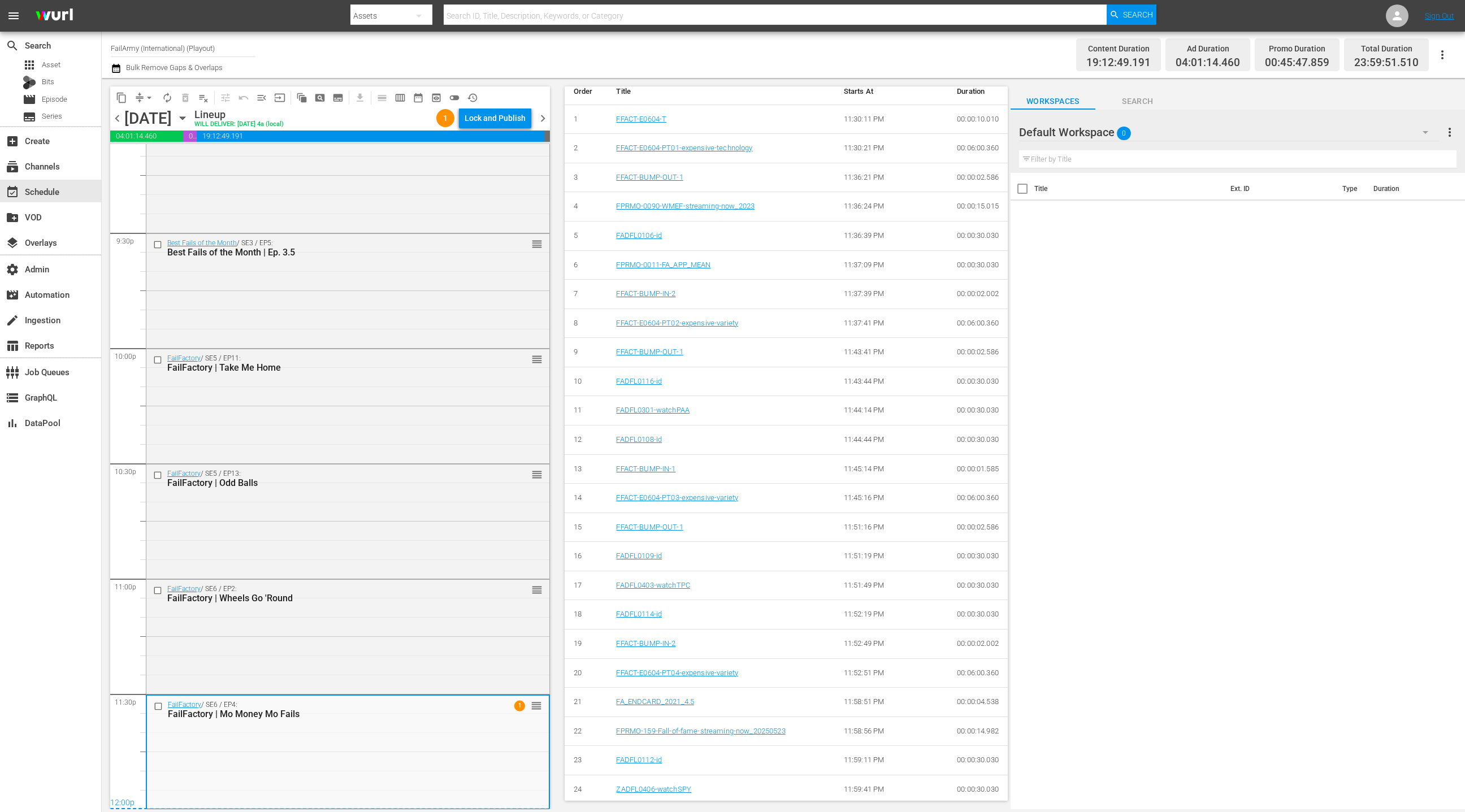
scroll to position [0, 0]
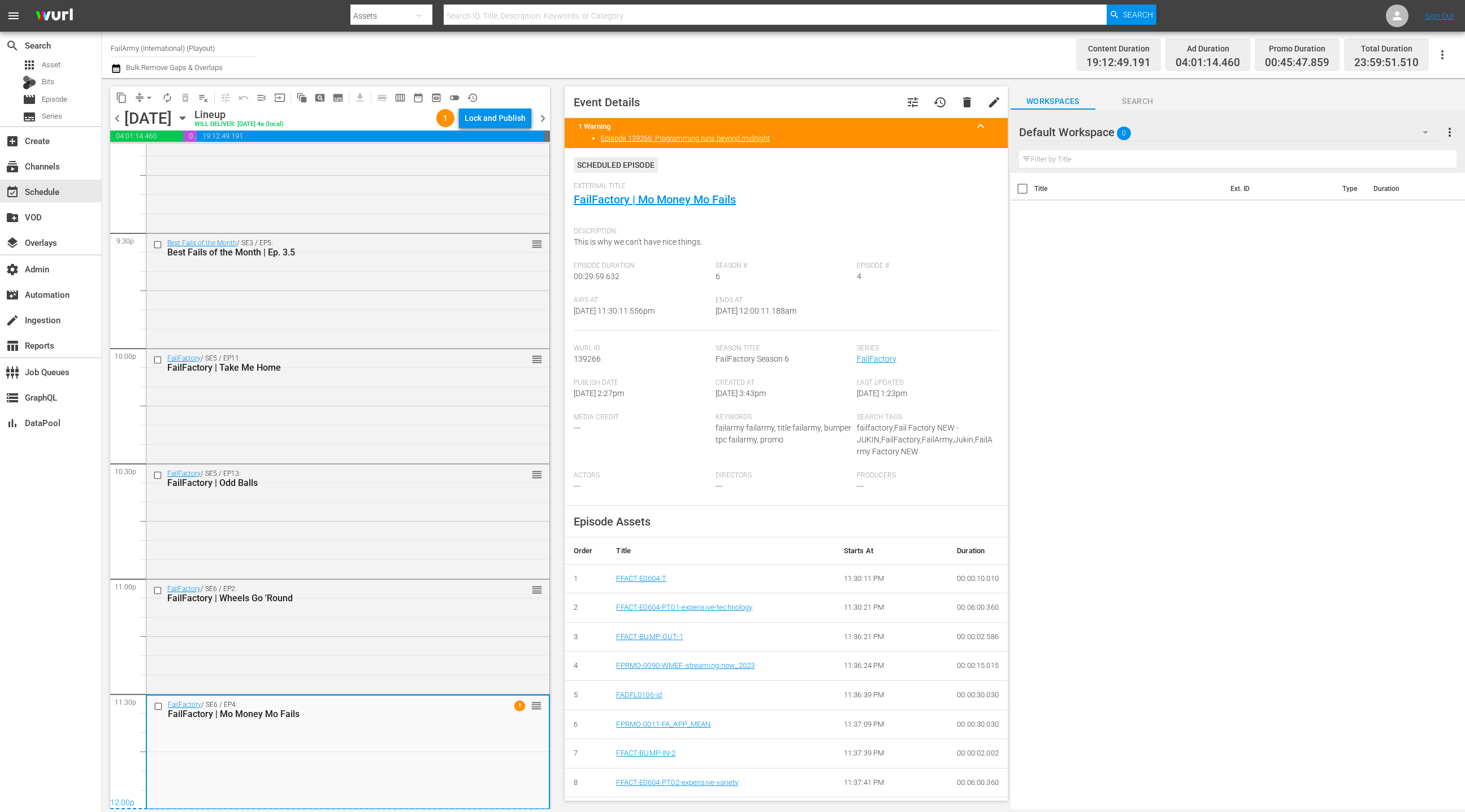
click at [543, 118] on span "chevron_right" at bounding box center [543, 118] width 14 height 14
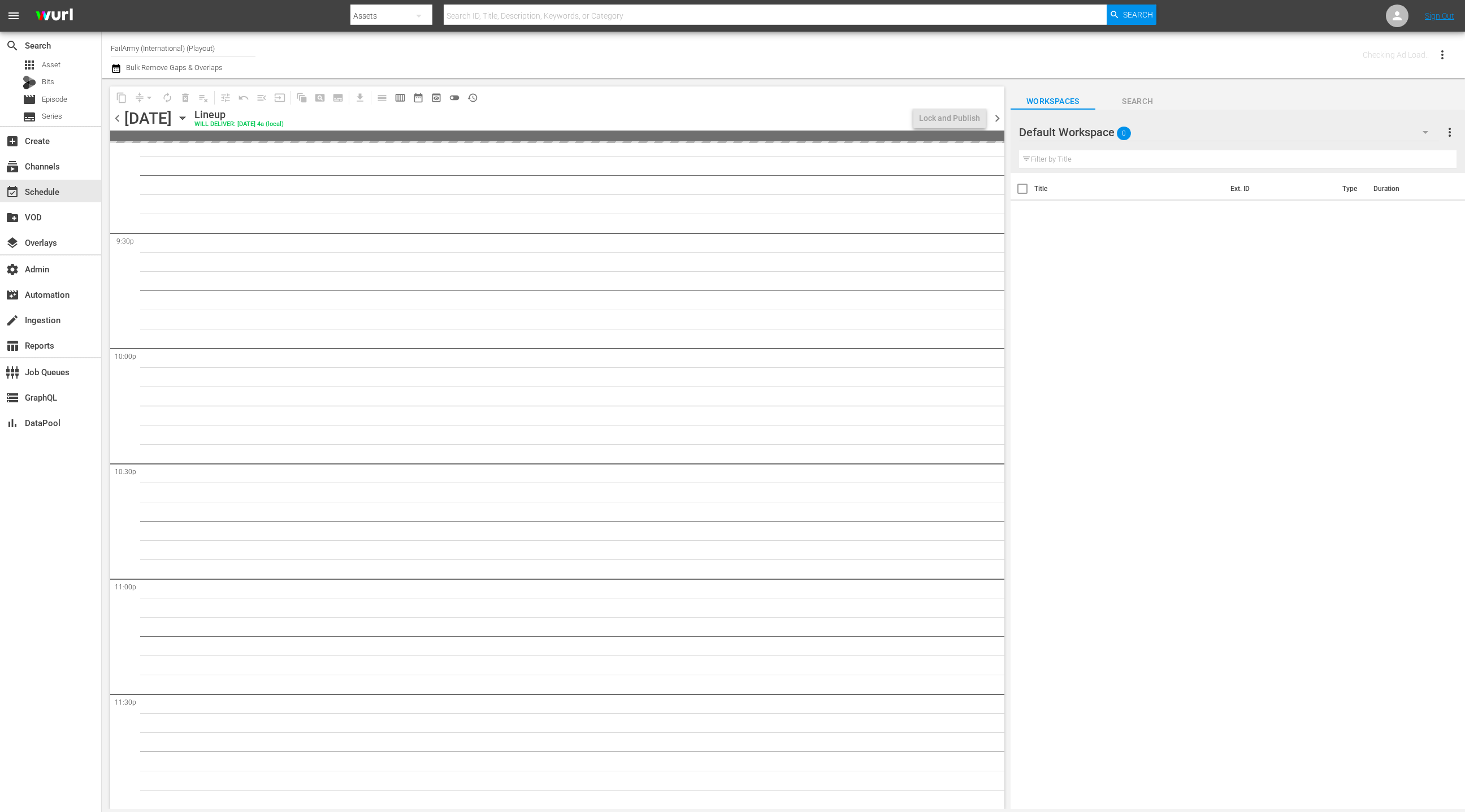
scroll to position [4867, 0]
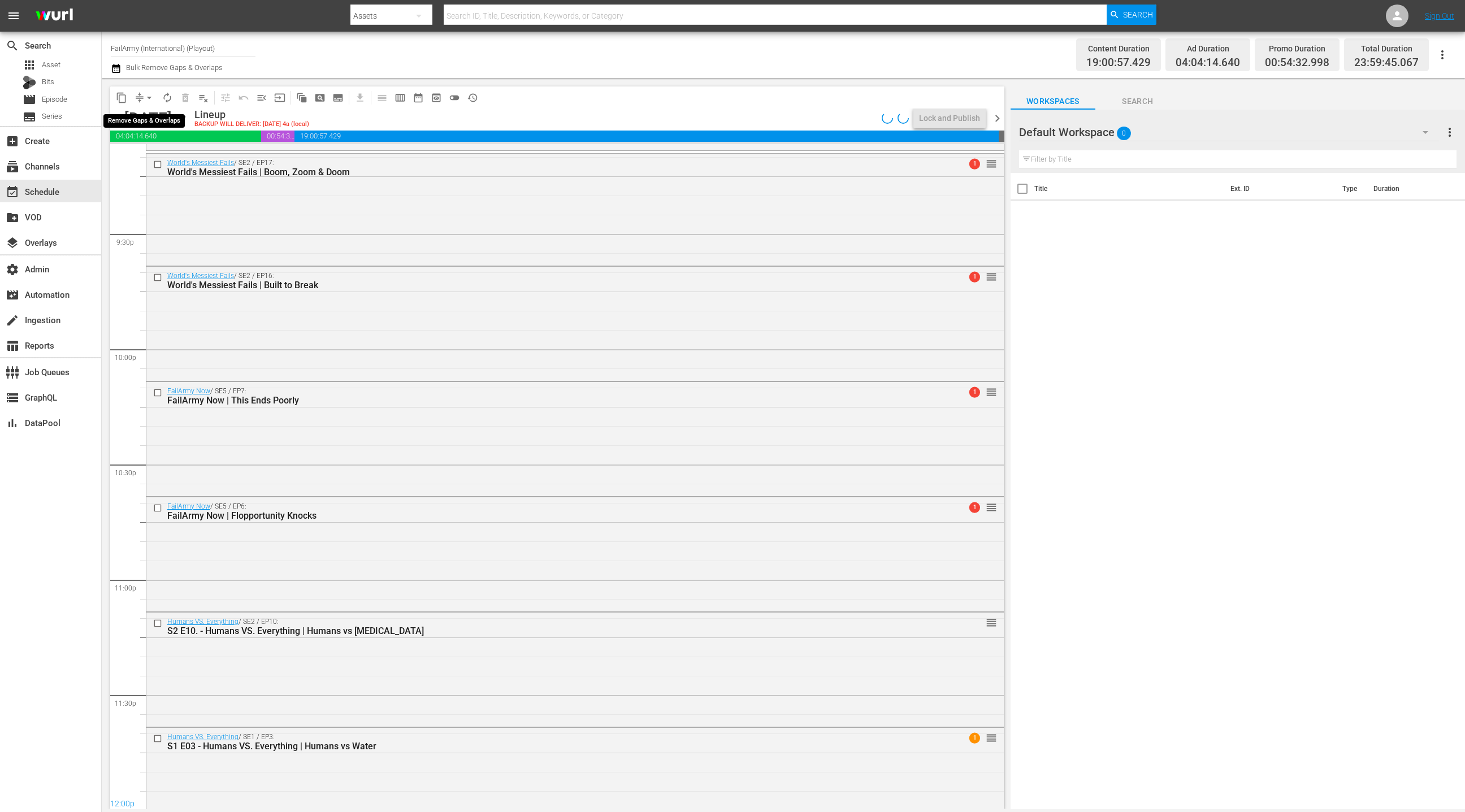
click at [143, 97] on button "arrow_drop_down" at bounding box center [149, 97] width 18 height 18
drag, startPoint x: 158, startPoint y: 155, endPoint x: 166, endPoint y: 159, distance: 8.9
click at [166, 159] on li "Align to End of Previous Day" at bounding box center [149, 157] width 119 height 18
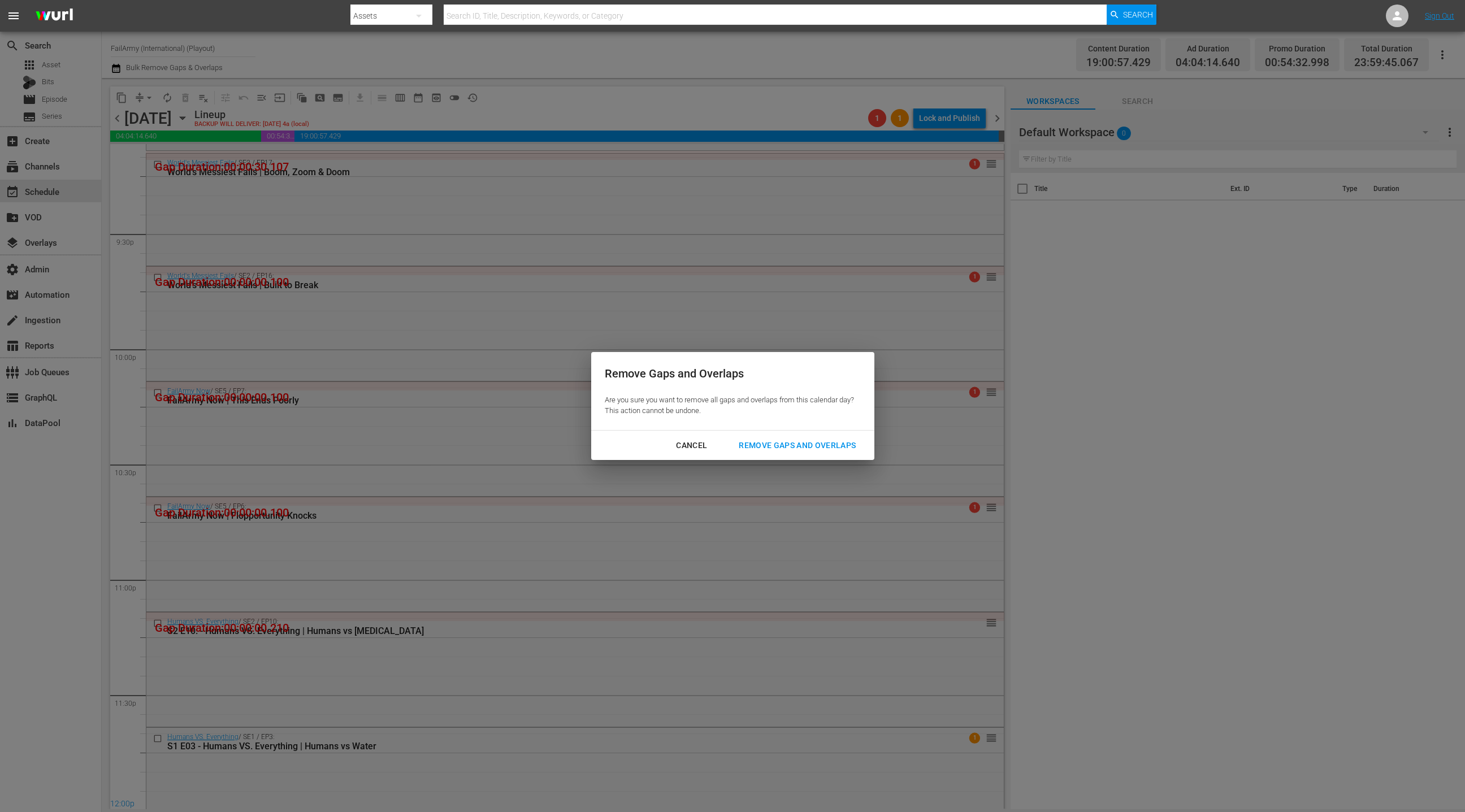
drag, startPoint x: 767, startPoint y: 445, endPoint x: 748, endPoint y: 436, distance: 21.0
click at [765, 445] on div "Remove Gaps and Overlaps" at bounding box center [798, 446] width 135 height 14
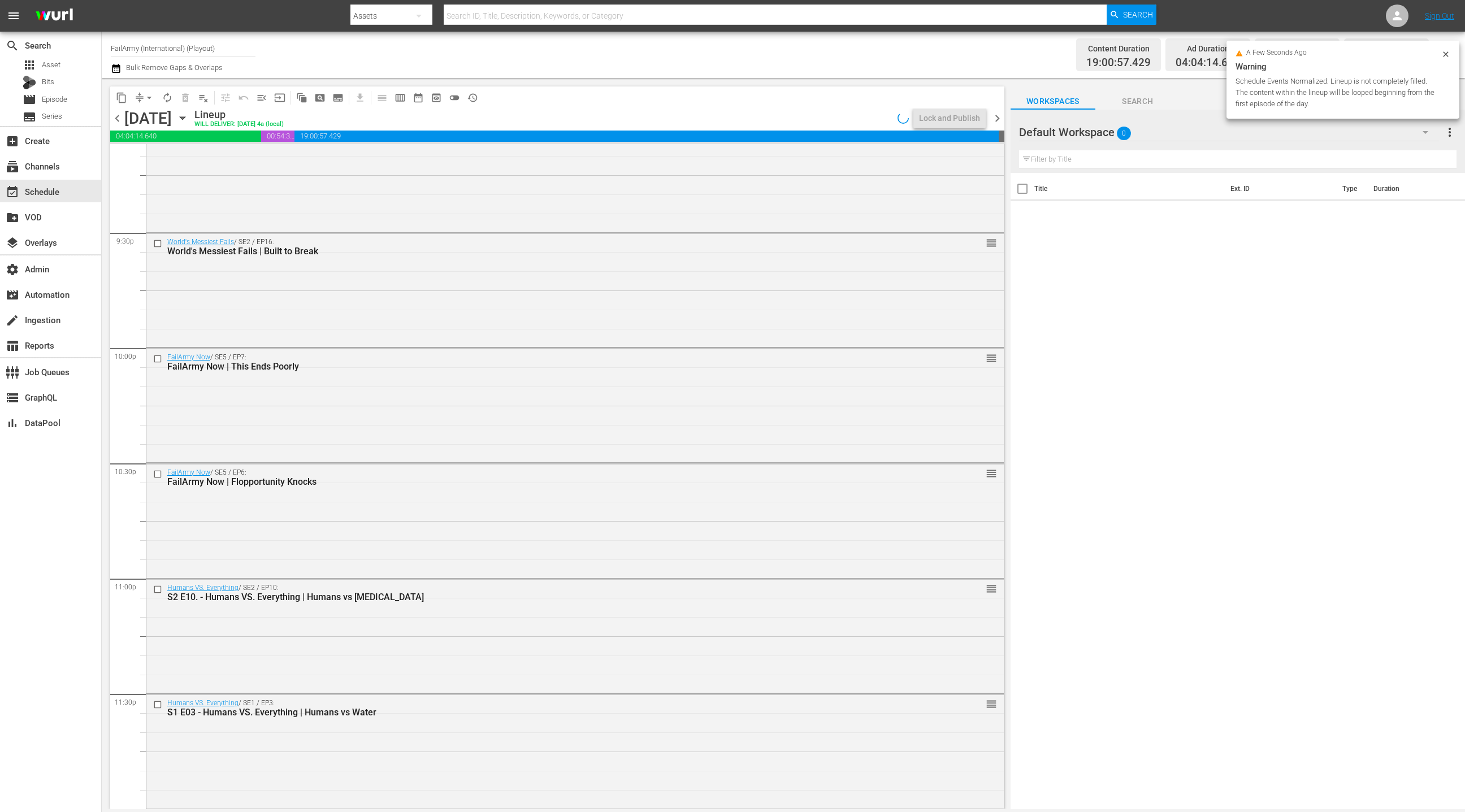
scroll to position [4868, 0]
click at [475, 739] on div "Humans VS. Everything / SE1 / EP3: S1 E03 - Humans VS. Everything | Humans vs W…" at bounding box center [575, 750] width 857 height 112
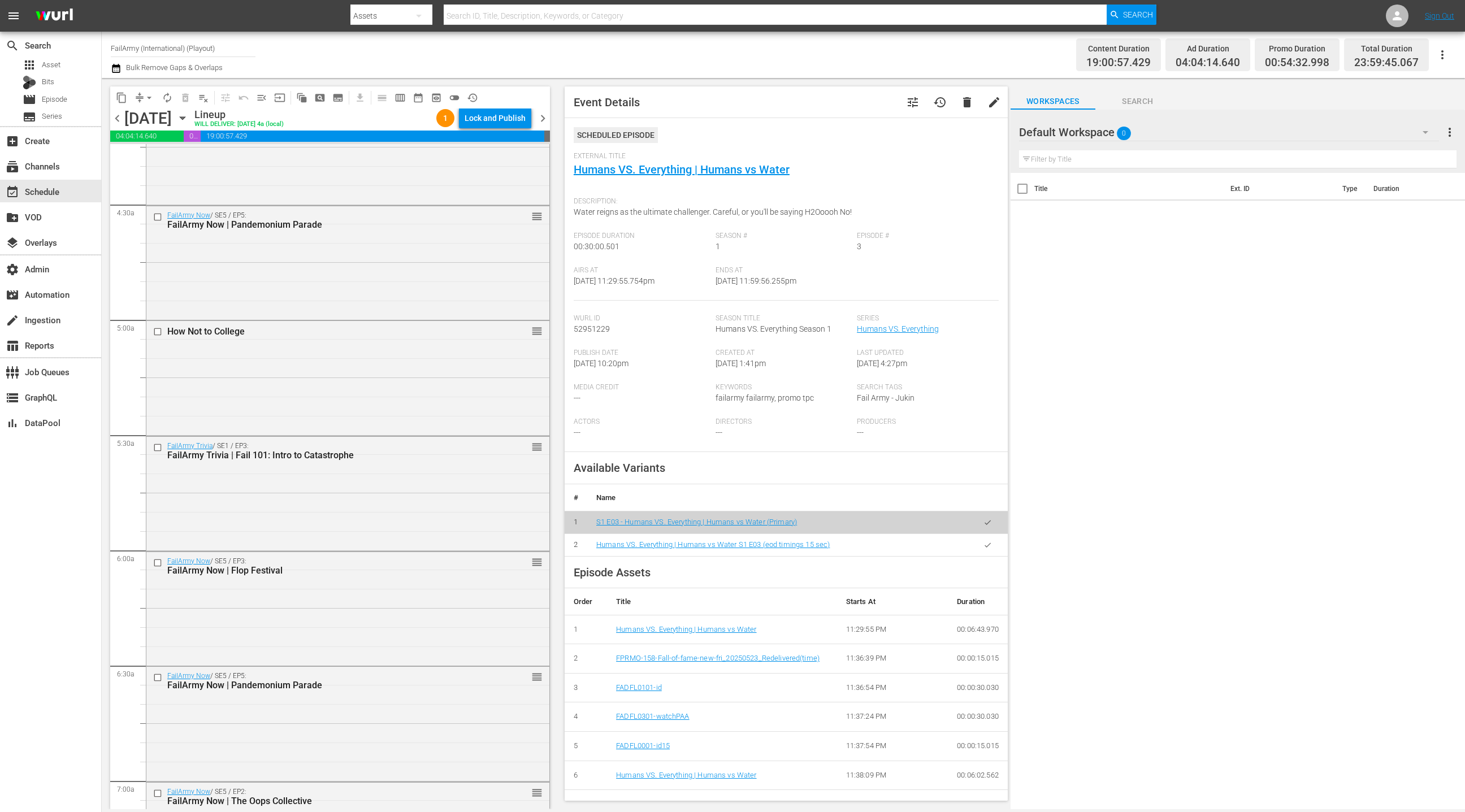
scroll to position [0, 0]
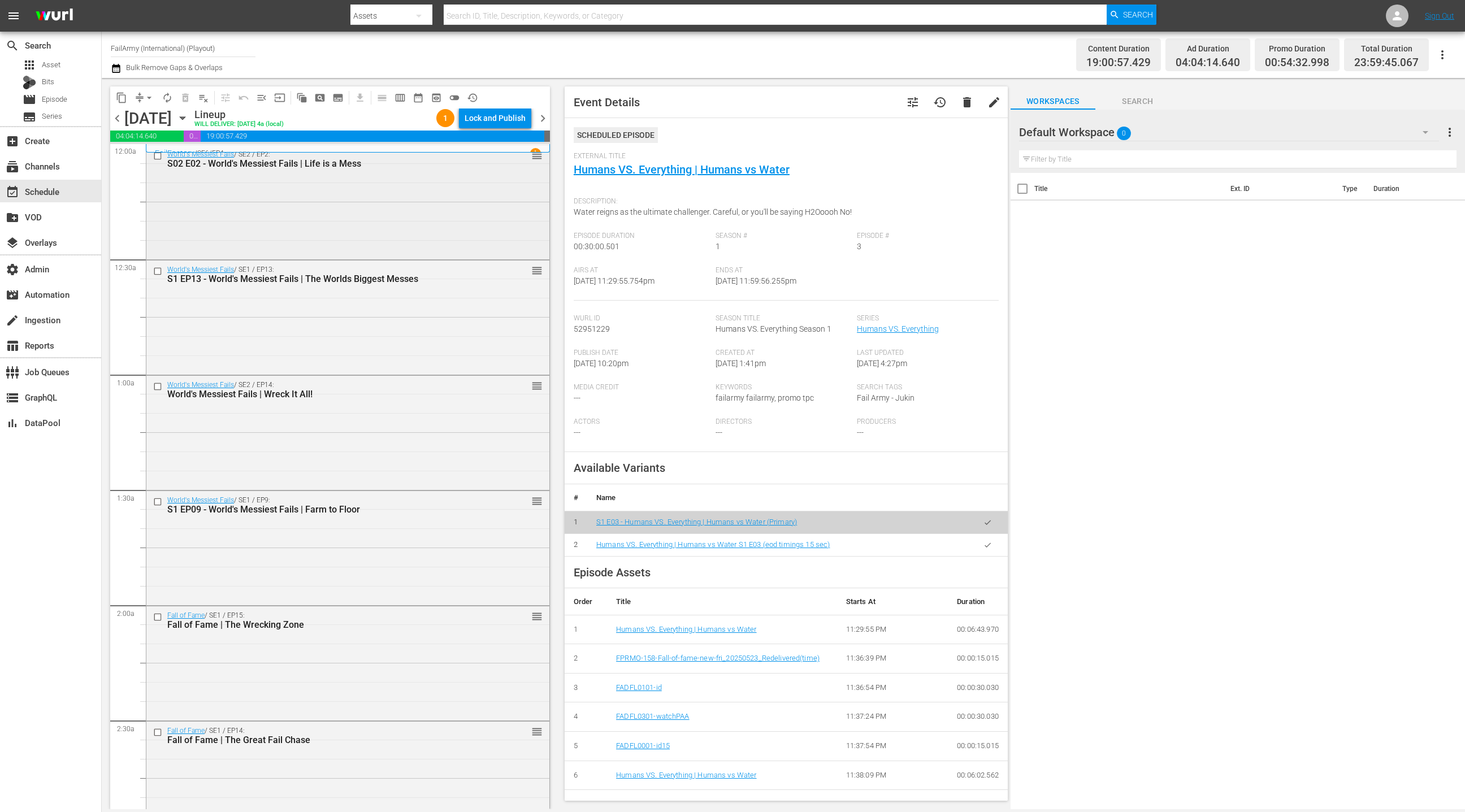
click at [391, 199] on div "World's Messiest Fails / SE2 / EP2: S02 E02 - World's Messiest Fails | Life is …" at bounding box center [348, 202] width 403 height 112
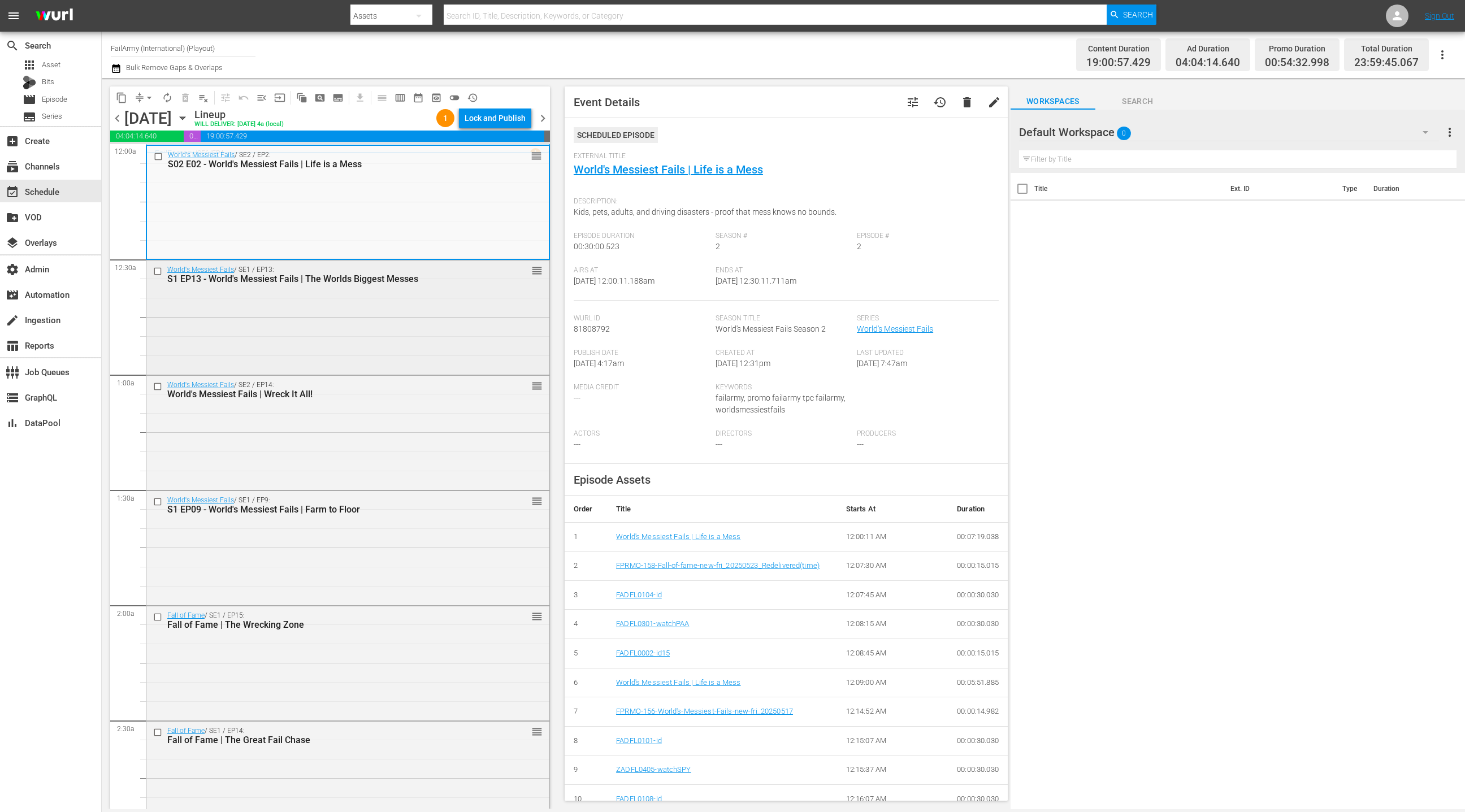
click at [461, 349] on div "World's Messiest Fails / SE1 / EP13: S1 EP13 - World's Messiest Fails | The Wor…" at bounding box center [348, 316] width 403 height 112
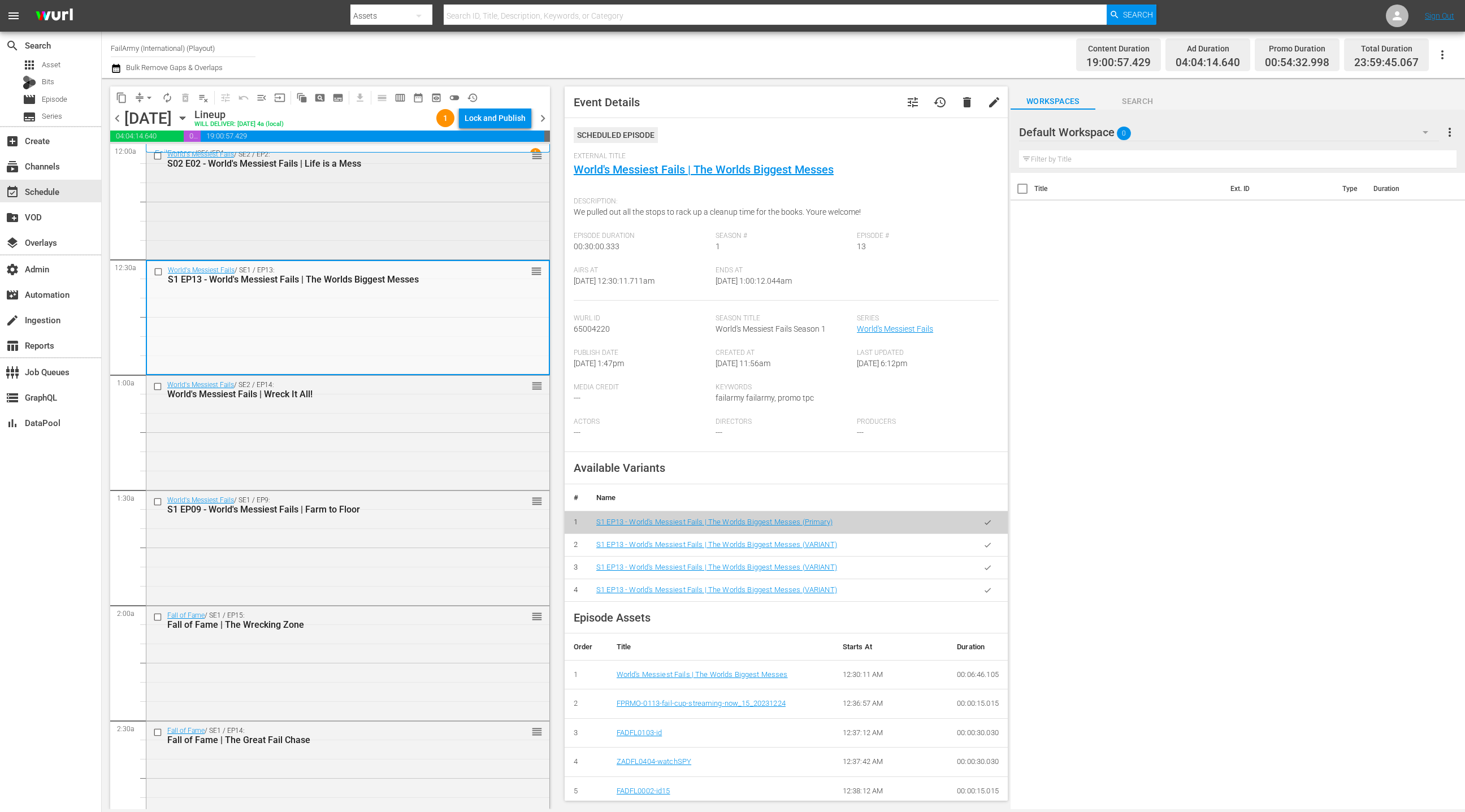
click at [410, 244] on div "World's Messiest Fails / SE2 / EP2: S02 E02 - World's Messiest Fails | Life is …" at bounding box center [348, 202] width 403 height 112
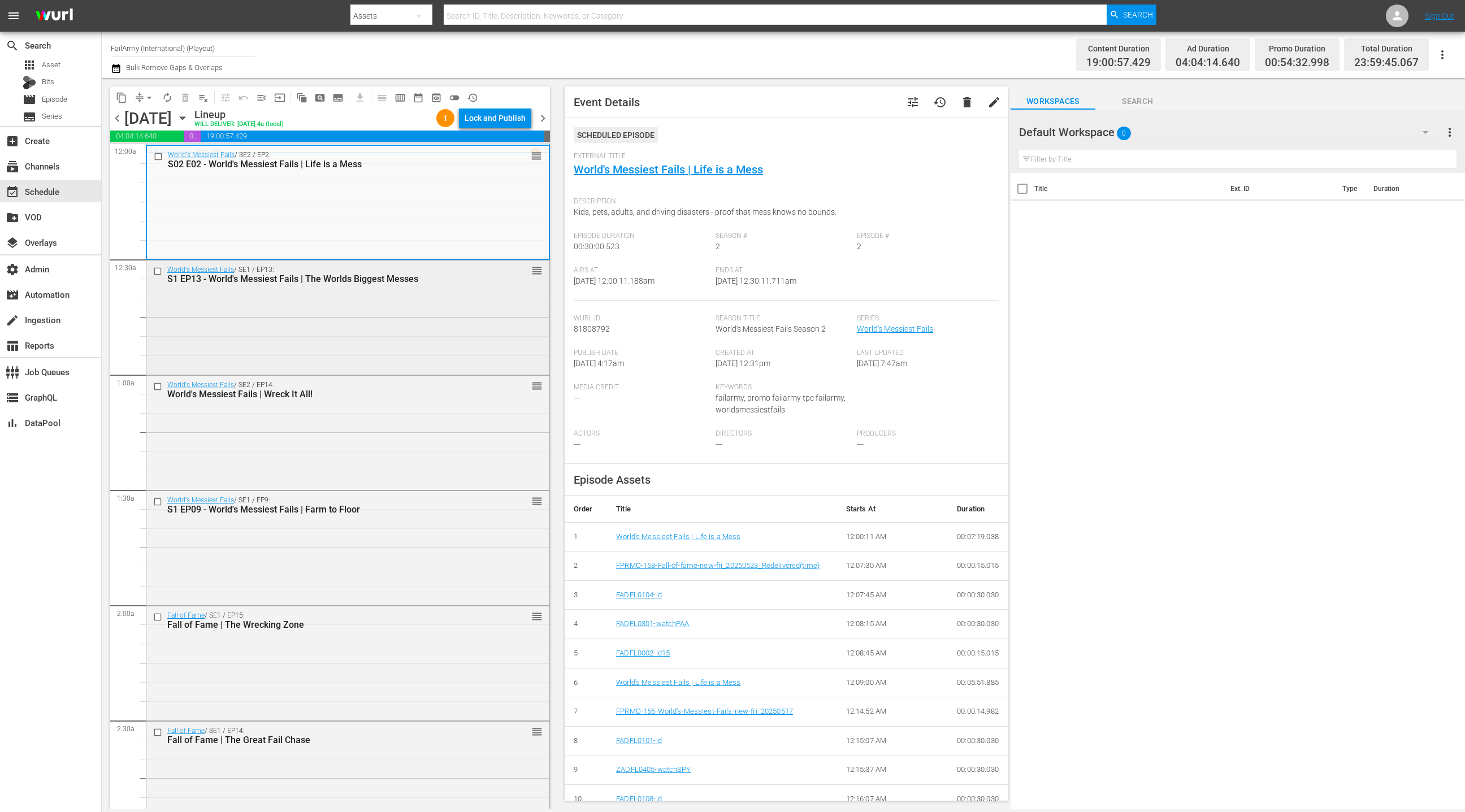
click at [405, 337] on div "World's Messiest Fails / SE1 / EP13: S1 EP13 - World's Messiest Fails | The Wor…" at bounding box center [348, 316] width 403 height 112
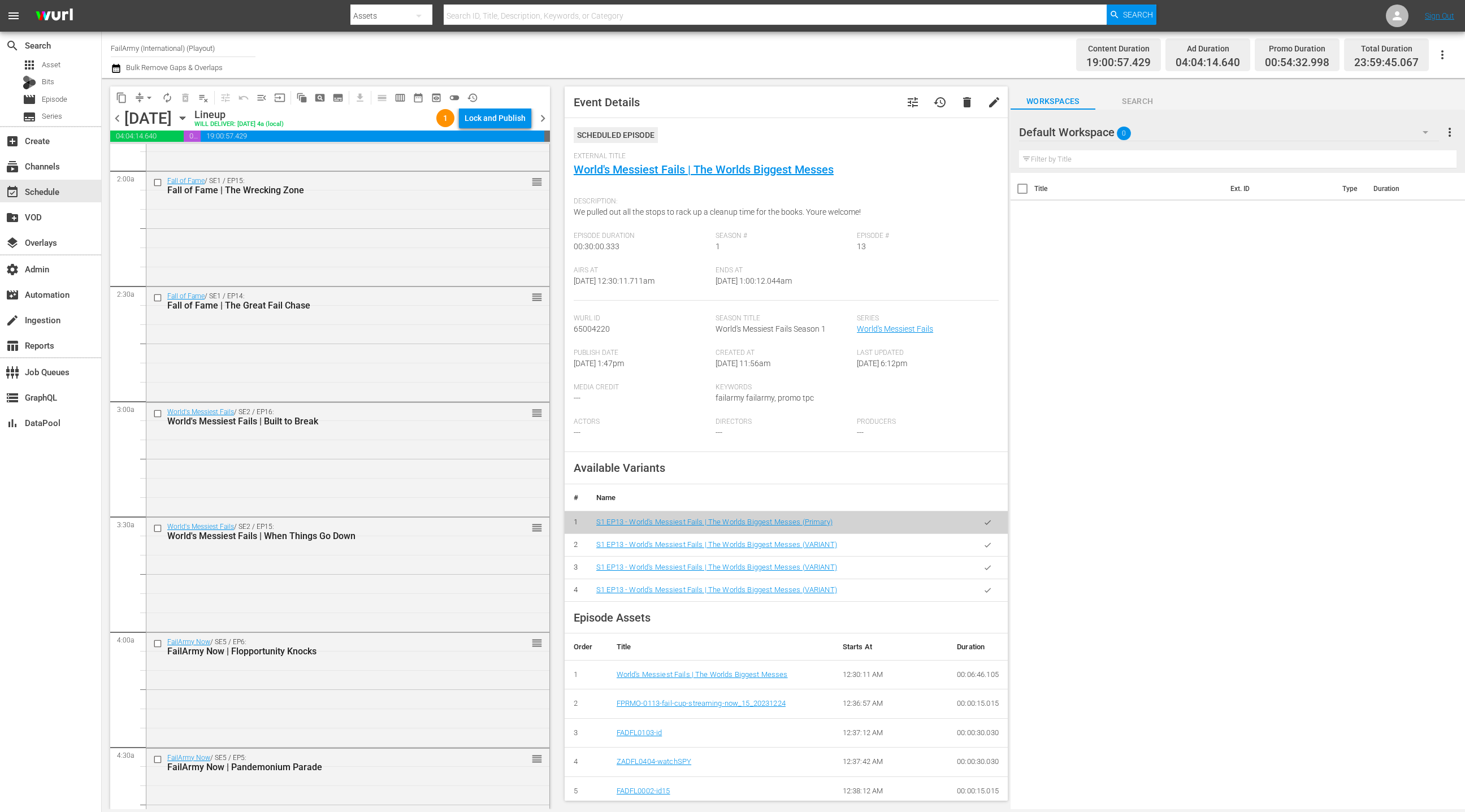
scroll to position [627, 0]
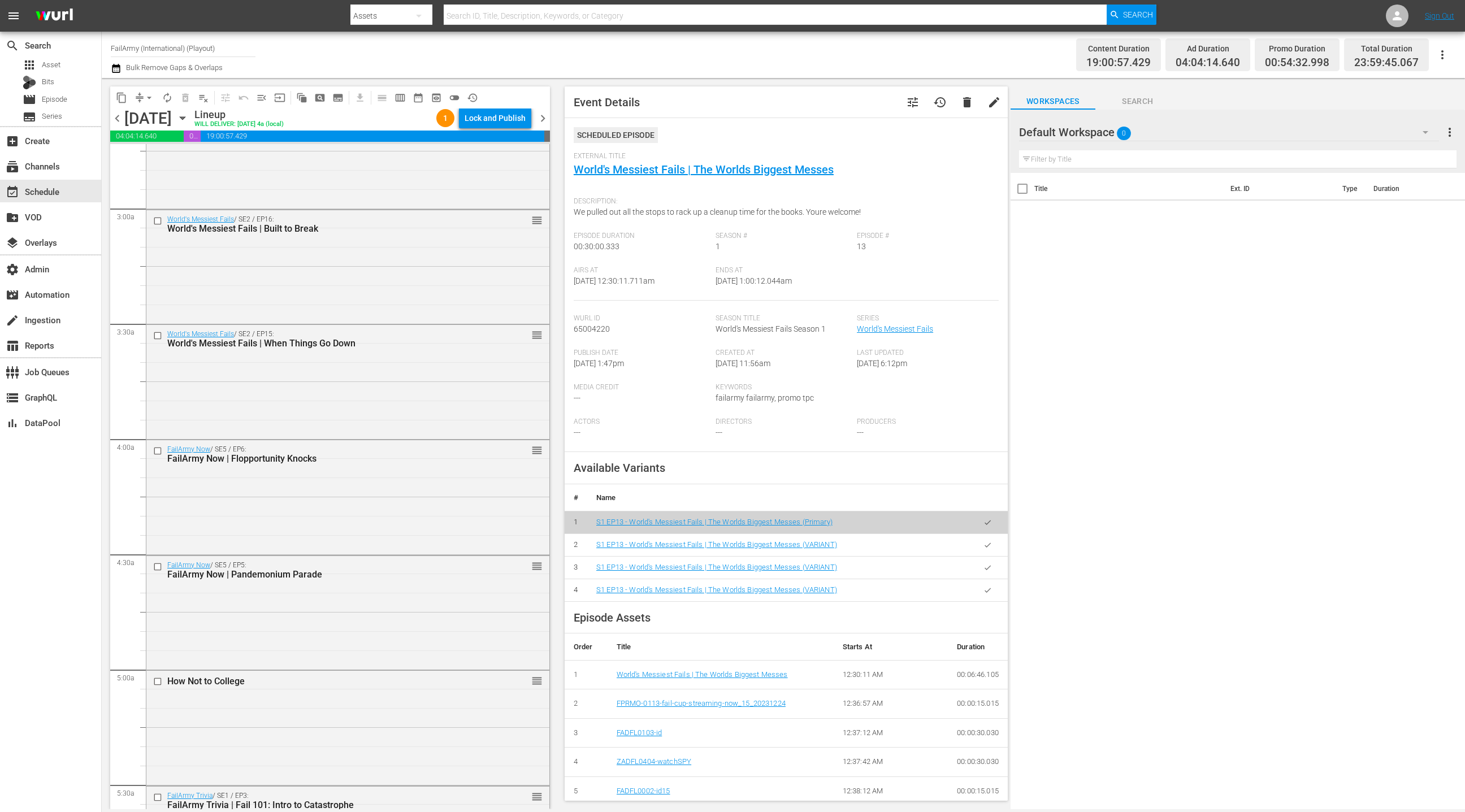
click at [407, 353] on div "World's Messiest Fails / SE2 / EP15: World's Messiest Fails | When Things Go Do…" at bounding box center [348, 381] width 403 height 112
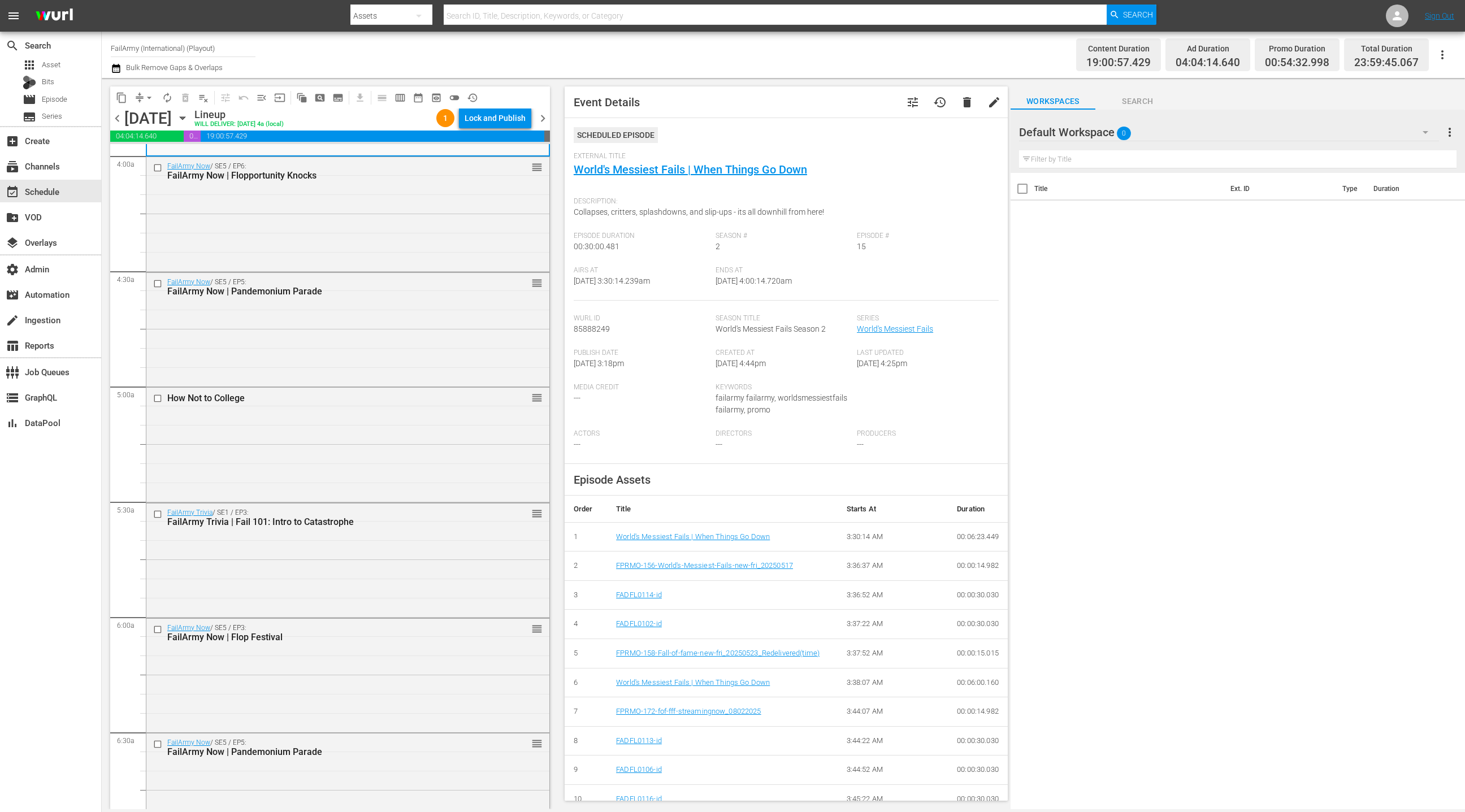
scroll to position [952, 0]
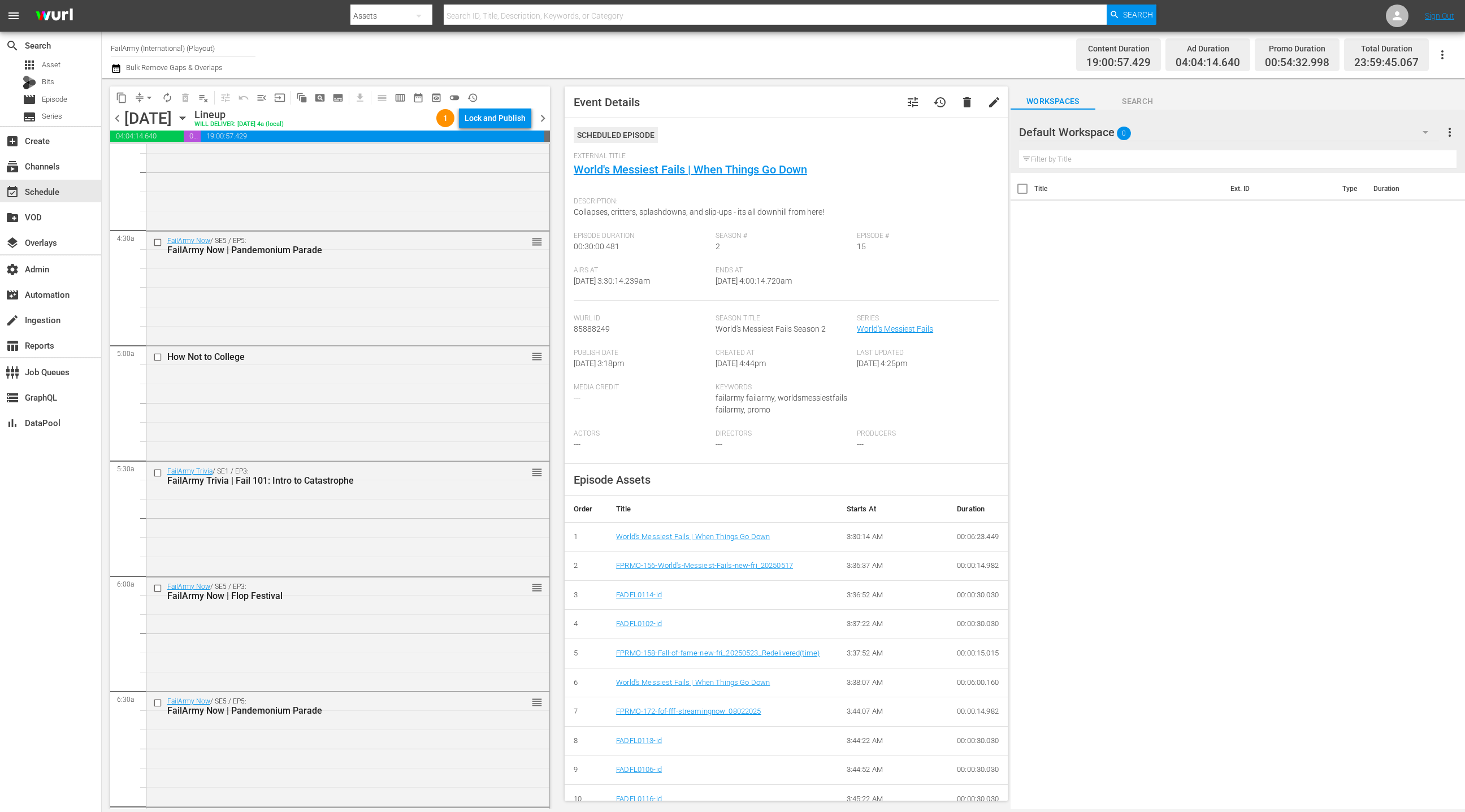
click at [407, 353] on div "How Not to College" at bounding box center [328, 356] width 322 height 11
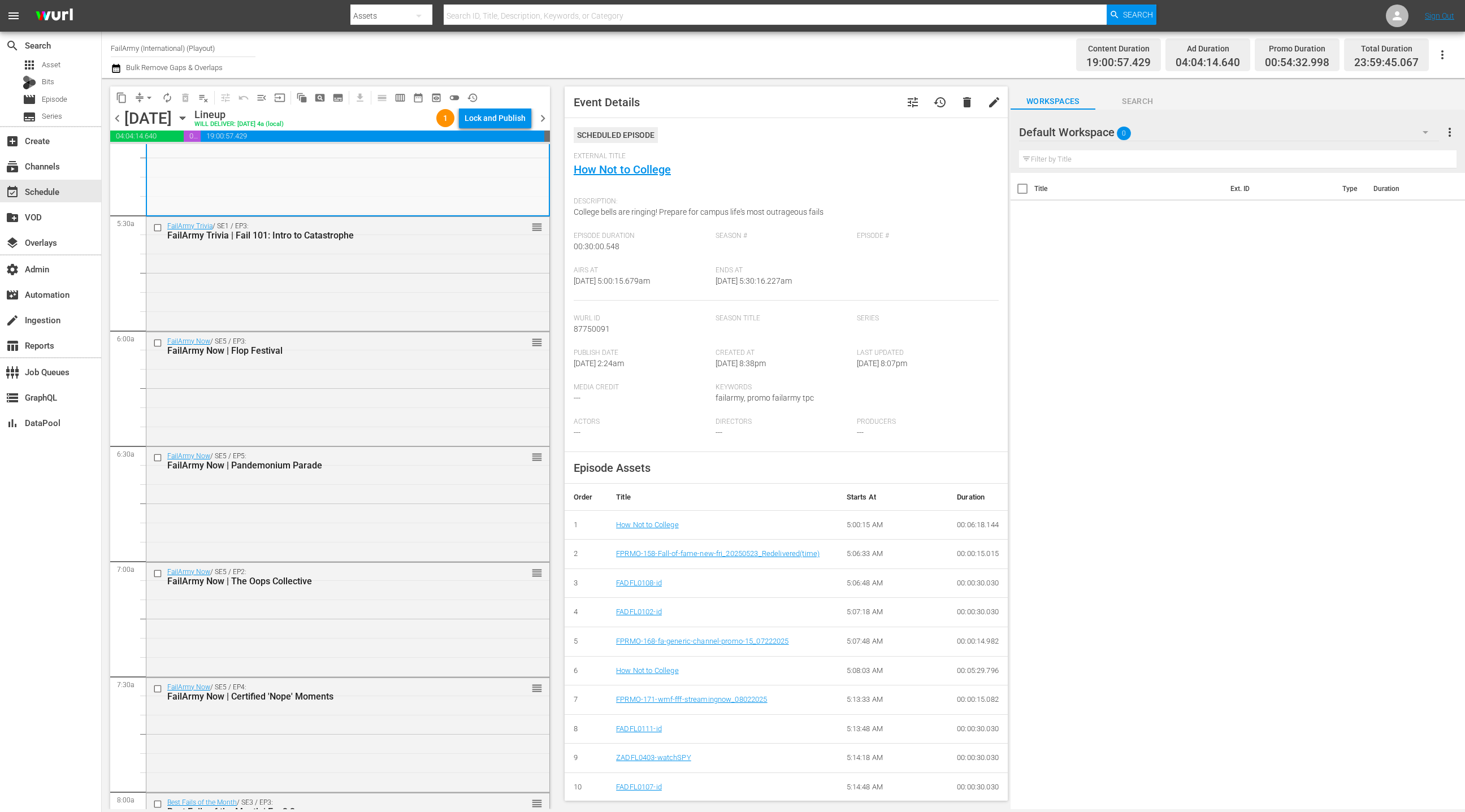
scroll to position [1382, 0]
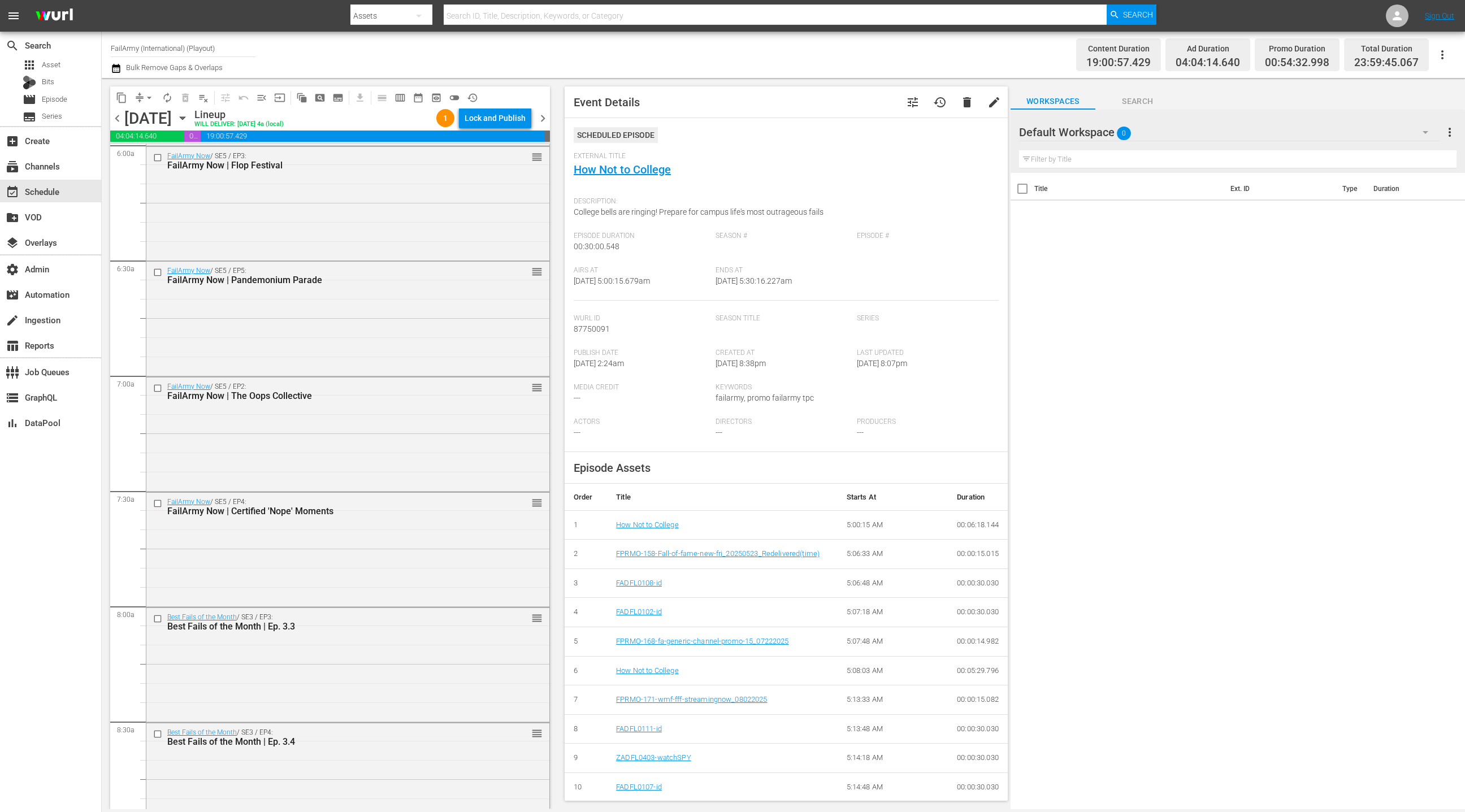
click at [407, 353] on div "FailArmy Now / SE5 / EP5: FailArmy Now | Pandemonium Parade reorder" at bounding box center [348, 317] width 403 height 112
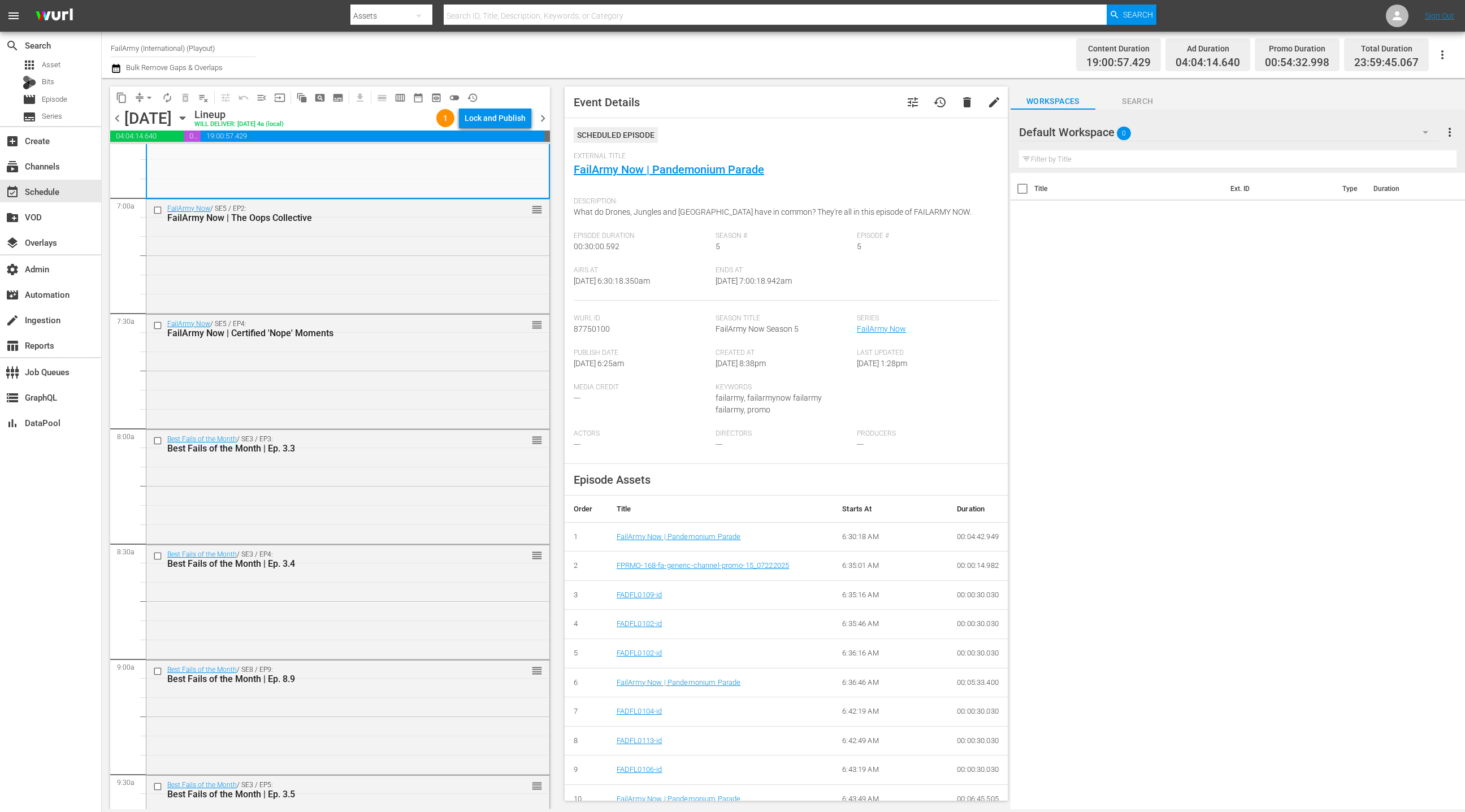
scroll to position [1686, 0]
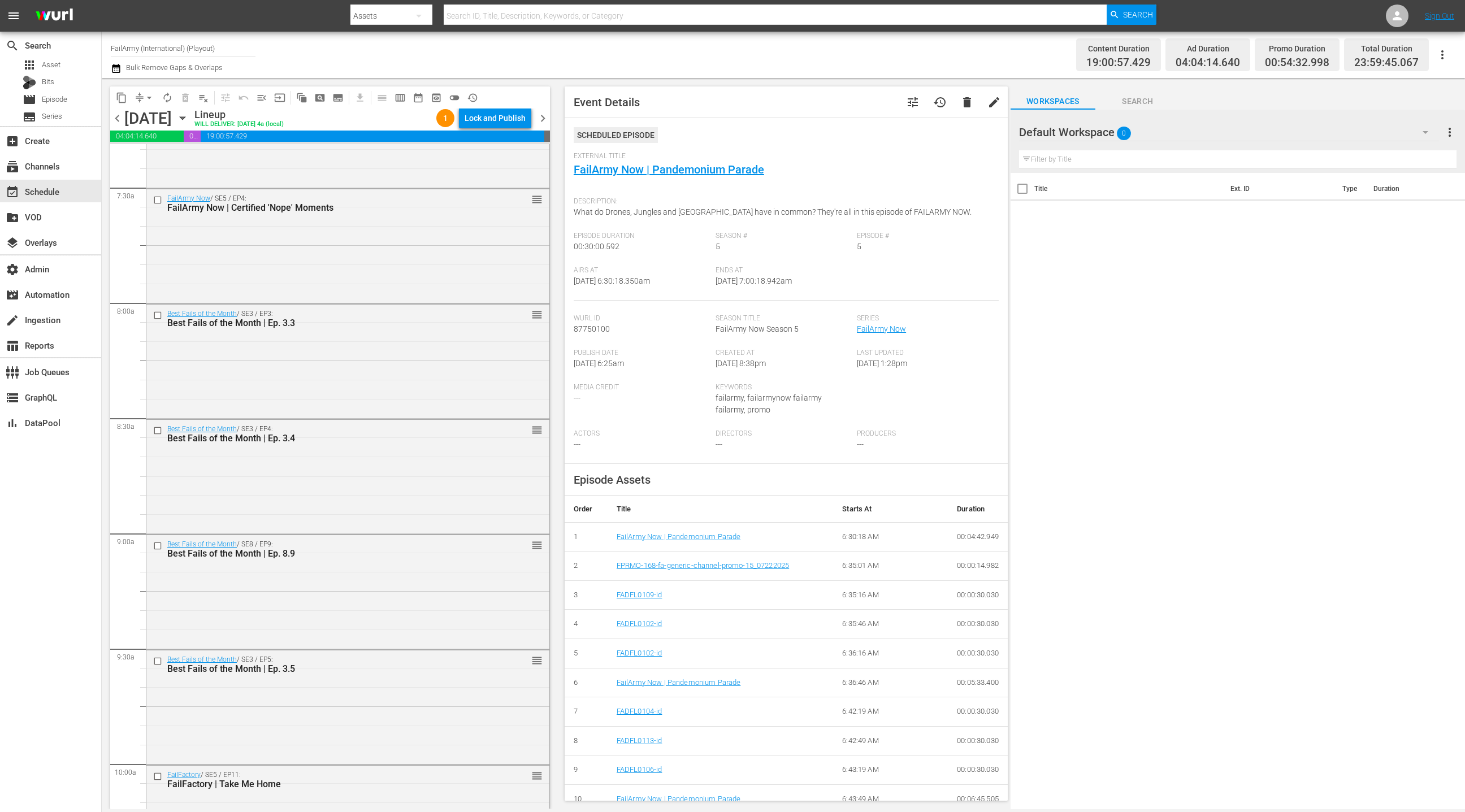
click at [426, 369] on div "Best Fails of the Month / SE3 / EP3: Best Fails of the Month | Ep. 3.3 reorder" at bounding box center [348, 361] width 403 height 112
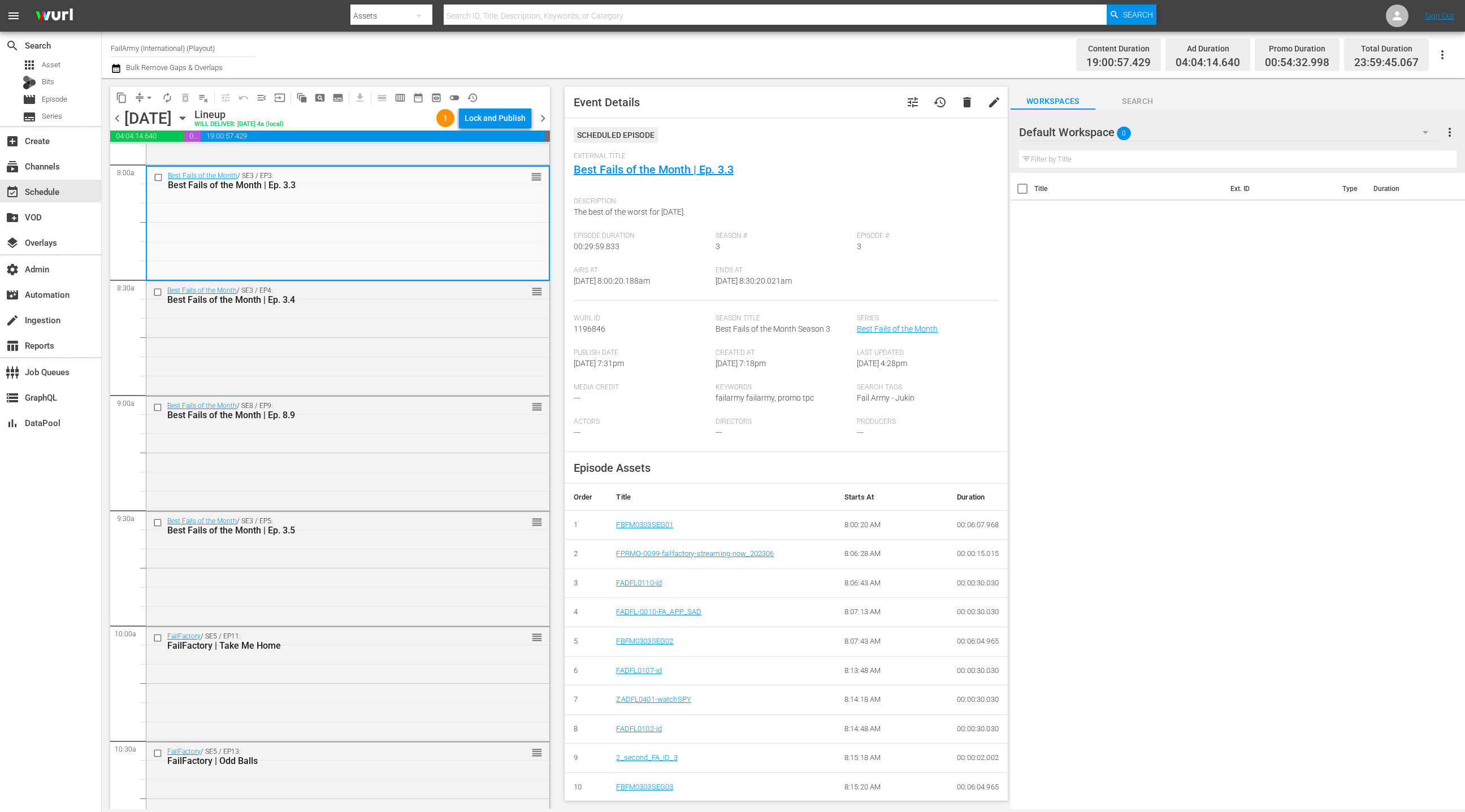
scroll to position [1923, 0]
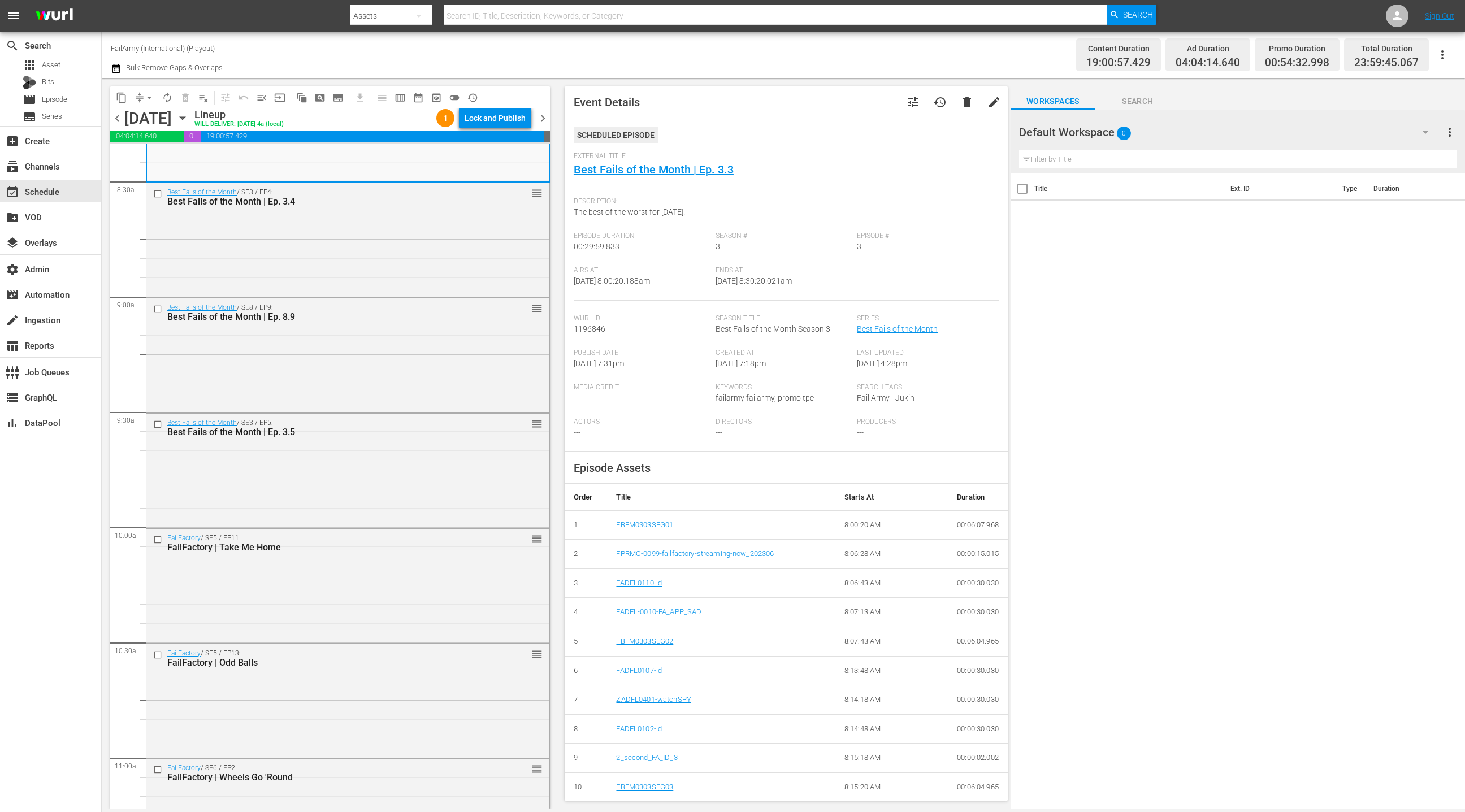
click at [426, 369] on div "Best Fails of the Month / SE8 / EP9: Best Fails of the Month | Ep. 8.9 reorder" at bounding box center [348, 354] width 403 height 112
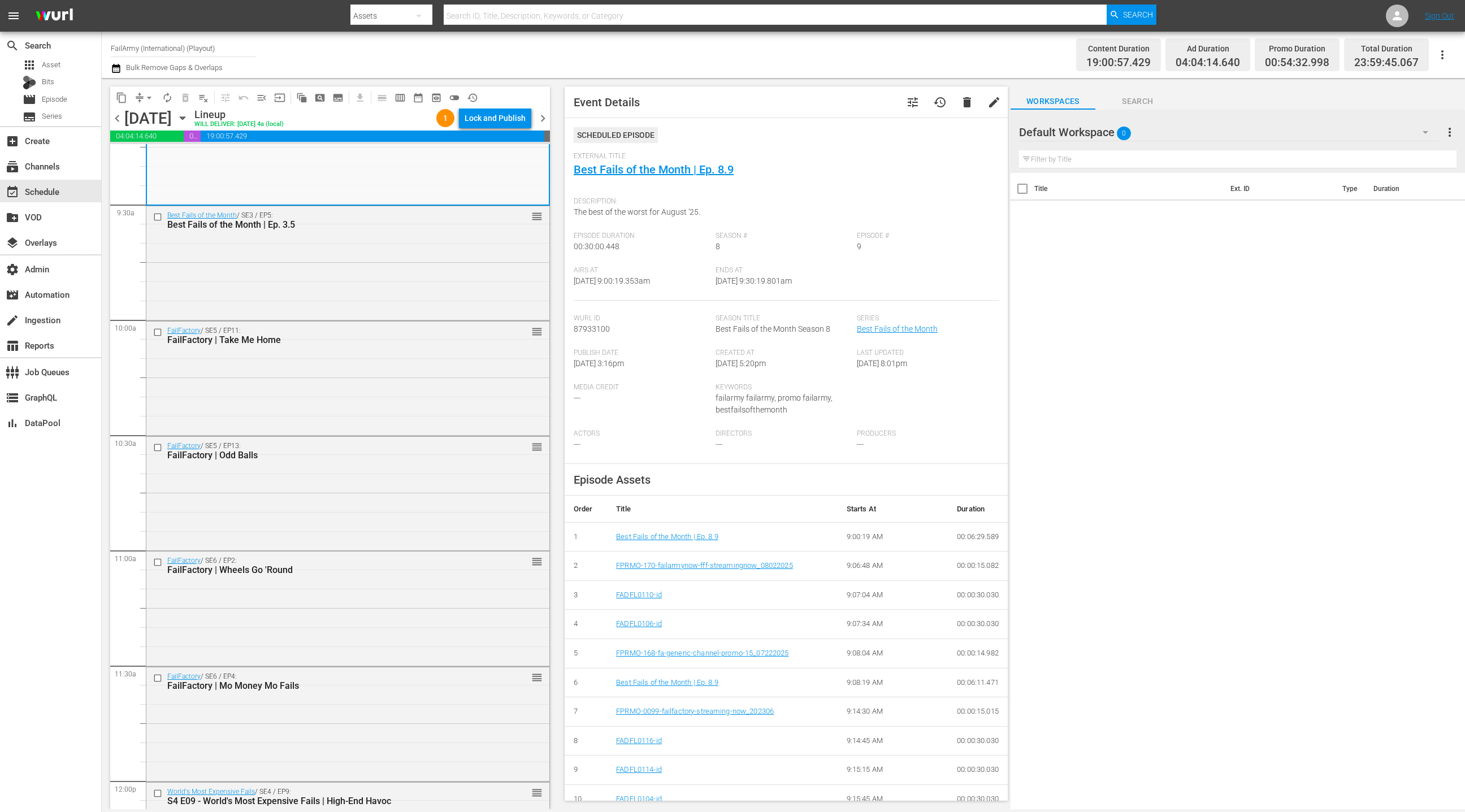
scroll to position [2252, 0]
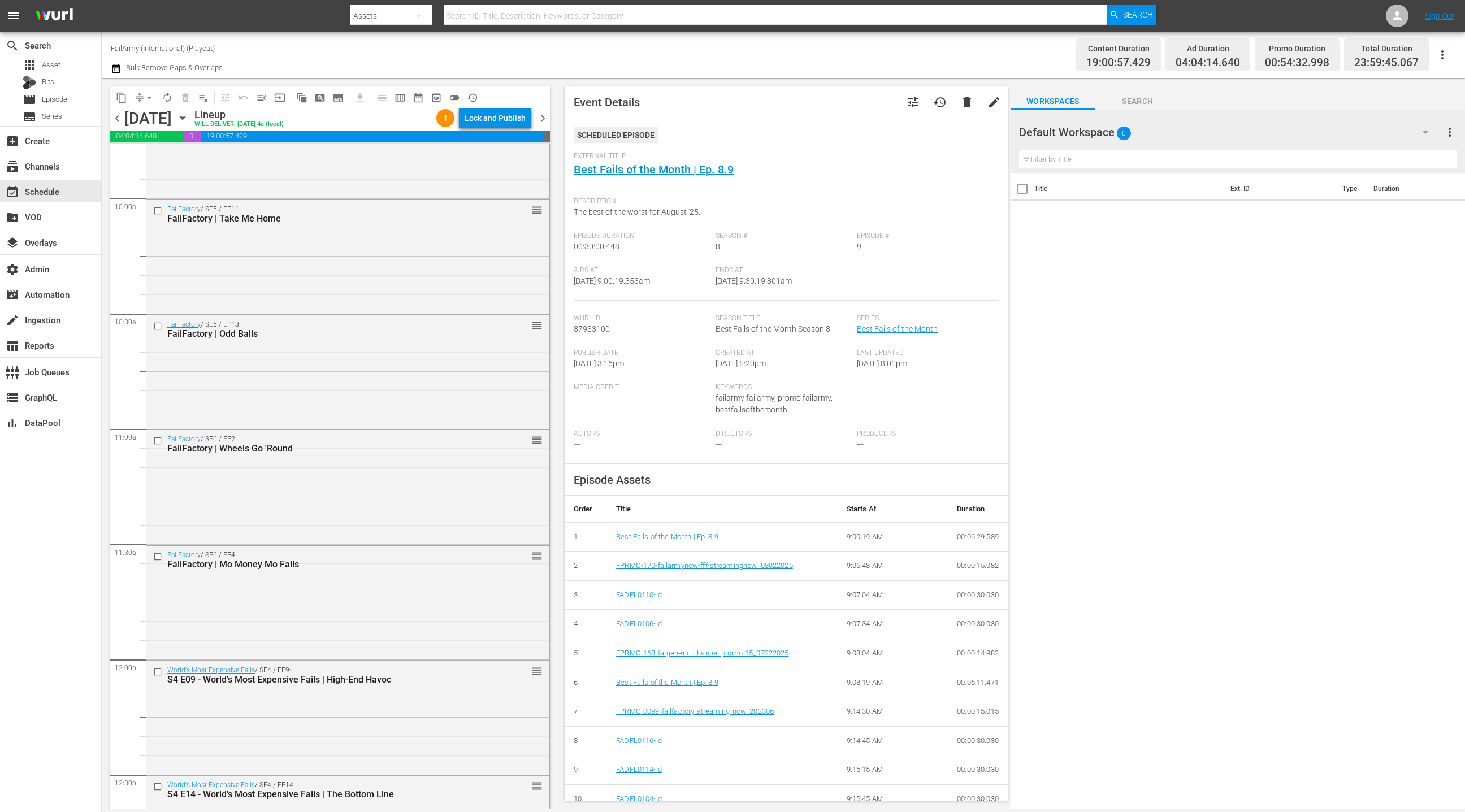
click at [426, 369] on div "FailFactory / SE5 / EP13: FailFactory | Odd Balls reorder" at bounding box center [348, 371] width 403 height 112
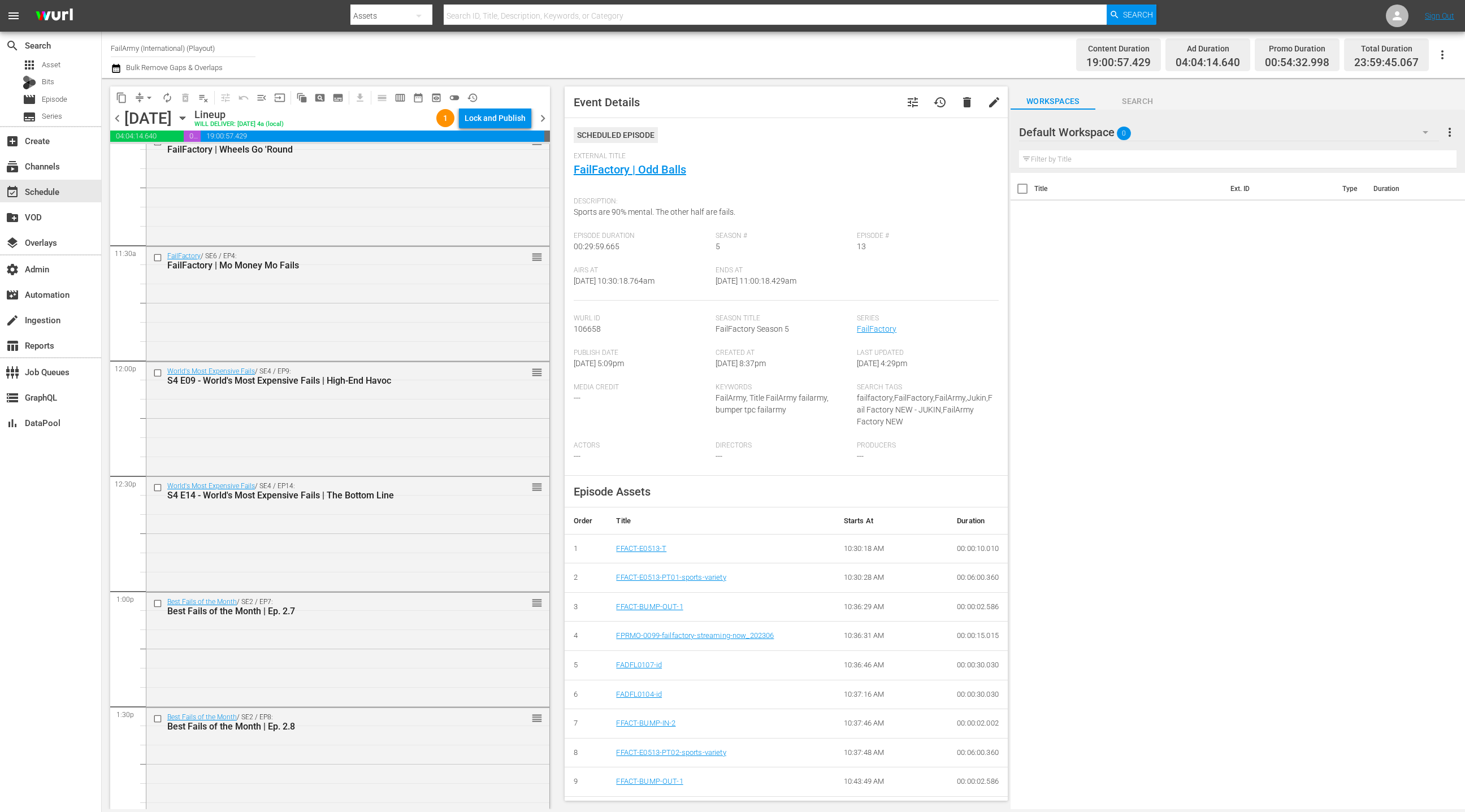
scroll to position [2564, 0]
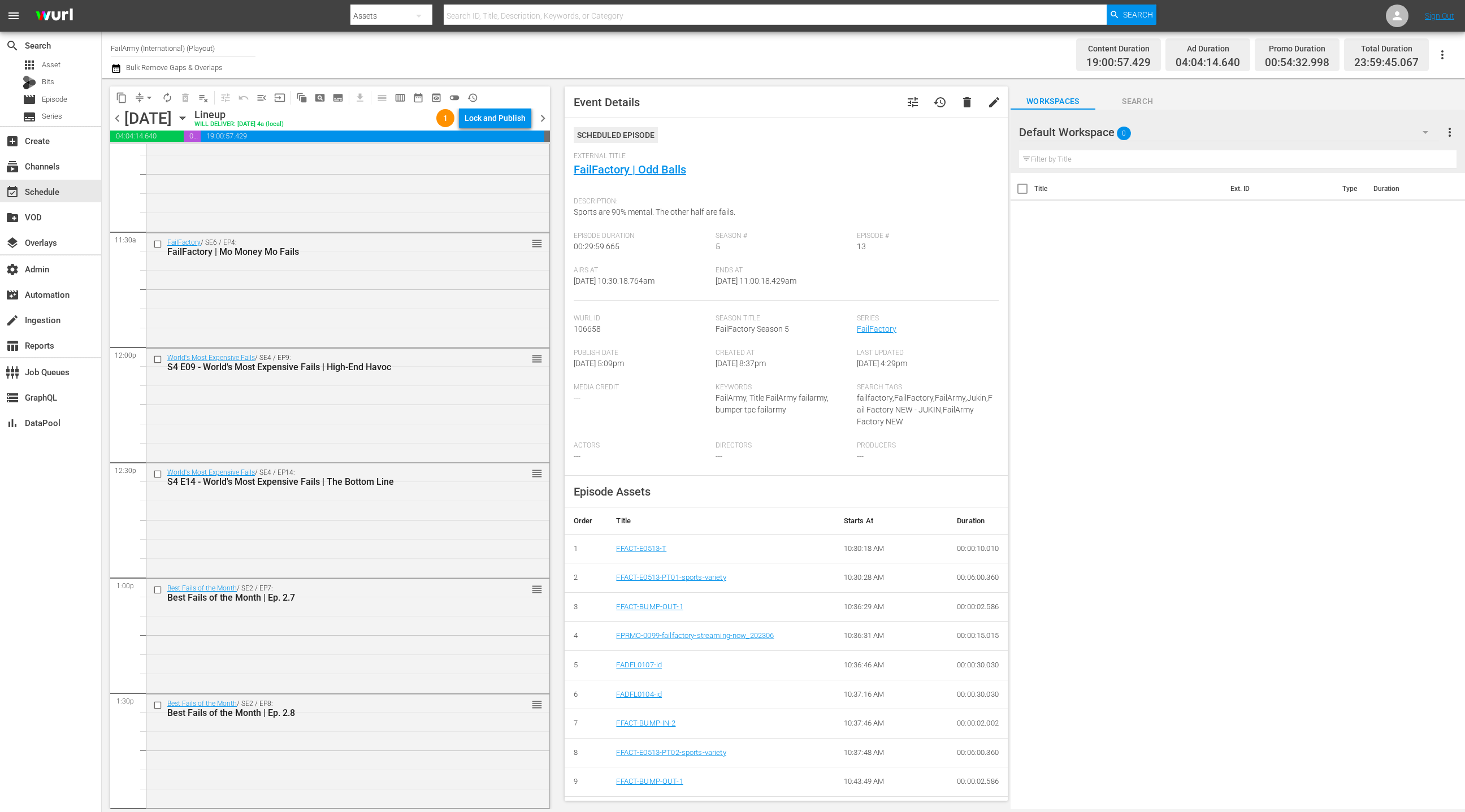
click at [426, 369] on div "S4 E09 - World's Most Expensive Fails | High-End Havoc" at bounding box center [328, 366] width 322 height 11
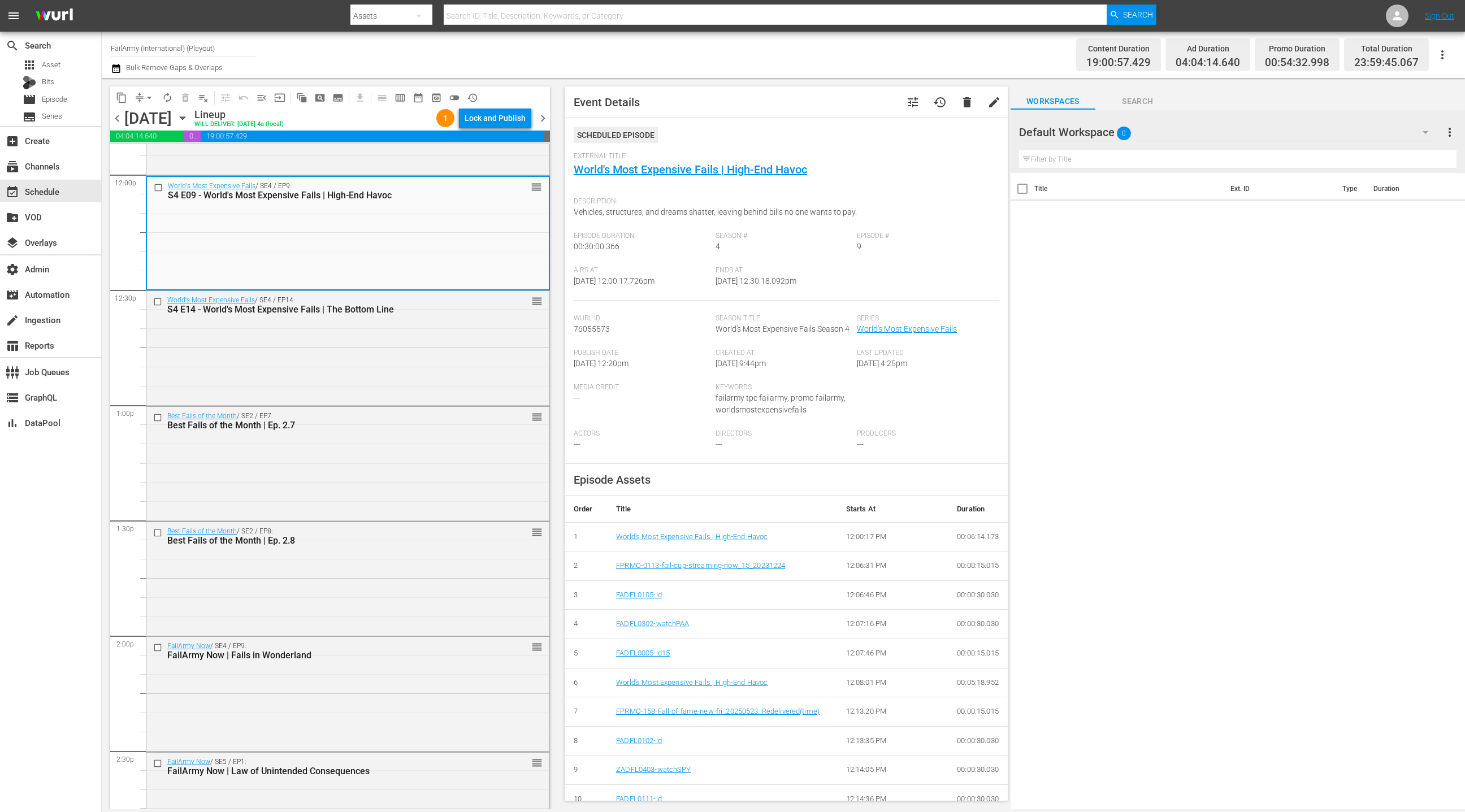
scroll to position [2898, 0]
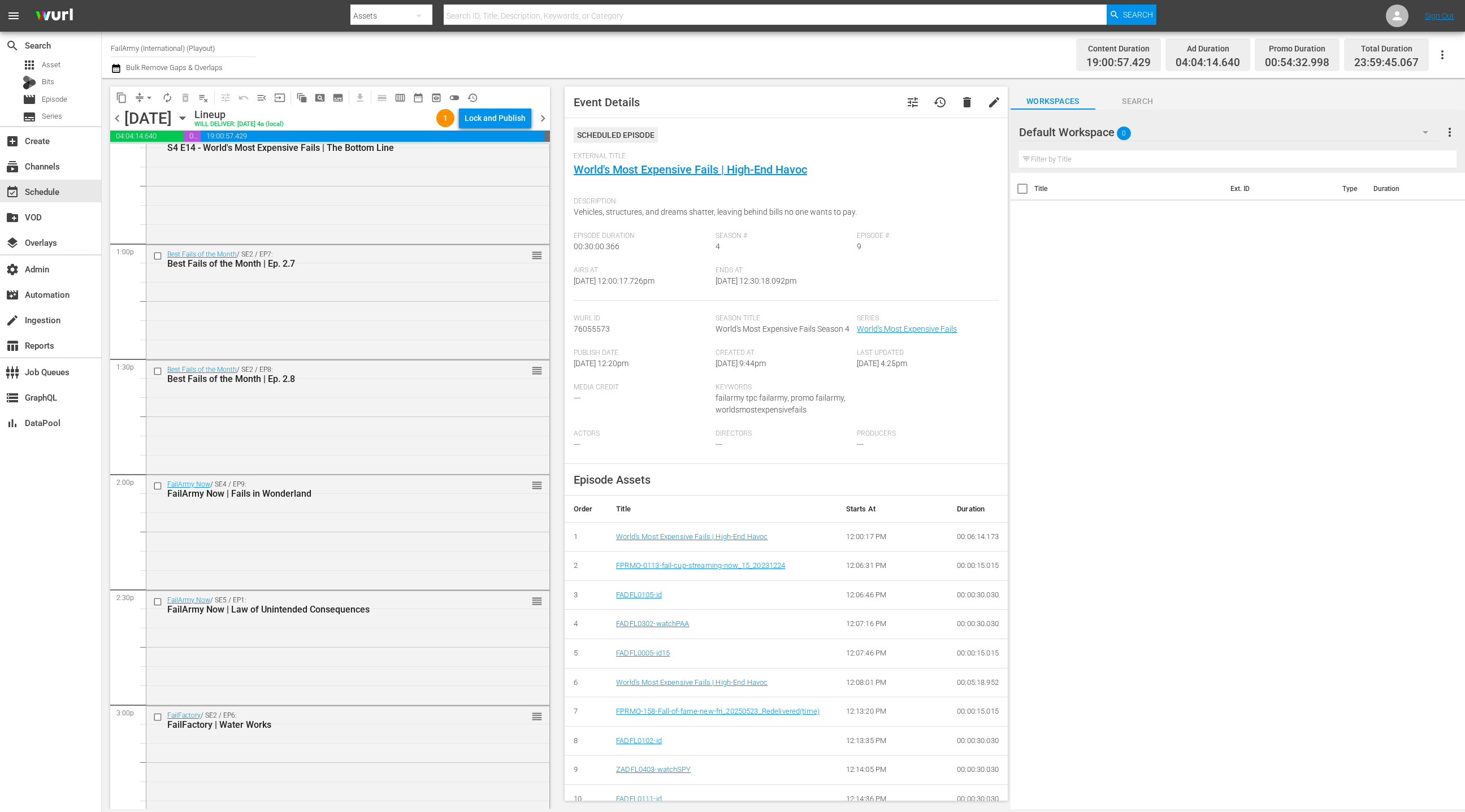
click at [426, 369] on div "Best Fails of the Month / SE2 / EP8: Best Fails of the Month | Ep. 2.8" at bounding box center [328, 374] width 322 height 18
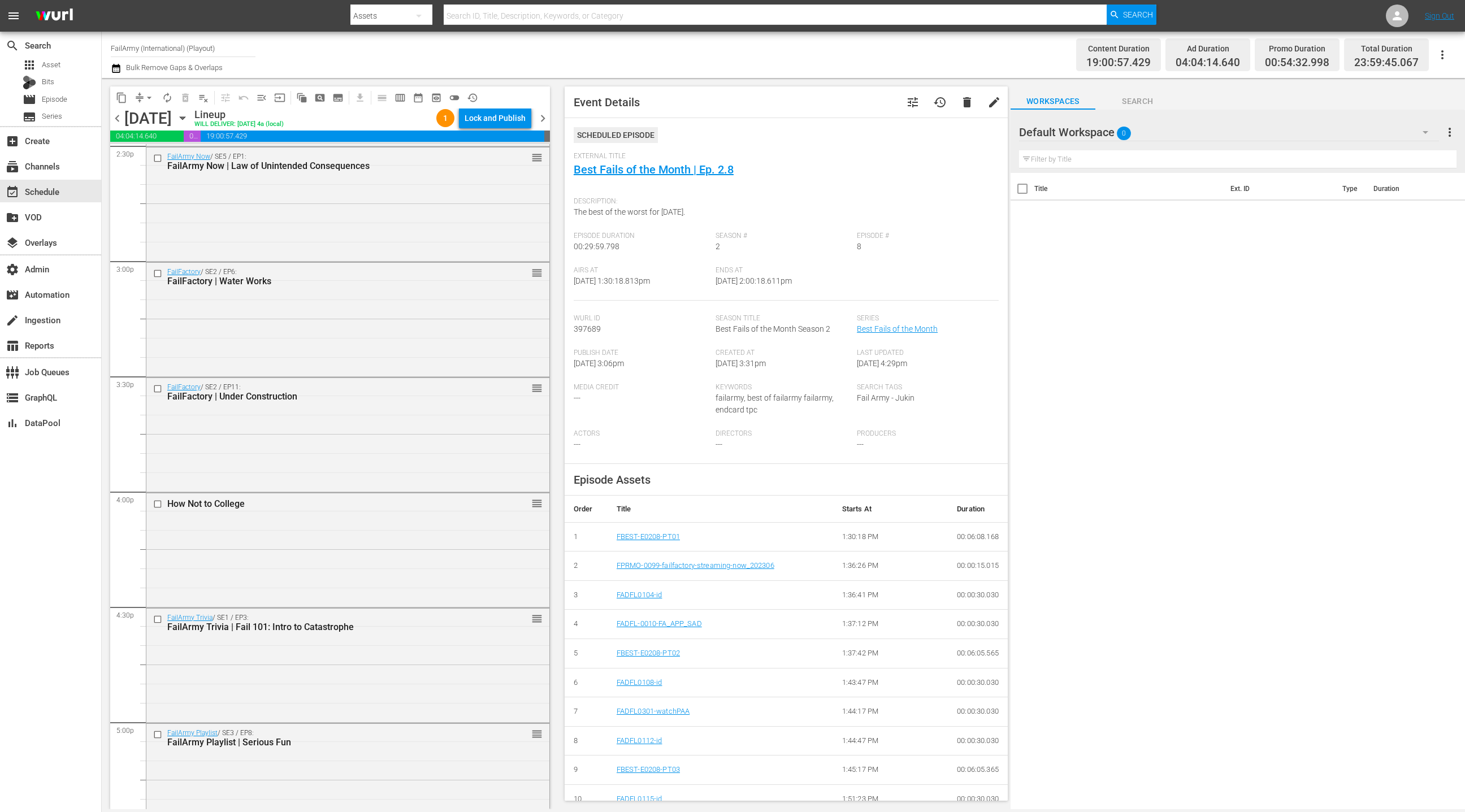
scroll to position [3350, 0]
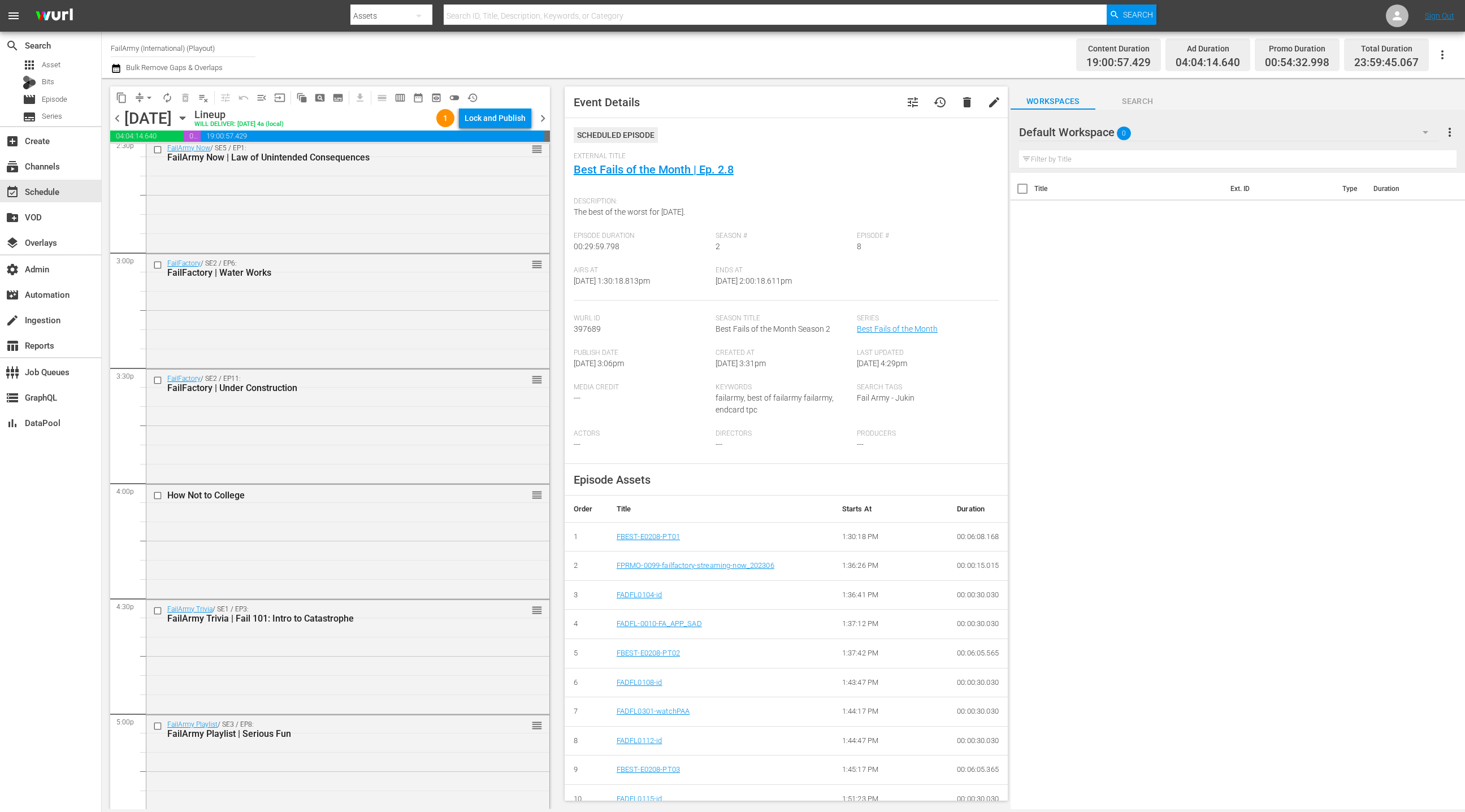
click at [426, 369] on div "FailFactory / SE2 / EP11: FailFactory | Under Construction reorder" at bounding box center [348, 383] width 403 height 28
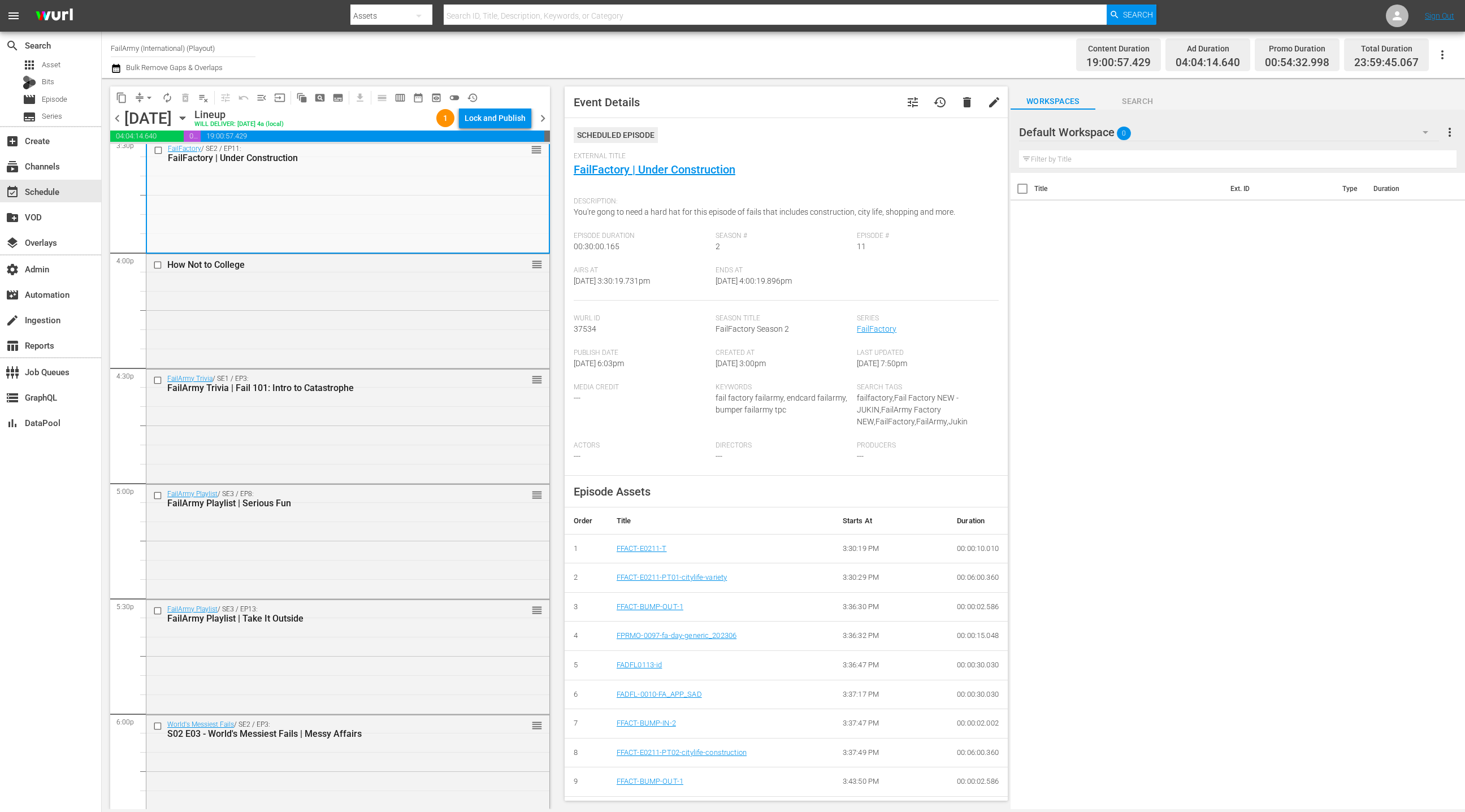
scroll to position [3724, 0]
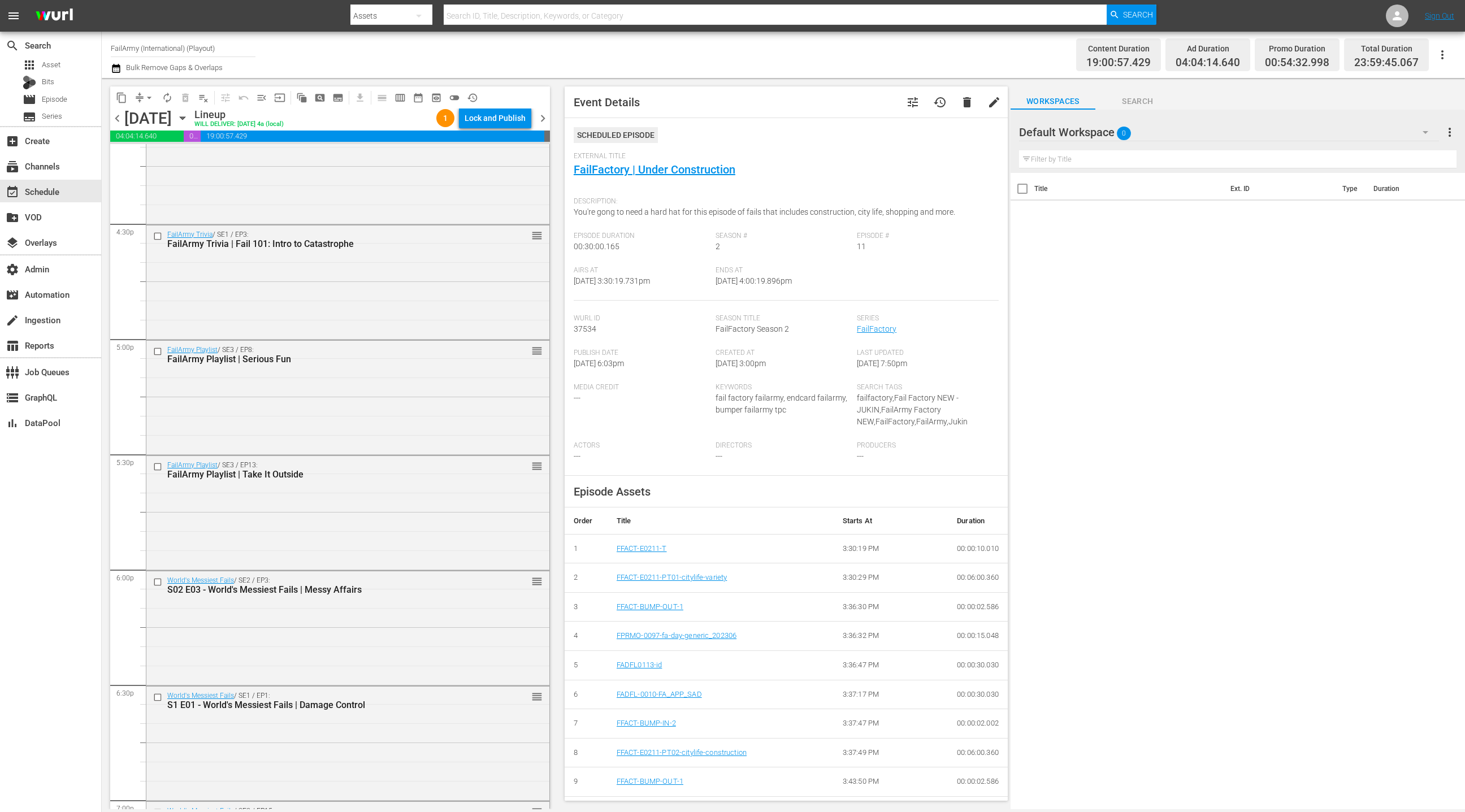
click at [426, 369] on div "FailArmy Playlist / SE3 / EP8: FailArmy Playlist | Serious Fun reorder" at bounding box center [348, 396] width 403 height 112
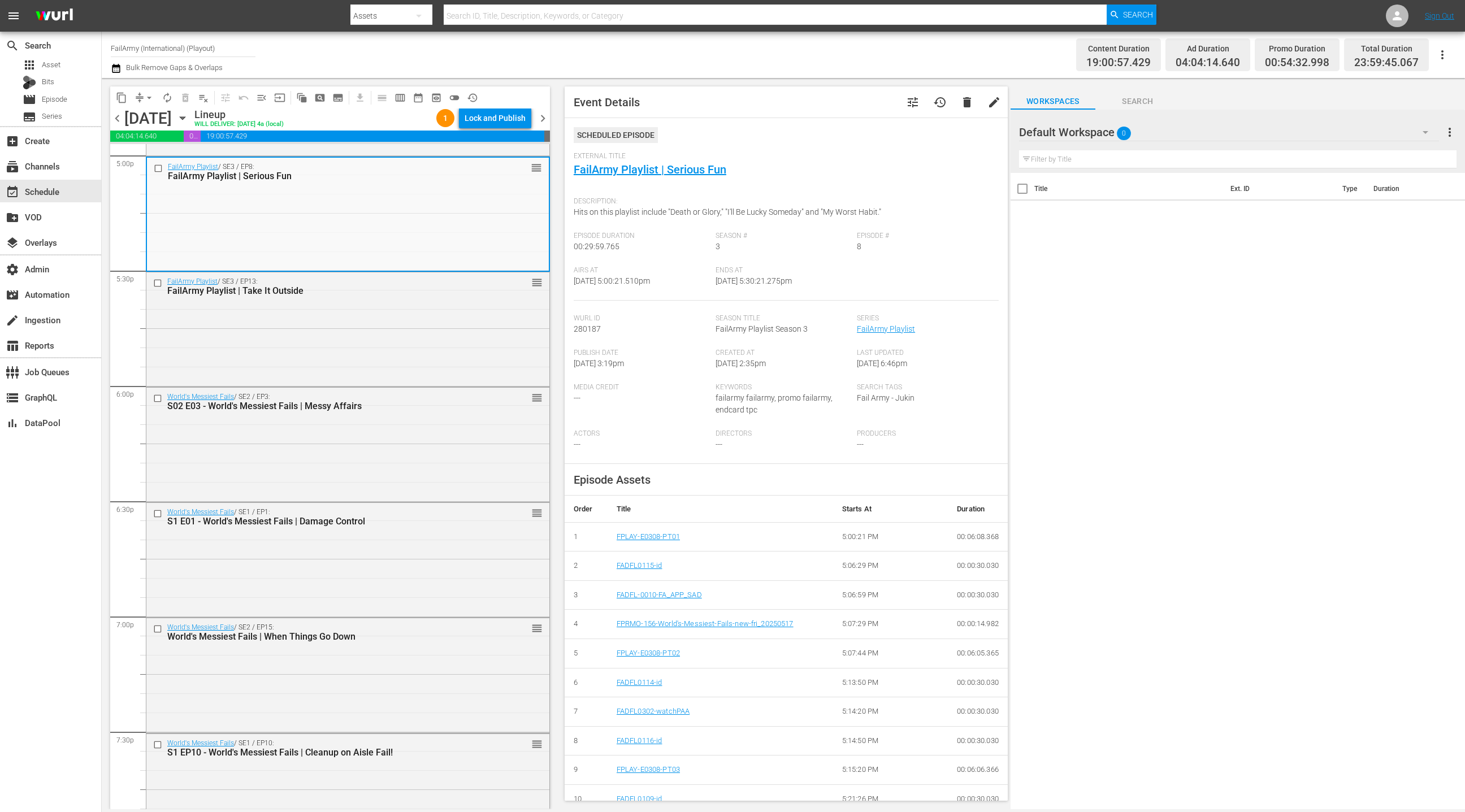
scroll to position [4101, 0]
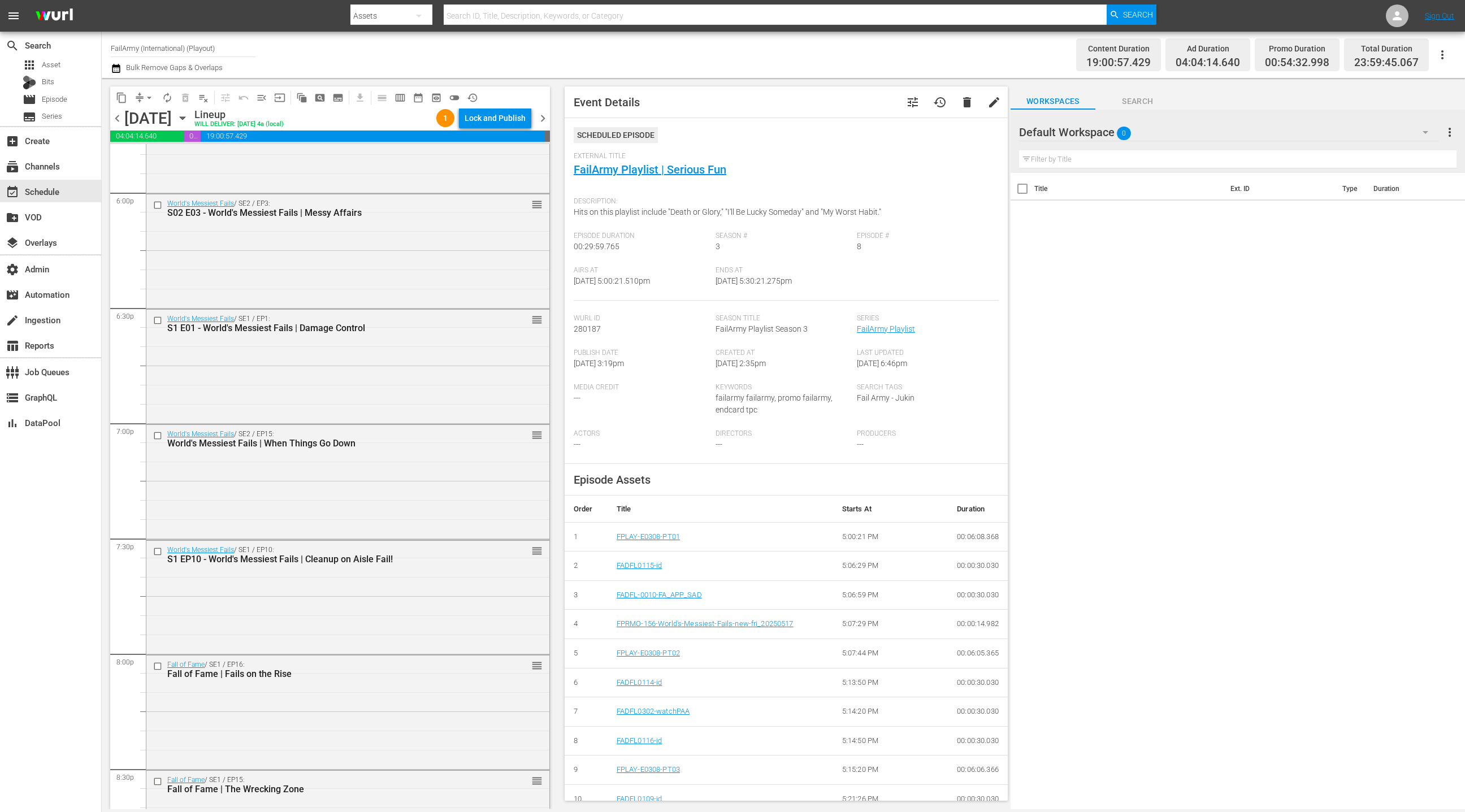
click at [426, 369] on div "World's Messiest Fails / SE1 / EP1: S1 E01 - World's Messiest Fails | Damage Co…" at bounding box center [348, 365] width 403 height 112
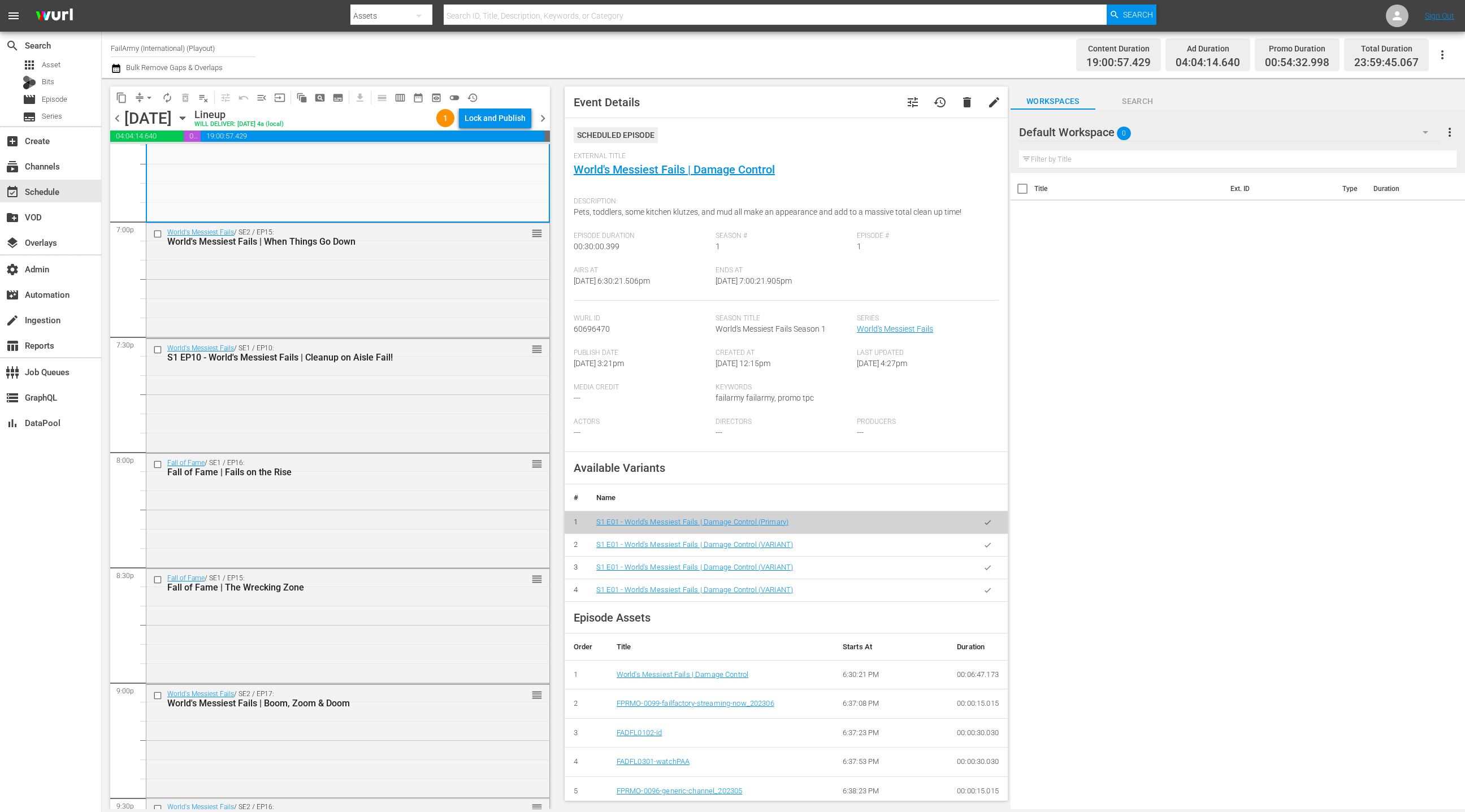
scroll to position [4373, 0]
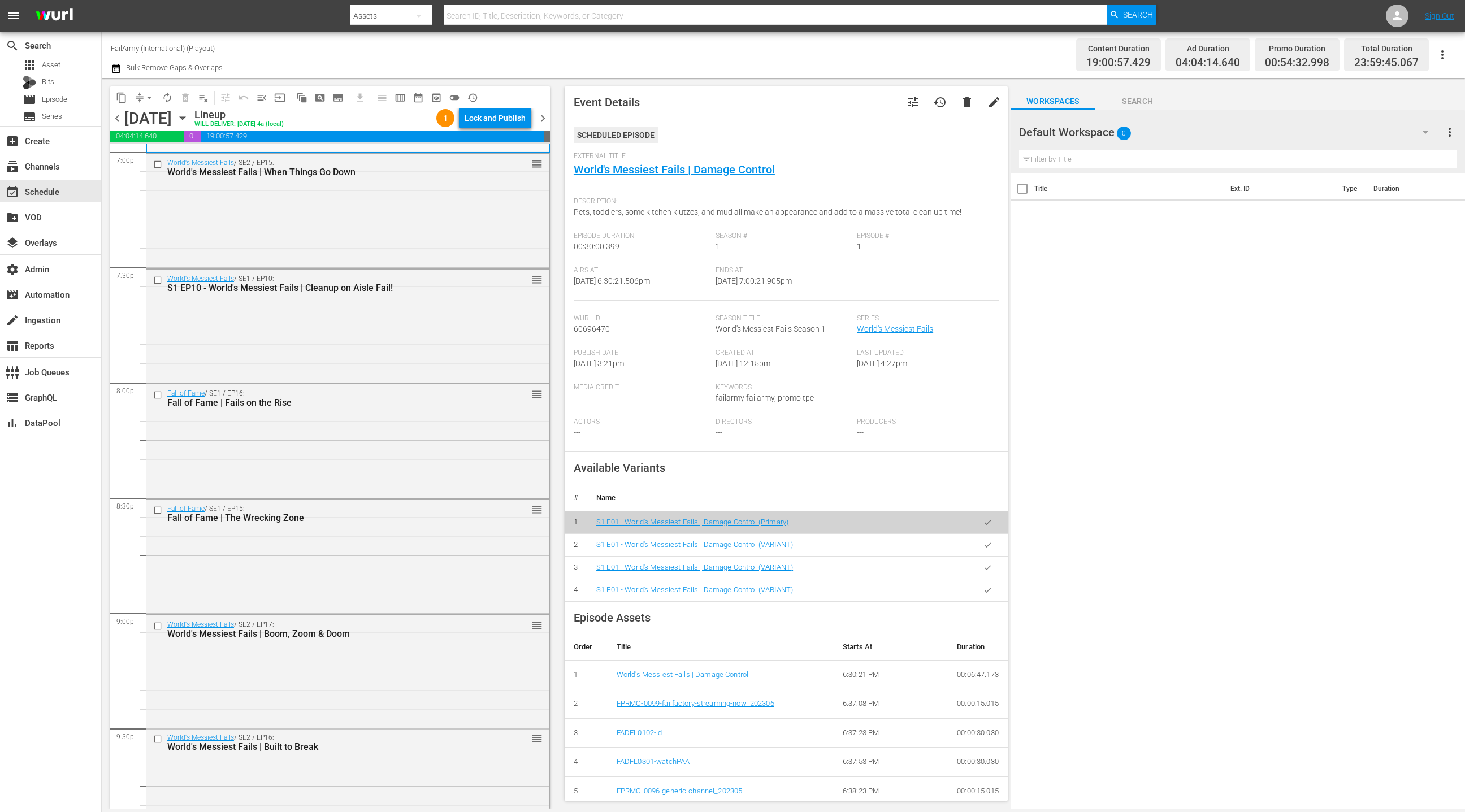
click at [426, 369] on div "World's Messiest Fails / SE1 / EP10: S1 EP10 - World's Messiest Fails | Cleanup…" at bounding box center [348, 326] width 403 height 112
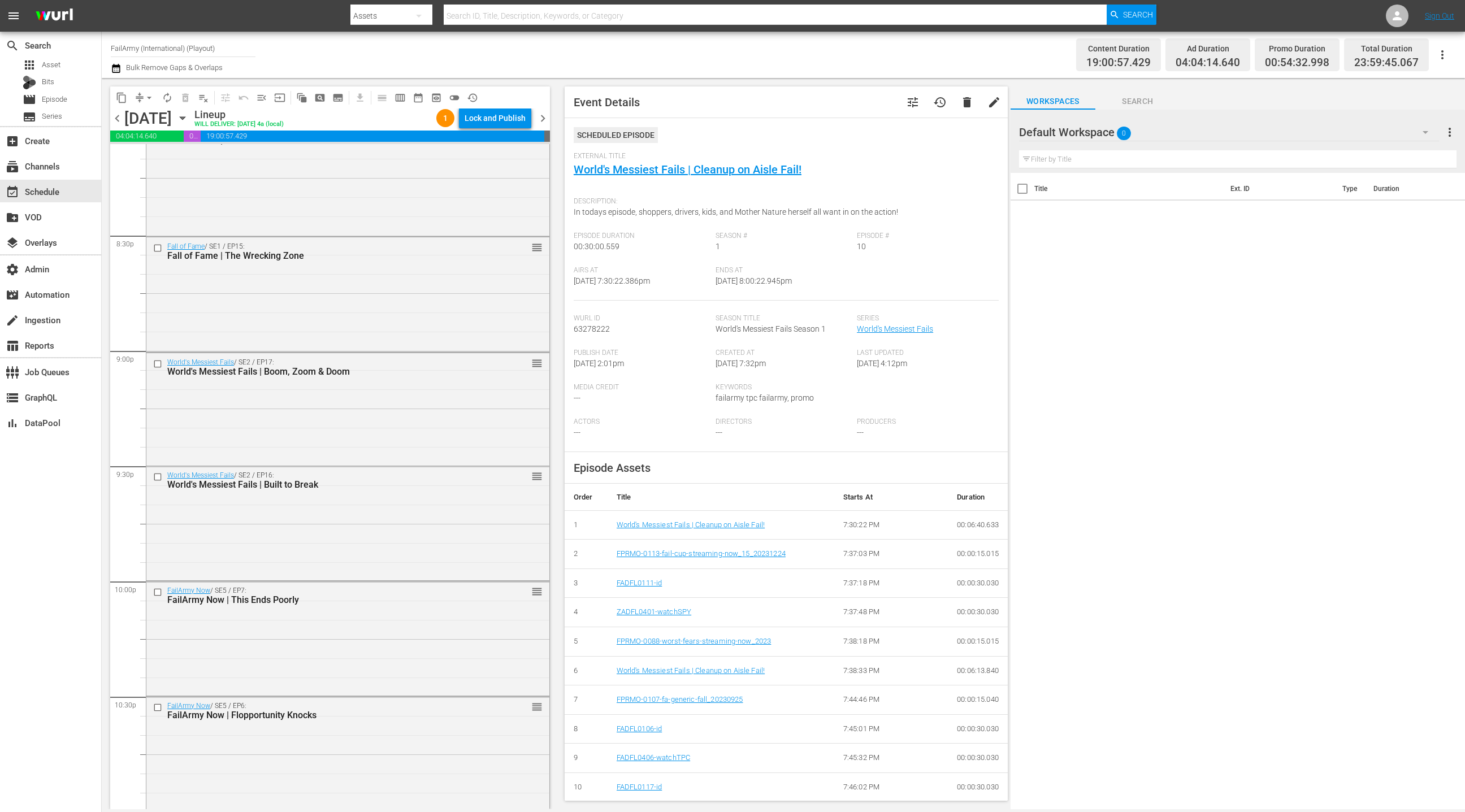
scroll to position [4647, 0]
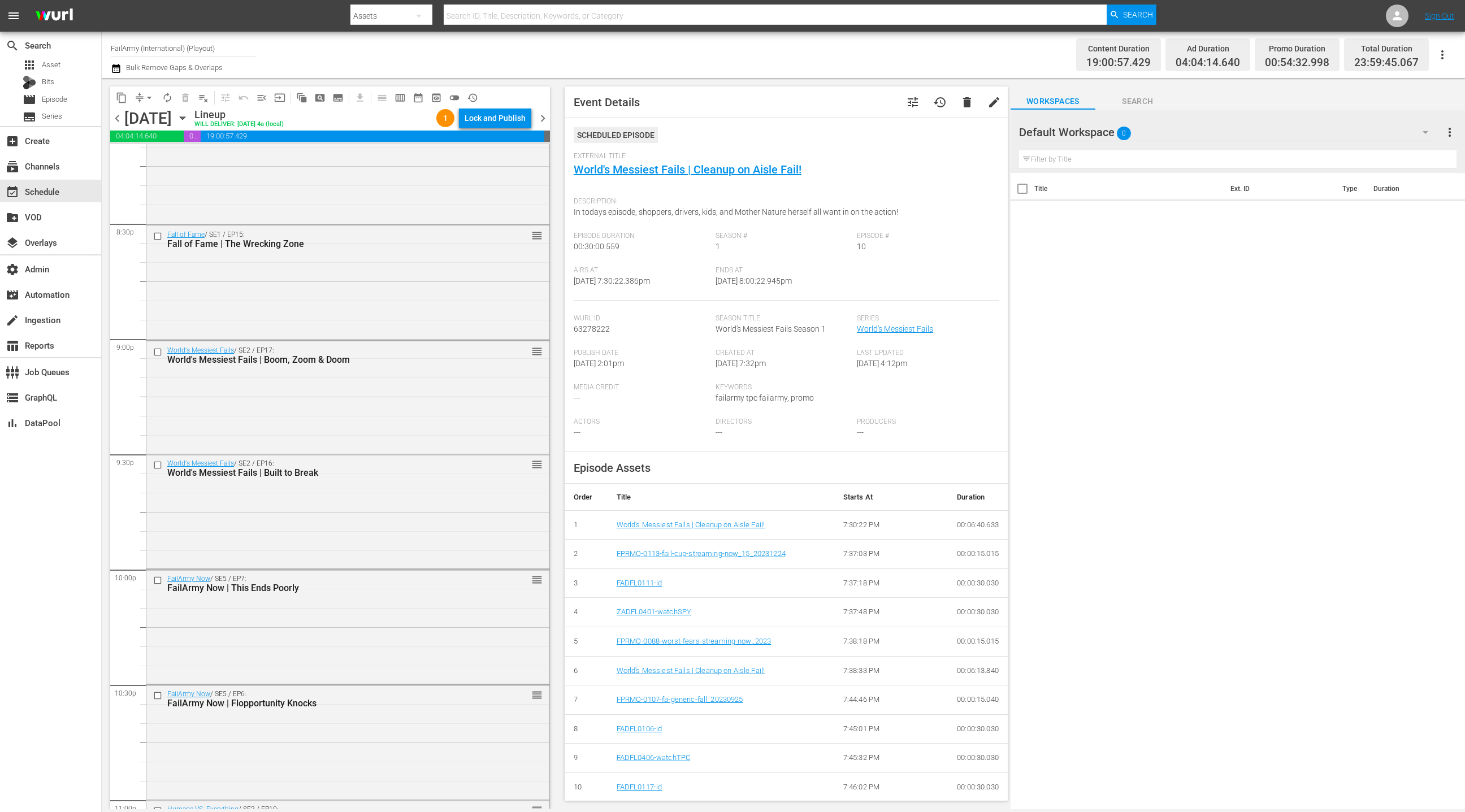
click at [426, 369] on div "World's Messiest Fails / SE2 / EP17: World's Messiest Fails | Boom, Zoom & Doom…" at bounding box center [348, 396] width 403 height 110
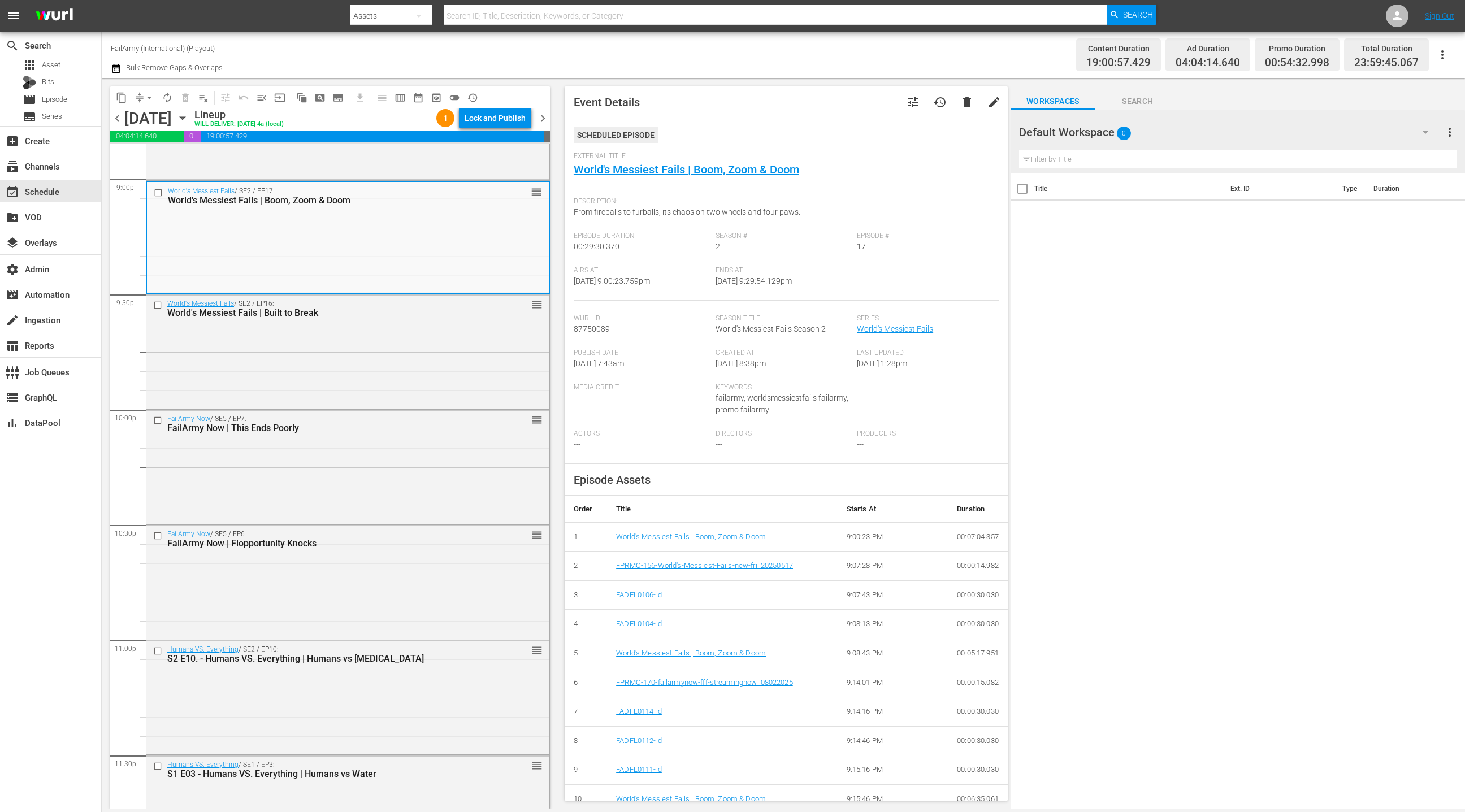
scroll to position [4868, 0]
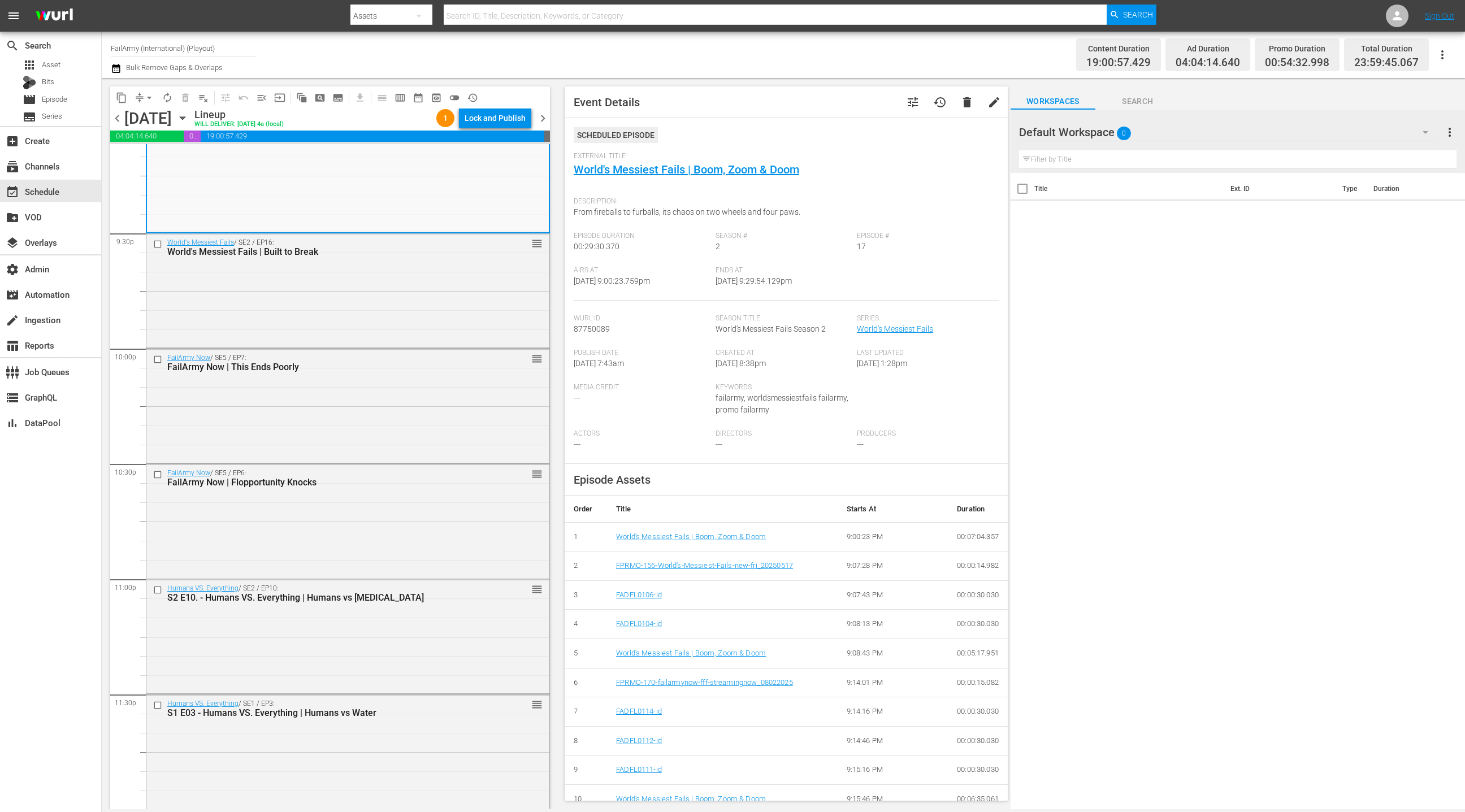
click at [426, 369] on div "FailArmy Now | This Ends Poorly" at bounding box center [328, 366] width 322 height 11
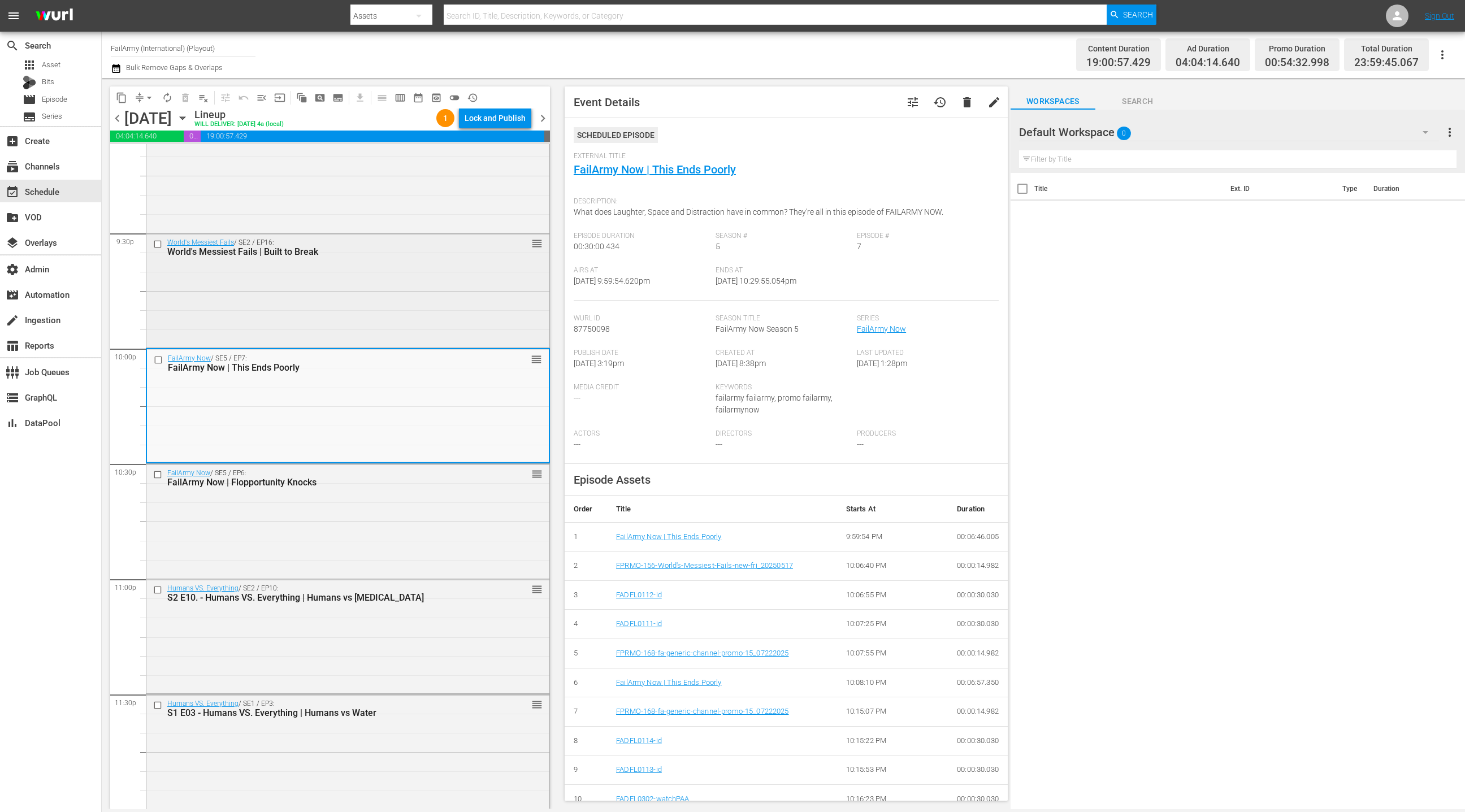
click at [424, 341] on div "World's Messiest Fails / SE2 / EP16: World's Messiest Fails | Built to Break re…" at bounding box center [348, 289] width 403 height 112
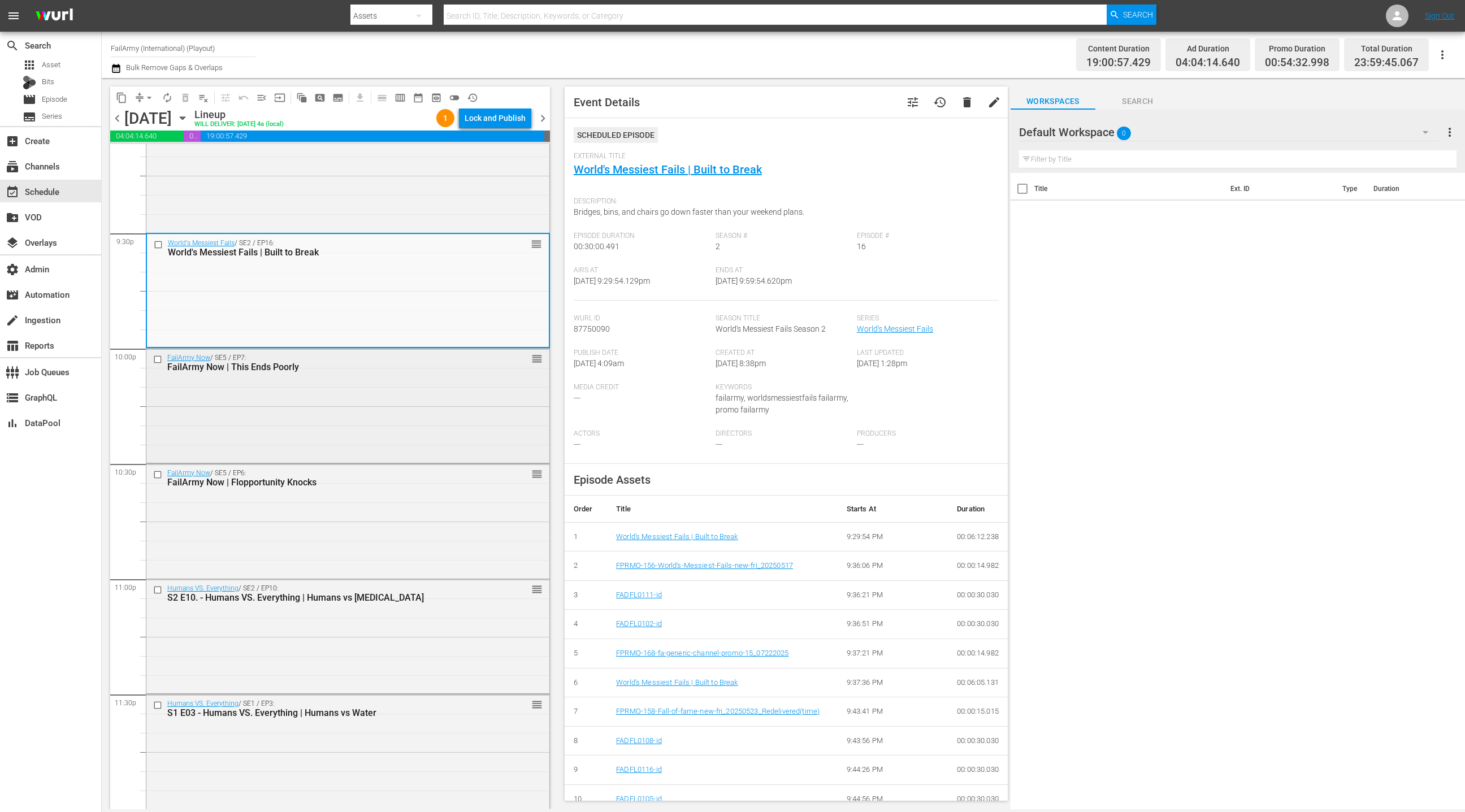
click at [425, 392] on div "FailArmy Now / SE5 / EP7: FailArmy Now | This Ends Poorly reorder" at bounding box center [348, 405] width 403 height 112
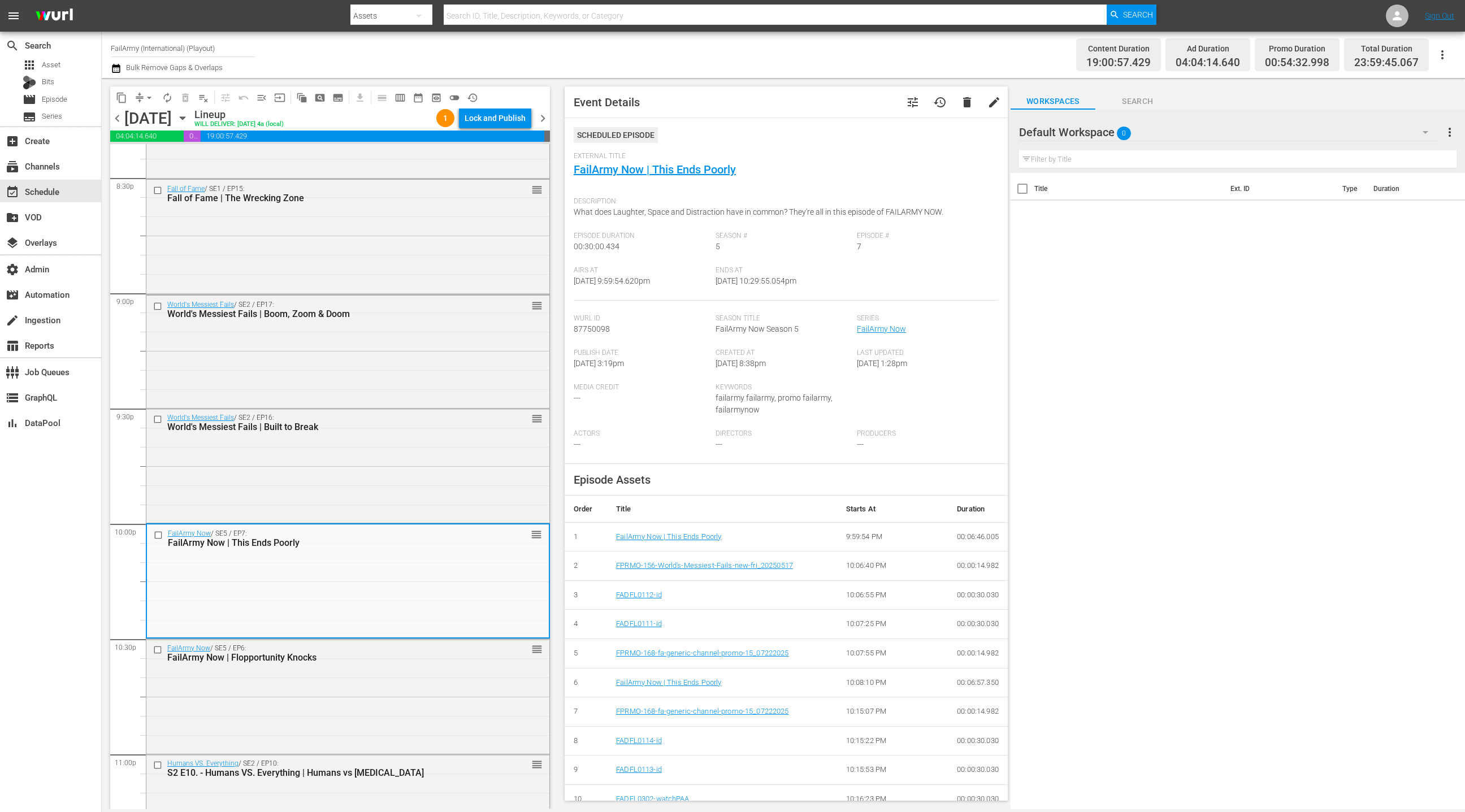
scroll to position [4686, 0]
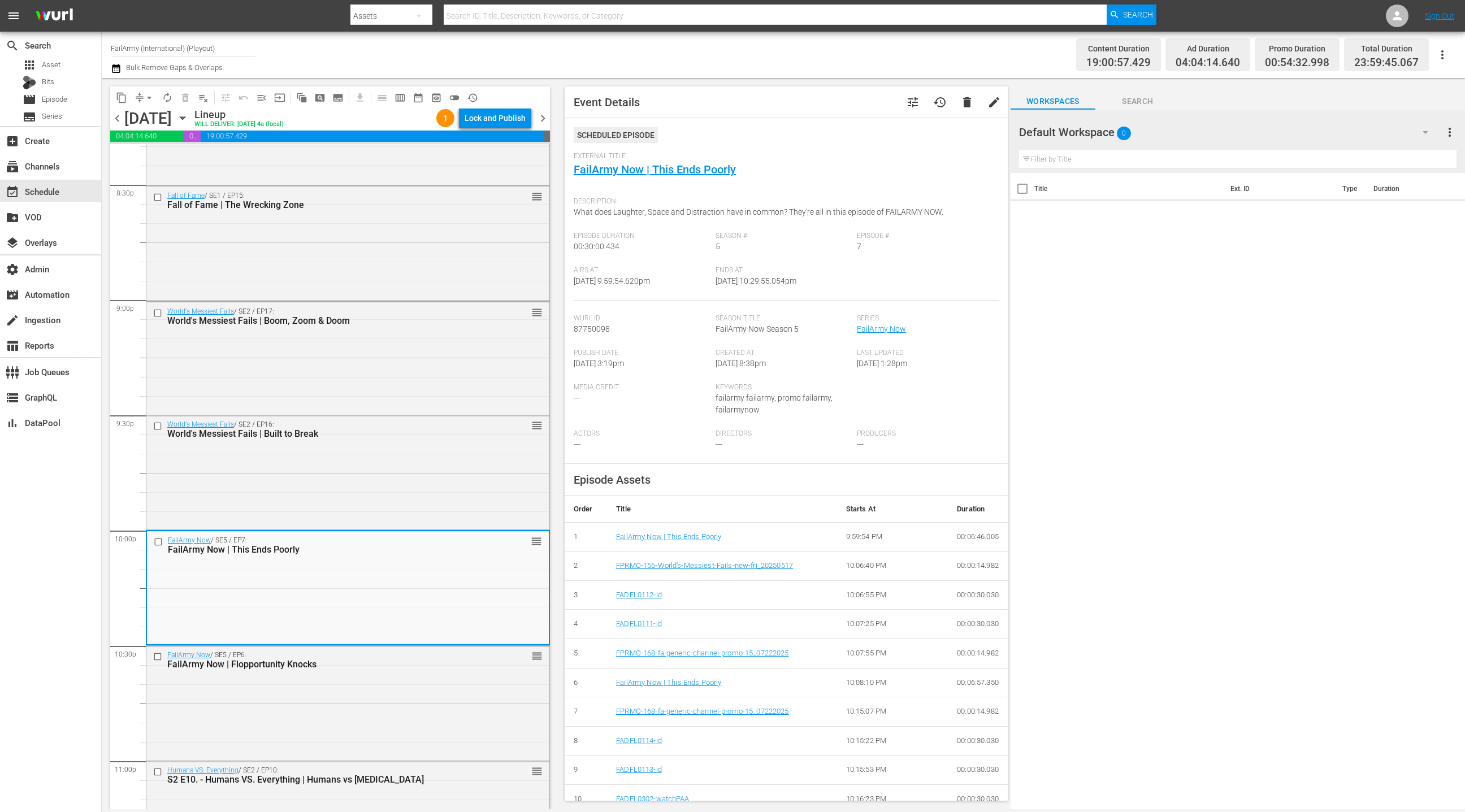
click at [425, 392] on div "World's Messiest Fails / SE2 / EP17: World's Messiest Fails | Boom, Zoom & Doom…" at bounding box center [348, 358] width 403 height 110
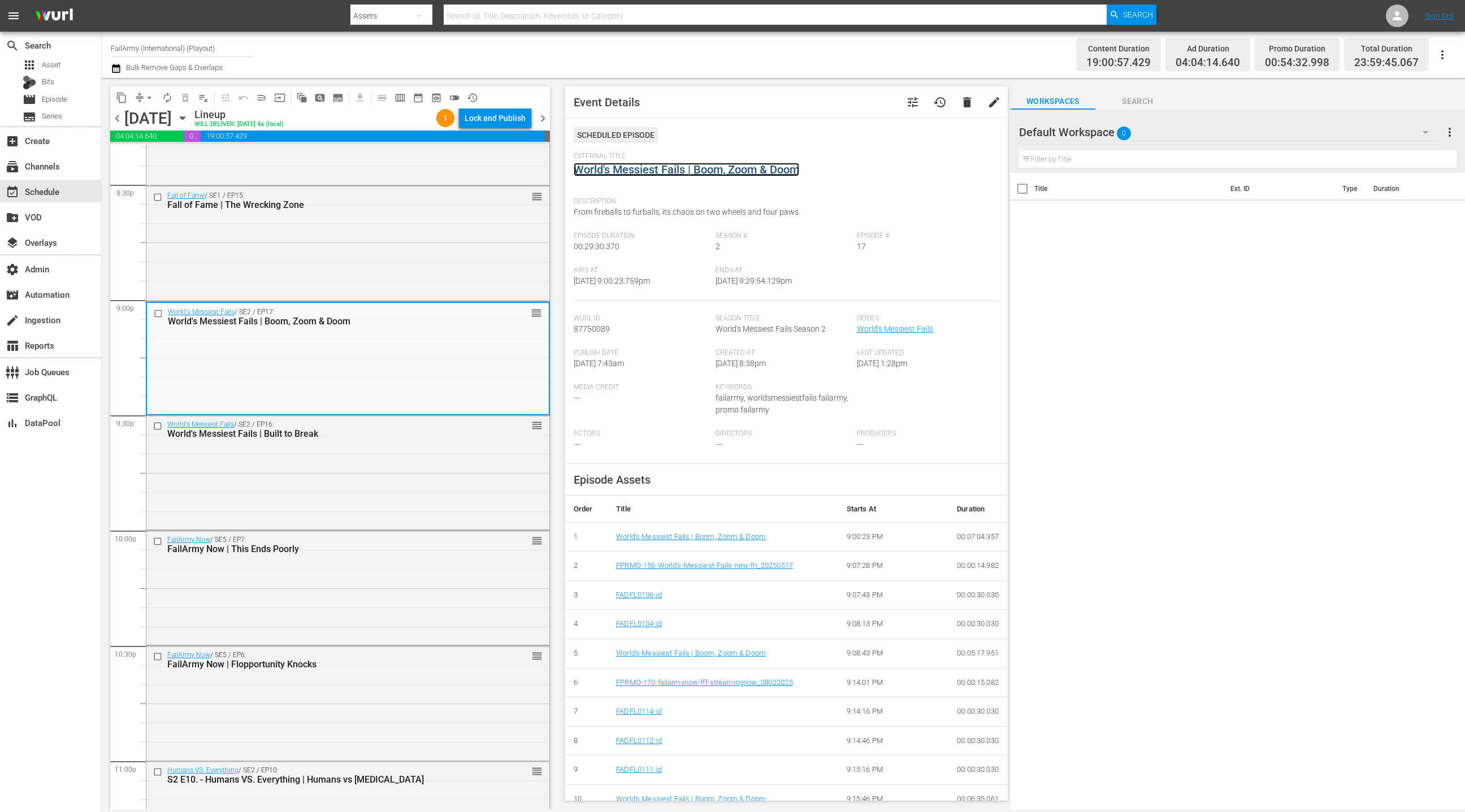
click at [636, 171] on link "World's Messiest Fails | Boom, Zoom & Doom" at bounding box center [687, 170] width 226 height 14
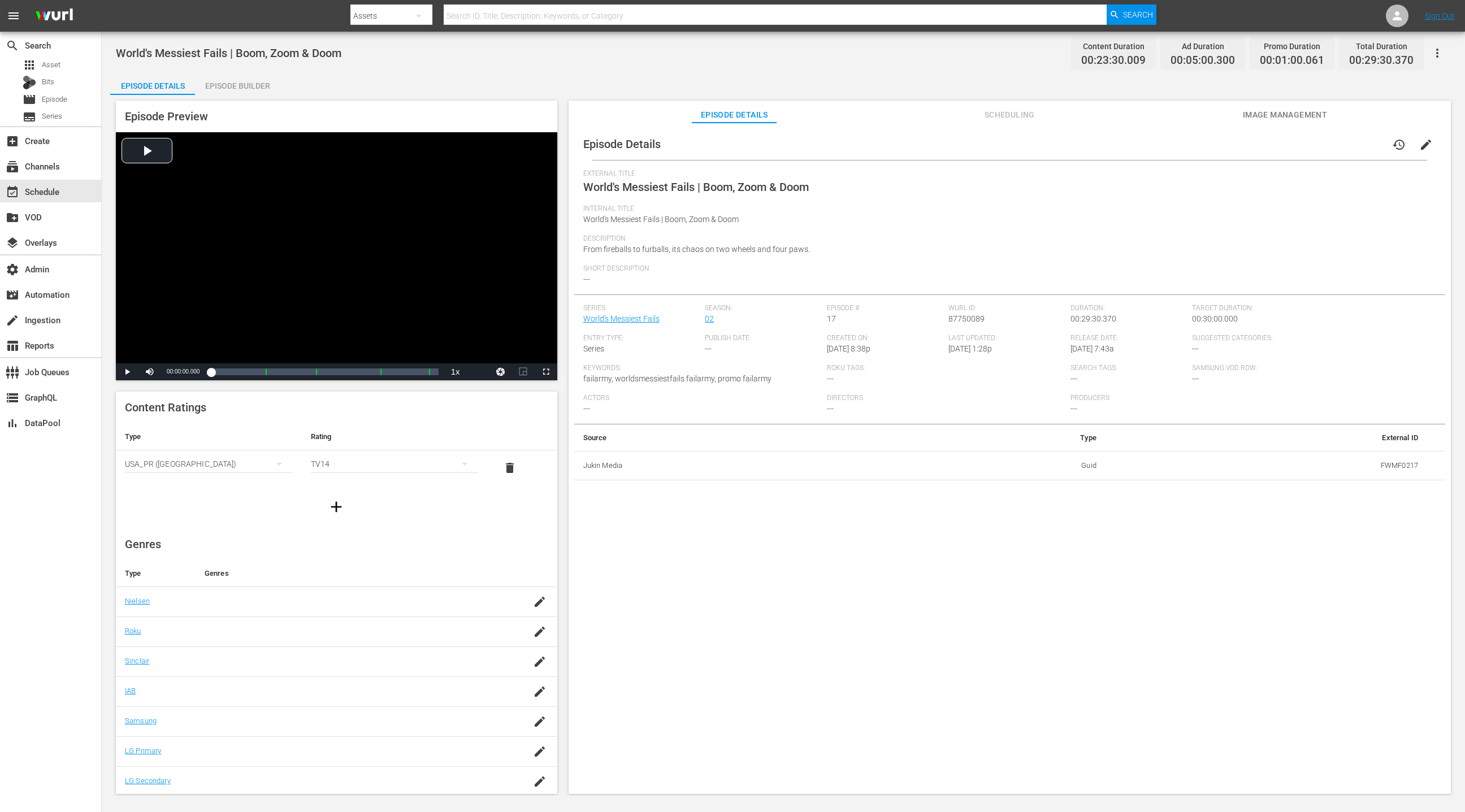
click at [262, 88] on div "Episode Builder" at bounding box center [237, 86] width 85 height 27
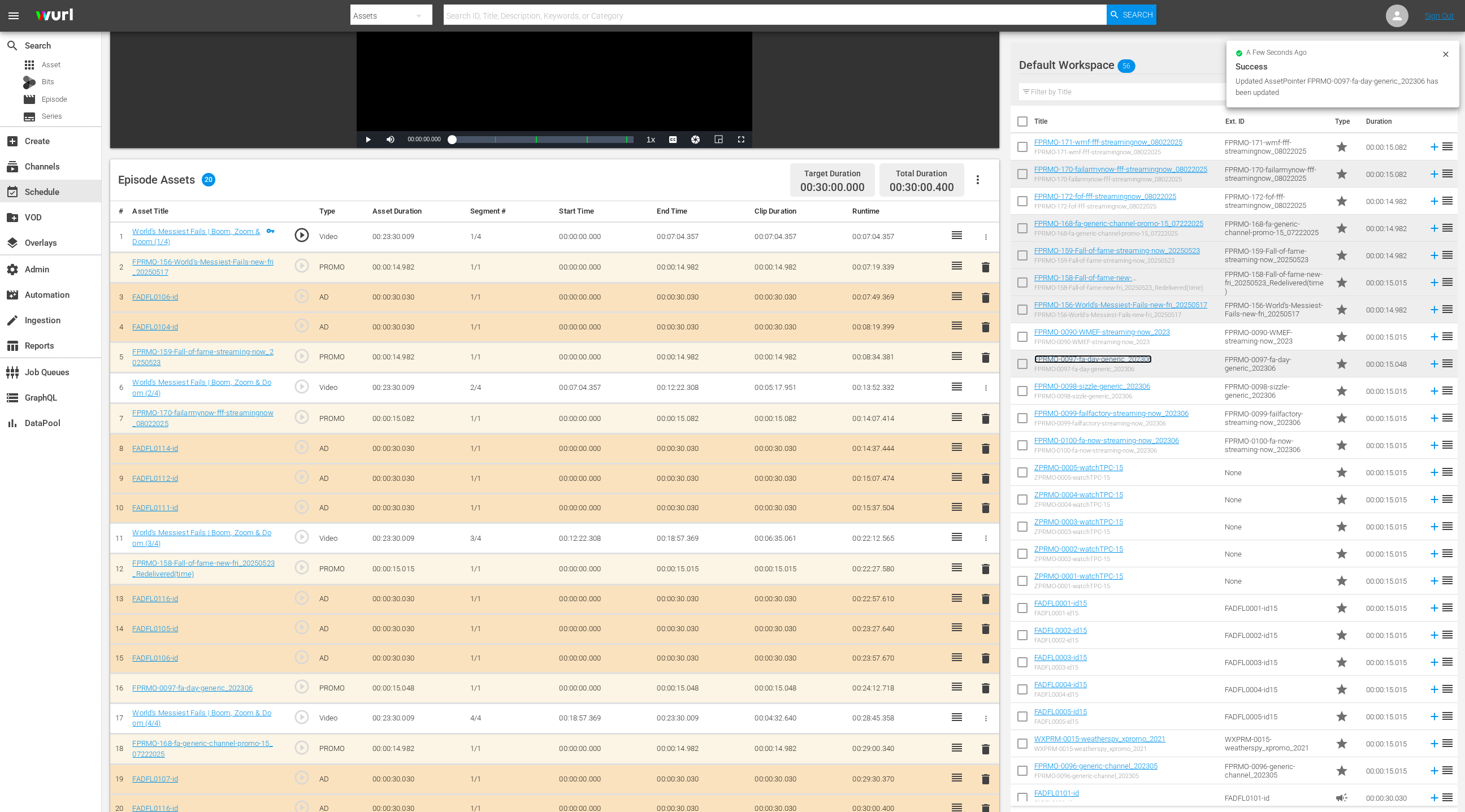
scroll to position [130, 0]
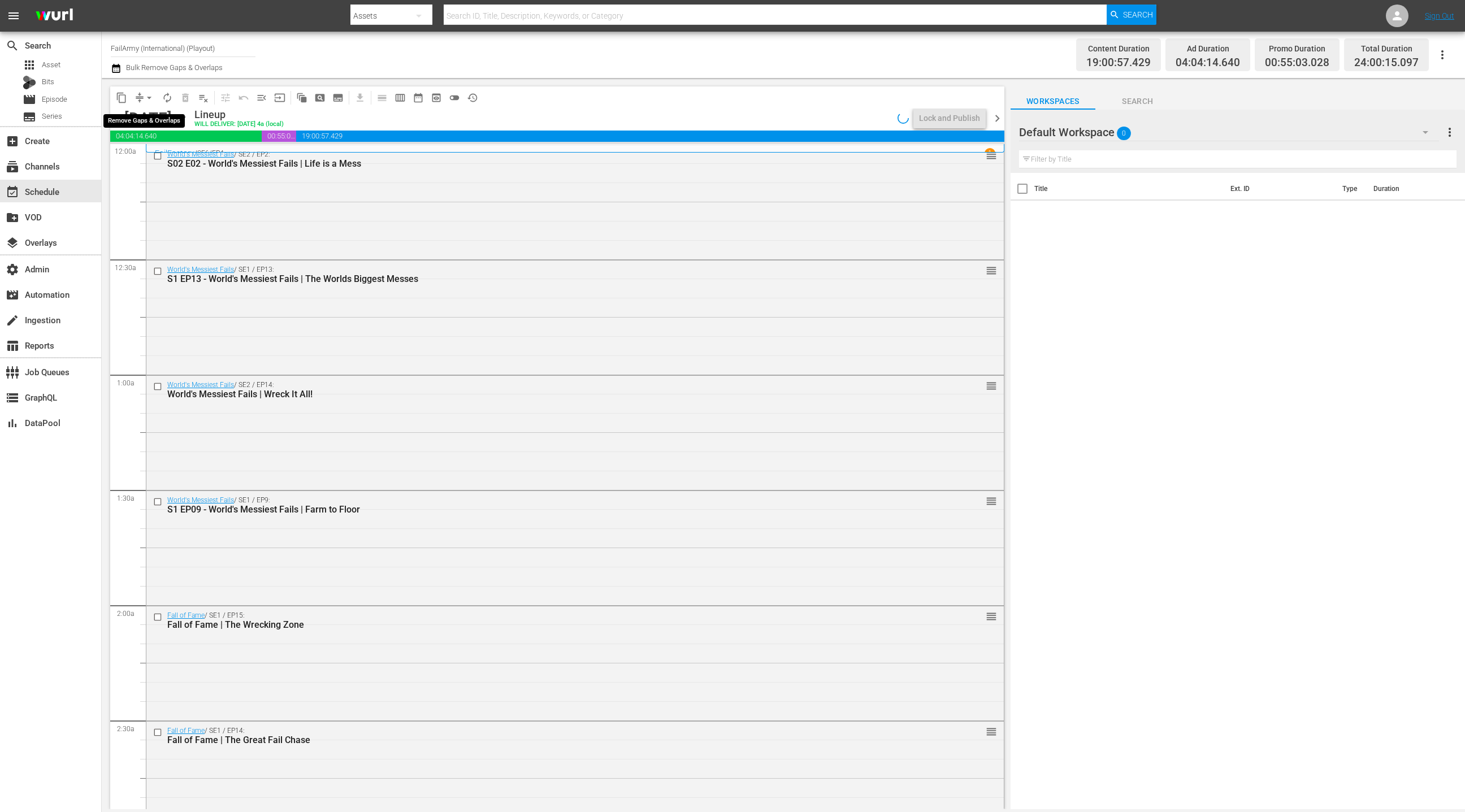
click at [147, 101] on span "arrow_drop_down" at bounding box center [149, 98] width 12 height 12
click at [182, 156] on li "Align to End of Previous Day" at bounding box center [149, 157] width 119 height 18
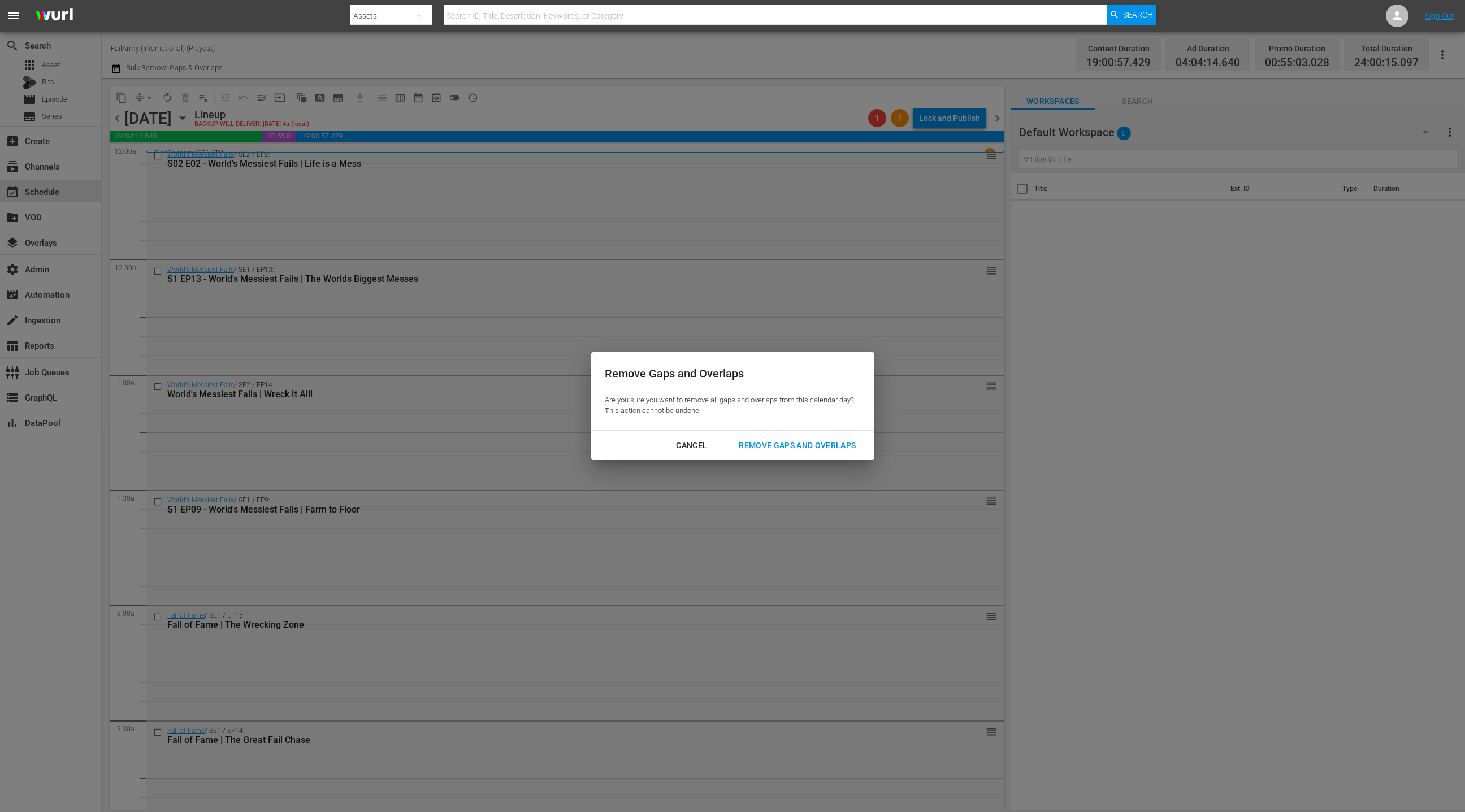
click at [843, 446] on div "Remove Gaps and Overlaps" at bounding box center [798, 446] width 135 height 14
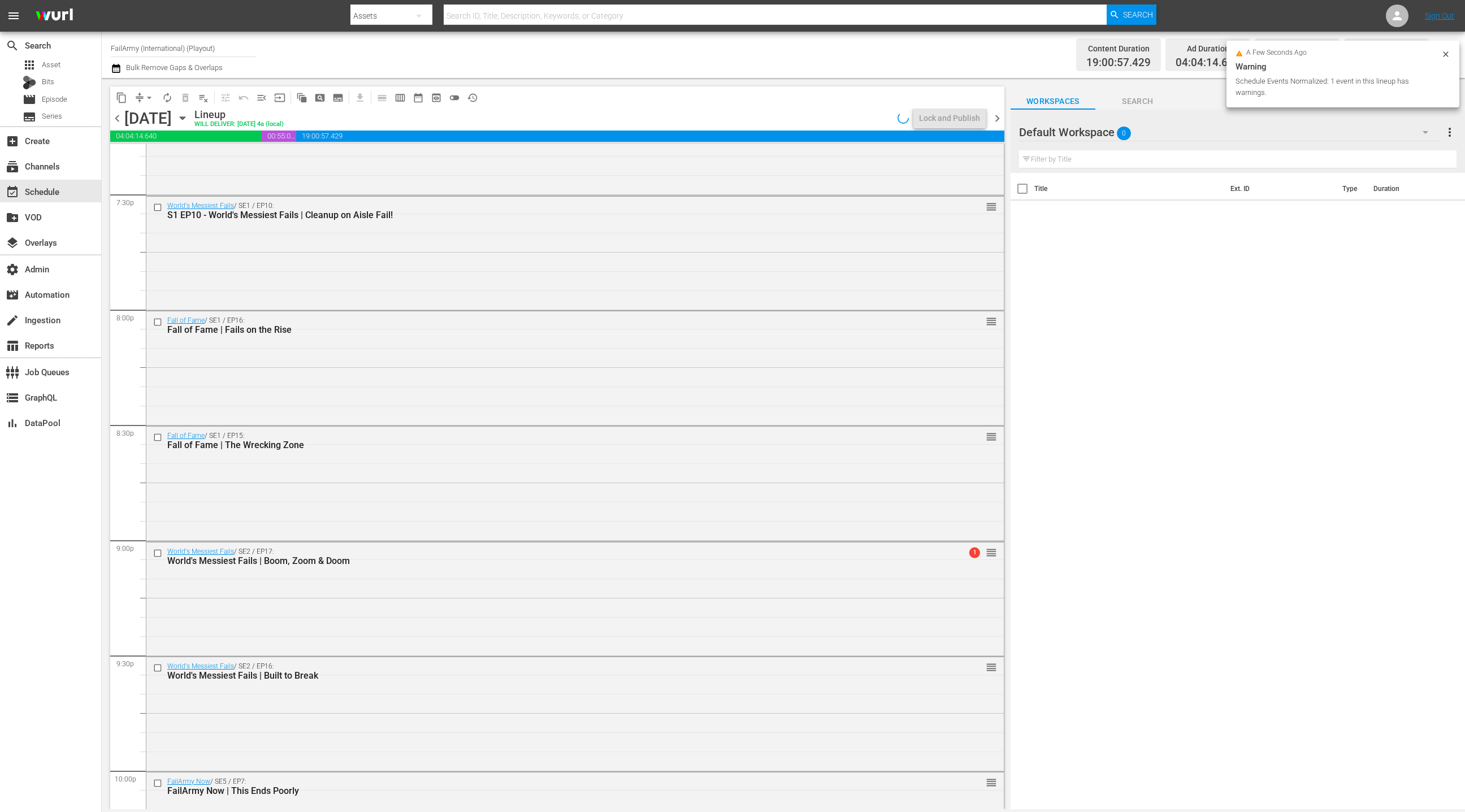
scroll to position [4870, 0]
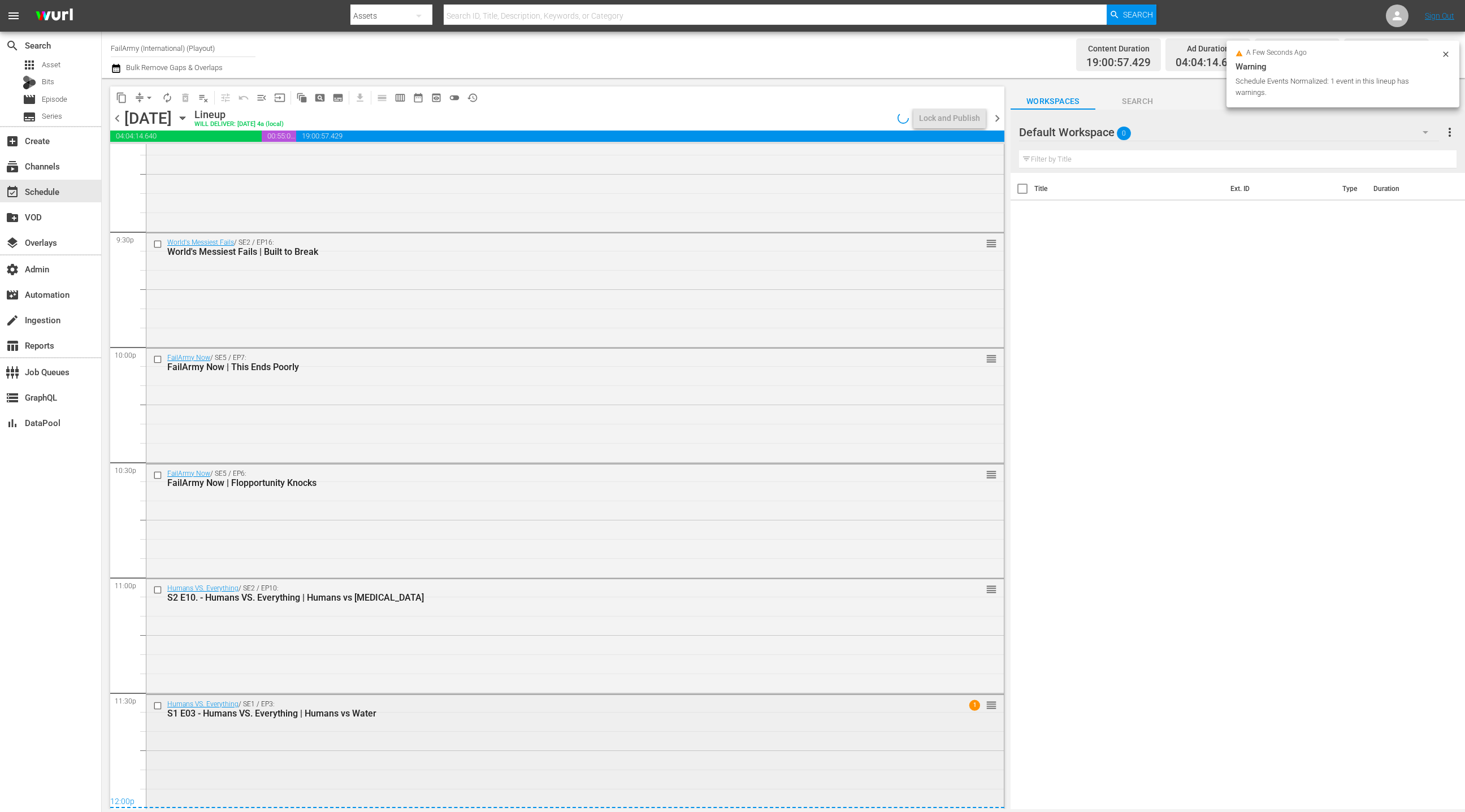
click at [419, 737] on div "Humans VS. Everything / SE1 / EP3: S1 E03 - Humans VS. Everything | Humans vs W…" at bounding box center [575, 751] width 857 height 112
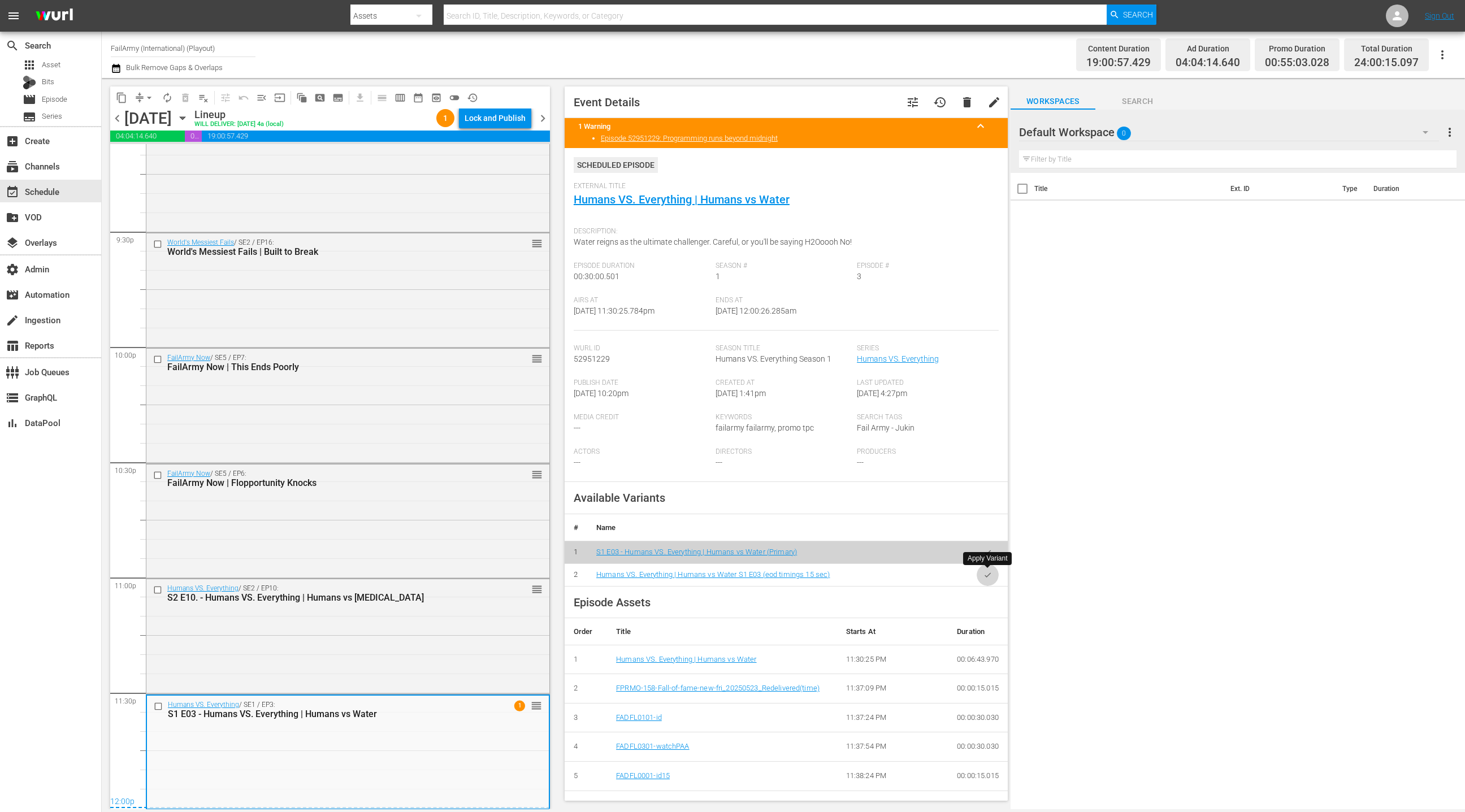
click at [988, 576] on icon "button" at bounding box center [988, 575] width 9 height 9
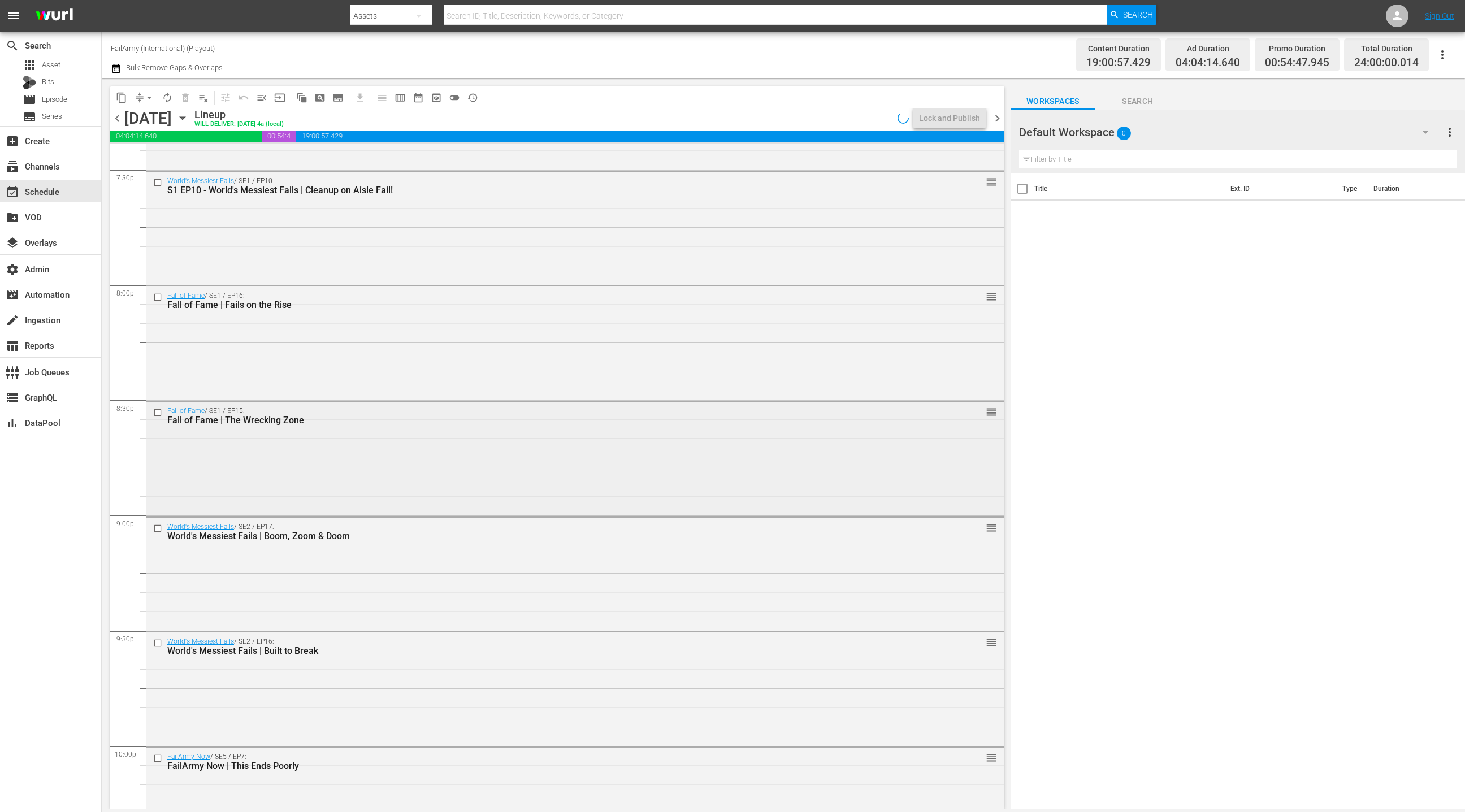
scroll to position [4447, 0]
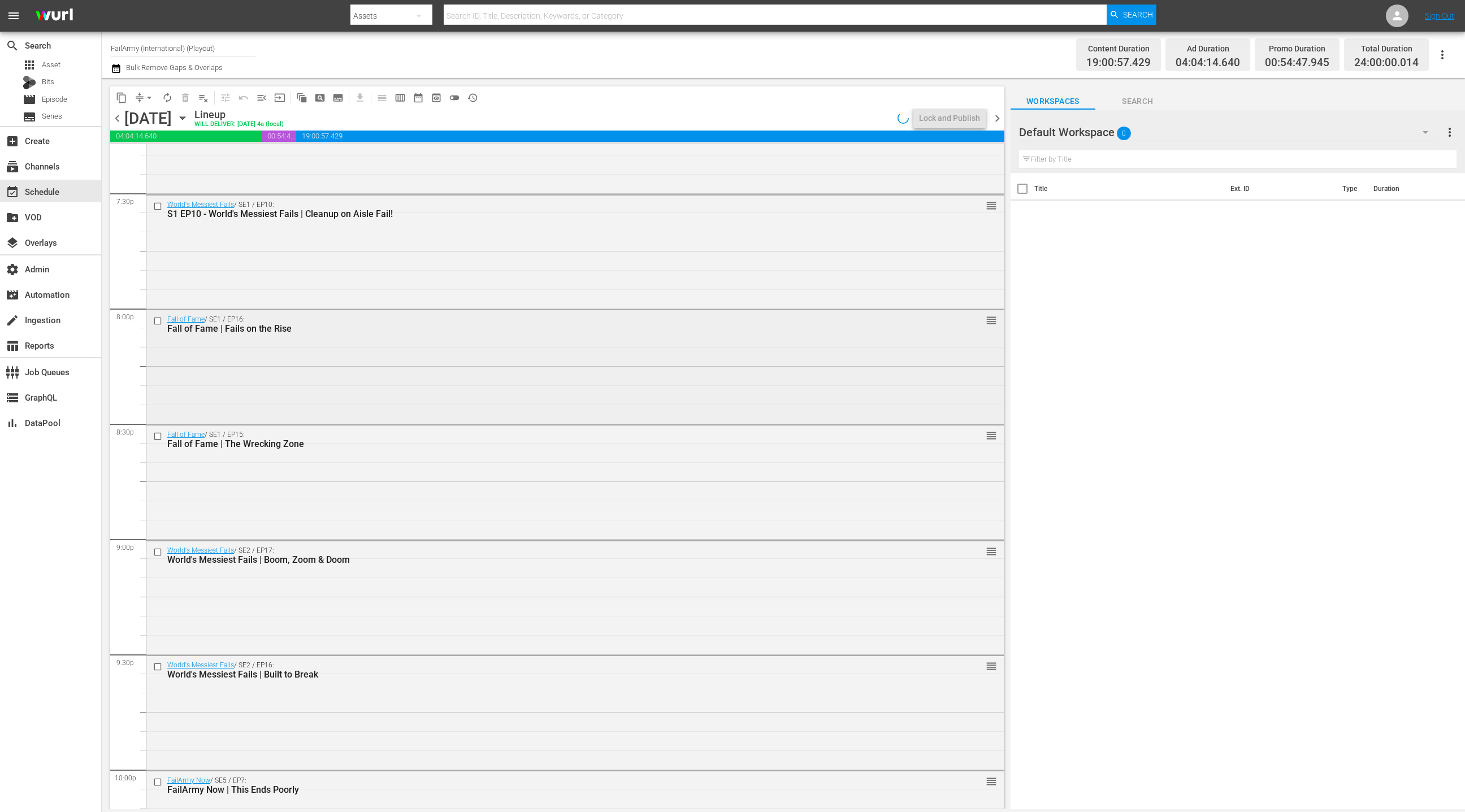
click at [517, 406] on div "Fall of Fame / SE1 / EP16: Fall of Fame | Fails on the Rise reorder" at bounding box center [575, 366] width 857 height 112
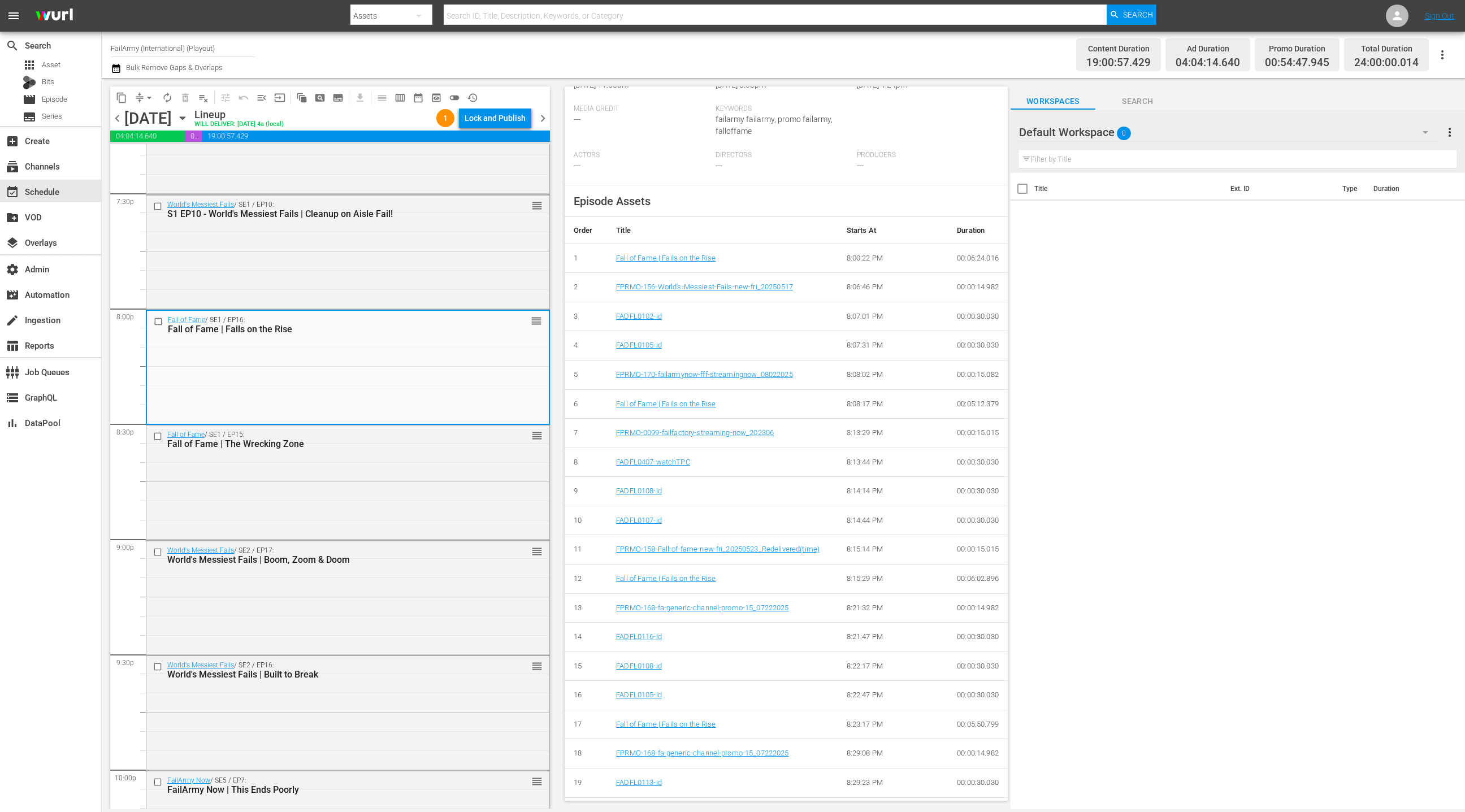
scroll to position [302, 0]
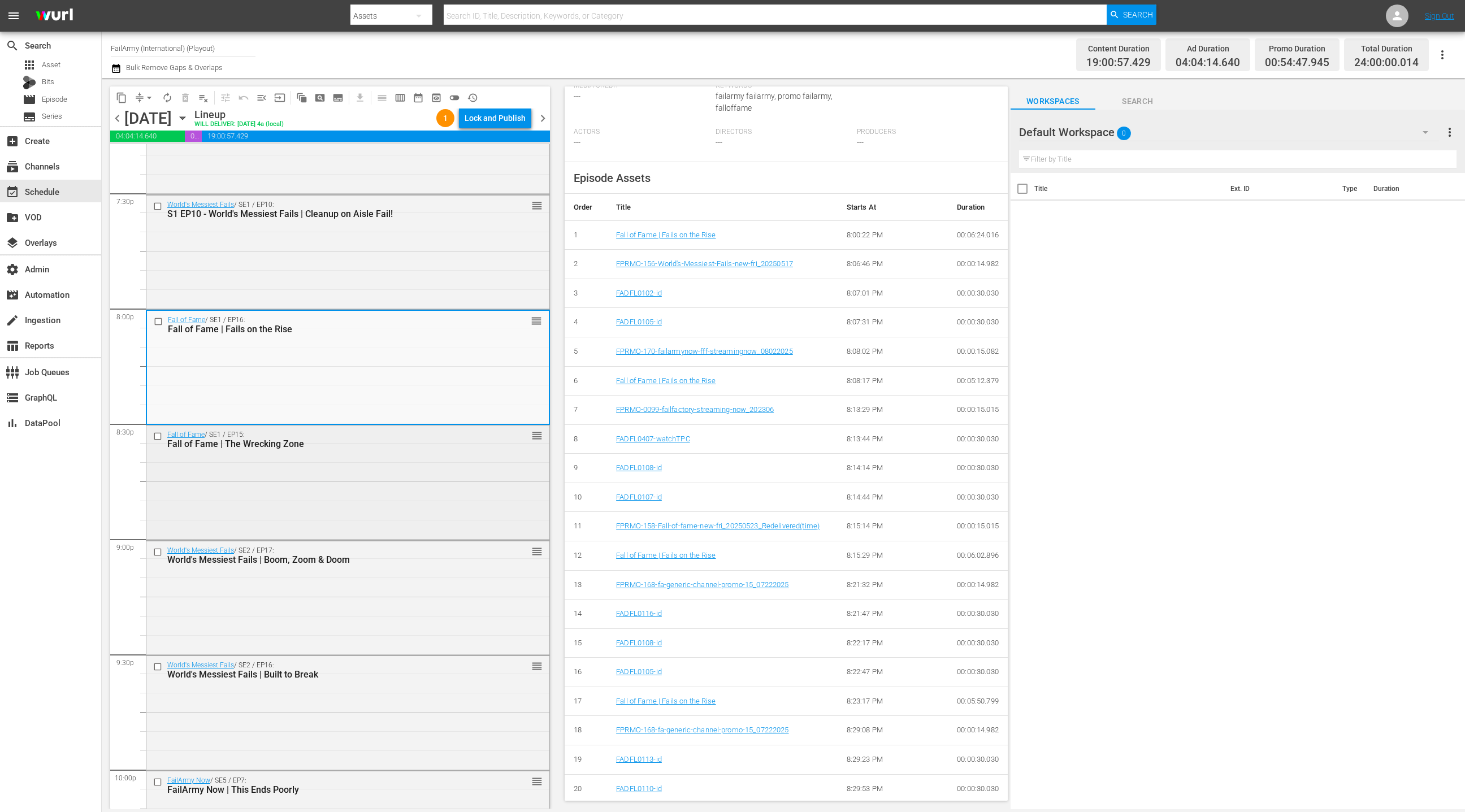
click at [478, 475] on div "Fall of Fame / SE1 / EP15: Fall of Fame | The Wrecking Zone reorder" at bounding box center [348, 481] width 403 height 112
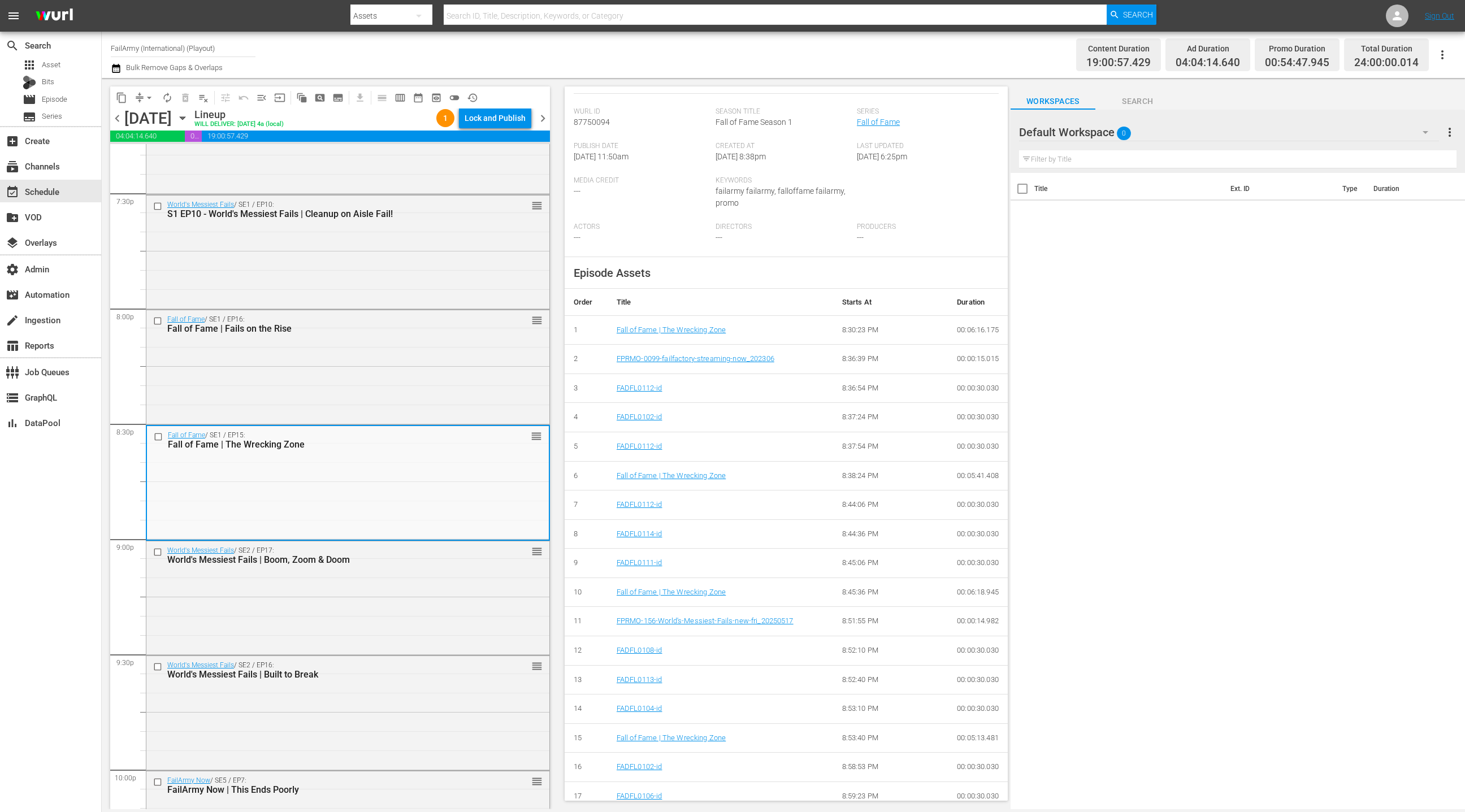
scroll to position [244, 0]
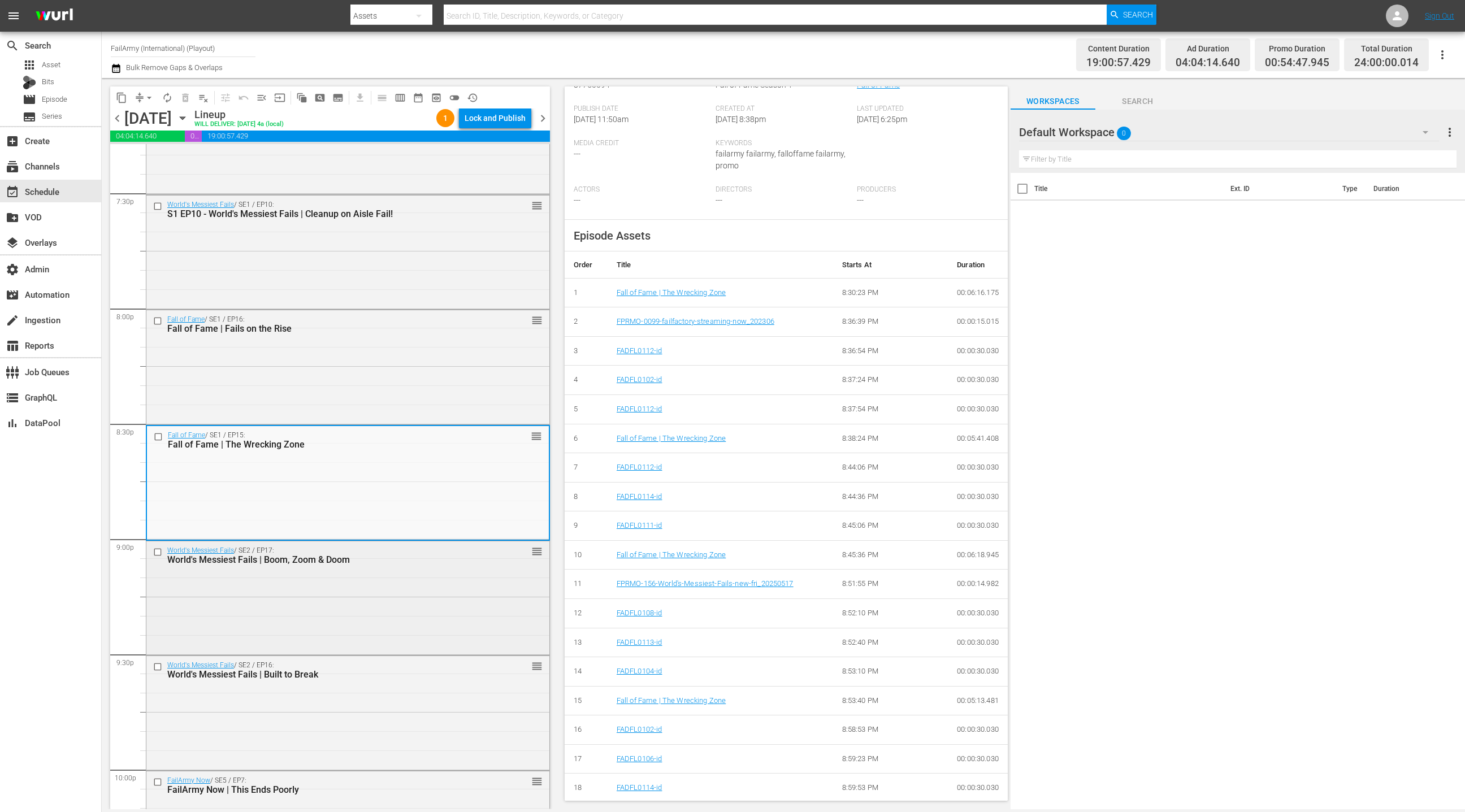
click at [475, 547] on div "World's Messiest Fails / SE2 / EP17: World's Messiest Fails | Boom, Zoom & Doom" at bounding box center [328, 555] width 322 height 18
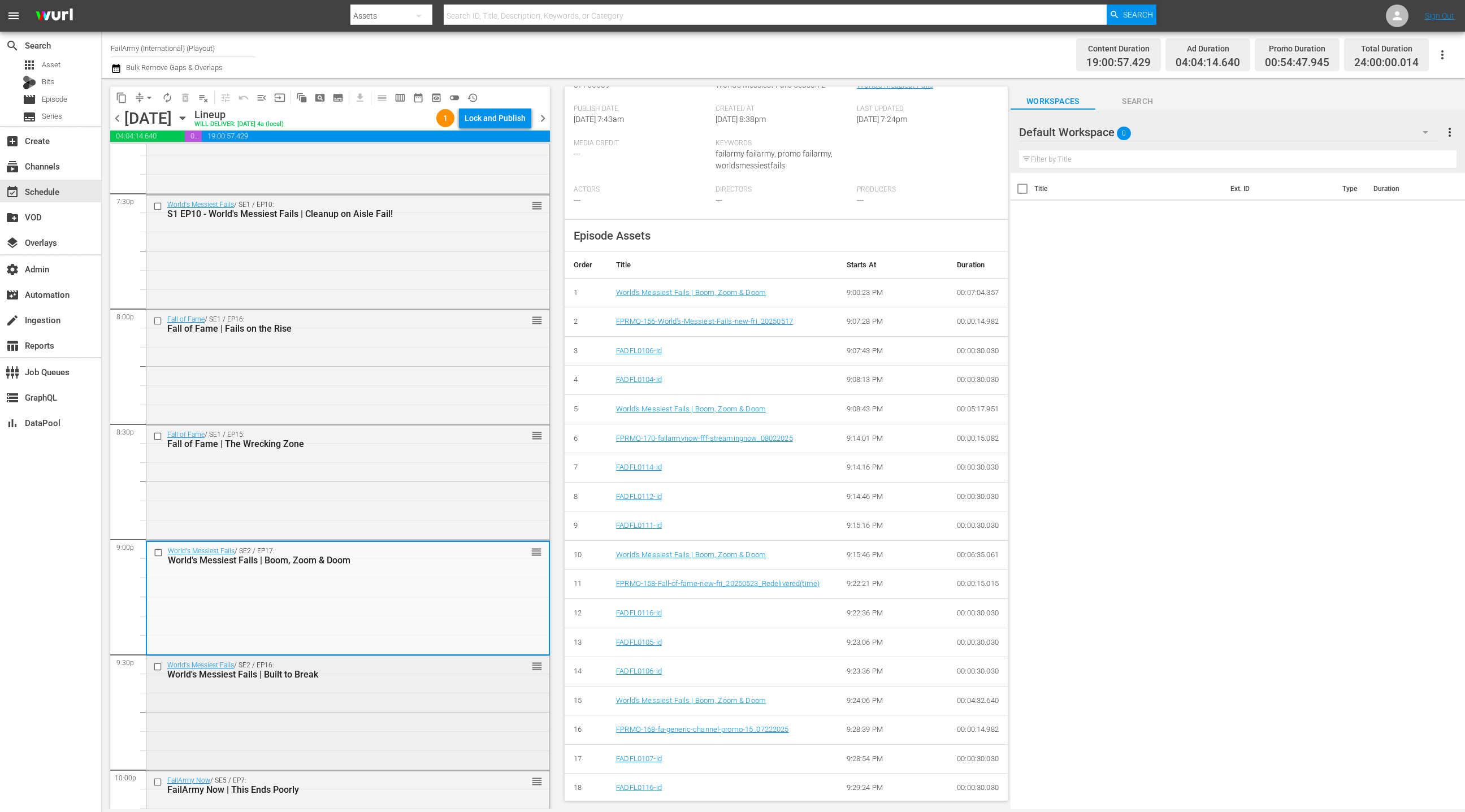
click at [448, 697] on div "World's Messiest Fails / SE2 / EP16: World's Messiest Fails | Built to Break re…" at bounding box center [348, 712] width 403 height 112
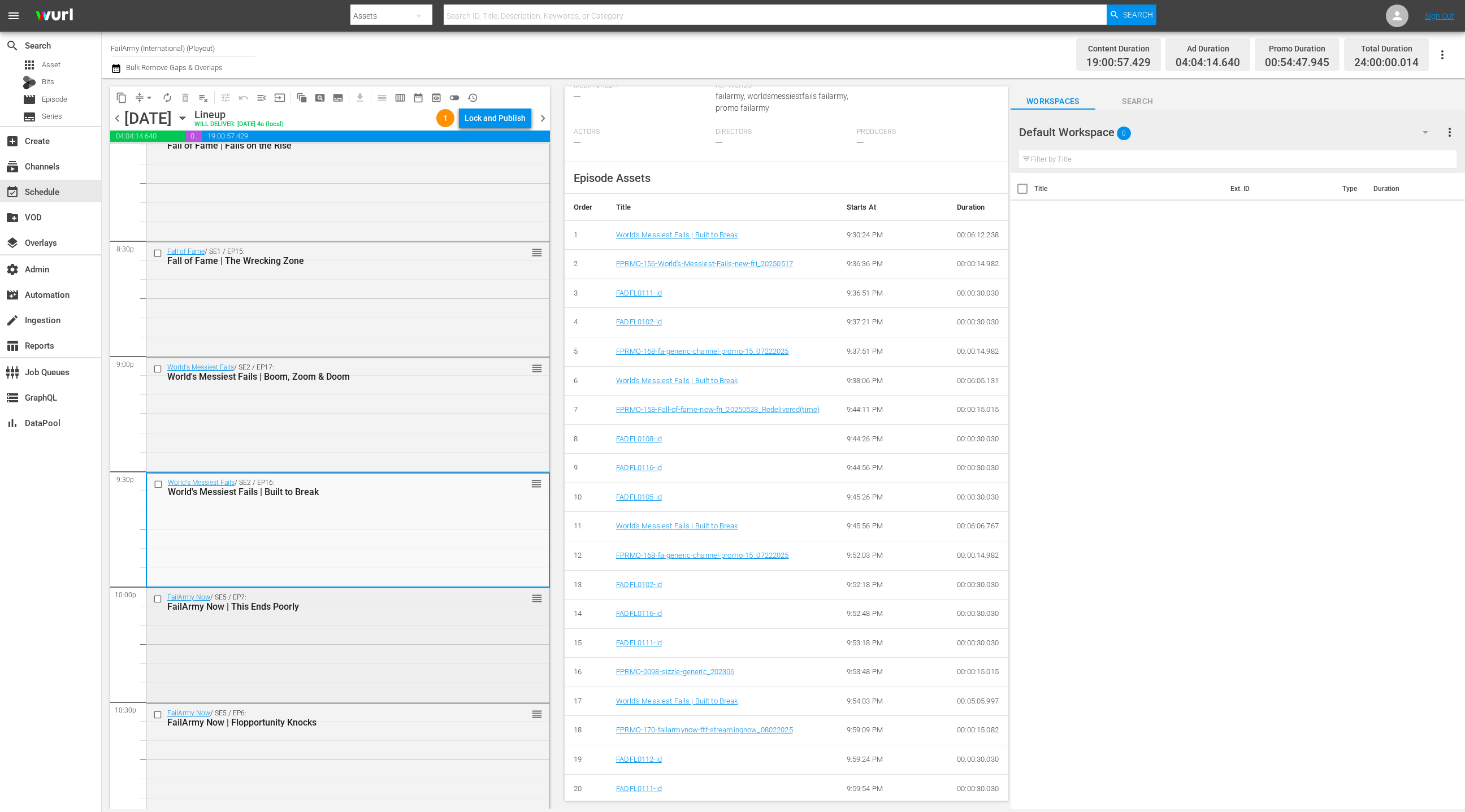
scroll to position [4642, 0]
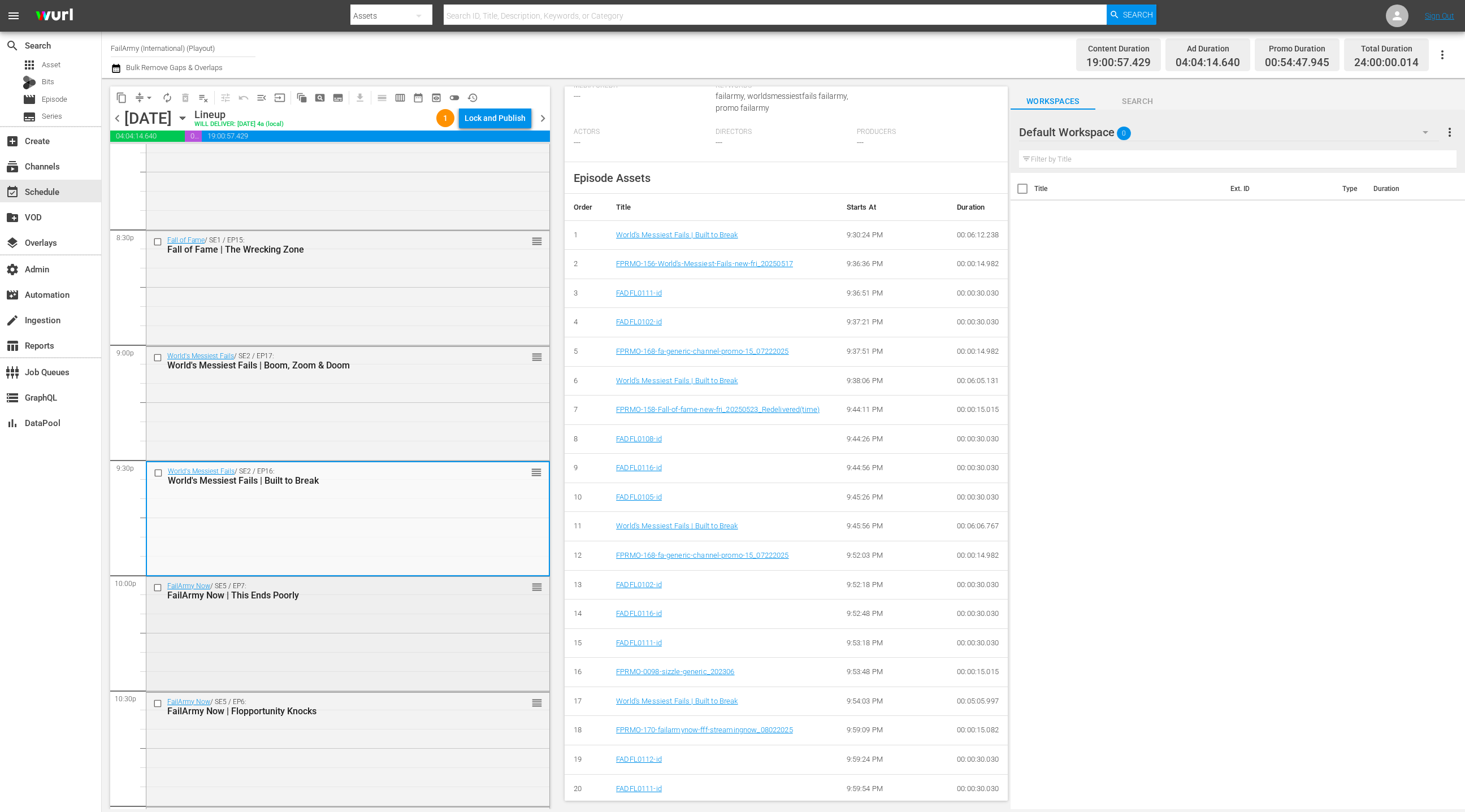
click at [429, 610] on div "FailArmy Now / SE5 / EP7: FailArmy Now | This Ends Poorly reorder" at bounding box center [348, 633] width 403 height 112
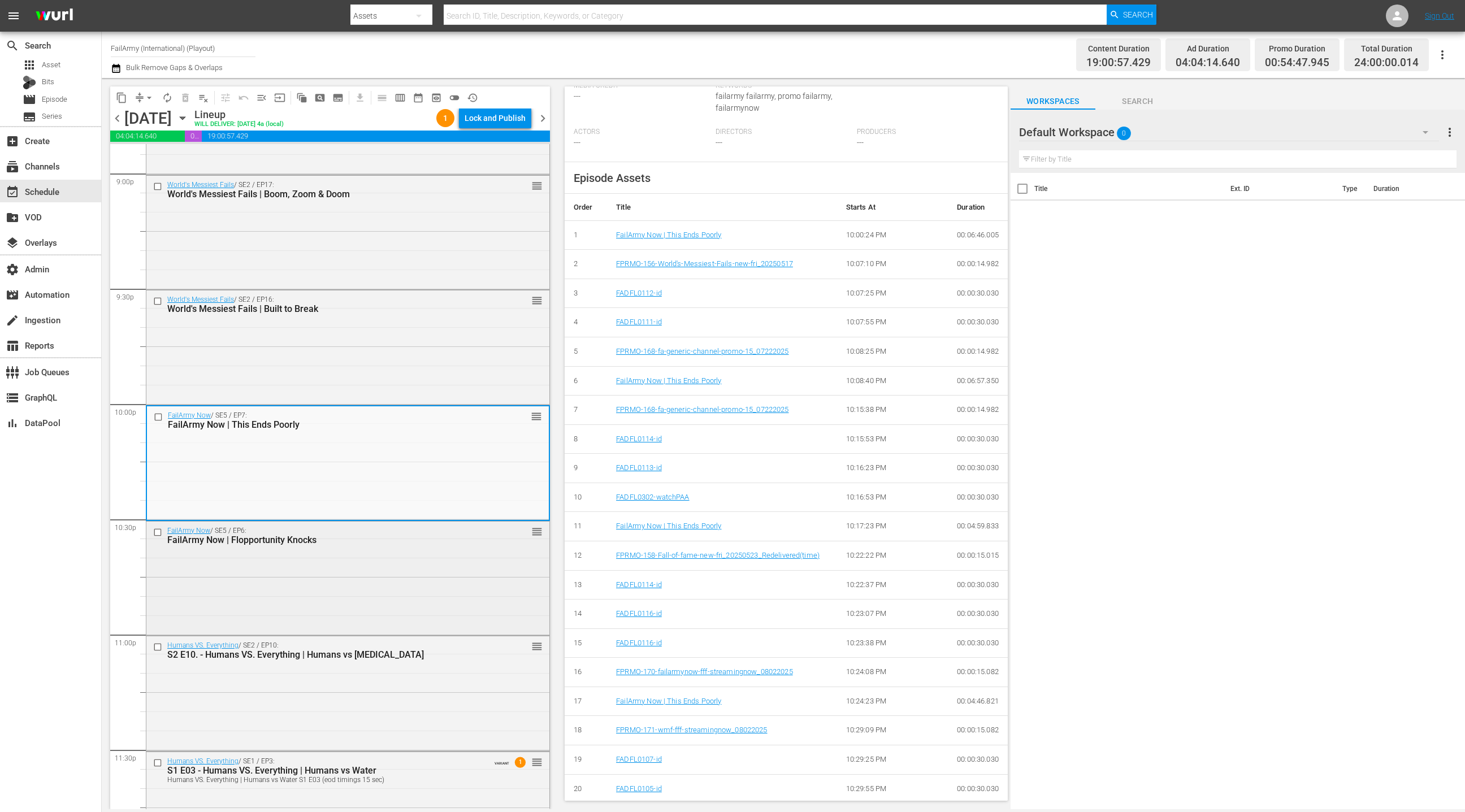
scroll to position [4826, 0]
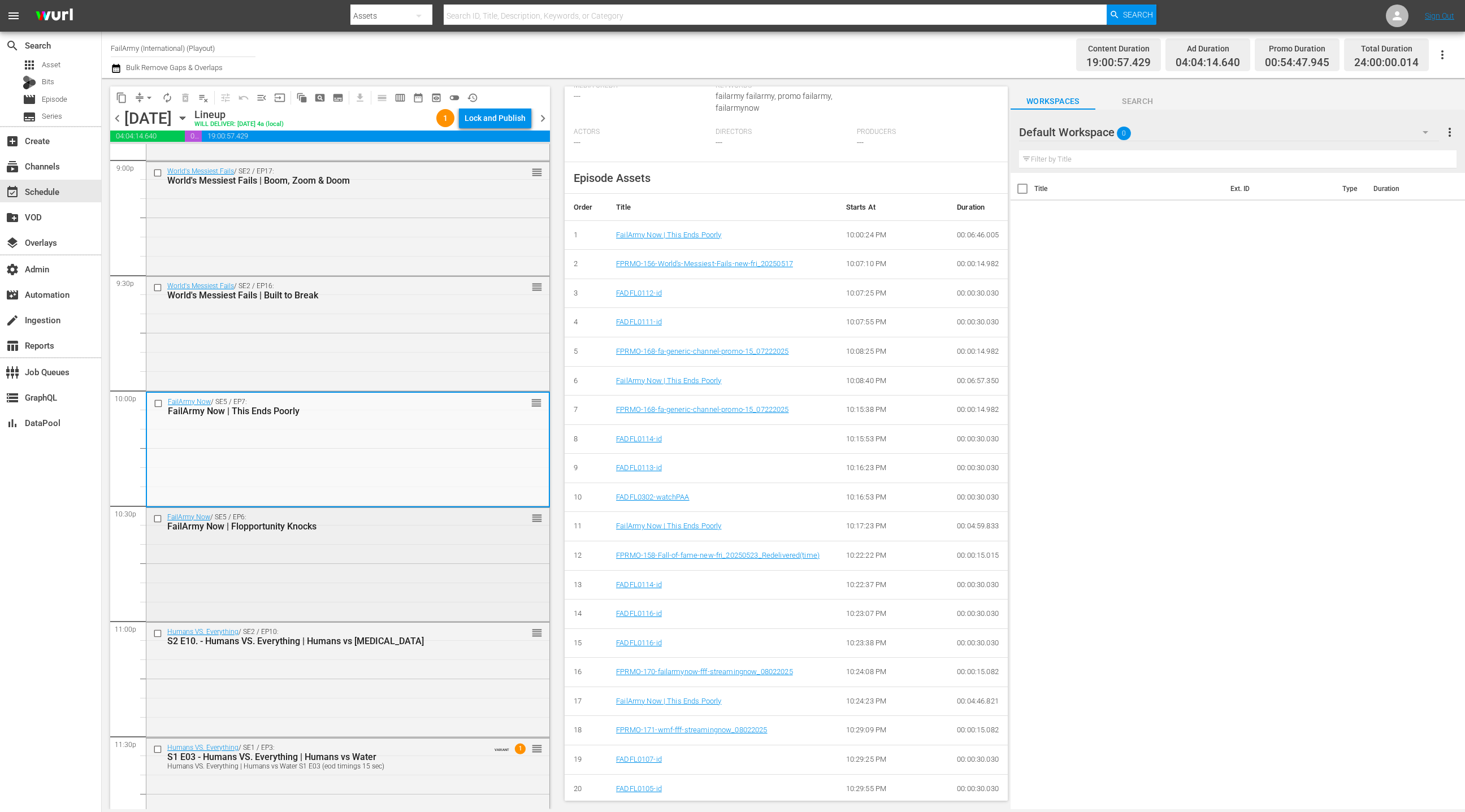
click at [425, 592] on div "FailArmy Now / SE5 / EP6: FailArmy Now | Flopportunity Knocks reorder" at bounding box center [348, 564] width 403 height 112
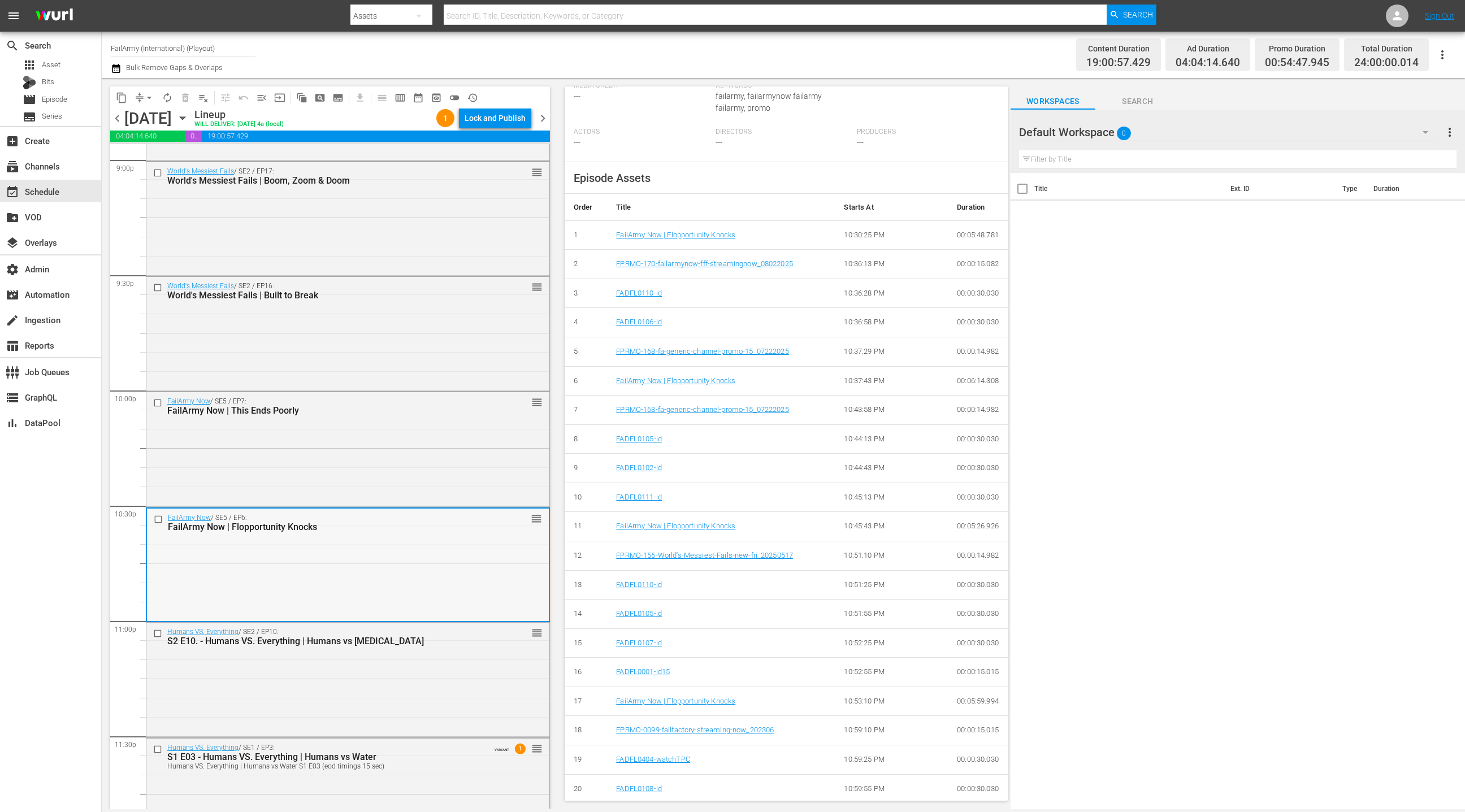
scroll to position [4868, 0]
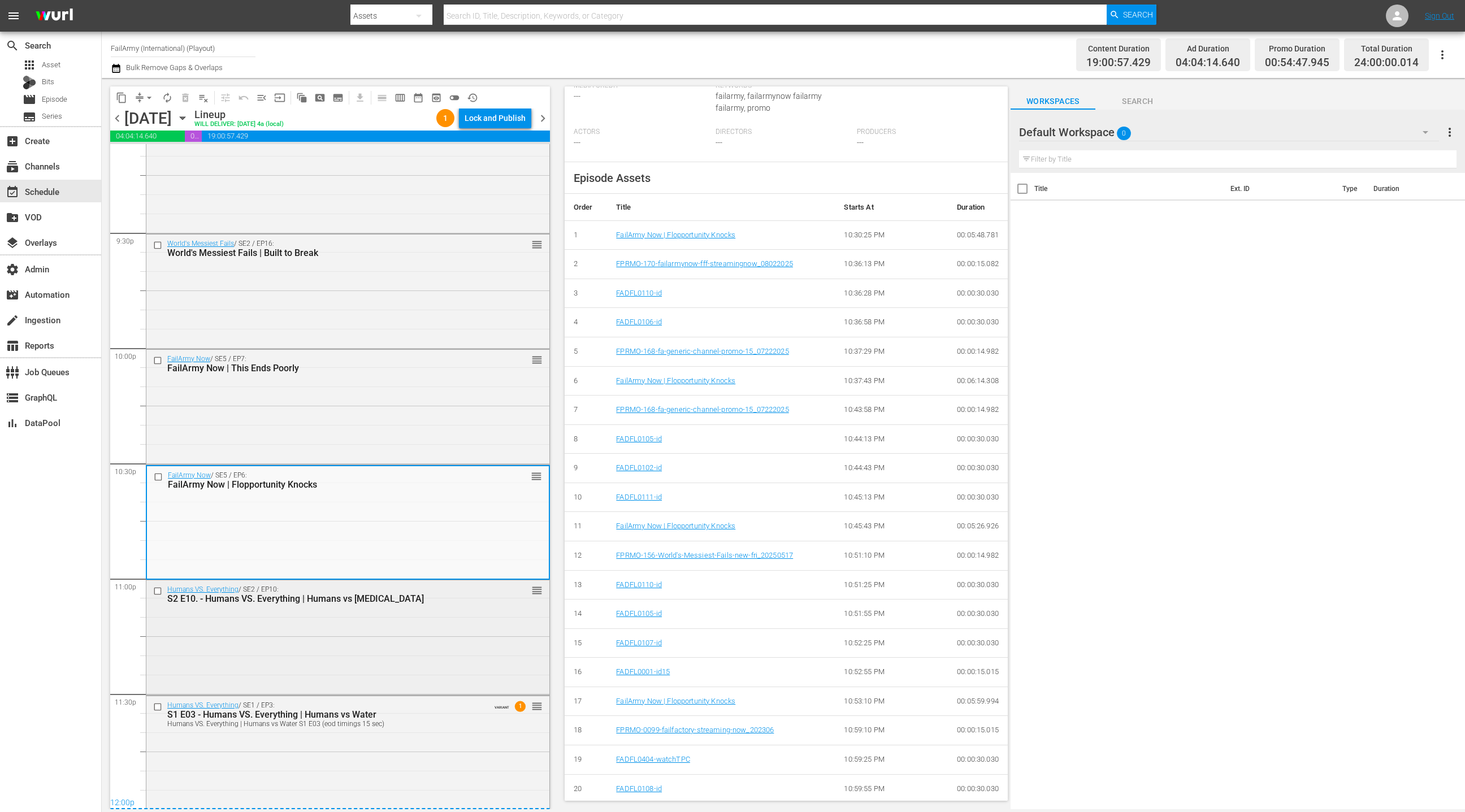
click at [480, 606] on div "Humans VS. Everything / SE2 / EP10: S2 E10. - Humans VS. Everything | Humans vs…" at bounding box center [348, 594] width 403 height 28
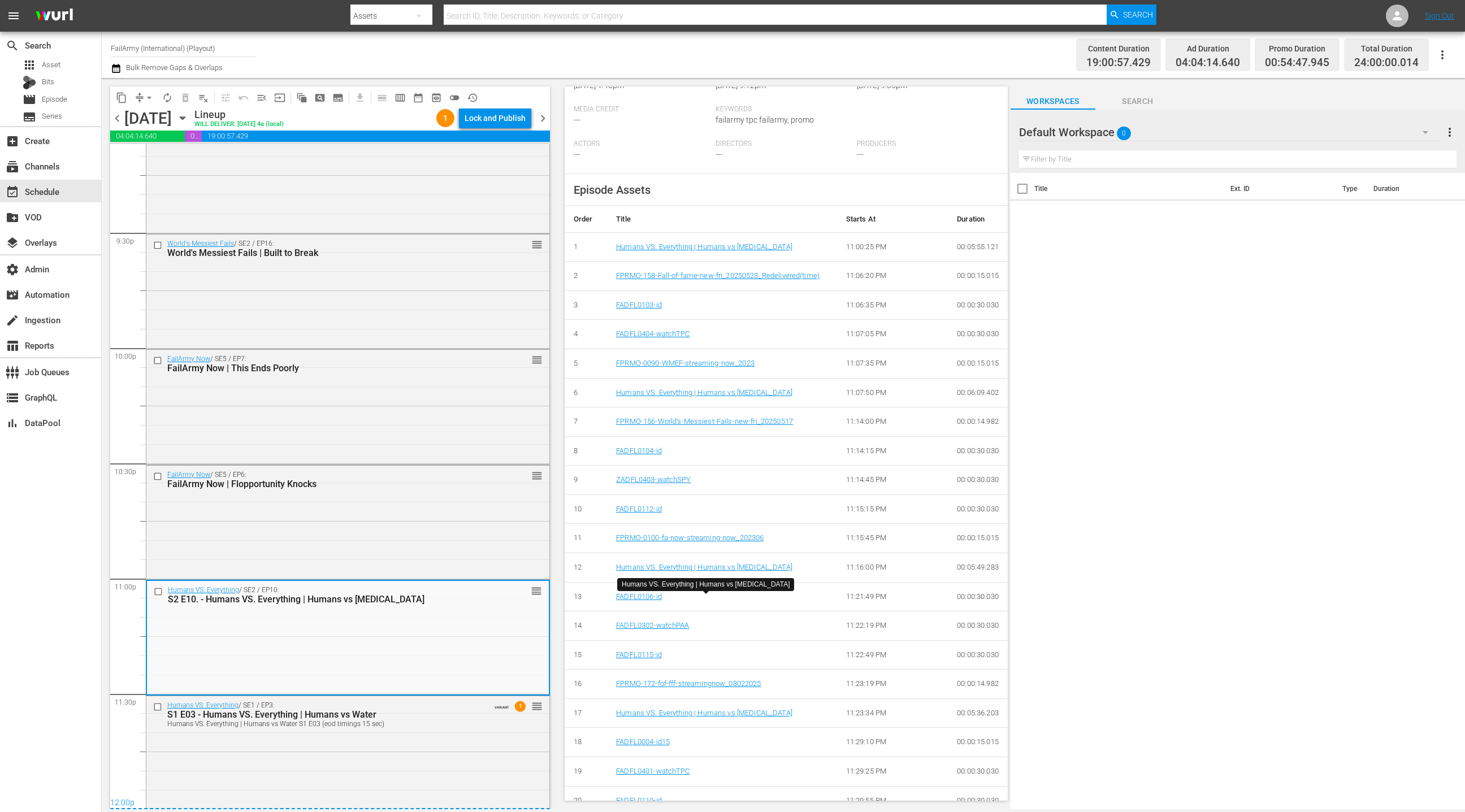
scroll to position [290, 0]
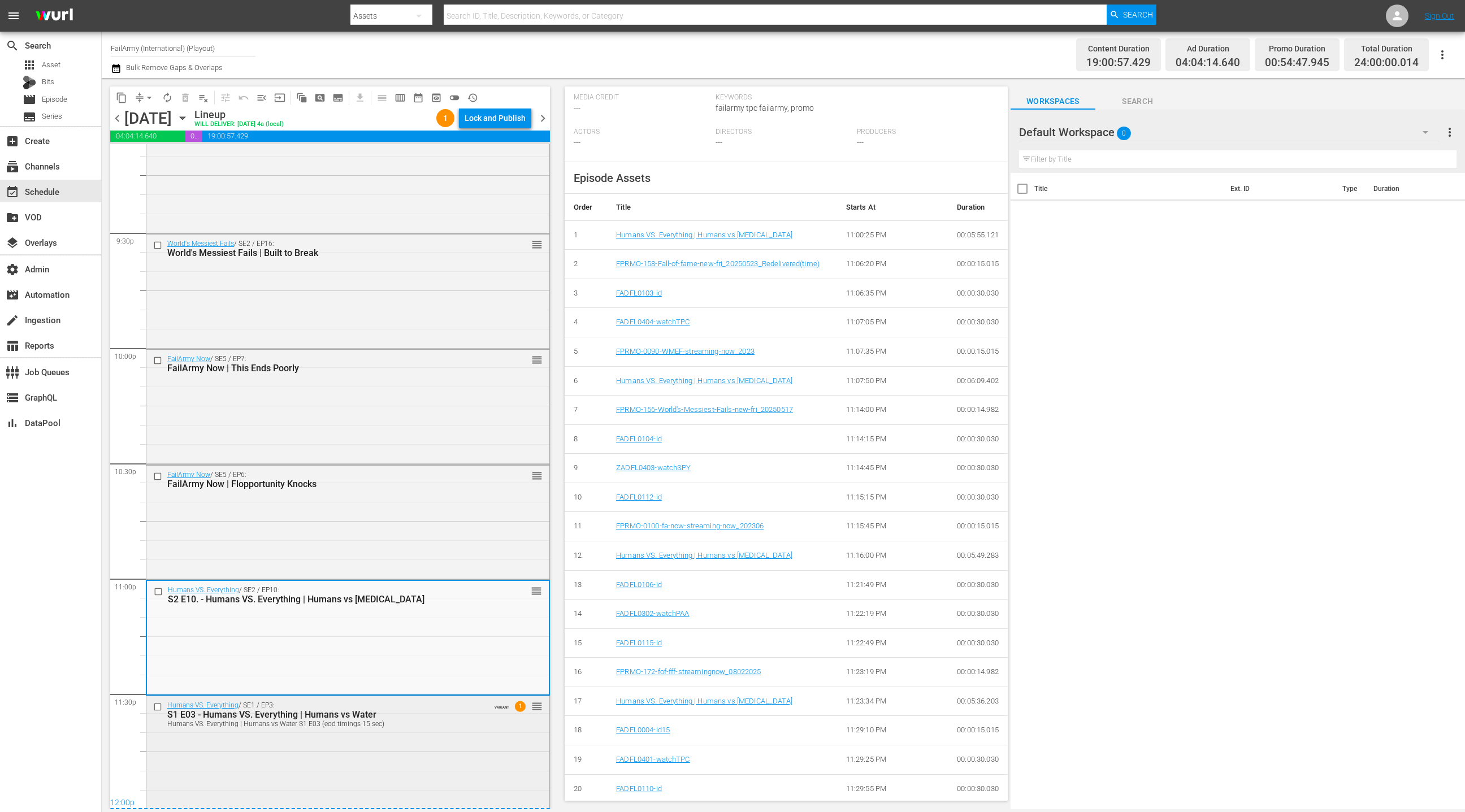
click at [410, 762] on div "Humans VS. Everything / SE1 / EP3: S1 E03 - Humans VS. Everything | Humans vs W…" at bounding box center [348, 751] width 403 height 111
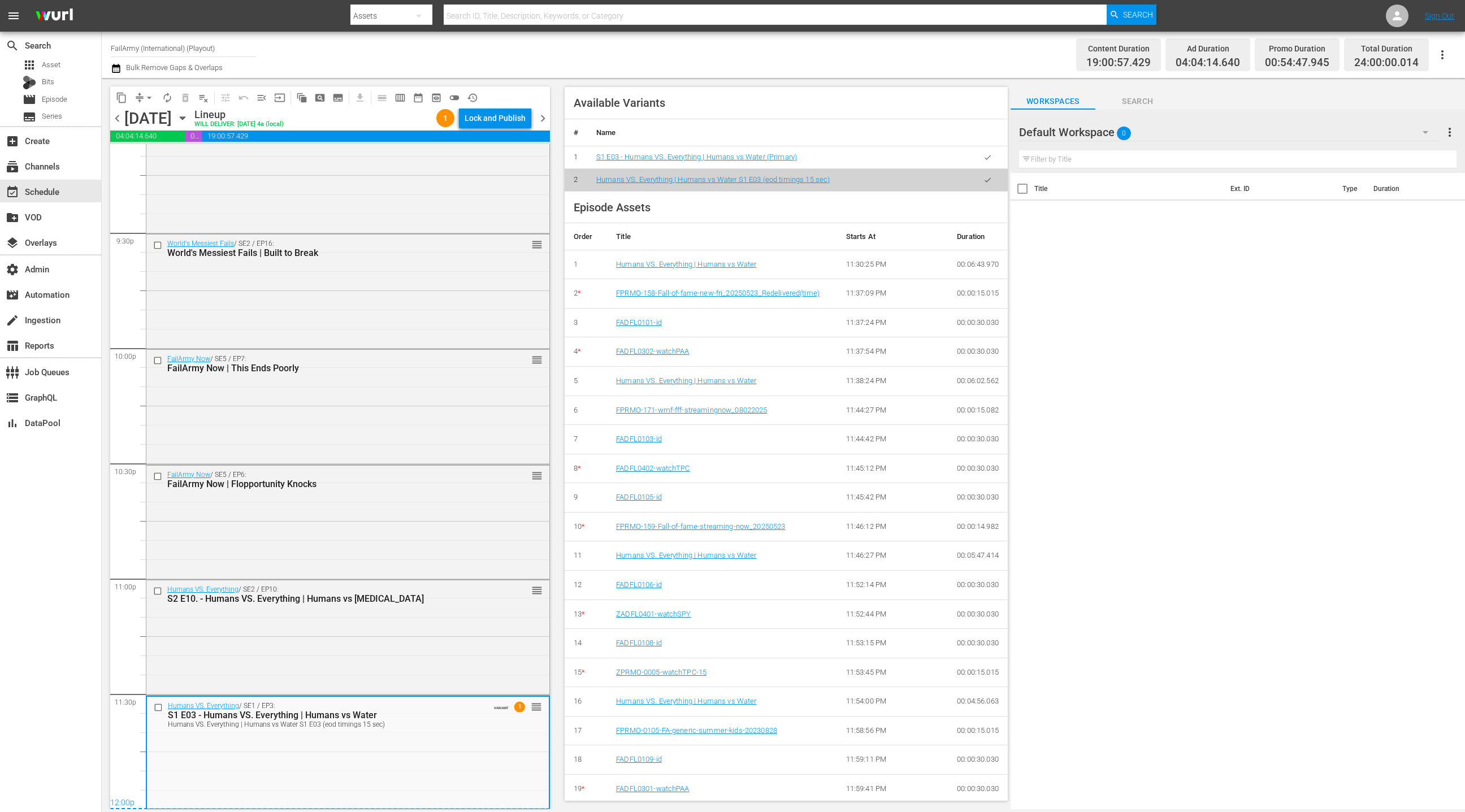
scroll to position [0, 0]
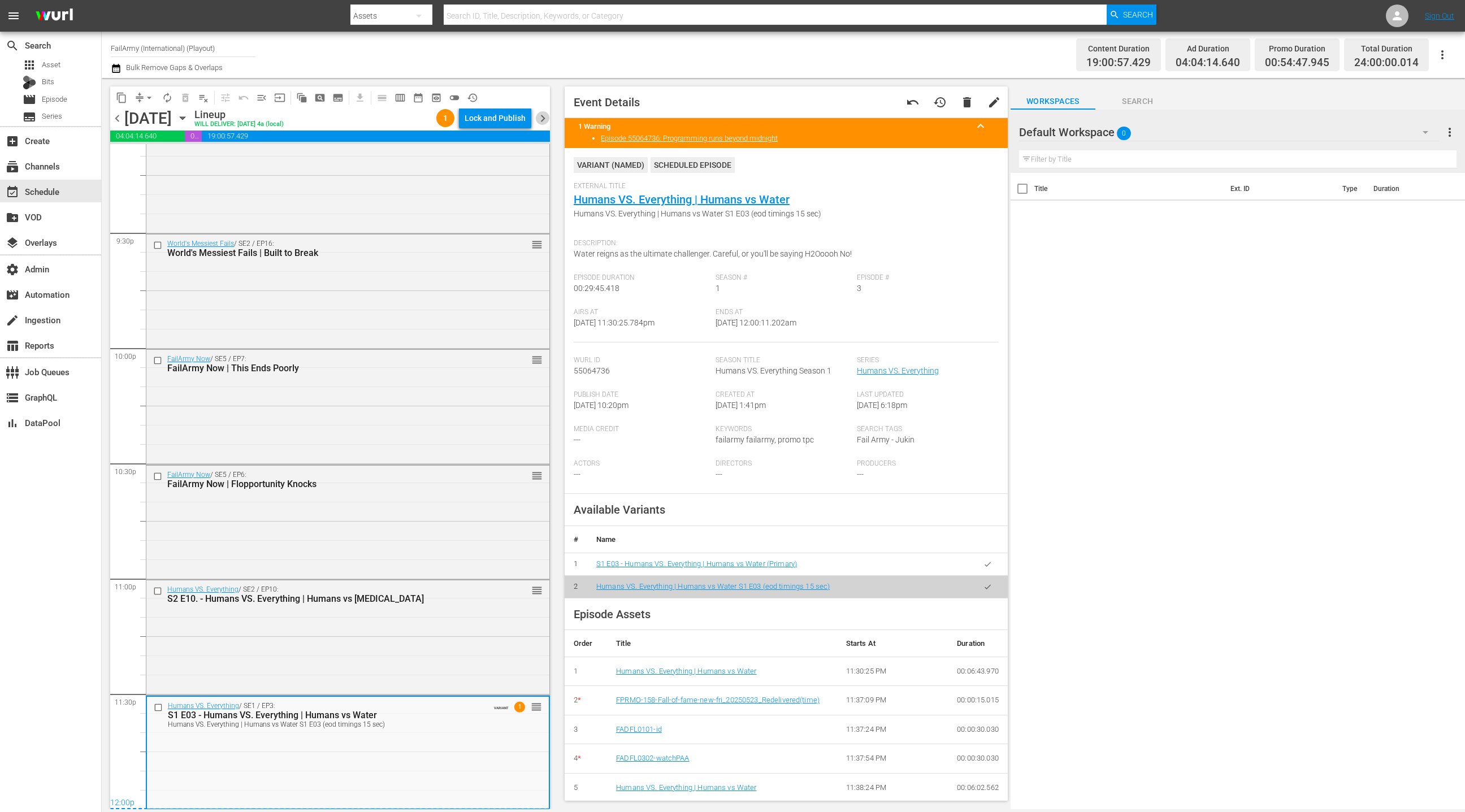
click at [543, 117] on span "chevron_right" at bounding box center [543, 118] width 14 height 14
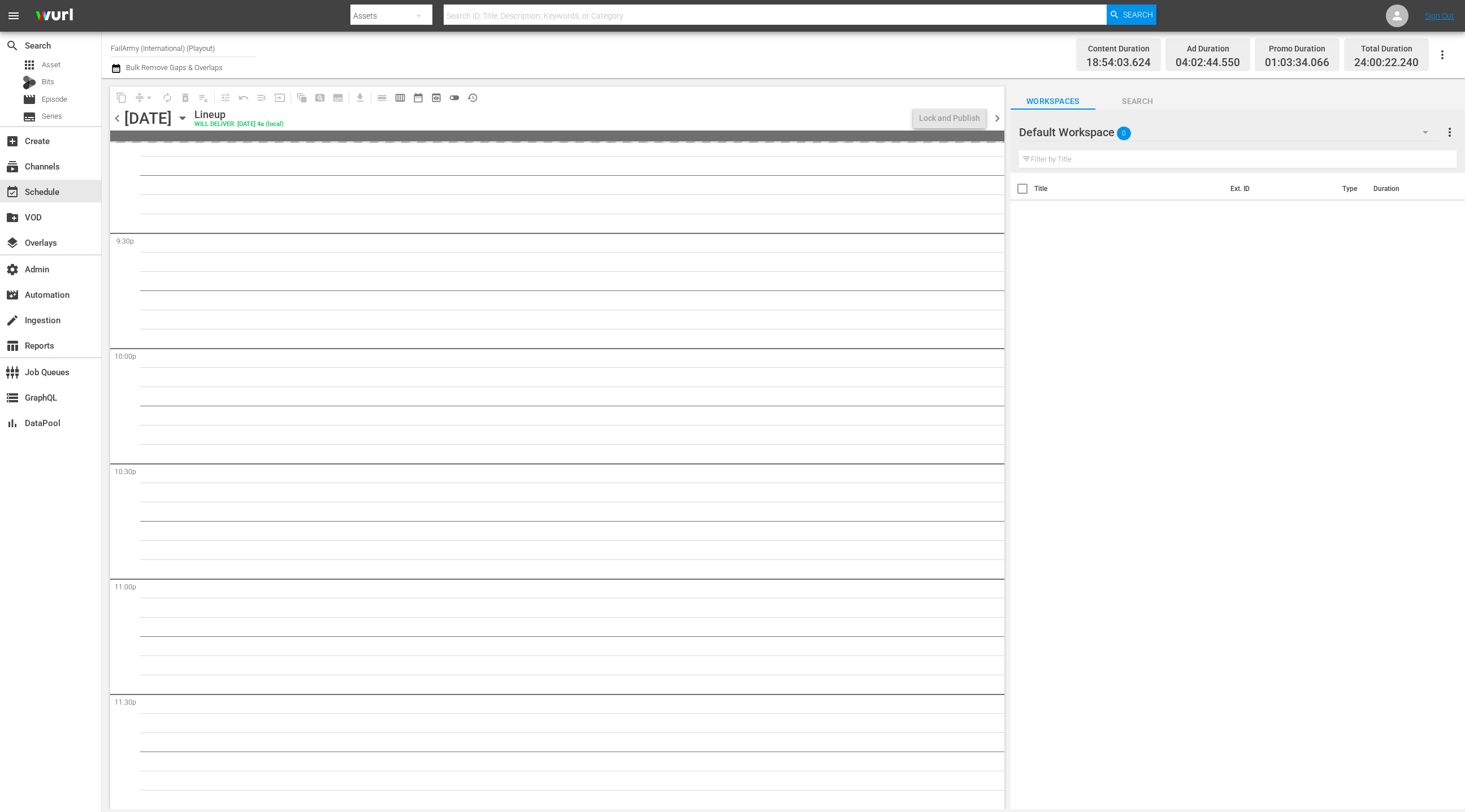
scroll to position [4696, 0]
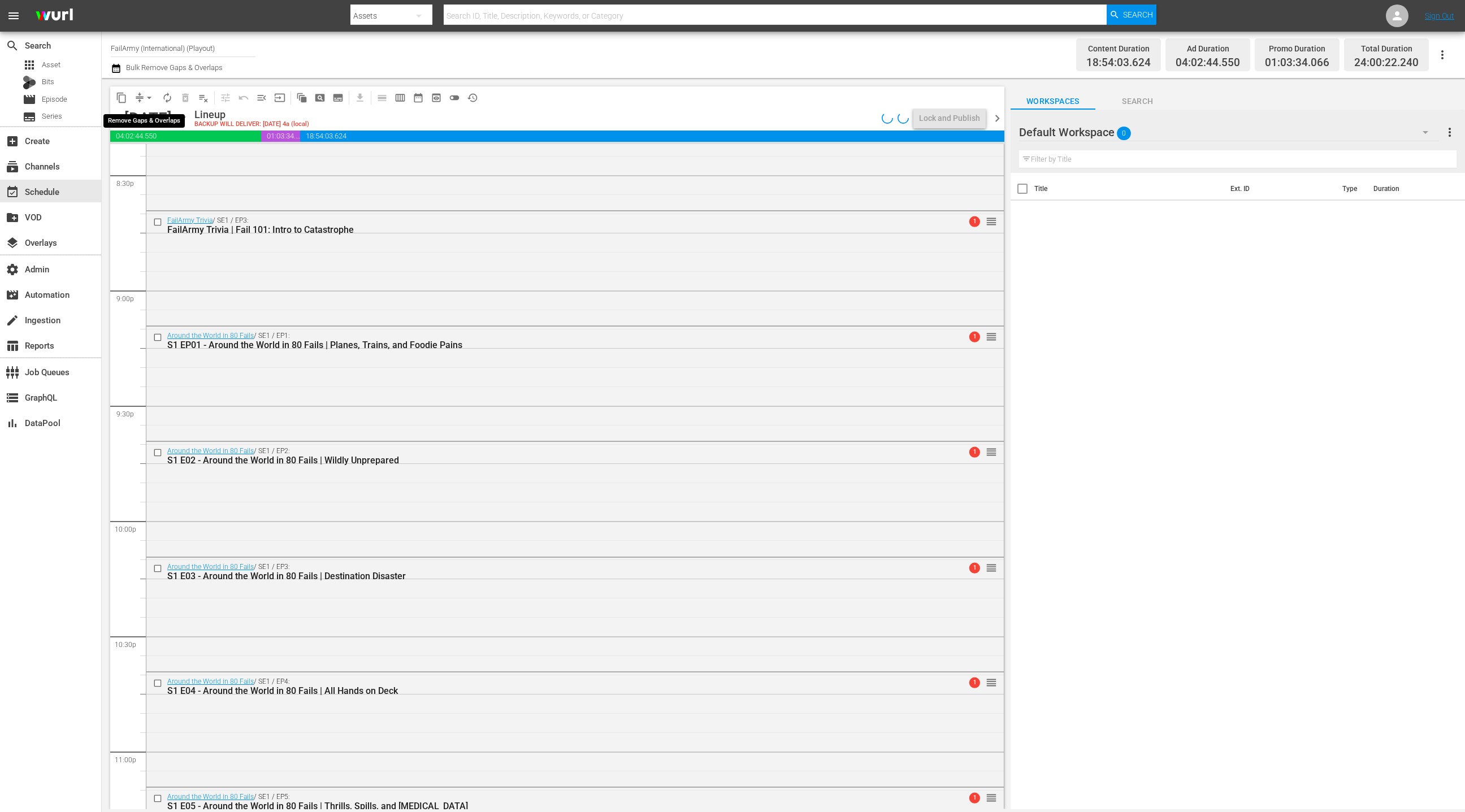
click at [147, 96] on span "arrow_drop_down" at bounding box center [149, 98] width 12 height 12
click at [162, 159] on li "Align to End of Previous Day" at bounding box center [149, 157] width 119 height 18
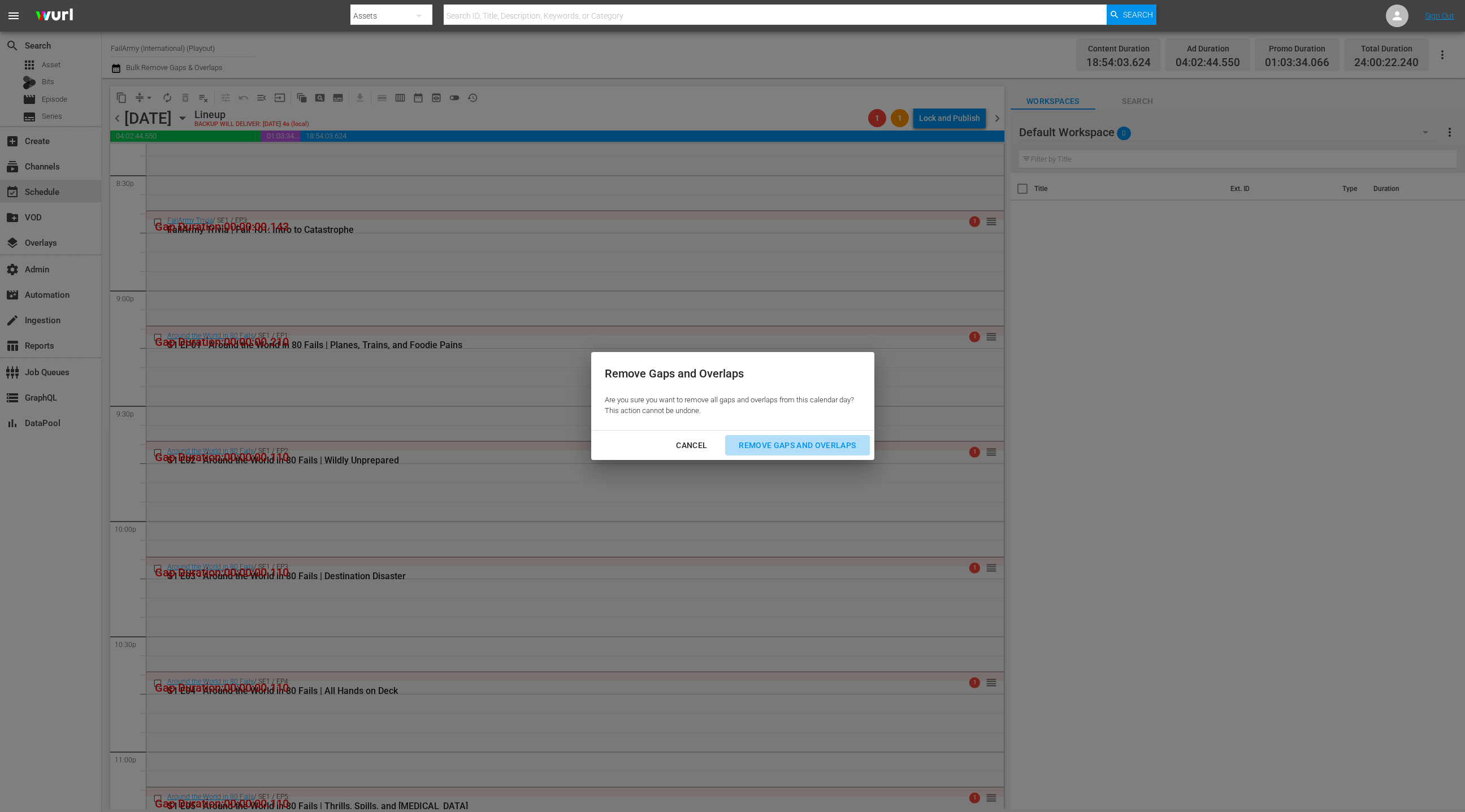
drag, startPoint x: 819, startPoint y: 440, endPoint x: 814, endPoint y: 436, distance: 6.4
click at [819, 440] on div "Remove Gaps and Overlaps" at bounding box center [798, 446] width 135 height 14
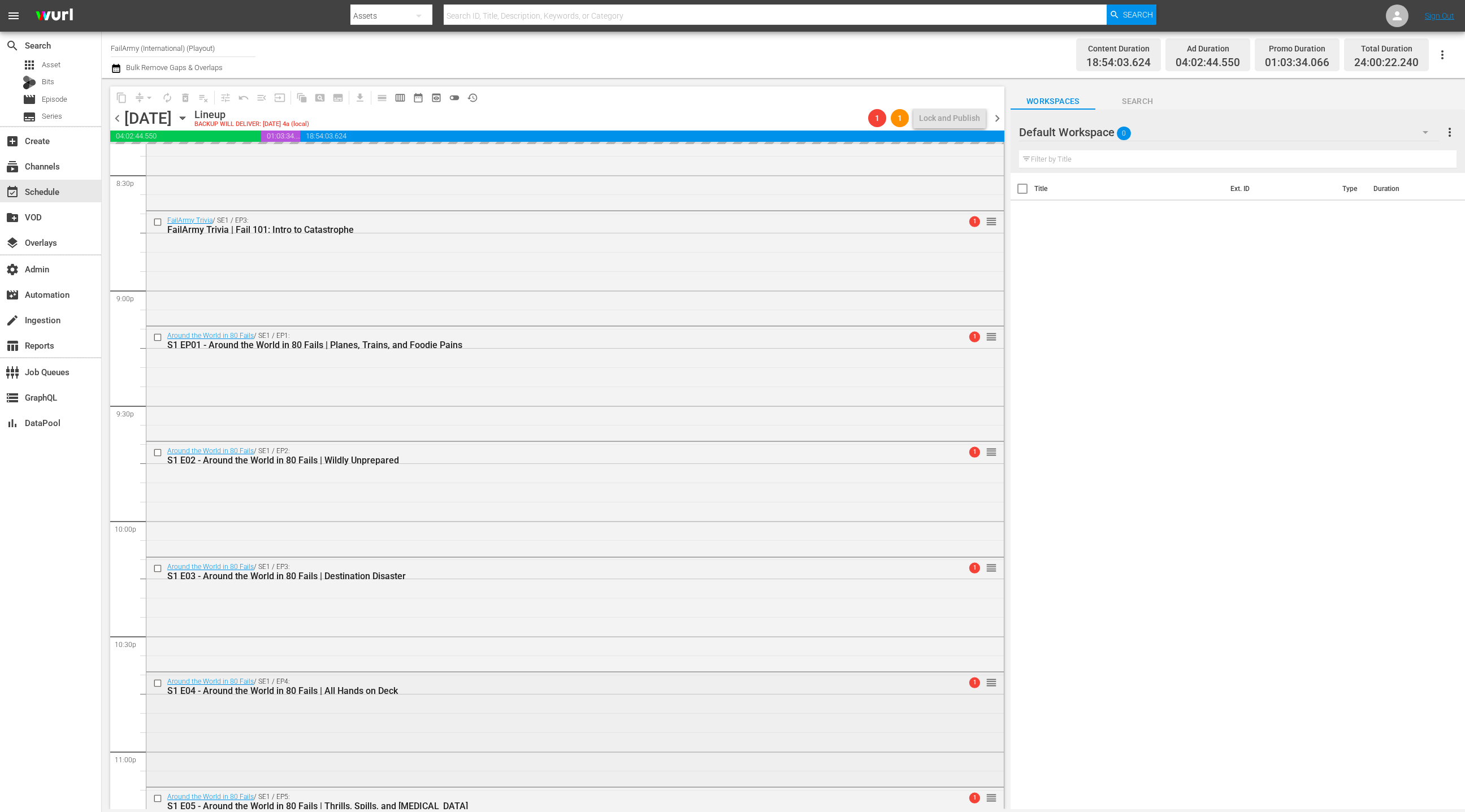
scroll to position [4904, 0]
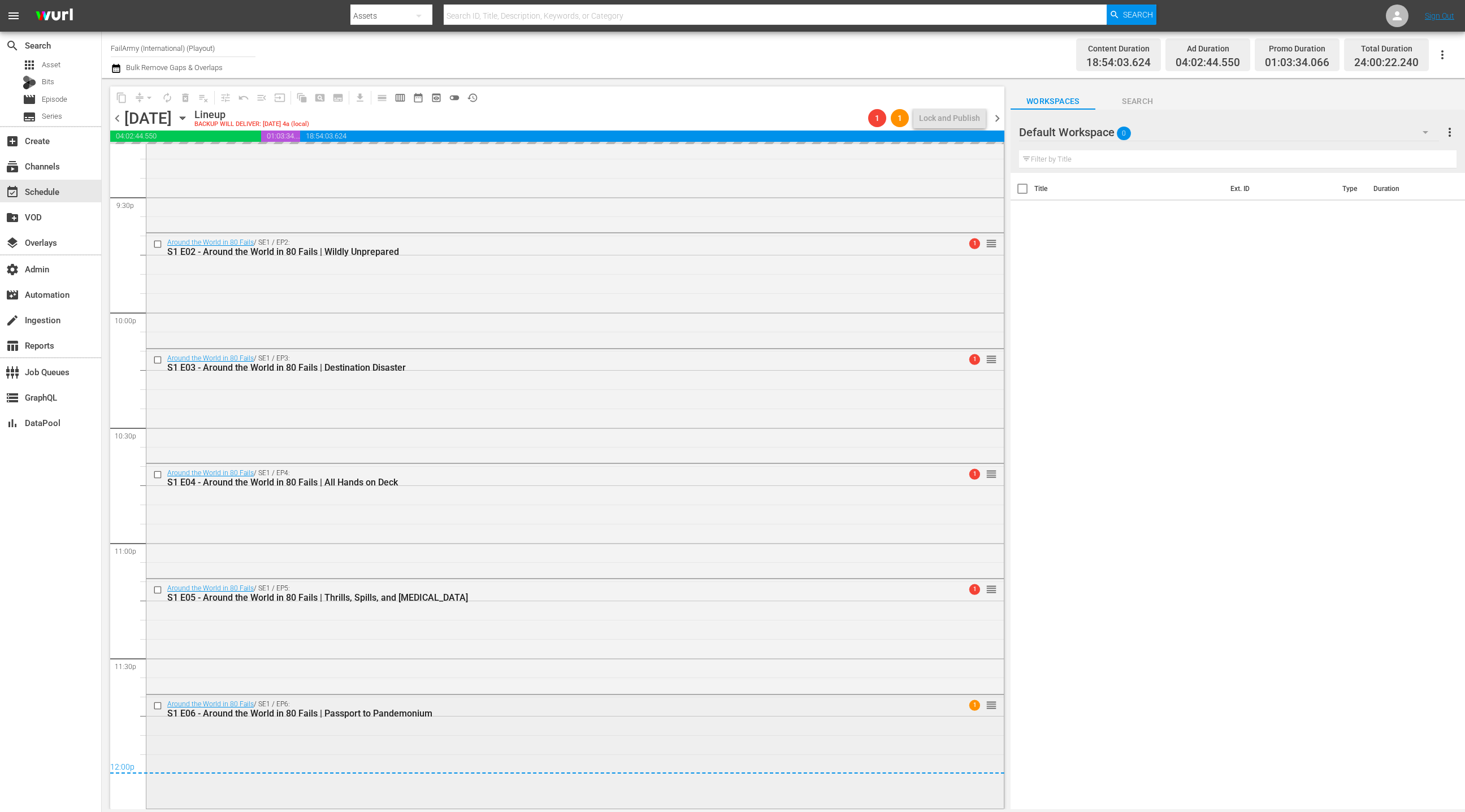
click at [410, 742] on div "Around the World in 80 Fails / SE1 / EP6: S1 E06 - Around the World in 80 Fails…" at bounding box center [575, 751] width 857 height 112
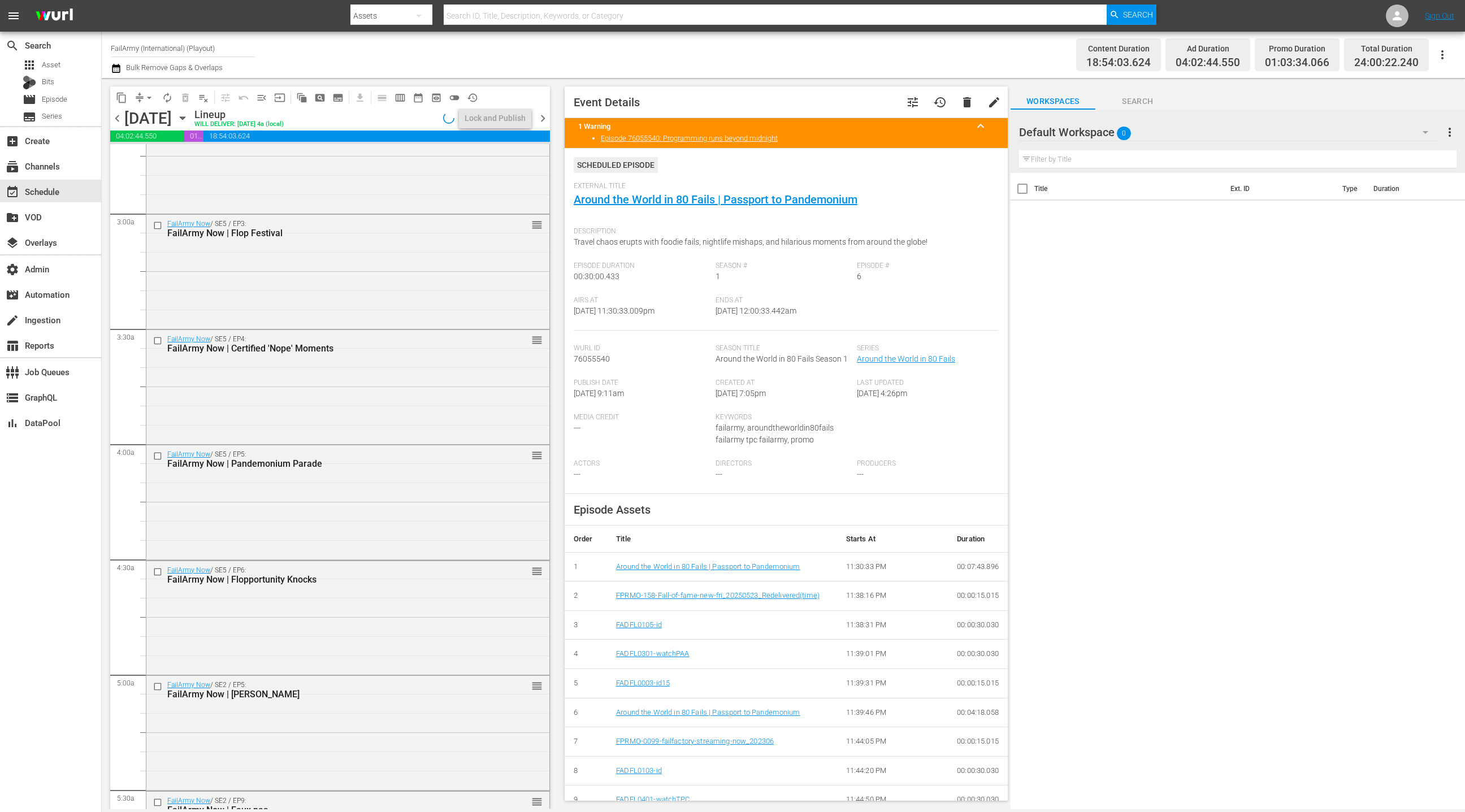
scroll to position [0, 0]
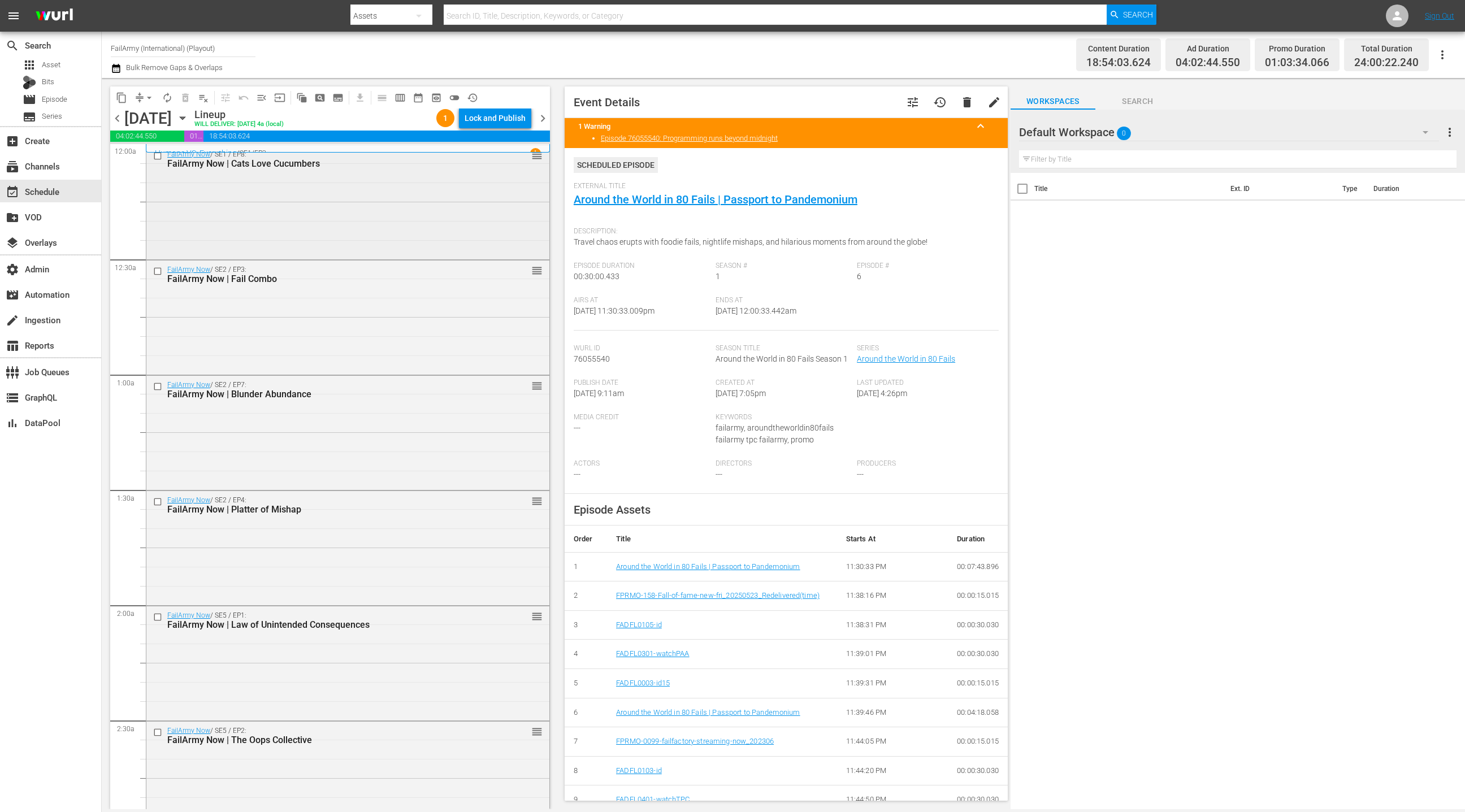
click at [387, 192] on div "FailArmy Now / SE1 / EP8: FailArmy Now | Cats Love Cucumbers reorder" at bounding box center [348, 202] width 403 height 112
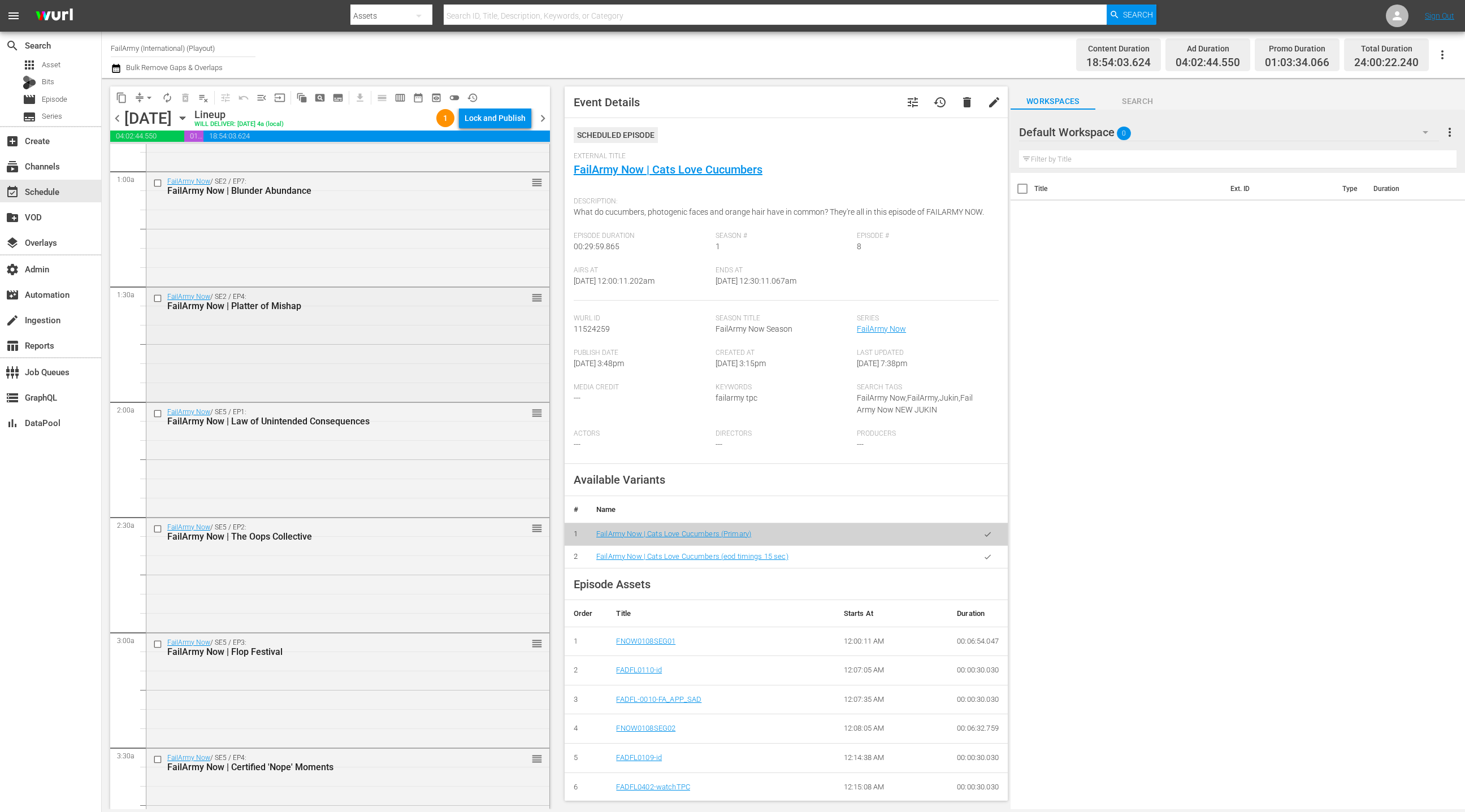
scroll to position [416, 0]
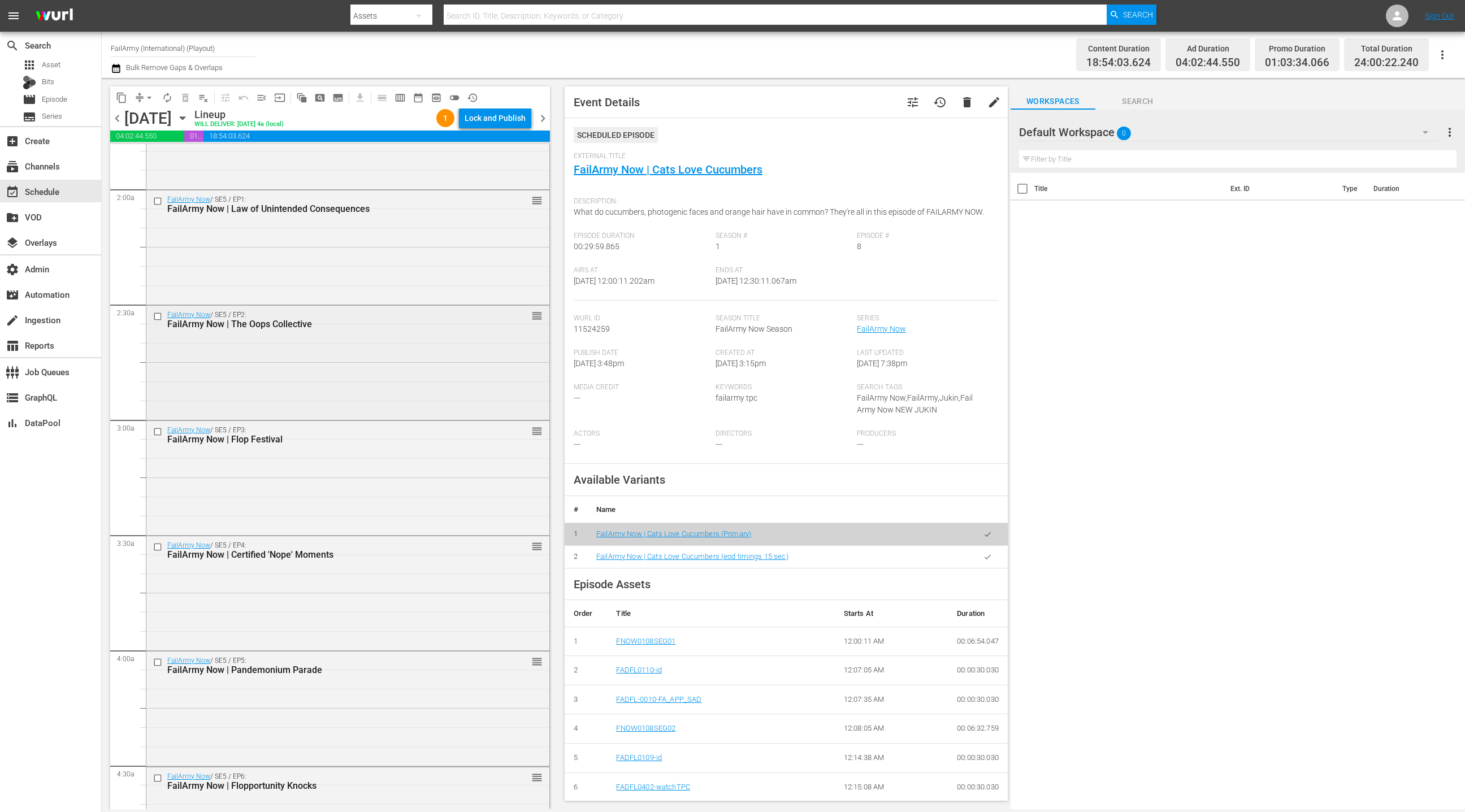
click at [392, 306] on div "FailArmy Now / SE5 / EP2: FailArmy Now | The Oops Collective reorder" at bounding box center [348, 319] width 403 height 28
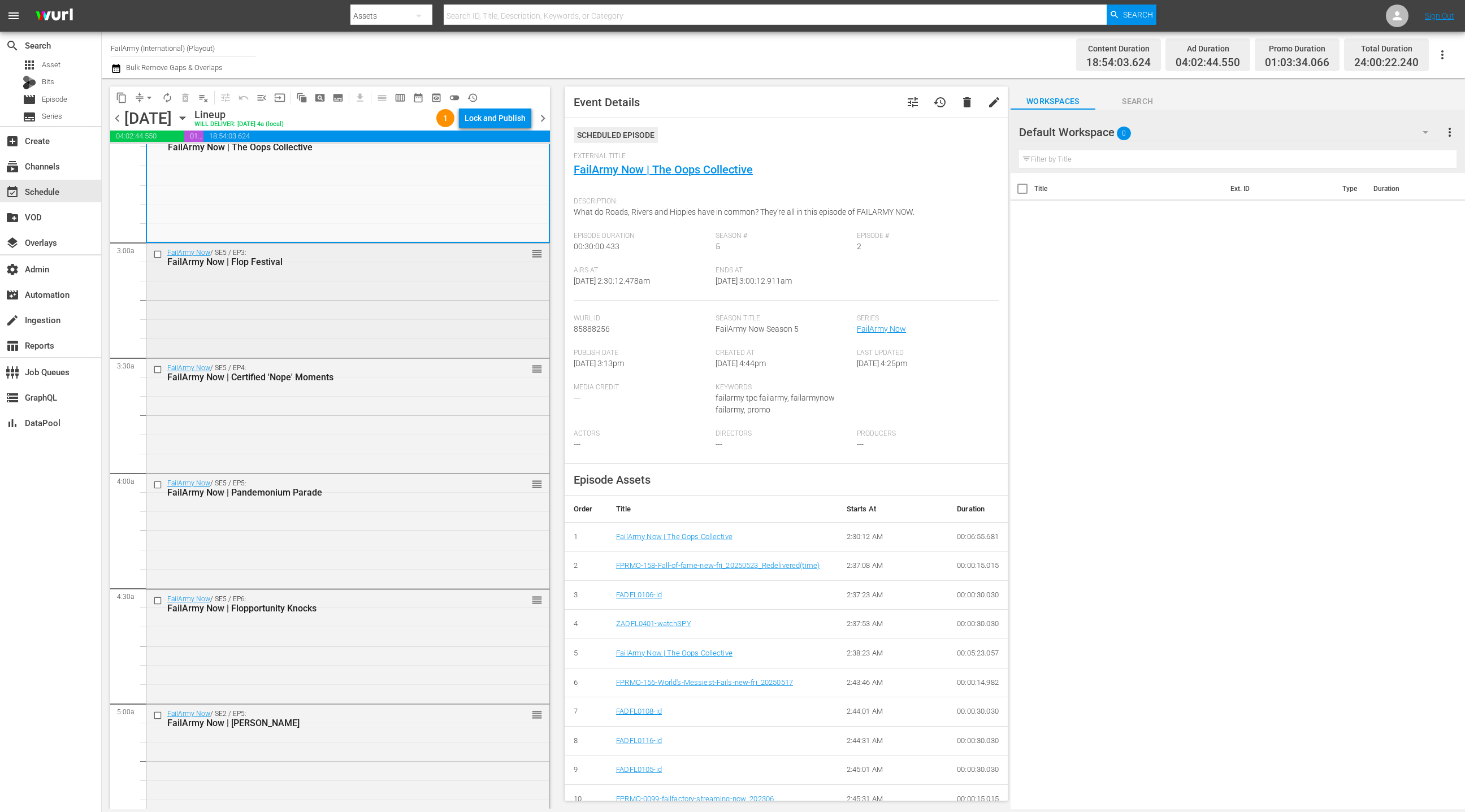
scroll to position [597, 0]
click at [396, 336] on div "FailArmy Now / SE5 / EP3: FailArmy Now | Flop Festival reorder" at bounding box center [348, 295] width 403 height 112
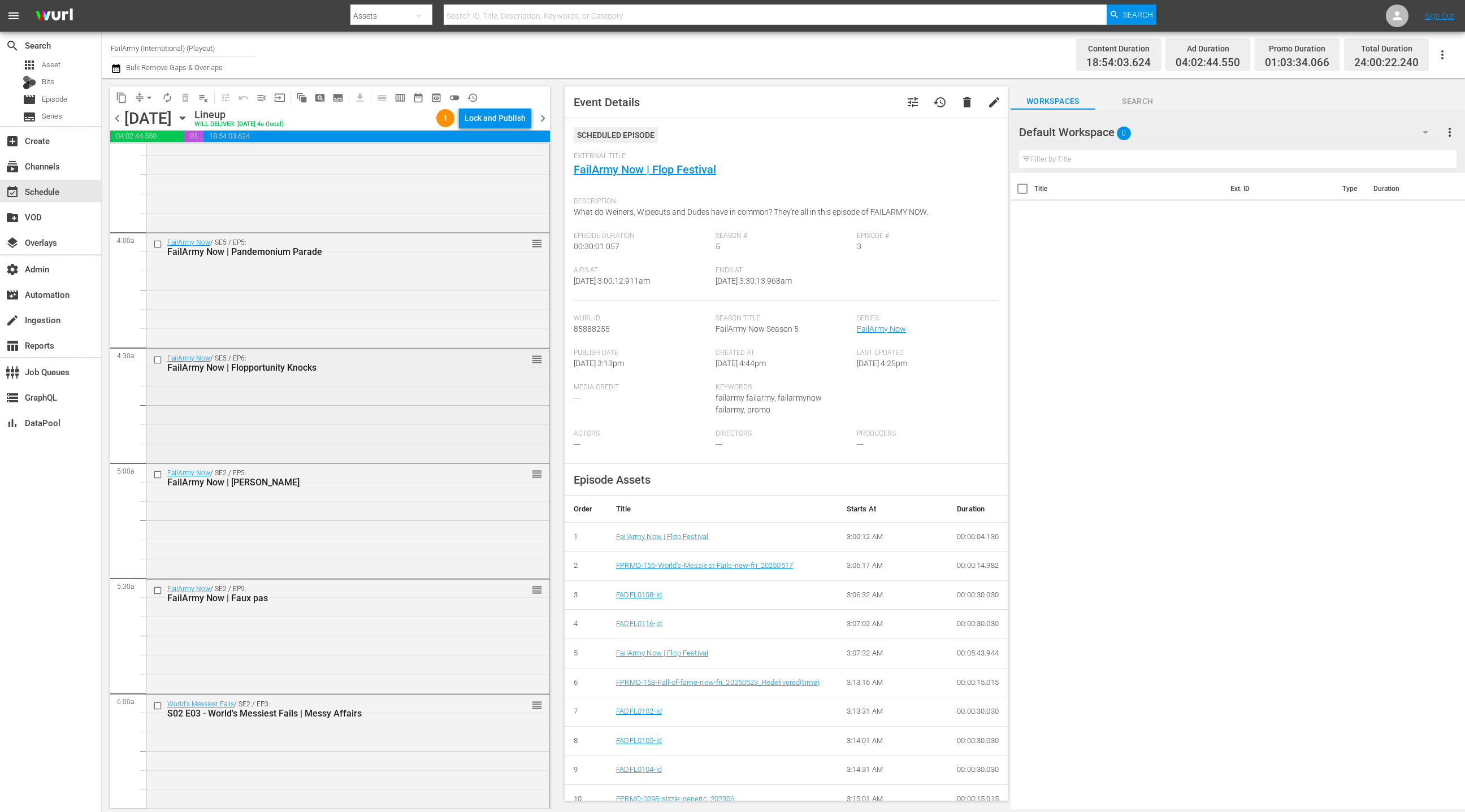
scroll to position [854, 0]
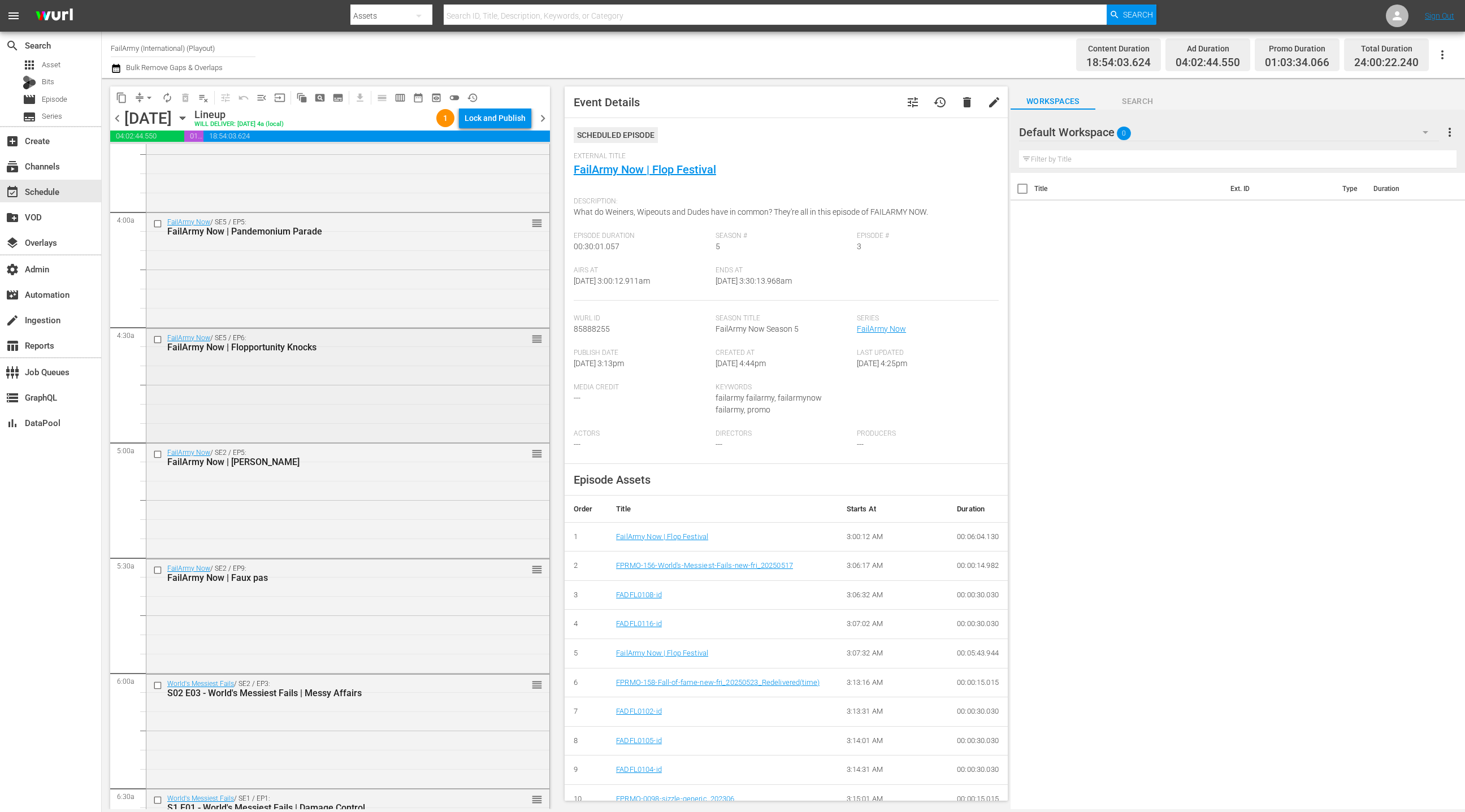
click at [396, 336] on div "FailArmy Now / SE5 / EP6: FailArmy Now | Flopportunity Knocks" at bounding box center [328, 342] width 322 height 18
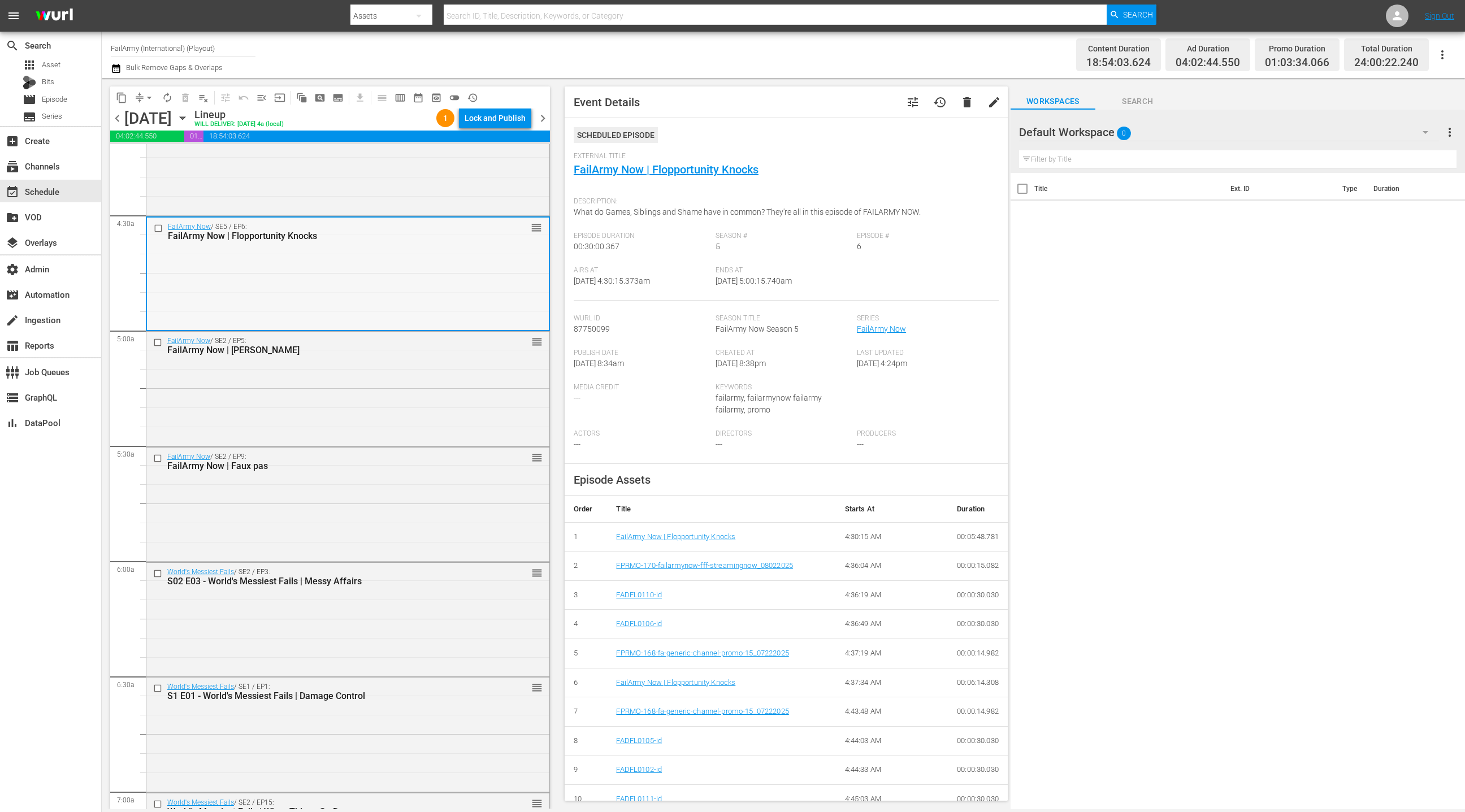
scroll to position [1055, 0]
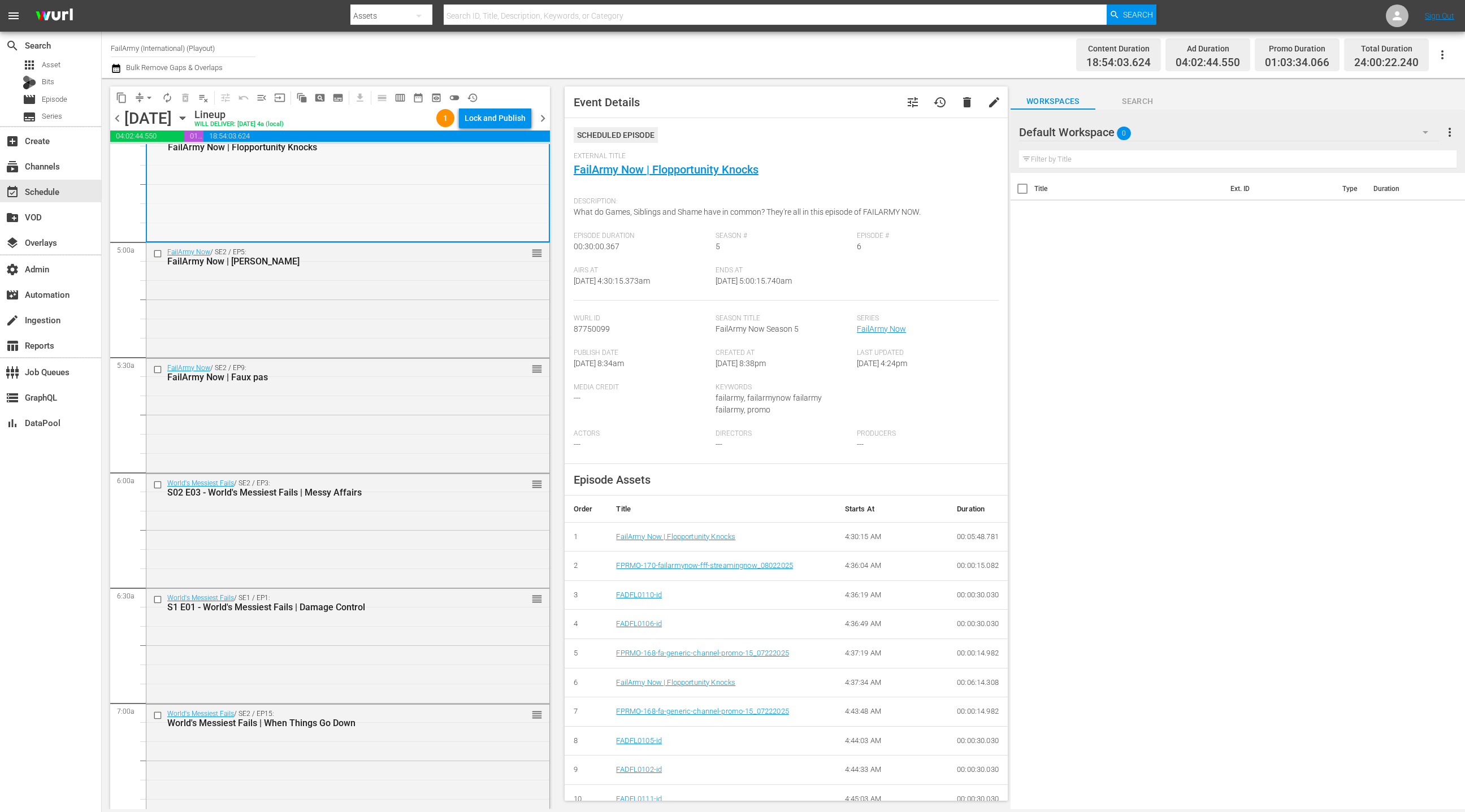
click at [395, 336] on div "FailArmy Now / SE2 / EP5: FailArmy Now | Fail Galore reorder" at bounding box center [348, 299] width 403 height 112
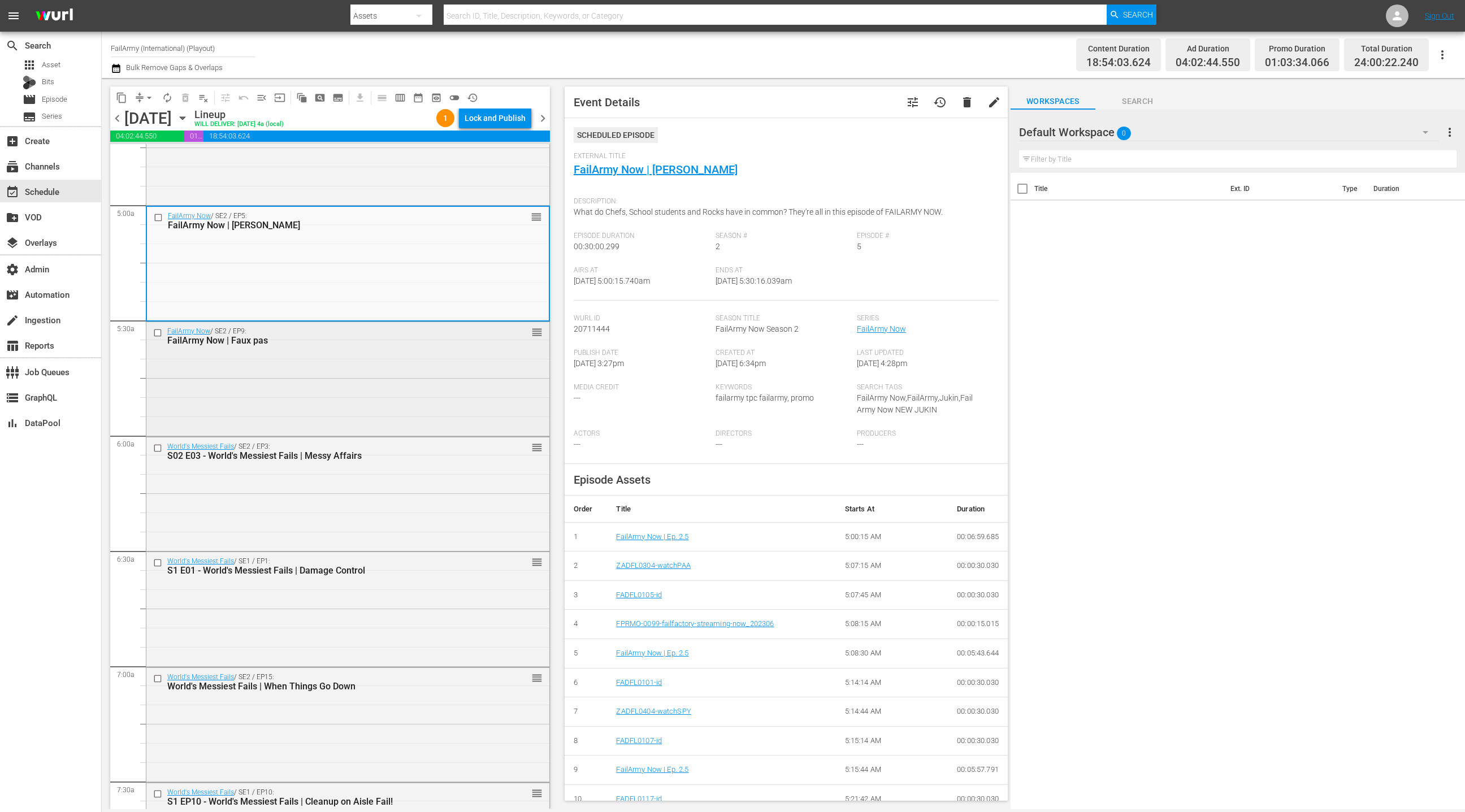
scroll to position [1142, 0]
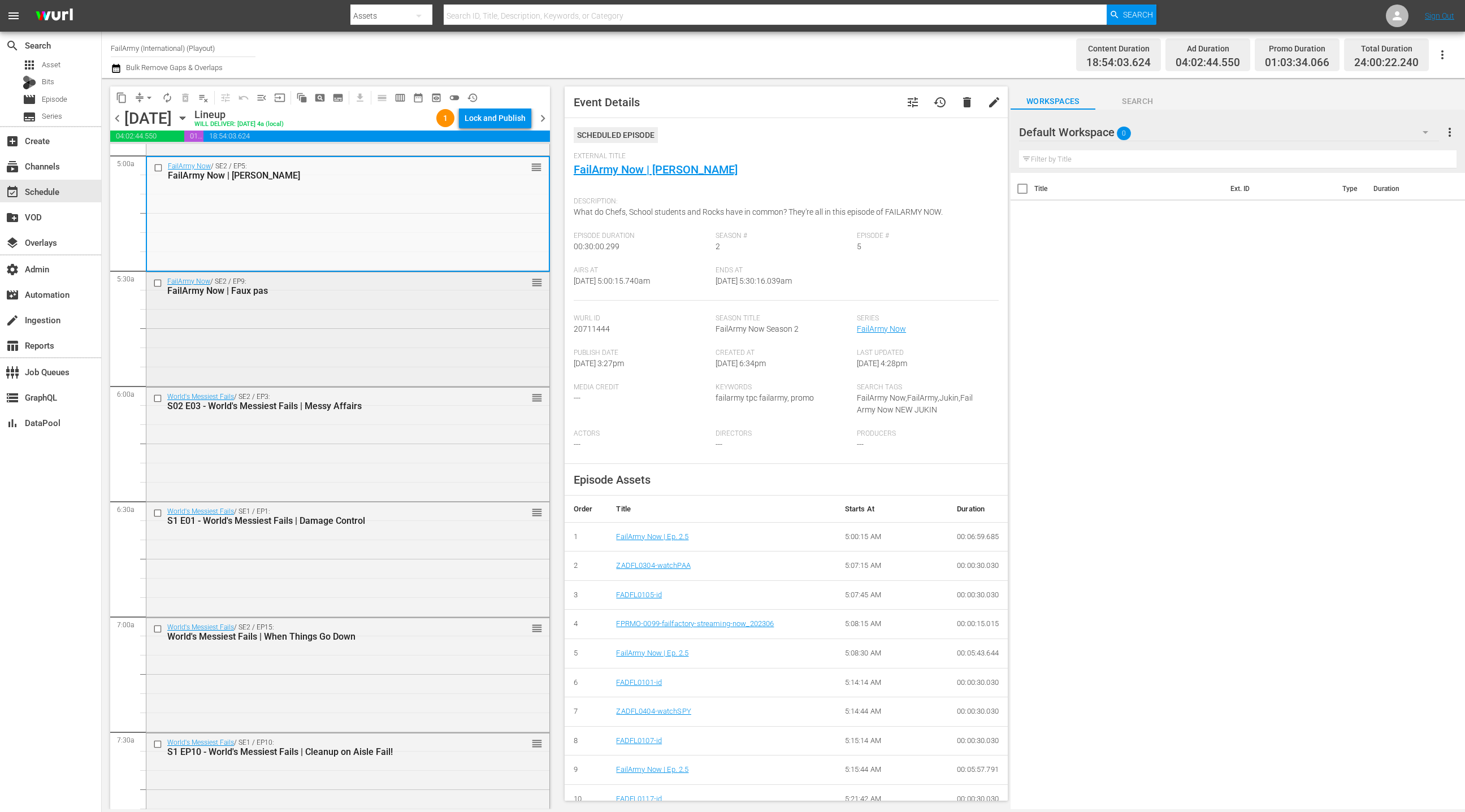
click at [395, 336] on div "FailArmy Now / SE2 / EP9: FailArmy Now | Faux pas reorder" at bounding box center [348, 328] width 403 height 112
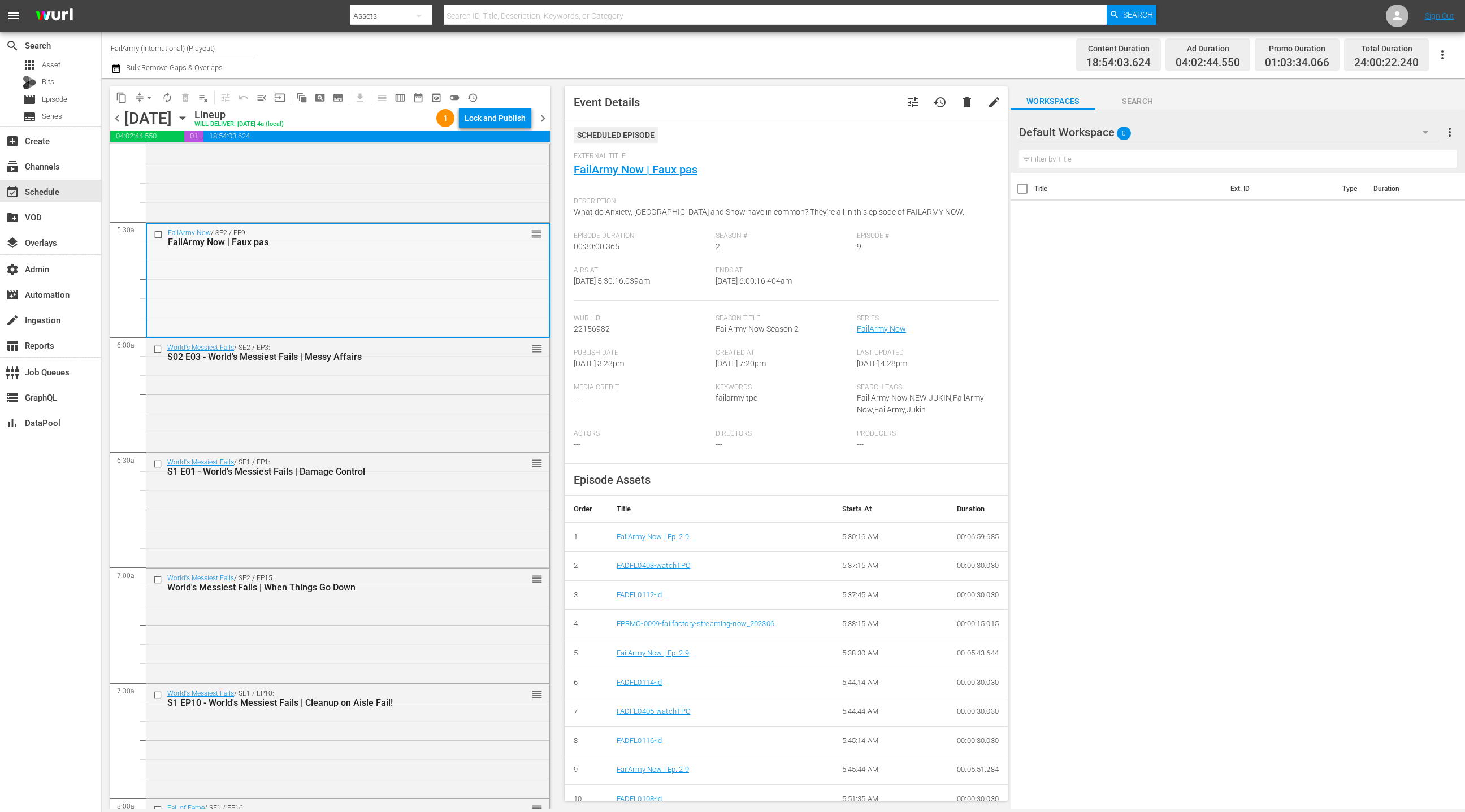
scroll to position [1269, 0]
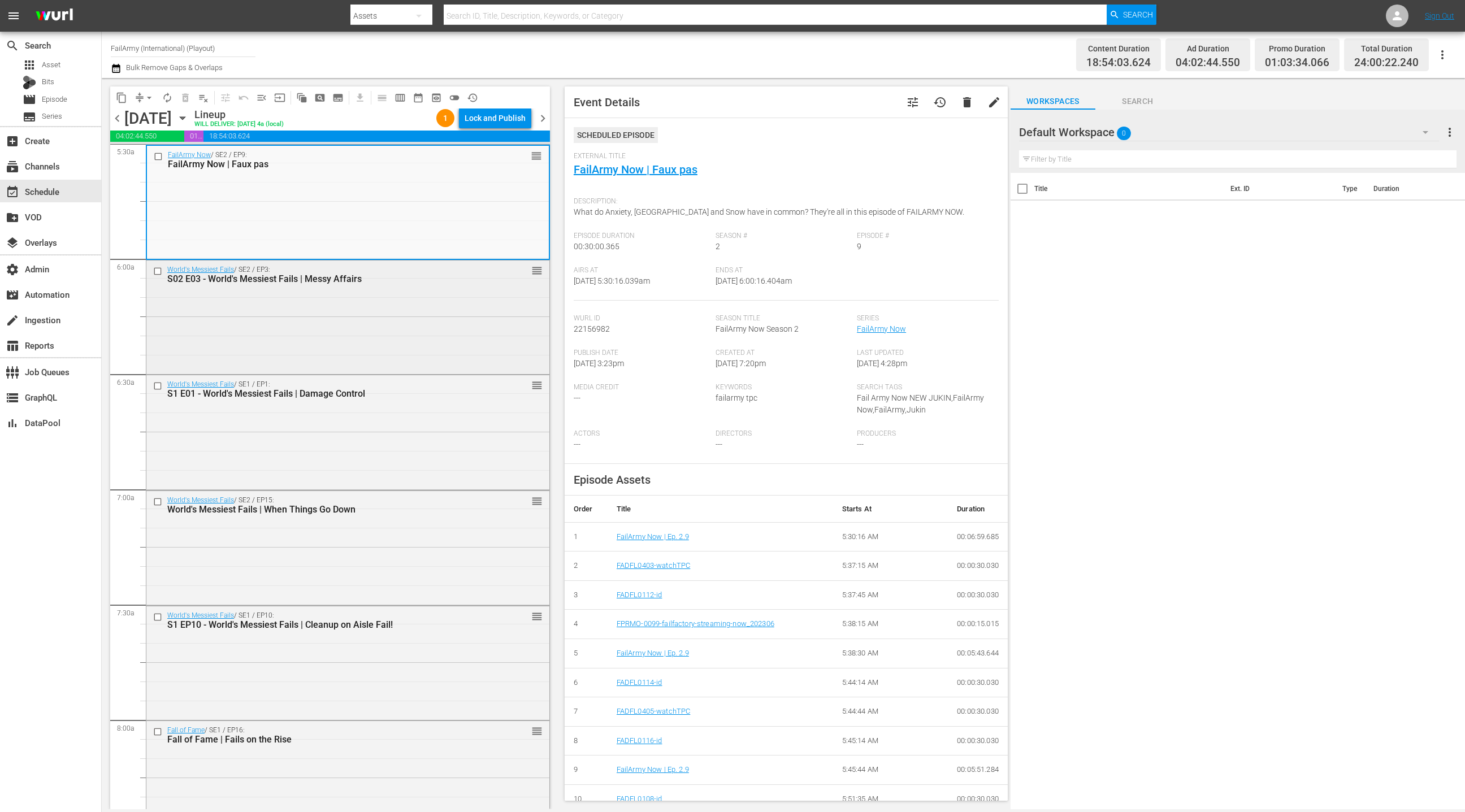
click at [395, 336] on div "World's Messiest Fails / SE2 / EP3: S02 E03 - World's Messiest Fails | Messy Af…" at bounding box center [348, 316] width 403 height 112
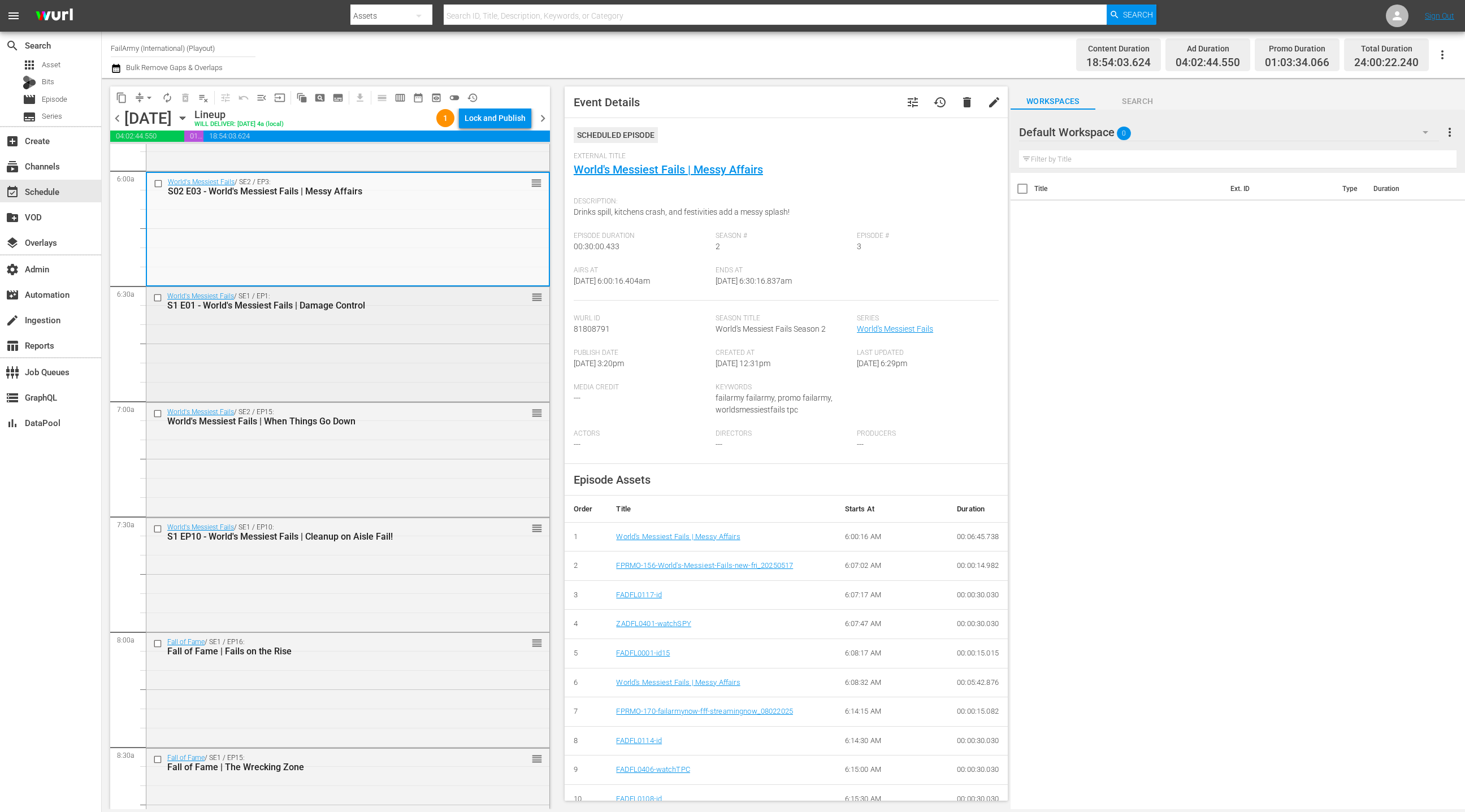
scroll to position [1365, 0]
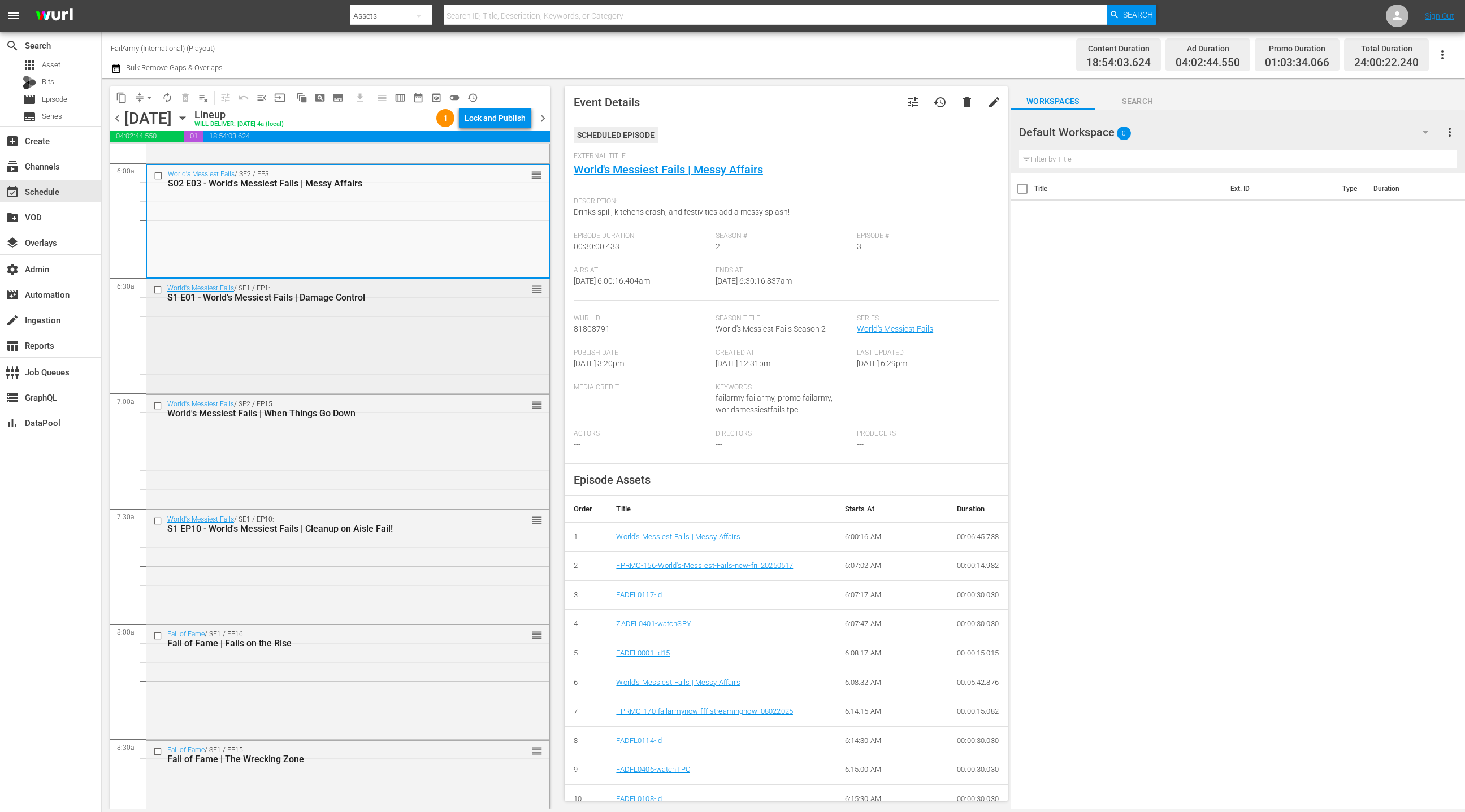
click at [395, 336] on div "World's Messiest Fails / SE1 / EP1: S1 E01 - World's Messiest Fails | Damage Co…" at bounding box center [348, 335] width 403 height 112
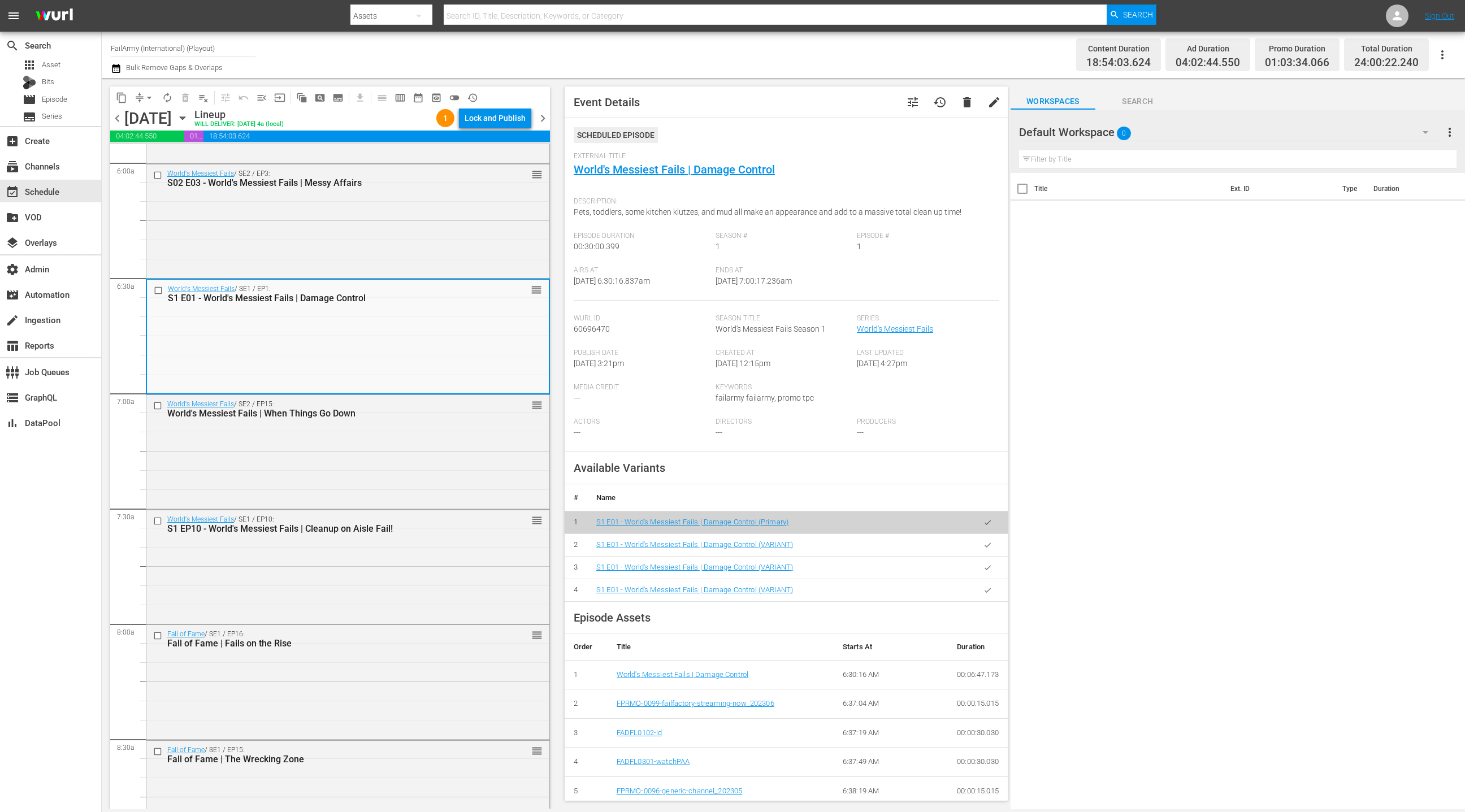
scroll to position [1368, 0]
click at [397, 424] on div "World's Messiest Fails / SE2 / EP15: World's Messiest Fails | When Things Go Do…" at bounding box center [348, 447] width 403 height 112
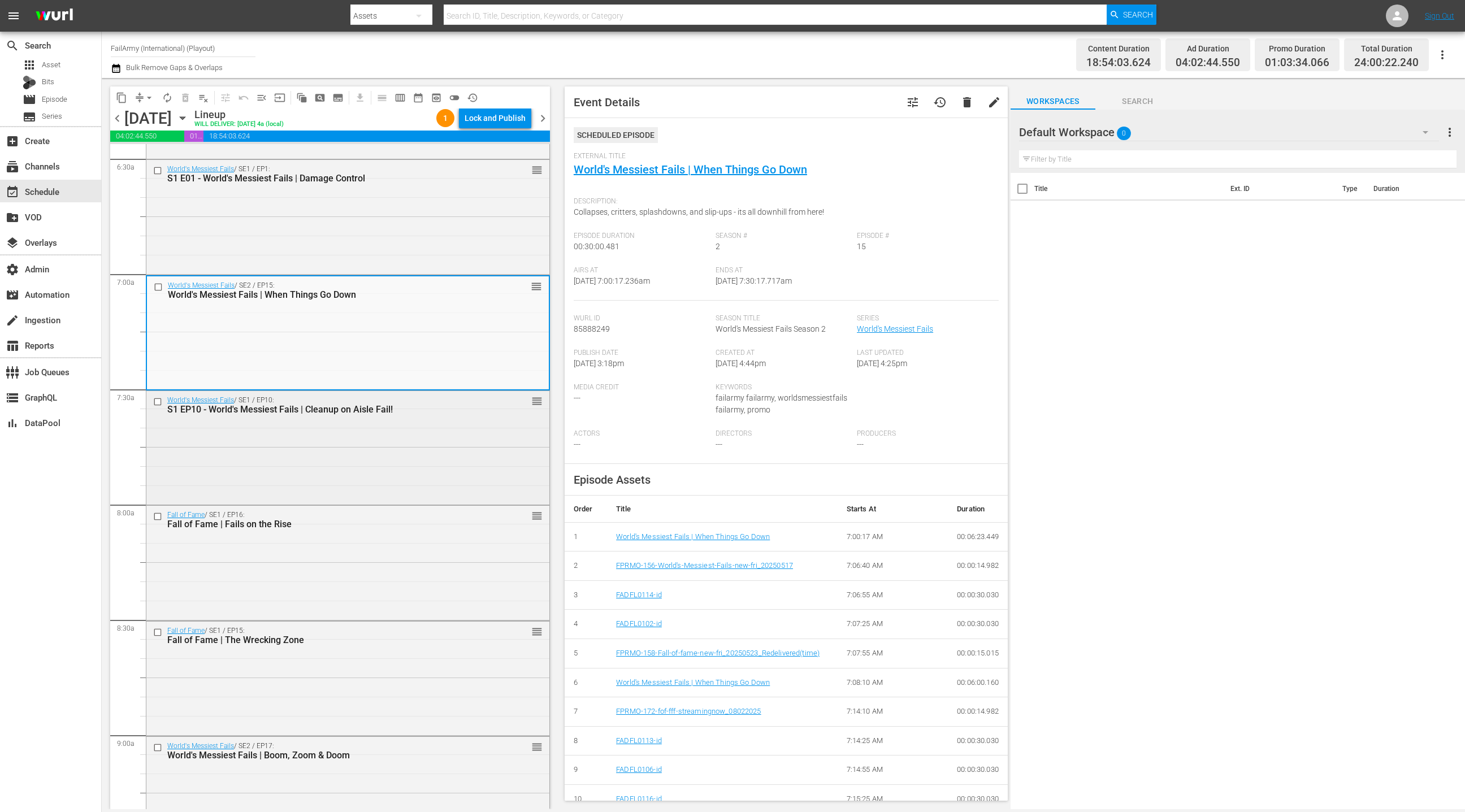
scroll to position [1500, 0]
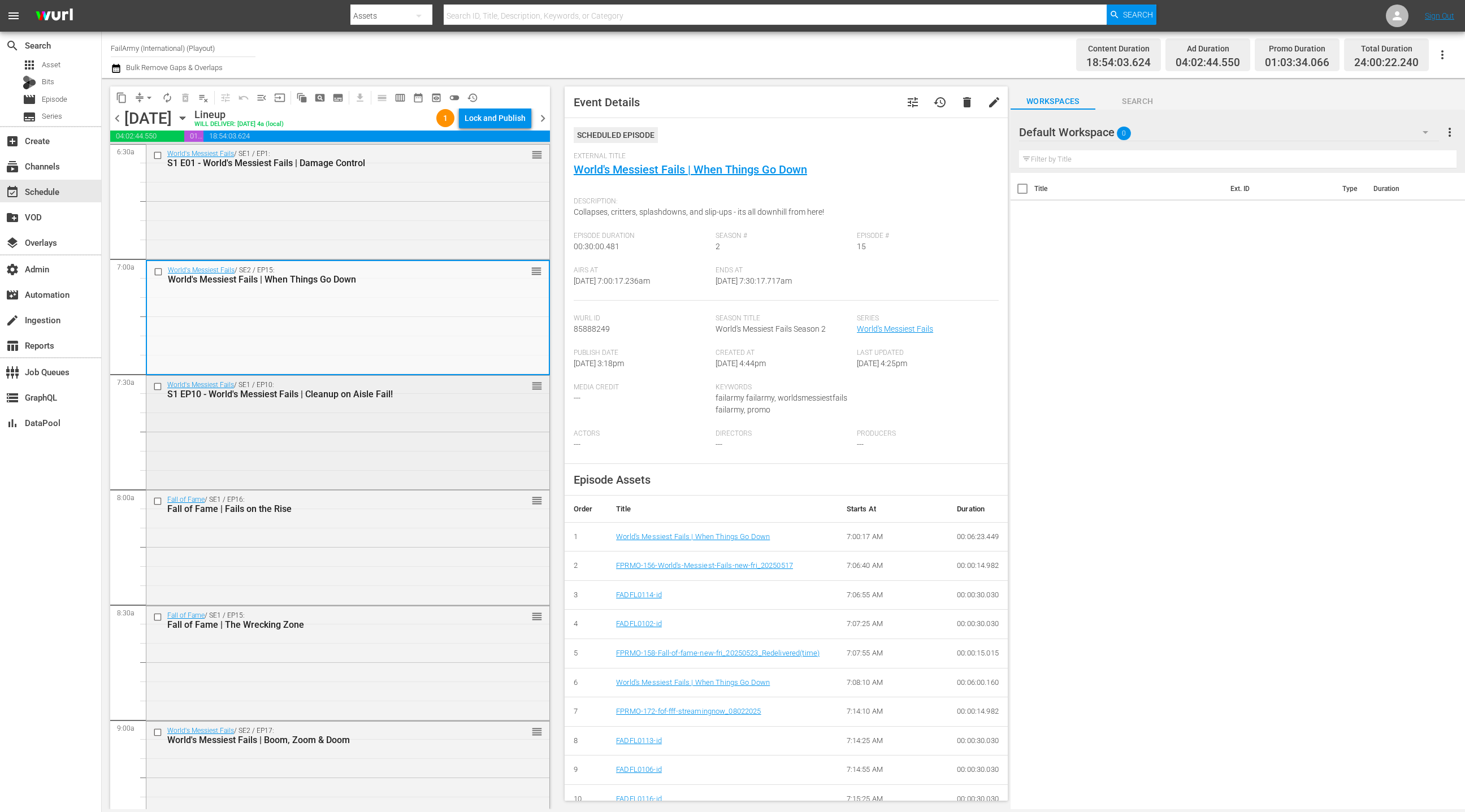
click at [416, 420] on div "World's Messiest Fails / SE1 / EP10: S1 EP10 - World's Messiest Fails | Cleanup…" at bounding box center [348, 432] width 403 height 112
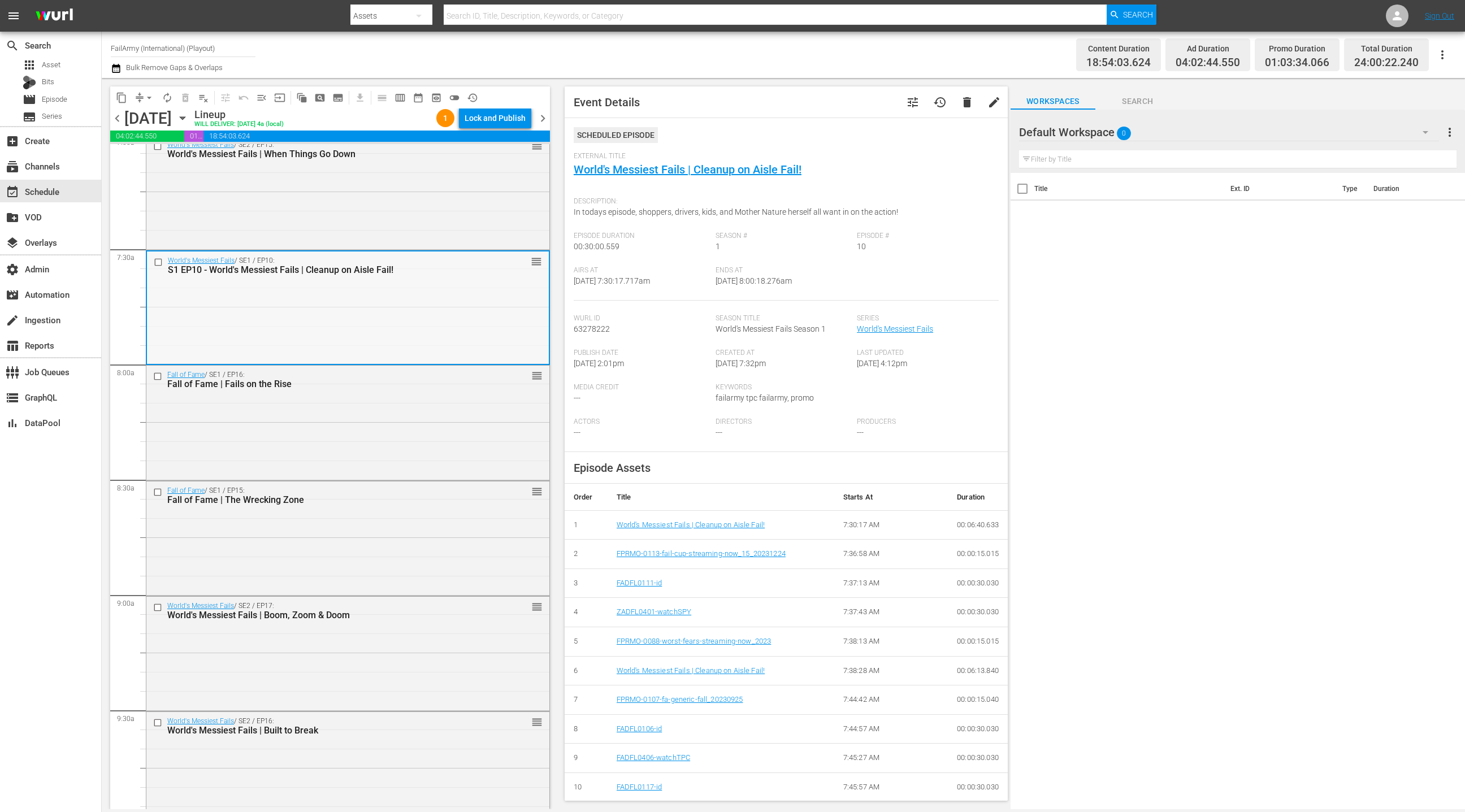
scroll to position [1682, 0]
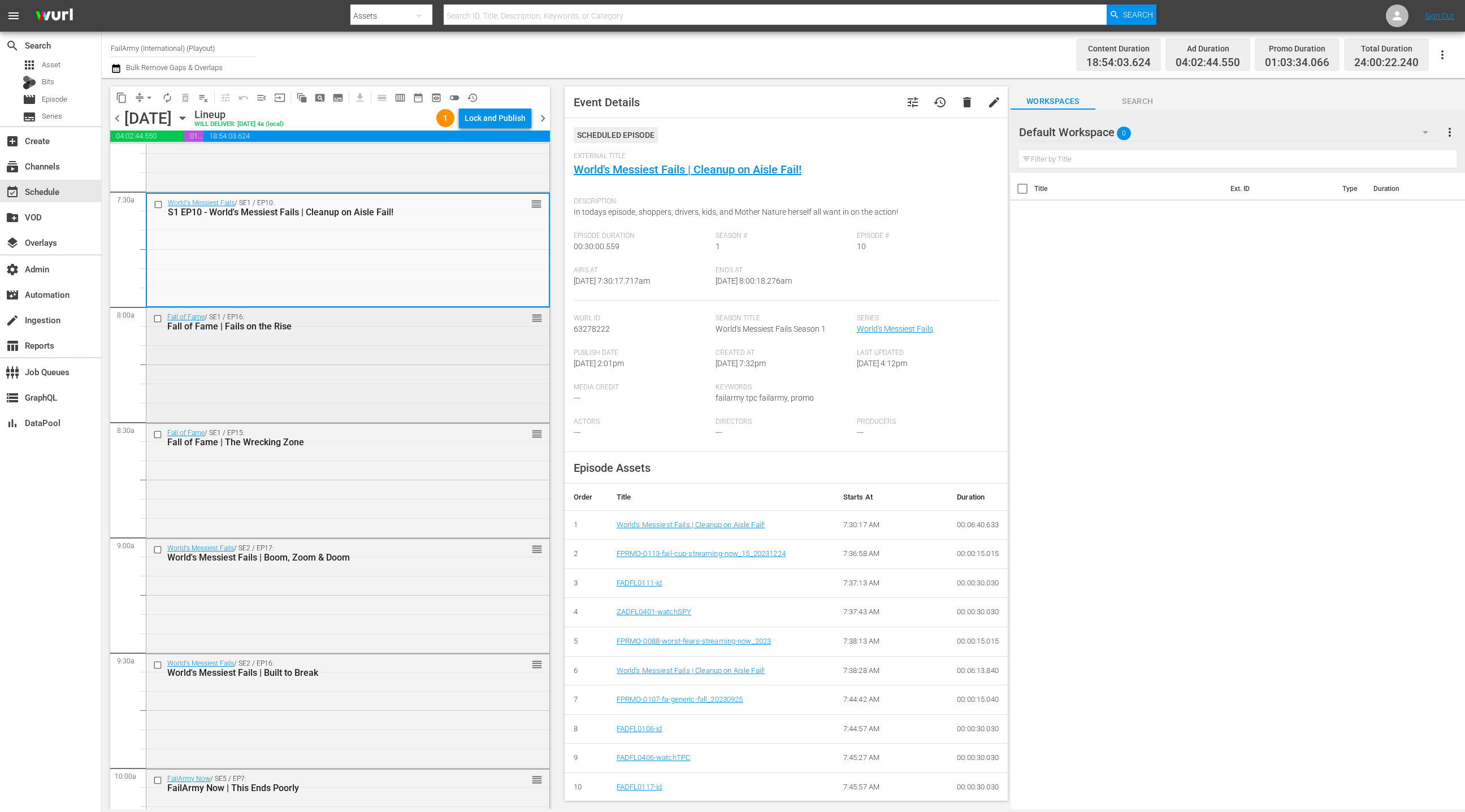
click at [416, 418] on div "Fall of Fame / SE1 / EP16: Fall of Fame | Fails on the Rise reorder" at bounding box center [348, 364] width 403 height 112
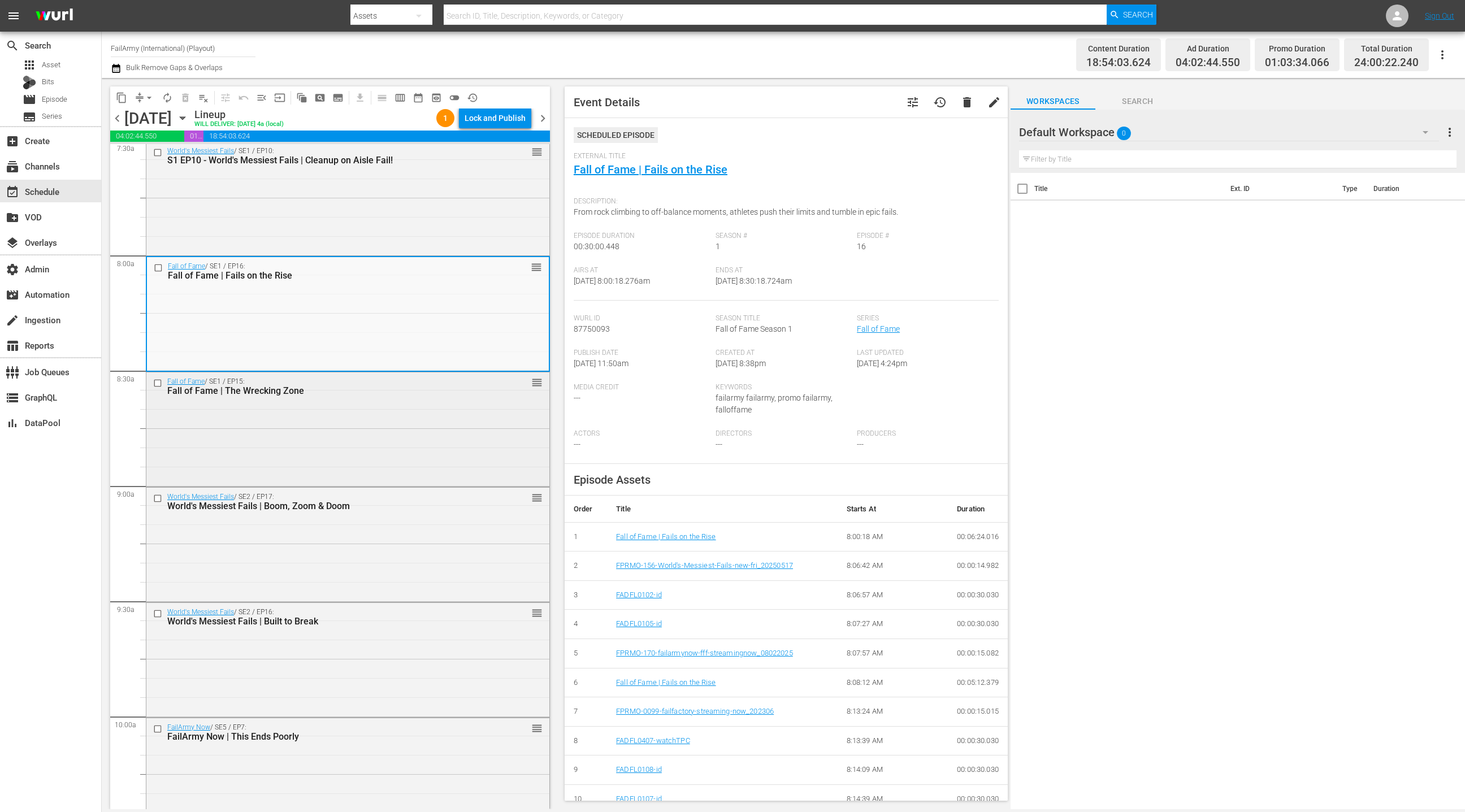
scroll to position [1793, 0]
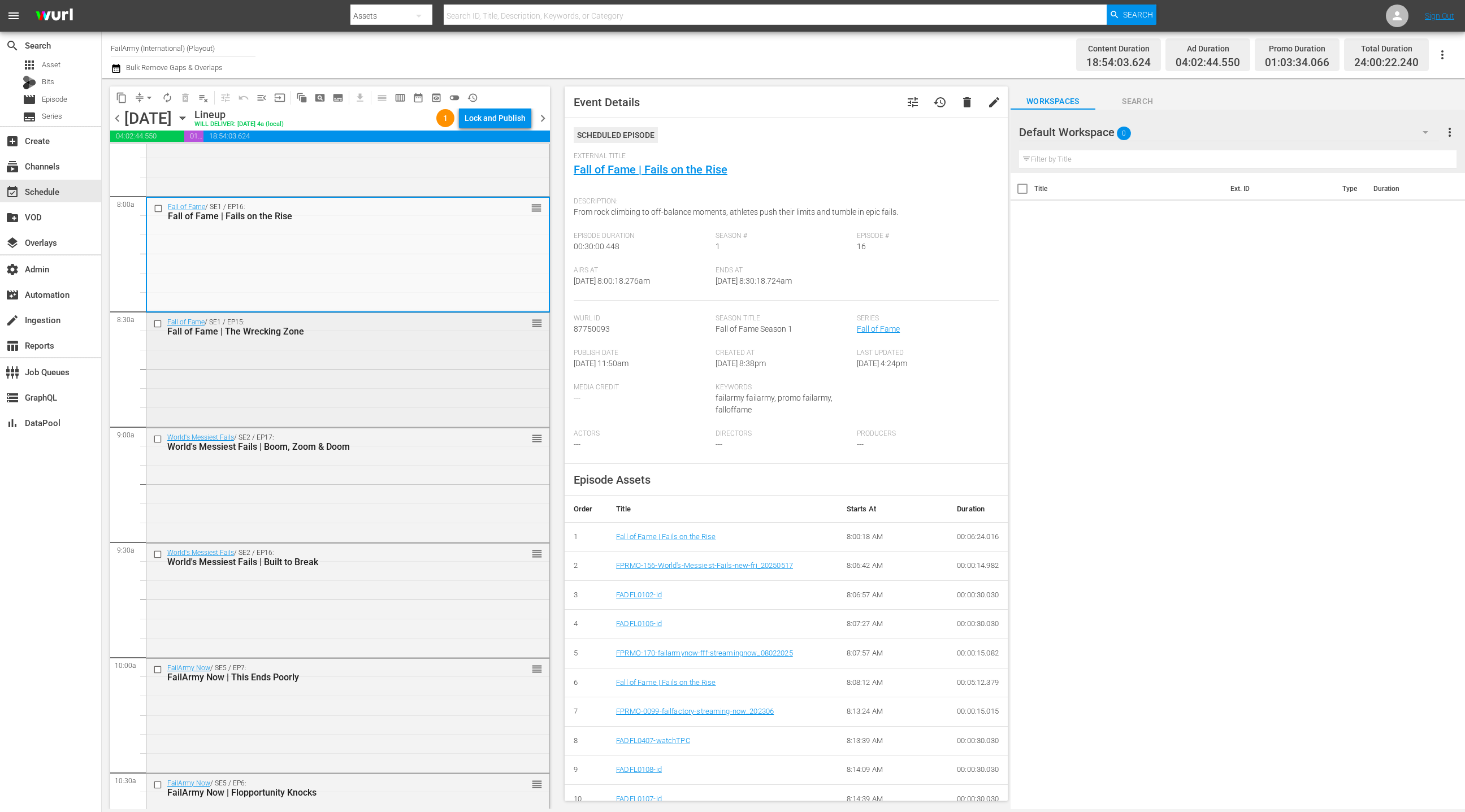
click at [422, 403] on div "Fall of Fame / SE1 / EP15: Fall of Fame | The Wrecking Zone reorder" at bounding box center [348, 369] width 403 height 112
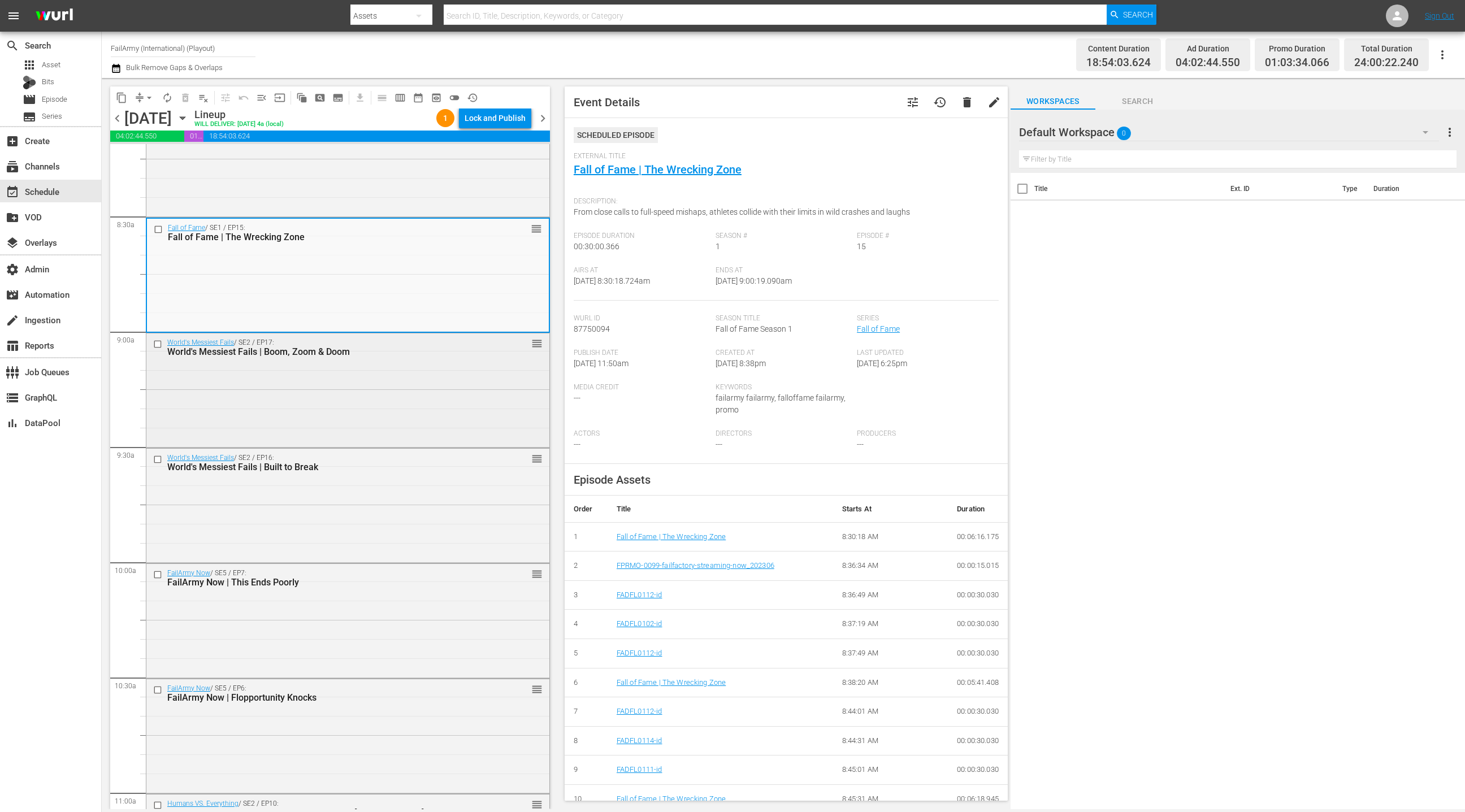
scroll to position [1918, 0]
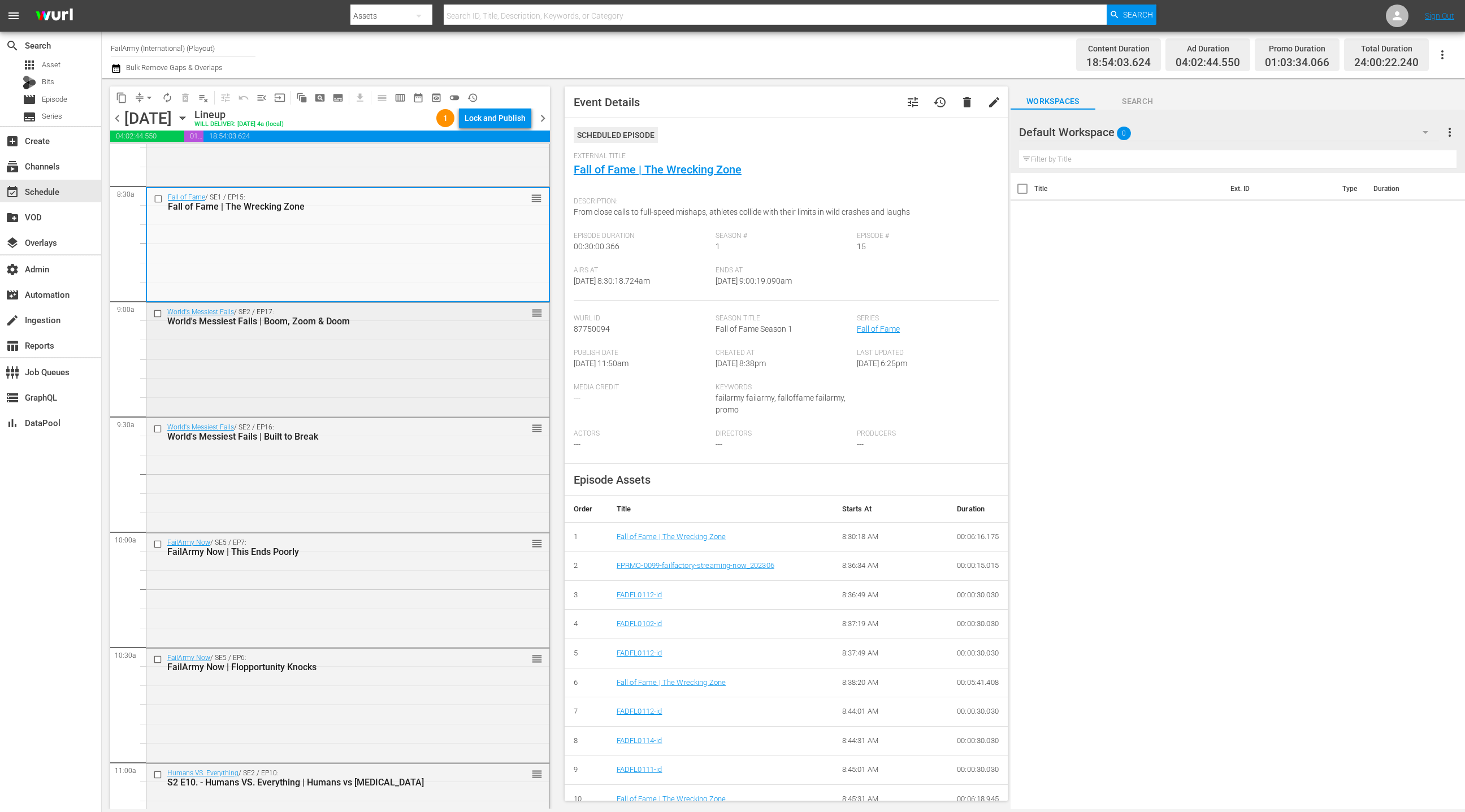
click at [421, 403] on div "World's Messiest Fails / SE2 / EP17: World's Messiest Fails | Boom, Zoom & Doom…" at bounding box center [348, 359] width 403 height 112
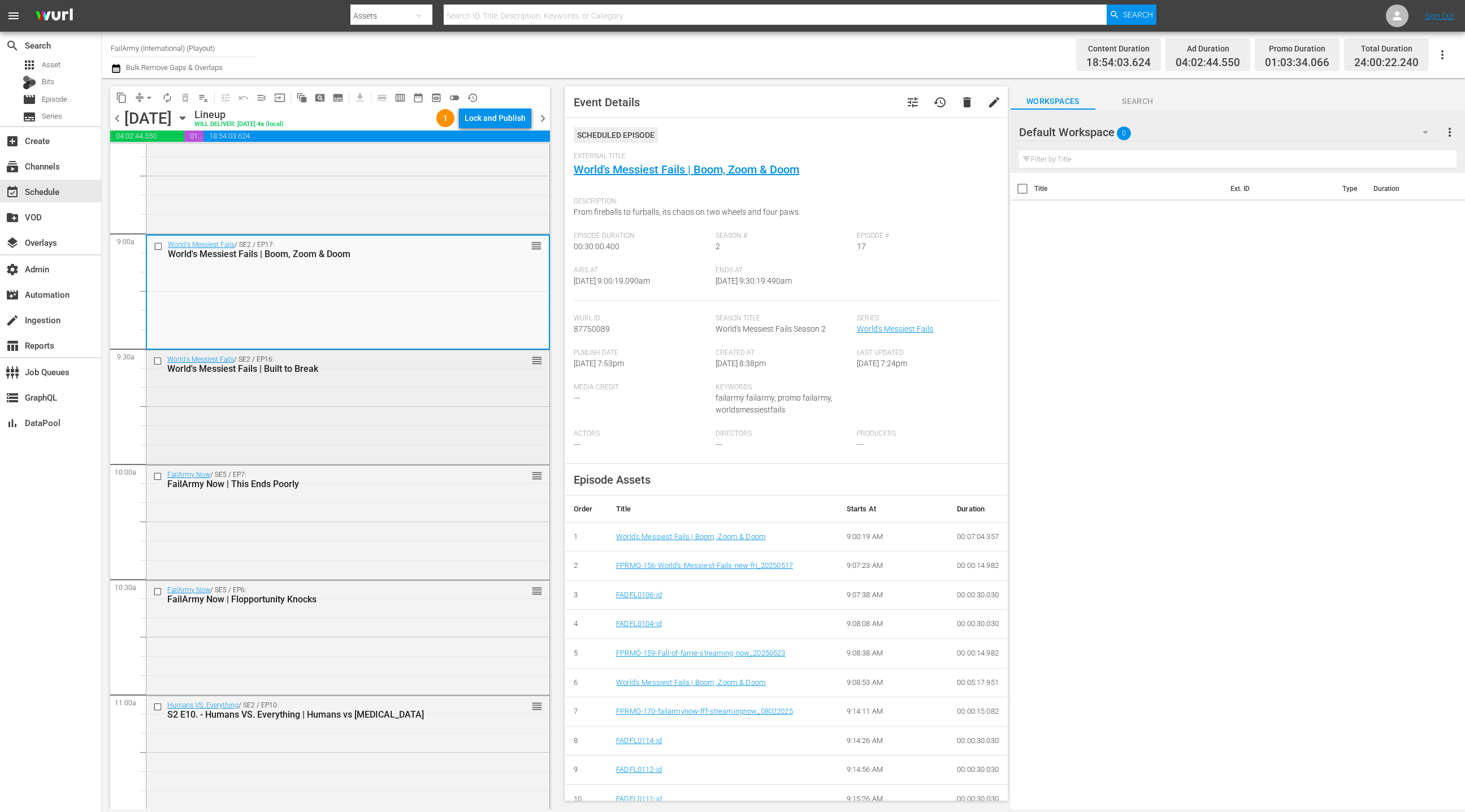
scroll to position [1996, 0]
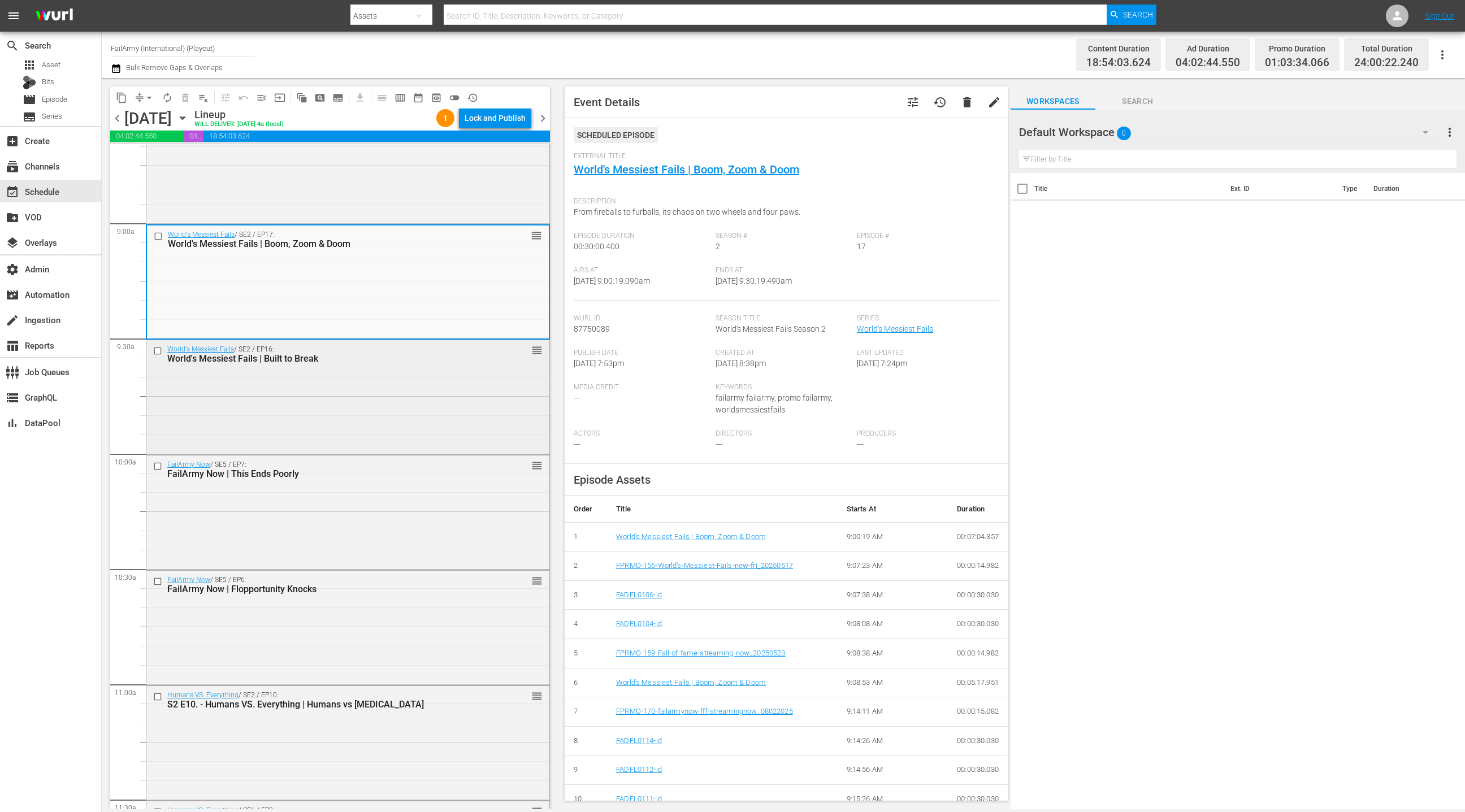
click at [421, 403] on div "World's Messiest Fails / SE2 / EP16: World's Messiest Fails | Built to Break re…" at bounding box center [348, 396] width 403 height 112
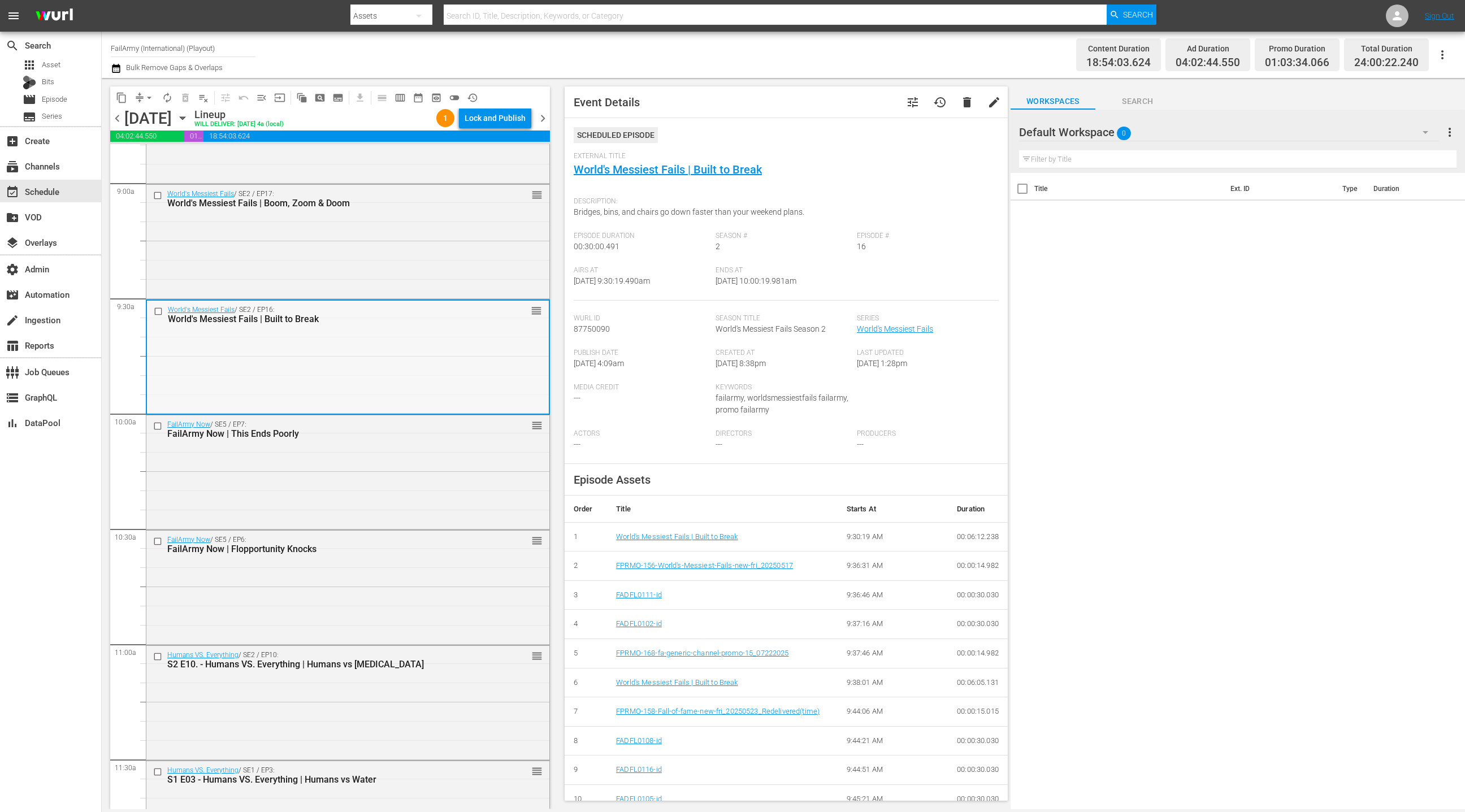
scroll to position [2092, 0]
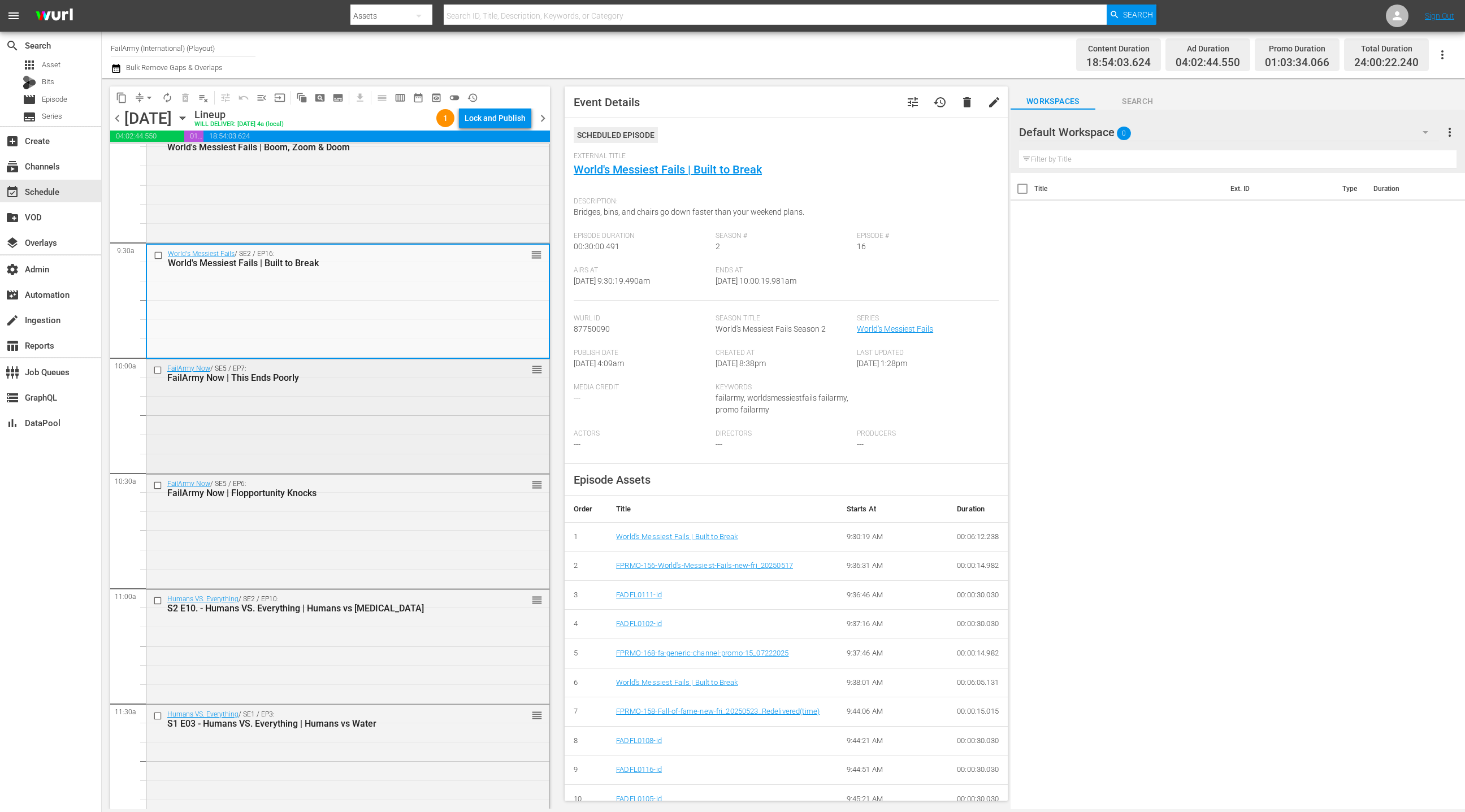
click at [421, 403] on div "FailArmy Now / SE5 / EP7: FailArmy Now | This Ends Poorly reorder" at bounding box center [348, 416] width 403 height 112
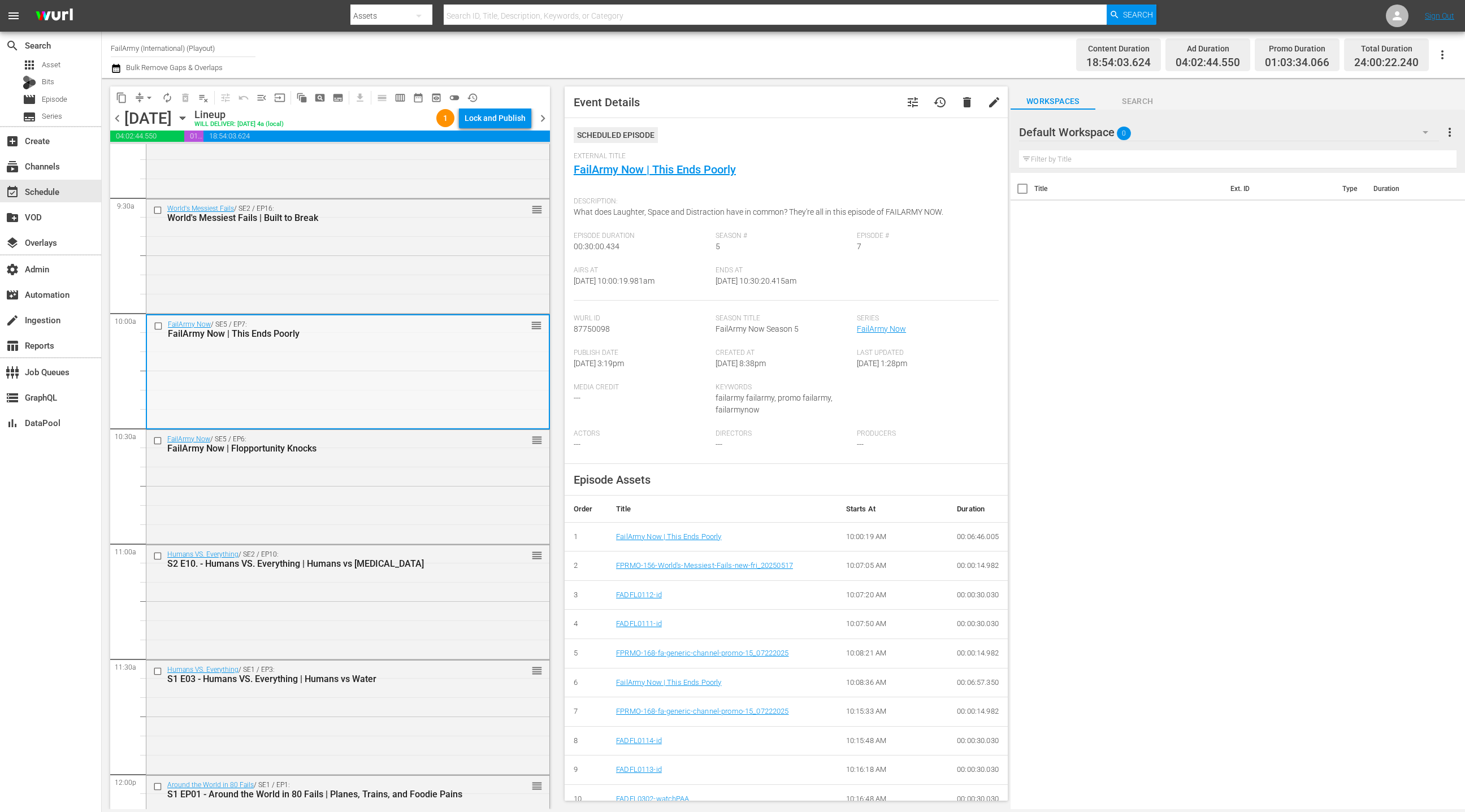
scroll to position [2196, 0]
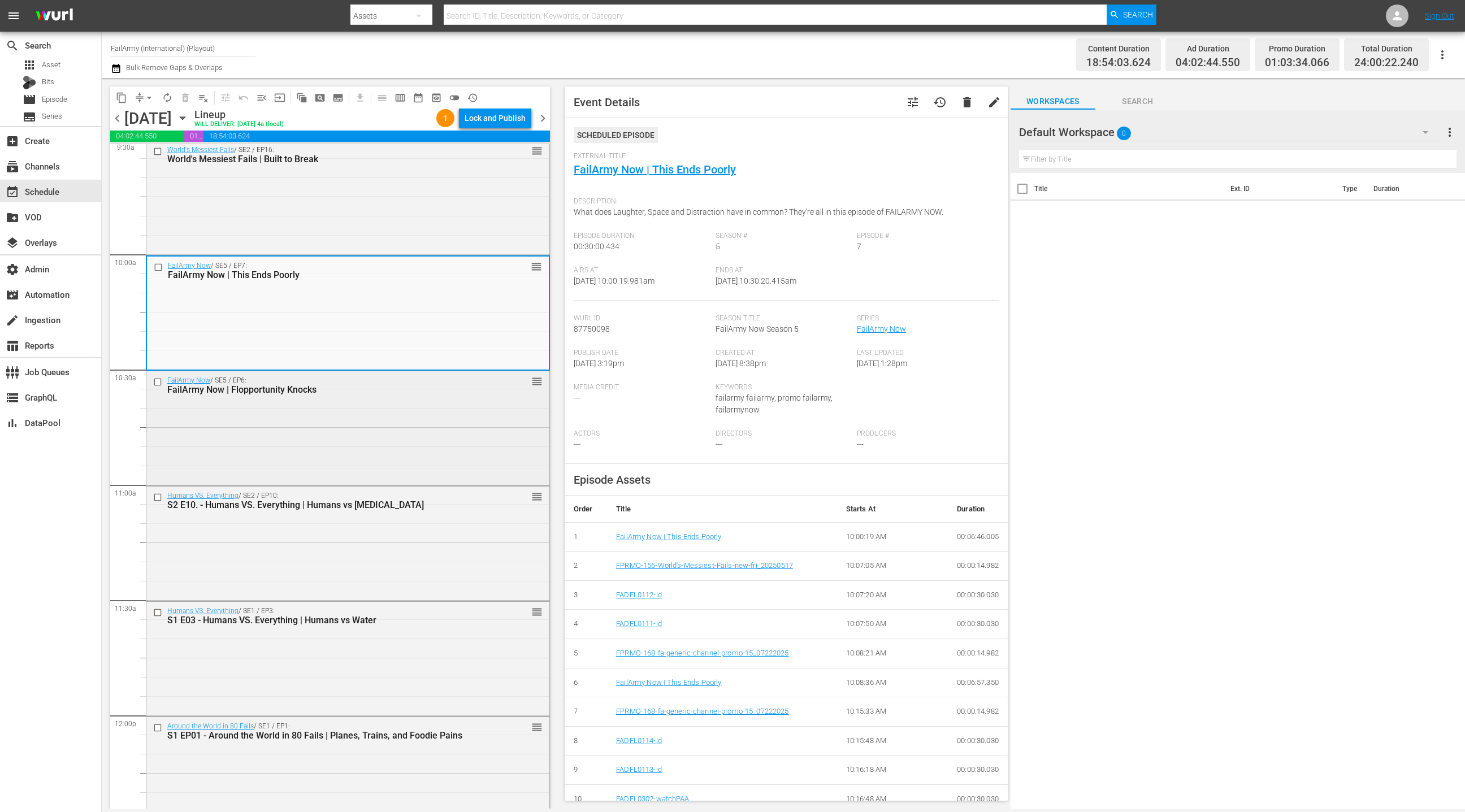
click at [421, 403] on div "FailArmy Now / SE5 / EP6: FailArmy Now | Flopportunity Knocks reorder" at bounding box center [348, 427] width 403 height 112
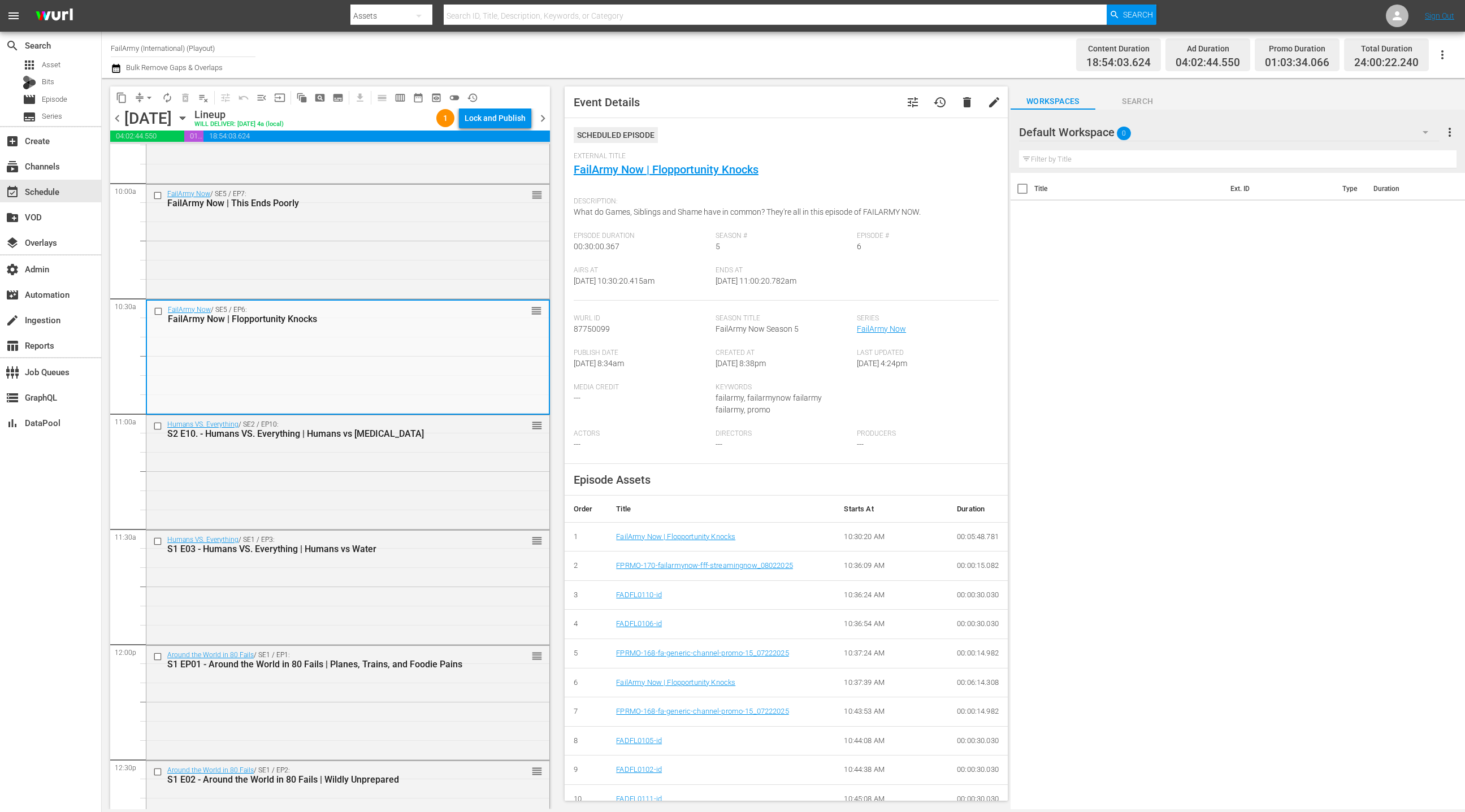
scroll to position [2302, 0]
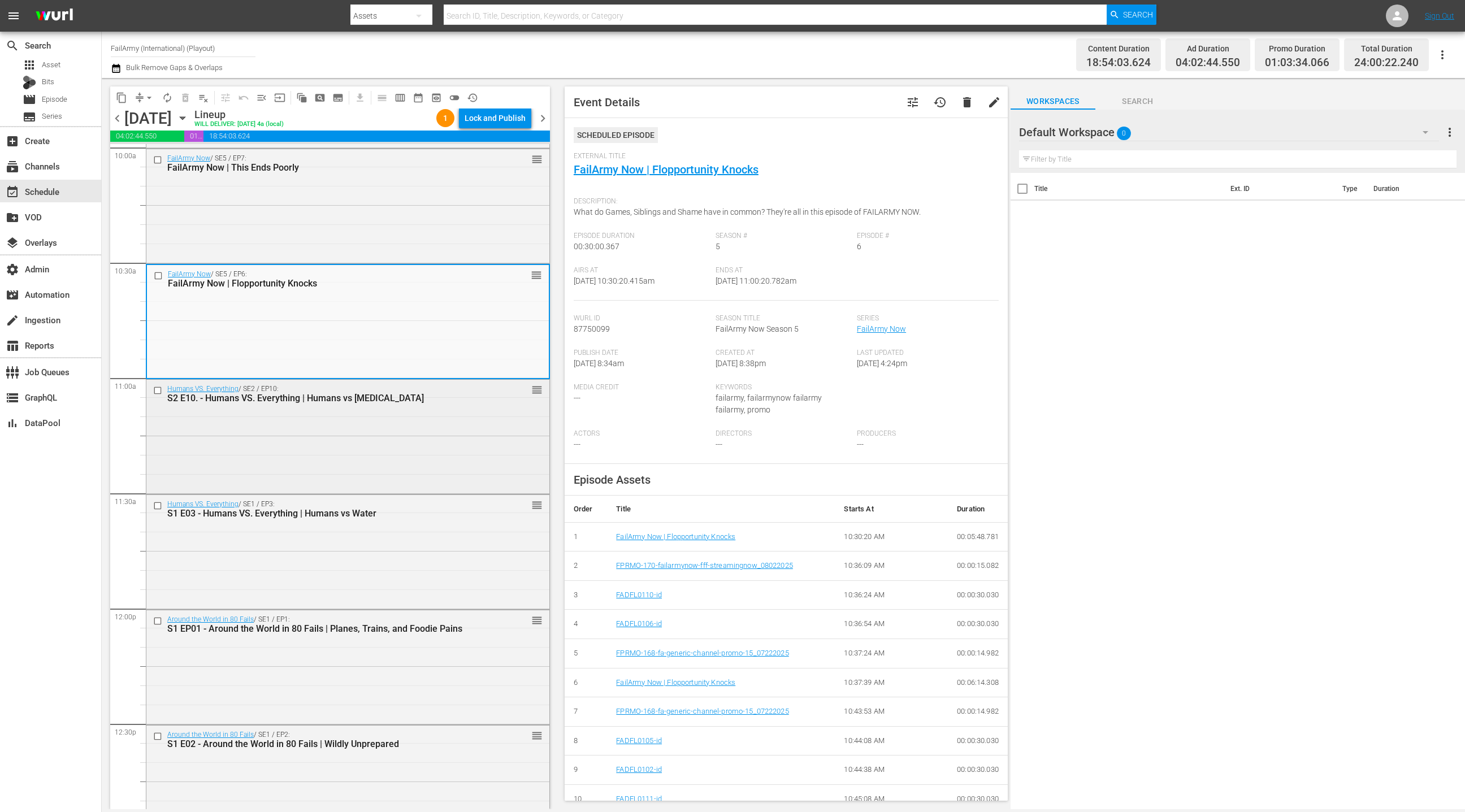
click at [421, 403] on div "S2 E10. - Humans VS. Everything | Humans vs Adrenalin" at bounding box center [328, 397] width 322 height 11
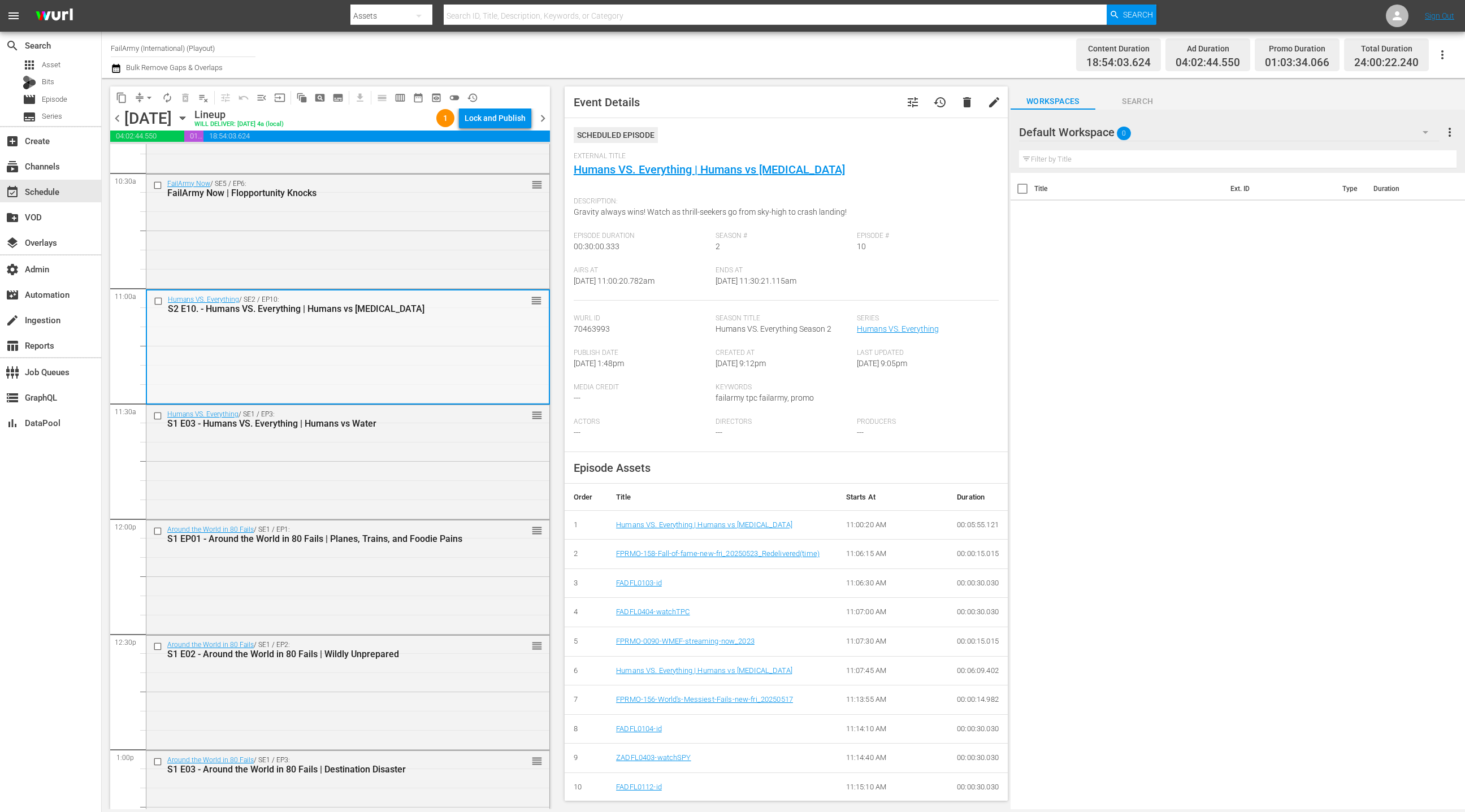
scroll to position [2430, 0]
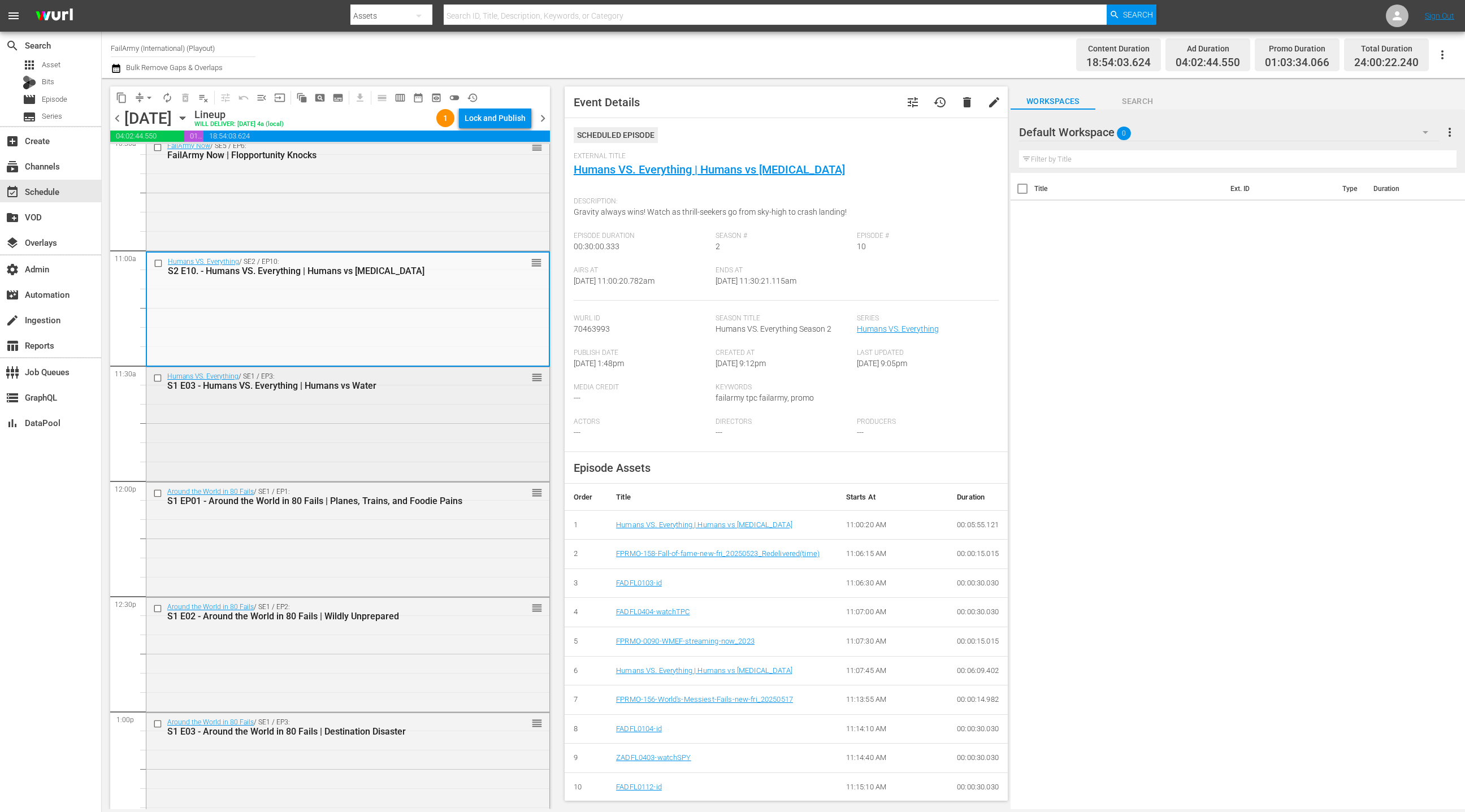
click at [421, 403] on div "Humans VS. Everything / SE1 / EP3: S1 E03 - Humans VS. Everything | Humans vs W…" at bounding box center [348, 423] width 403 height 112
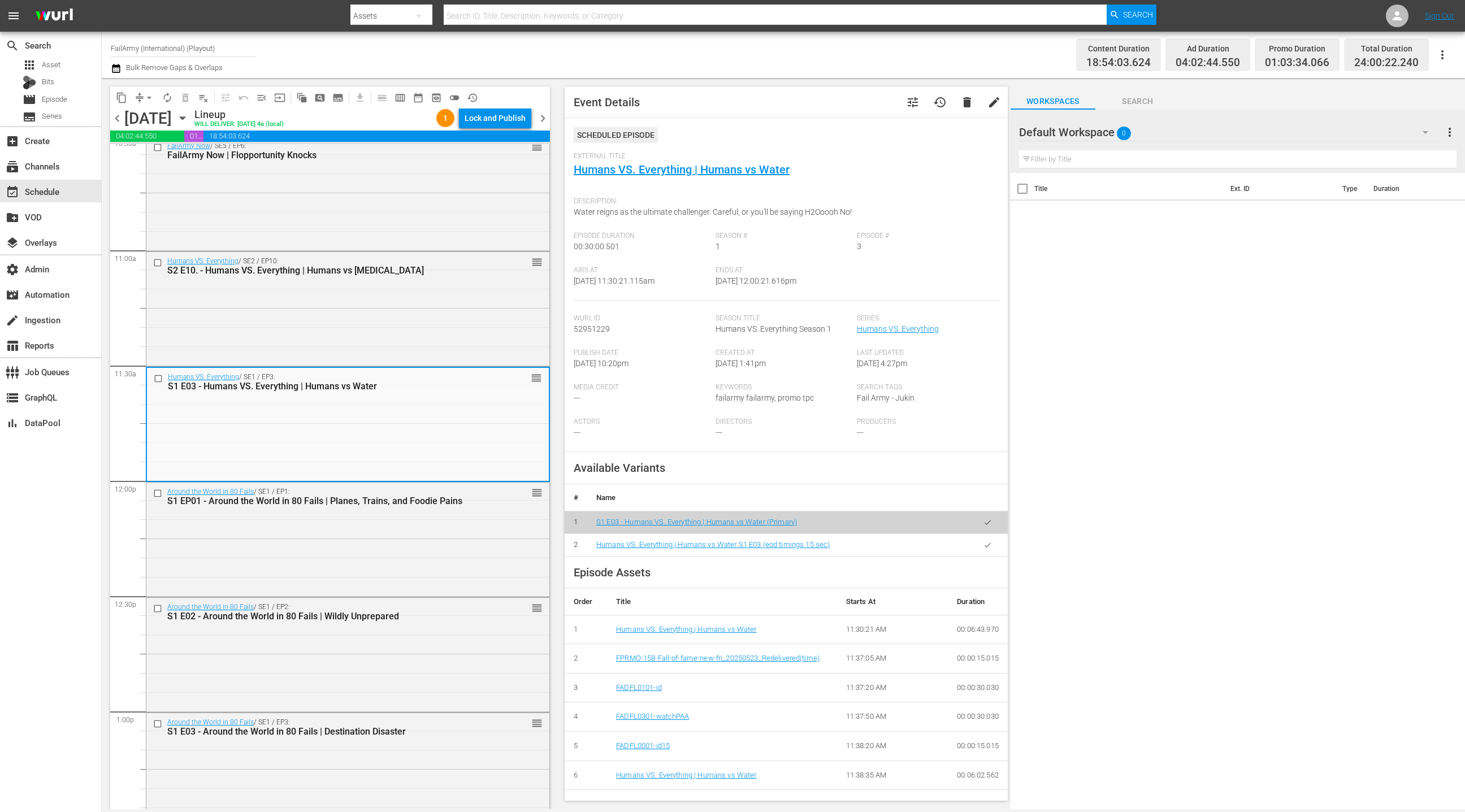
click at [982, 544] on button "button" at bounding box center [988, 545] width 22 height 22
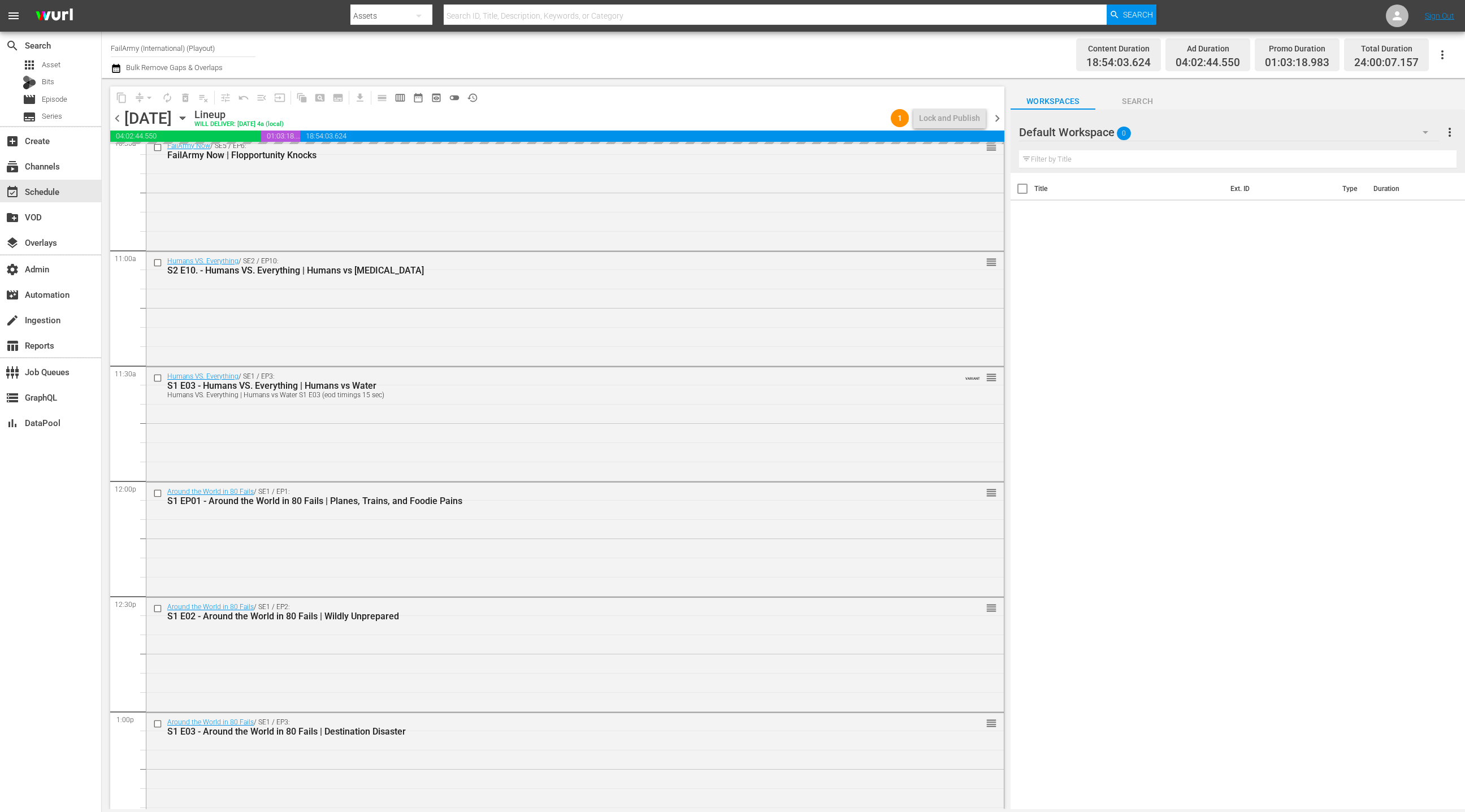
drag, startPoint x: 524, startPoint y: 536, endPoint x: 555, endPoint y: 525, distance: 32.9
click at [524, 535] on div "Around the World in 80 Fails / SE1 / EP1: S1 EP01 - Around the World in 80 Fail…" at bounding box center [575, 538] width 857 height 112
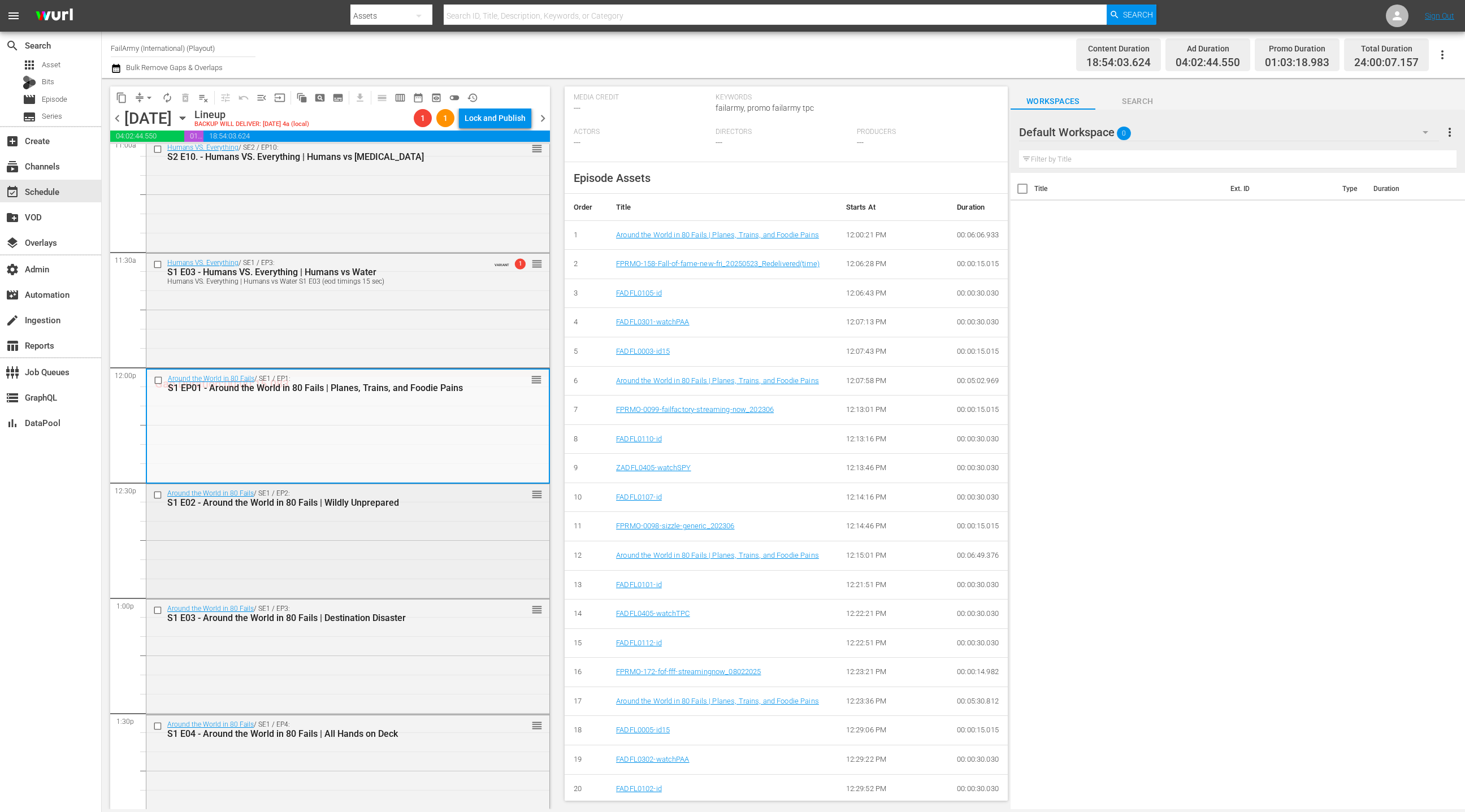
scroll to position [2587, 0]
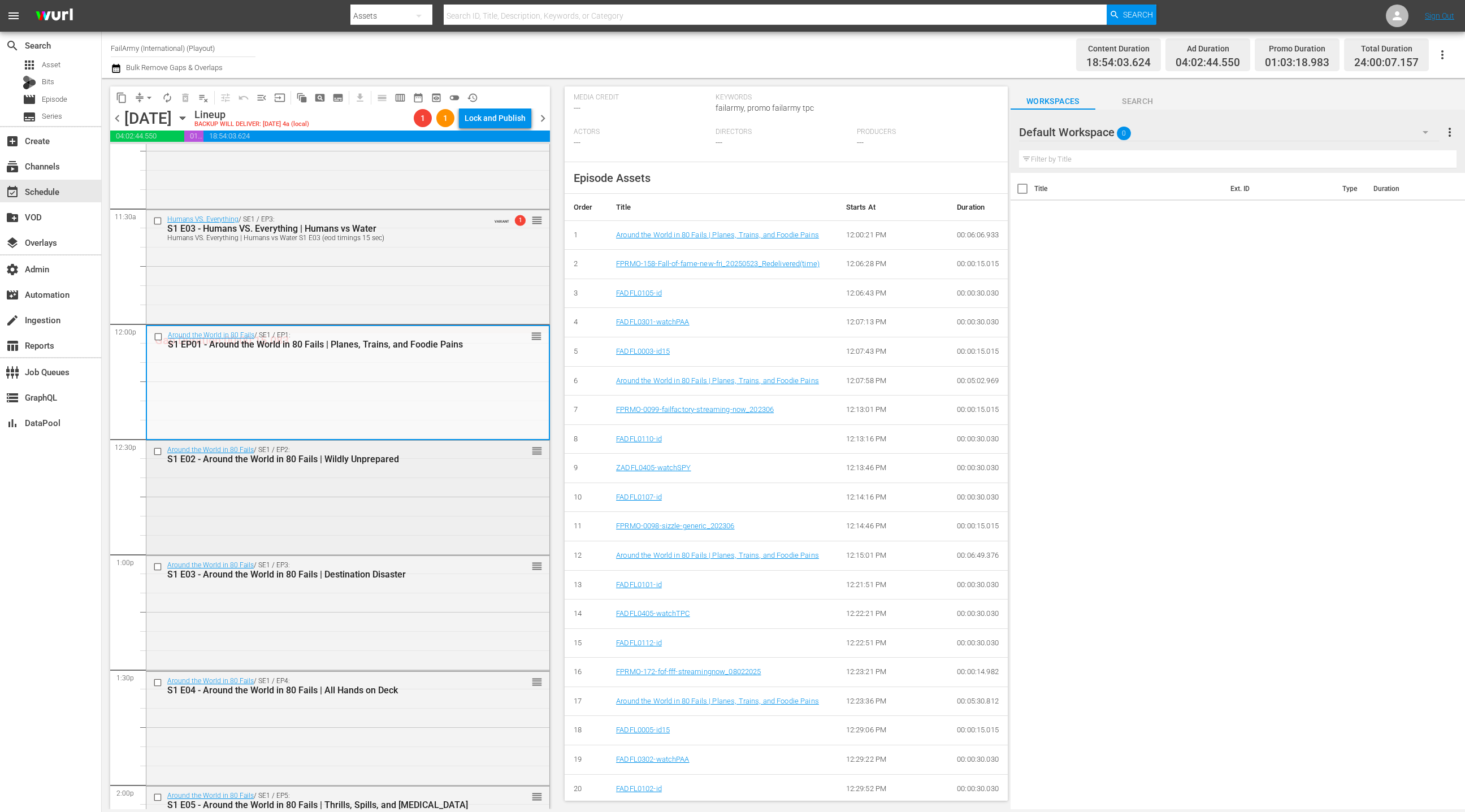
click at [440, 508] on div "Around the World in 80 Fails / SE1 / EP2: S1 E02 - Around the World in 80 Fails…" at bounding box center [348, 497] width 403 height 112
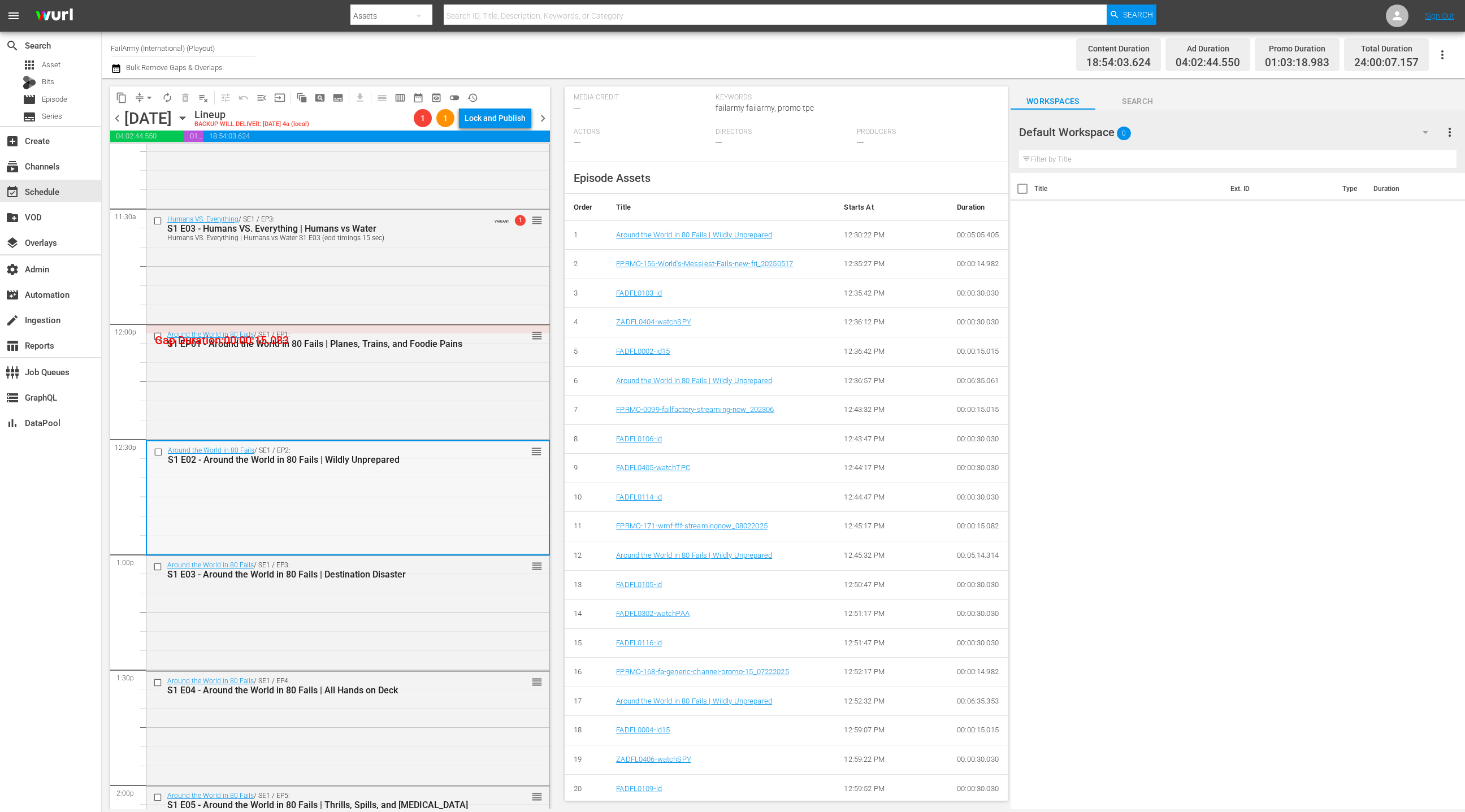
scroll to position [2690, 0]
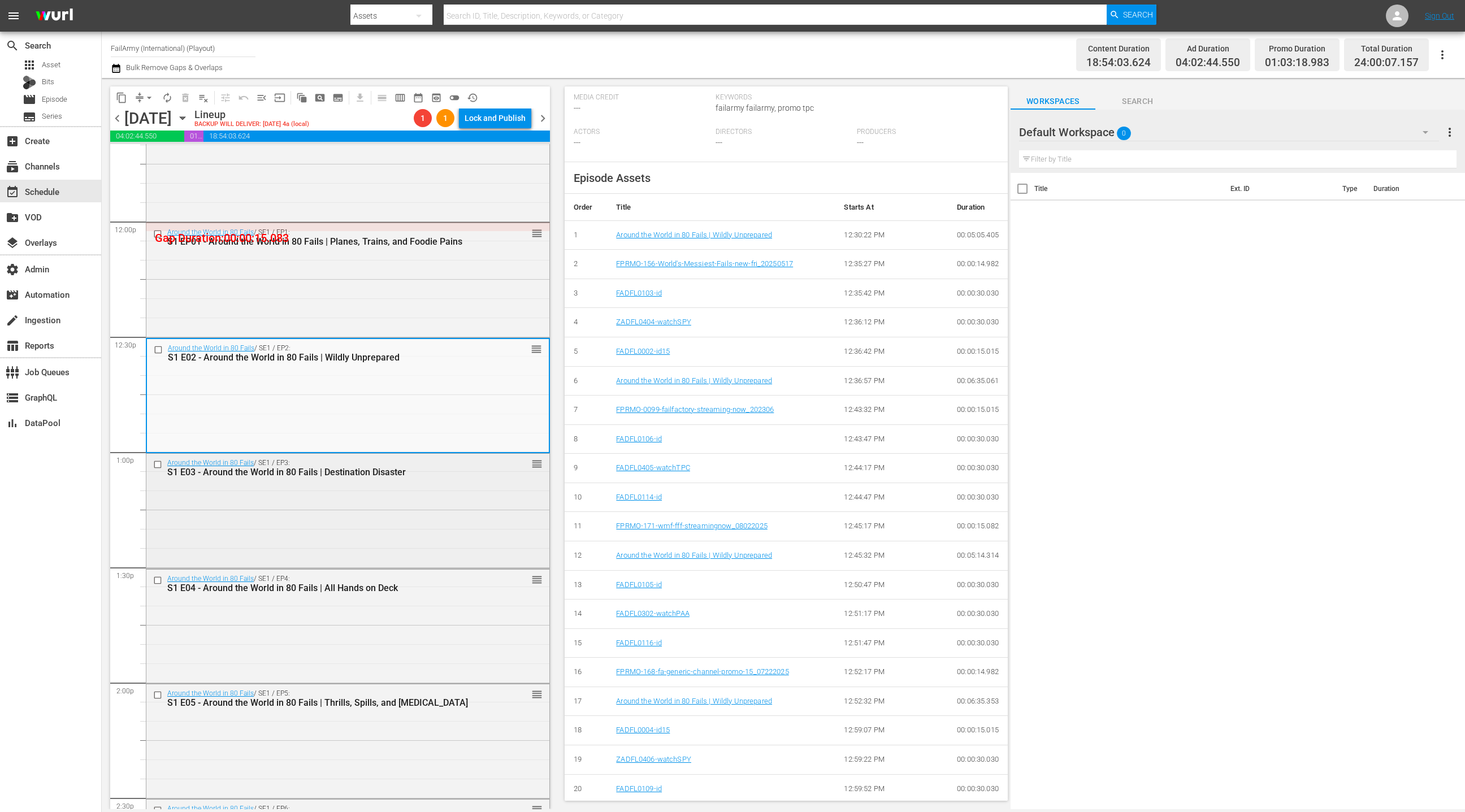
click at [459, 520] on div "Around the World in 80 Fails / SE1 / EP3: S1 E03 - Around the World in 80 Fails…" at bounding box center [348, 510] width 403 height 112
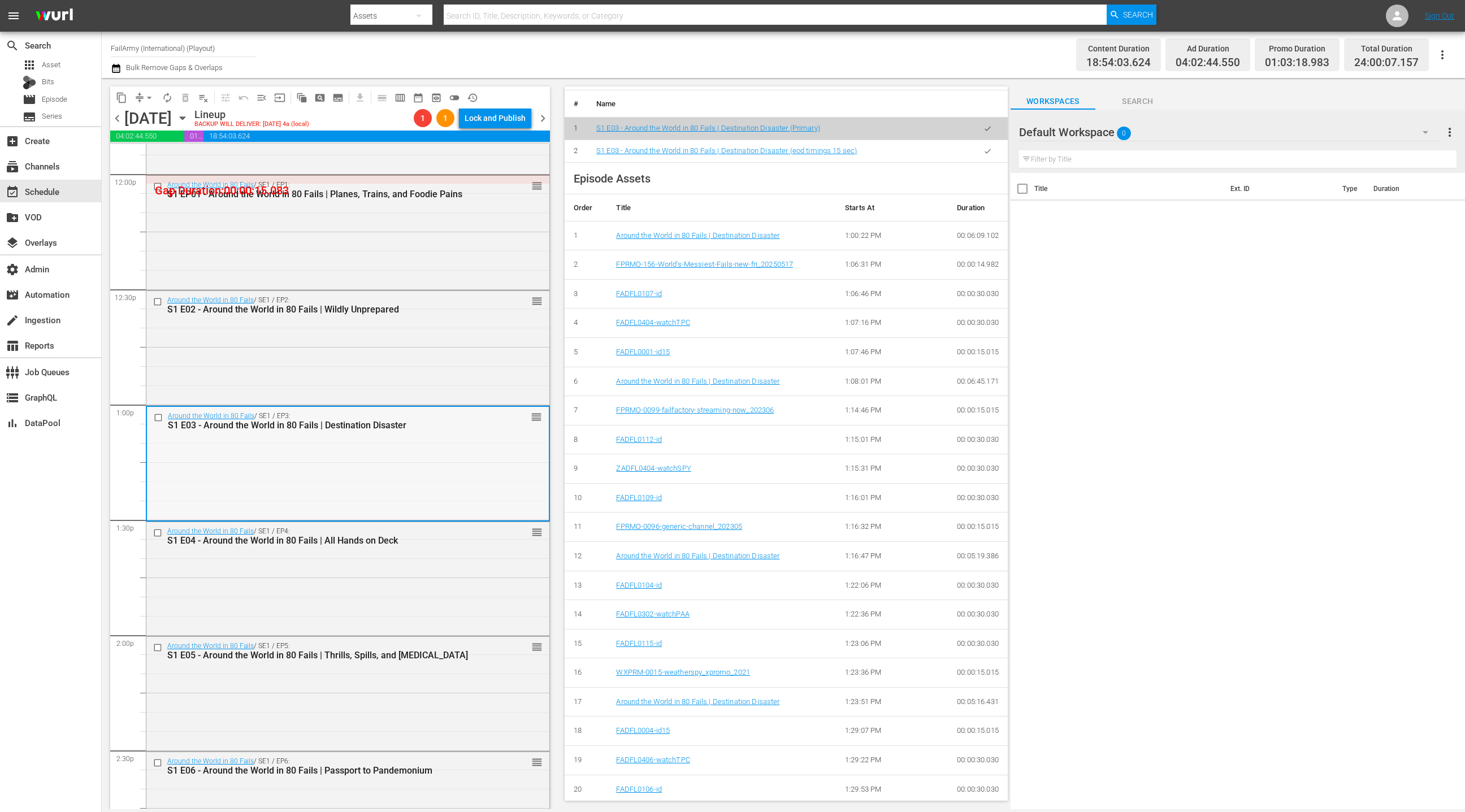
scroll to position [2824, 0]
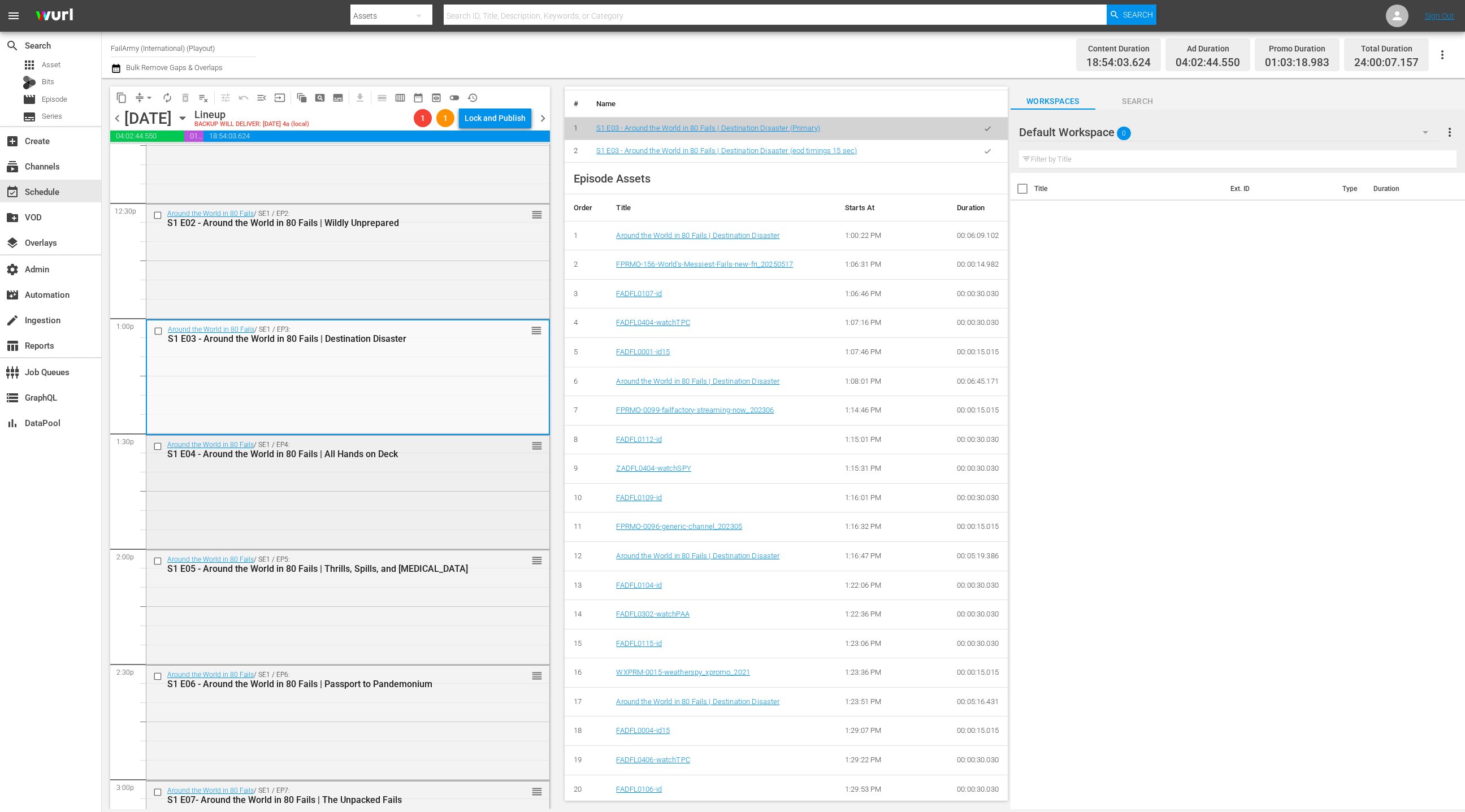
click at [461, 497] on div "Around the World in 80 Fails / SE1 / EP4: S1 E04 - Around the World in 80 Fails…" at bounding box center [348, 492] width 403 height 112
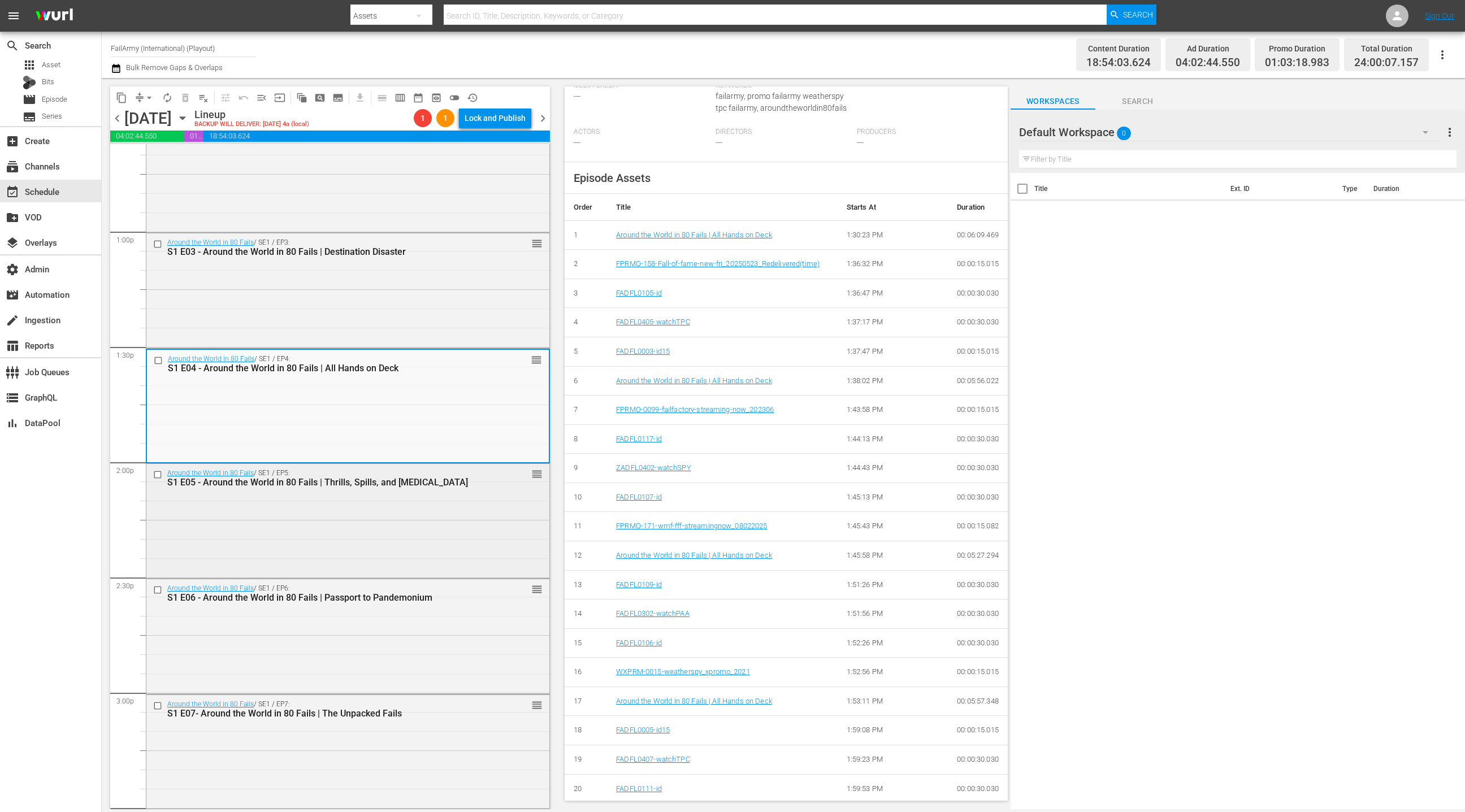
scroll to position [2941, 0]
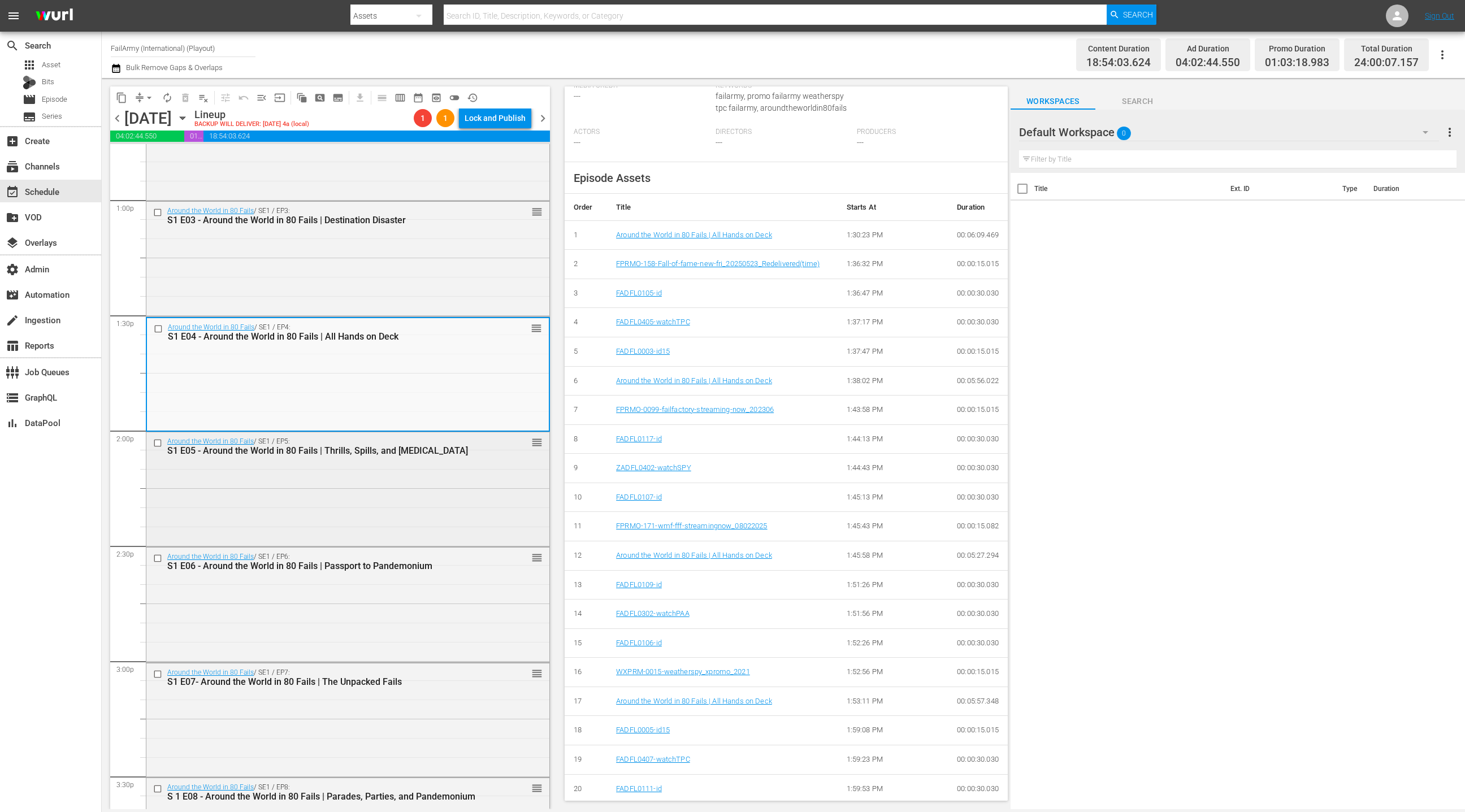
click at [449, 505] on div "Around the World in 80 Fails / SE1 / EP5: S1 E05 - Around the World in 80 Fails…" at bounding box center [348, 488] width 403 height 112
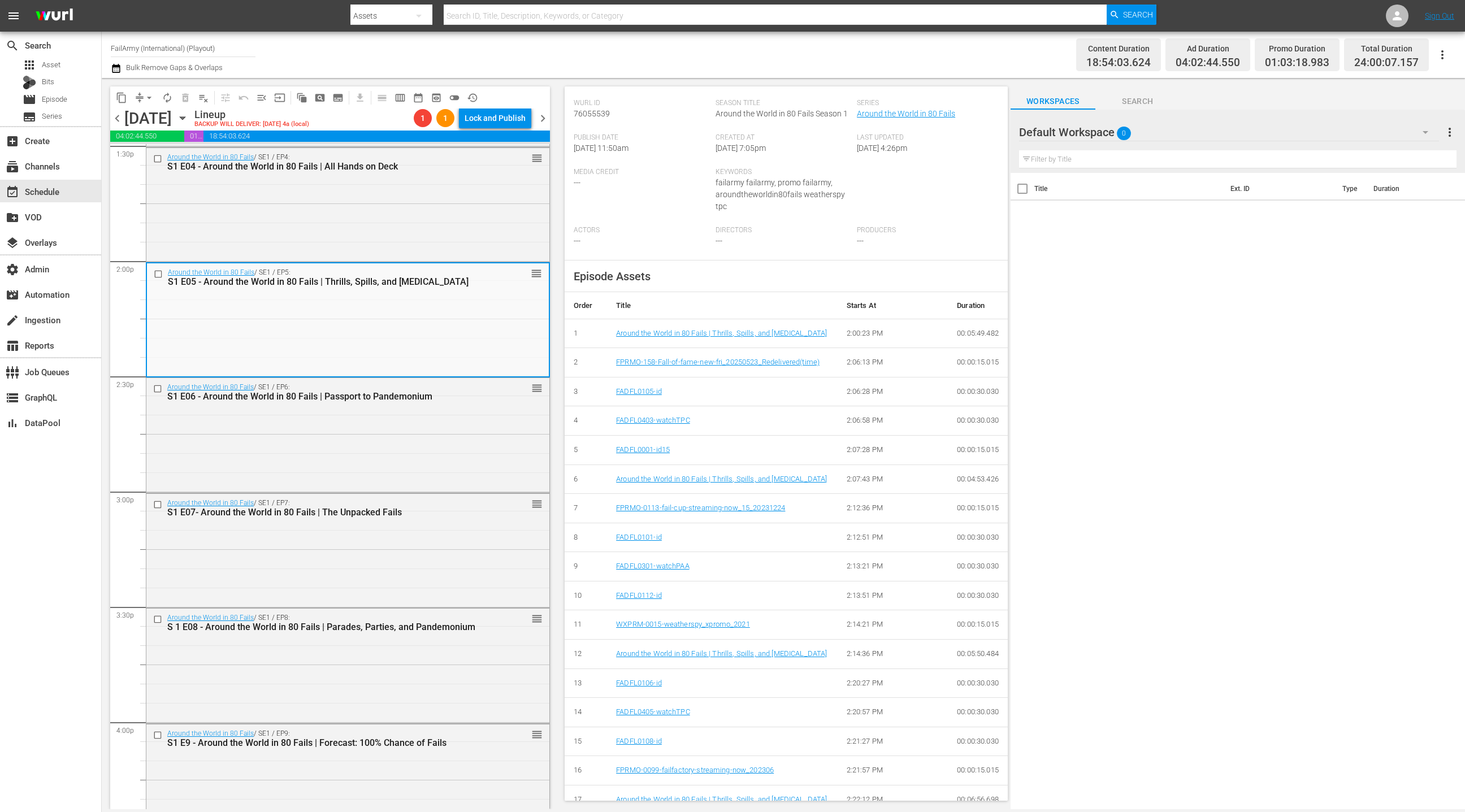
scroll to position [313, 0]
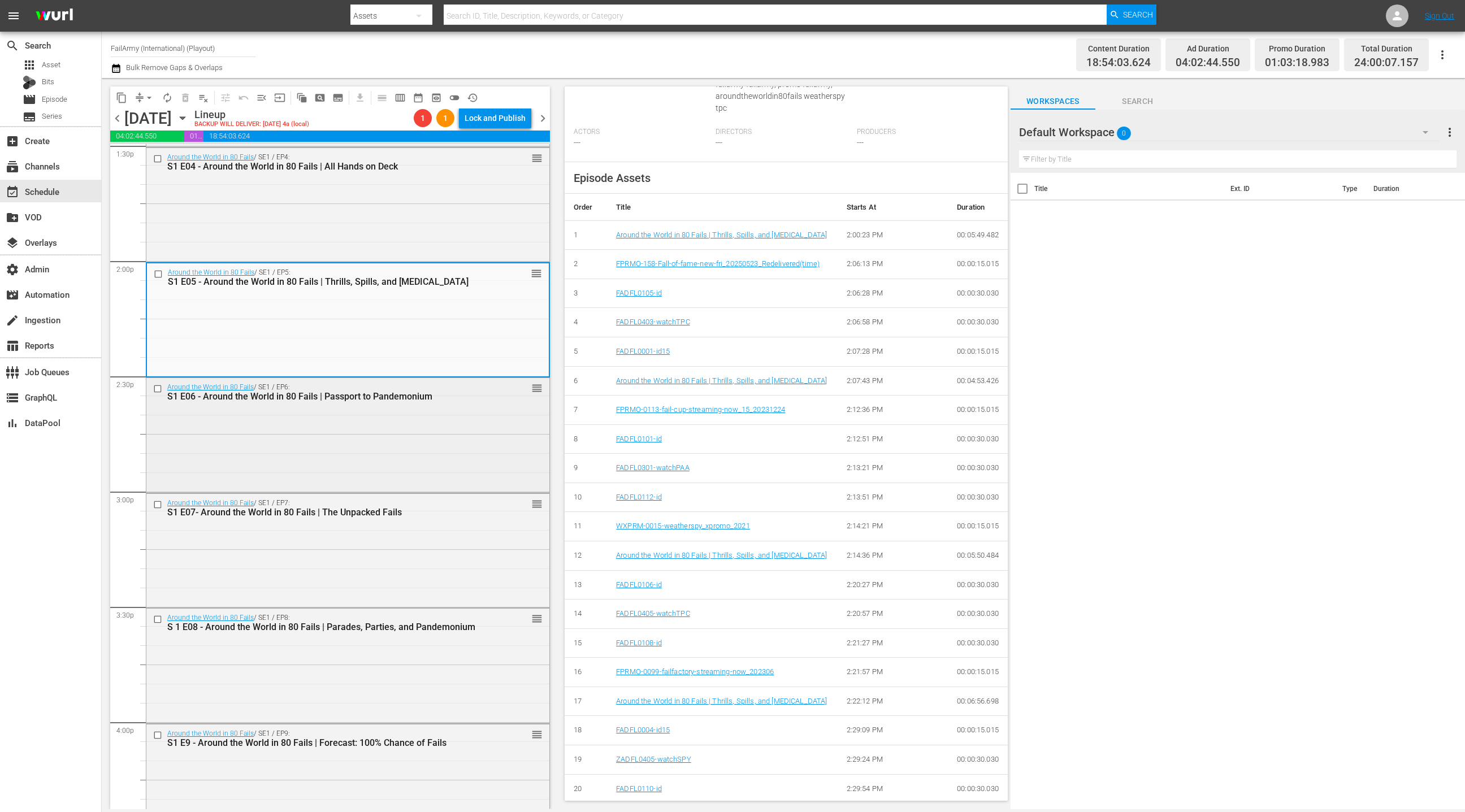
click at [470, 449] on div "Around the World in 80 Fails / SE1 / EP6: S1 E06 - Around the World in 80 Fails…" at bounding box center [348, 434] width 403 height 112
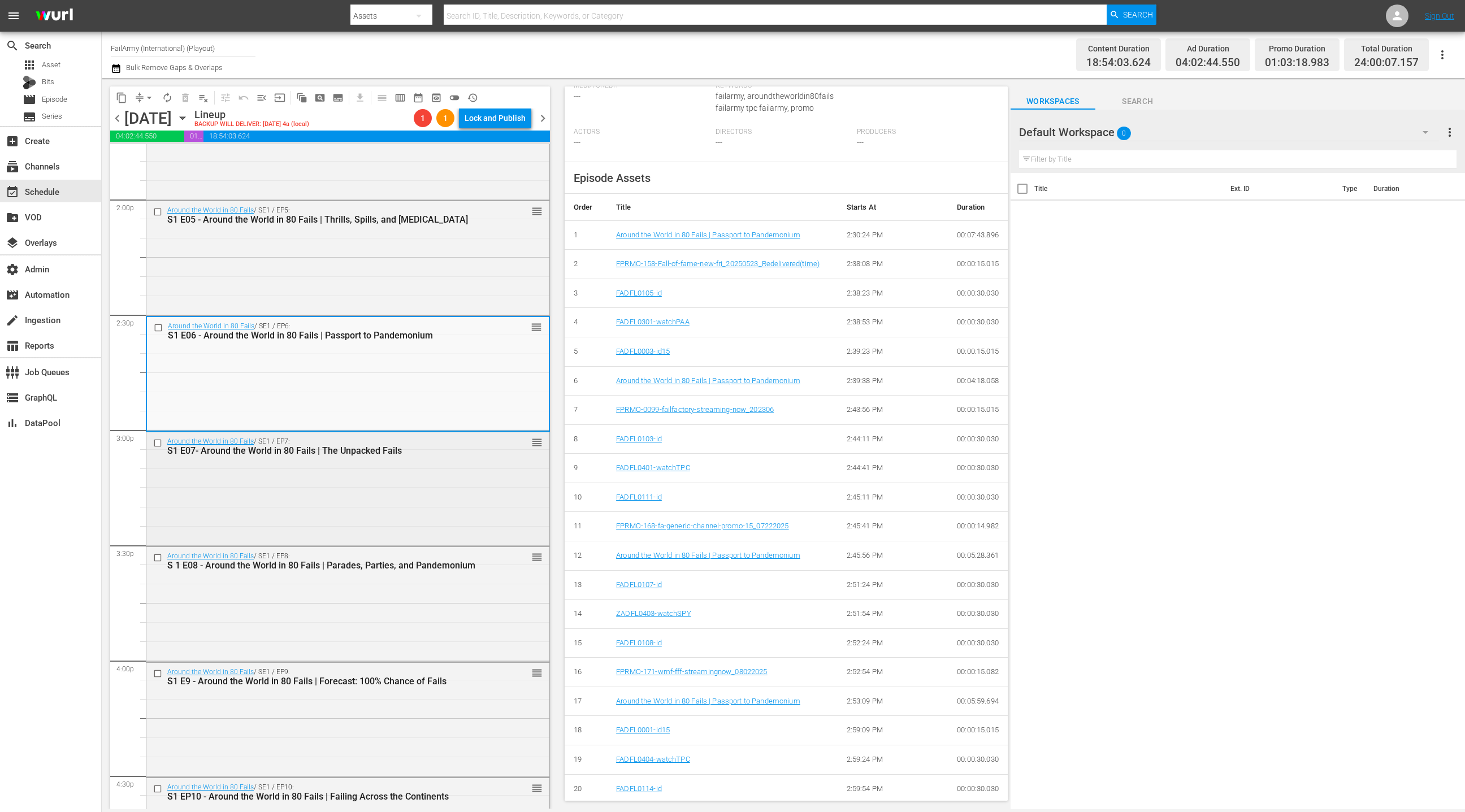
scroll to position [3193, 0]
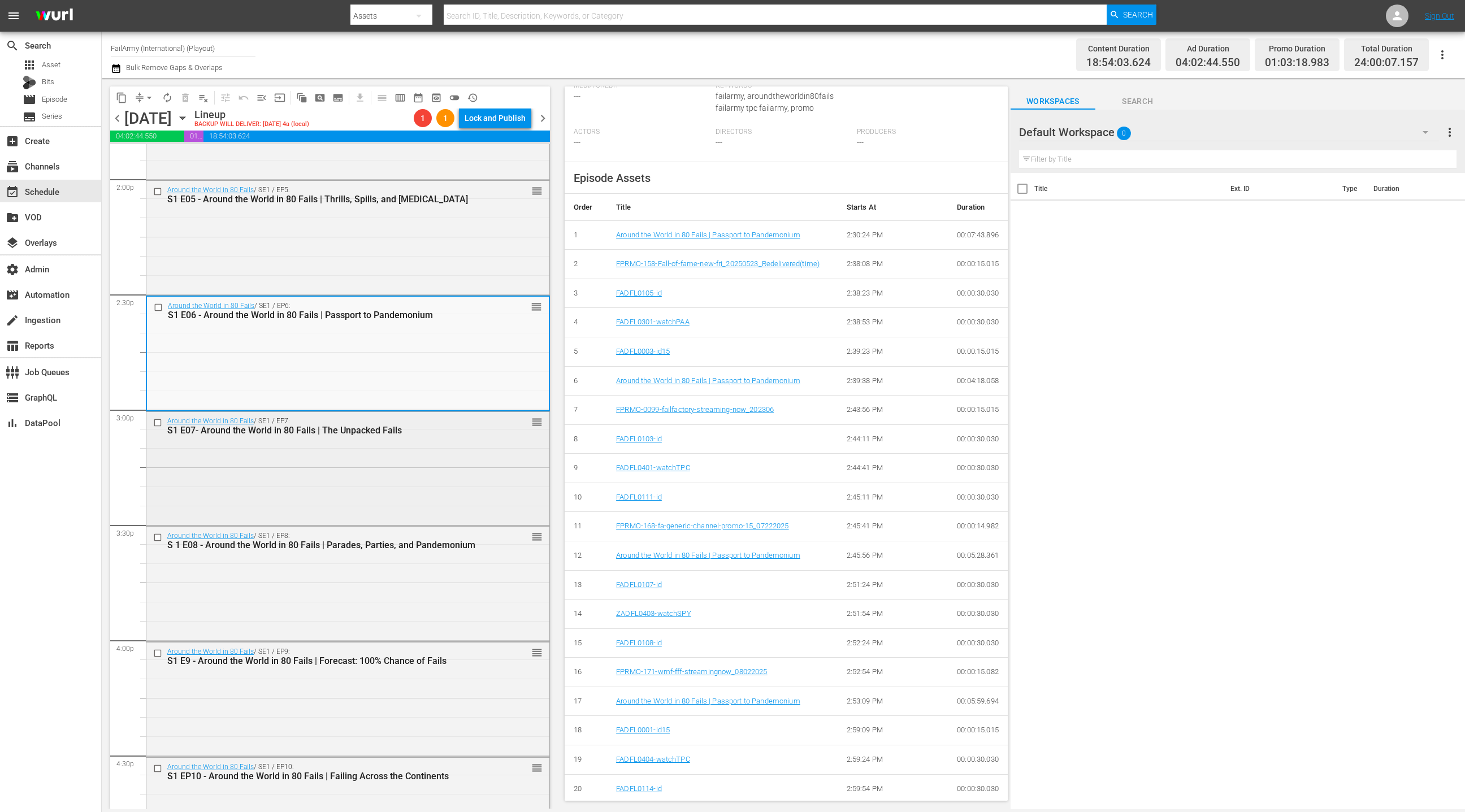
click at [448, 458] on div "Around the World in 80 Fails / SE1 / EP7: S1 E07- Around the World in 80 Fails …" at bounding box center [348, 468] width 403 height 112
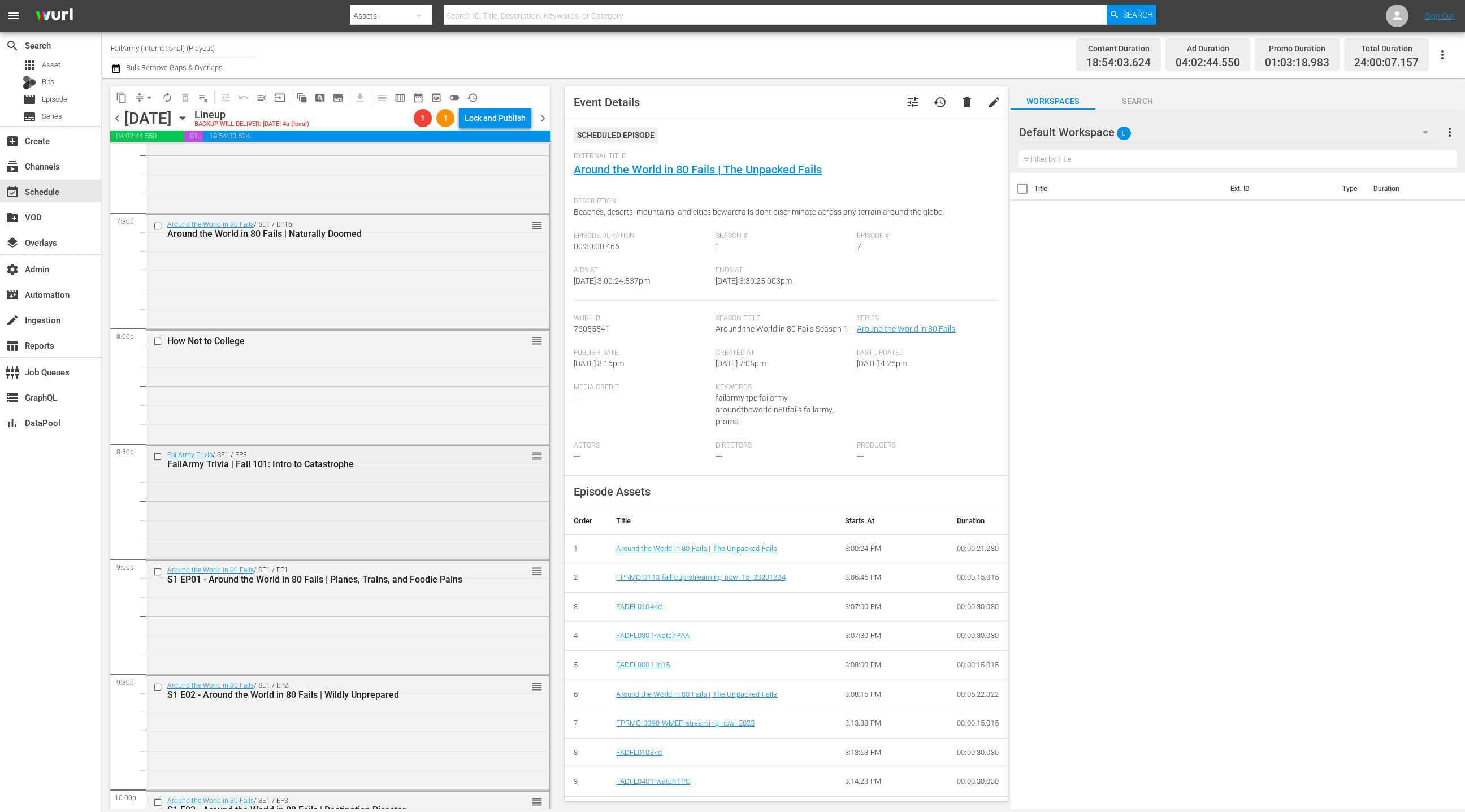
scroll to position [4469, 0]
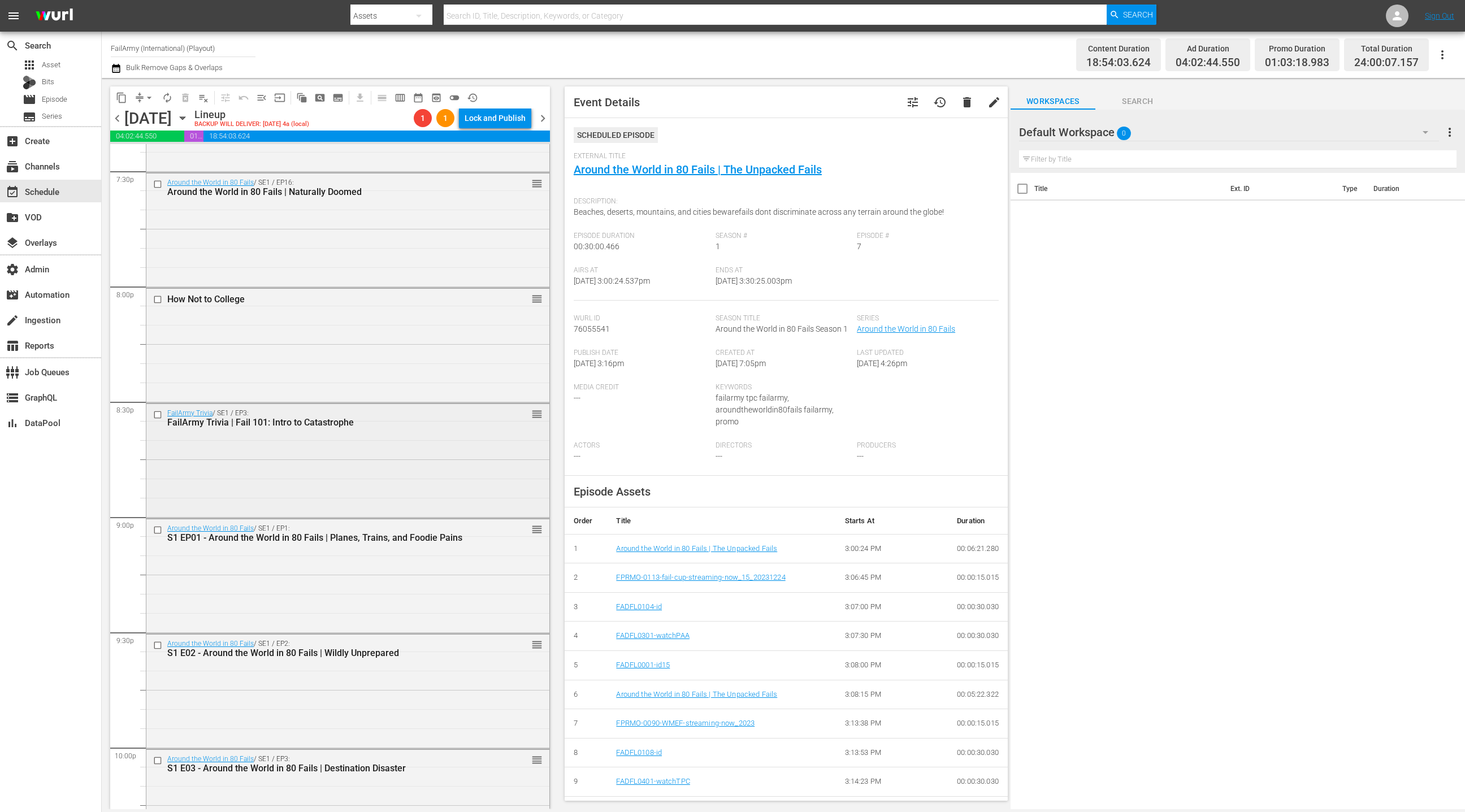
click at [465, 455] on div "FailArmy Trivia / SE1 / EP3: FailArmy Trivia | Fail 101: Intro to Catastrophe r…" at bounding box center [348, 460] width 403 height 112
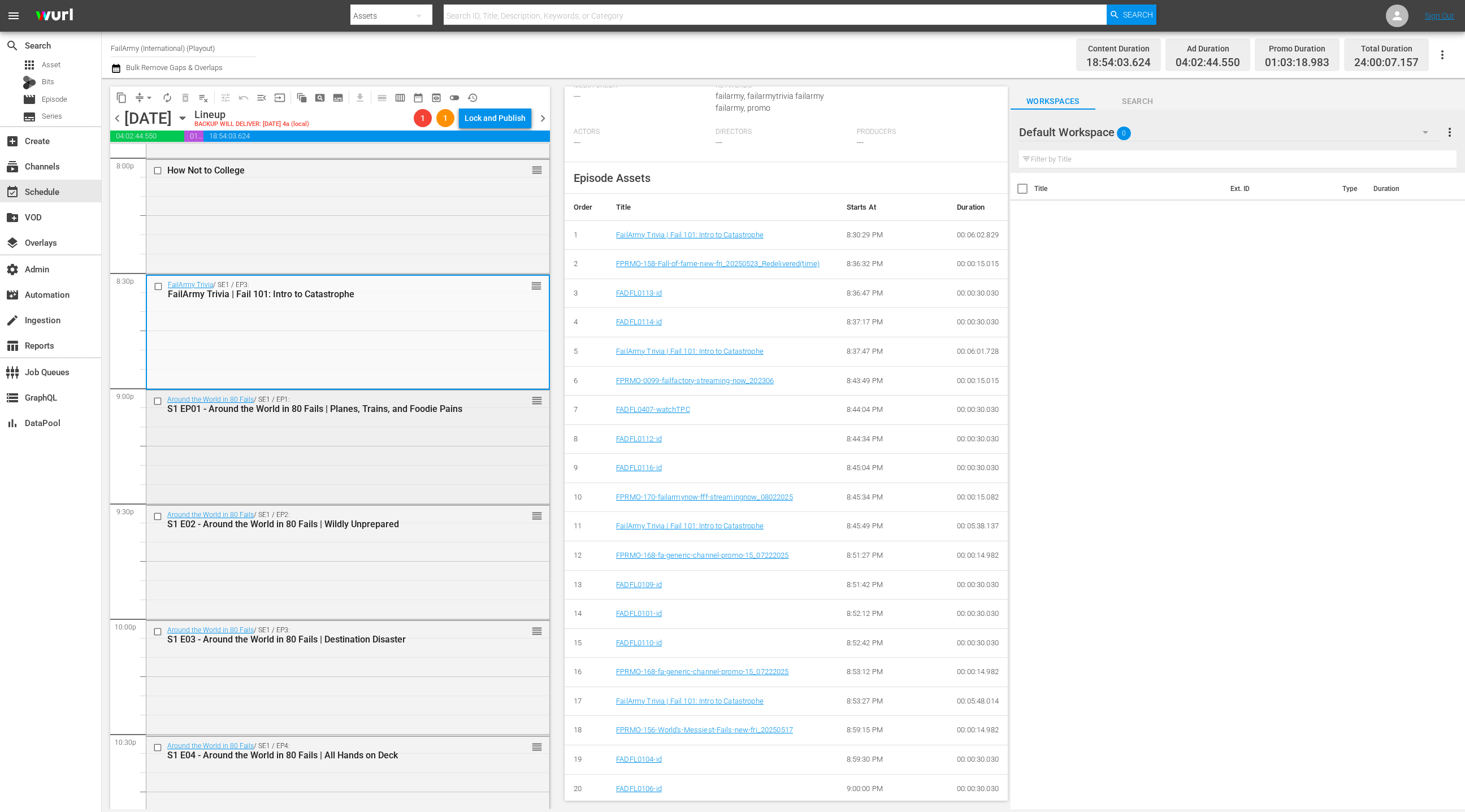
scroll to position [4612, 0]
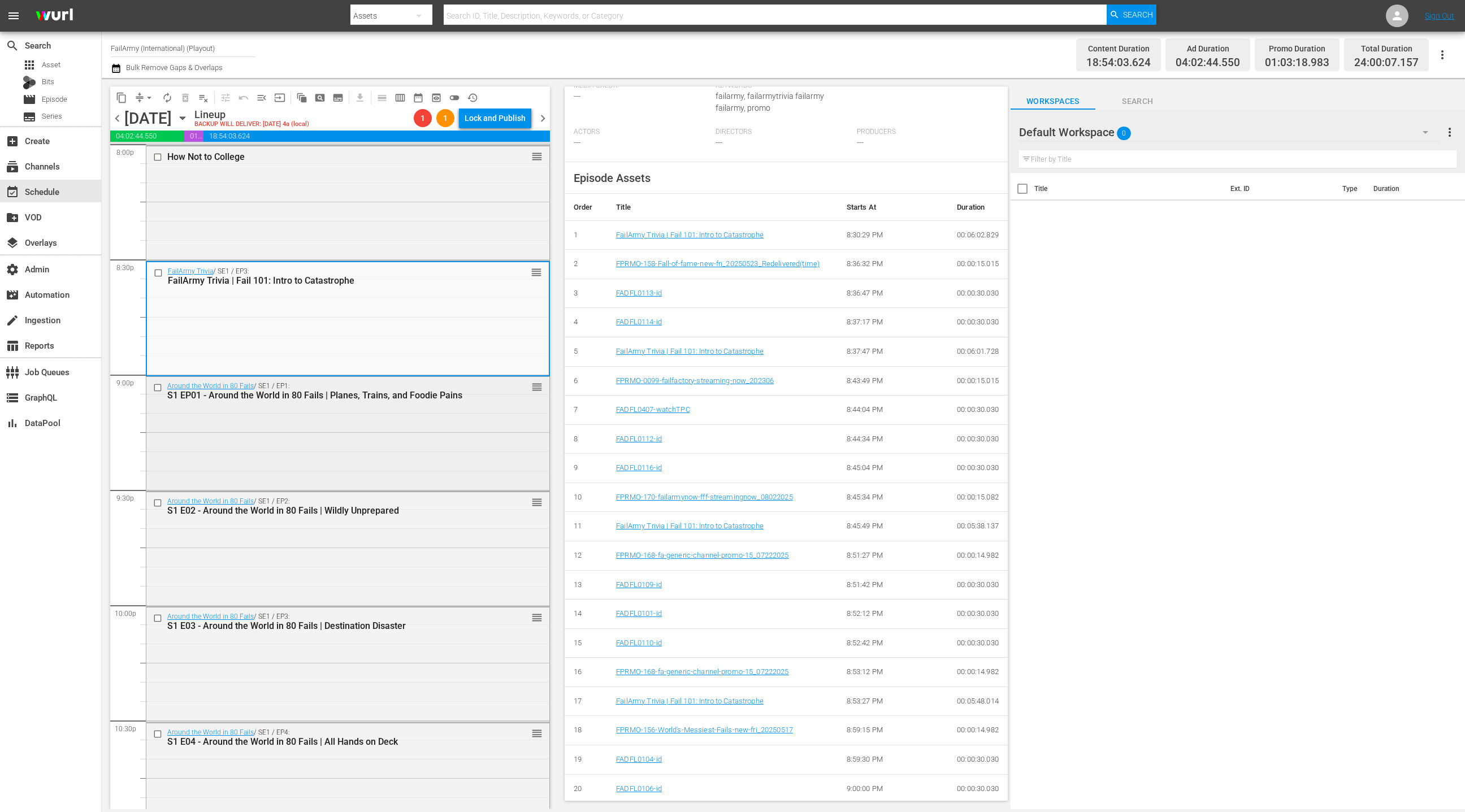
click at [467, 478] on div "Around the World in 80 Fails / SE1 / EP1: S1 EP01 - Around the World in 80 Fail…" at bounding box center [348, 433] width 403 height 112
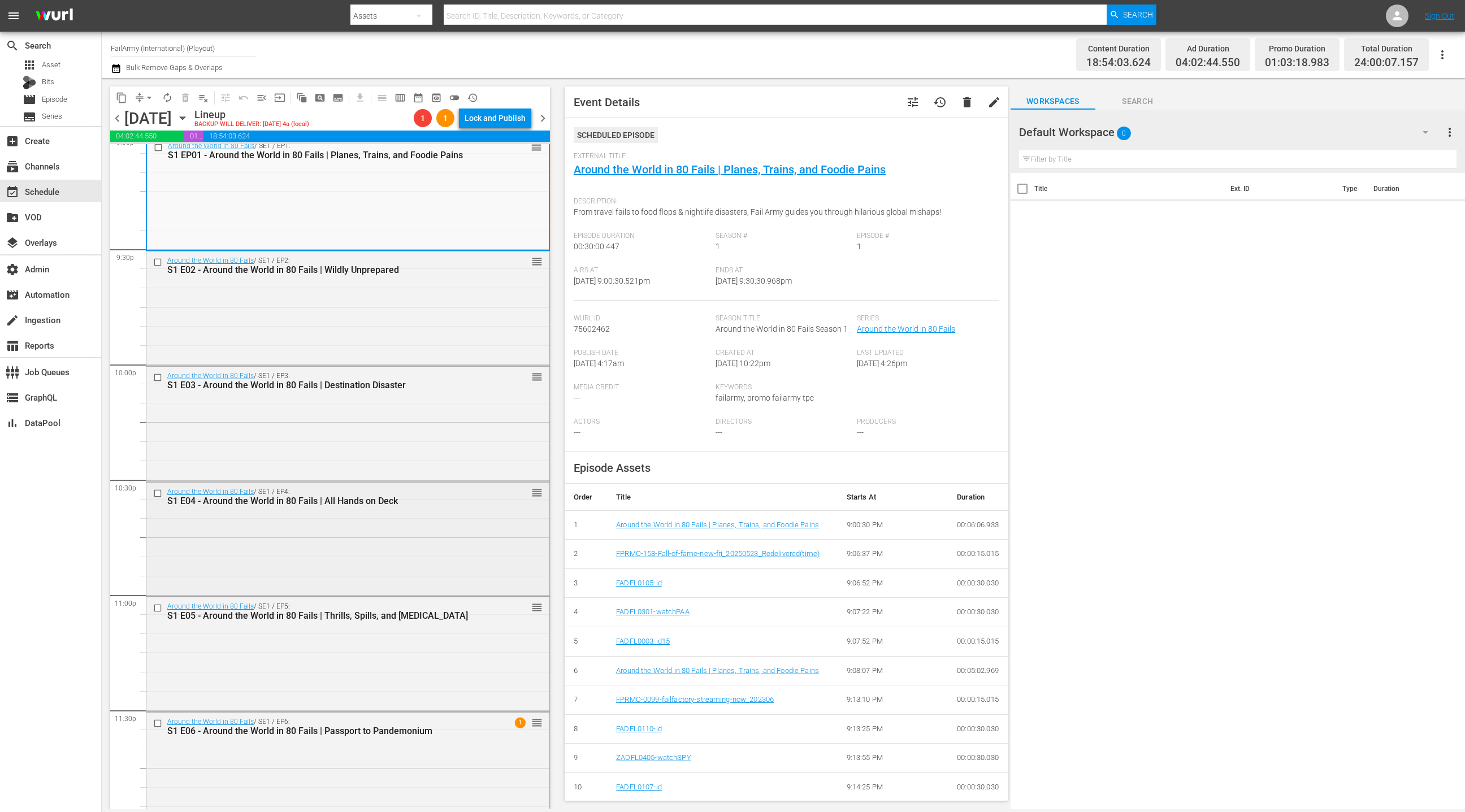
scroll to position [4870, 0]
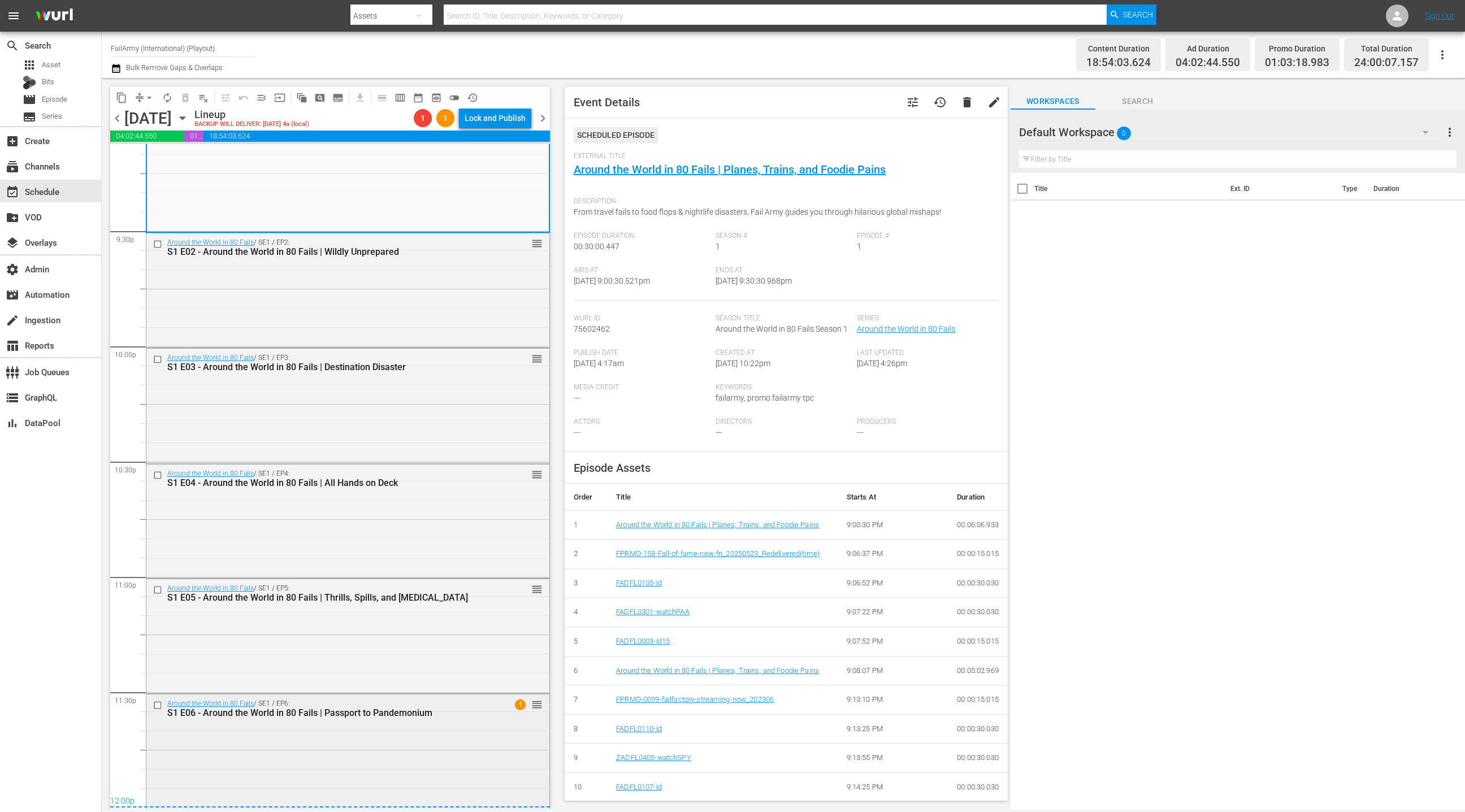
click at [396, 749] on div "Around the World in 80 Fails / SE1 / EP6: S1 E06 - Around the World in 80 Fails…" at bounding box center [348, 750] width 403 height 112
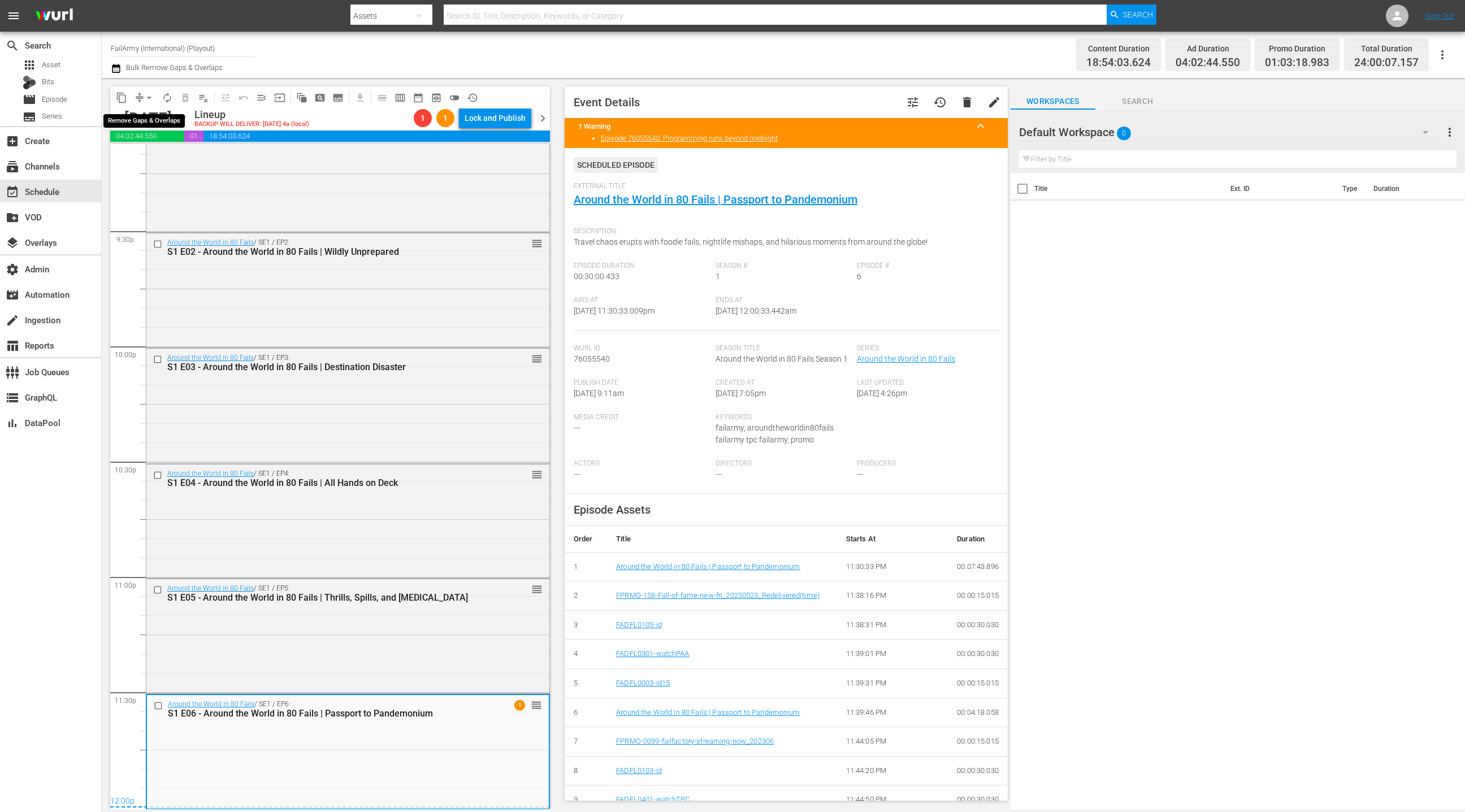
click at [139, 98] on span "compress" at bounding box center [140, 98] width 12 height 12
click at [149, 99] on span "arrow_drop_down" at bounding box center [149, 98] width 12 height 12
click at [160, 159] on li "Align to End of Previous Day" at bounding box center [149, 157] width 119 height 18
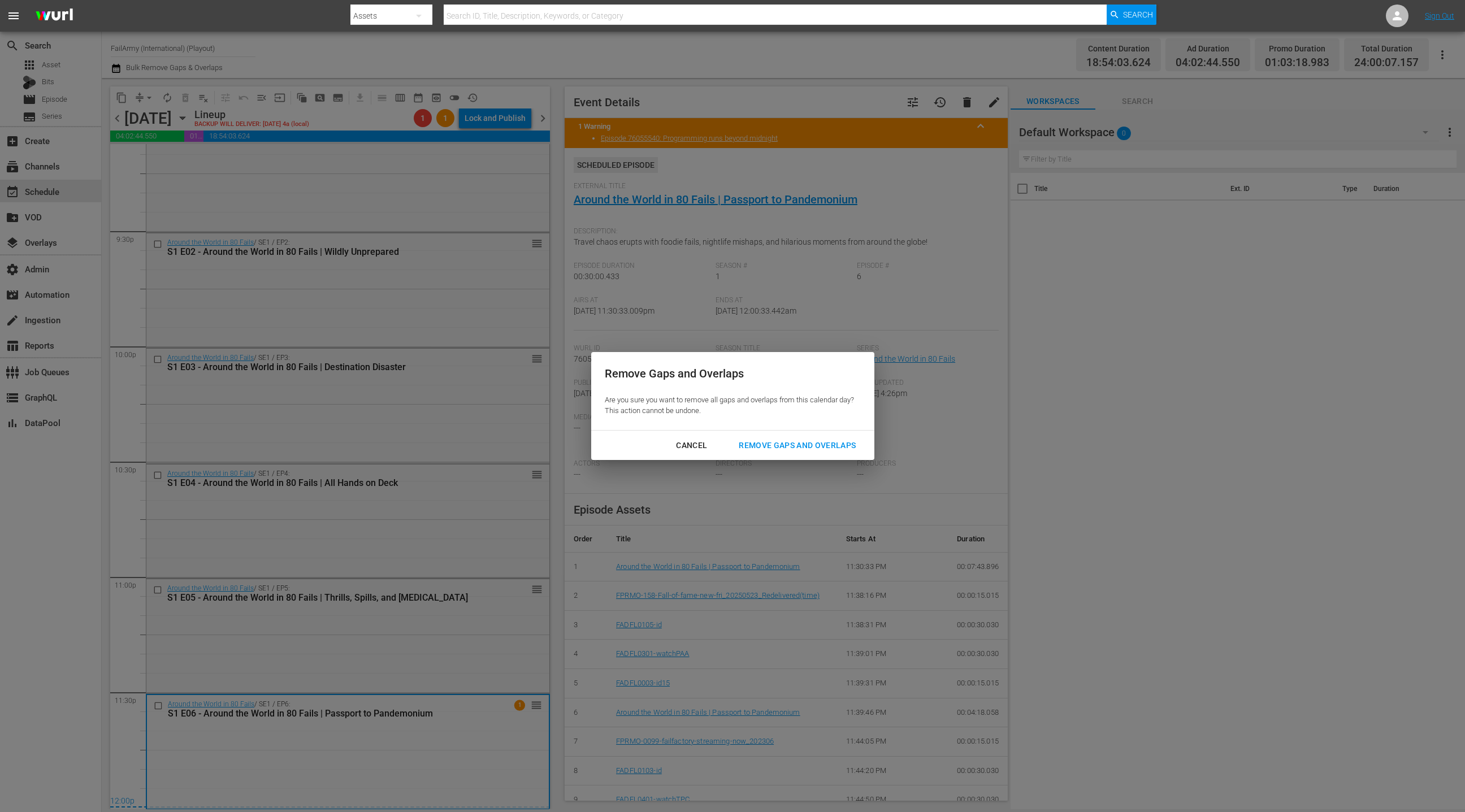
click at [758, 447] on div "Remove Gaps and Overlaps" at bounding box center [798, 446] width 135 height 14
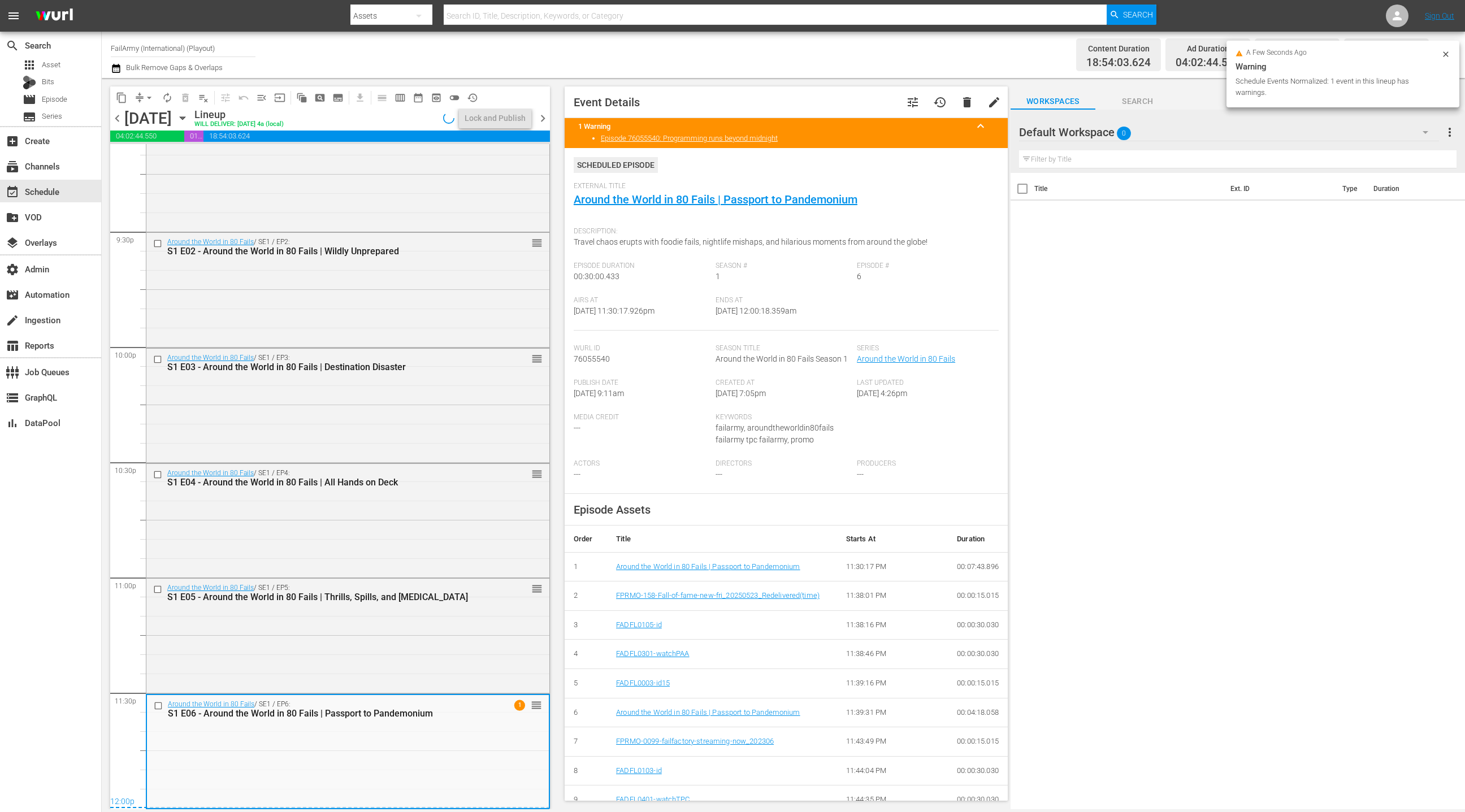
scroll to position [4869, 0]
click at [547, 120] on span "chevron_right" at bounding box center [543, 118] width 14 height 14
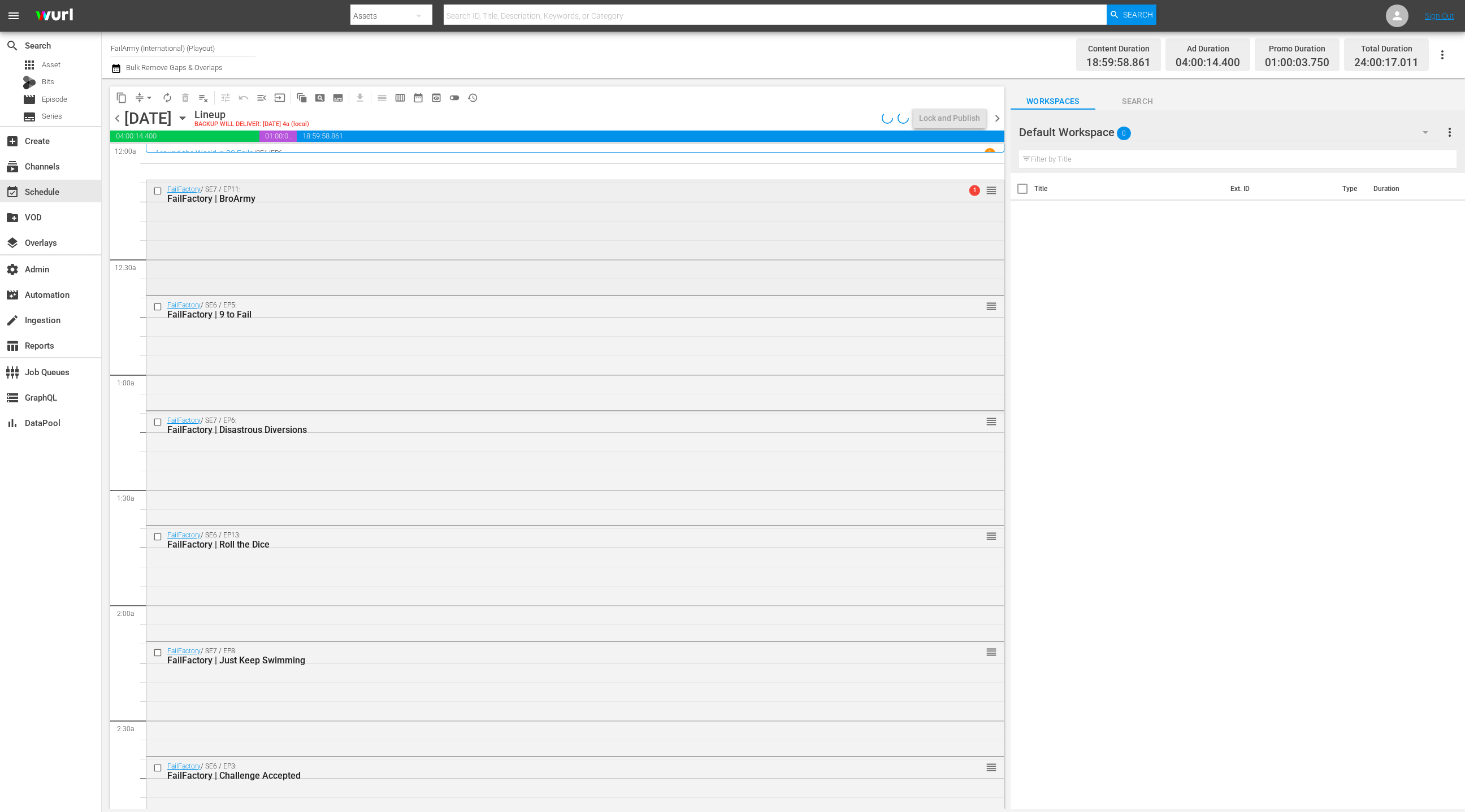
click at [495, 248] on div "FailFactory / SE7 / EP11: FailFactory | BroArmy 1 reorder" at bounding box center [575, 236] width 857 height 112
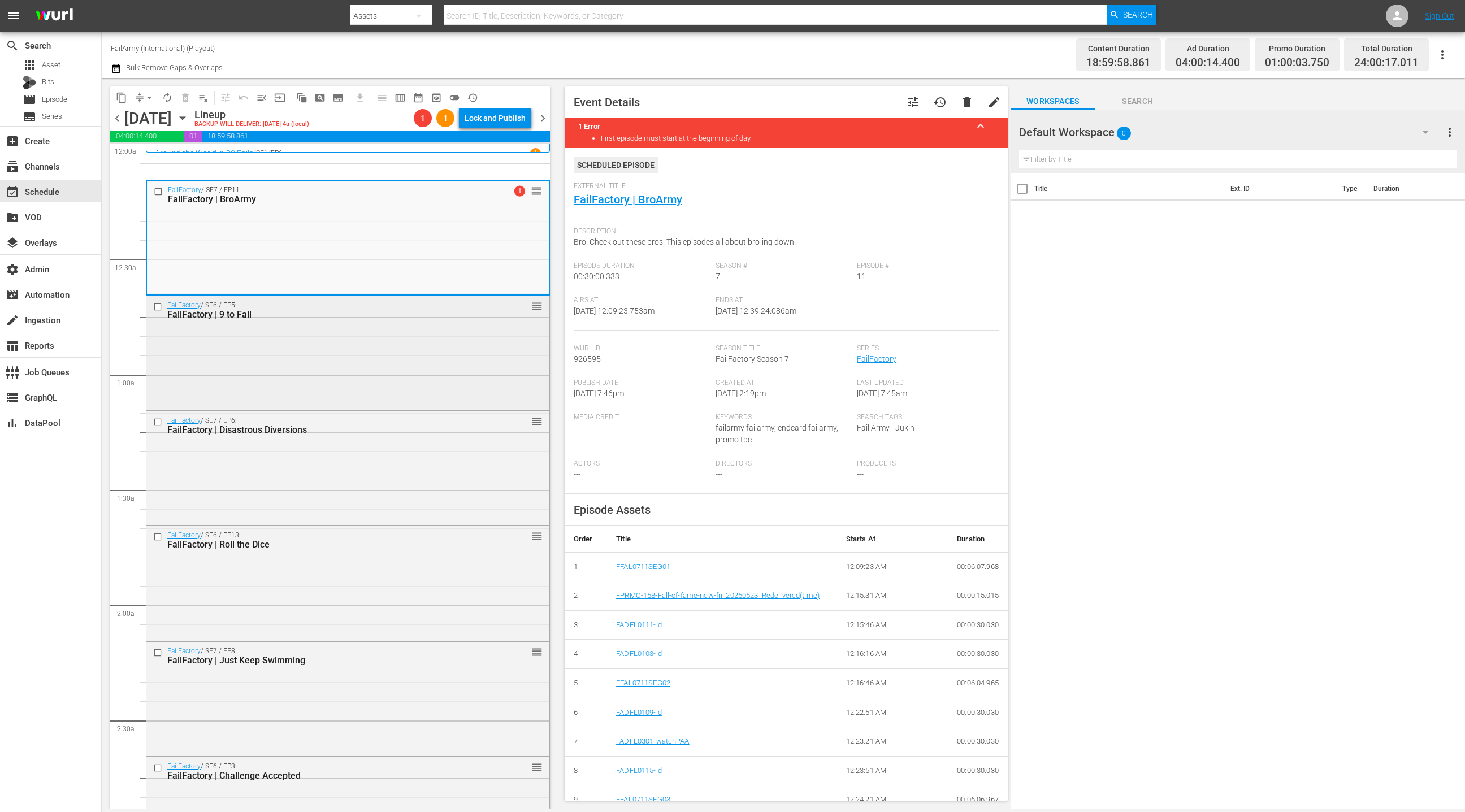
click at [340, 359] on div "FailFactory / SE6 / EP5: FailFactory | 9 to Fail reorder" at bounding box center [348, 352] width 403 height 112
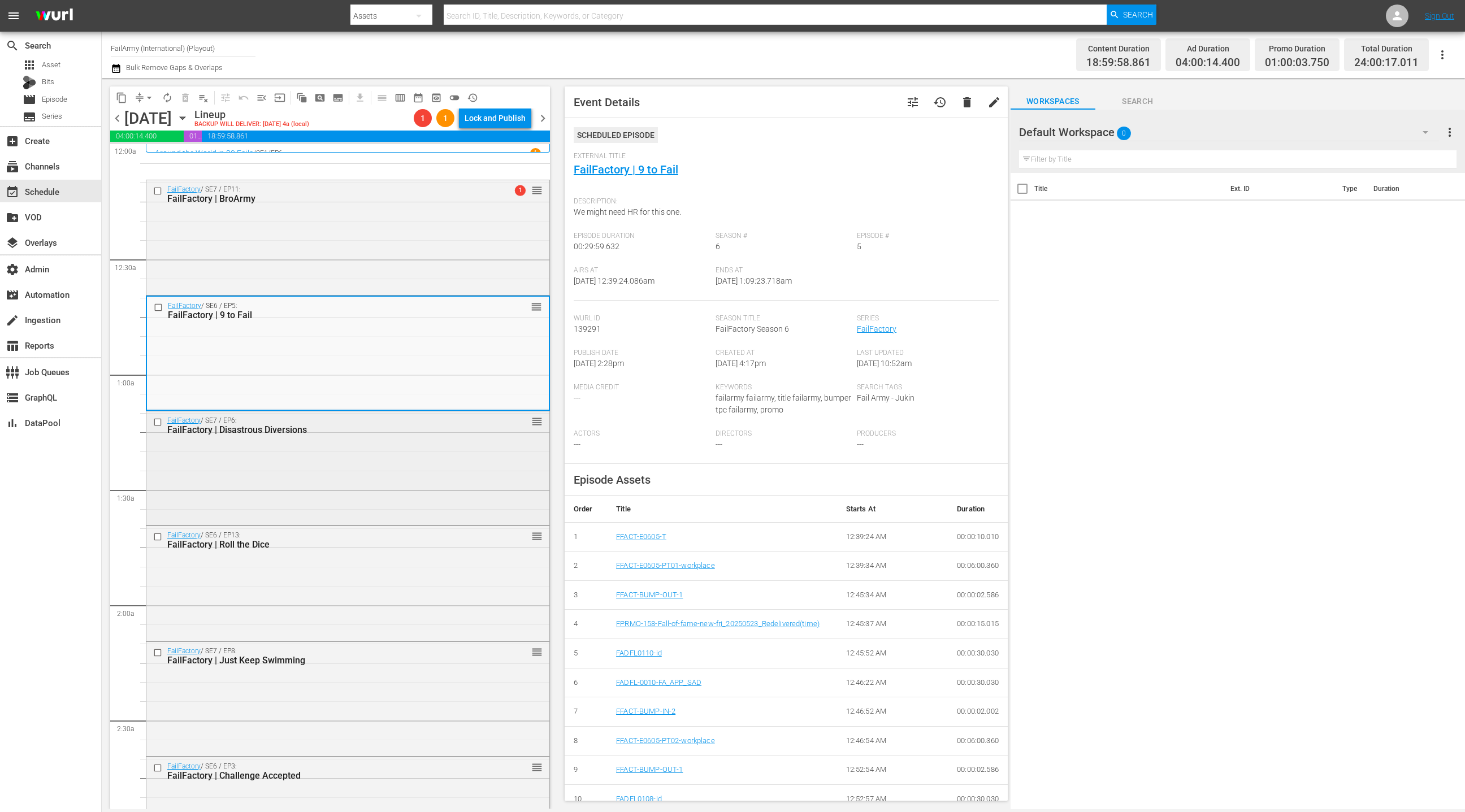
click at [359, 458] on div "FailFactory / SE7 / EP6: FailFactory | Disastrous Diversions reorder" at bounding box center [348, 468] width 403 height 112
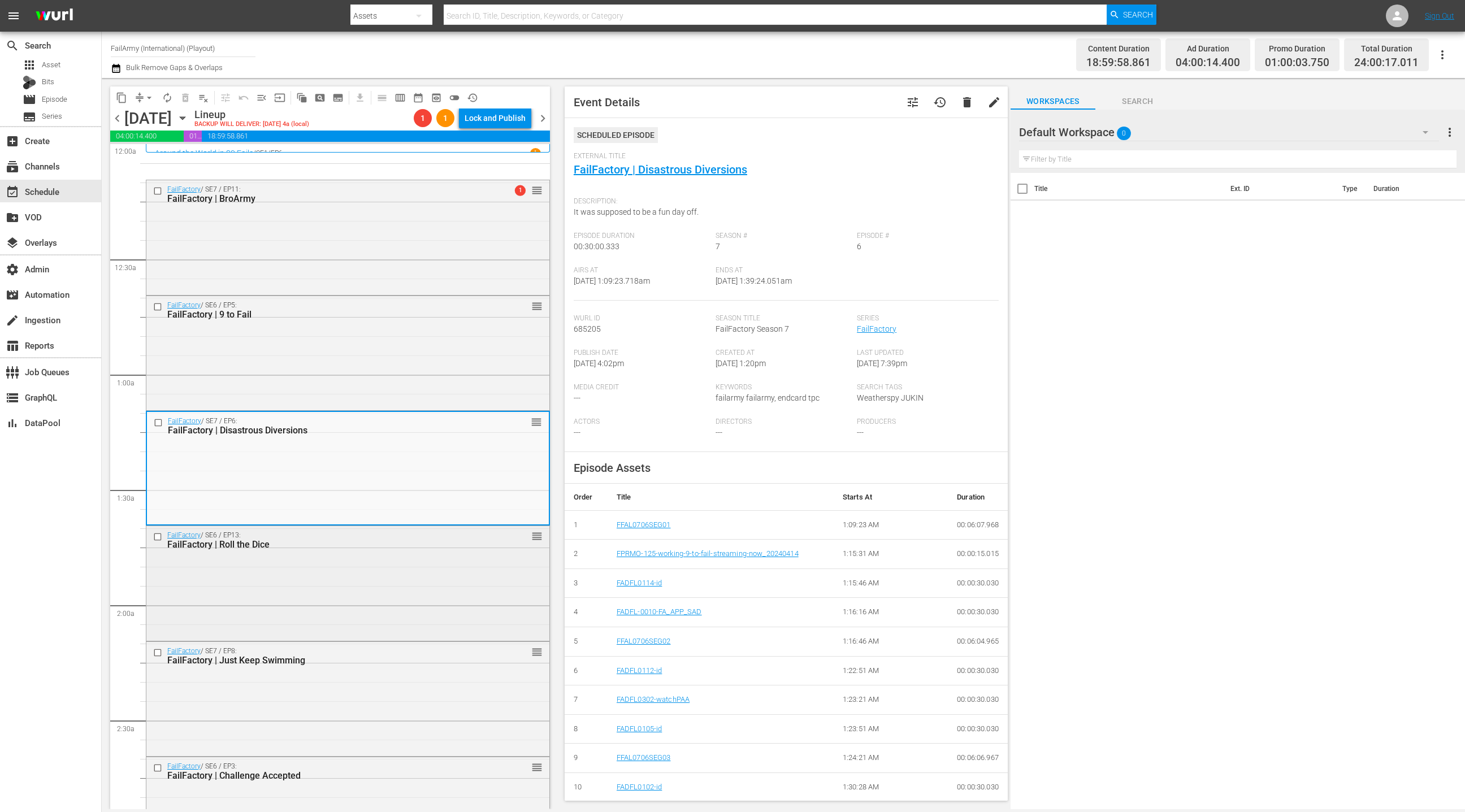
click at [408, 566] on div "FailFactory / SE6 / EP13: FailFactory | Roll the Dice reorder" at bounding box center [348, 582] width 403 height 112
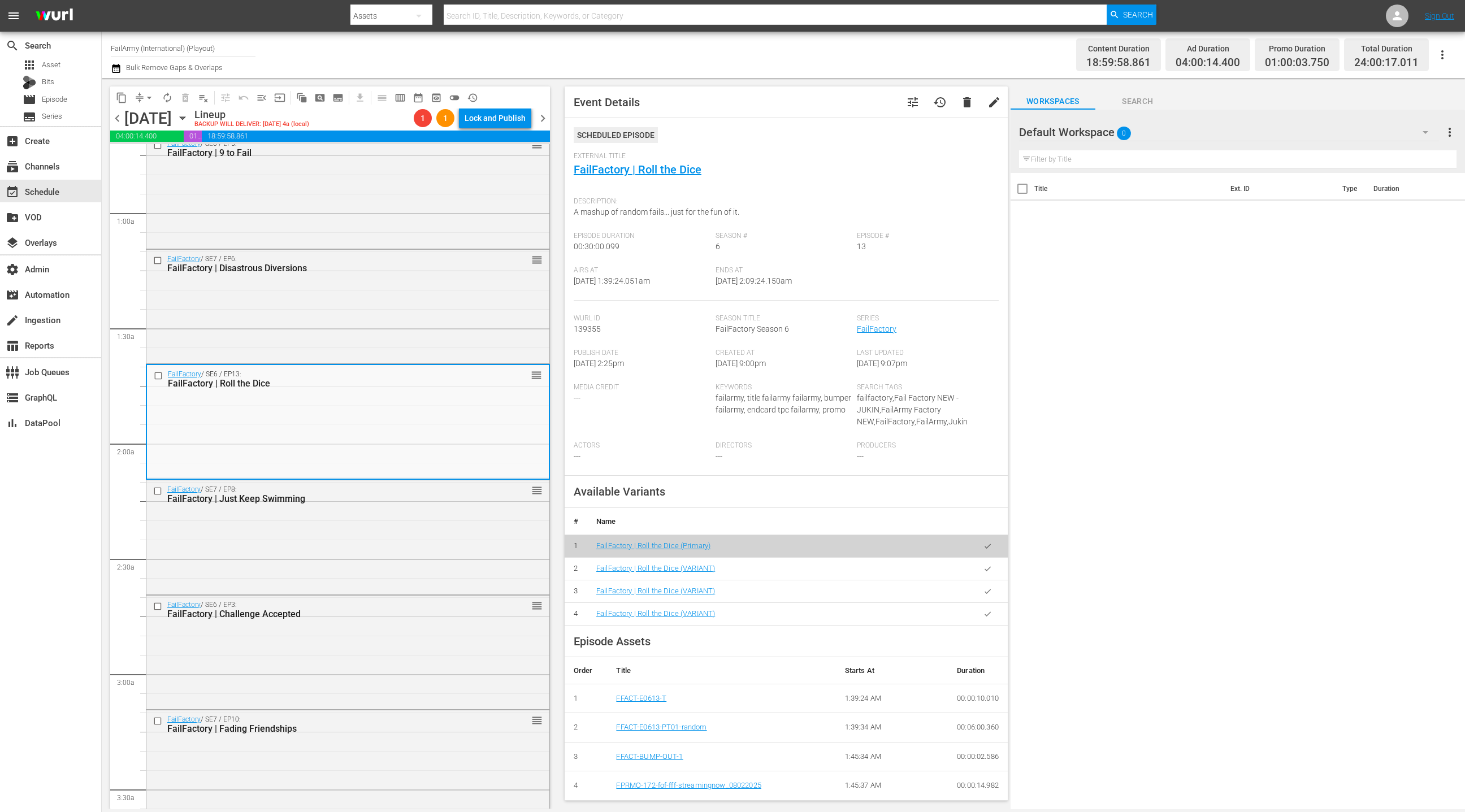
scroll to position [165, 0]
click at [387, 522] on div "FailFactory / SE7 / EP8: FailFactory | Just Keep Swimming reorder" at bounding box center [348, 533] width 403 height 112
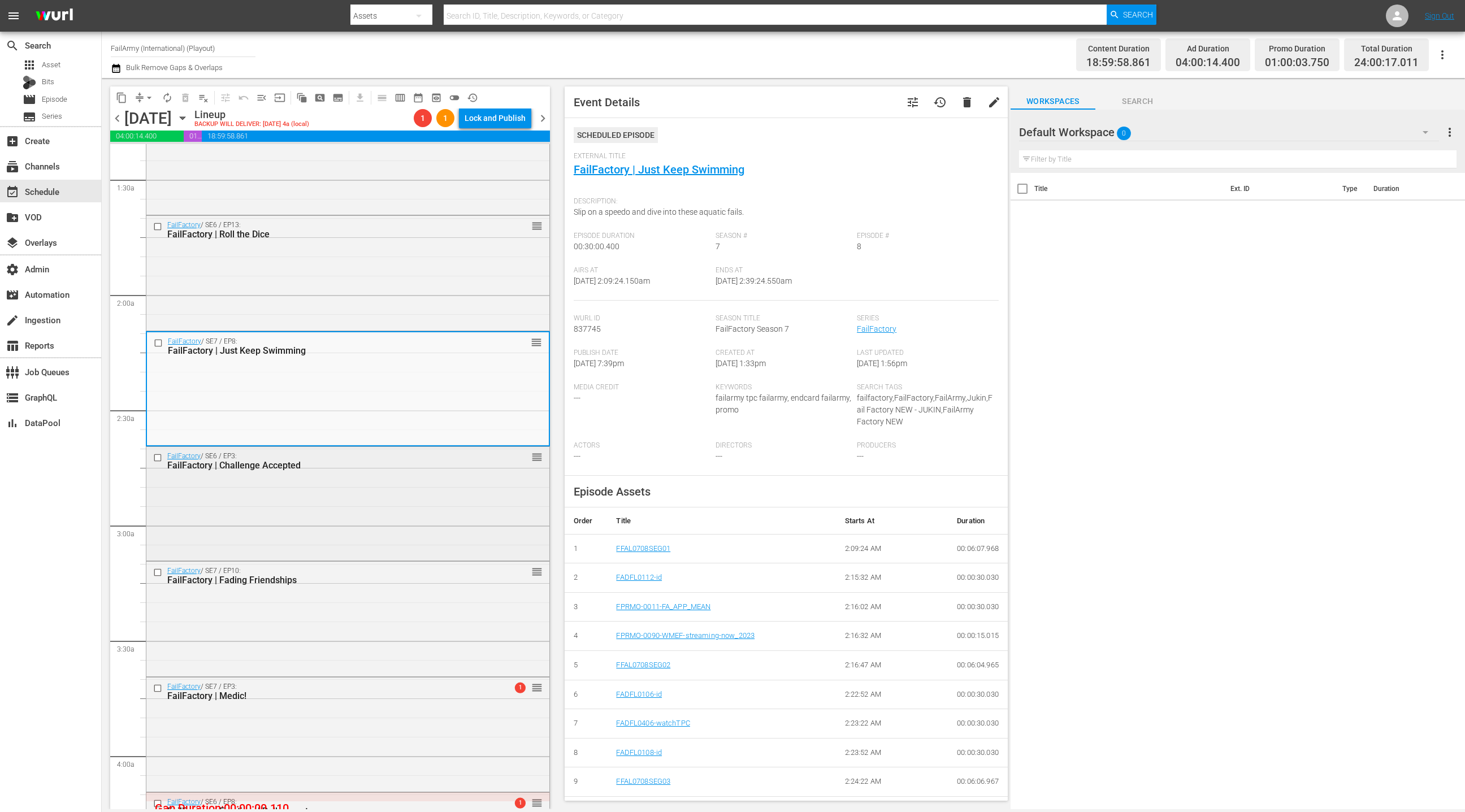
click at [383, 511] on div "FailFactory / SE6 / EP3: FailFactory | Challenge Accepted reorder" at bounding box center [348, 503] width 403 height 112
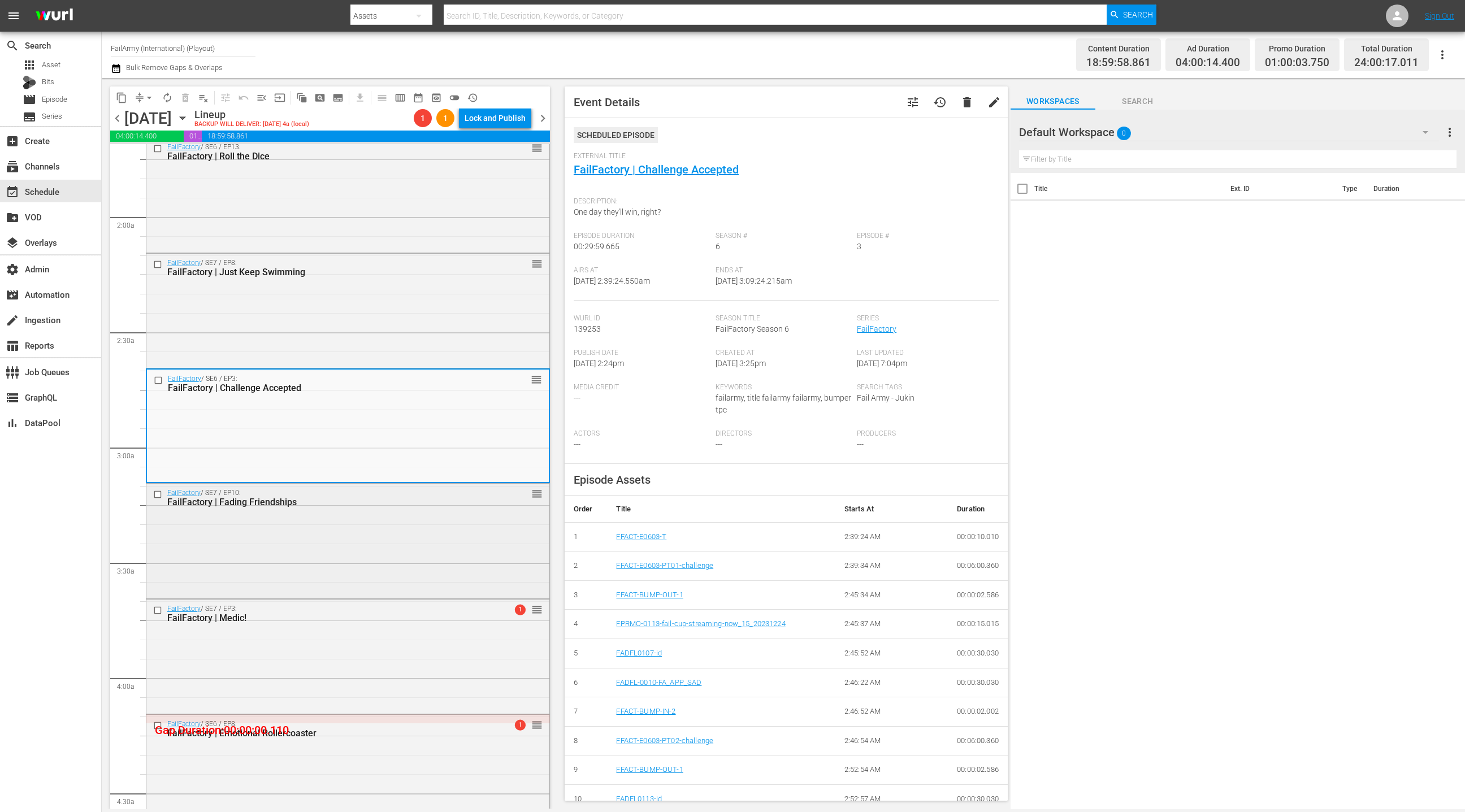
scroll to position [412, 0]
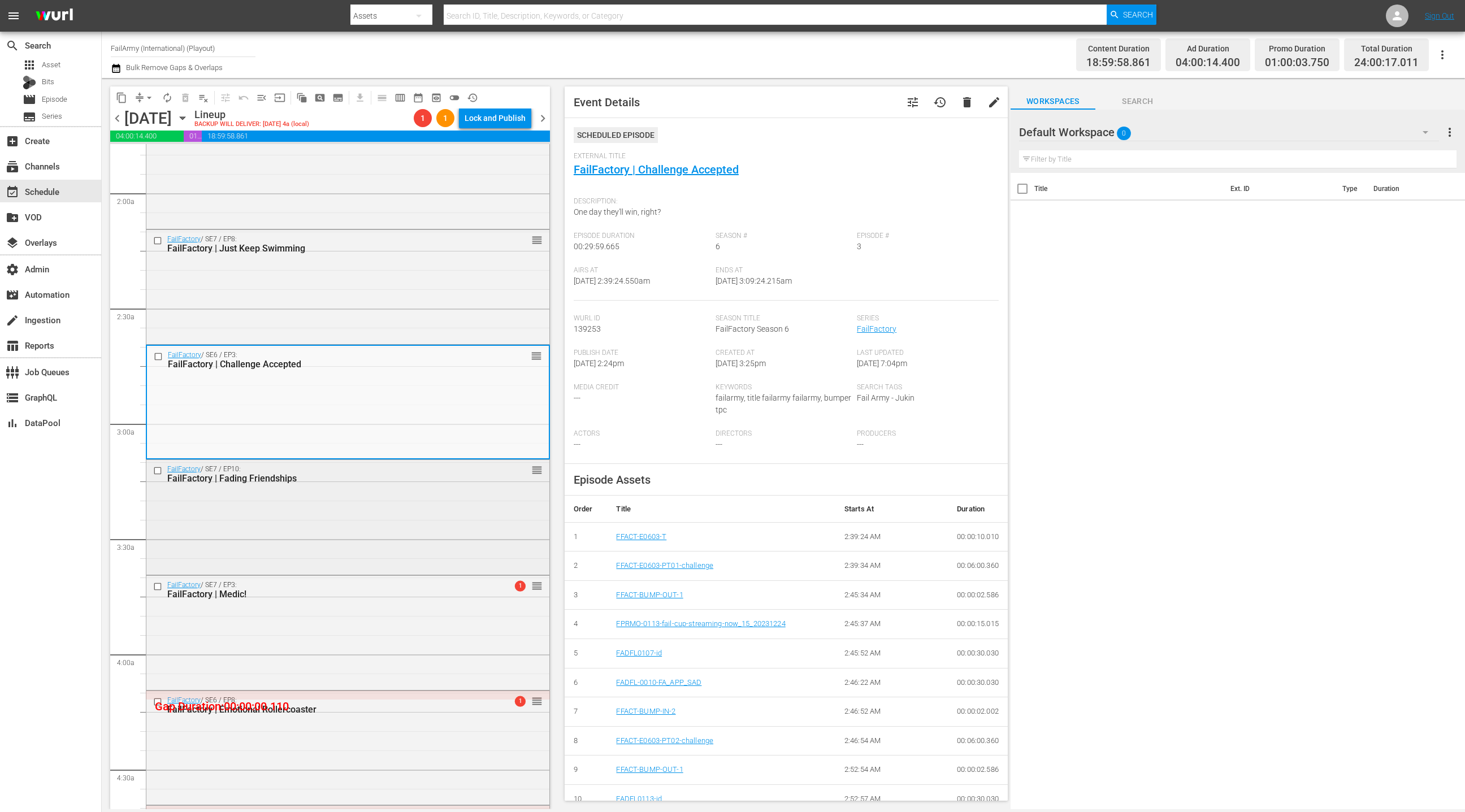
click at [383, 511] on div "FailFactory / SE7 / EP10: FailFactory | Fading Friendships reorder" at bounding box center [348, 516] width 403 height 112
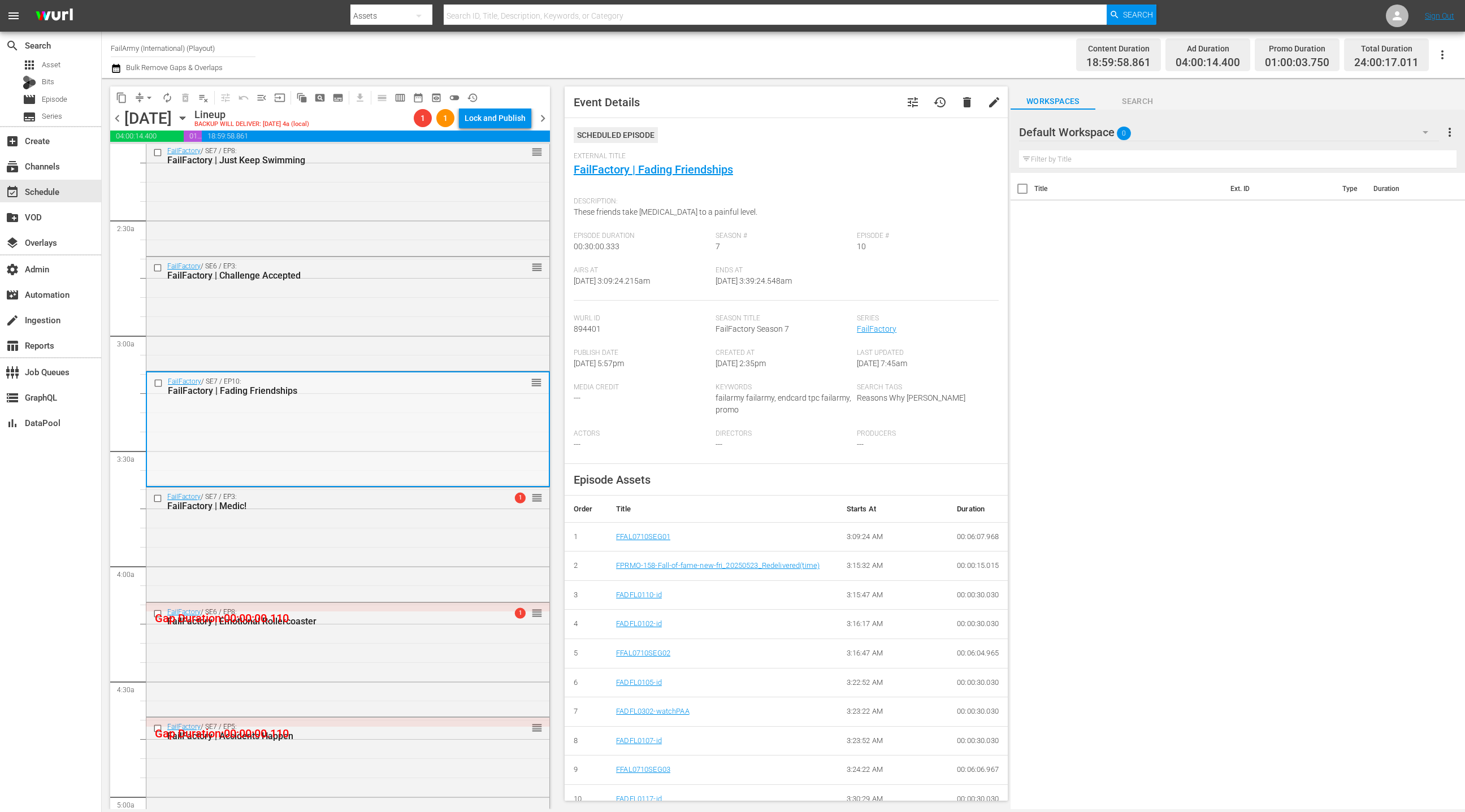
scroll to position [537, 0]
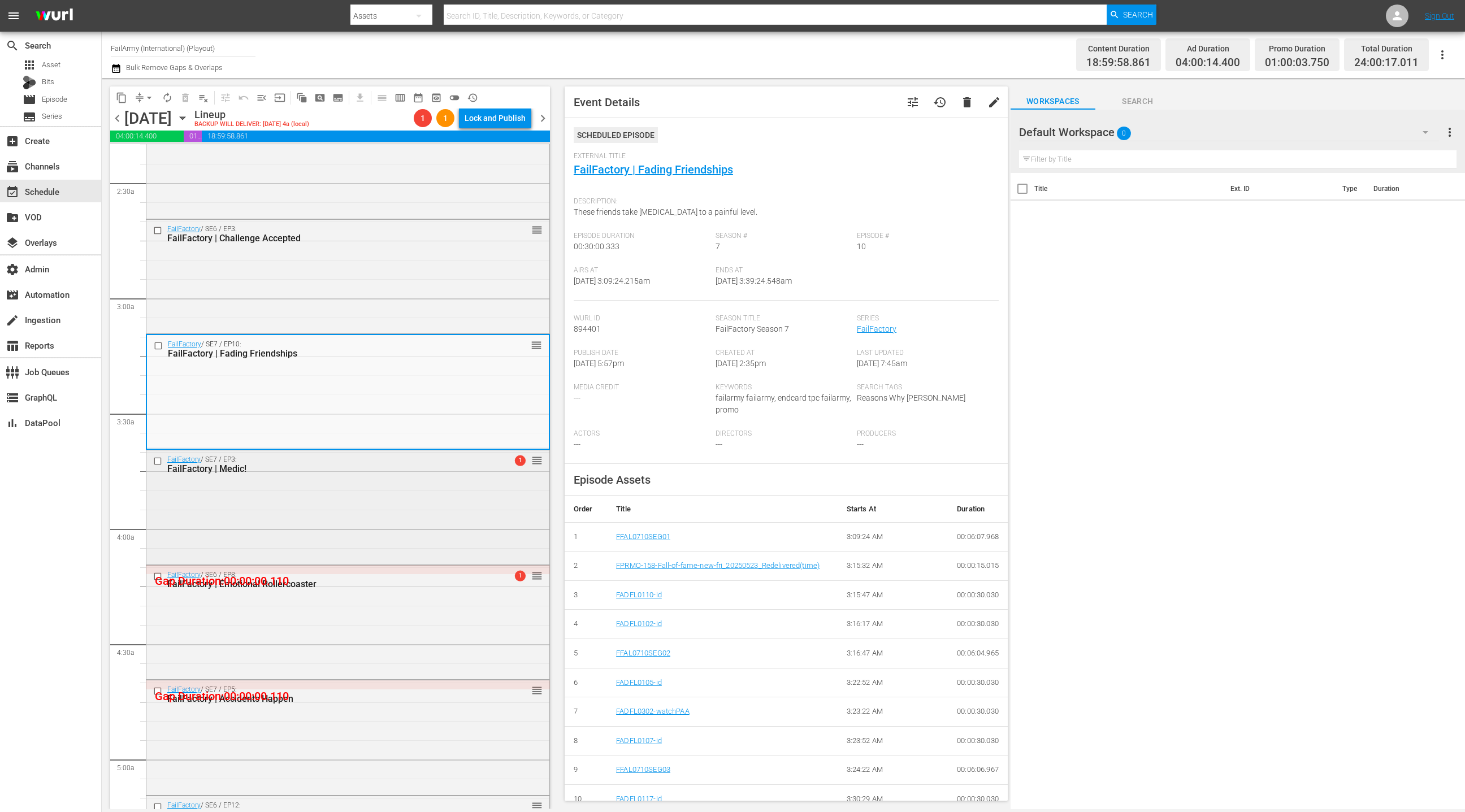
click at [383, 511] on div "FailFactory / SE7 / EP3: FailFactory | Medic! 1 reorder" at bounding box center [348, 506] width 403 height 112
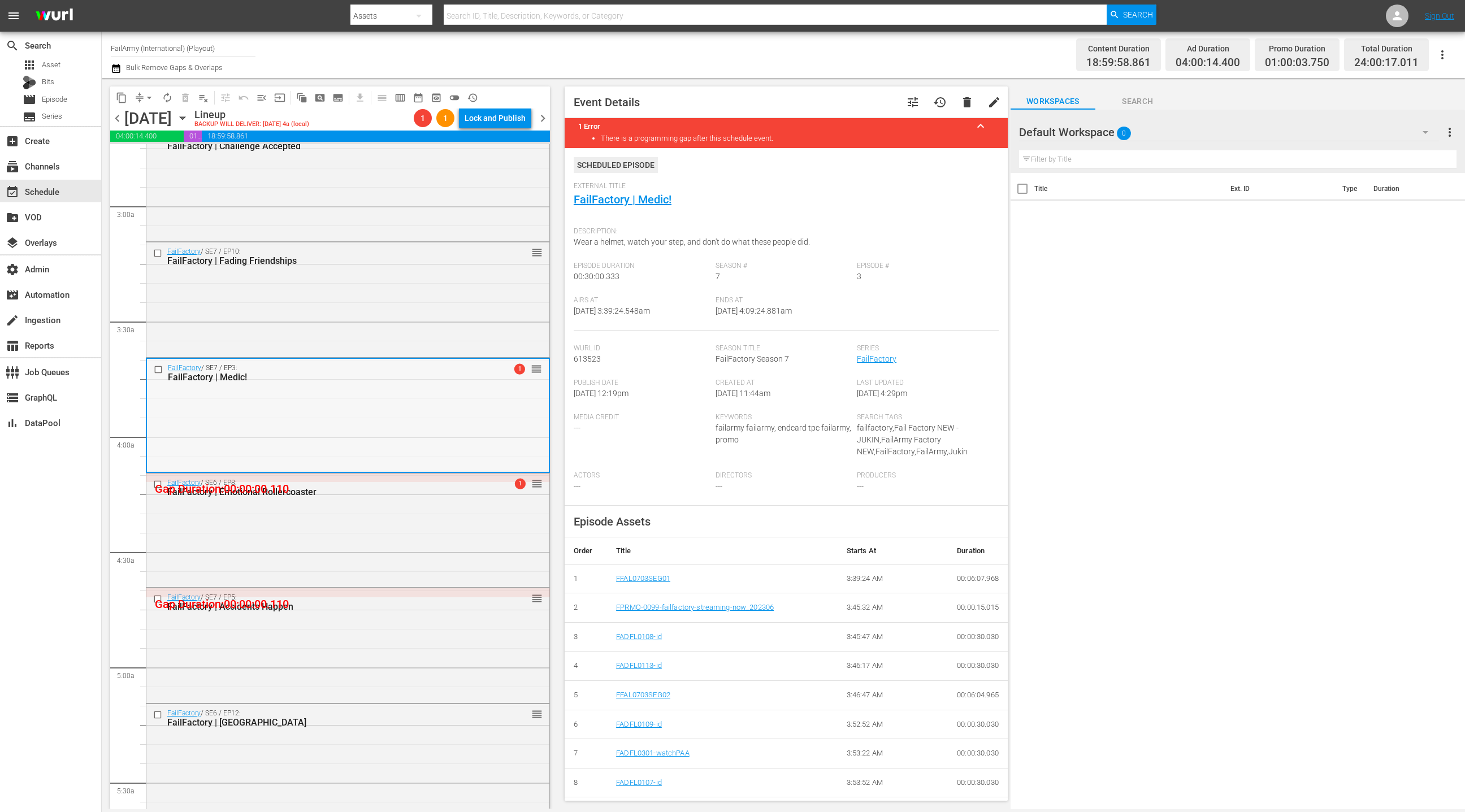
scroll to position [648, 0]
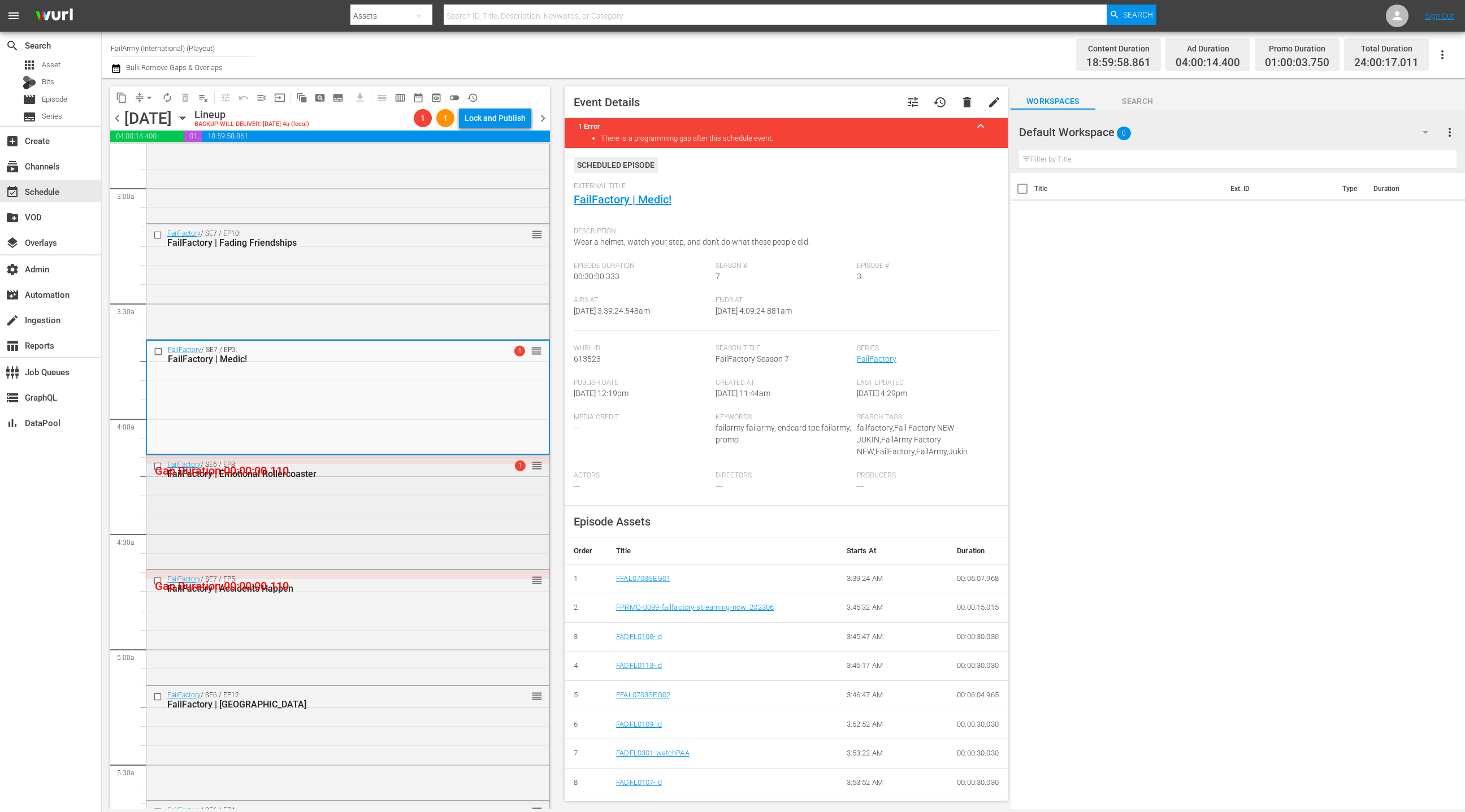
click at [383, 511] on div "FailFactory / SE6 / EP8: FailFactory | Emotional Rollercoaster 1 reorder" at bounding box center [348, 511] width 403 height 112
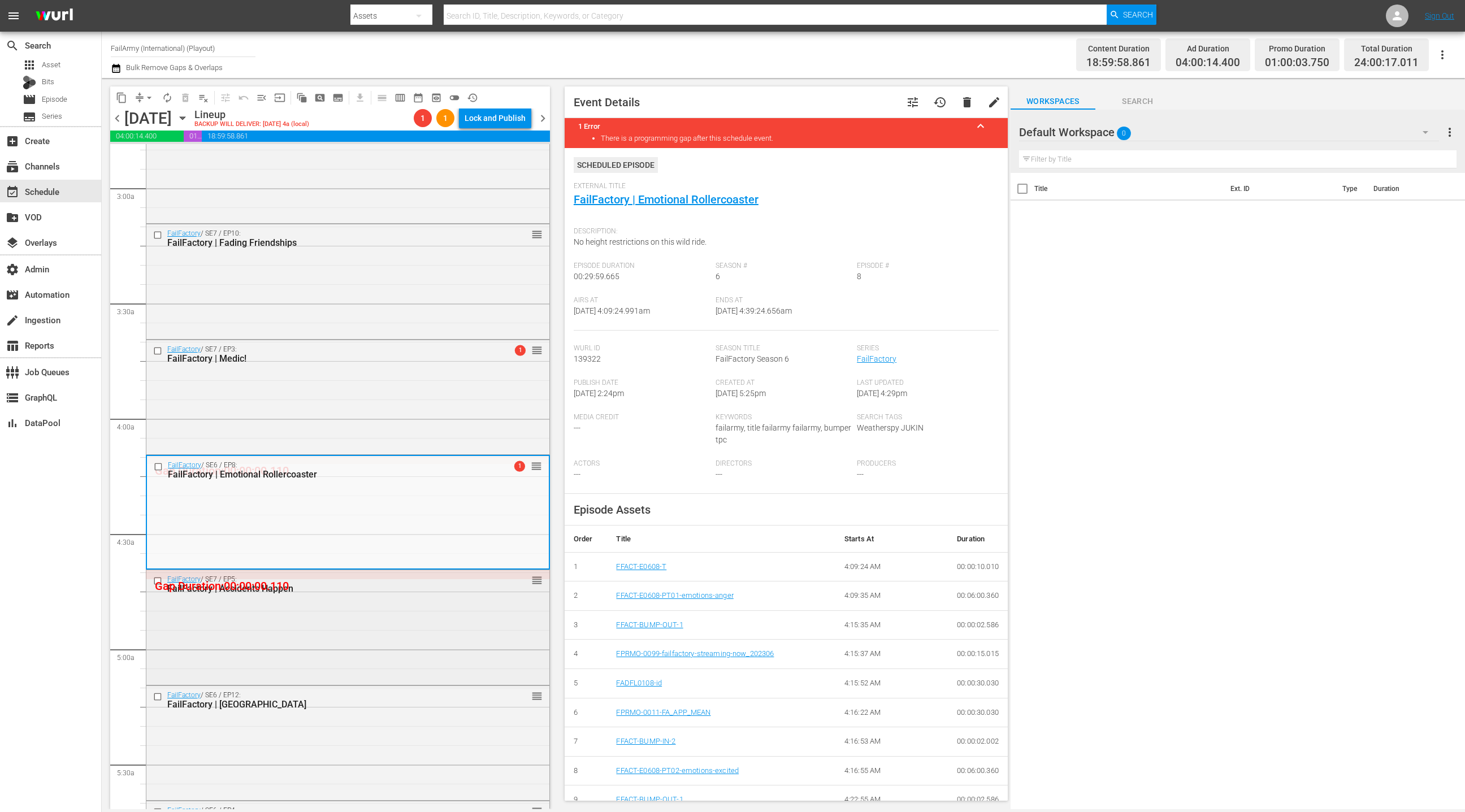
click at [367, 596] on div "FailFactory / SE7 / EP5: FailFactory | Accidents Happen reorder" at bounding box center [348, 583] width 403 height 28
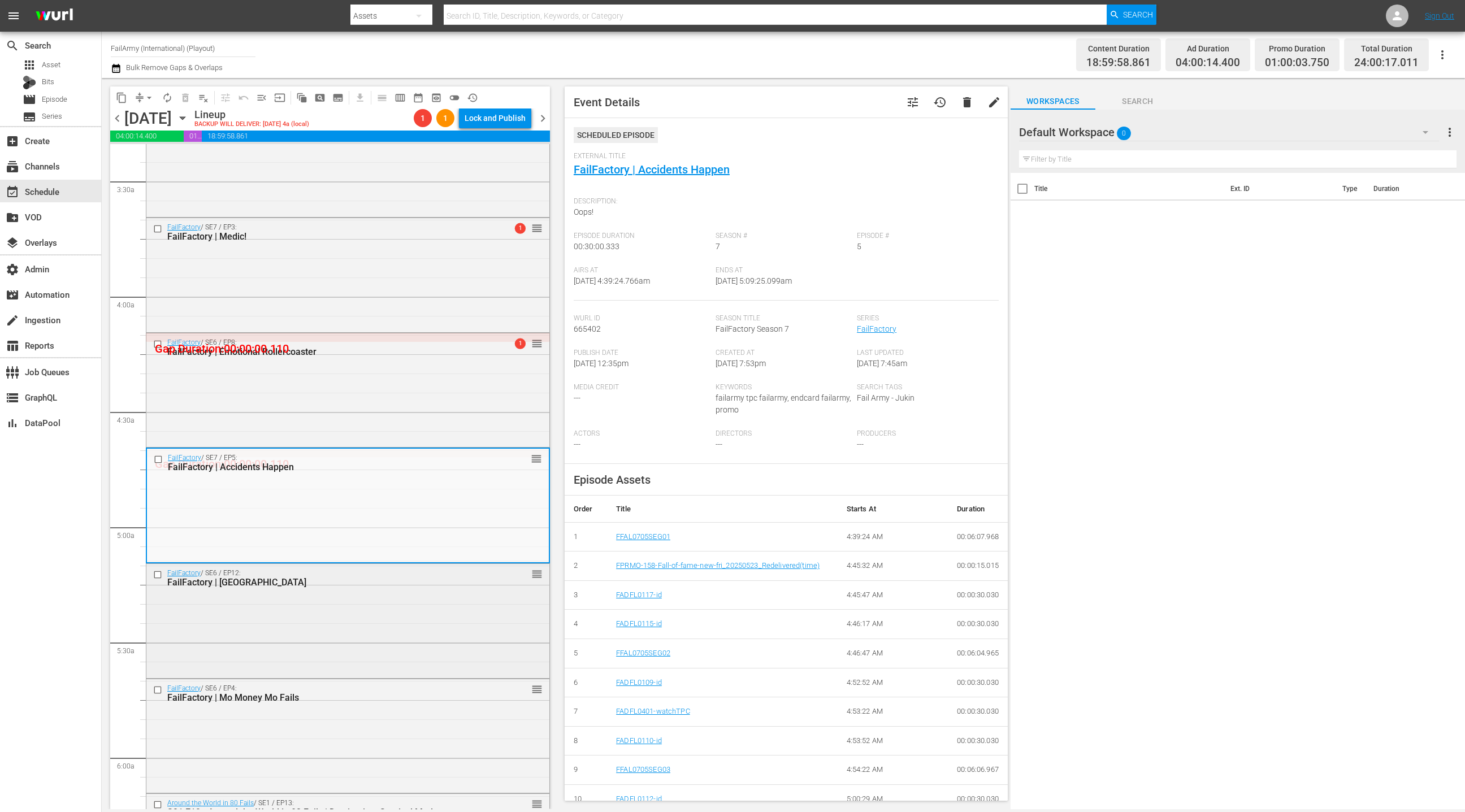
scroll to position [797, 0]
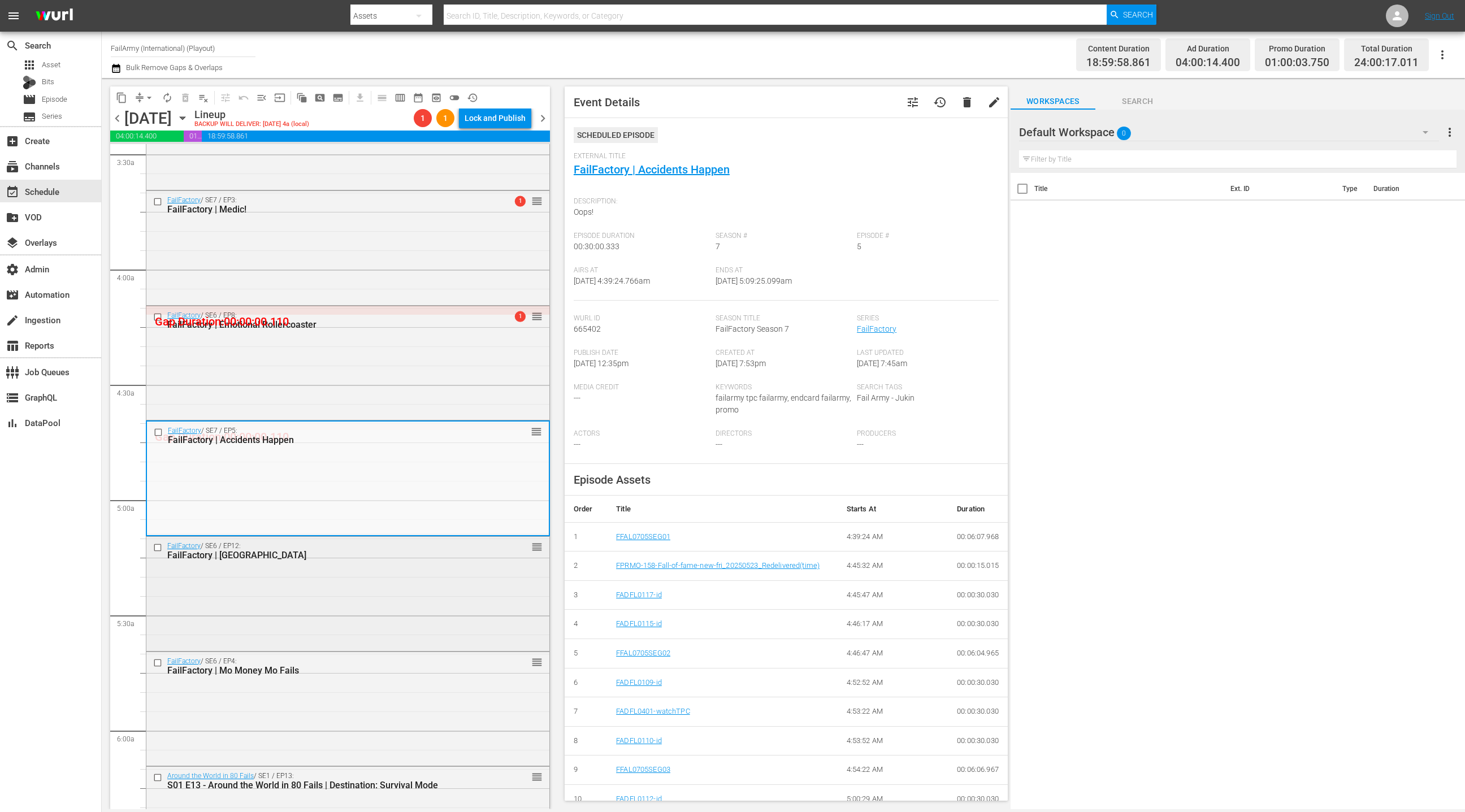
click at [371, 586] on div "FailFactory / SE6 / EP12: FailFactory | Wild Wild Kingdom reorder" at bounding box center [348, 593] width 403 height 112
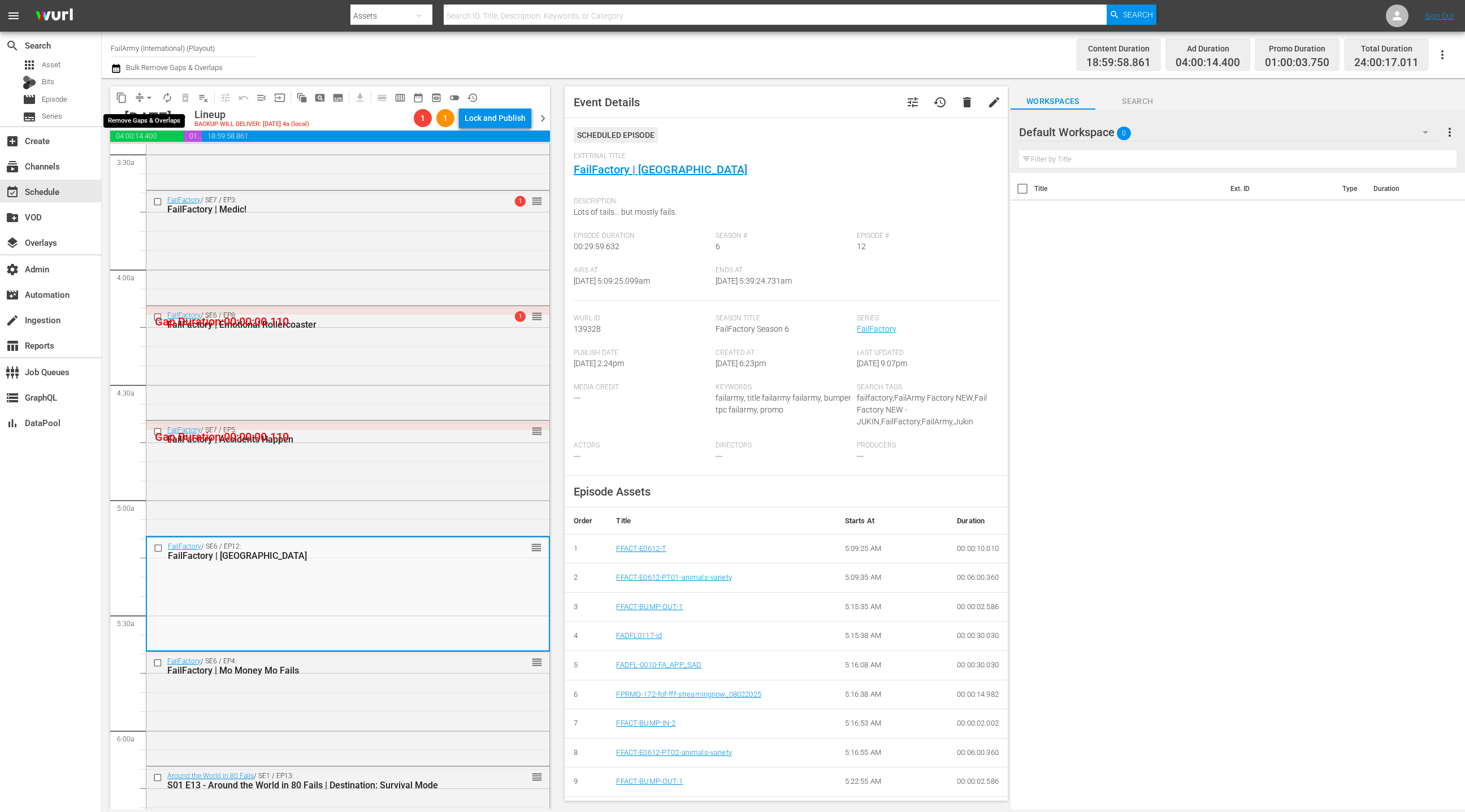
drag, startPoint x: 147, startPoint y: 95, endPoint x: 149, endPoint y: 103, distance: 8.2
click at [147, 95] on span "arrow_drop_down" at bounding box center [149, 98] width 12 height 12
click at [172, 156] on li "Align to End of Previous Day" at bounding box center [149, 157] width 119 height 18
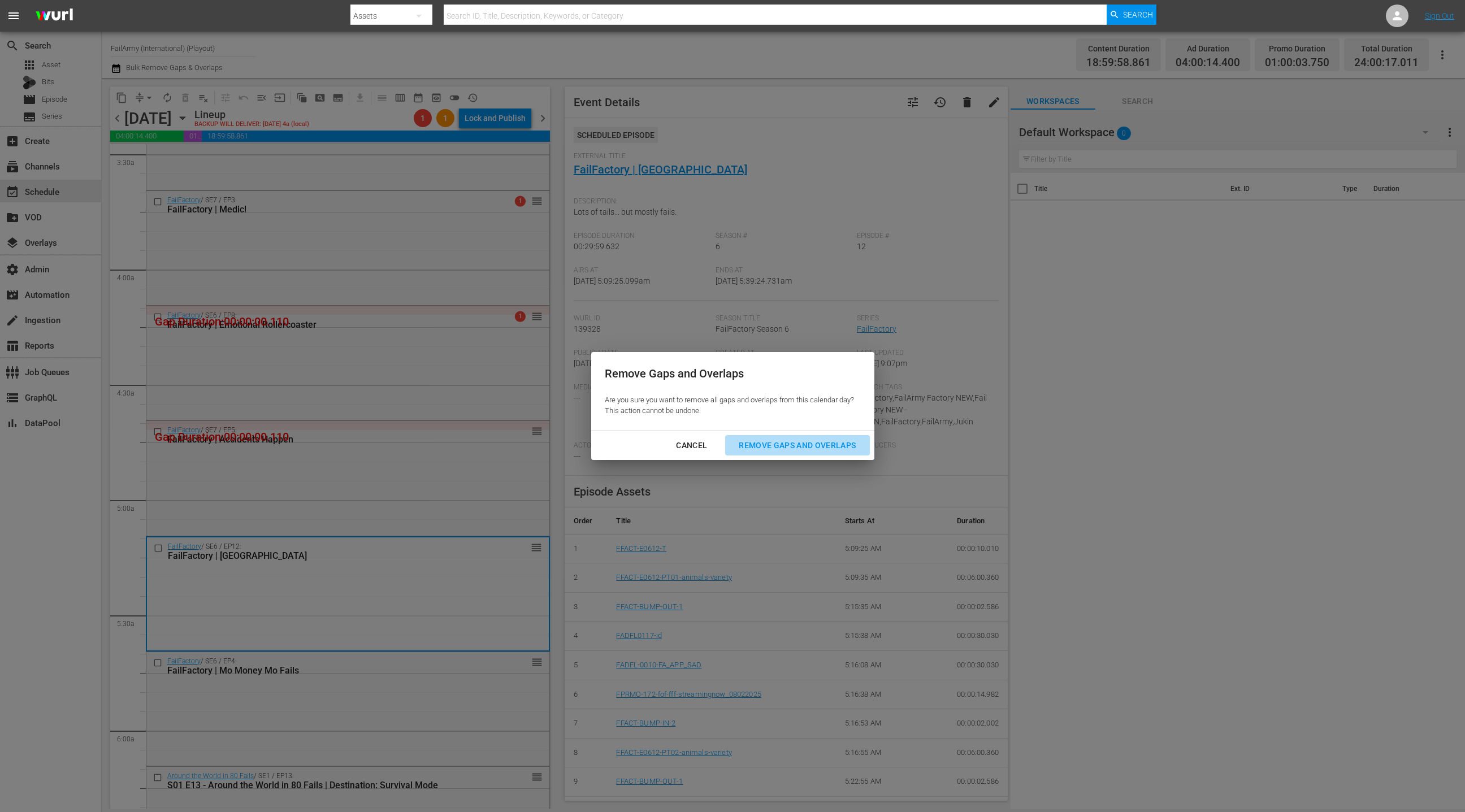
drag, startPoint x: 774, startPoint y: 445, endPoint x: 767, endPoint y: 439, distance: 9.2
click at [774, 444] on div "Remove Gaps and Overlaps" at bounding box center [798, 446] width 135 height 14
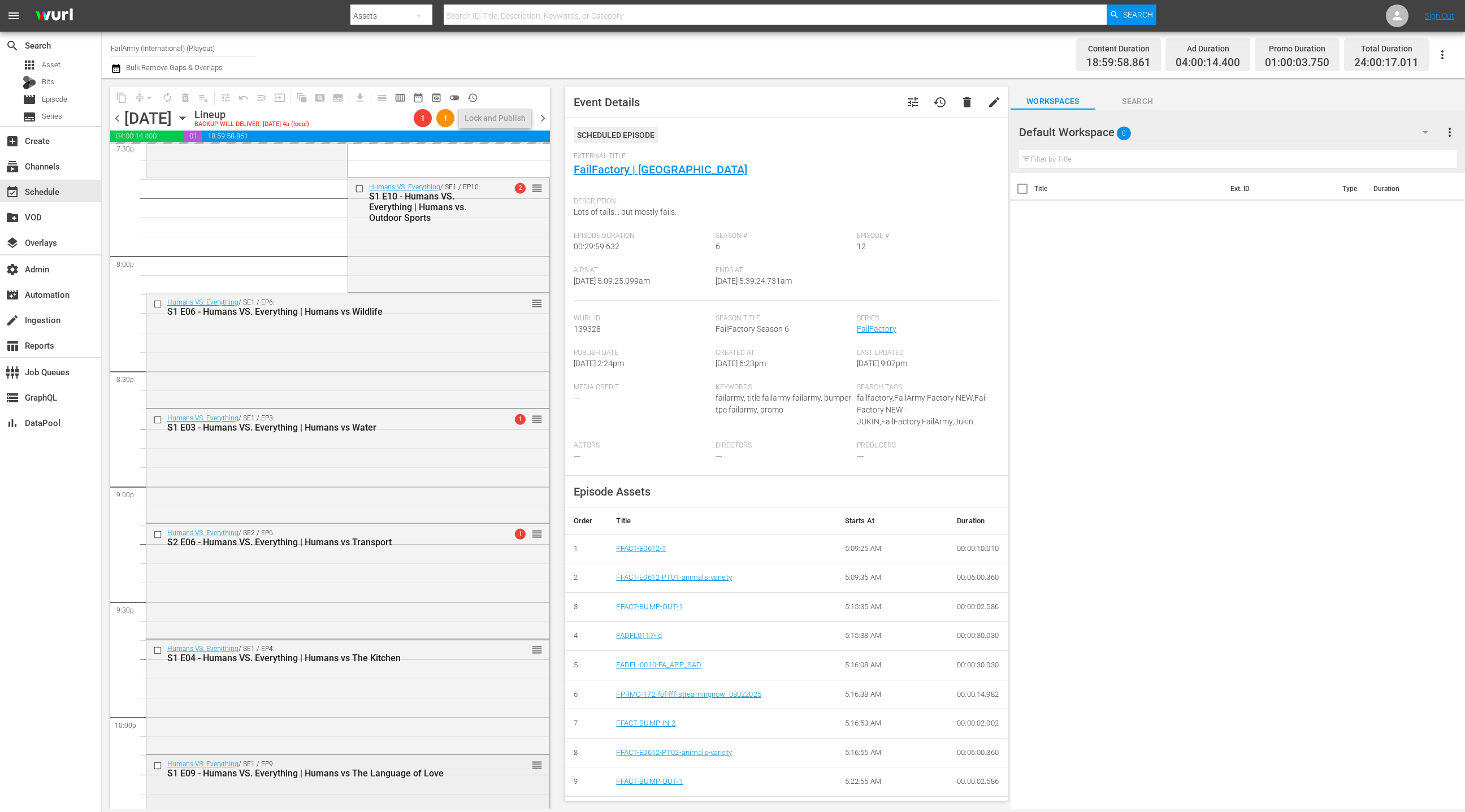
scroll to position [4905, 0]
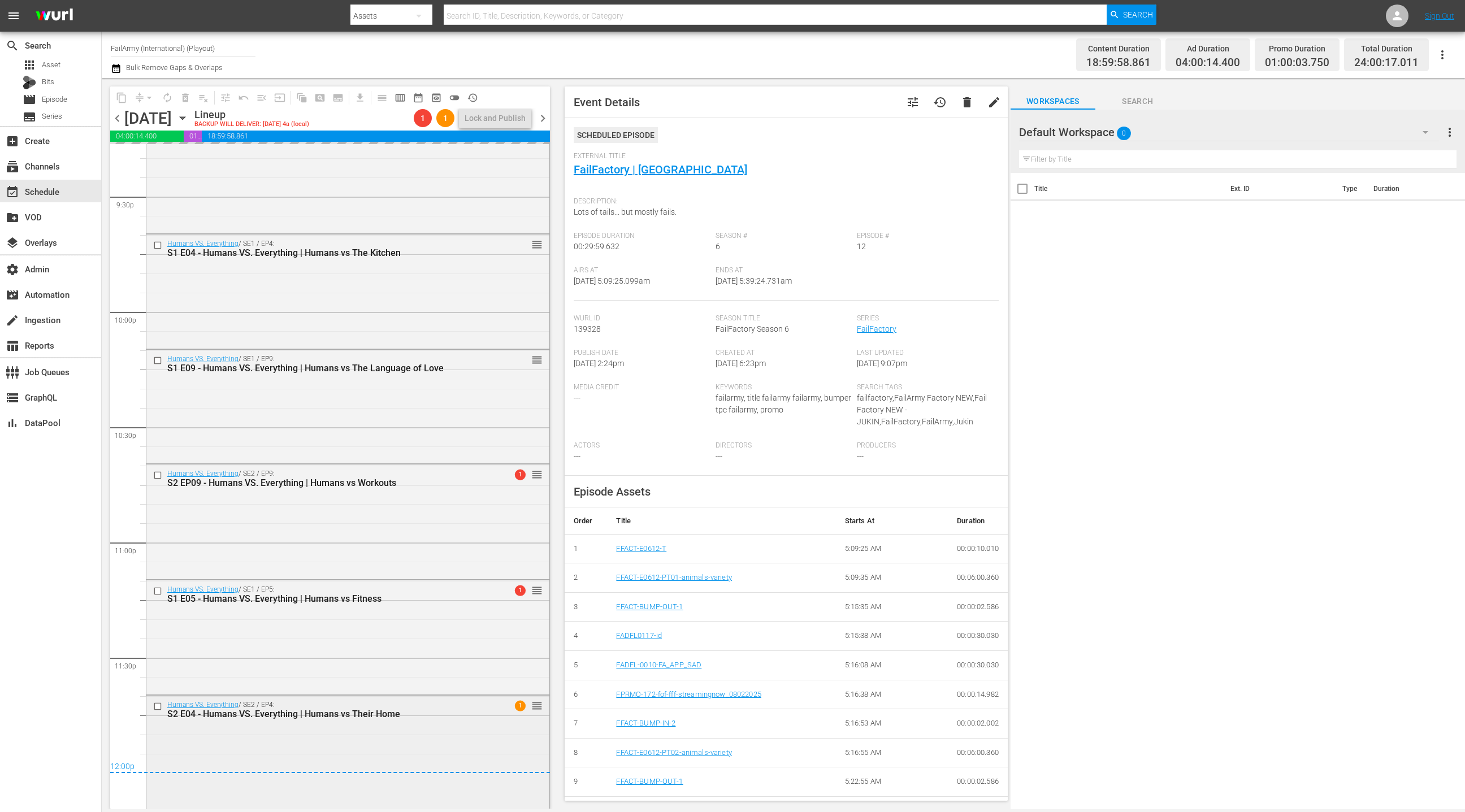
click at [359, 740] on div "Humans VS. Everything / SE2 / EP4: S2 E04 - Humans VS. Everything | Humans vs T…" at bounding box center [348, 751] width 403 height 112
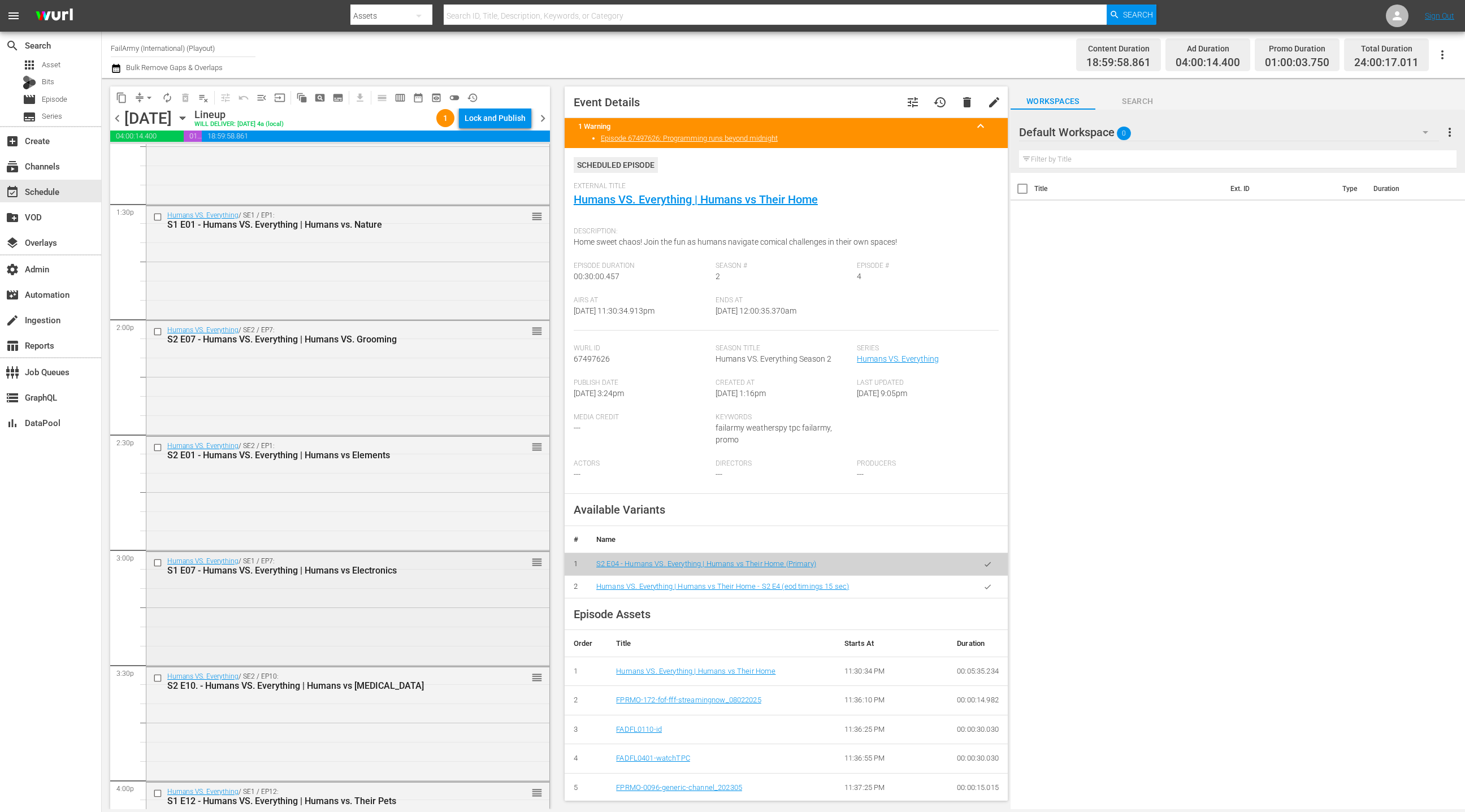
scroll to position [2939, 0]
click at [428, 384] on div "Humans VS. Everything / SE1 / EP1: S1 E01 - Humans VS. Everything | Humans vs. …" at bounding box center [348, 375] width 403 height 112
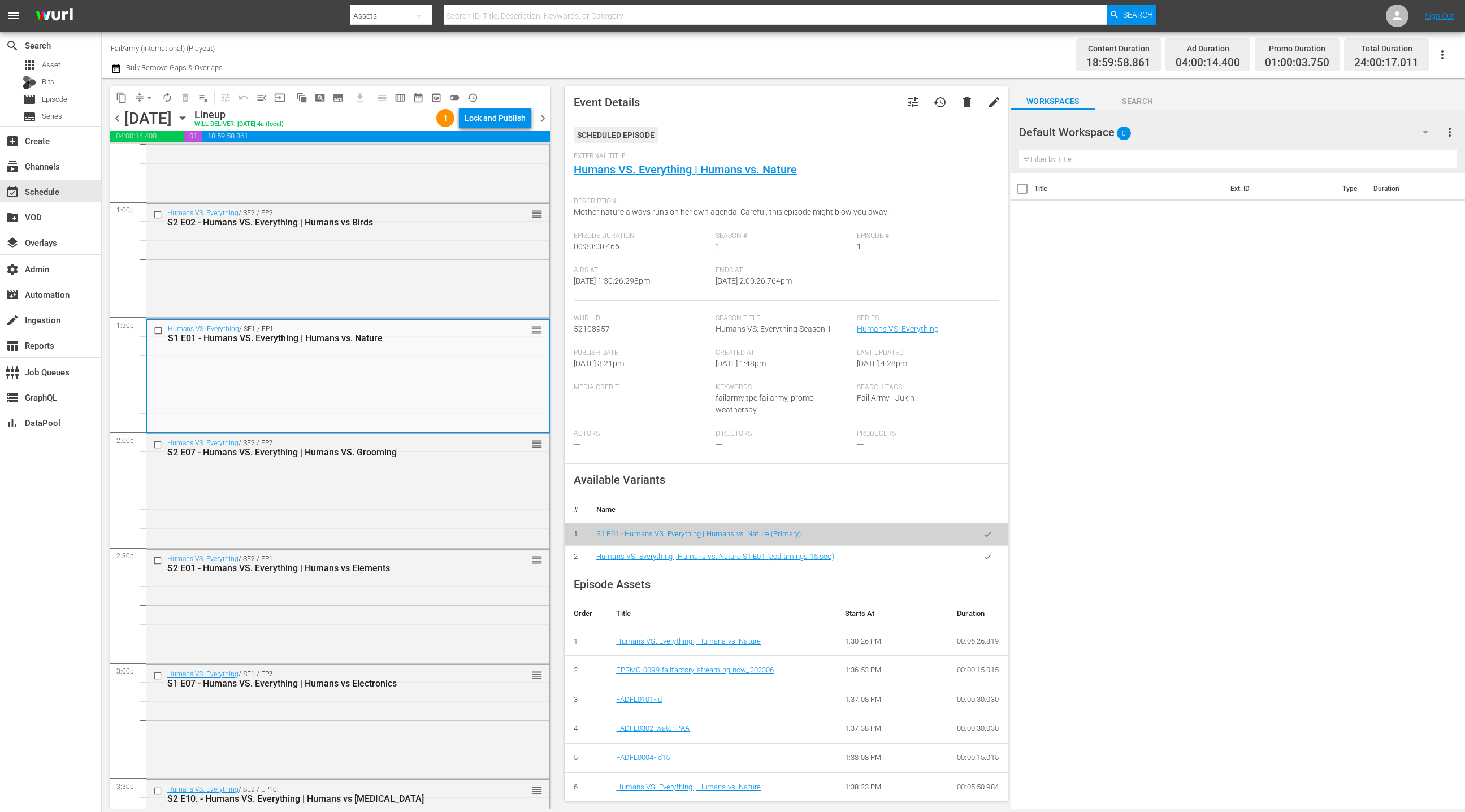
click at [987, 561] on button "button" at bounding box center [988, 556] width 22 height 22
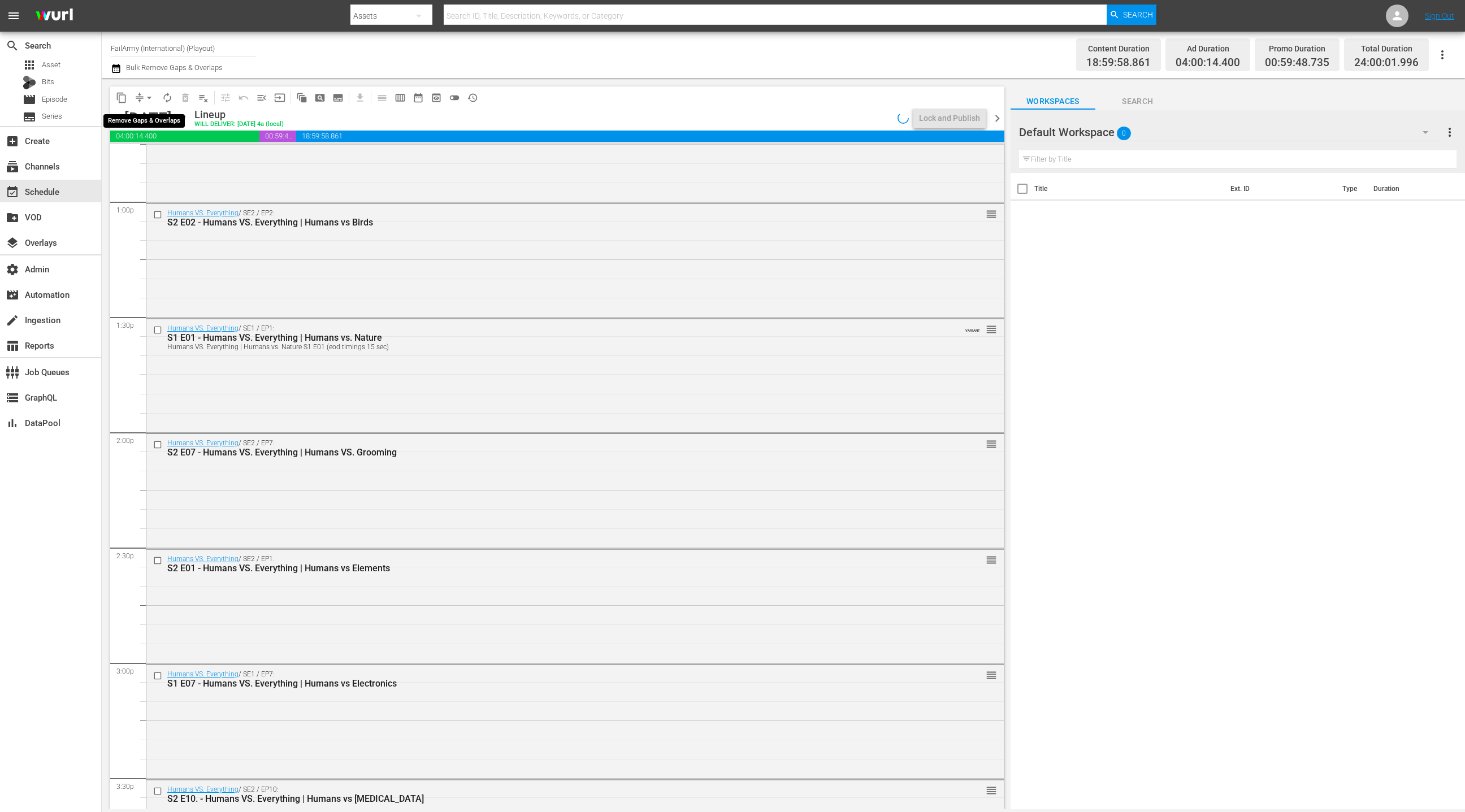
click at [146, 99] on span "arrow_drop_down" at bounding box center [149, 98] width 12 height 12
click at [153, 153] on li "Align to End of Previous Day" at bounding box center [149, 157] width 119 height 18
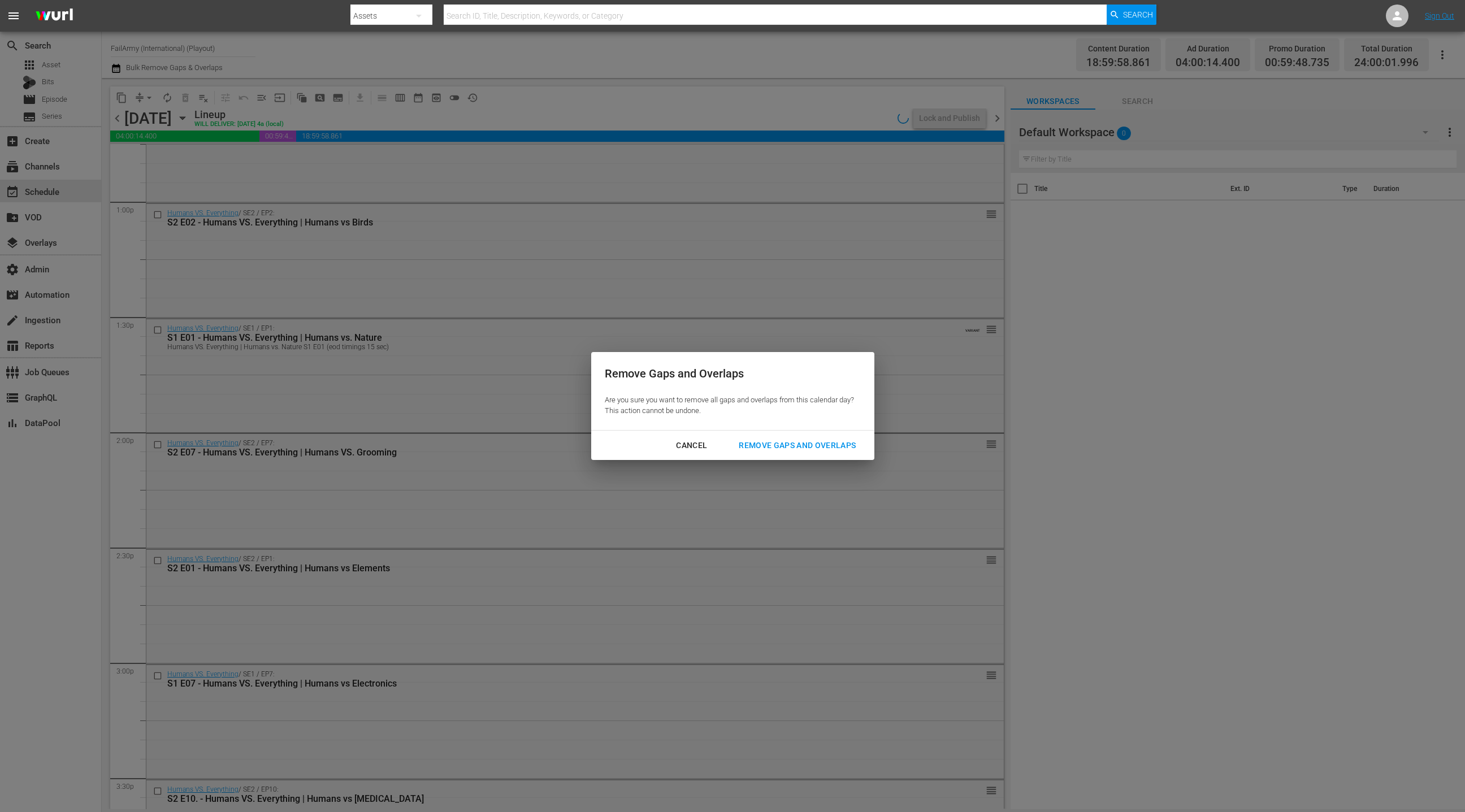
click at [760, 446] on div "Remove Gaps and Overlaps" at bounding box center [798, 446] width 135 height 14
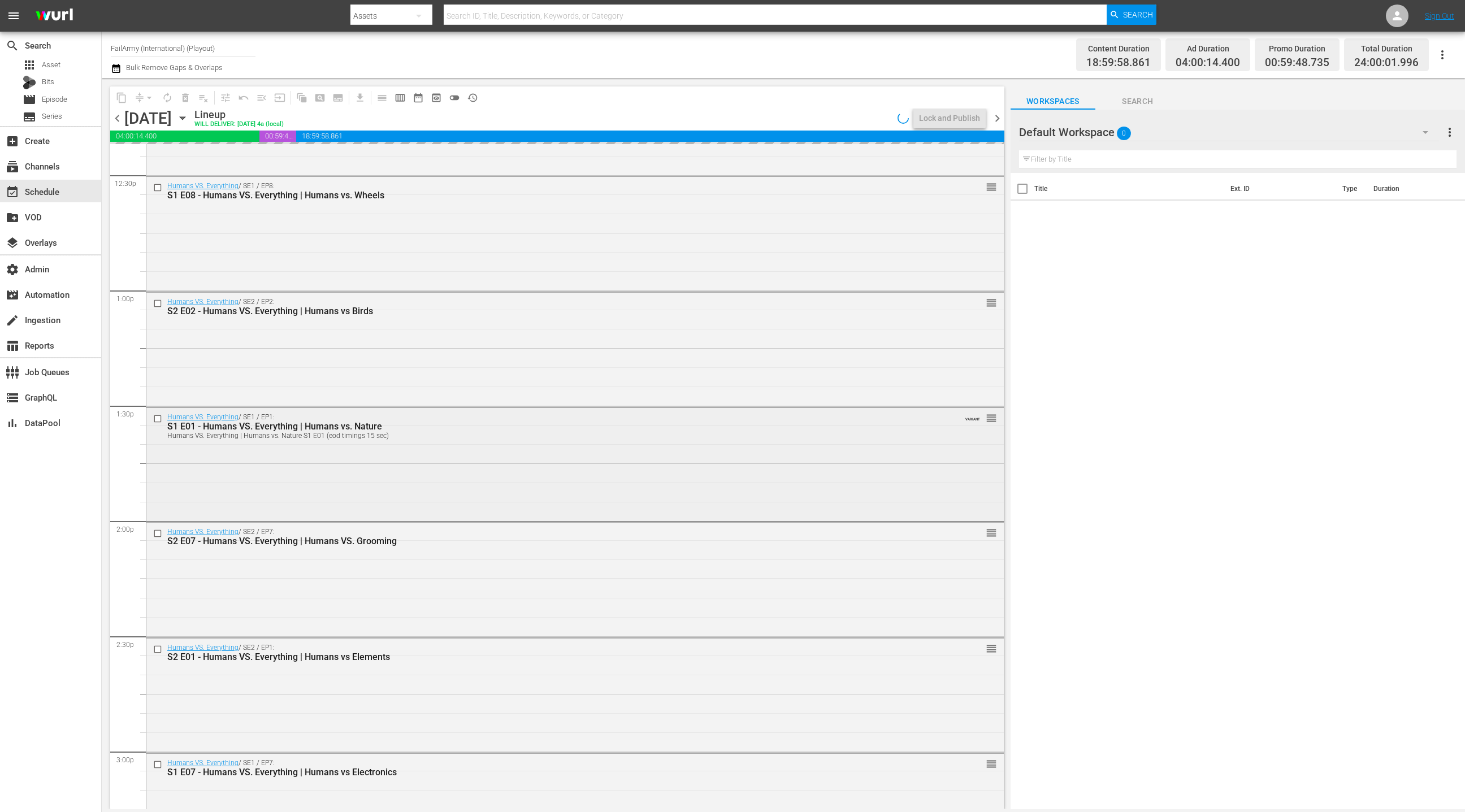
scroll to position [2662, 0]
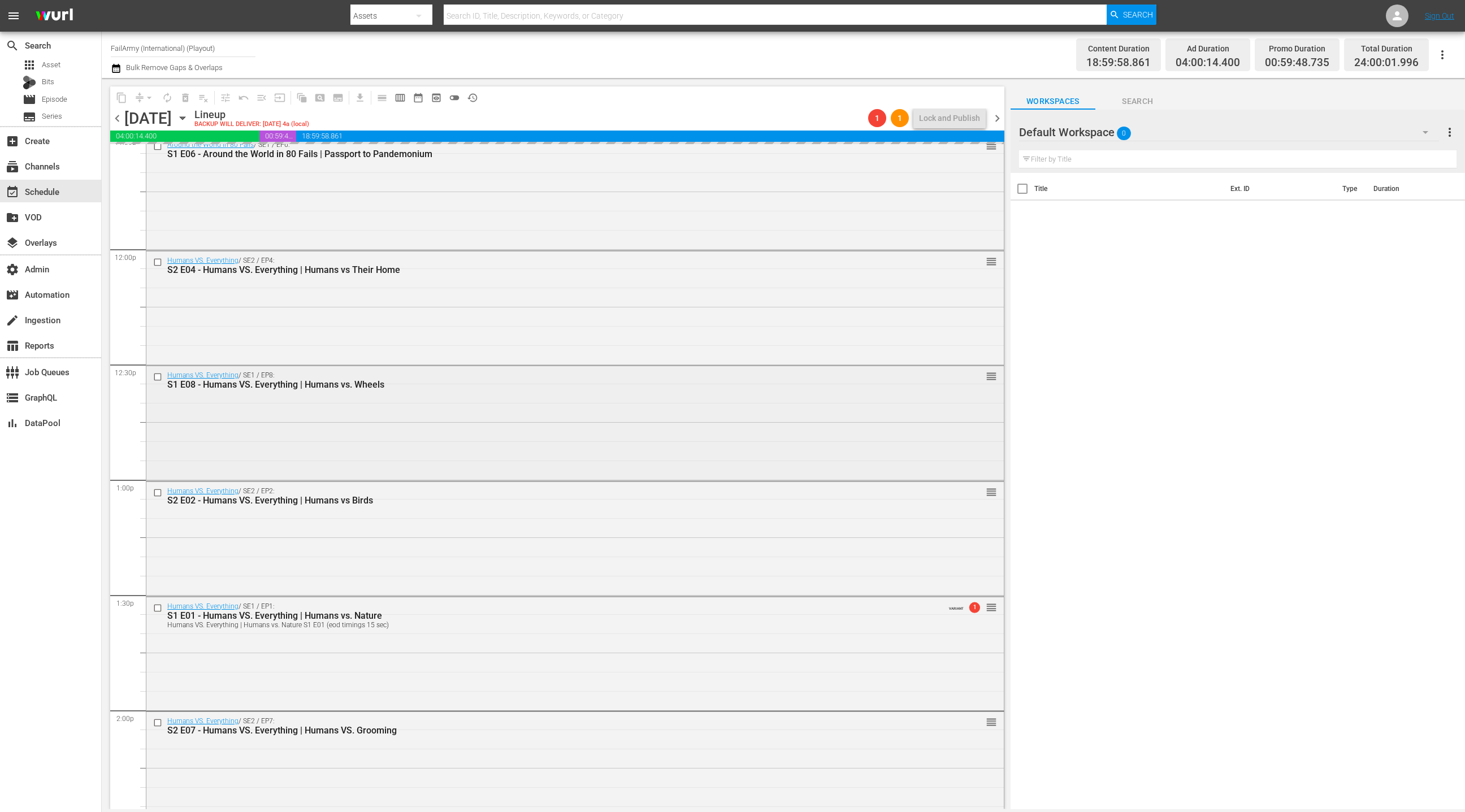
click at [510, 371] on div "Humans VS. Everything / SE1 / EP8: S1 E08 - Humans VS. Everything | Humans vs. …" at bounding box center [553, 380] width 772 height 18
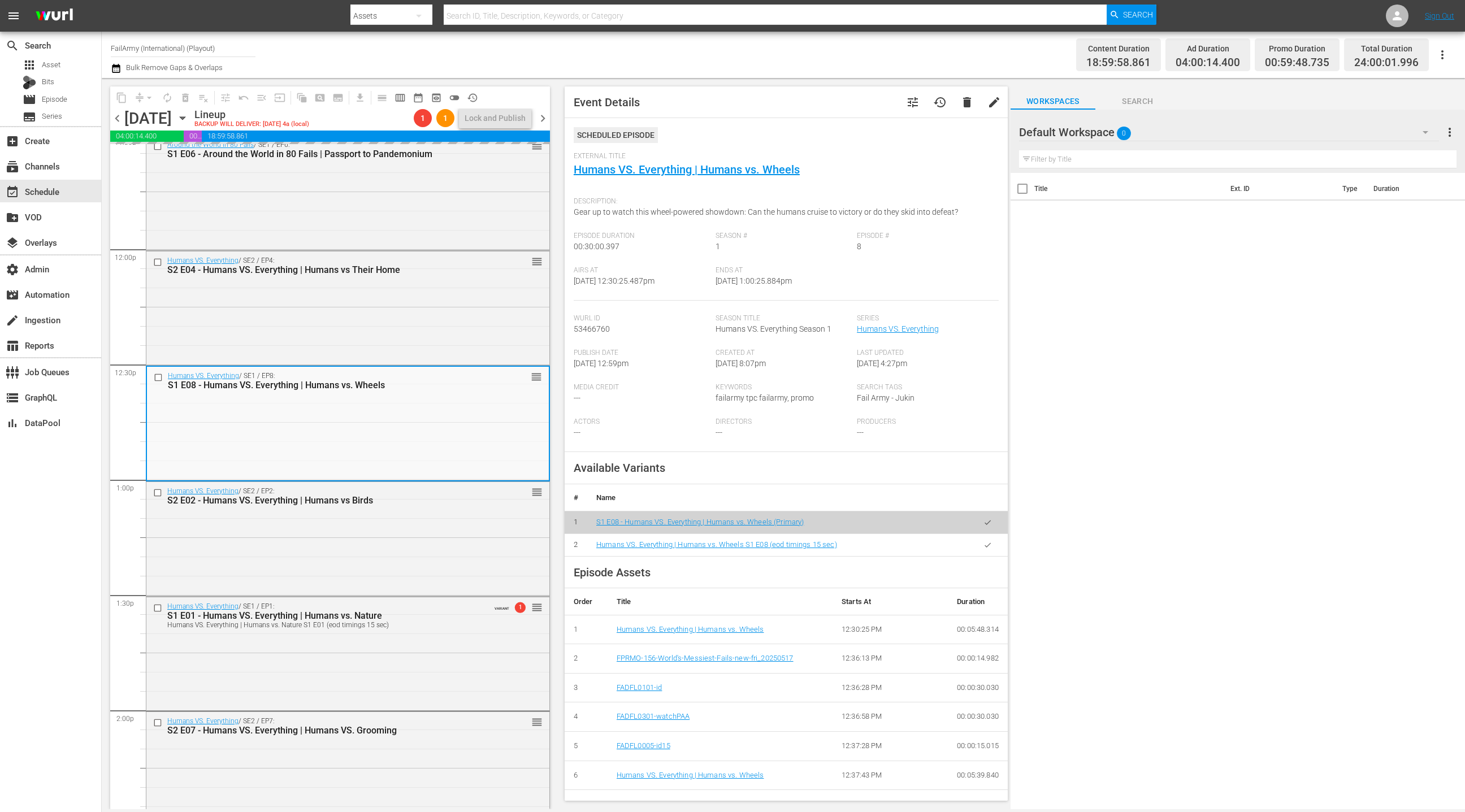
click at [441, 330] on div "Humans VS. Everything / SE2 / EP4: S2 E04 - Humans VS. Everything | Humans vs T…" at bounding box center [348, 308] width 403 height 112
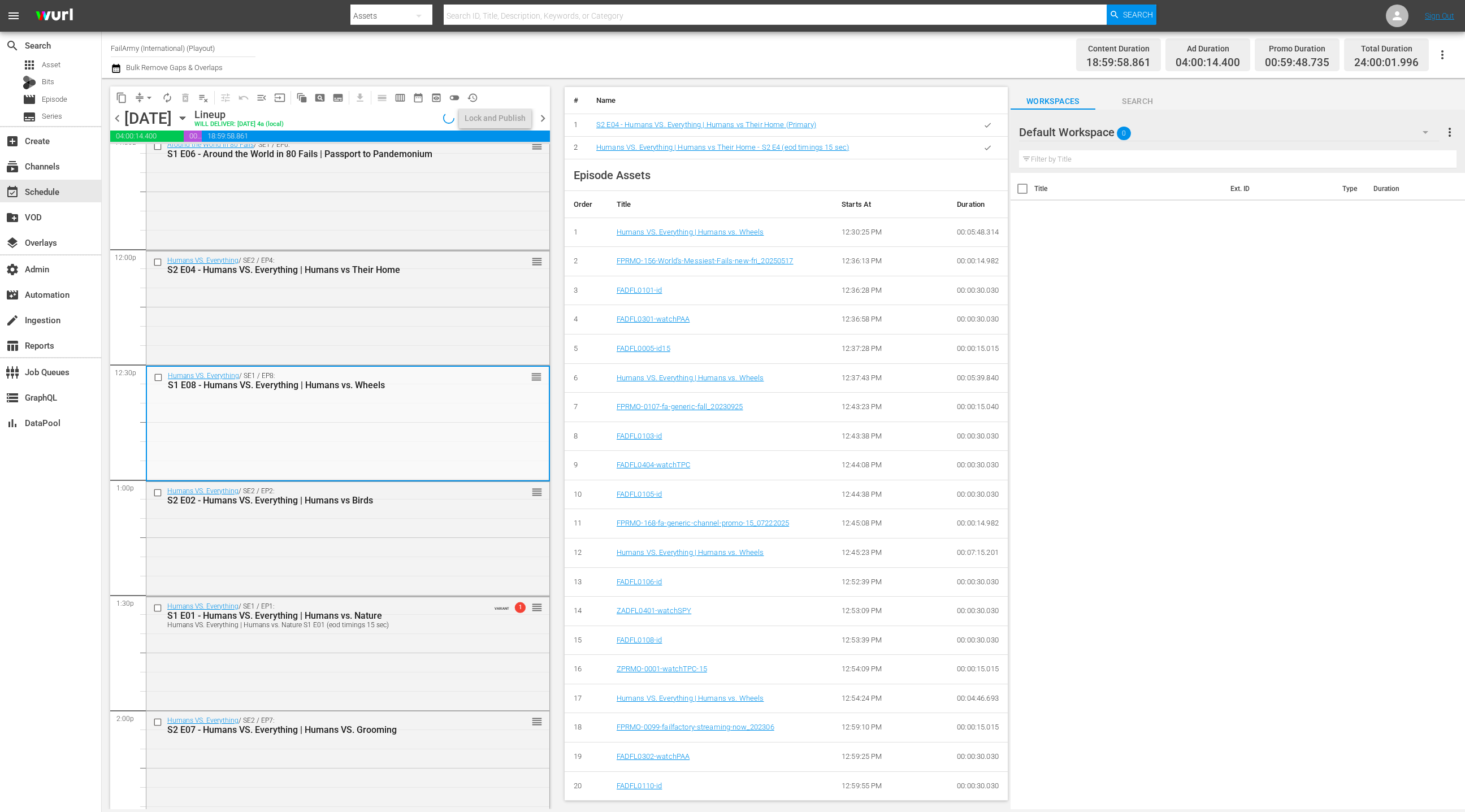
scroll to position [393, 0]
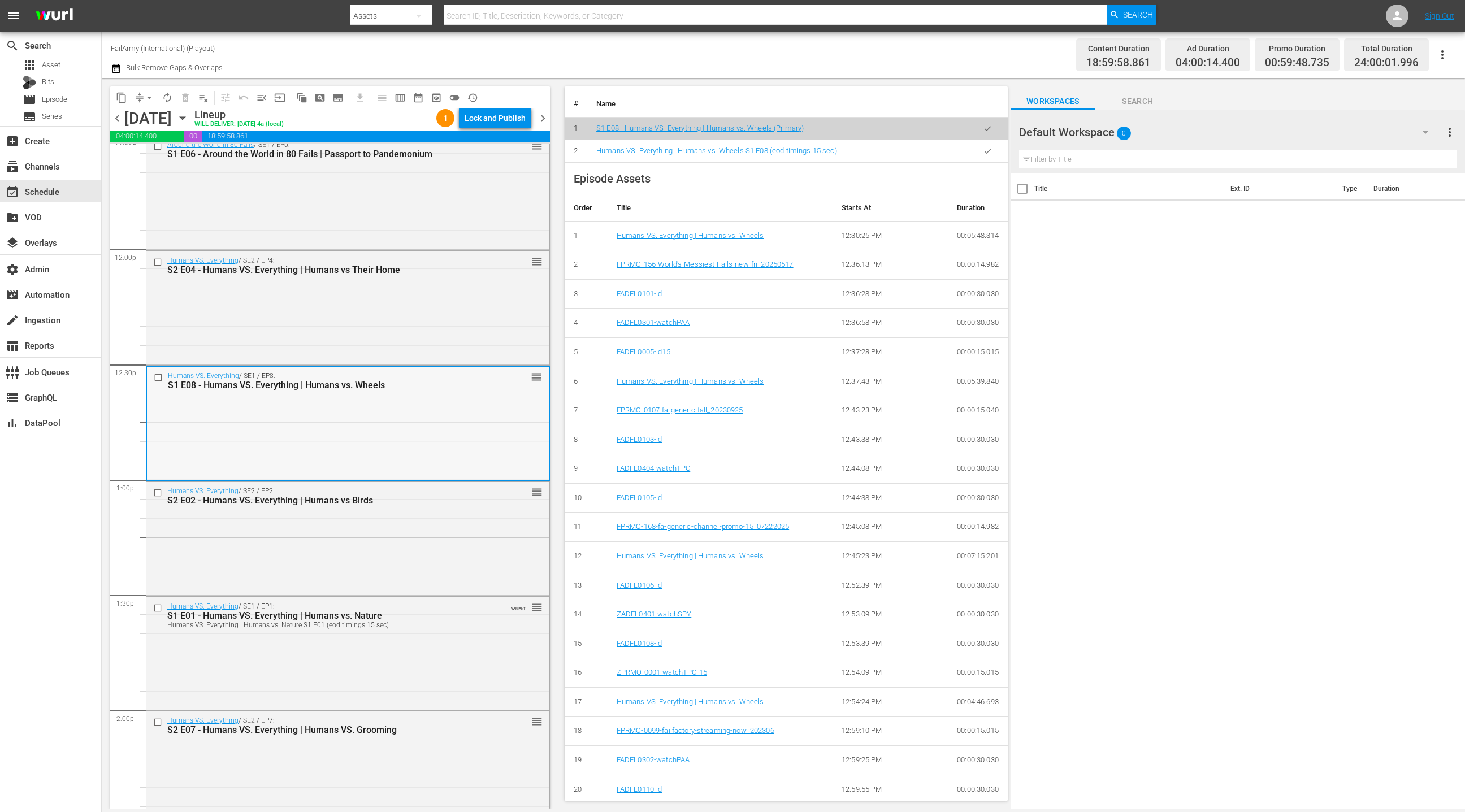
drag, startPoint x: 475, startPoint y: 427, endPoint x: 404, endPoint y: 431, distance: 71.1
click at [404, 431] on div "Humans VS. Everything / SE1 / EP8: S1 E08 - Humans VS. Everything | Humans vs. …" at bounding box center [347, 422] width 402 height 112
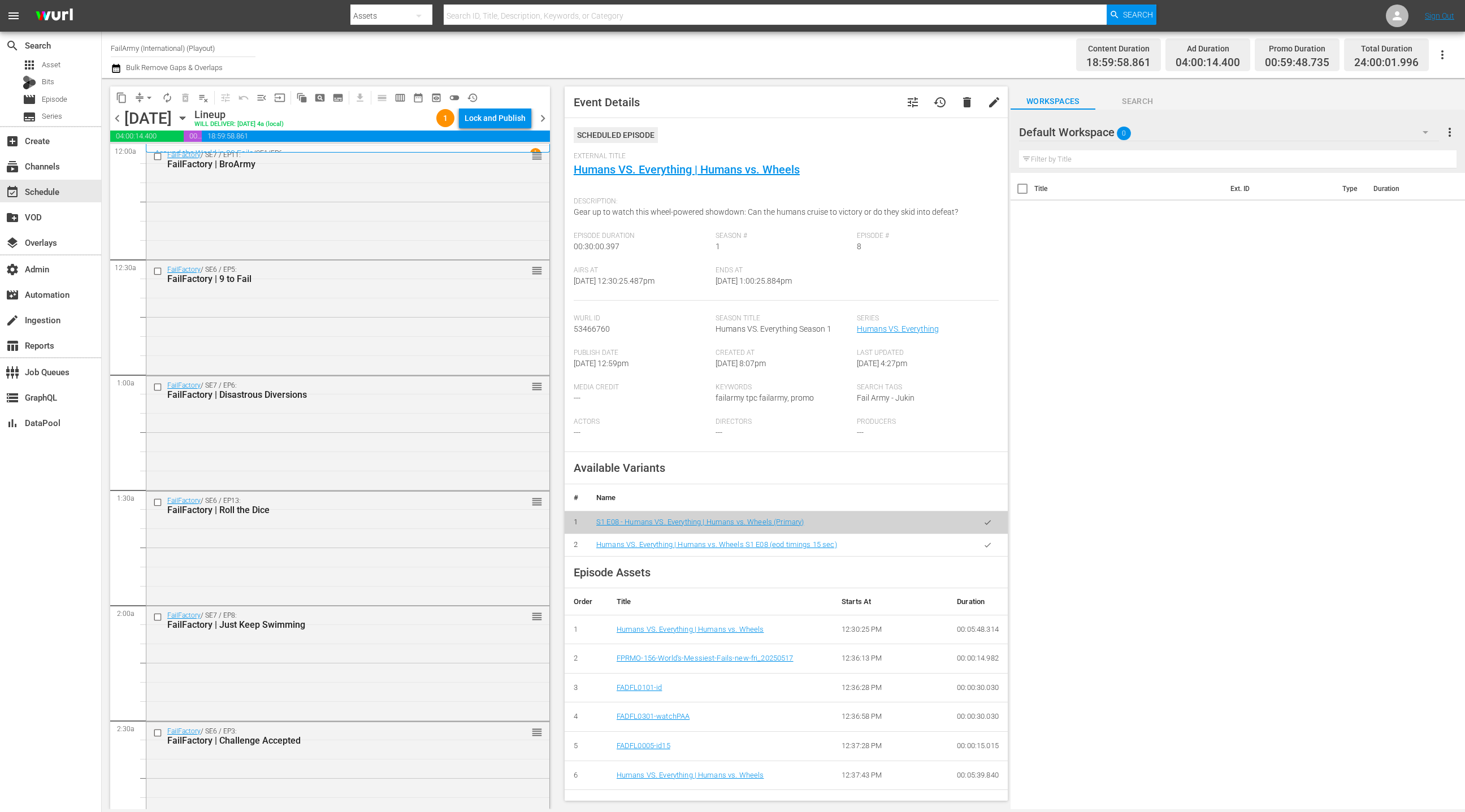
scroll to position [393, 0]
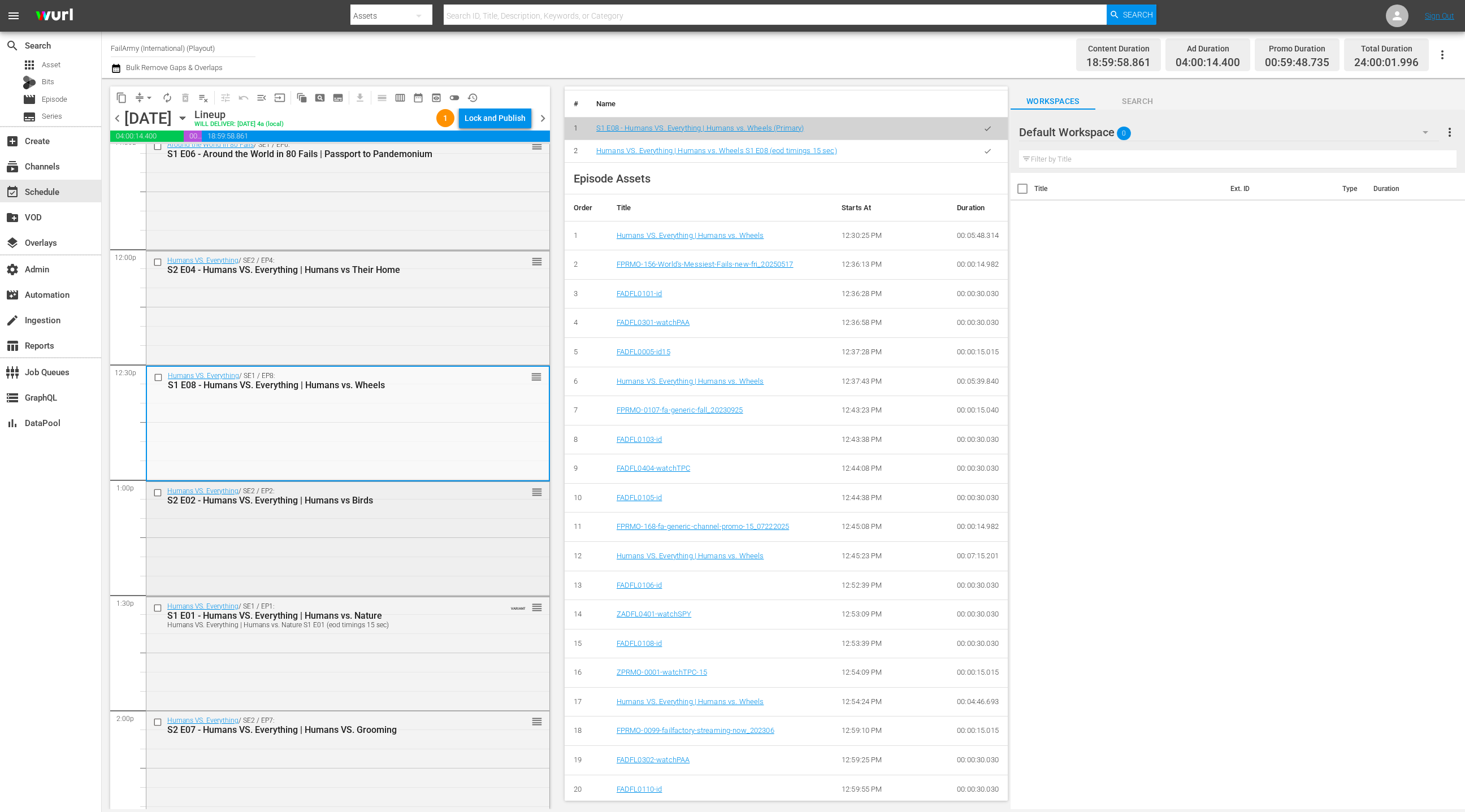
click at [503, 520] on div "Humans VS. Everything / SE2 / EP2: S2 E02 - Humans VS. Everything | Humans vs B…" at bounding box center [348, 538] width 403 height 112
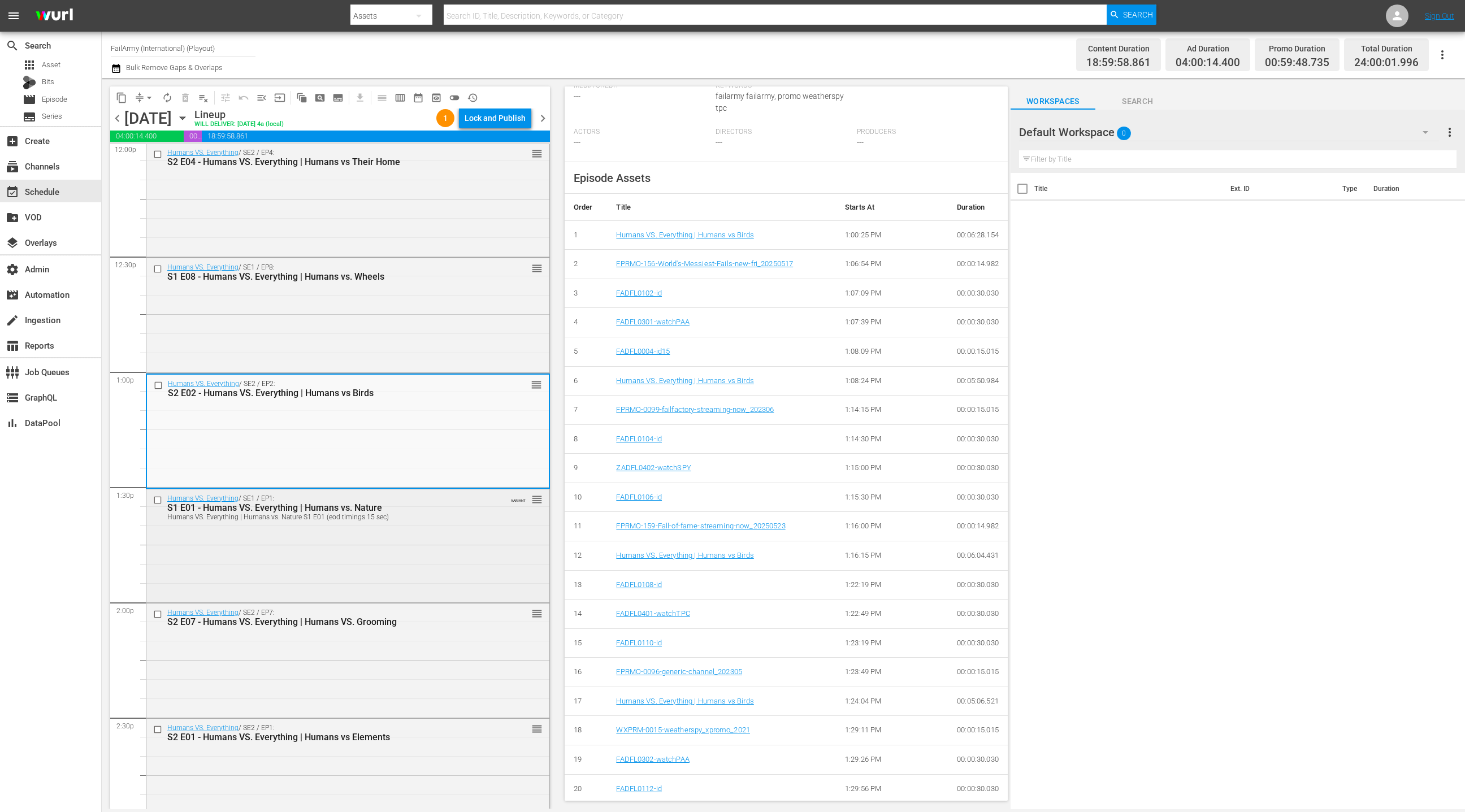
scroll to position [2801, 0]
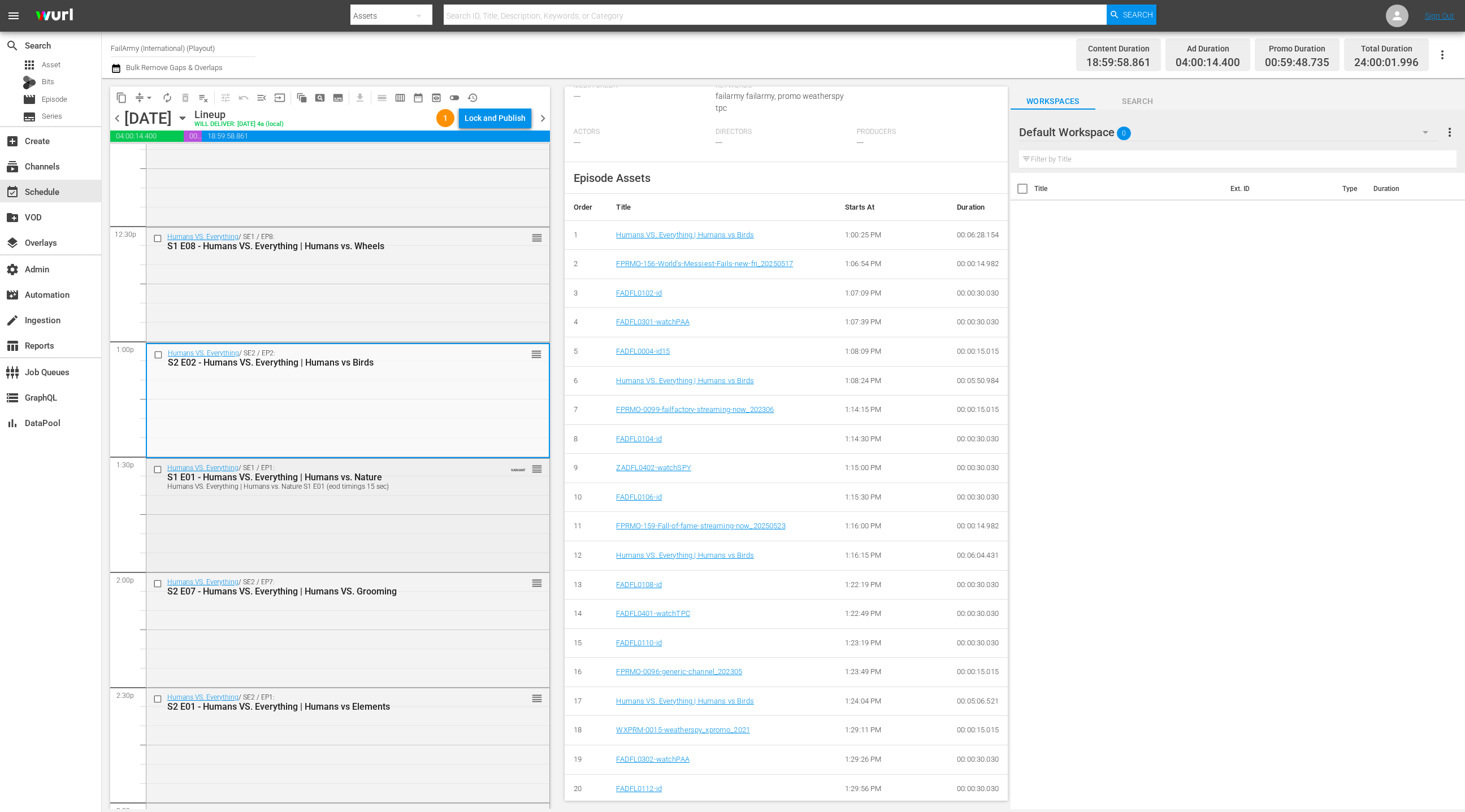
click at [436, 522] on div "Humans VS. Everything / SE1 / EP1: S1 E01 - Humans VS. Everything | Humans vs. …" at bounding box center [348, 514] width 403 height 111
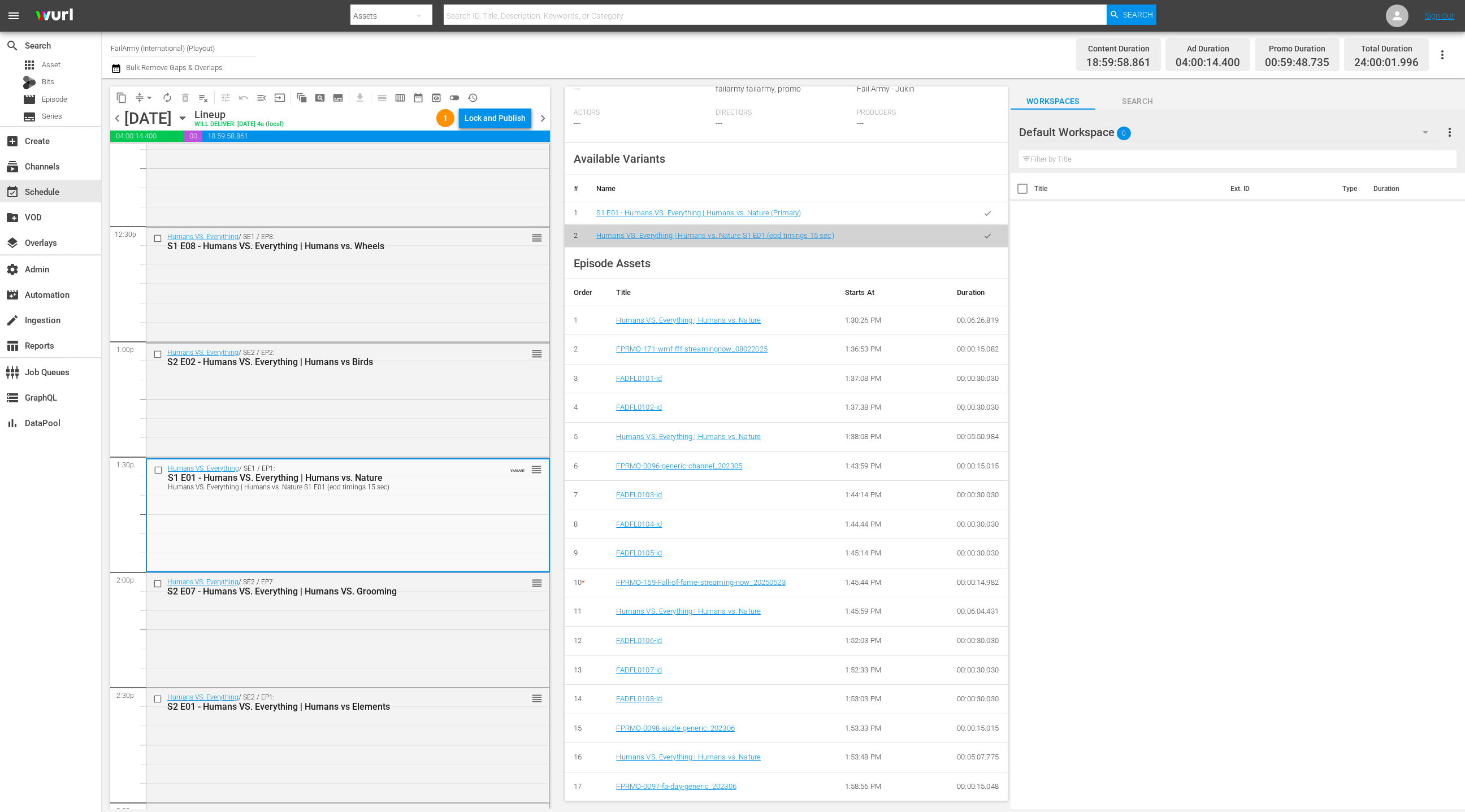
scroll to position [377, 0]
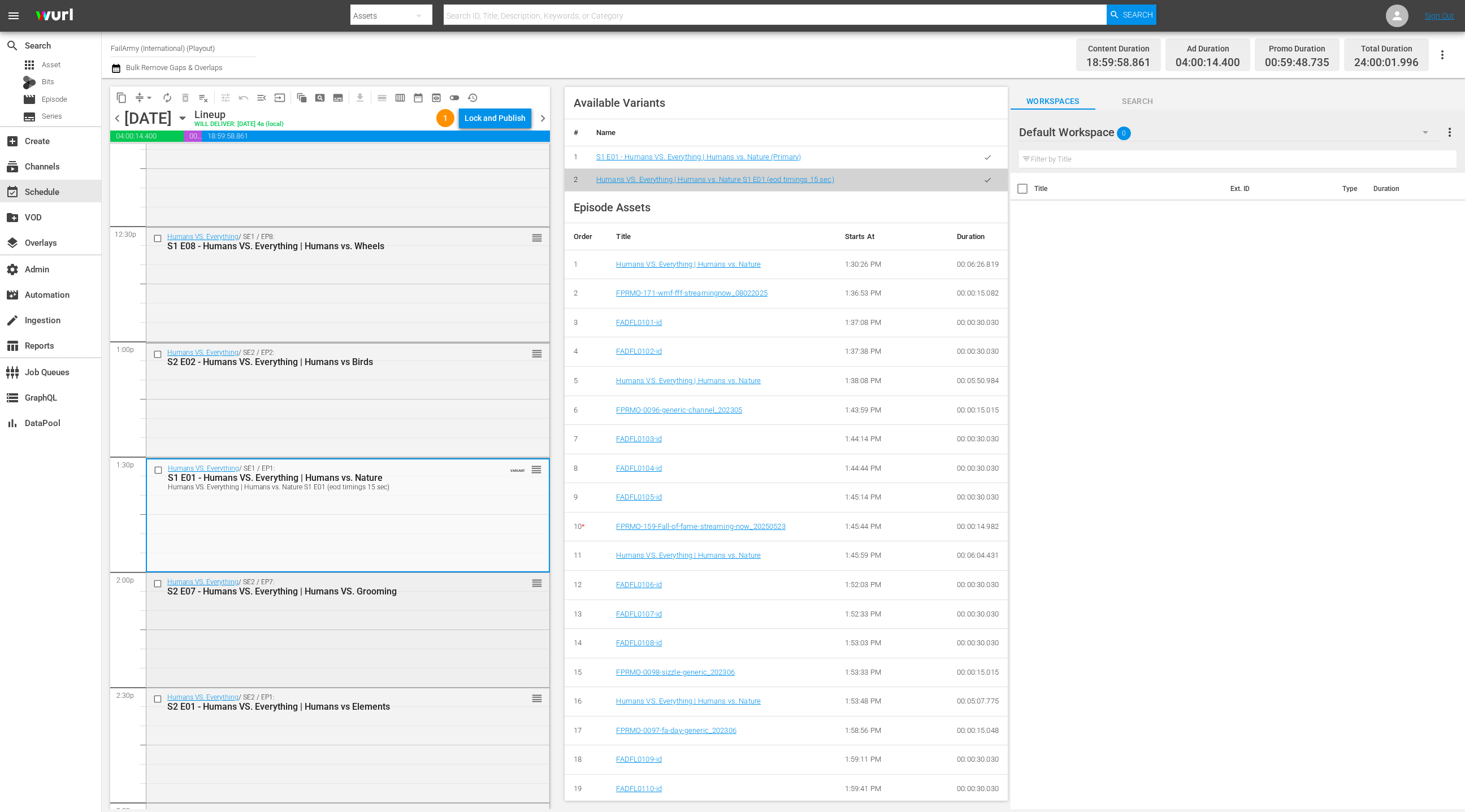
click at [477, 621] on div "Humans VS. Everything / SE2 / EP7: S2 E07 - Humans VS. Everything | Humans VS. …" at bounding box center [348, 629] width 403 height 112
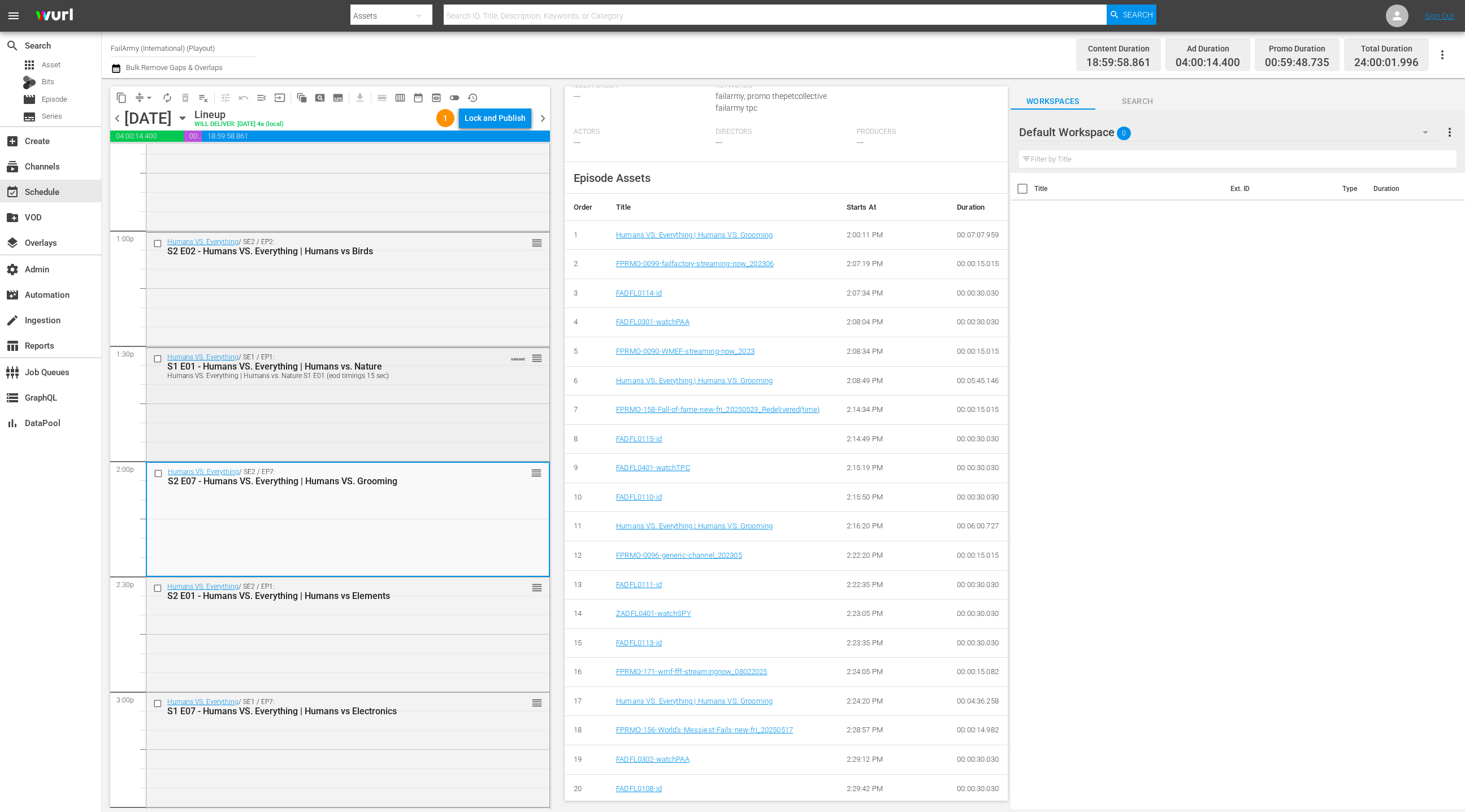
scroll to position [2971, 0]
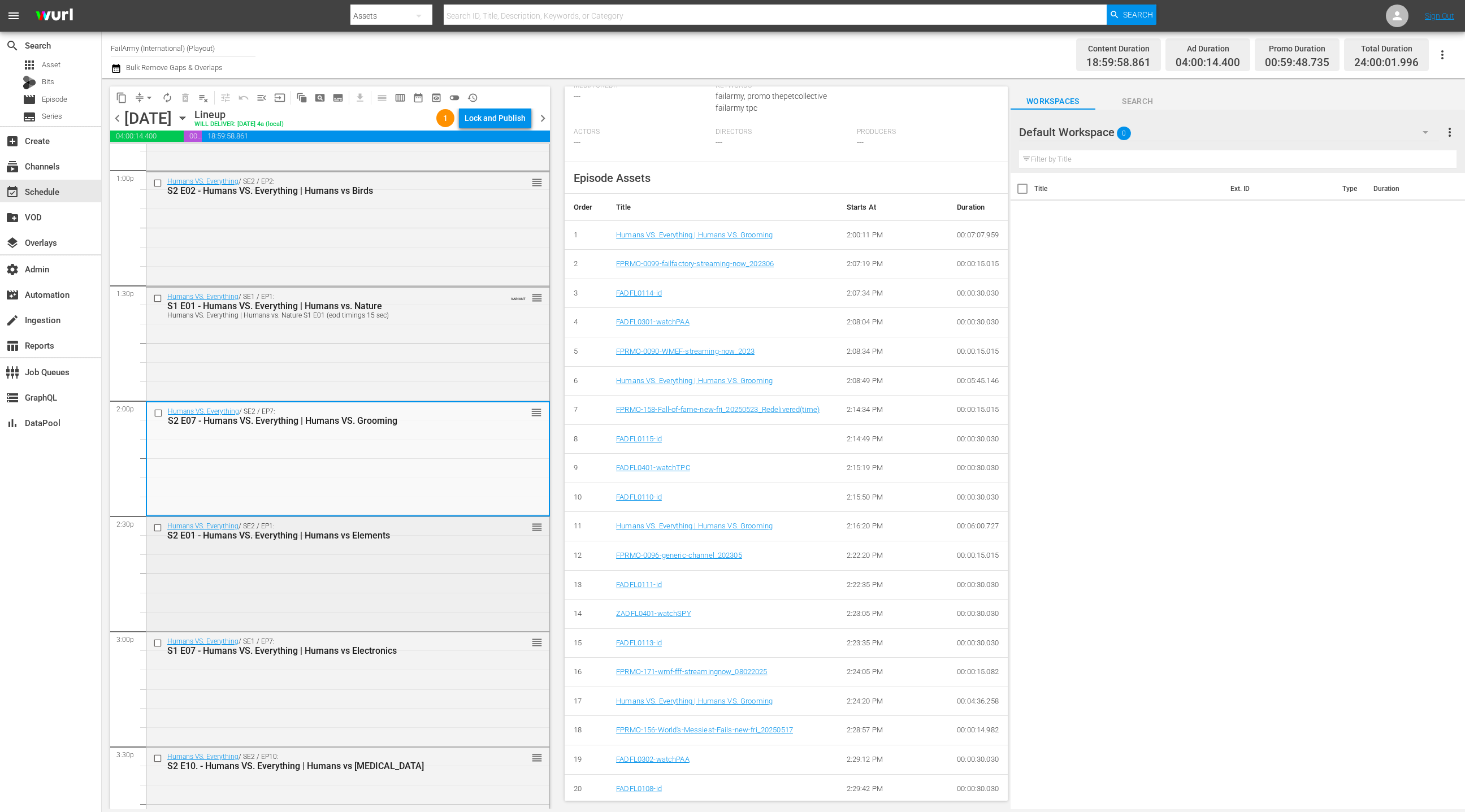
click at [462, 544] on div "Humans VS. Everything / SE2 / EP1: S2 E01 - Humans VS. Everything | Humans vs E…" at bounding box center [348, 573] width 403 height 112
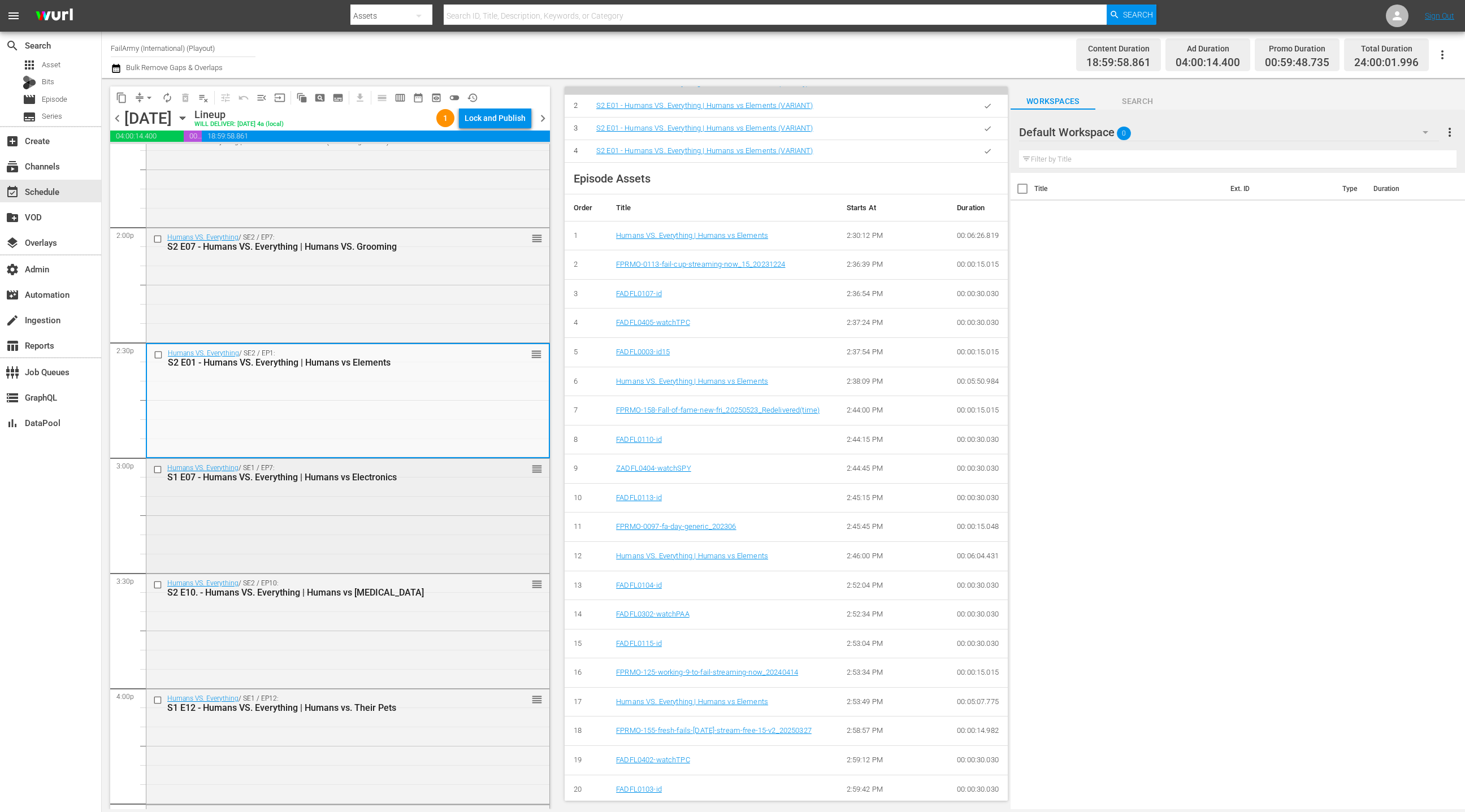
scroll to position [3189, 0]
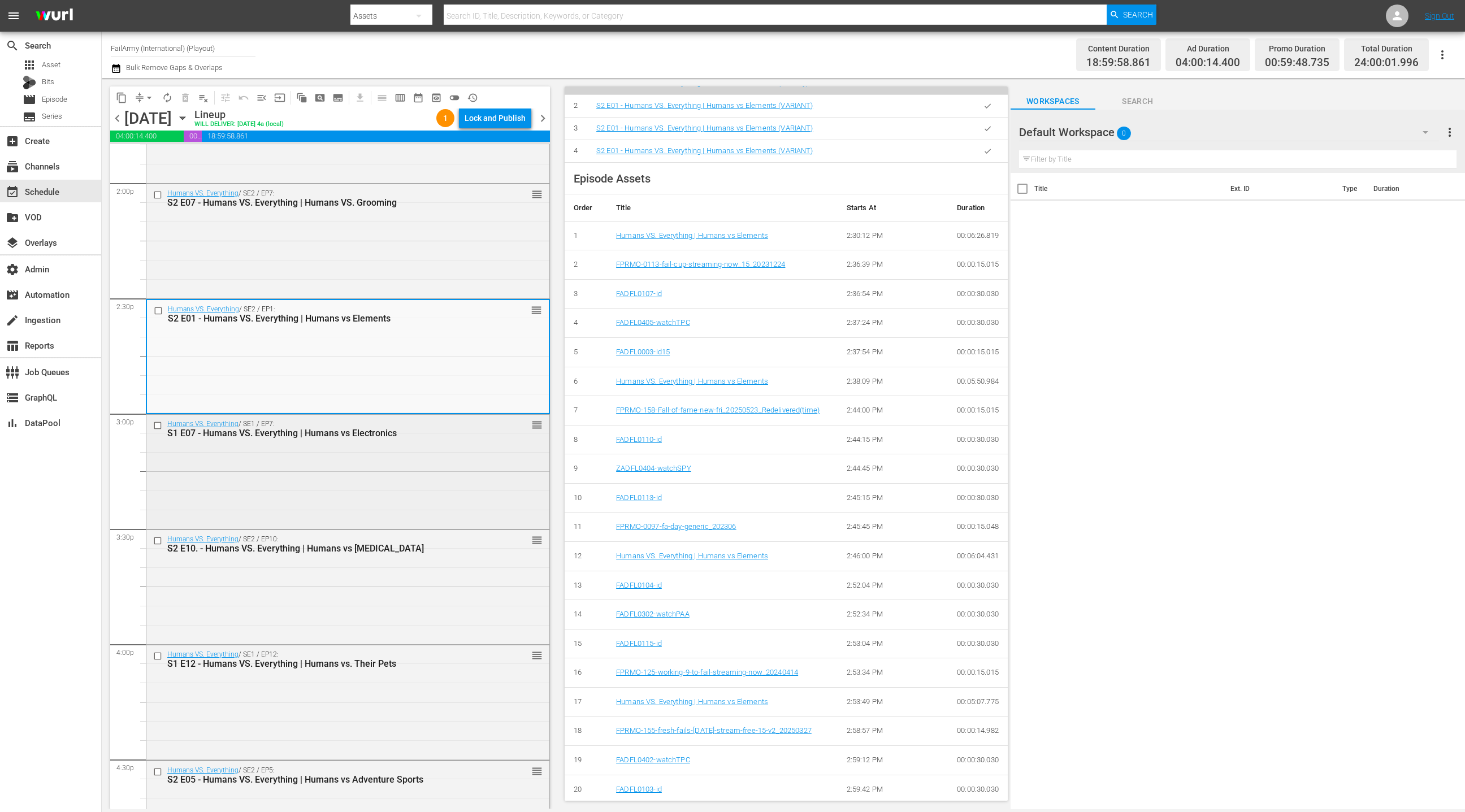
click at [468, 503] on div "Humans VS. Everything / SE1 / EP7: S1 E07 - Humans VS. Everything | Humans vs E…" at bounding box center [348, 471] width 403 height 112
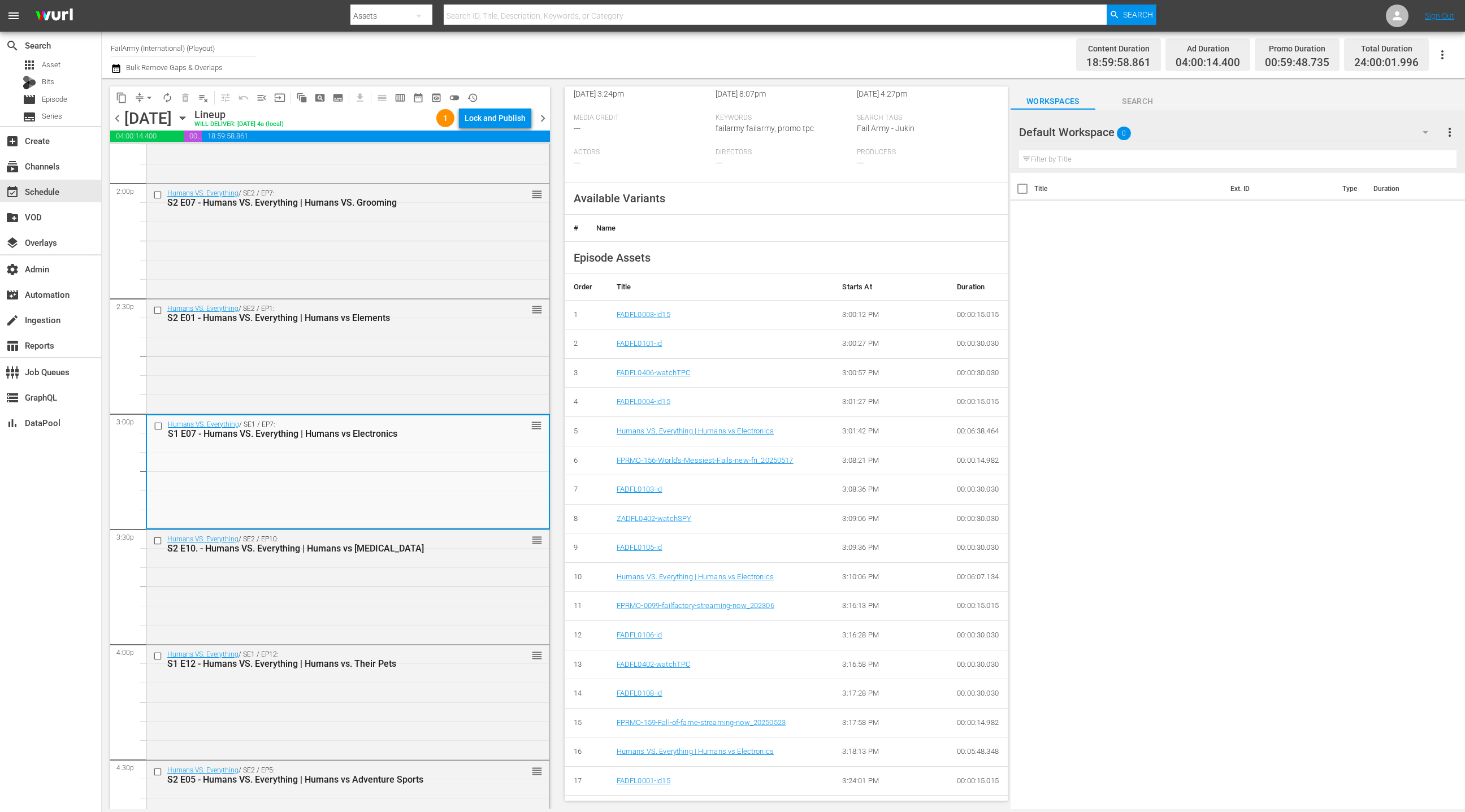
scroll to position [393, 0]
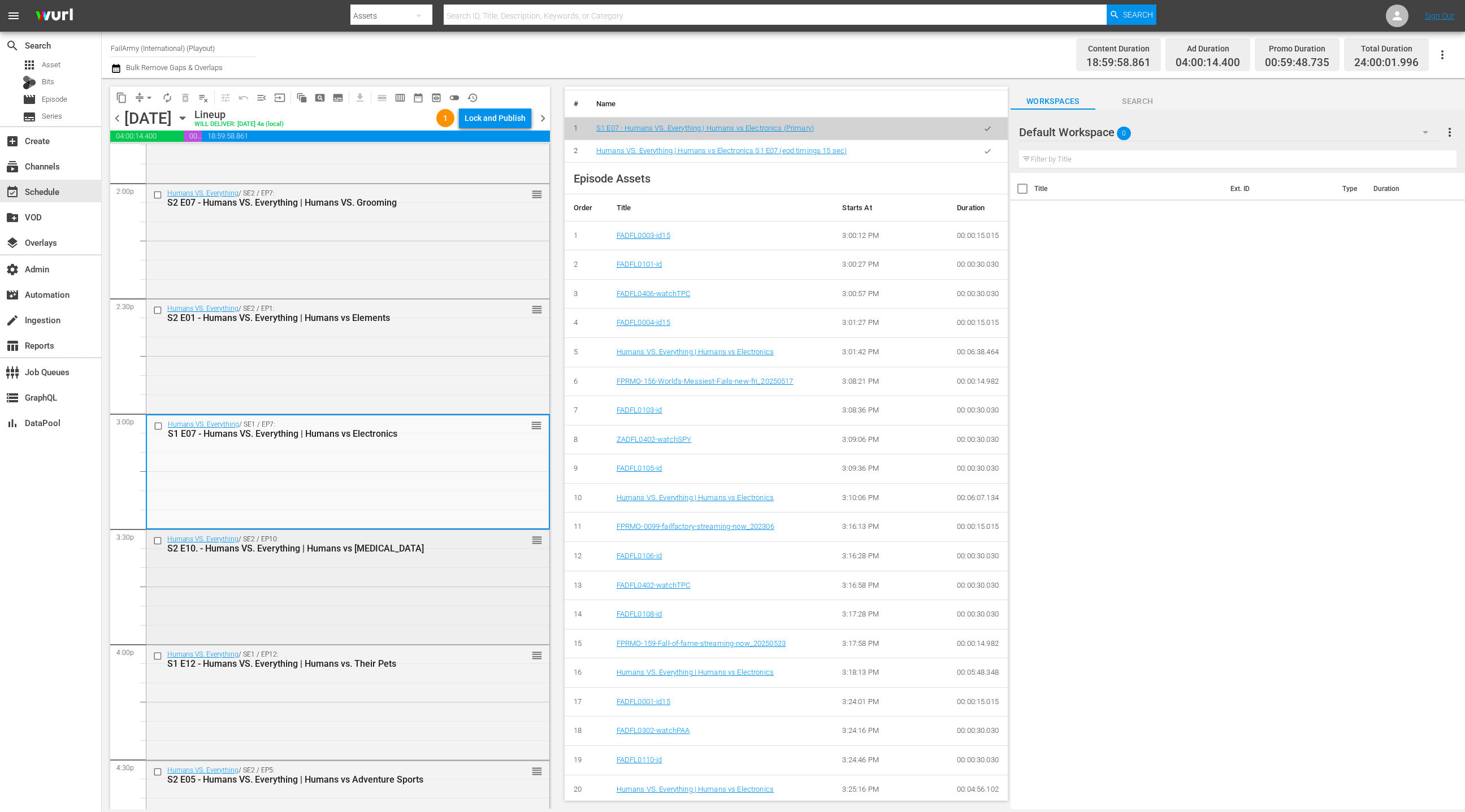
click at [420, 578] on div "Humans VS. Everything / SE2 / EP10: S2 E10. - Humans VS. Everything | Humans vs…" at bounding box center [348, 586] width 403 height 112
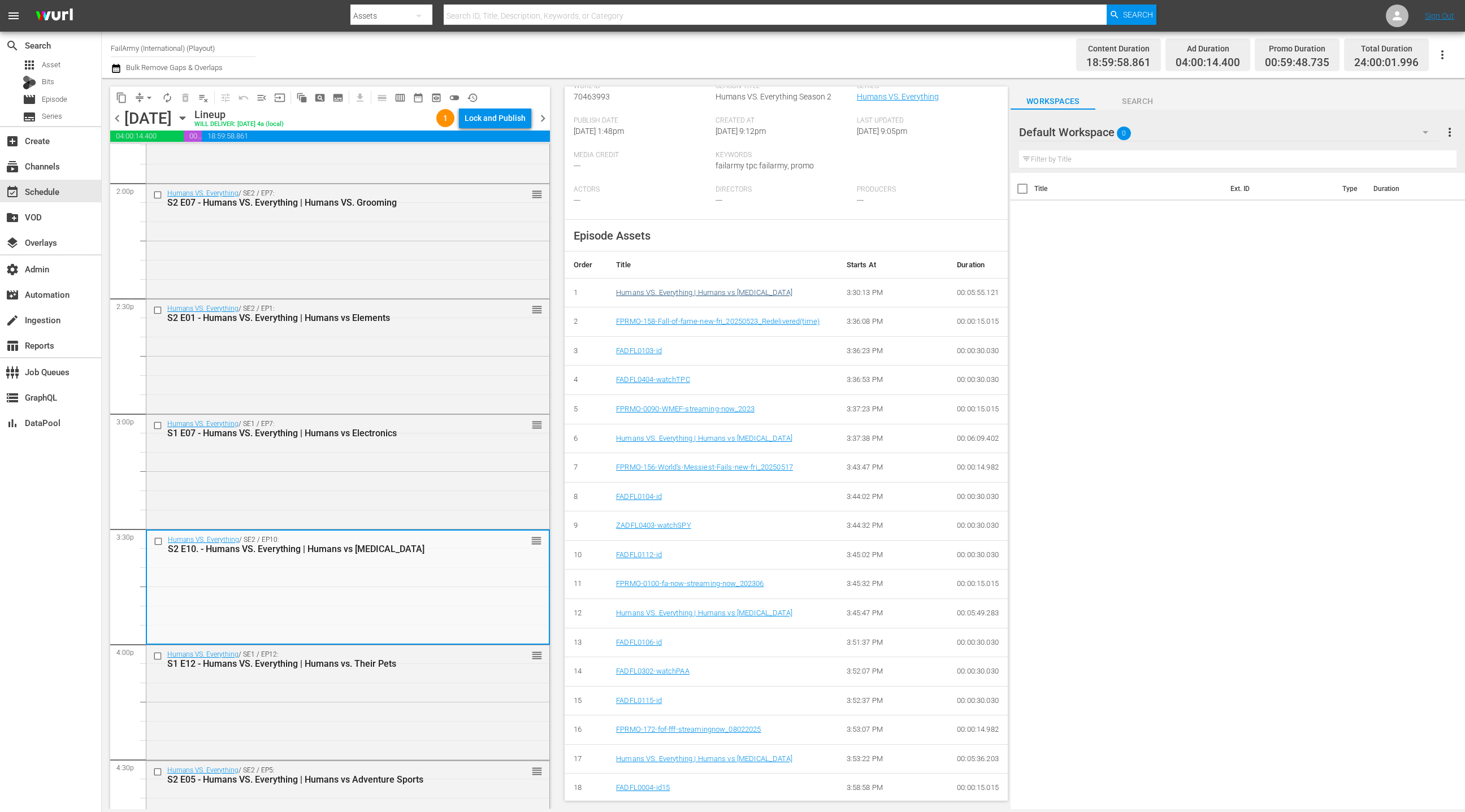
scroll to position [290, 0]
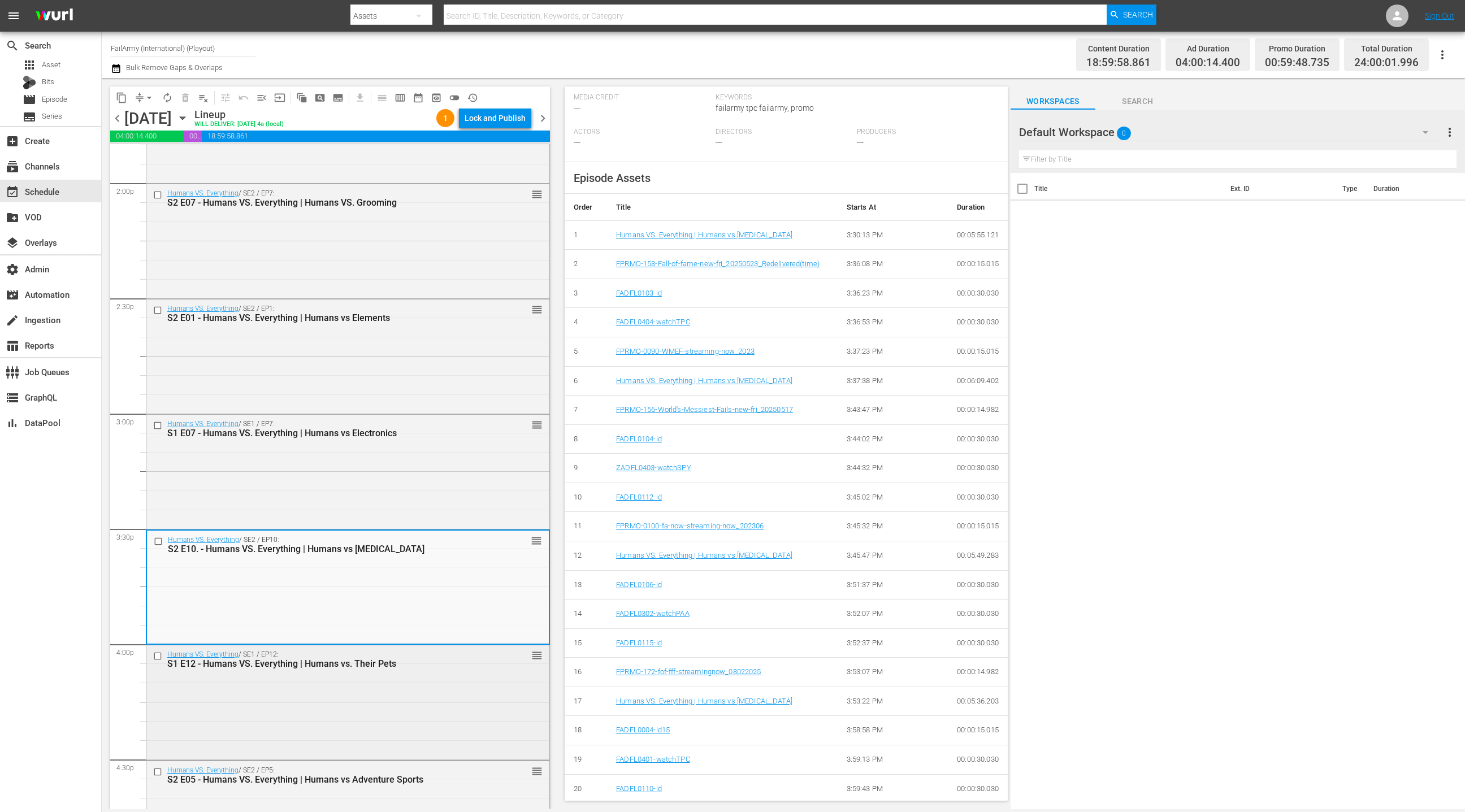
click at [395, 676] on div "Humans VS. Everything / SE1 / EP12: S1 E12 - Humans VS. Everything | Humans vs.…" at bounding box center [348, 701] width 403 height 112
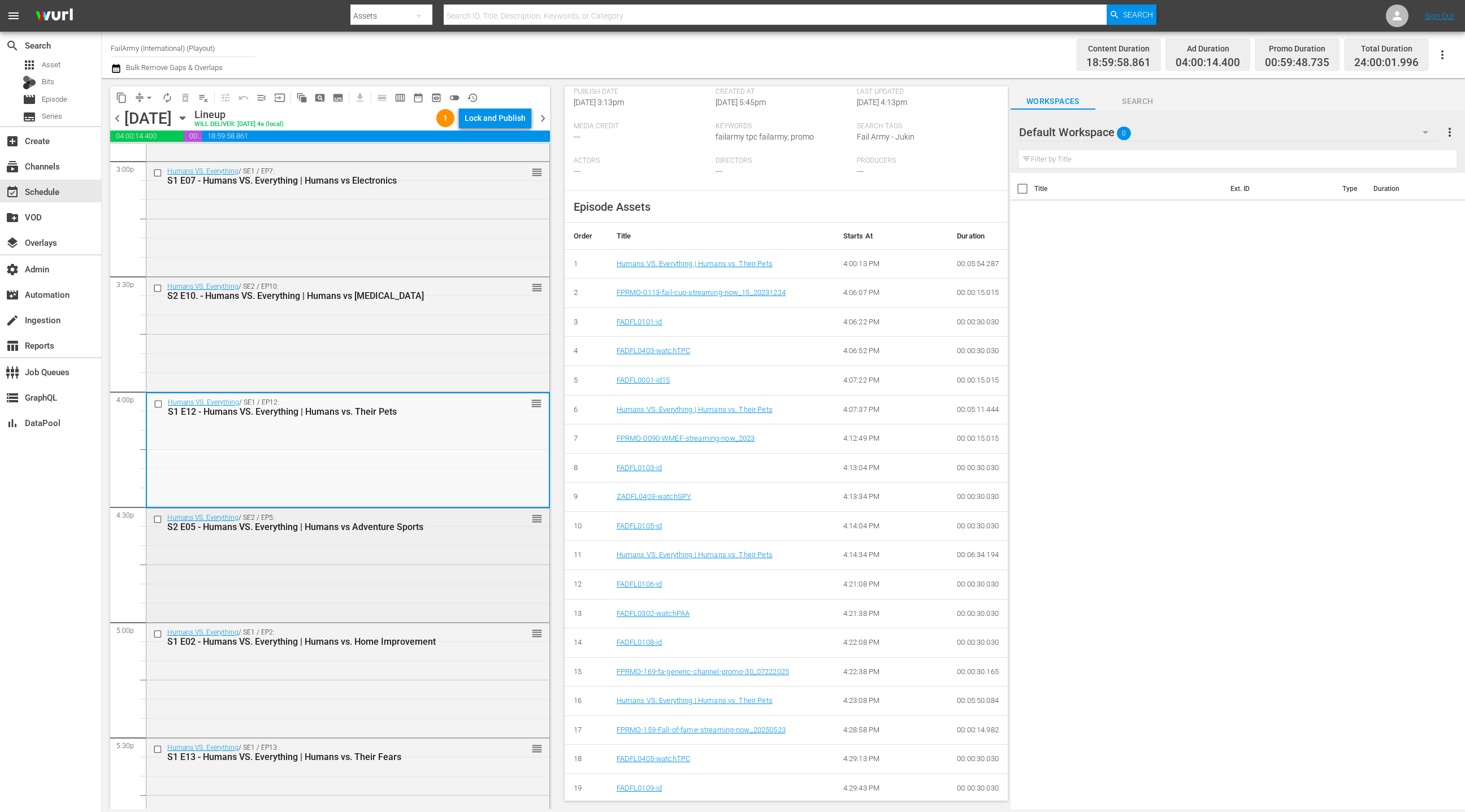
scroll to position [3444, 0]
click at [410, 556] on div "Humans VS. Everything / SE2 / EP5: S2 E05 - Humans VS. Everything | Humans vs A…" at bounding box center [348, 563] width 403 height 112
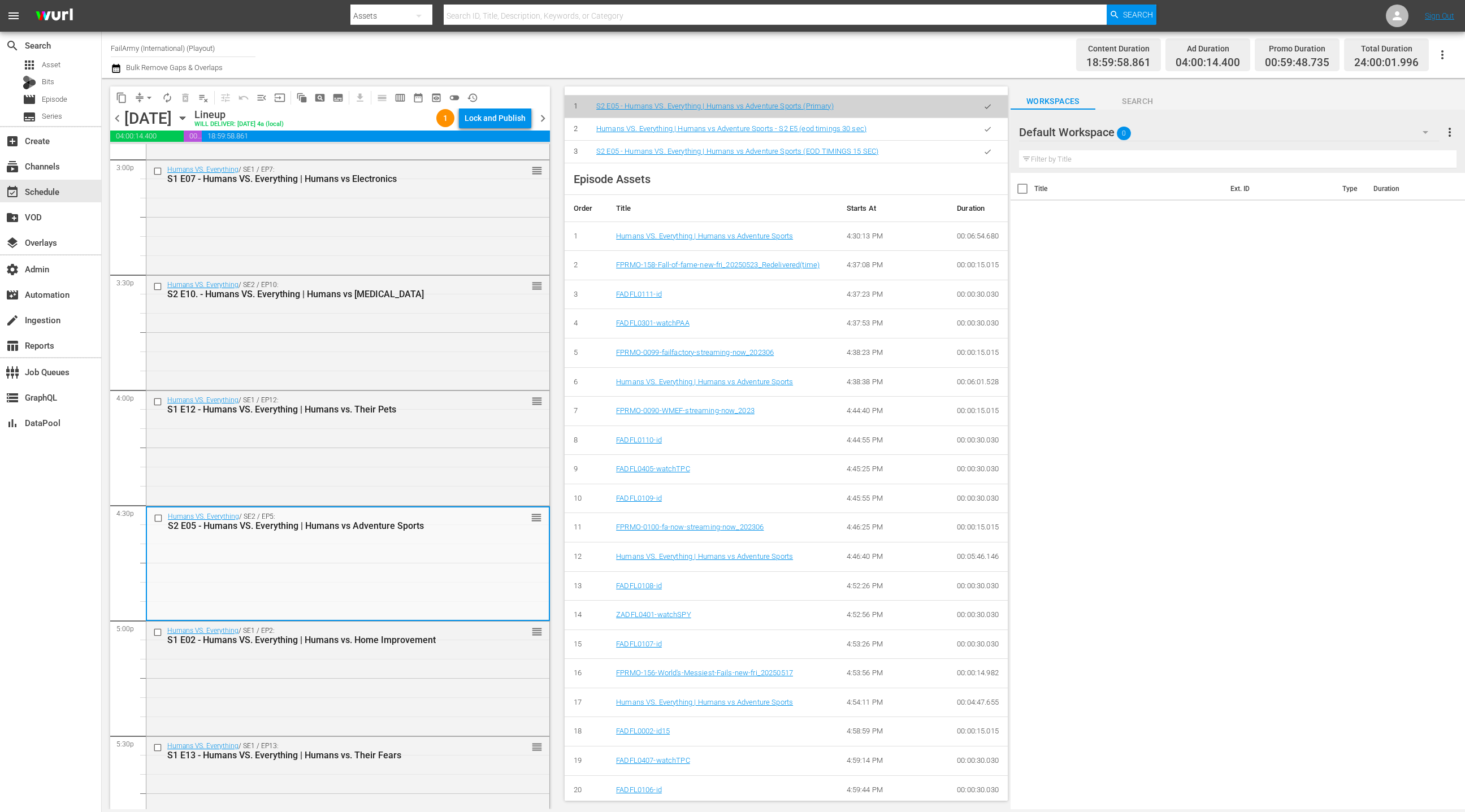
scroll to position [417, 0]
click at [494, 671] on div "Humans VS. Everything / SE1 / EP2: S1 E02 - Humans VS. Everything | Humans vs. …" at bounding box center [348, 678] width 403 height 112
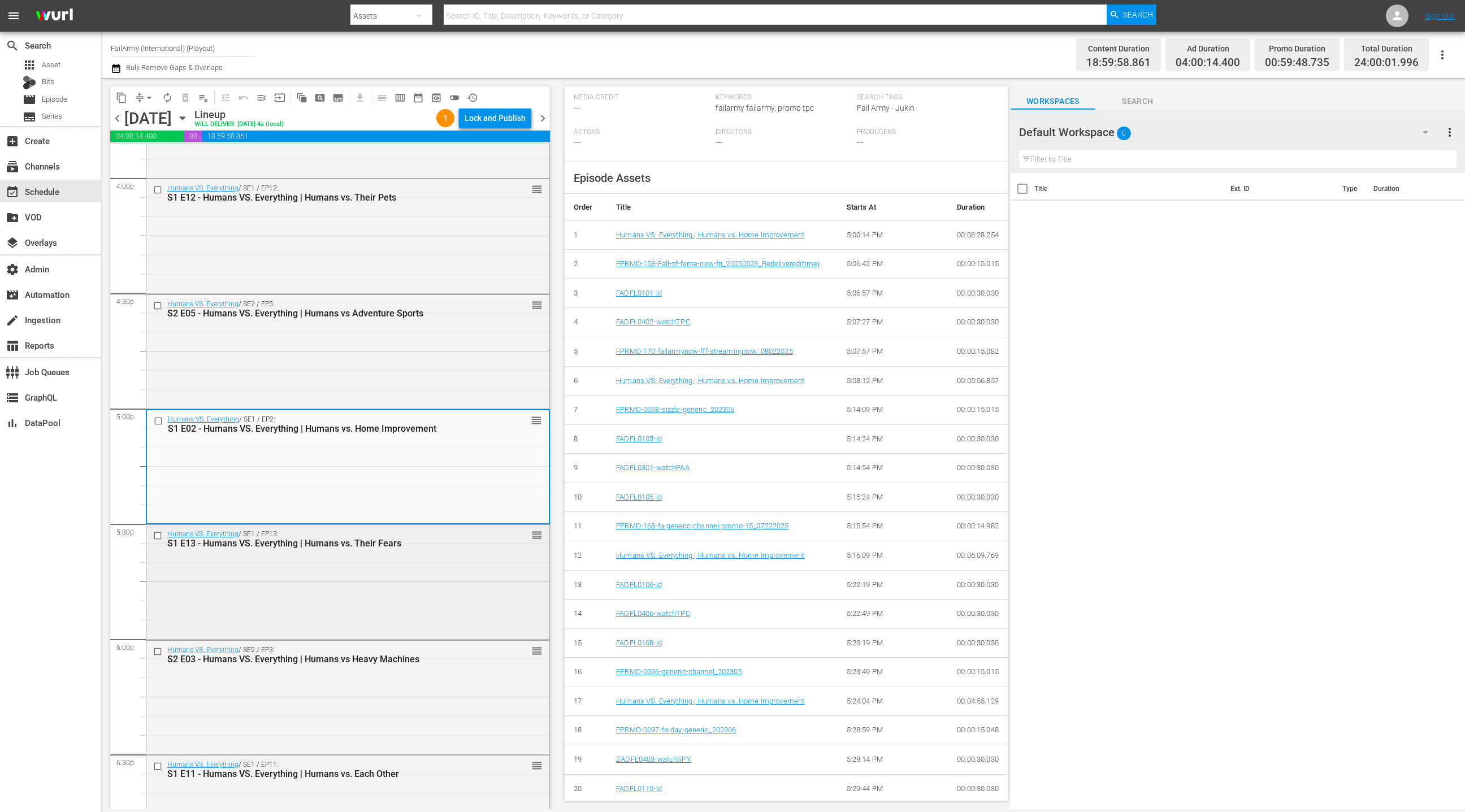
scroll to position [3662, 0]
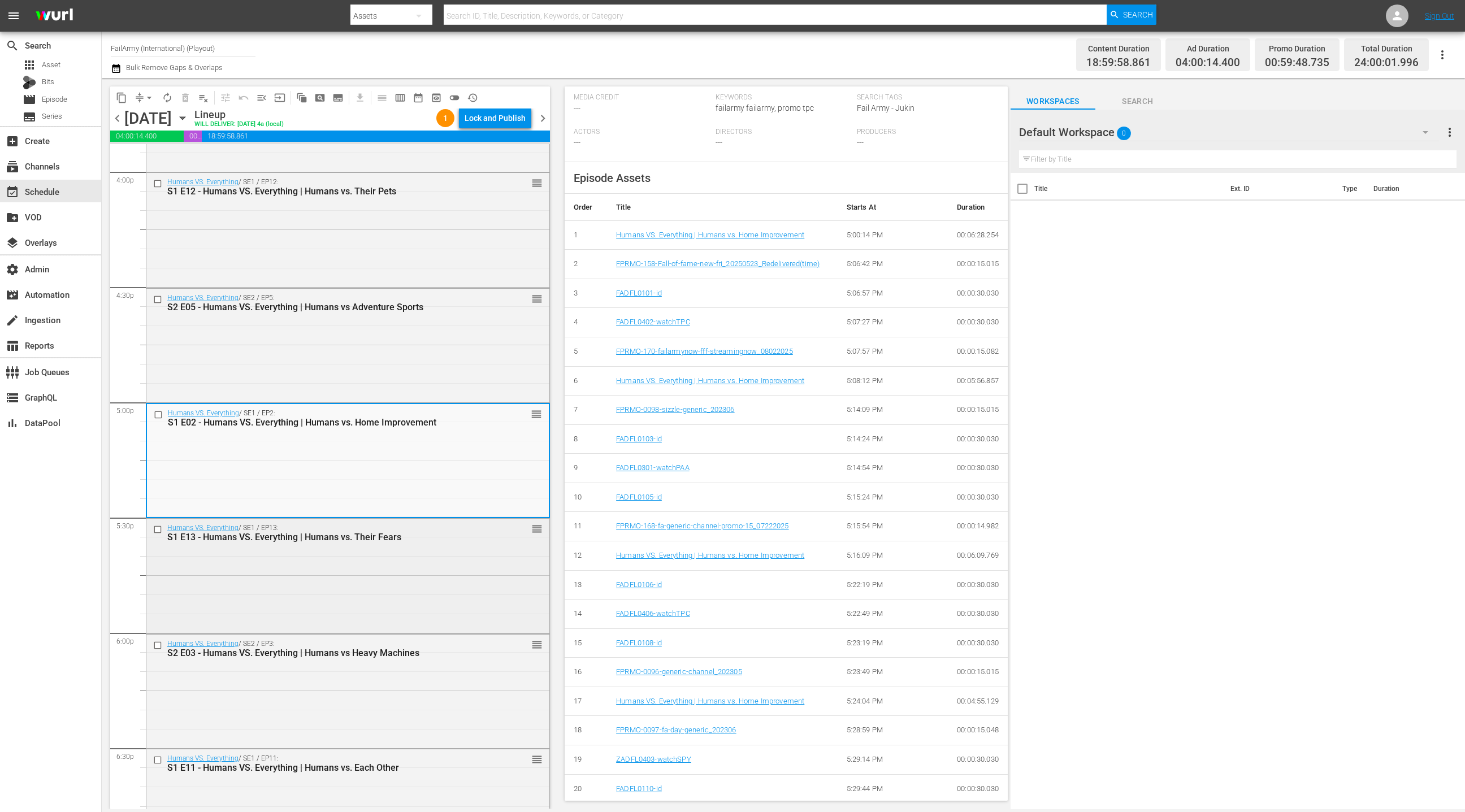
click at [401, 589] on div "Humans VS. Everything / SE1 / EP13: S1 E13 - Humans VS. Everything | Humans vs.…" at bounding box center [348, 575] width 403 height 112
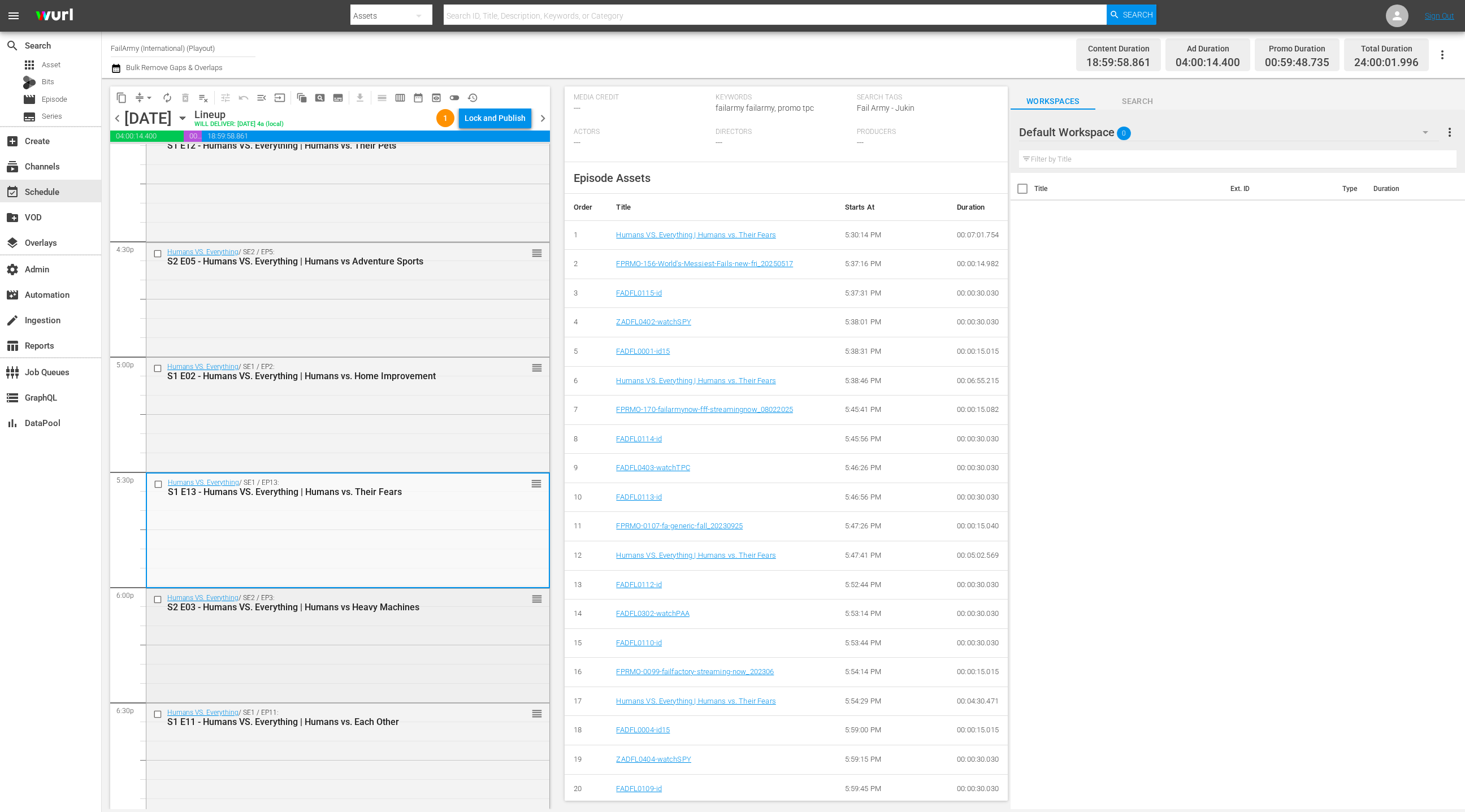
scroll to position [3728, 0]
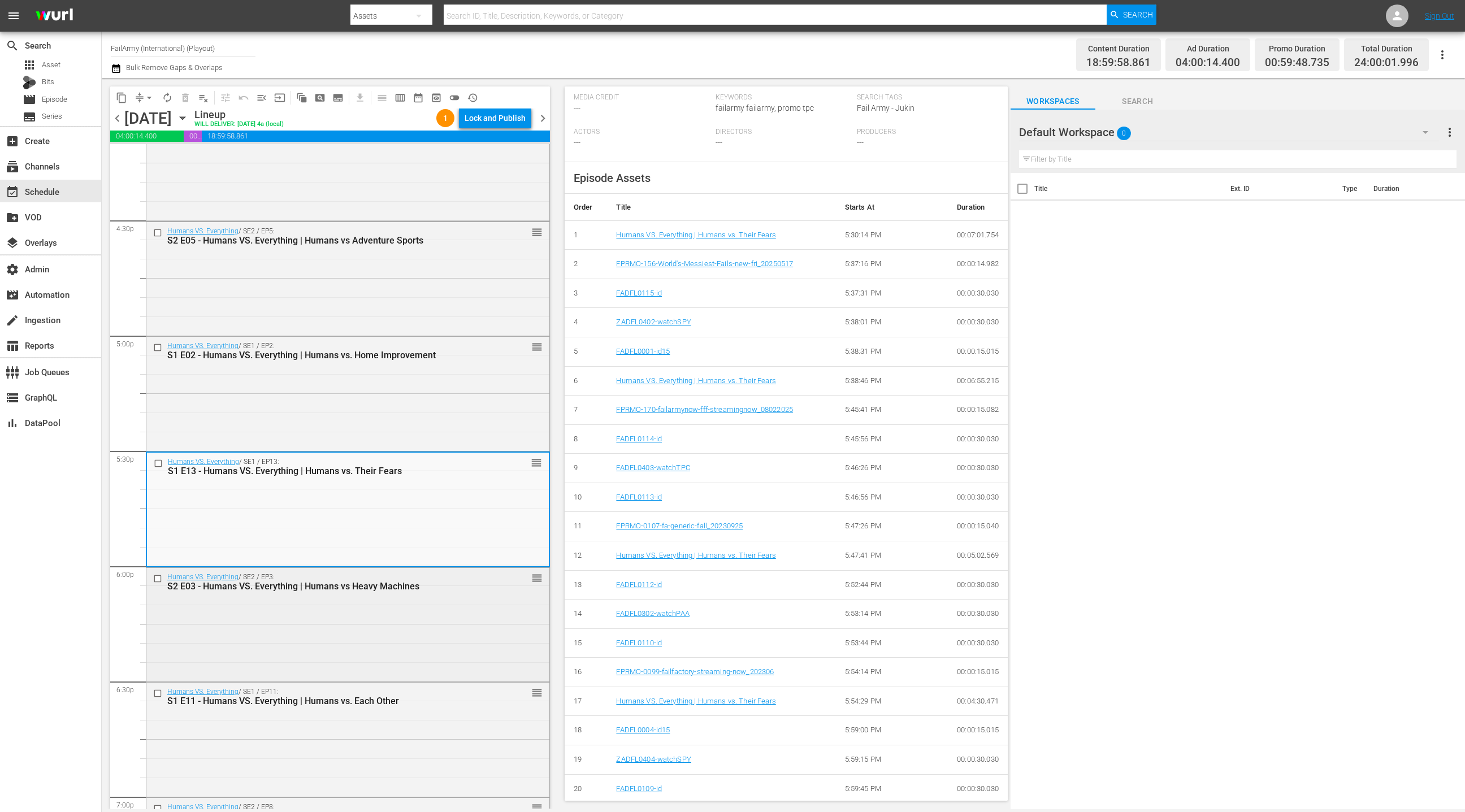
click at [433, 619] on div "Humans VS. Everything / SE2 / EP3: S2 E03 - Humans VS. Everything | Humans vs H…" at bounding box center [348, 624] width 403 height 112
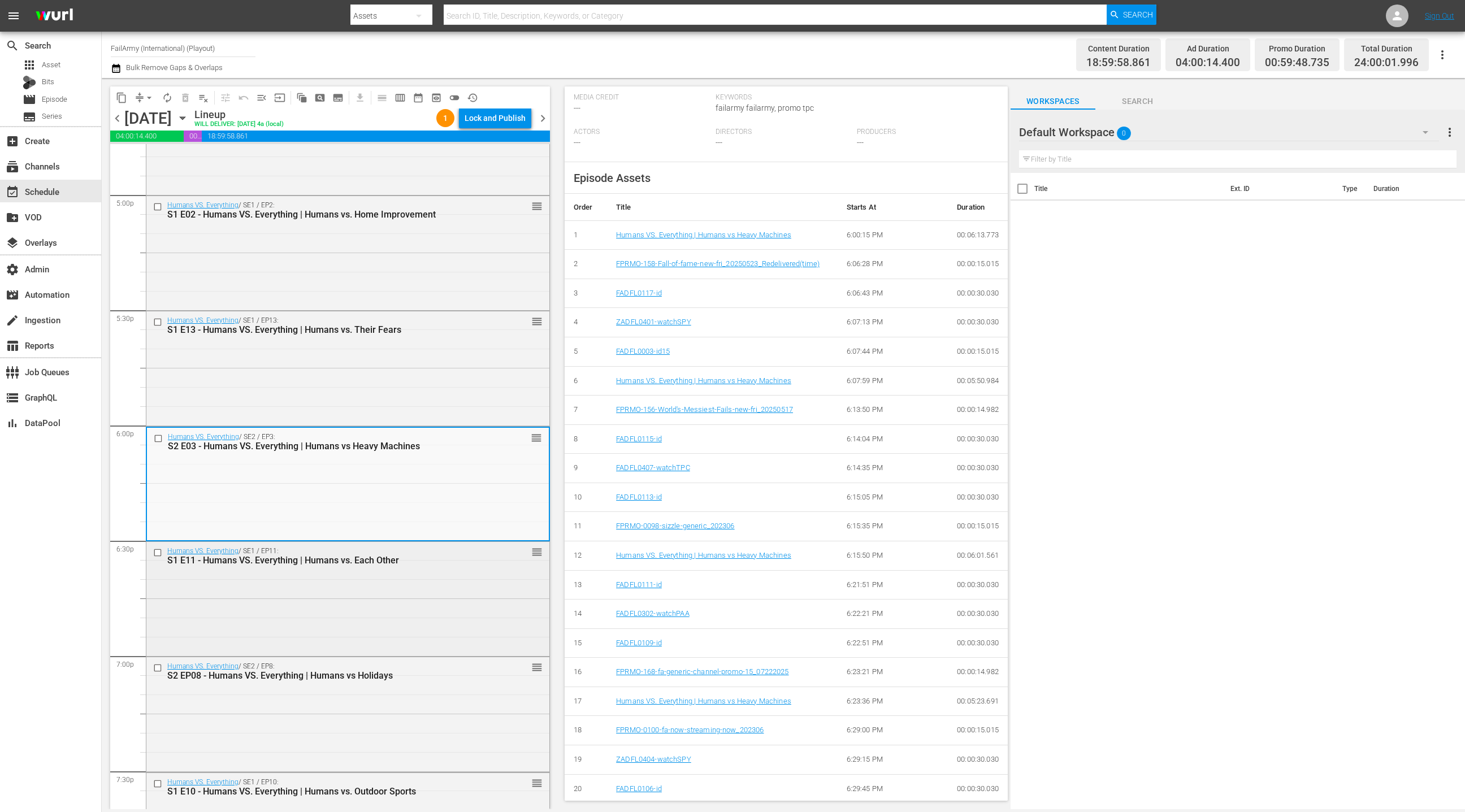
scroll to position [3876, 0]
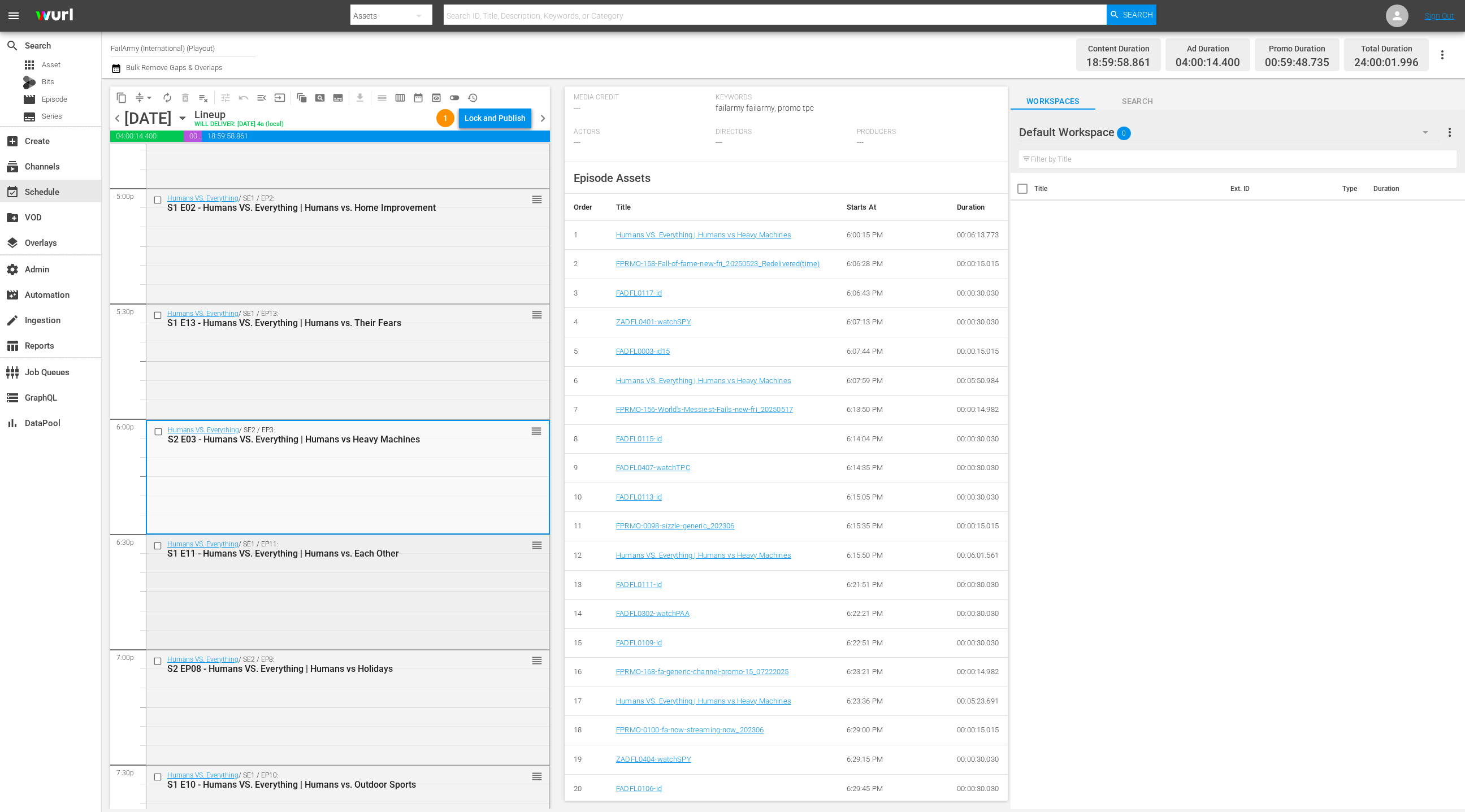
click at [424, 608] on div "Humans VS. Everything / SE1 / EP11: S1 E11 - Humans VS. Everything | Humans vs.…" at bounding box center [348, 591] width 403 height 112
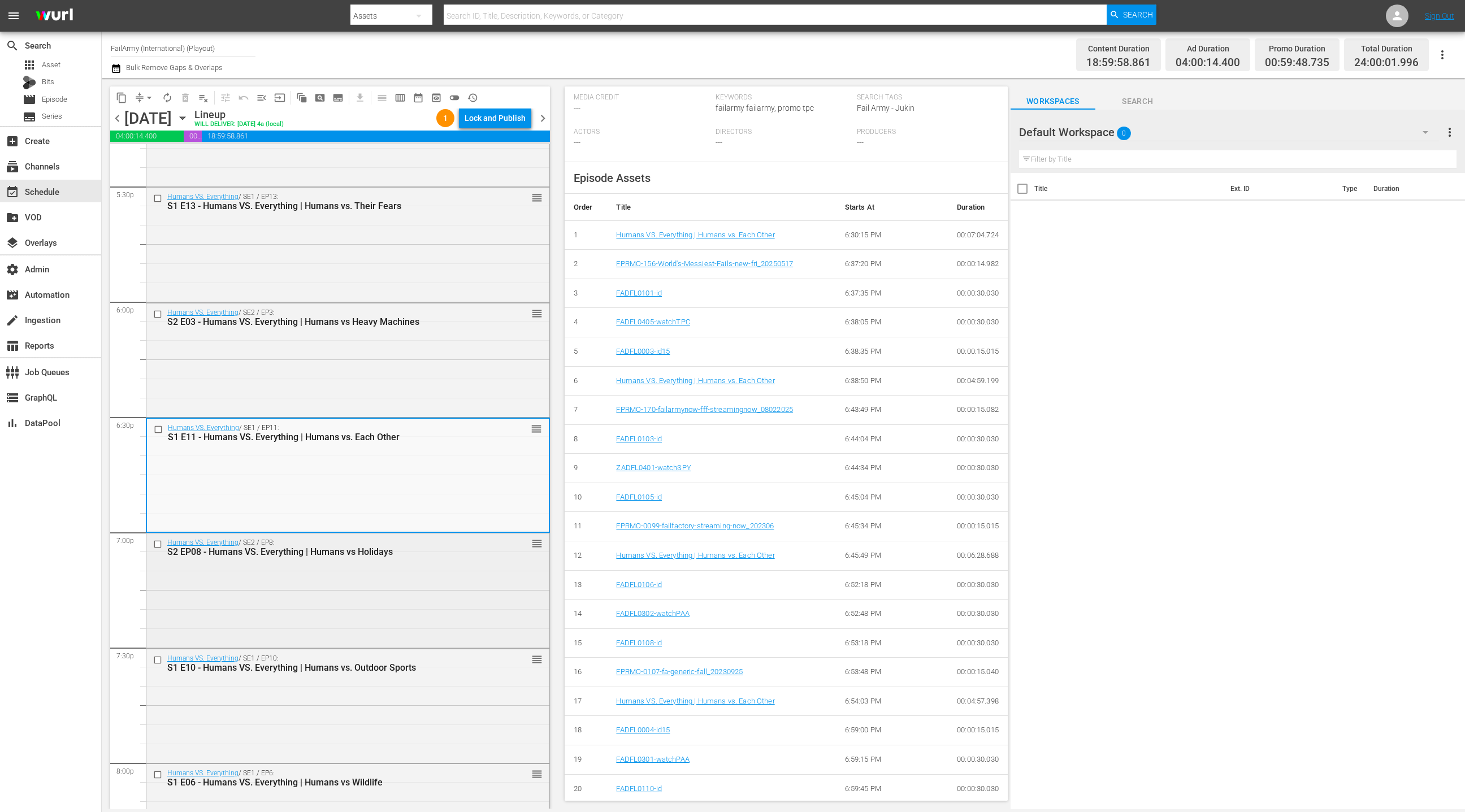
scroll to position [4025, 0]
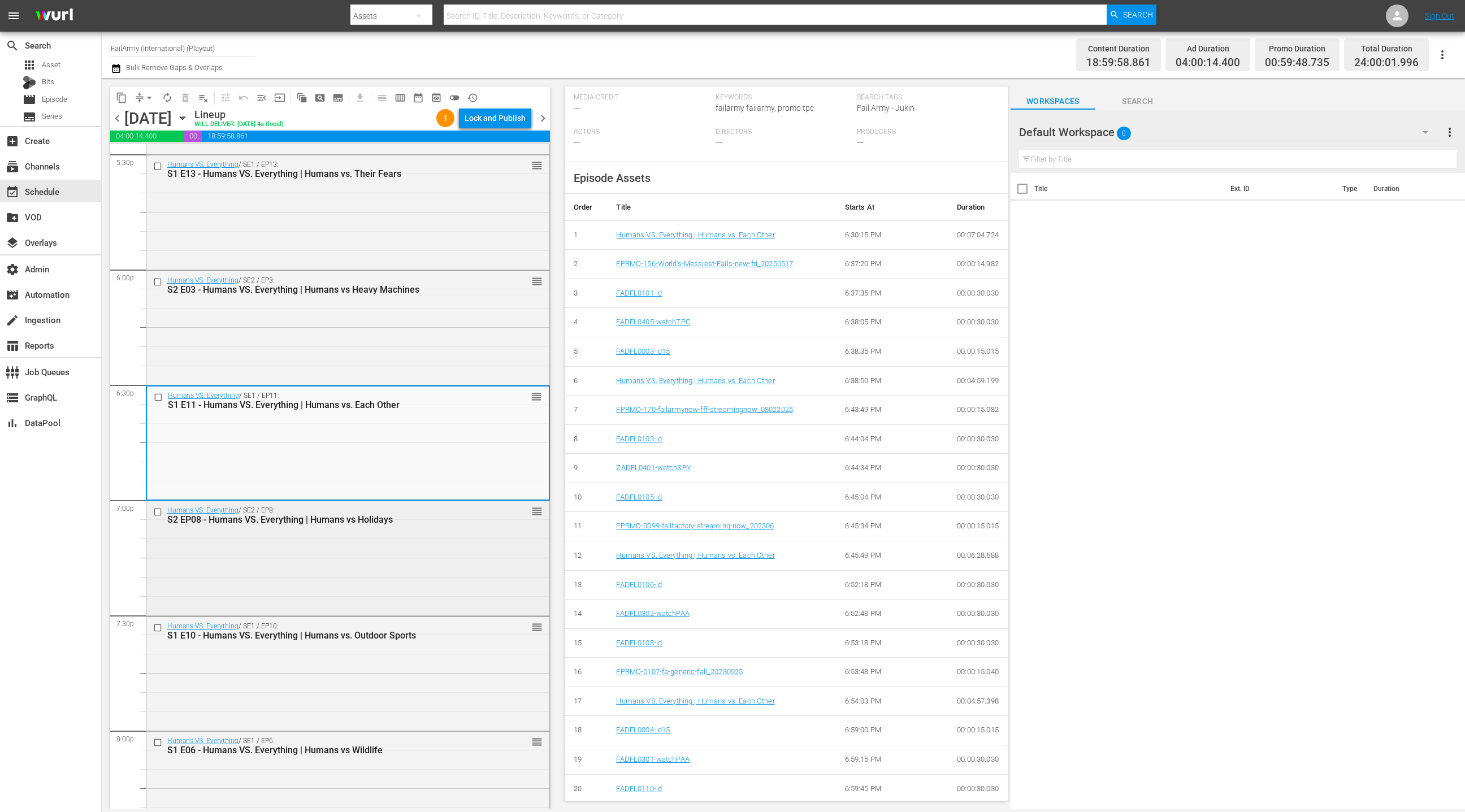
click at [380, 571] on div "Humans VS. Everything / SE2 / EP8: S2 EP08 - Humans VS. Everything | Humans vs …" at bounding box center [348, 557] width 403 height 112
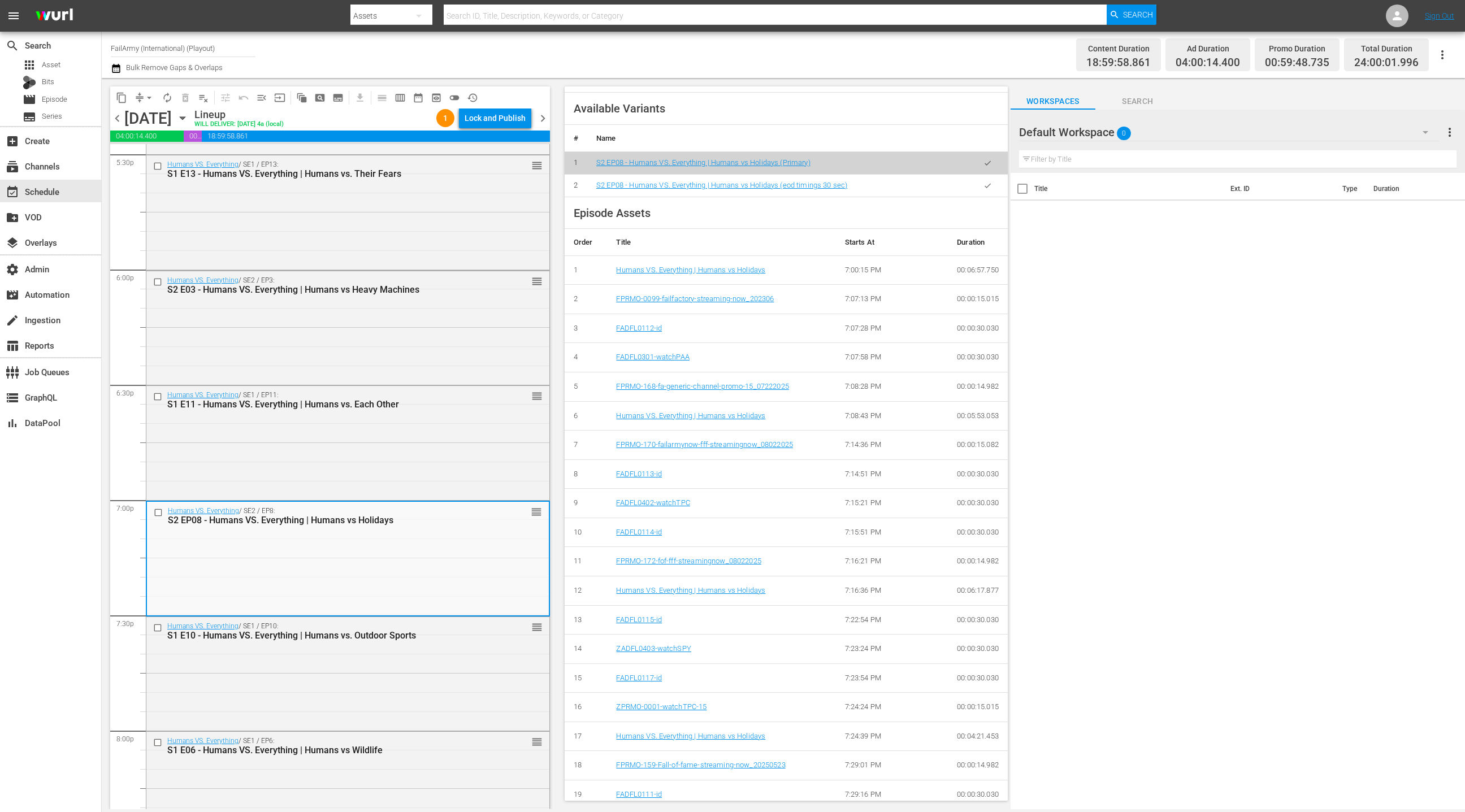
scroll to position [393, 0]
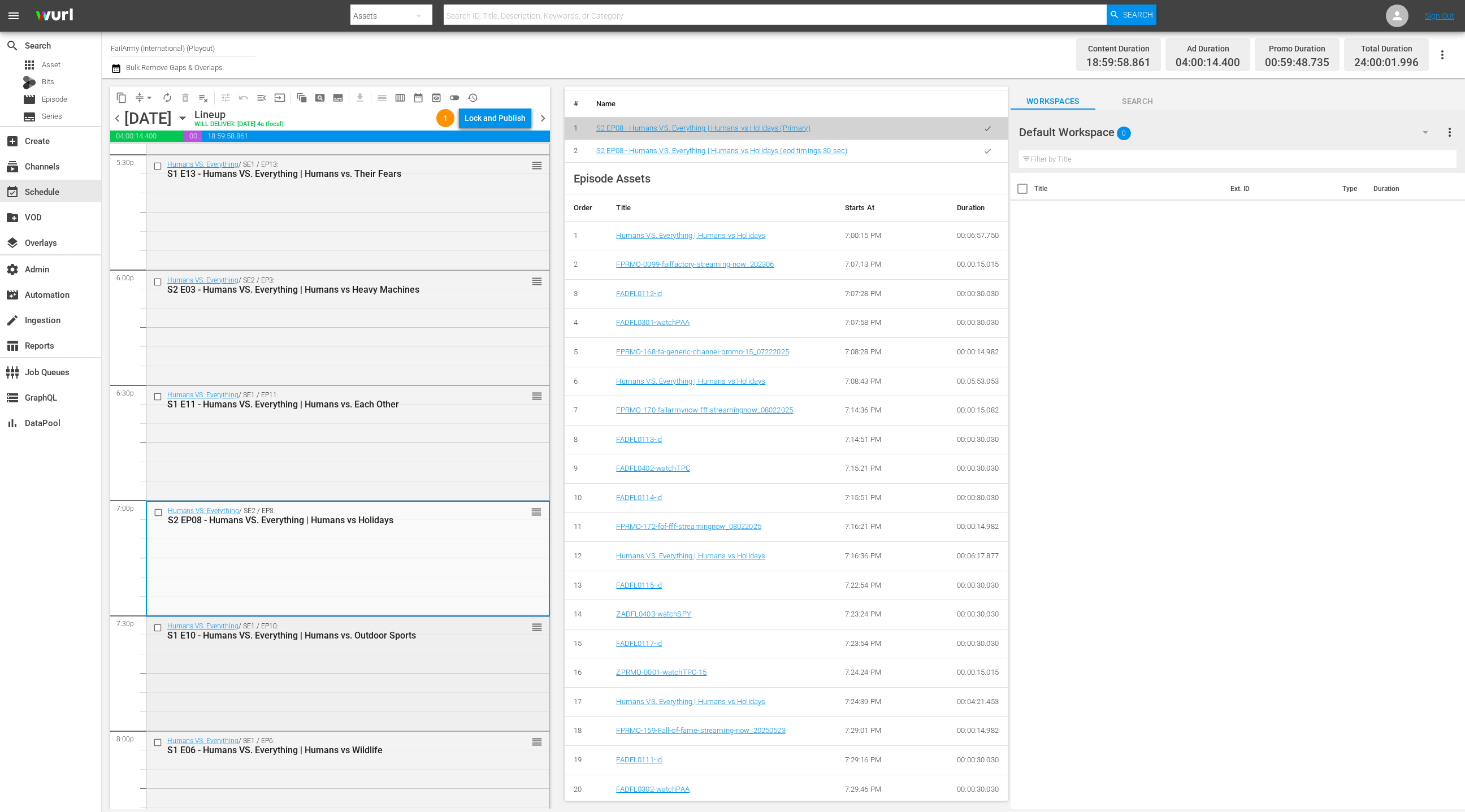
click at [456, 674] on div "Humans VS. Everything / SE1 / EP10: S1 E10 - Humans VS. Everything | Humans vs.…" at bounding box center [348, 673] width 403 height 112
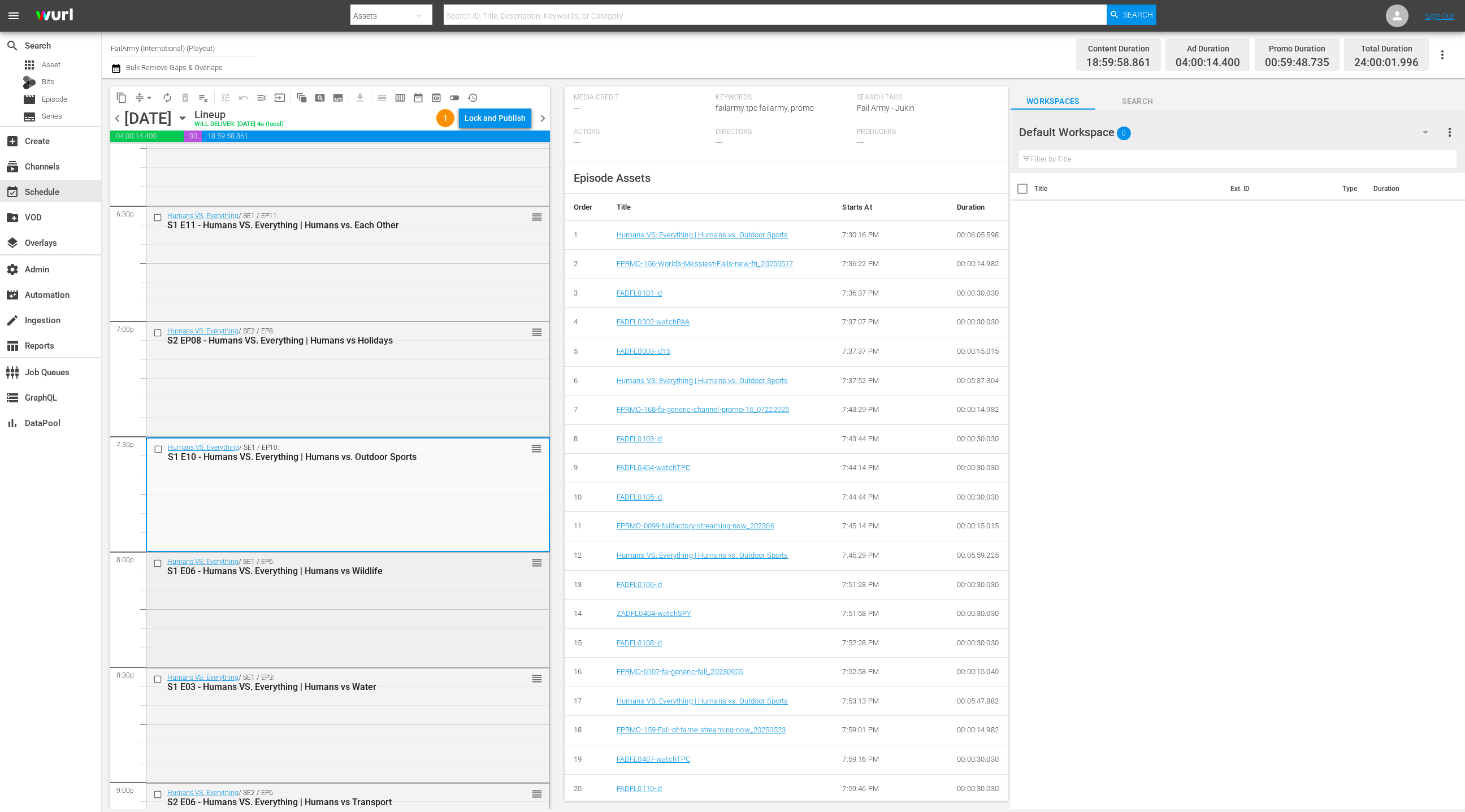
scroll to position [4221, 0]
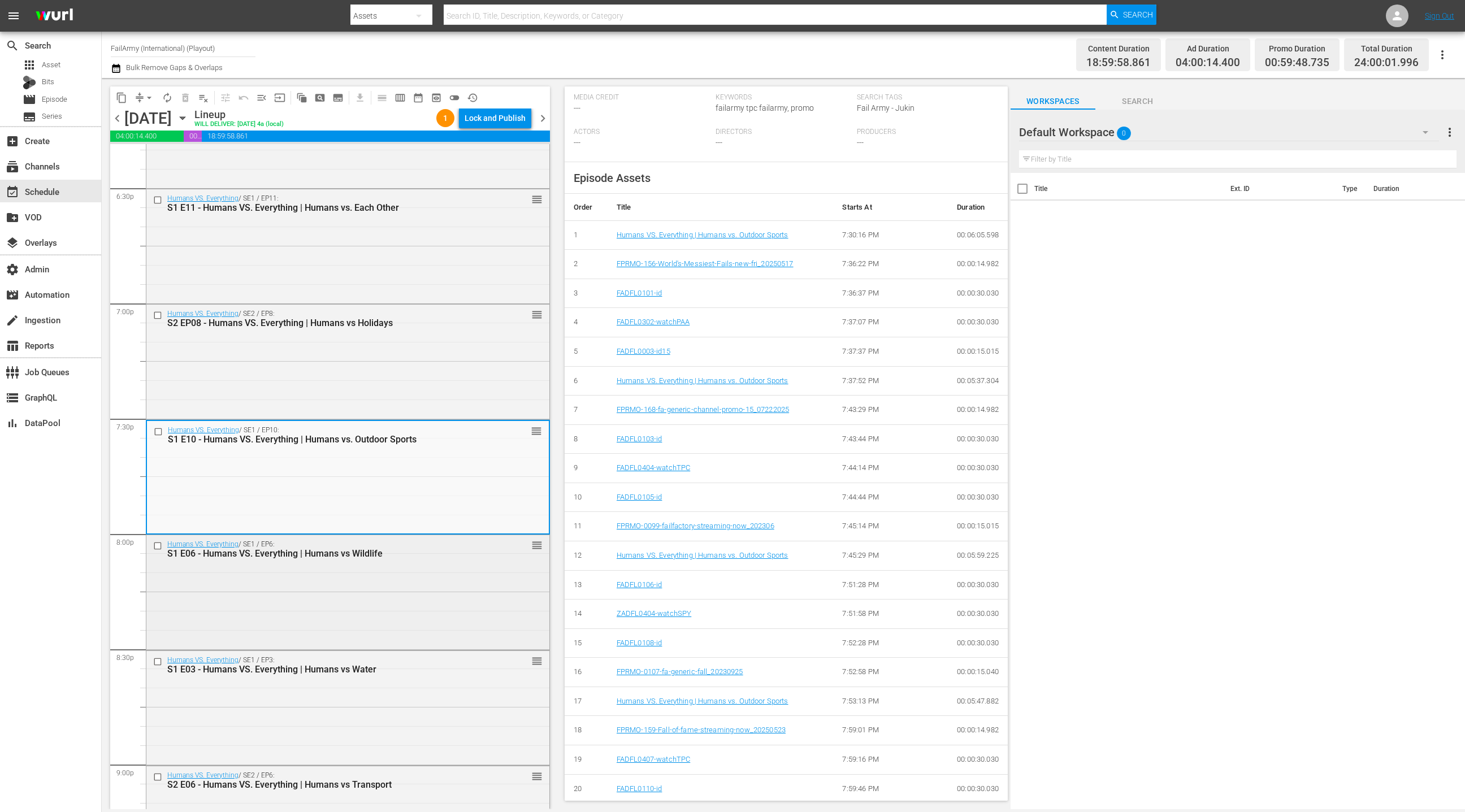
click at [406, 596] on div "Humans VS. Everything / SE1 / EP6: S1 E06 - Humans VS. Everything | Humans vs W…" at bounding box center [348, 591] width 403 height 112
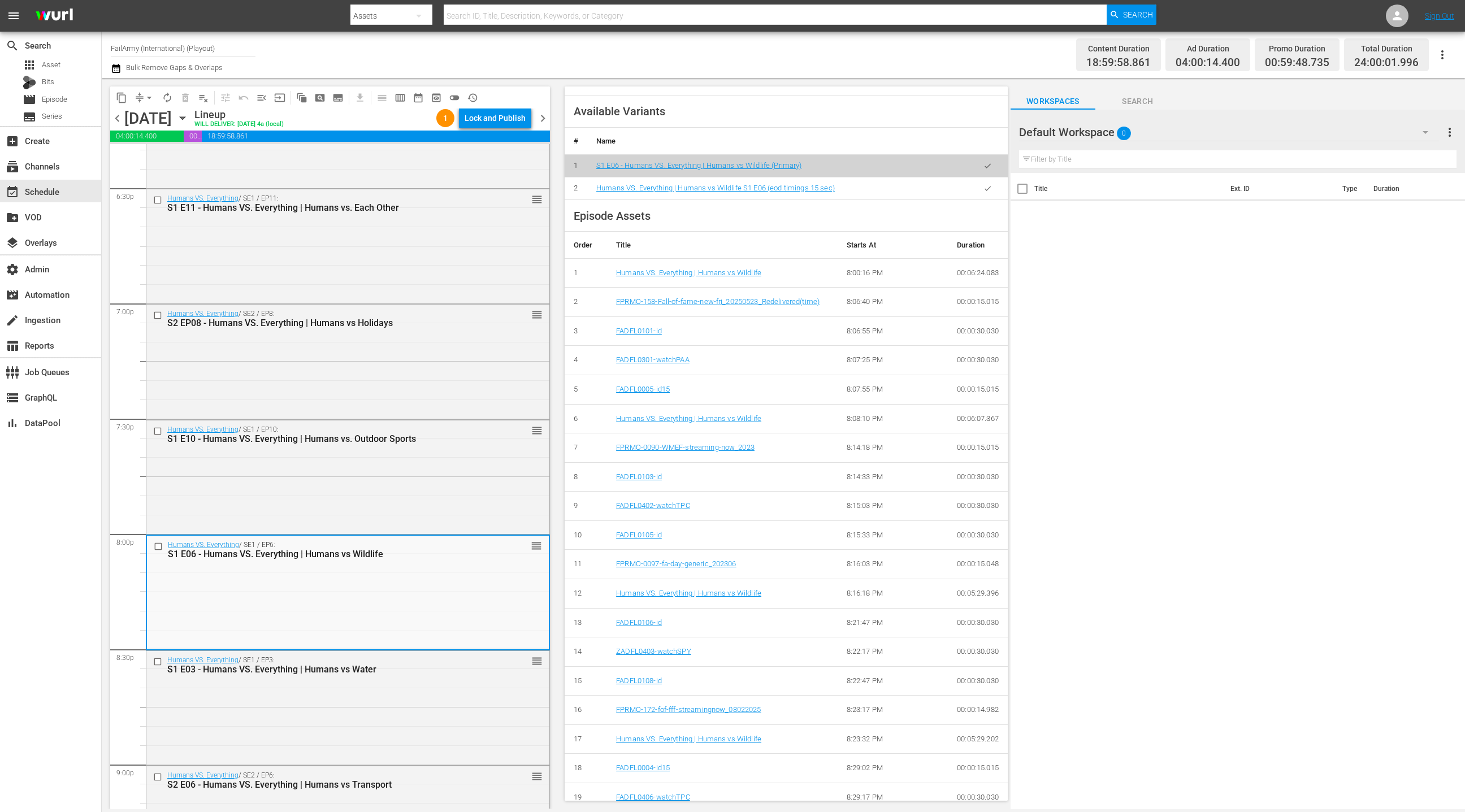
scroll to position [393, 0]
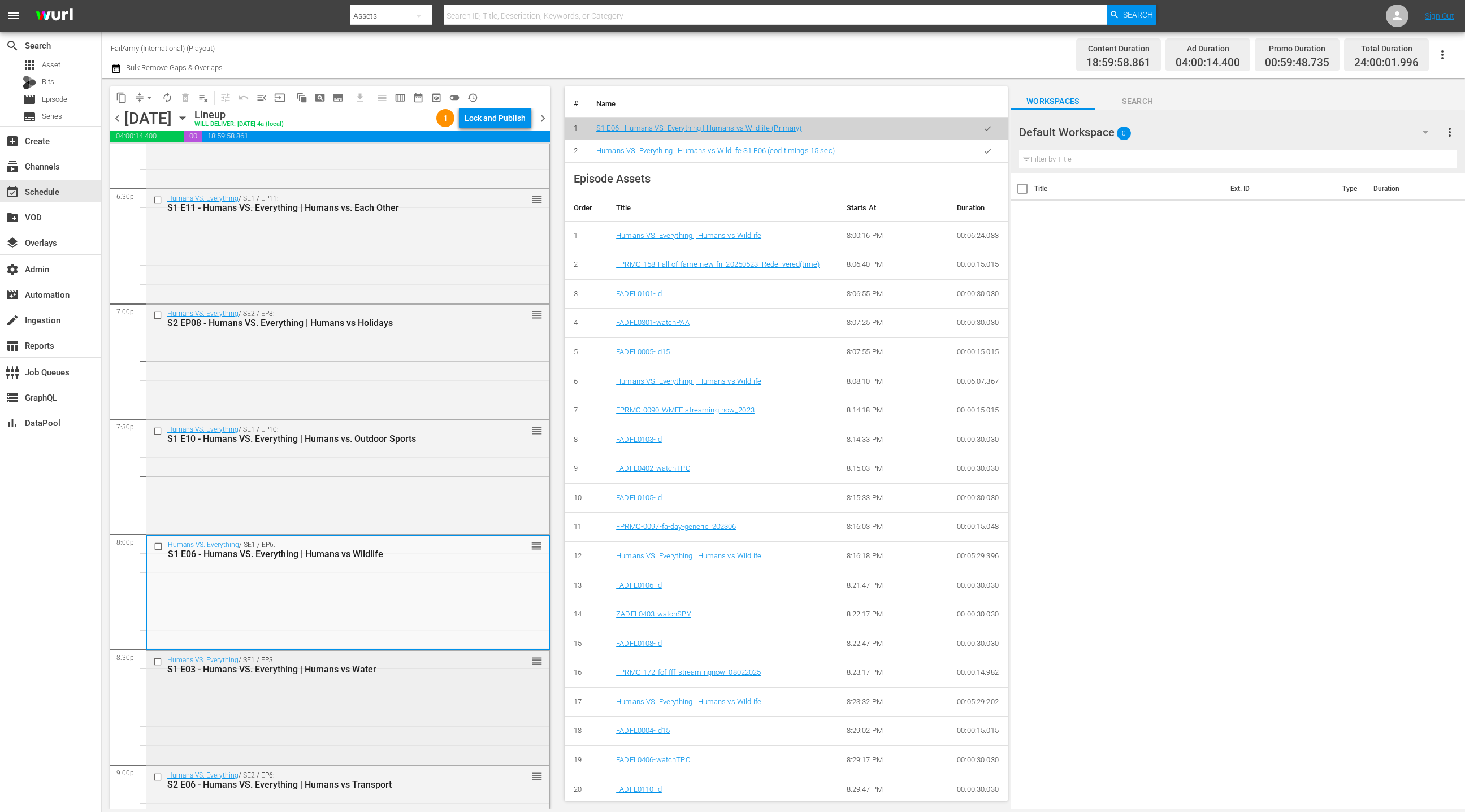
click at [468, 689] on div "Humans VS. Everything / SE1 / EP3: S1 E03 - Humans VS. Everything | Humans vs W…" at bounding box center [348, 707] width 403 height 112
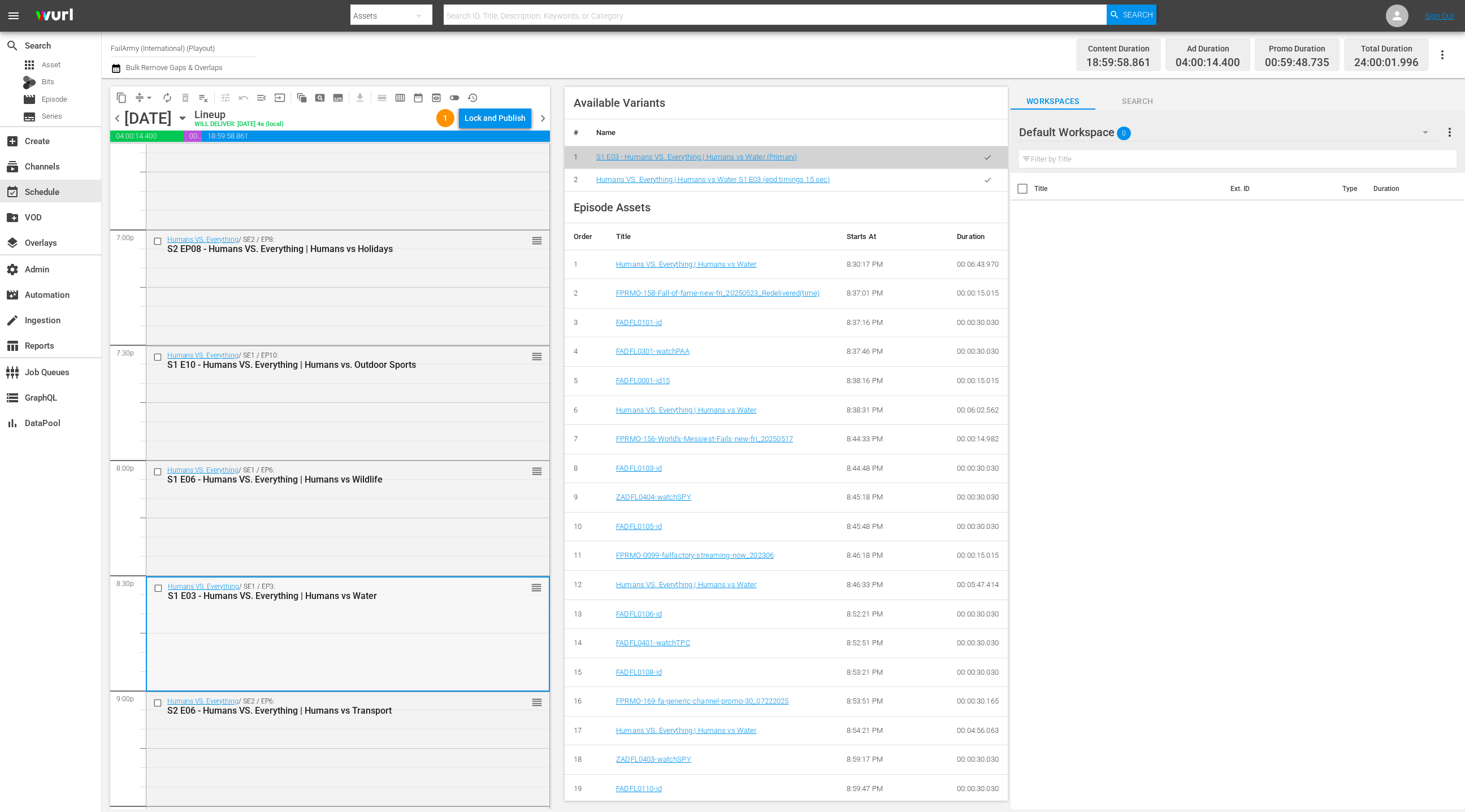
scroll to position [4321, 0]
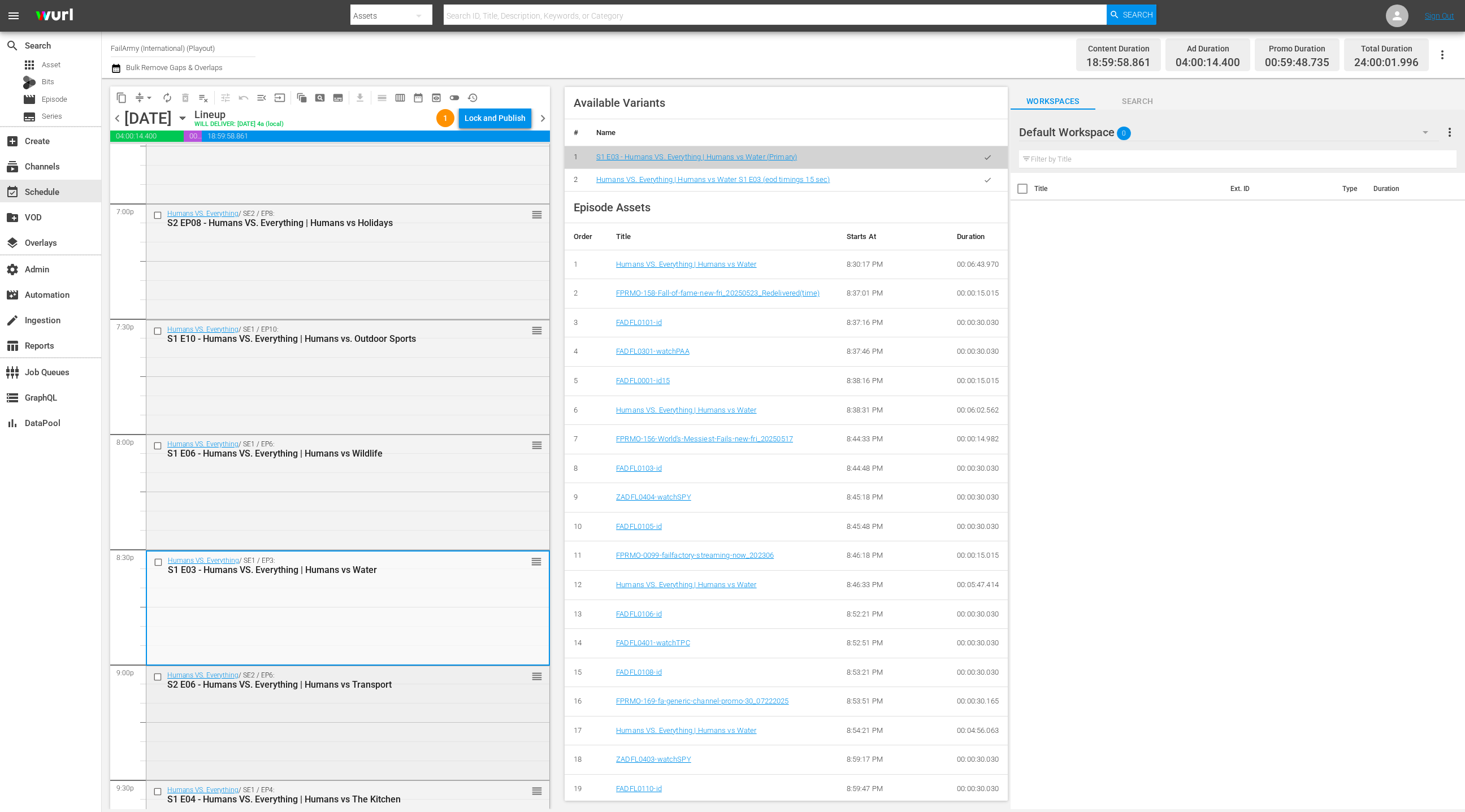
click at [440, 719] on div "Humans VS. Everything / SE2 / EP6: S2 E06 - Humans VS. Everything | Humans vs T…" at bounding box center [348, 722] width 403 height 112
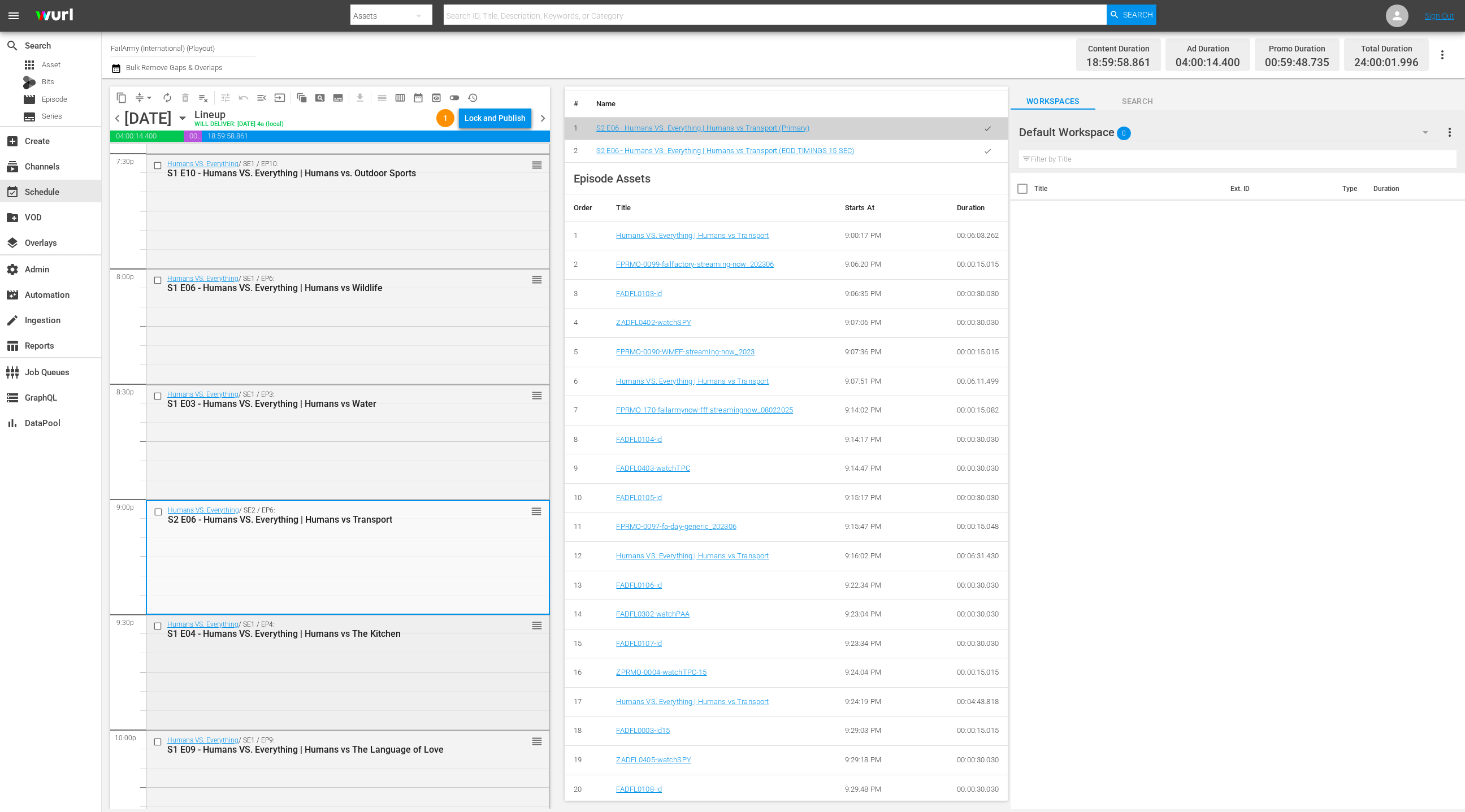
scroll to position [4504, 0]
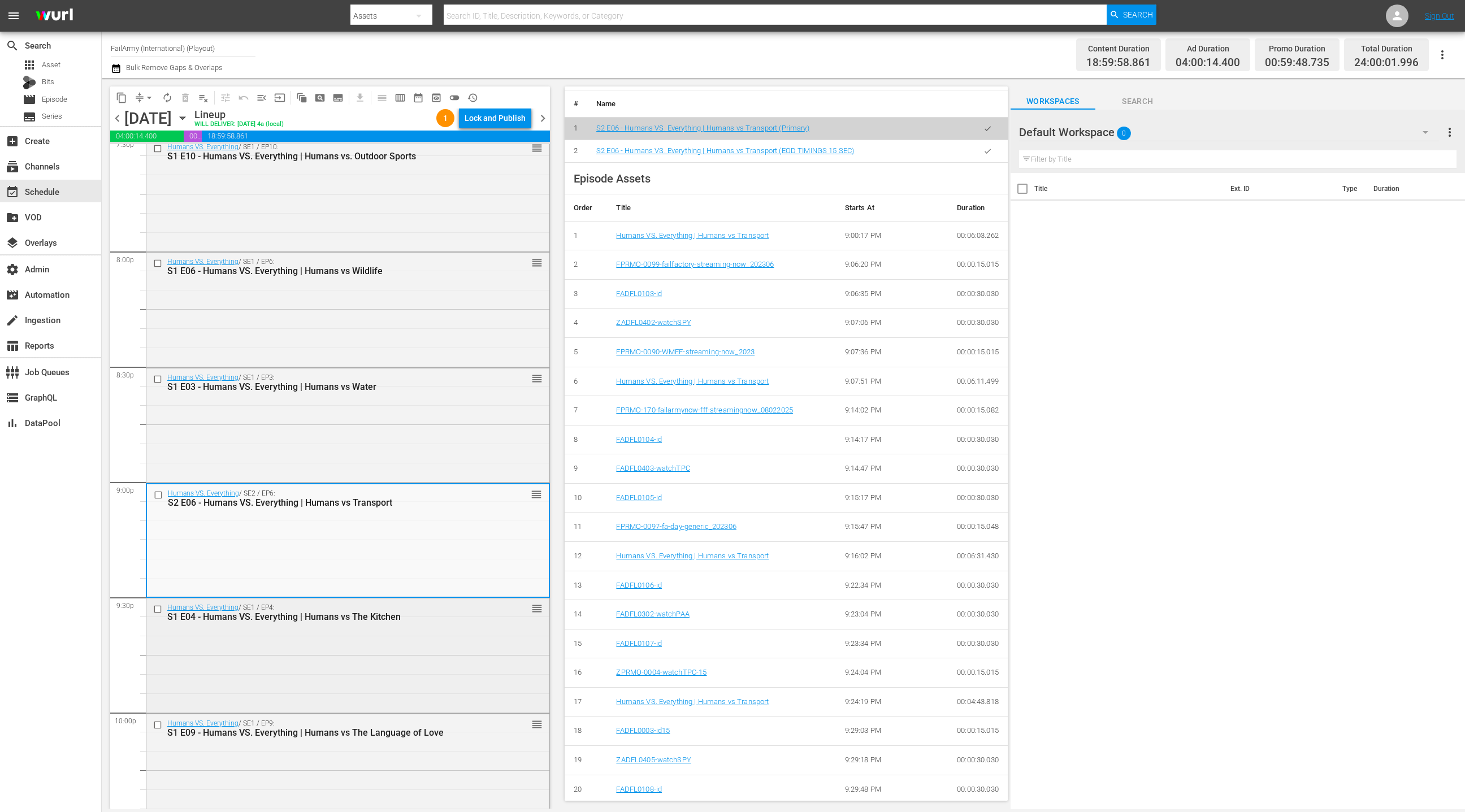
click at [420, 691] on div "Humans VS. Everything / SE1 / EP4: S1 E04 - Humans VS. Everything | Humans vs T…" at bounding box center [348, 655] width 403 height 112
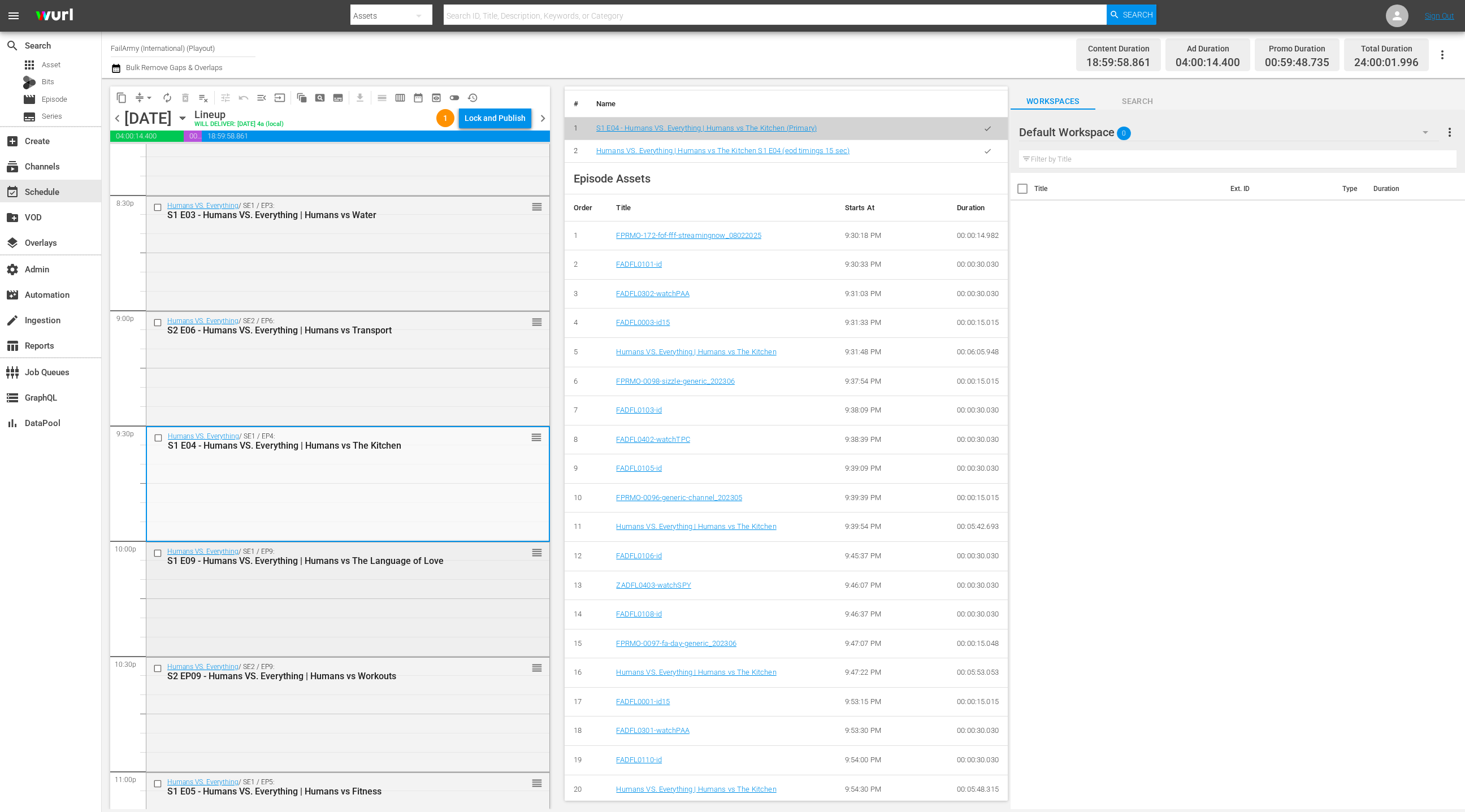
scroll to position [4706, 0]
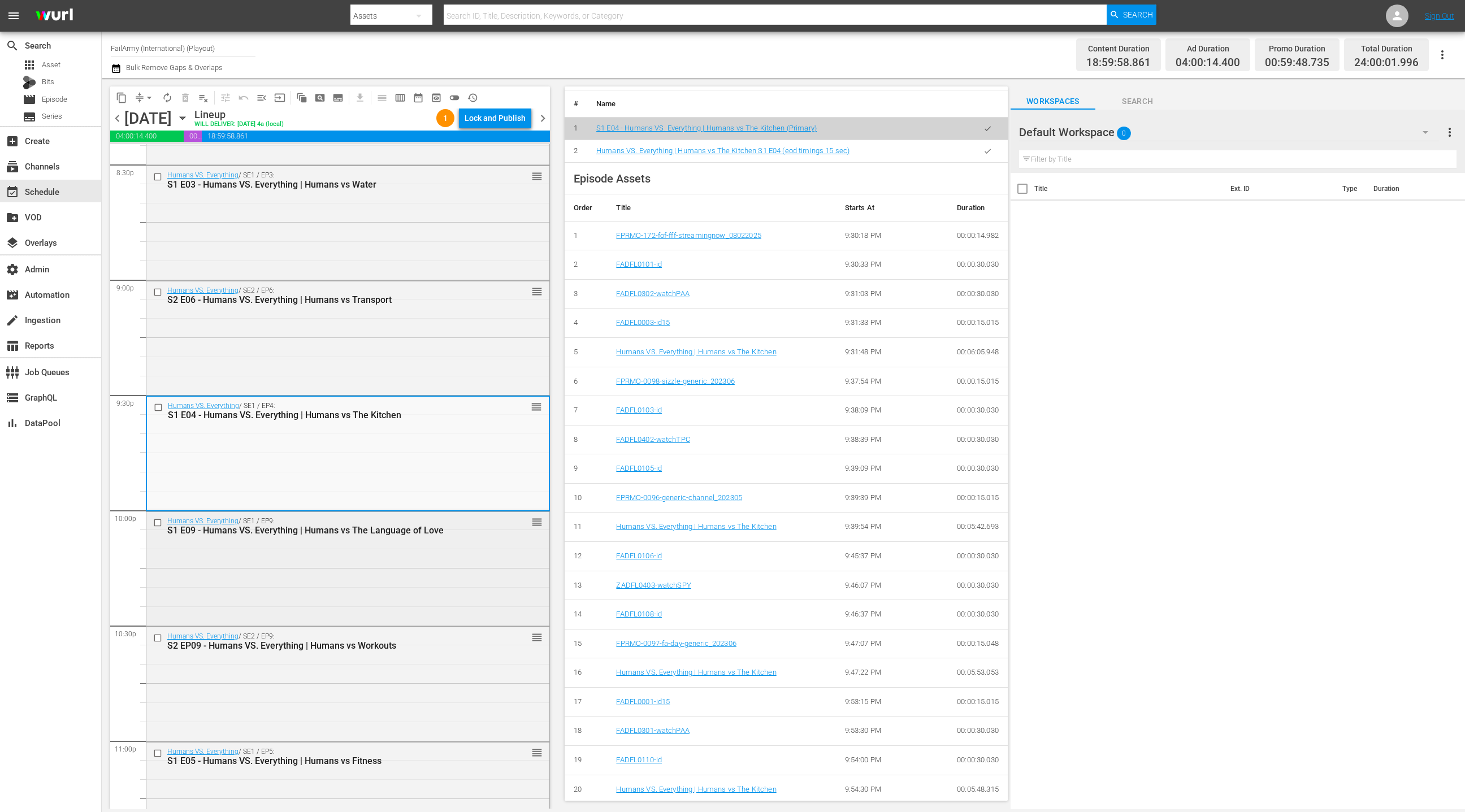
click at [406, 607] on div "Humans VS. Everything / SE1 / EP9: S1 E09 - Humans VS. Everything | Humans vs T…" at bounding box center [348, 568] width 403 height 112
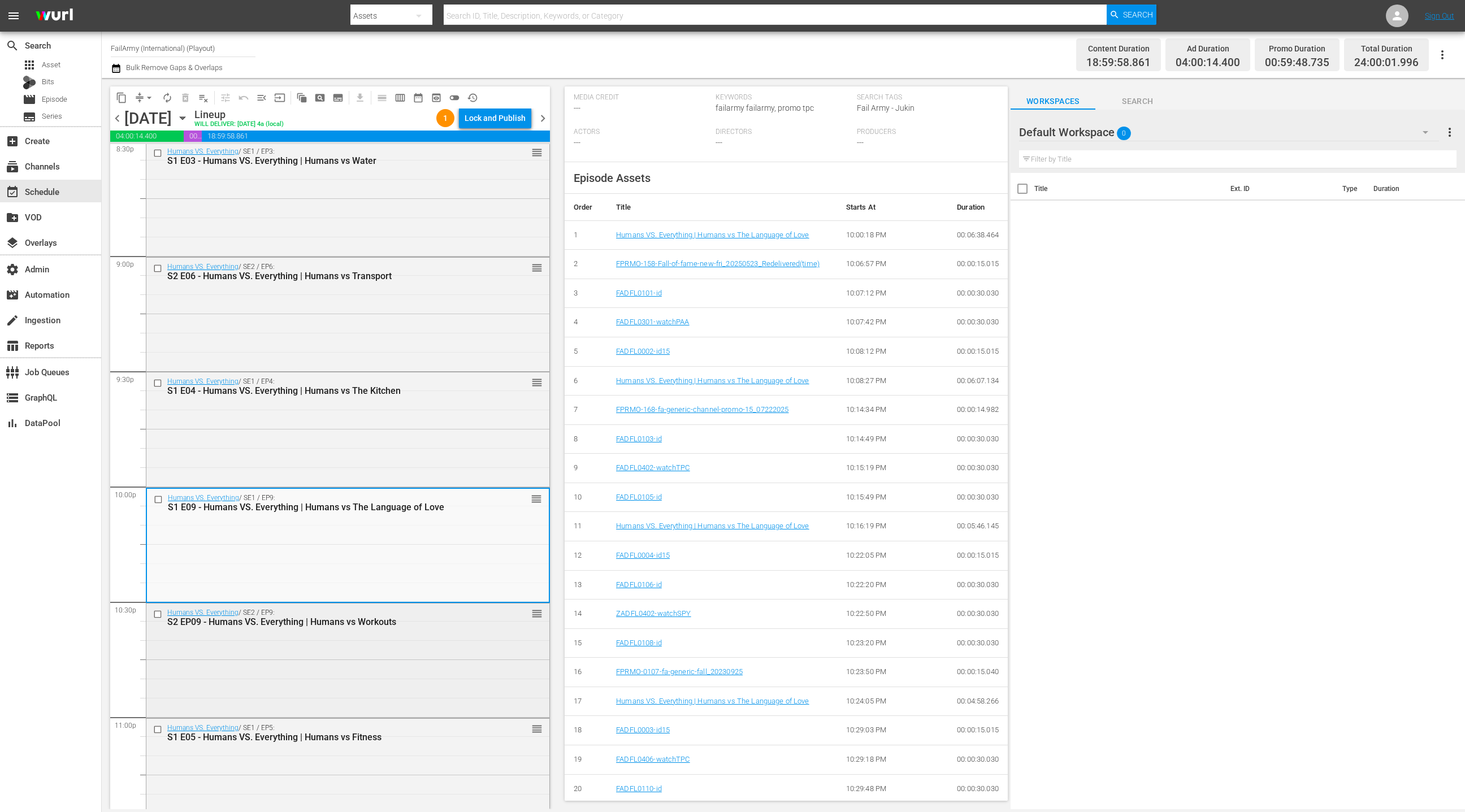
scroll to position [4739, 0]
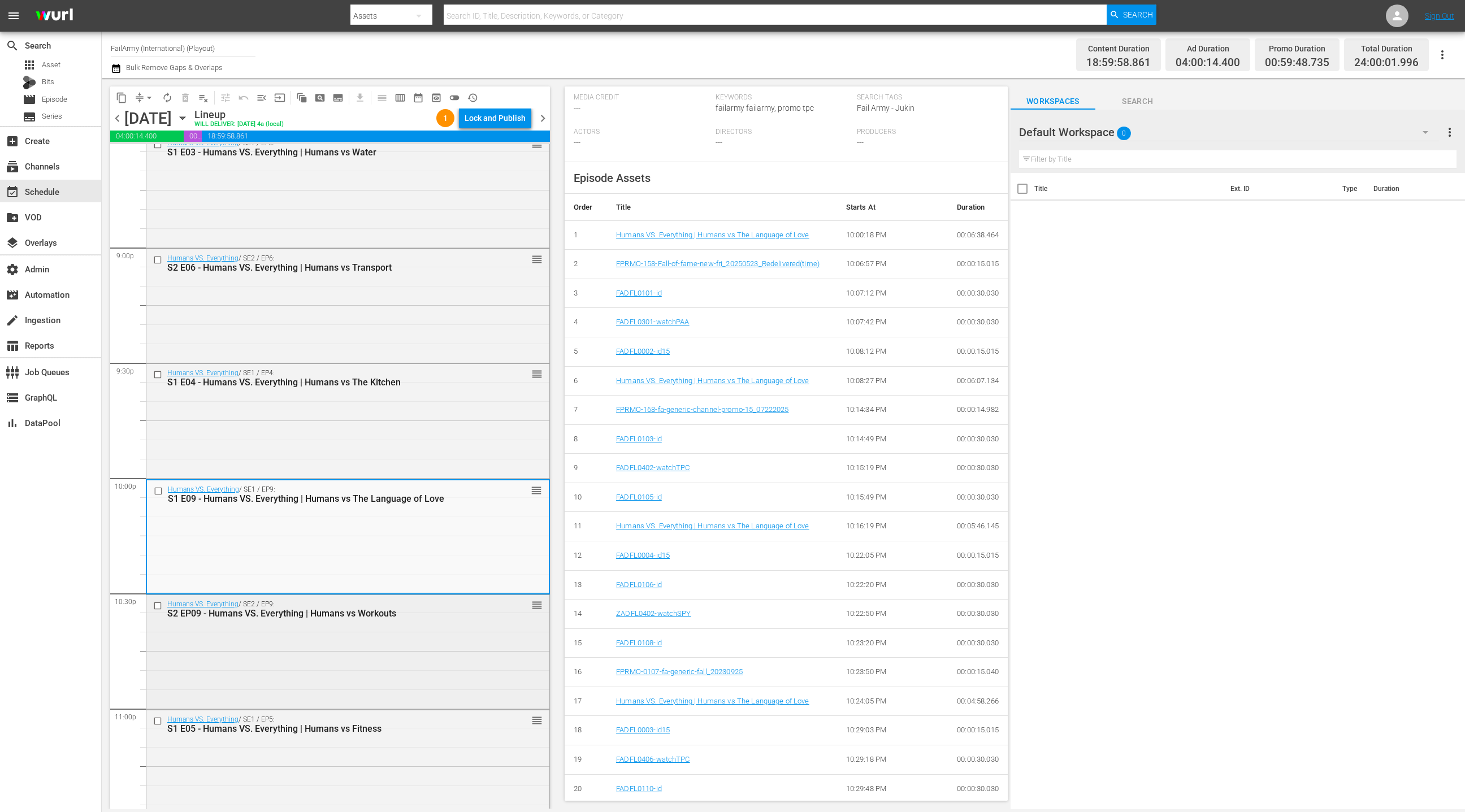
click at [425, 622] on div "Humans VS. Everything / SE2 / EP9: S2 EP09 - Humans VS. Everything | Humans vs …" at bounding box center [348, 651] width 403 height 112
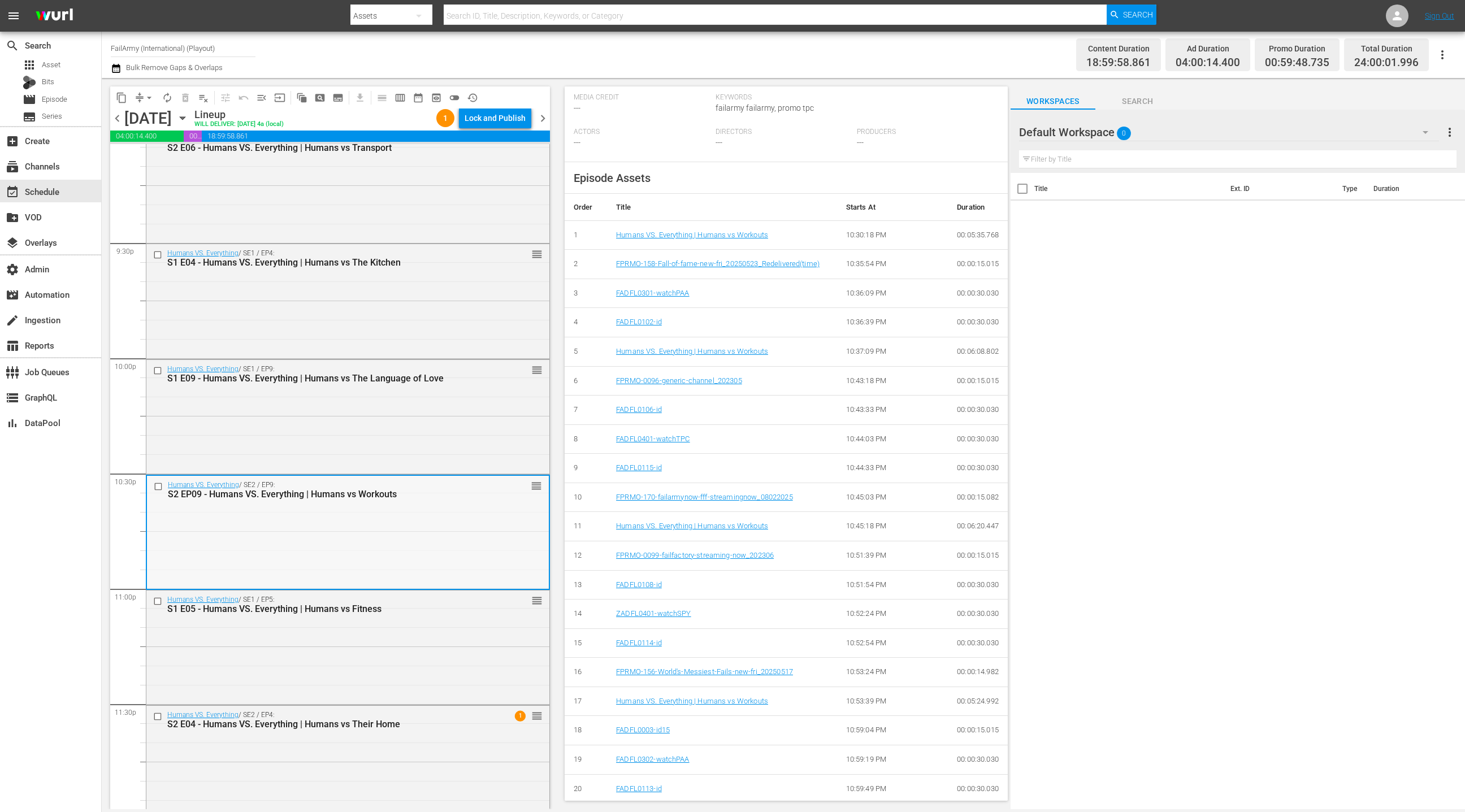
scroll to position [4869, 0]
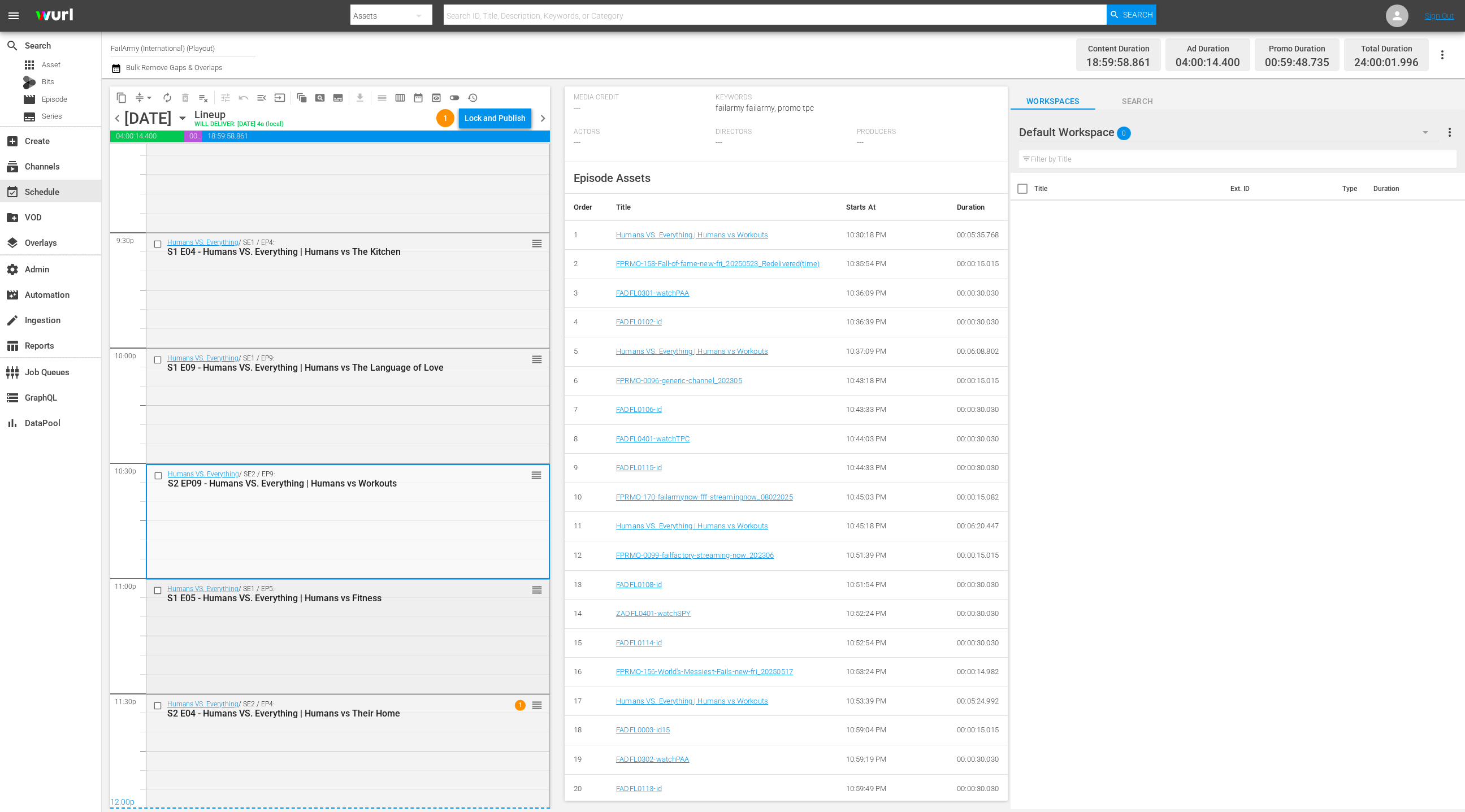
click at [458, 619] on div "Humans VS. Everything / SE1 / EP5: S1 E05 - Humans VS. Everything | Humans vs F…" at bounding box center [348, 636] width 403 height 112
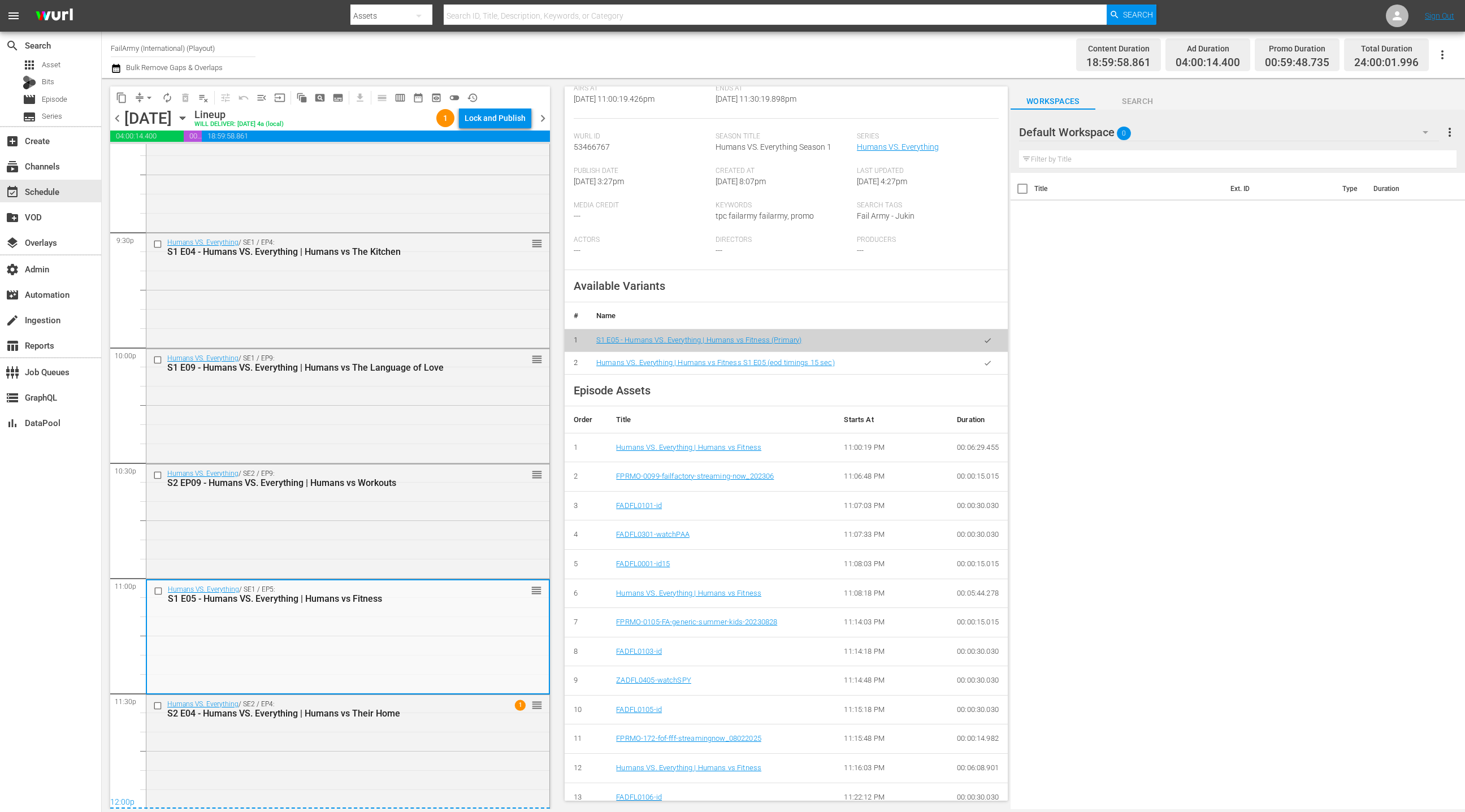
scroll to position [201, 0]
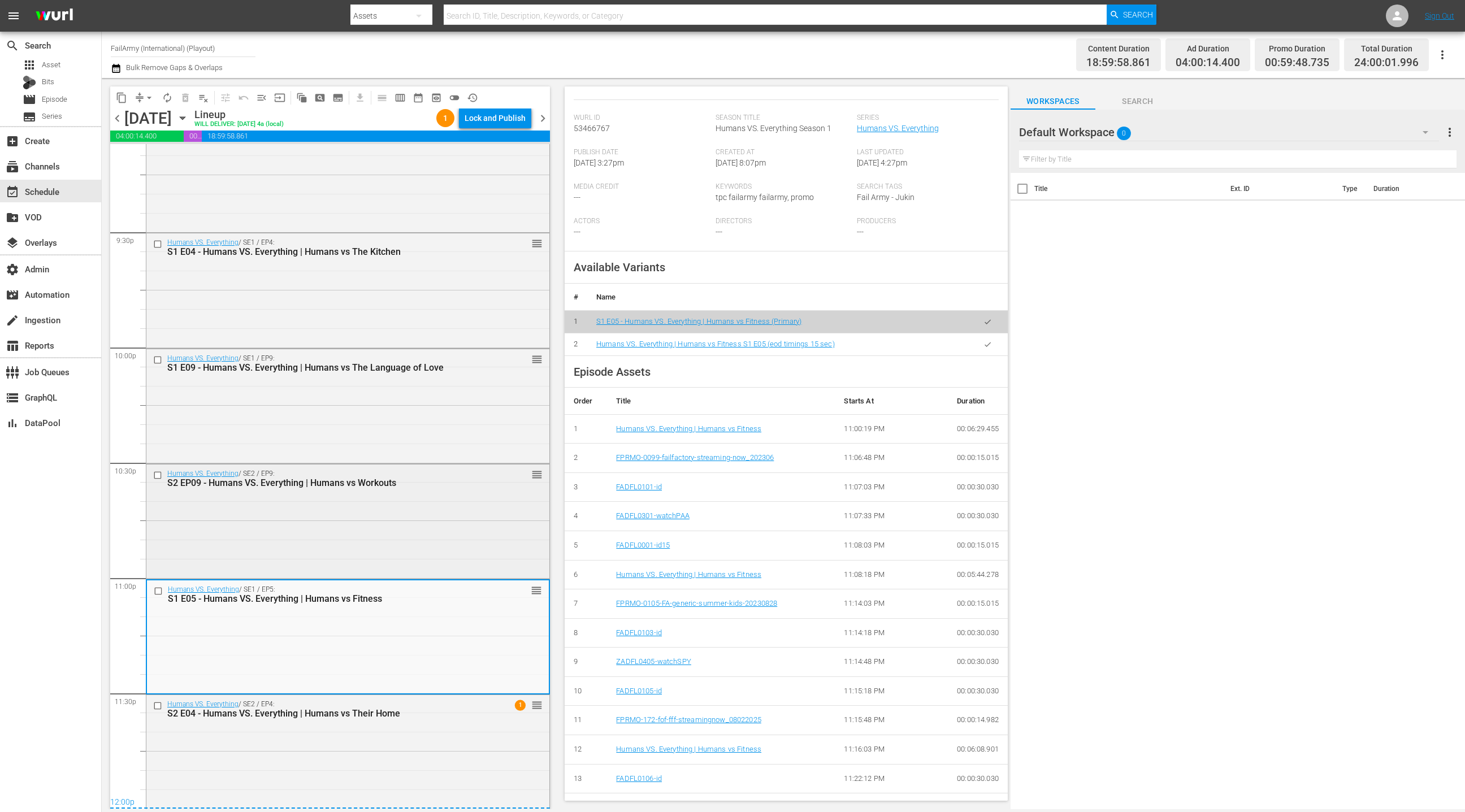
click at [443, 527] on div "Humans VS. Everything / SE2 / EP9: S2 EP09 - Humans VS. Everything | Humans vs …" at bounding box center [348, 521] width 403 height 112
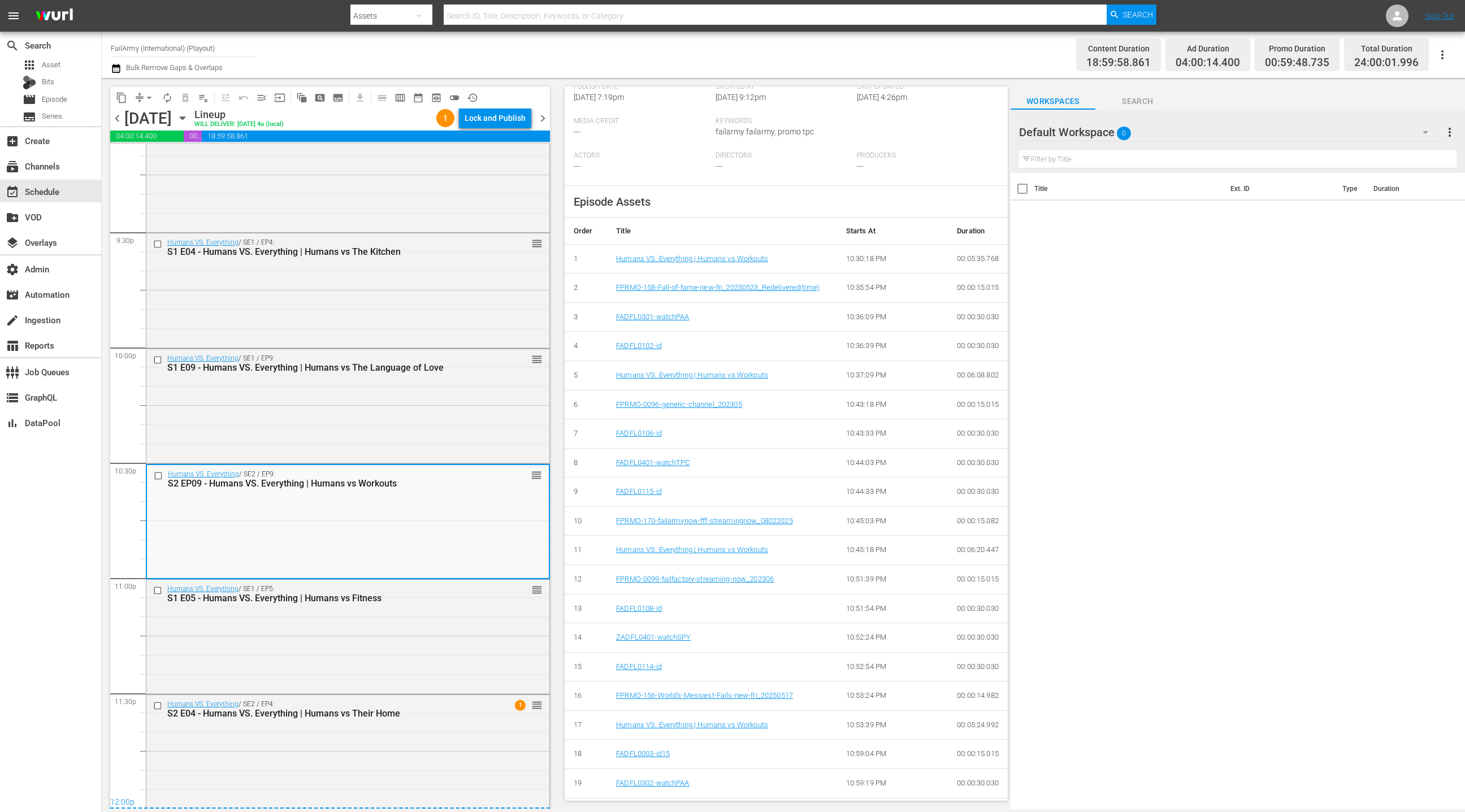
scroll to position [290, 0]
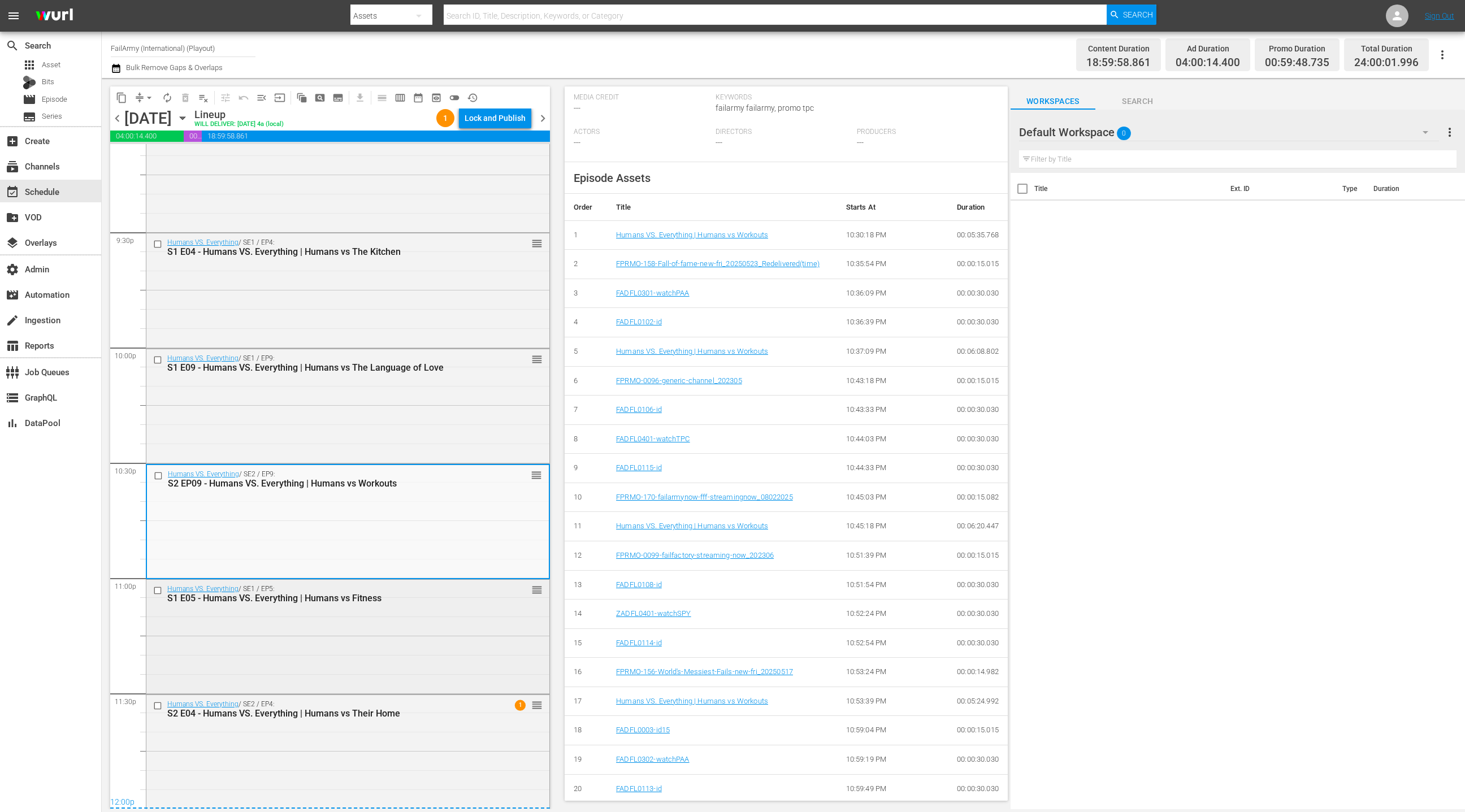
click at [395, 645] on div "Humans VS. Everything / SE1 / EP5: S1 E05 - Humans VS. Everything | Humans vs F…" at bounding box center [348, 636] width 403 height 112
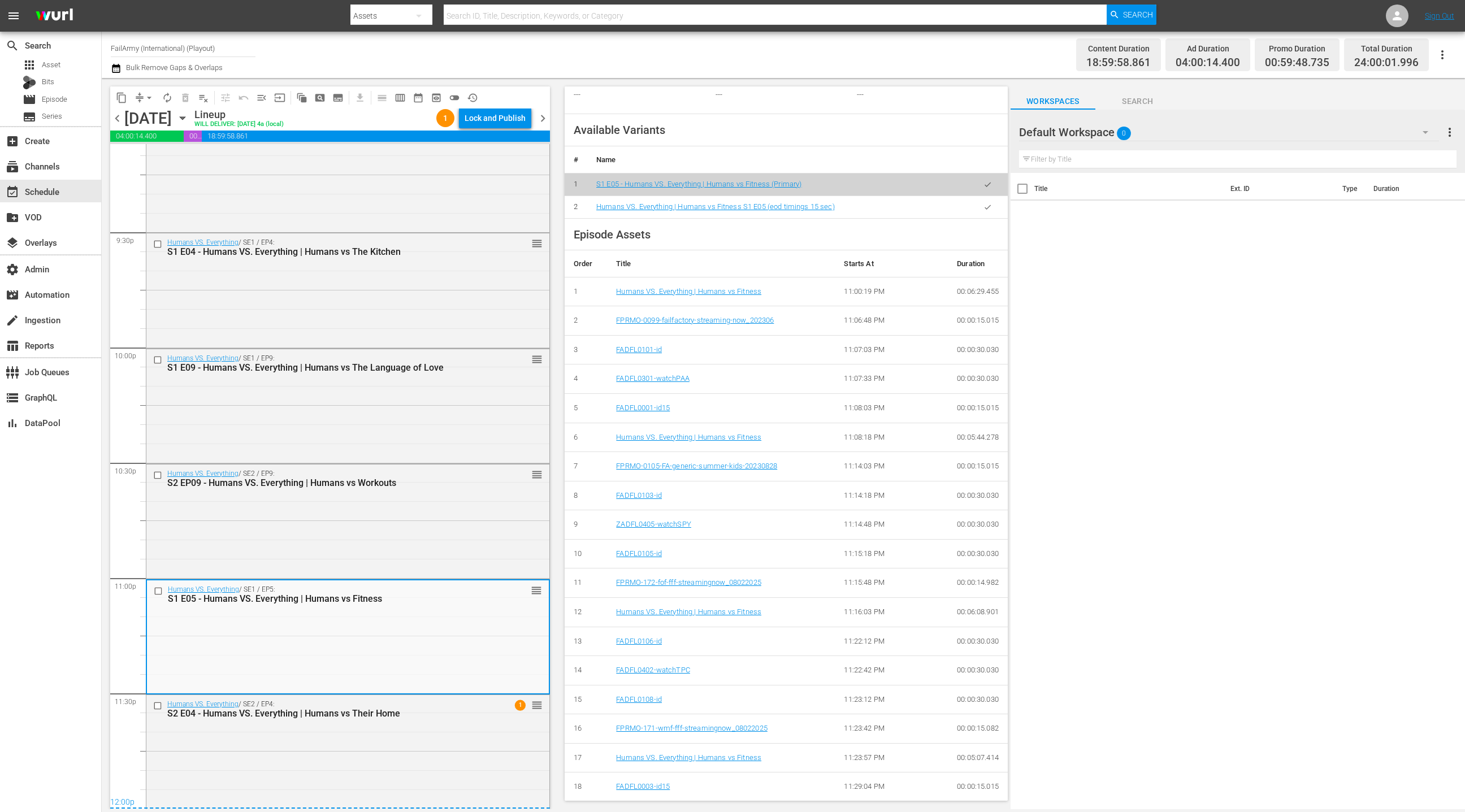
scroll to position [393, 0]
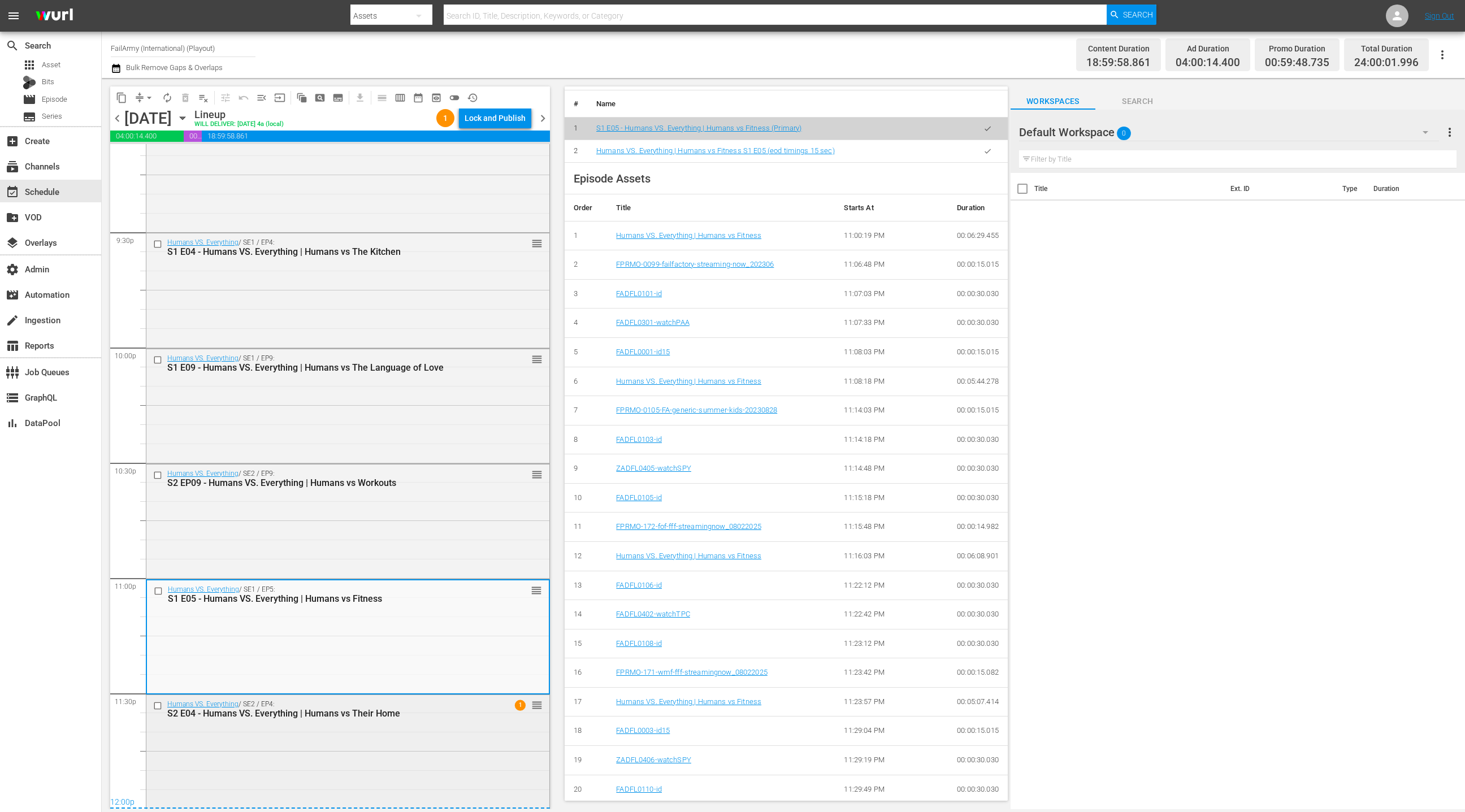
click at [417, 732] on div "Humans VS. Everything / SE2 / EP4: S2 E04 - Humans VS. Everything | Humans vs T…" at bounding box center [348, 751] width 403 height 112
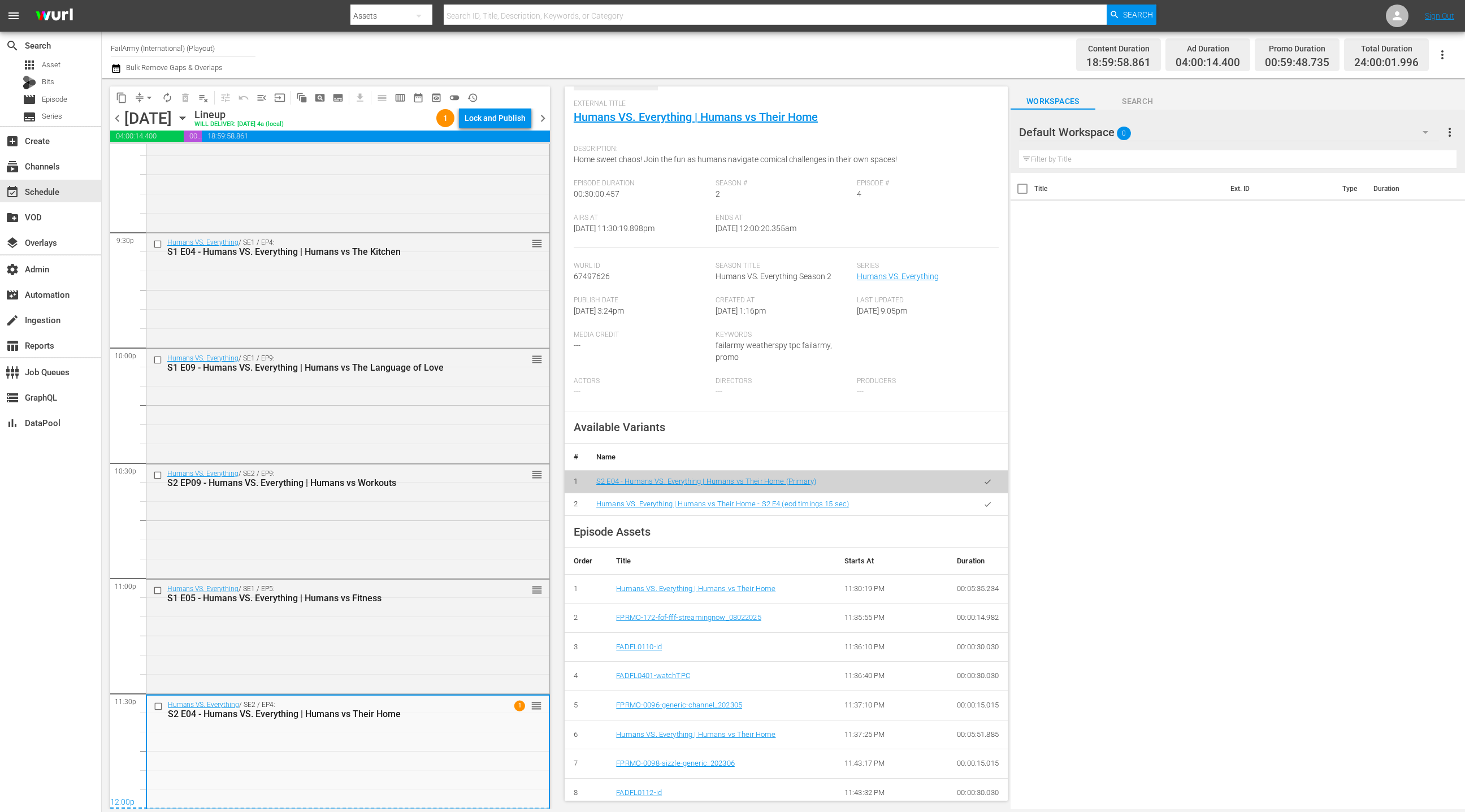
scroll to position [0, 0]
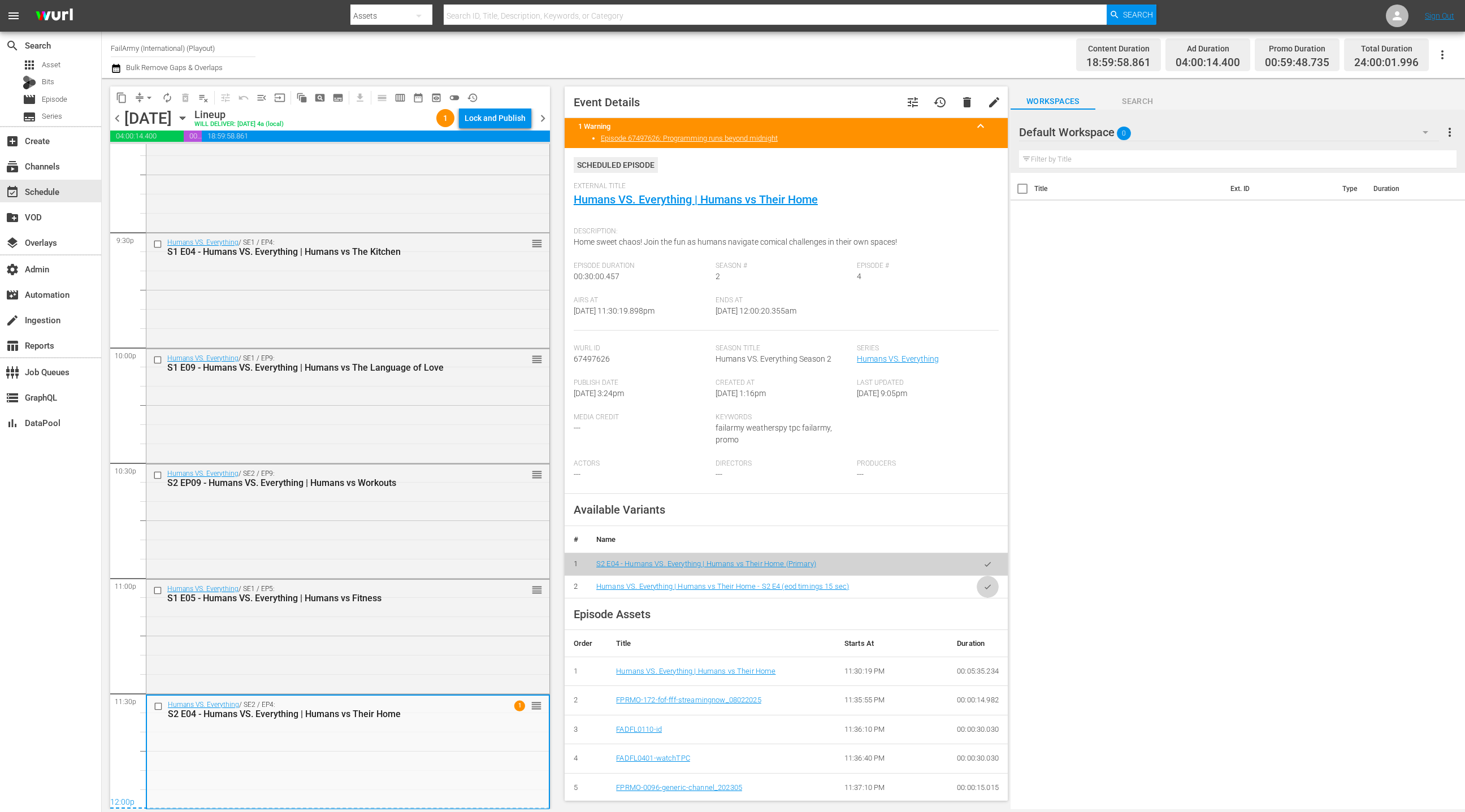
click at [990, 589] on icon "button" at bounding box center [988, 586] width 9 height 9
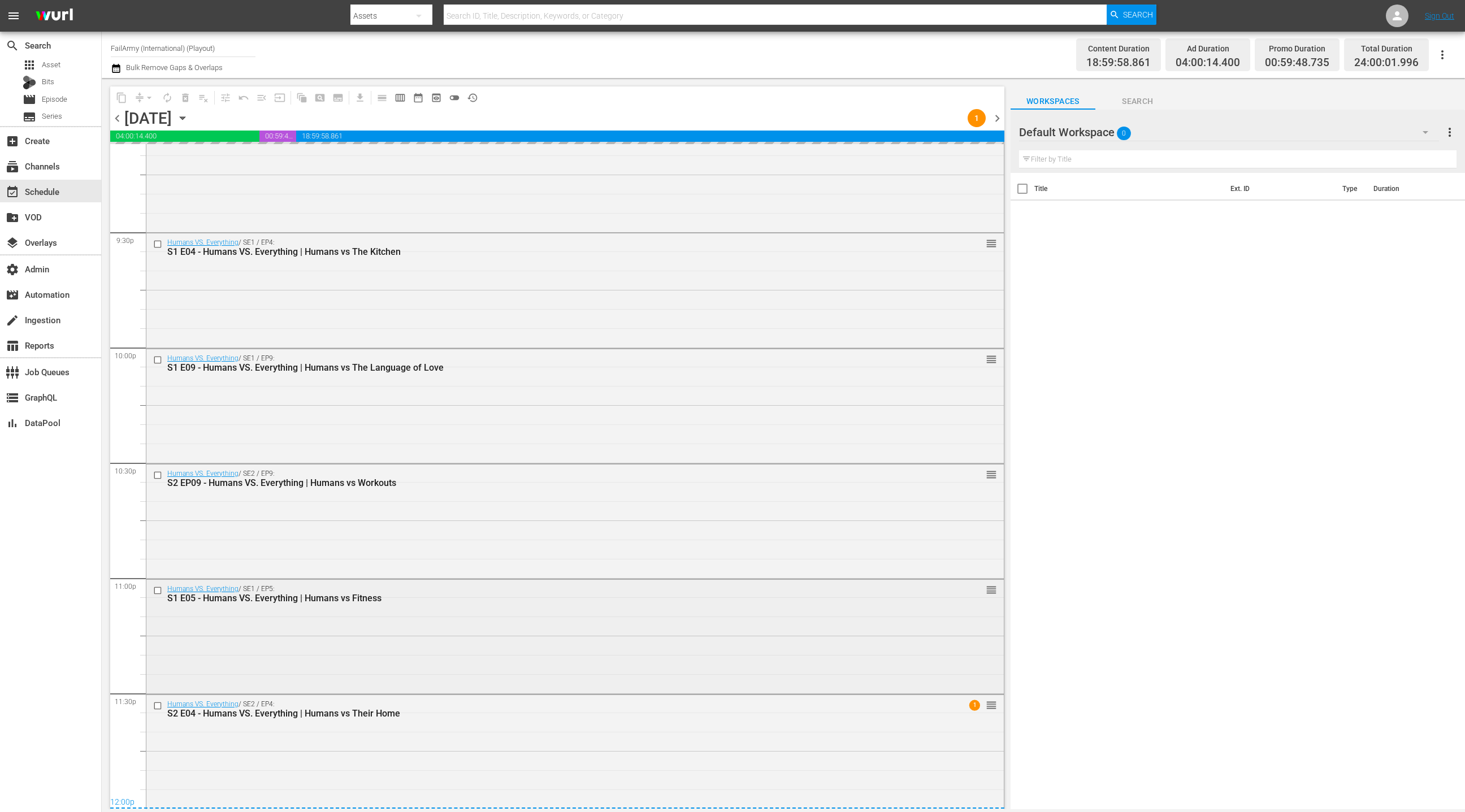
scroll to position [4866, 0]
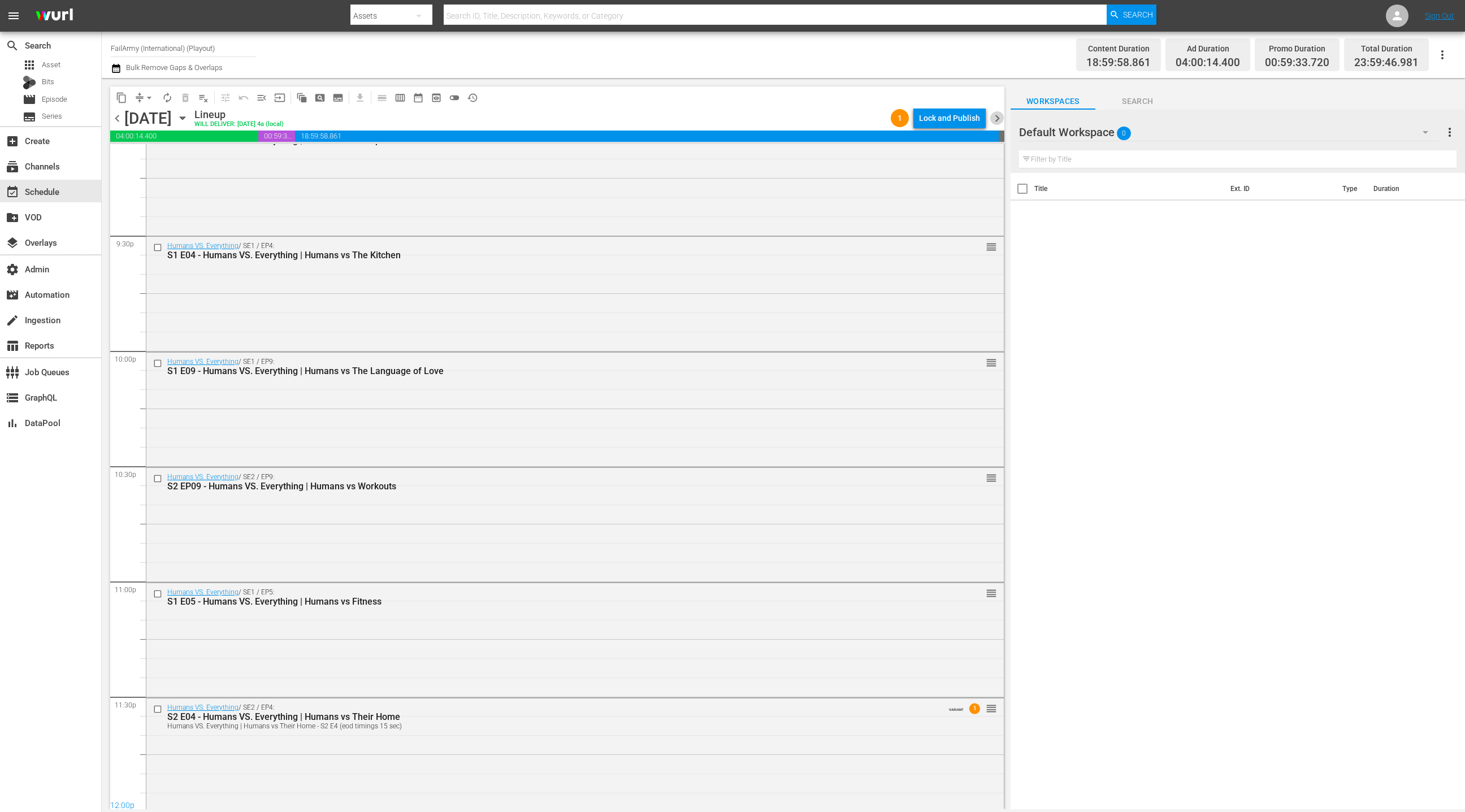
click at [996, 121] on span "chevron_right" at bounding box center [997, 118] width 14 height 14
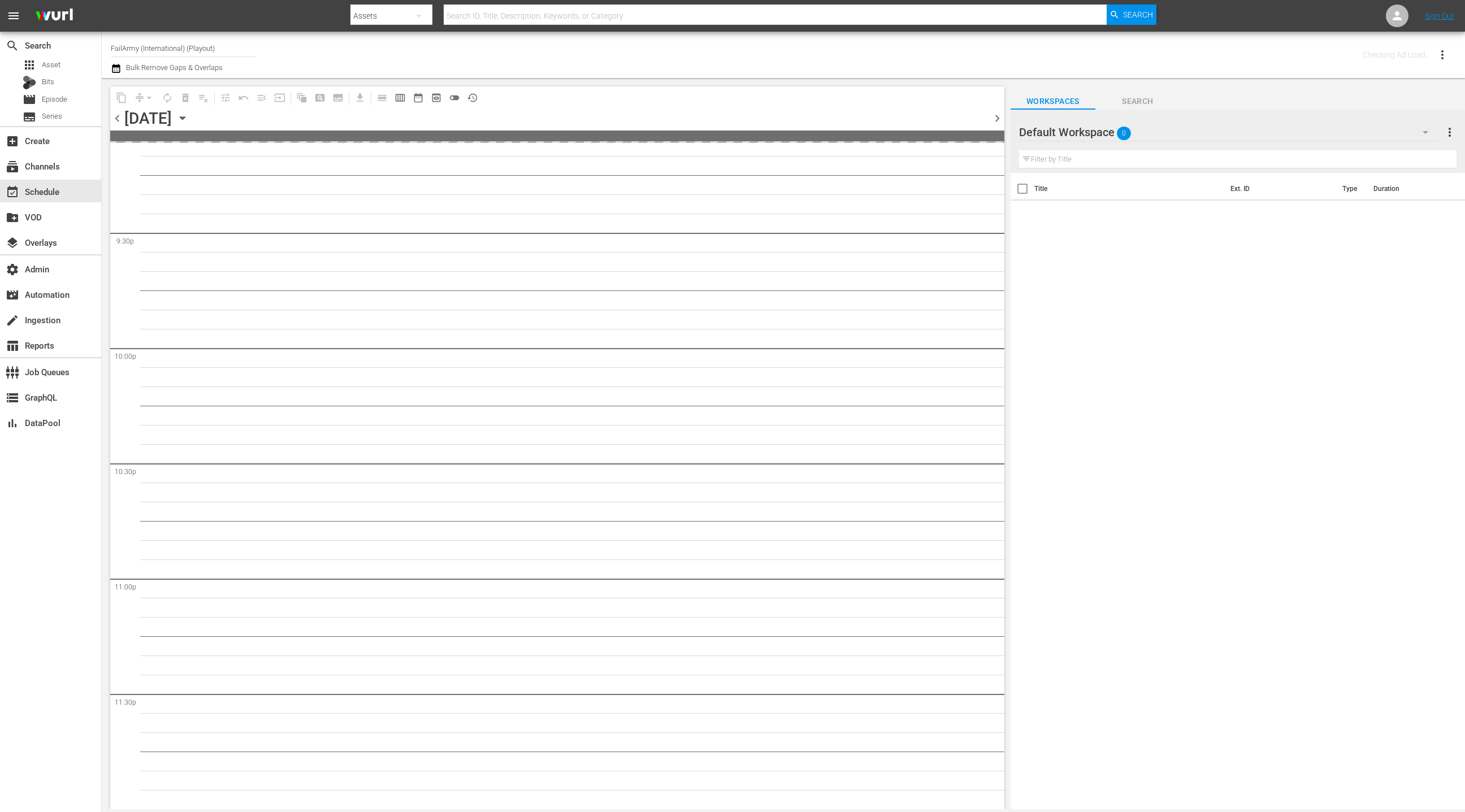
scroll to position [4867, 0]
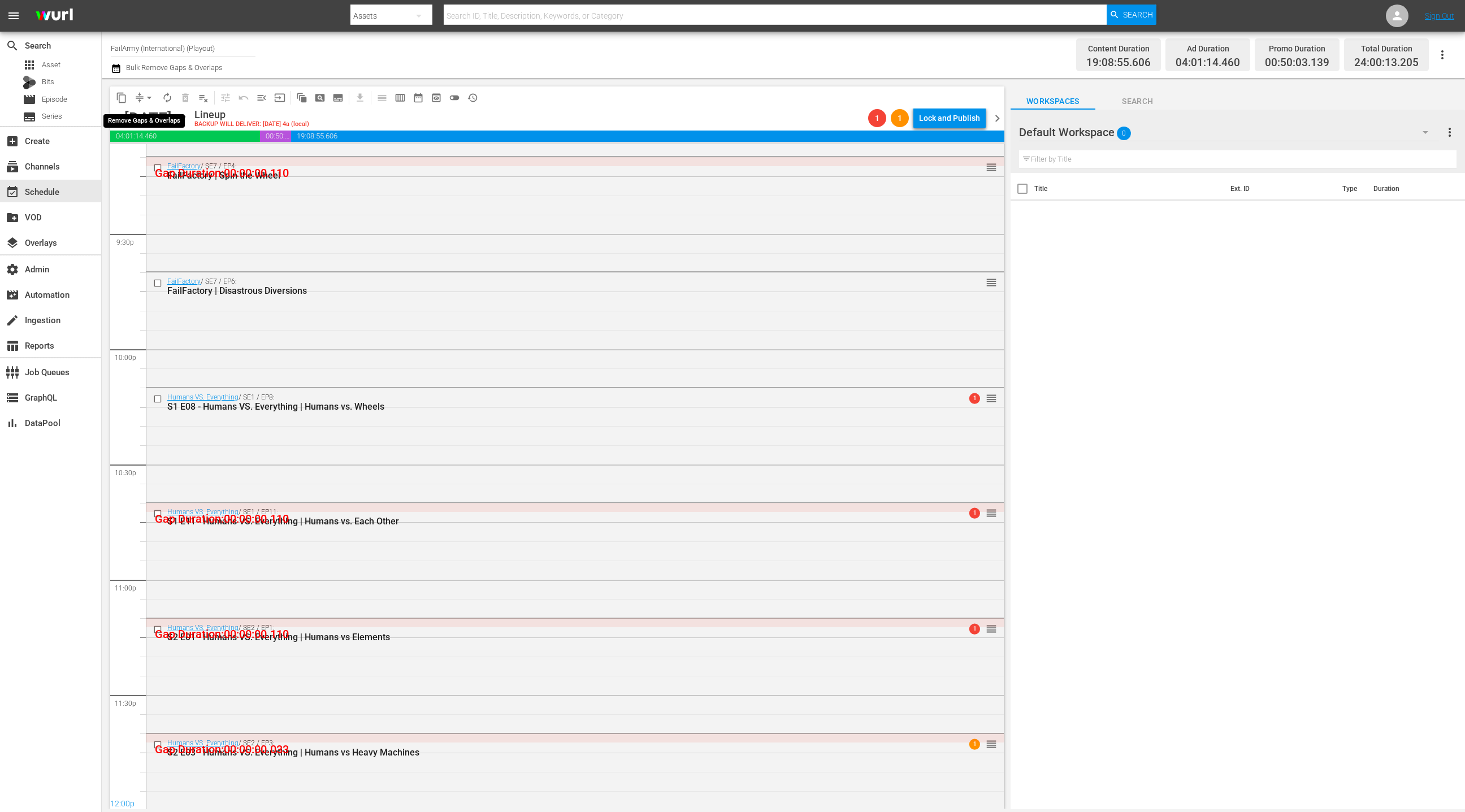
click at [147, 94] on span "arrow_drop_down" at bounding box center [149, 98] width 12 height 12
click at [163, 160] on li "Align to End of Previous Day" at bounding box center [149, 157] width 119 height 18
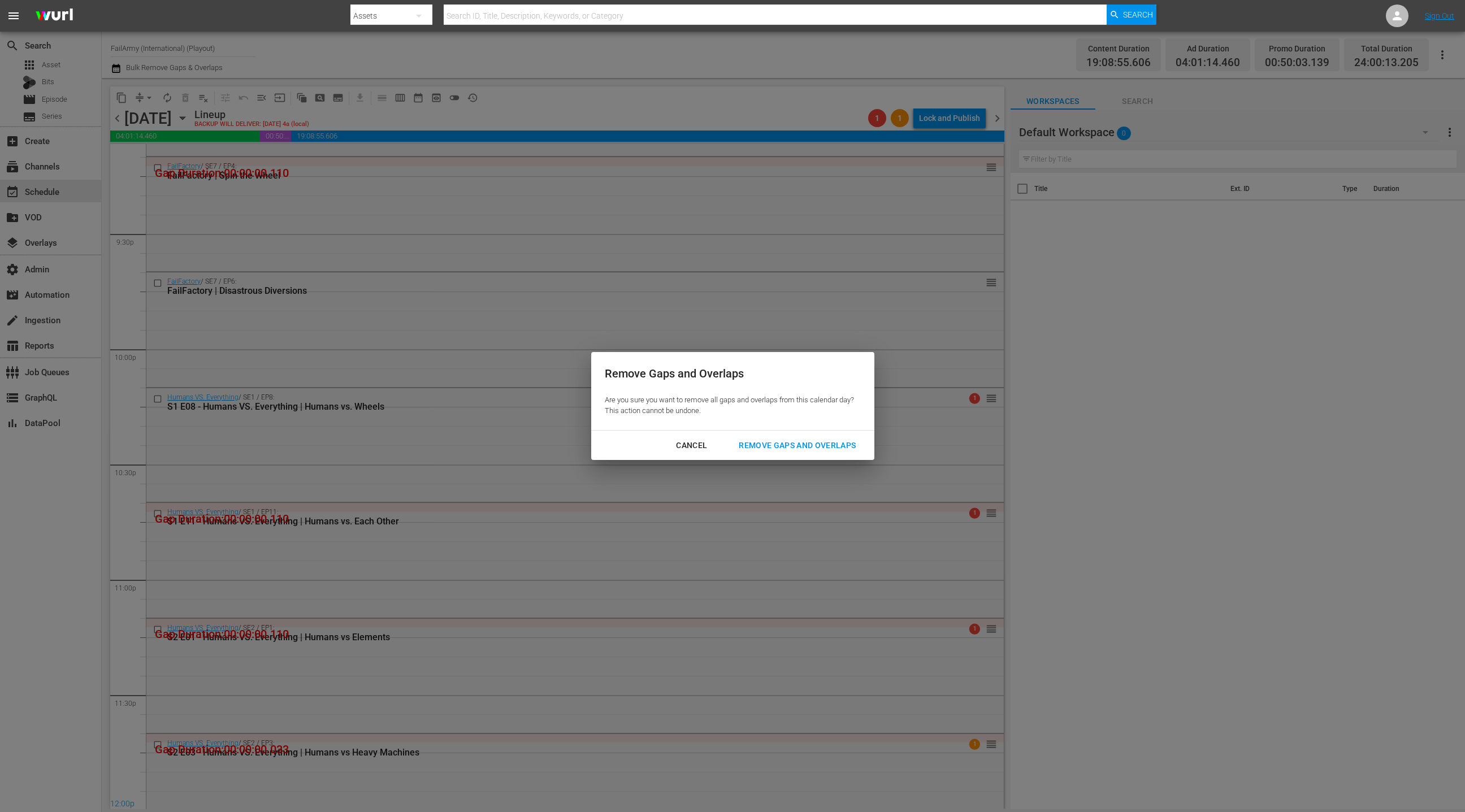
click at [765, 449] on div "Remove Gaps and Overlaps" at bounding box center [798, 446] width 135 height 14
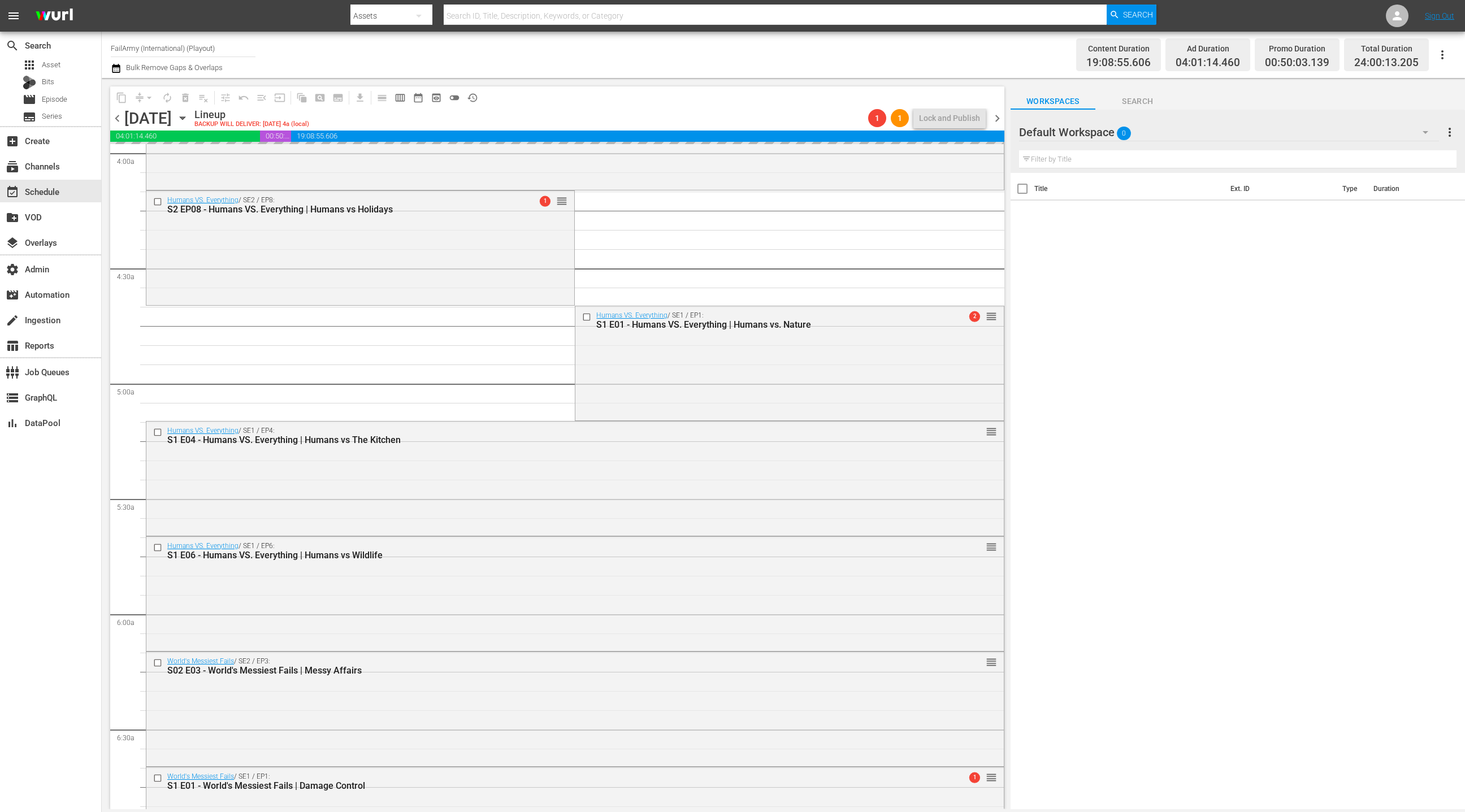
scroll to position [0, 0]
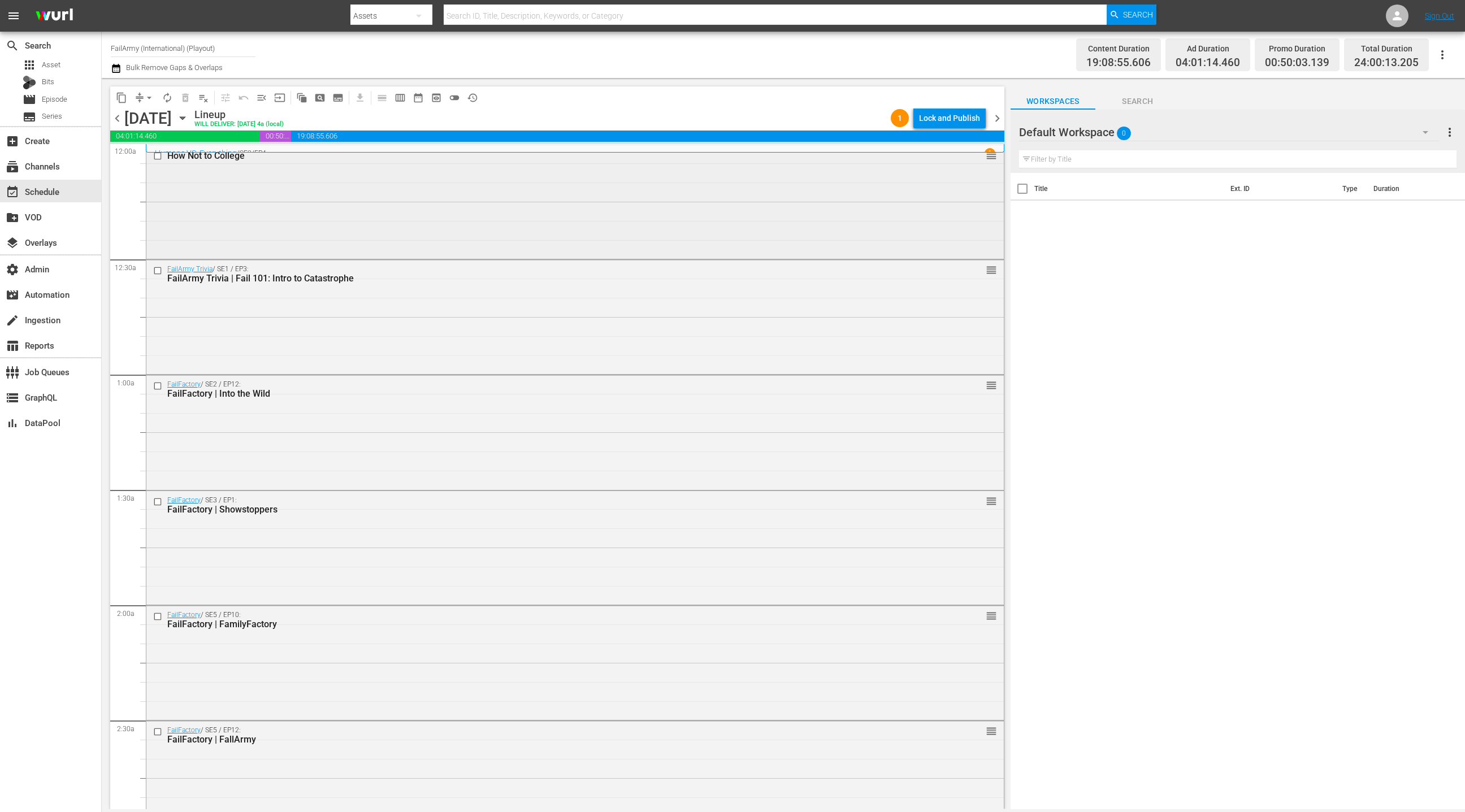
click at [408, 202] on div "How Not to College reorder" at bounding box center [575, 202] width 857 height 112
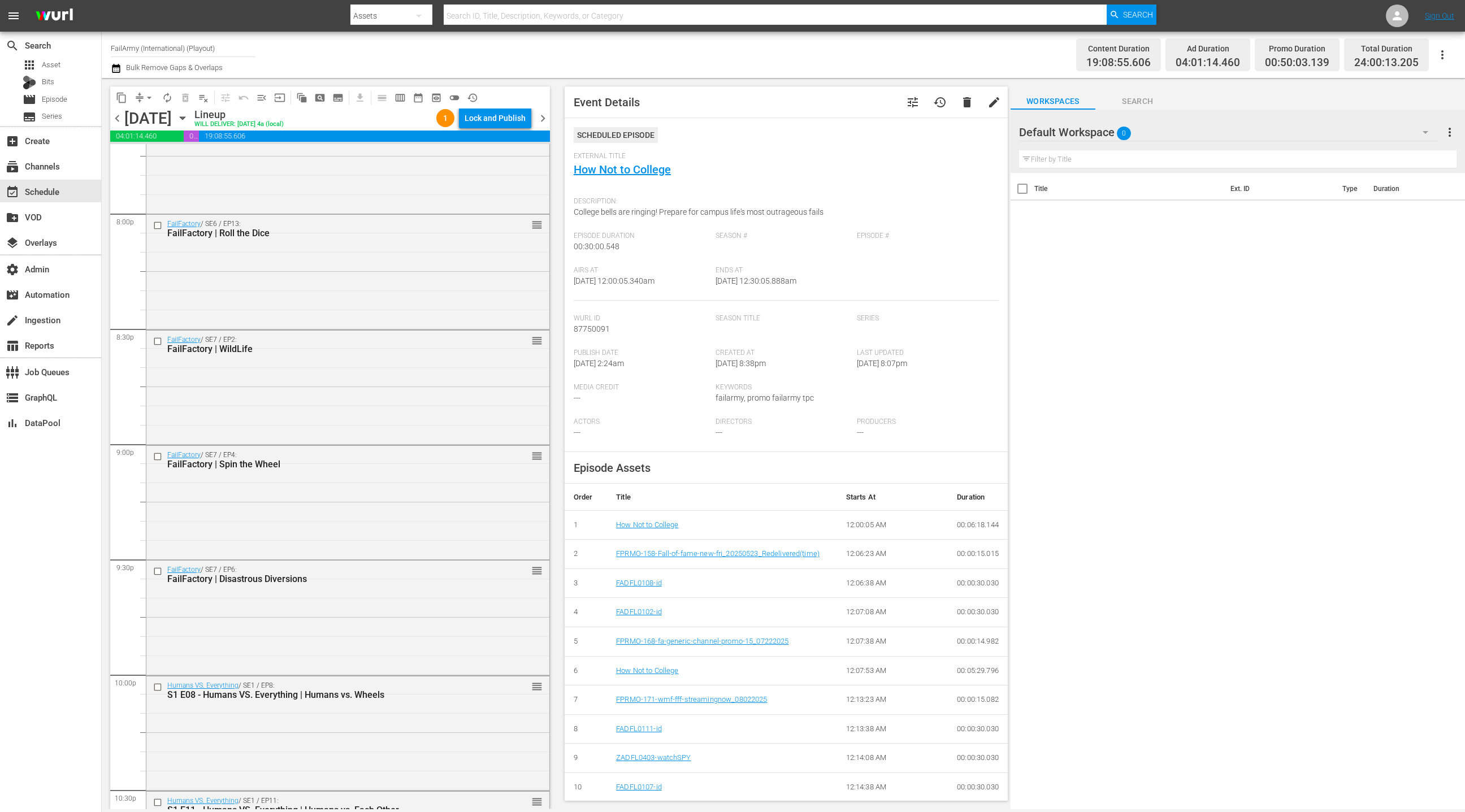
scroll to position [4869, 0]
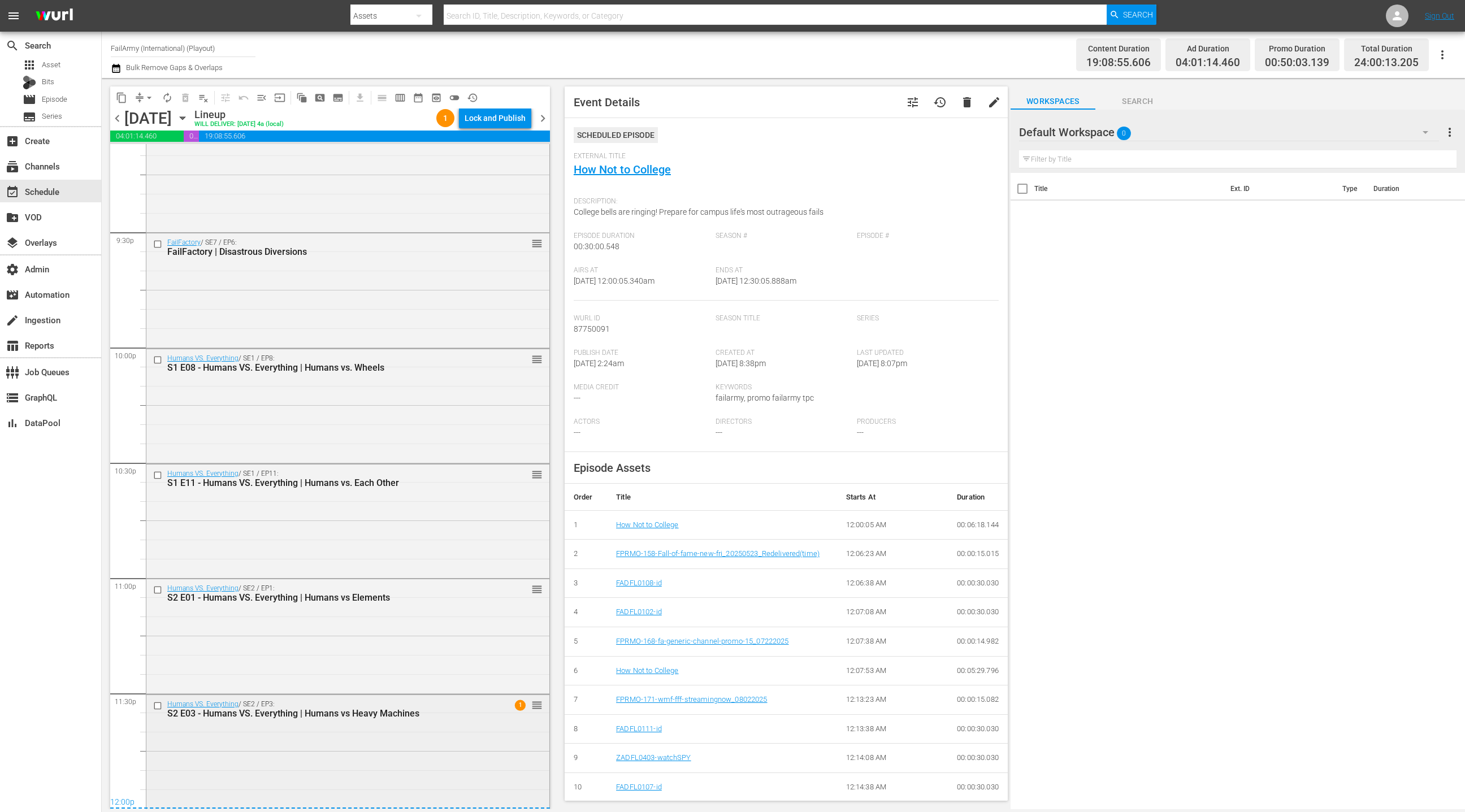
click at [350, 746] on div "Humans VS. Everything / SE2 / EP3: S2 E03 - Humans VS. Everything | Humans vs H…" at bounding box center [348, 751] width 403 height 112
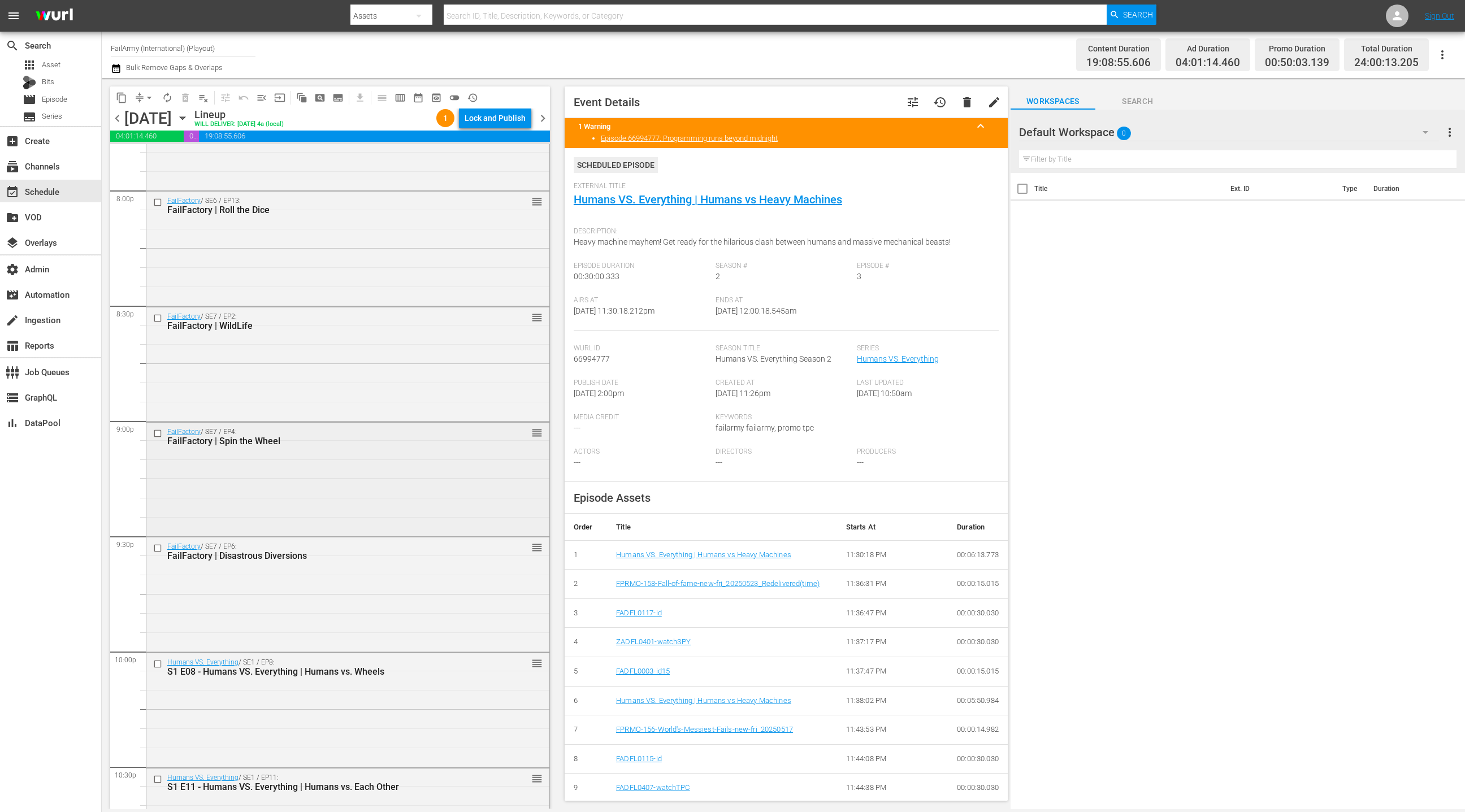
scroll to position [4467, 0]
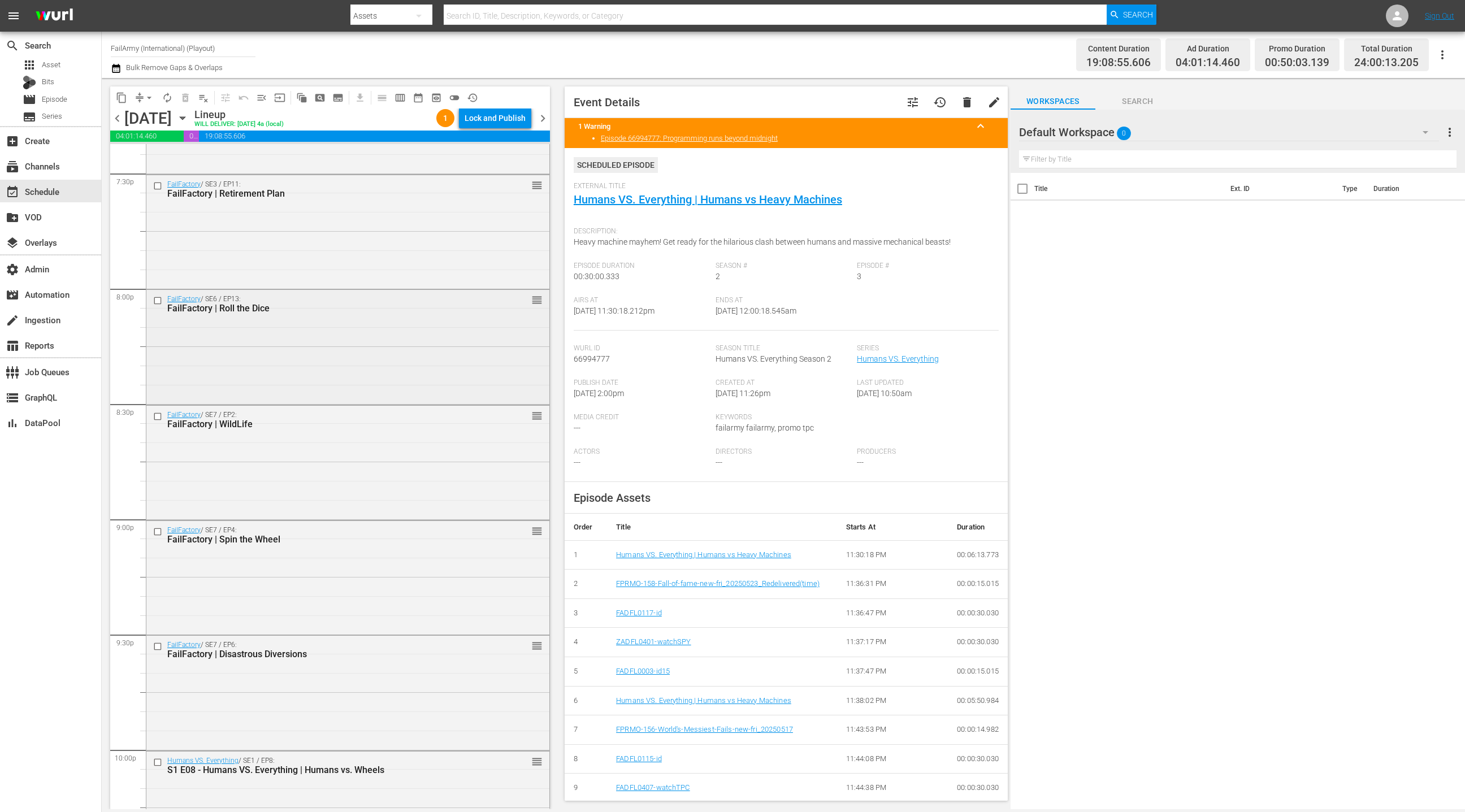
click at [301, 364] on div "FailFactory / SE6 / EP13: FailFactory | Roll the Dice reorder" at bounding box center [348, 346] width 403 height 112
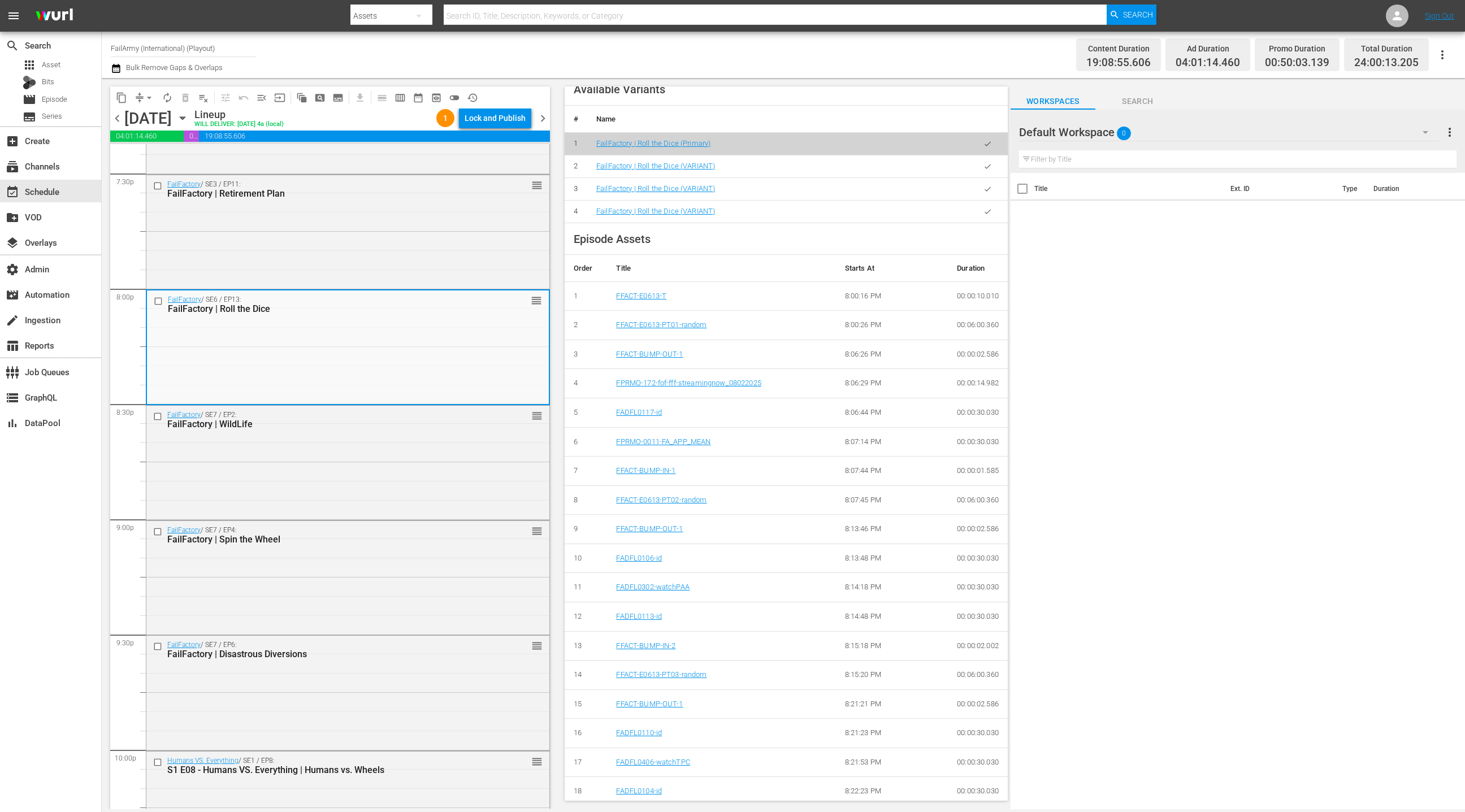
scroll to position [579, 0]
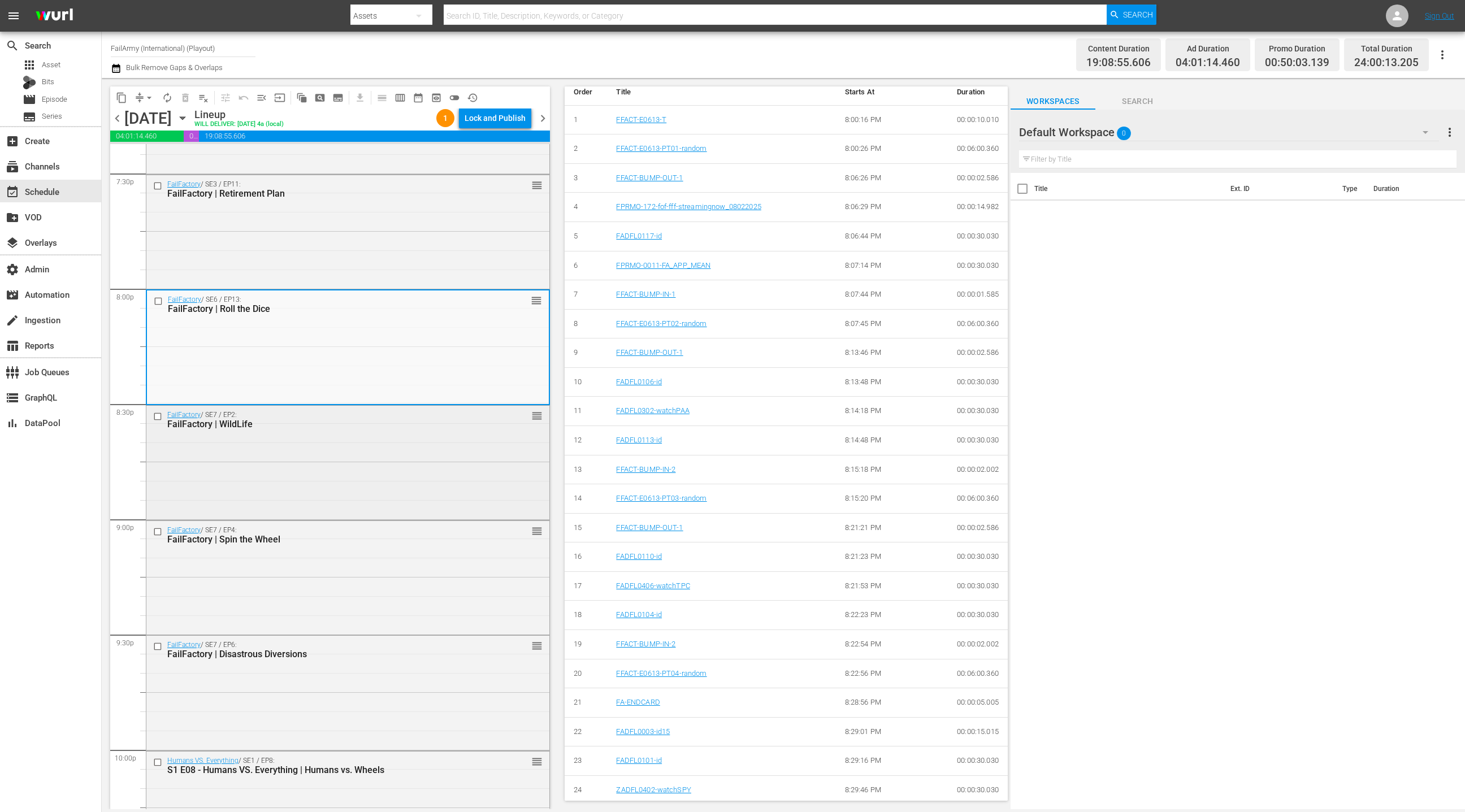
click at [486, 507] on div "FailFactory / SE7 / EP2: FailFactory | WildLife reorder" at bounding box center [348, 462] width 403 height 112
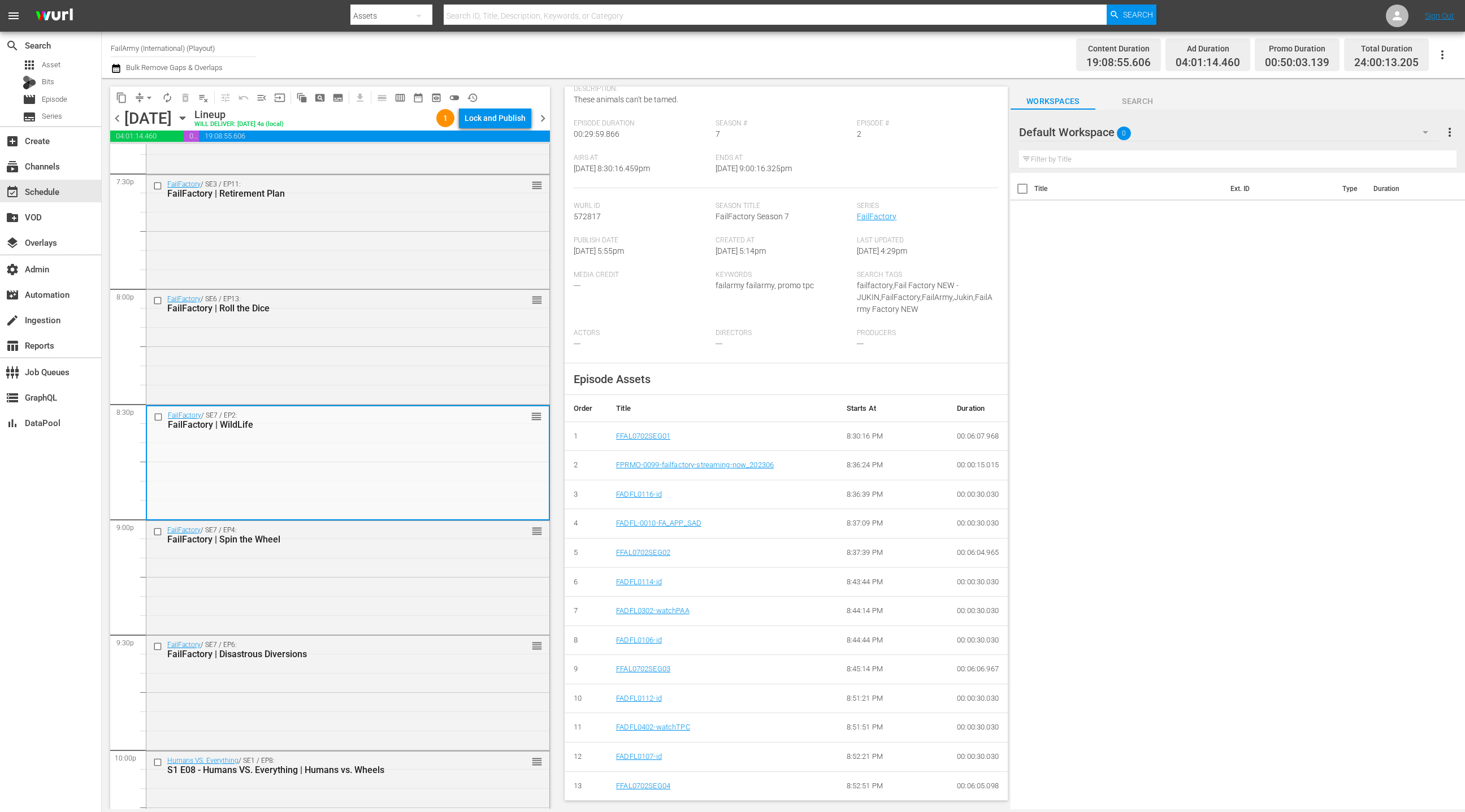
scroll to position [227, 0]
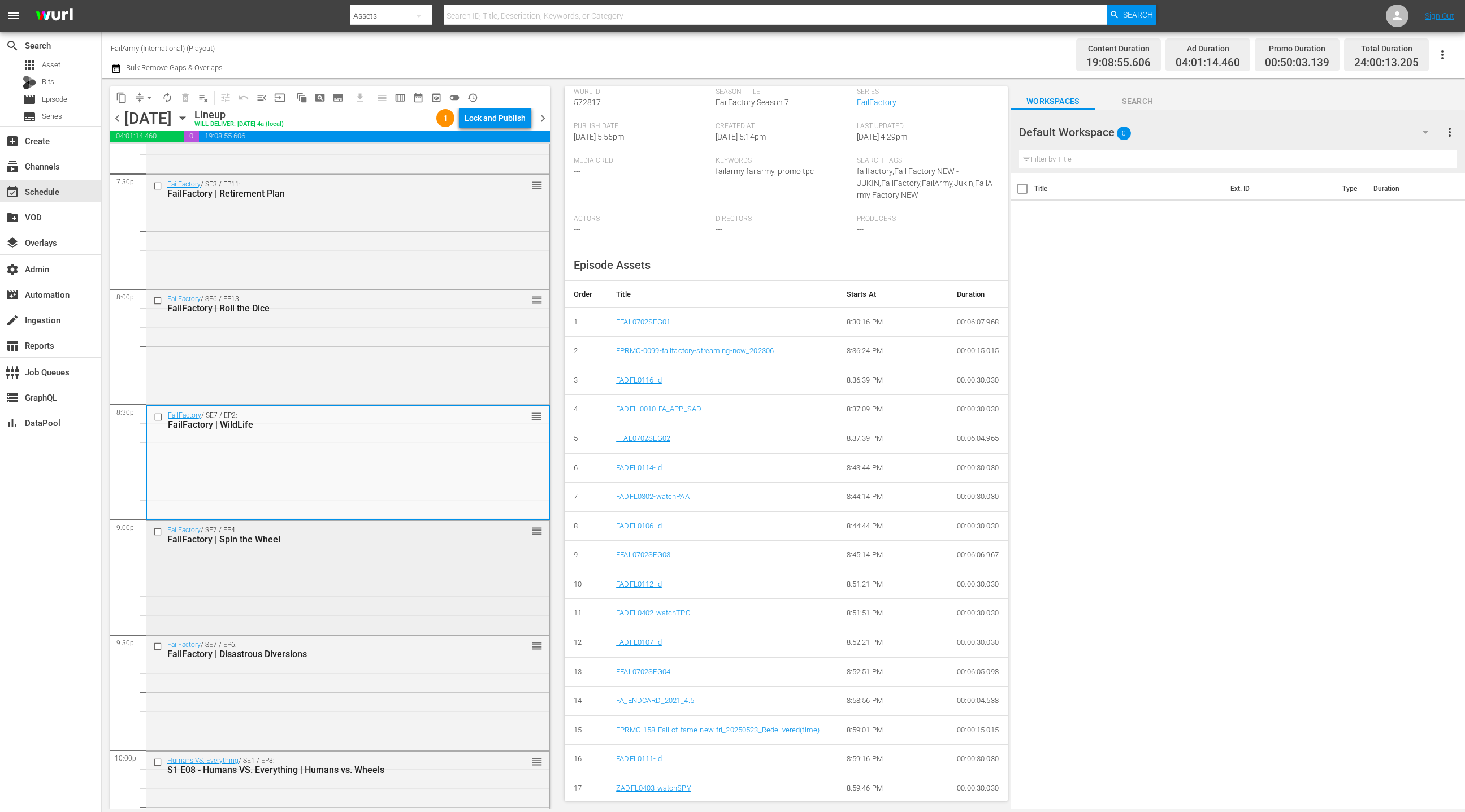
click at [424, 567] on div "FailFactory / SE7 / EP4: FailFactory | Spin the Wheel reorder" at bounding box center [348, 577] width 403 height 112
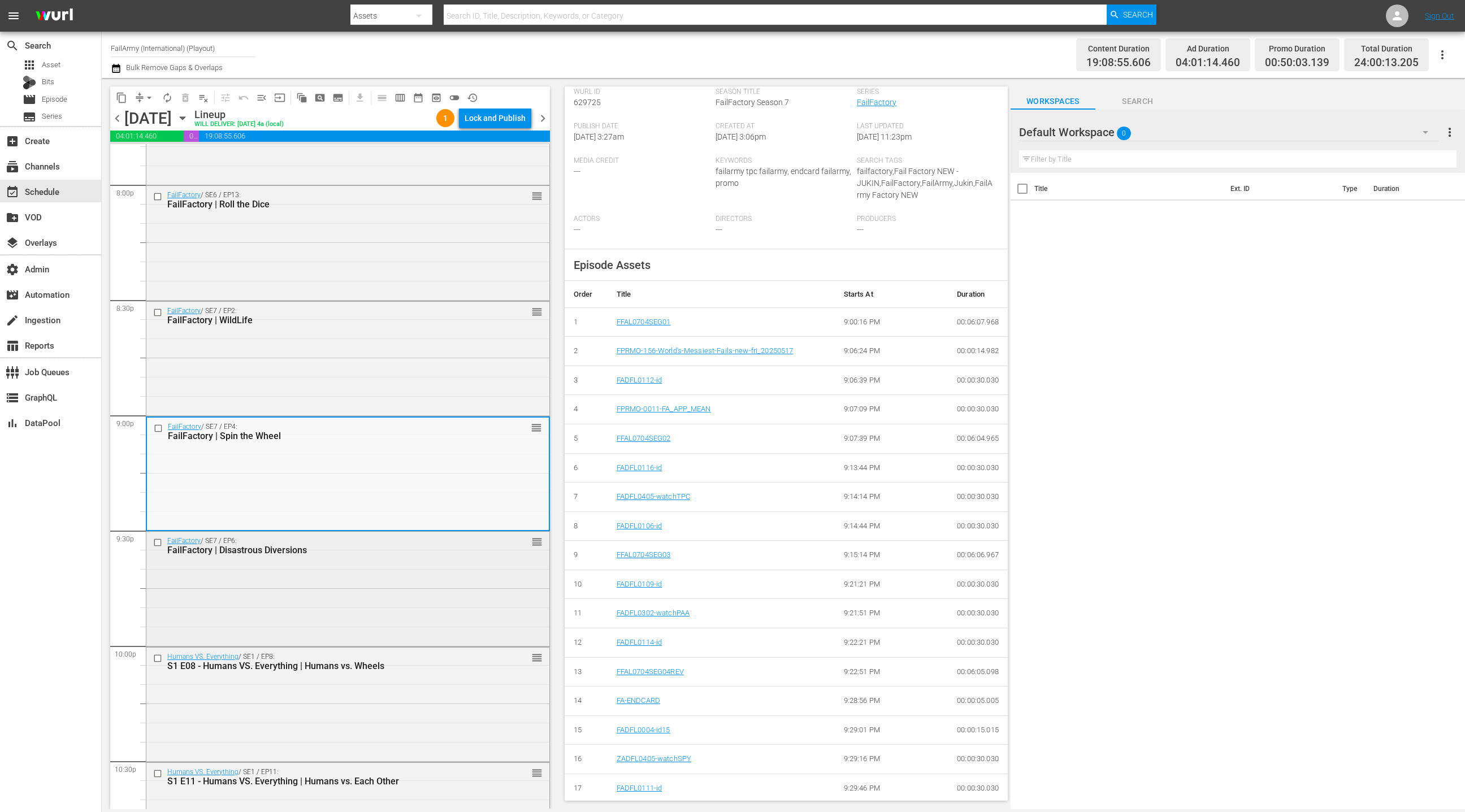
scroll to position [4637, 0]
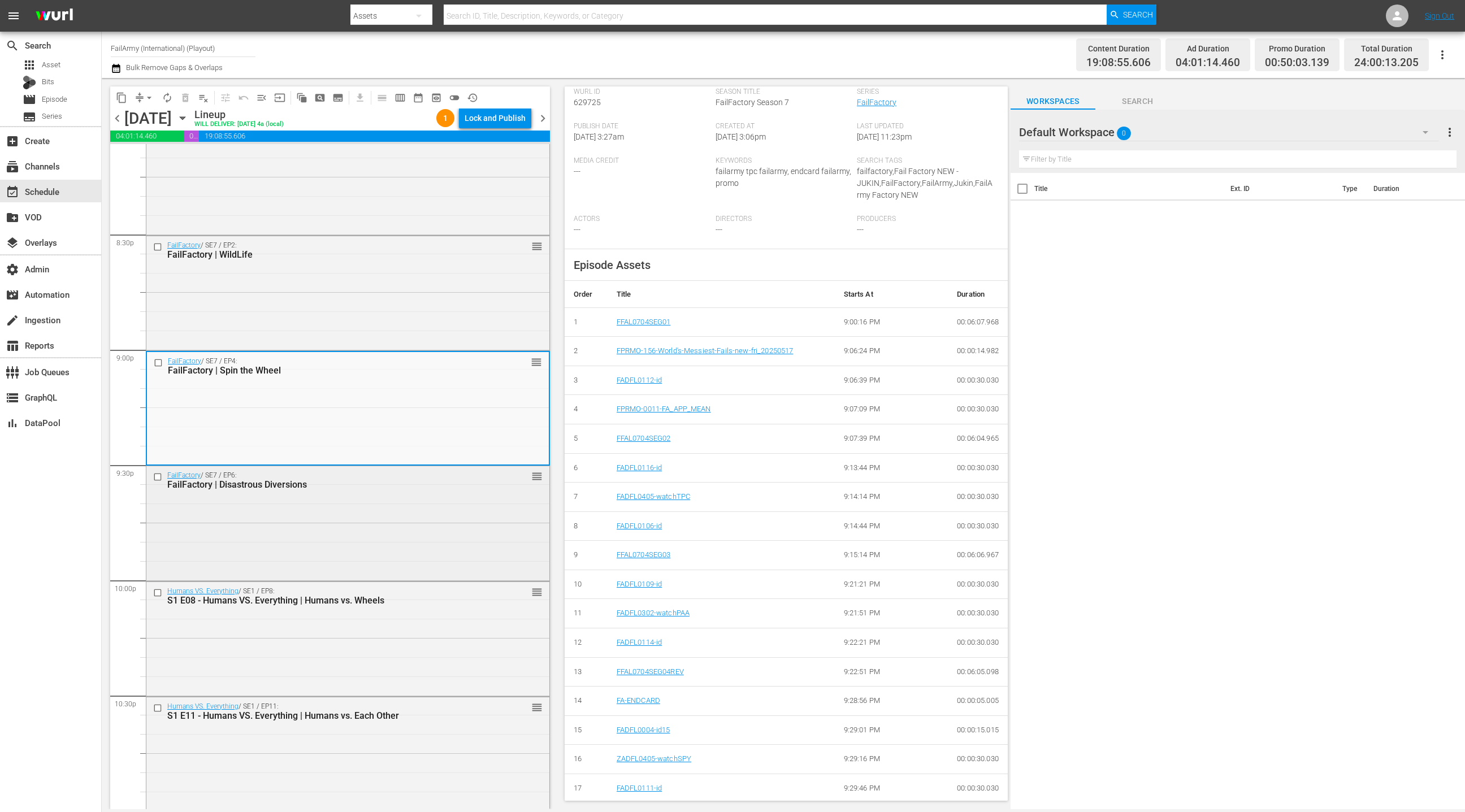
click at [491, 564] on div "FailFactory / SE7 / EP6: FailFactory | Disastrous Diversions reorder" at bounding box center [348, 522] width 403 height 112
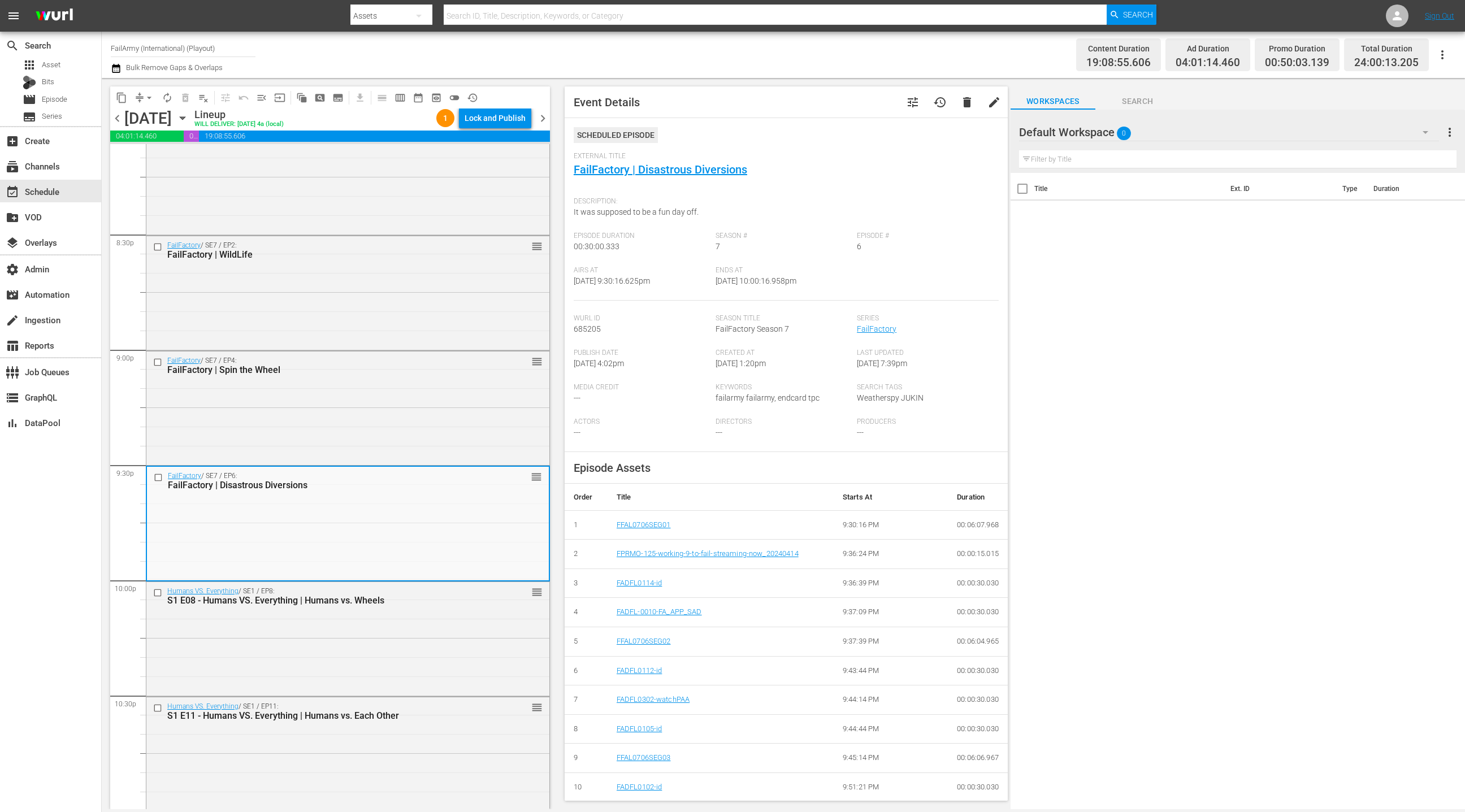
scroll to position [203, 0]
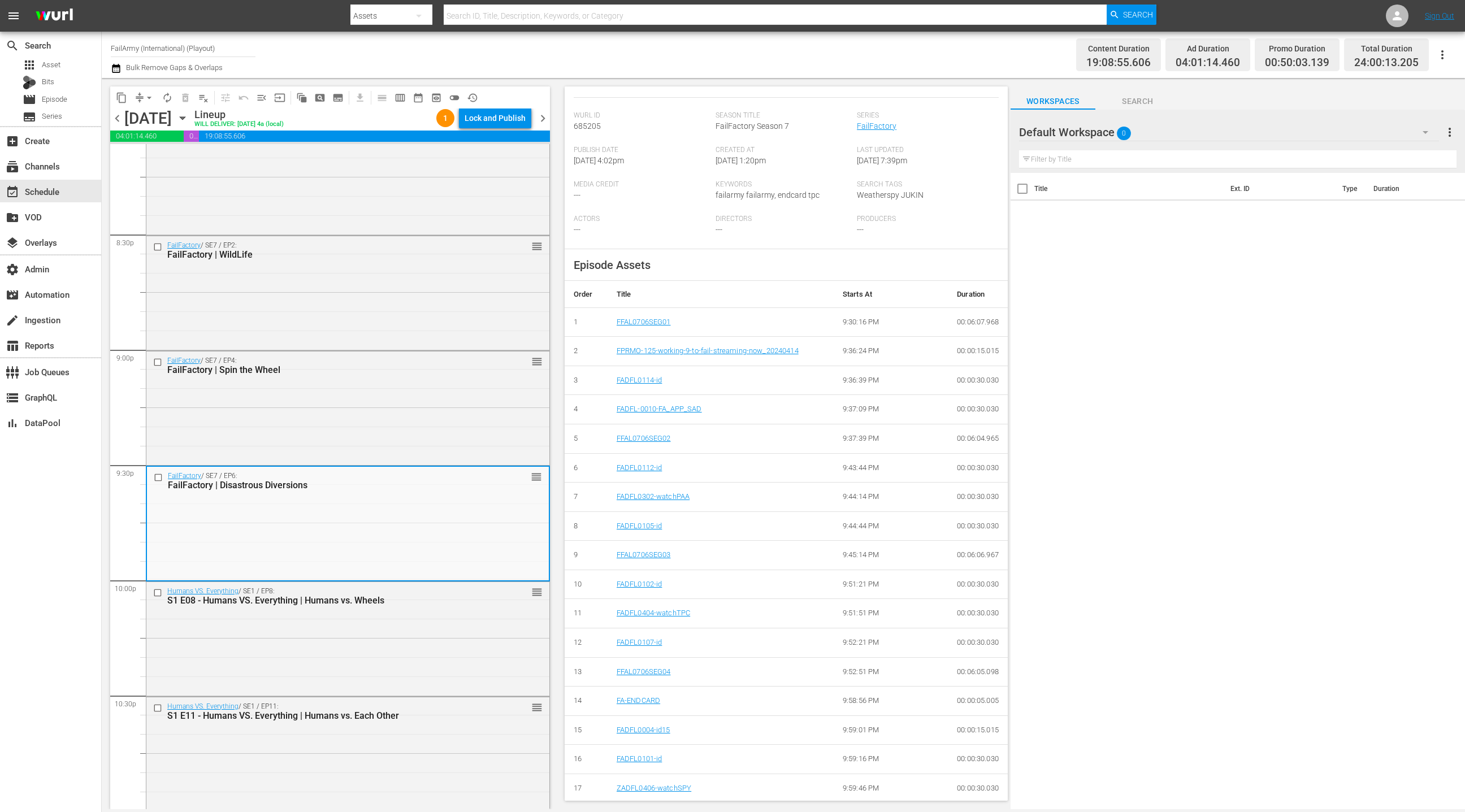
drag, startPoint x: 424, startPoint y: 613, endPoint x: 614, endPoint y: 584, distance: 192.2
click at [424, 613] on div "Humans VS. Everything / SE1 / EP8: S1 E08 - Humans VS. Everything | Humans vs. …" at bounding box center [348, 638] width 403 height 112
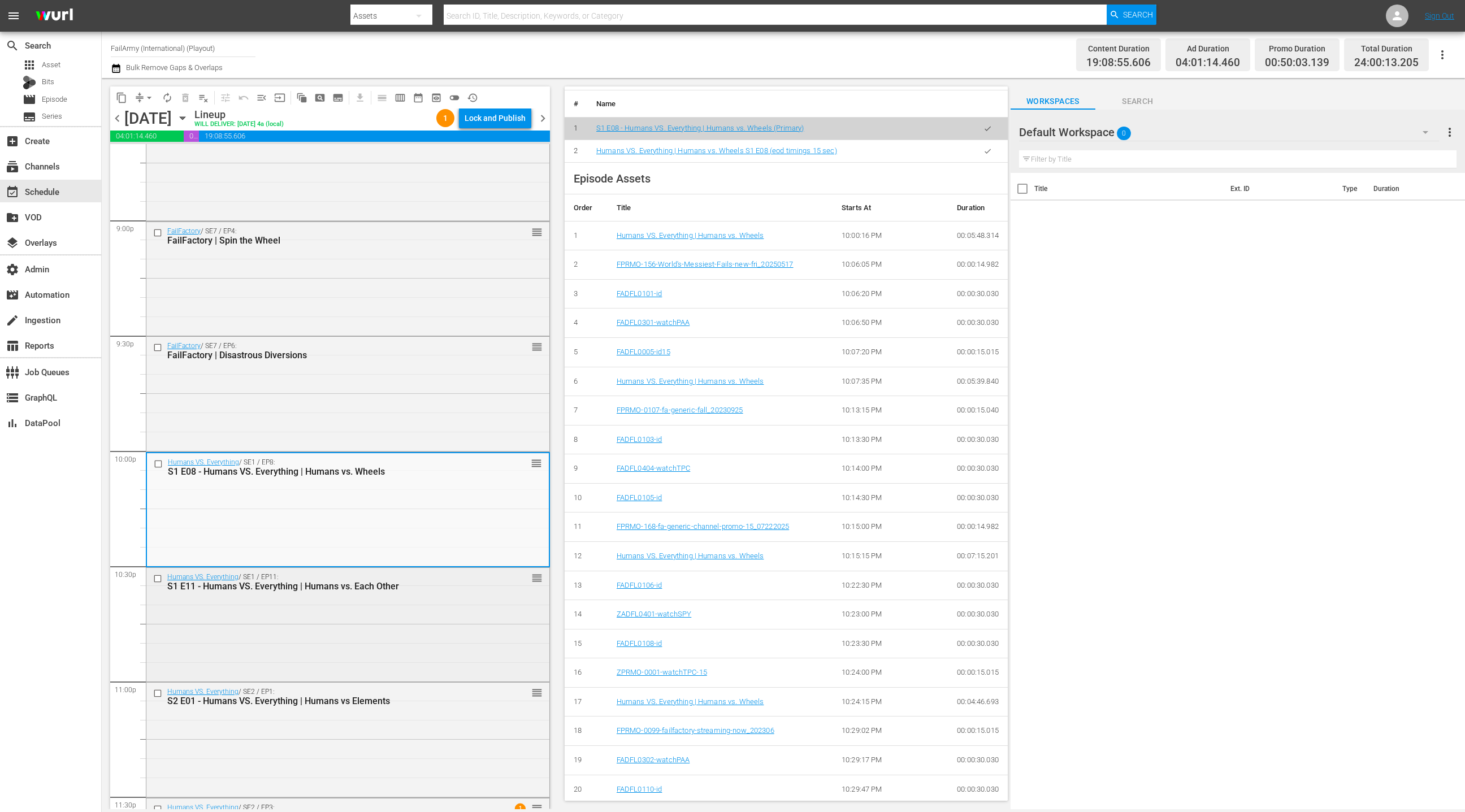
scroll to position [4816, 0]
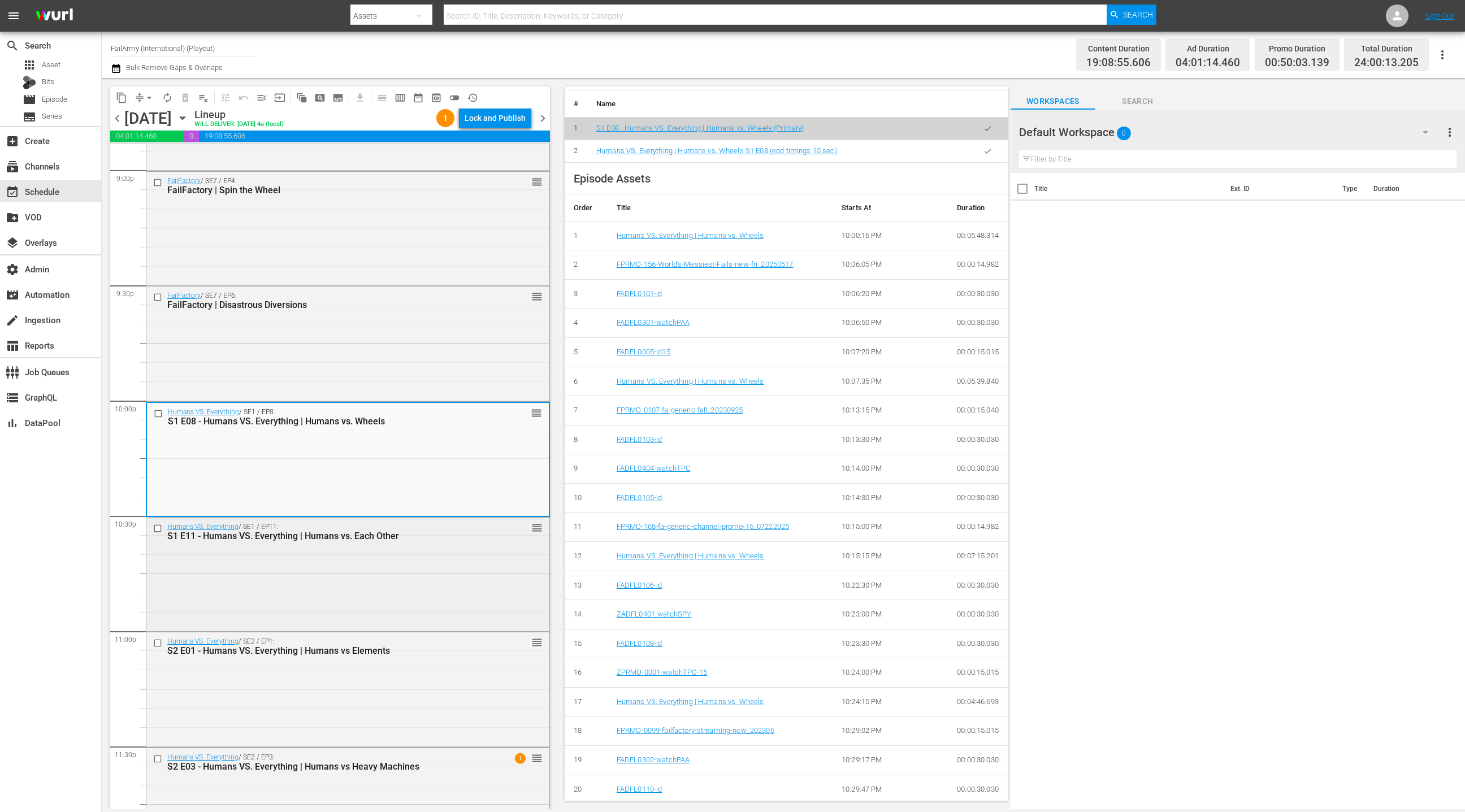
click at [396, 564] on div "Humans VS. Everything / SE1 / EP11: S1 E11 - Humans VS. Everything | Humans vs.…" at bounding box center [348, 574] width 403 height 112
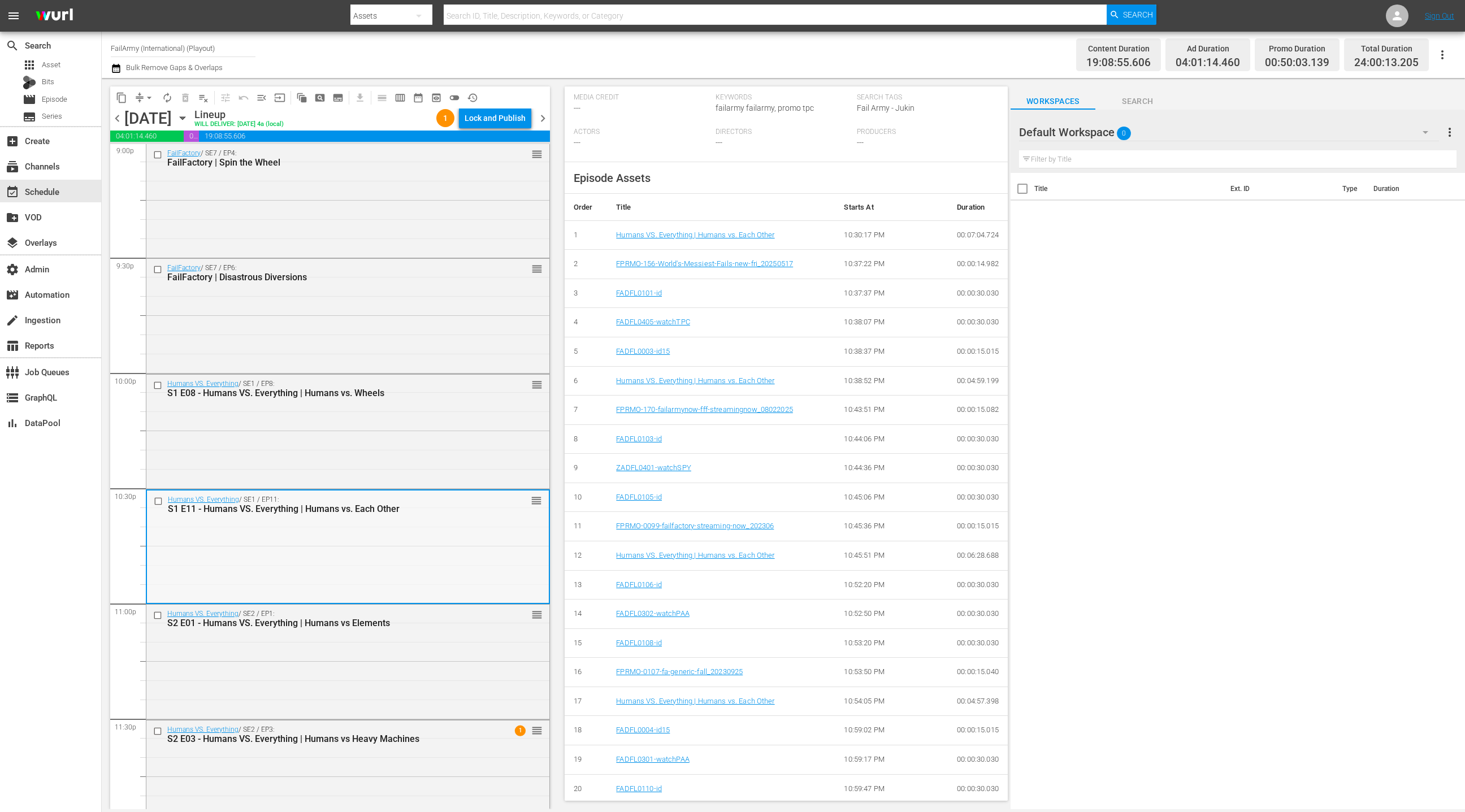
scroll to position [4869, 0]
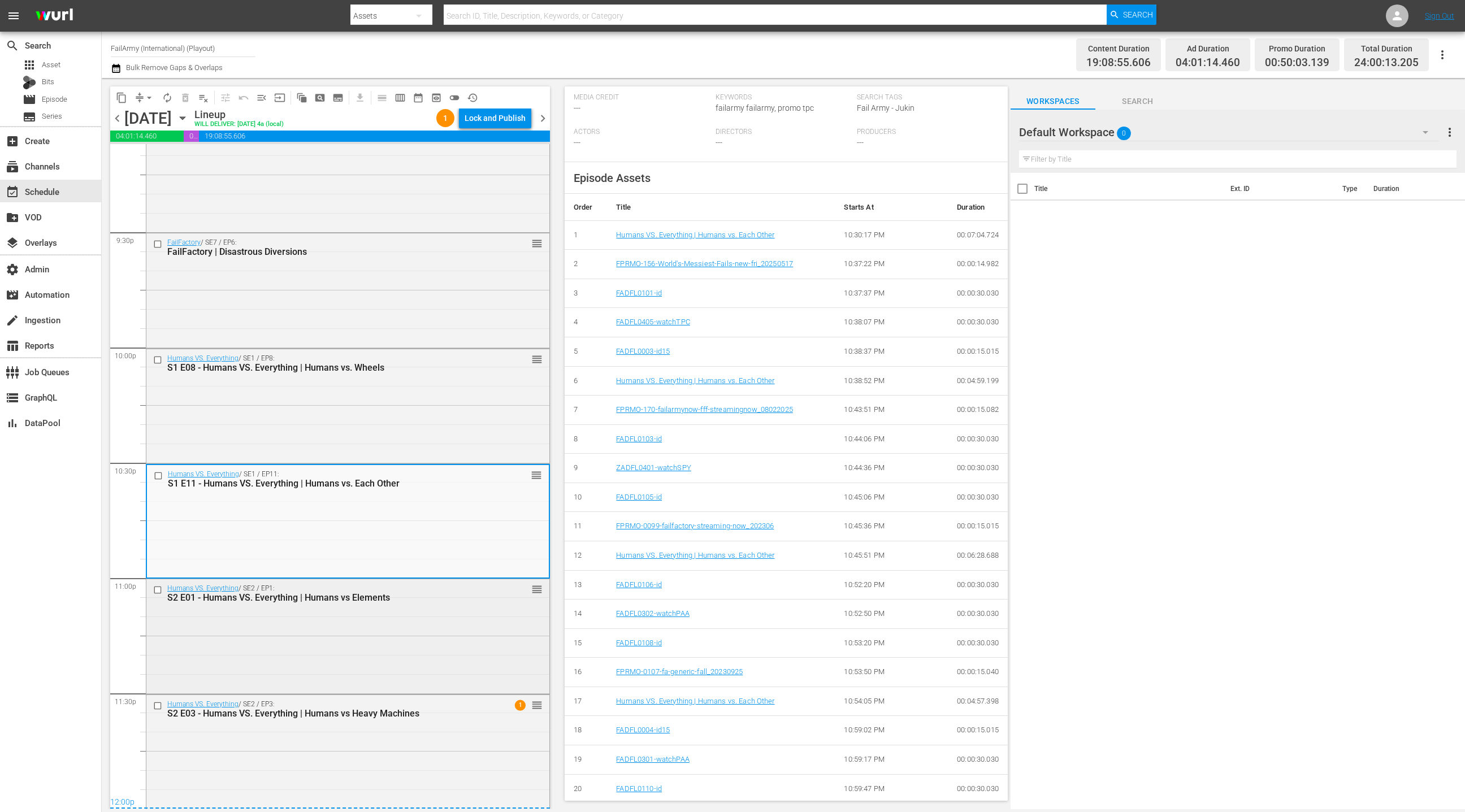
click at [404, 590] on div "Humans VS. Everything / SE2 / EP1: S2 E01 - Humans VS. Everything | Humans vs E…" at bounding box center [328, 593] width 322 height 18
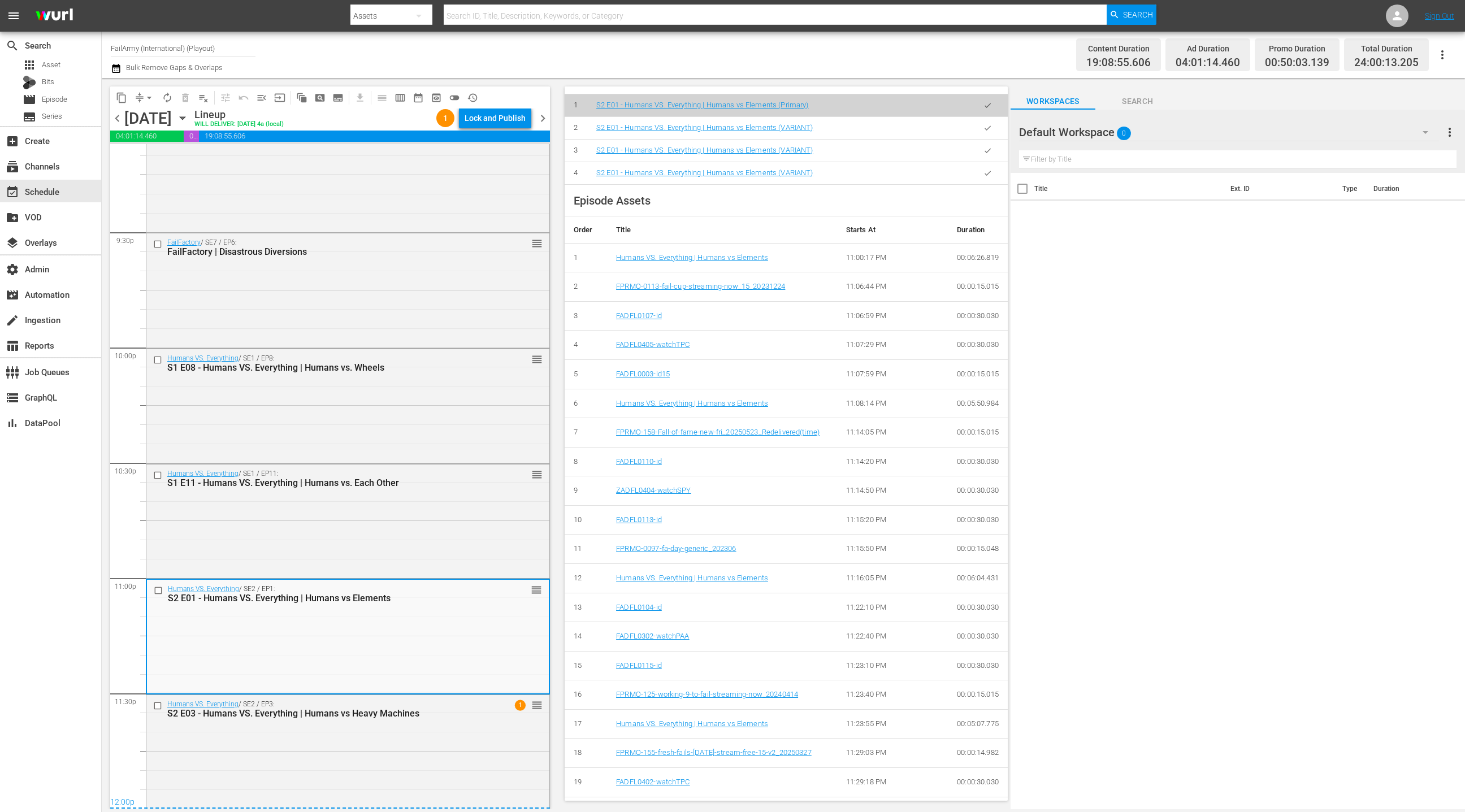
scroll to position [439, 0]
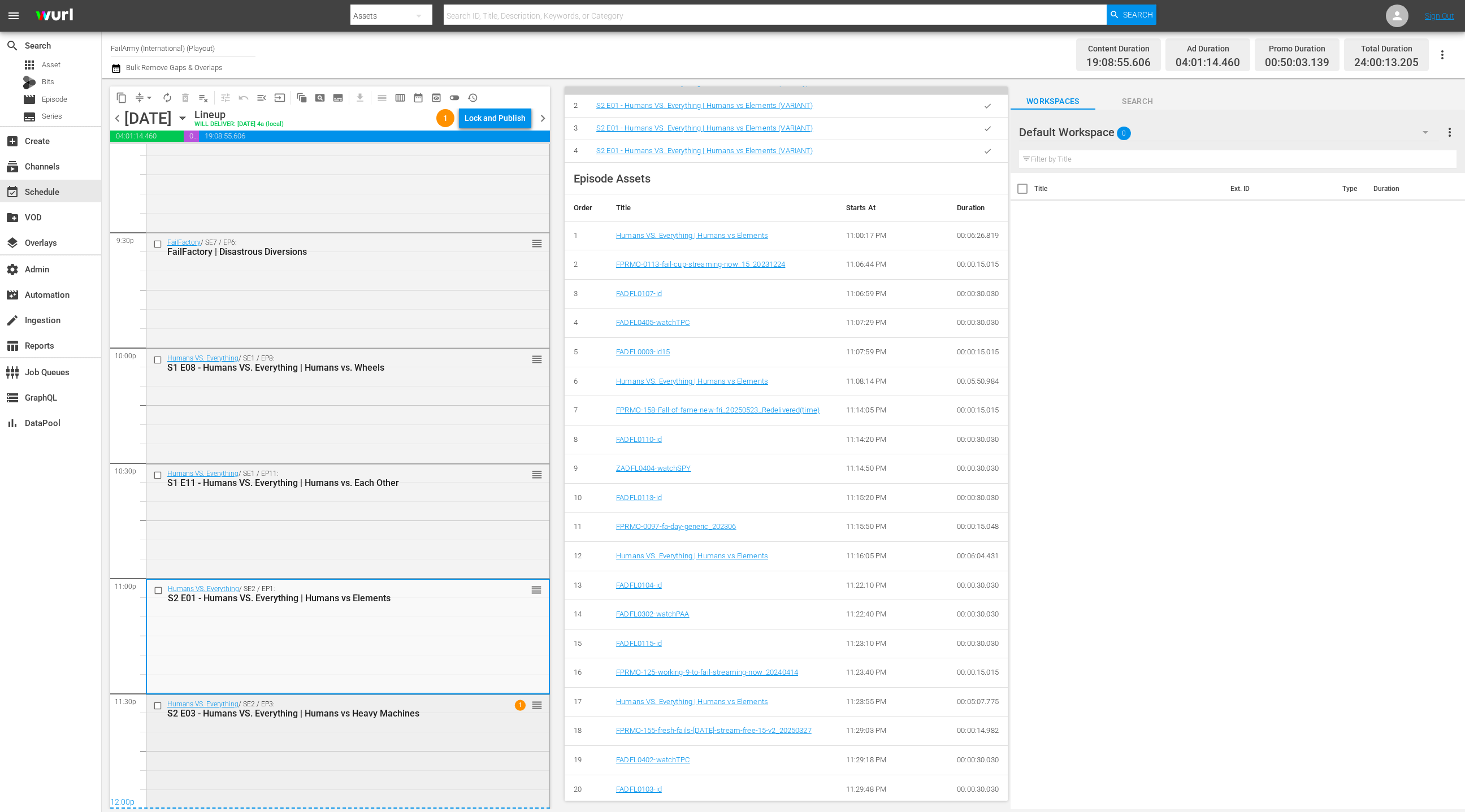
click at [429, 740] on div "Humans VS. Everything / SE2 / EP3: S2 E03 - Humans VS. Everything | Humans vs H…" at bounding box center [348, 751] width 403 height 112
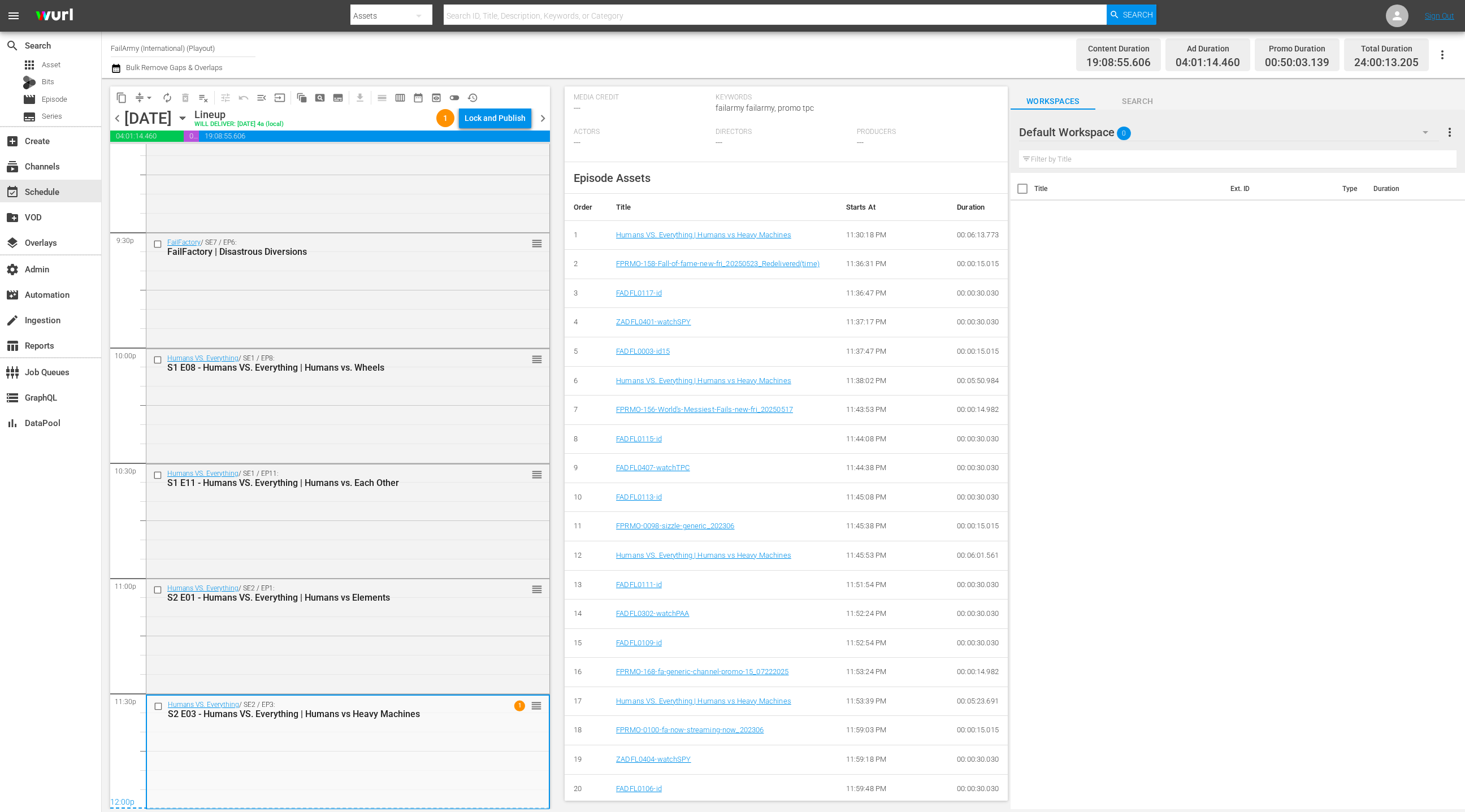
scroll to position [0, 0]
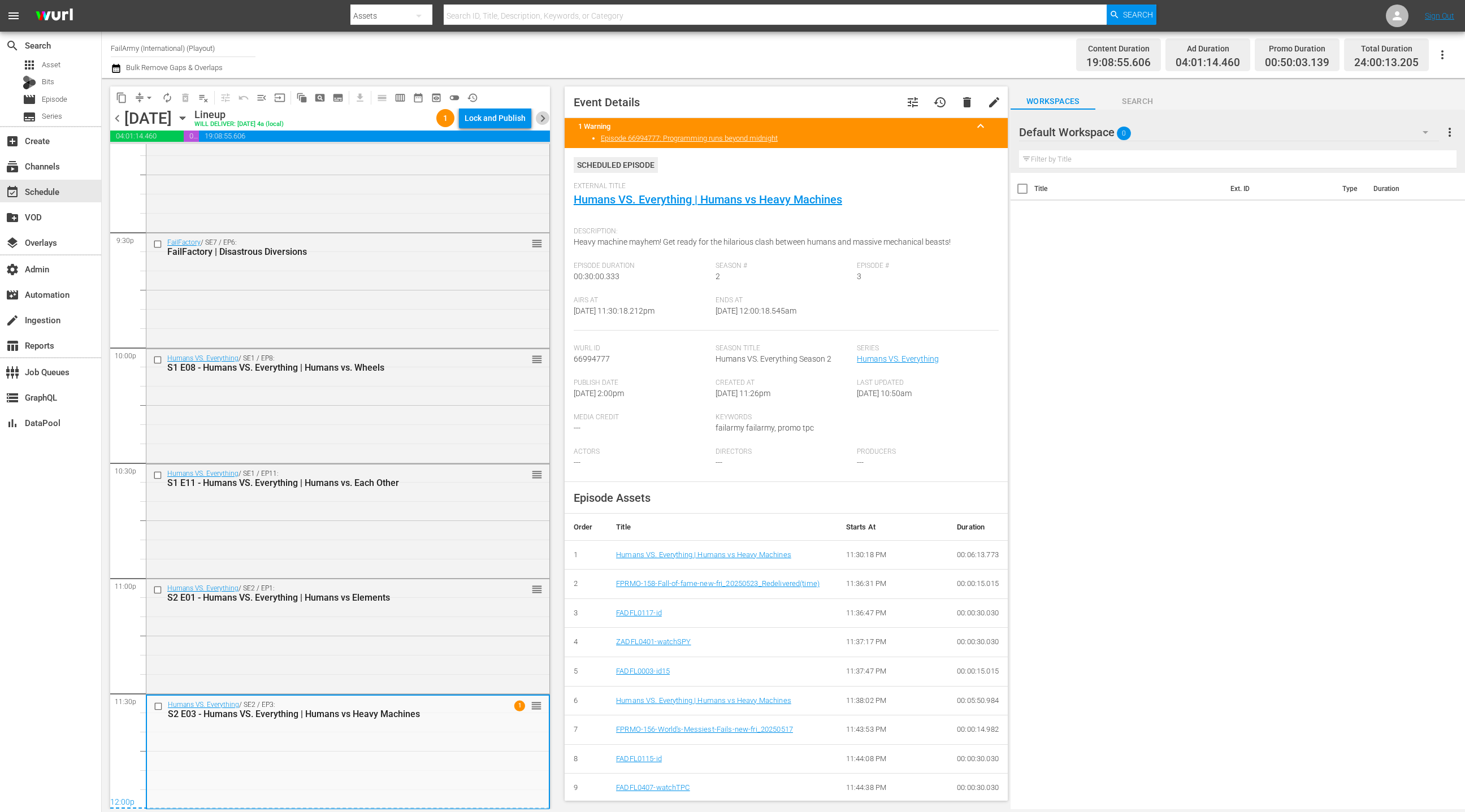
click at [544, 121] on span "chevron_right" at bounding box center [543, 118] width 14 height 14
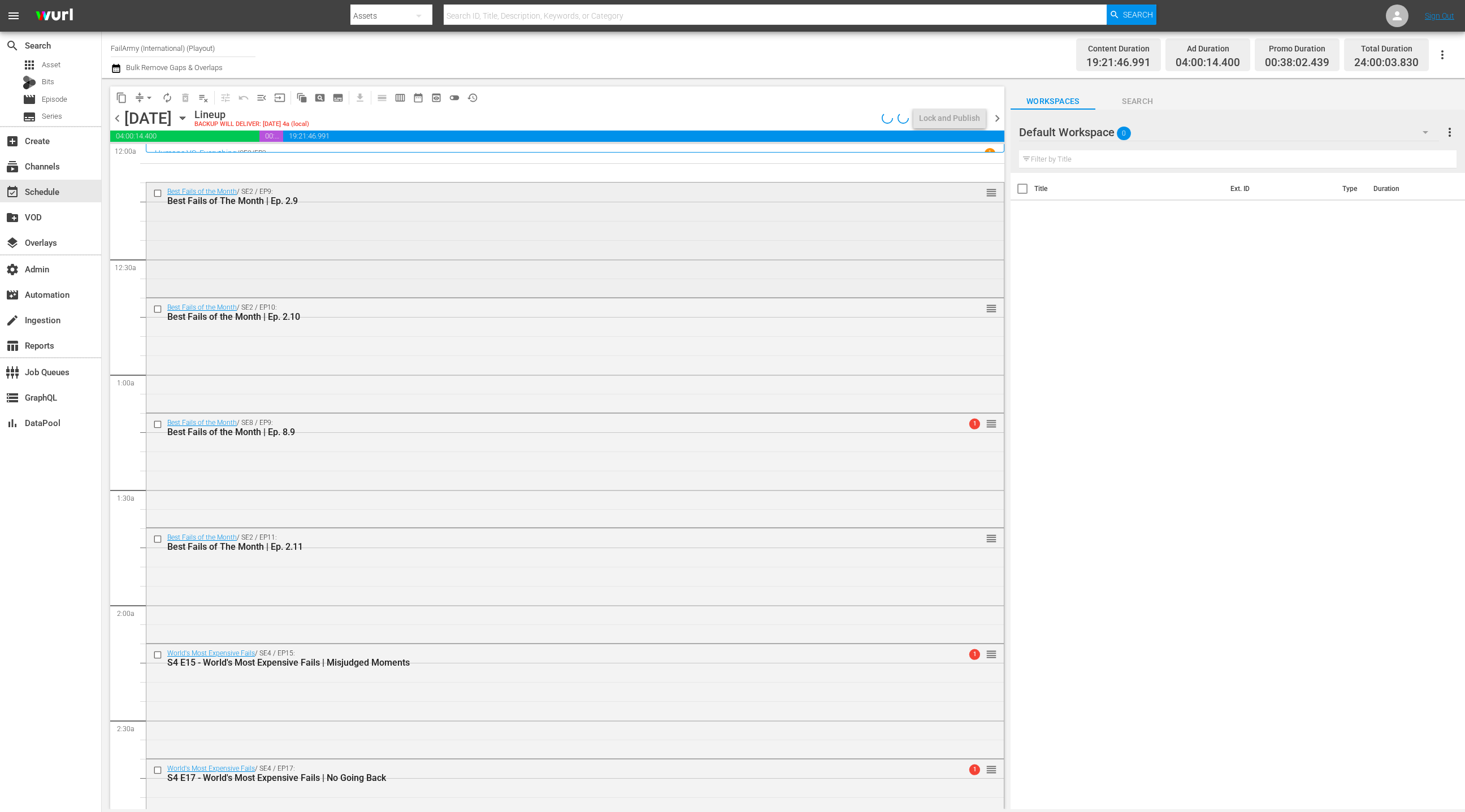
click at [454, 244] on div "Best Fails of the Month / SE2 / EP9: Best Fails of The Month | Ep. 2.9 reorder" at bounding box center [575, 238] width 857 height 112
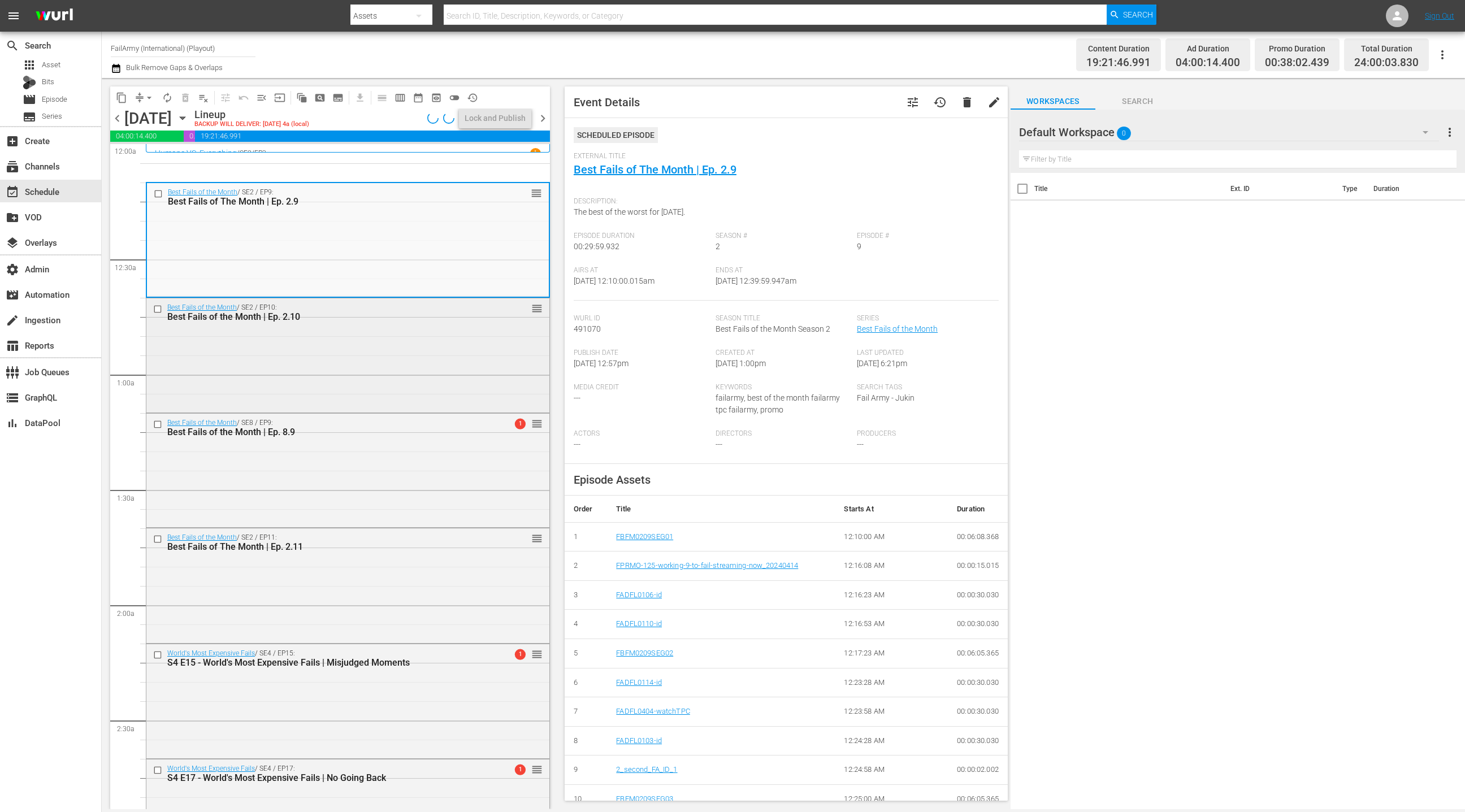
click at [432, 359] on div "Best Fails of the Month / SE2 / EP10: Best Fails of the Month | Ep. 2.10 reorder" at bounding box center [348, 354] width 403 height 112
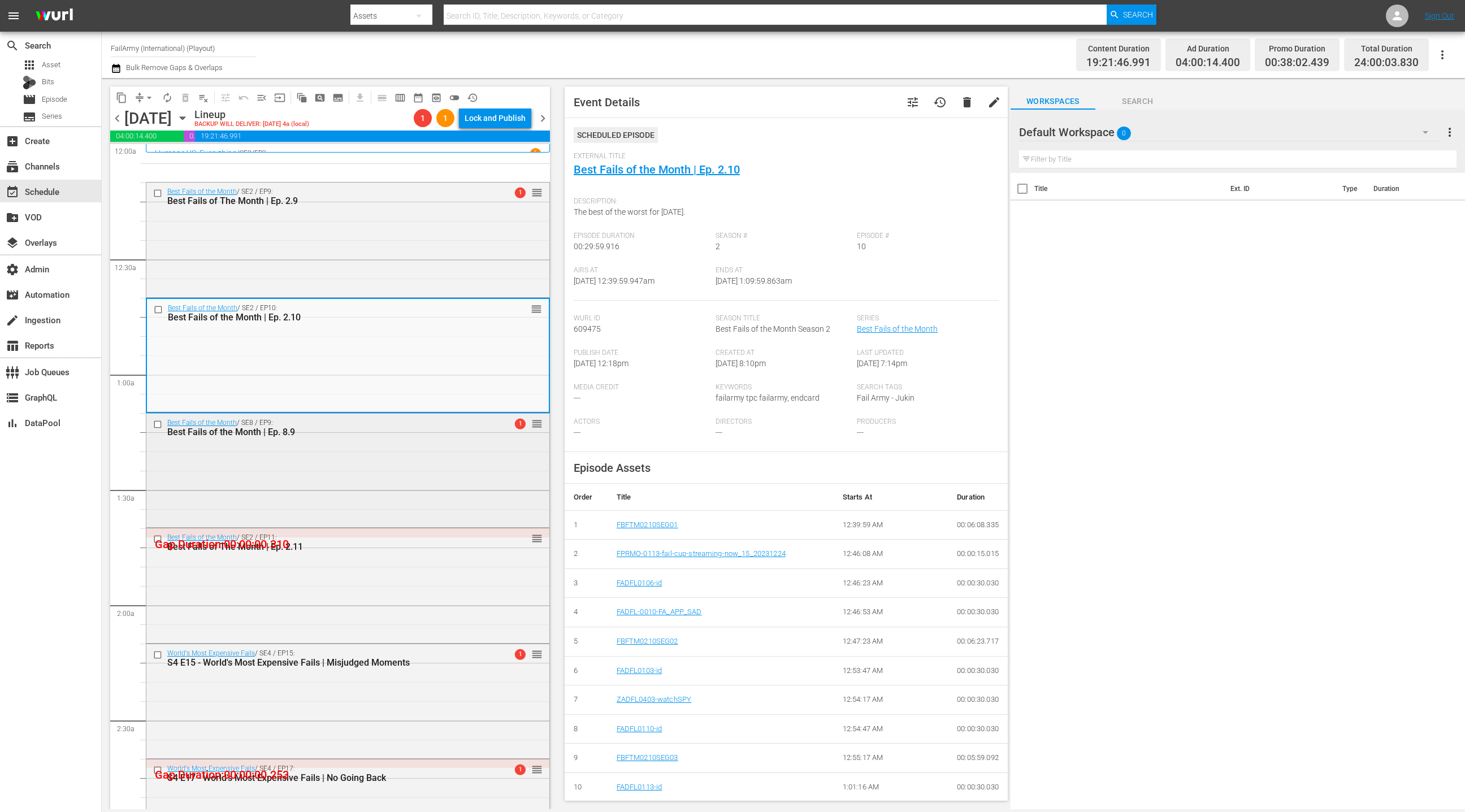
click at [431, 464] on div "Best Fails of the Month / SE8 / EP9: Best Fails of the Month | Ep. 8.9 1 reorder" at bounding box center [348, 470] width 403 height 112
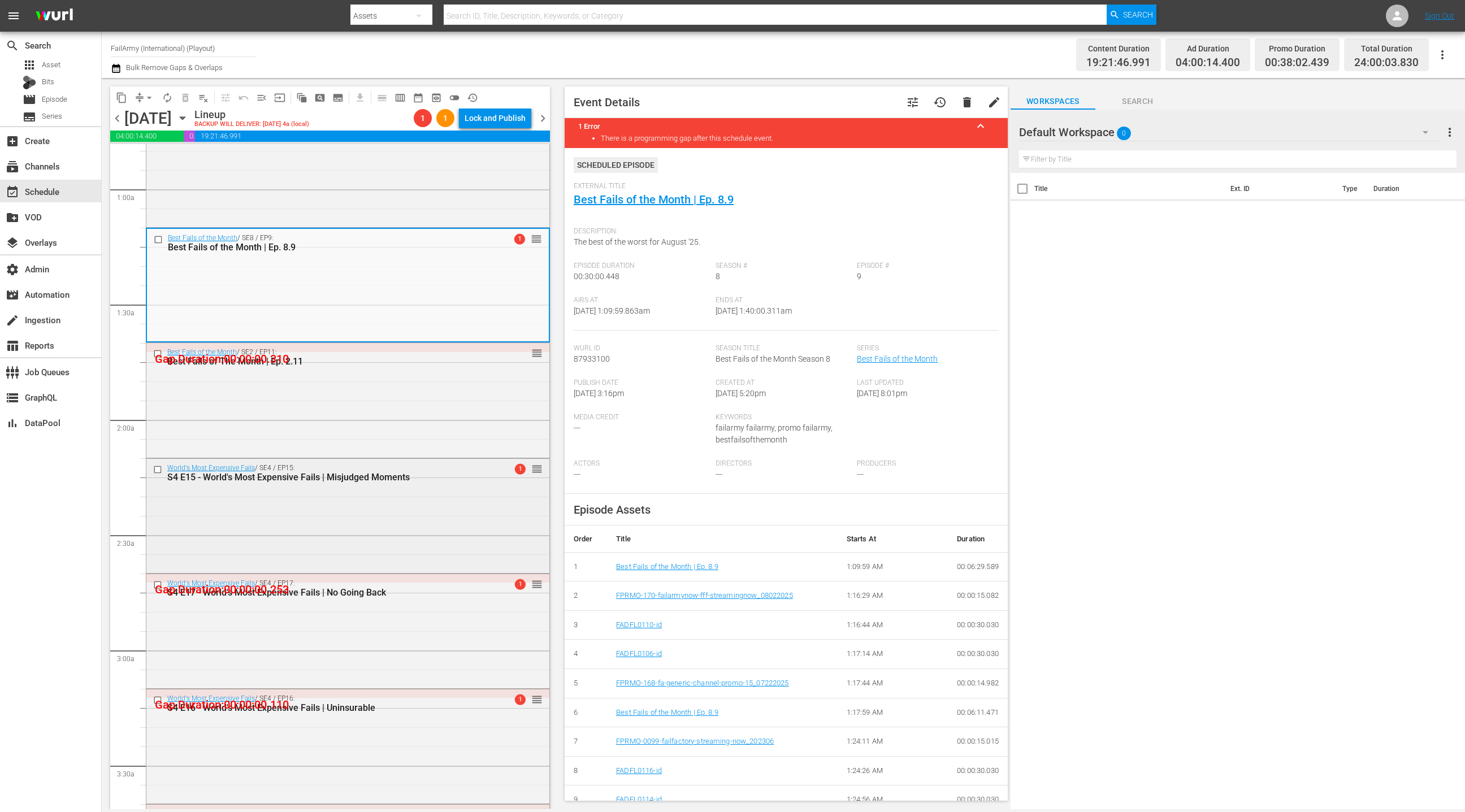
scroll to position [208, 0]
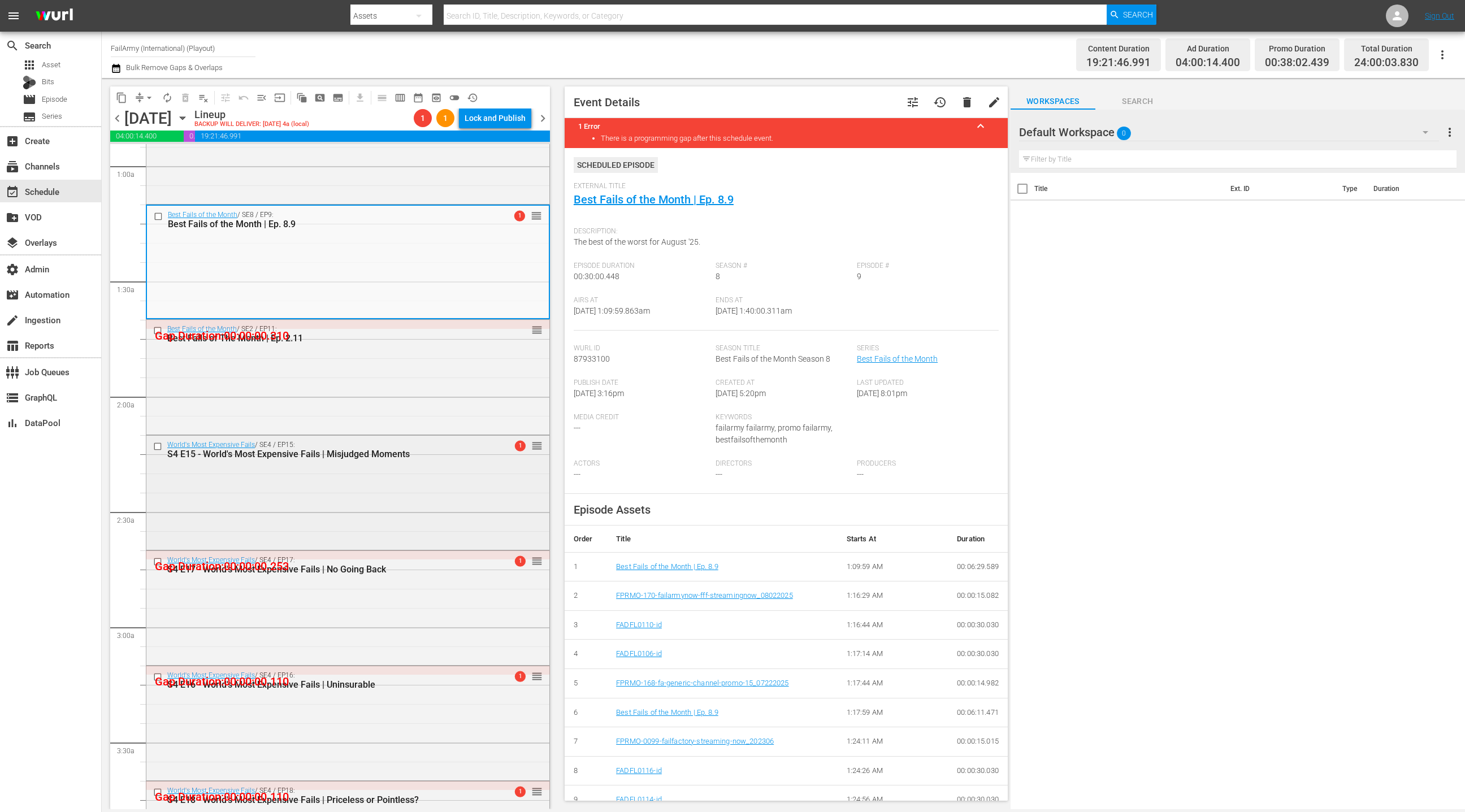
click at [428, 451] on div "S4 E15 - World's Most Expensive Fails | Misjudged Moments" at bounding box center [328, 453] width 322 height 11
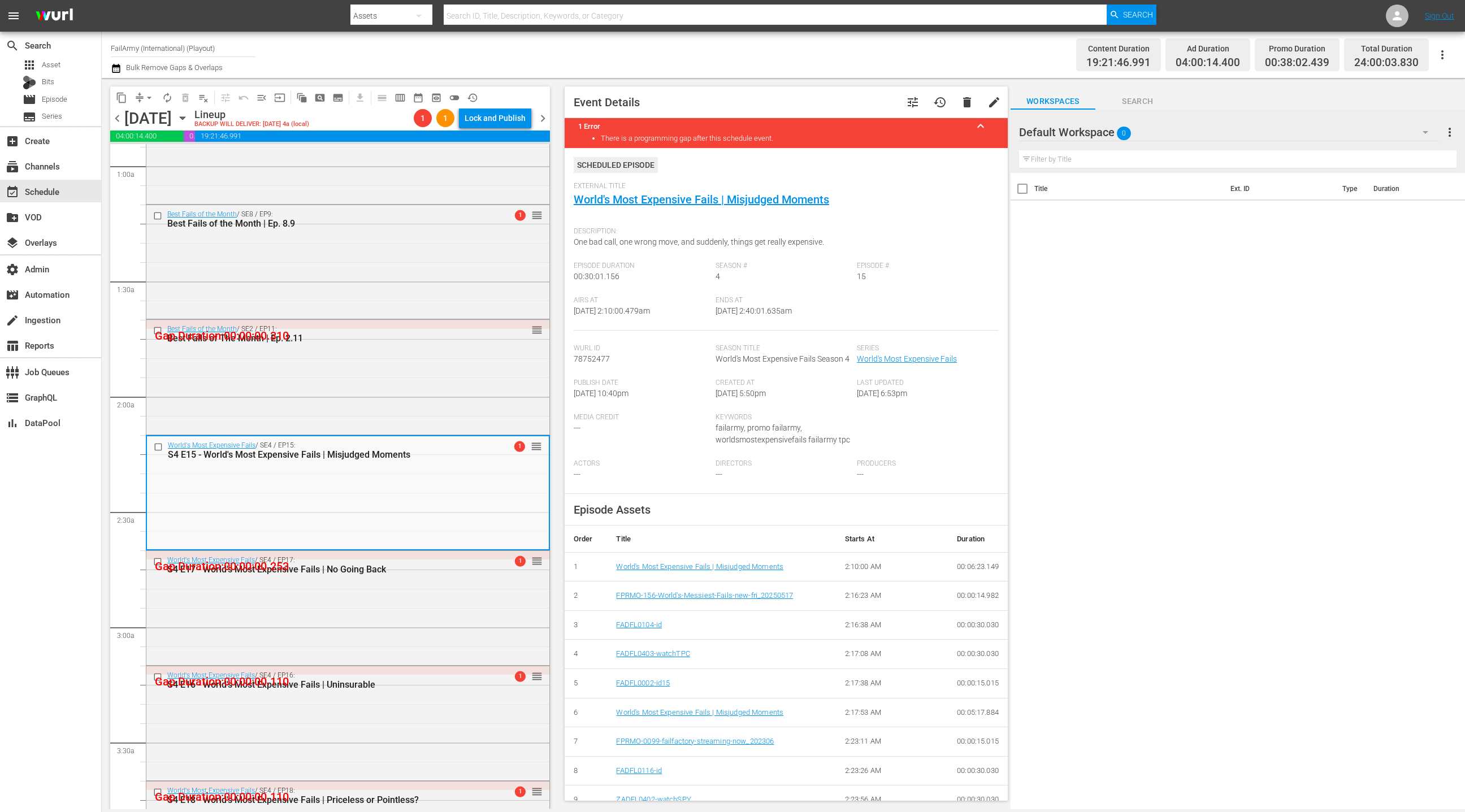
click at [419, 398] on div "Best Fails of the Month / SE2 / EP11: Best Fails of The Month | Ep. 2.11 reorder" at bounding box center [348, 376] width 403 height 112
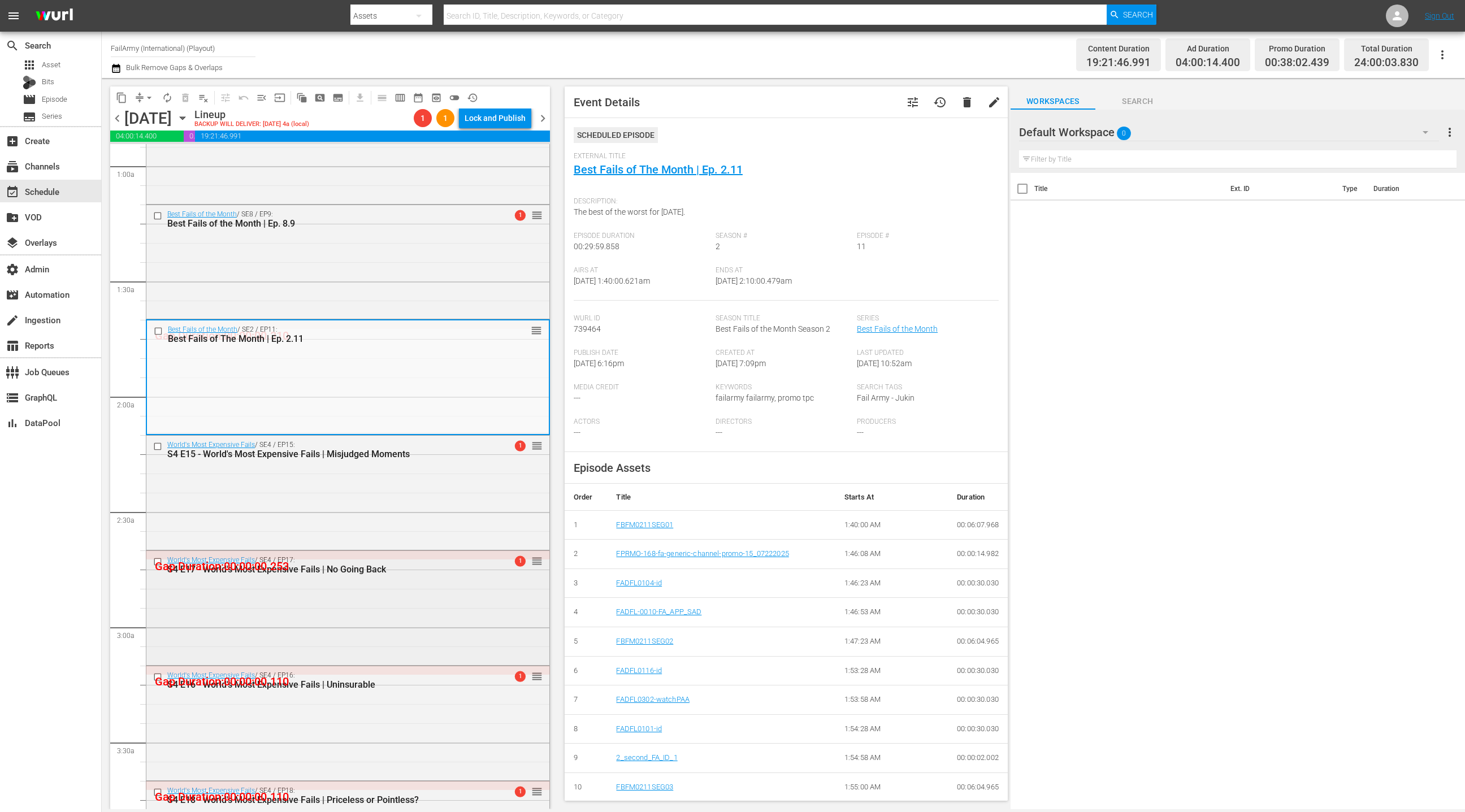
click at [402, 620] on div "World's Most Expensive Fails / SE4 / EP17: S4 E17 - World's Most Expensive Fail…" at bounding box center [348, 607] width 403 height 112
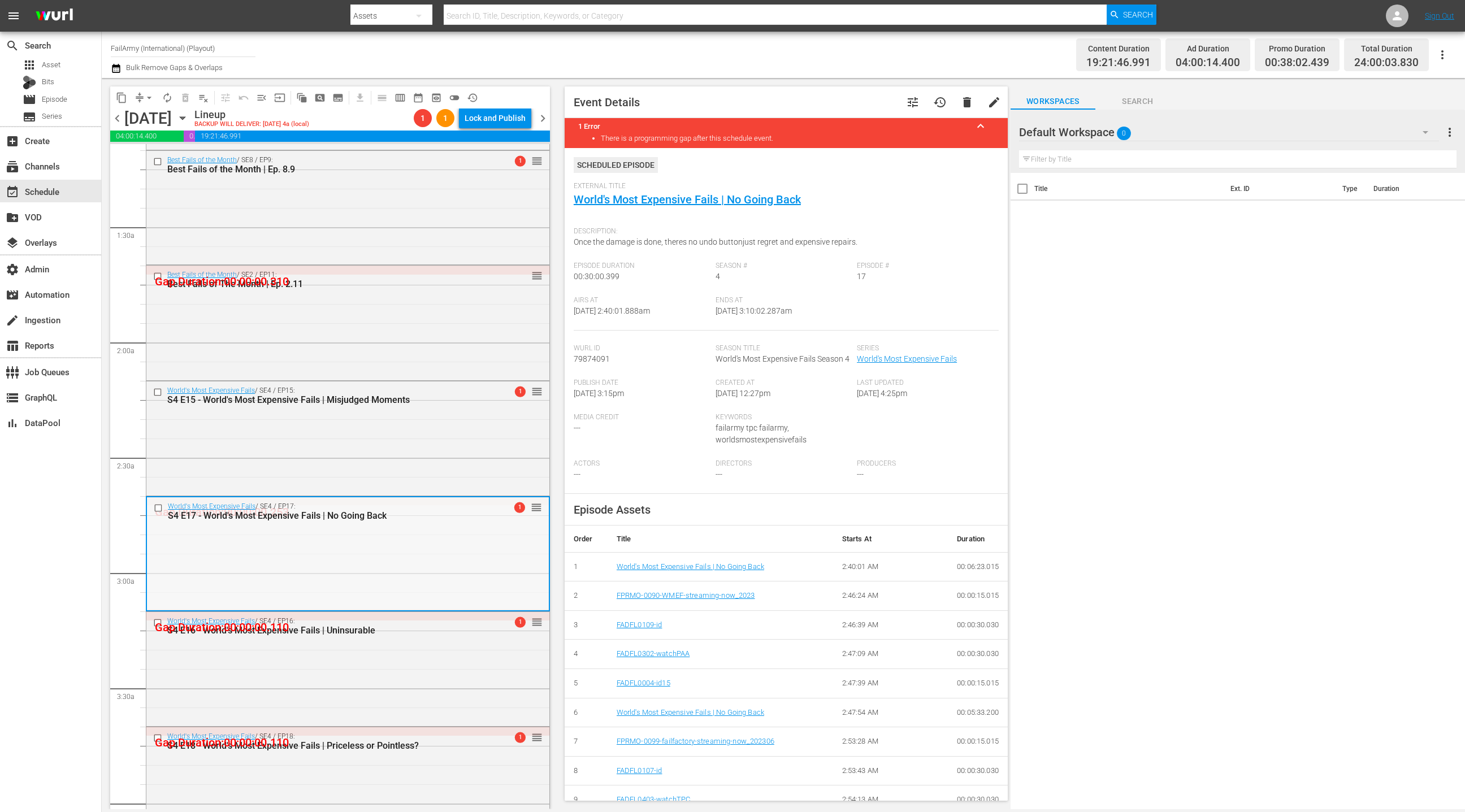
scroll to position [366, 0]
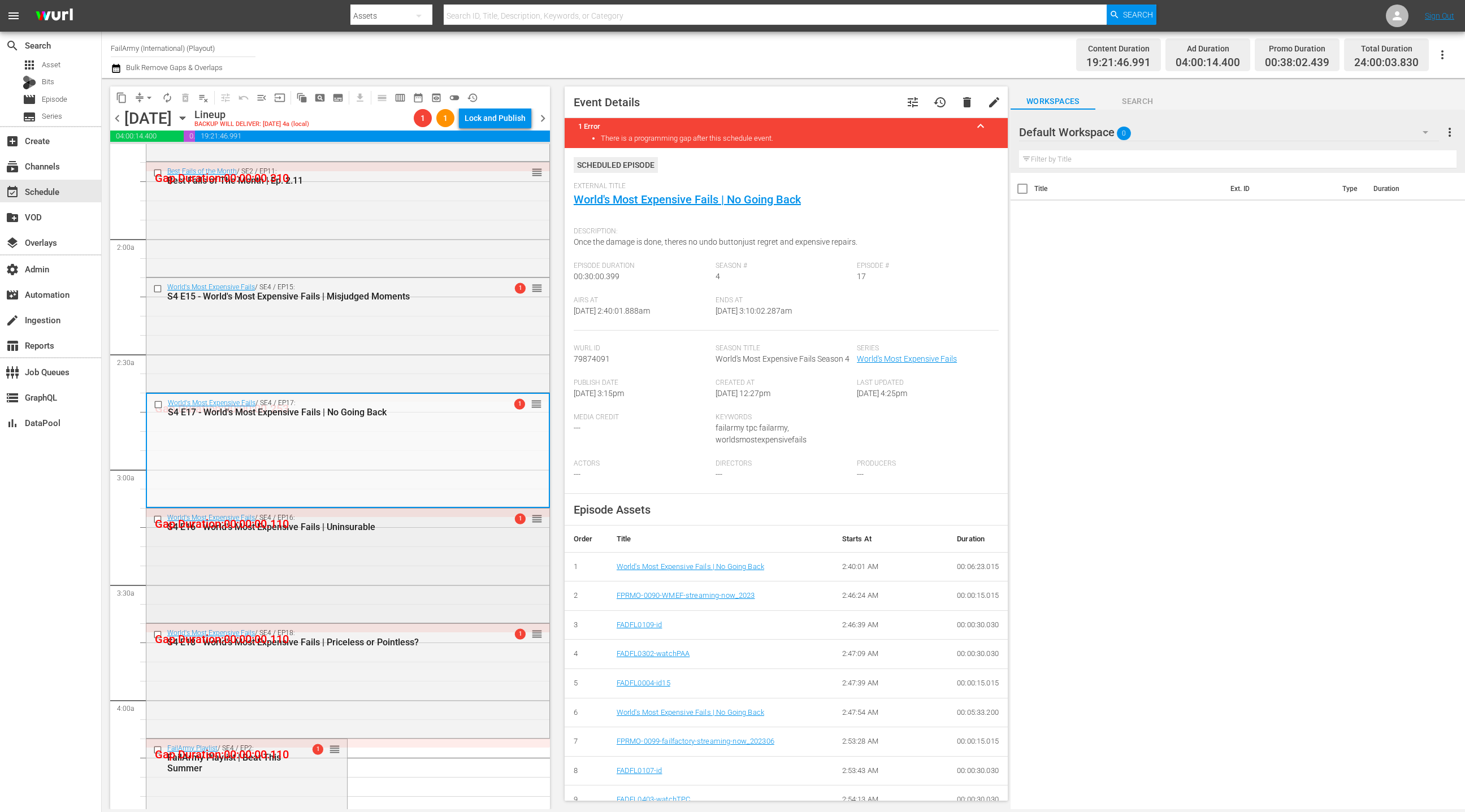
click at [419, 583] on div "World's Most Expensive Fails / SE4 / EP16: S4 E16 - World's Most Expensive Fail…" at bounding box center [348, 564] width 403 height 112
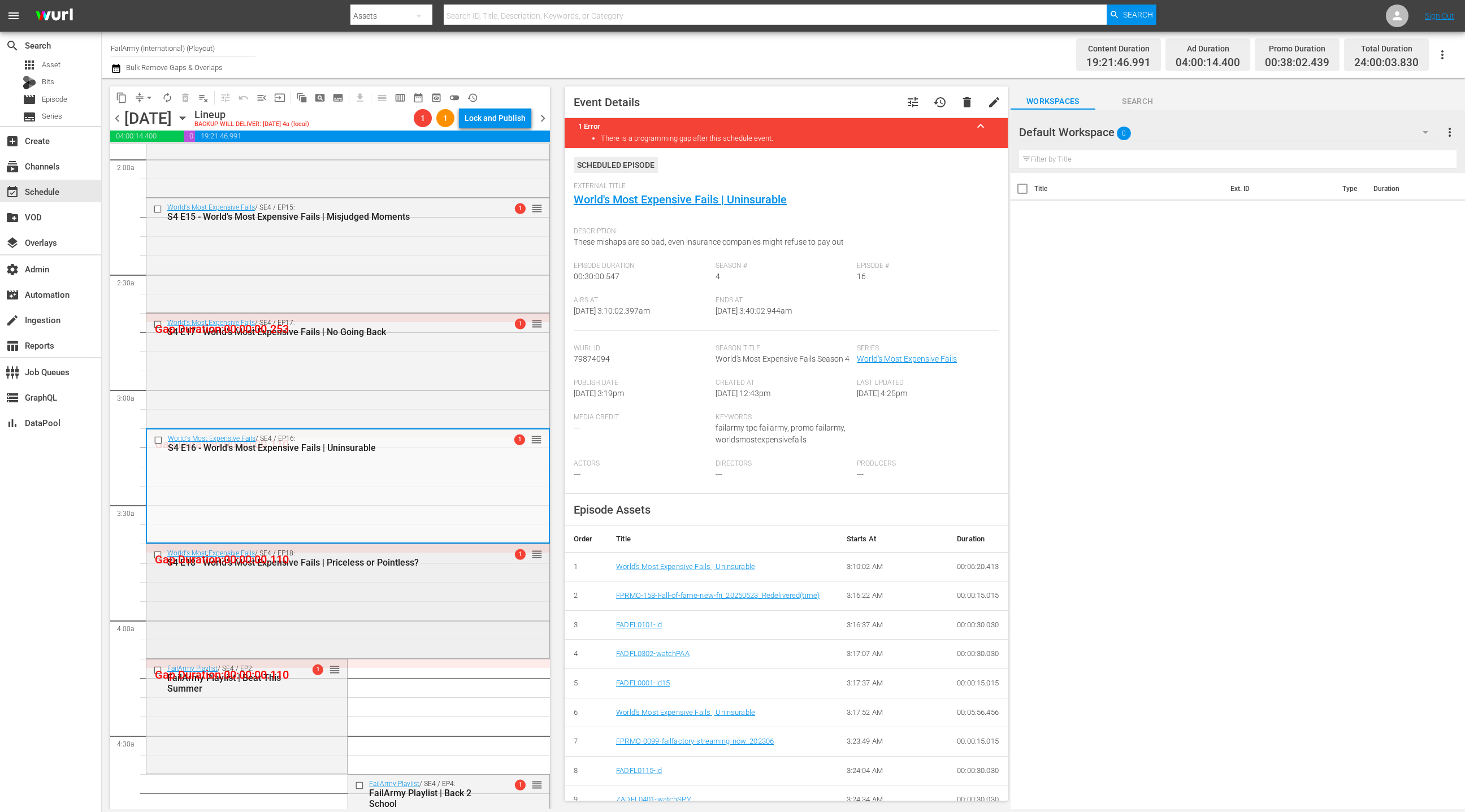
scroll to position [469, 0]
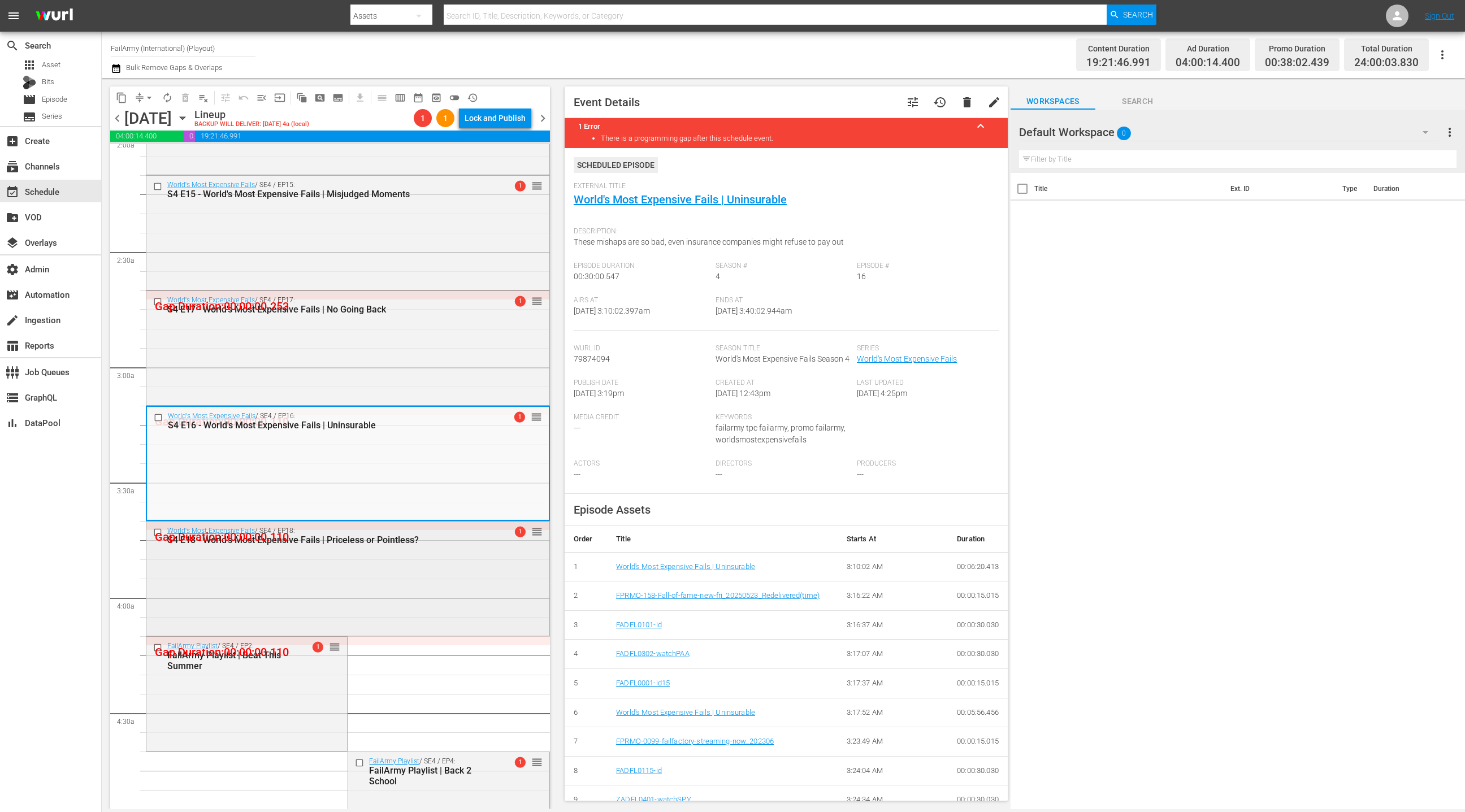
click at [424, 581] on div "World's Most Expensive Fails / SE4 / EP18: S4 E18 - World's Most Expensive Fail…" at bounding box center [348, 578] width 403 height 112
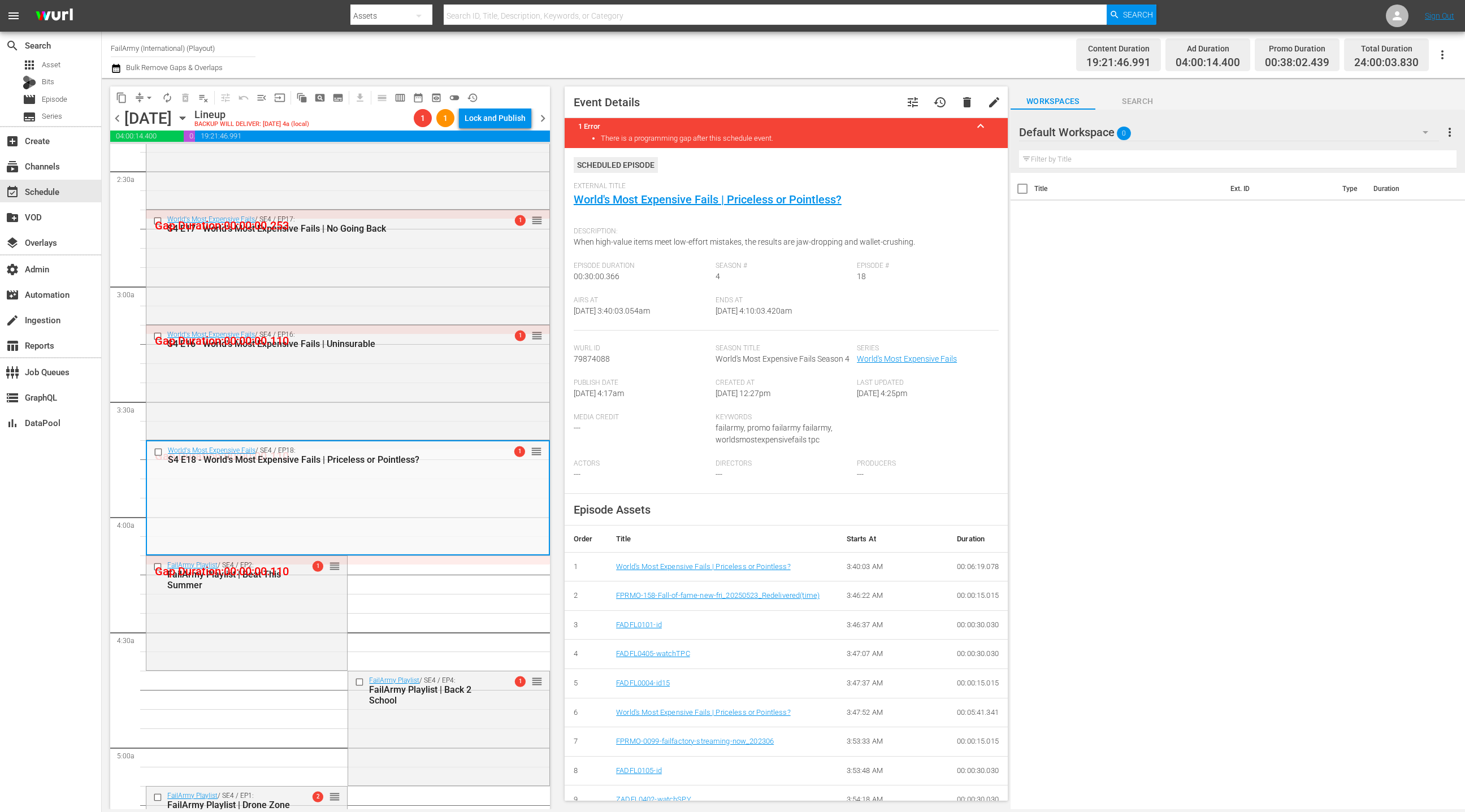
scroll to position [577, 0]
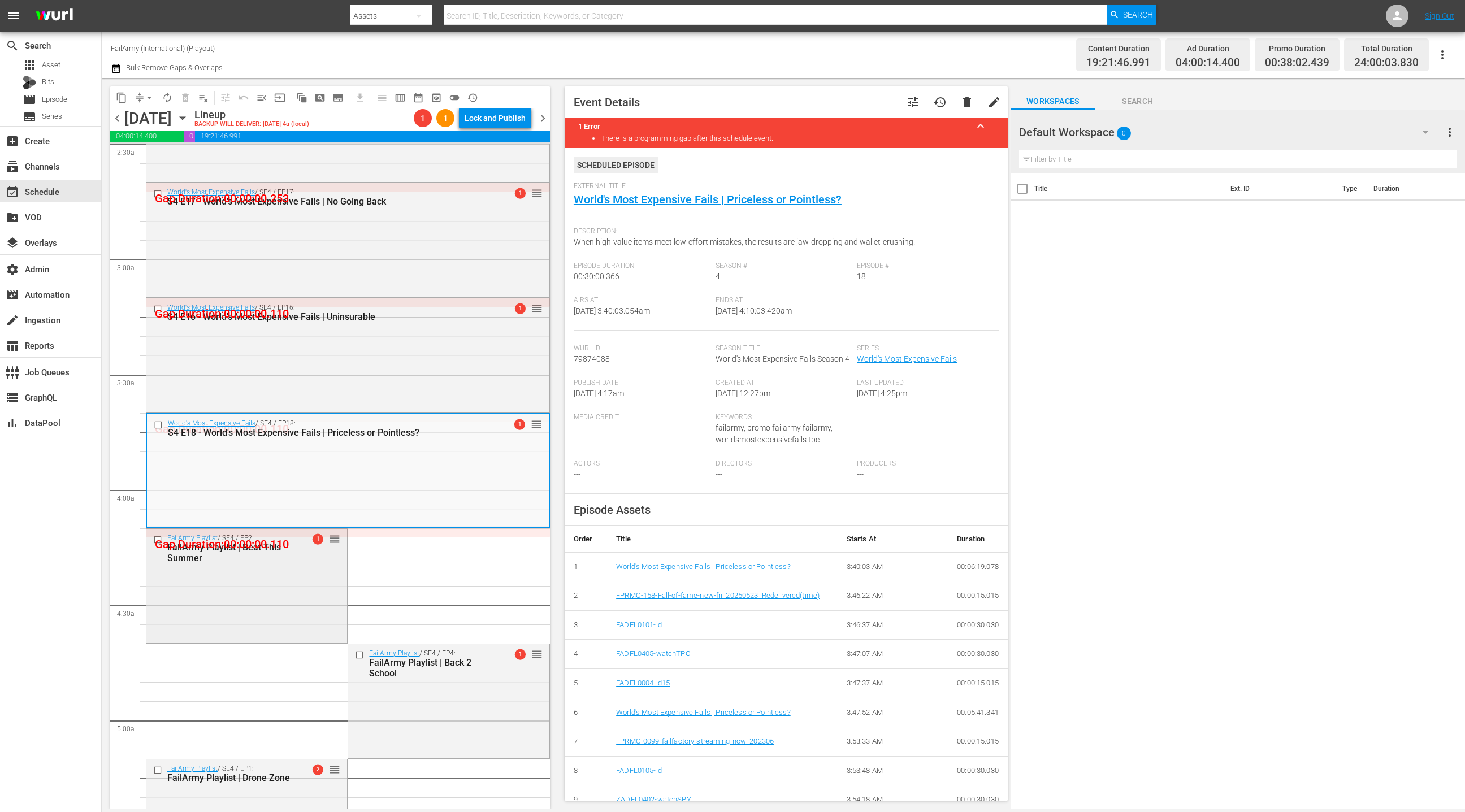
click at [311, 585] on div "FailArmy Playlist / SE4 / EP2: FailArmy Playlist | Beat This Summer 1 reorder" at bounding box center [247, 585] width 201 height 112
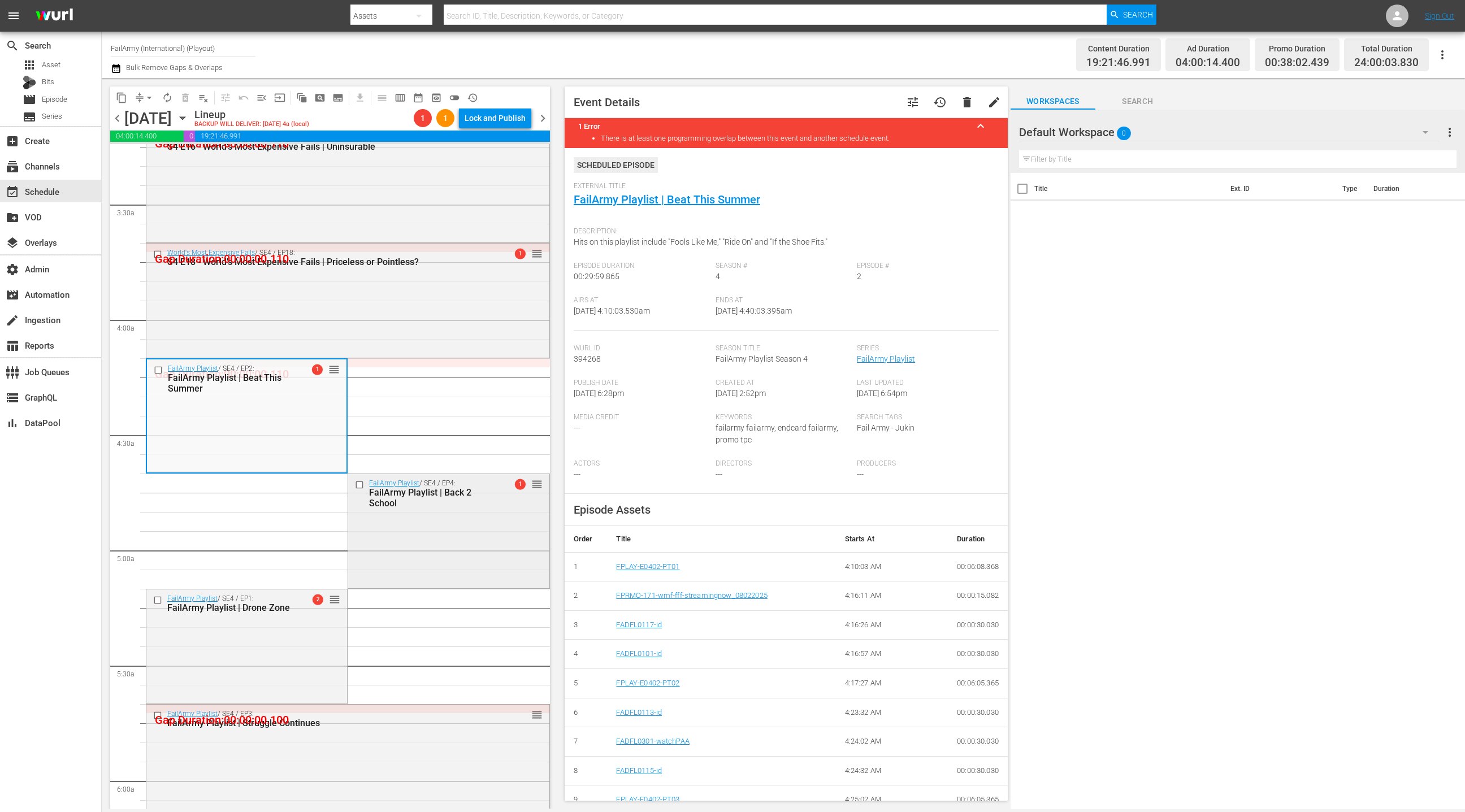
scroll to position [751, 0]
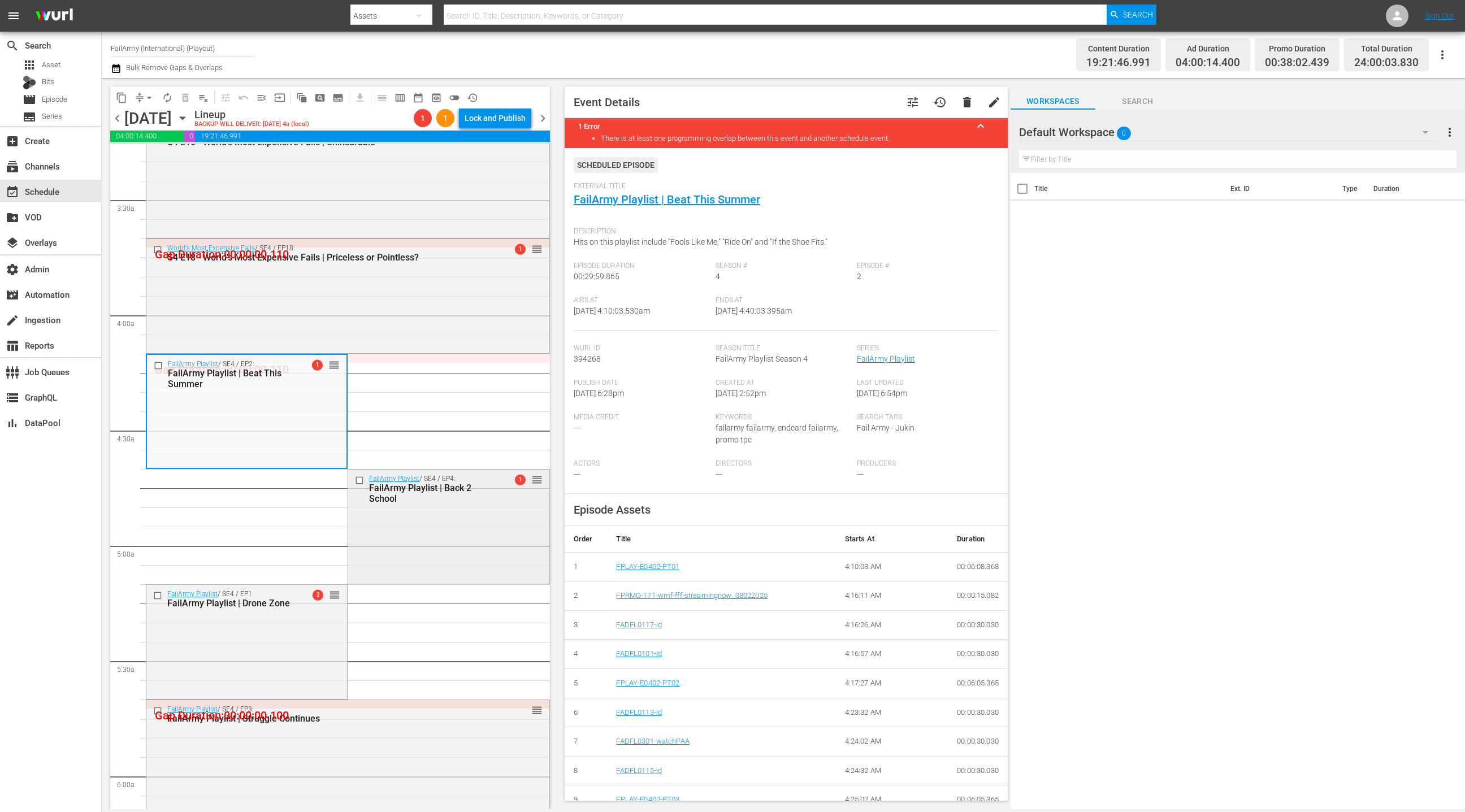
click at [432, 570] on div "FailArmy Playlist / SE4 / EP4: FailArmy Playlist | Back 2 School 1 reorder" at bounding box center [448, 526] width 201 height 112
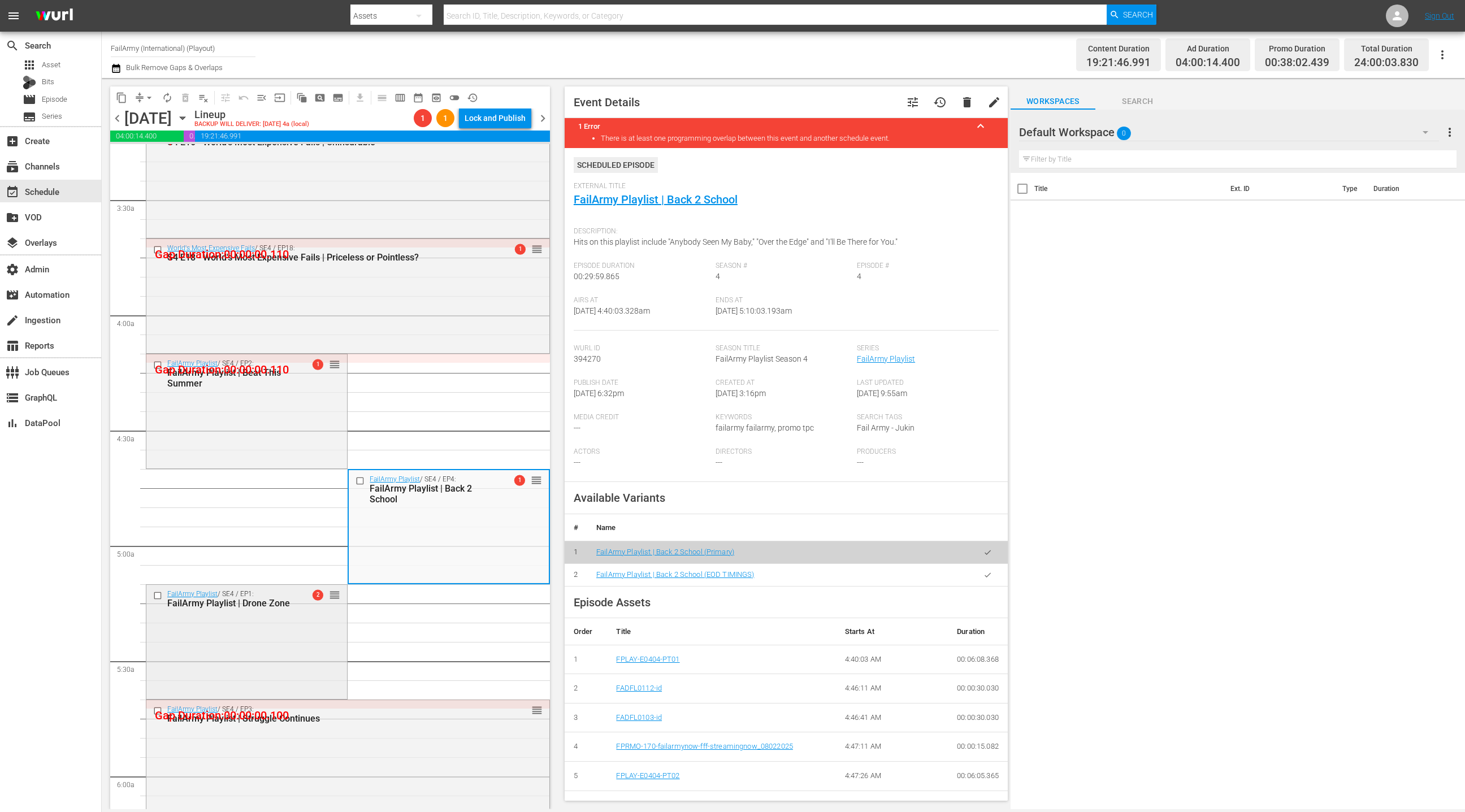
click at [283, 610] on div "FailArmy Playlist / SE4 / EP1: FailArmy Playlist | Drone Zone 2 reorder" at bounding box center [247, 599] width 201 height 28
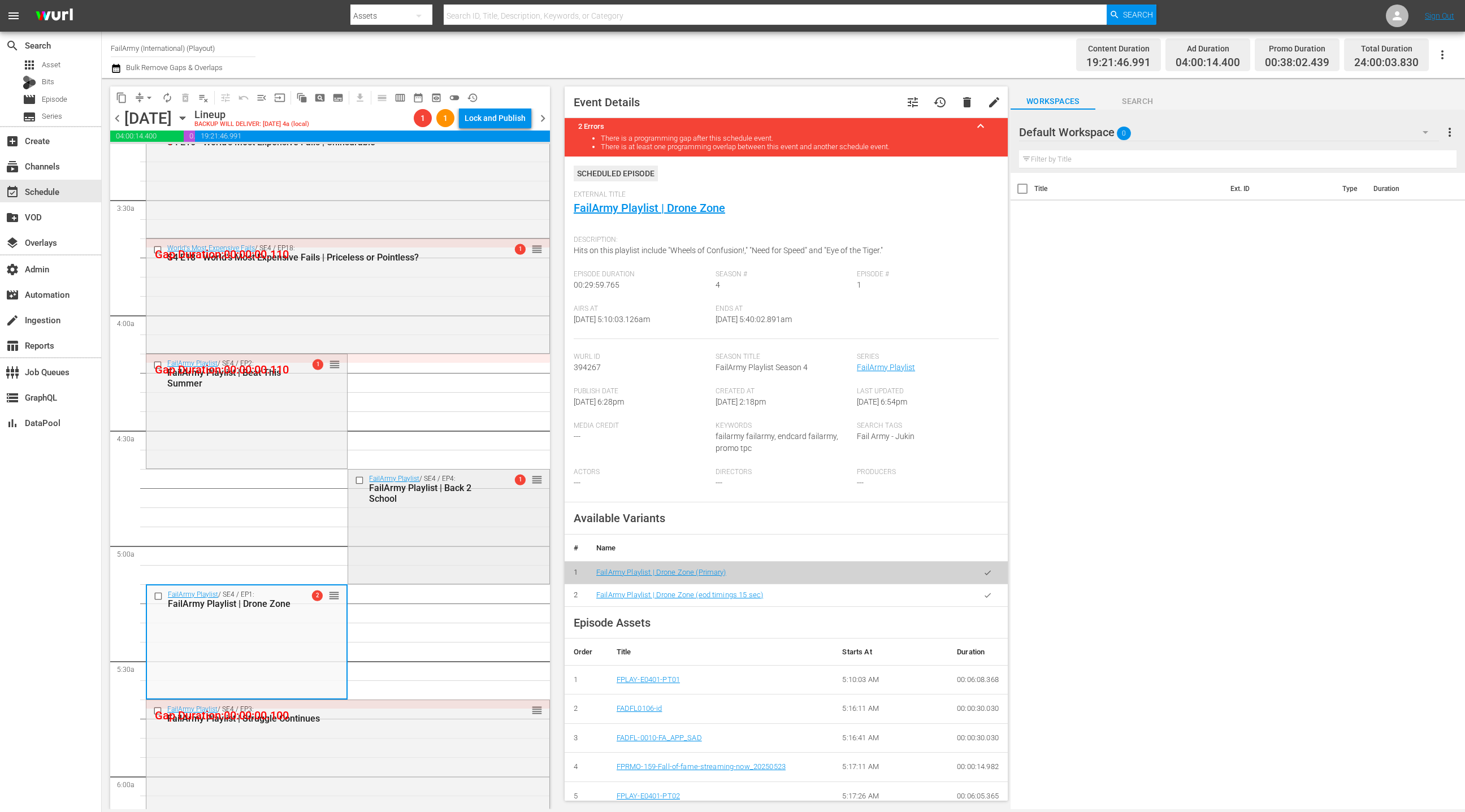
click at [408, 548] on div "FailArmy Playlist / SE4 / EP4: FailArmy Playlist | Back 2 School 1 reorder" at bounding box center [448, 526] width 201 height 112
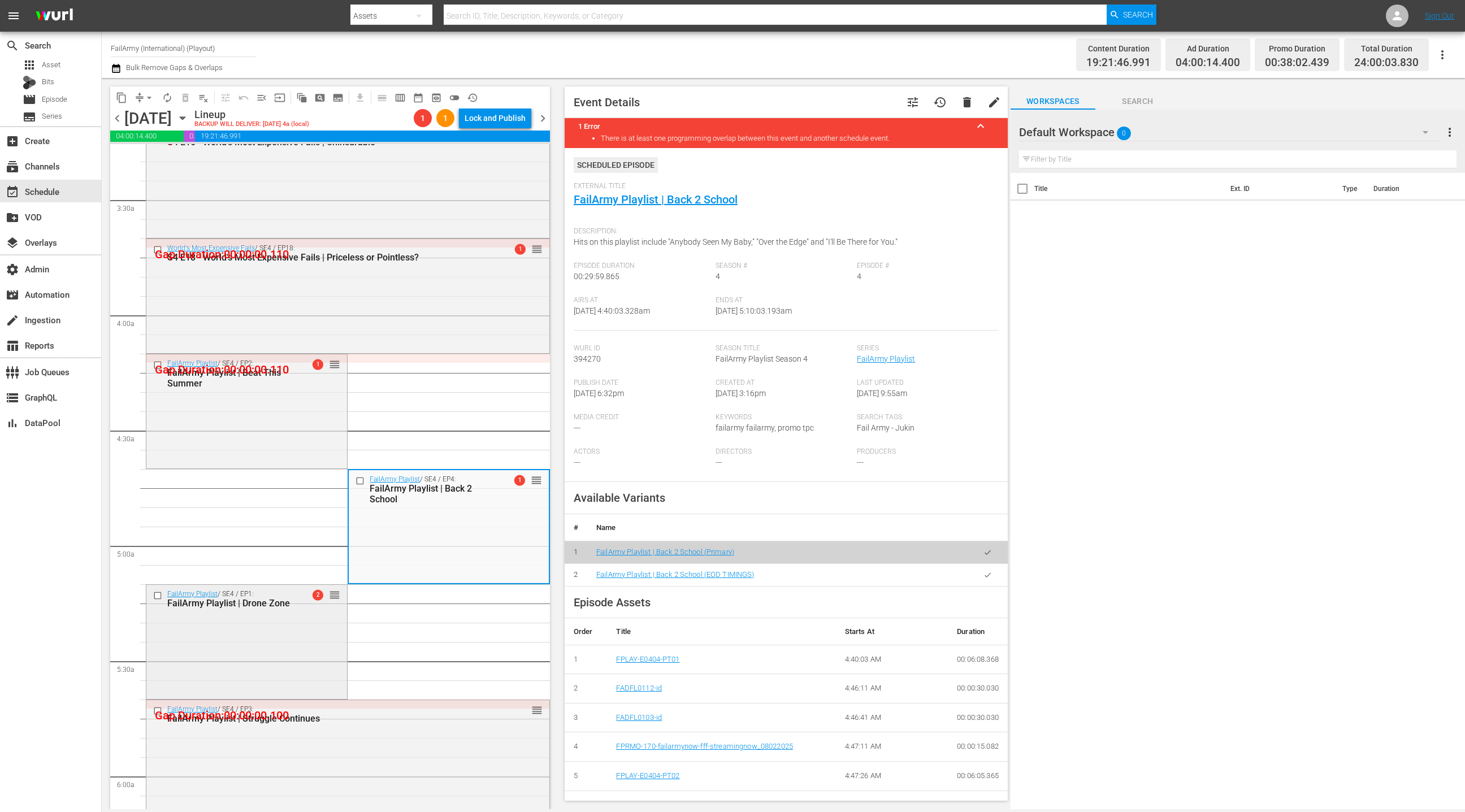
click at [287, 622] on div "FailArmy Playlist / SE4 / EP1: FailArmy Playlist | Drone Zone 2 reorder" at bounding box center [247, 641] width 201 height 112
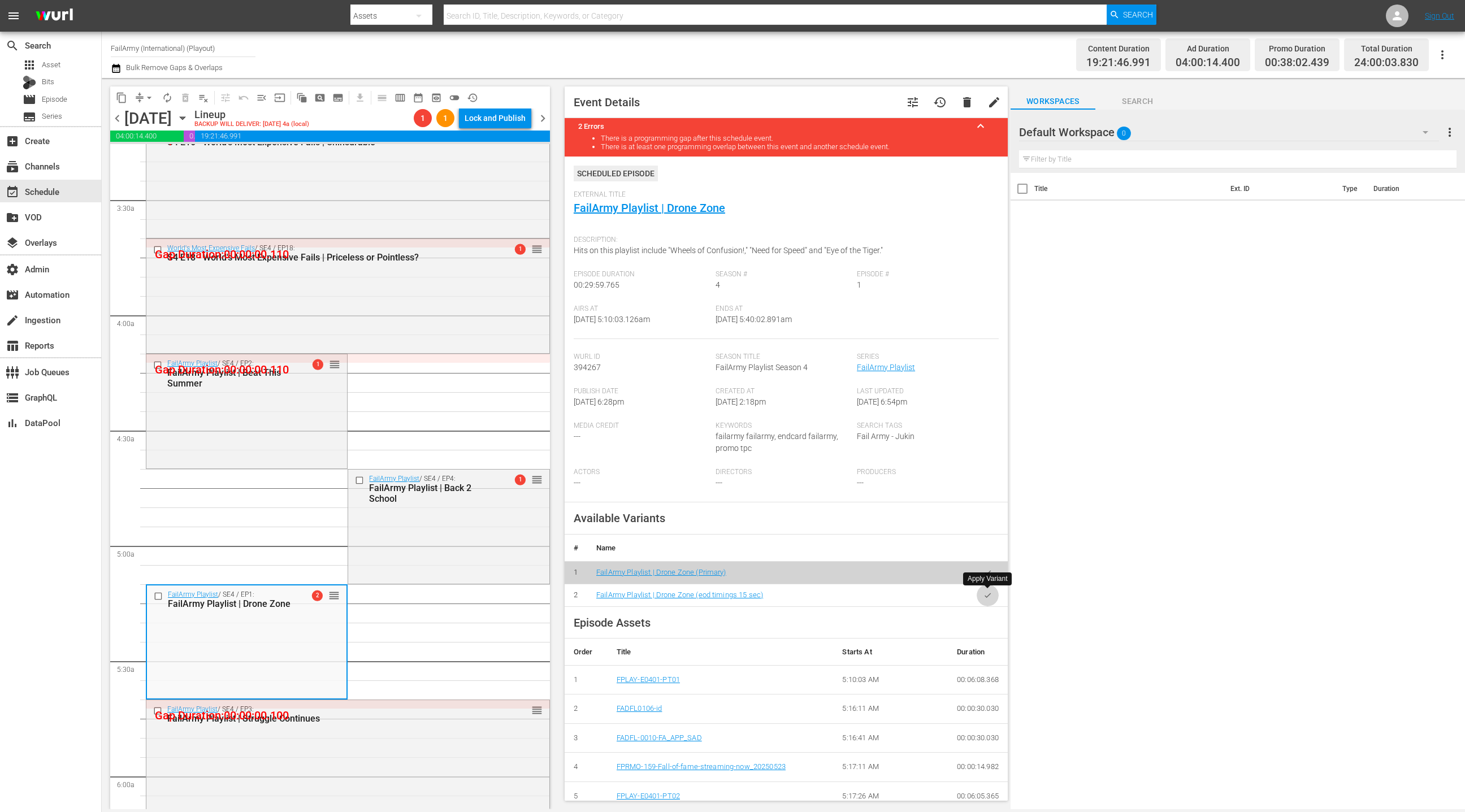
drag, startPoint x: 986, startPoint y: 593, endPoint x: 553, endPoint y: 386, distance: 479.9
click at [986, 593] on icon "button" at bounding box center [988, 595] width 9 height 9
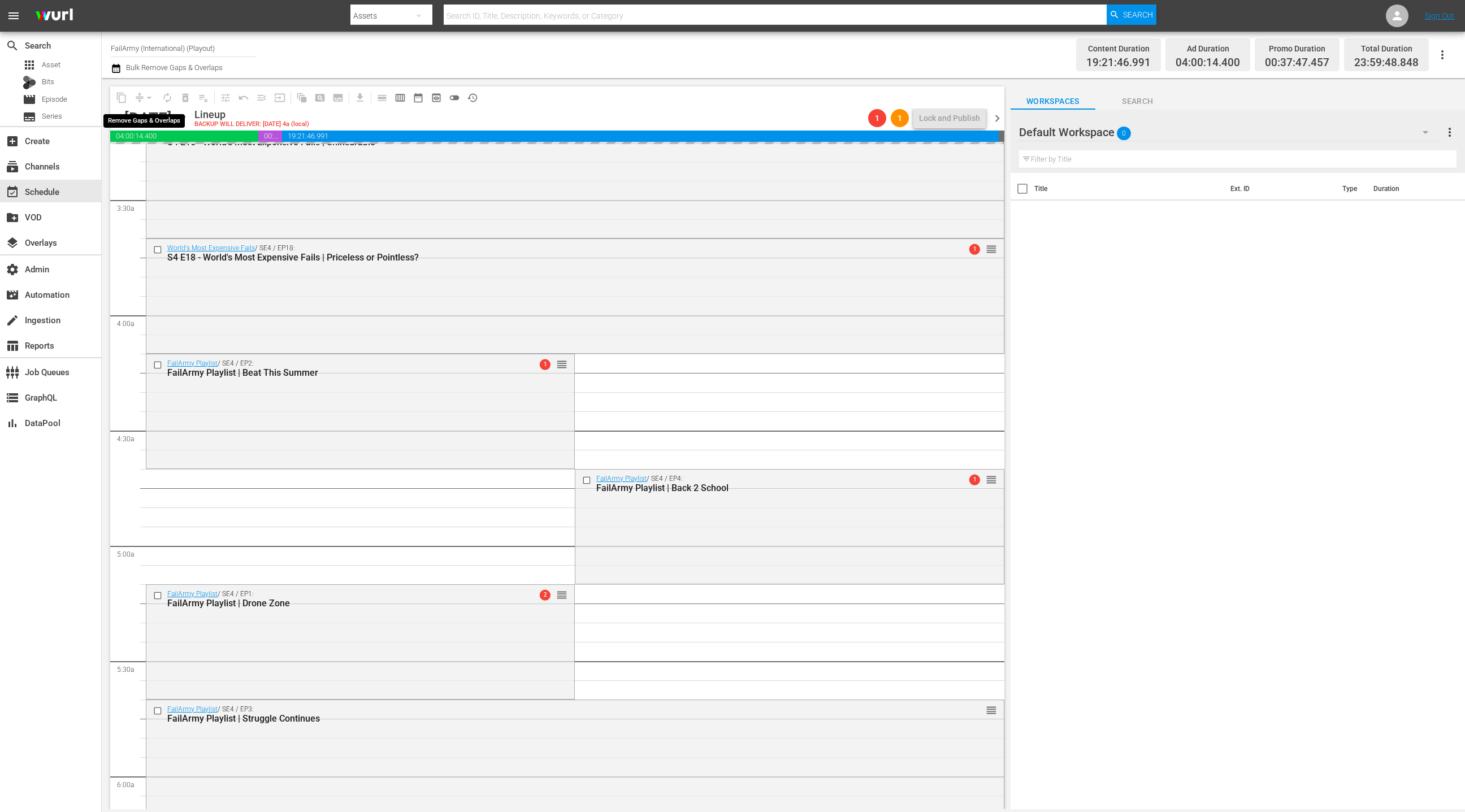
click at [141, 98] on div "arrow_drop_down" at bounding box center [149, 97] width 18 height 18
click at [142, 98] on button "arrow_drop_down" at bounding box center [149, 97] width 18 height 18
click at [154, 157] on li "Align to End of Previous Day" at bounding box center [149, 157] width 119 height 18
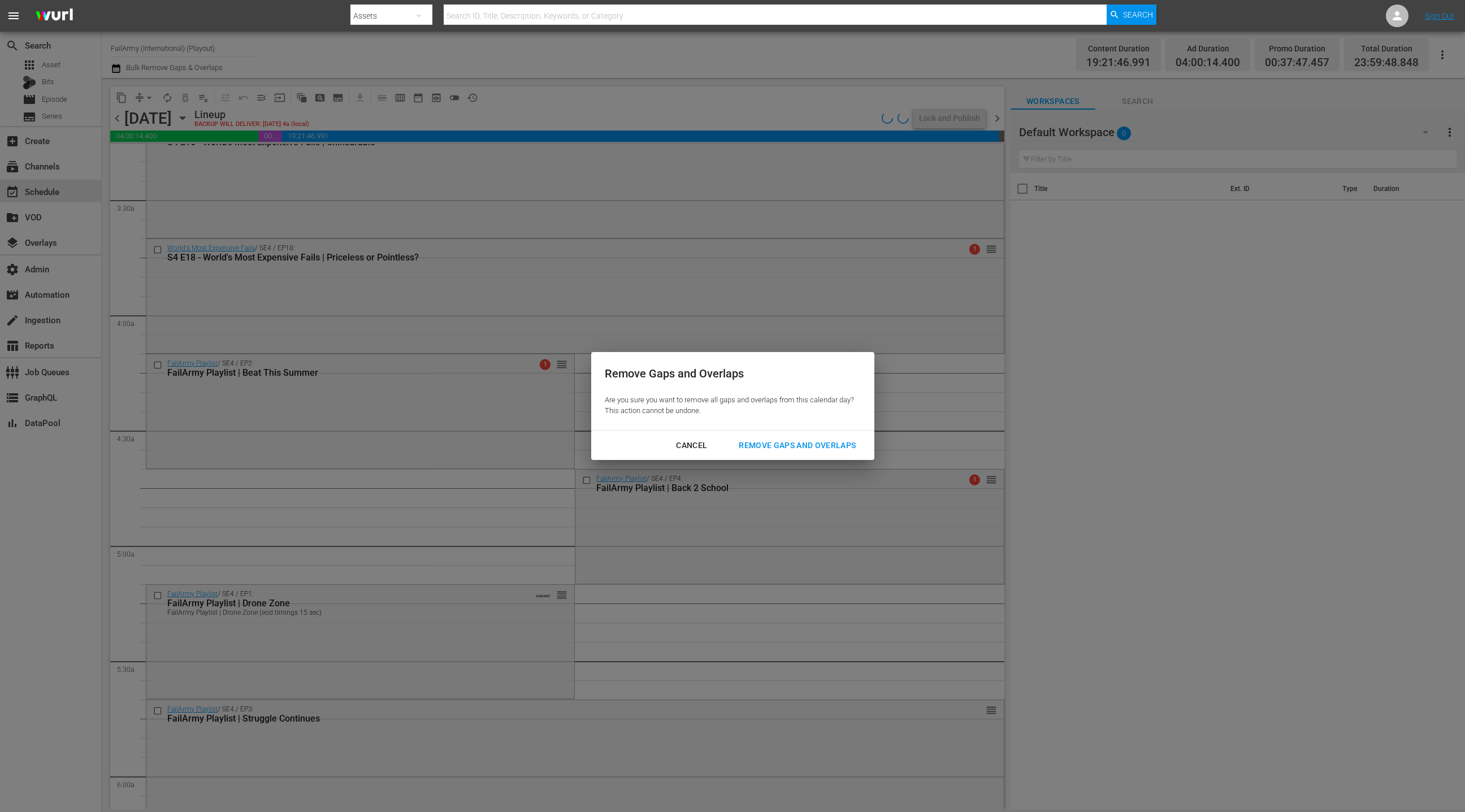
click at [778, 442] on div "Remove Gaps and Overlaps" at bounding box center [798, 446] width 135 height 14
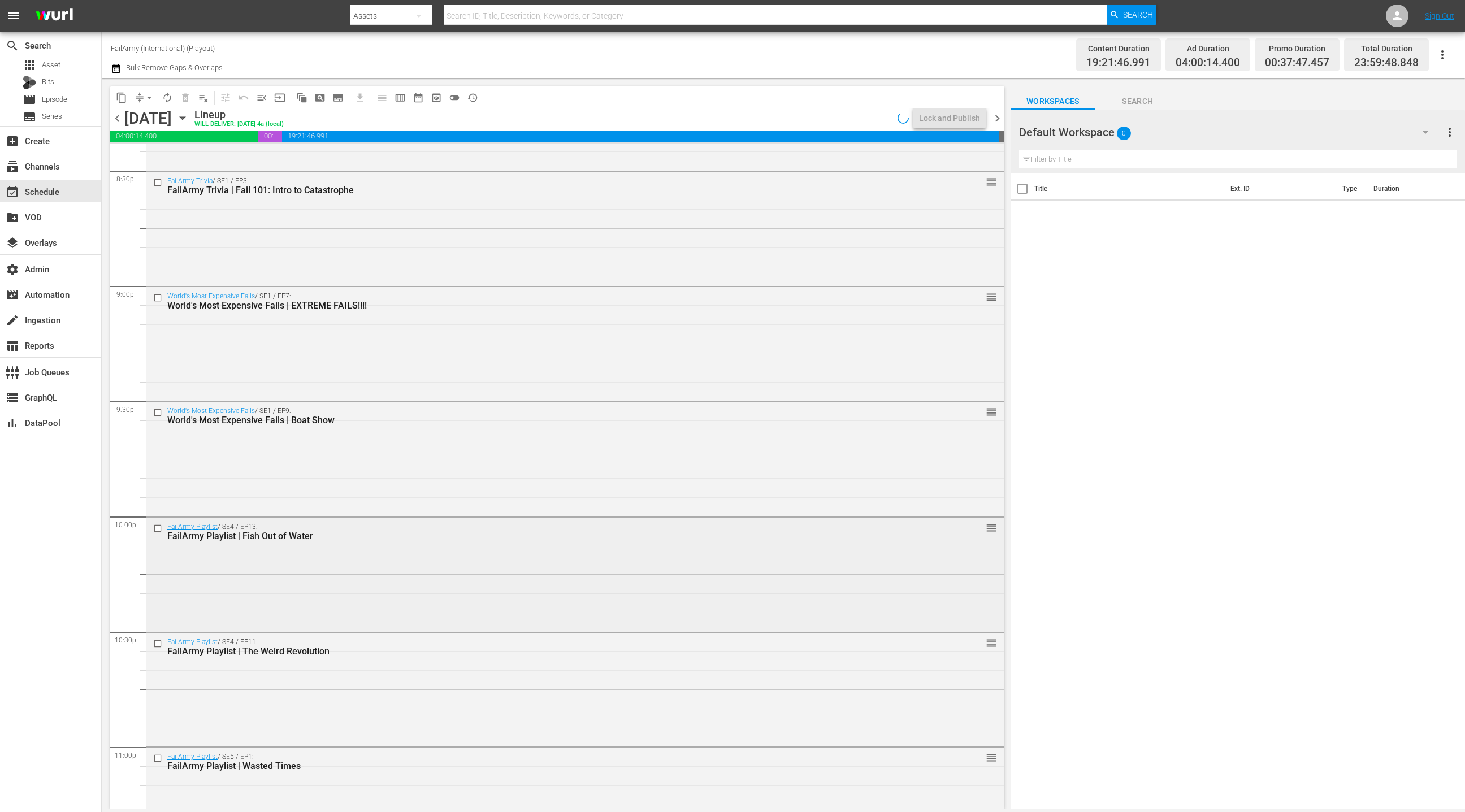
scroll to position [4868, 0]
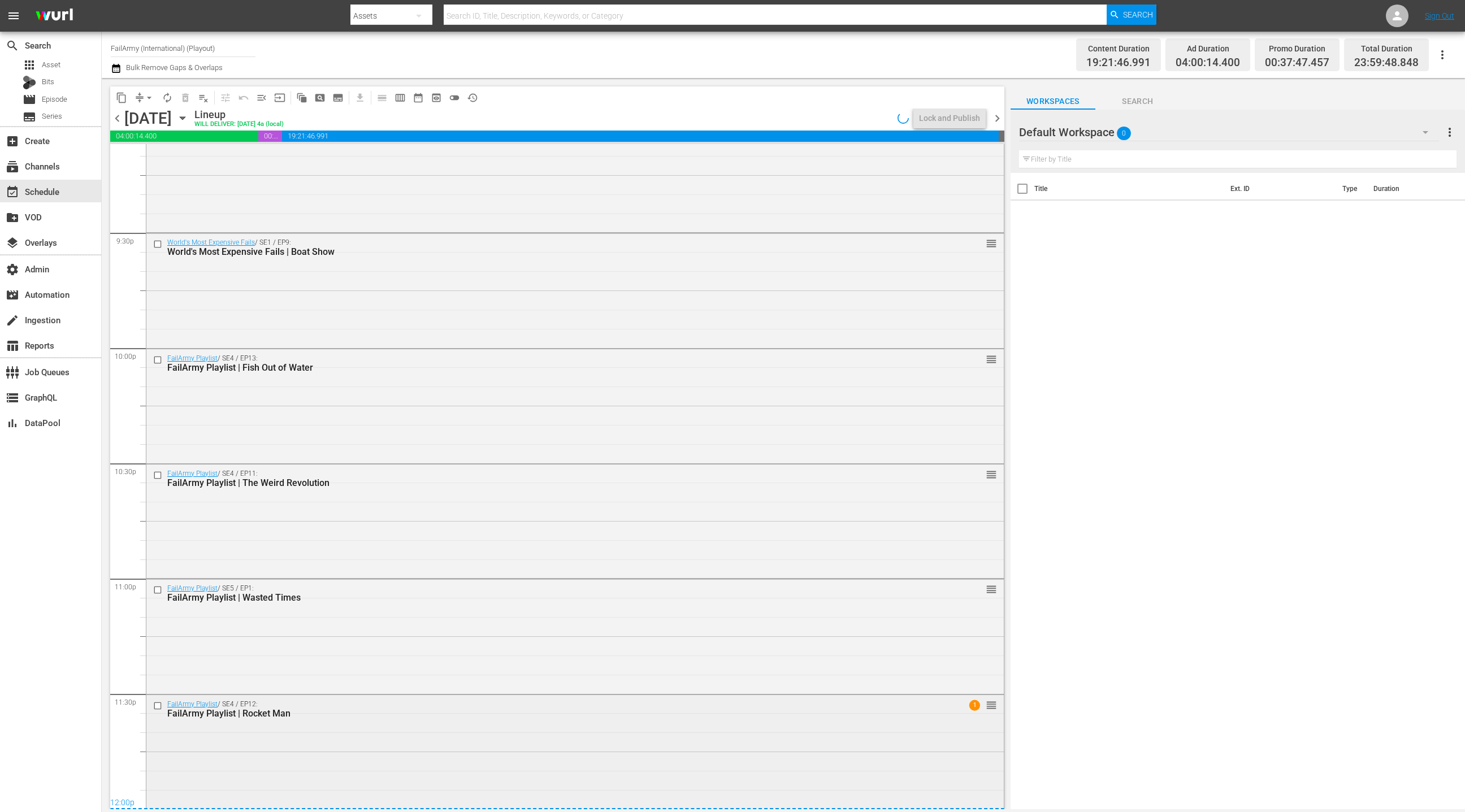
click at [373, 731] on div "FailArmy Playlist / SE4 / EP12: FailArmy Playlist | Rocket Man 1 reorder" at bounding box center [575, 751] width 857 height 112
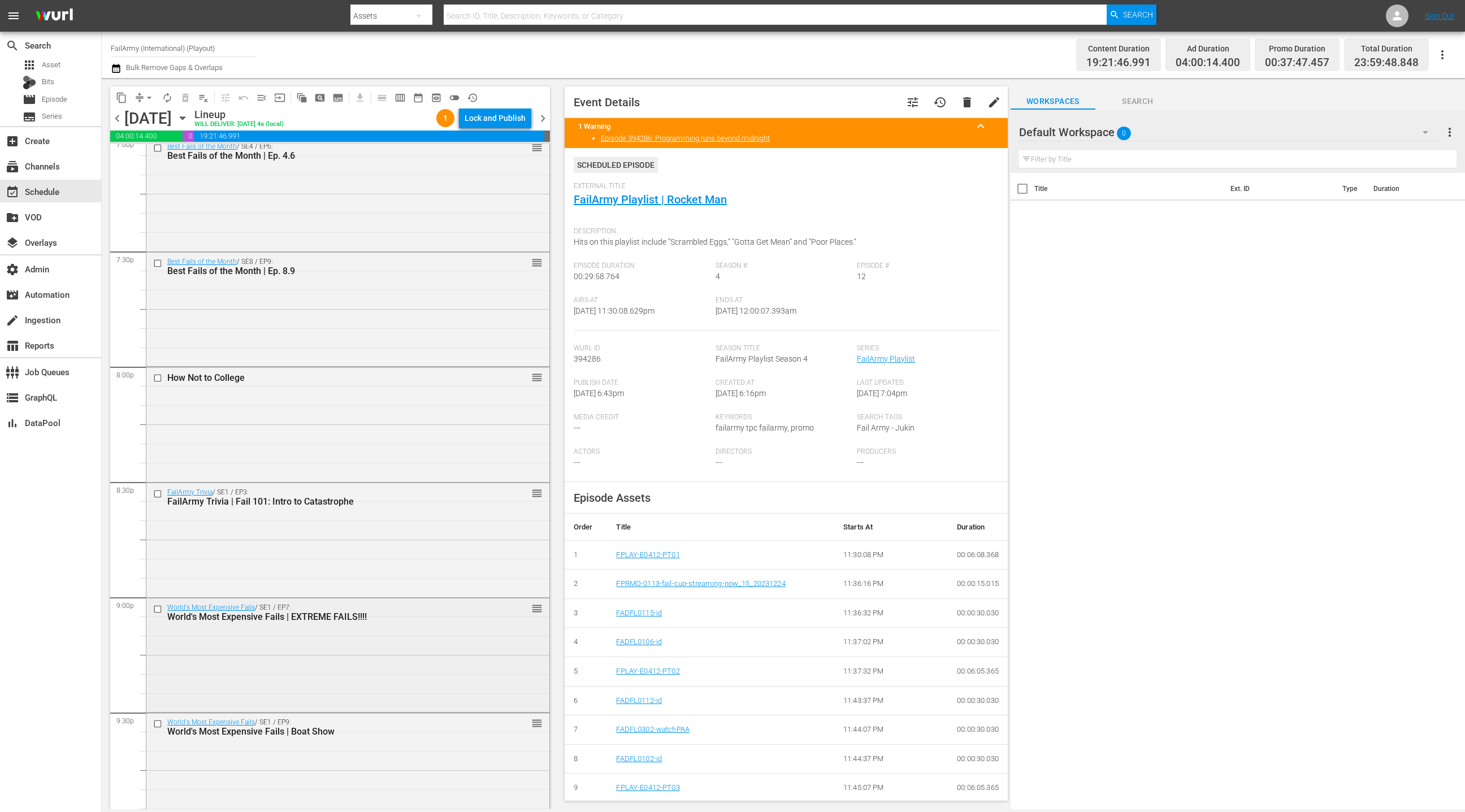
scroll to position [4337, 0]
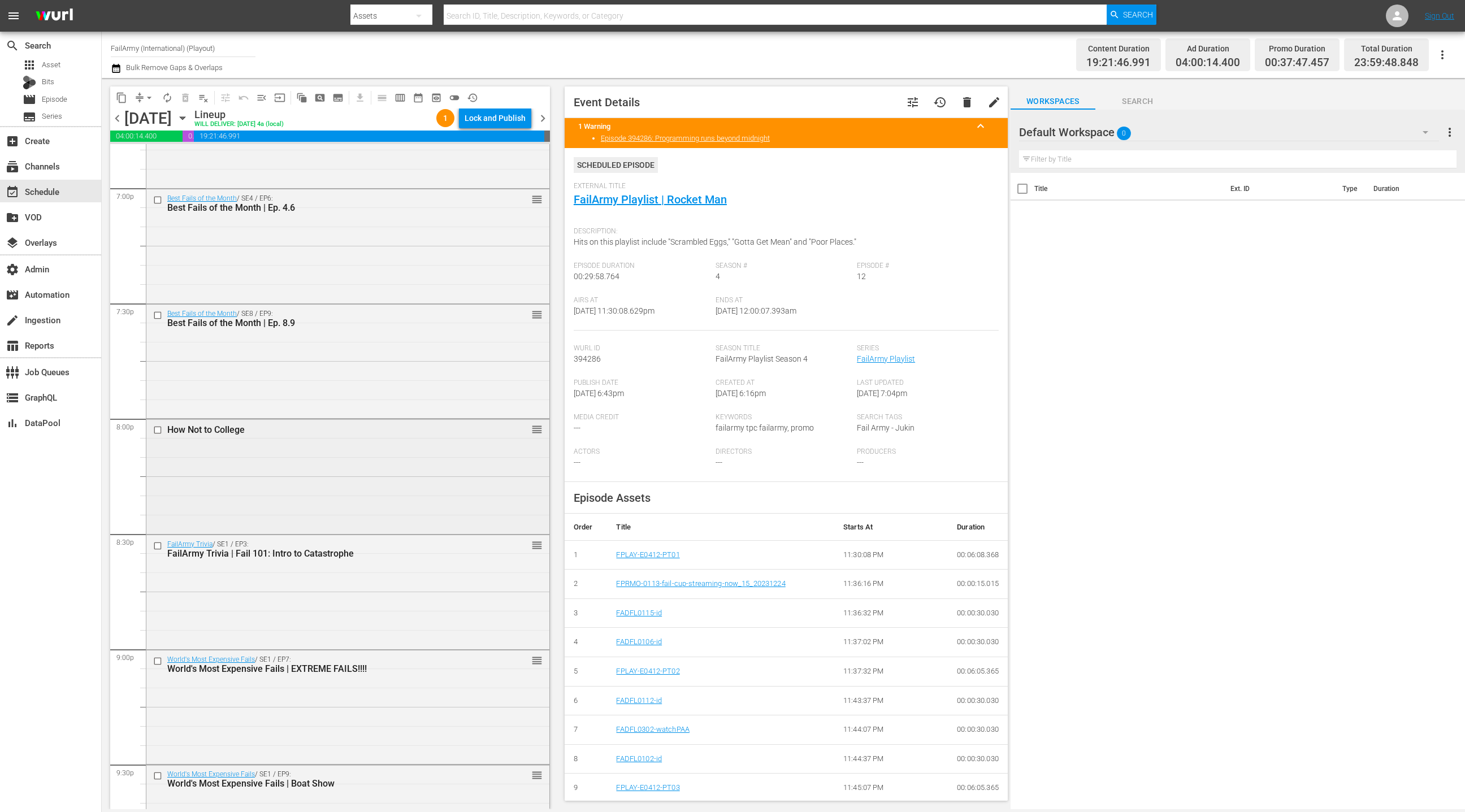
click at [339, 482] on div "How Not to College reorder" at bounding box center [348, 475] width 403 height 112
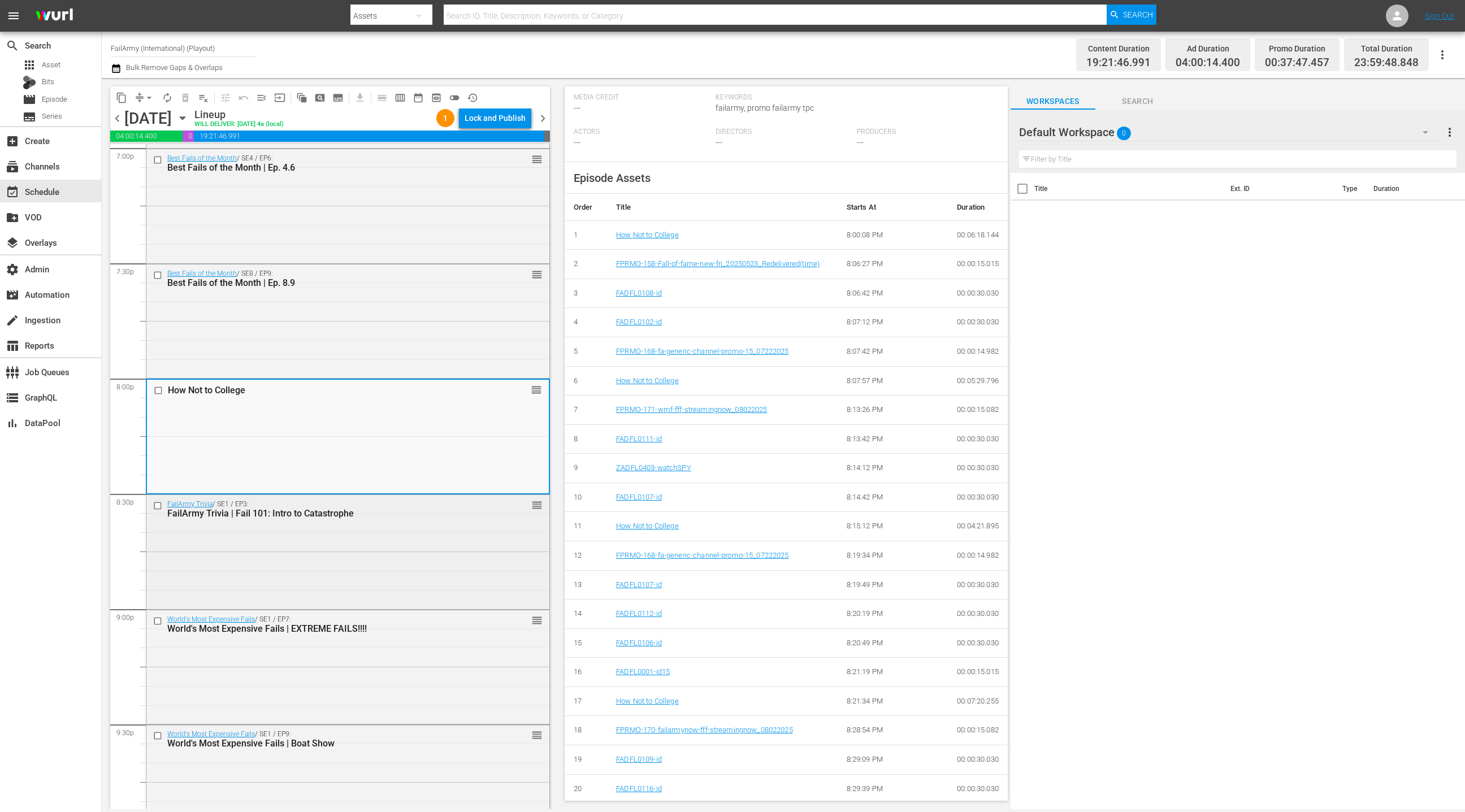
scroll to position [4446, 0]
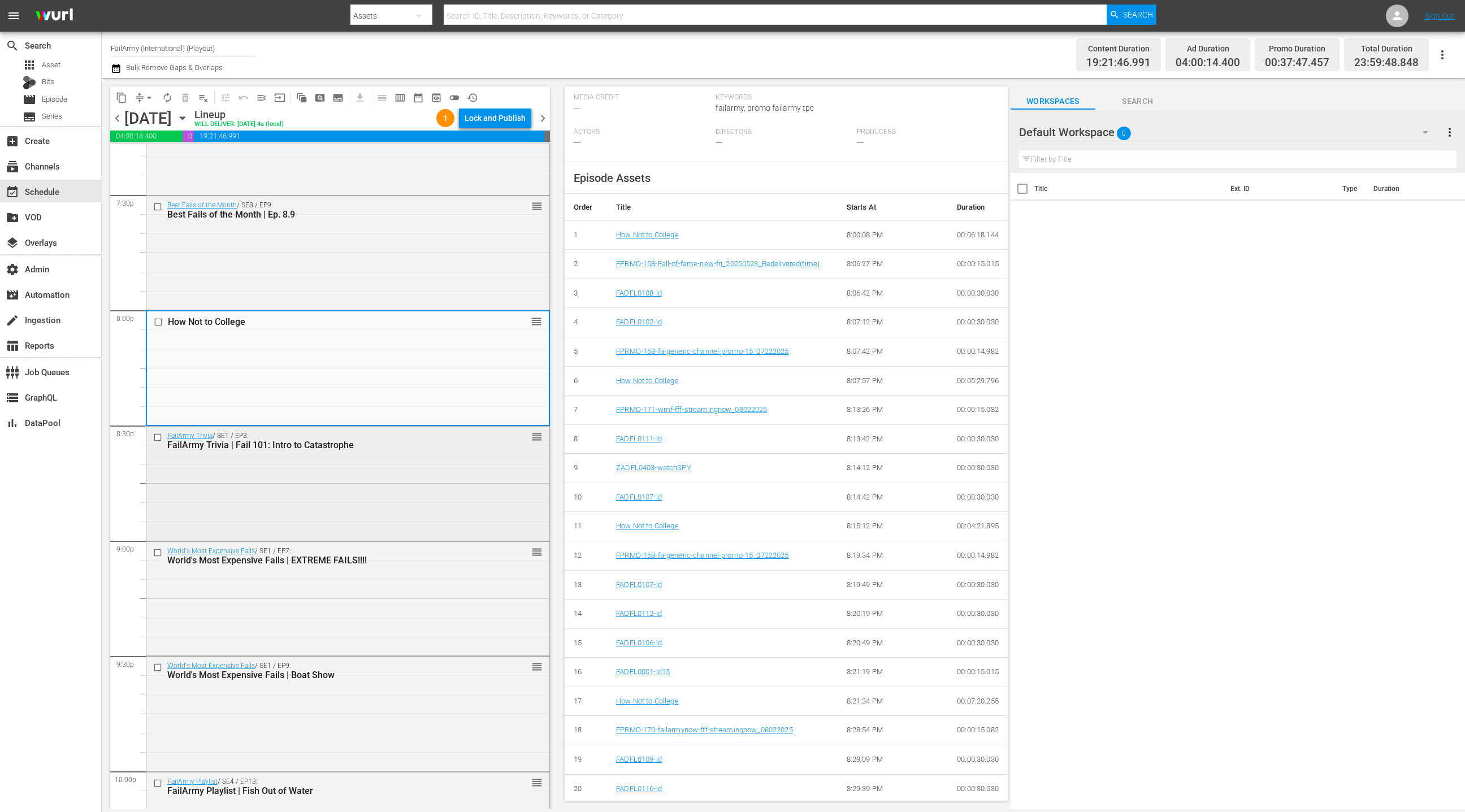
click at [412, 492] on div "FailArmy Trivia / SE1 / EP3: FailArmy Trivia | Fail 101: Intro to Catastrophe r…" at bounding box center [348, 482] width 403 height 112
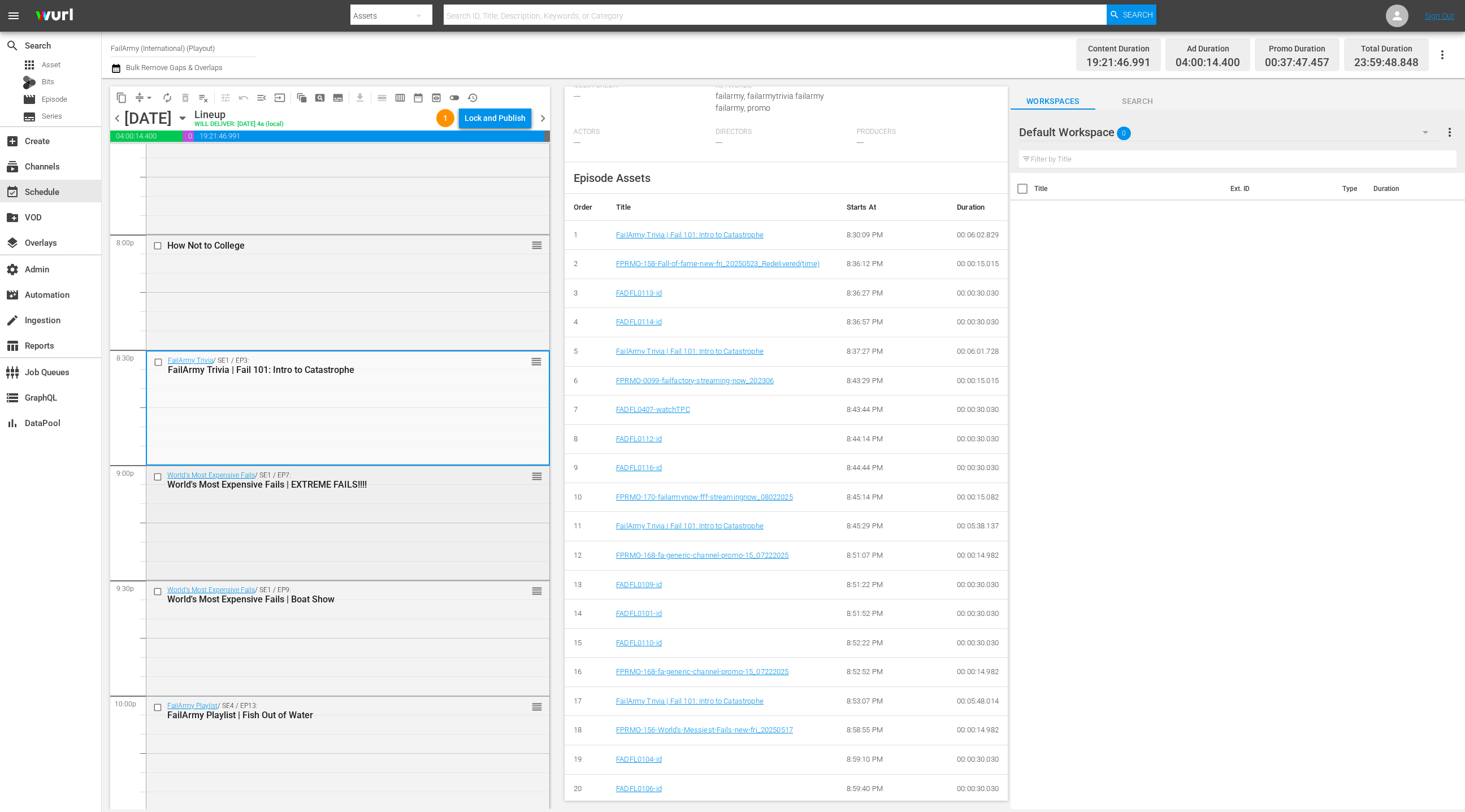
scroll to position [4538, 0]
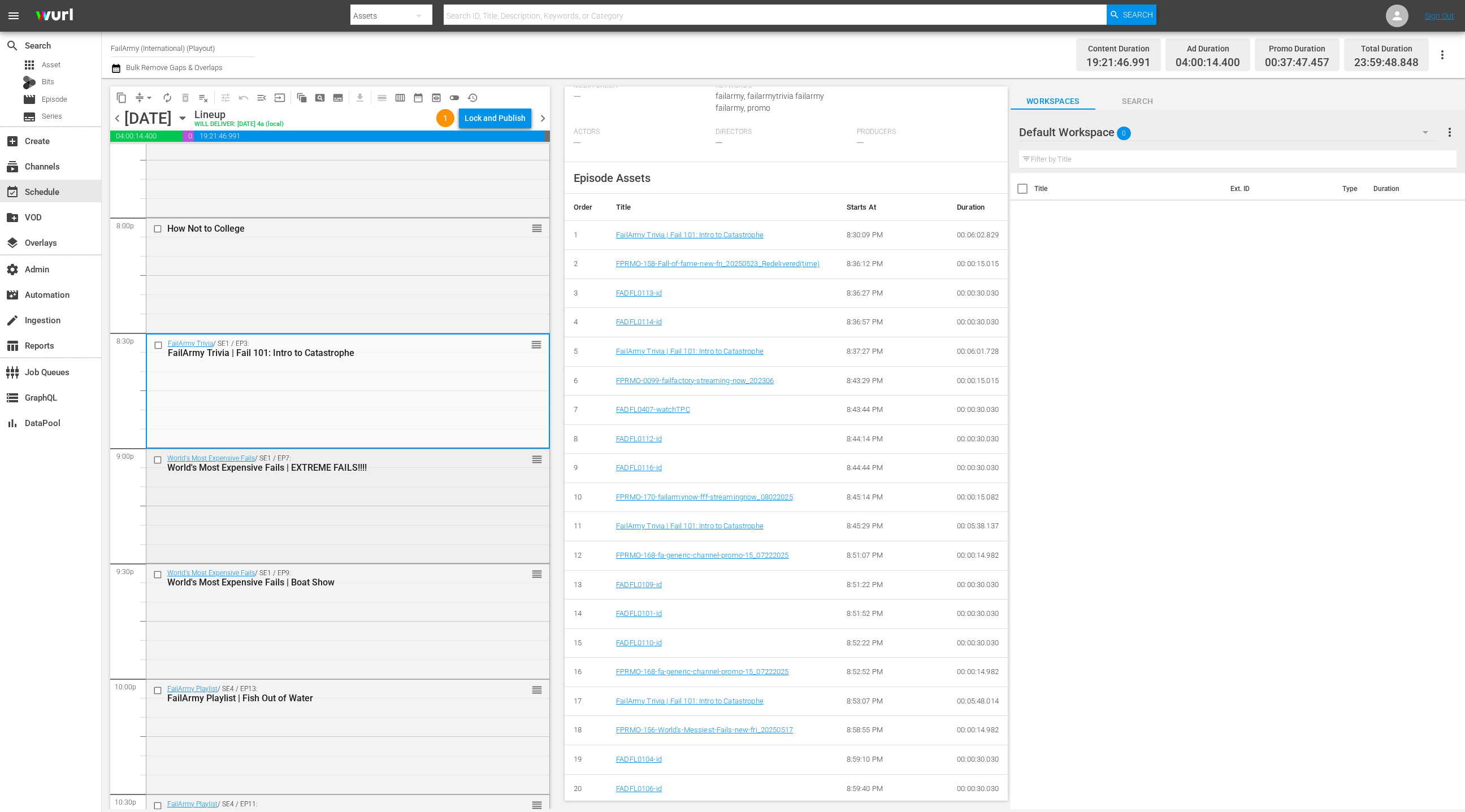
click at [451, 501] on div "World's Most Expensive Fails / SE1 / EP7: World's Most Expensive Fails | EXTREM…" at bounding box center [348, 505] width 403 height 112
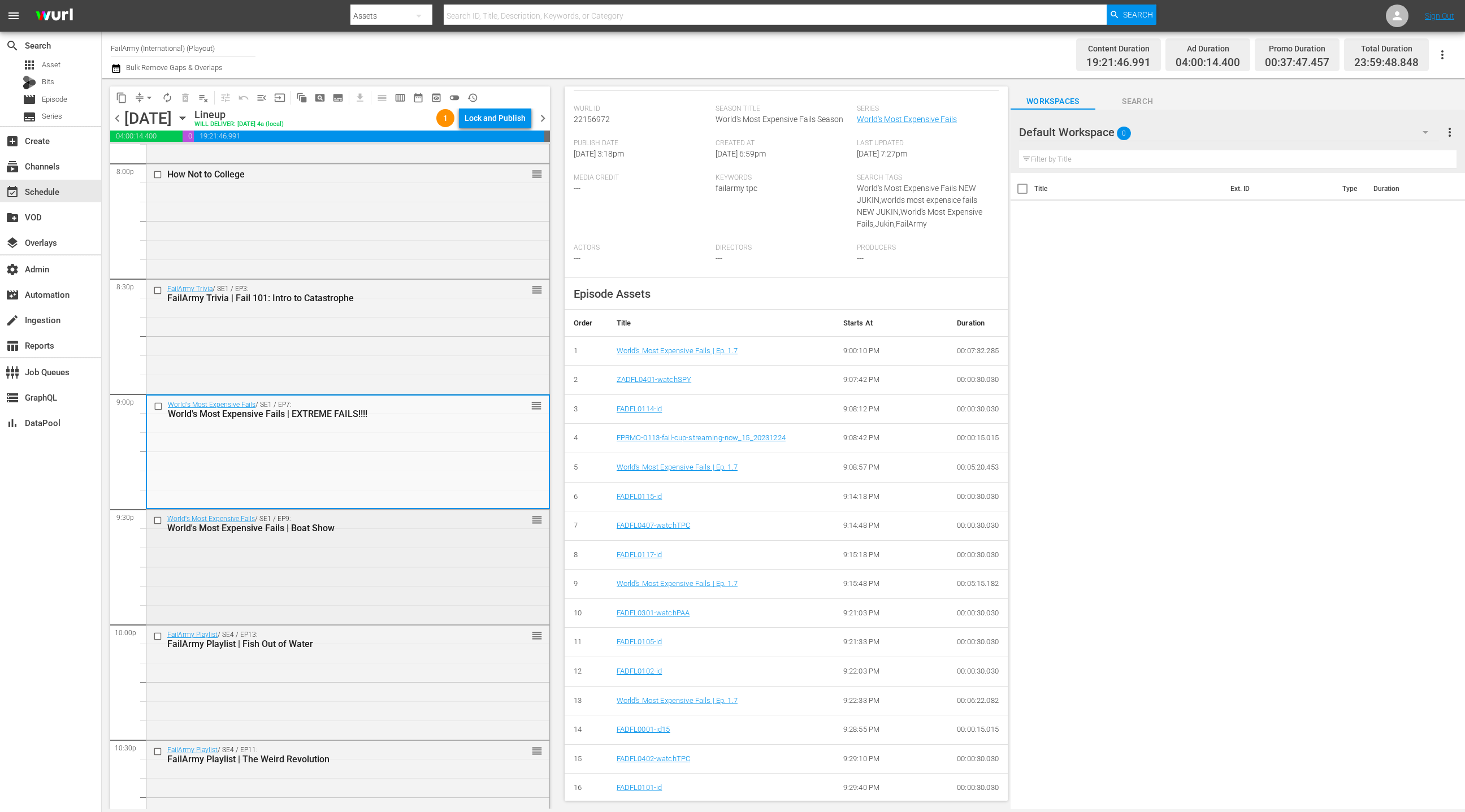
scroll to position [4684, 0]
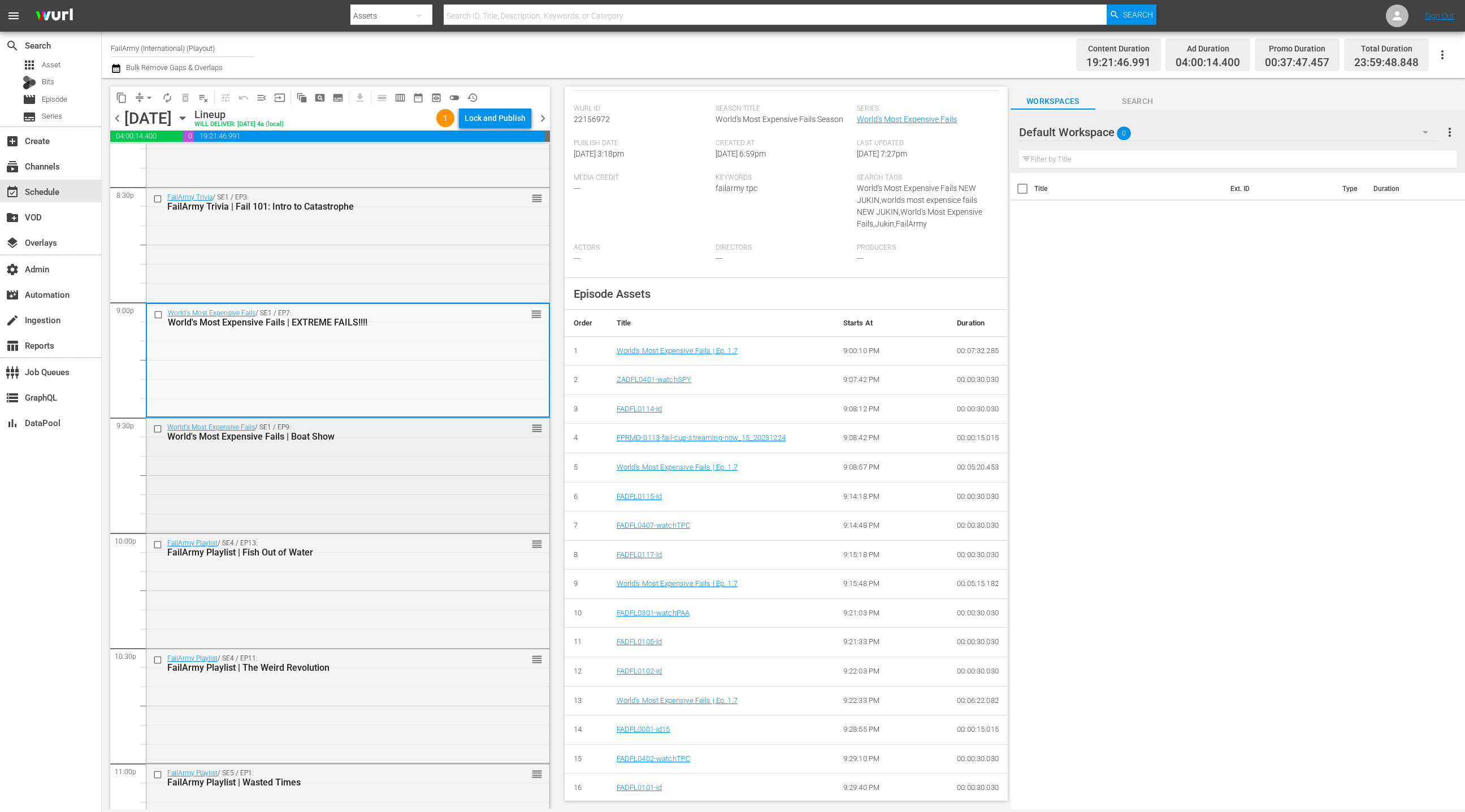
click at [425, 503] on div "World's Most Expensive Fails / SE1 / EP9: World's Most Expensive Fails | Boat S…" at bounding box center [348, 474] width 403 height 112
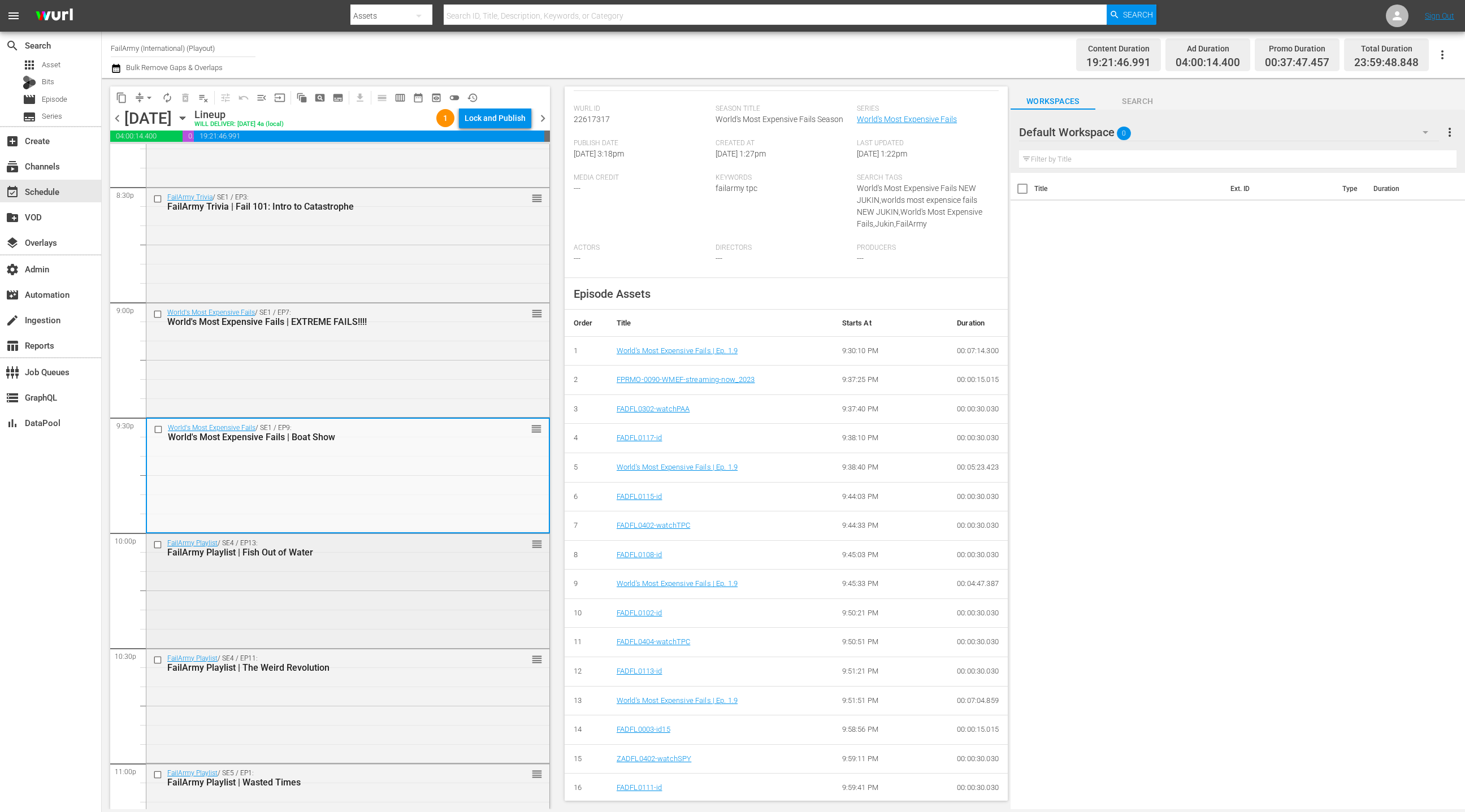
scroll to position [4779, 0]
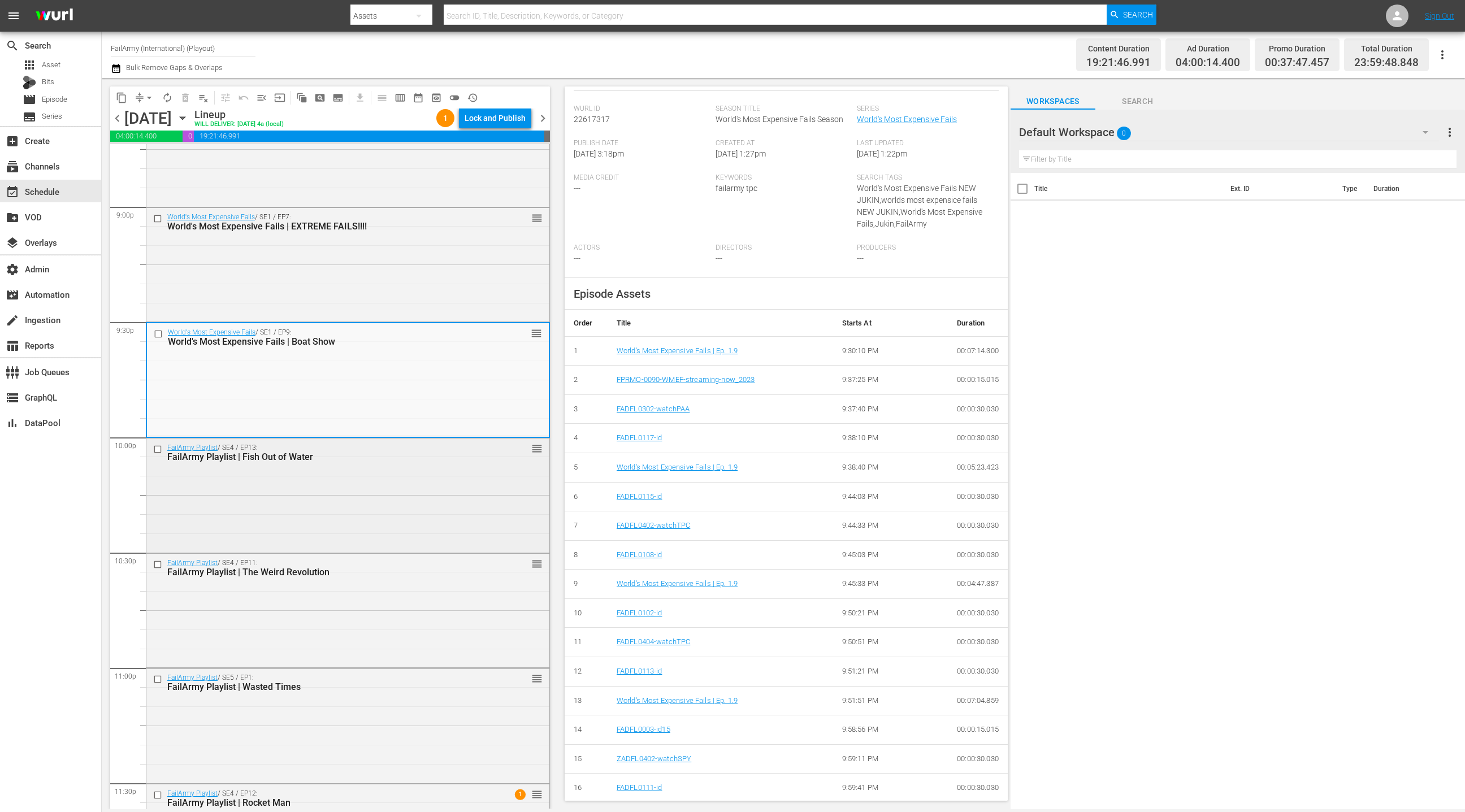
click at [478, 513] on div "FailArmy Playlist / SE4 / EP13: FailArmy Playlist | Fish Out of Water reorder" at bounding box center [348, 495] width 403 height 112
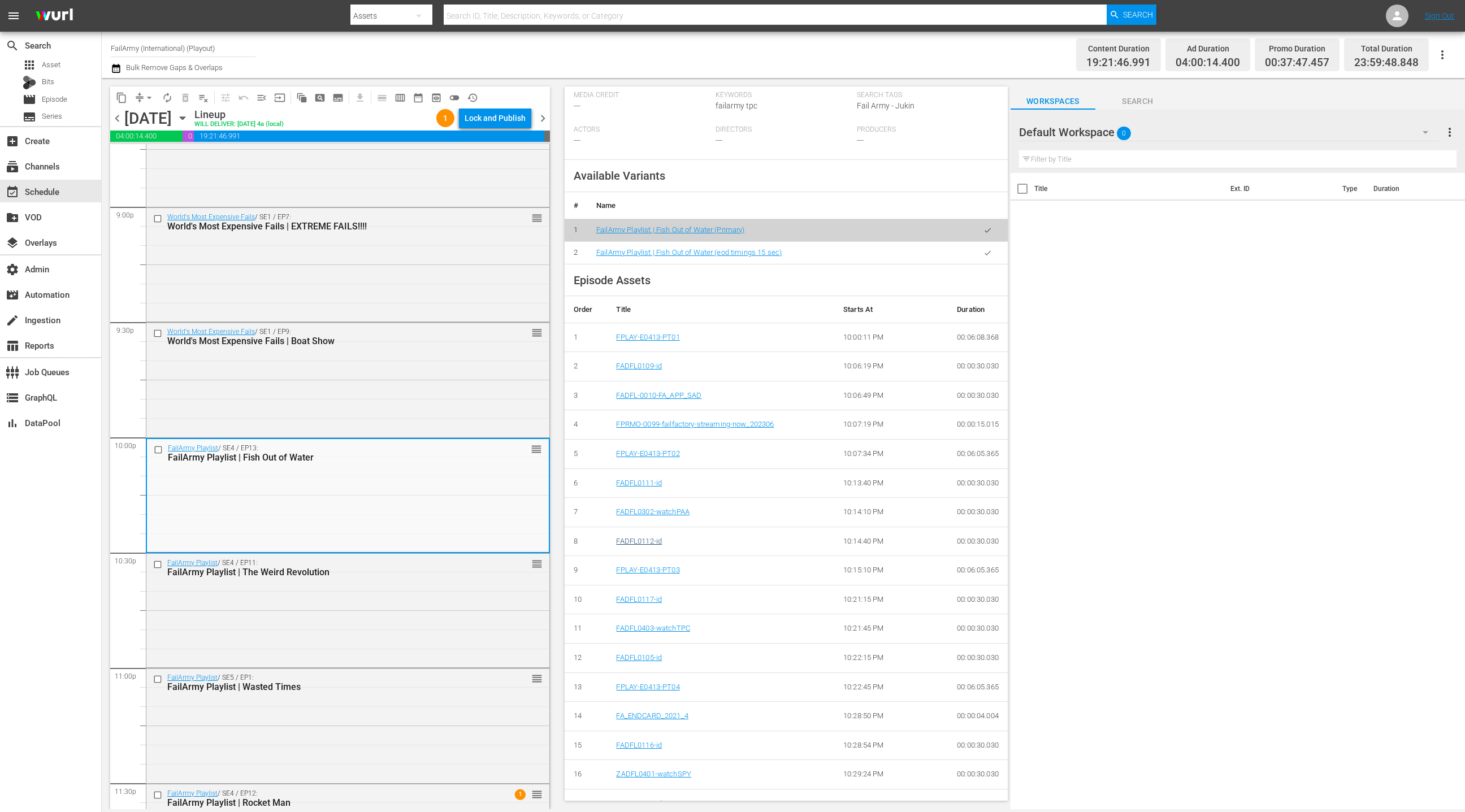
scroll to position [307, 0]
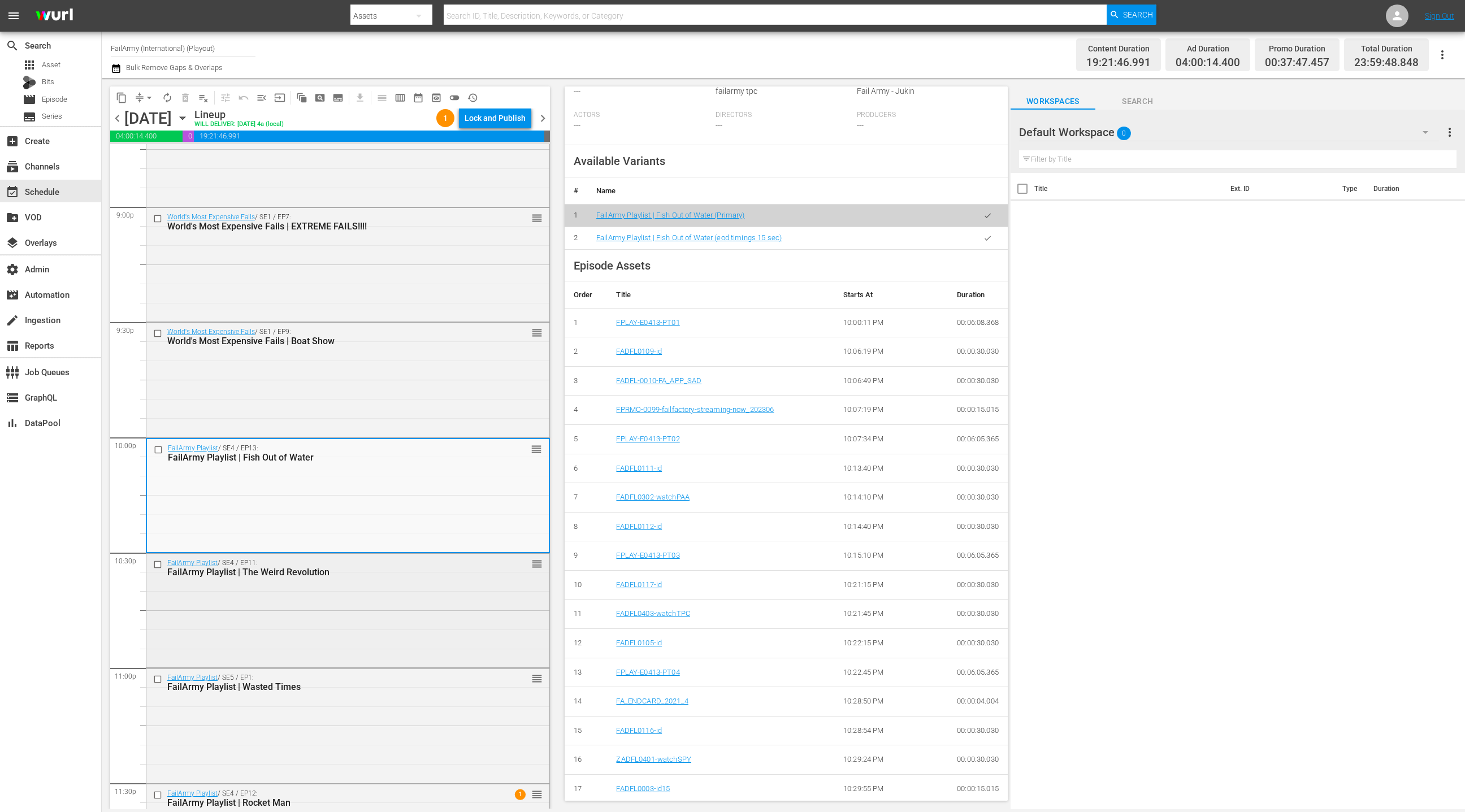
click at [443, 589] on div "FailArmy Playlist / SE4 / EP11: FailArmy Playlist | The Weird Revolution reorder" at bounding box center [348, 609] width 403 height 112
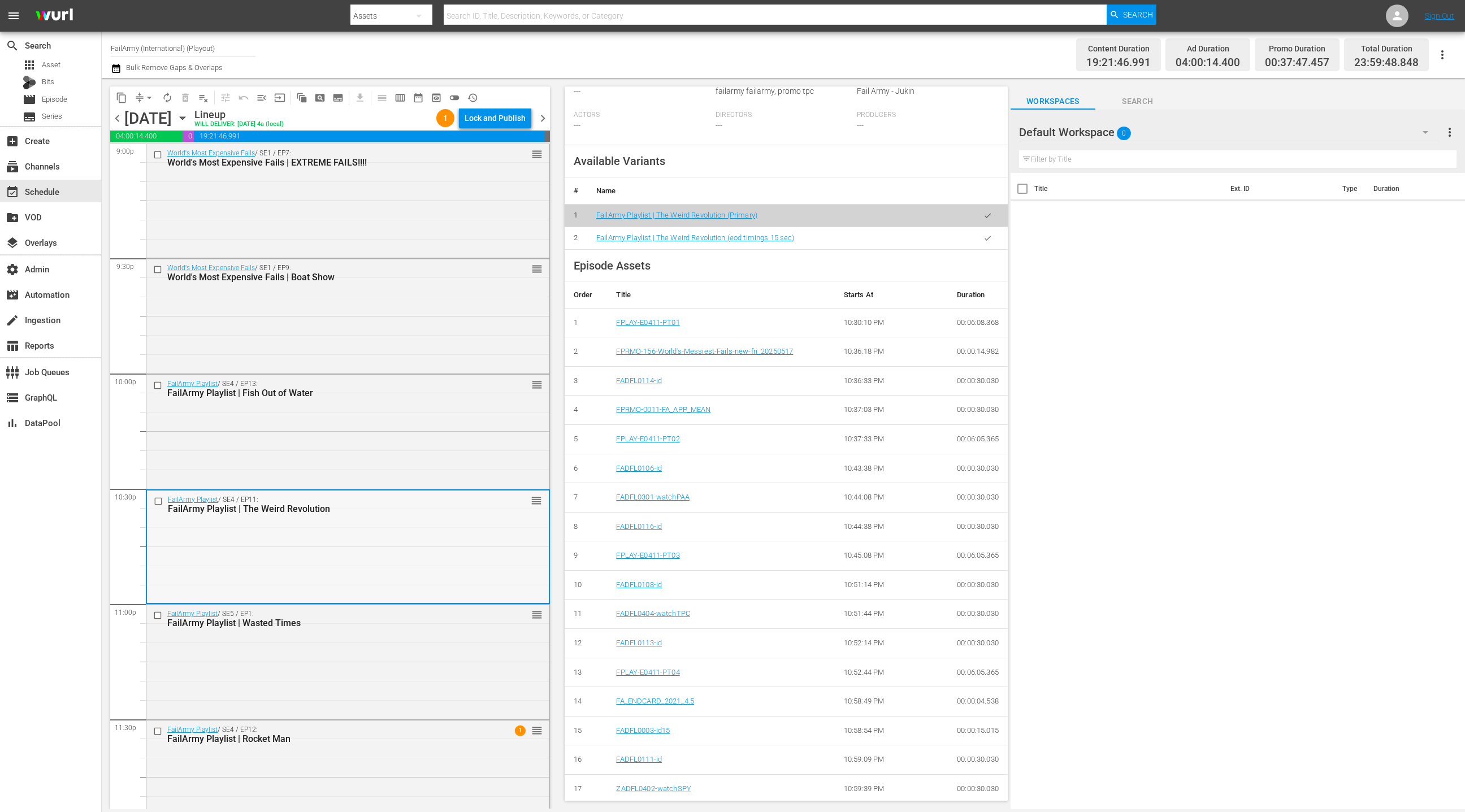
scroll to position [4868, 0]
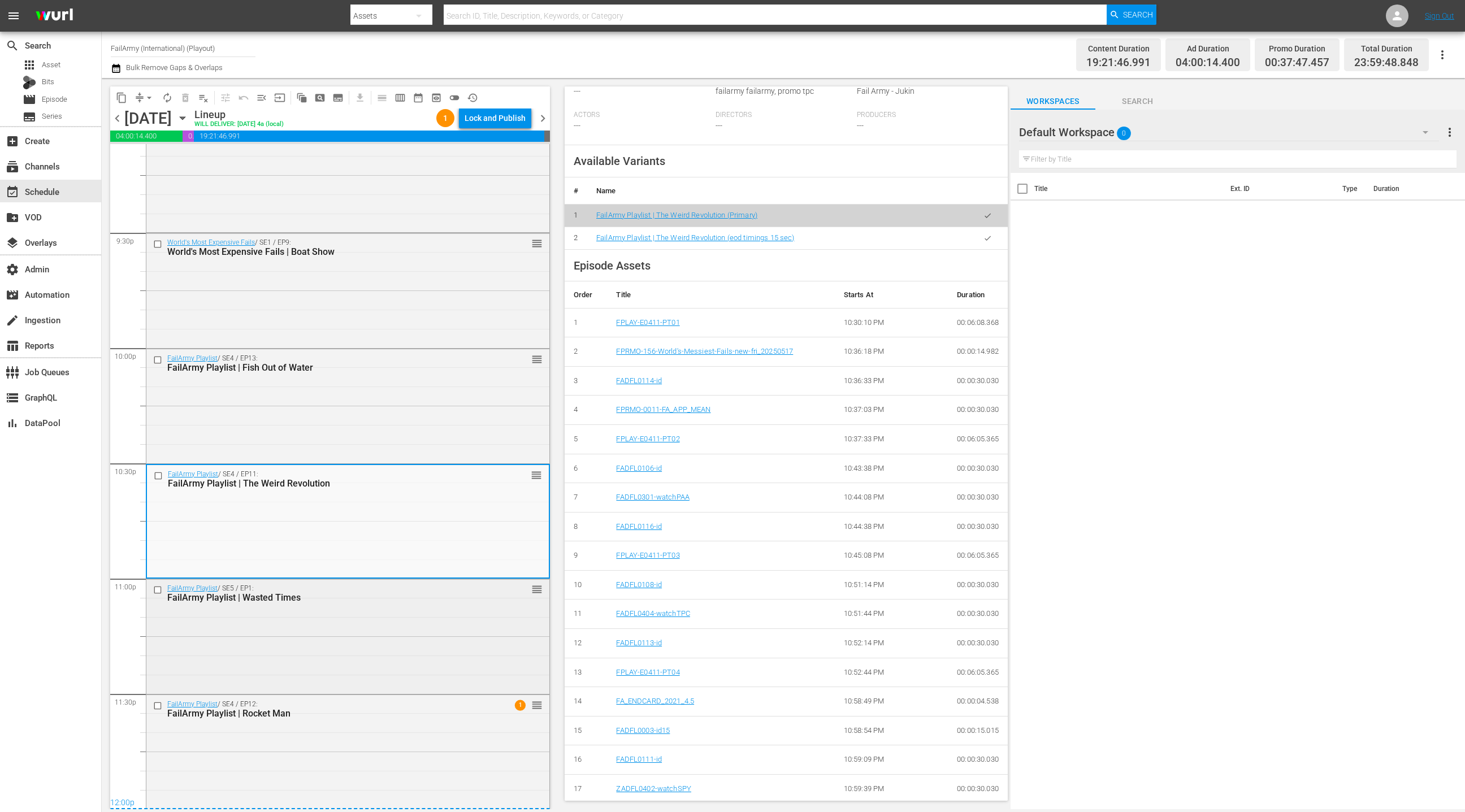
click at [433, 603] on div "FailArmy Playlist / SE5 / EP1: FailArmy Playlist | Wasted Times reorder" at bounding box center [348, 636] width 403 height 112
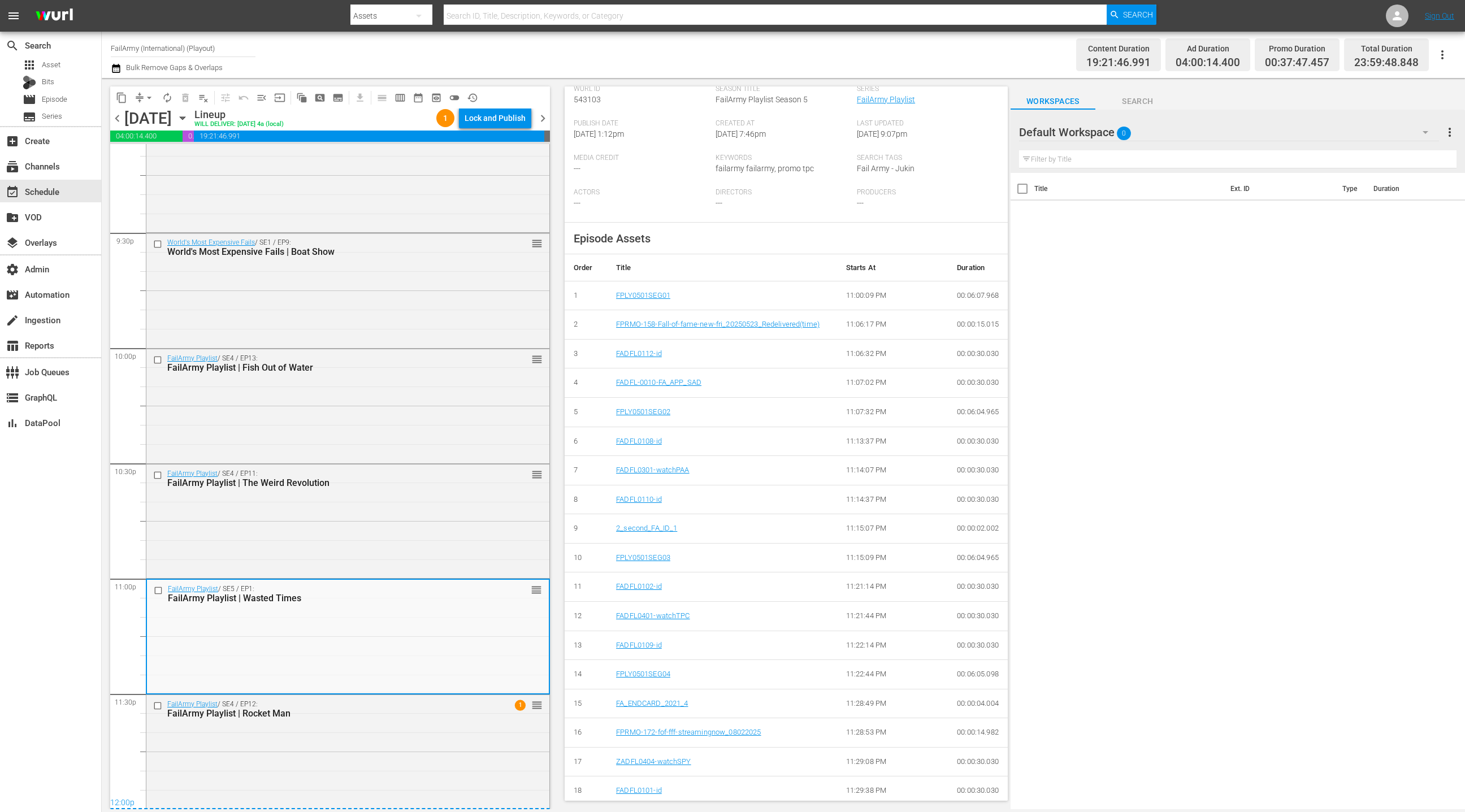
scroll to position [232, 0]
click at [369, 730] on div "FailArmy Playlist / SE4 / EP12: FailArmy Playlist | Rocket Man 1 reorder" at bounding box center [348, 751] width 403 height 112
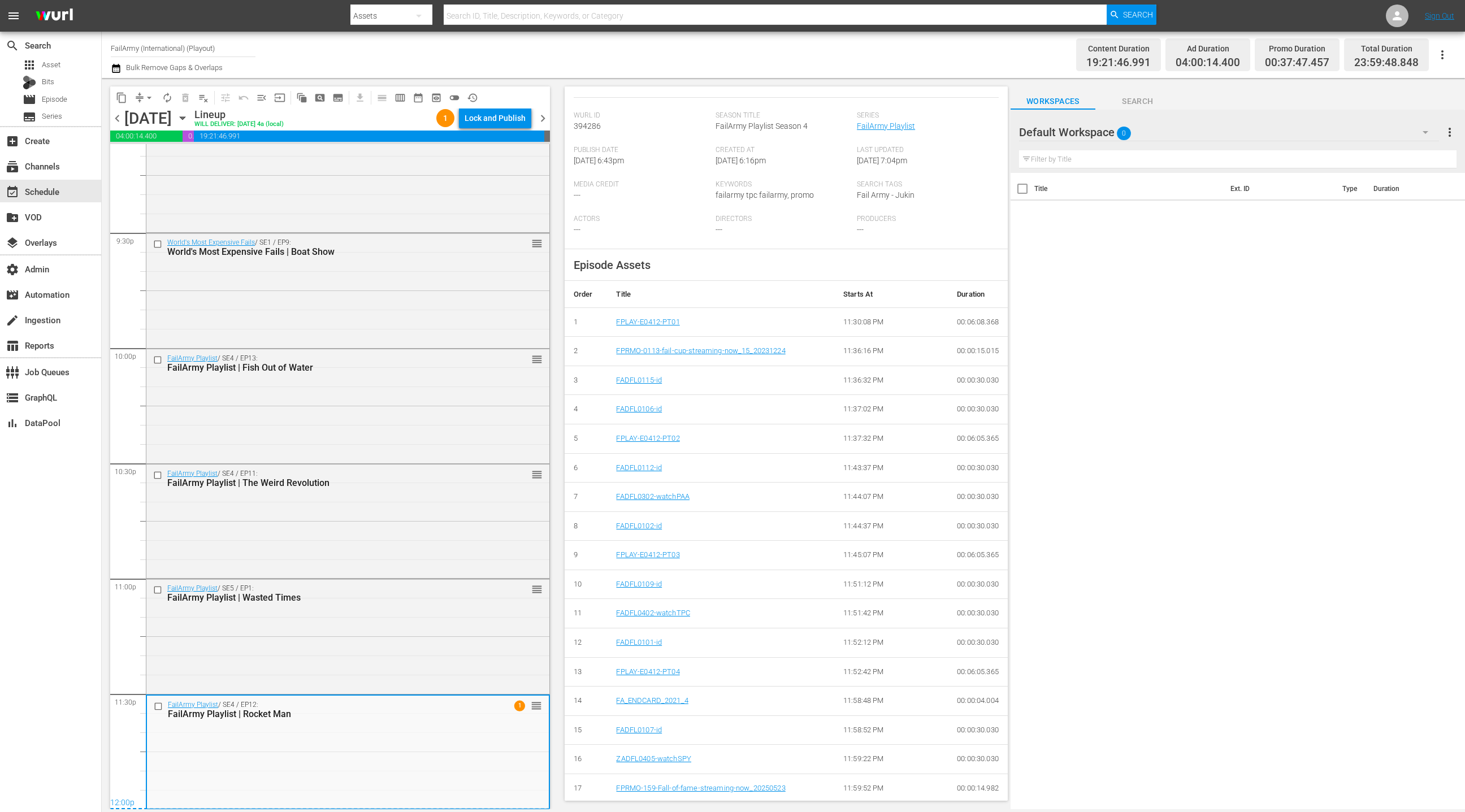
scroll to position [0, 0]
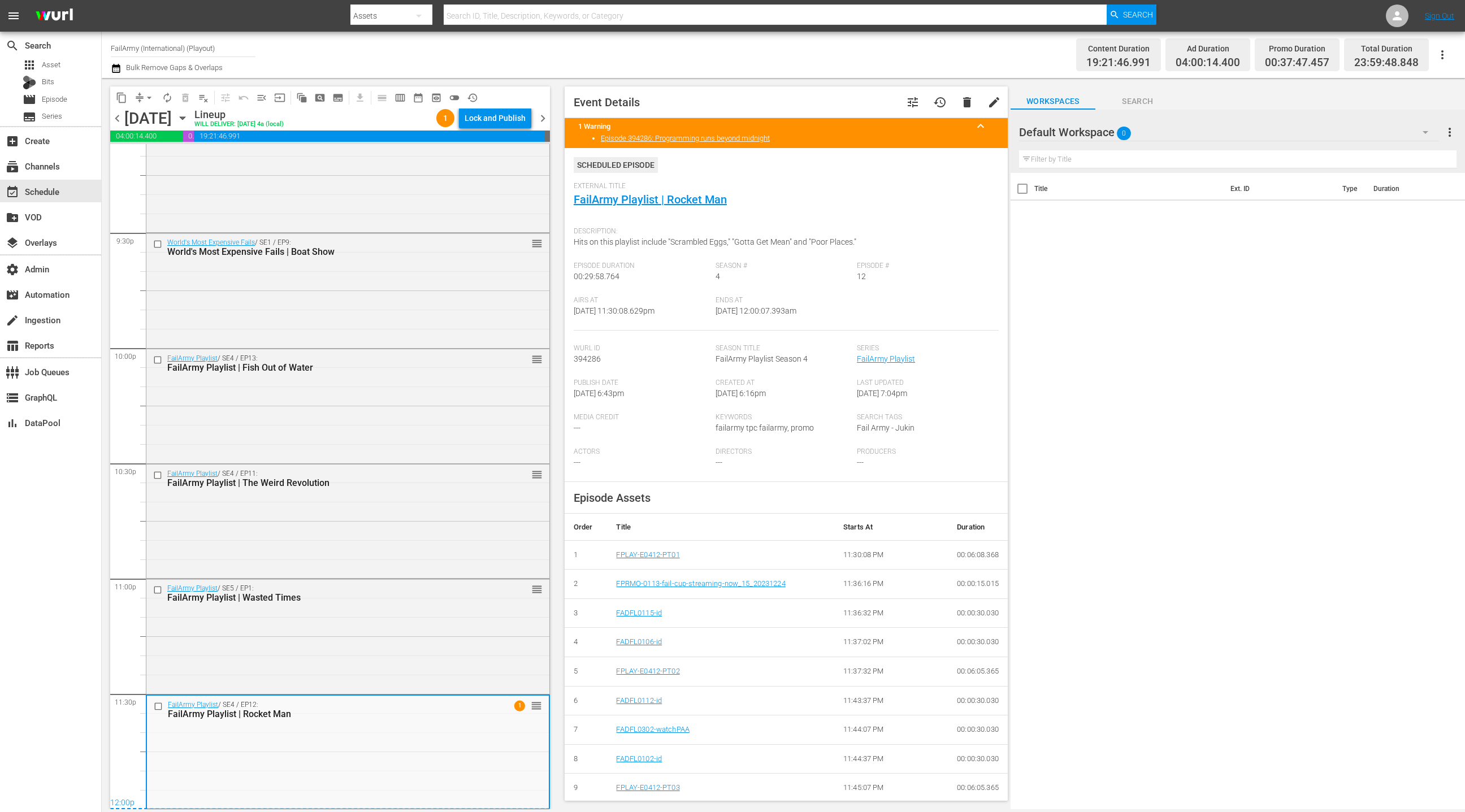
click at [544, 120] on span "chevron_right" at bounding box center [543, 118] width 14 height 14
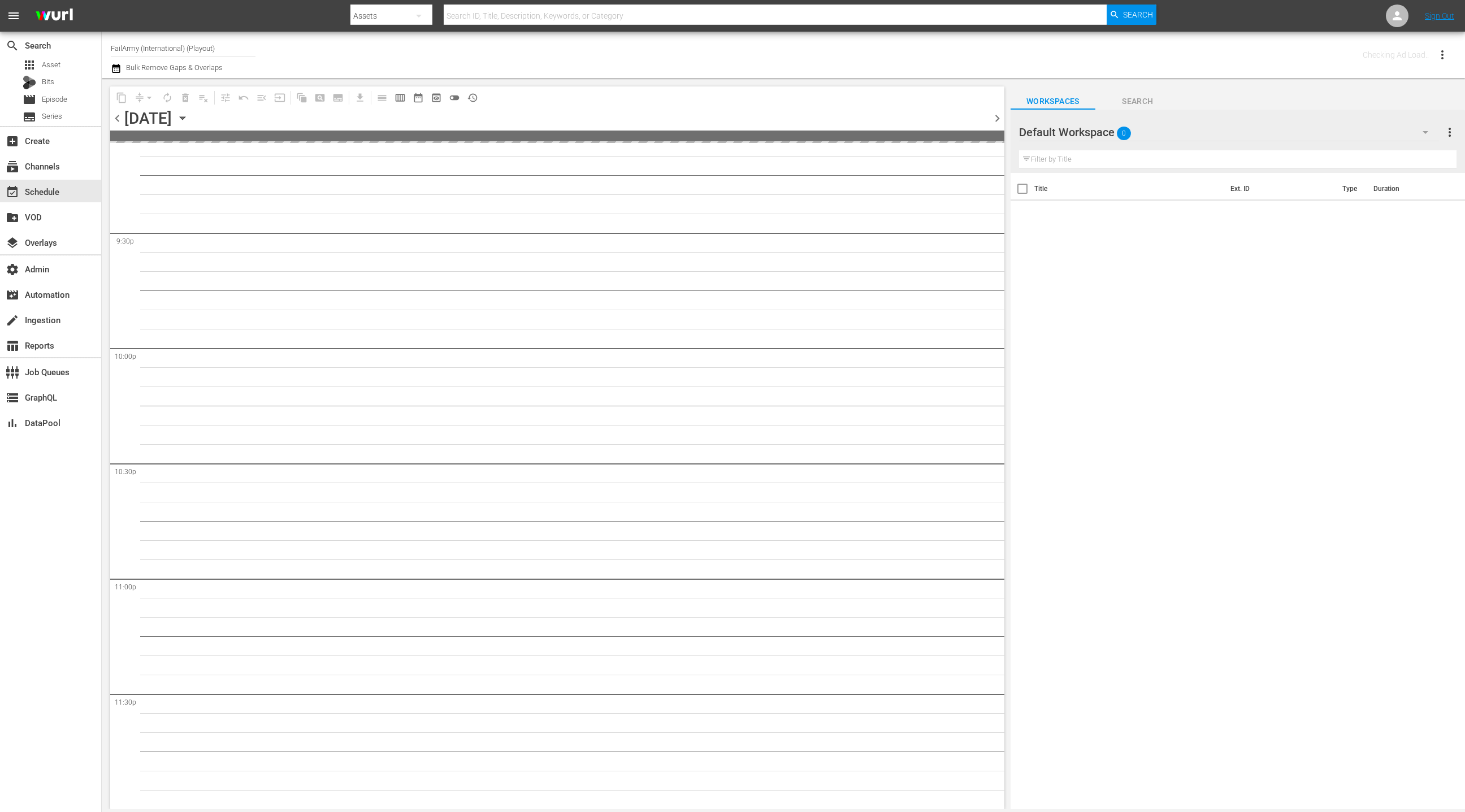
scroll to position [4867, 0]
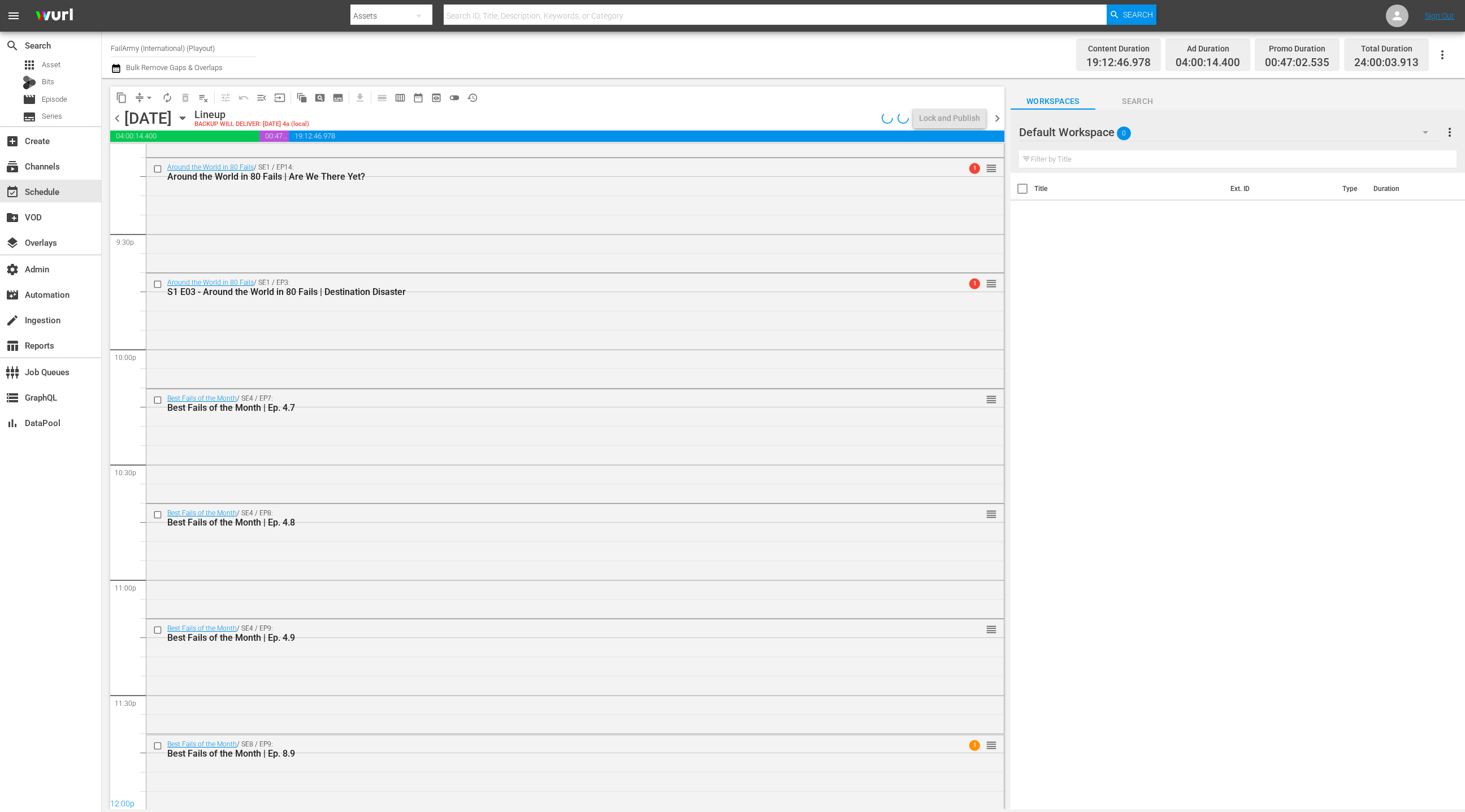
click at [144, 96] on span "arrow_drop_down" at bounding box center [149, 98] width 12 height 12
click at [156, 157] on li "Align to End of Previous Day" at bounding box center [149, 157] width 119 height 18
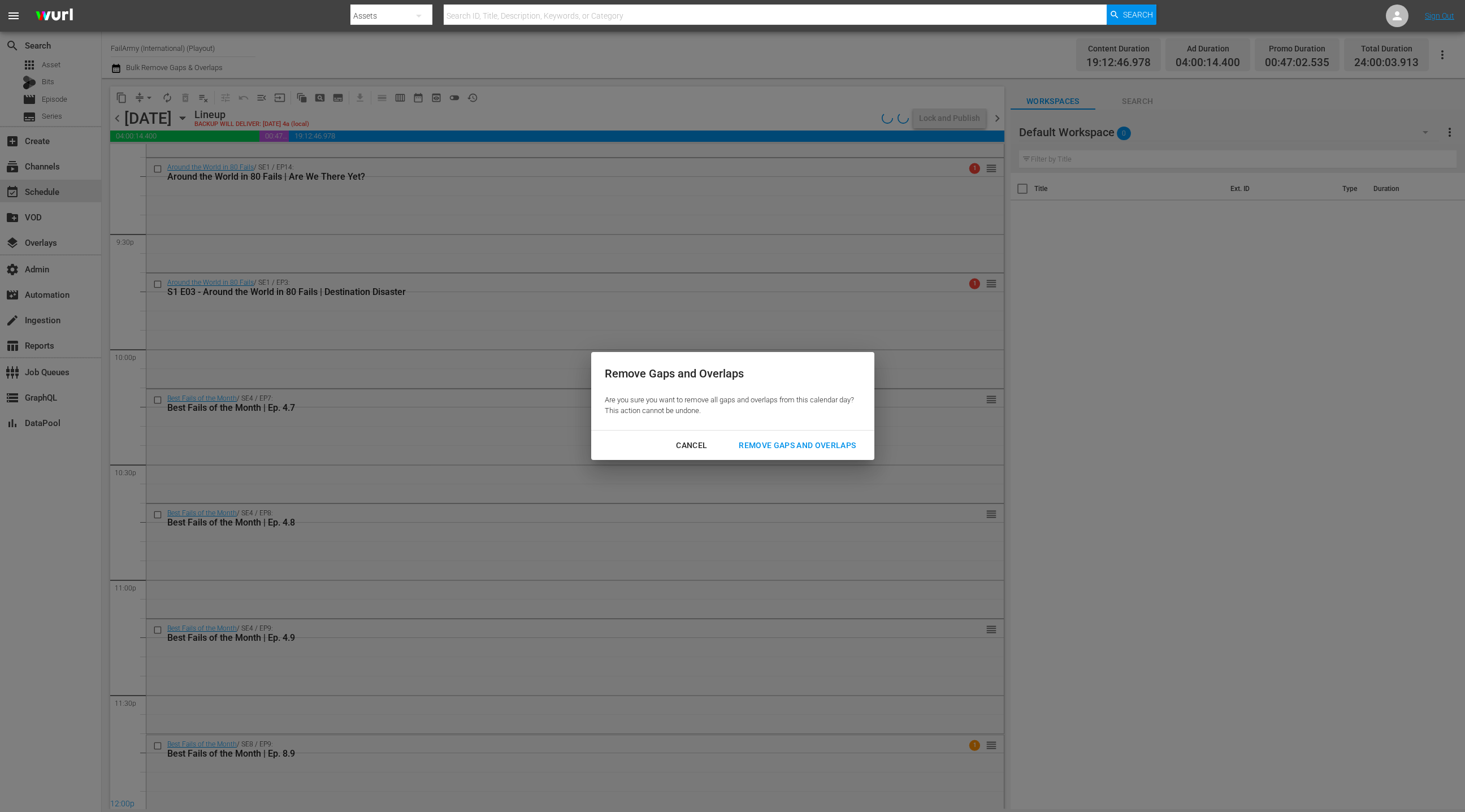
click at [793, 455] on div "Cancel Remove Gaps and Overlaps" at bounding box center [733, 446] width 284 height 30
click at [791, 453] on button "Remove Gaps and Overlaps" at bounding box center [797, 446] width 144 height 21
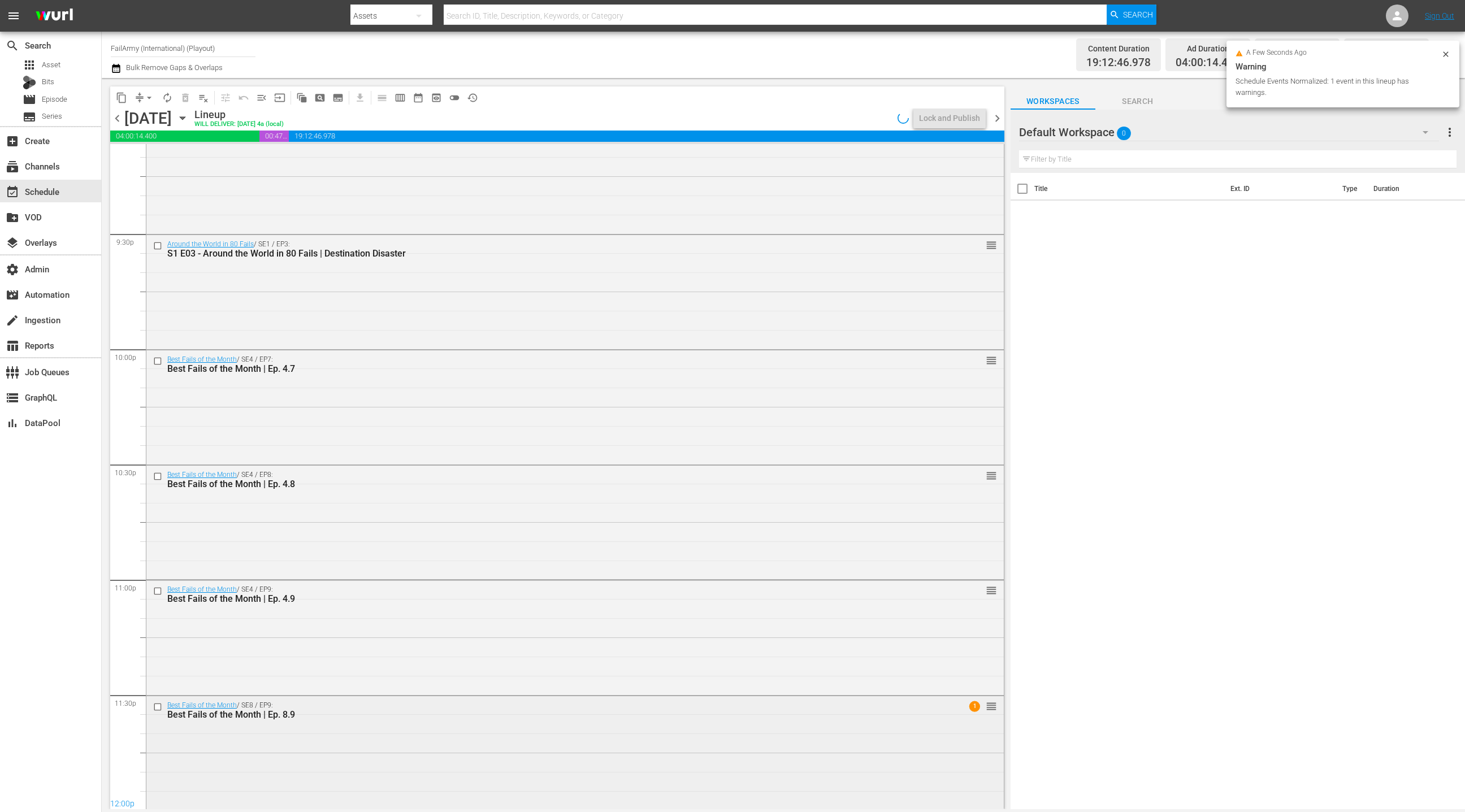
click at [410, 753] on div "Best Fails of the Month / SE8 / EP9: Best Fails of the Month | Ep. 8.9 1 reorder" at bounding box center [575, 752] width 857 height 112
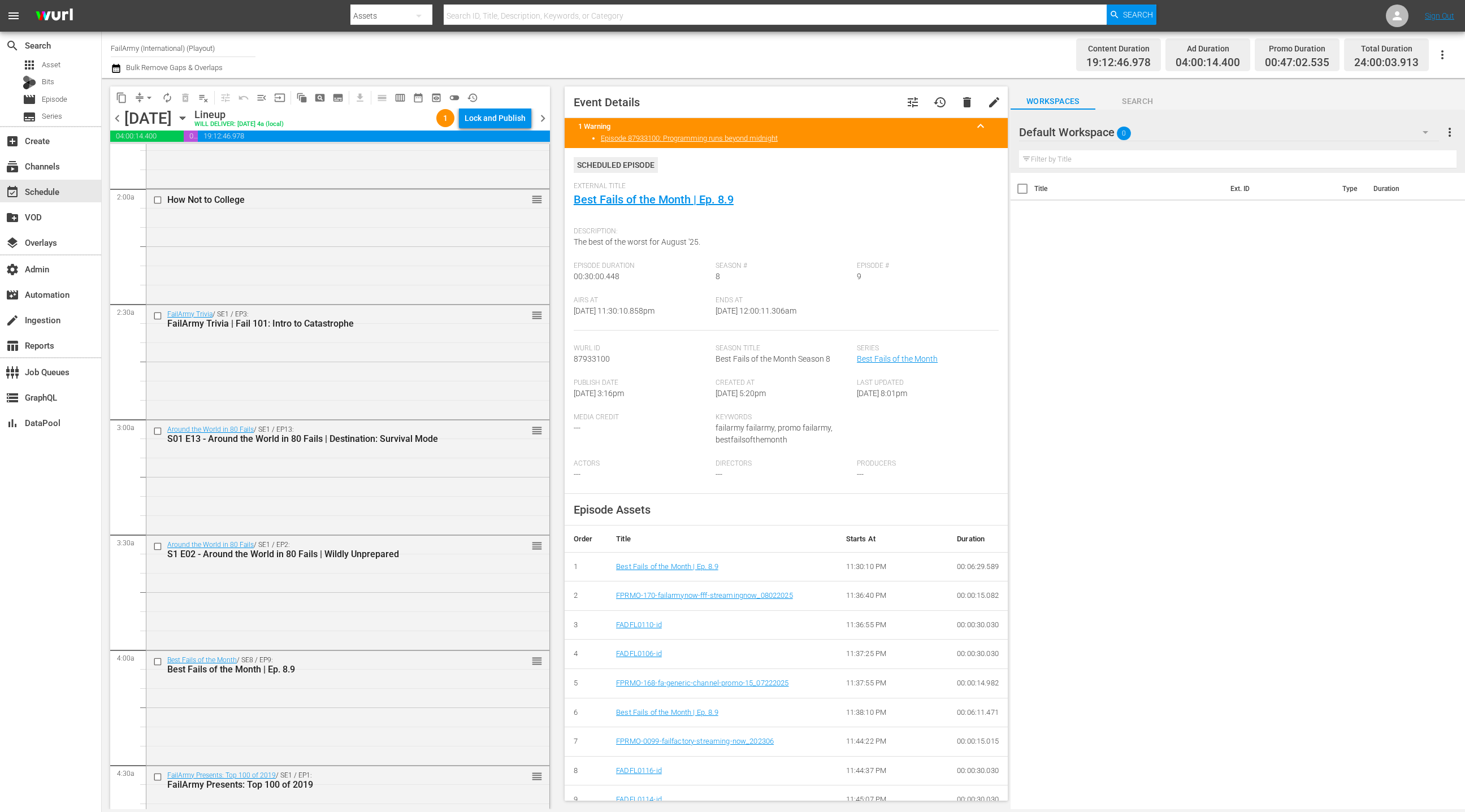
scroll to position [0, 0]
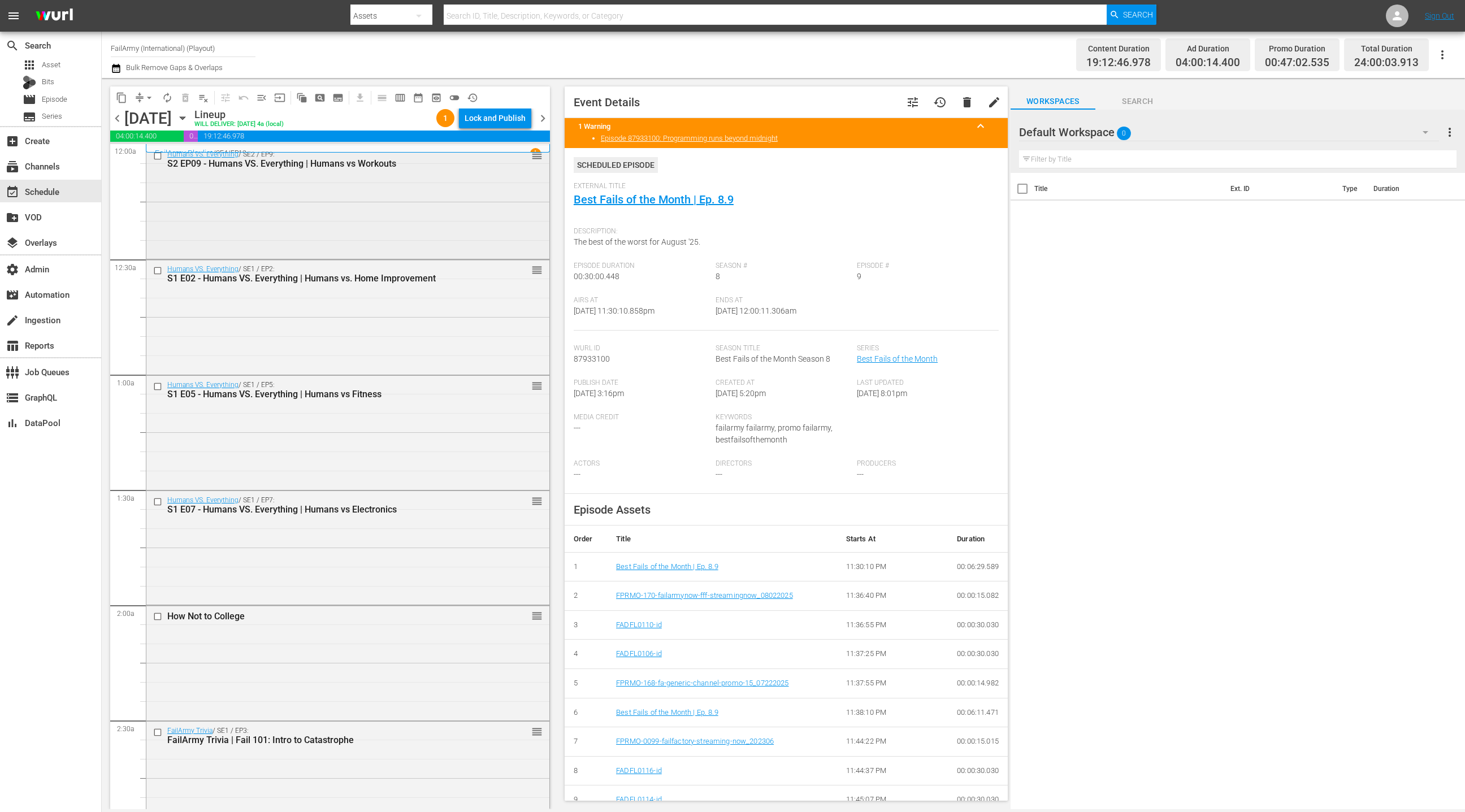
click at [389, 239] on div "Humans VS. Everything / SE2 / EP9: S2 EP09 - Humans VS. Everything | Humans vs …" at bounding box center [348, 202] width 403 height 112
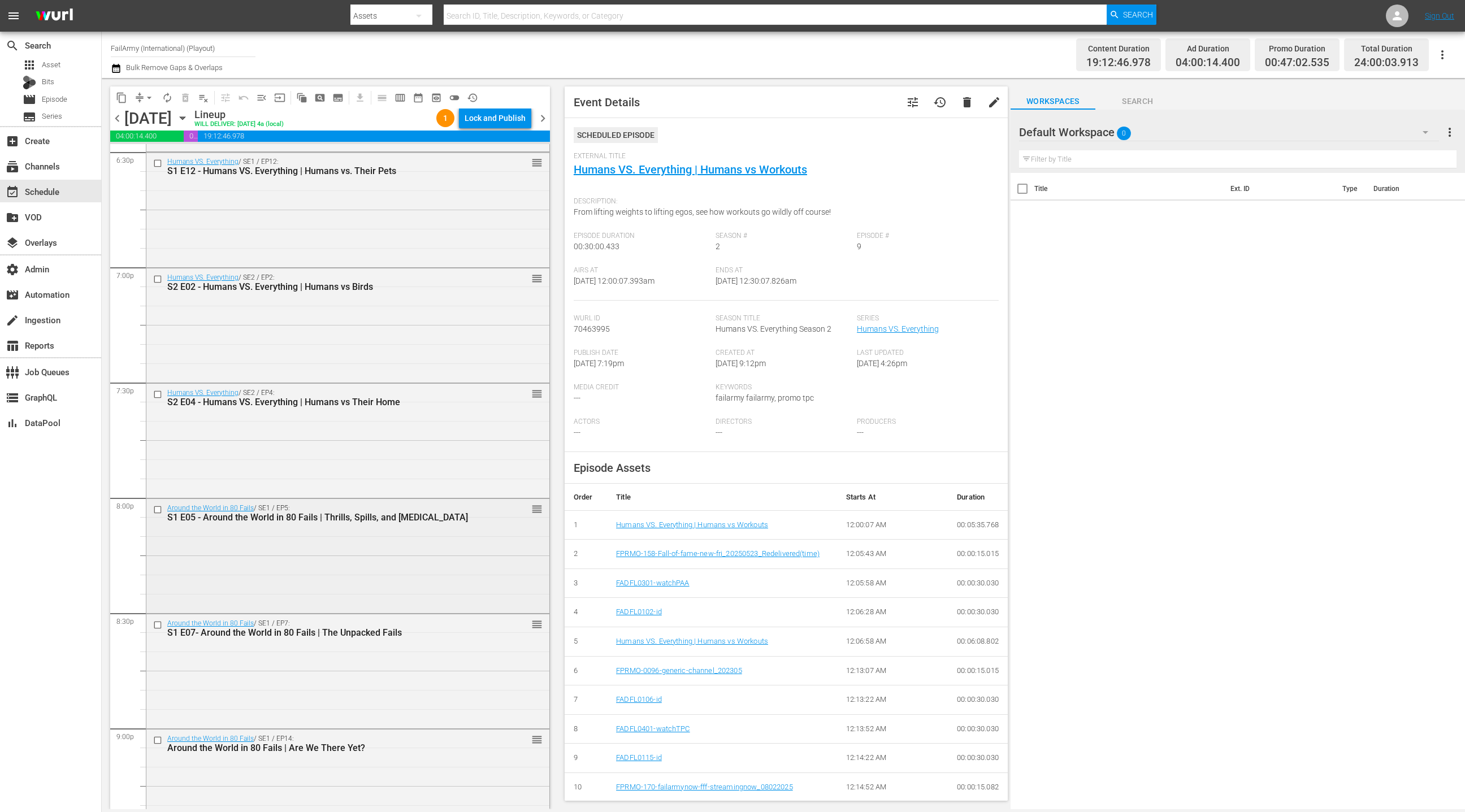
scroll to position [4318, 0]
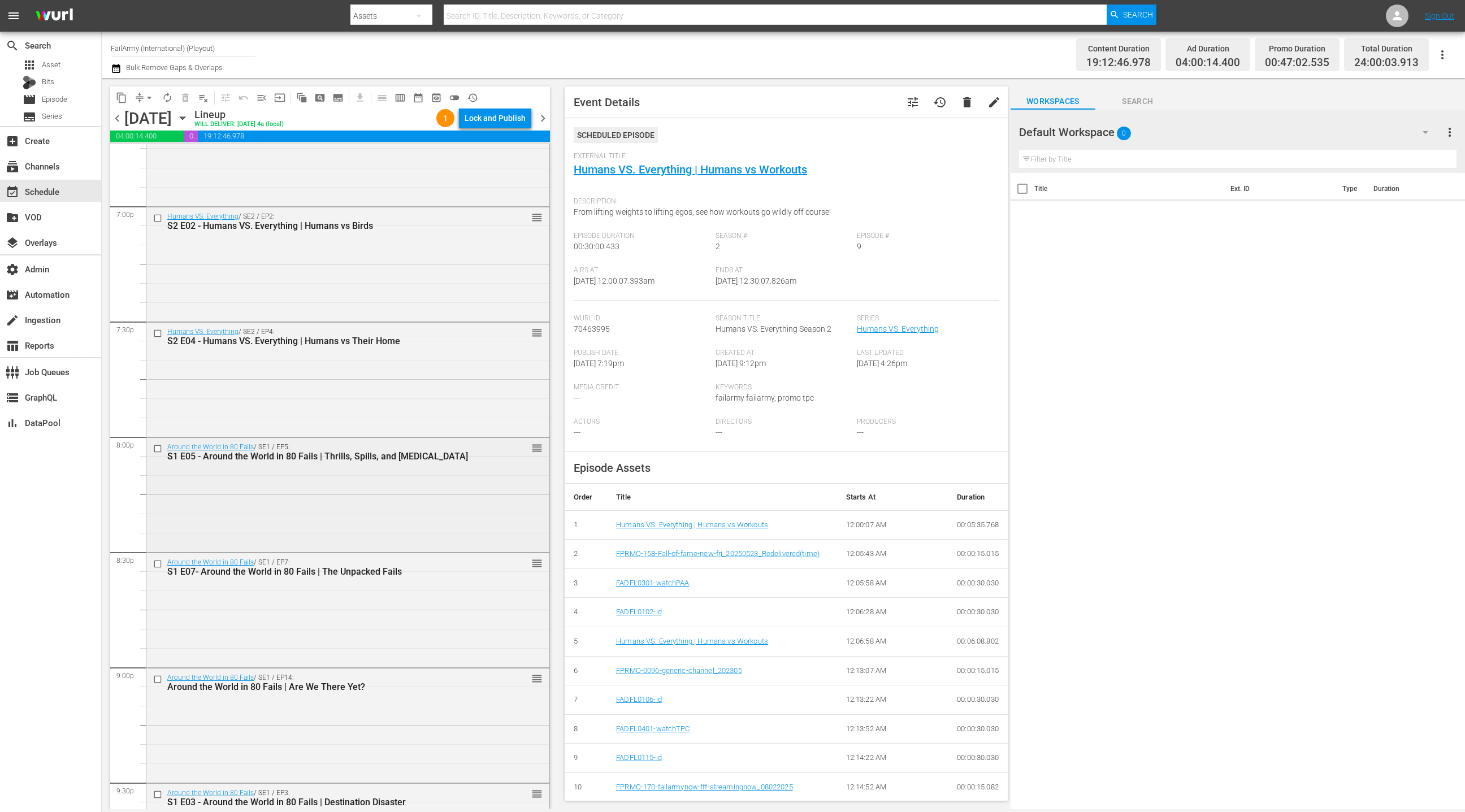
click at [357, 513] on div "Around the World in 80 Fails / SE1 / EP5: S1 E05 - Around the World in 80 Fails…" at bounding box center [348, 494] width 403 height 112
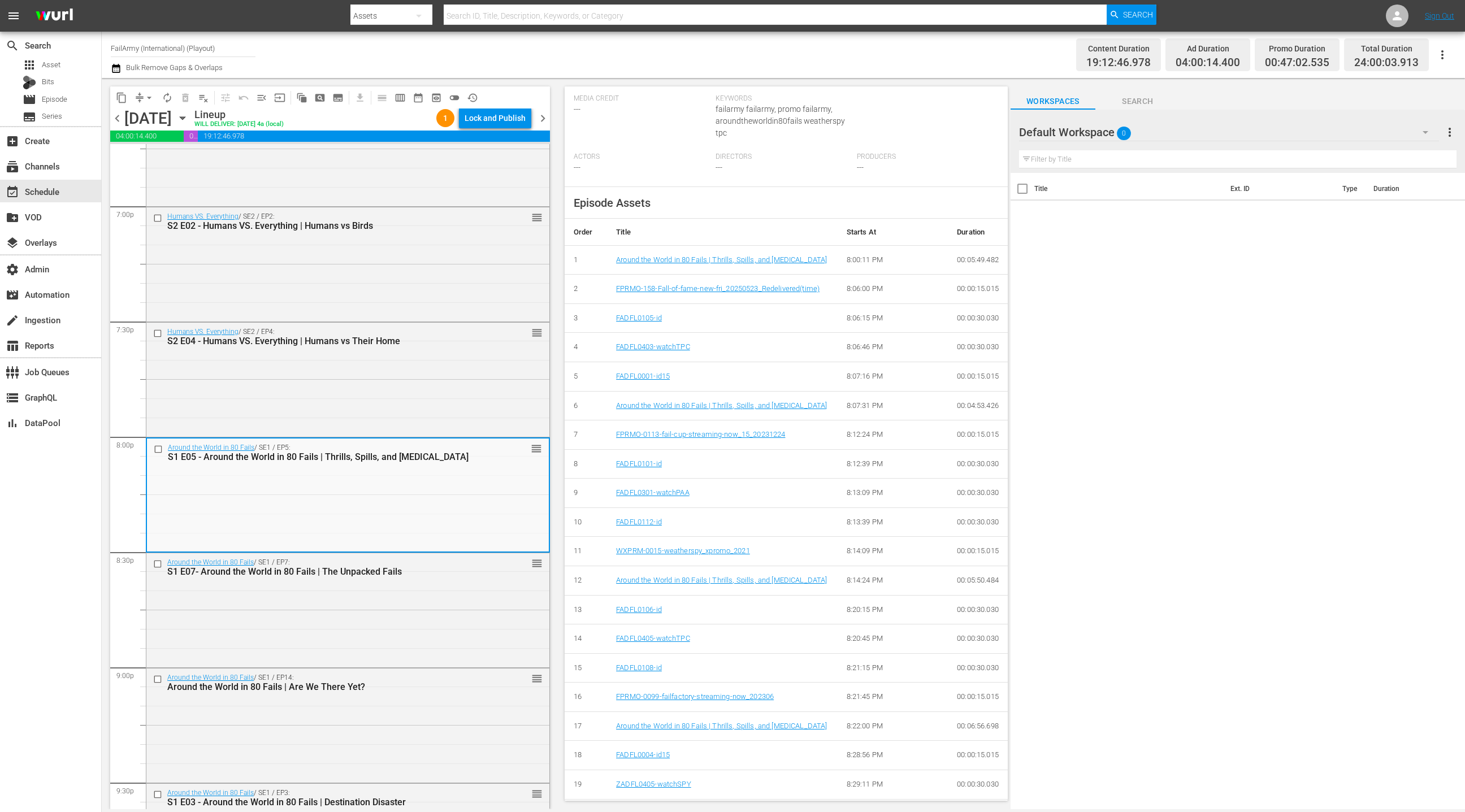
scroll to position [313, 0]
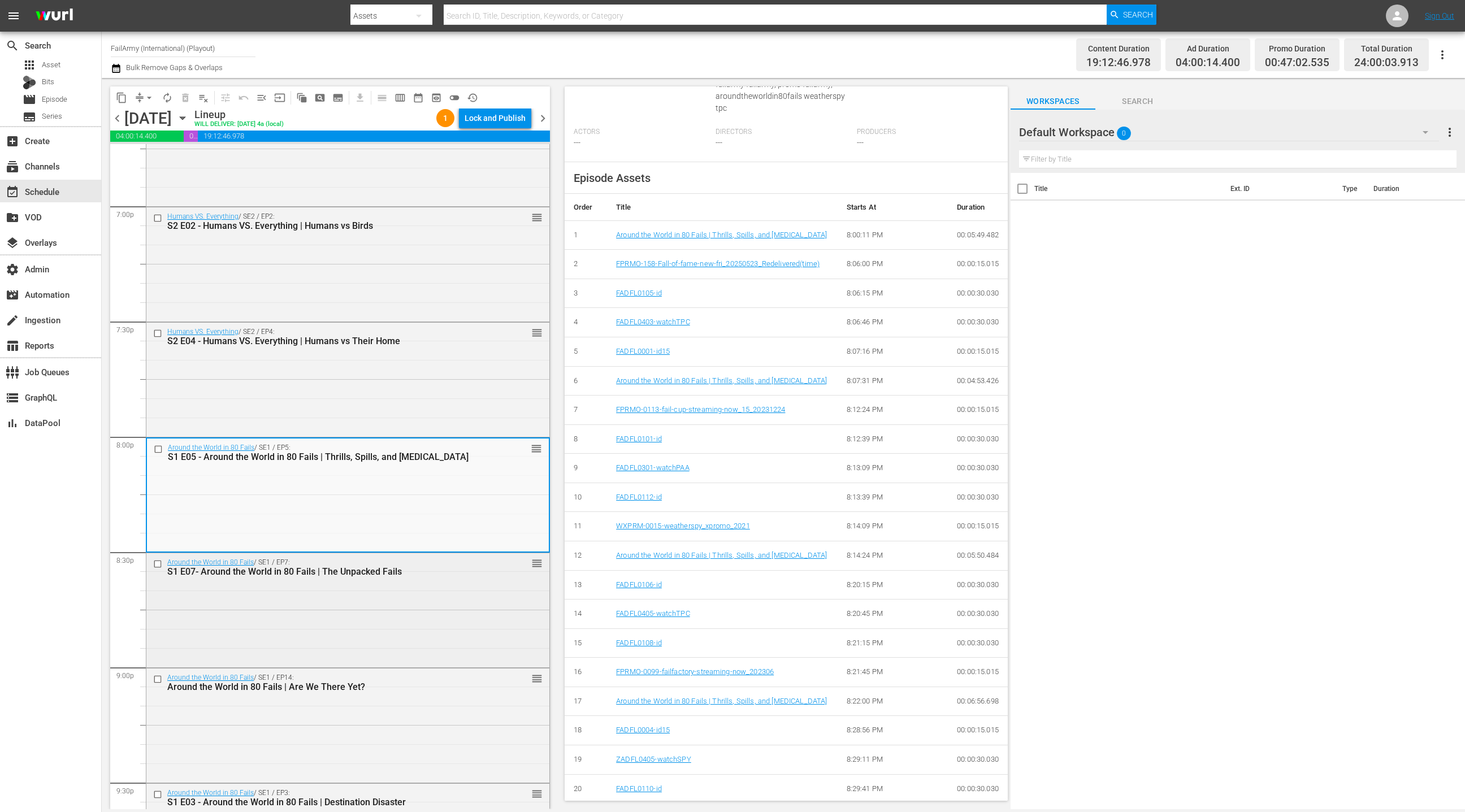
click at [465, 590] on div "Around the World in 80 Fails / SE1 / EP7: S1 E07- Around the World in 80 Fails …" at bounding box center [348, 609] width 403 height 112
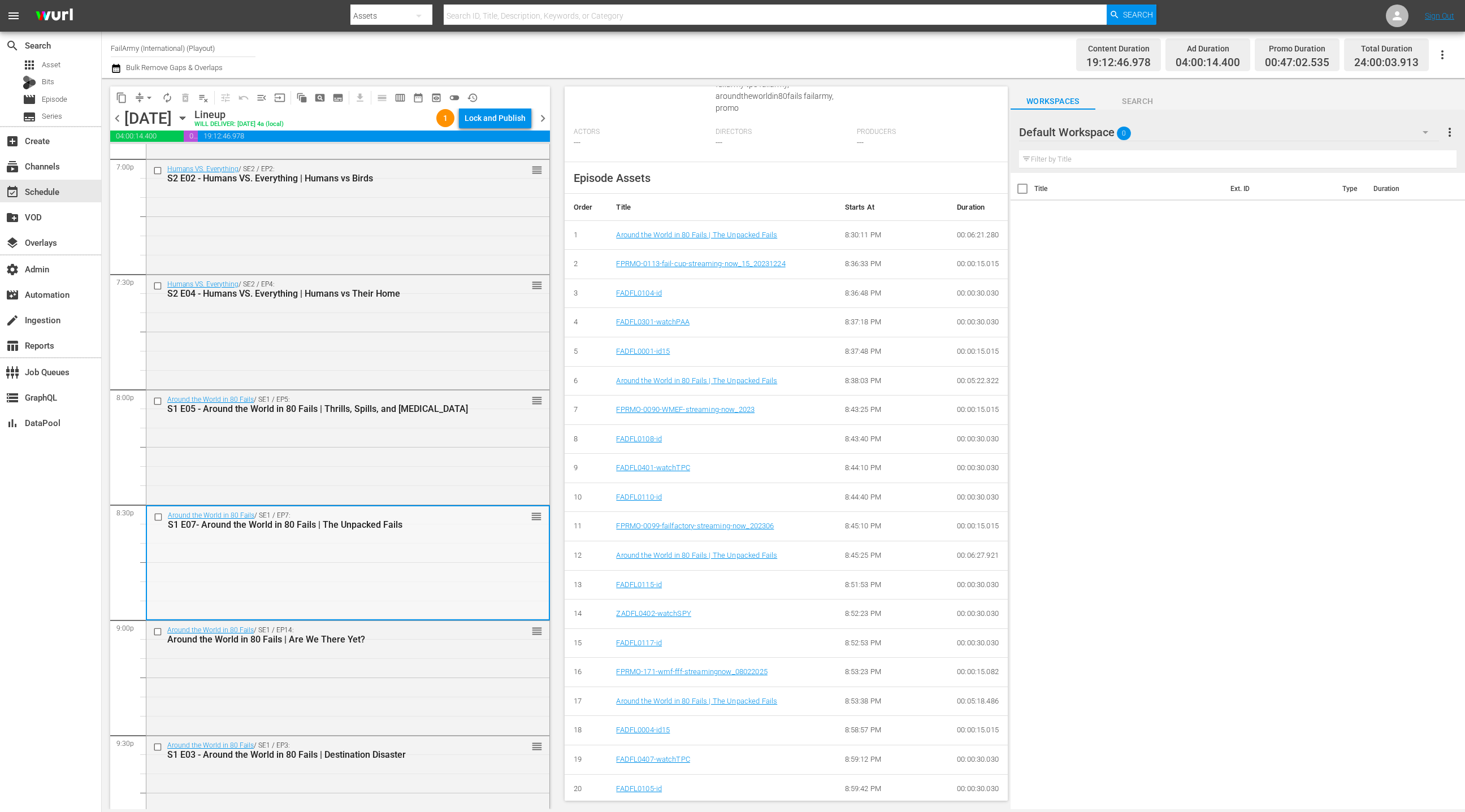
scroll to position [4462, 0]
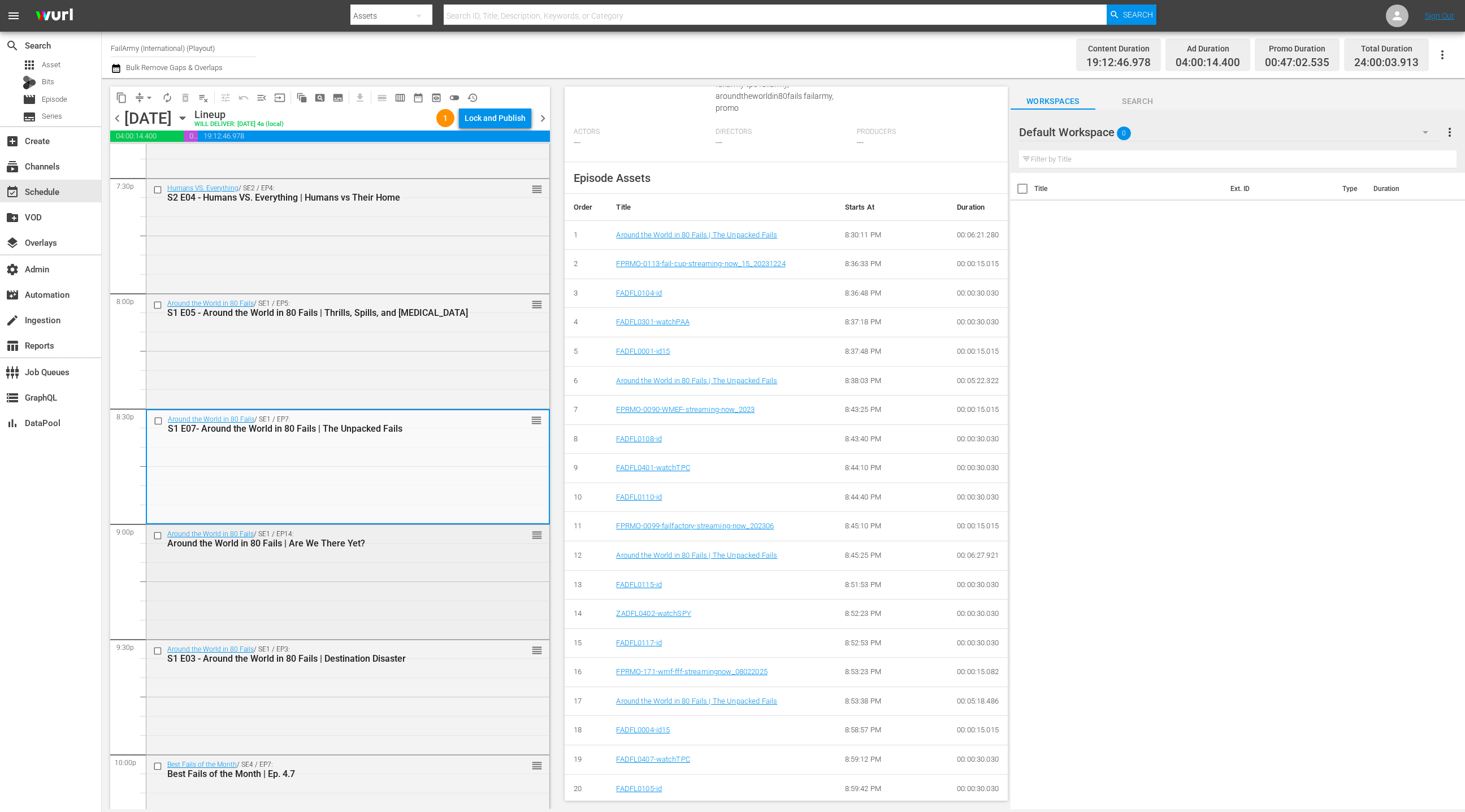
click at [429, 606] on div "Around the World in 80 Fails / SE1 / EP14: Around the World in 80 Fails | Are W…" at bounding box center [348, 581] width 403 height 112
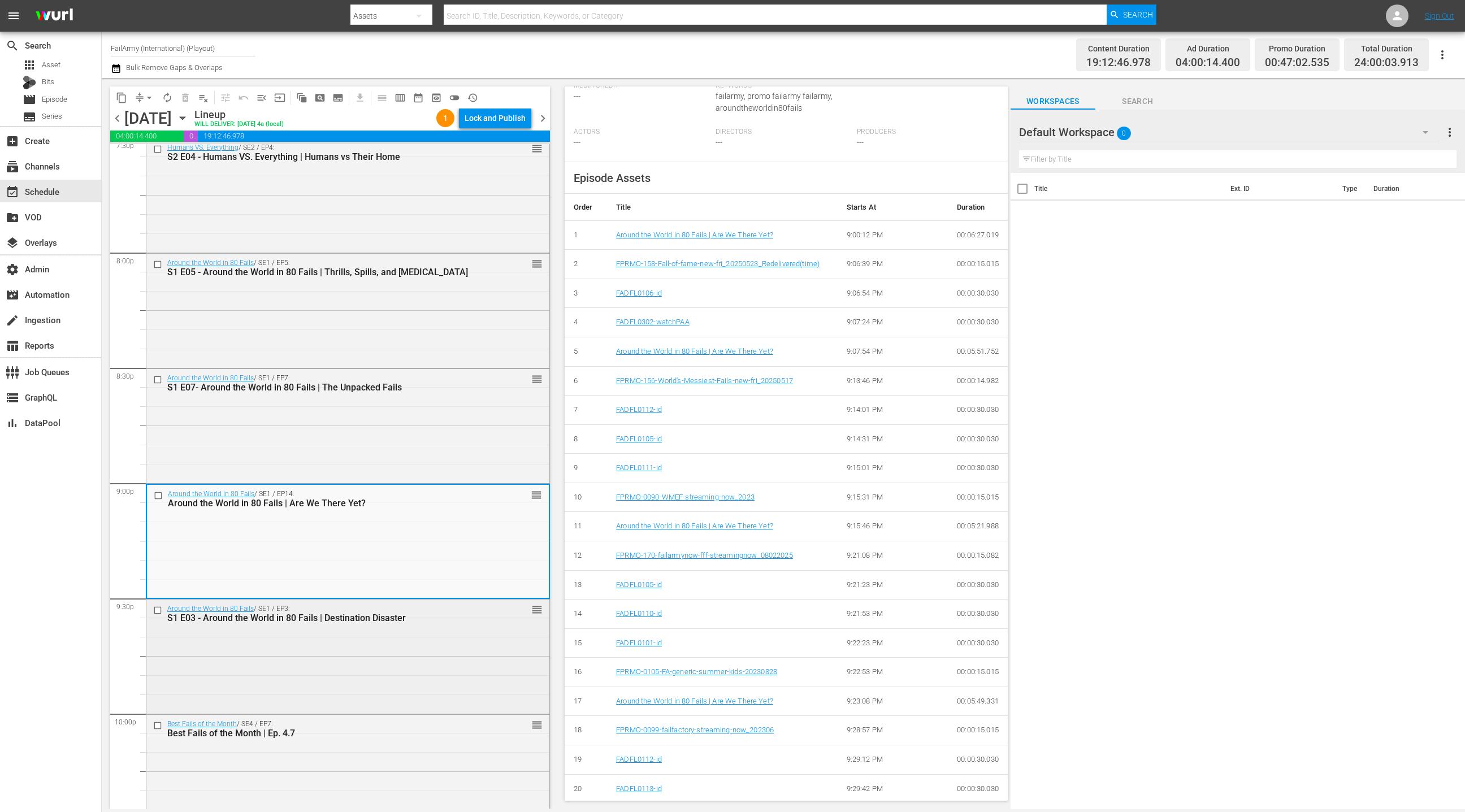
scroll to position [4553, 0]
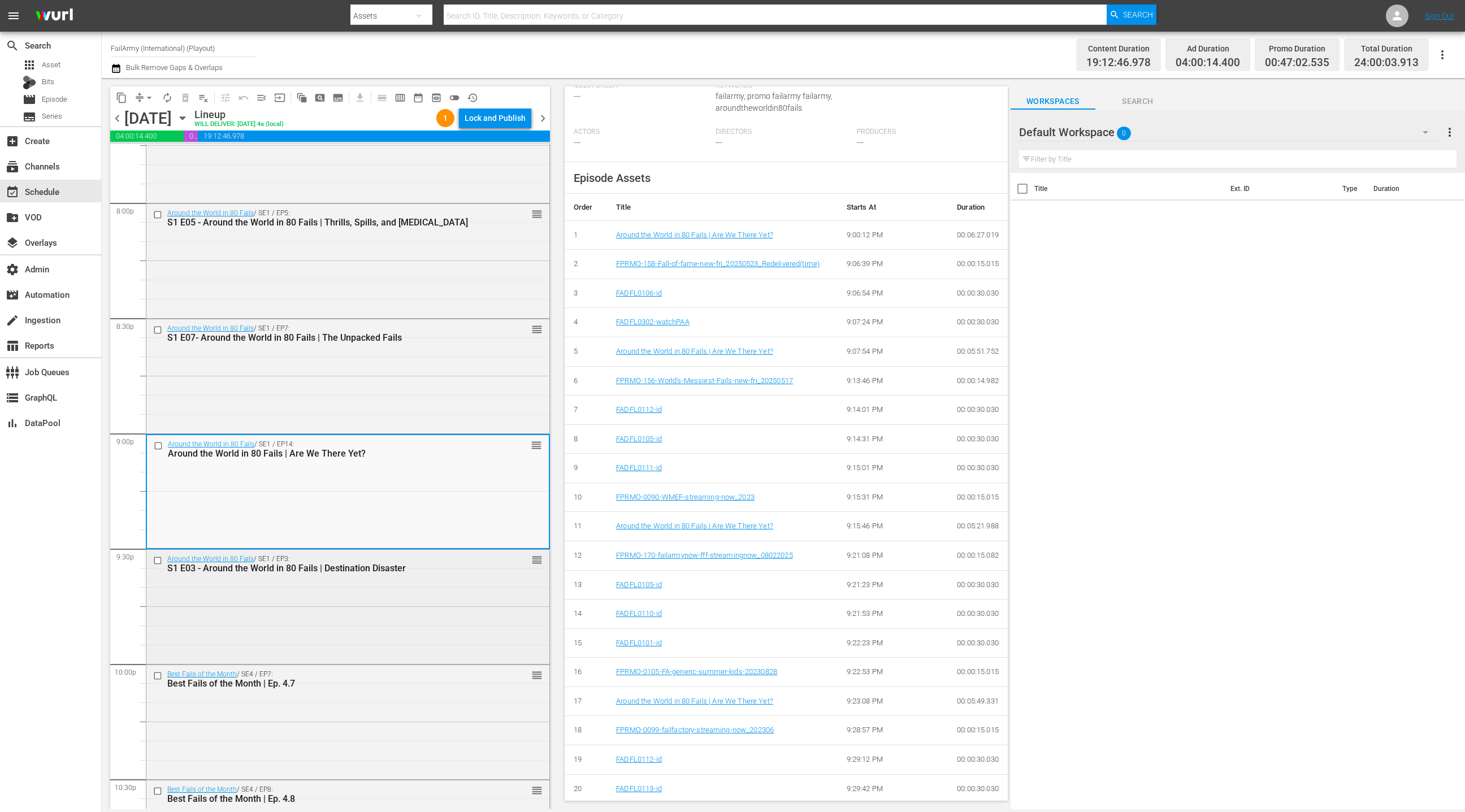
click at [417, 586] on div "Around the World in 80 Fails / SE1 / EP3: S1 E03 - Around the World in 80 Fails…" at bounding box center [348, 606] width 403 height 112
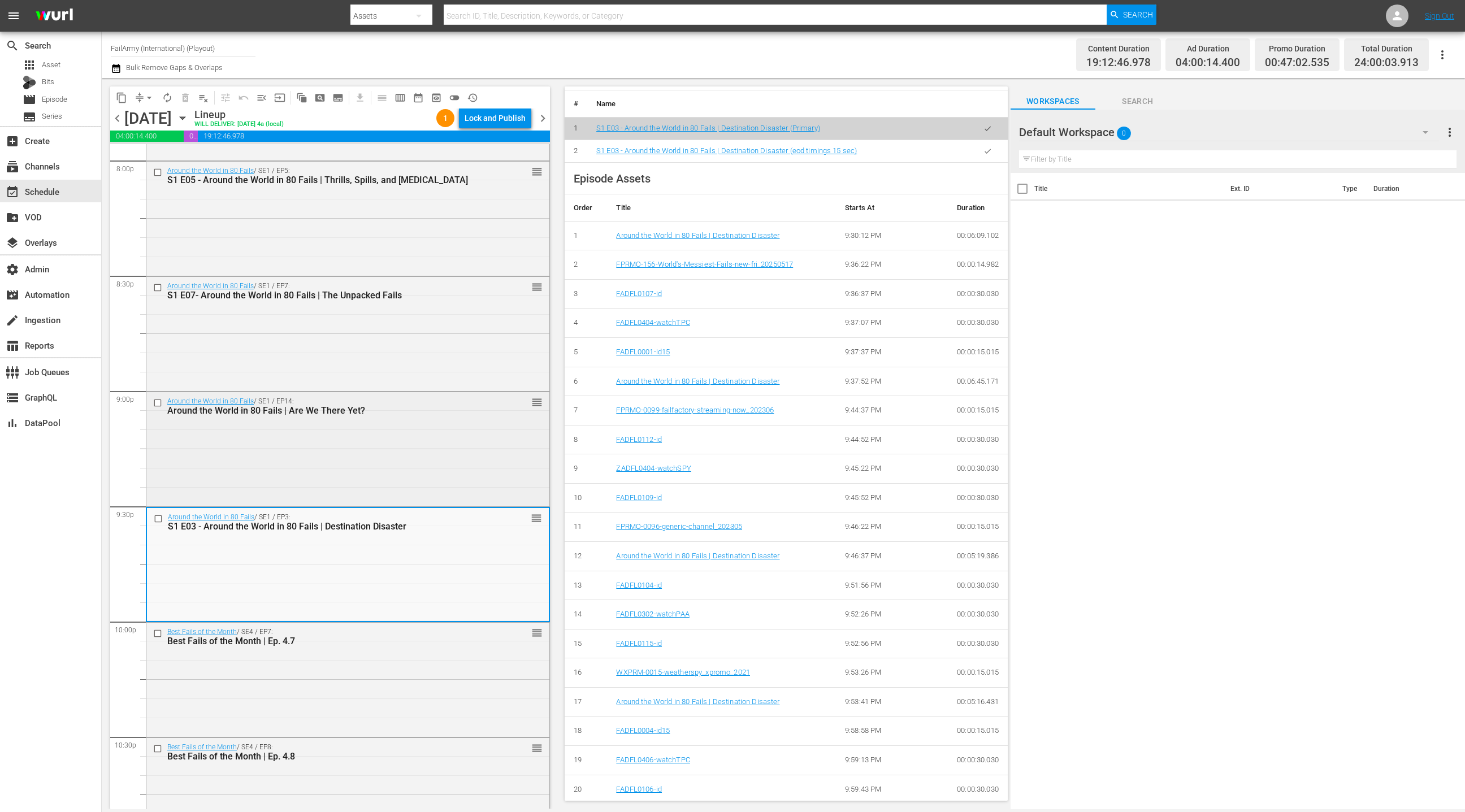
scroll to position [4667, 0]
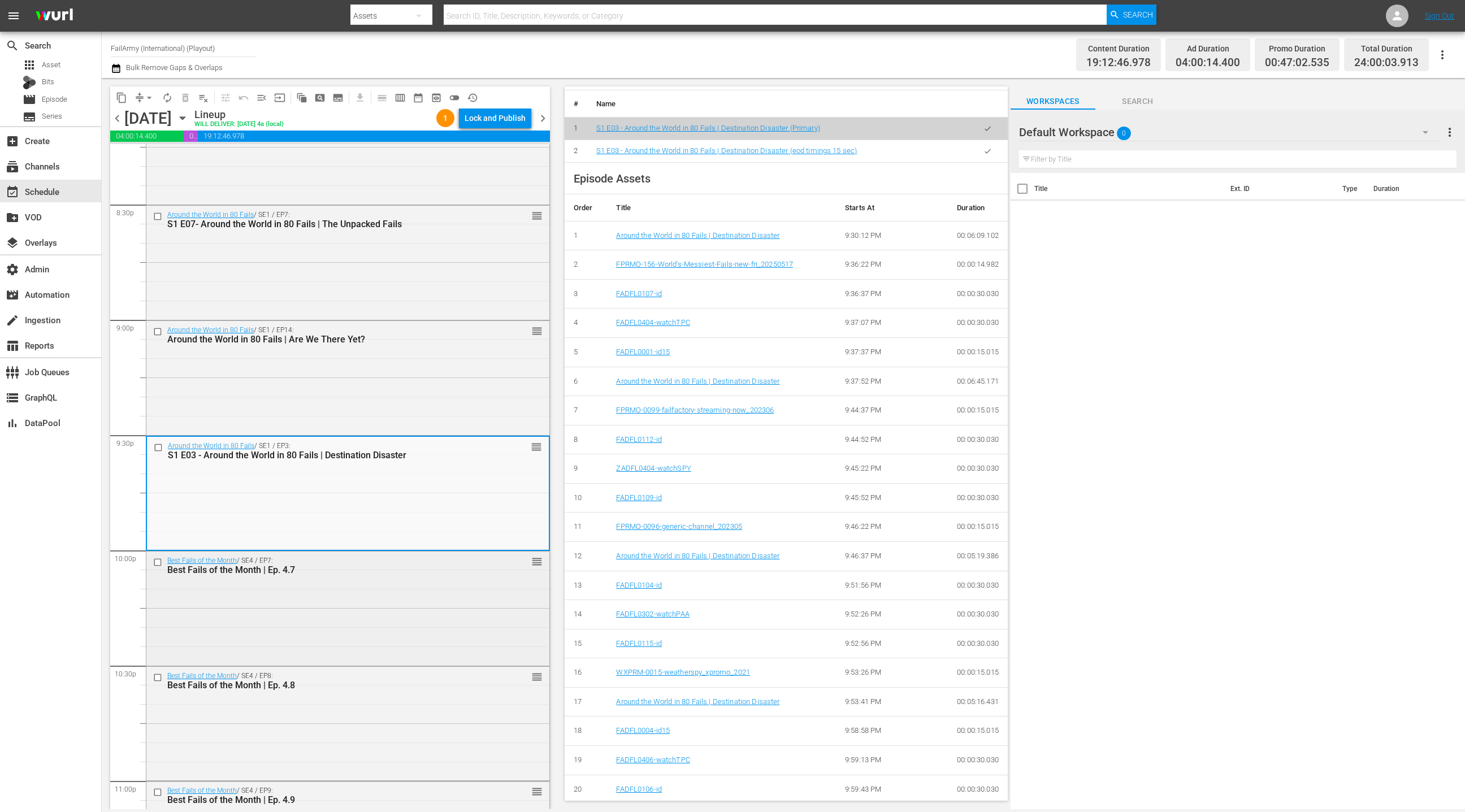
click at [425, 591] on div "Best Fails of the Month / SE4 / EP7: Best Fails of the Month | Ep. 4.7 reorder" at bounding box center [348, 608] width 403 height 112
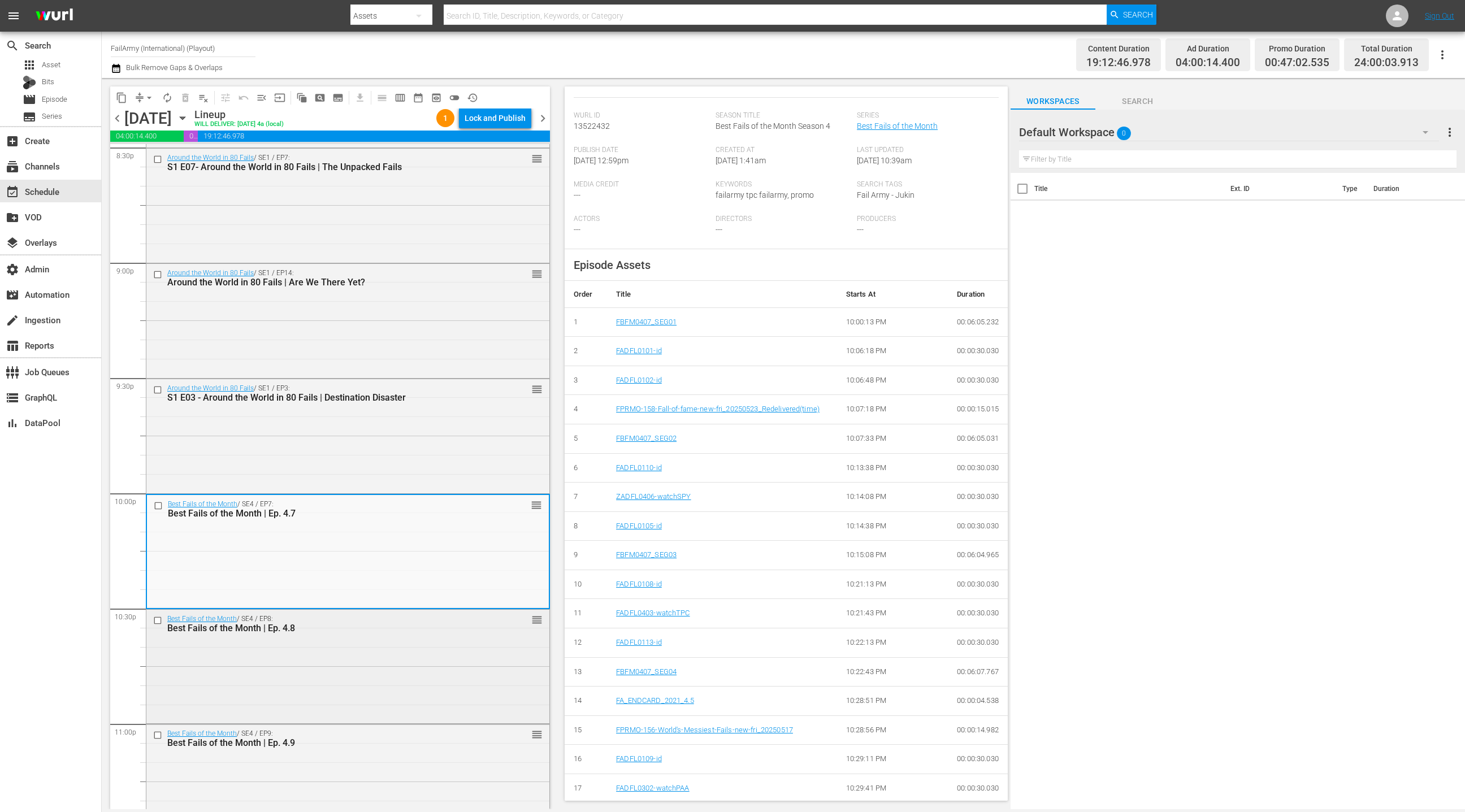
scroll to position [4868, 0]
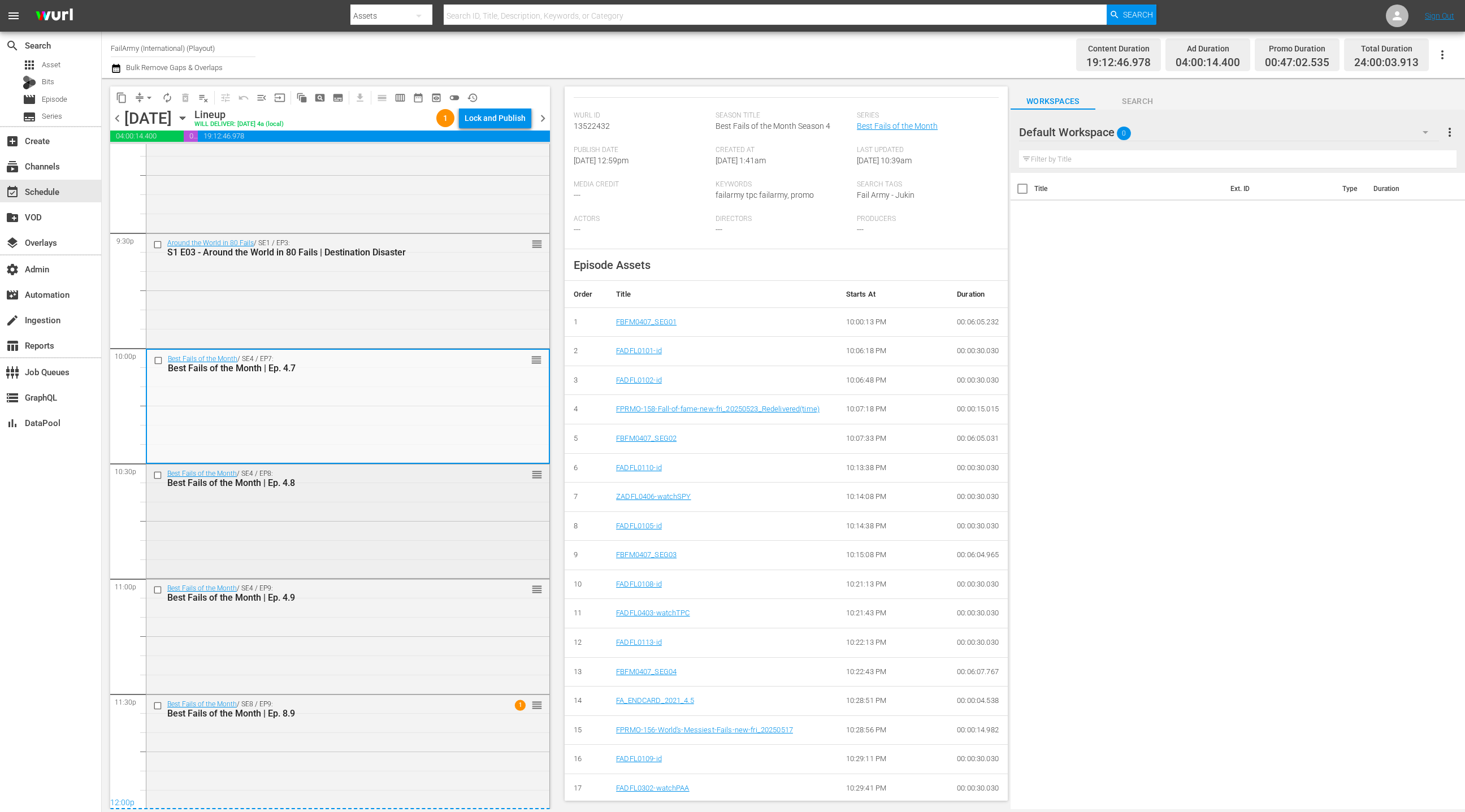
click at [398, 533] on div "Best Fails of the Month / SE4 / EP8: Best Fails of the Month | Ep. 4.8 reorder" at bounding box center [348, 521] width 403 height 112
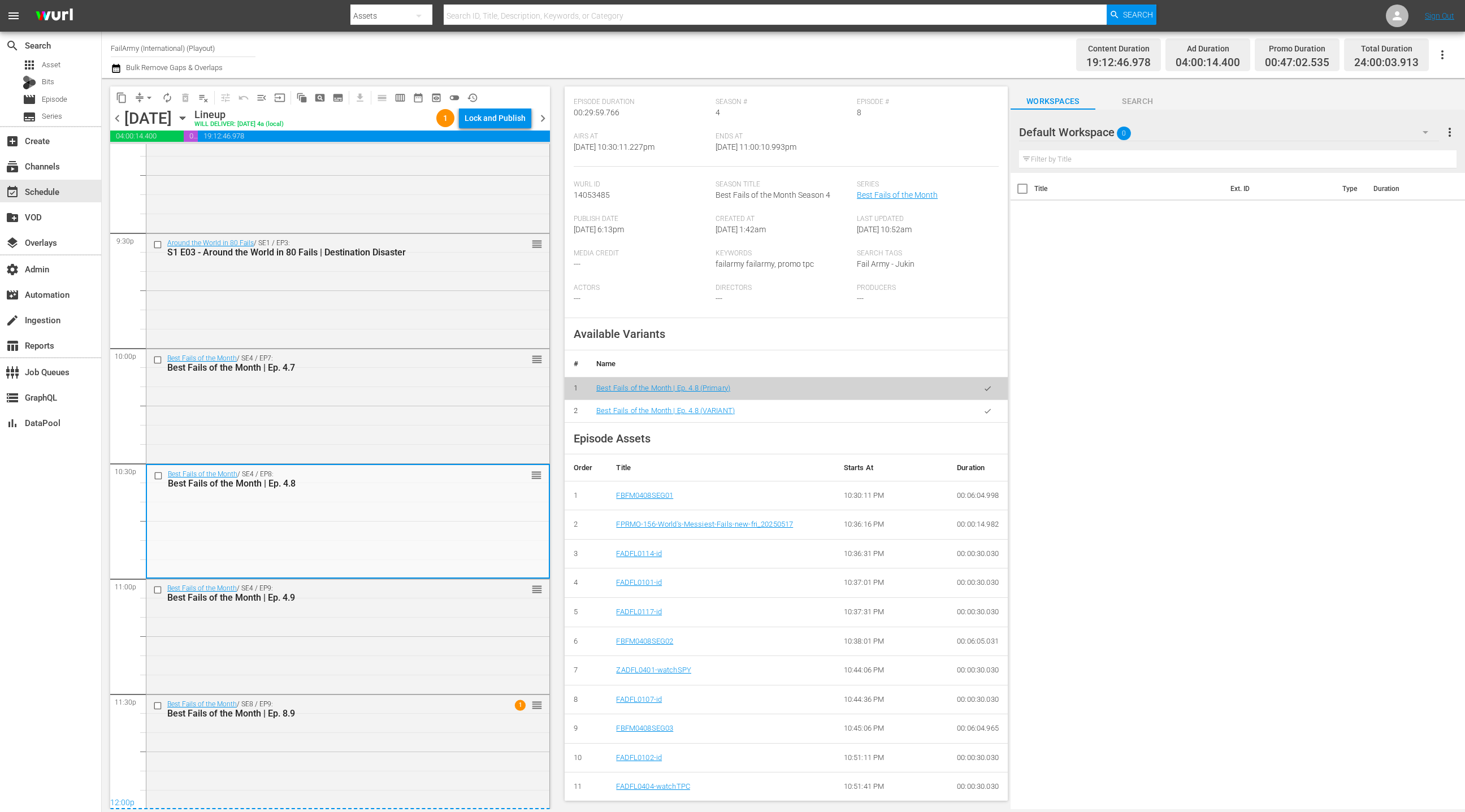
scroll to position [307, 0]
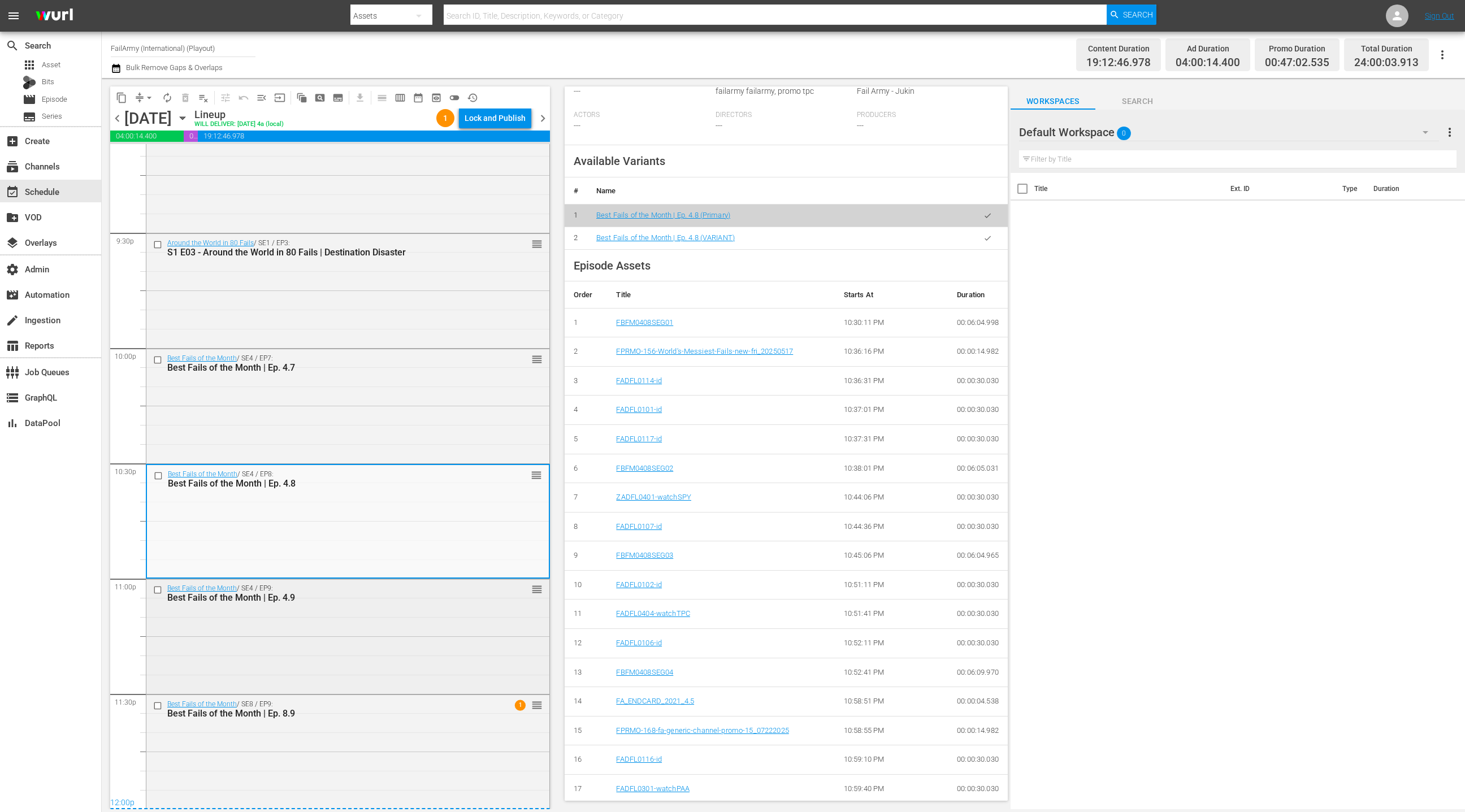
click at [420, 581] on div "Best Fails of the Month / SE4 / EP9: Best Fails of the Month | Ep. 4.9 reorder" at bounding box center [348, 593] width 403 height 28
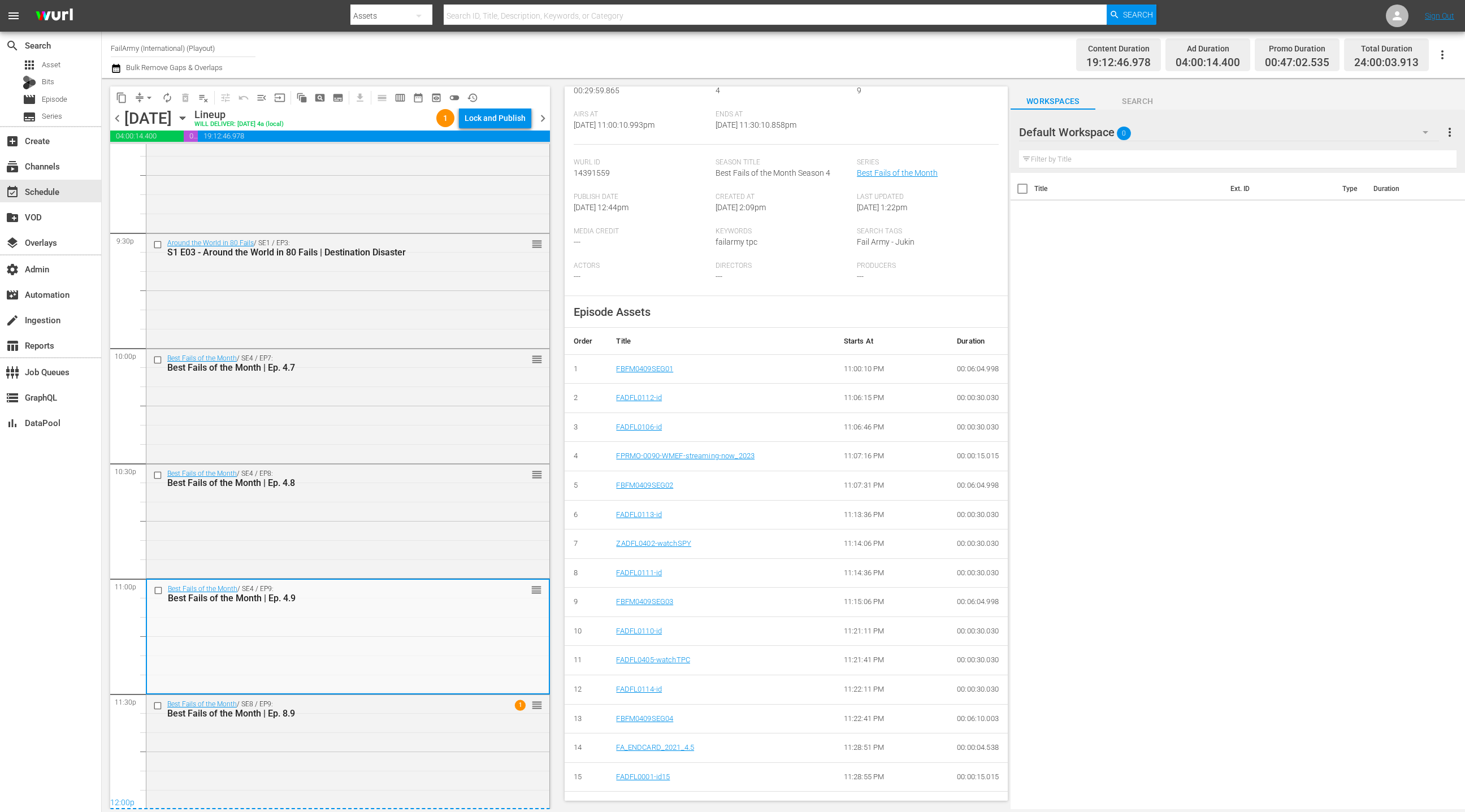
scroll to position [203, 0]
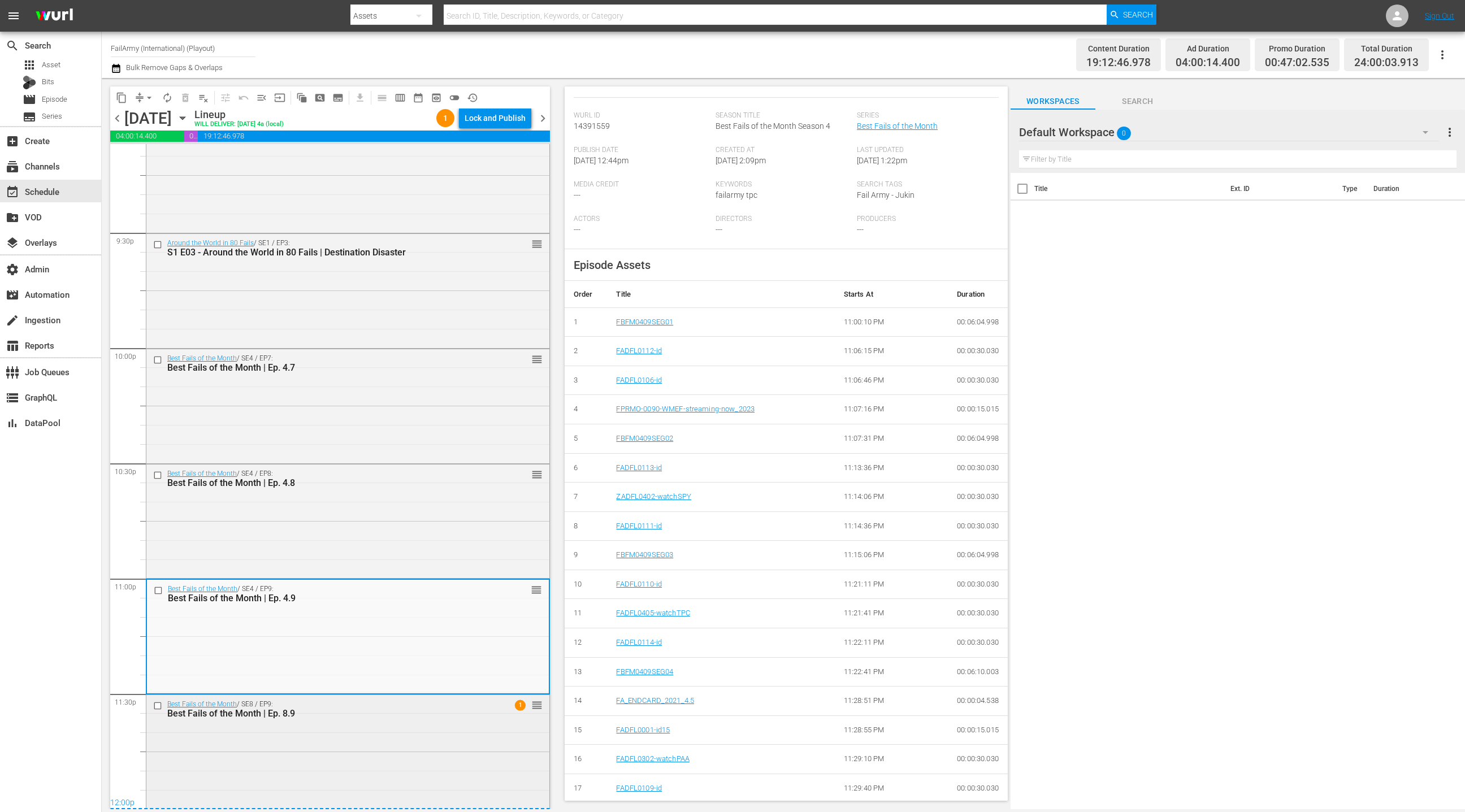
click at [399, 762] on div "Best Fails of the Month / SE8 / EP9: Best Fails of the Month | Ep. 8.9 1 reorder" at bounding box center [348, 751] width 403 height 112
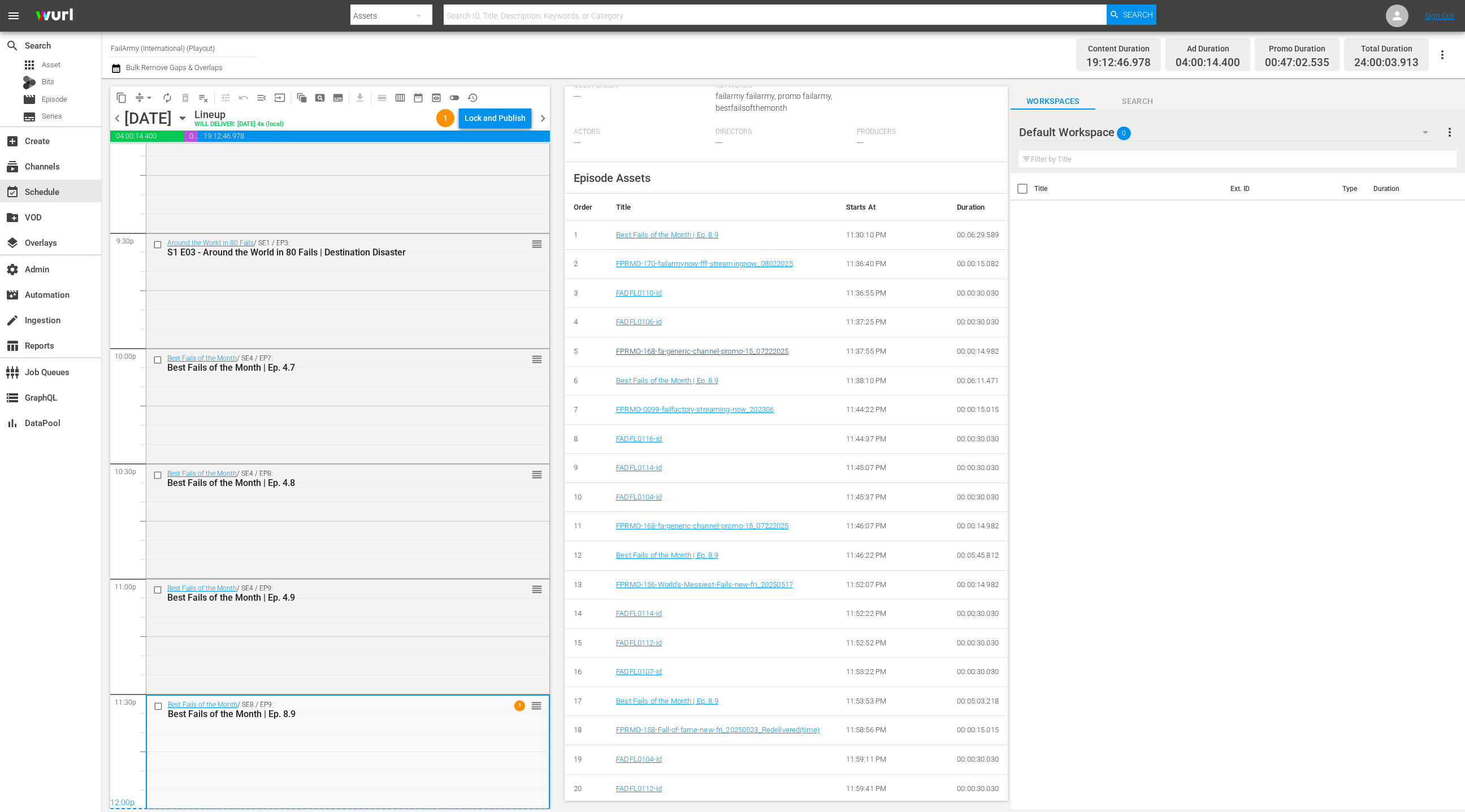
scroll to position [0, 0]
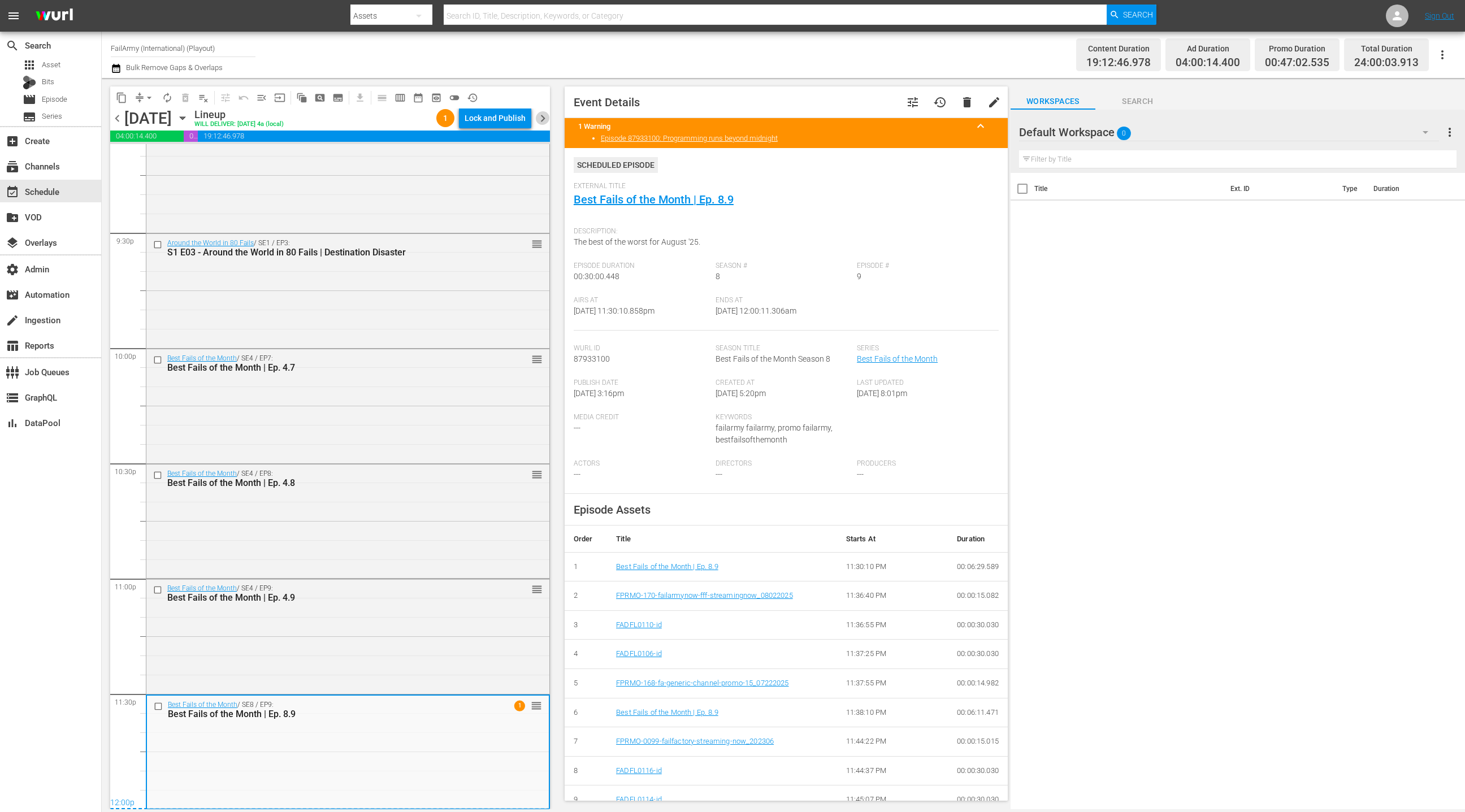
click at [542, 121] on span "chevron_right" at bounding box center [543, 118] width 14 height 14
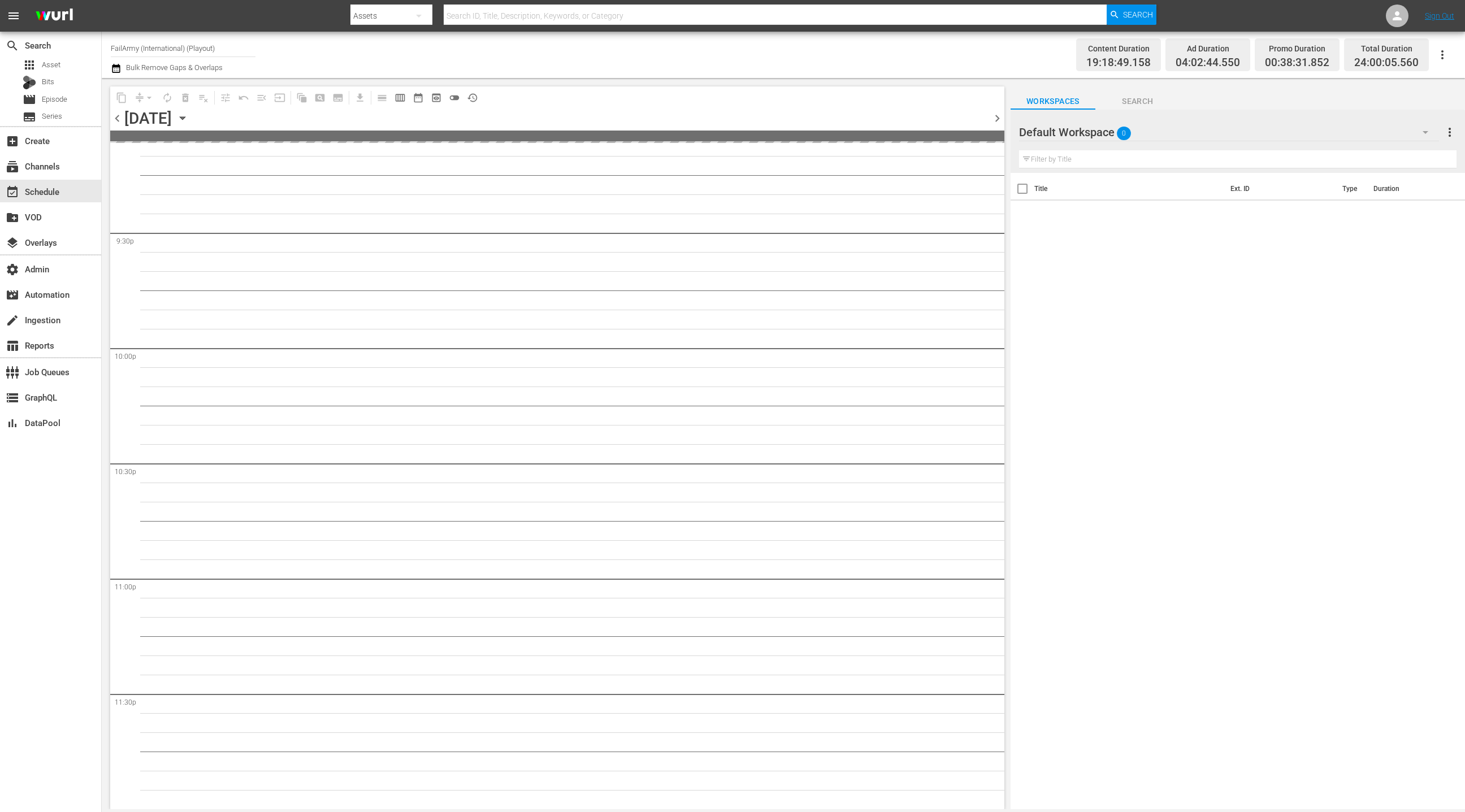
scroll to position [4867, 0]
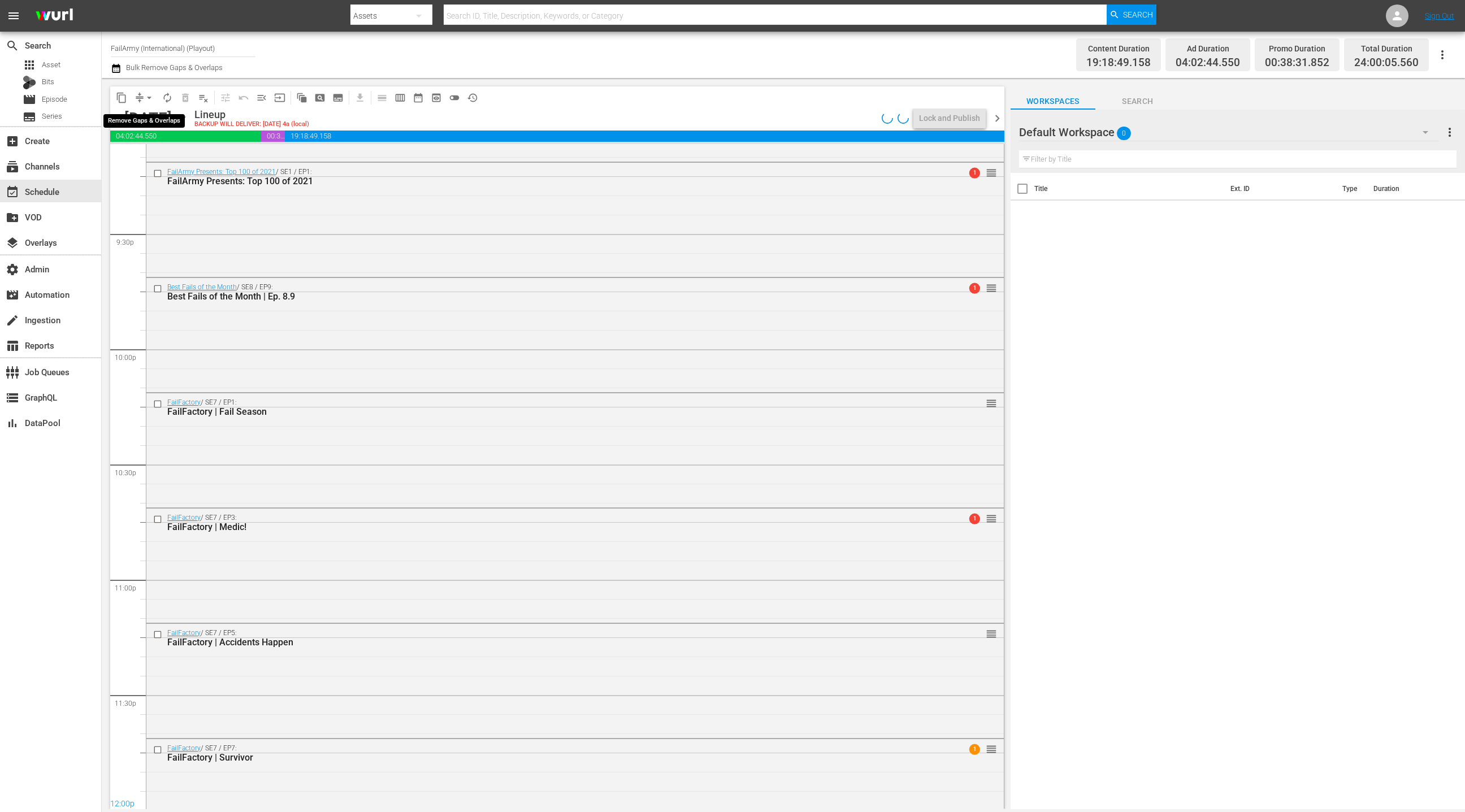
click at [148, 95] on span "arrow_drop_down" at bounding box center [149, 98] width 12 height 12
click at [153, 158] on li "Align to End of Previous Day" at bounding box center [149, 157] width 119 height 18
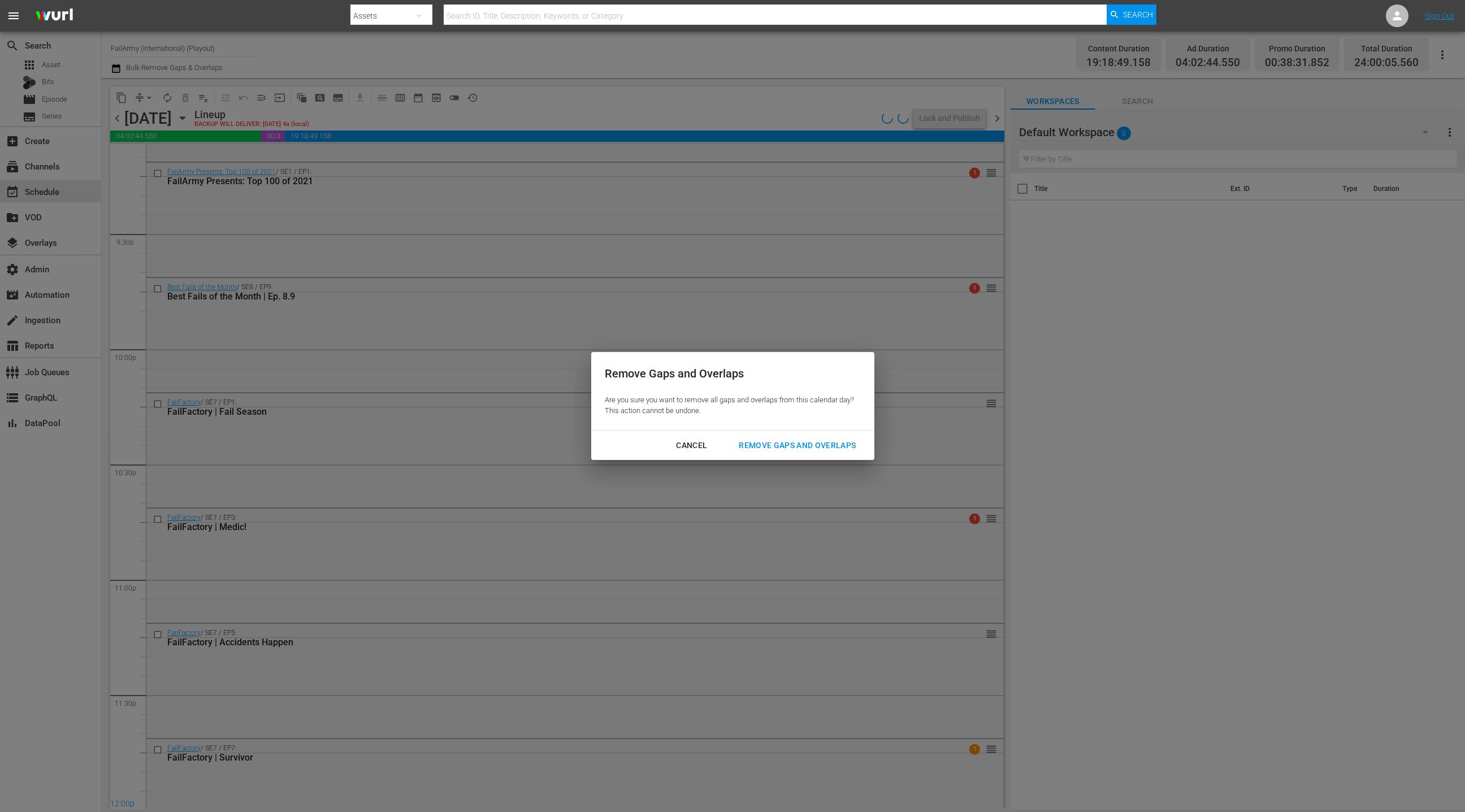
click at [761, 443] on div "Remove Gaps and Overlaps" at bounding box center [798, 446] width 135 height 14
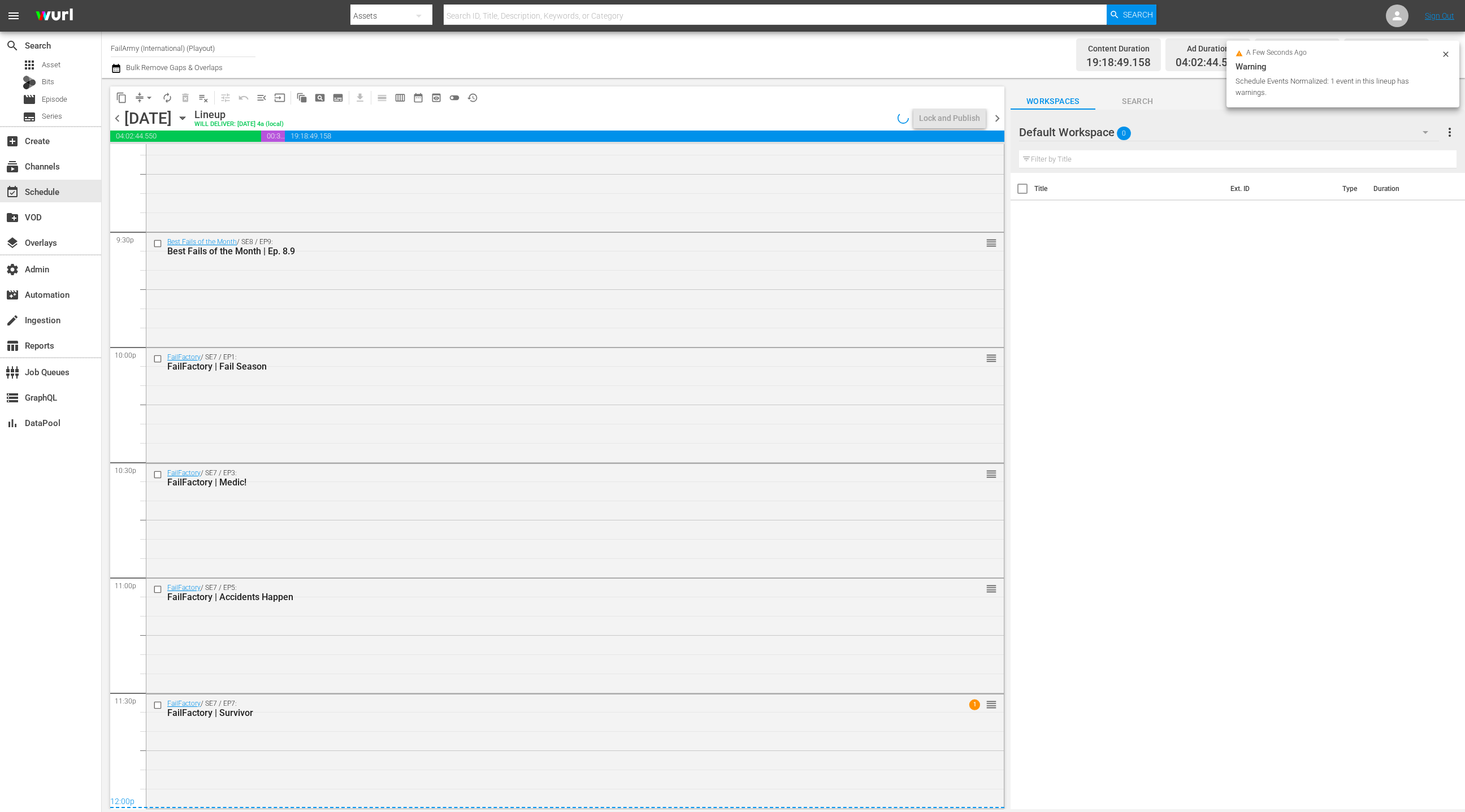
scroll to position [4869, 0]
click at [338, 763] on div "FailFactory / SE7 / EP7: FailFactory | Survivor 1 reorder" at bounding box center [575, 751] width 857 height 112
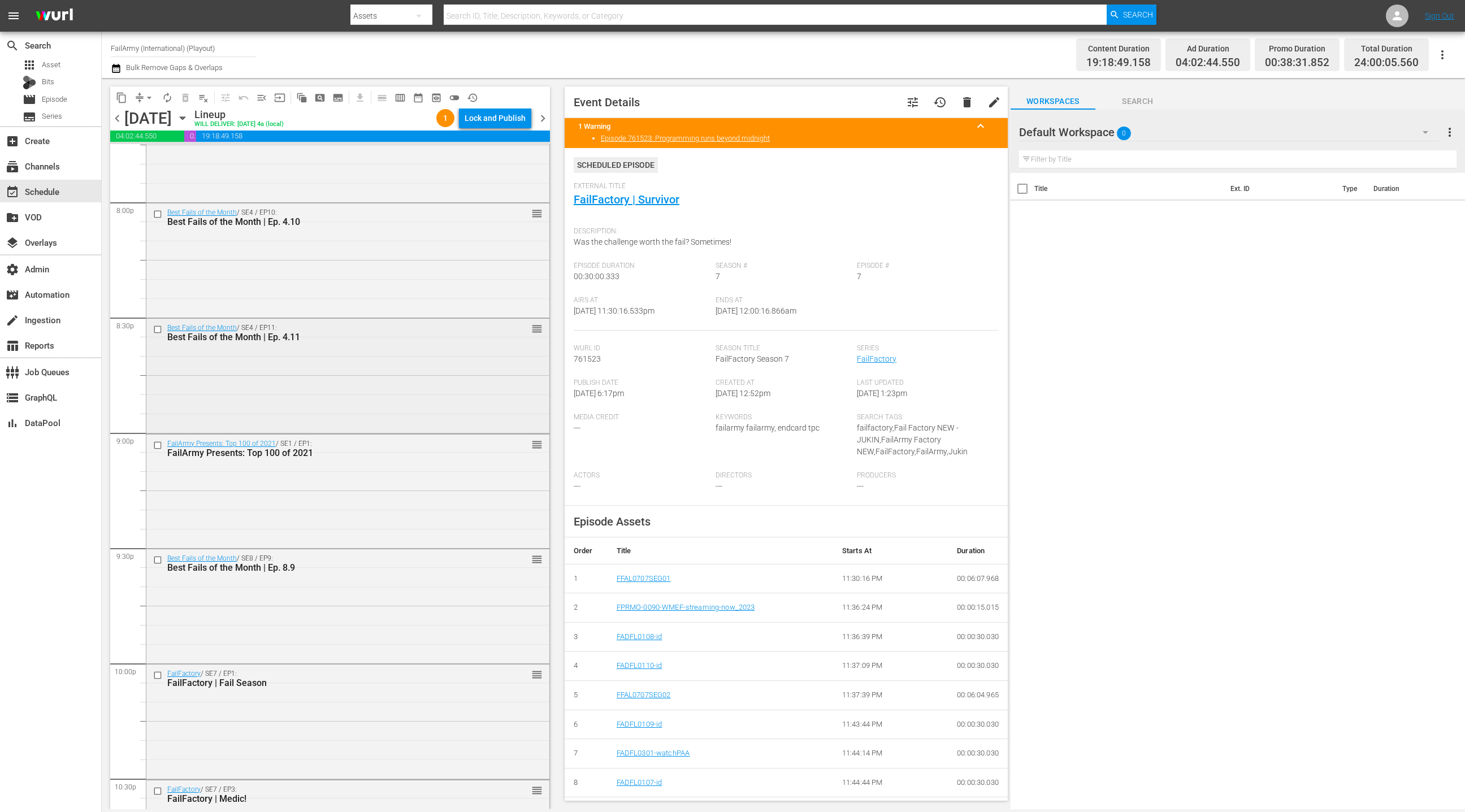
scroll to position [4548, 0]
click at [340, 283] on div "Best Fails of the Month / SE4 / EP10: Best Fails of the Month | Ep. 4.10 reorder" at bounding box center [348, 264] width 403 height 112
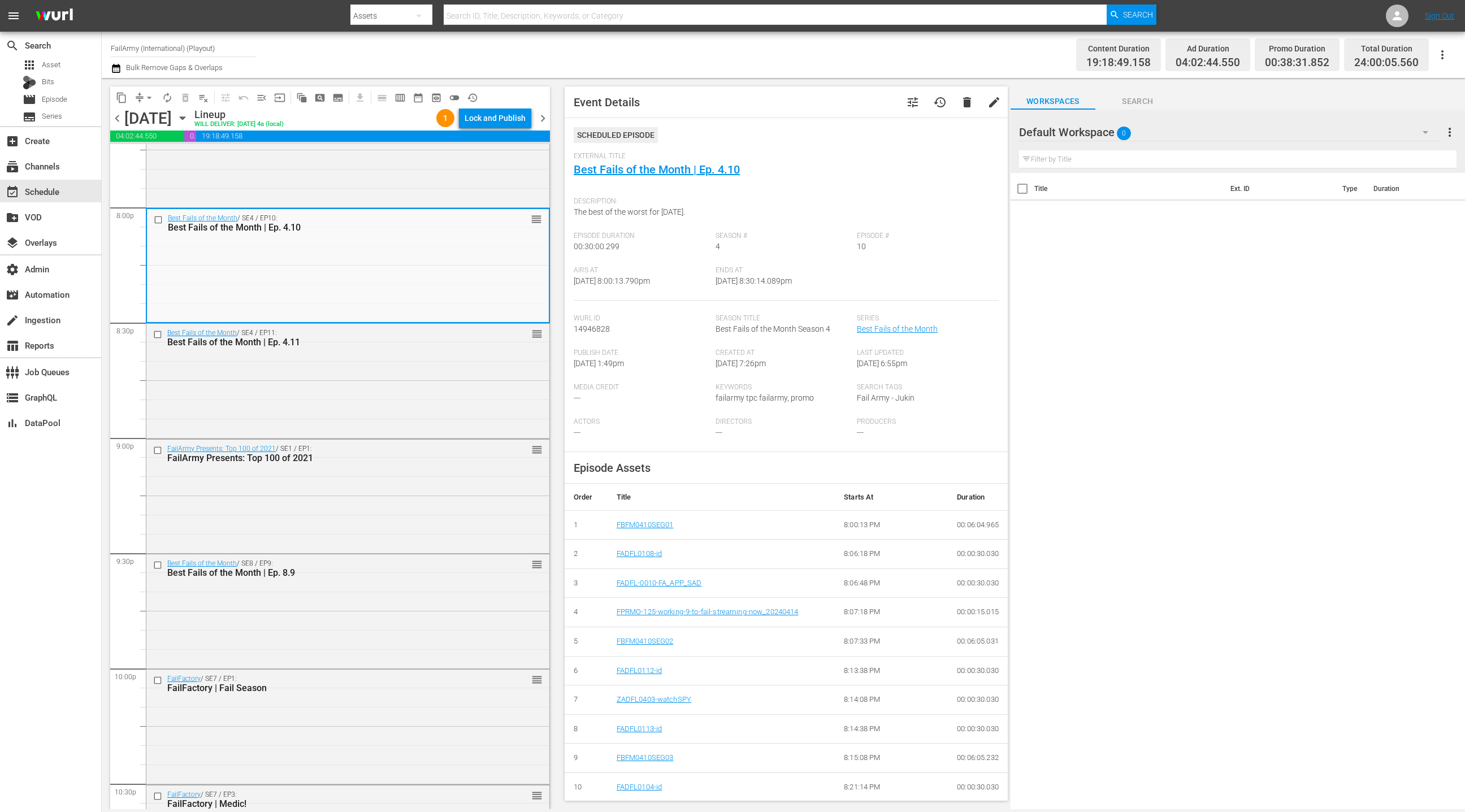
scroll to position [203, 0]
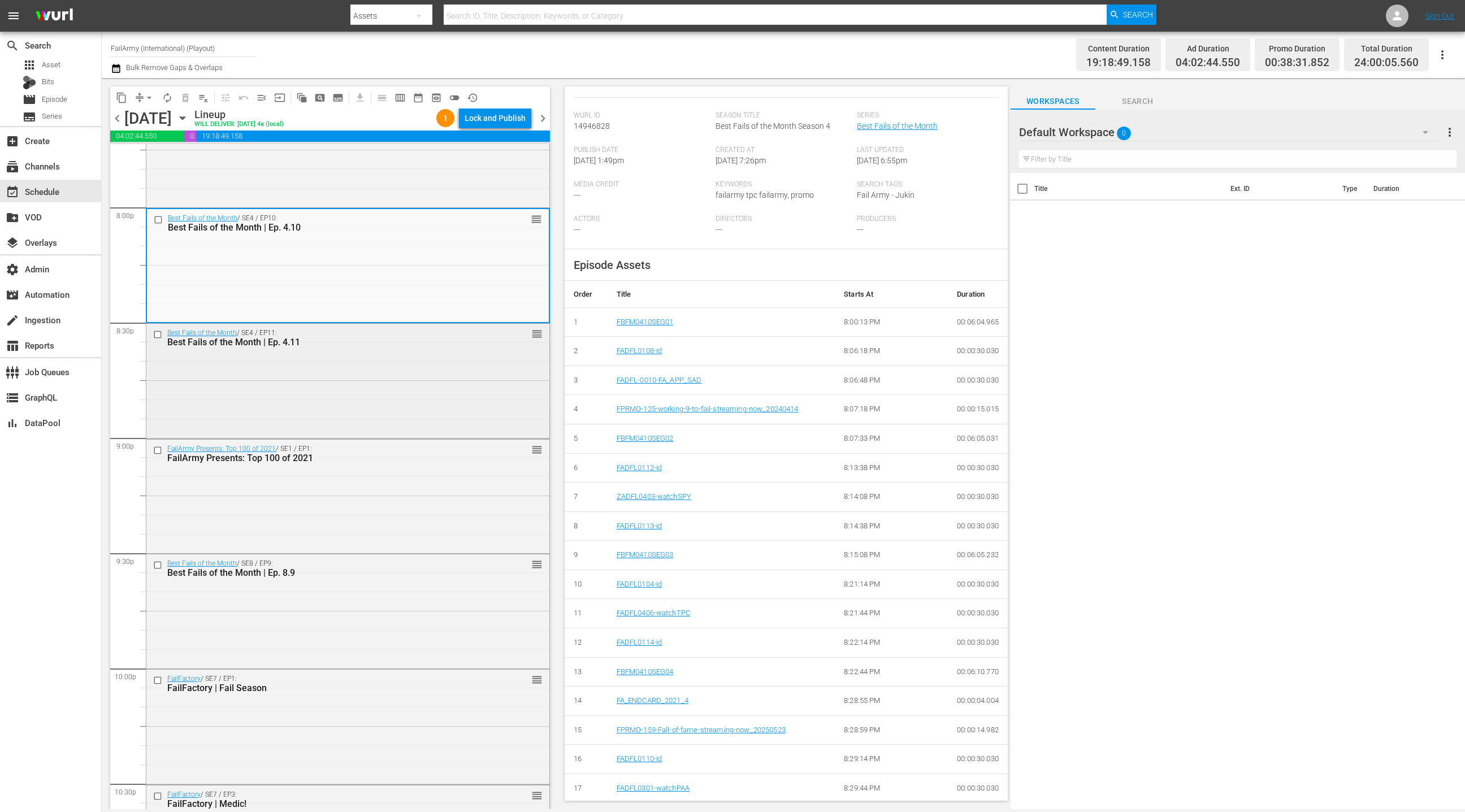
click at [442, 406] on div "Best Fails of the Month / SE4 / EP11: Best Fails of the Month | Ep. 4.11 reorder" at bounding box center [348, 380] width 403 height 112
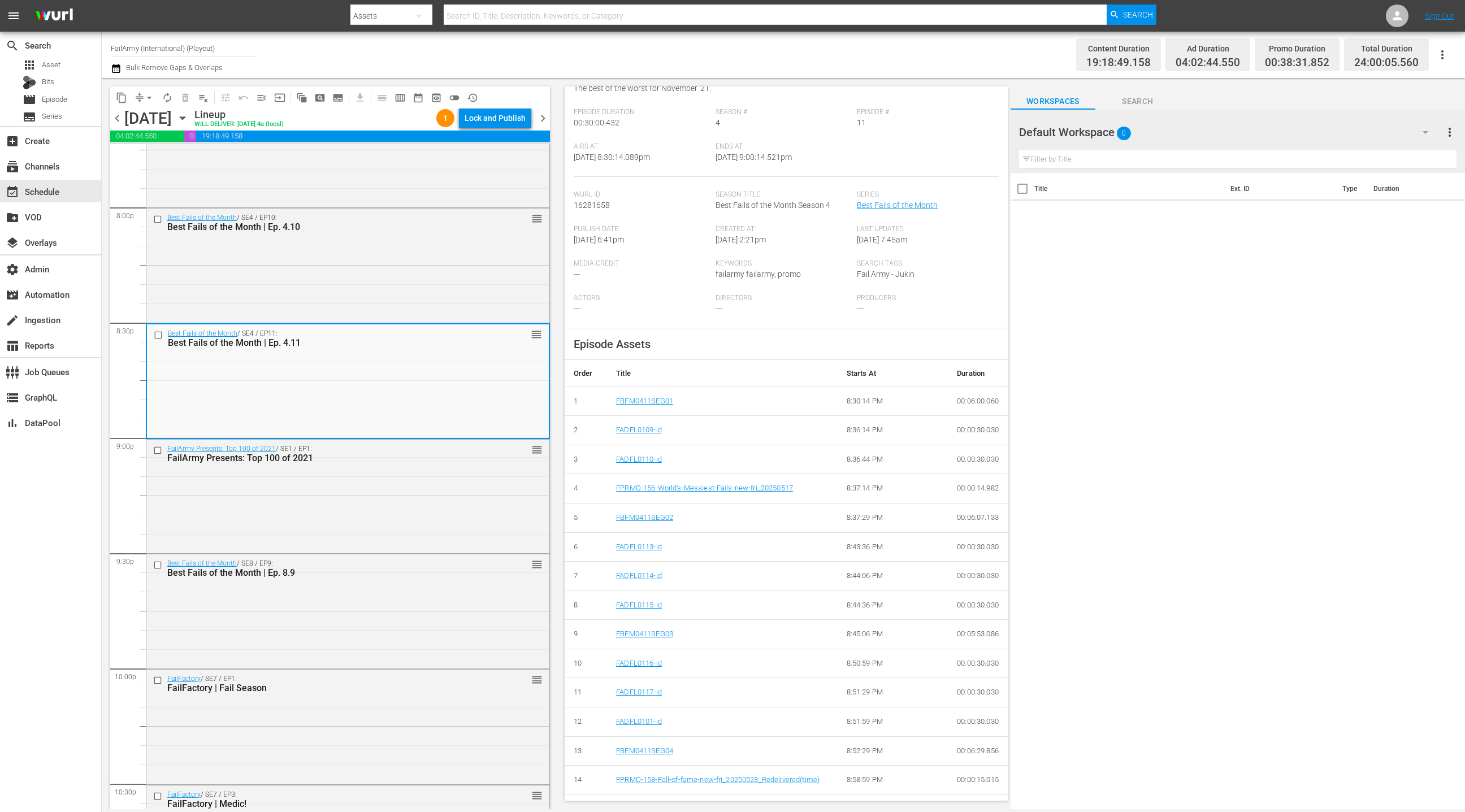
scroll to position [174, 0]
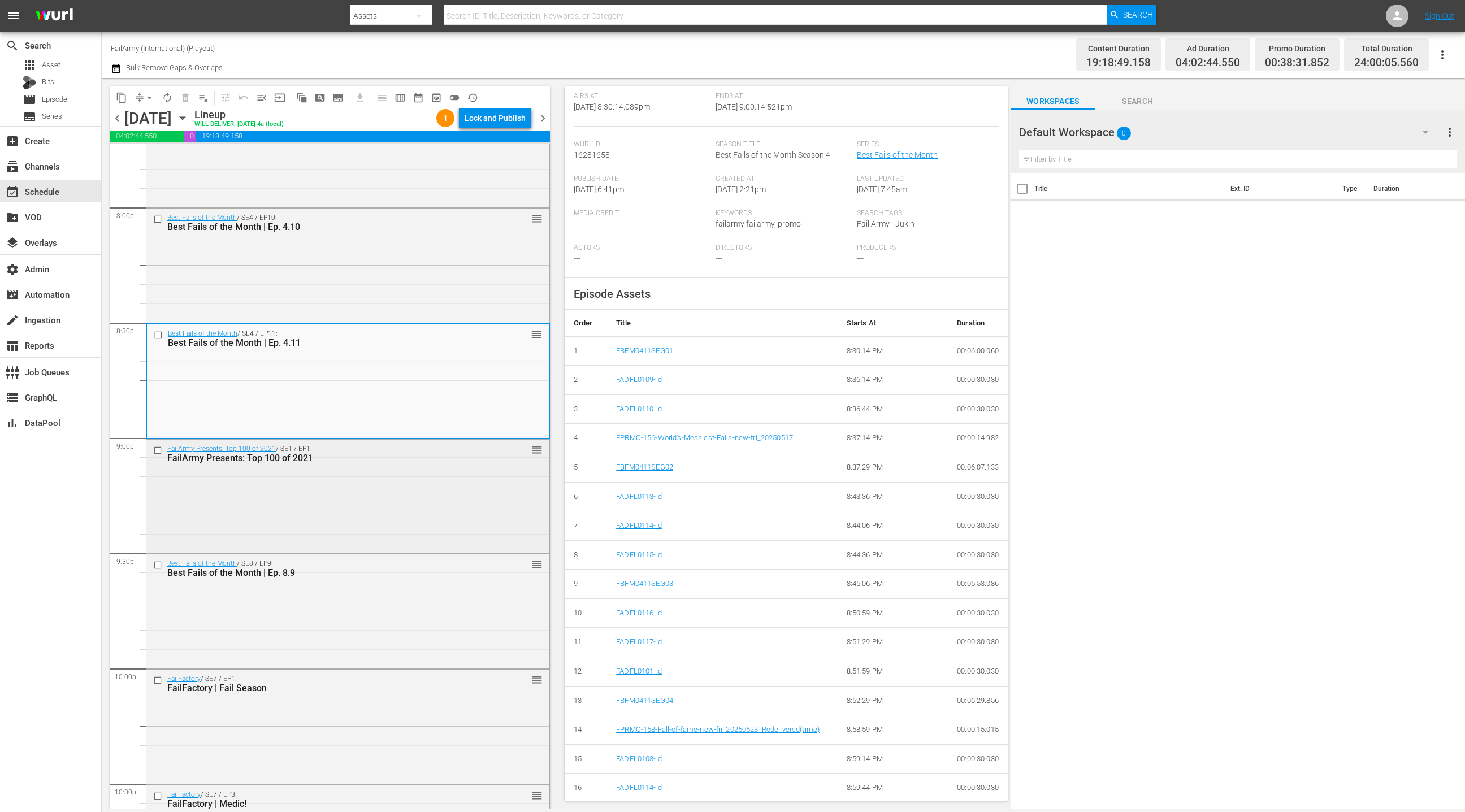
click at [459, 528] on div "FailArmy Presents: Top 100 of 2021 / SE1 / EP1: FailArmy Presents: Top 100 of 2…" at bounding box center [348, 496] width 403 height 112
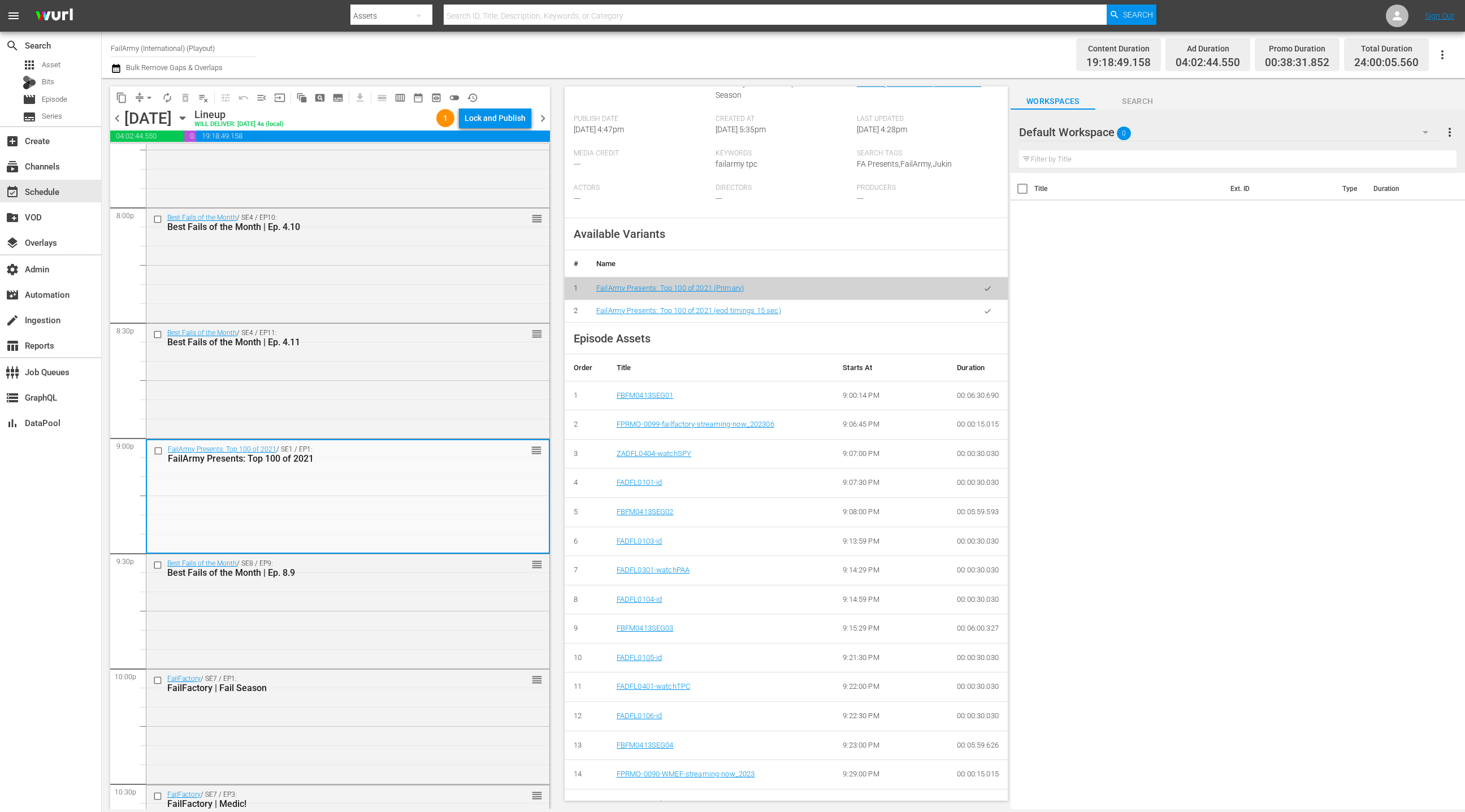
scroll to position [290, 0]
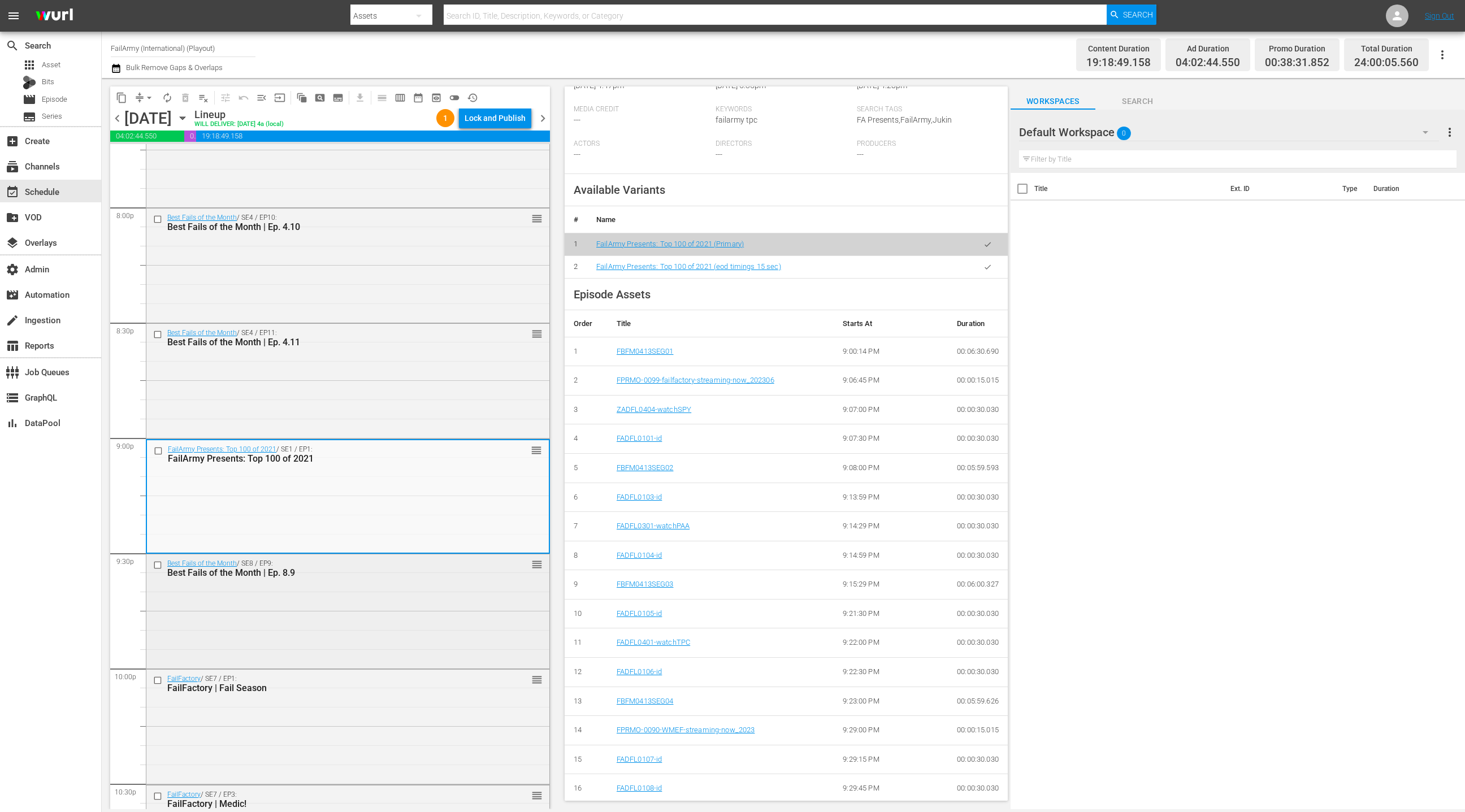
click at [395, 607] on div "Best Fails of the Month / SE8 / EP9: Best Fails of the Month | Ep. 8.9 reorder" at bounding box center [348, 610] width 403 height 112
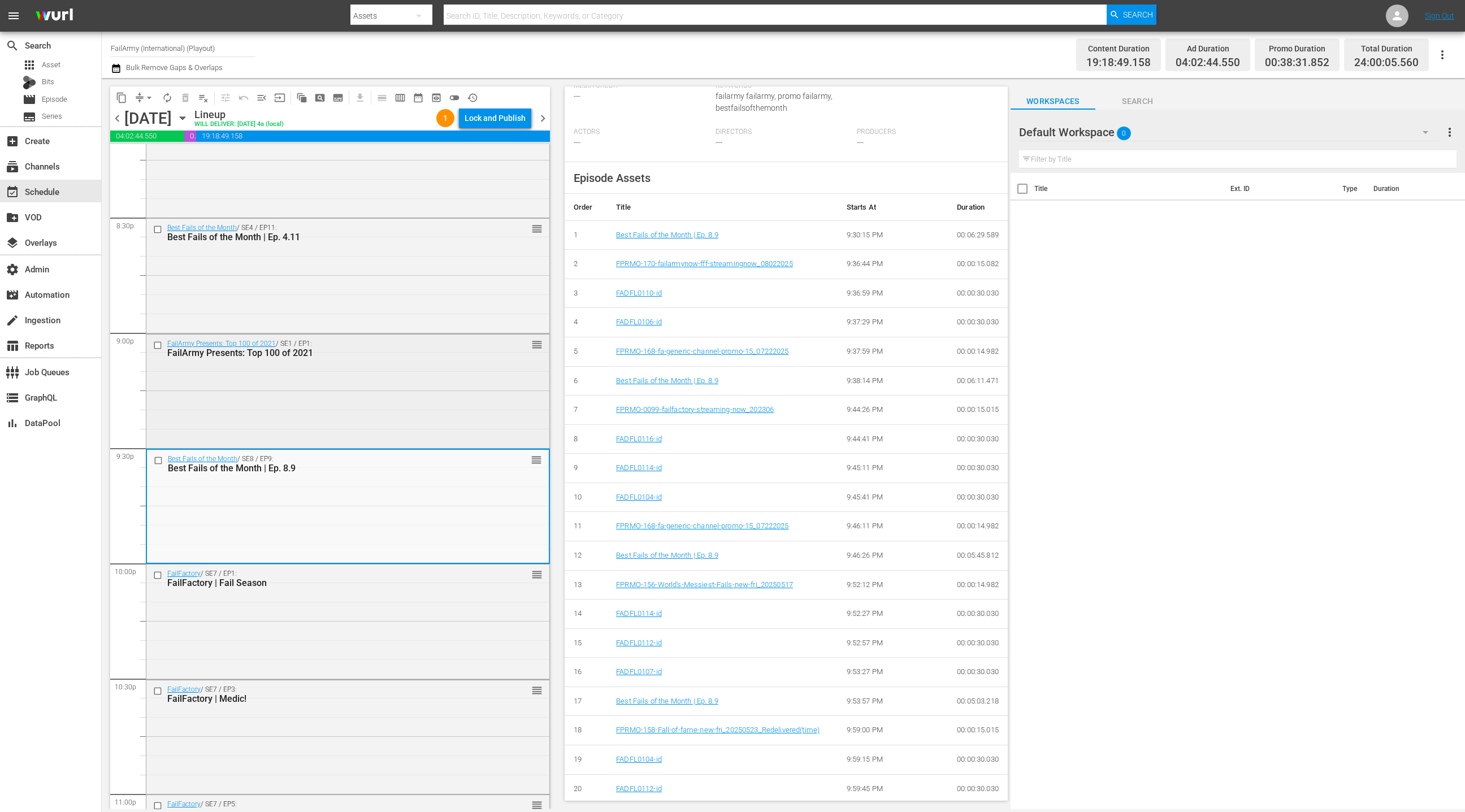
scroll to position [4691, 0]
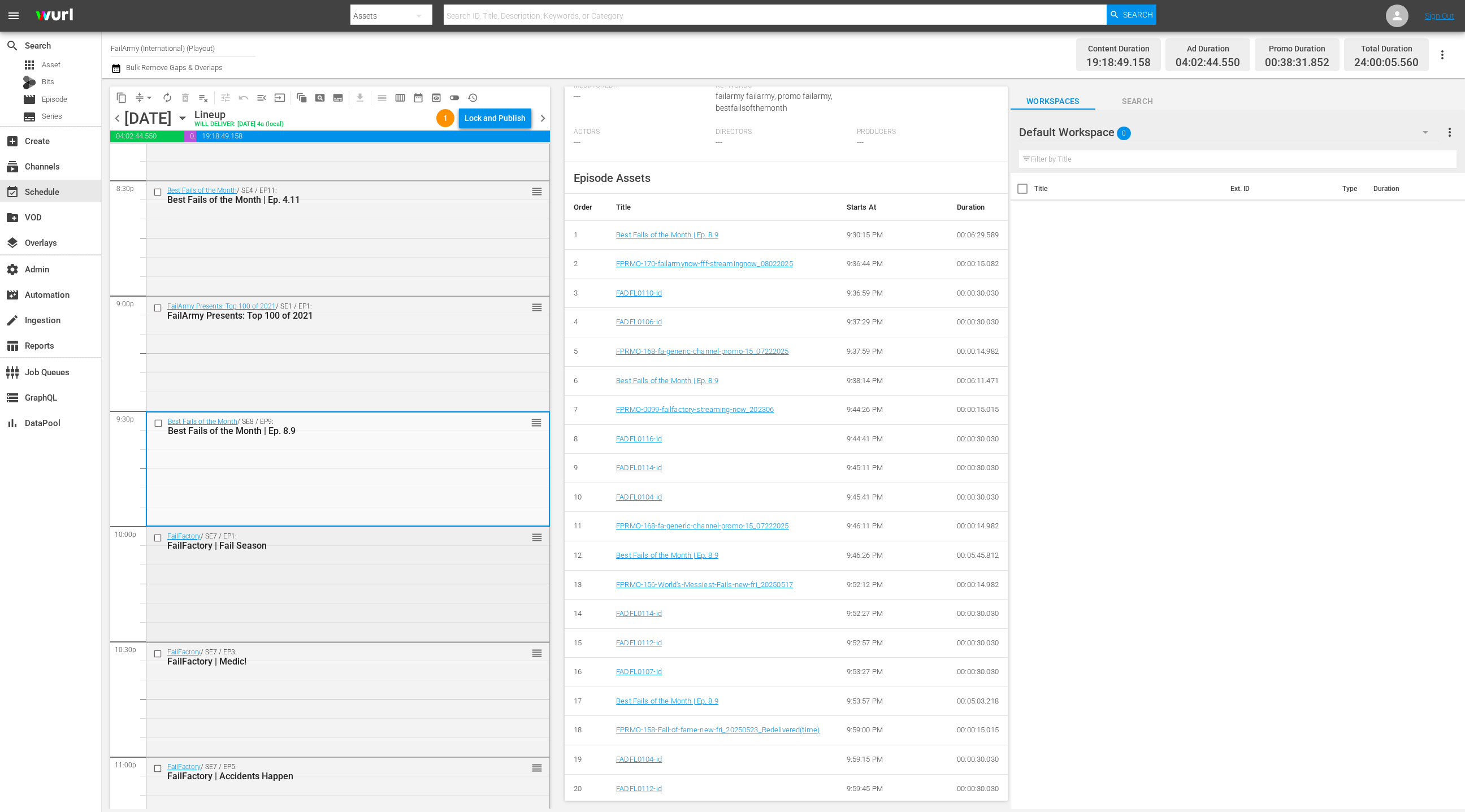
click at [414, 568] on div "FailFactory / SE7 / EP1: FailFactory | Fail Season reorder" at bounding box center [348, 583] width 403 height 112
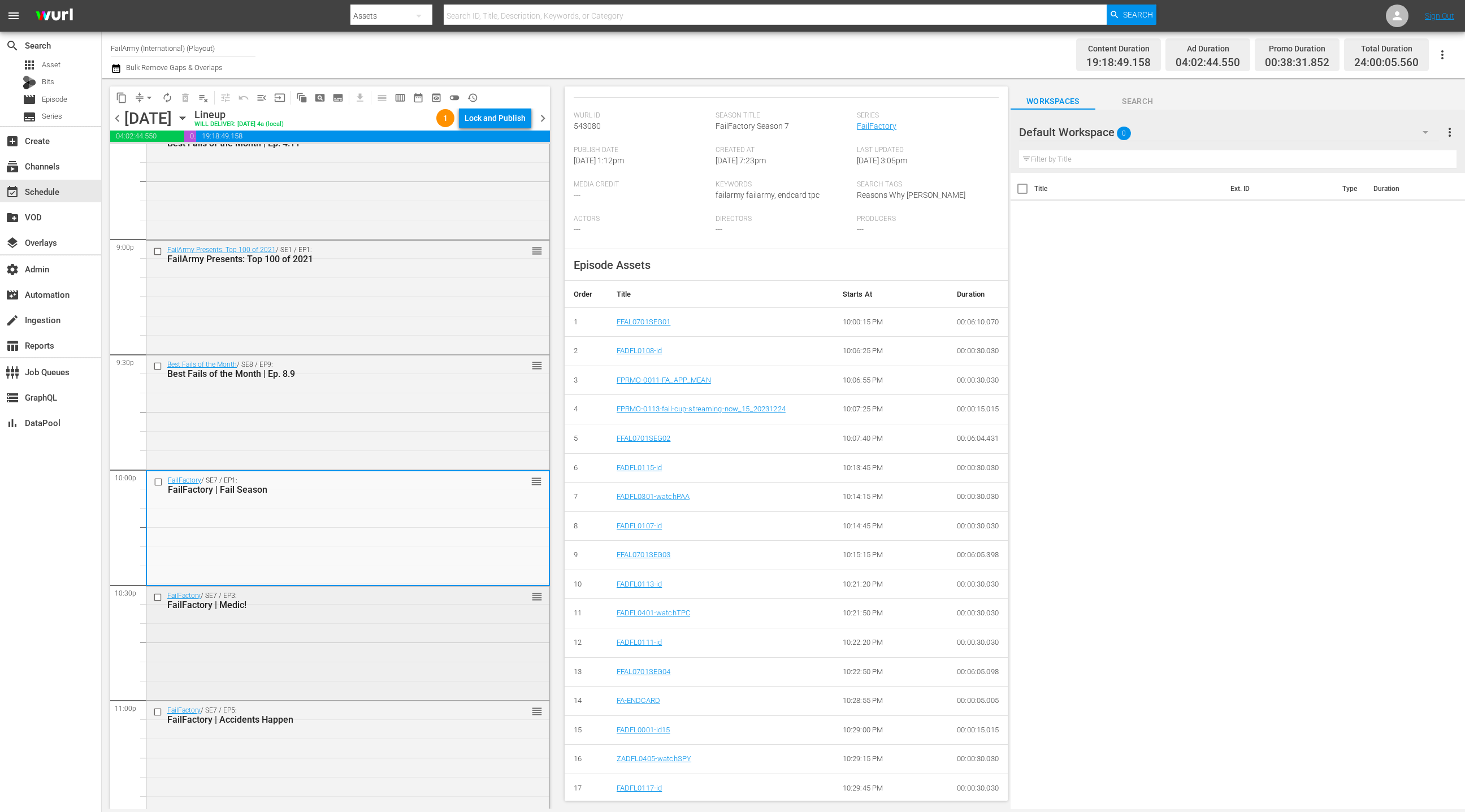
scroll to position [4784, 0]
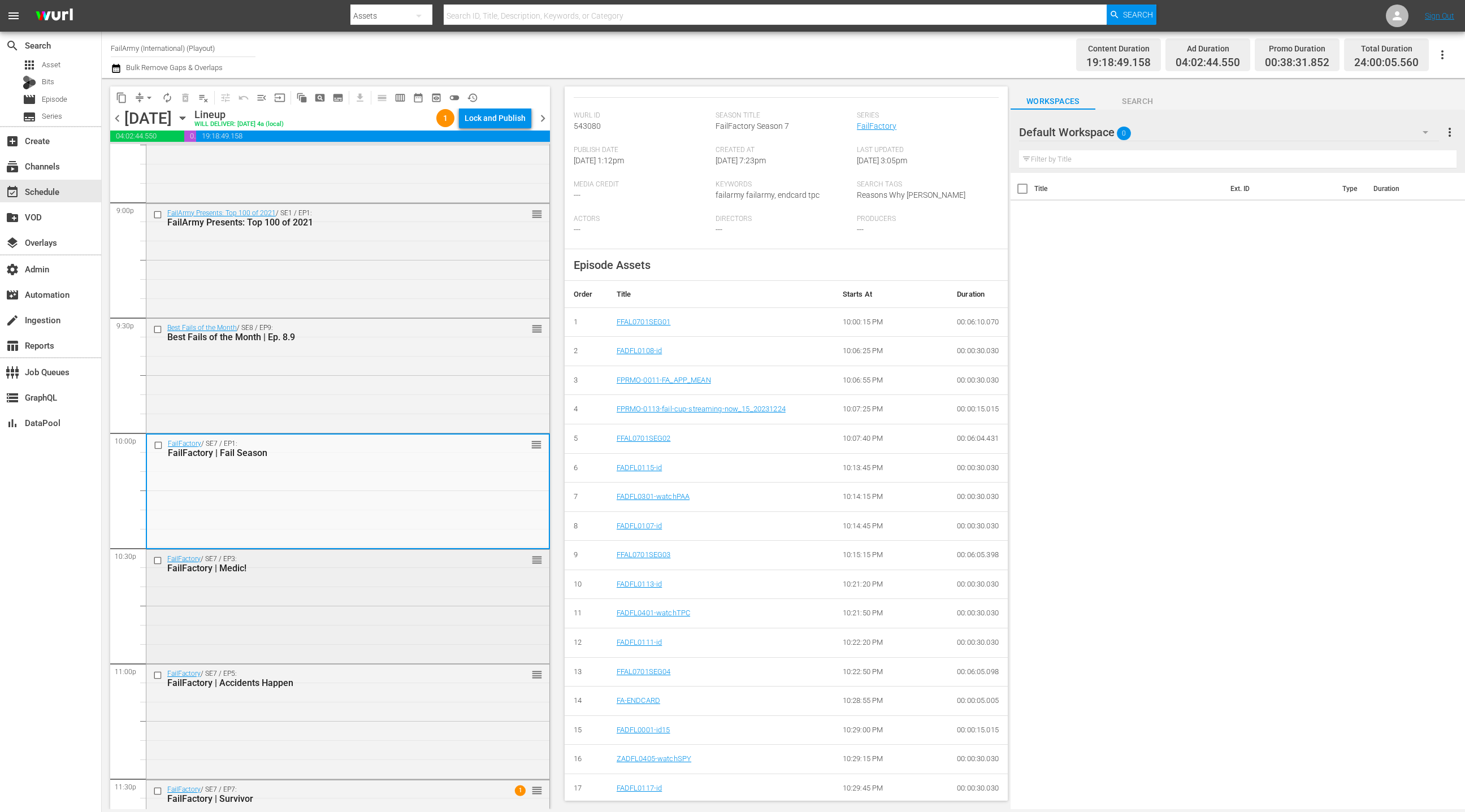
click at [396, 599] on div "FailFactory / SE7 / EP3: FailFactory | Medic! reorder" at bounding box center [348, 606] width 403 height 112
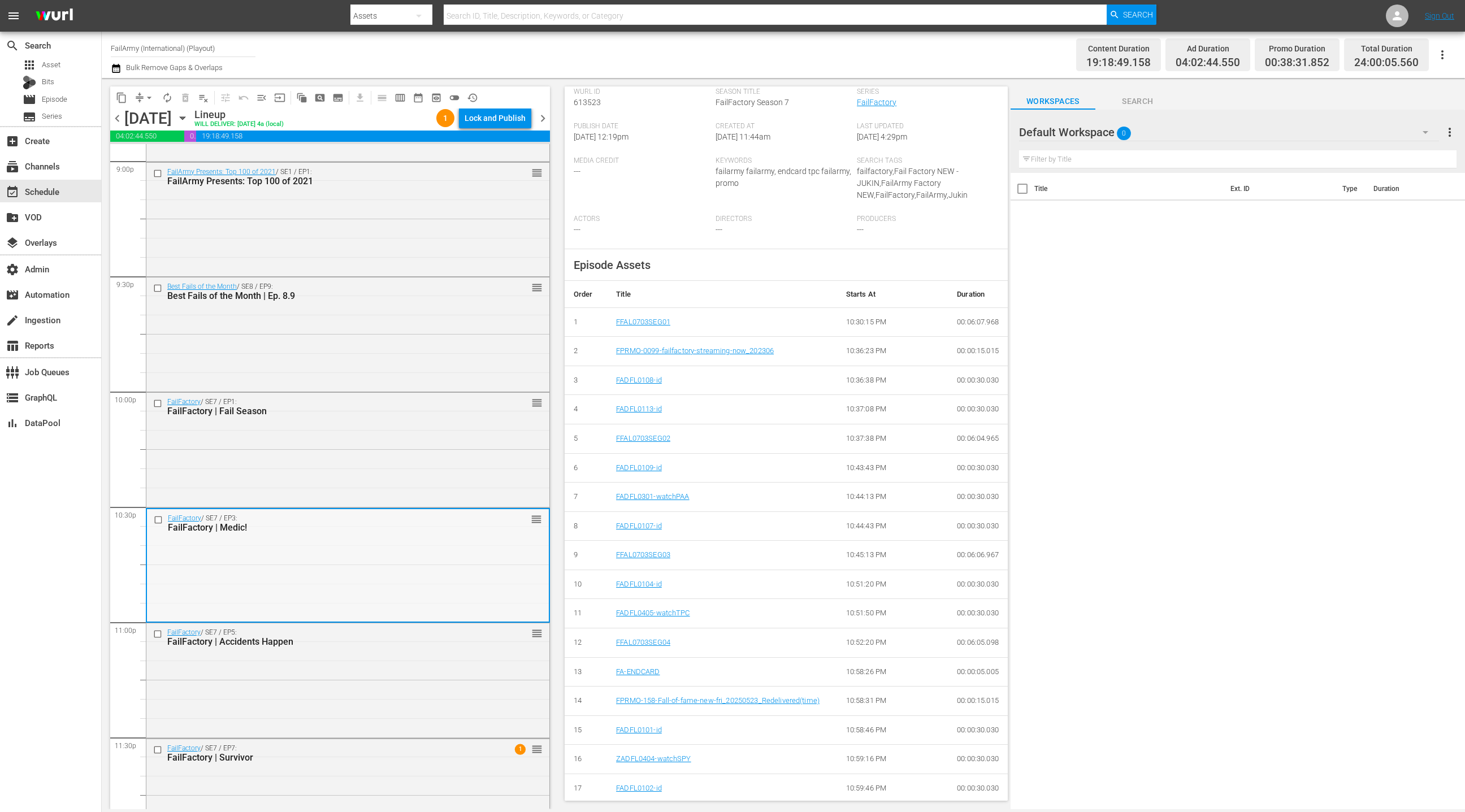
scroll to position [4869, 0]
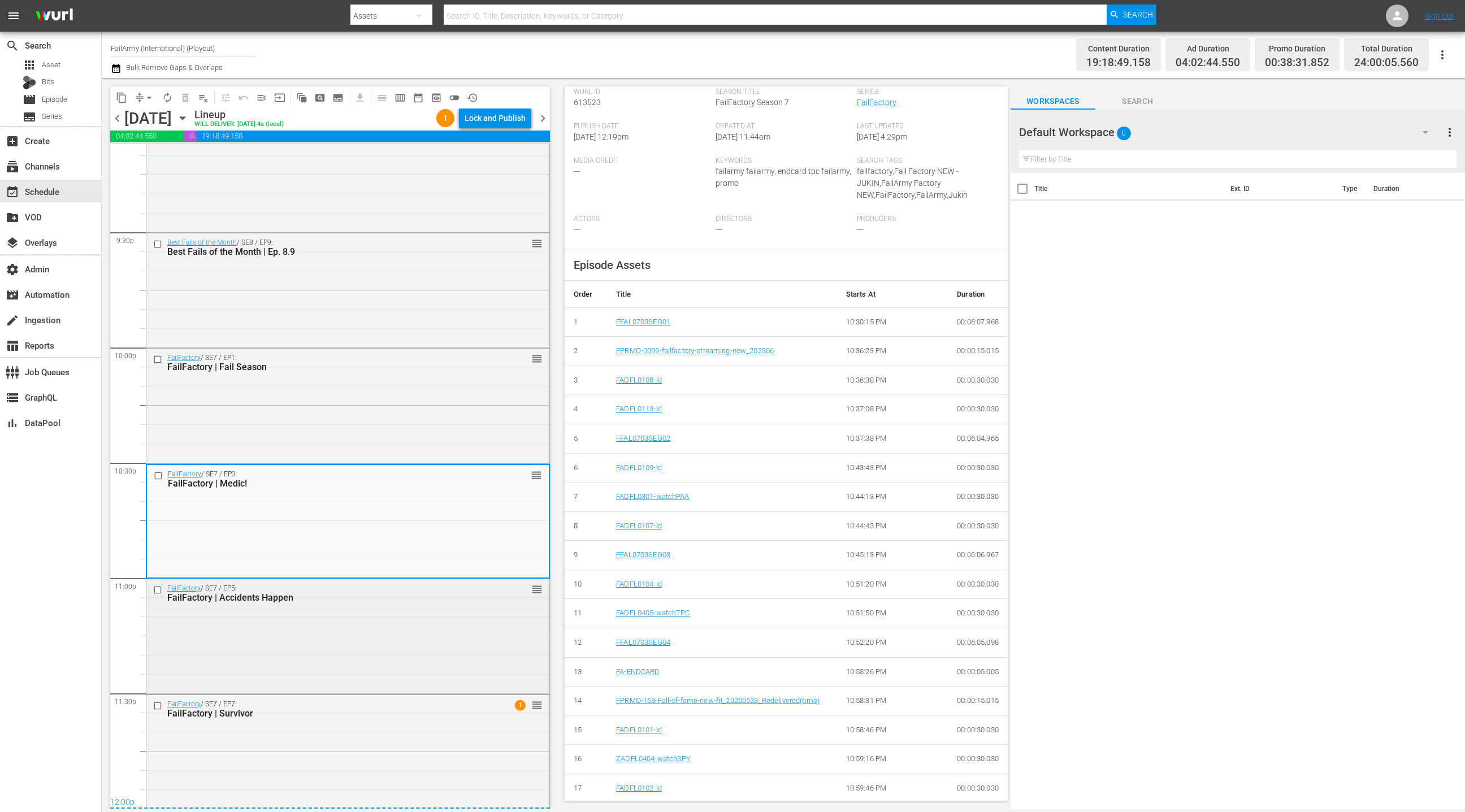
click at [377, 609] on div "FailFactory / SE7 / EP5: FailFactory | Accidents Happen reorder" at bounding box center [348, 636] width 403 height 112
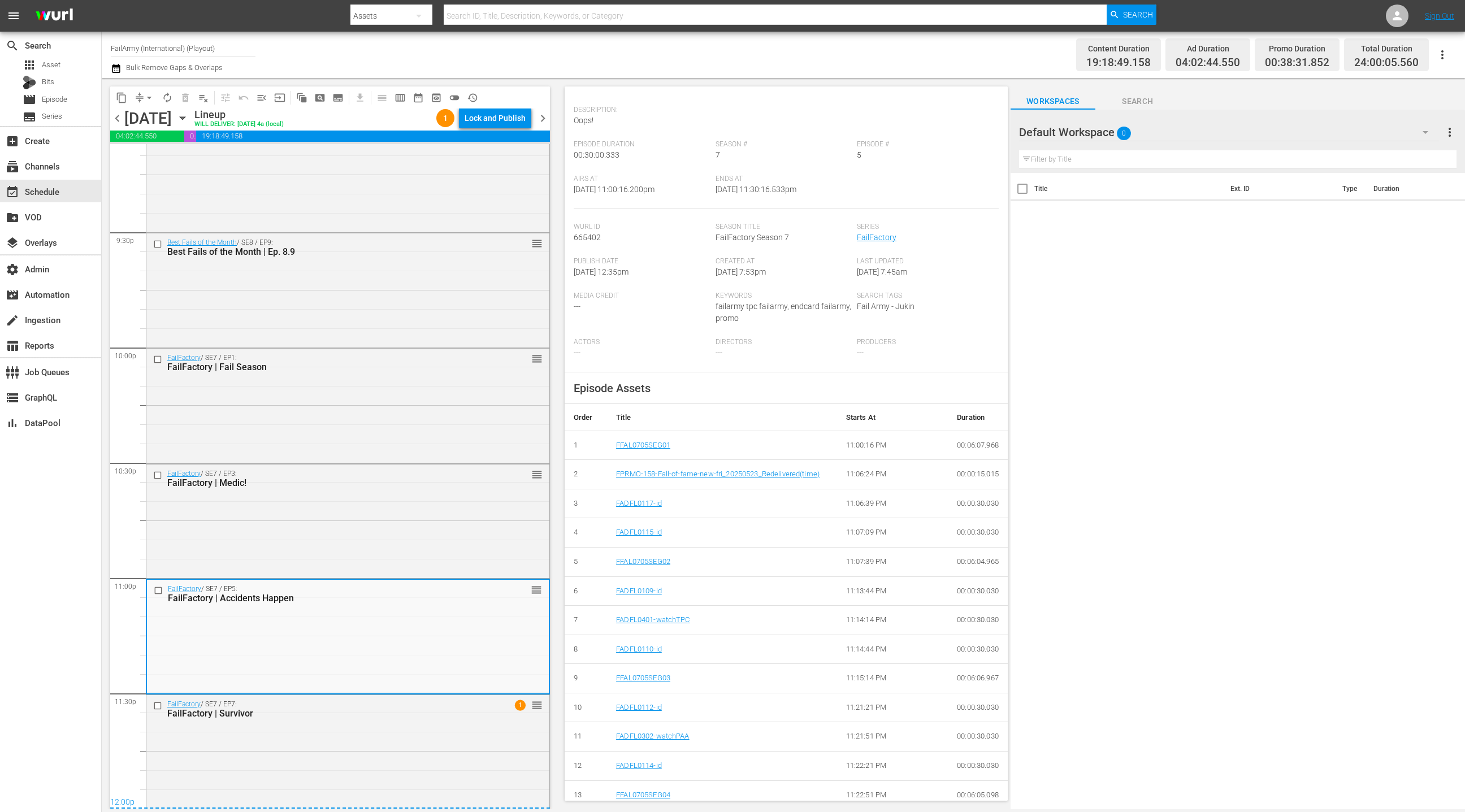
scroll to position [215, 0]
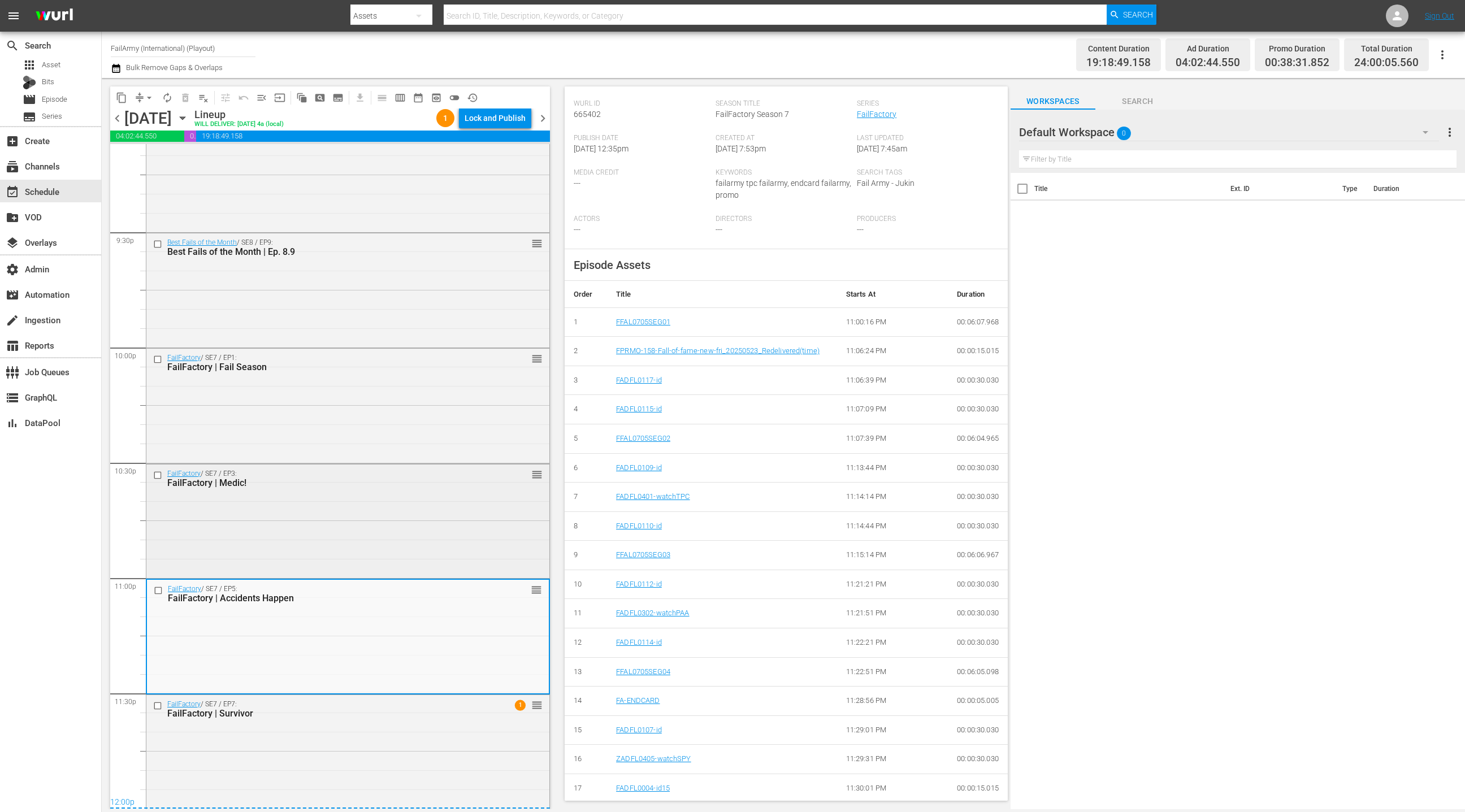
click at [400, 534] on div "FailFactory / SE7 / EP3: FailFactory | Medic! reorder" at bounding box center [348, 521] width 403 height 112
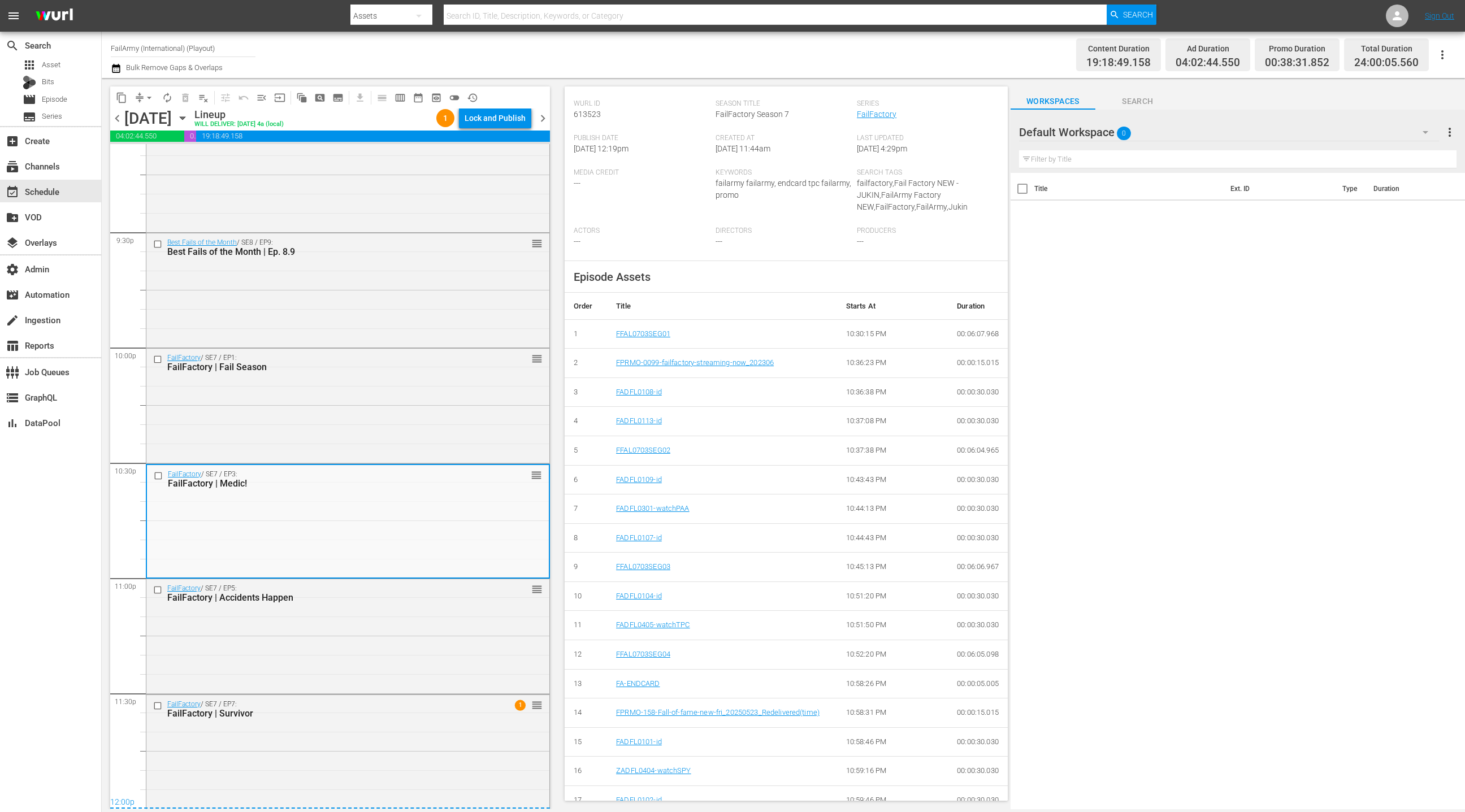
scroll to position [227, 0]
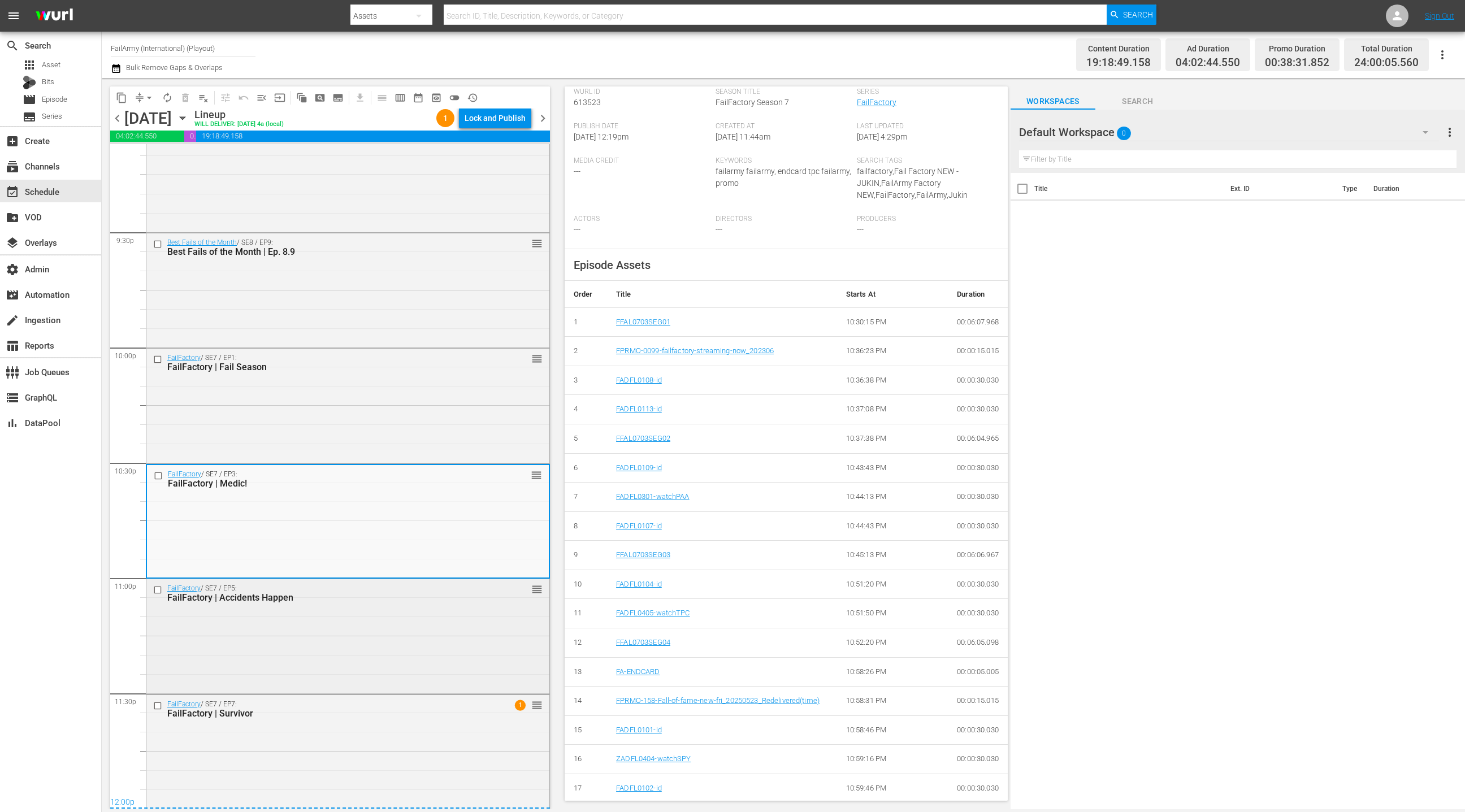
click at [338, 666] on div "FailFactory / SE7 / EP5: FailFactory | Accidents Happen reorder" at bounding box center [348, 636] width 403 height 112
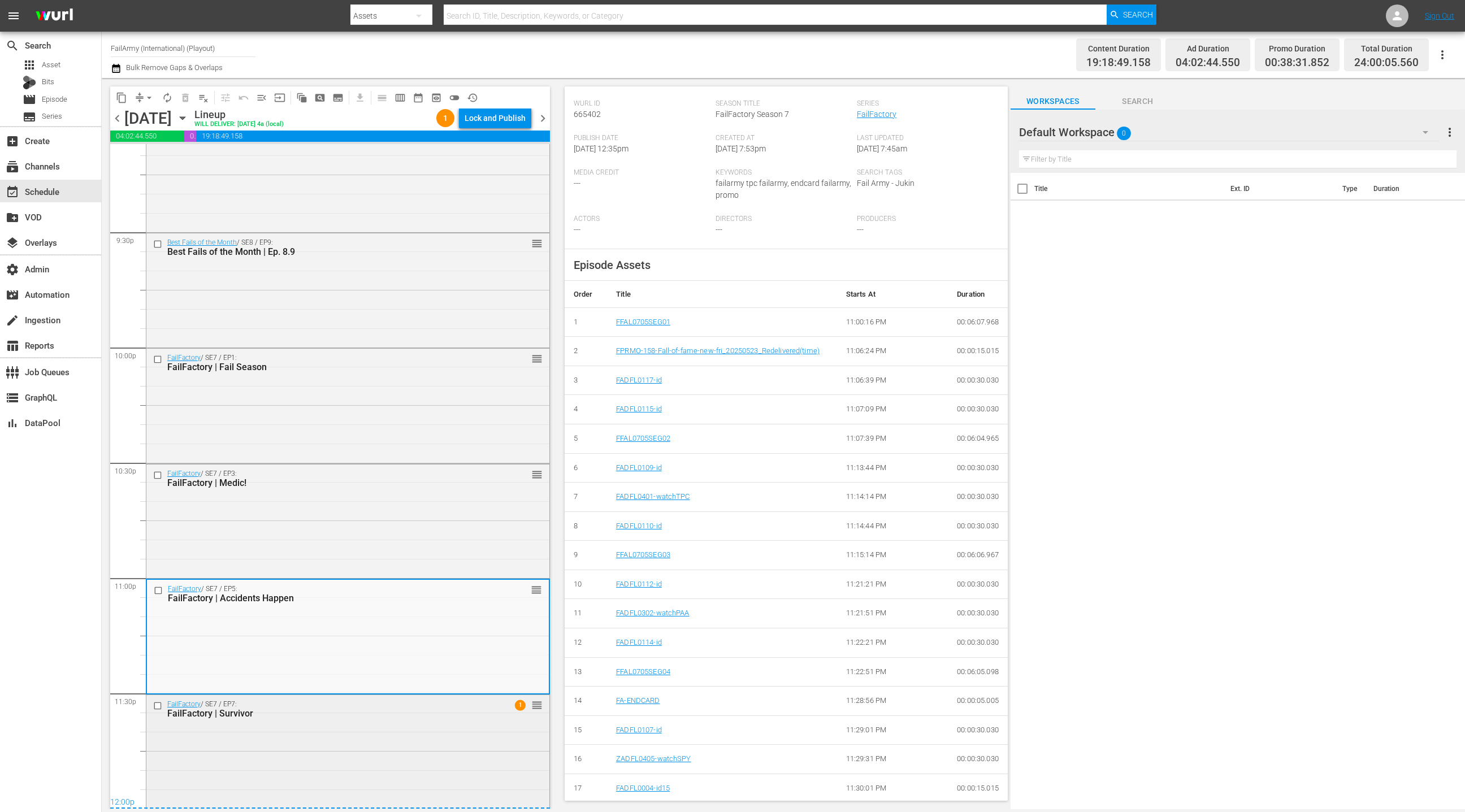
click at [396, 737] on div "FailFactory / SE7 / EP7: FailFactory | Survivor 1 reorder" at bounding box center [348, 751] width 403 height 112
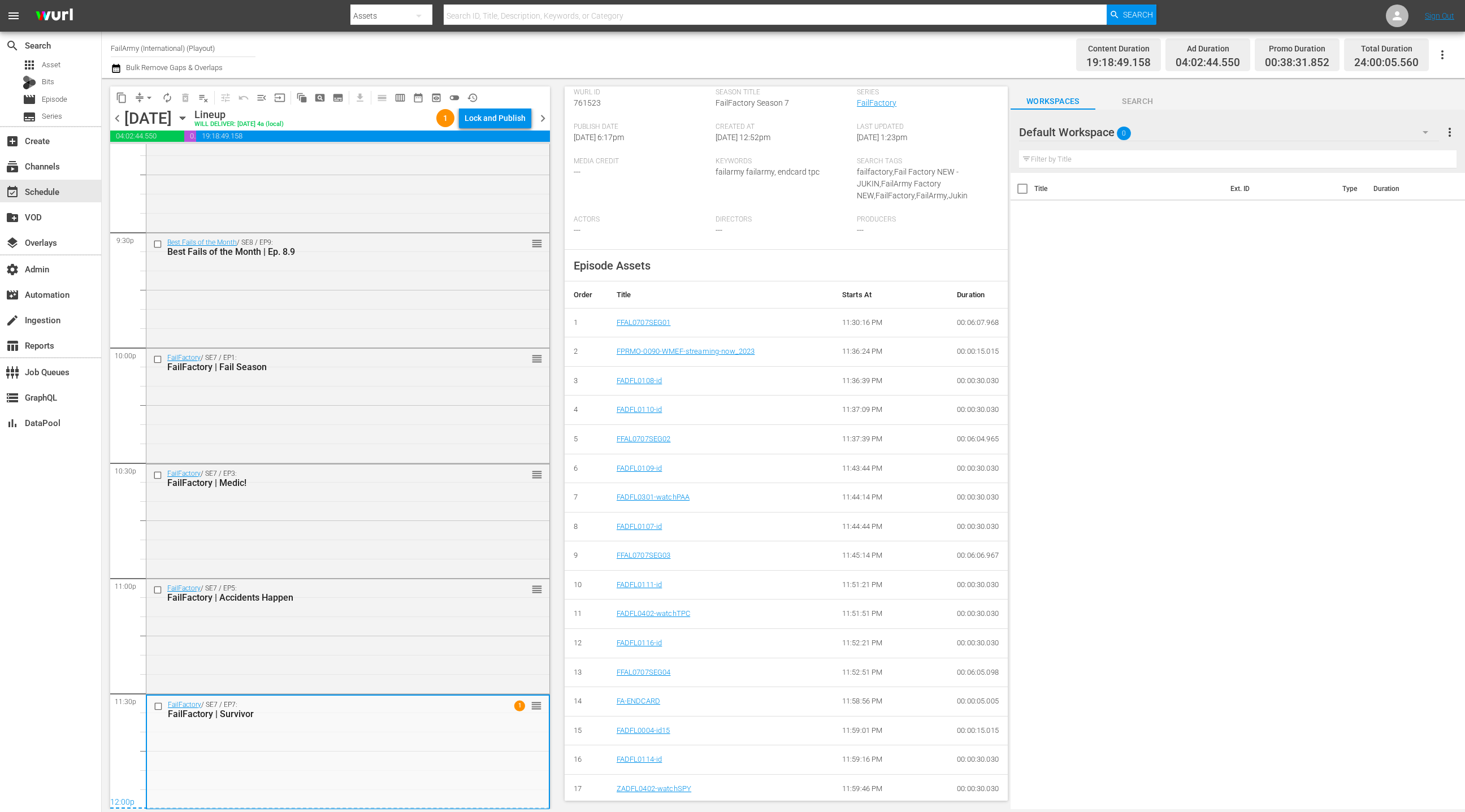
scroll to position [257, 0]
click at [545, 118] on span "chevron_right" at bounding box center [543, 118] width 14 height 14
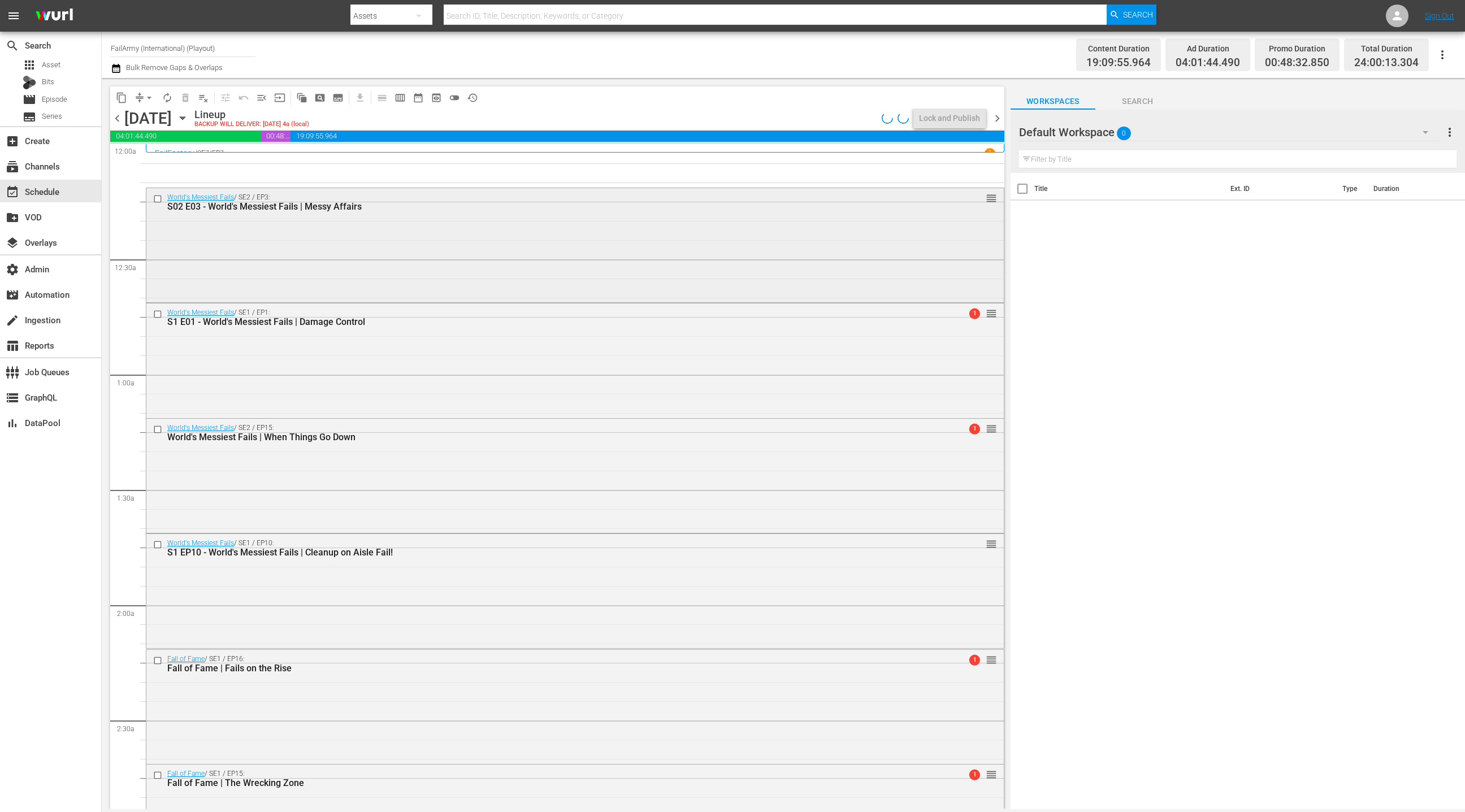
click at [503, 248] on div "World's Messiest Fails / SE2 / EP3: S02 E03 - World's Messiest Fails | Messy Af…" at bounding box center [575, 244] width 857 height 112
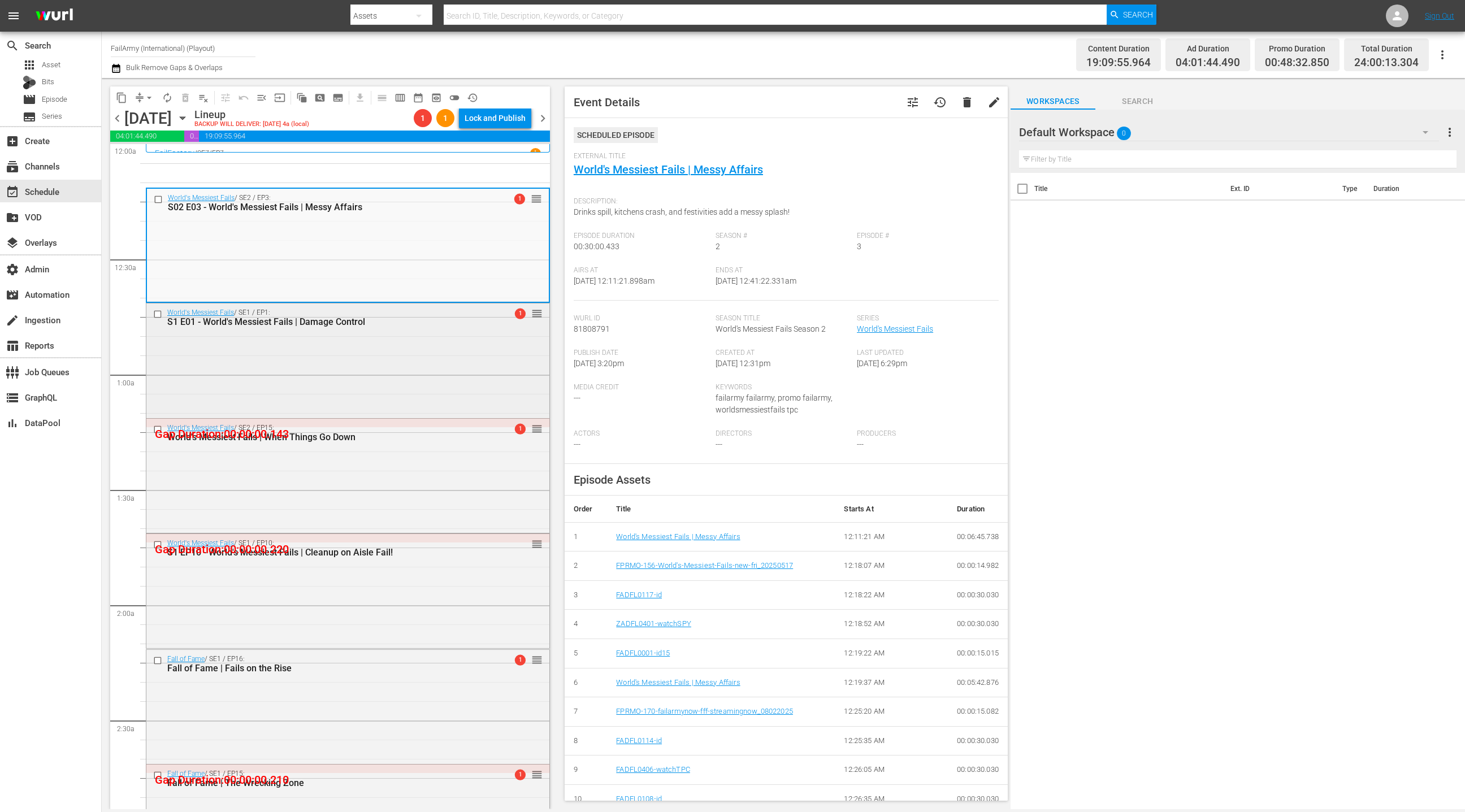
click at [460, 389] on div "World's Messiest Fails / SE1 / EP1: S1 E01 - World's Messiest Fails | Damage Co…" at bounding box center [348, 360] width 403 height 112
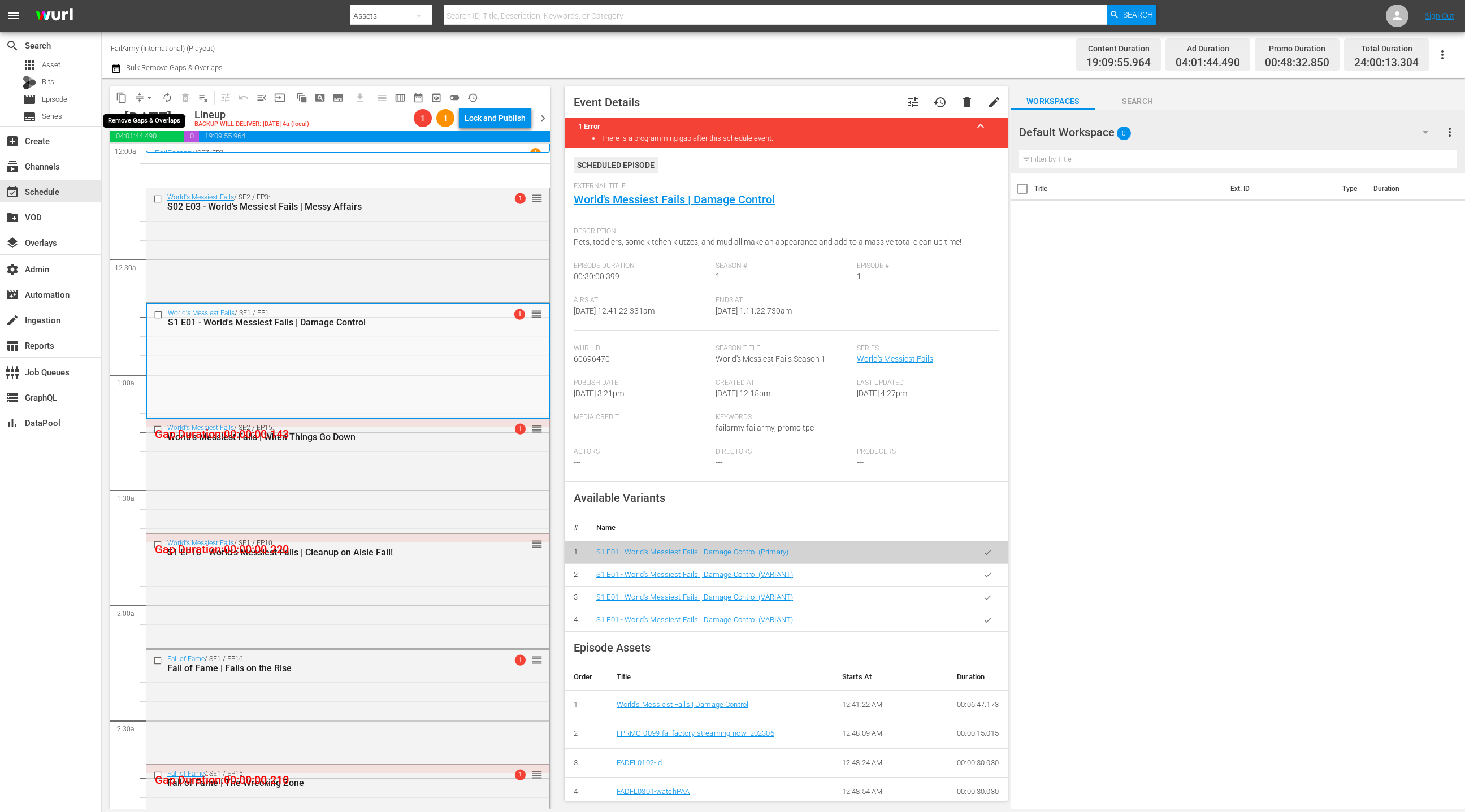
click at [149, 97] on span "arrow_drop_down" at bounding box center [149, 98] width 12 height 12
click at [155, 163] on li "Align to End of Previous Day" at bounding box center [149, 157] width 119 height 18
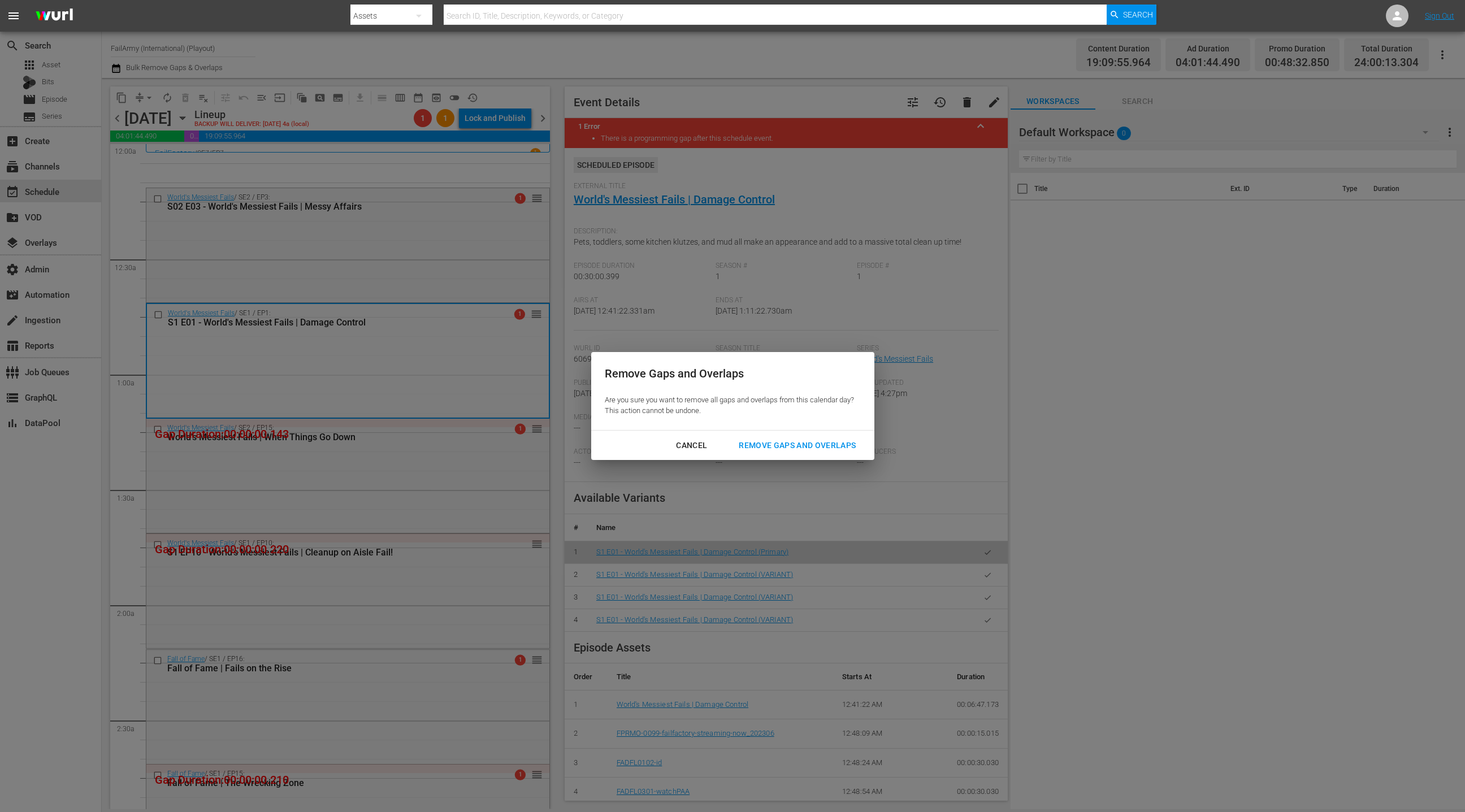
click at [804, 450] on div "Remove Gaps and Overlaps" at bounding box center [798, 446] width 135 height 14
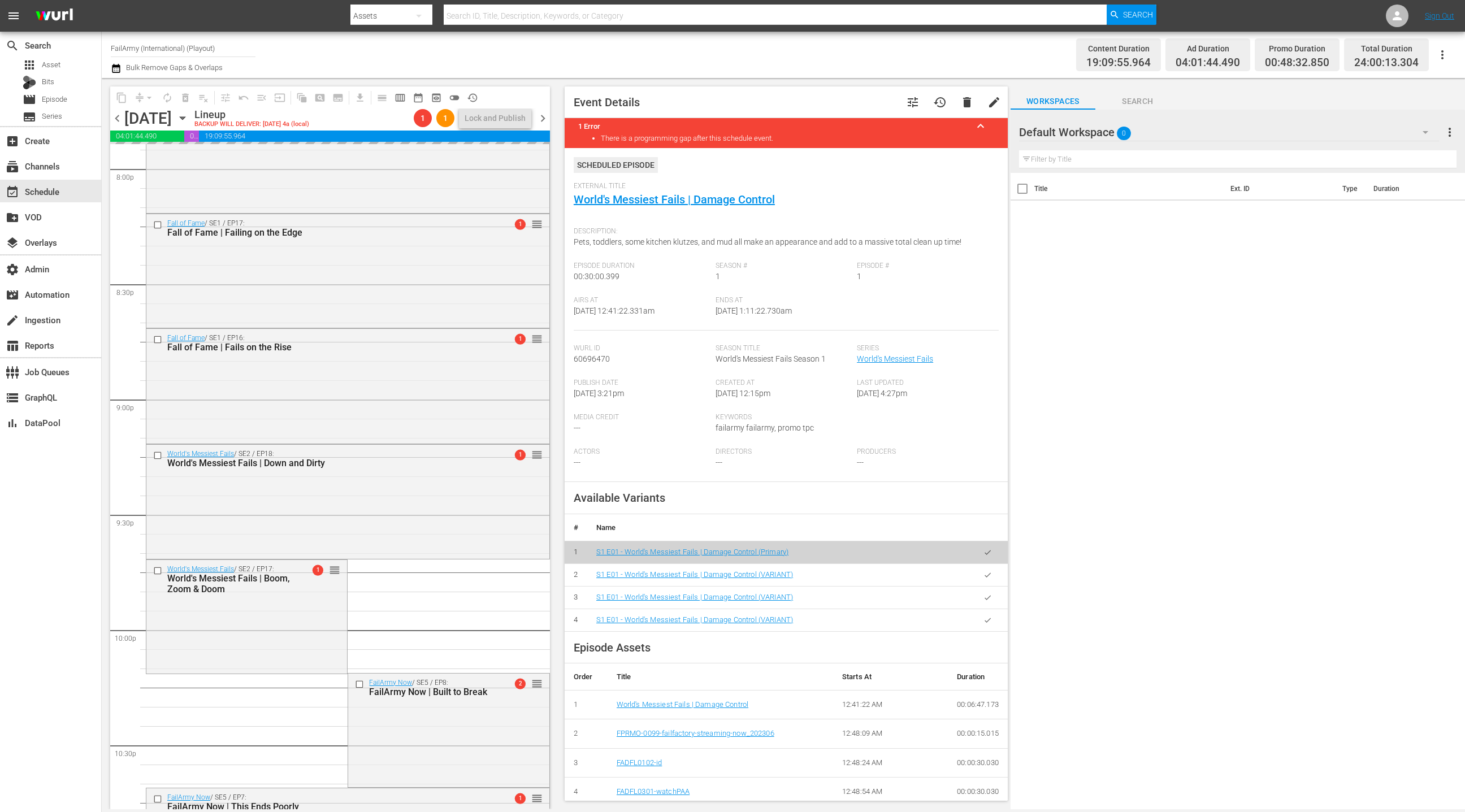
scroll to position [4911, 0]
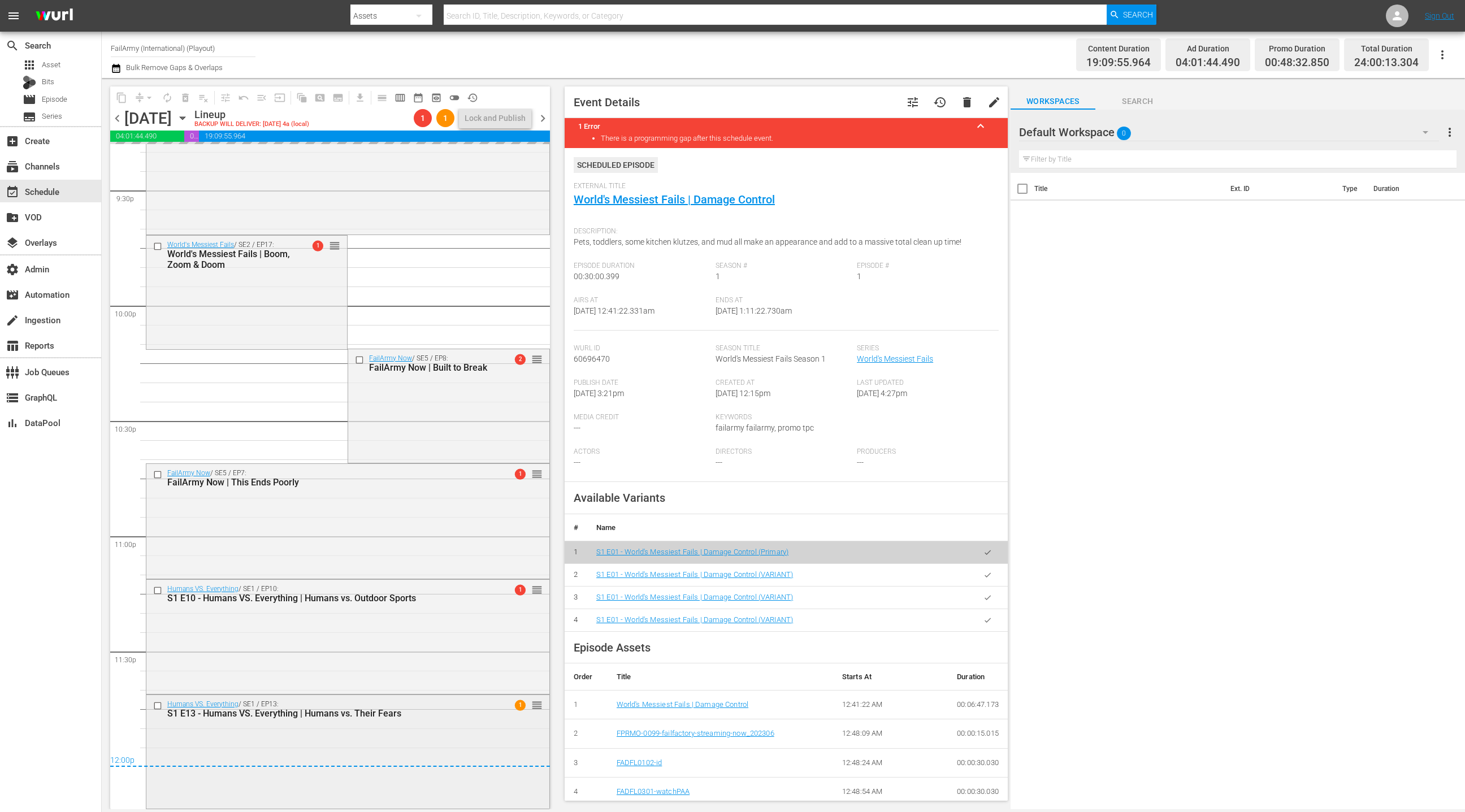
click at [290, 721] on div "Humans VS. Everything / SE1 / EP13: S1 E13 - Humans VS. Everything | Humans vs.…" at bounding box center [348, 709] width 403 height 28
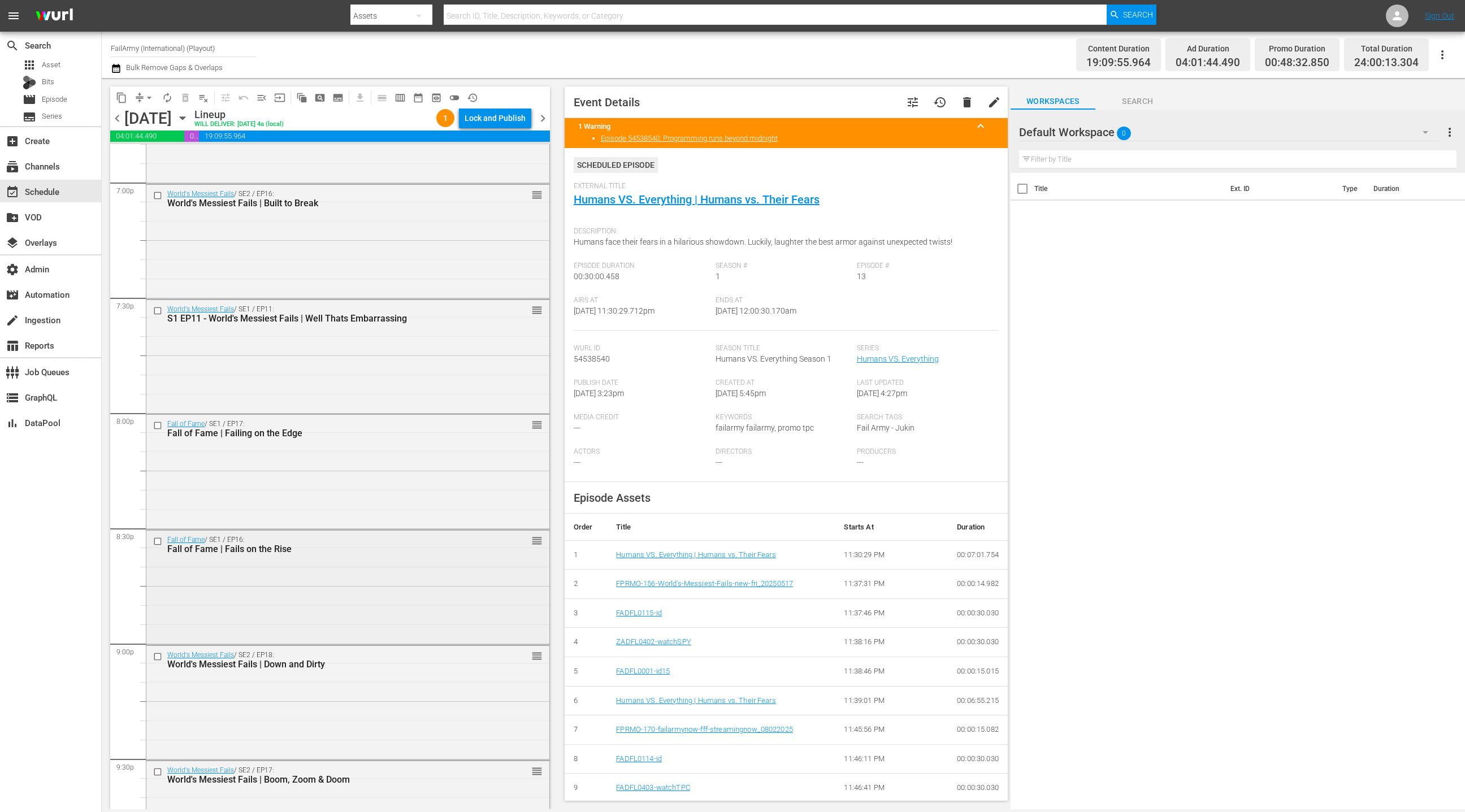
scroll to position [4330, 0]
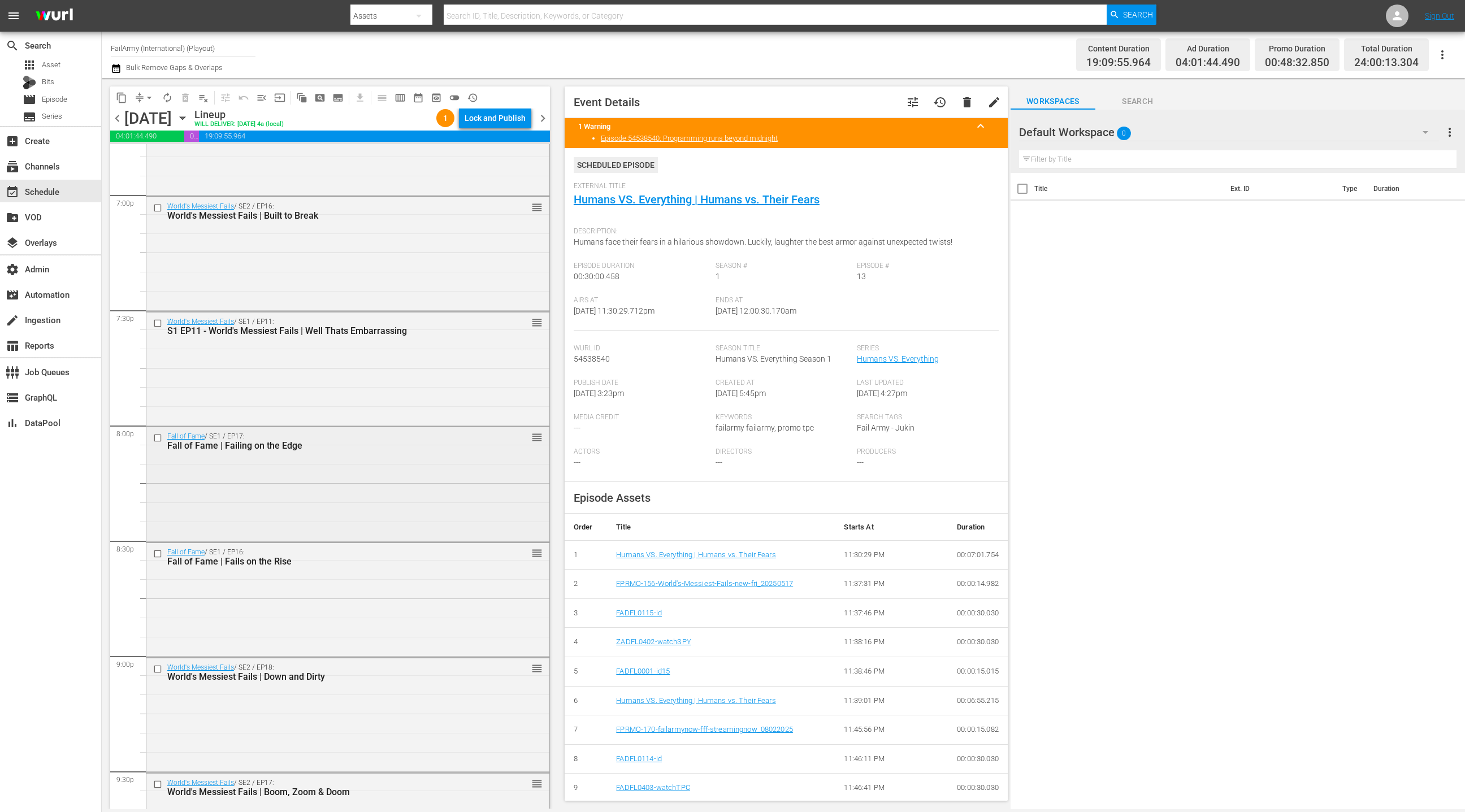
click at [330, 518] on div "Fall of Fame / SE1 / EP17: Fall of Fame | Failing on the Edge reorder" at bounding box center [348, 483] width 403 height 112
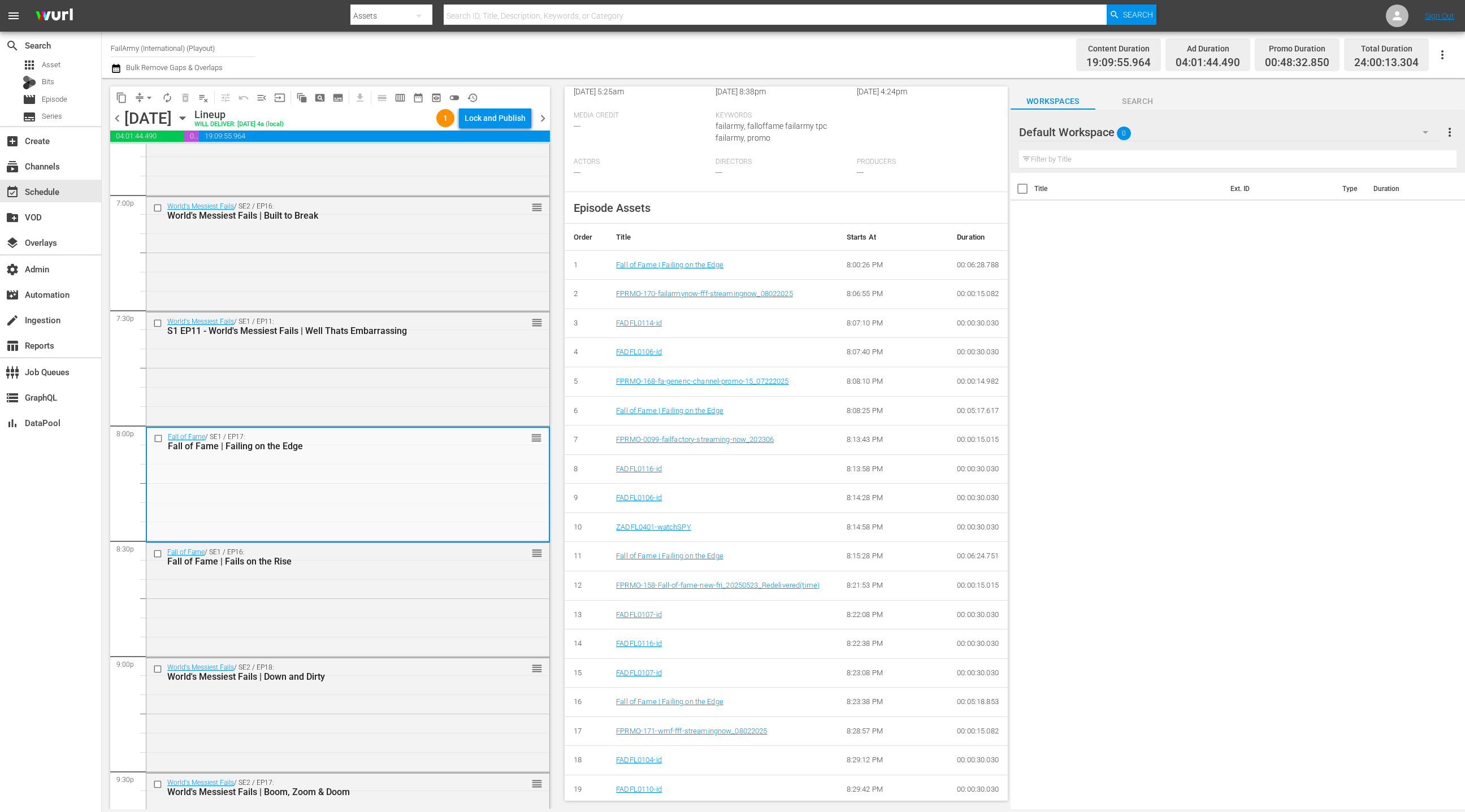
scroll to position [302, 0]
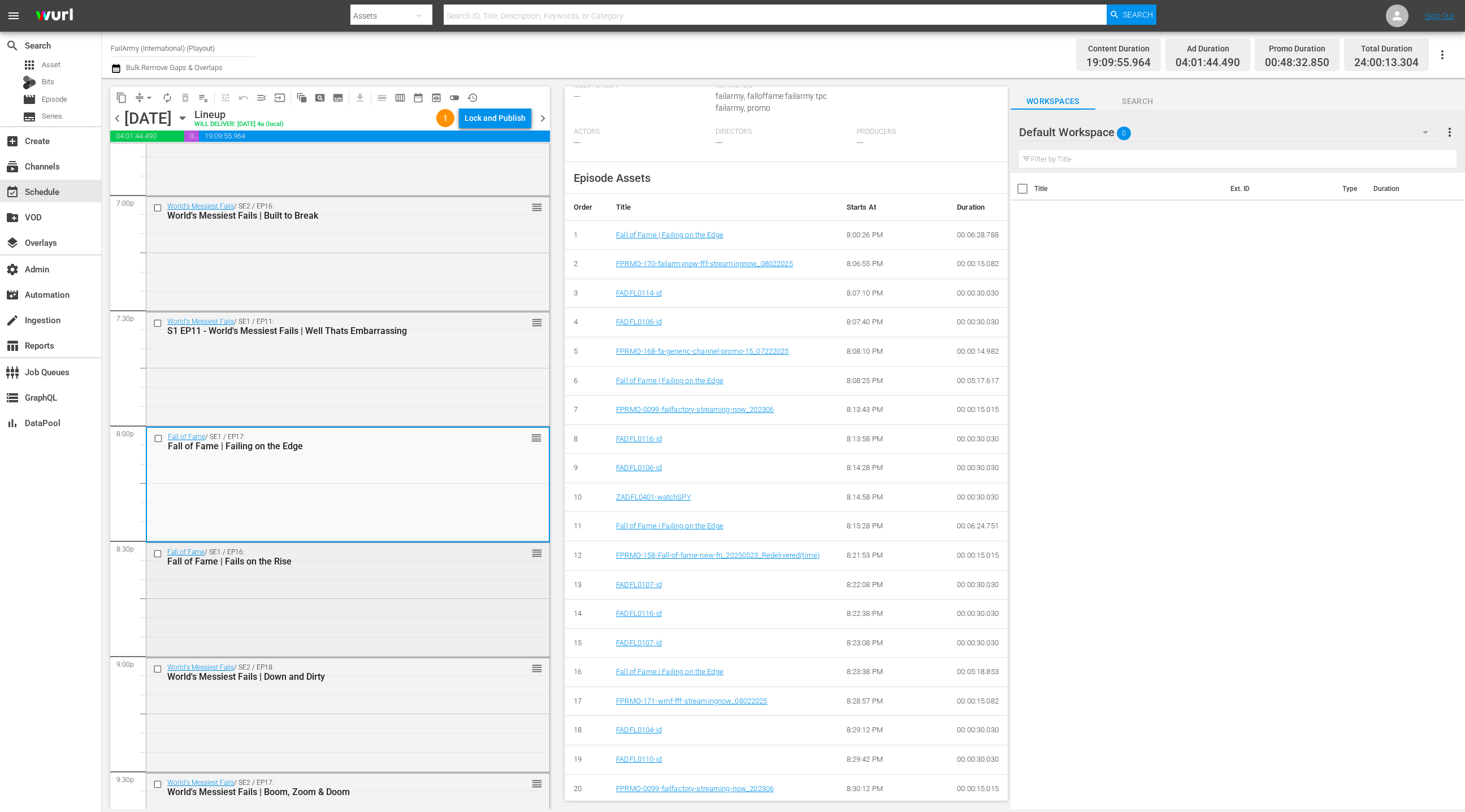
click at [481, 611] on div "Fall of Fame / SE1 / EP16: Fall of Fame | Fails on the Rise reorder" at bounding box center [348, 599] width 403 height 112
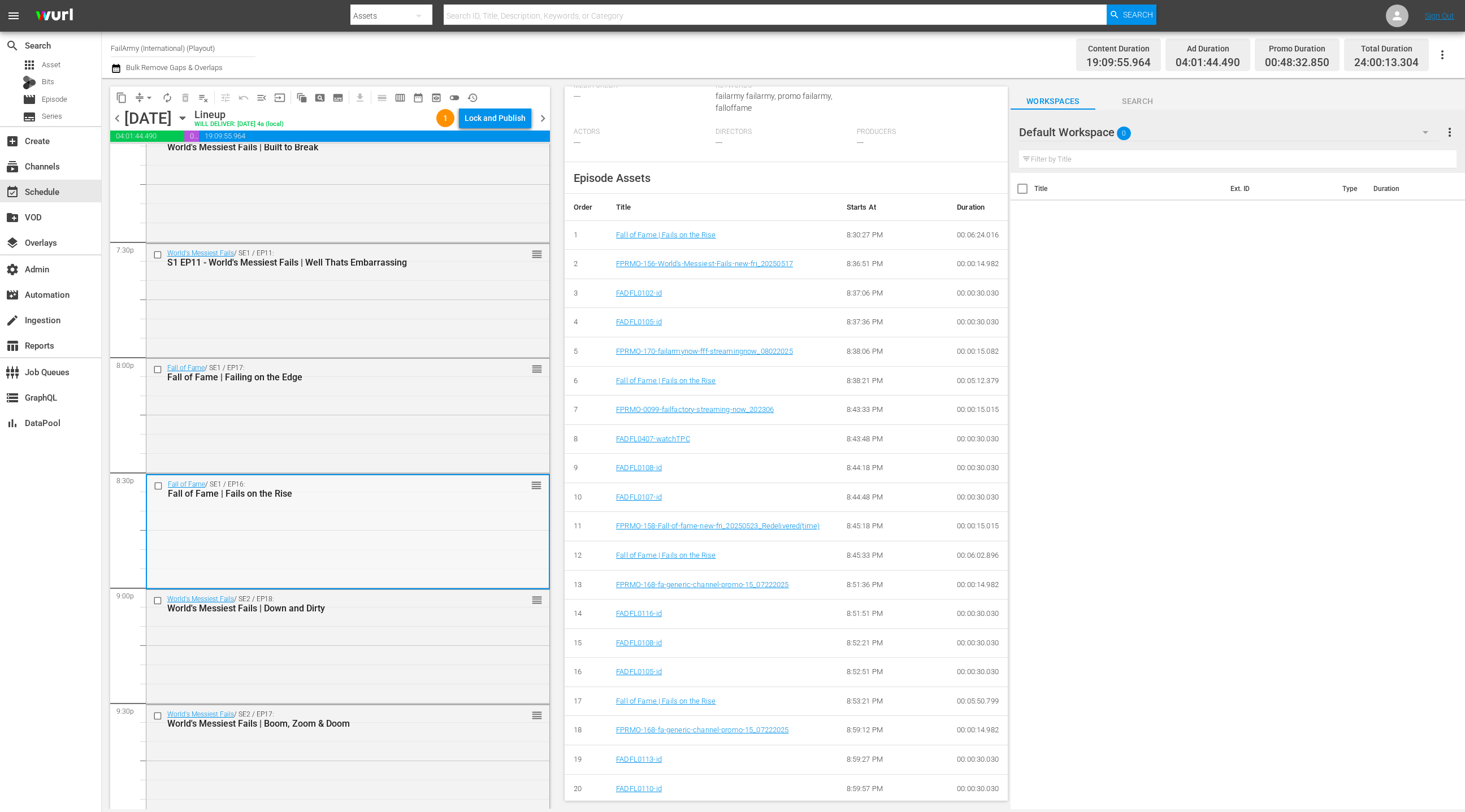
scroll to position [4414, 0]
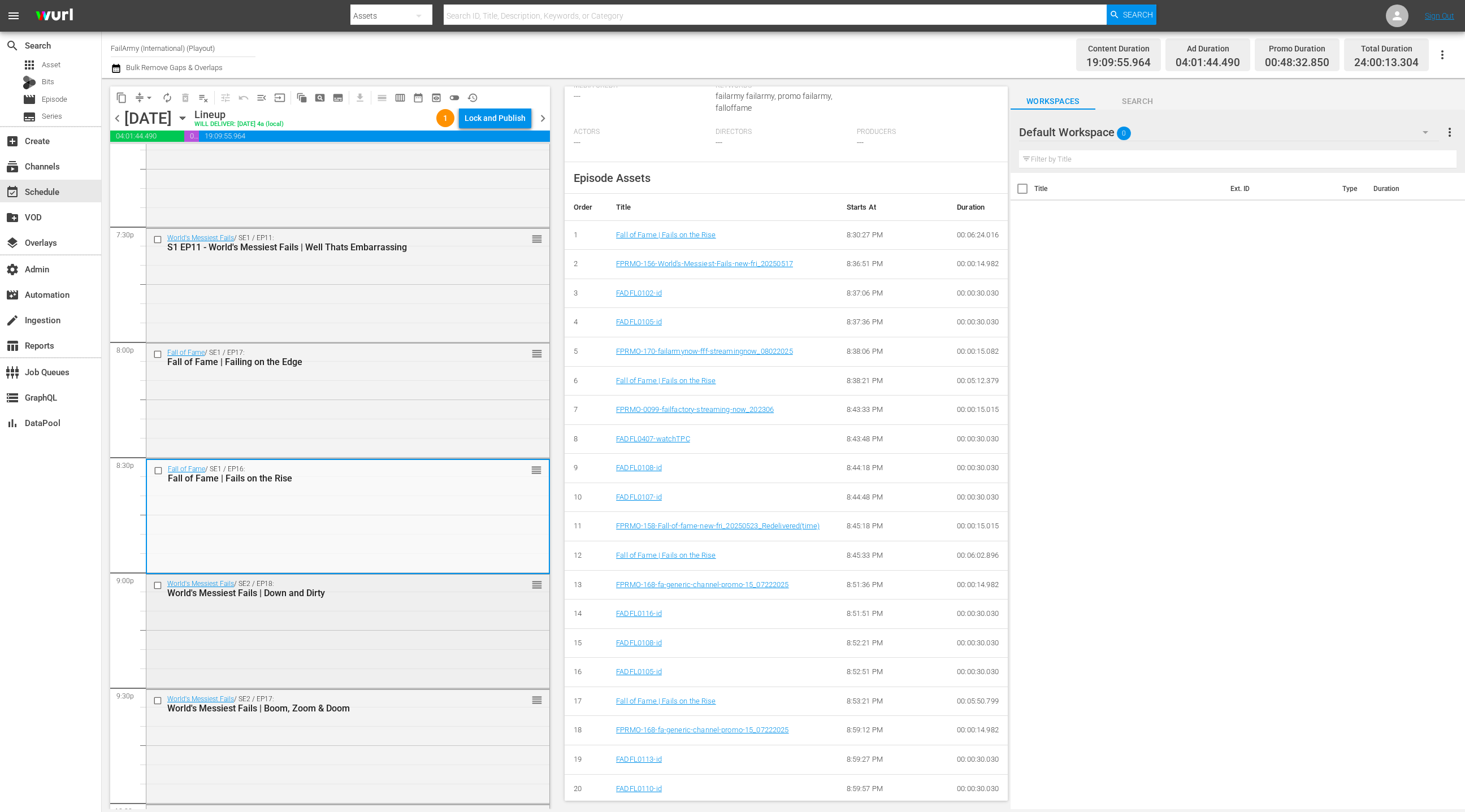
click at [422, 632] on div "World's Messiest Fails / SE2 / EP18: World's Messiest Fails | Down and Dirty re…" at bounding box center [348, 631] width 403 height 112
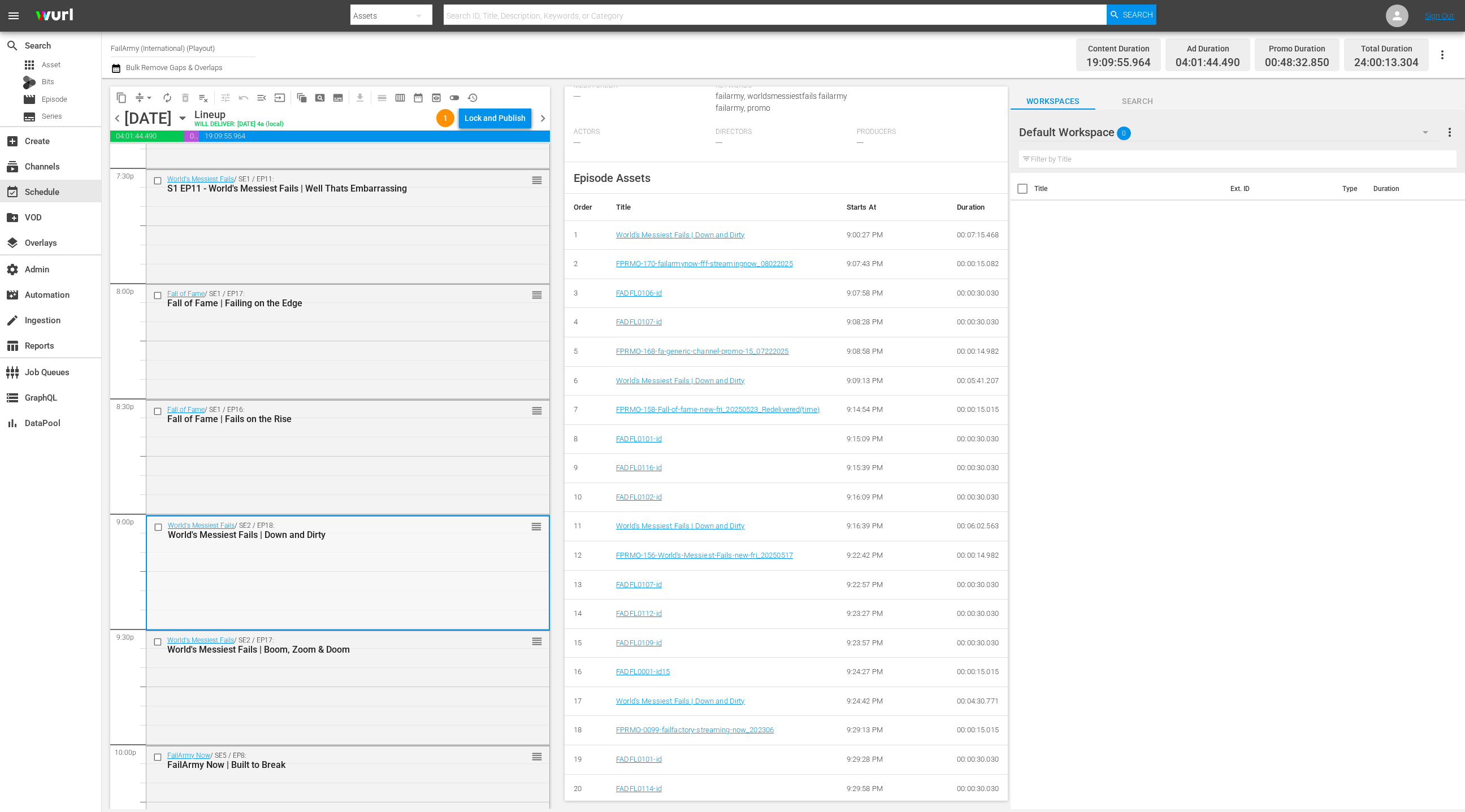
scroll to position [4471, 0]
click at [395, 665] on div "World's Messiest Fails / SE2 / EP17: World's Messiest Fails | Boom, Zoom & Doom…" at bounding box center [348, 689] width 403 height 112
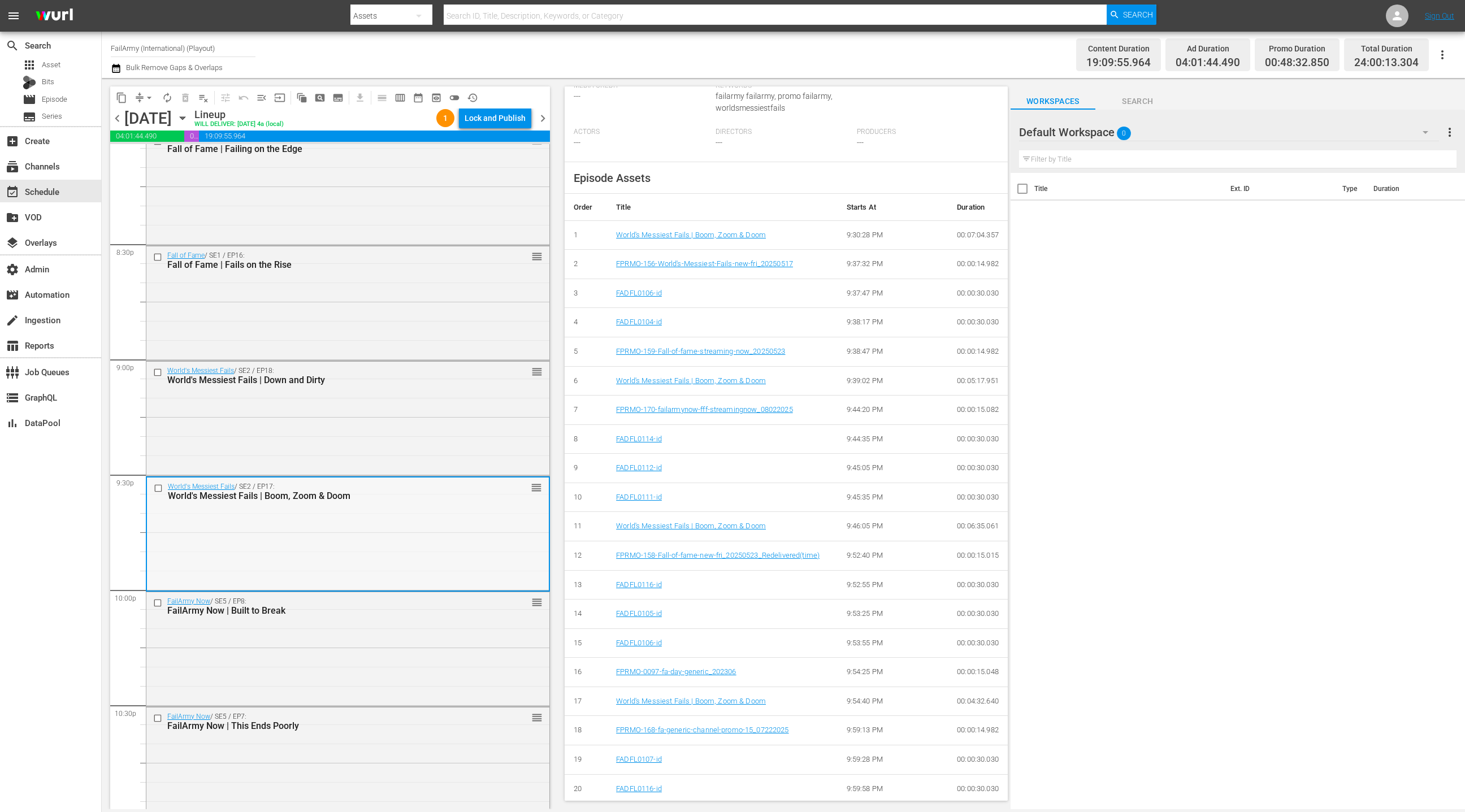
scroll to position [4654, 0]
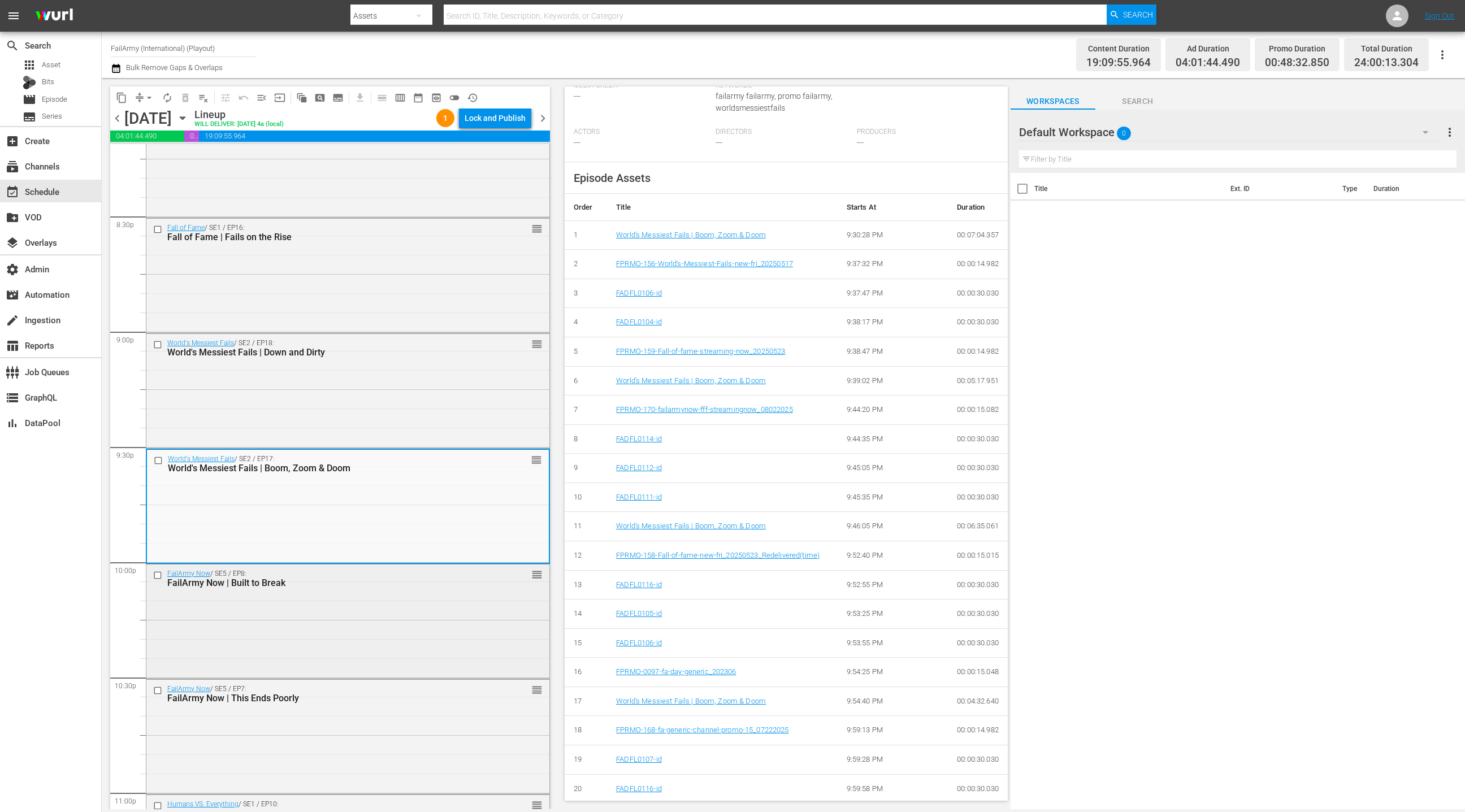
click at [412, 622] on div "FailArmy Now / SE5 / EP8: FailArmy Now | Built to Break reorder" at bounding box center [348, 620] width 403 height 112
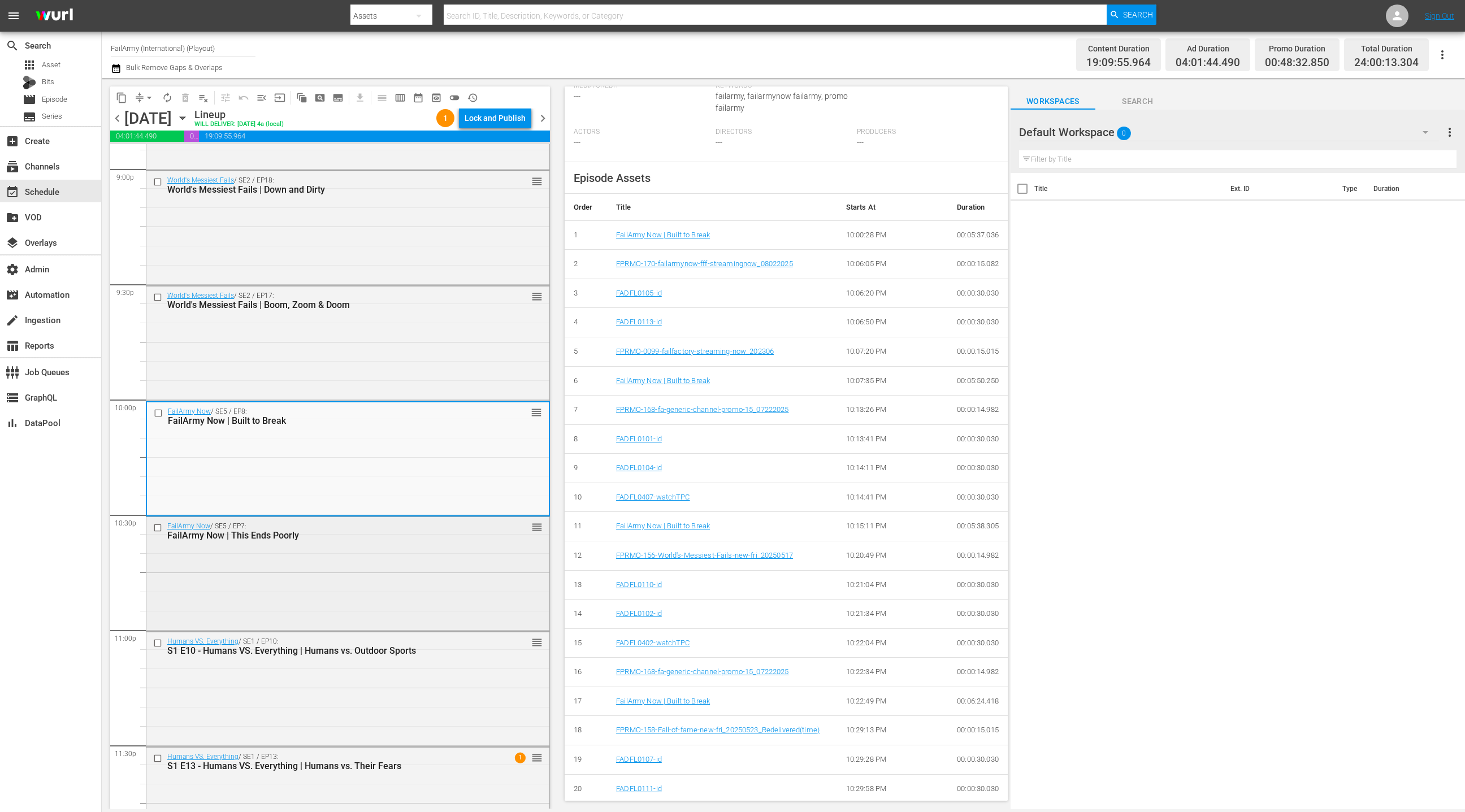
scroll to position [4822, 0]
click at [429, 578] on div "FailArmy Now / SE5 / EP7: FailArmy Now | This Ends Poorly reorder" at bounding box center [348, 569] width 403 height 112
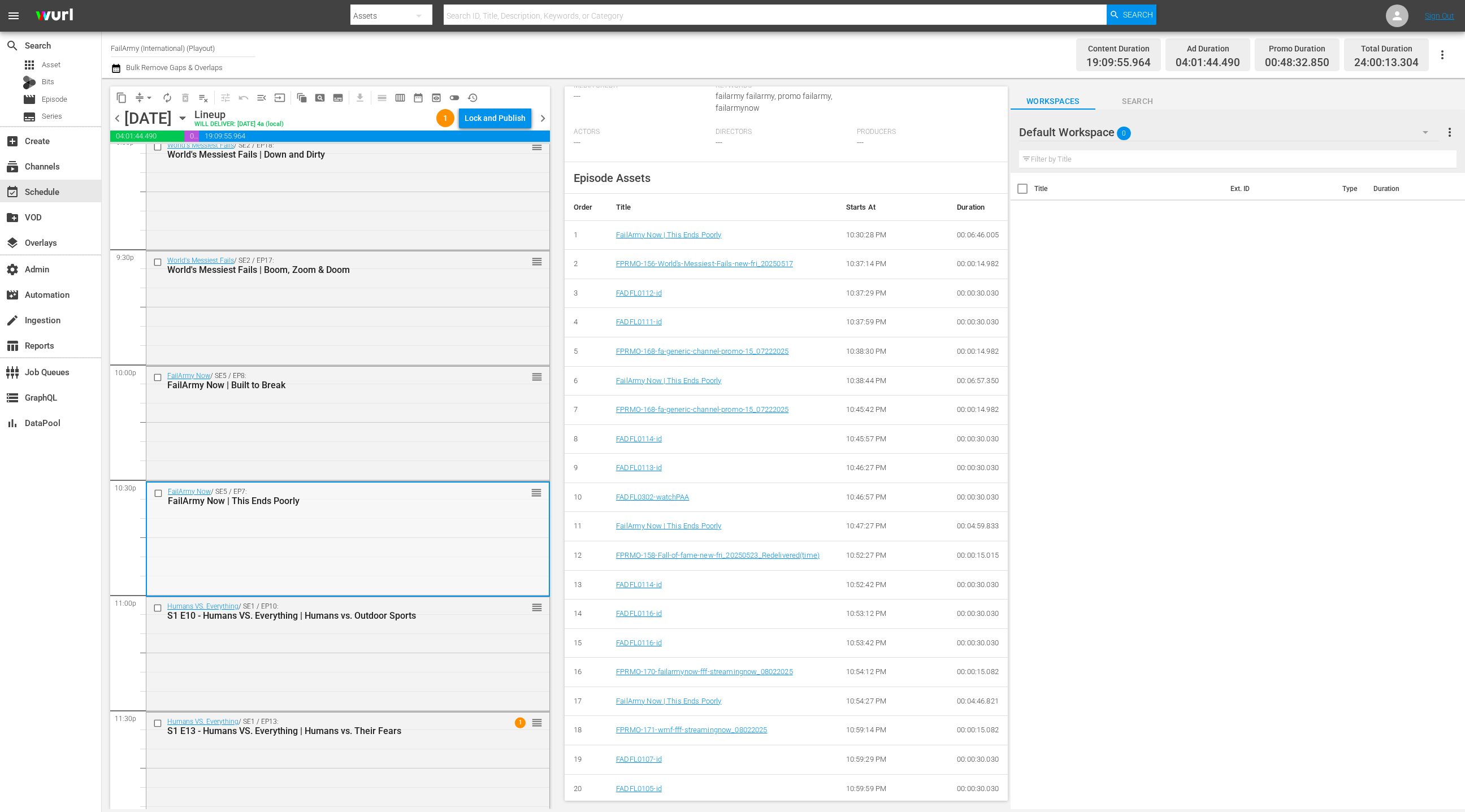
scroll to position [4870, 0]
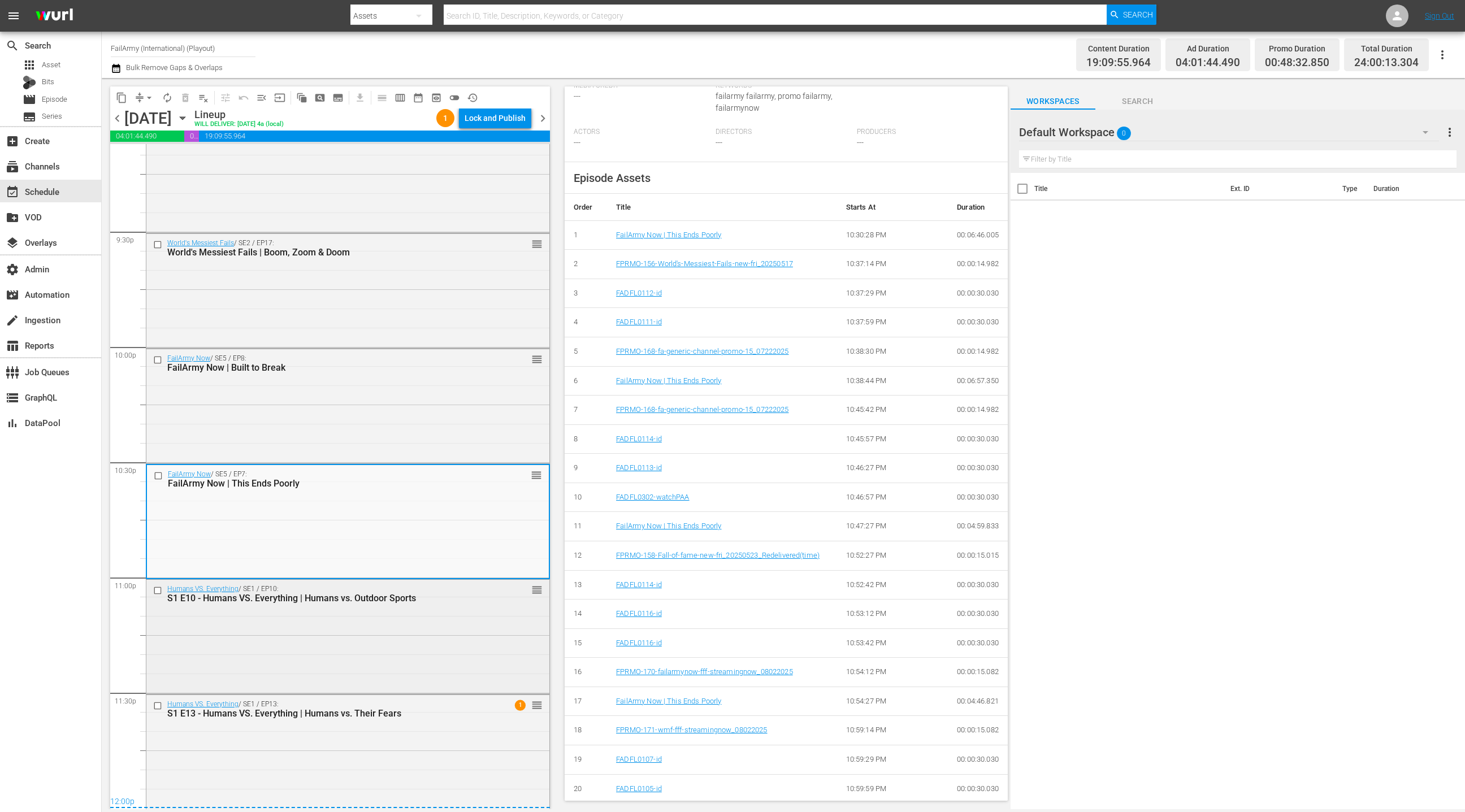
click at [475, 630] on div "Humans VS. Everything / SE1 / EP10: S1 E10 - Humans VS. Everything | Humans vs.…" at bounding box center [348, 636] width 403 height 112
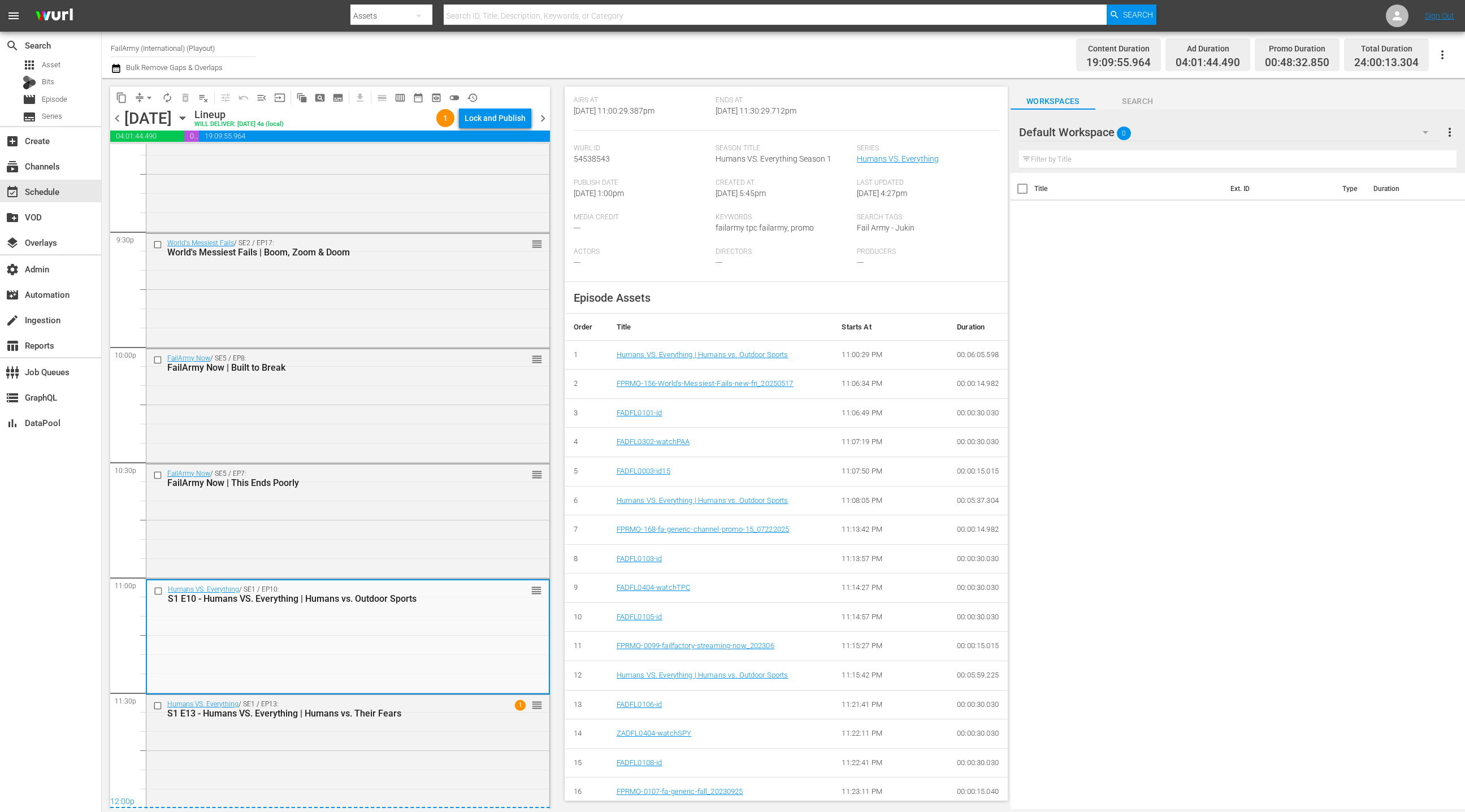
scroll to position [279, 0]
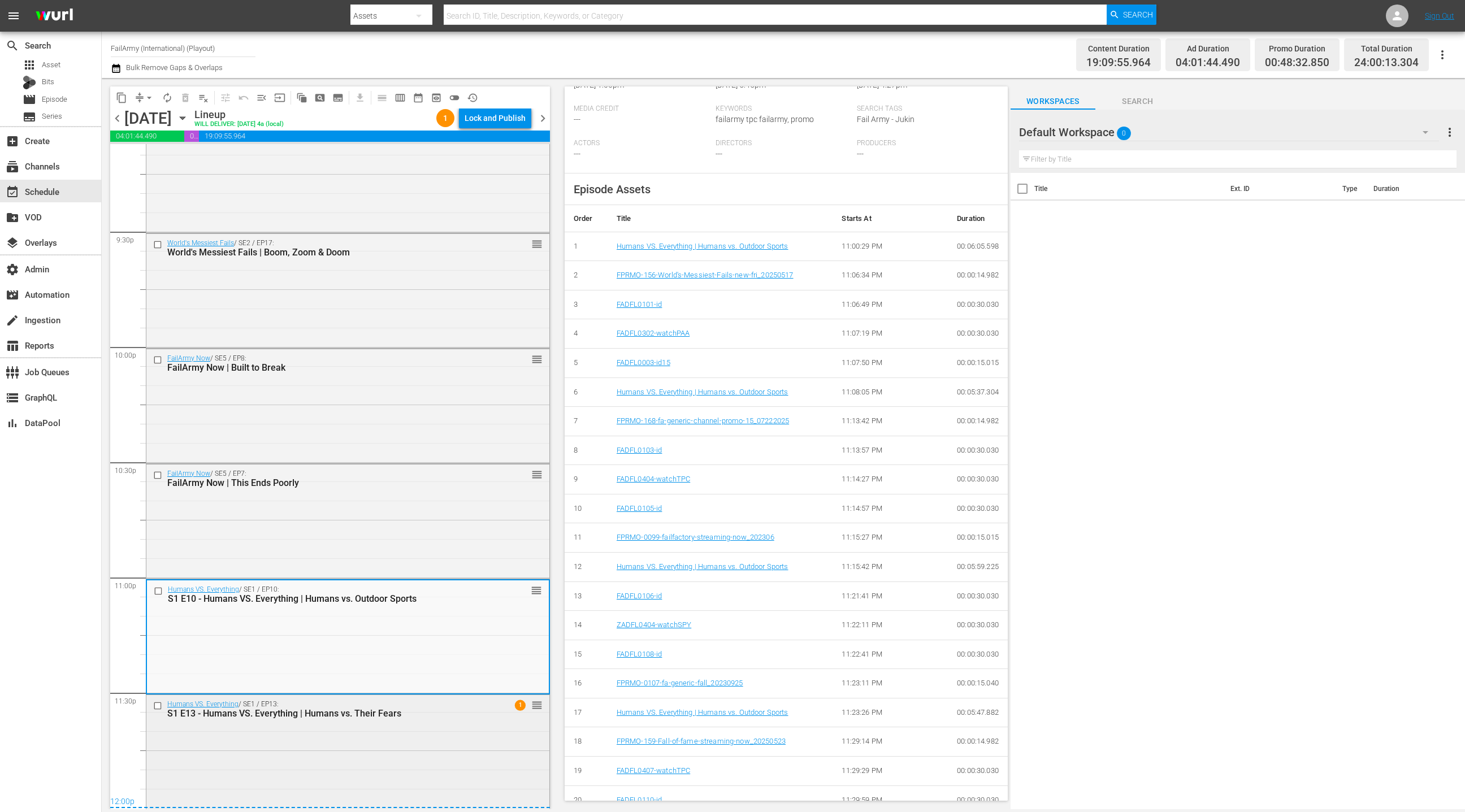
click at [445, 747] on div "Humans VS. Everything / SE1 / EP13: S1 E13 - Humans VS. Everything | Humans vs.…" at bounding box center [348, 751] width 403 height 112
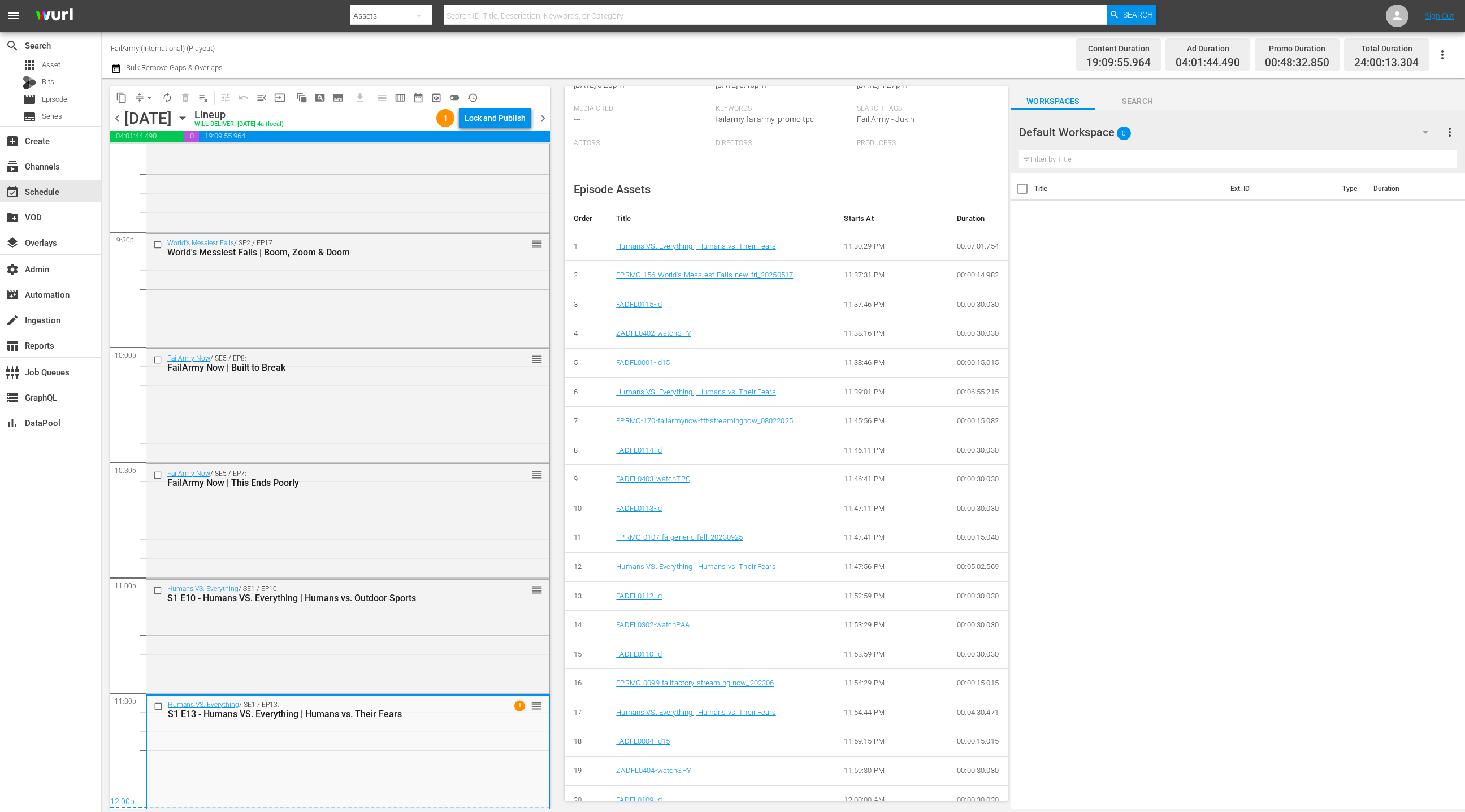
scroll to position [320, 0]
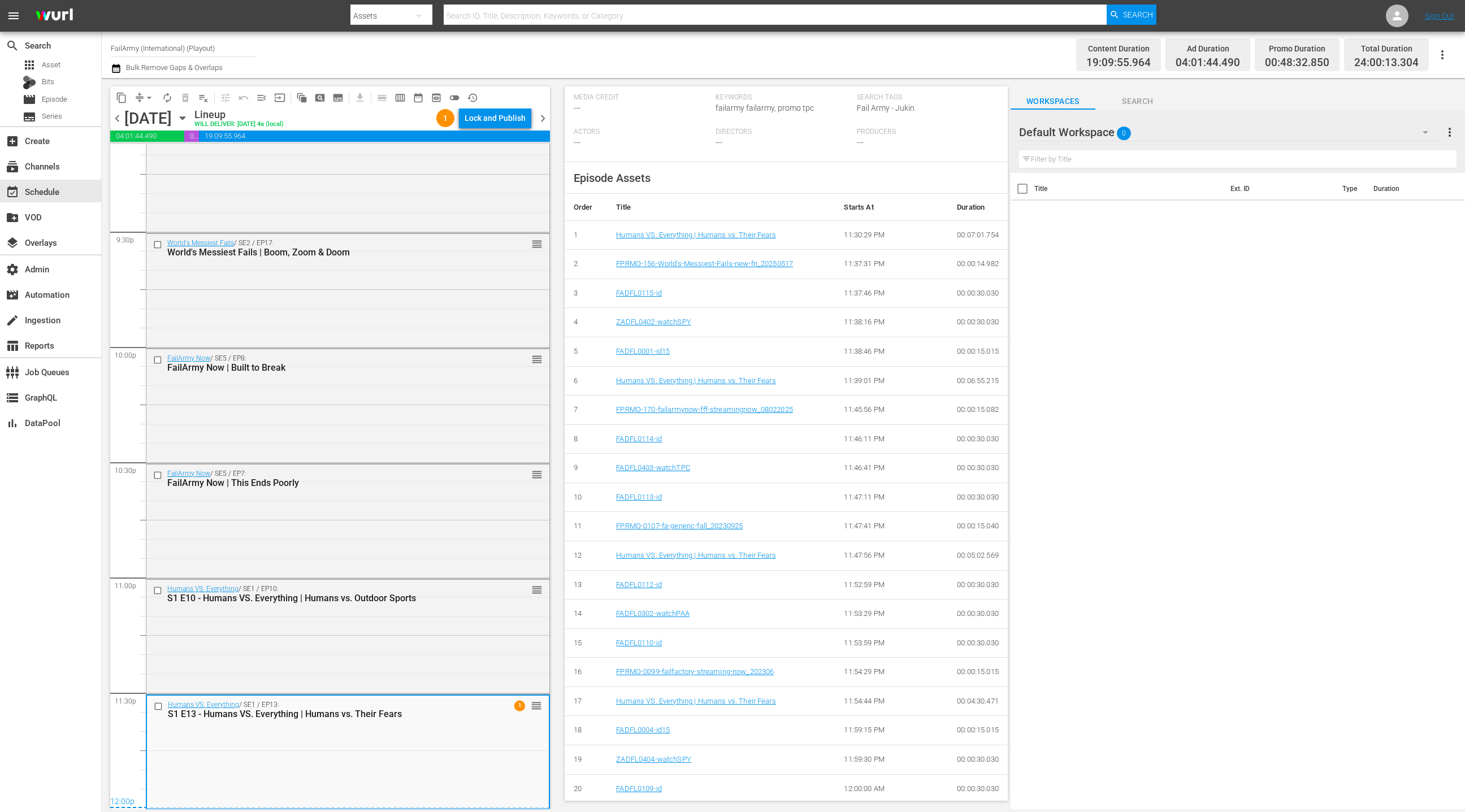
click at [545, 122] on span "chevron_right" at bounding box center [543, 118] width 14 height 14
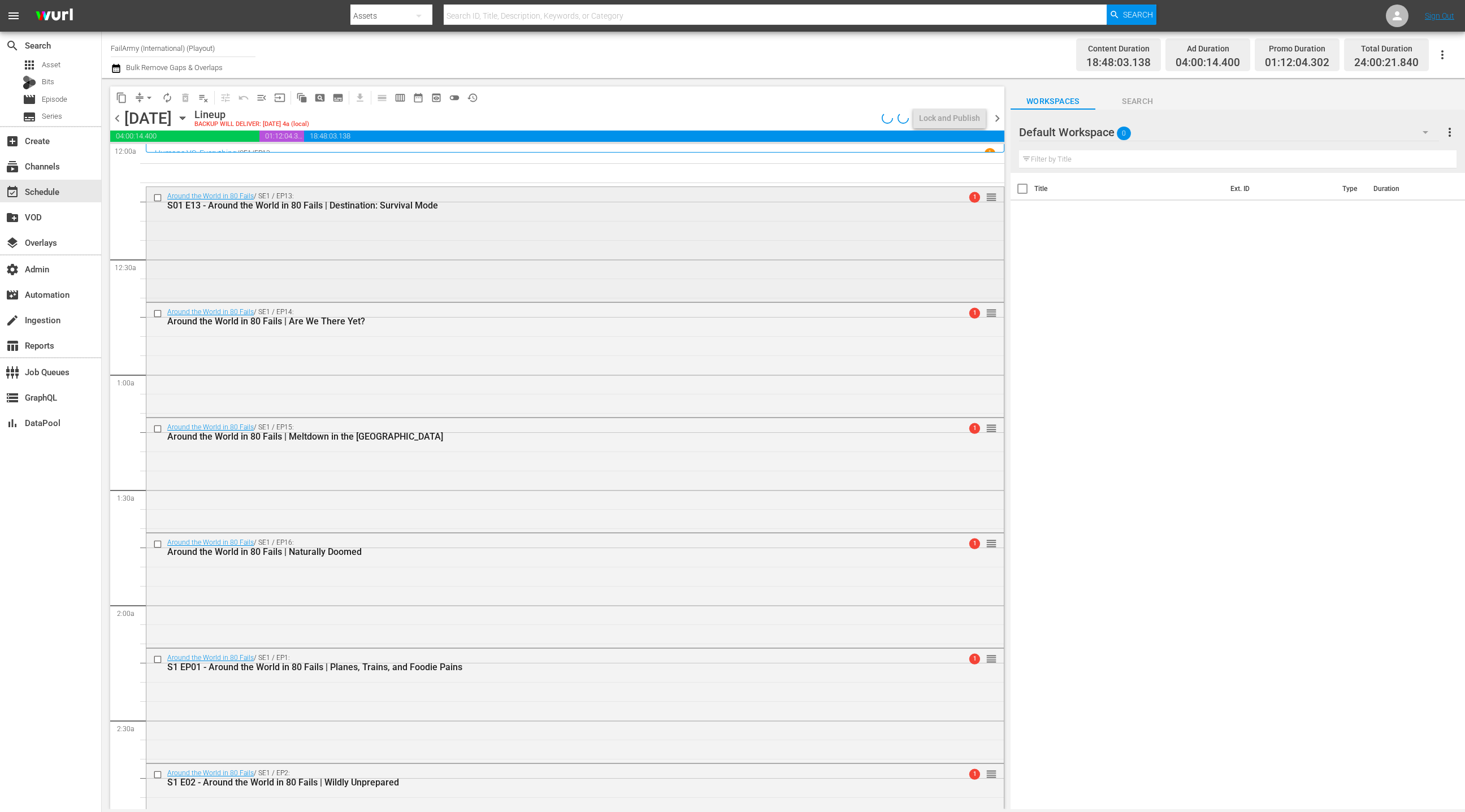
click at [502, 278] on div "Around the World in 80 Fails / SE1 / EP13: S01 E13 - Around the World in 80 Fai…" at bounding box center [575, 243] width 857 height 112
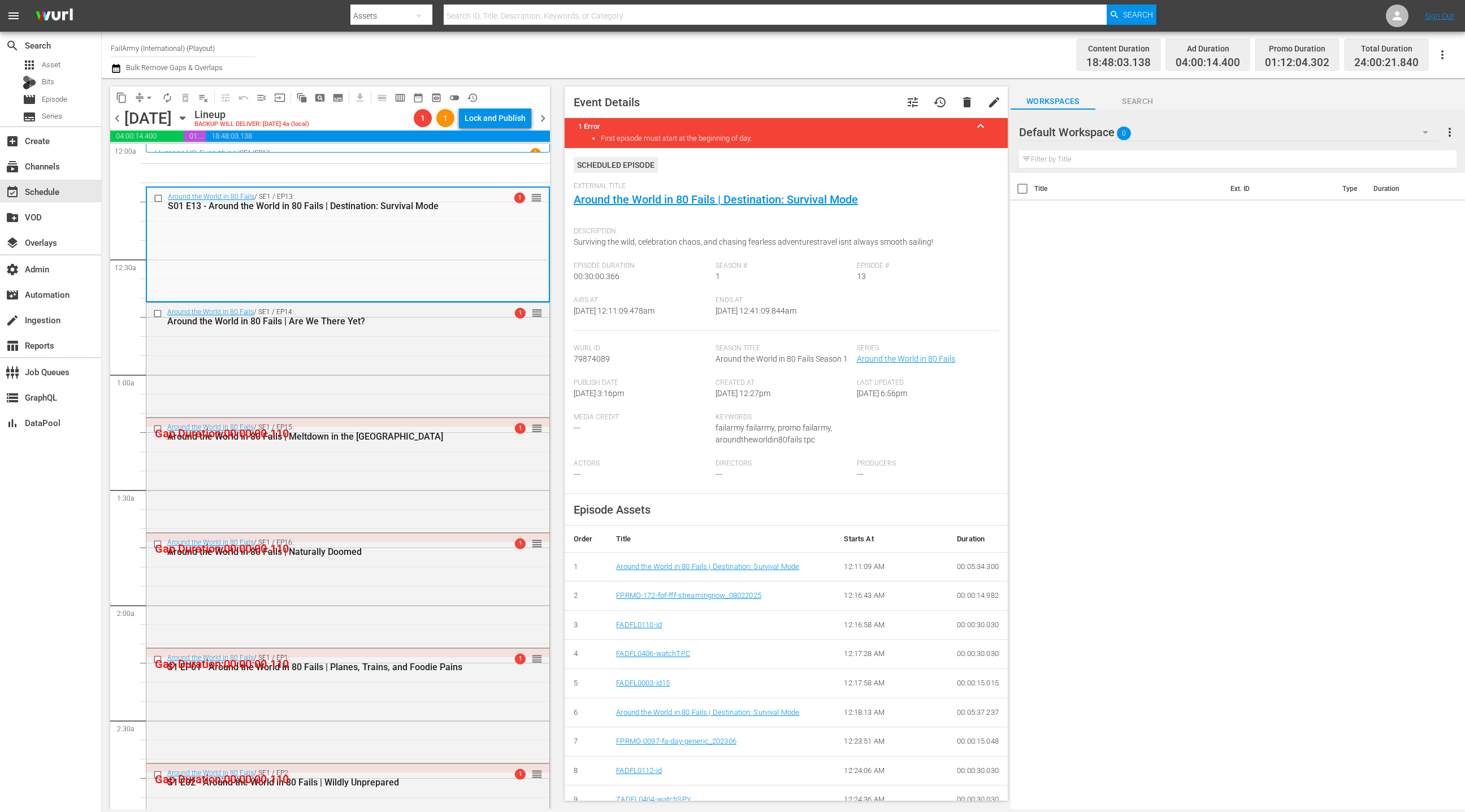
click at [455, 393] on div "Around the World in 80 Fails / SE1 / EP14: Around the World in 80 Fails | Are W…" at bounding box center [348, 359] width 403 height 112
click at [445, 470] on div "Around the World in 80 Fails / SE1 / EP15: Around the World in 80 Fails | Meltd…" at bounding box center [348, 474] width 403 height 112
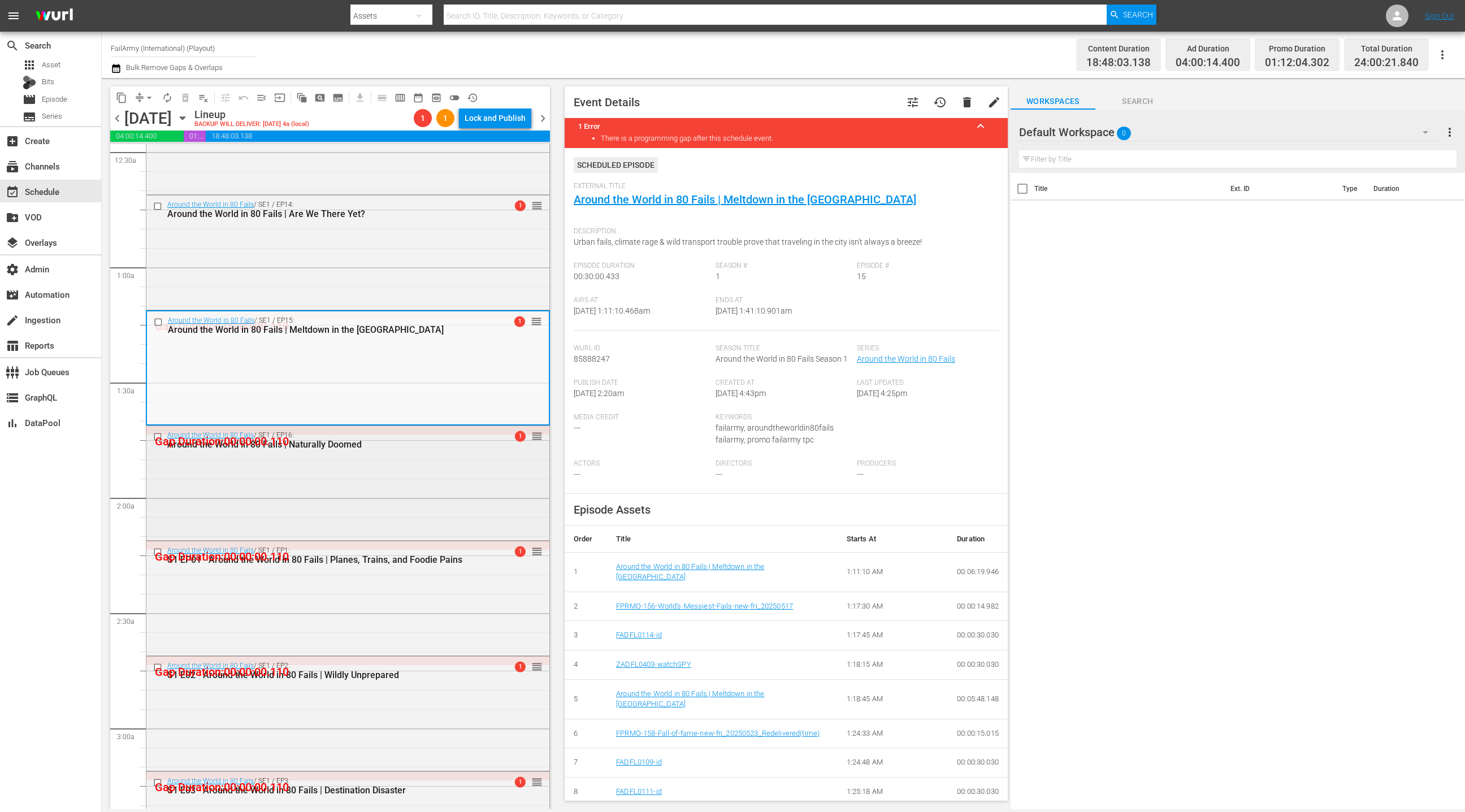
scroll to position [129, 0]
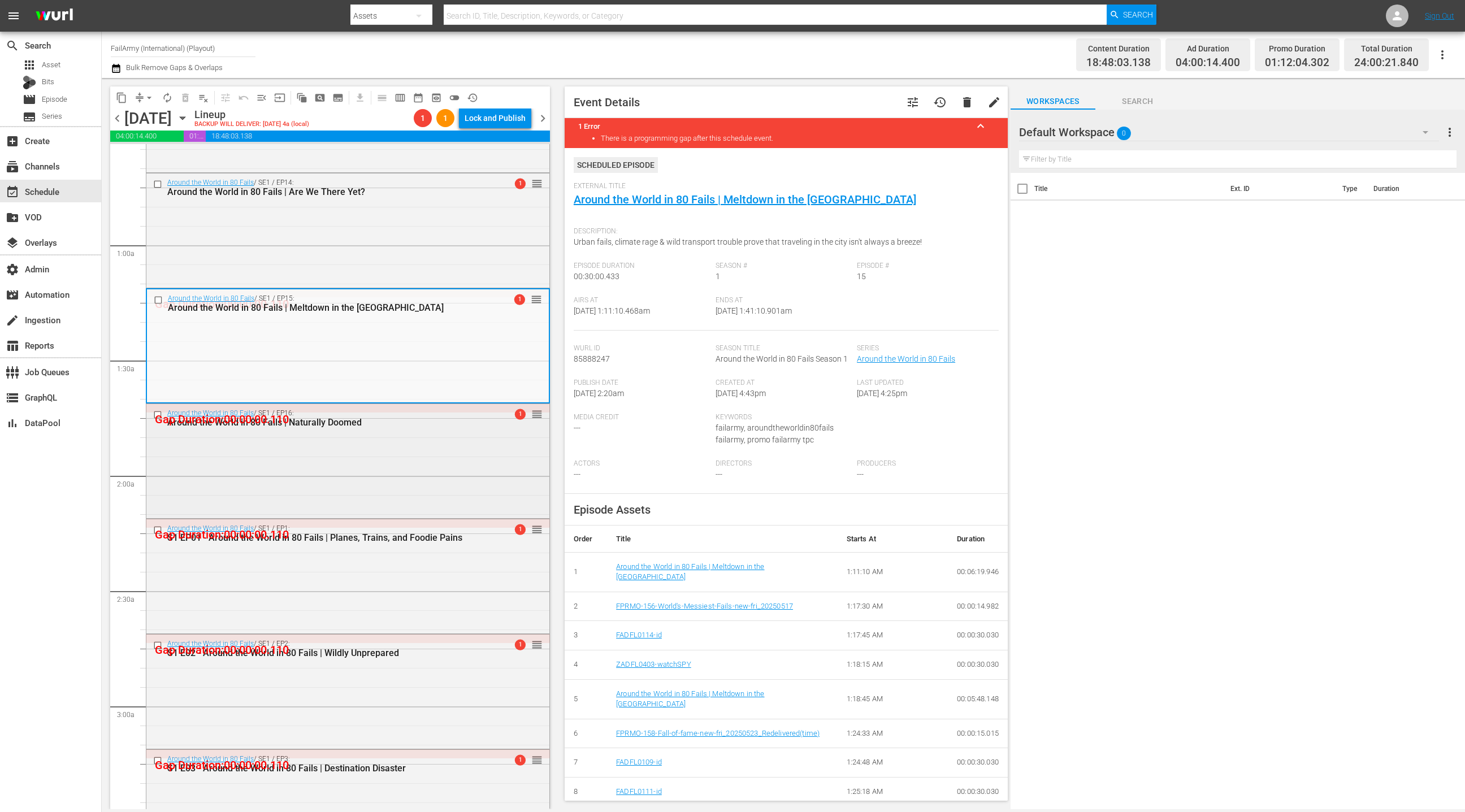
click at [438, 467] on div "Around the World in 80 Fails / SE1 / EP16: Around the World in 80 Fails | Natur…" at bounding box center [348, 460] width 403 height 112
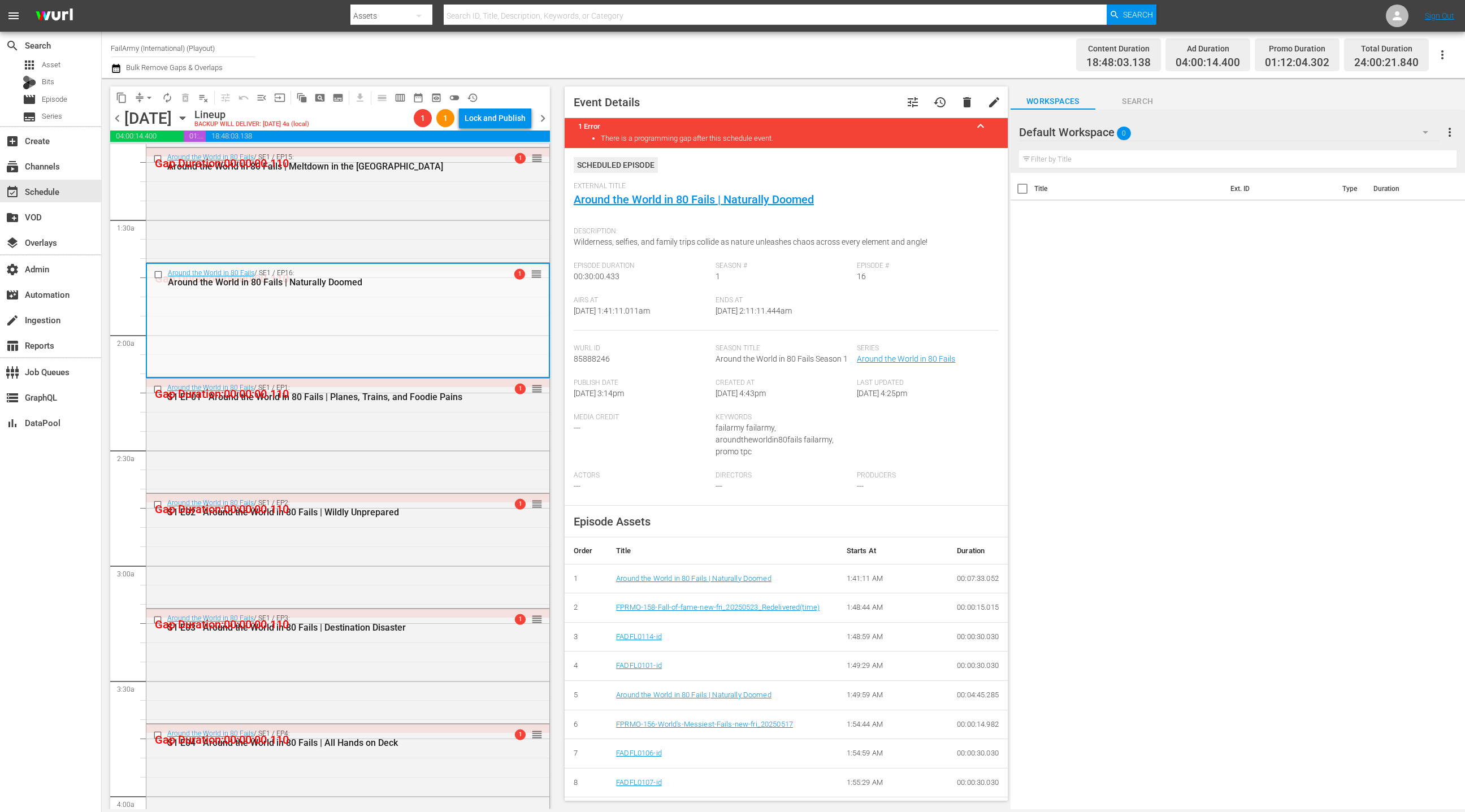
click at [442, 465] on div "Around the World in 80 Fails / SE1 / EP1: S1 EP01 - Around the World in 80 Fail…" at bounding box center [348, 435] width 403 height 112
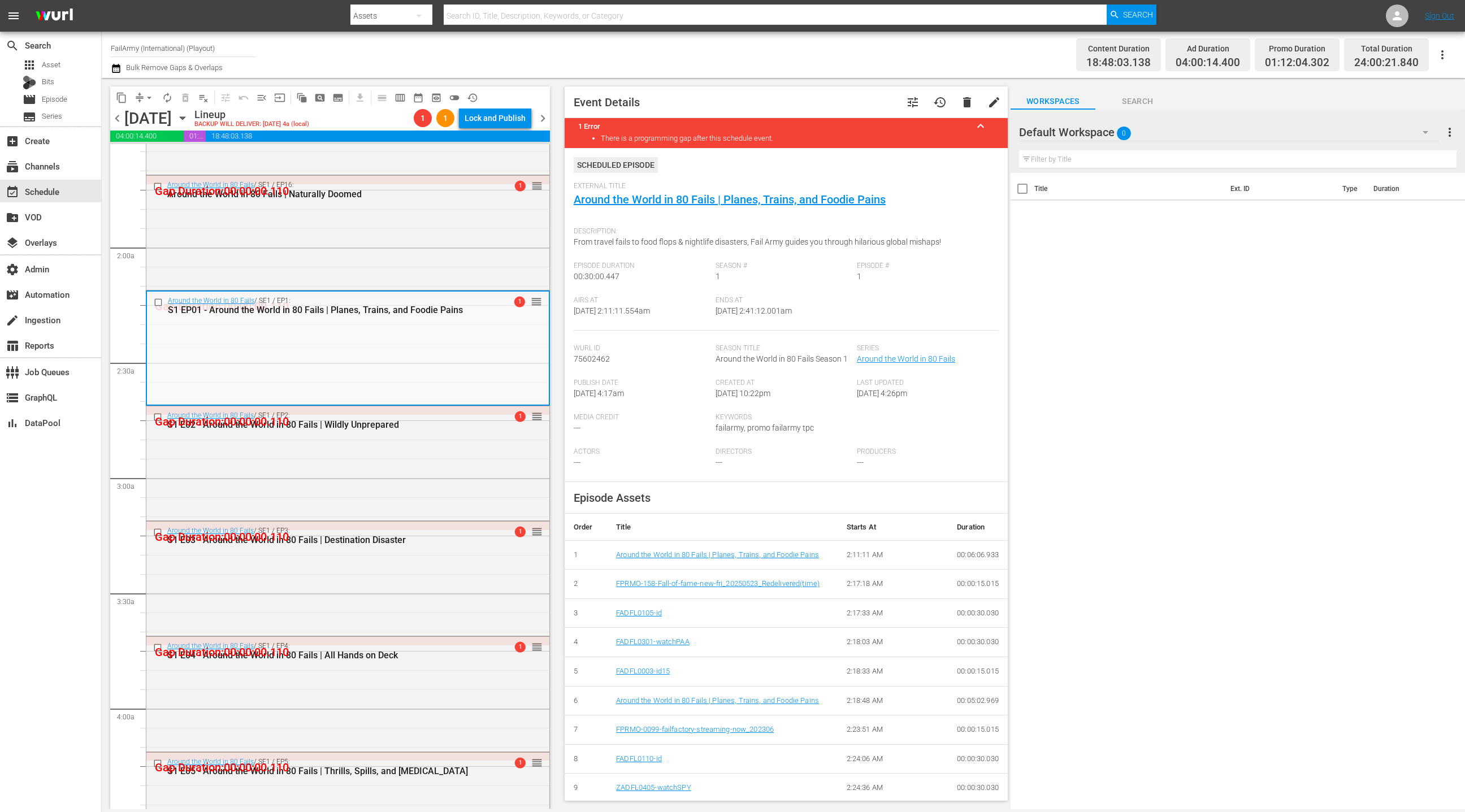
scroll to position [390, 0]
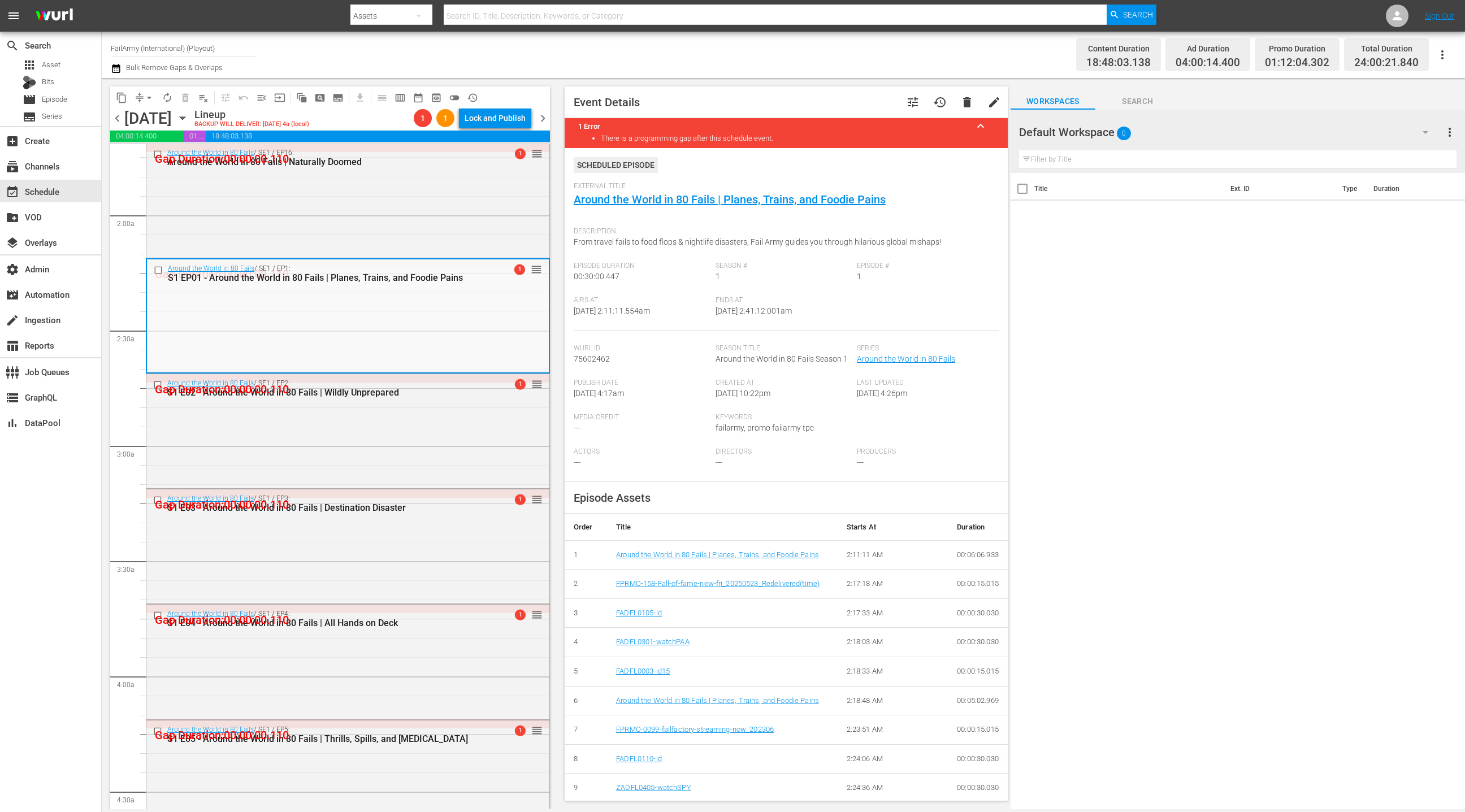
click at [442, 465] on div "Around the World in 80 Fails / SE1 / EP2: S1 E02 - Around the World in 80 Fails…" at bounding box center [348, 430] width 403 height 112
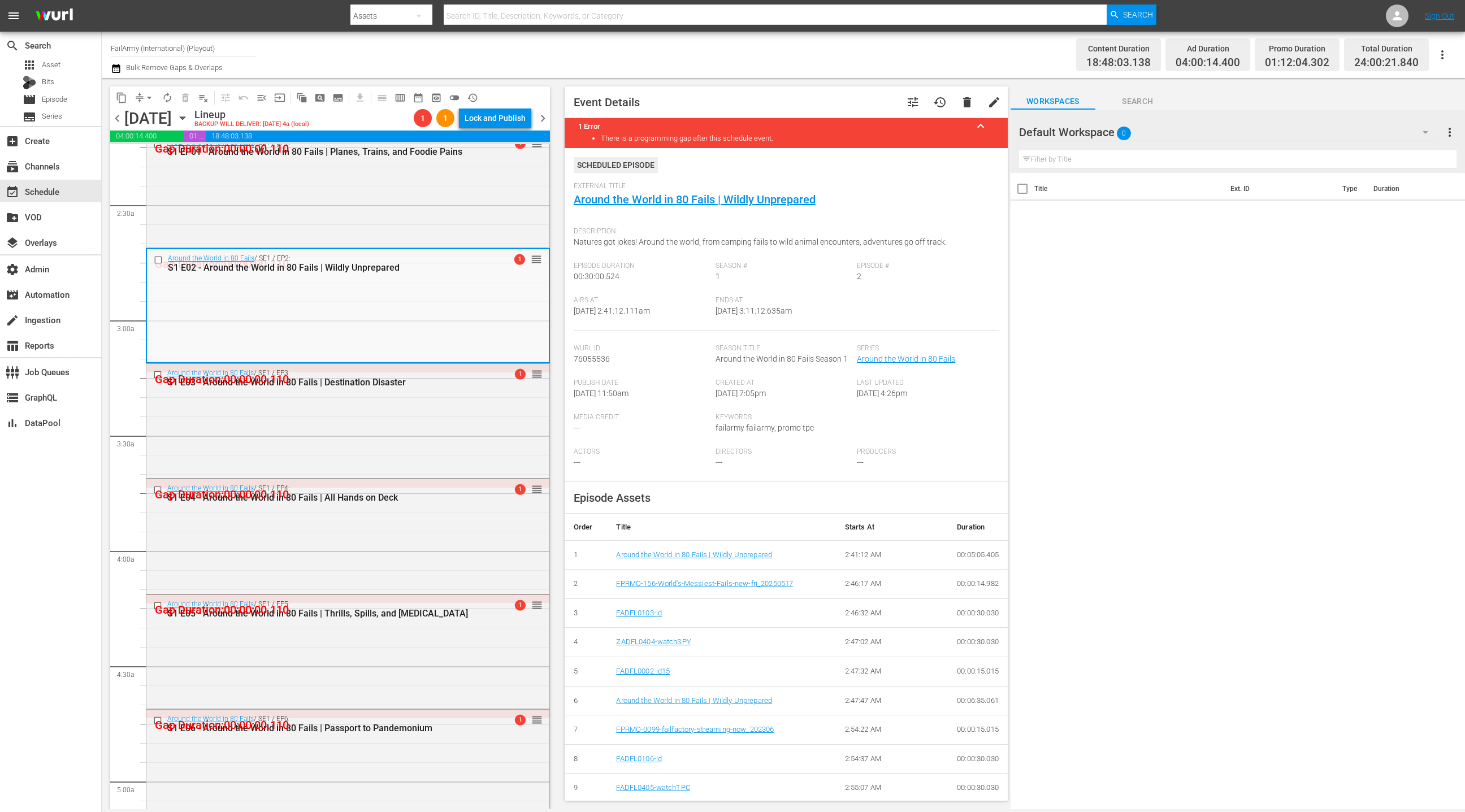
scroll to position [550, 0]
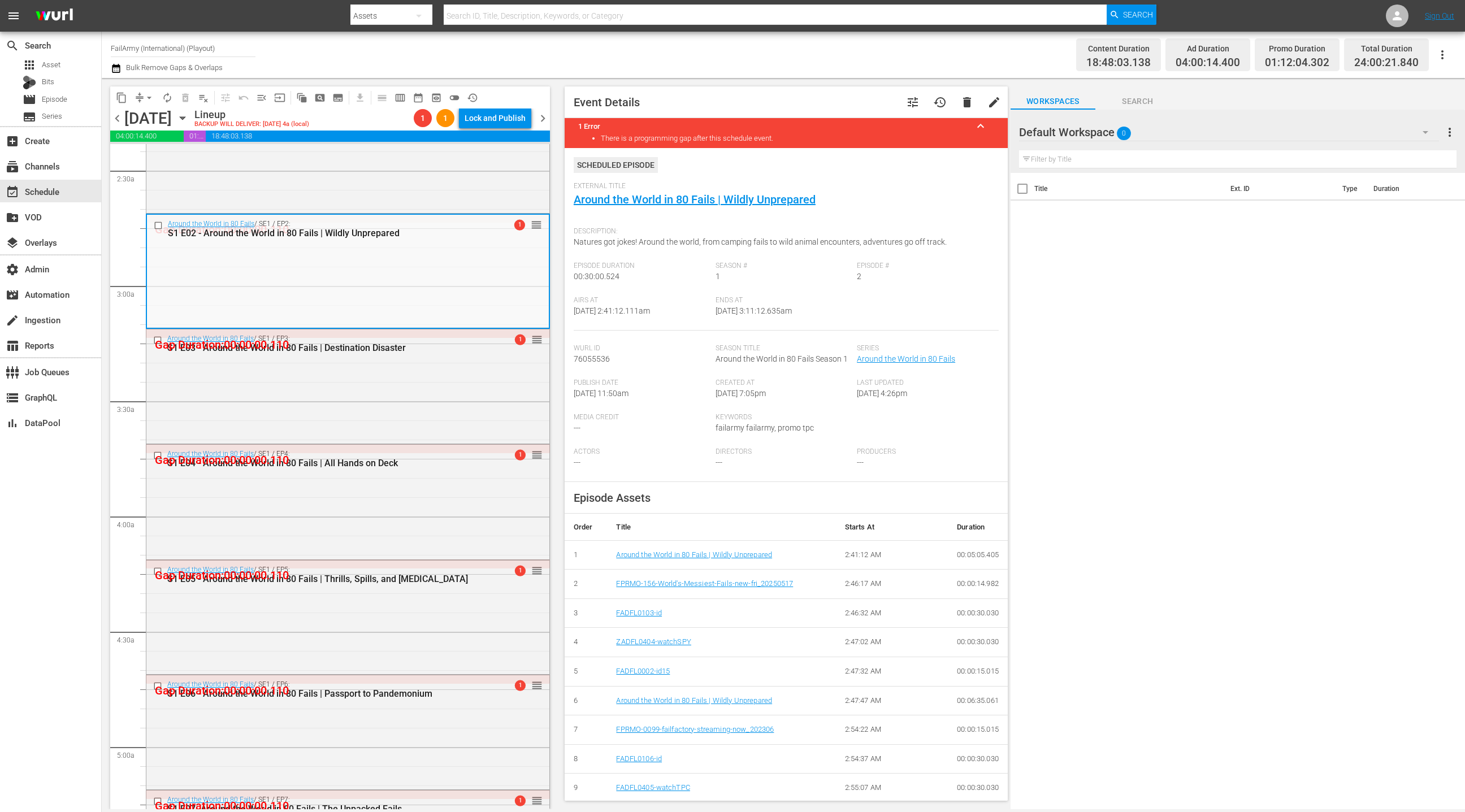
click at [442, 465] on div "S1 E04 - Around the World in 80 Fails | All Hands on Deck" at bounding box center [328, 463] width 322 height 11
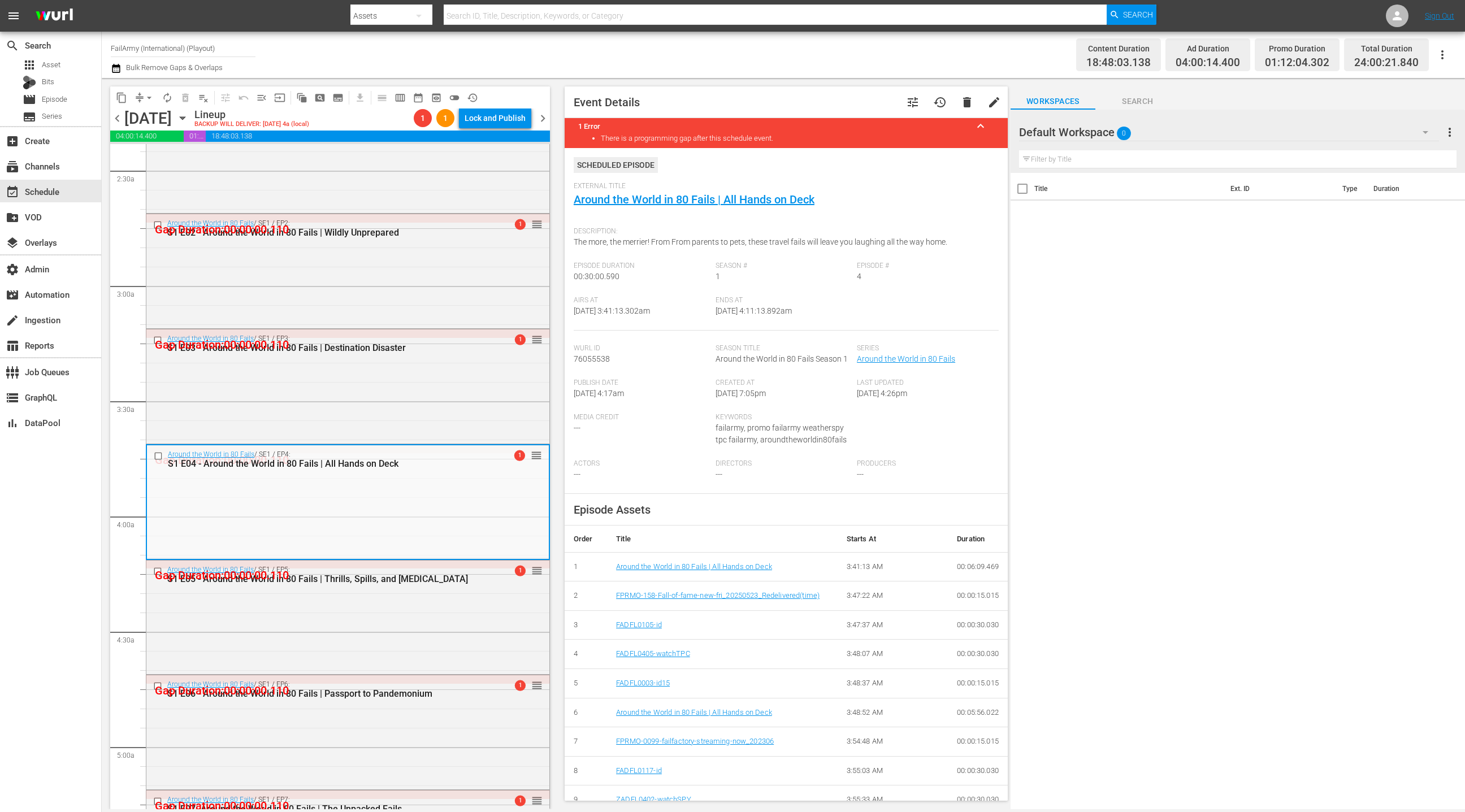
click at [460, 390] on div "Around the World in 80 Fails / SE1 / EP3: S1 E03 - Around the World in 80 Fails…" at bounding box center [348, 386] width 403 height 112
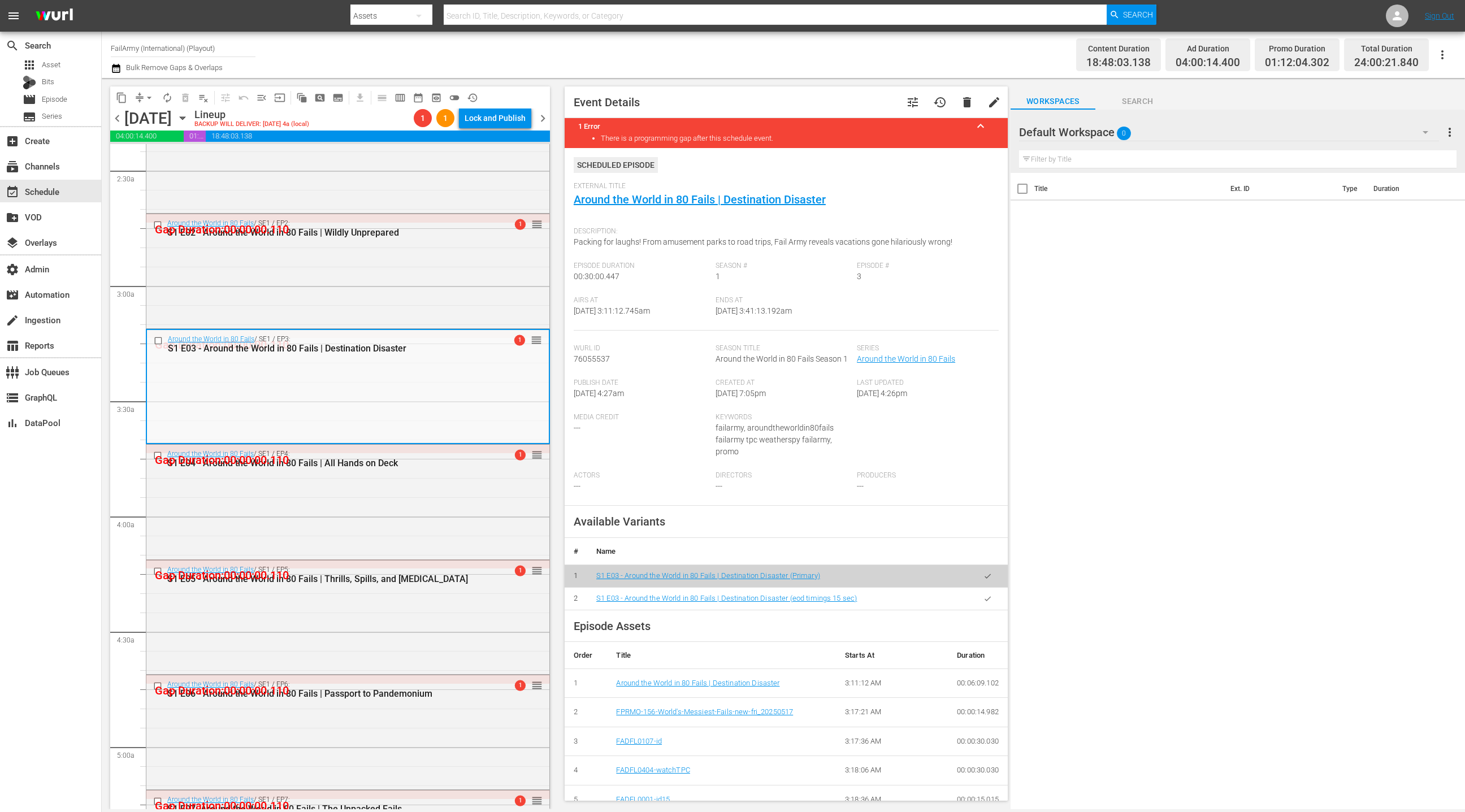
click at [453, 606] on div "Around the World in 80 Fails / SE1 / EP5: S1 E05 - Around the World in 80 Fails…" at bounding box center [348, 616] width 403 height 112
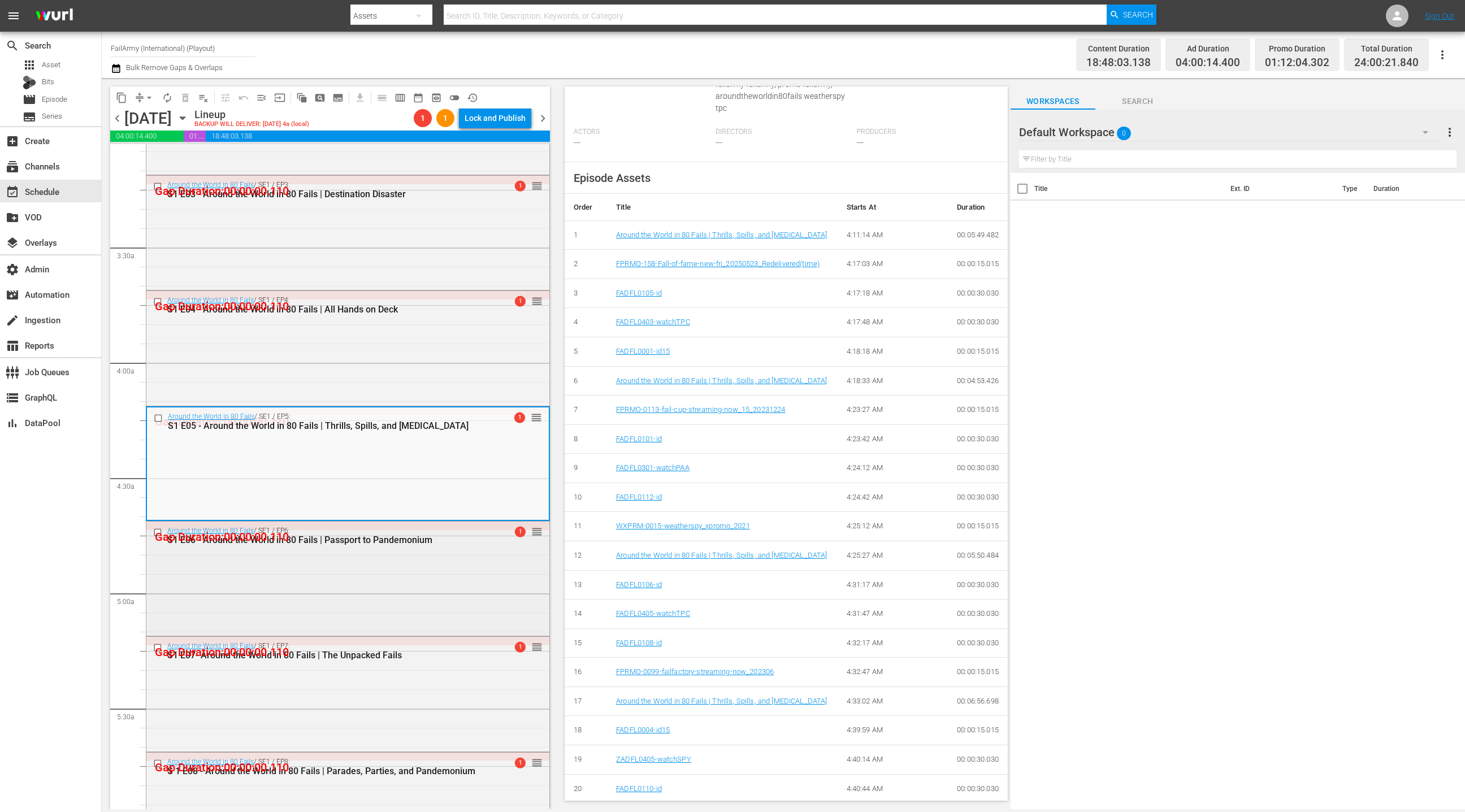
scroll to position [757, 0]
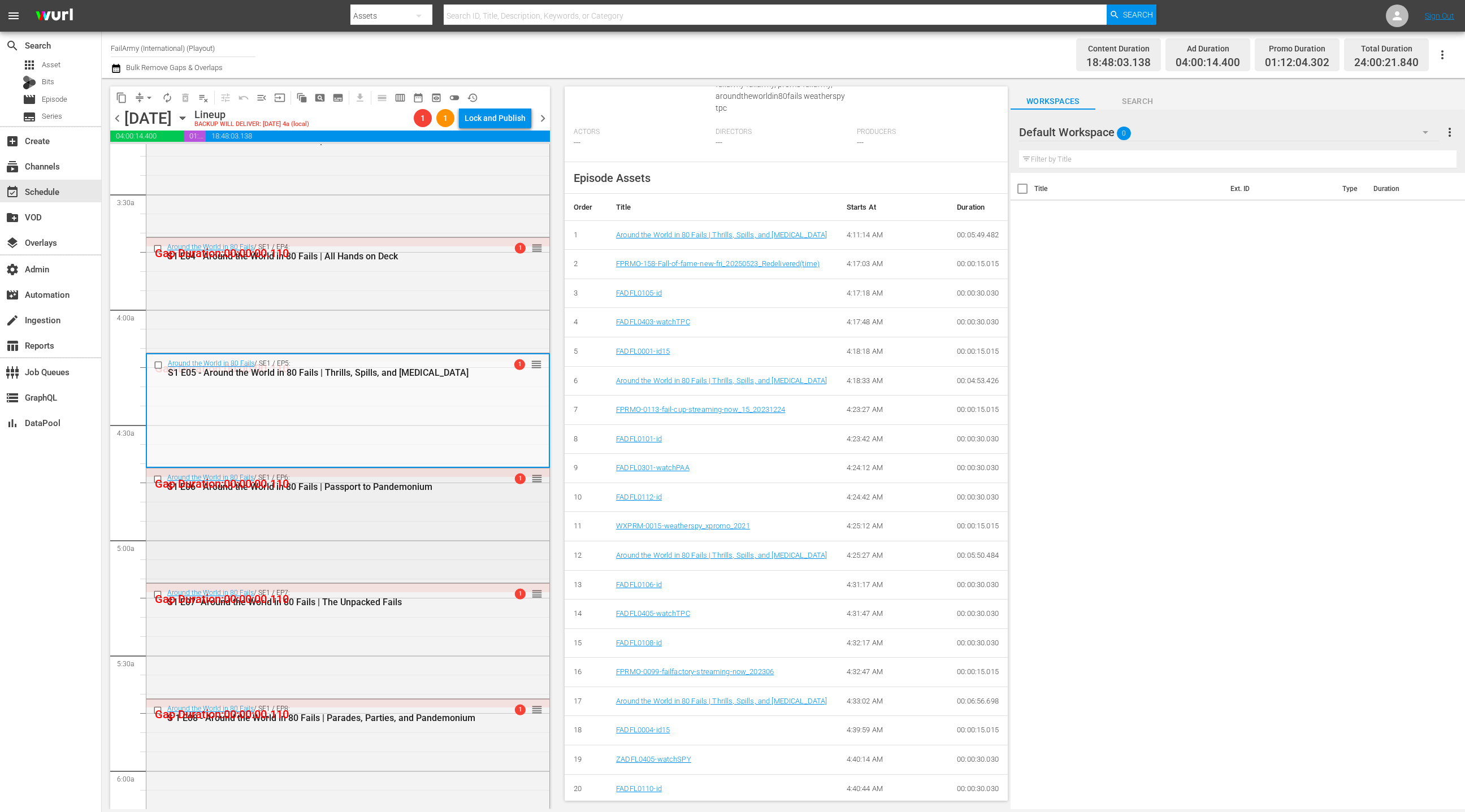
click at [443, 557] on div "Around the World in 80 Fails / SE1 / EP6: S1 E06 - Around the World in 80 Fails…" at bounding box center [348, 525] width 403 height 112
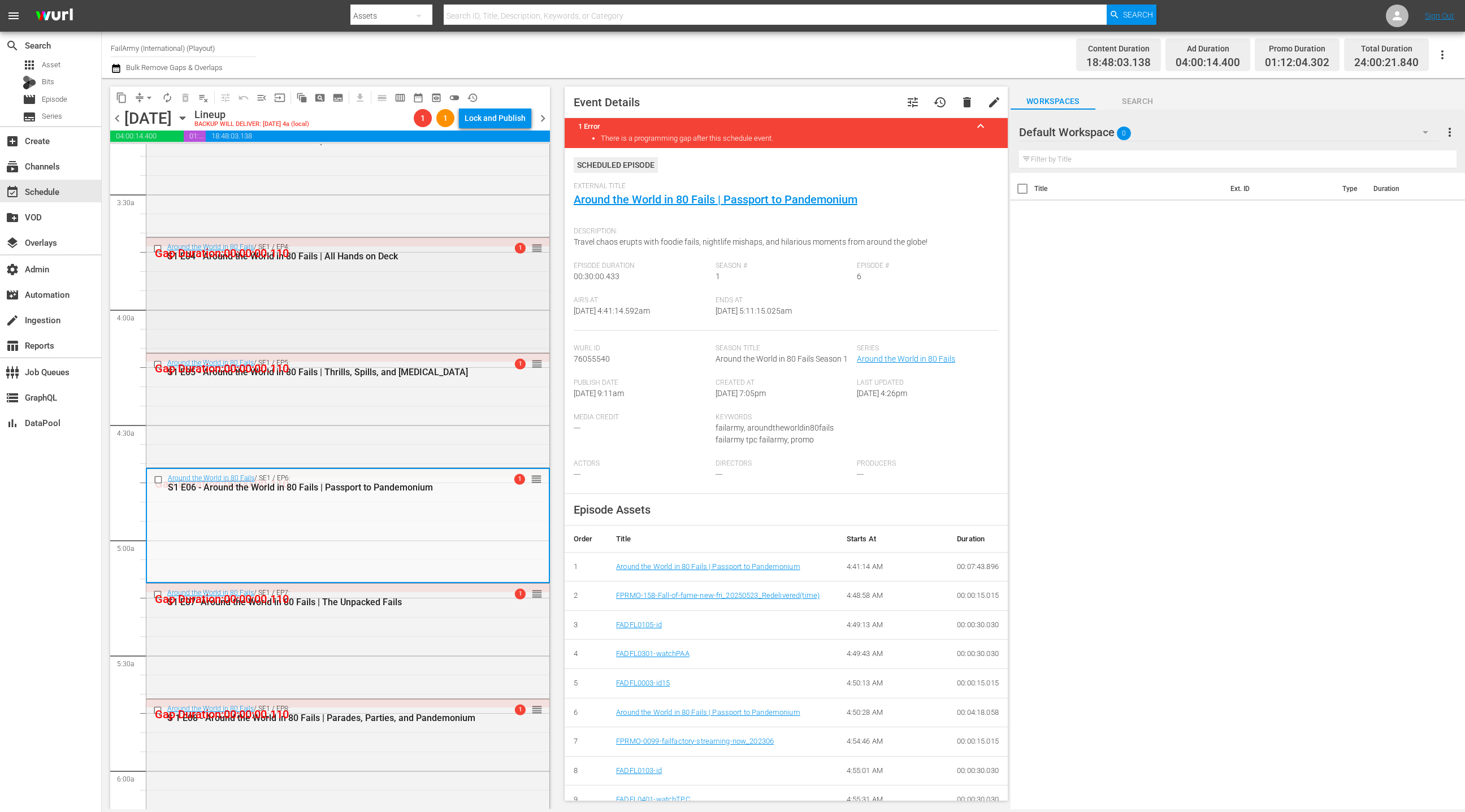
scroll to position [0, 0]
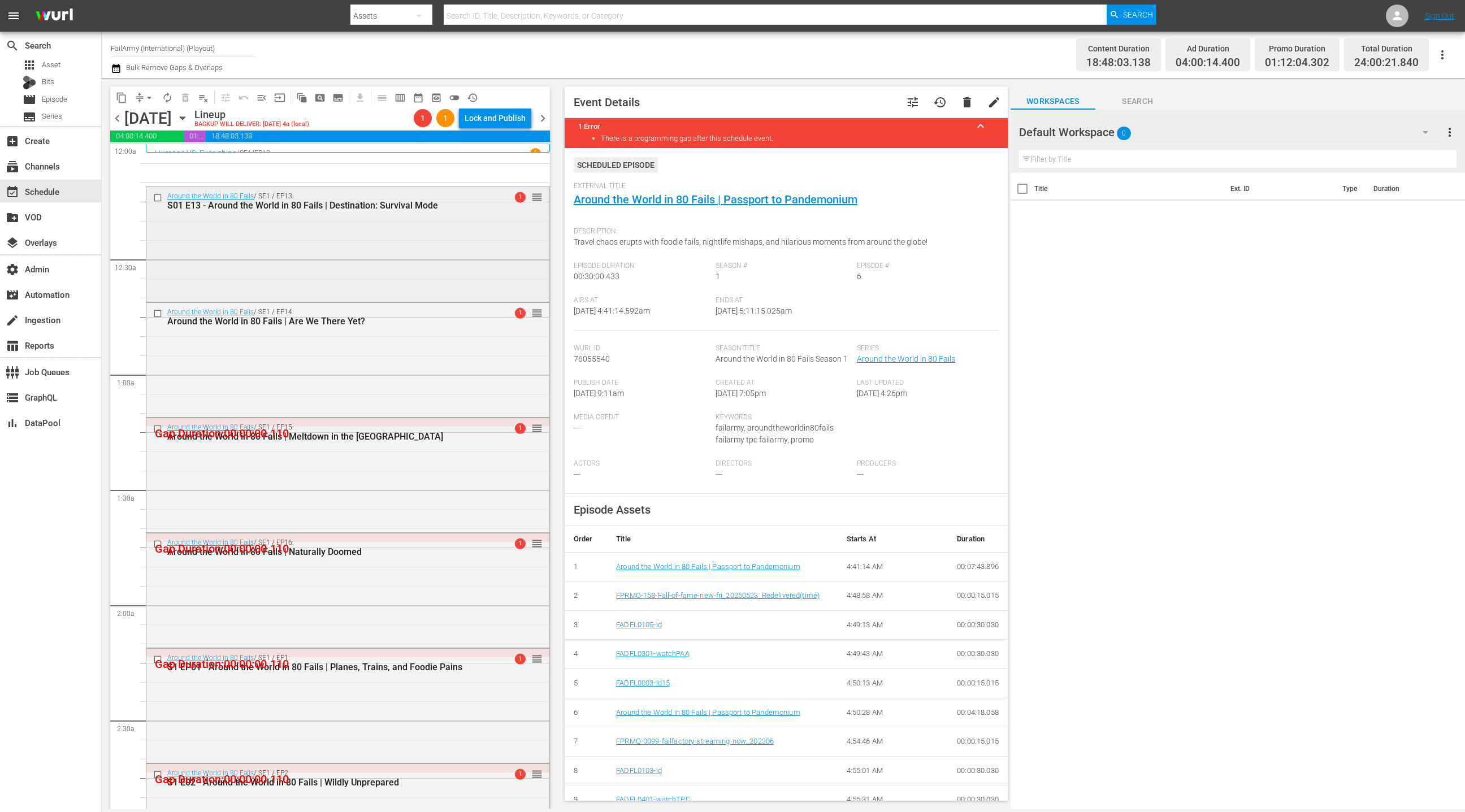
click at [316, 264] on div "Around the World in 80 Fails / SE1 / EP13: S01 E13 - Around the World in 80 Fai…" at bounding box center [348, 243] width 403 height 112
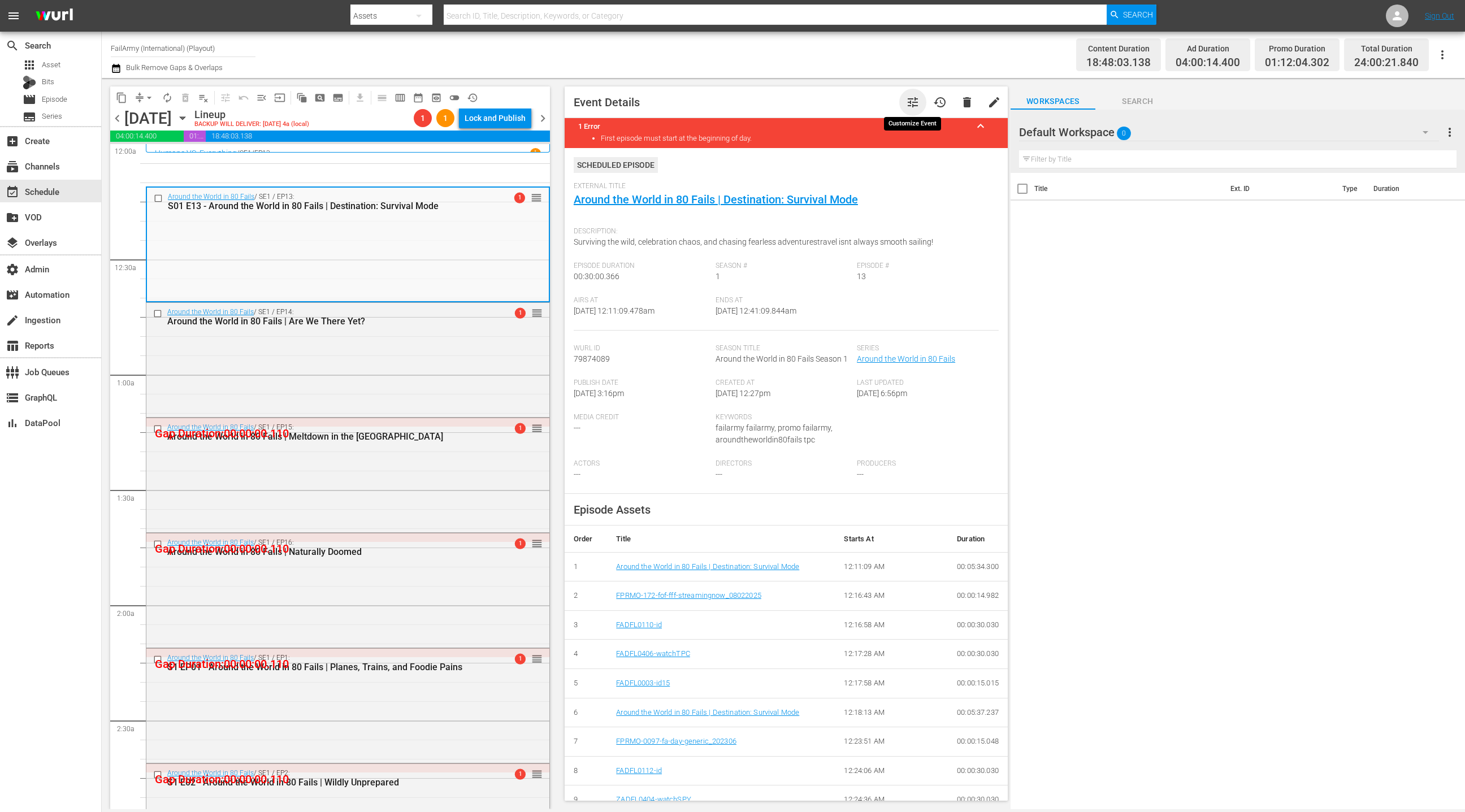
click at [914, 101] on span "tune" at bounding box center [912, 102] width 14 height 14
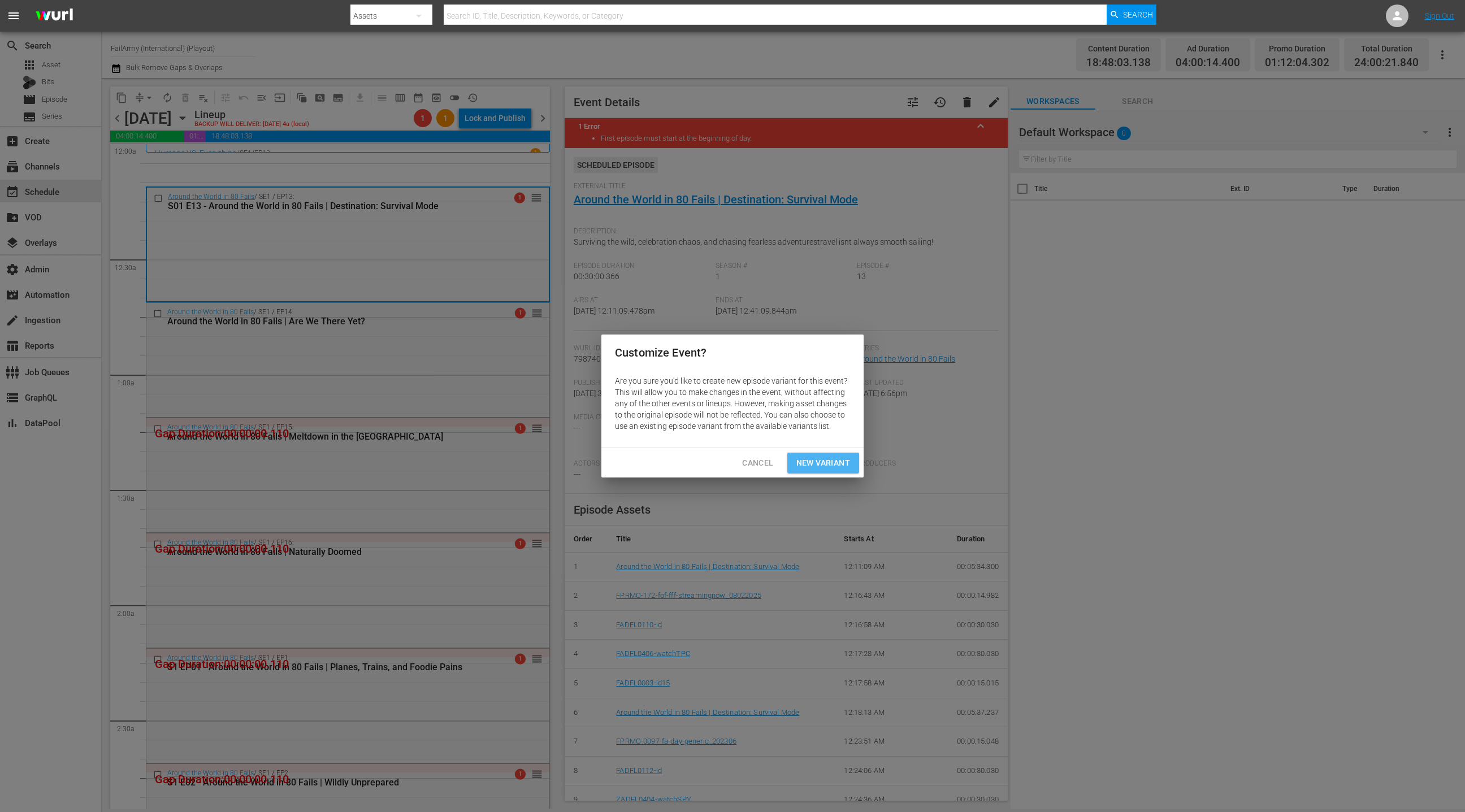
click at [829, 461] on span "New Variant" at bounding box center [824, 463] width 54 height 14
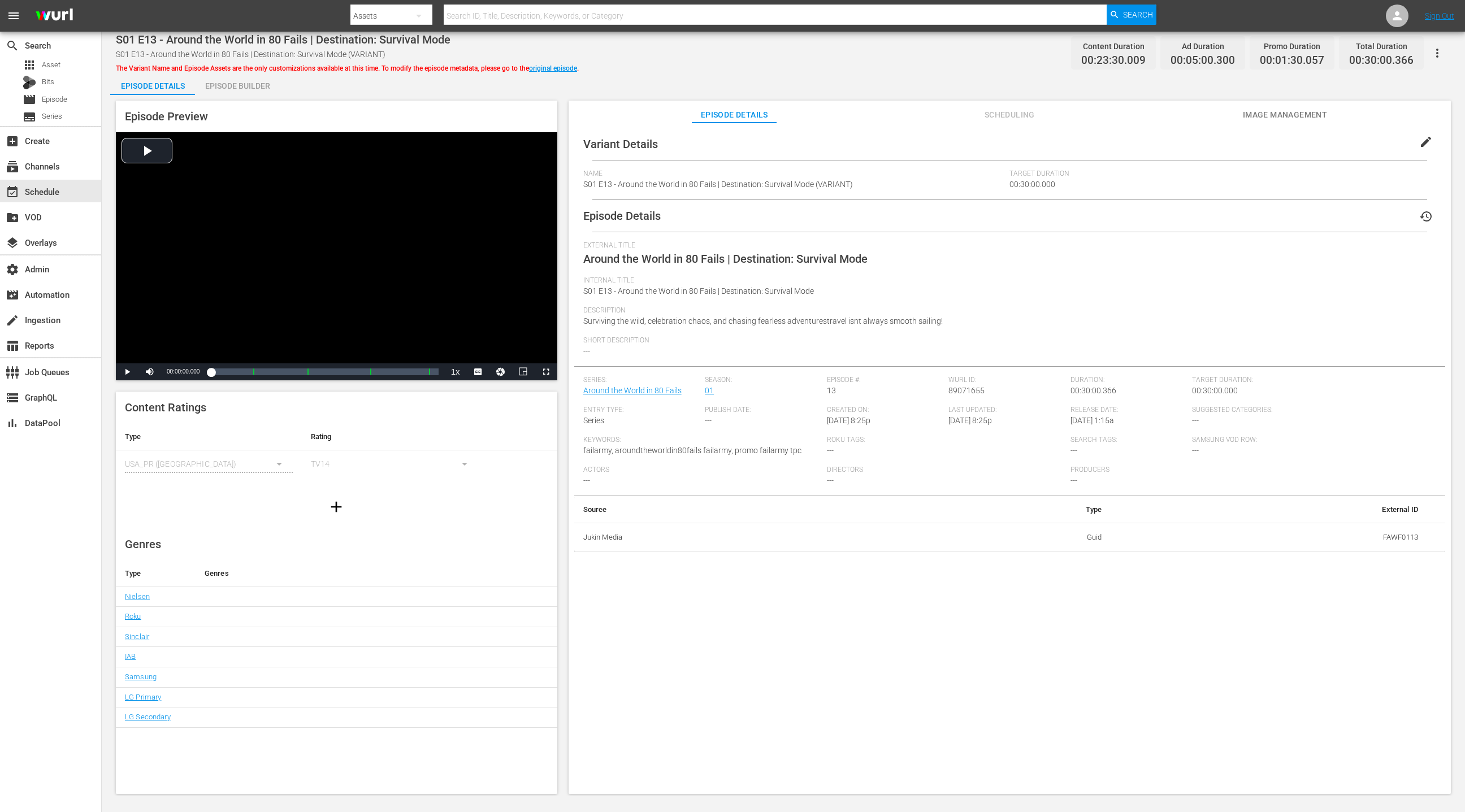
click at [1419, 144] on span "edit" at bounding box center [1425, 142] width 14 height 14
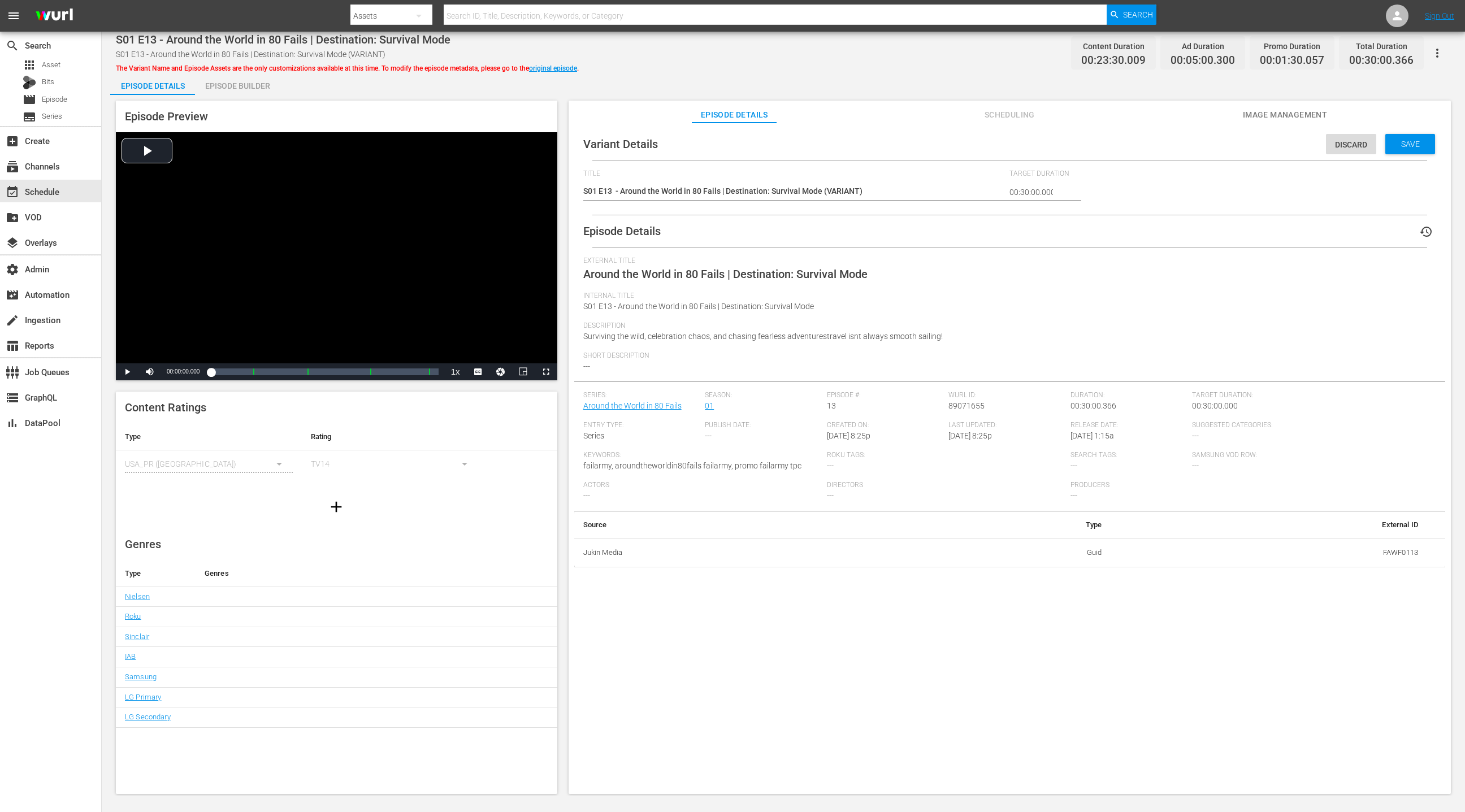
click at [584, 306] on span "S01 E13 - Around the World in 80 Fails | Destination: Survival Mode" at bounding box center [698, 306] width 231 height 9
click at [583, 305] on span "S01 E13 - Around the World in 80 Fails | Destination: Survival Mode" at bounding box center [698, 306] width 231 height 9
click at [585, 310] on span "S01 E13 - Around the World in 80 Fails | Destination: Survival Mode" at bounding box center [698, 306] width 231 height 9
click at [598, 305] on span "S01 E13 - Around the World in 80 Fails | Destination: Survival Mode" at bounding box center [698, 306] width 231 height 9
click at [607, 306] on span "S01 E13 - Around the World in 80 Fails | Destination: Survival Mode" at bounding box center [698, 306] width 231 height 9
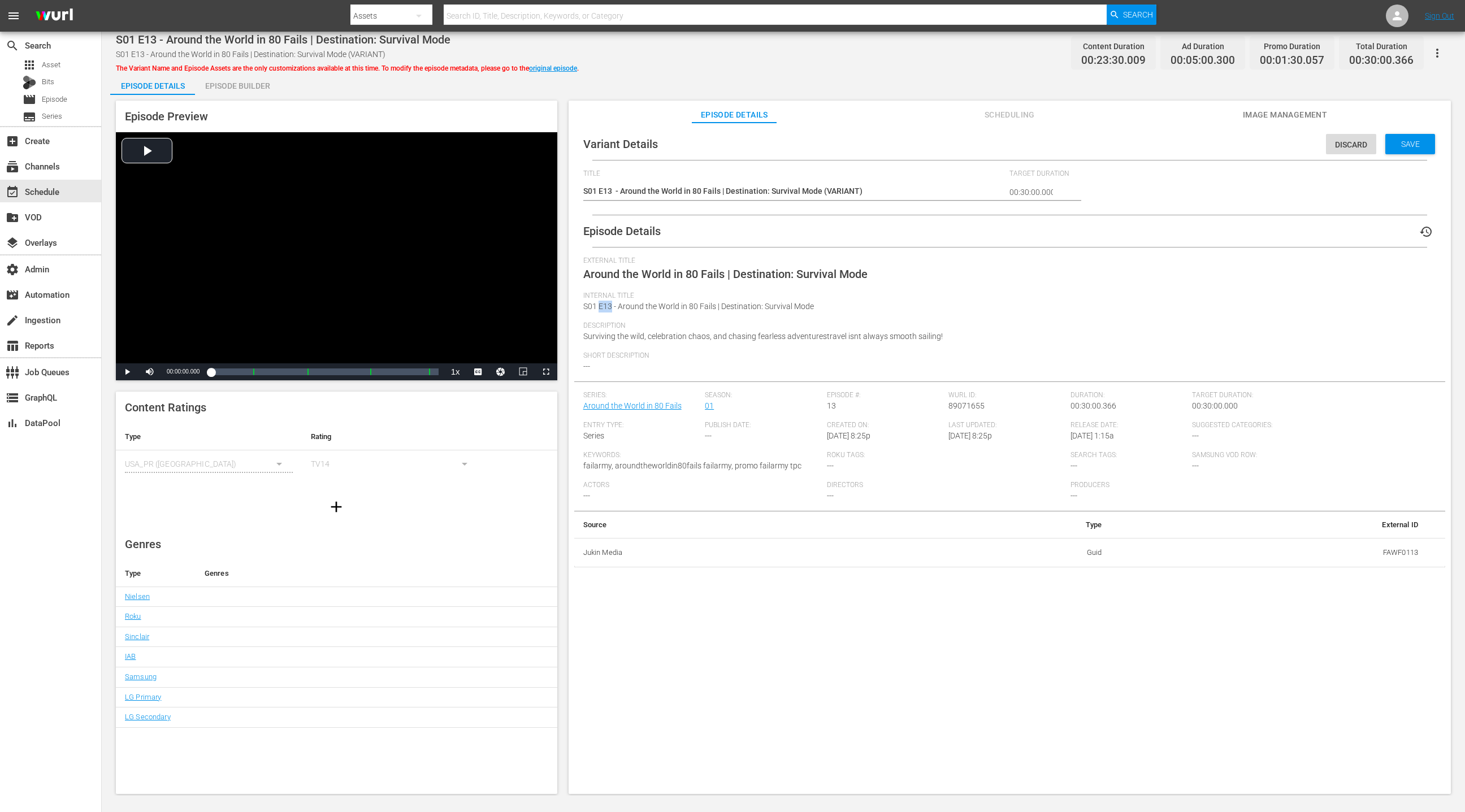
click at [607, 306] on span "S01 E13 - Around the World in 80 Fails | Destination: Survival Mode" at bounding box center [698, 306] width 231 height 9
click at [673, 312] on div "Internal Title S01 E13 - Around the World in 80 Fails | Destination: Survival M…" at bounding box center [1010, 306] width 853 height 30
click at [583, 307] on span "S01 E13 - Around the World in 80 Fails | Destination: Survival Mode" at bounding box center [698, 306] width 231 height 9
click at [590, 307] on span "S01 E13 - Around the World in 80 Fails | Destination: Survival Mode" at bounding box center [698, 306] width 231 height 9
click at [1342, 146] on span "Discard" at bounding box center [1351, 144] width 50 height 9
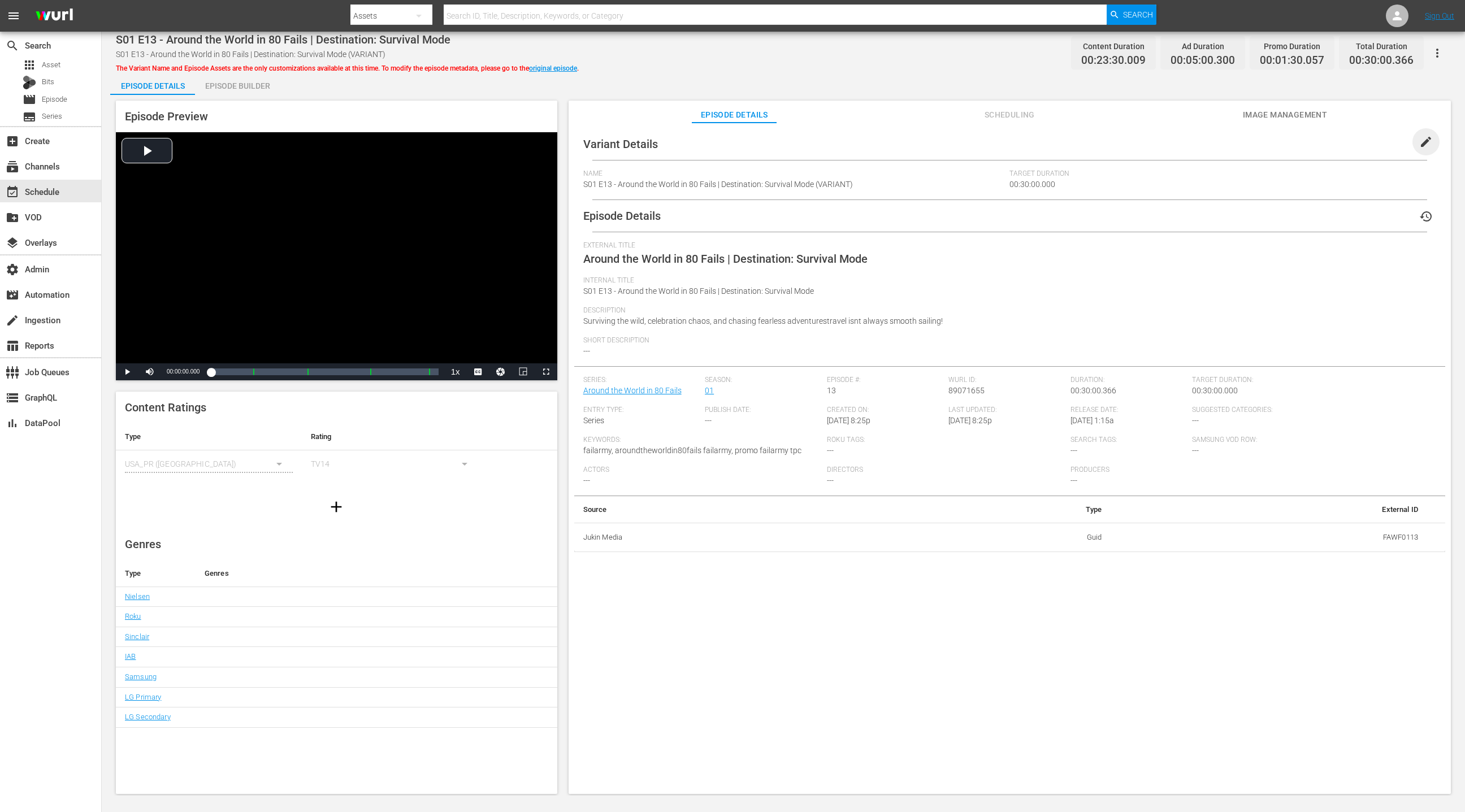
click at [1419, 144] on span "edit" at bounding box center [1425, 142] width 14 height 14
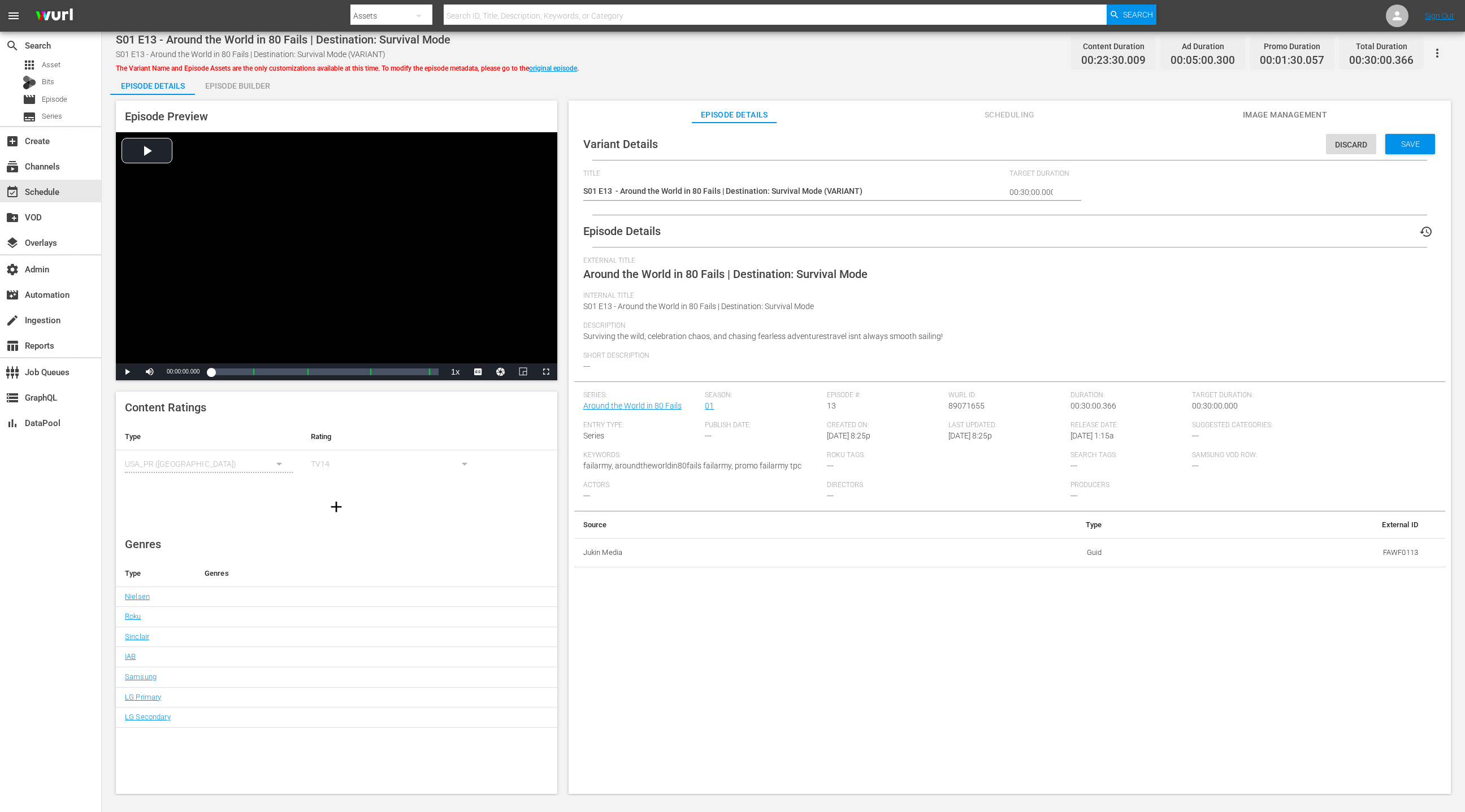
click at [584, 307] on span "S01 E13 - Around the World in 80 Fails | Destination: Survival Mode" at bounding box center [698, 306] width 231 height 9
click at [581, 310] on div "Episode Details history External Title Around the World in 80 Fails | Destinati…" at bounding box center [1009, 391] width 871 height 352
click at [1355, 146] on span "Discard" at bounding box center [1351, 144] width 50 height 9
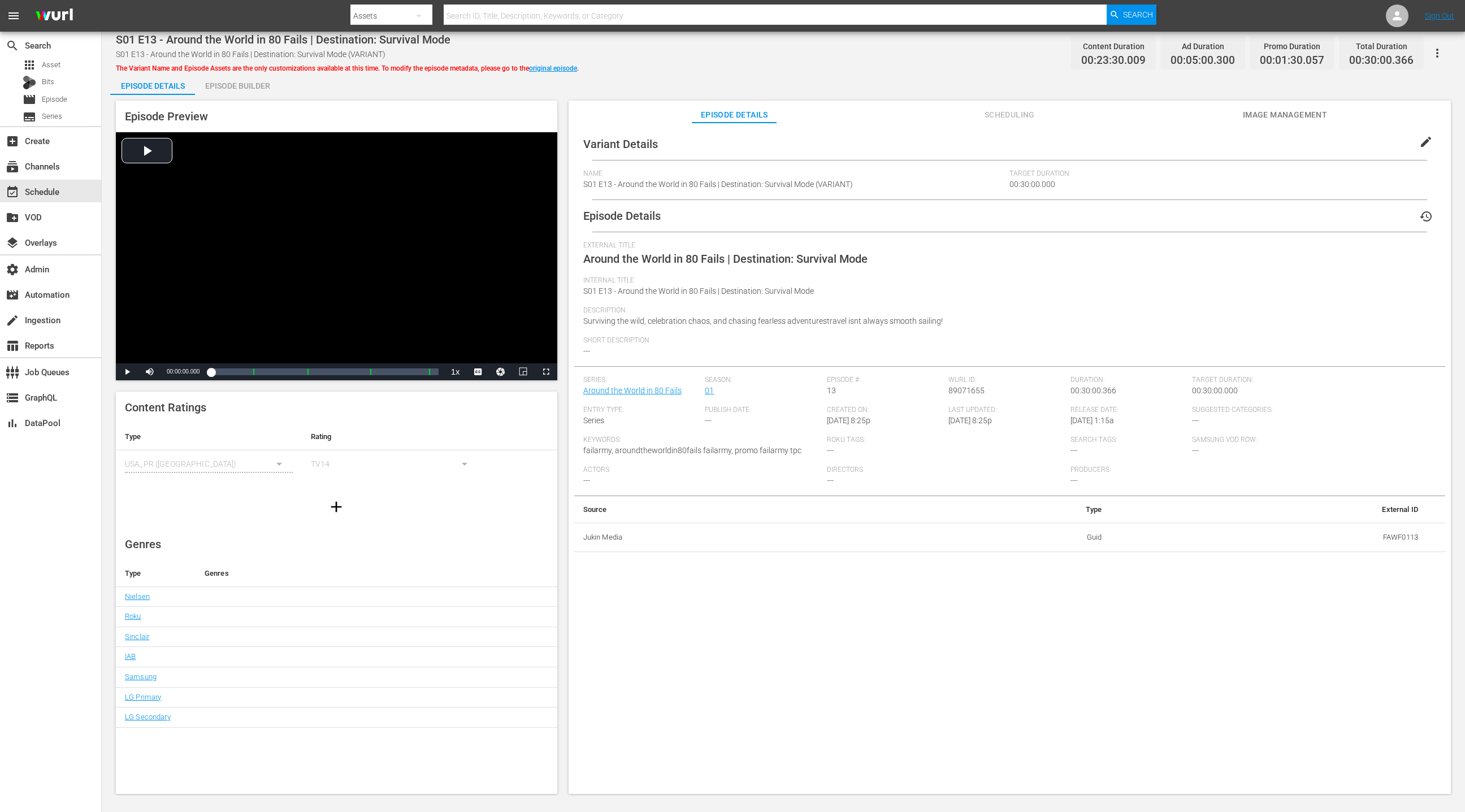
click at [258, 84] on div "Episode Builder" at bounding box center [237, 86] width 85 height 27
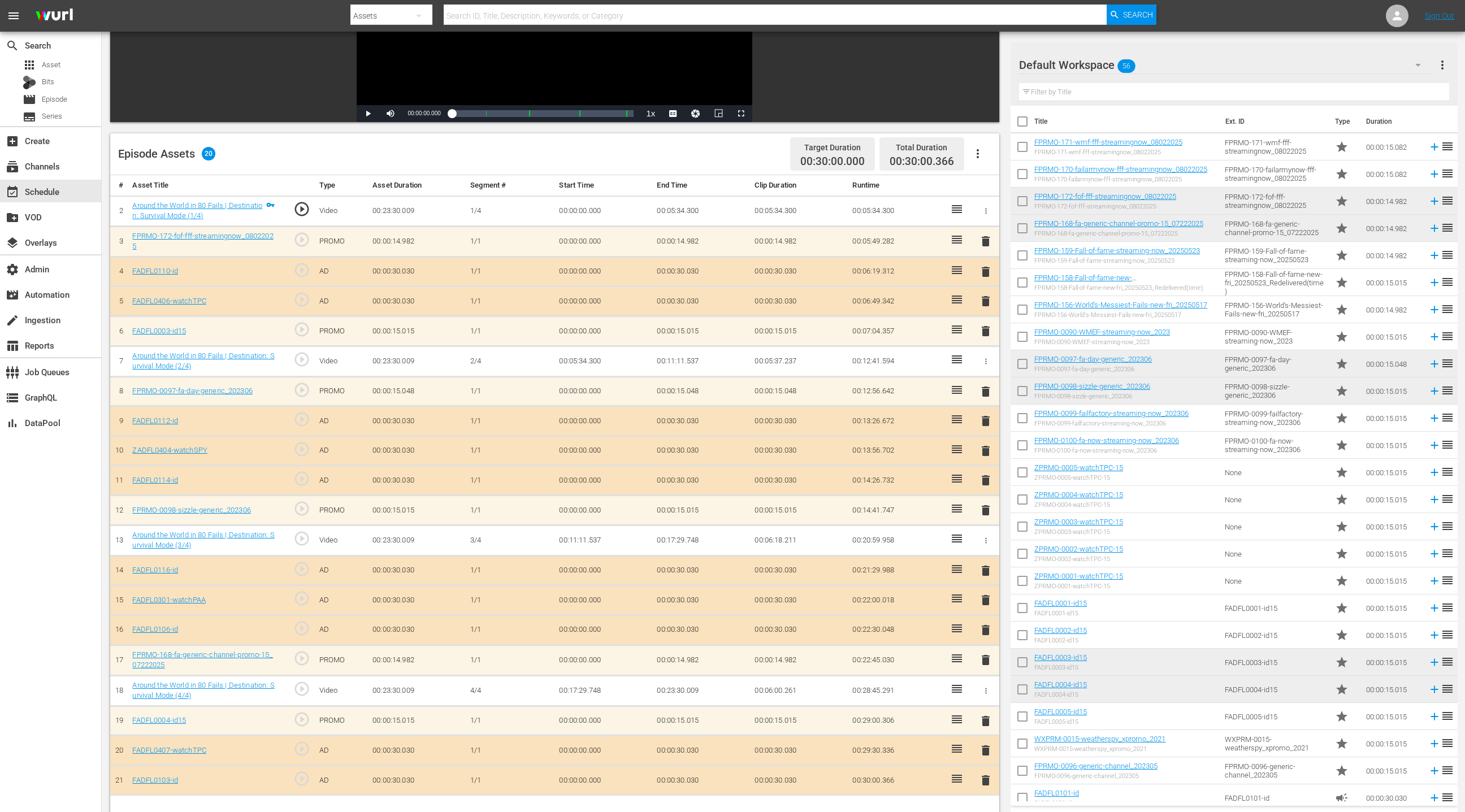
scroll to position [252, 0]
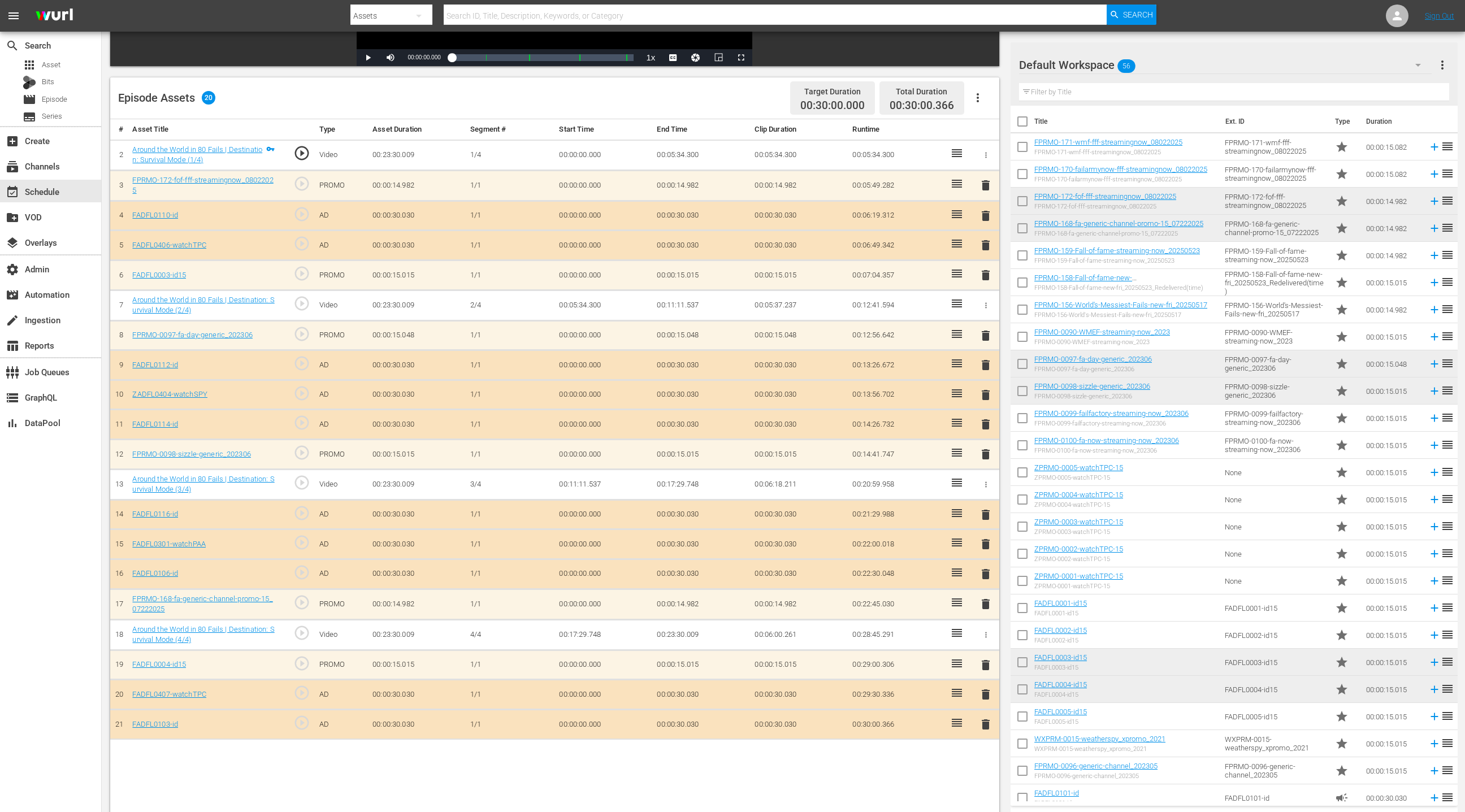
drag, startPoint x: 987, startPoint y: 599, endPoint x: 939, endPoint y: 526, distance: 87.4
click at [986, 599] on span "delete" at bounding box center [986, 604] width 14 height 14
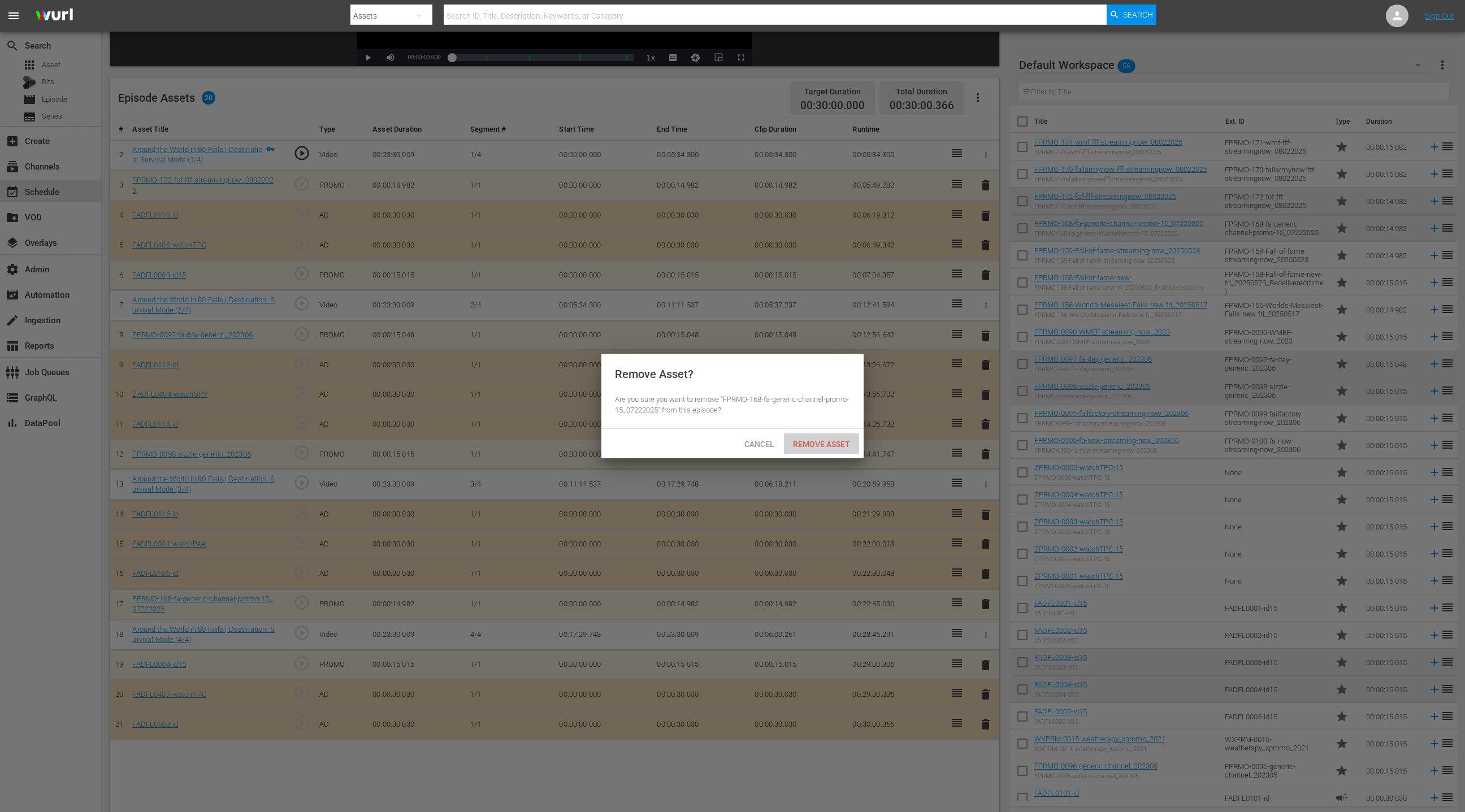
click at [837, 450] on div "Remove Asset" at bounding box center [822, 444] width 75 height 21
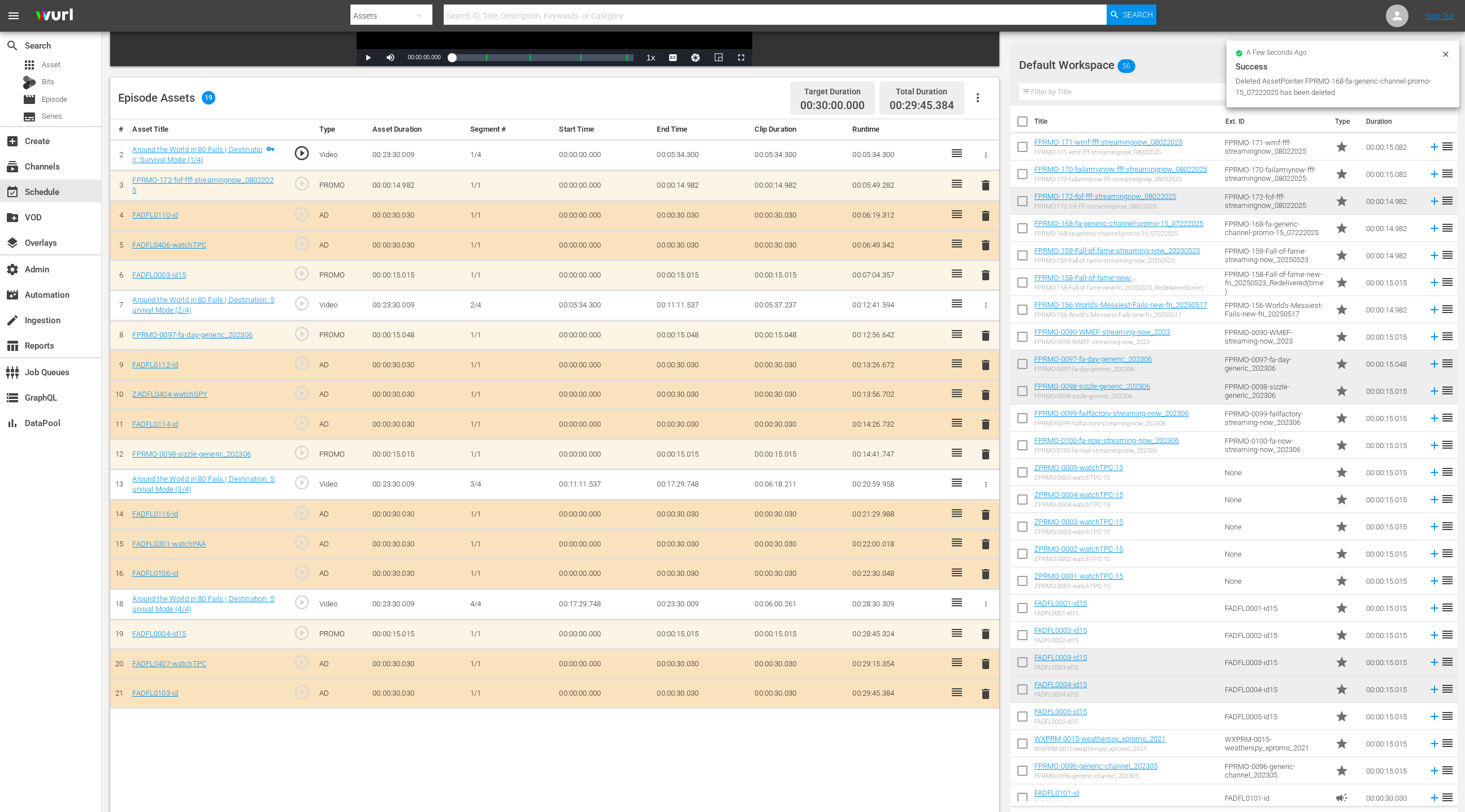
click at [987, 275] on span "delete" at bounding box center [986, 275] width 14 height 14
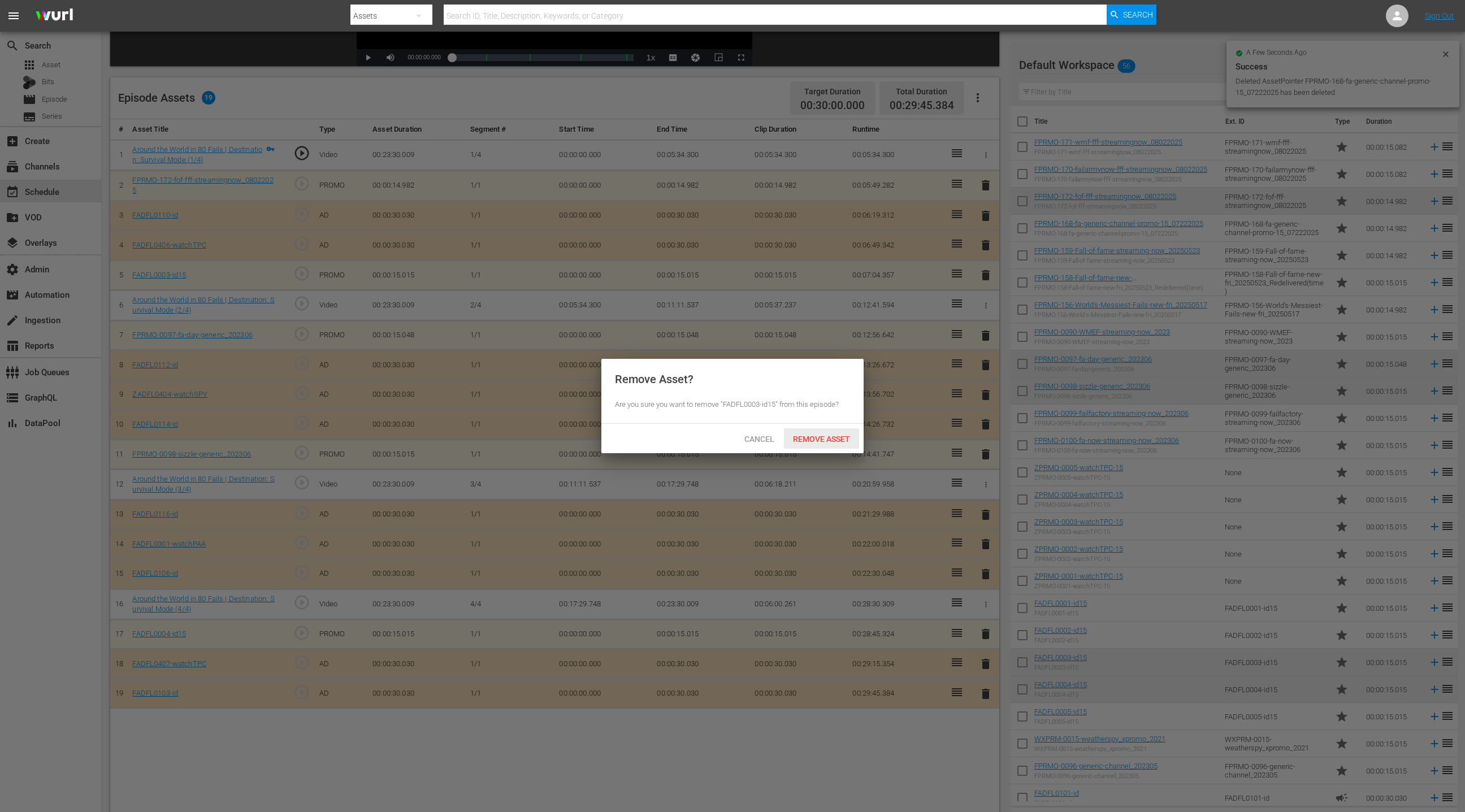
click at [817, 440] on span "Remove Asset" at bounding box center [822, 439] width 75 height 9
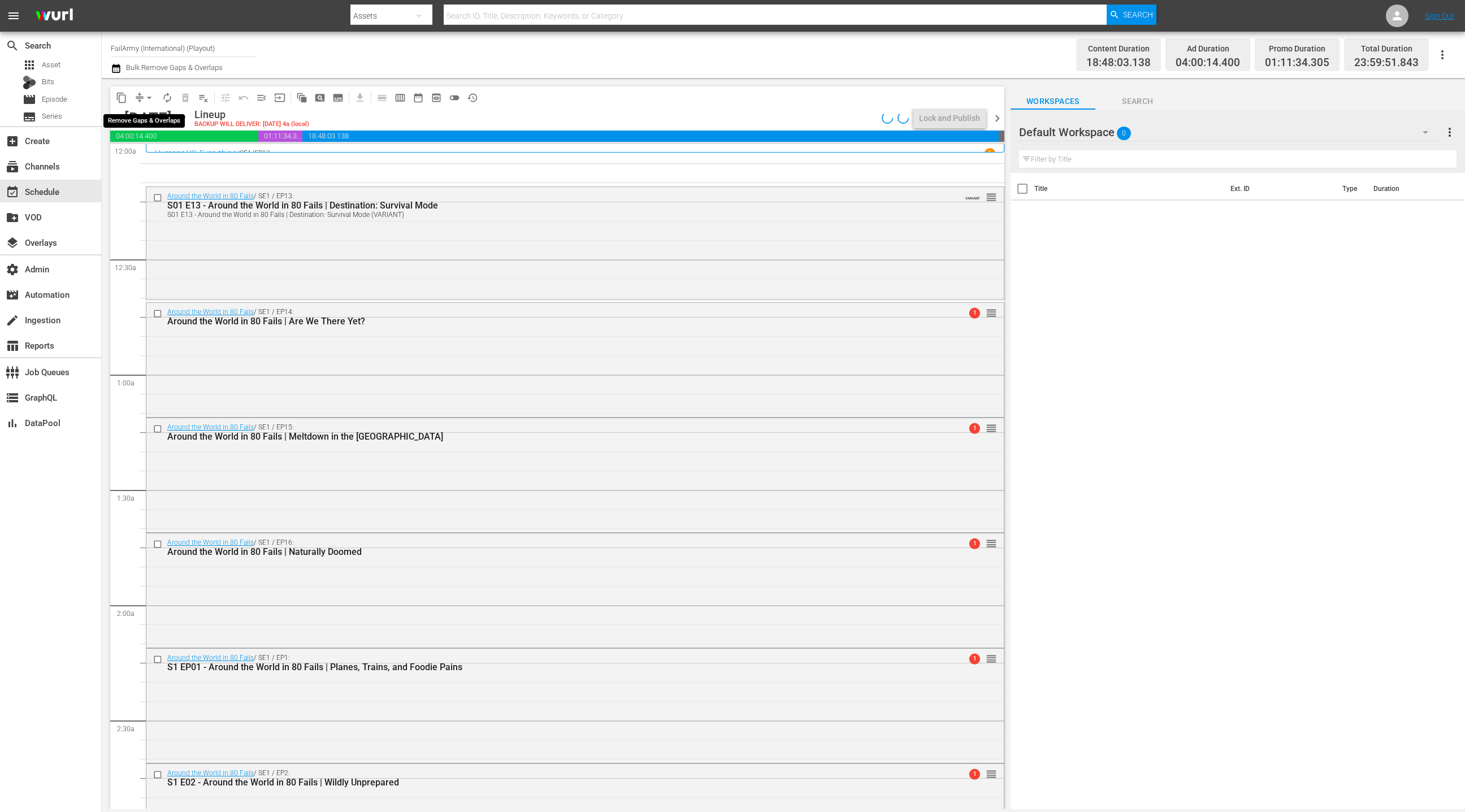
click at [147, 99] on span "arrow_drop_down" at bounding box center [149, 98] width 12 height 12
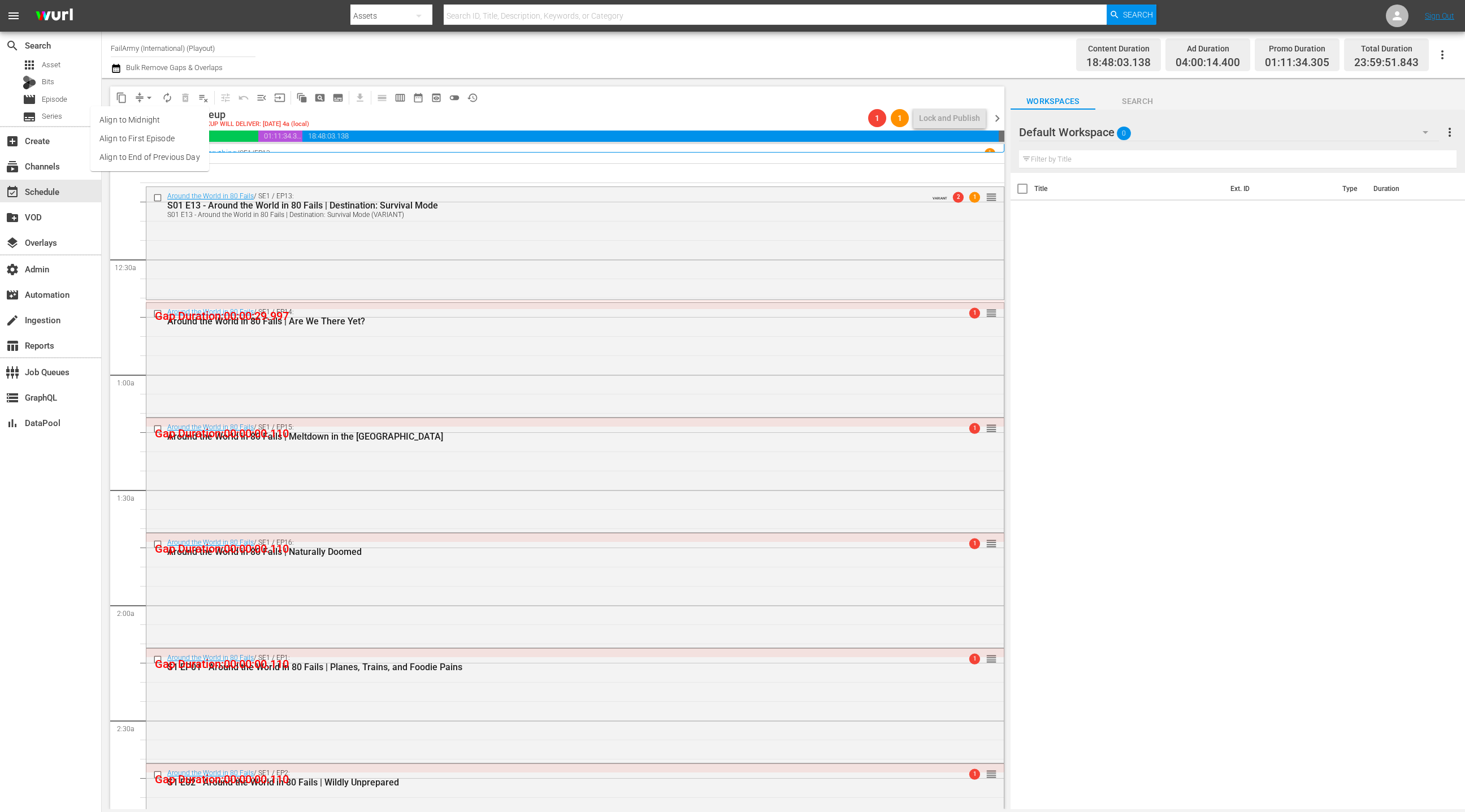
click at [147, 161] on li "Align to End of Previous Day" at bounding box center [149, 157] width 119 height 18
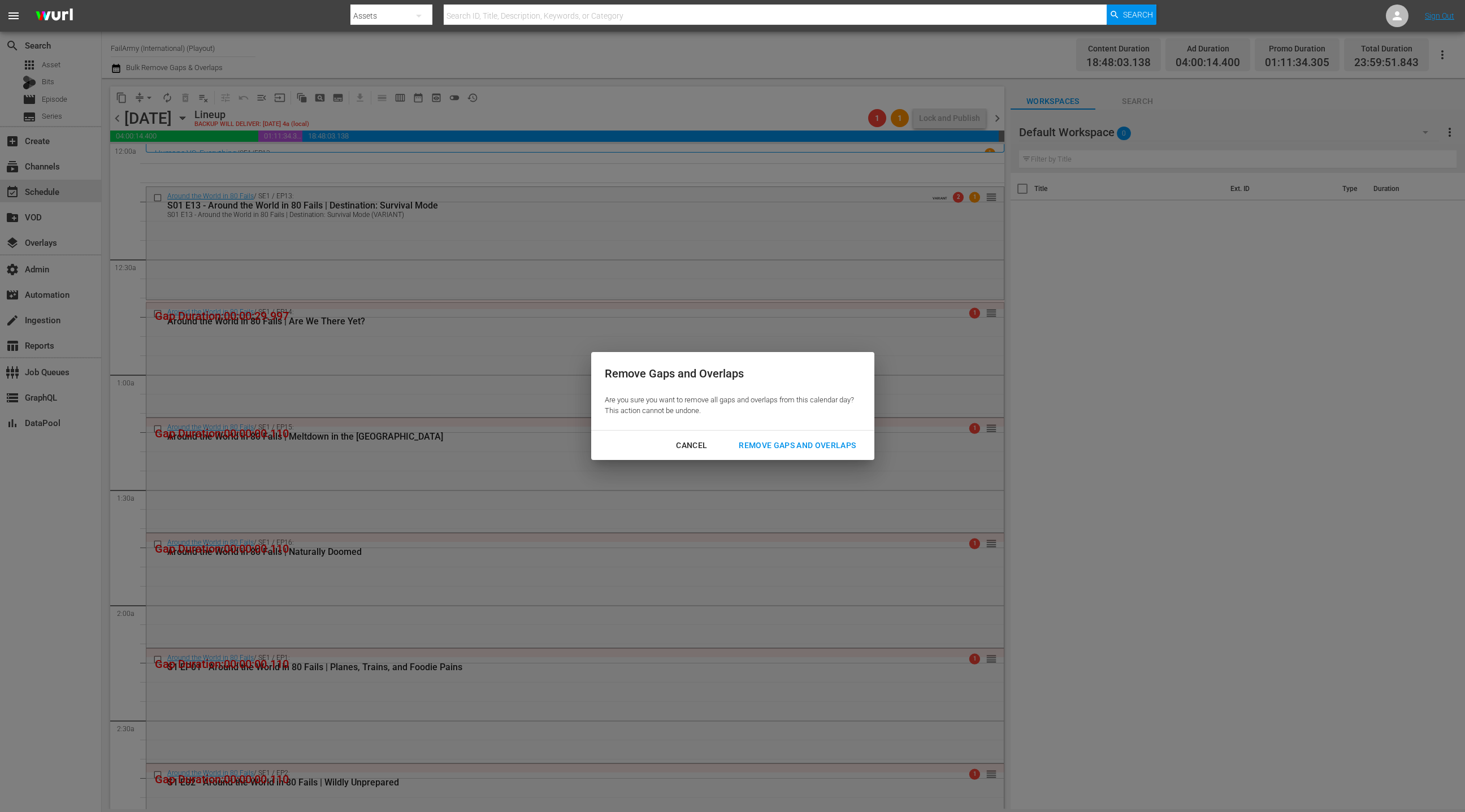
drag, startPoint x: 757, startPoint y: 445, endPoint x: 718, endPoint y: 424, distance: 44.3
click at [757, 445] on div "Remove Gaps and Overlaps" at bounding box center [798, 446] width 135 height 14
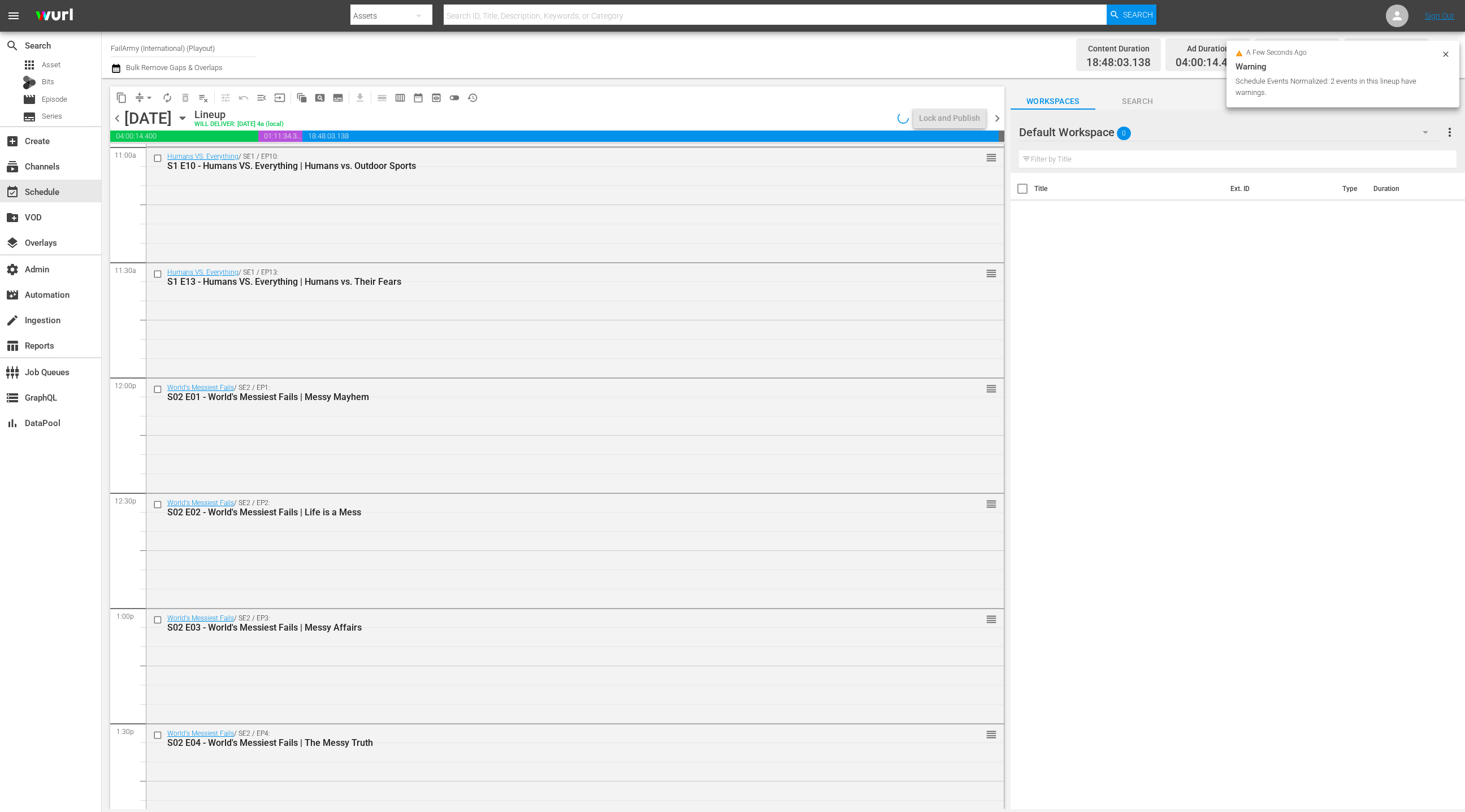
scroll to position [2591, 0]
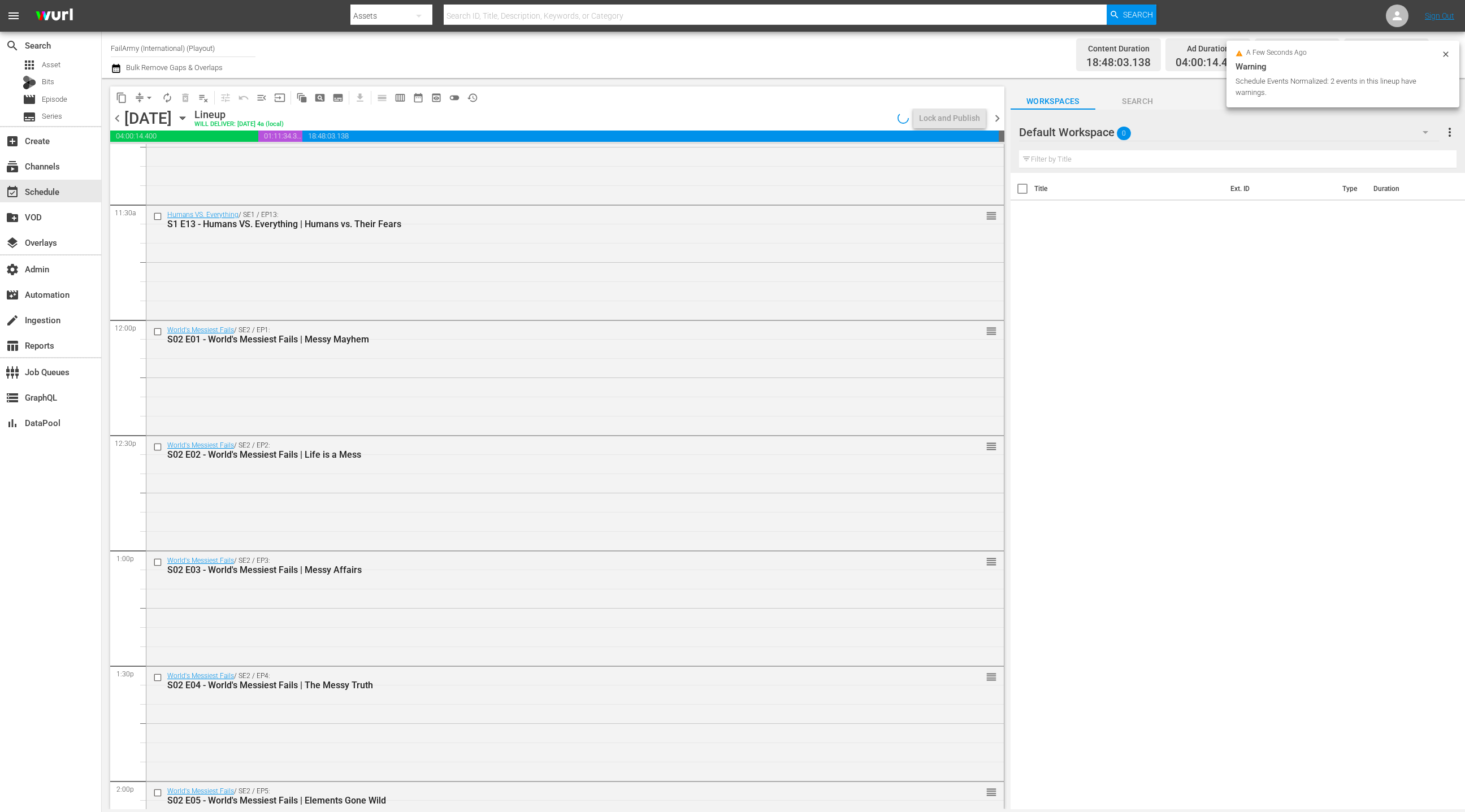
click at [556, 386] on div "World's Messiest Fails / SE2 / EP1: S02 E01 - World's Messiest Fails | Messy Ma…" at bounding box center [575, 377] width 857 height 112
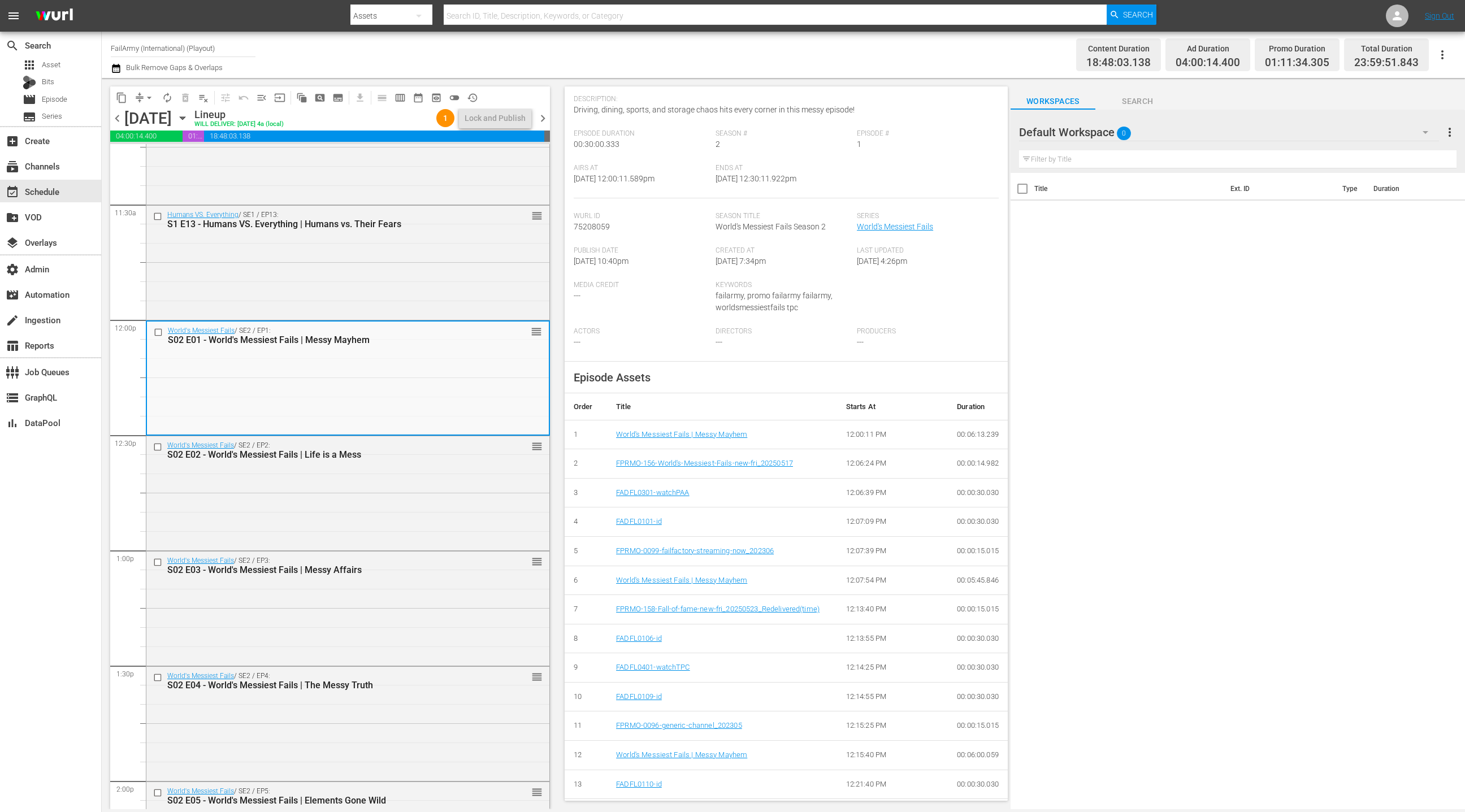
scroll to position [302, 0]
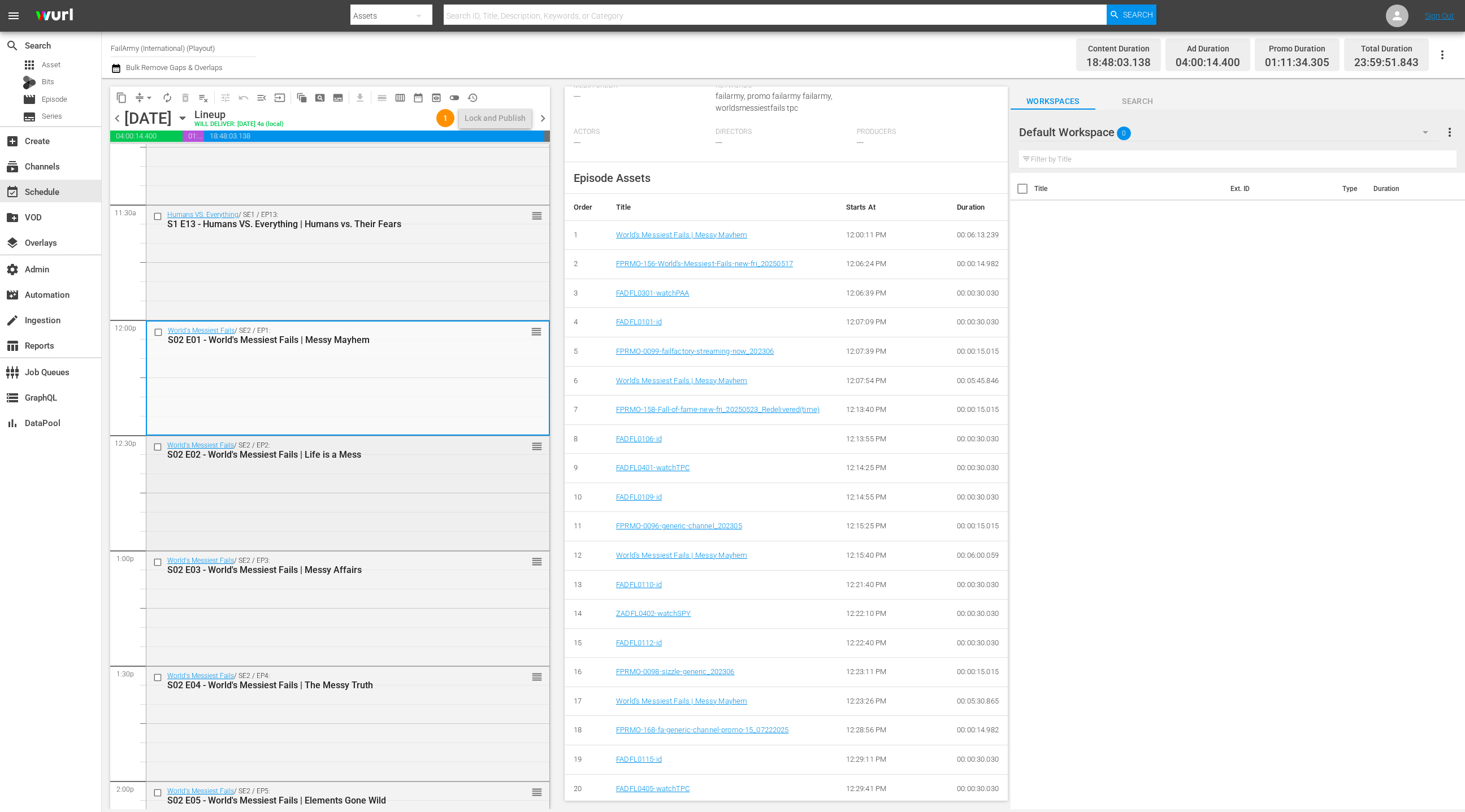
click at [476, 482] on div "World's Messiest Fails / SE2 / EP2: S02 E02 - World's Messiest Fails | Life is …" at bounding box center [348, 492] width 403 height 112
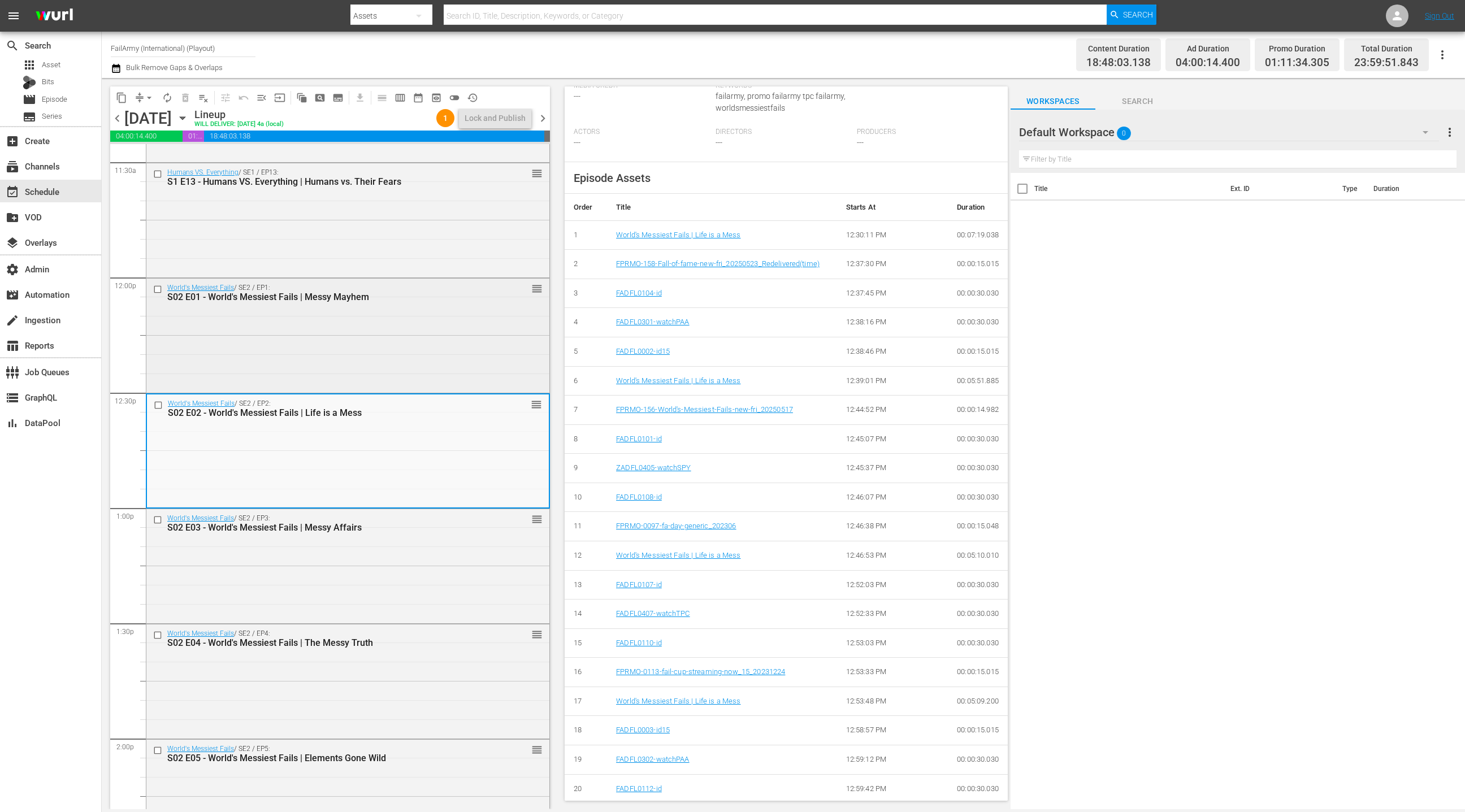
scroll to position [2713, 0]
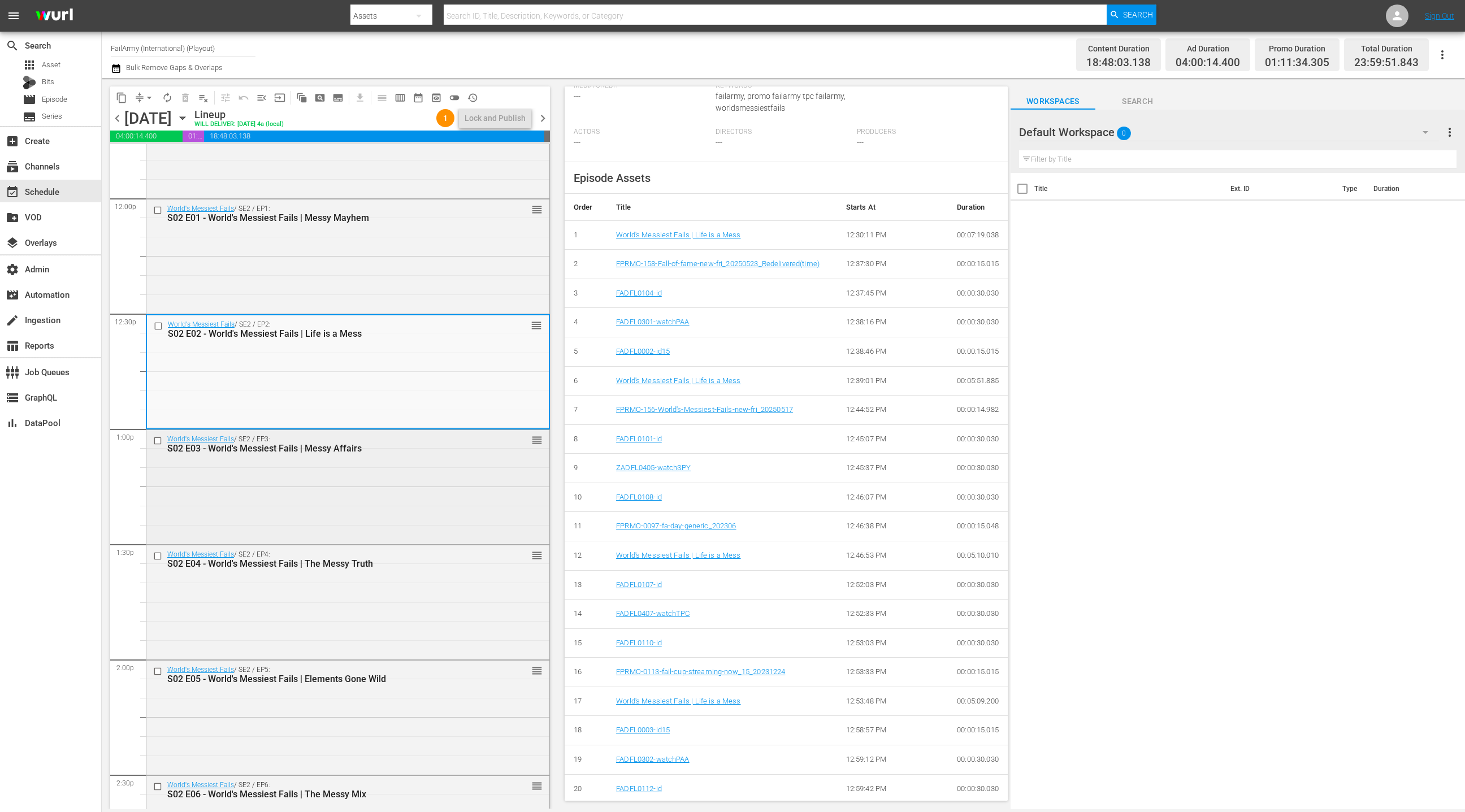
click at [415, 471] on div "World's Messiest Fails / SE2 / EP3: S02 E03 - World's Messiest Fails | Messy Af…" at bounding box center [348, 486] width 403 height 112
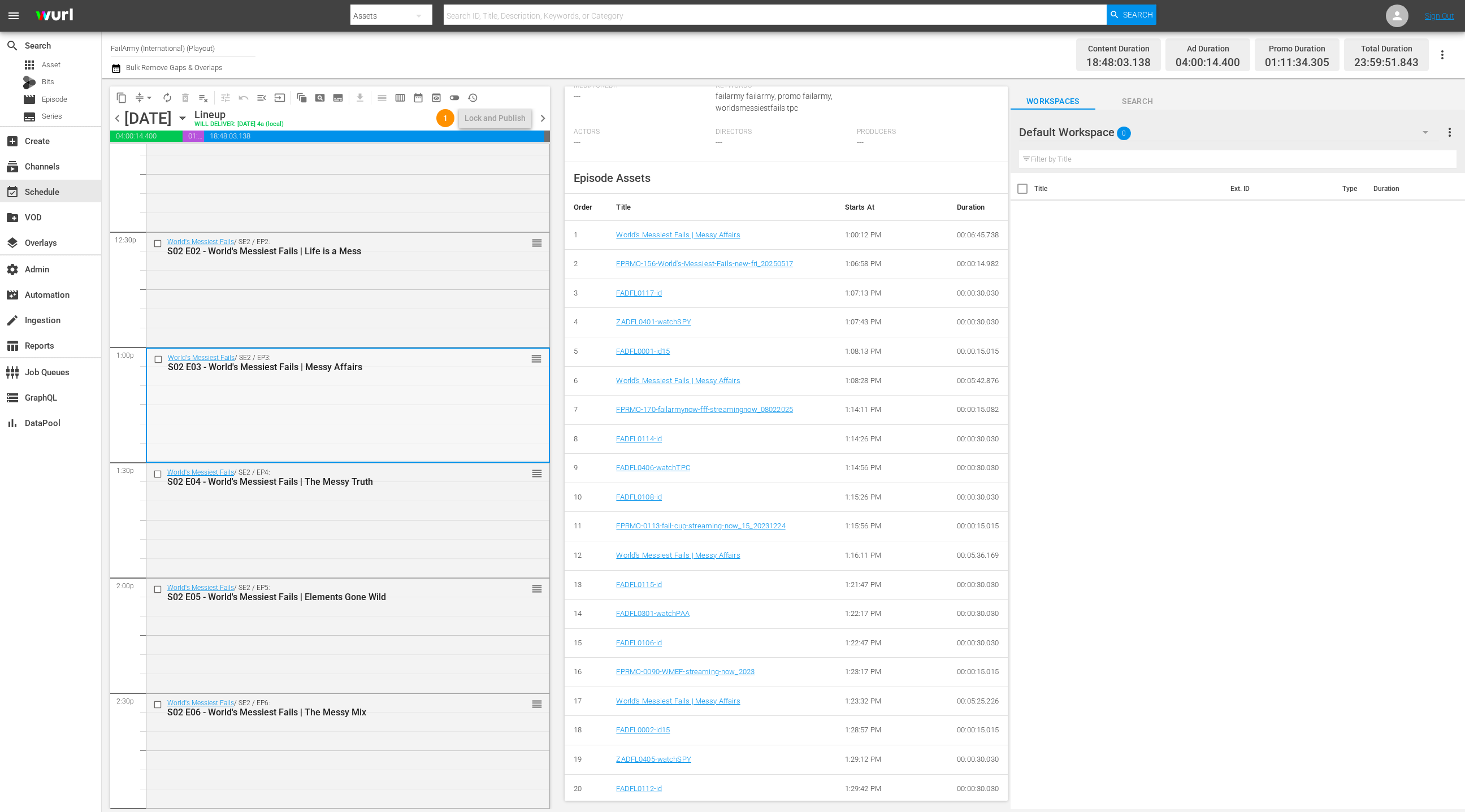
scroll to position [2820, 0]
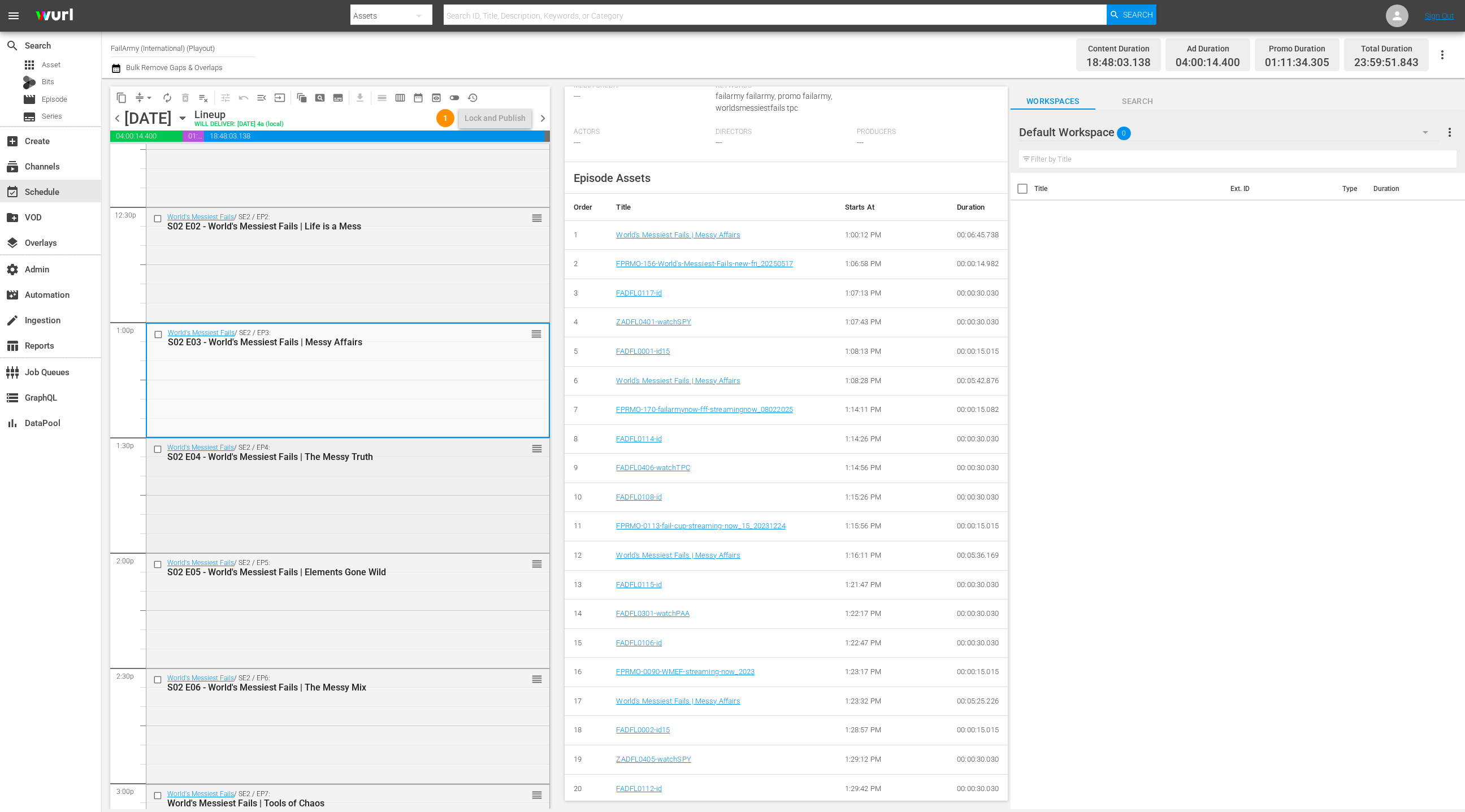
click at [457, 495] on div "World's Messiest Fails / SE2 / EP4: S02 E04 - World's Messiest Fails | The Mess…" at bounding box center [348, 495] width 403 height 112
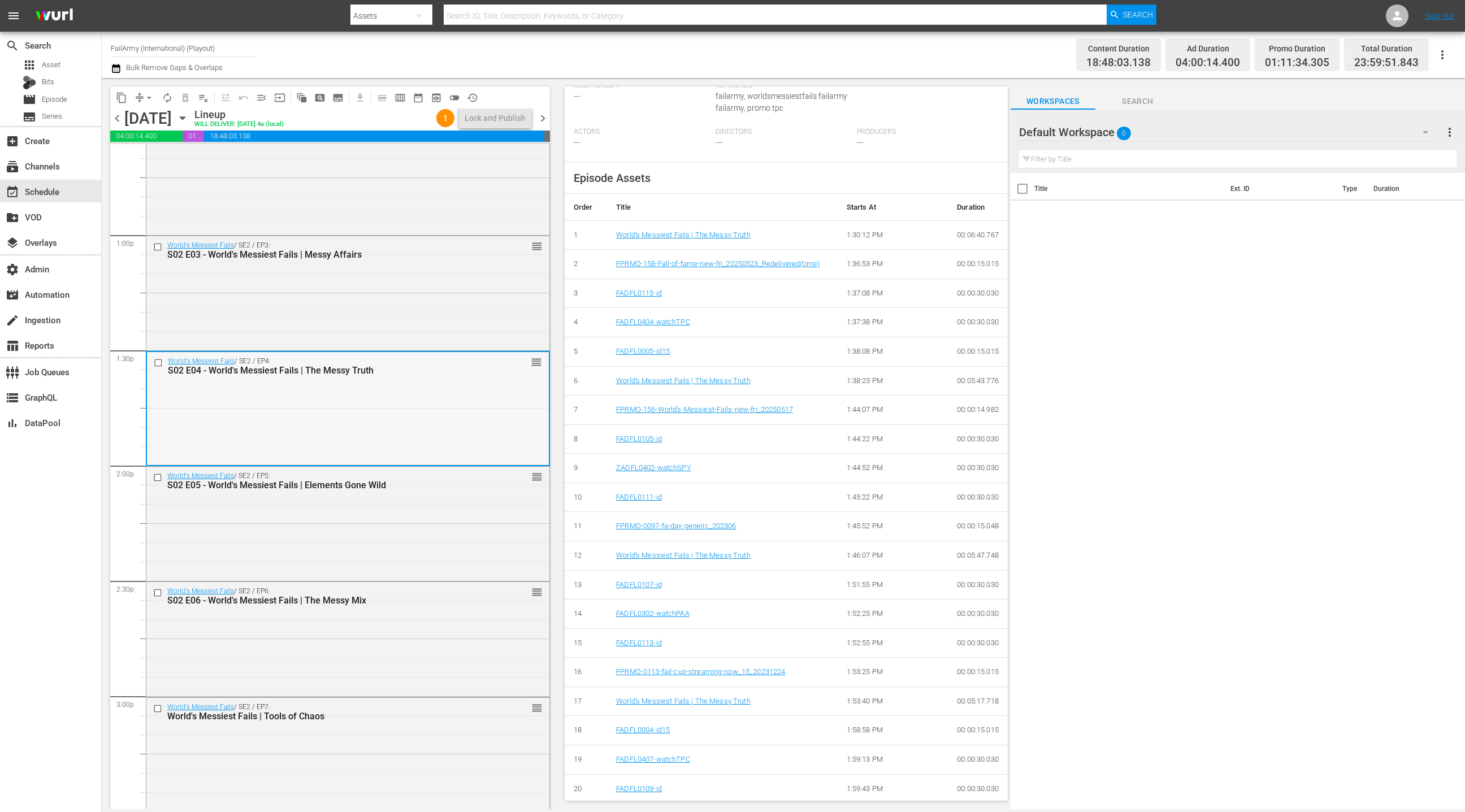
scroll to position [2916, 0]
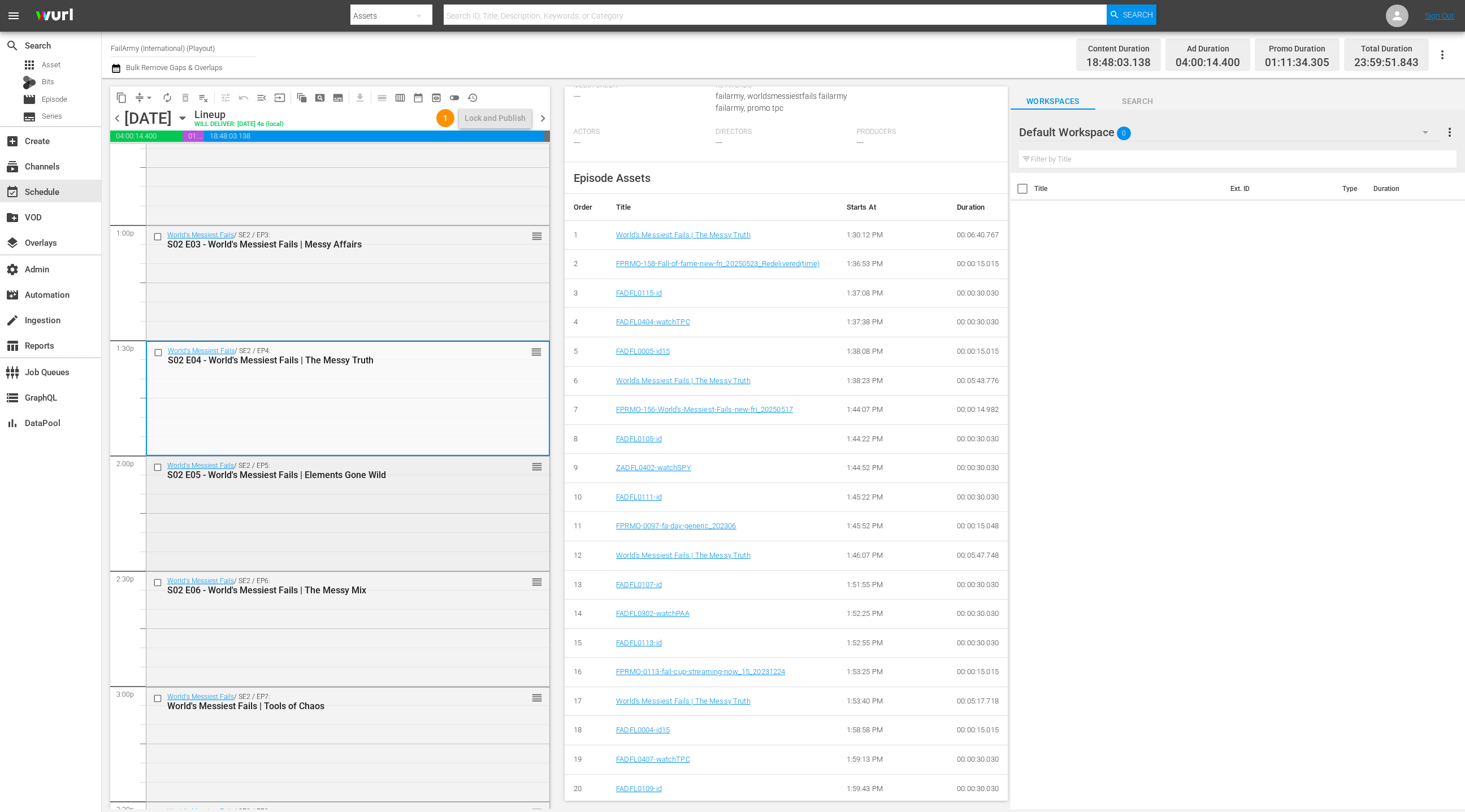
click at [447, 514] on div "World's Messiest Fails / SE2 / EP5: S02 E05 - World's Messiest Fails | Elements…" at bounding box center [348, 512] width 403 height 112
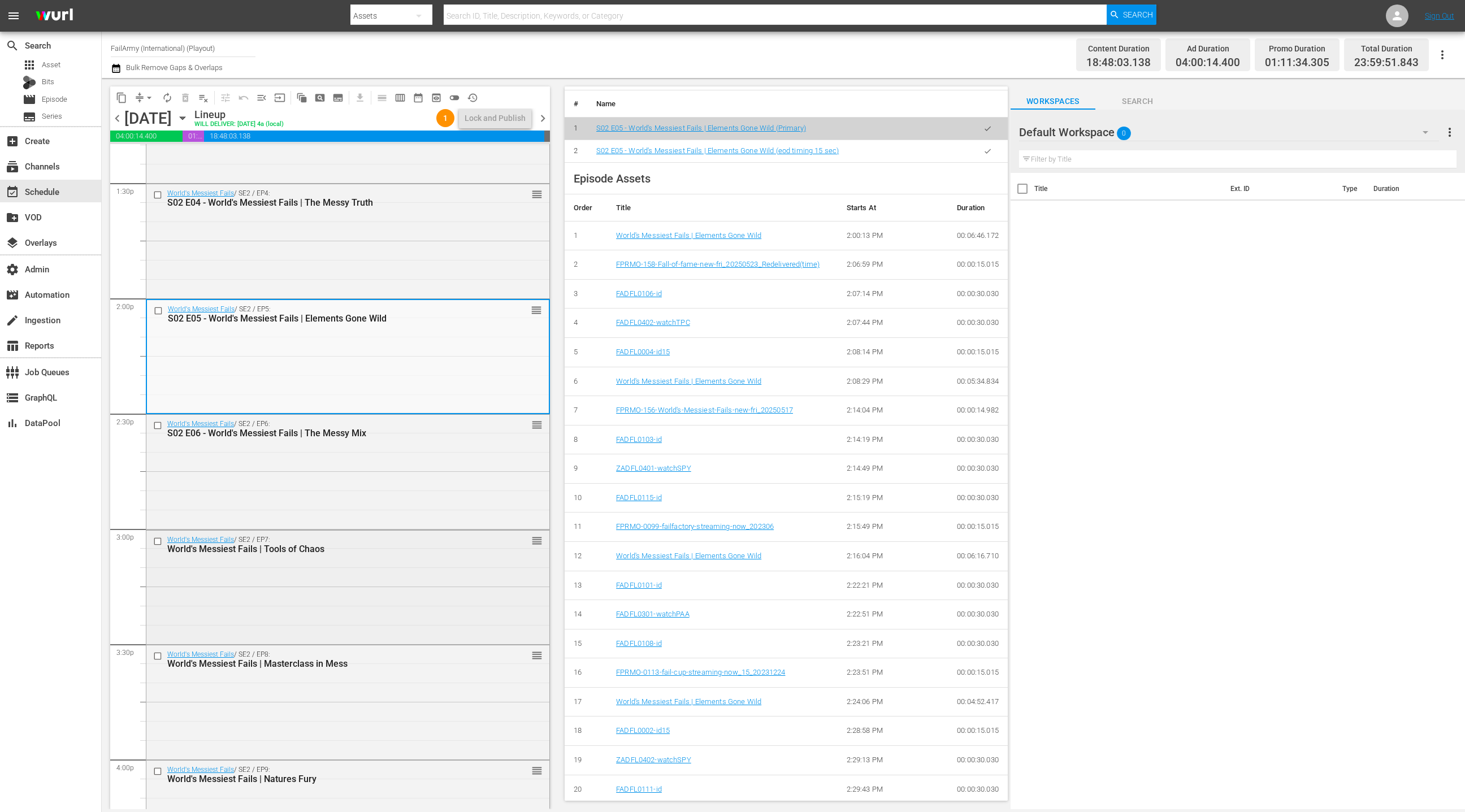
scroll to position [3122, 0]
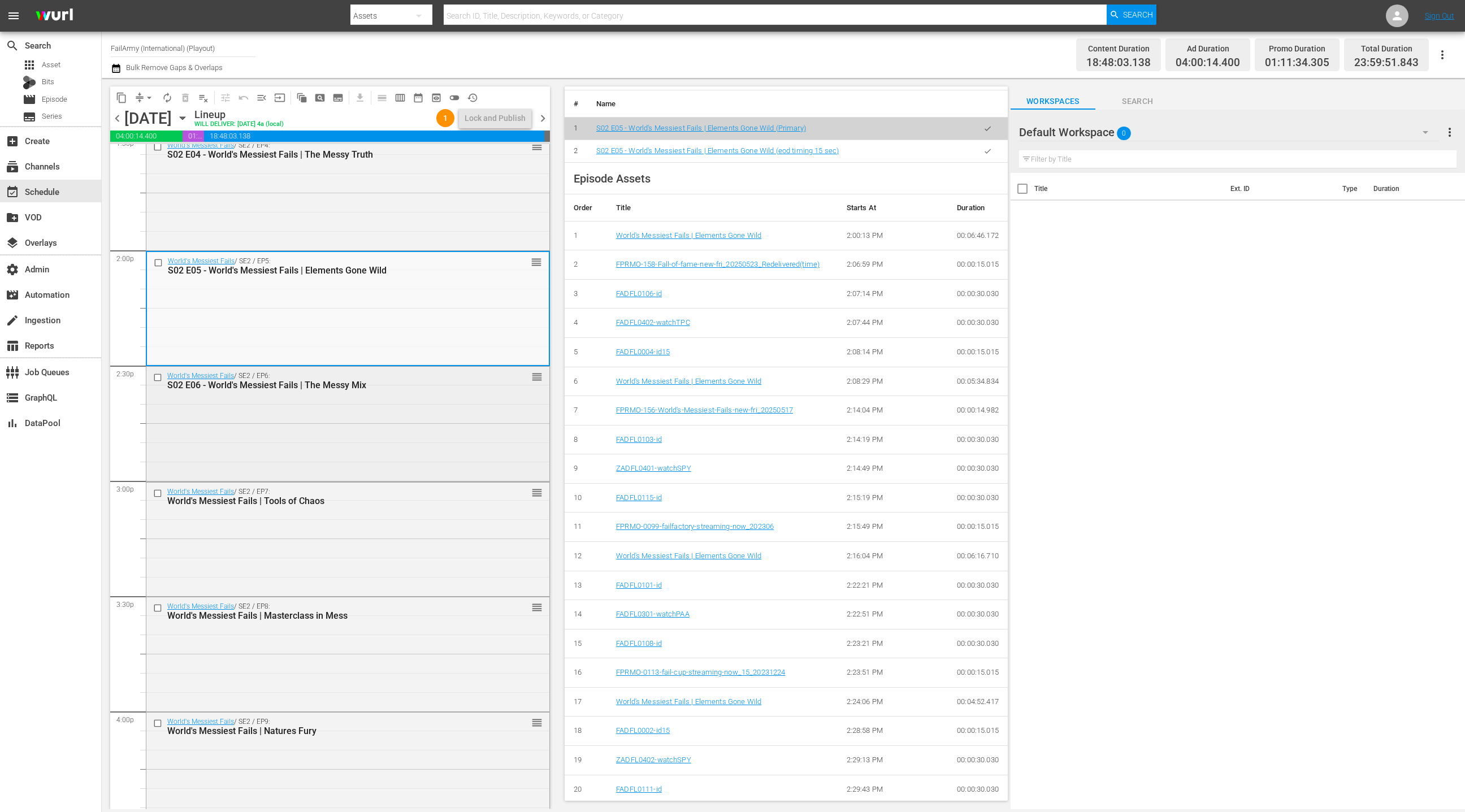
click at [413, 447] on div "World's Messiest Fails / SE2 / EP6: S02 E06 - World's Messiest Fails | The Mess…" at bounding box center [348, 422] width 403 height 112
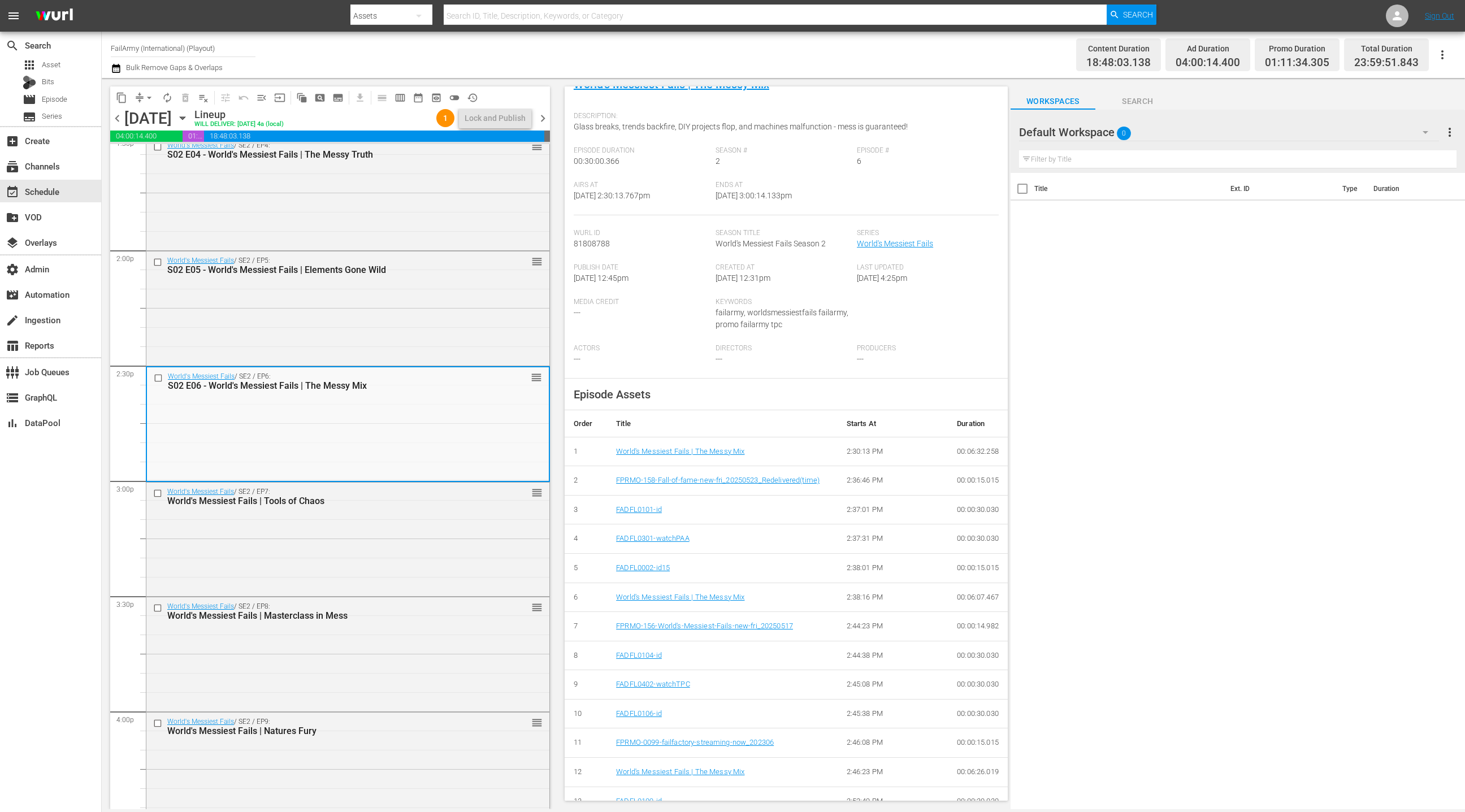
scroll to position [302, 0]
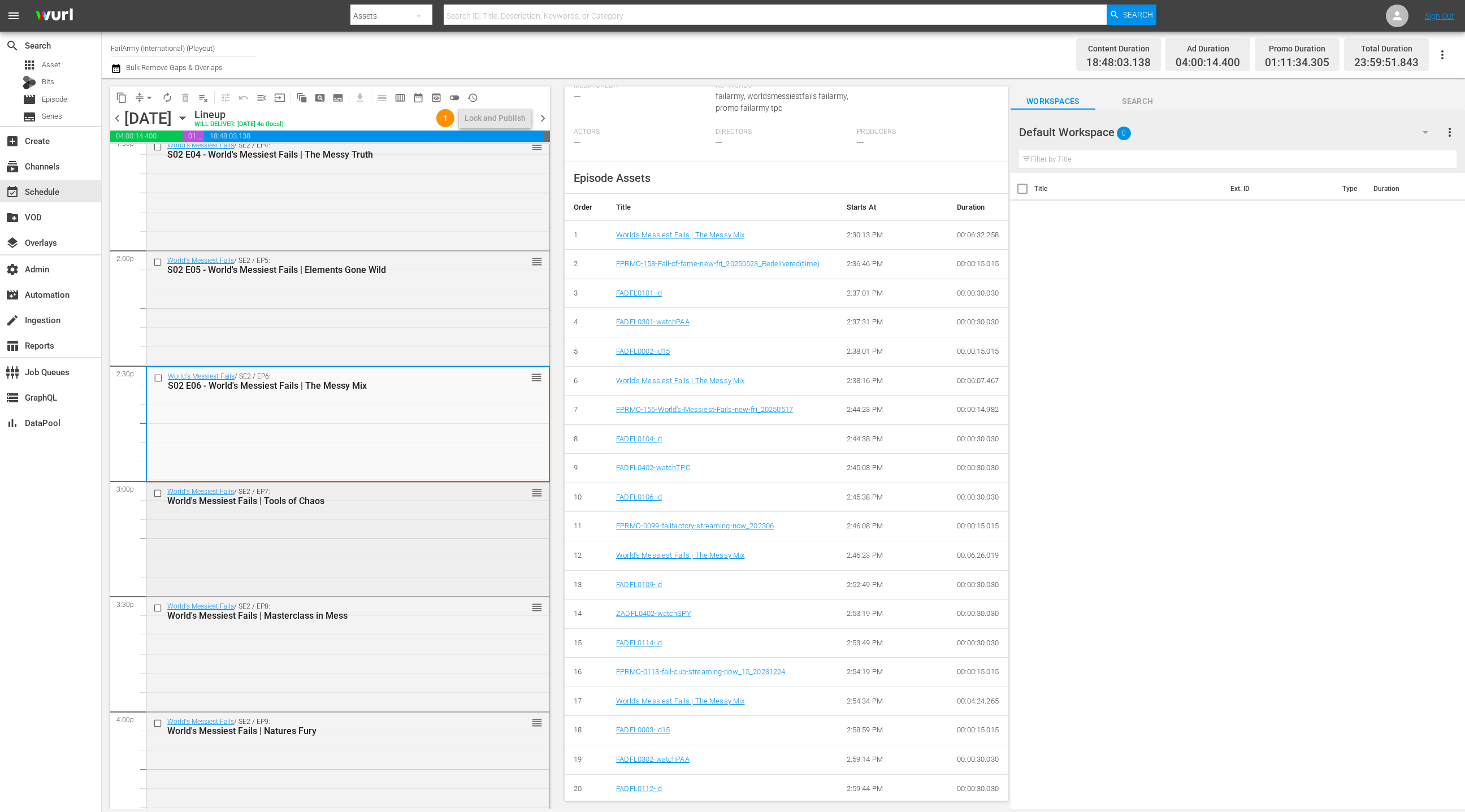
click at [477, 541] on div "World's Messiest Fails / SE2 / EP7: World's Messiest Fails | Tools of Chaos reo…" at bounding box center [348, 538] width 403 height 112
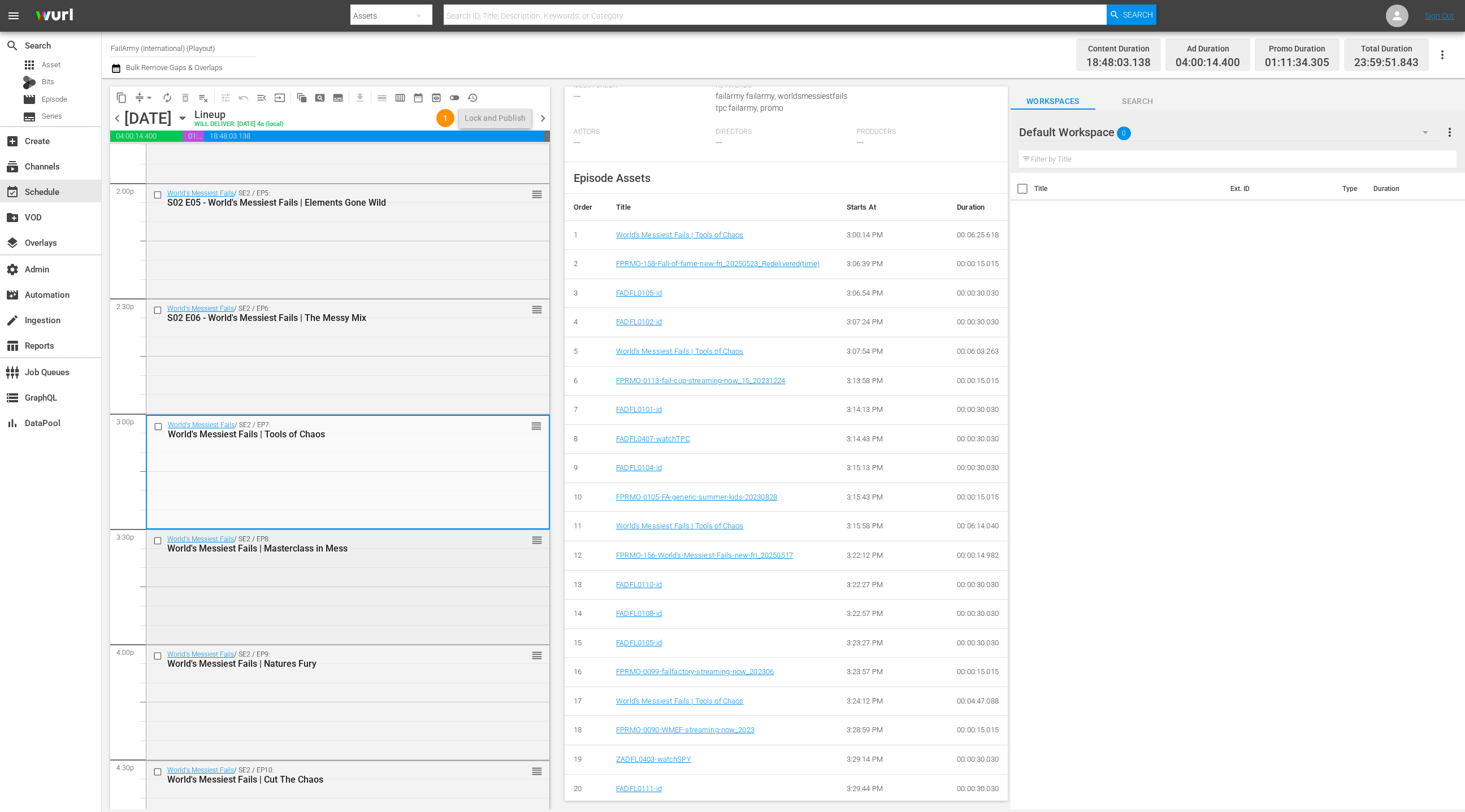
scroll to position [3229, 0]
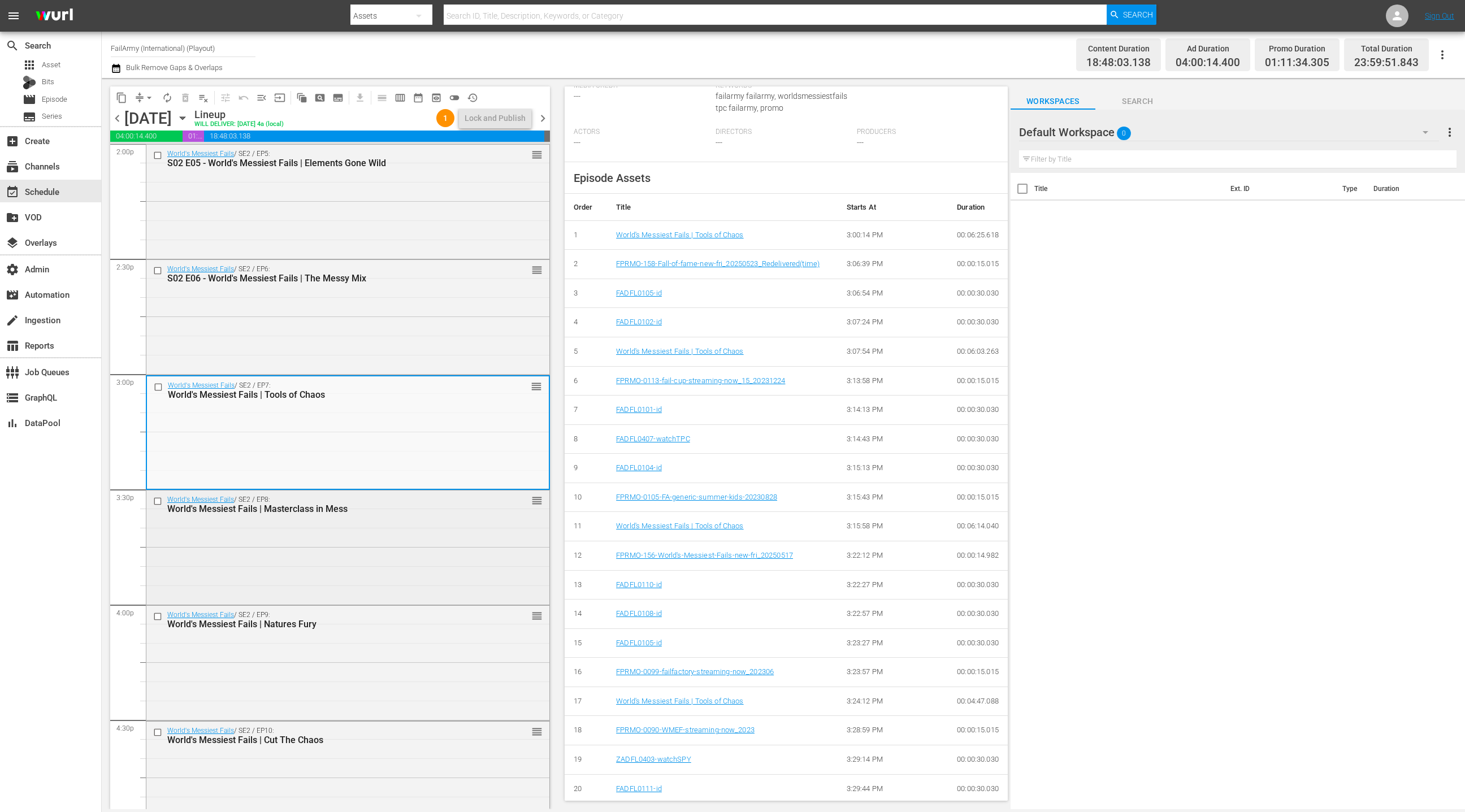
click at [433, 549] on div "World's Messiest Fails / SE2 / EP8: World's Messiest Fails | Masterclass in Mes…" at bounding box center [348, 547] width 403 height 112
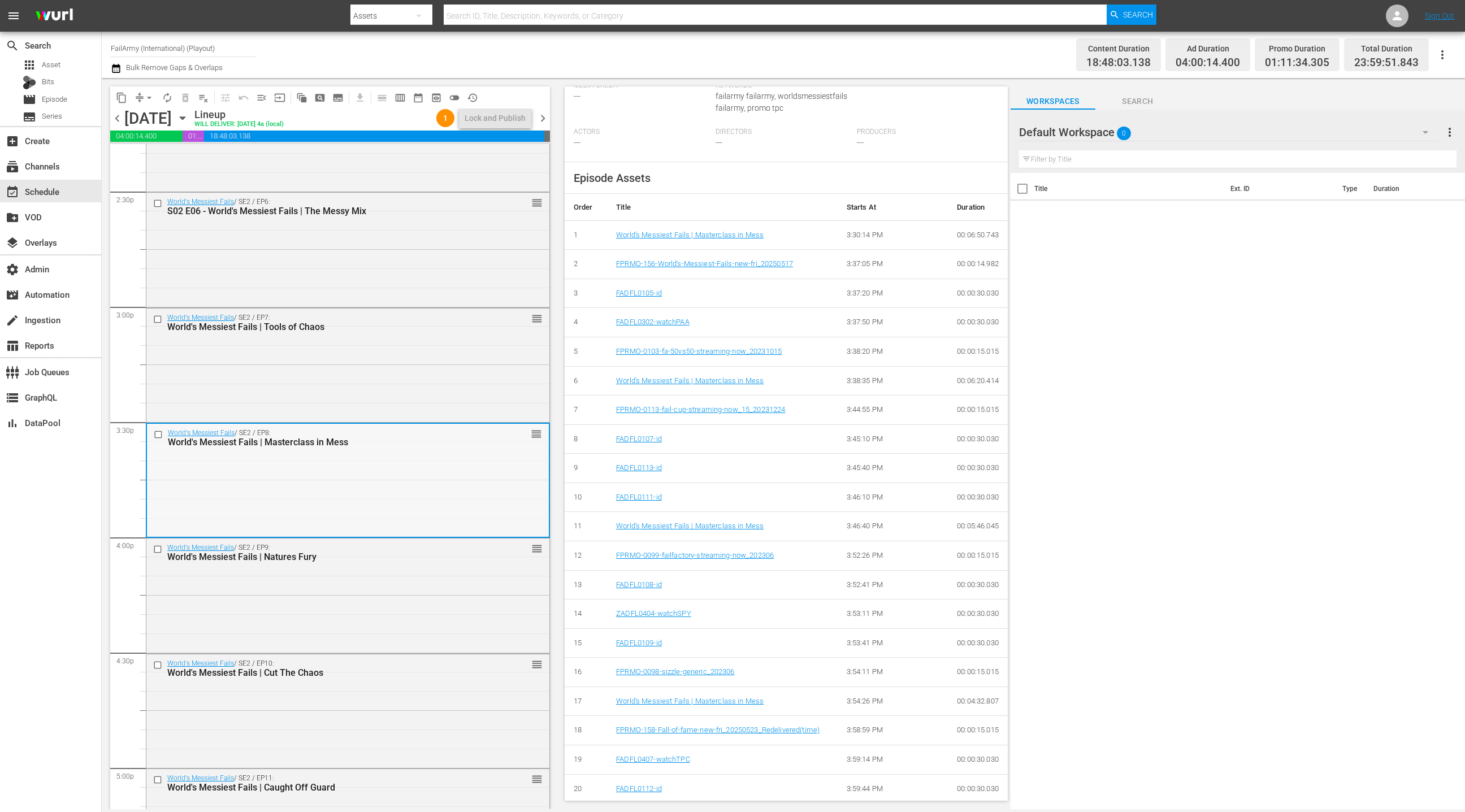
scroll to position [3308, 0]
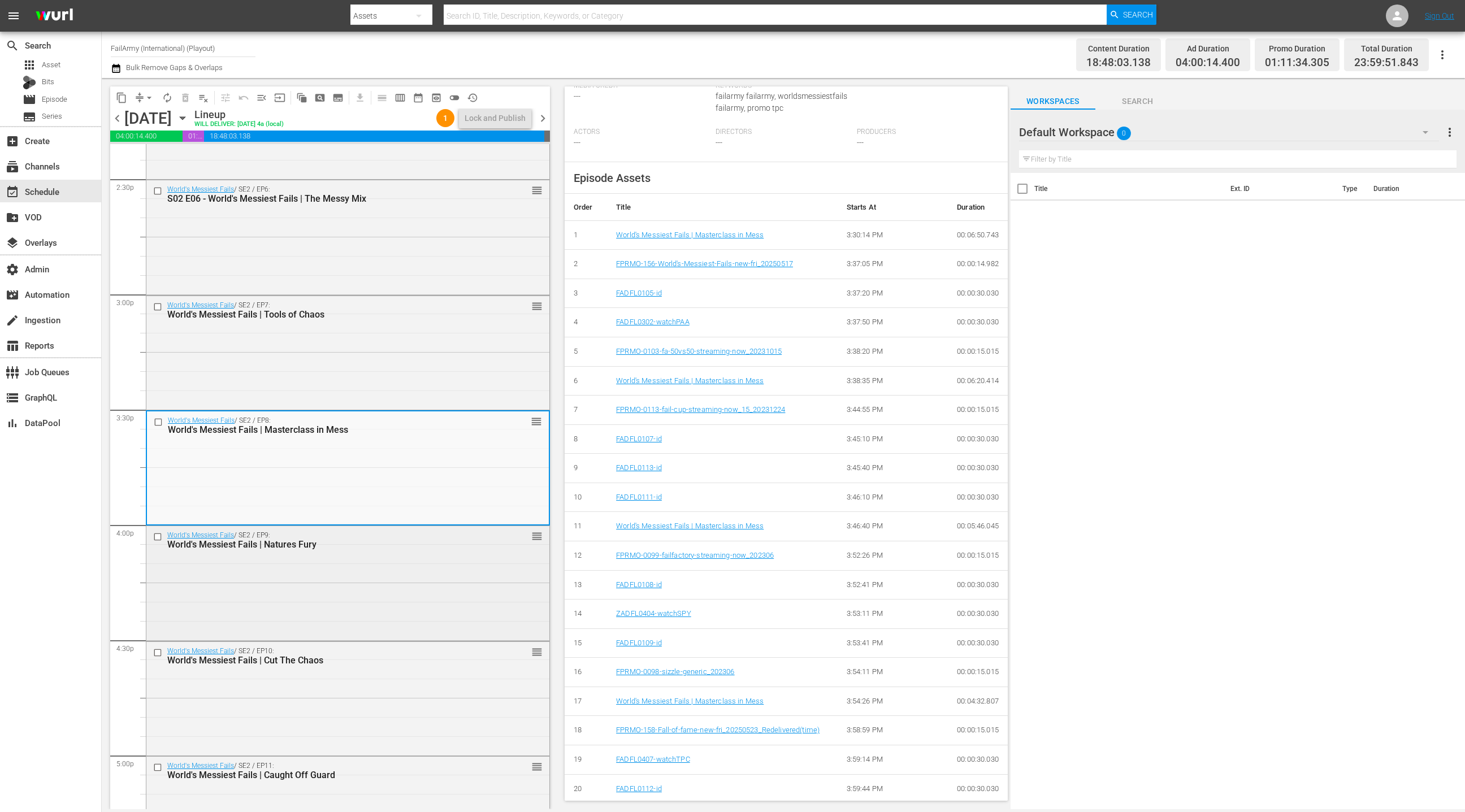
click at [439, 594] on div "World's Messiest Fails / SE2 / EP9: World's Messiest Fails | Natures Fury reord…" at bounding box center [348, 582] width 403 height 112
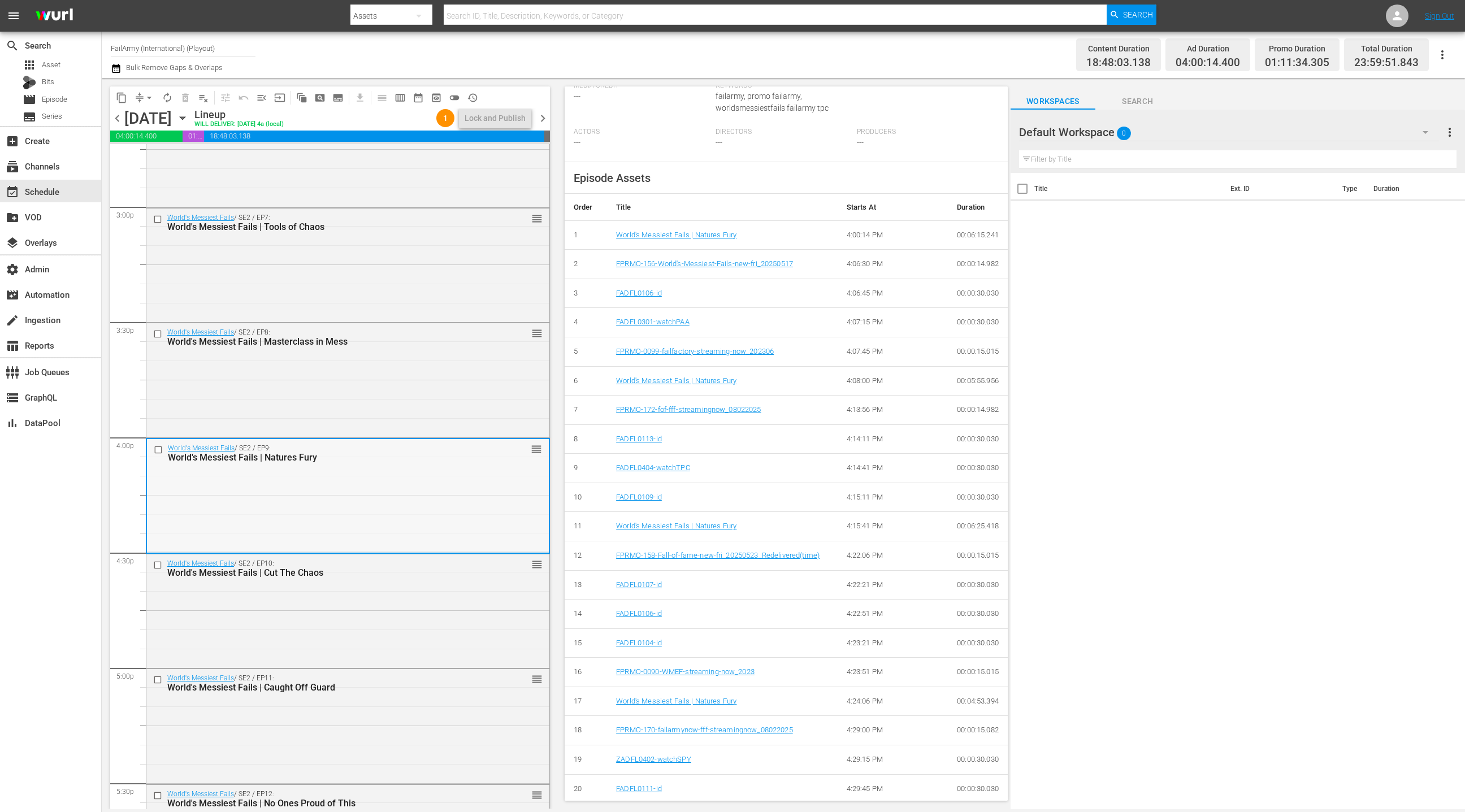
scroll to position [3447, 0]
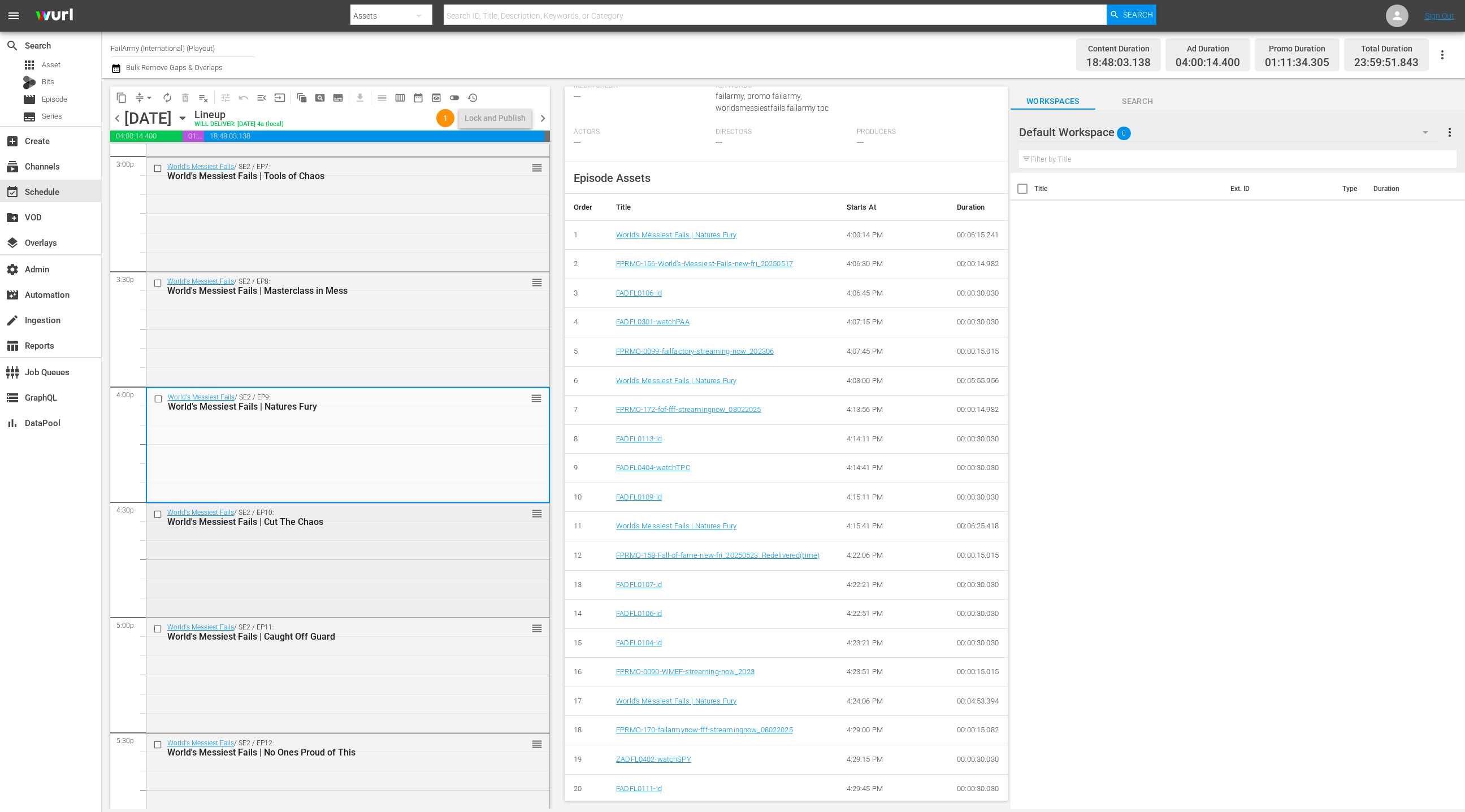
click at [448, 571] on div "World's Messiest Fails / SE2 / EP10: World's Messiest Fails | Cut The Chaos reo…" at bounding box center [348, 559] width 403 height 112
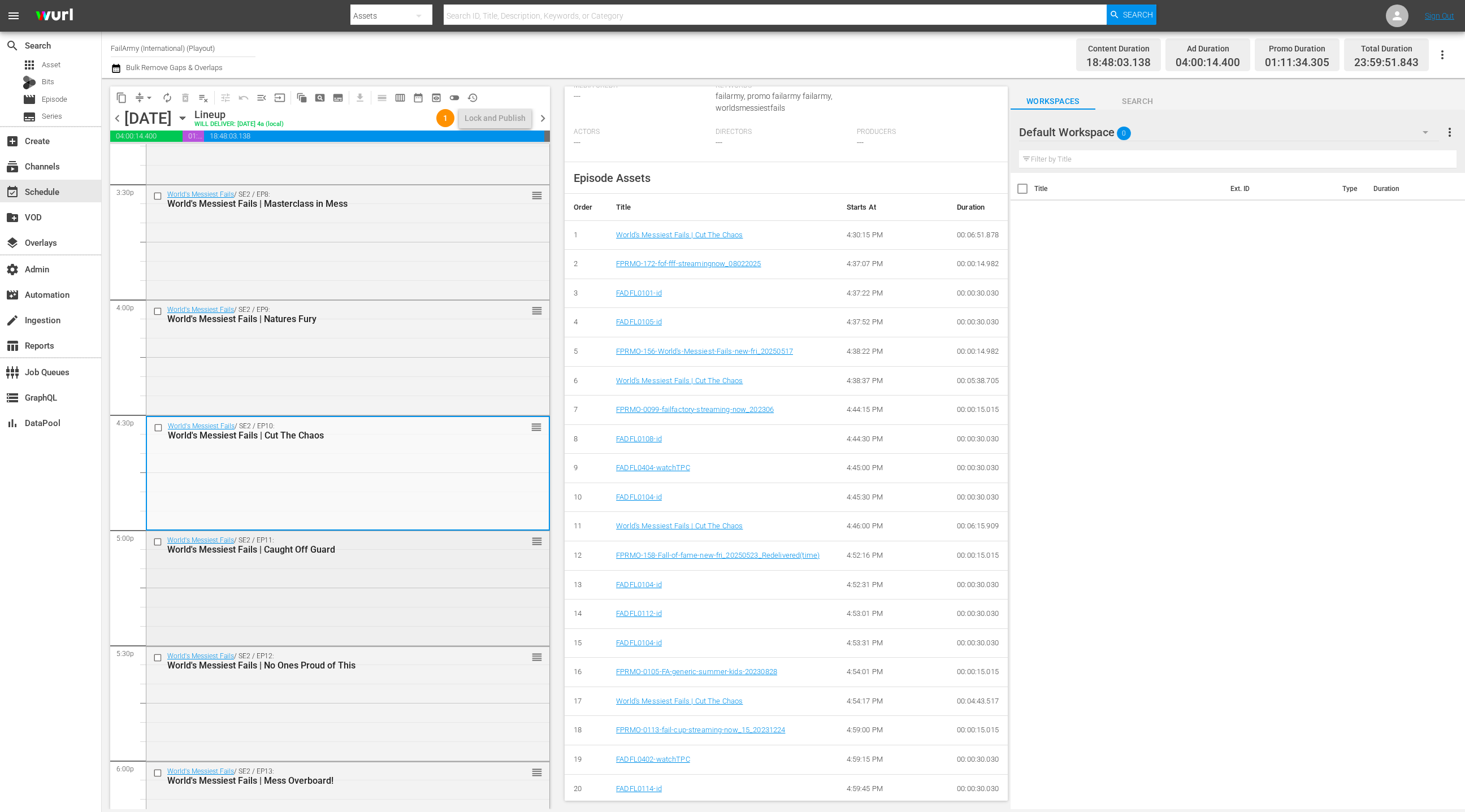
scroll to position [3552, 0]
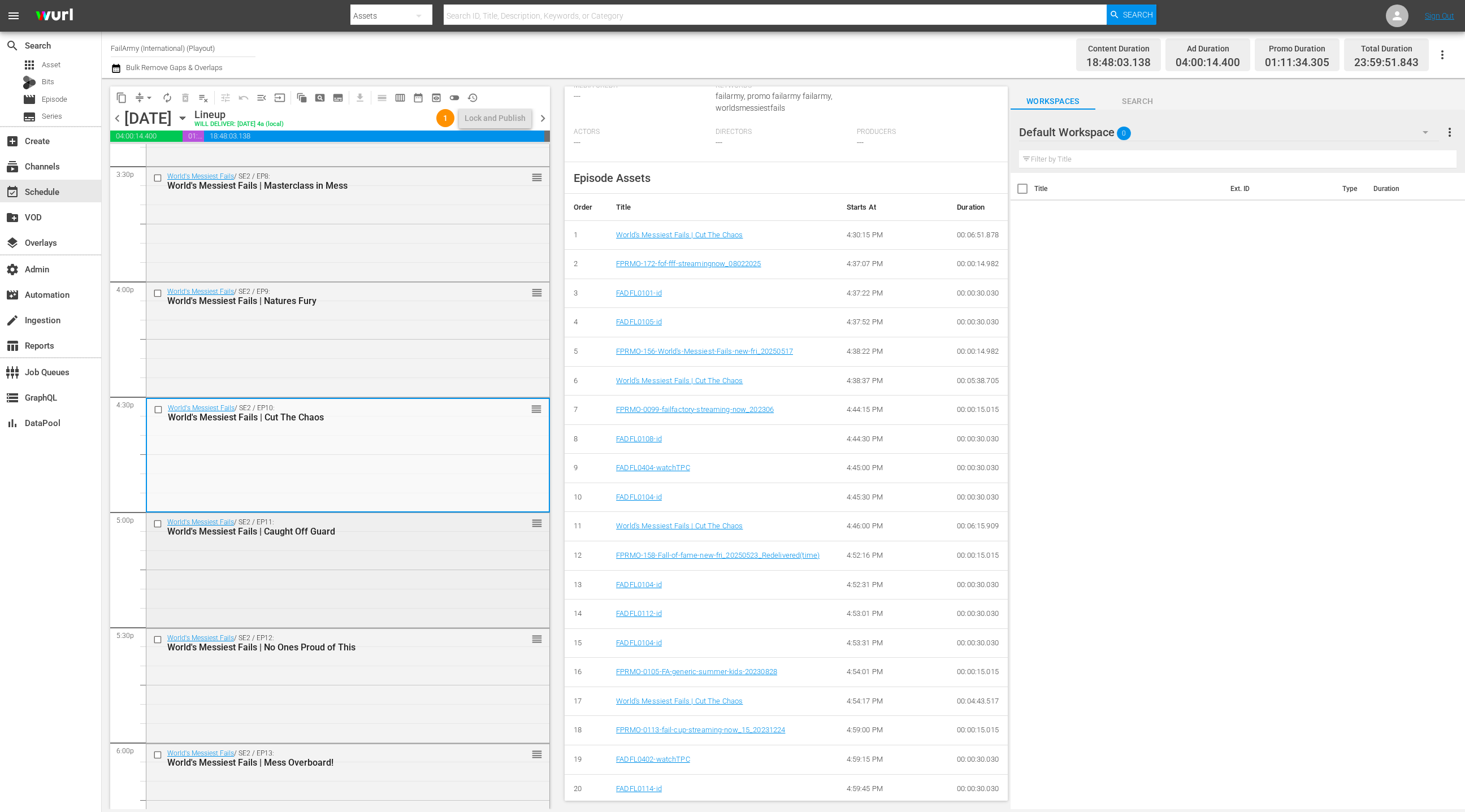
click at [460, 580] on div "World's Messiest Fails / SE2 / EP11: World's Messiest Fails | Caught Off Guard …" at bounding box center [348, 569] width 403 height 112
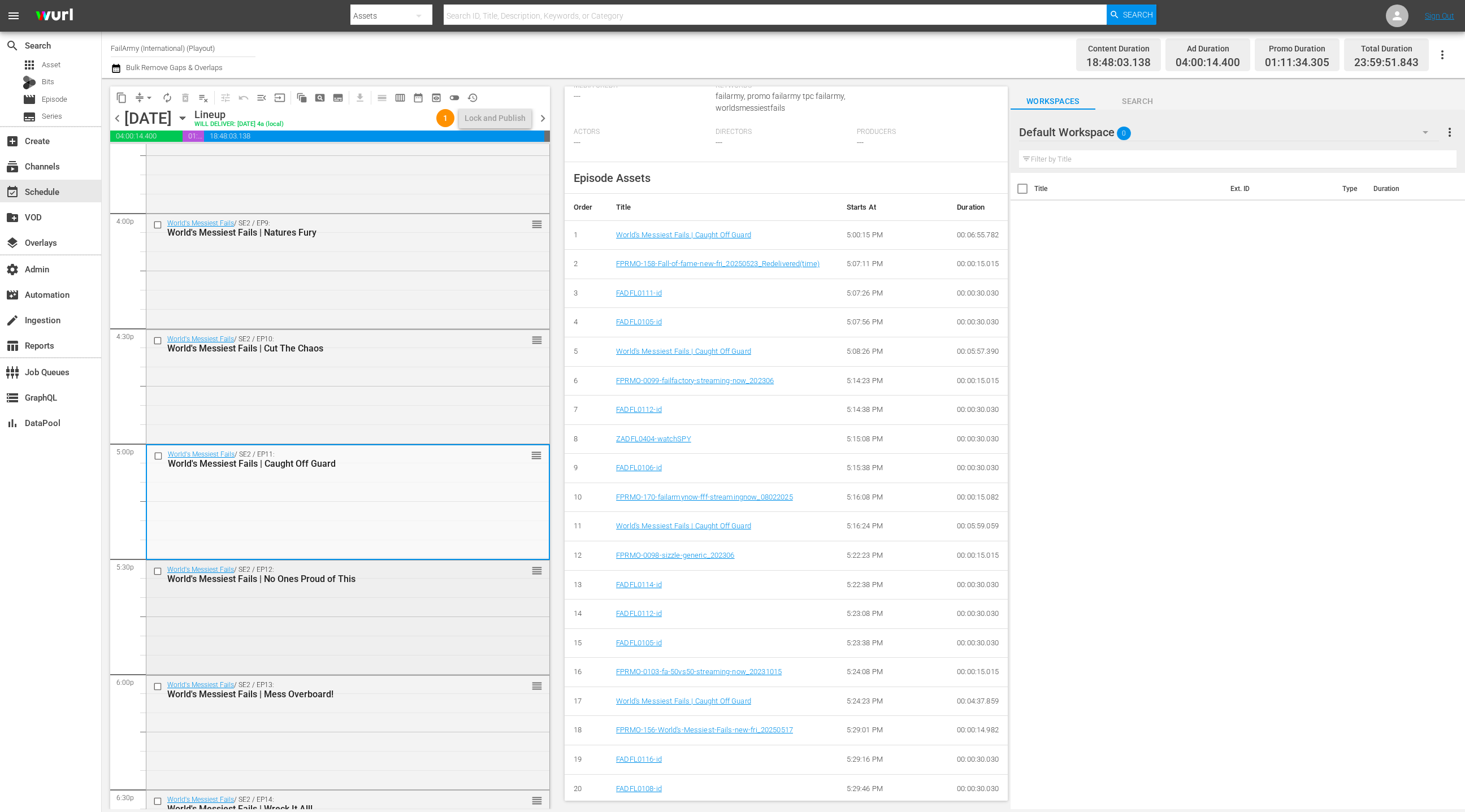
scroll to position [3652, 0]
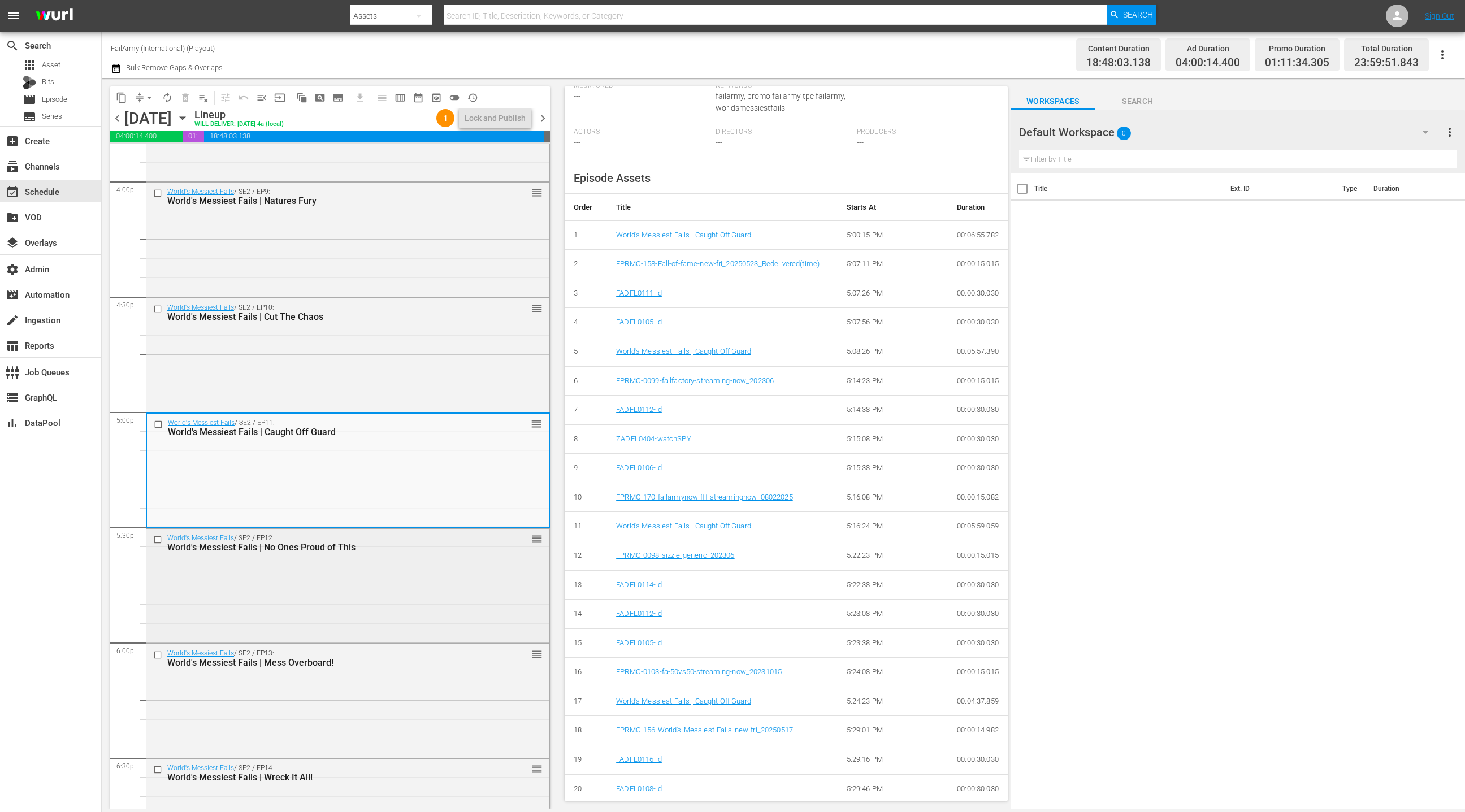
click at [455, 590] on div "World's Messiest Fails / SE2 / EP12: World's Messiest Fails | No Ones Proud of …" at bounding box center [348, 585] width 403 height 112
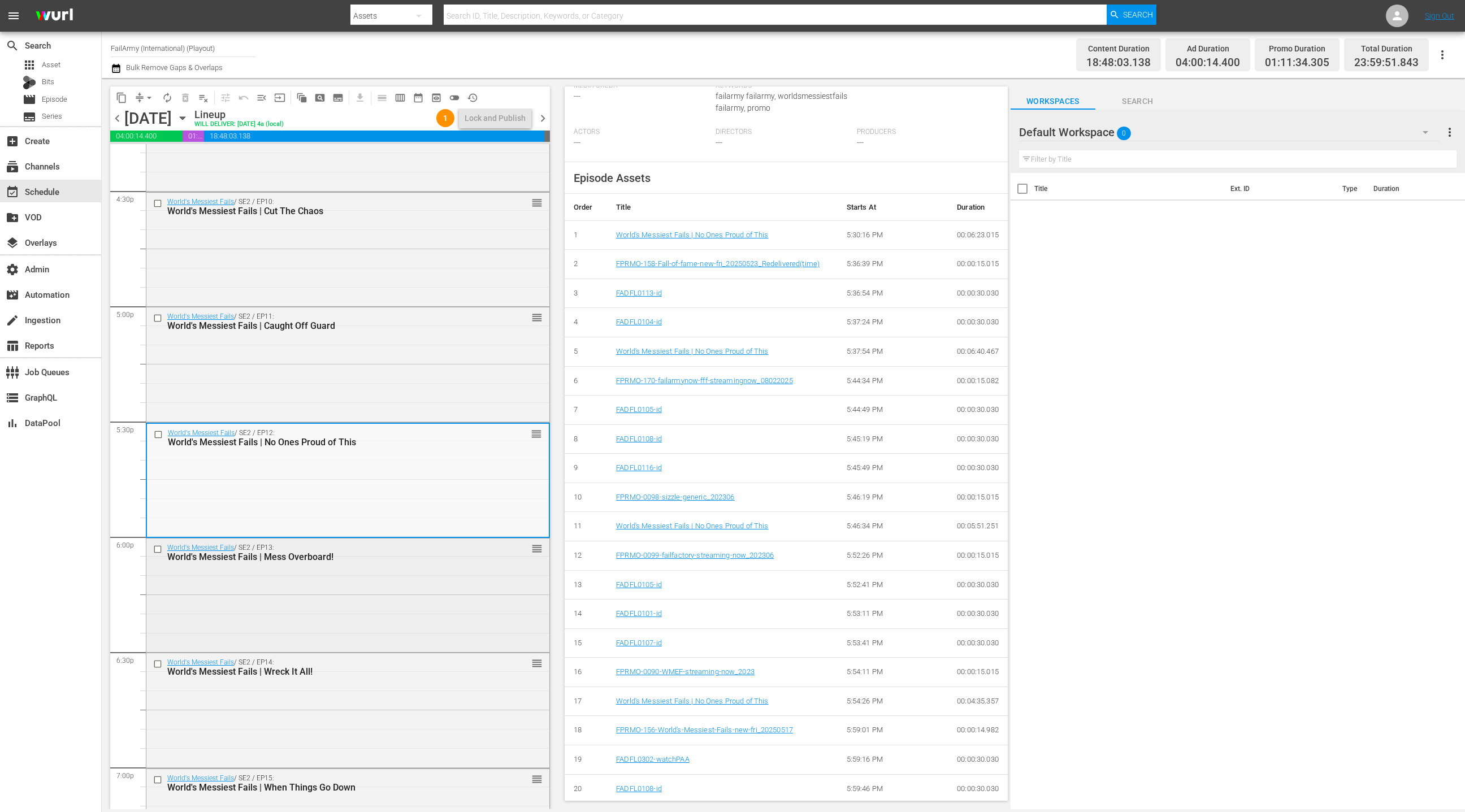
scroll to position [3800, 0]
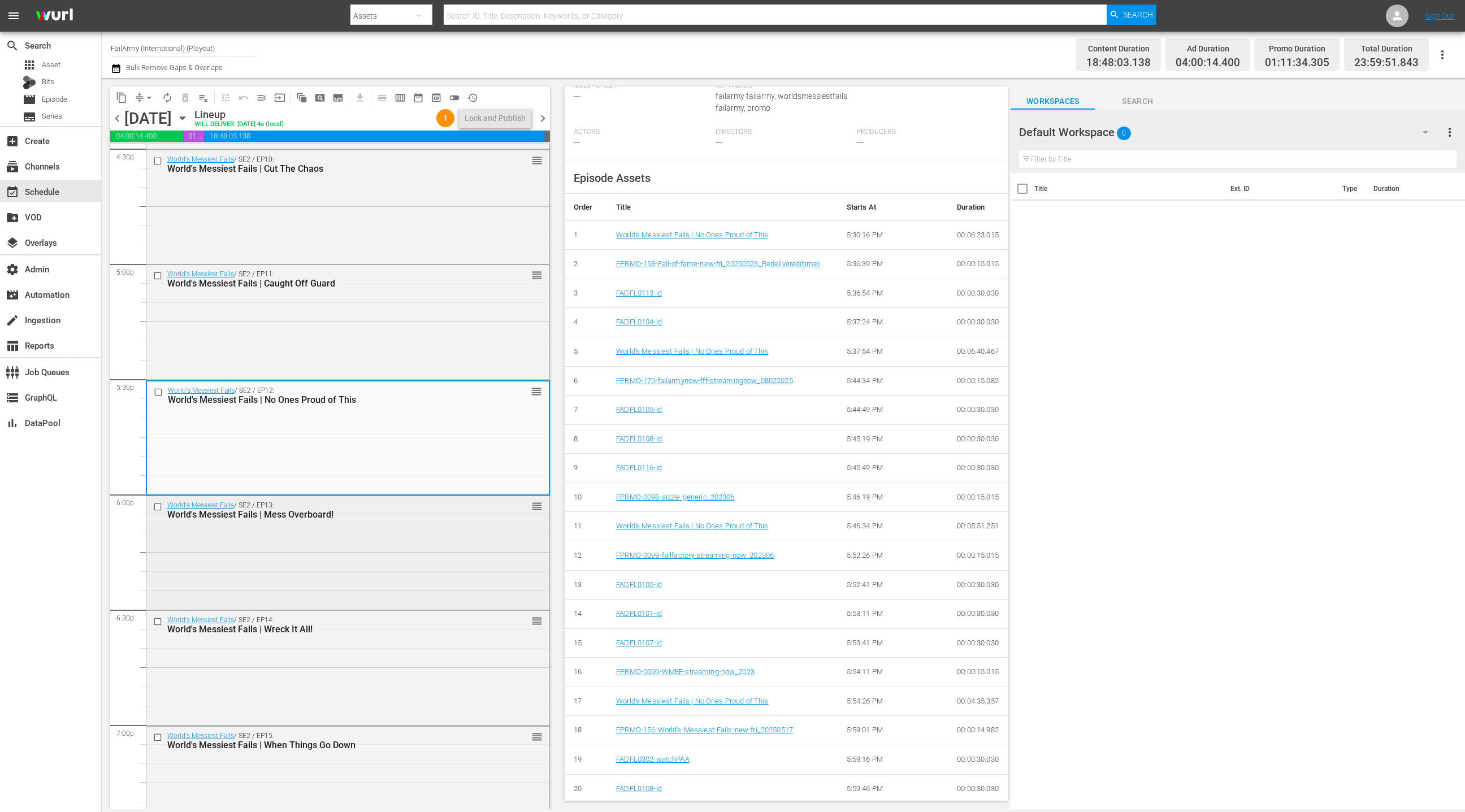
click at [437, 577] on div "World's Messiest Fails / SE2 / EP13: World's Messiest Fails | Mess Overboard! r…" at bounding box center [348, 553] width 403 height 112
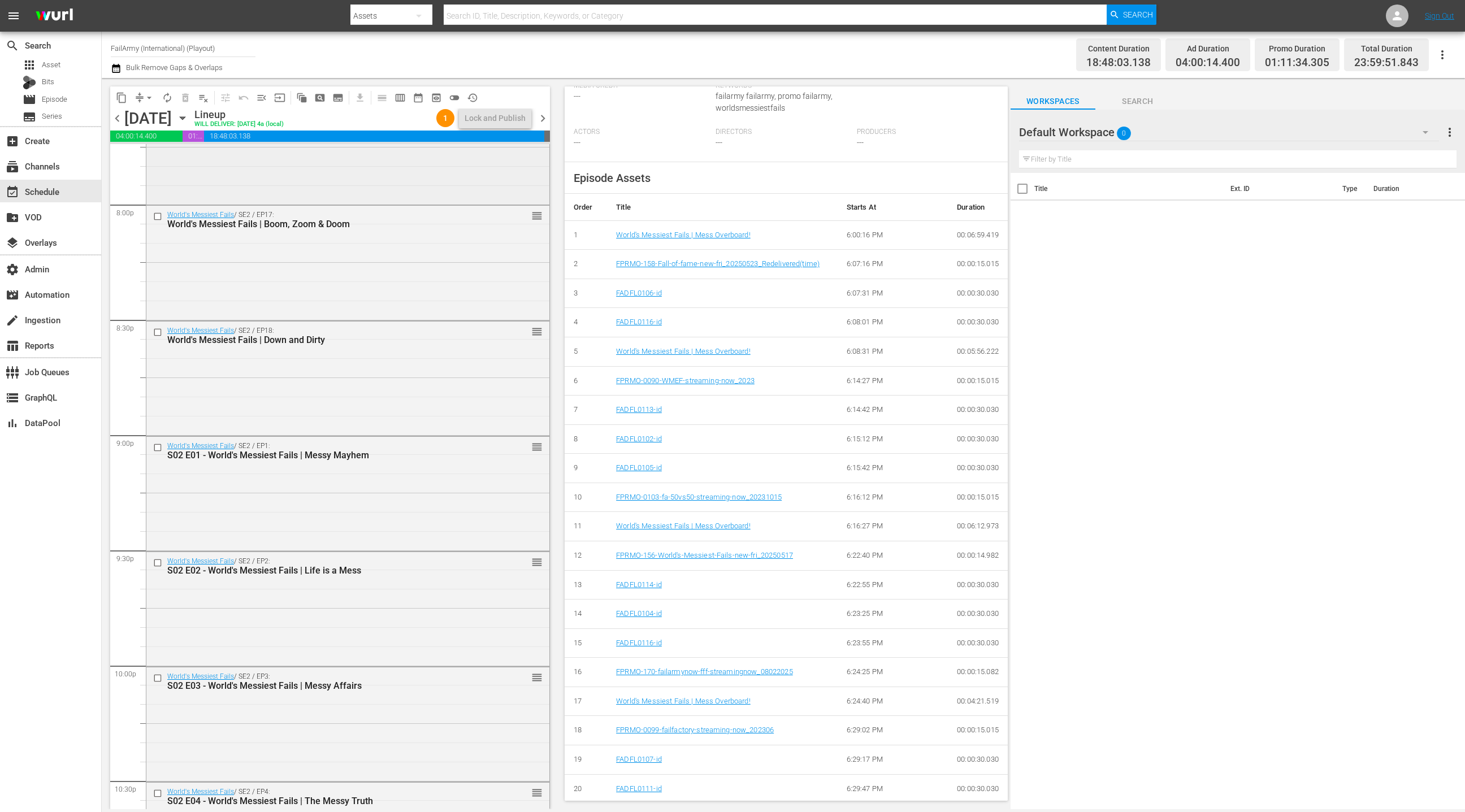
scroll to position [4870, 0]
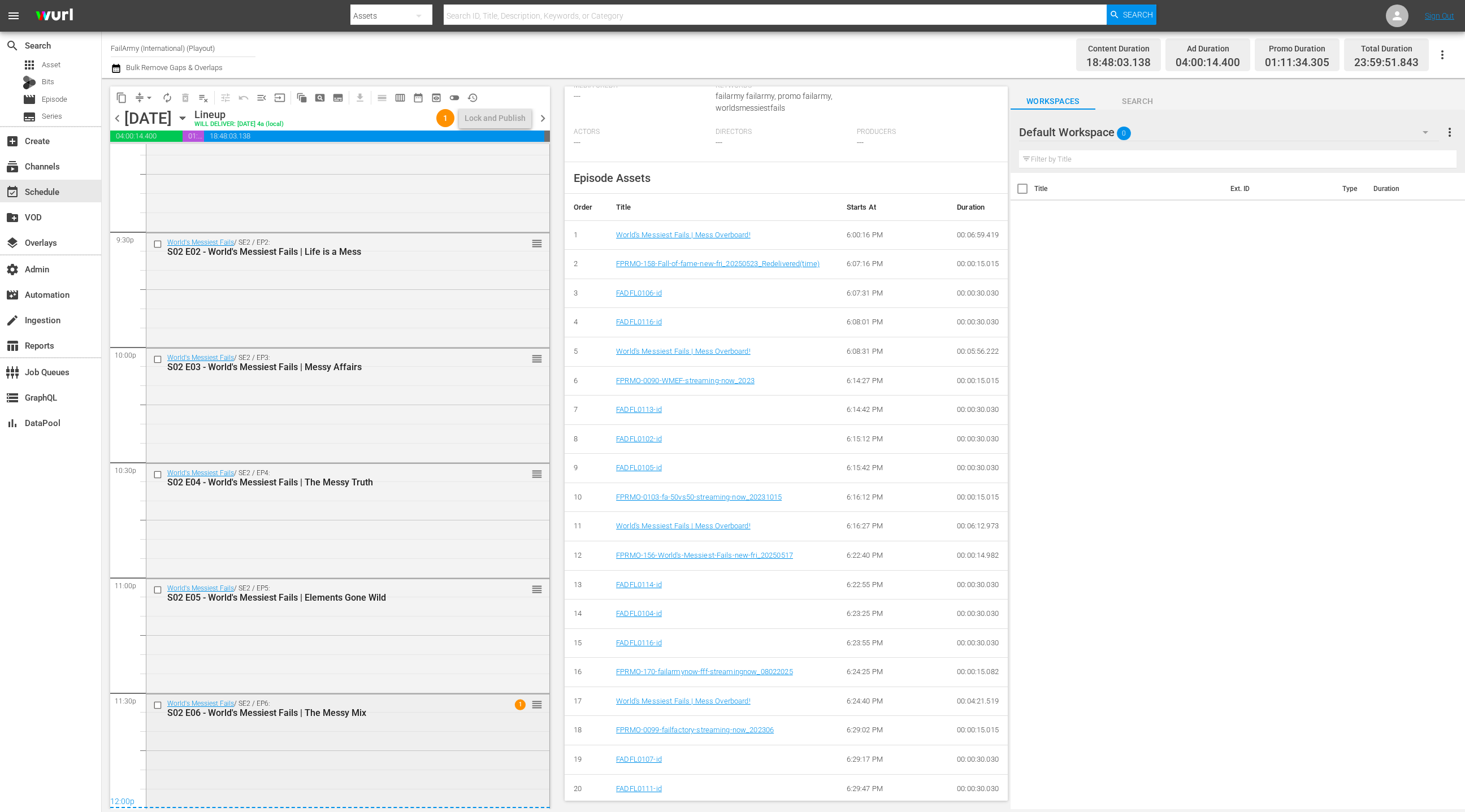
click at [375, 722] on div "World's Messiest Fails / SE2 / EP6: S02 E06 - World's Messiest Fails | The Mess…" at bounding box center [348, 750] width 403 height 112
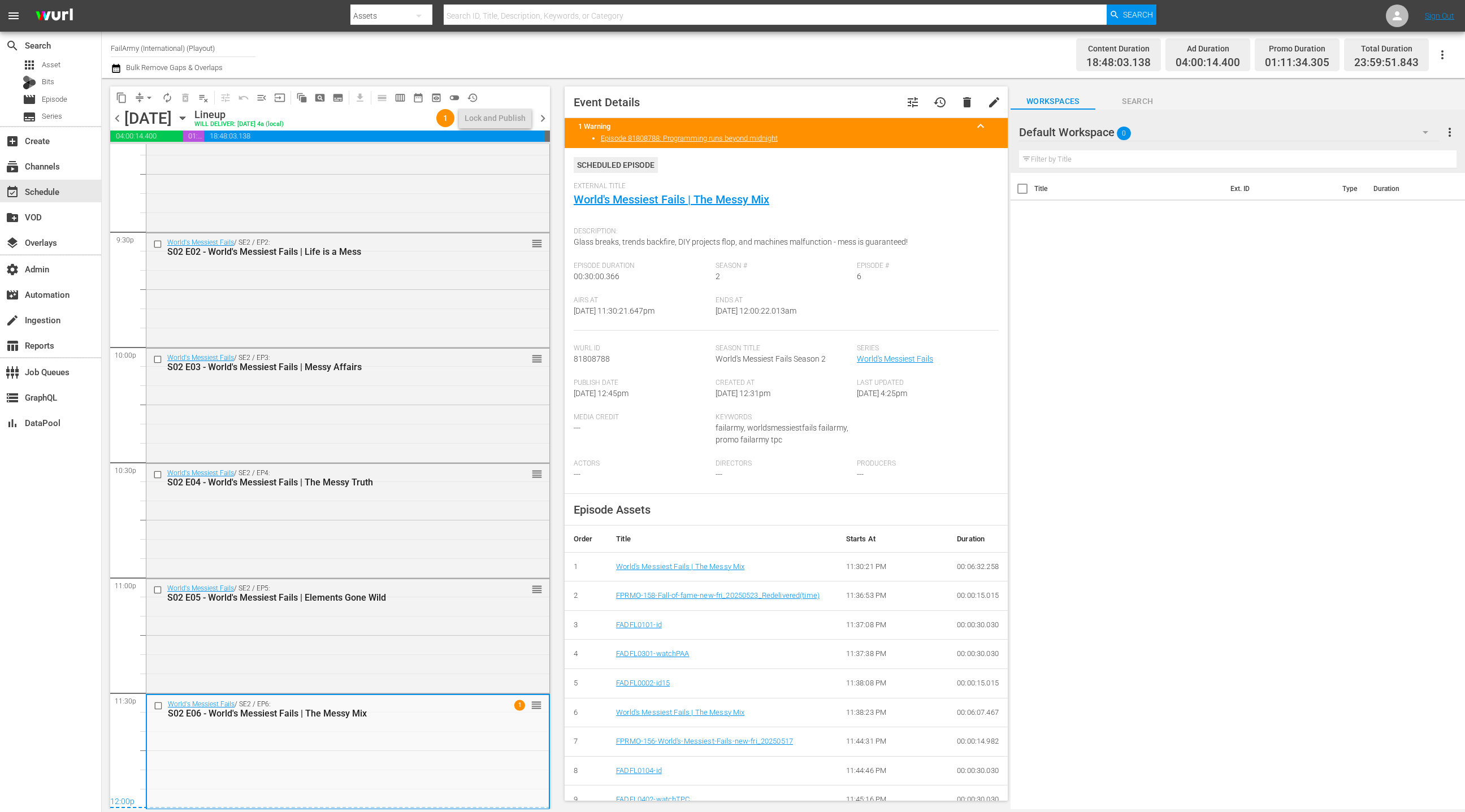
click at [545, 119] on span "chevron_right" at bounding box center [543, 118] width 14 height 14
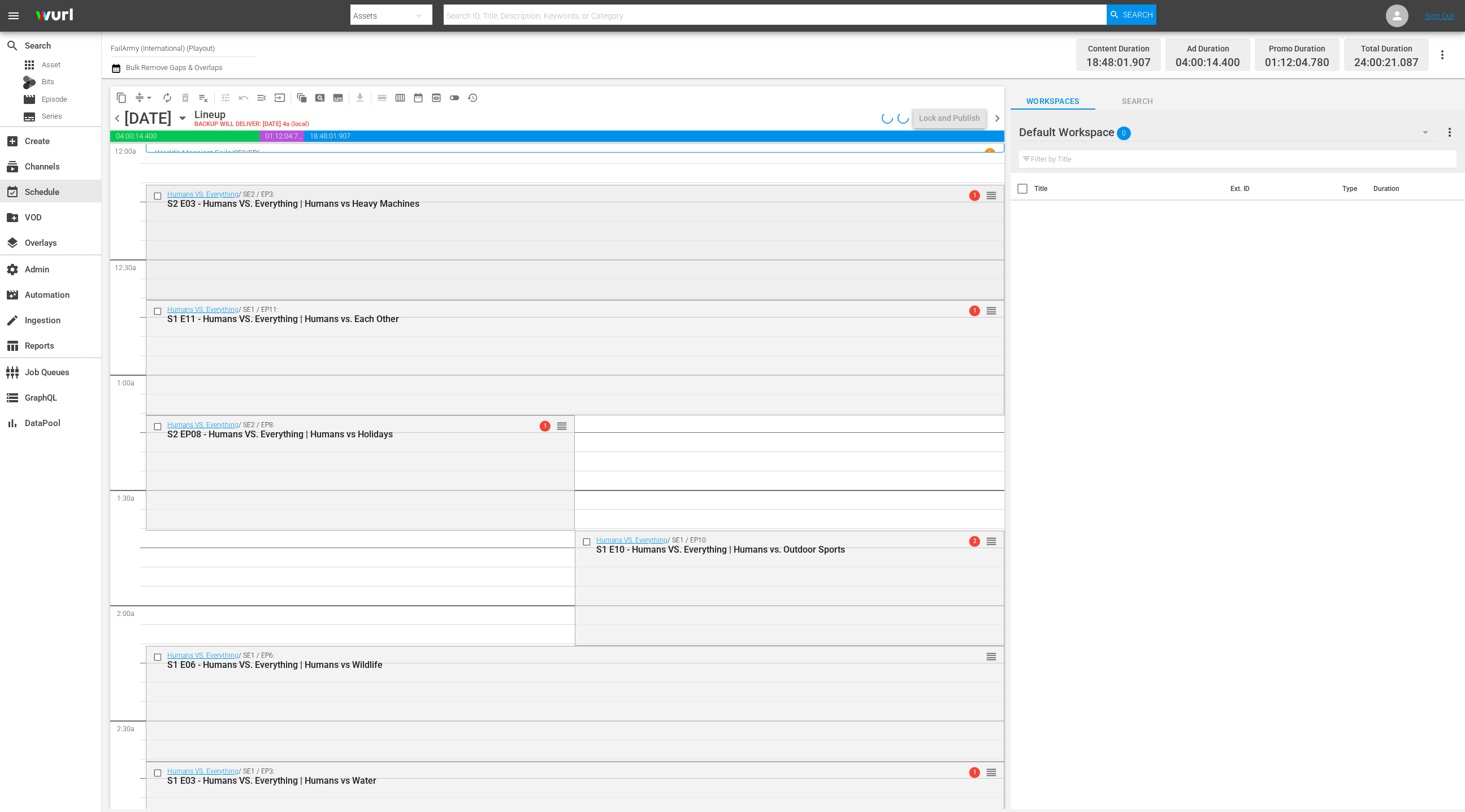
click at [548, 215] on div "Humans VS. Everything / SE2 / EP3: S2 E03 - Humans VS. Everything | Humans vs H…" at bounding box center [575, 241] width 857 height 112
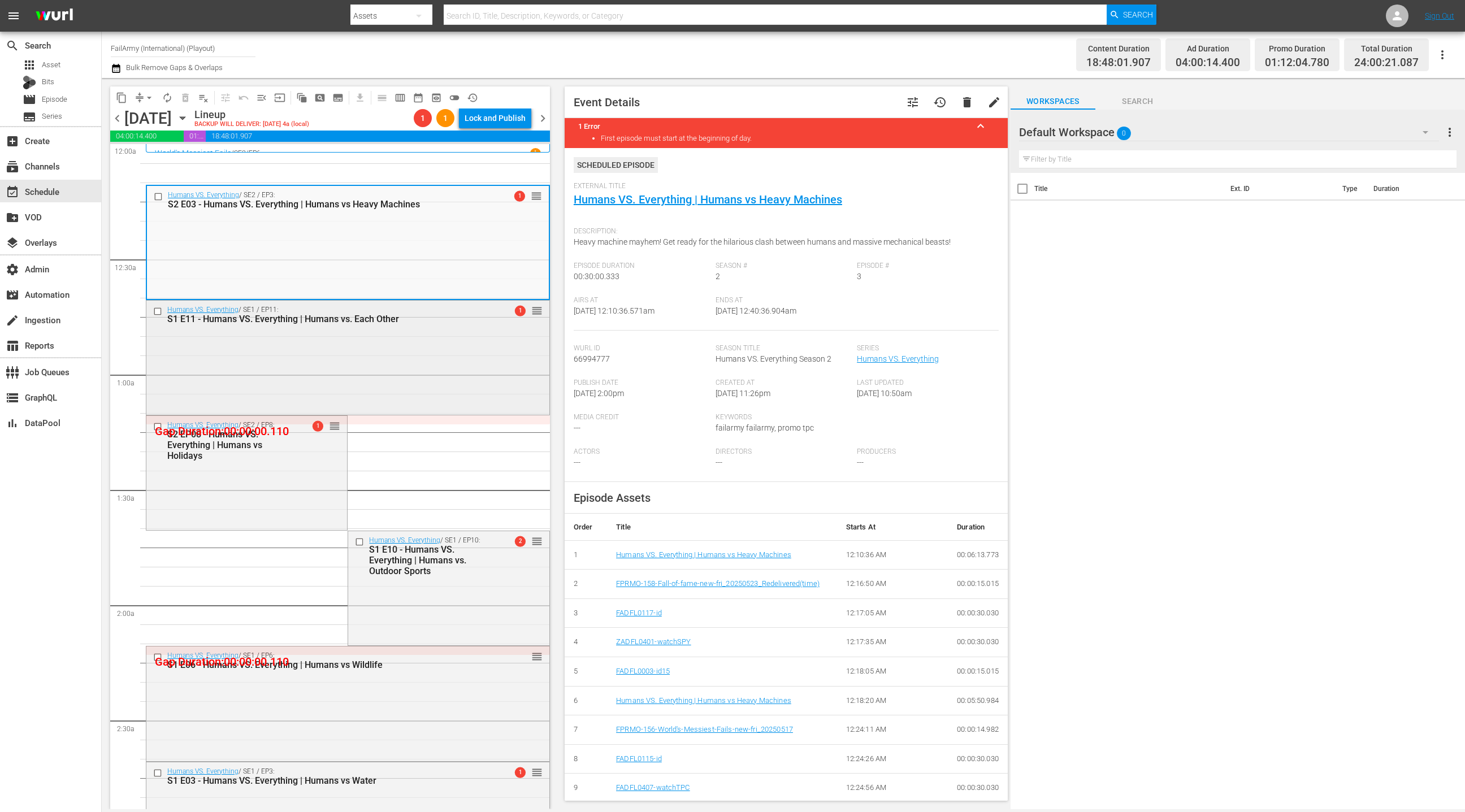
click at [406, 345] on div "Humans VS. Everything / SE1 / EP11: S1 E11 - Humans VS. Everything | Humans vs.…" at bounding box center [348, 357] width 403 height 112
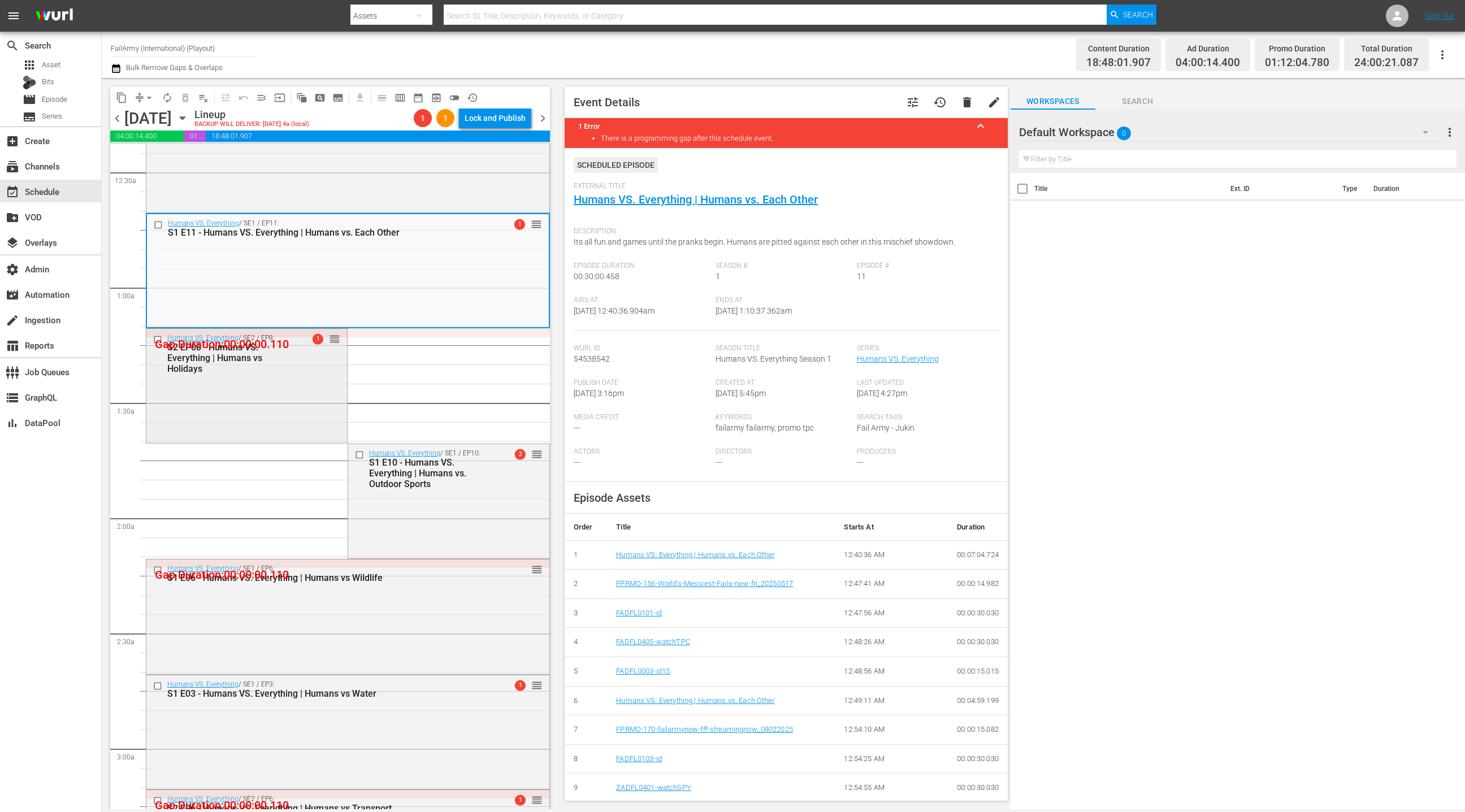
scroll to position [134, 0]
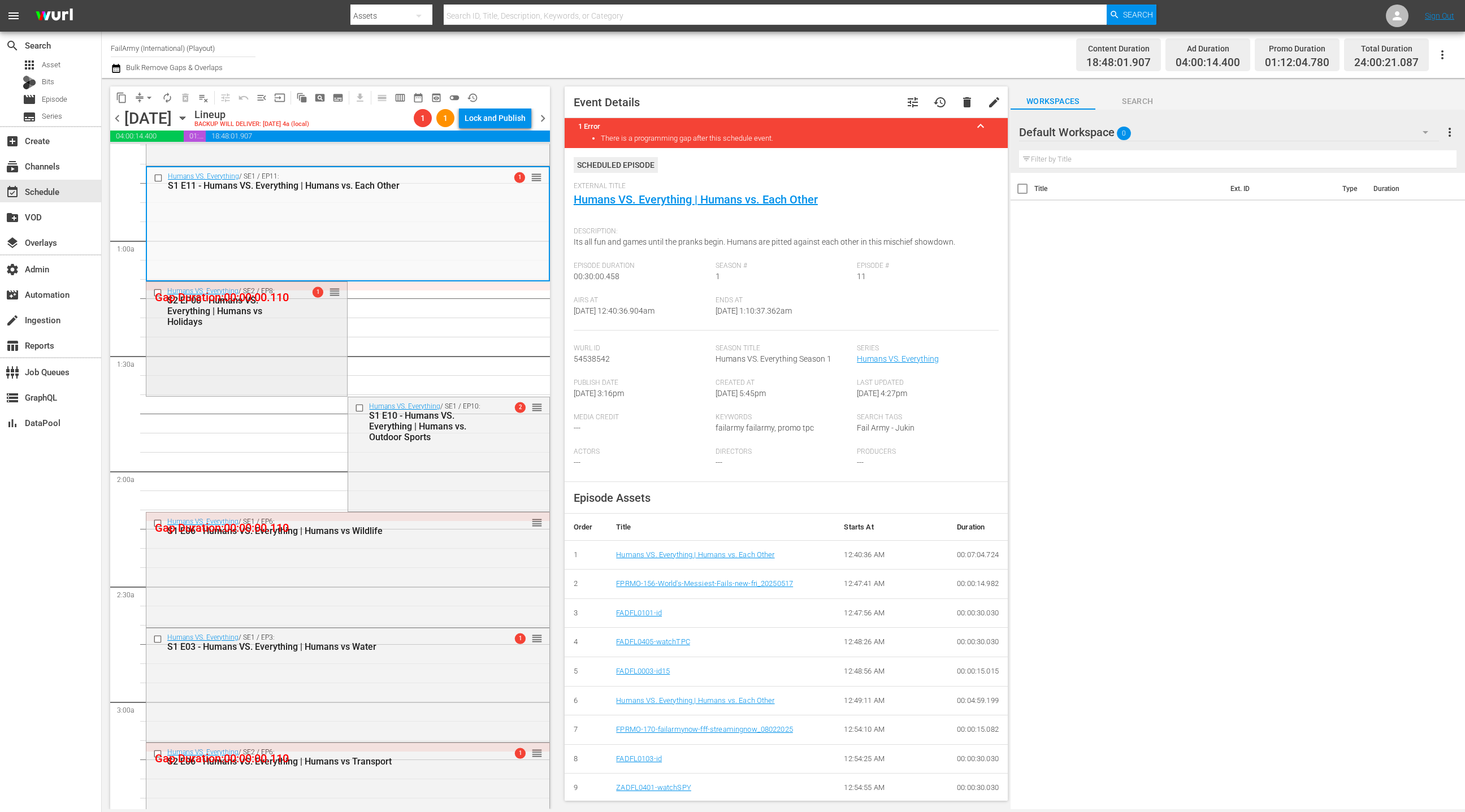
click at [305, 377] on div "Humans VS. Everything / SE2 / EP8: S2 EP08 - Humans VS. Everything | Humans vs …" at bounding box center [247, 338] width 201 height 112
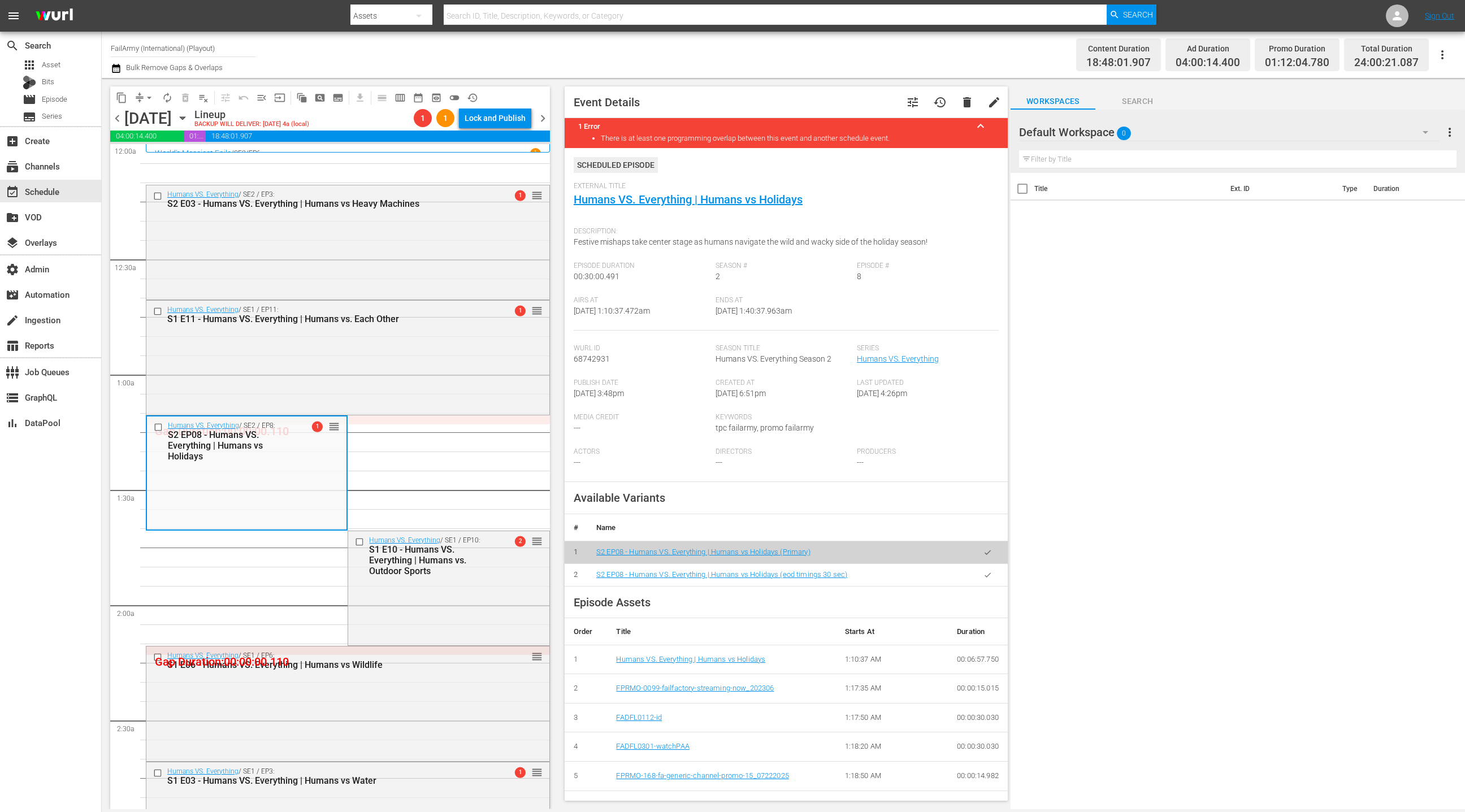
scroll to position [134, 0]
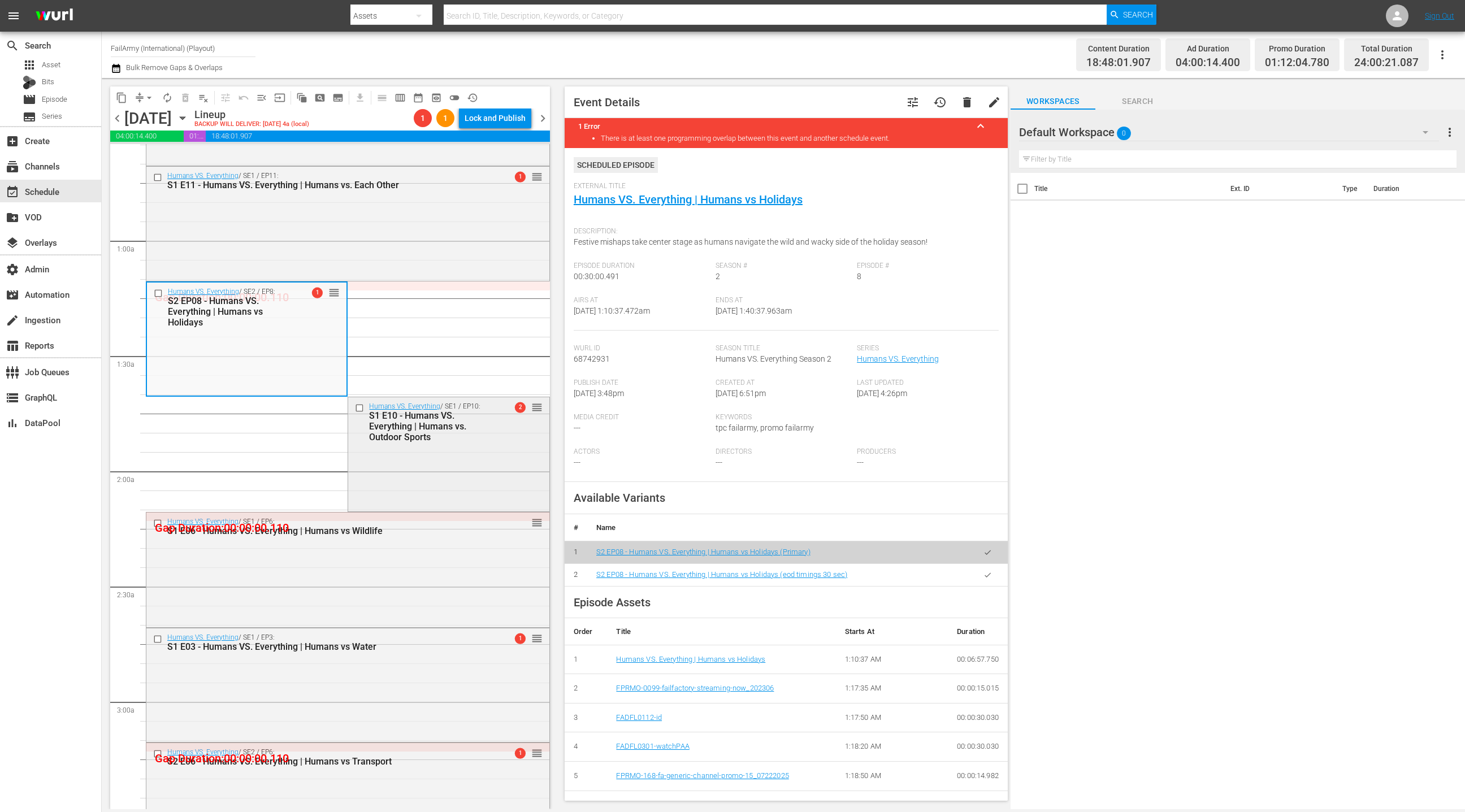
click at [422, 448] on div "Humans VS. Everything / SE1 / EP10: S1 E10 - Humans VS. Everything | Humans vs.…" at bounding box center [448, 453] width 201 height 112
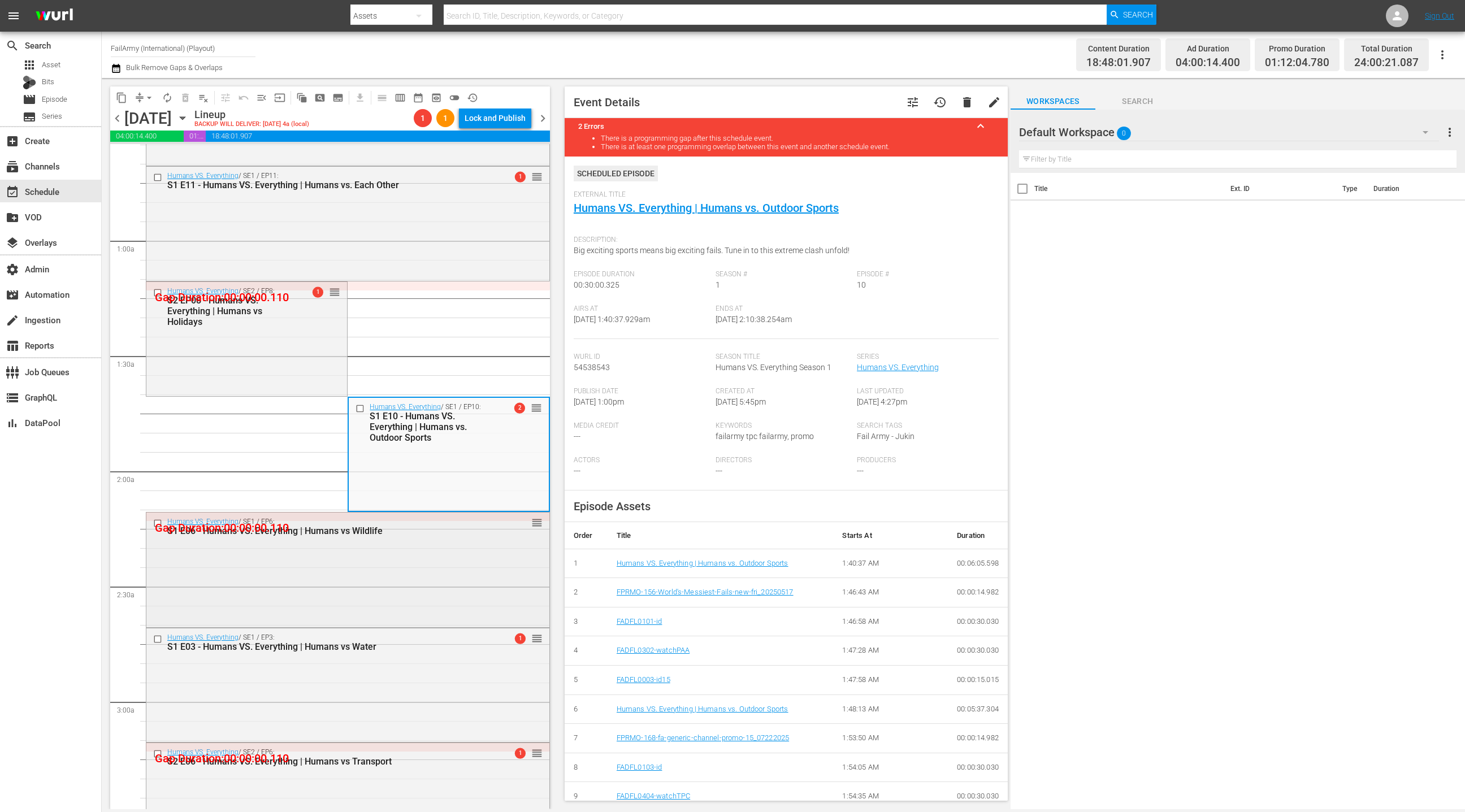
click at [399, 551] on div "Humans VS. Everything / SE1 / EP6: S1 E06 - Humans VS. Everything | Humans vs W…" at bounding box center [348, 569] width 403 height 112
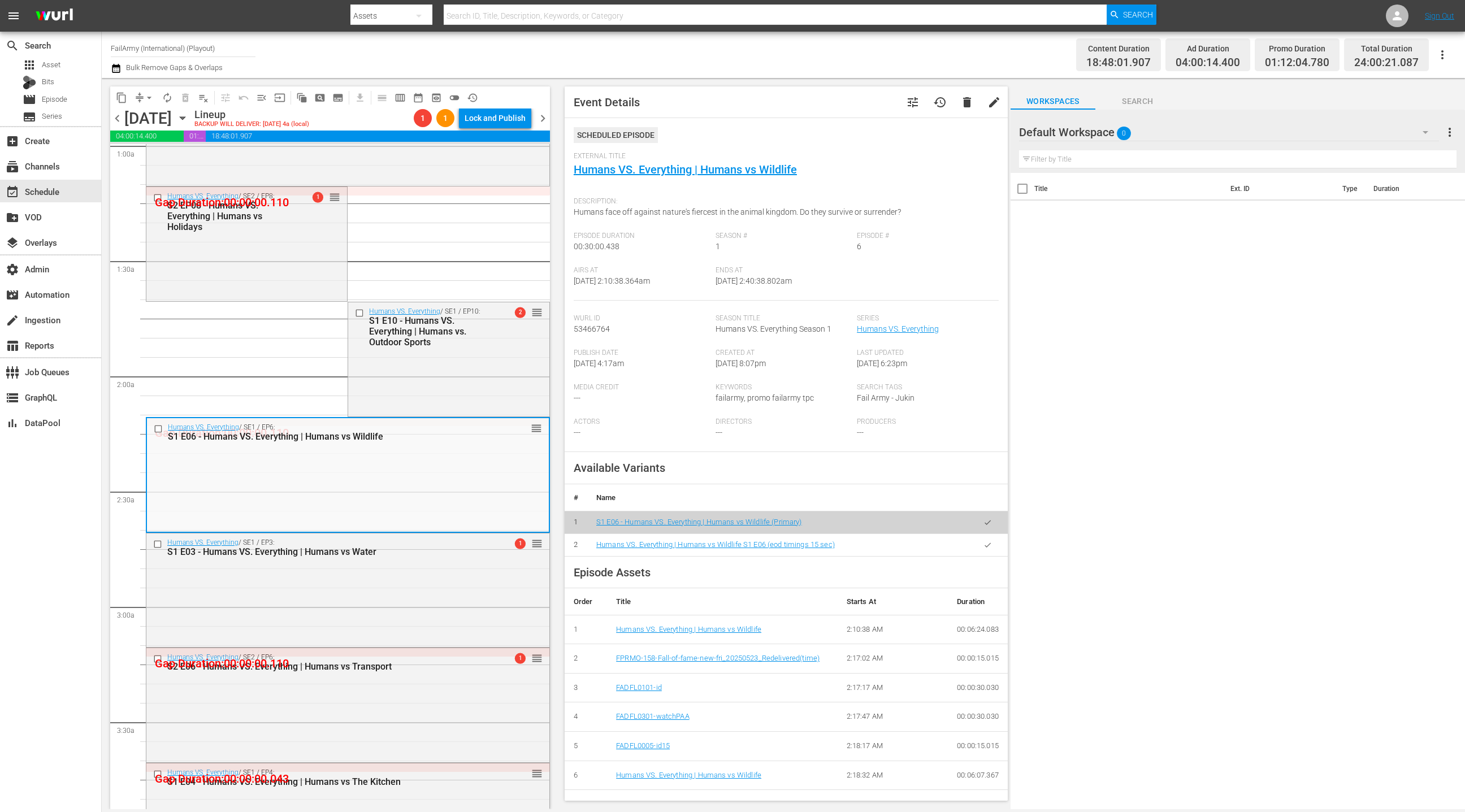
scroll to position [253, 0]
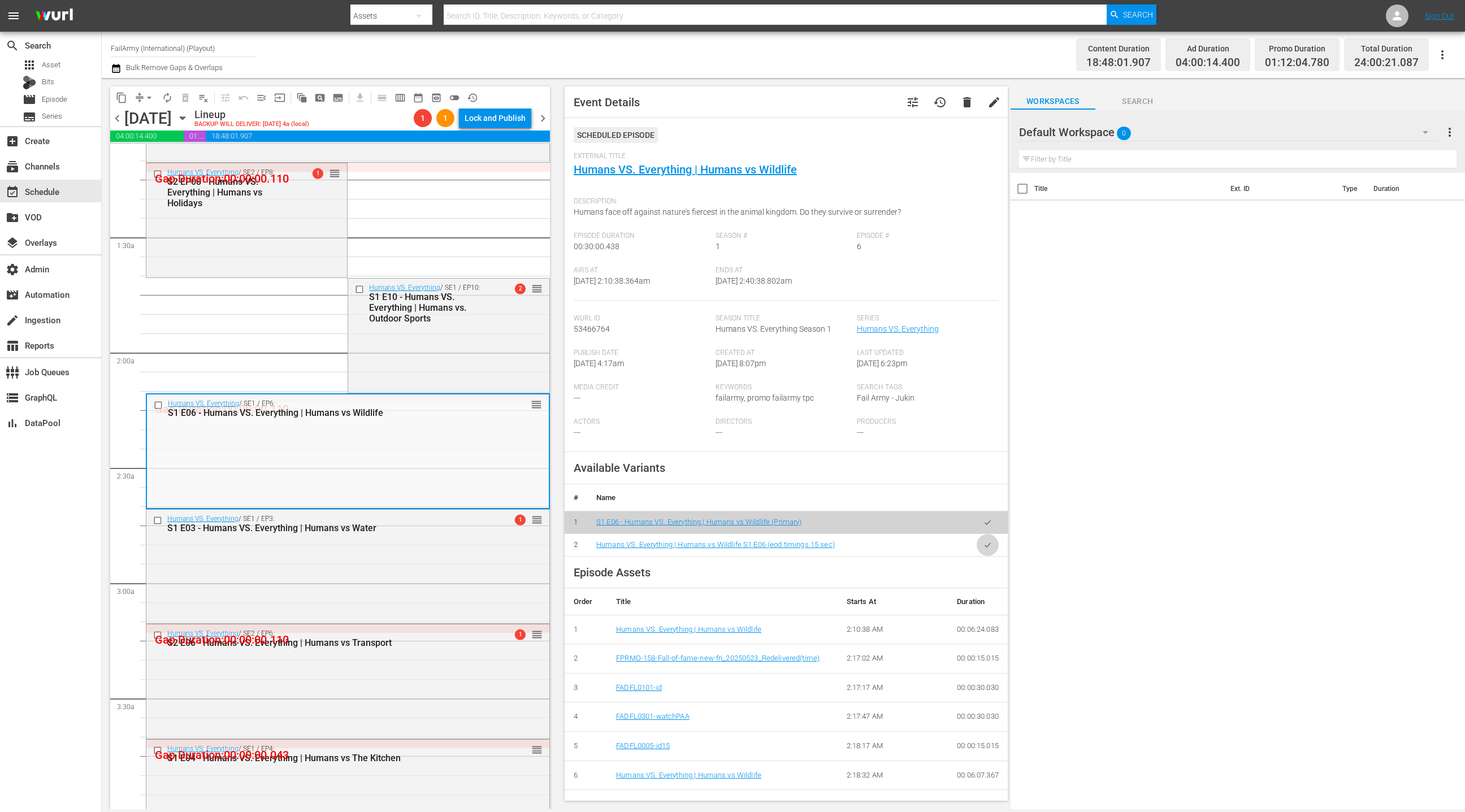
click at [994, 548] on button "button" at bounding box center [988, 545] width 22 height 22
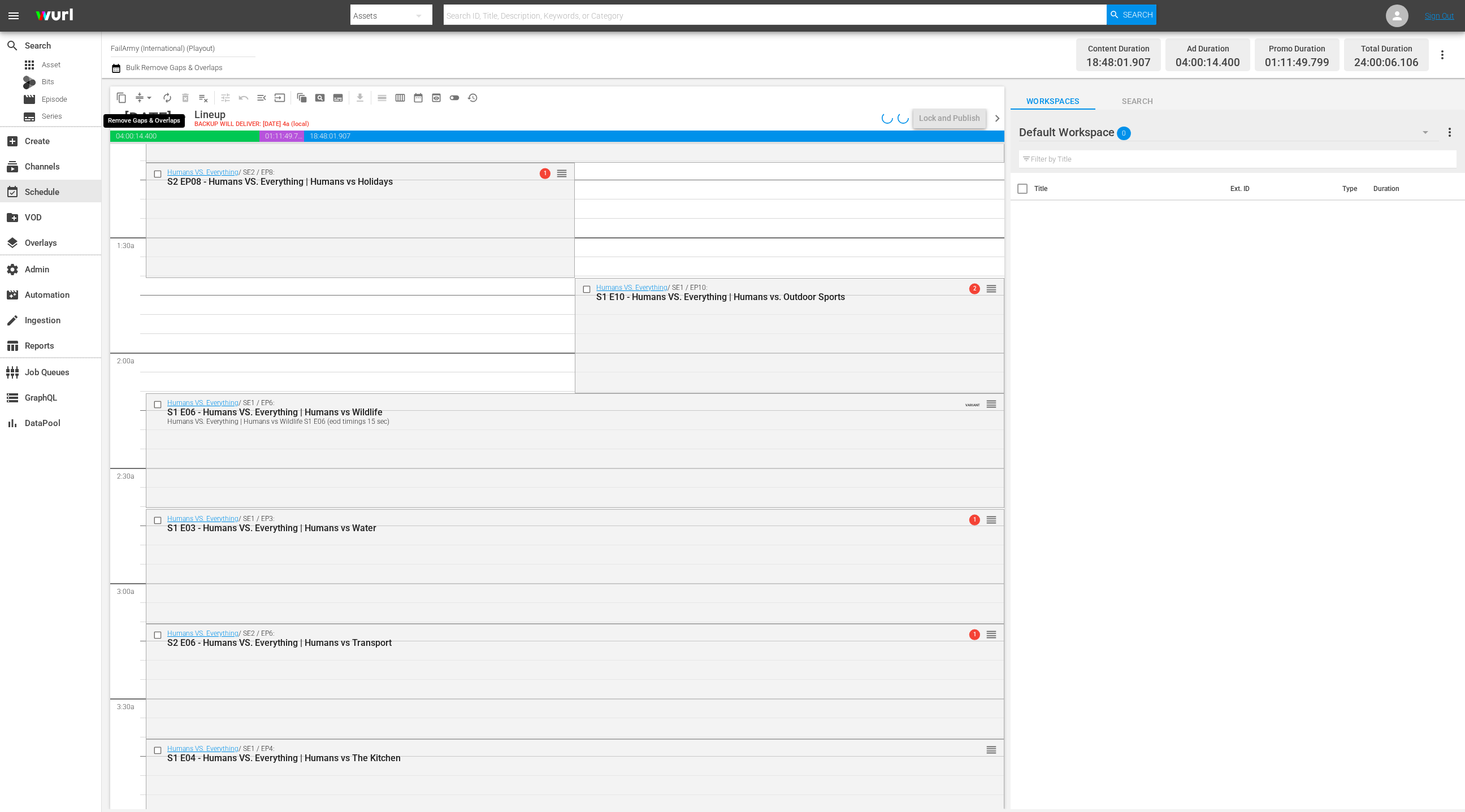
click at [148, 97] on span "arrow_drop_down" at bounding box center [149, 98] width 12 height 12
click at [160, 158] on li "Align to End of Previous Day" at bounding box center [149, 157] width 119 height 18
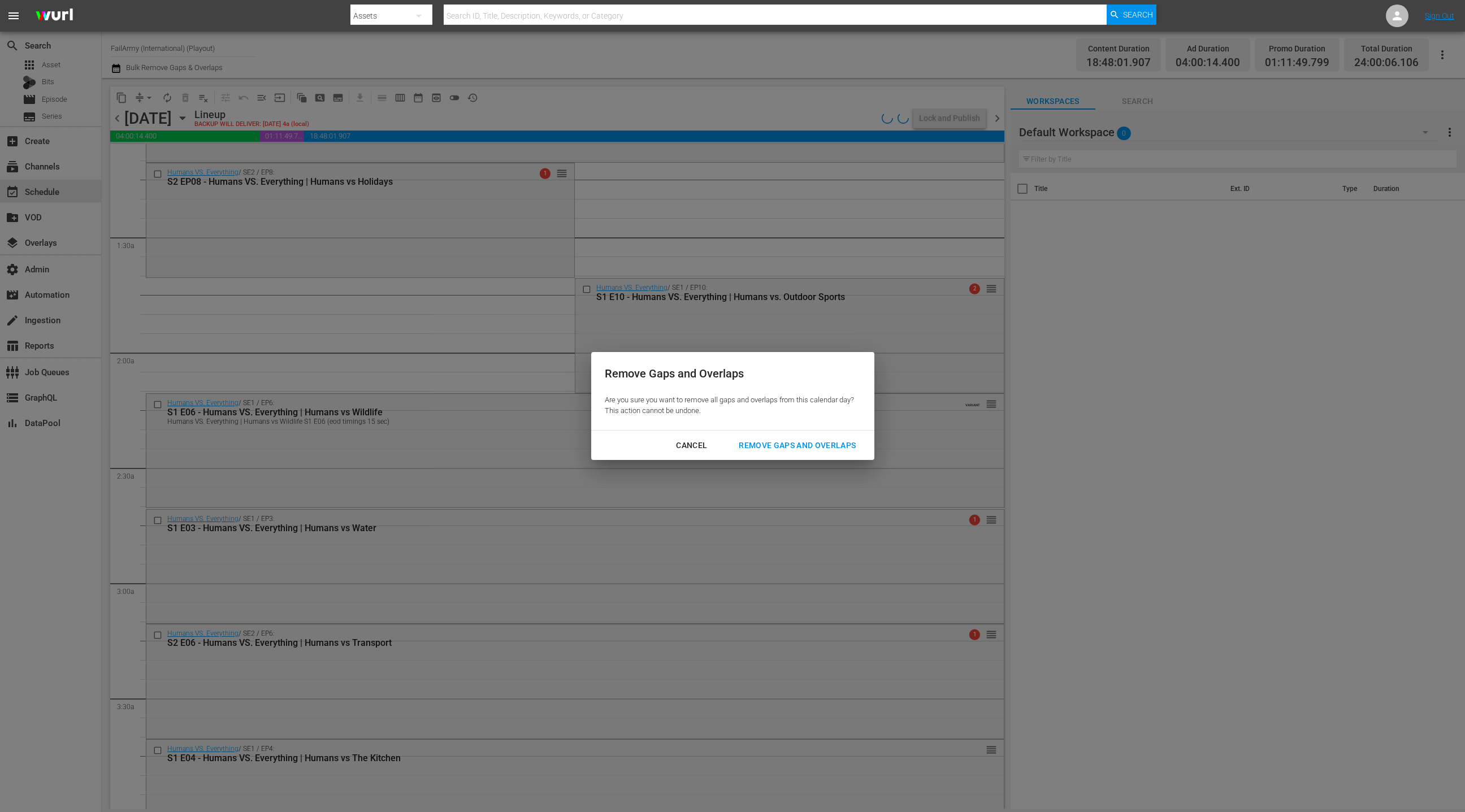
click at [767, 443] on div "Remove Gaps and Overlaps" at bounding box center [798, 446] width 135 height 14
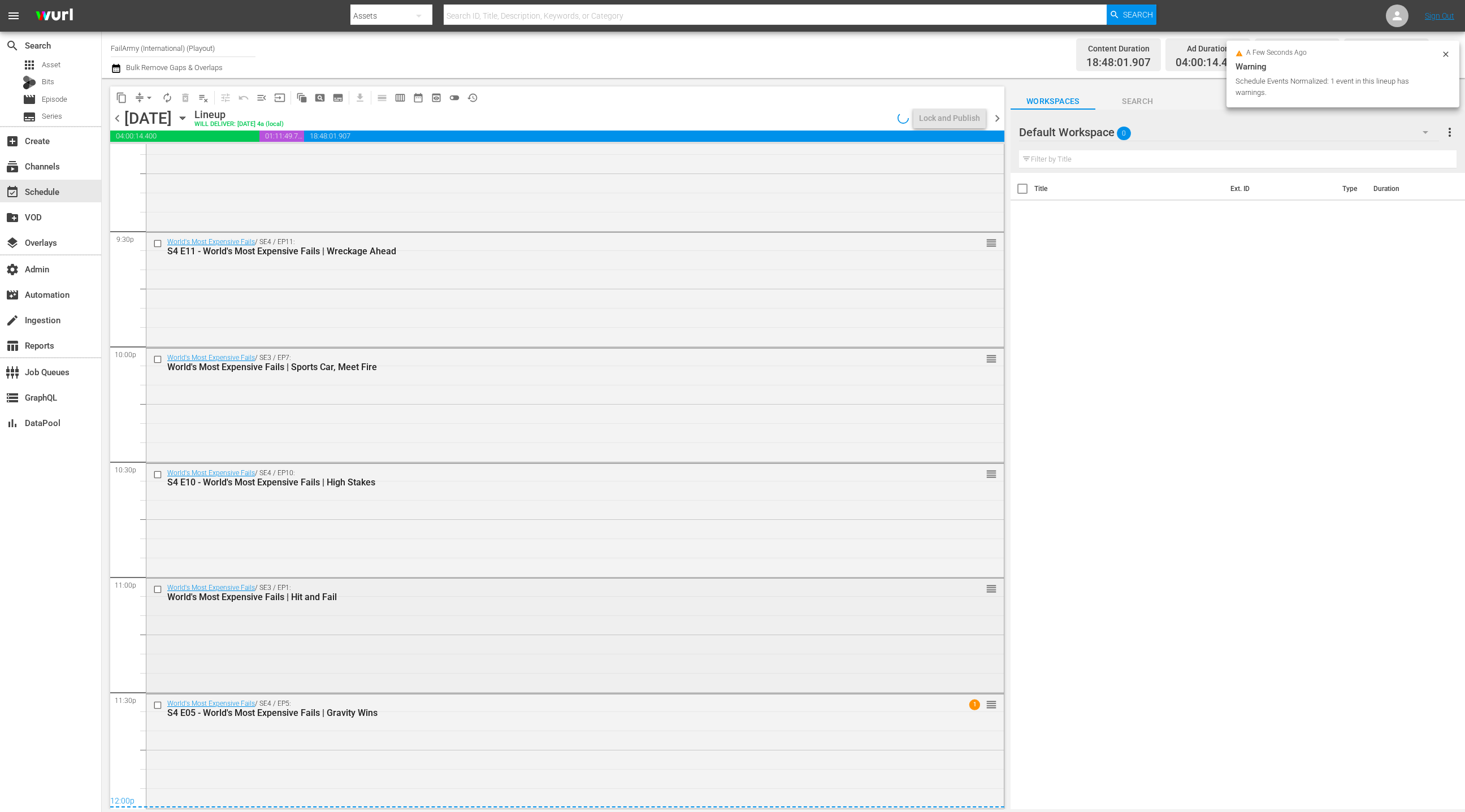
scroll to position [4870, 0]
click at [403, 735] on div "World's Most Expensive Fails / SE4 / EP5: S4 E05 - World's Most Expensive Fails…" at bounding box center [575, 751] width 857 height 112
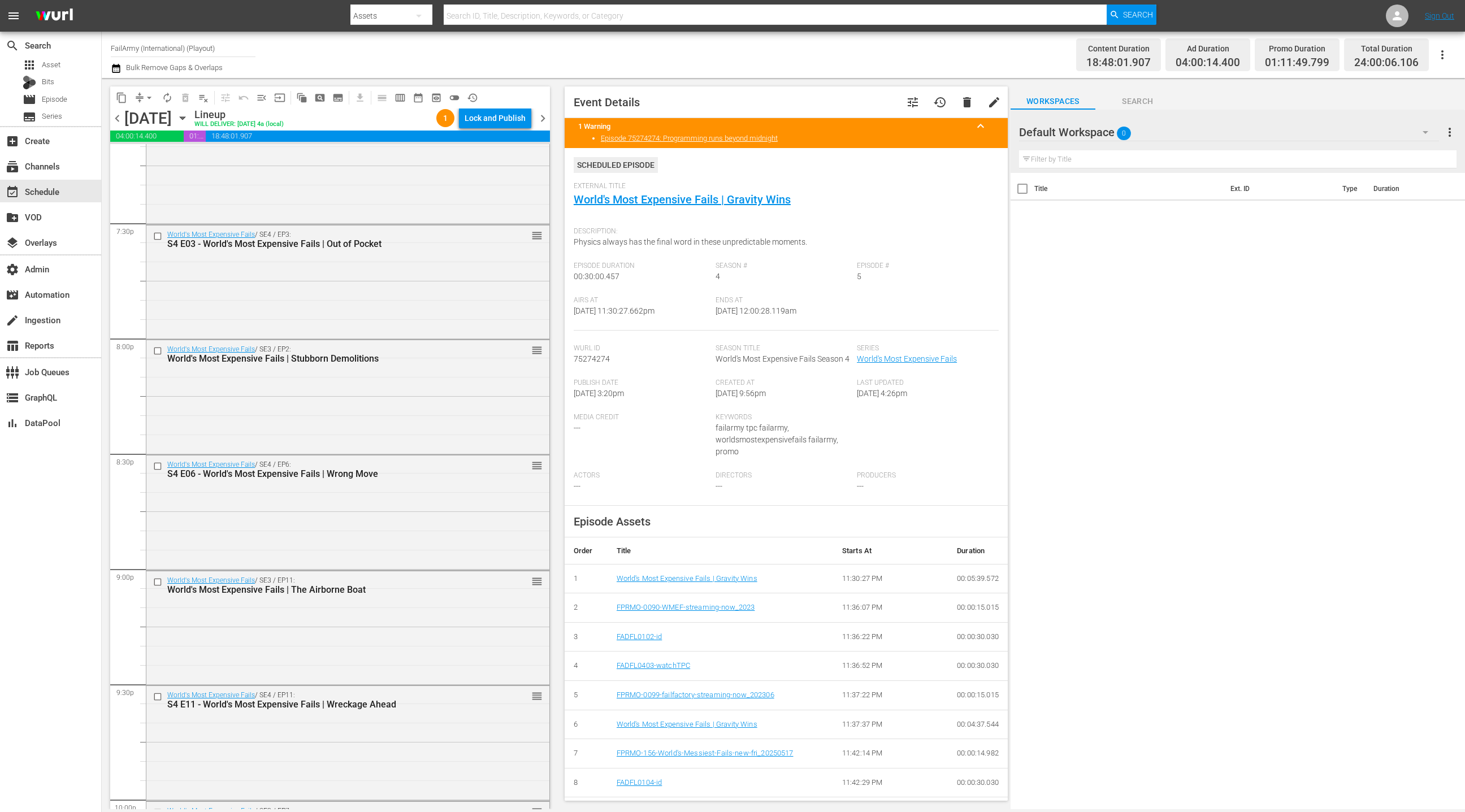
scroll to position [4374, 0]
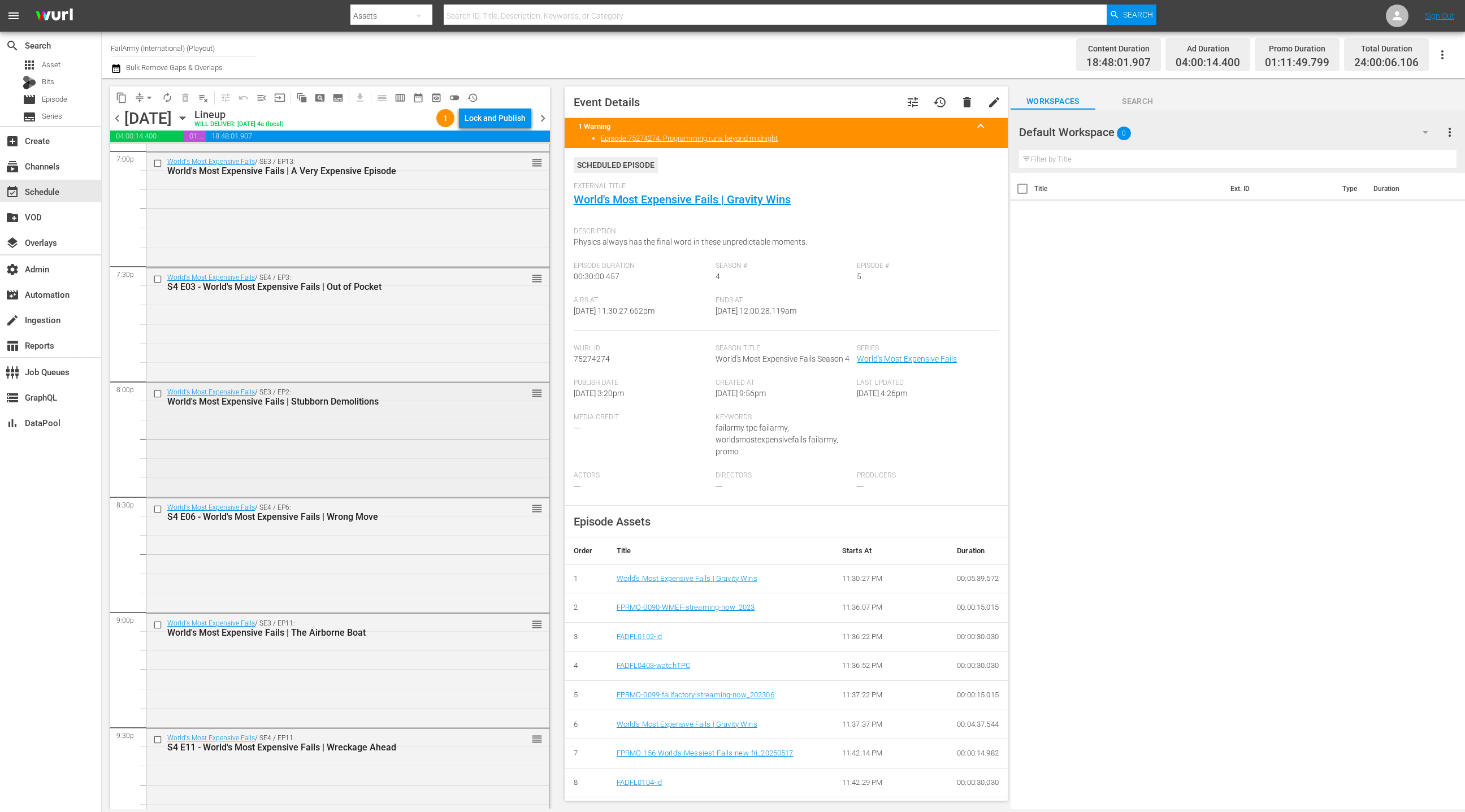
click at [347, 485] on div "World's Most Expensive Fails / SE3 / EP2: World's Most Expensive Fails | Stubbo…" at bounding box center [348, 439] width 403 height 112
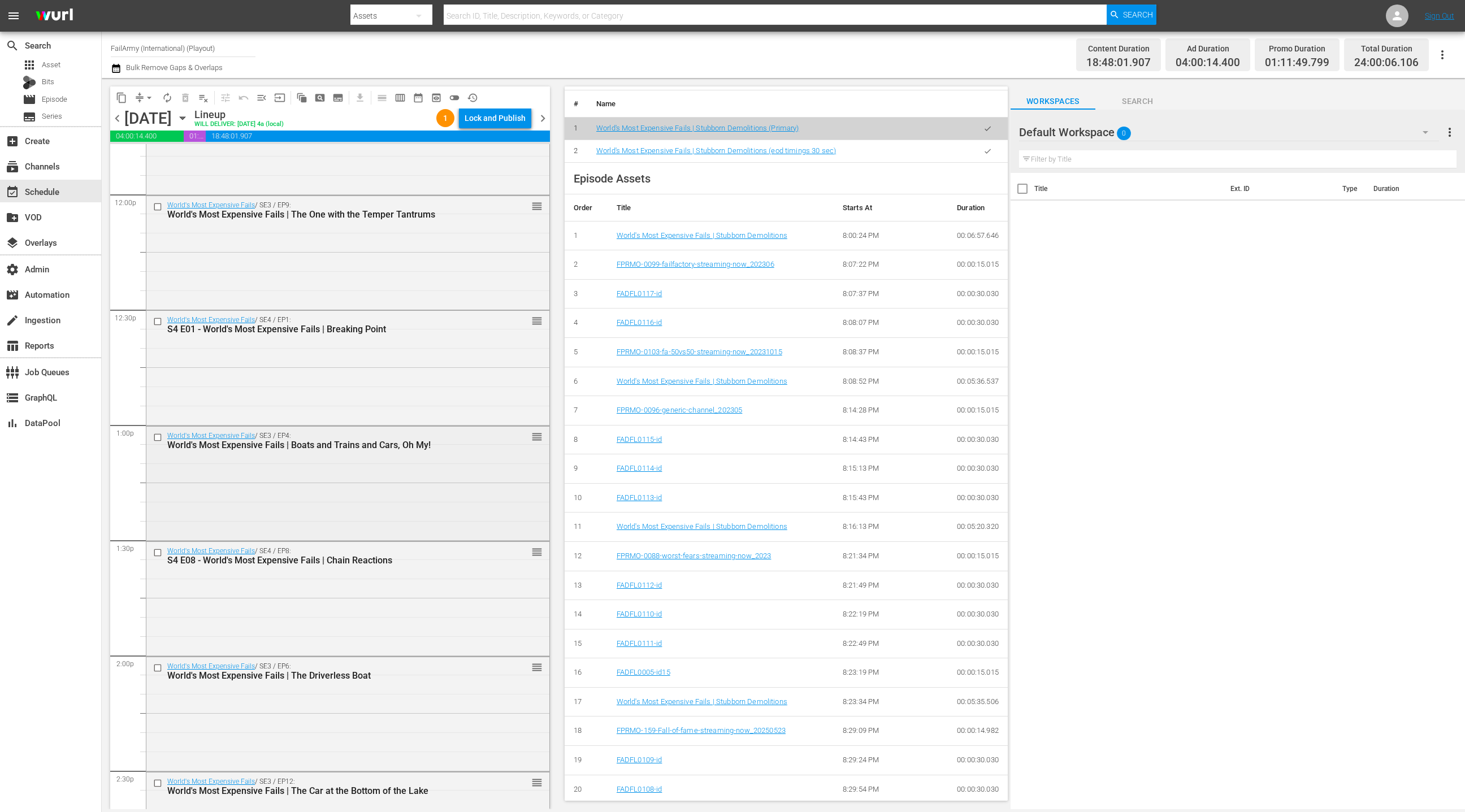
scroll to position [2691, 0]
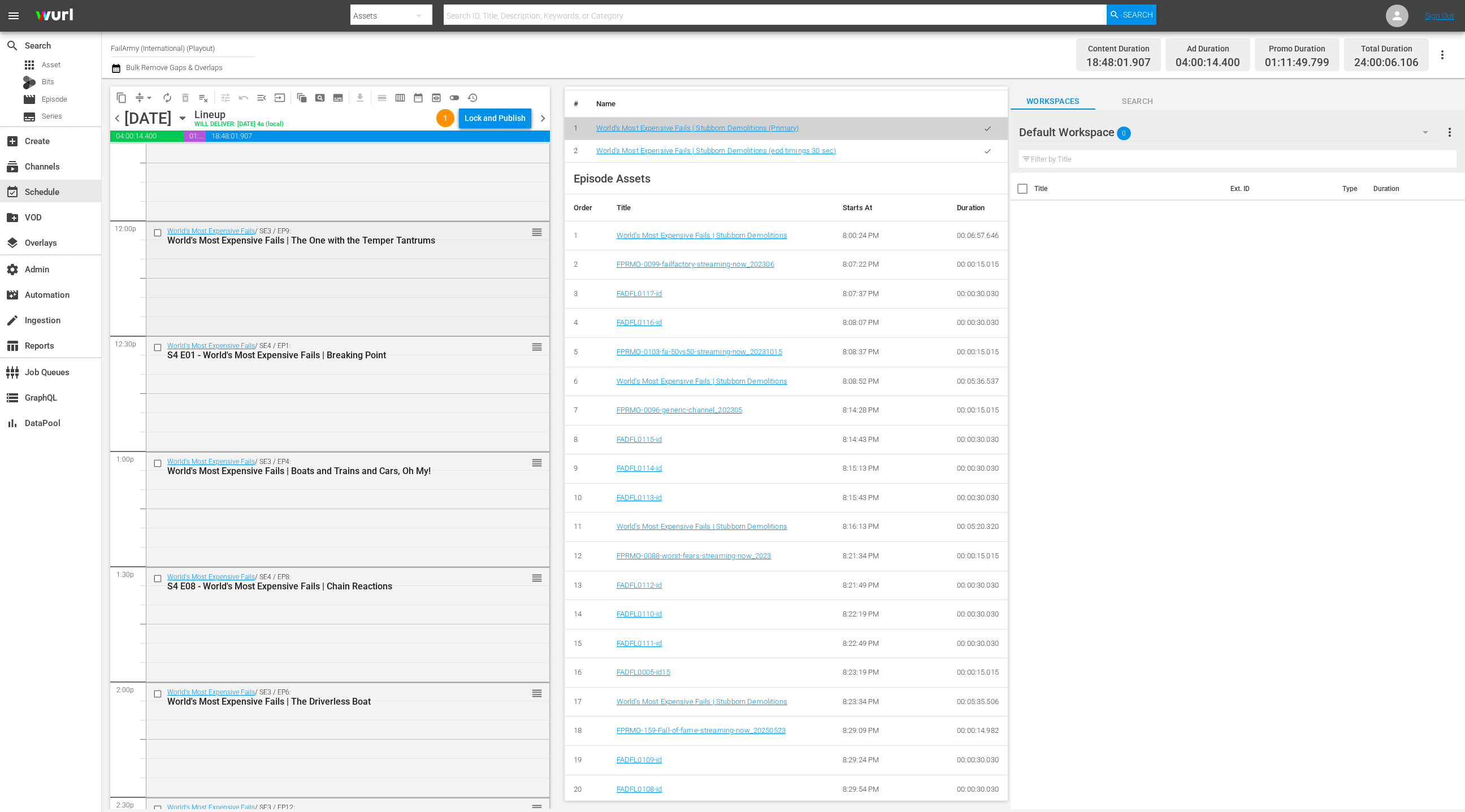
click at [329, 334] on div "World's Most Expensive Fails / SE3 / EP9: World's Most Expensive Fails | The On…" at bounding box center [347, 280] width 404 height 116
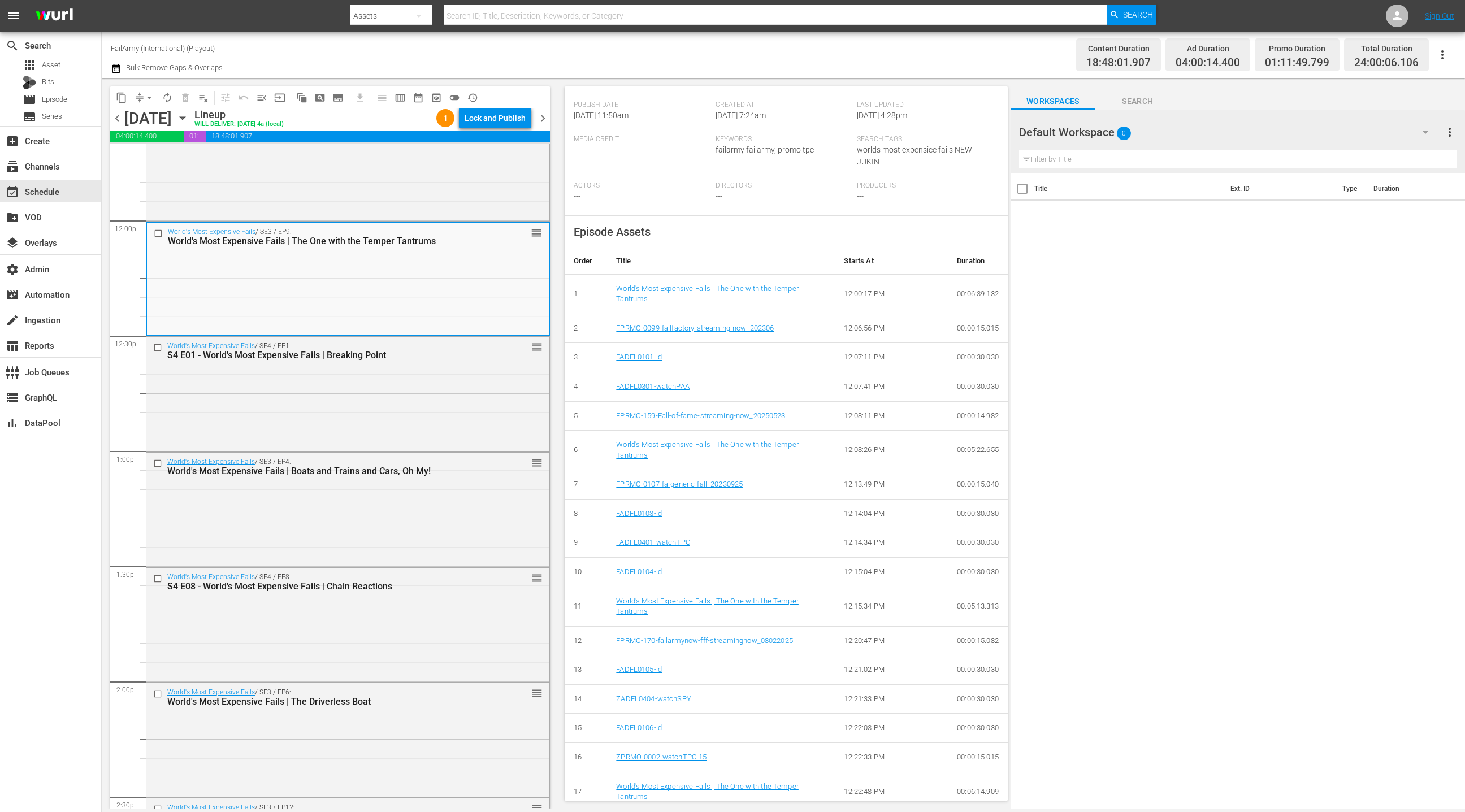
scroll to position [344, 0]
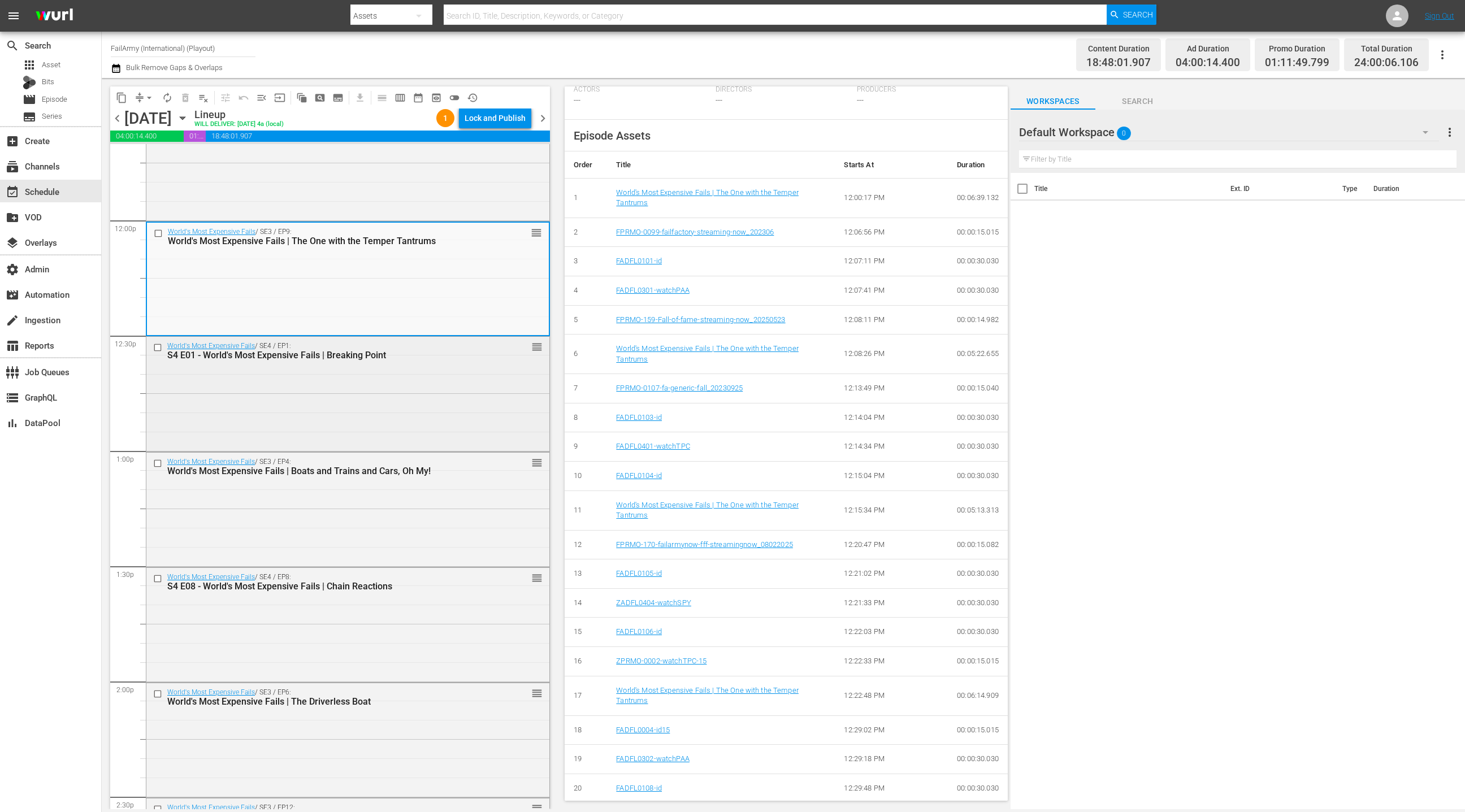
click at [425, 403] on div "World's Most Expensive Fails / SE4 / EP1: S4 E01 - World's Most Expensive Fails…" at bounding box center [348, 392] width 403 height 112
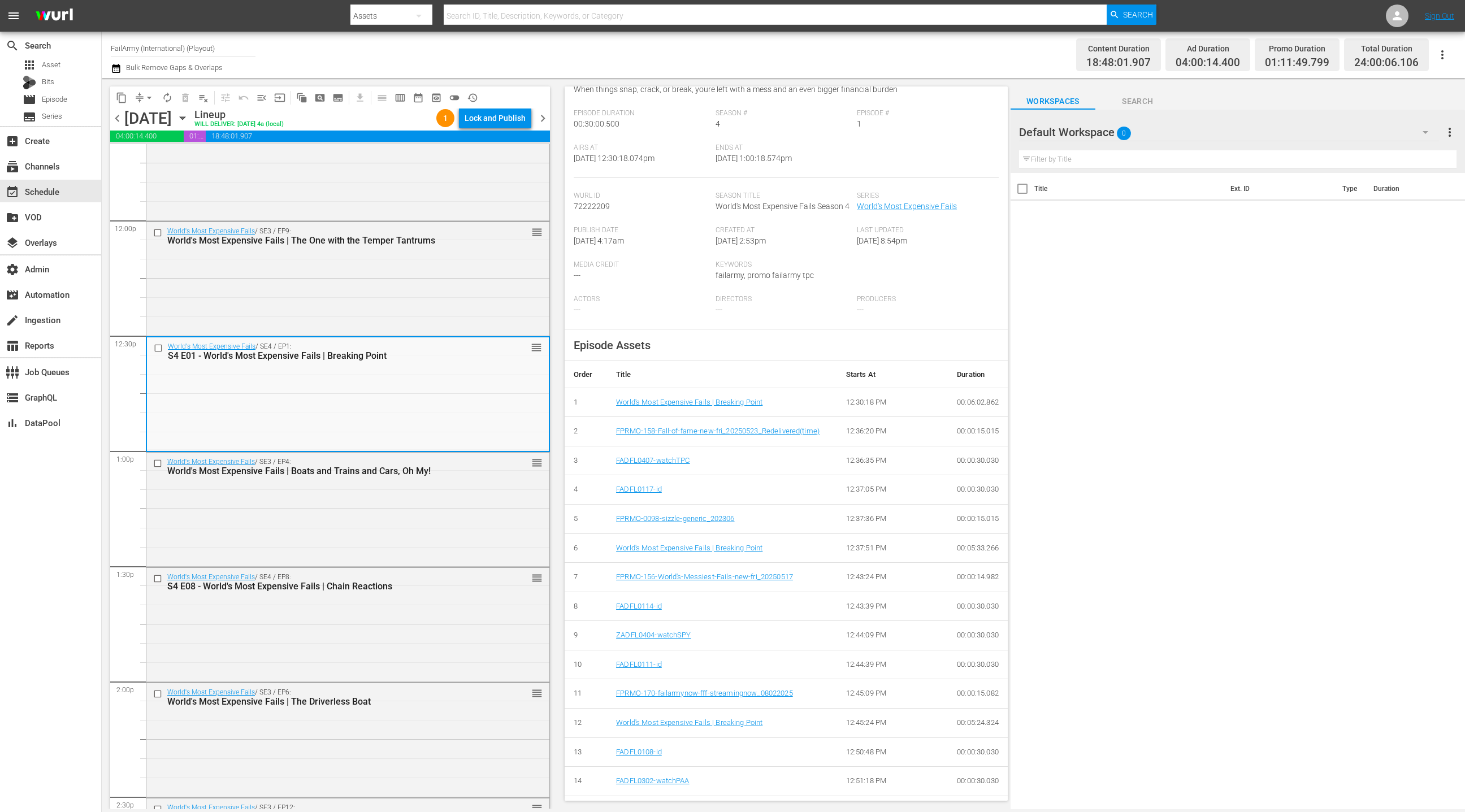
scroll to position [290, 0]
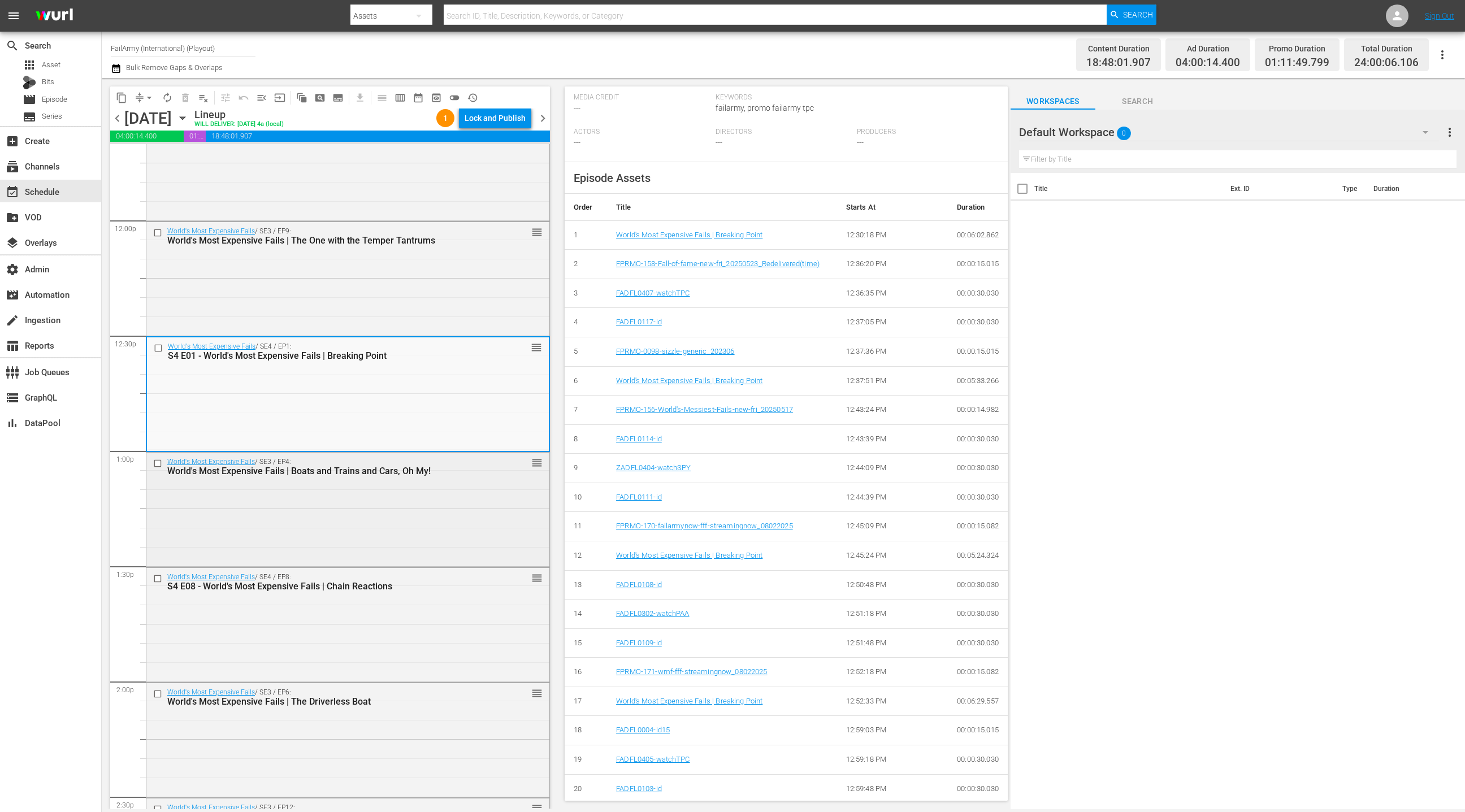
click at [469, 530] on div "World's Most Expensive Fails / SE3 / EP4: World's Most Expensive Fails | Boats …" at bounding box center [348, 508] width 403 height 112
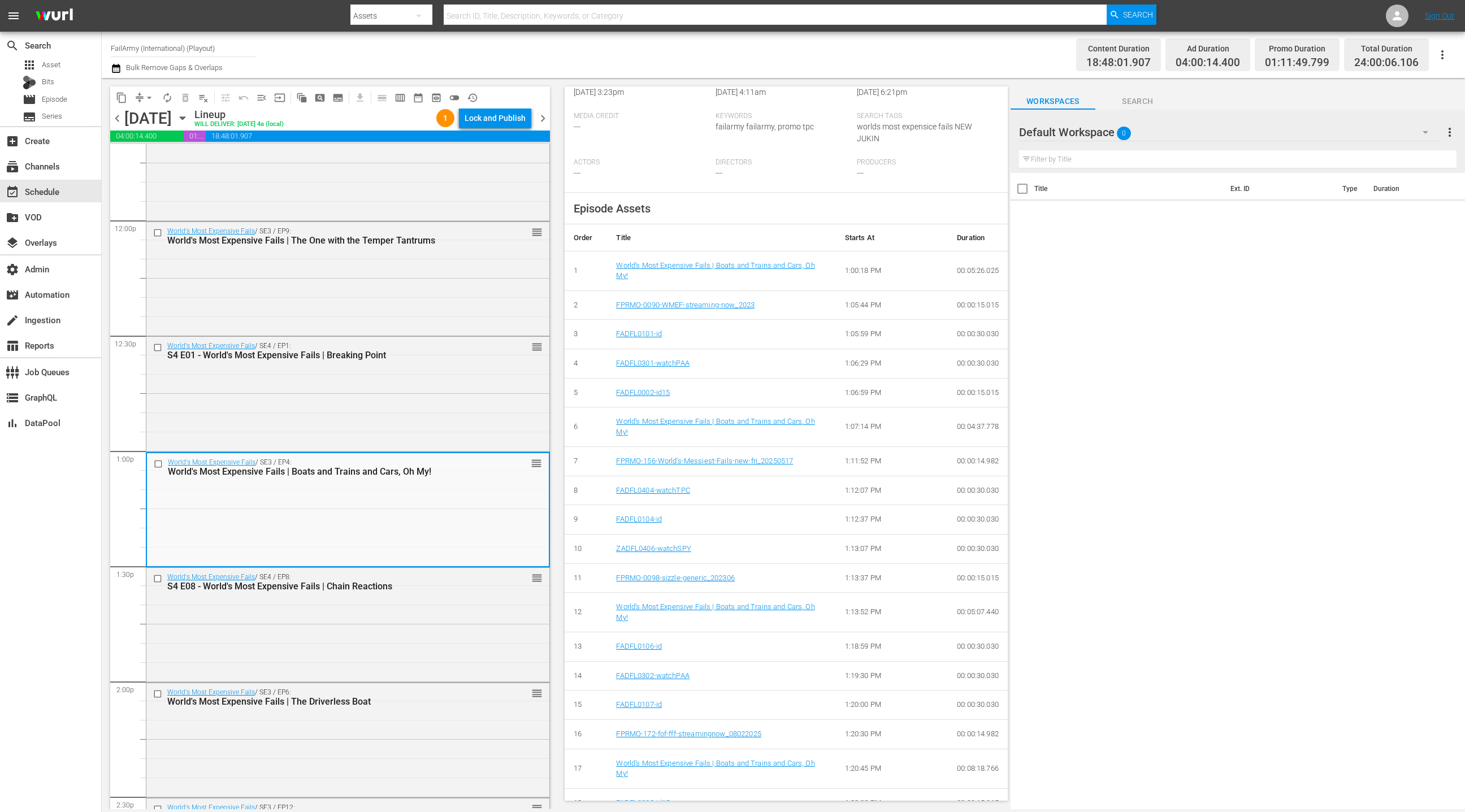
scroll to position [344, 0]
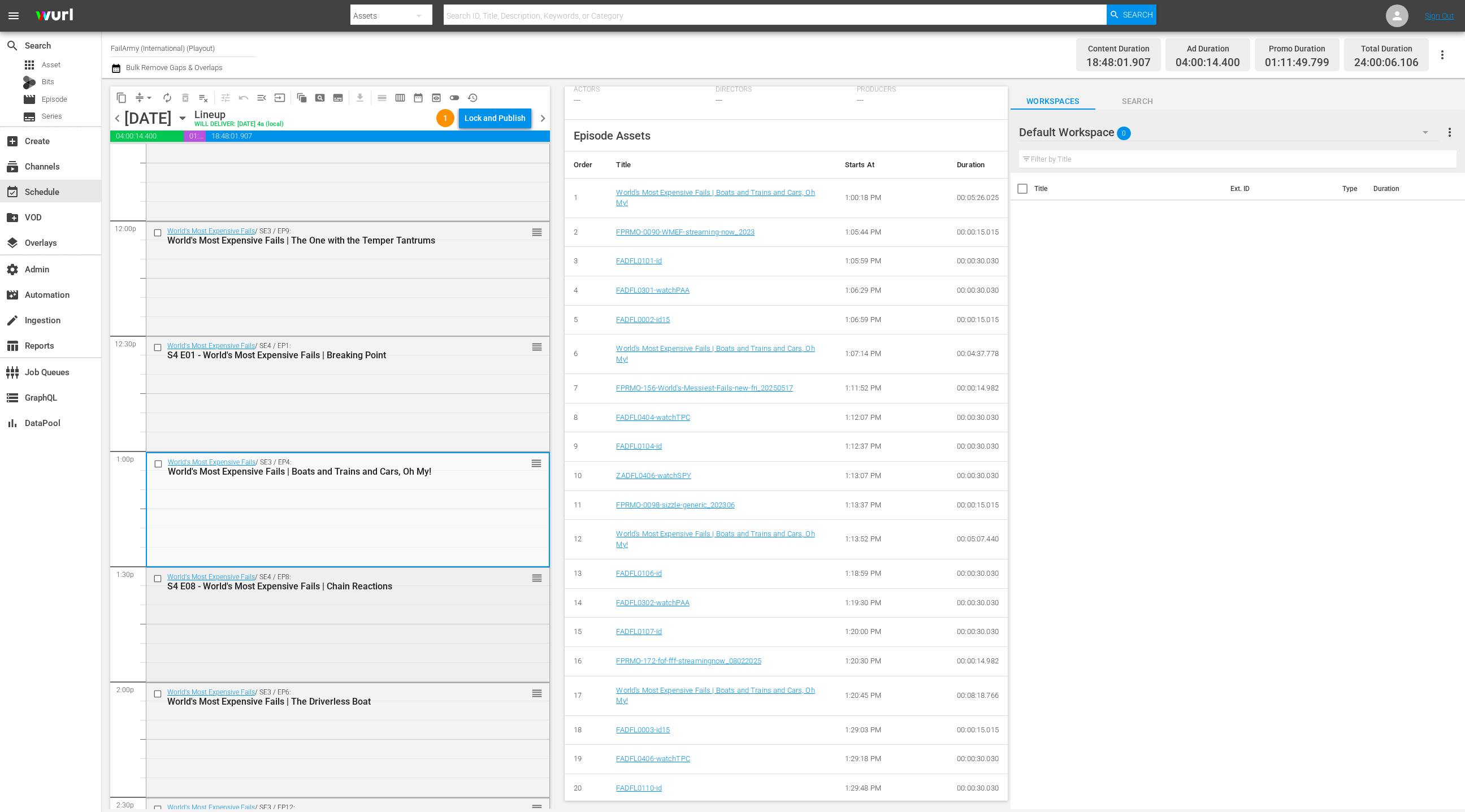
click at [454, 614] on div "World's Most Expensive Fails / SE4 / EP8: S4 E08 - World's Most Expensive Fails…" at bounding box center [348, 624] width 403 height 112
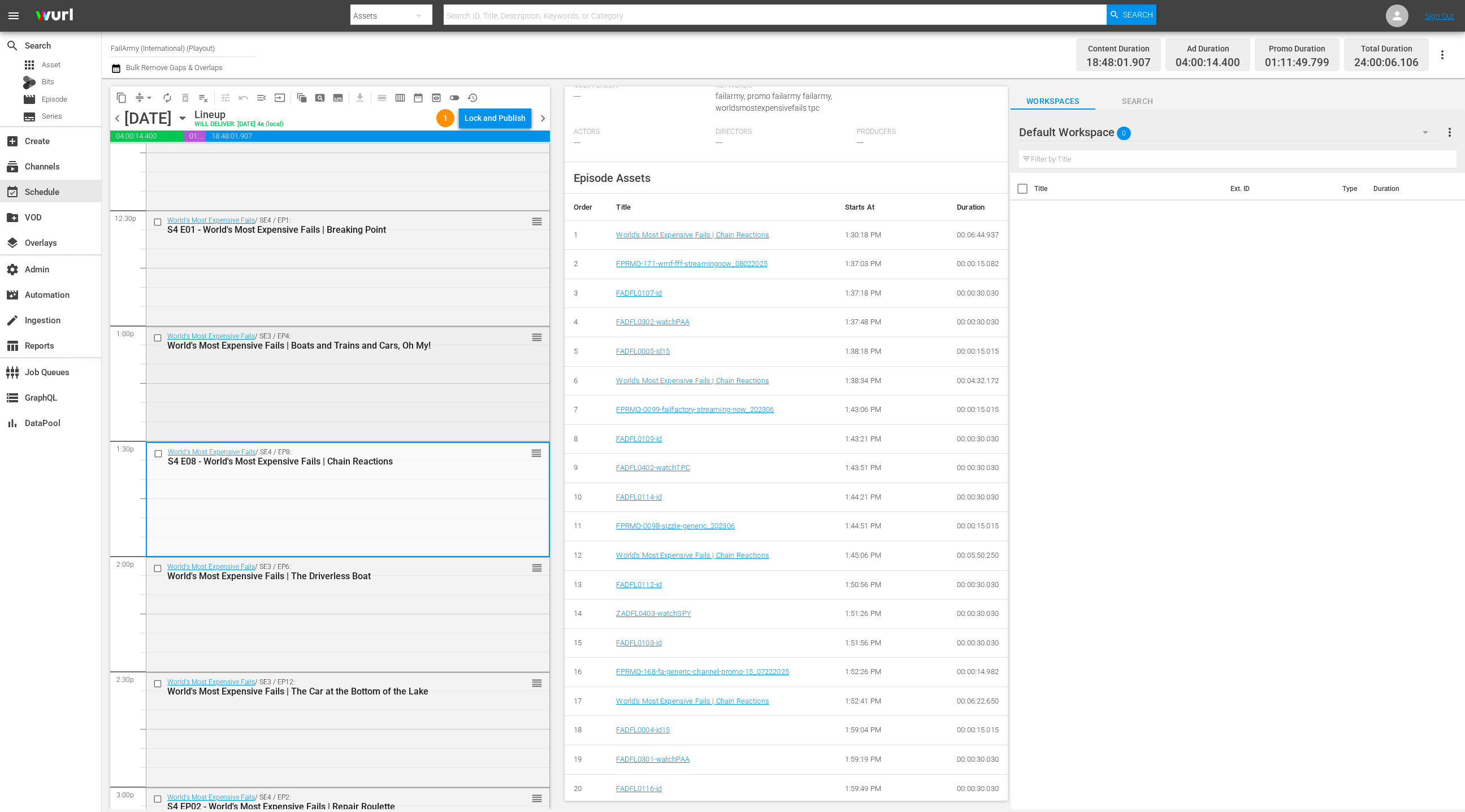
scroll to position [2858, 0]
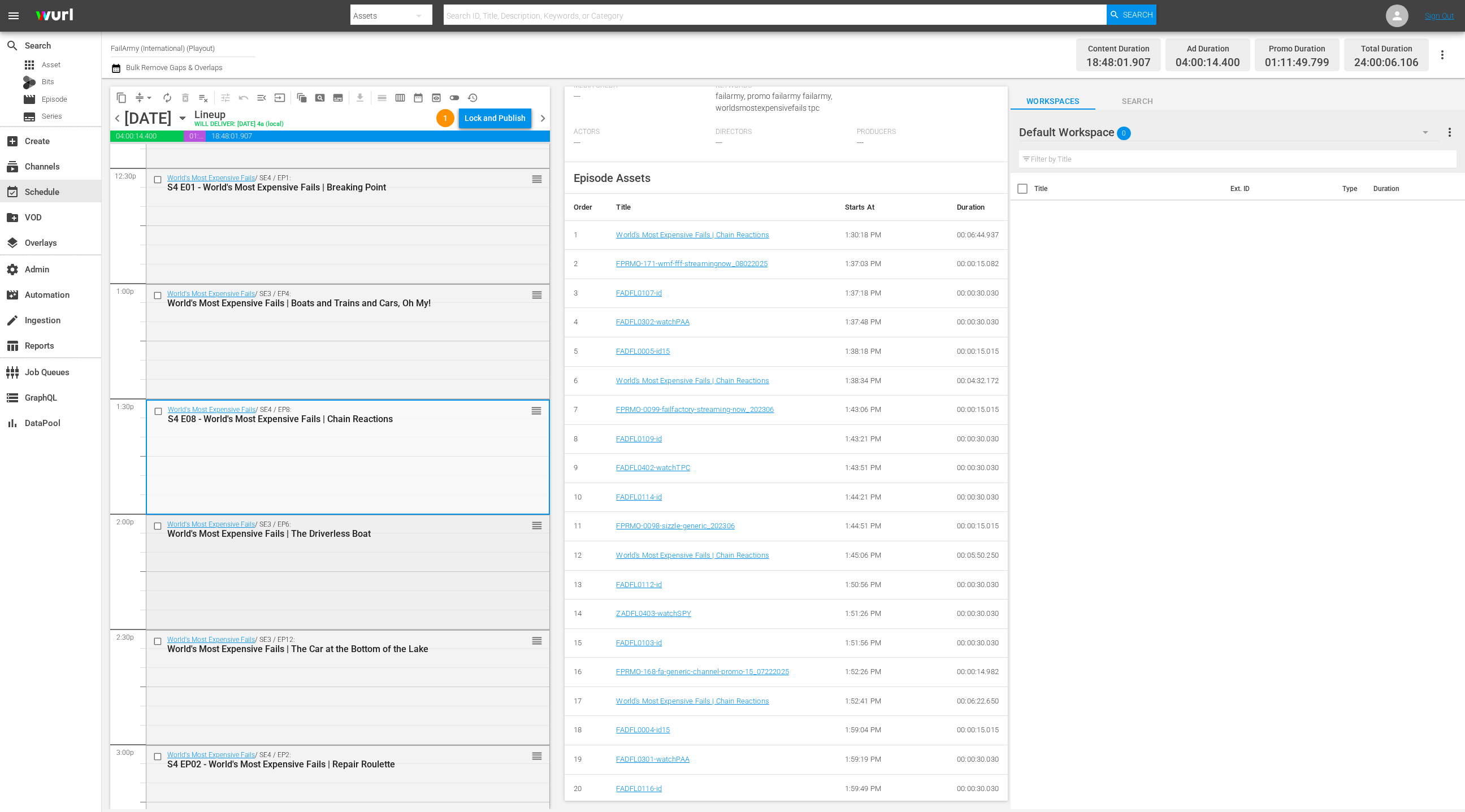
click at [412, 572] on div "World's Most Expensive Fails / SE3 / EP6: World's Most Expensive Fails | The Dr…" at bounding box center [348, 571] width 403 height 112
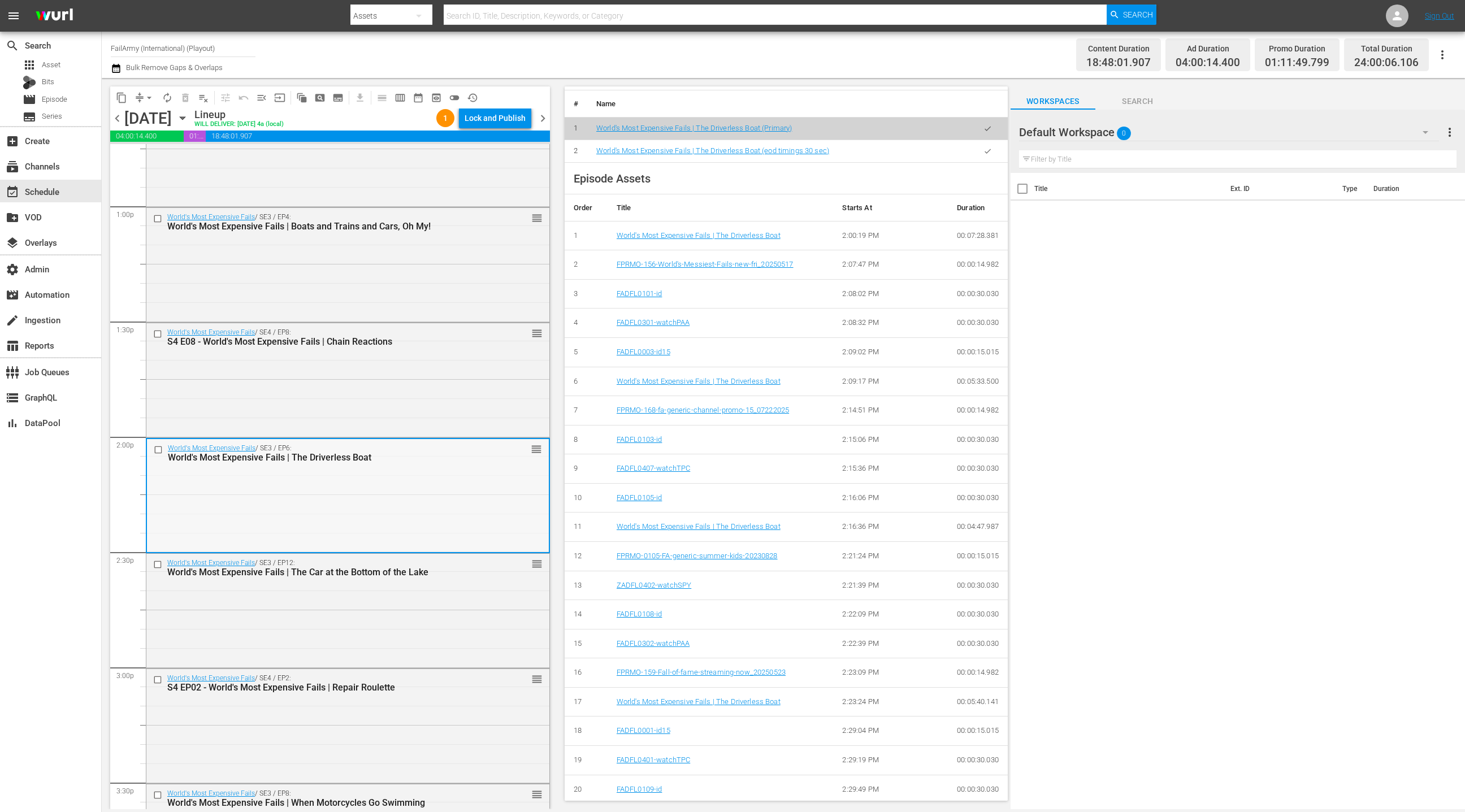
scroll to position [2951, 0]
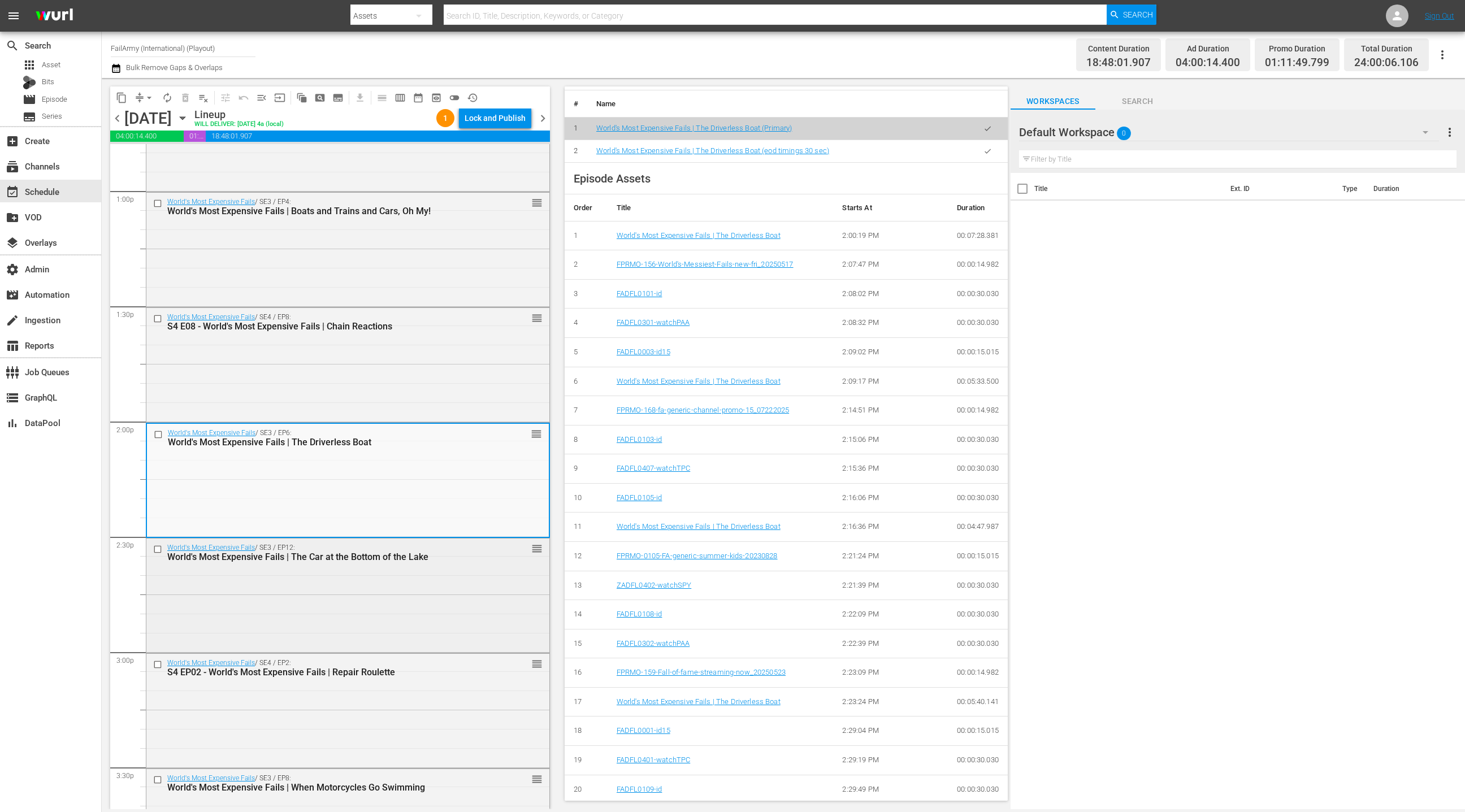
click at [439, 597] on div "World's Most Expensive Fails / SE3 / EP12: World's Most Expensive Fails | The C…" at bounding box center [348, 594] width 403 height 112
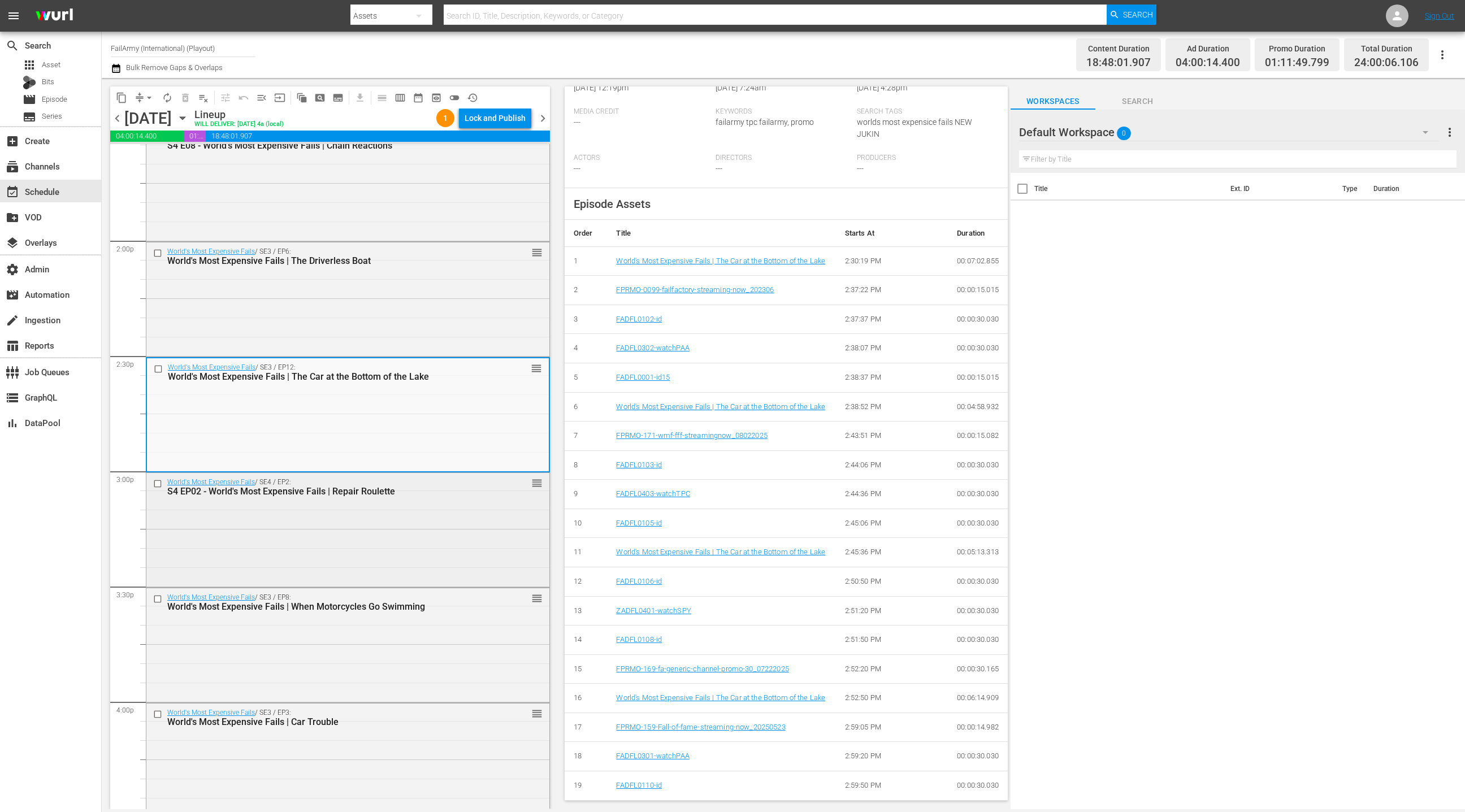
scroll to position [3178, 0]
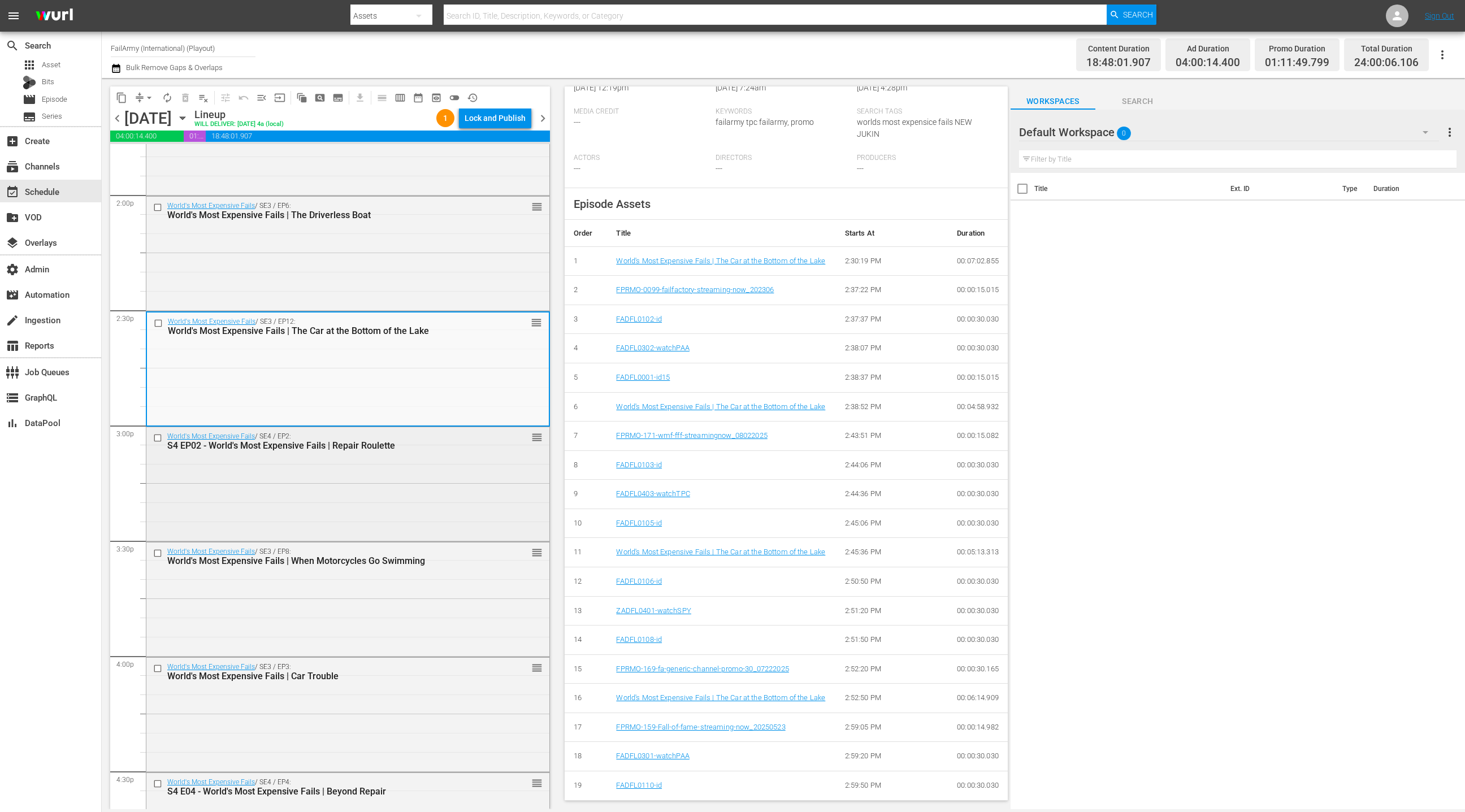
click at [449, 514] on div "World's Most Expensive Fails / SE4 / EP2: S4 EP02 - World's Most Expensive Fail…" at bounding box center [348, 483] width 403 height 112
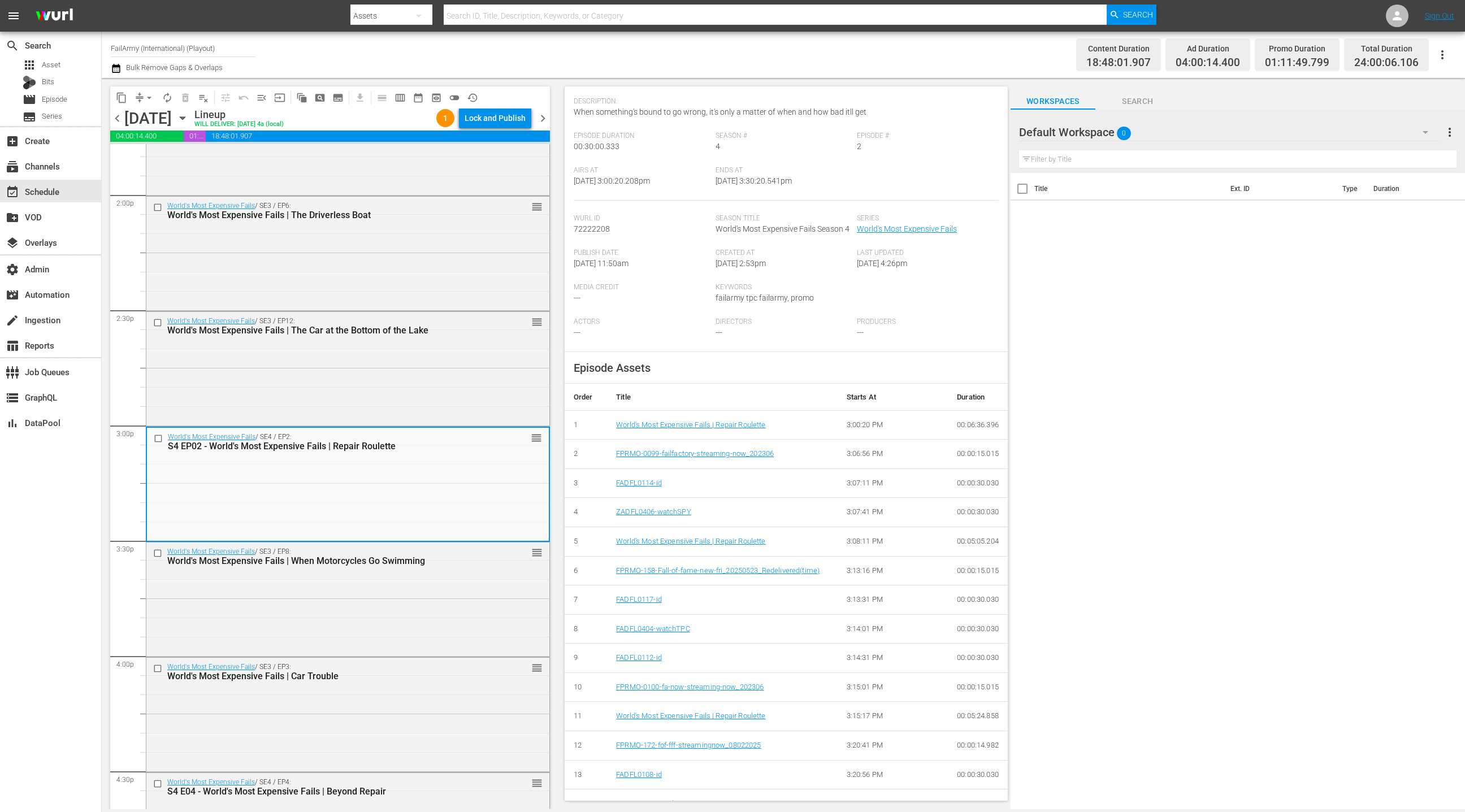
scroll to position [290, 0]
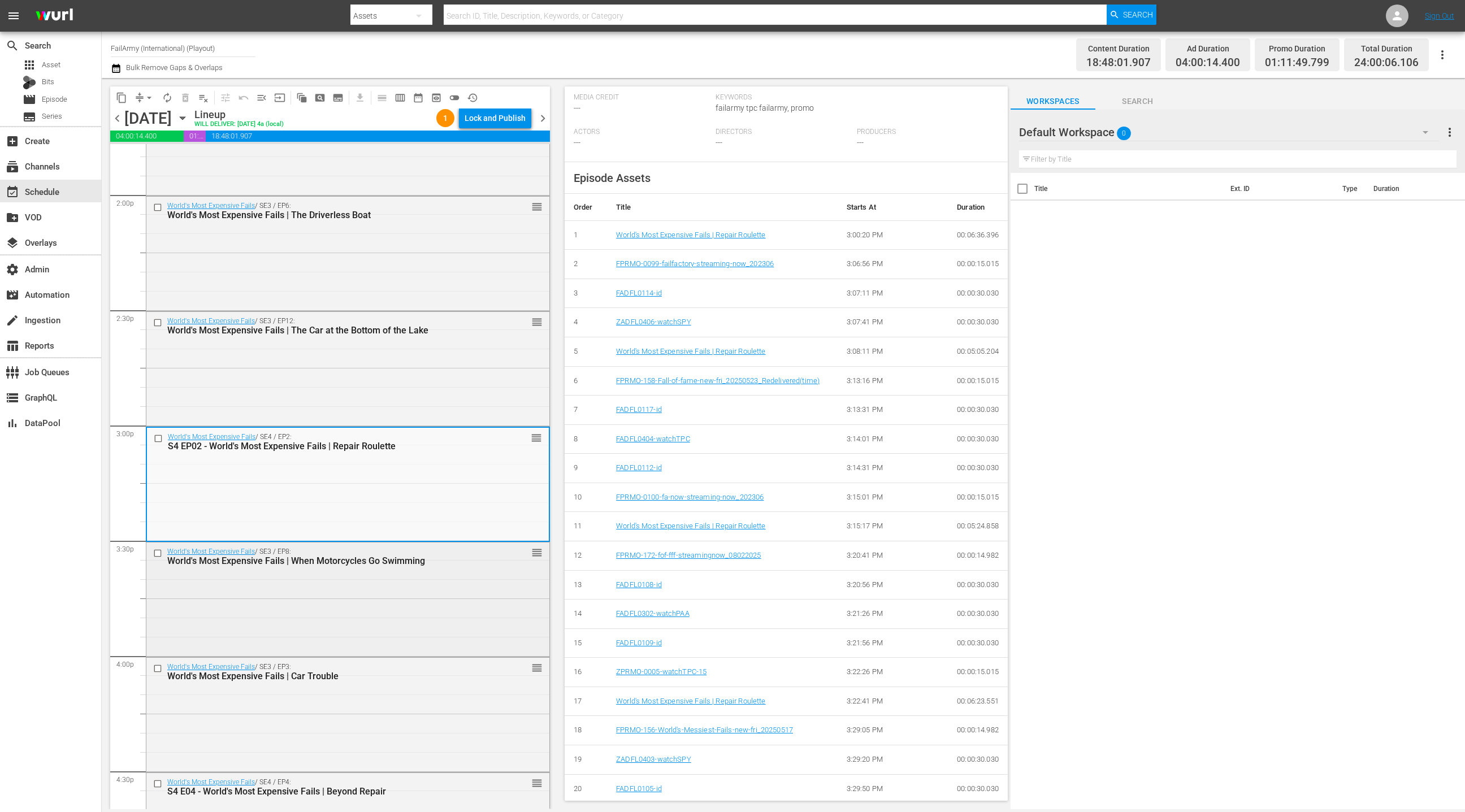
click at [495, 601] on div "World's Most Expensive Fails / SE3 / EP8: World's Most Expensive Fails | When M…" at bounding box center [348, 599] width 403 height 112
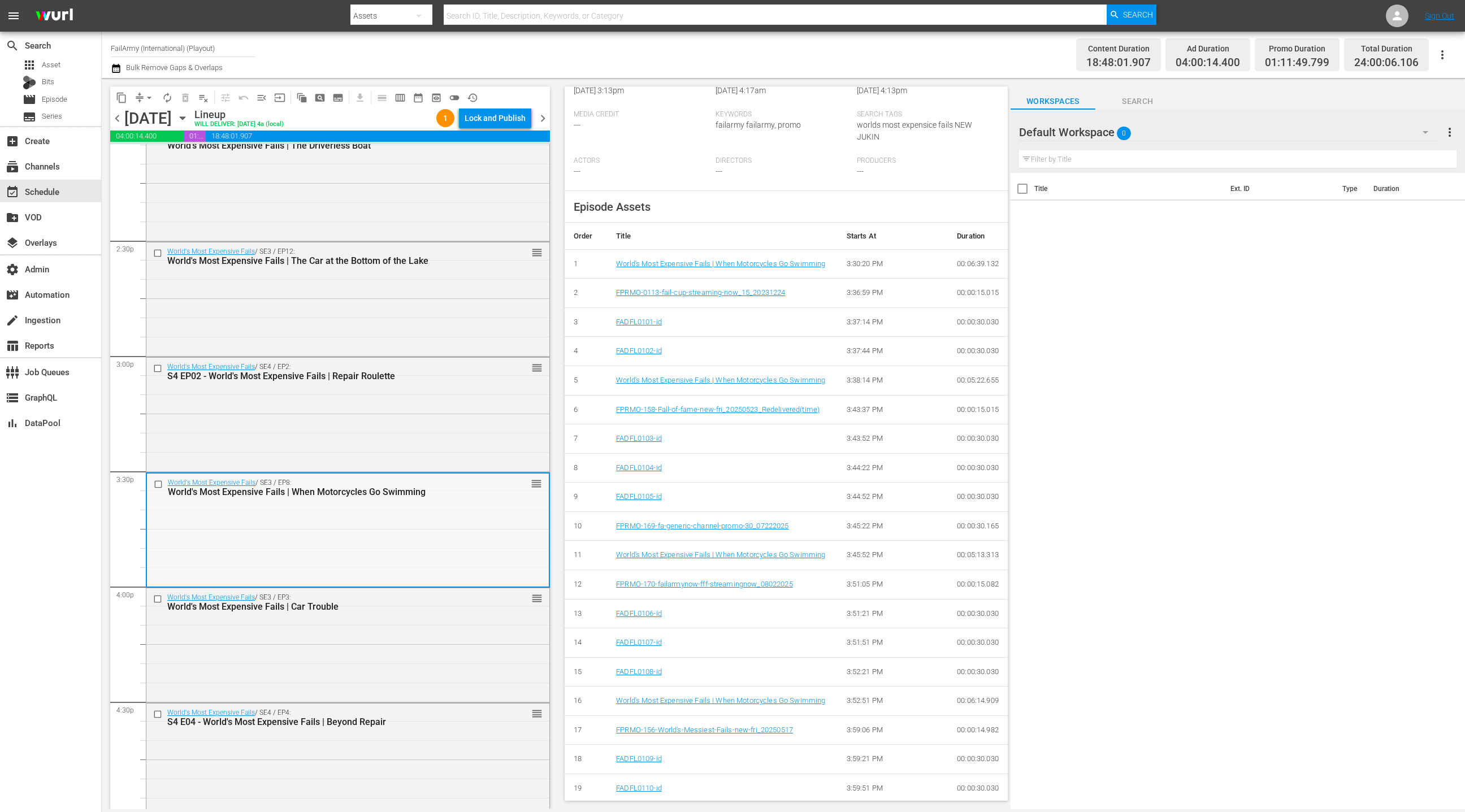
scroll to position [3281, 0]
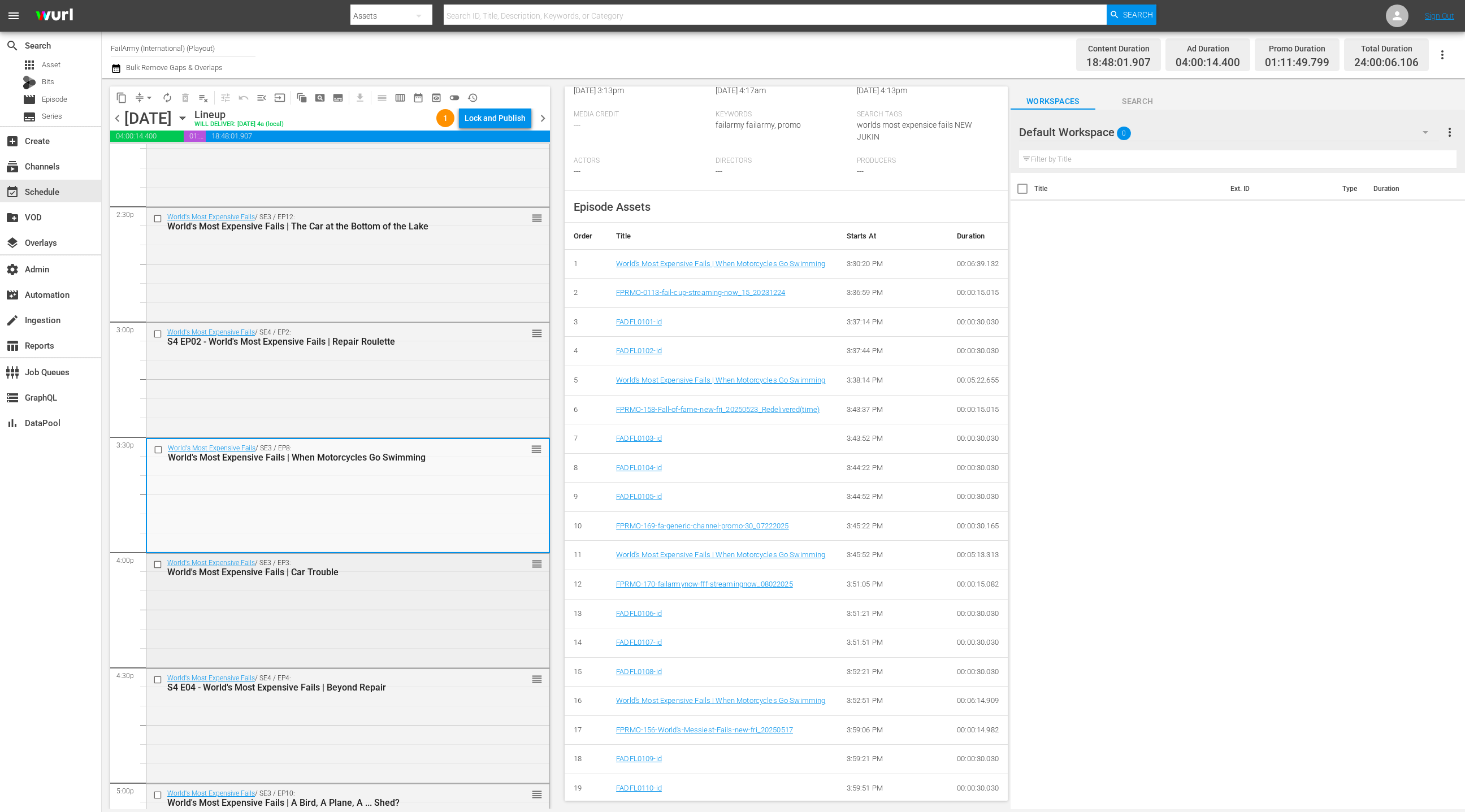
click at [455, 597] on div "World's Most Expensive Fails / SE3 / EP3: World's Most Expensive Fails | Car Tr…" at bounding box center [348, 609] width 403 height 112
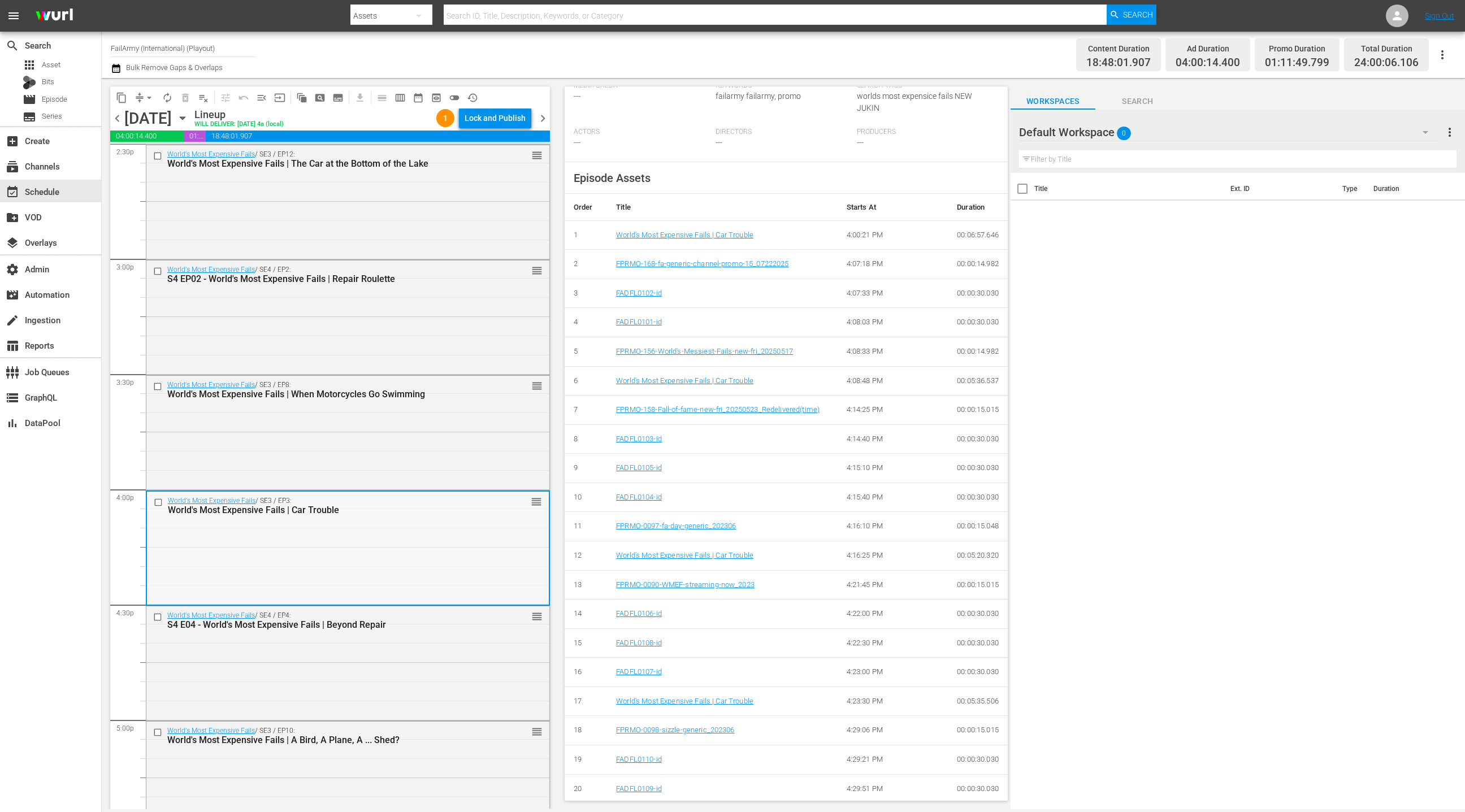
scroll to position [3453, 0]
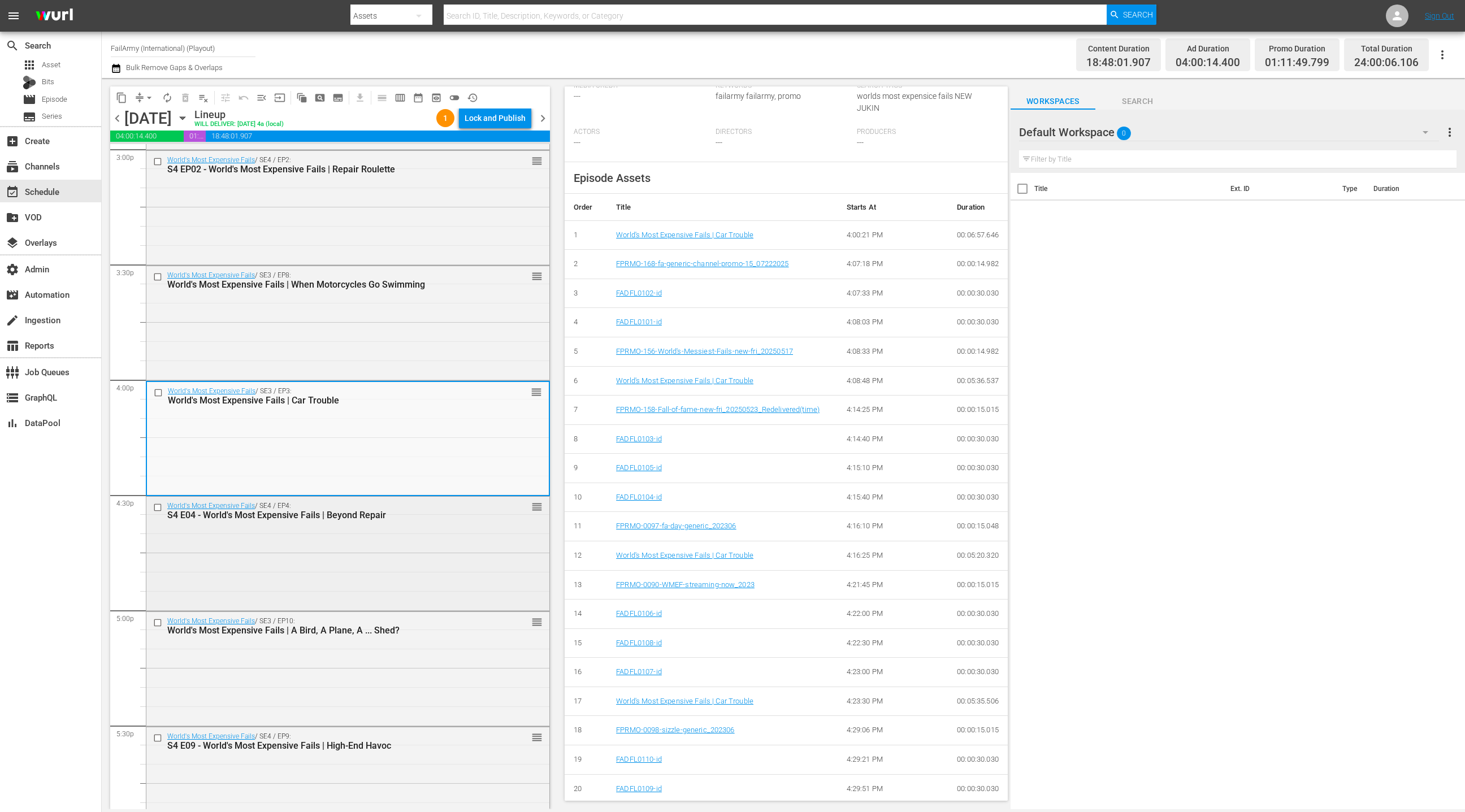
click at [483, 586] on div "World's Most Expensive Fails / SE4 / EP4: S4 E04 - World's Most Expensive Fails…" at bounding box center [348, 553] width 403 height 112
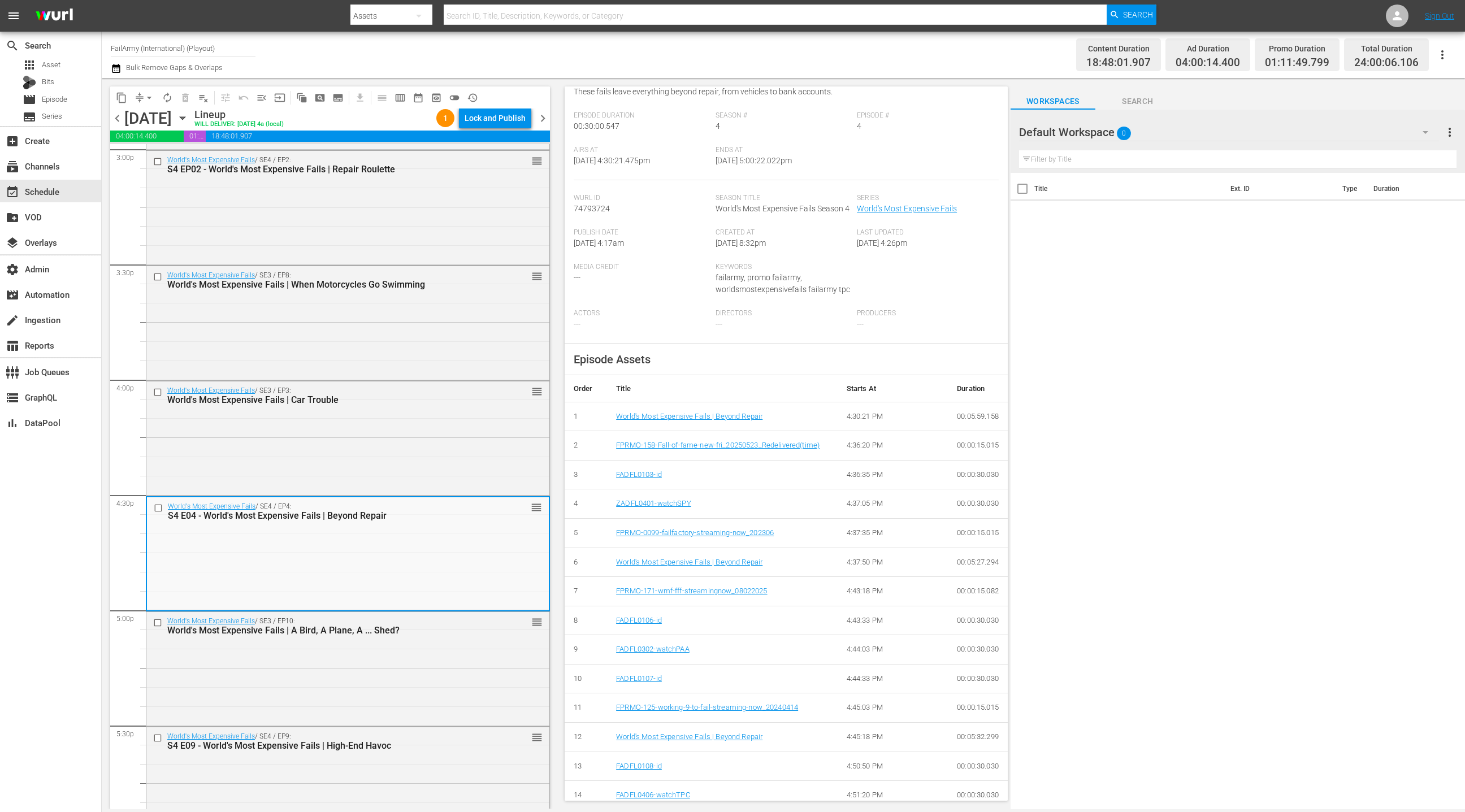
scroll to position [302, 0]
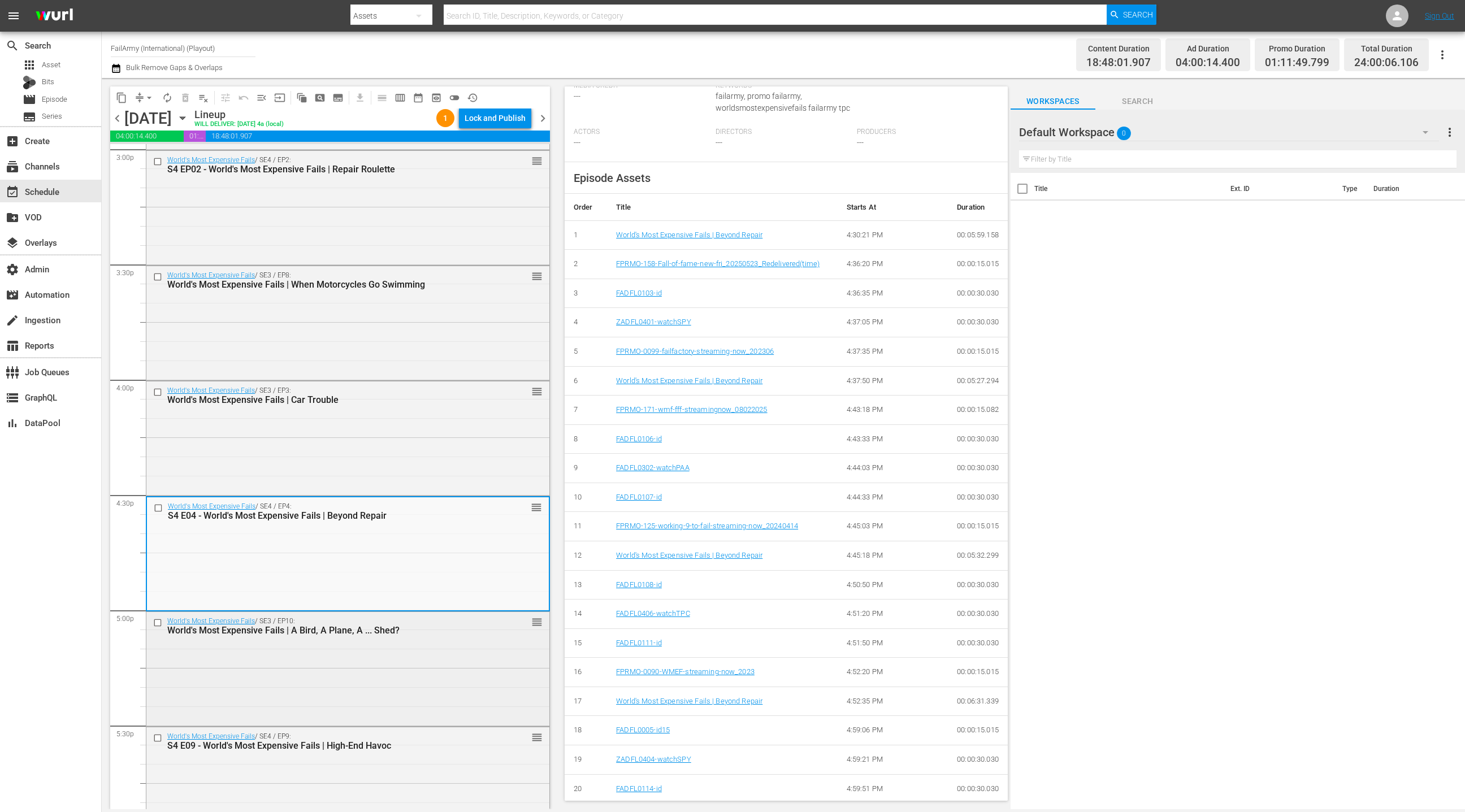
click at [422, 642] on div "World's Most Expensive Fails / SE3 / EP10: World's Most Expensive Fails | A Bir…" at bounding box center [348, 668] width 403 height 112
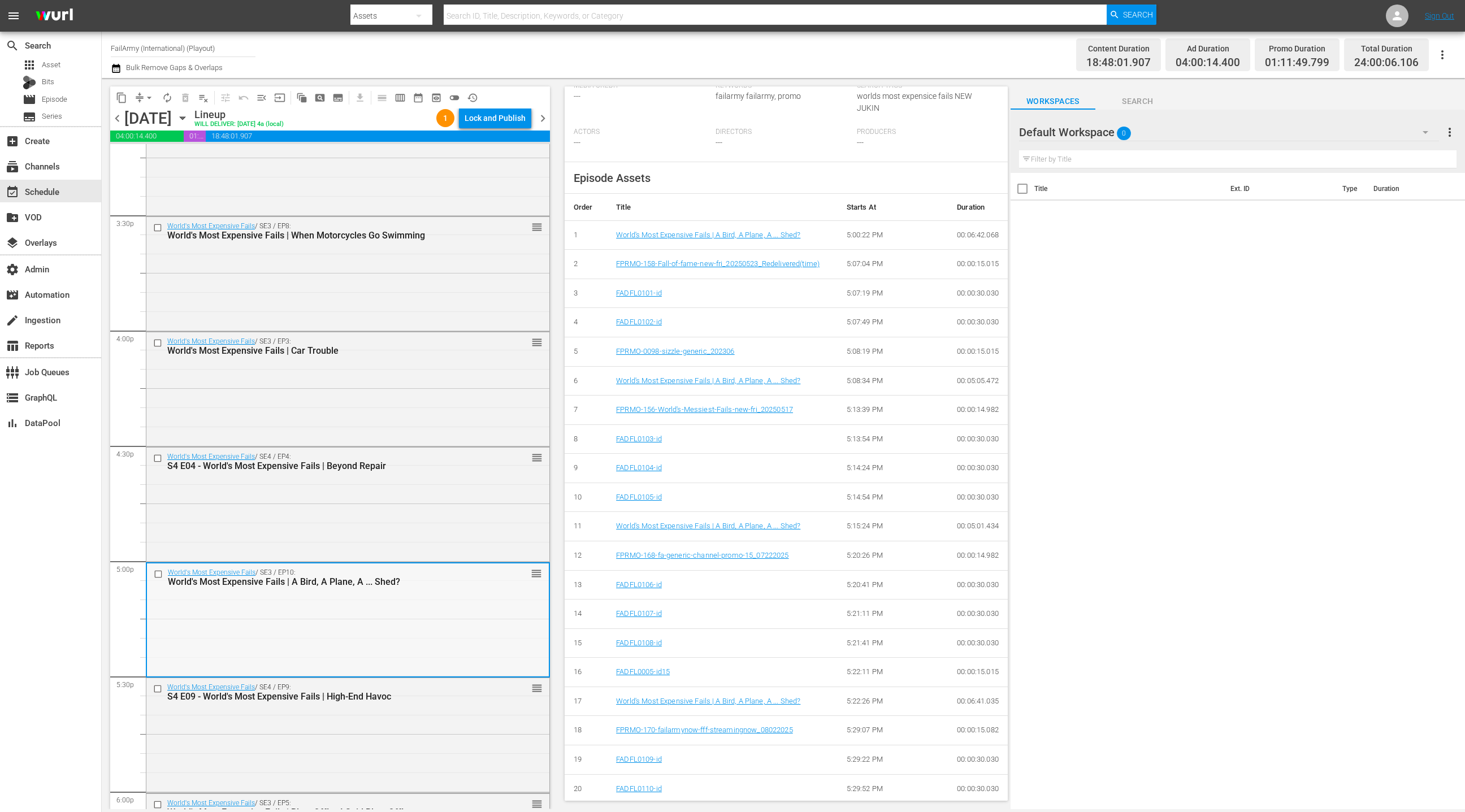
scroll to position [3586, 0]
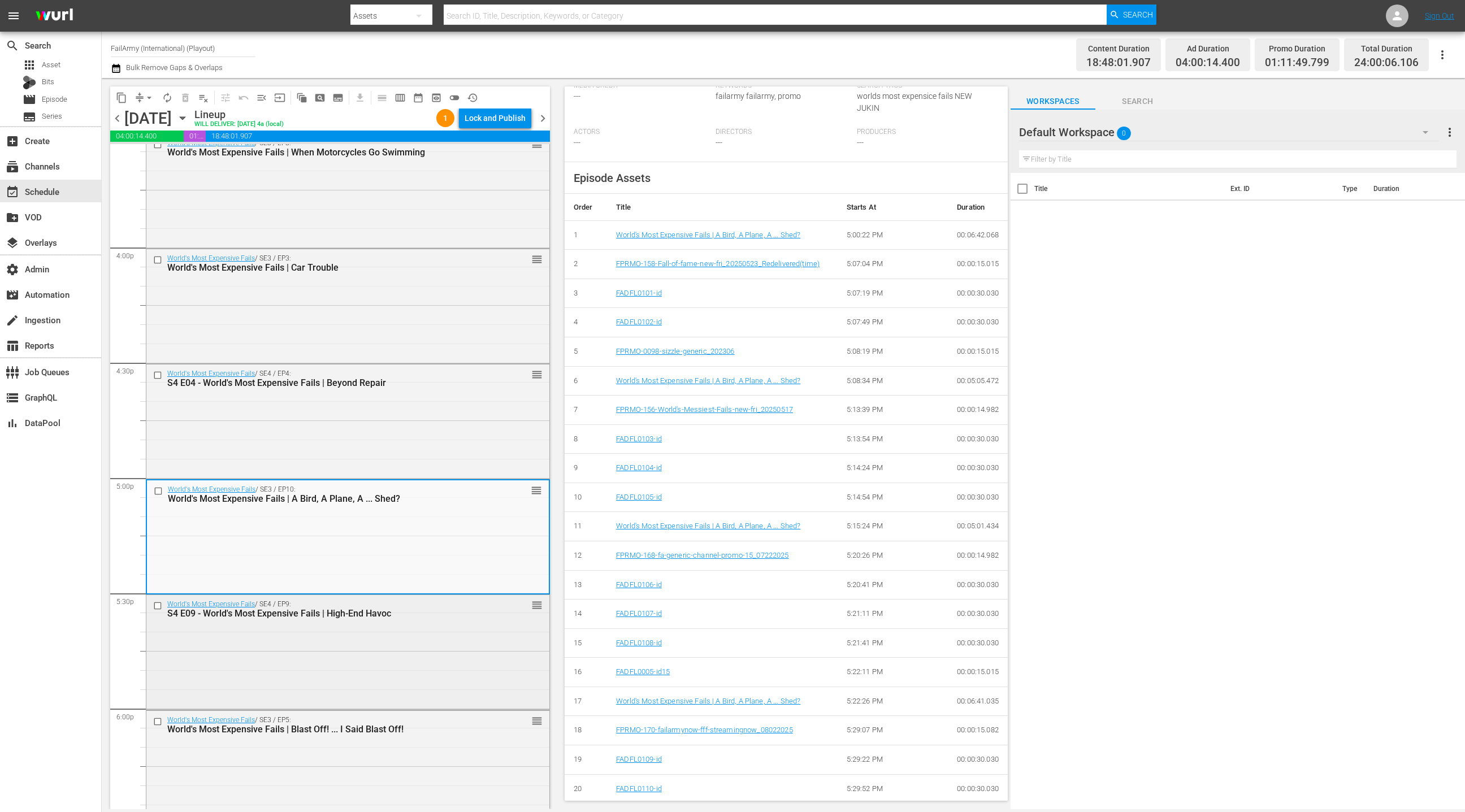
click at [454, 636] on div "World's Most Expensive Fails / SE4 / EP9: S4 E09 - World's Most Expensive Fails…" at bounding box center [348, 651] width 403 height 112
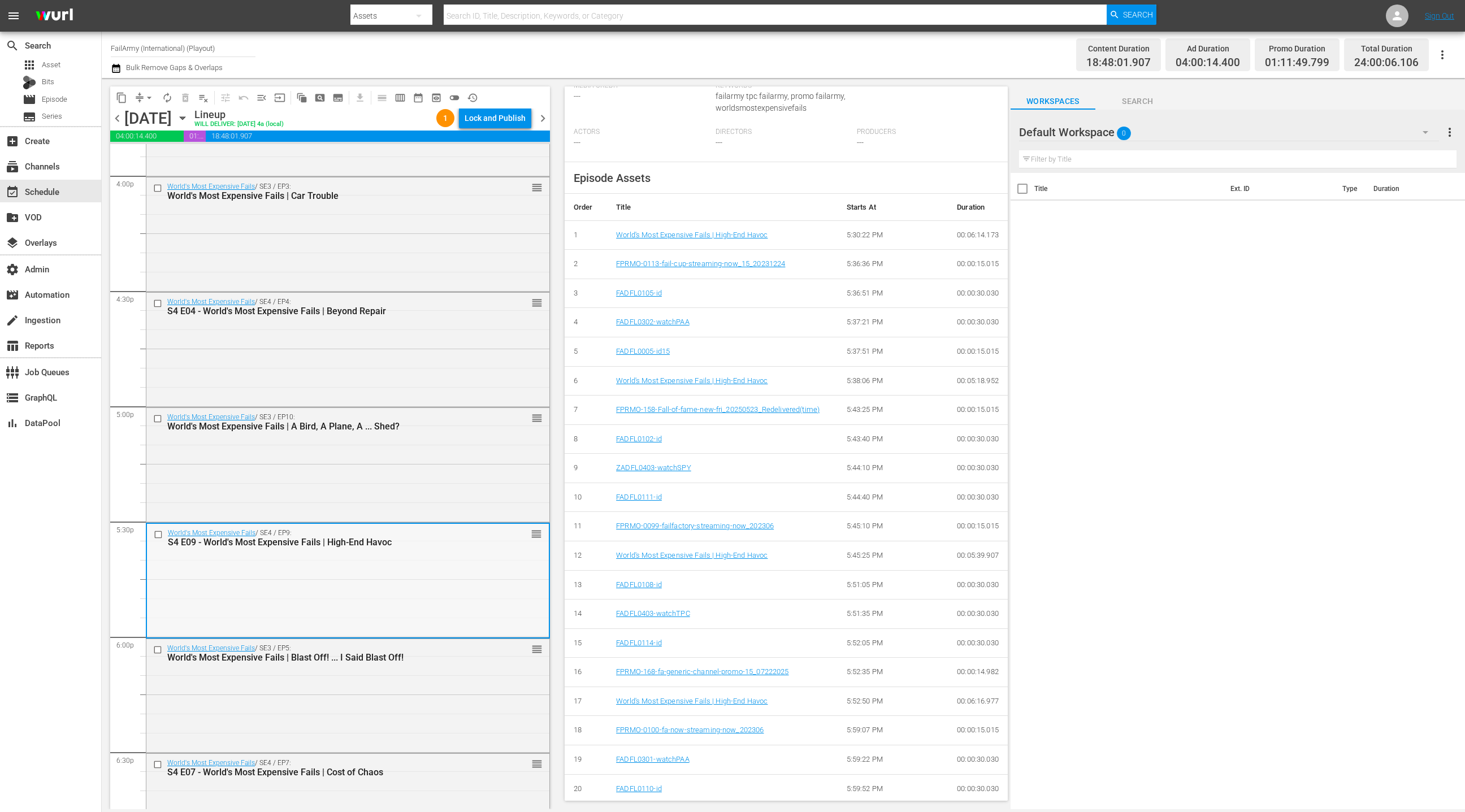
scroll to position [3857, 0]
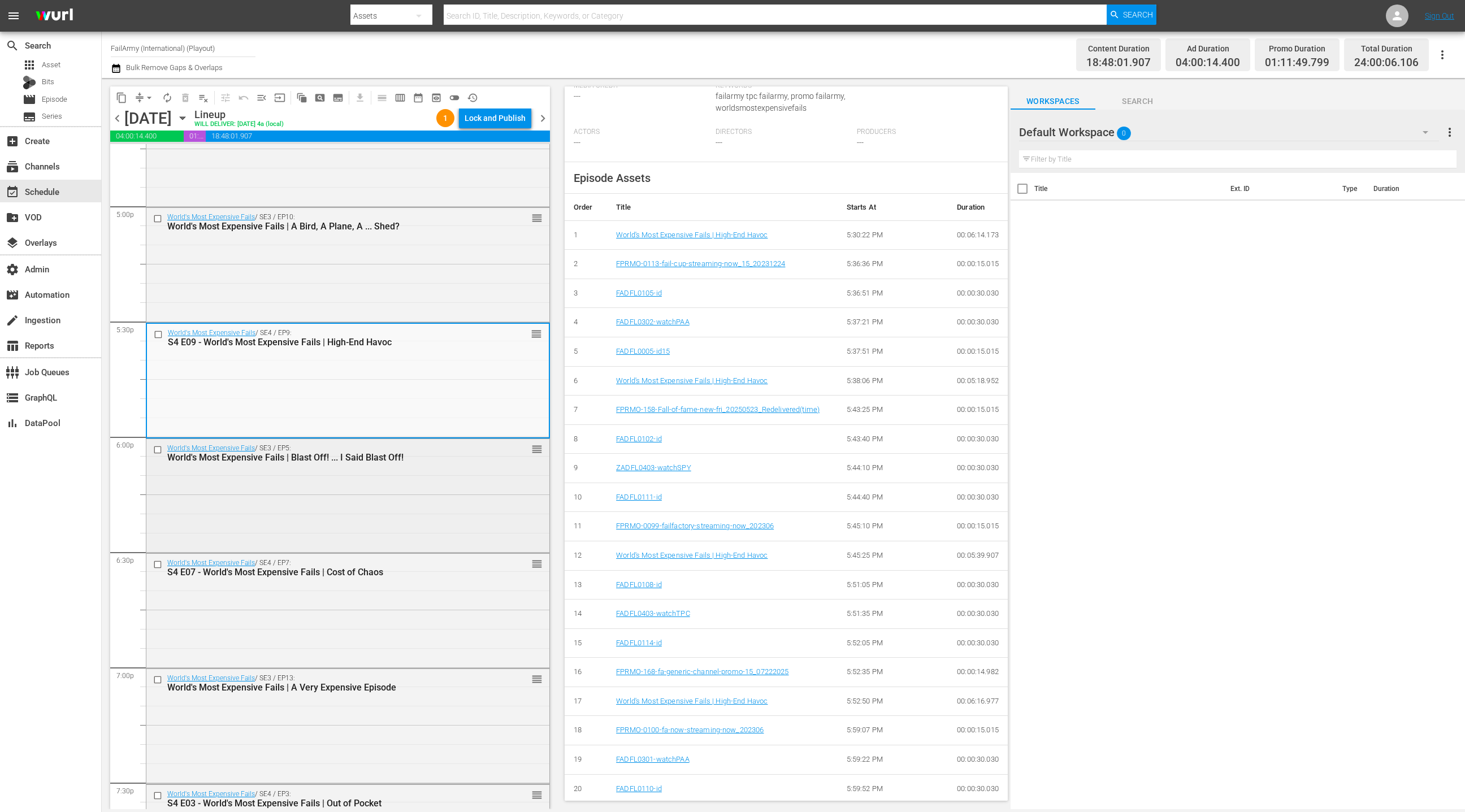
click at [396, 529] on div "World's Most Expensive Fails / SE3 / EP5: World's Most Expensive Fails | Blast …" at bounding box center [348, 495] width 403 height 112
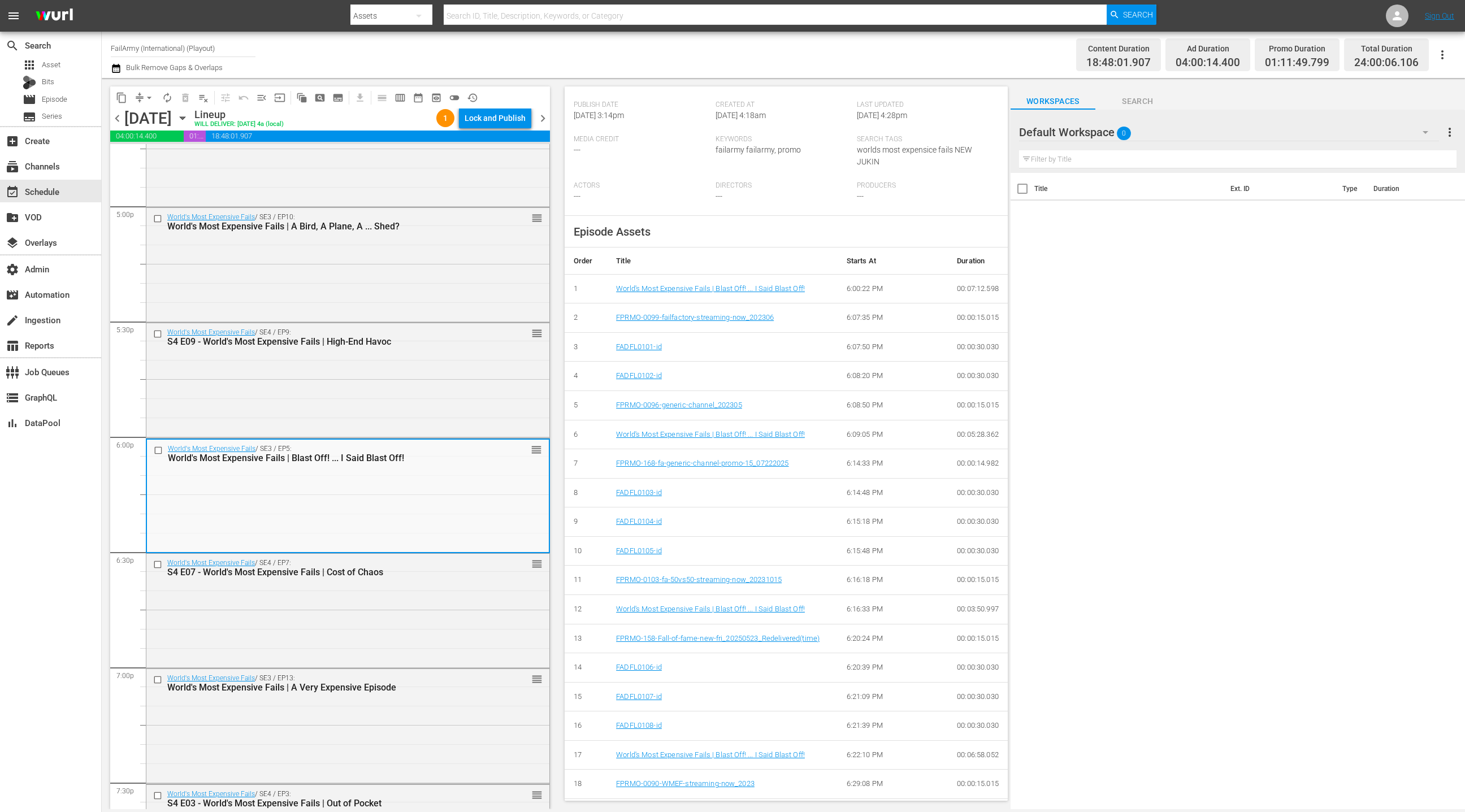
scroll to position [302, 0]
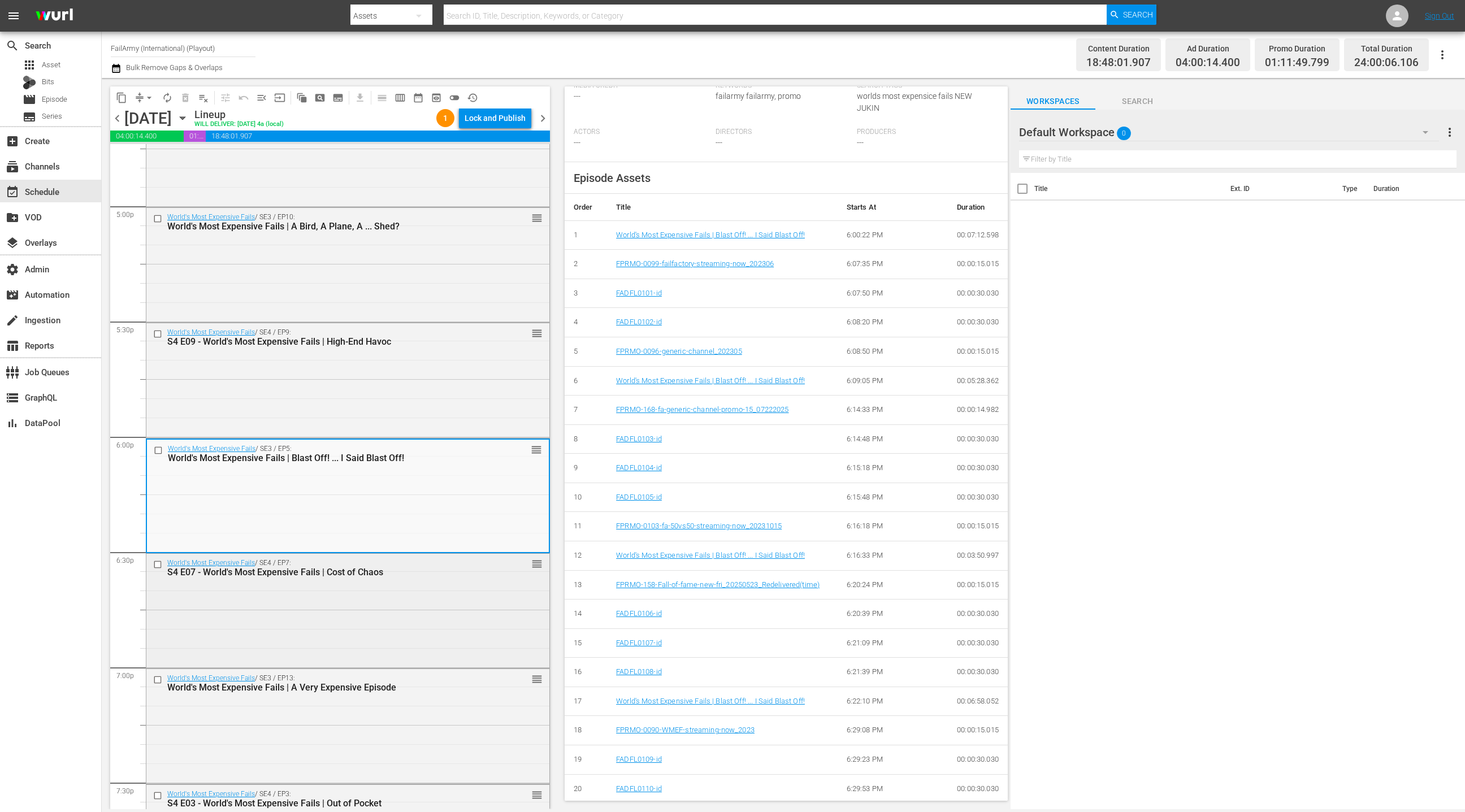
click at [461, 615] on div "World's Most Expensive Fails / SE4 / EP7: S4 E07 - World's Most Expensive Fails…" at bounding box center [348, 609] width 403 height 112
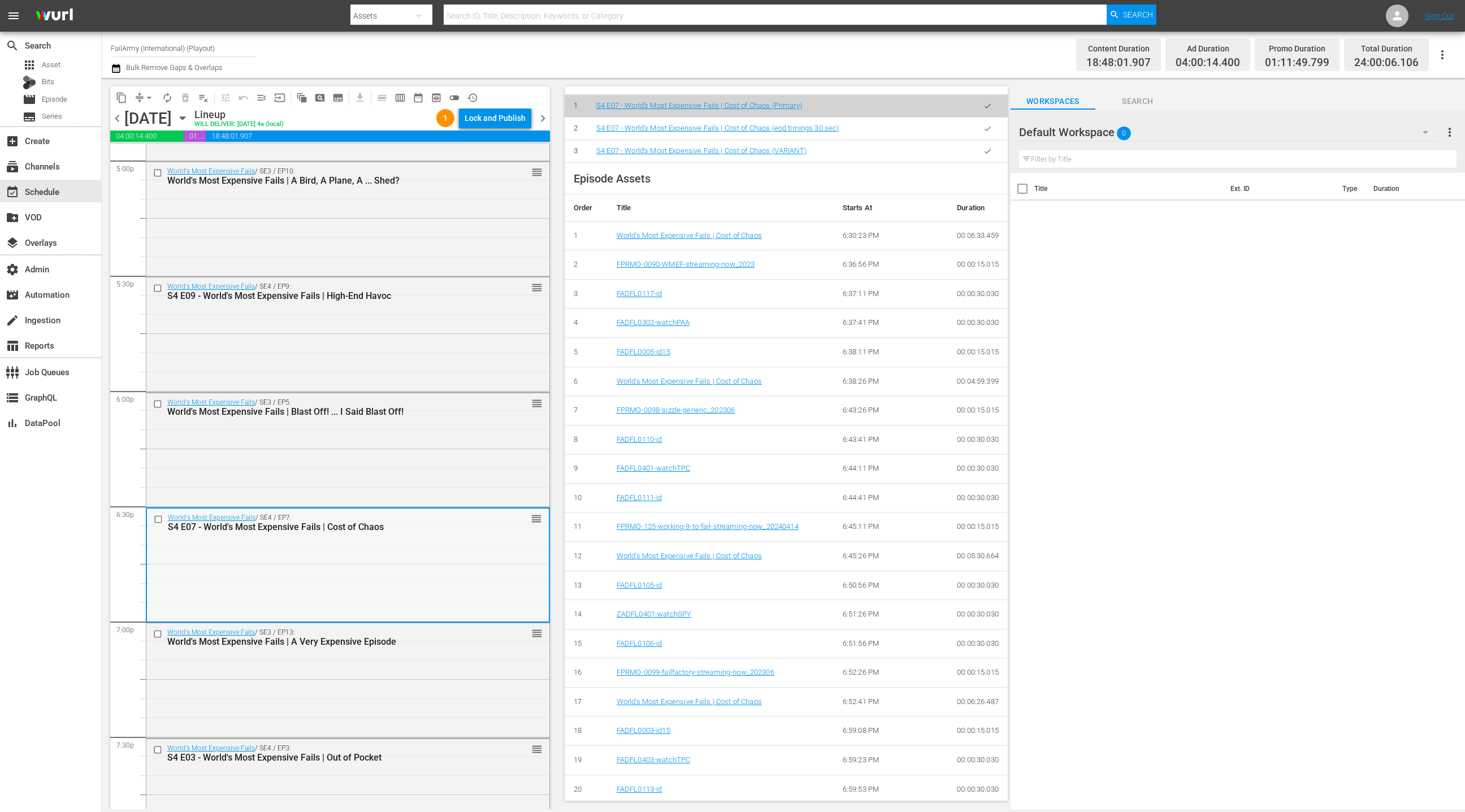
scroll to position [3988, 0]
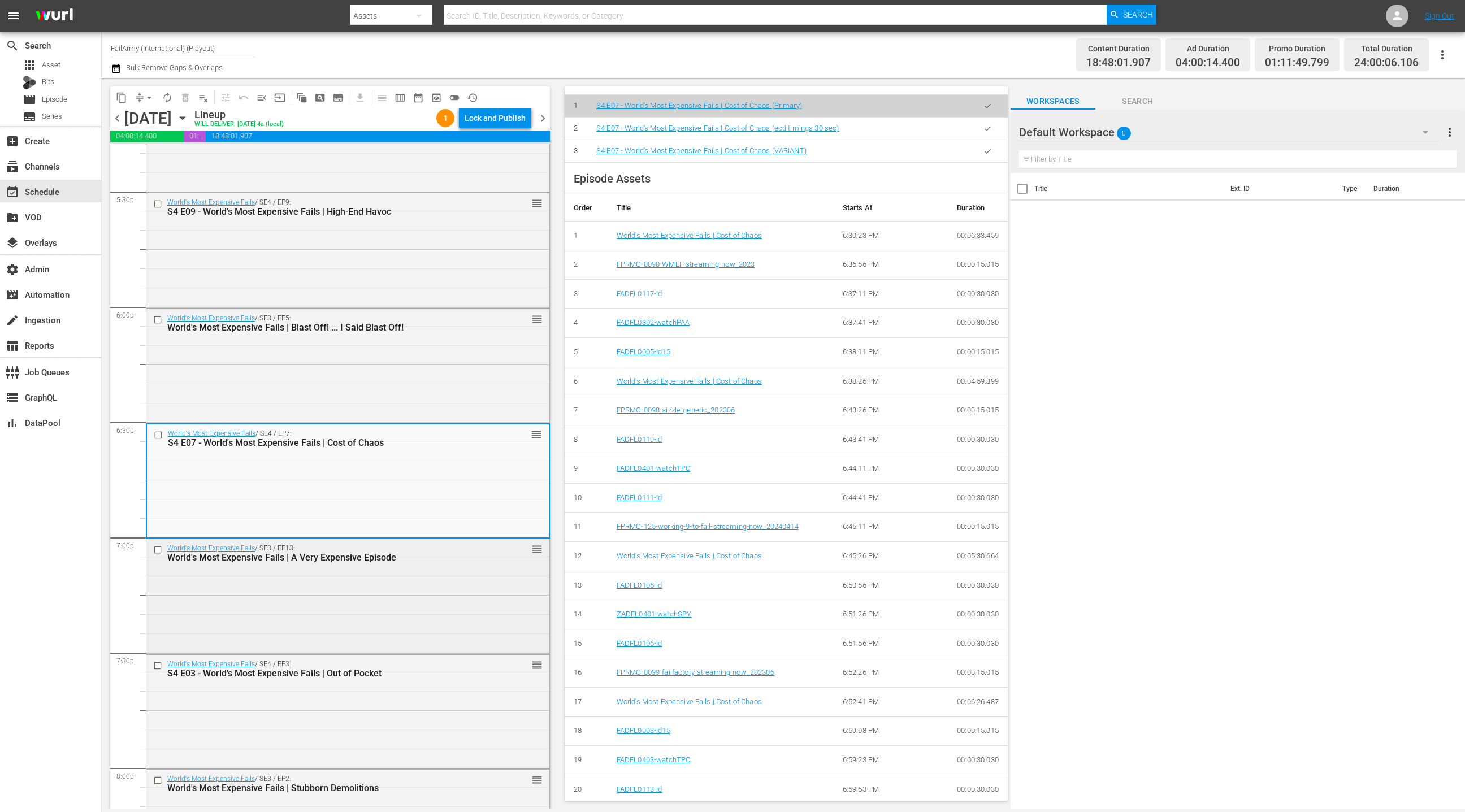
click at [475, 590] on div "World's Most Expensive Fails / SE3 / EP13: World's Most Expensive Fails | A Ver…" at bounding box center [348, 595] width 403 height 112
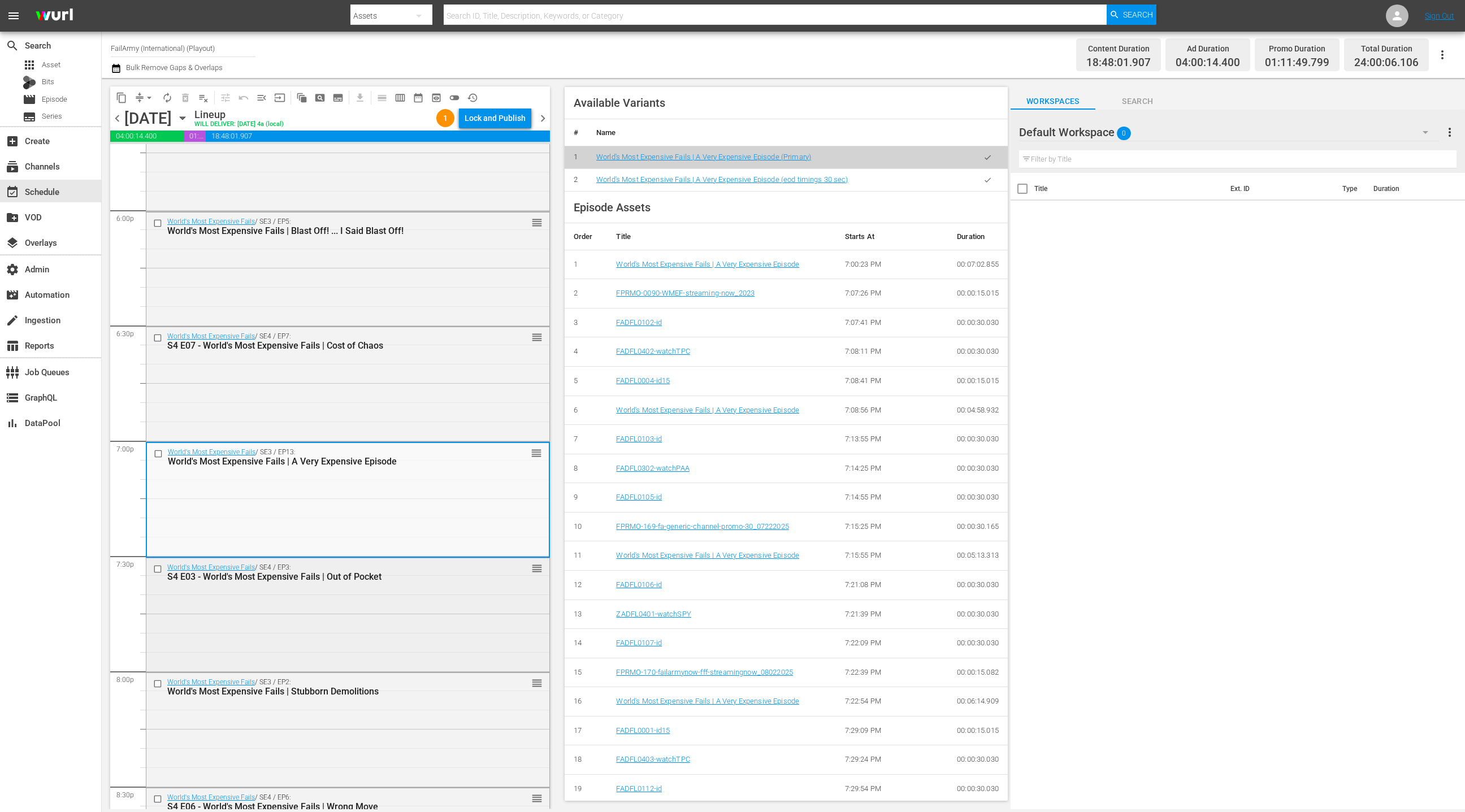
scroll to position [4118, 0]
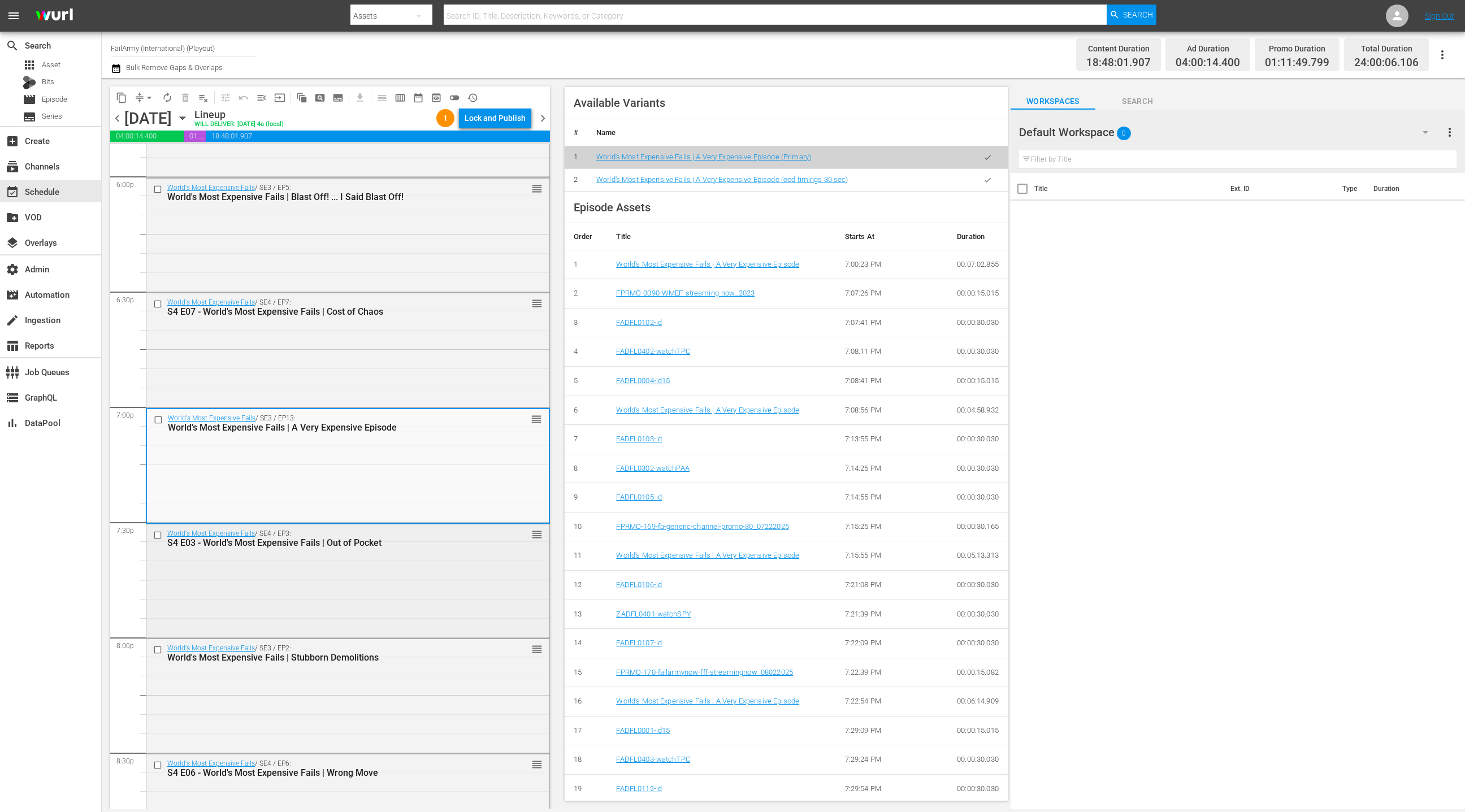
click at [448, 561] on div "World's Most Expensive Fails / SE4 / EP3: S4 E03 - World's Most Expensive Fails…" at bounding box center [348, 581] width 403 height 112
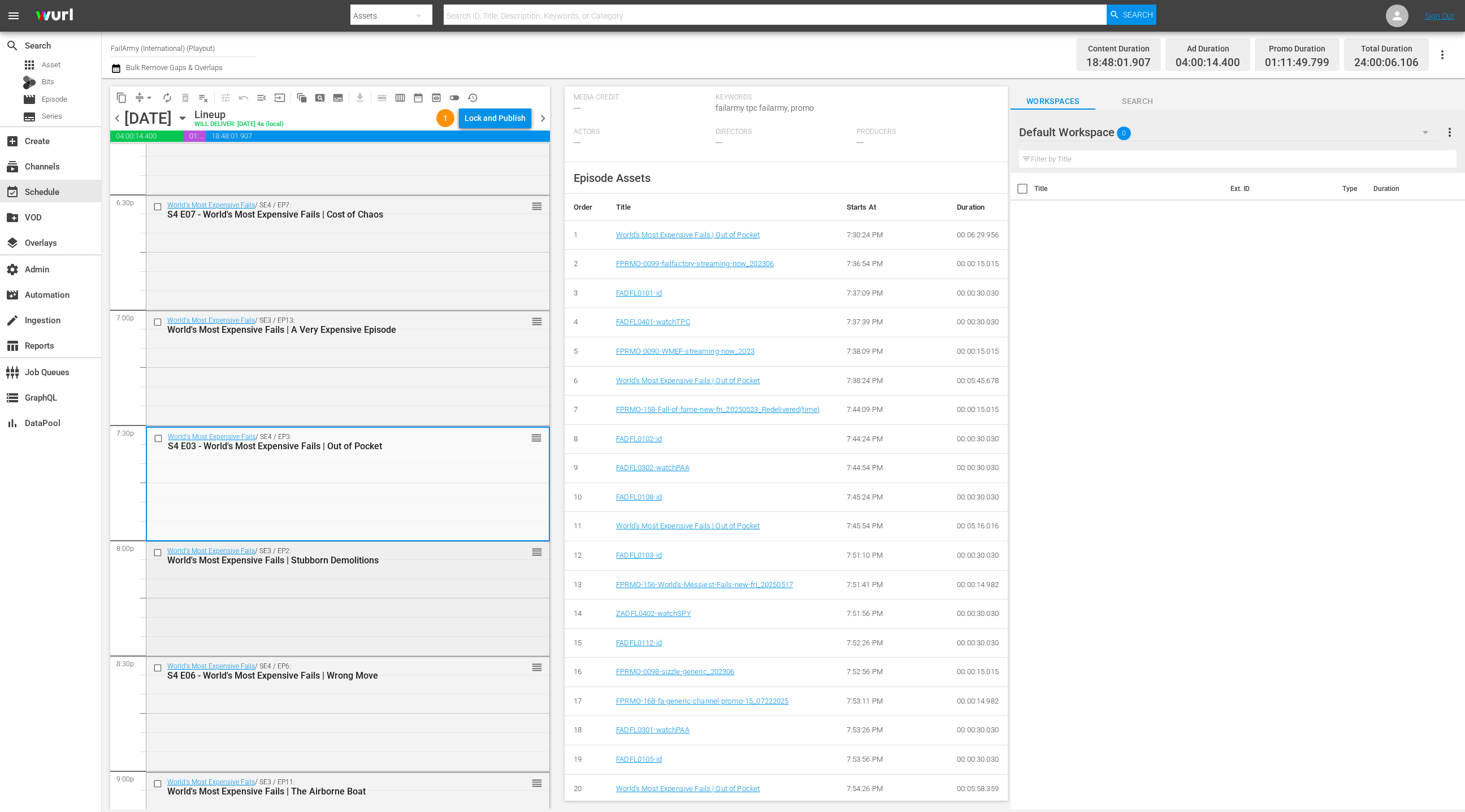
scroll to position [4251, 0]
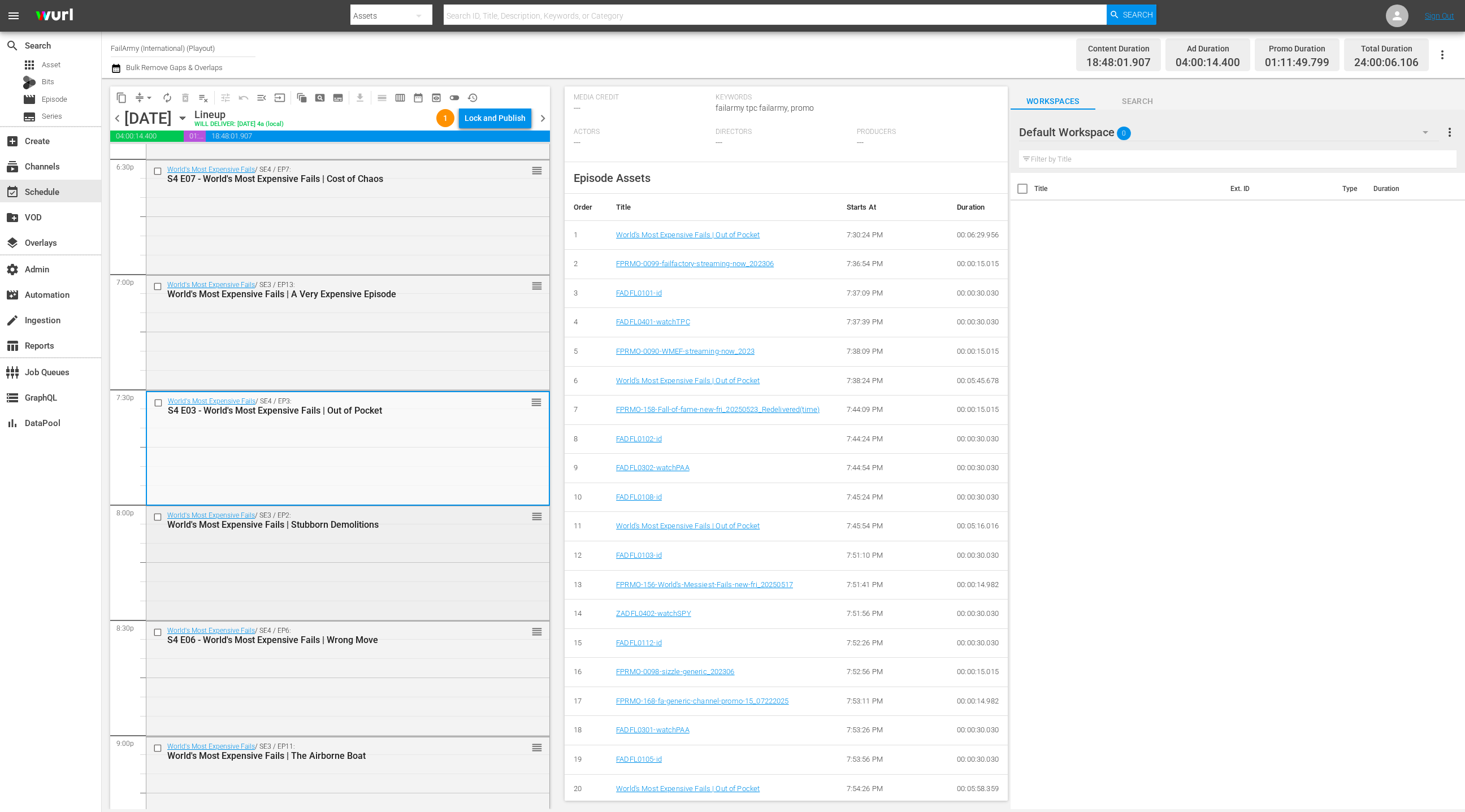
click at [443, 563] on div "World's Most Expensive Fails / SE3 / EP2: World's Most Expensive Fails | Stubbo…" at bounding box center [348, 562] width 403 height 112
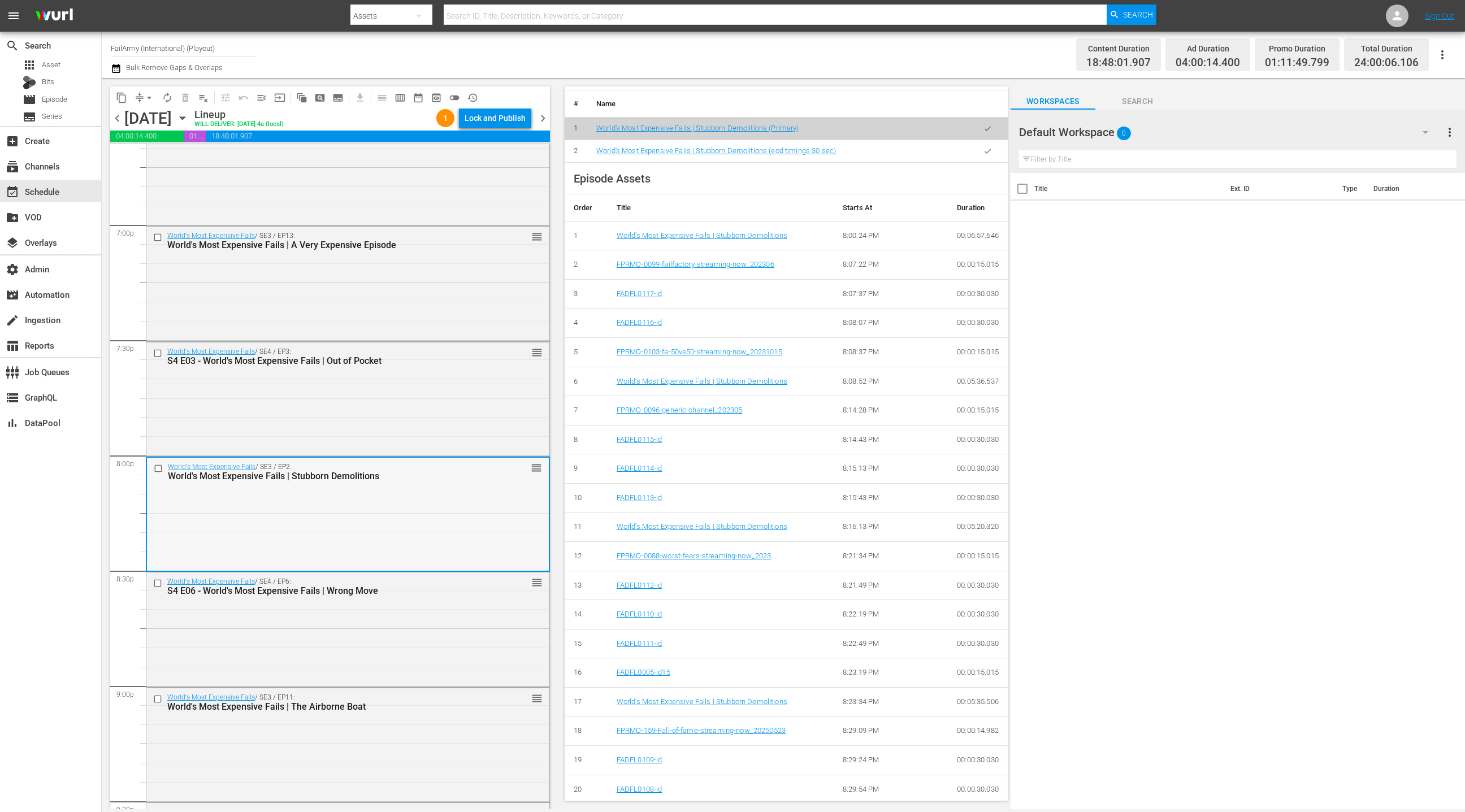
scroll to position [4374, 0]
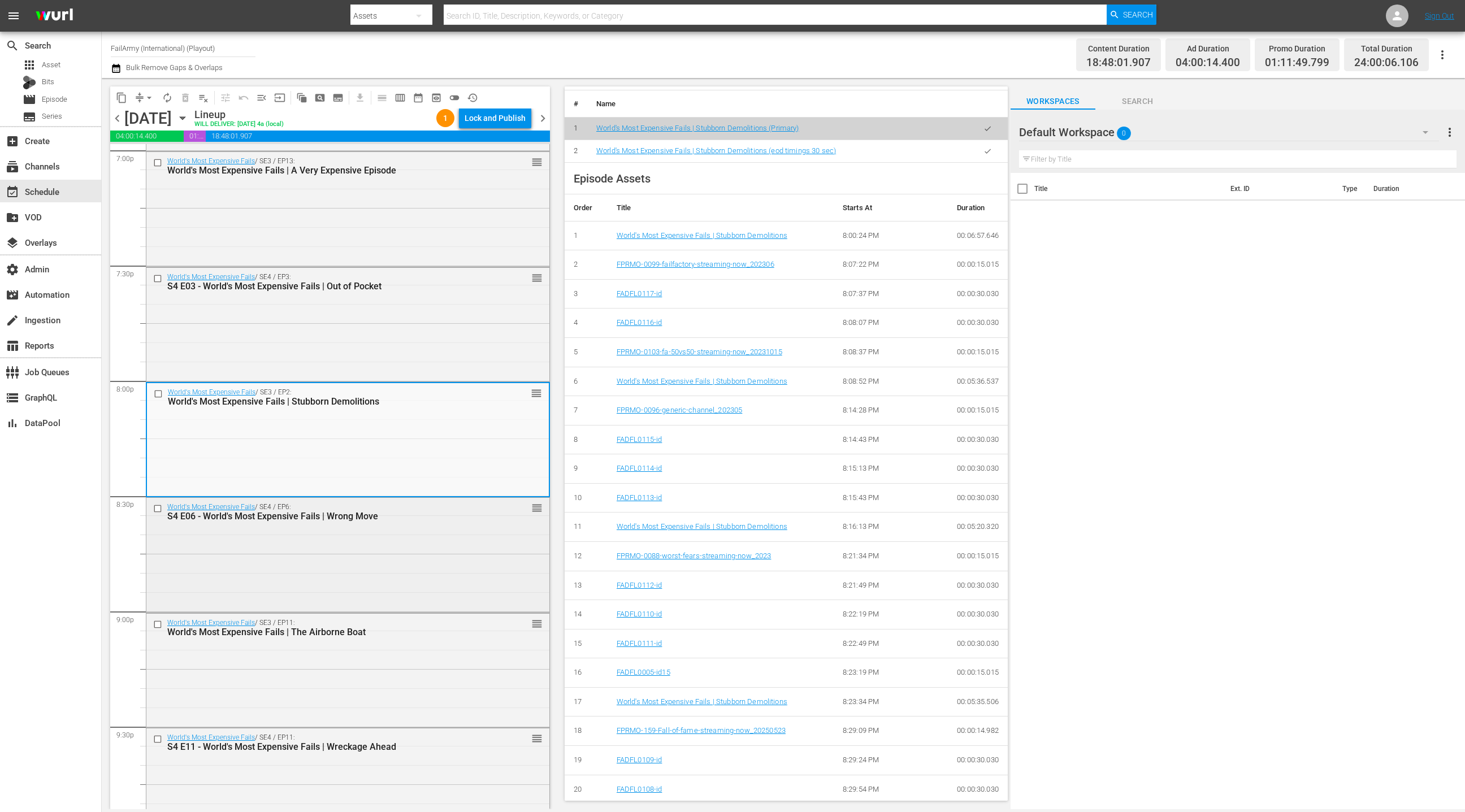
click at [489, 562] on div "World's Most Expensive Fails / SE4 / EP6: S4 E06 - World's Most Expensive Fails…" at bounding box center [348, 554] width 403 height 112
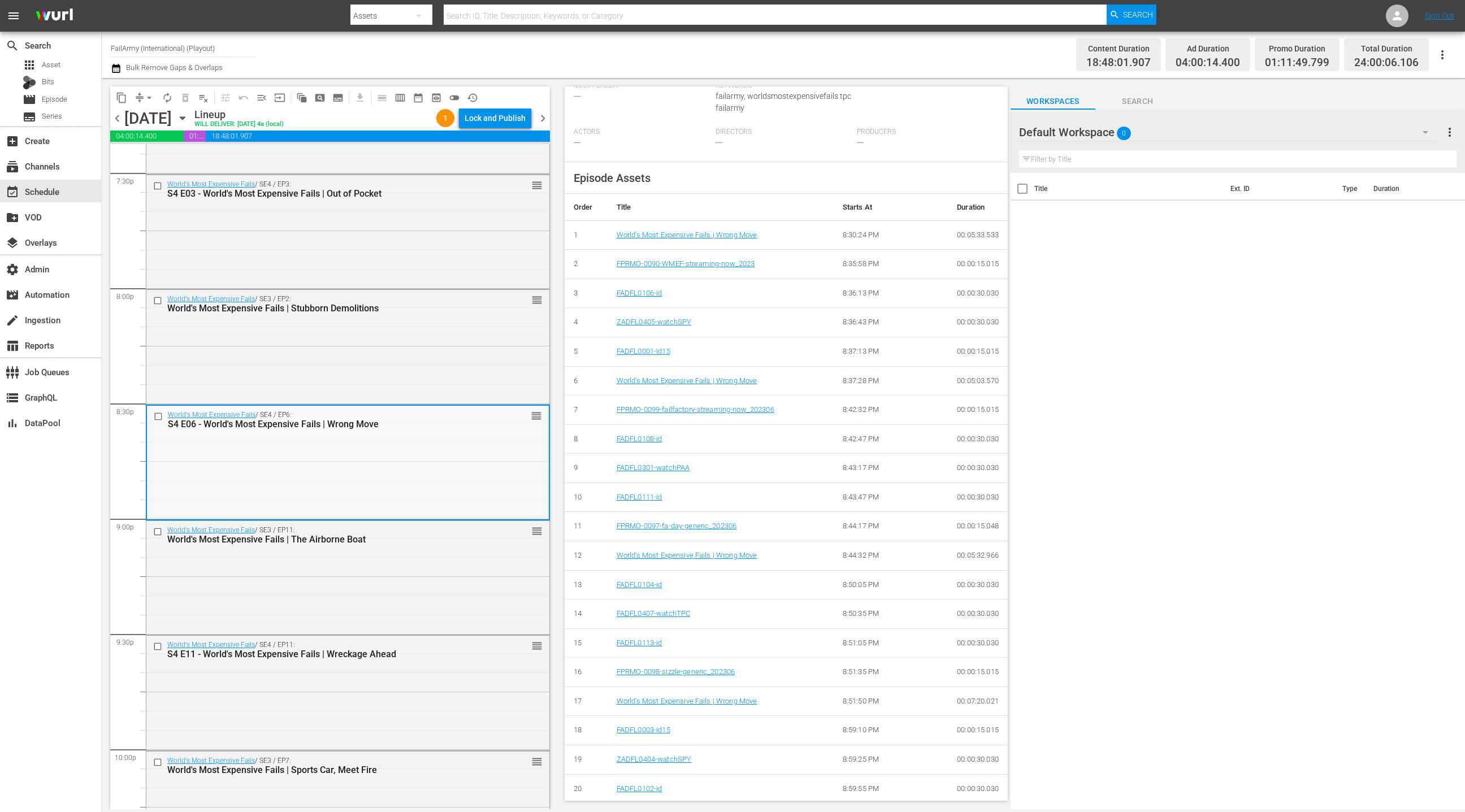
scroll to position [4522, 0]
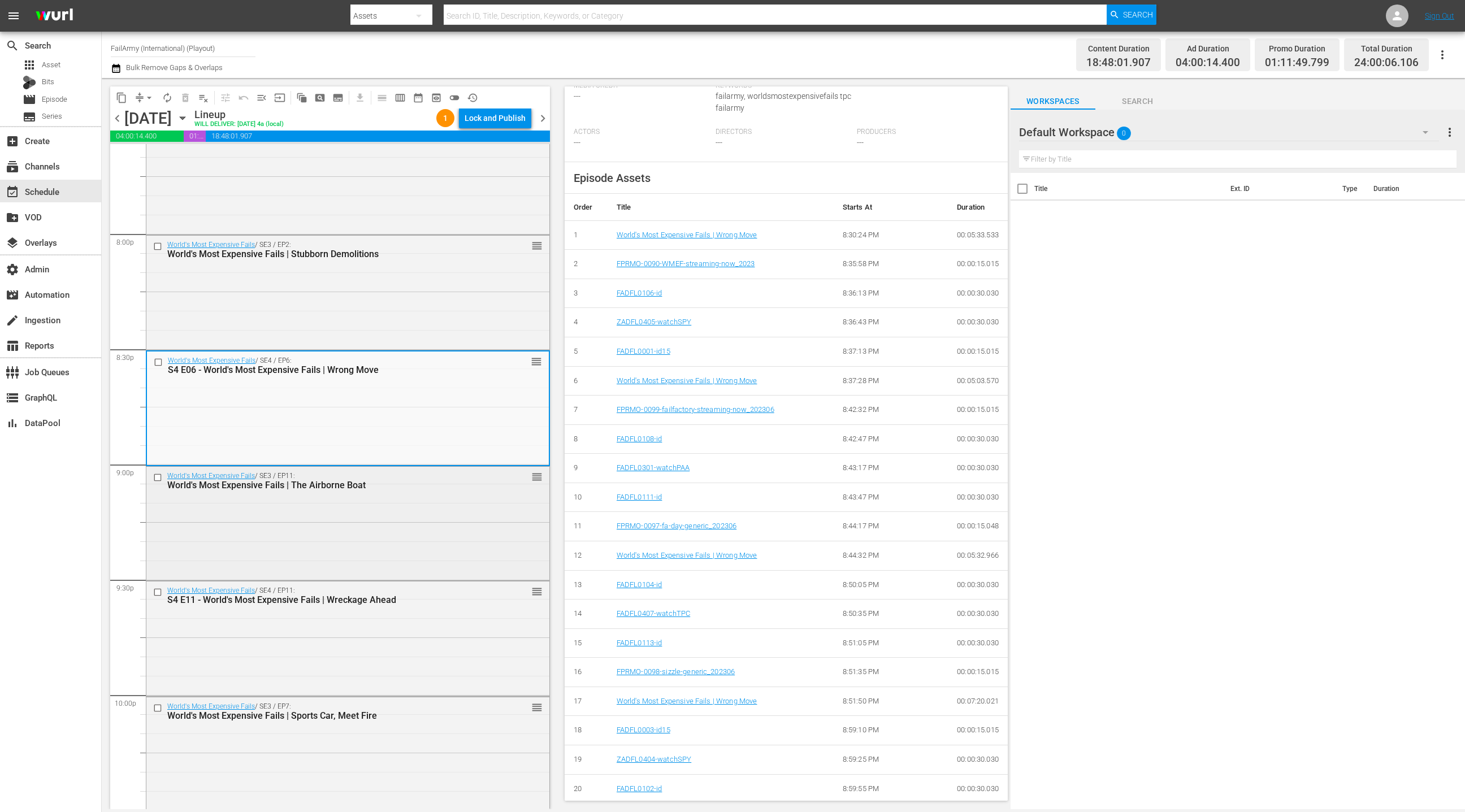
click at [422, 554] on div "World's Most Expensive Fails / SE3 / EP11: World's Most Expensive Fails | The A…" at bounding box center [348, 523] width 403 height 112
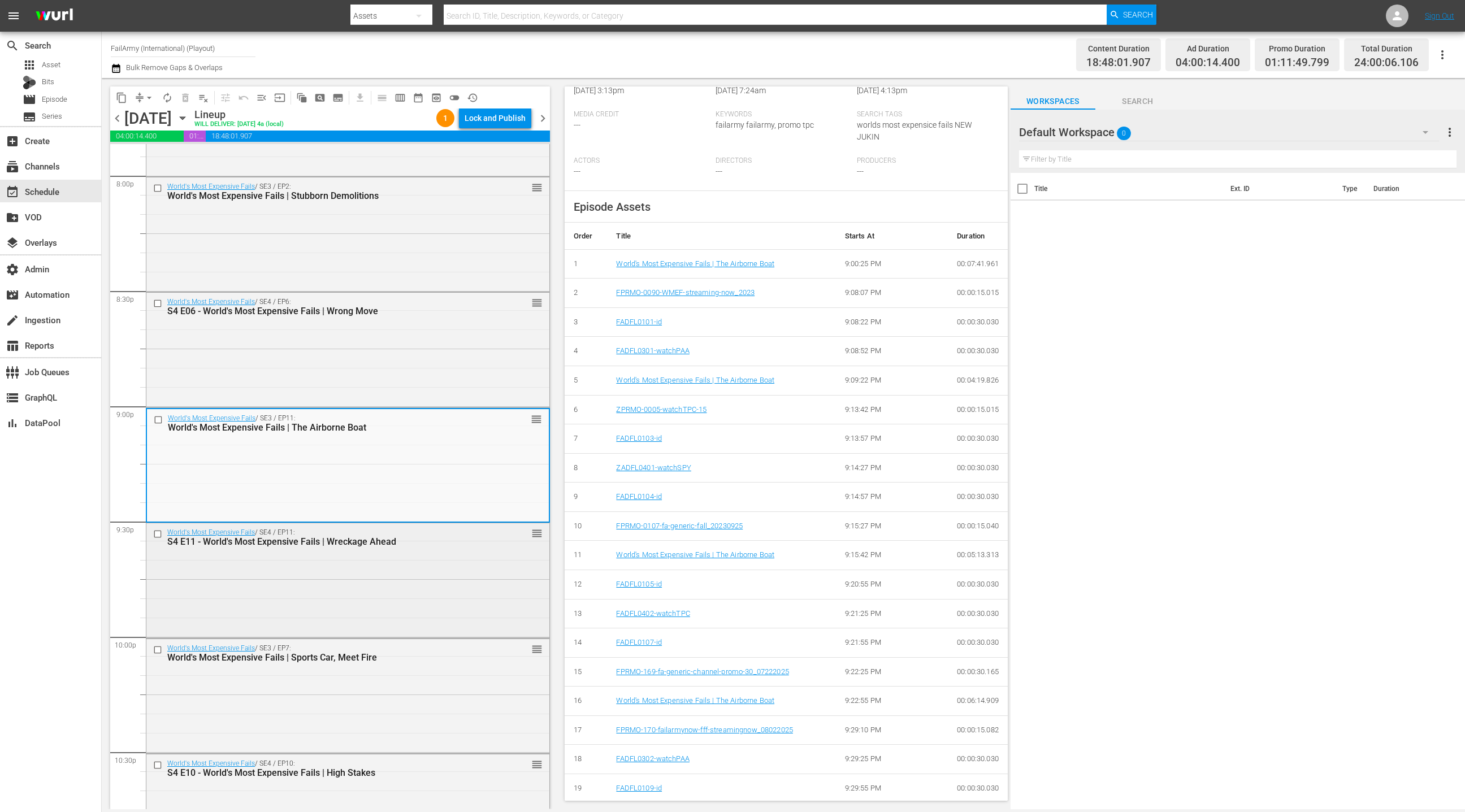
scroll to position [4656, 0]
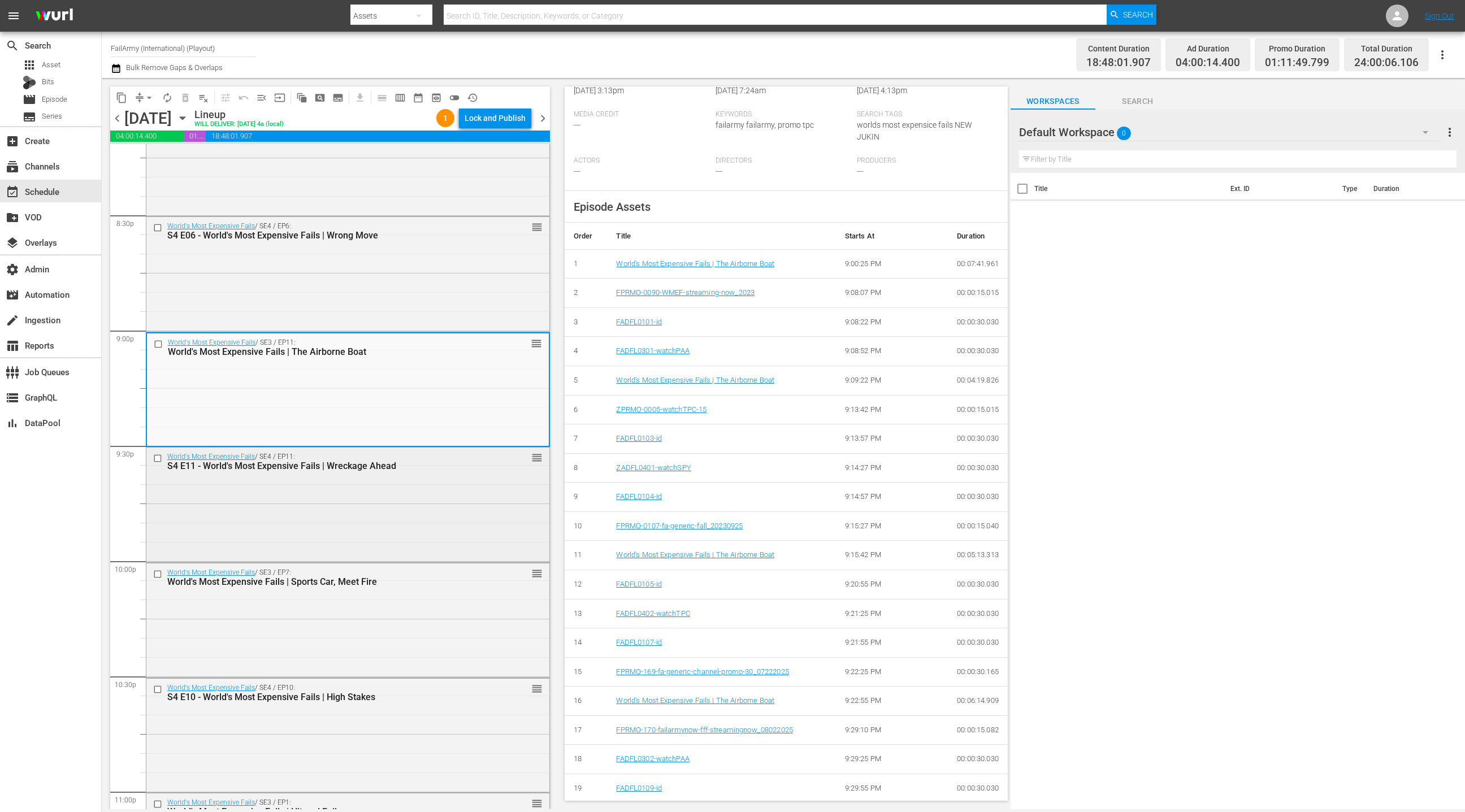
click at [424, 550] on div "World's Most Expensive Fails / SE4 / EP11: S4 E11 - World's Most Expensive Fail…" at bounding box center [348, 503] width 403 height 112
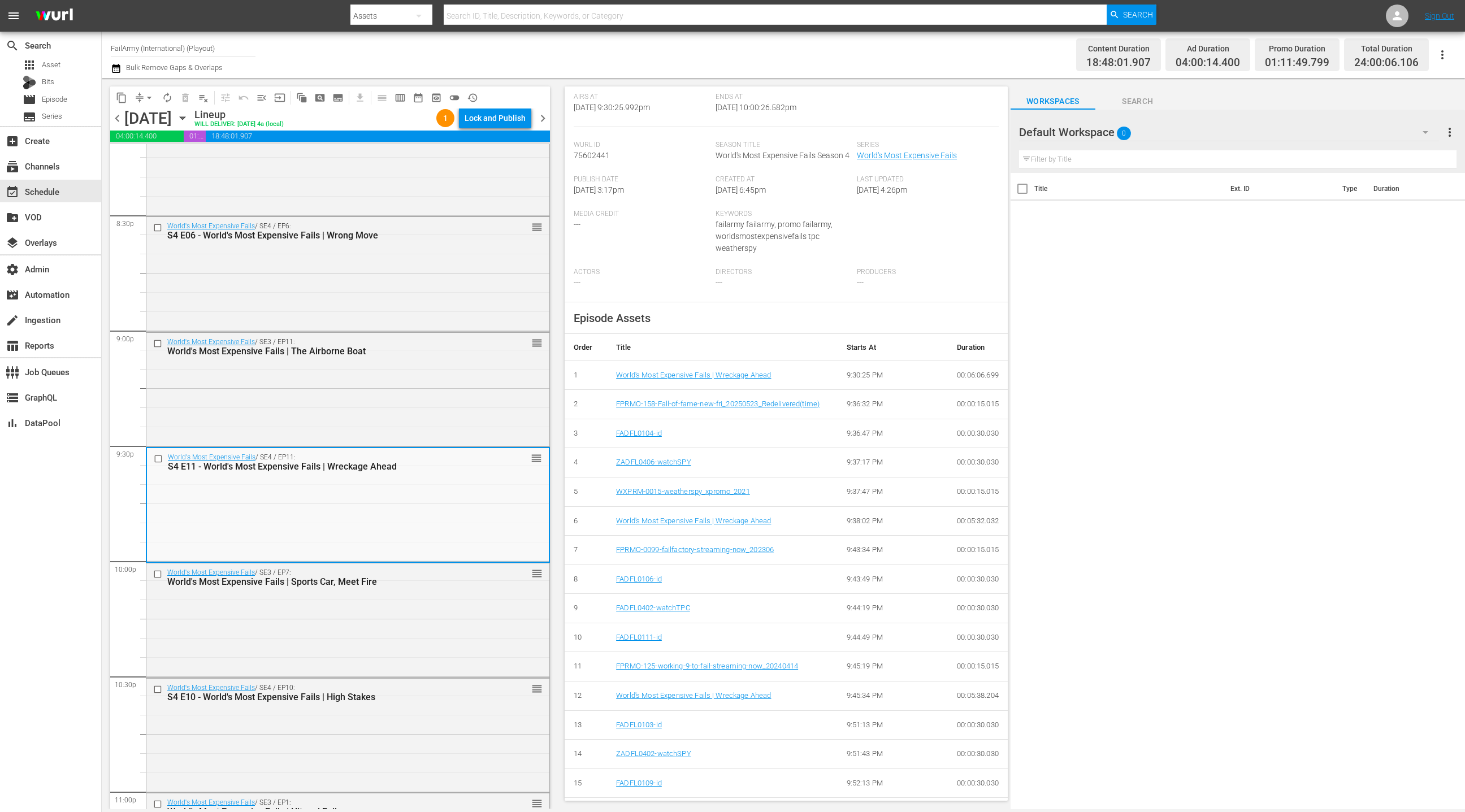
scroll to position [313, 0]
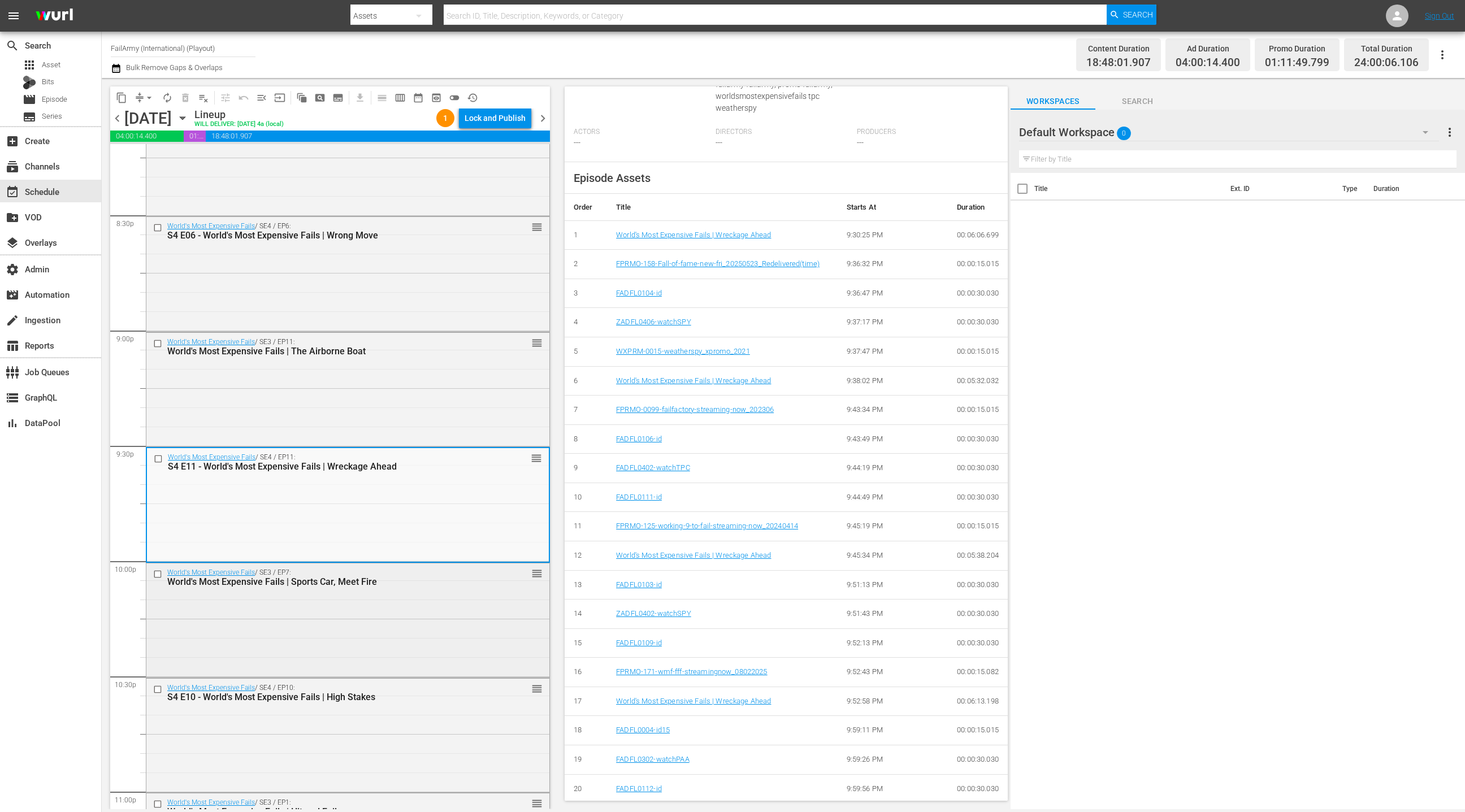
click at [437, 603] on div "World's Most Expensive Fails / SE3 / EP7: World's Most Expensive Fails | Sports…" at bounding box center [348, 619] width 403 height 112
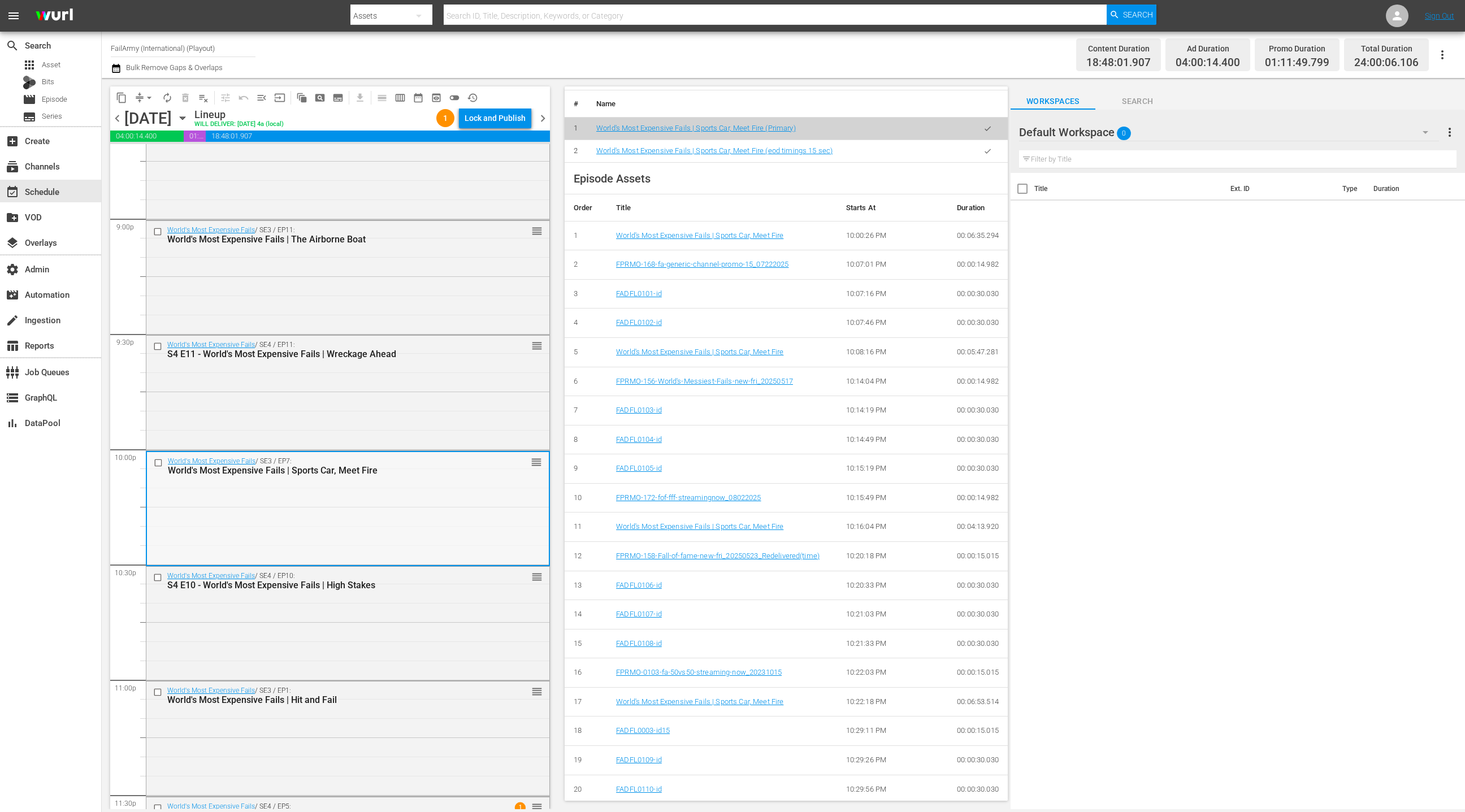
scroll to position [4804, 0]
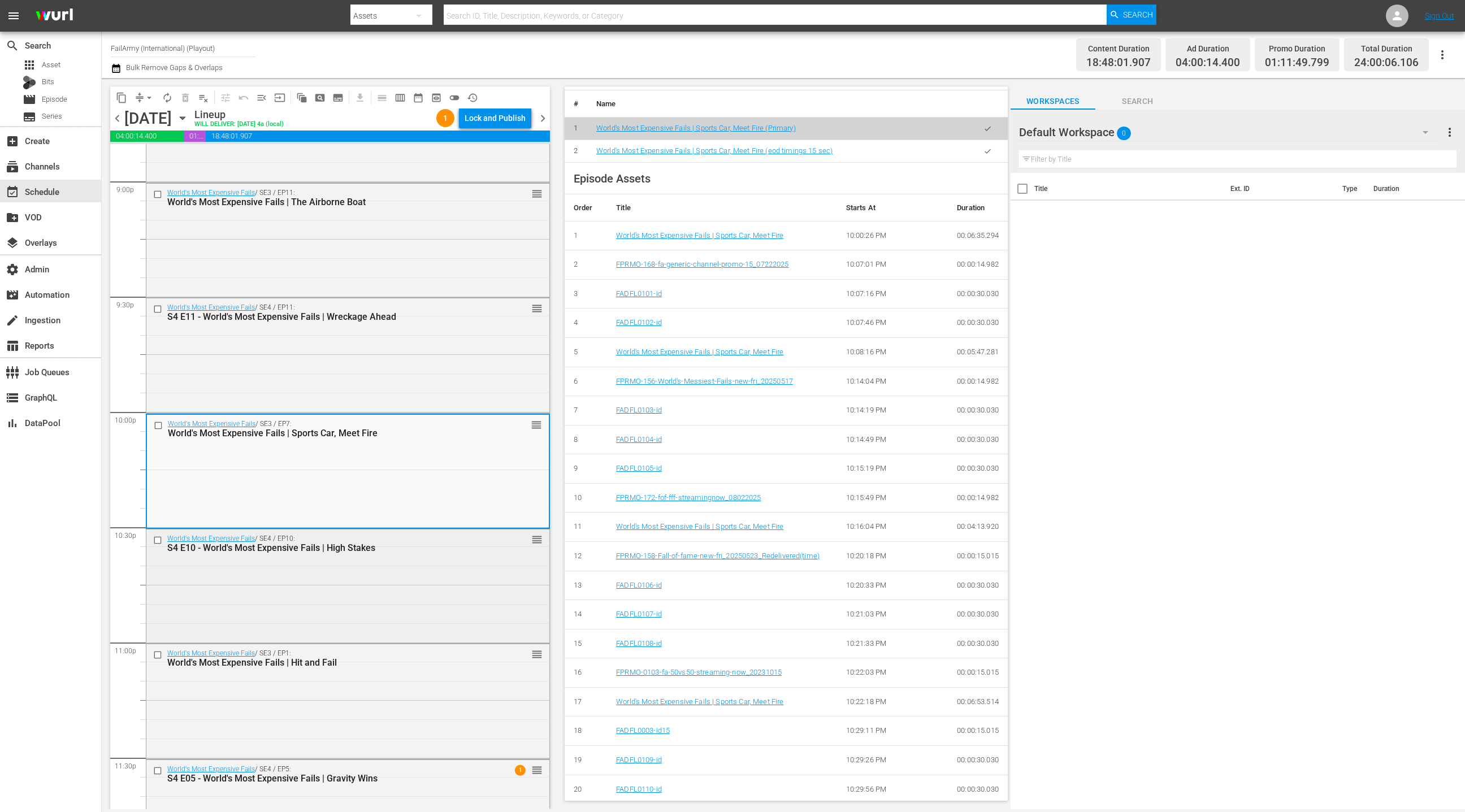
click at [449, 563] on div "World's Most Expensive Fails / SE4 / EP10: S4 E10 - World's Most Expensive Fail…" at bounding box center [348, 585] width 403 height 112
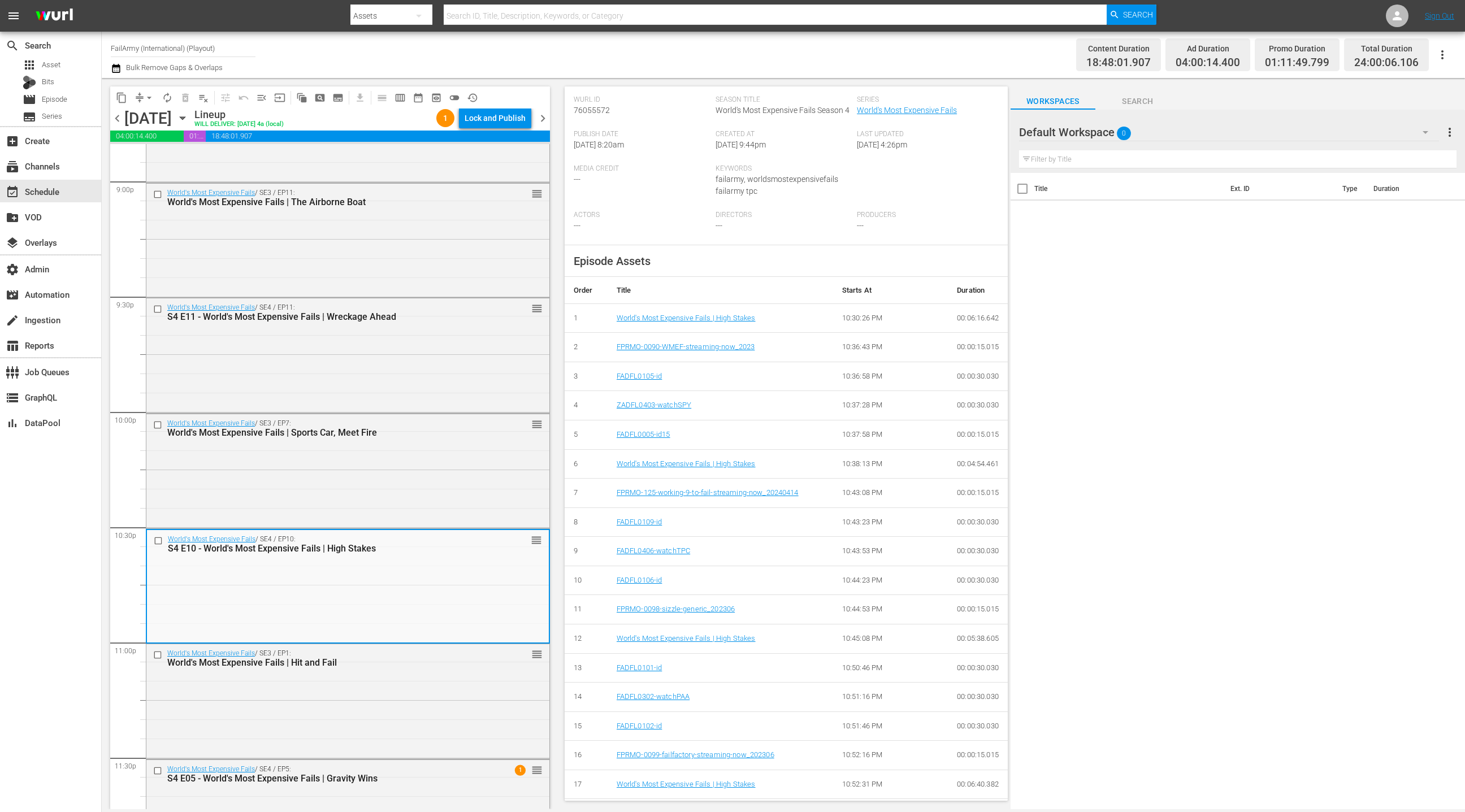
scroll to position [302, 0]
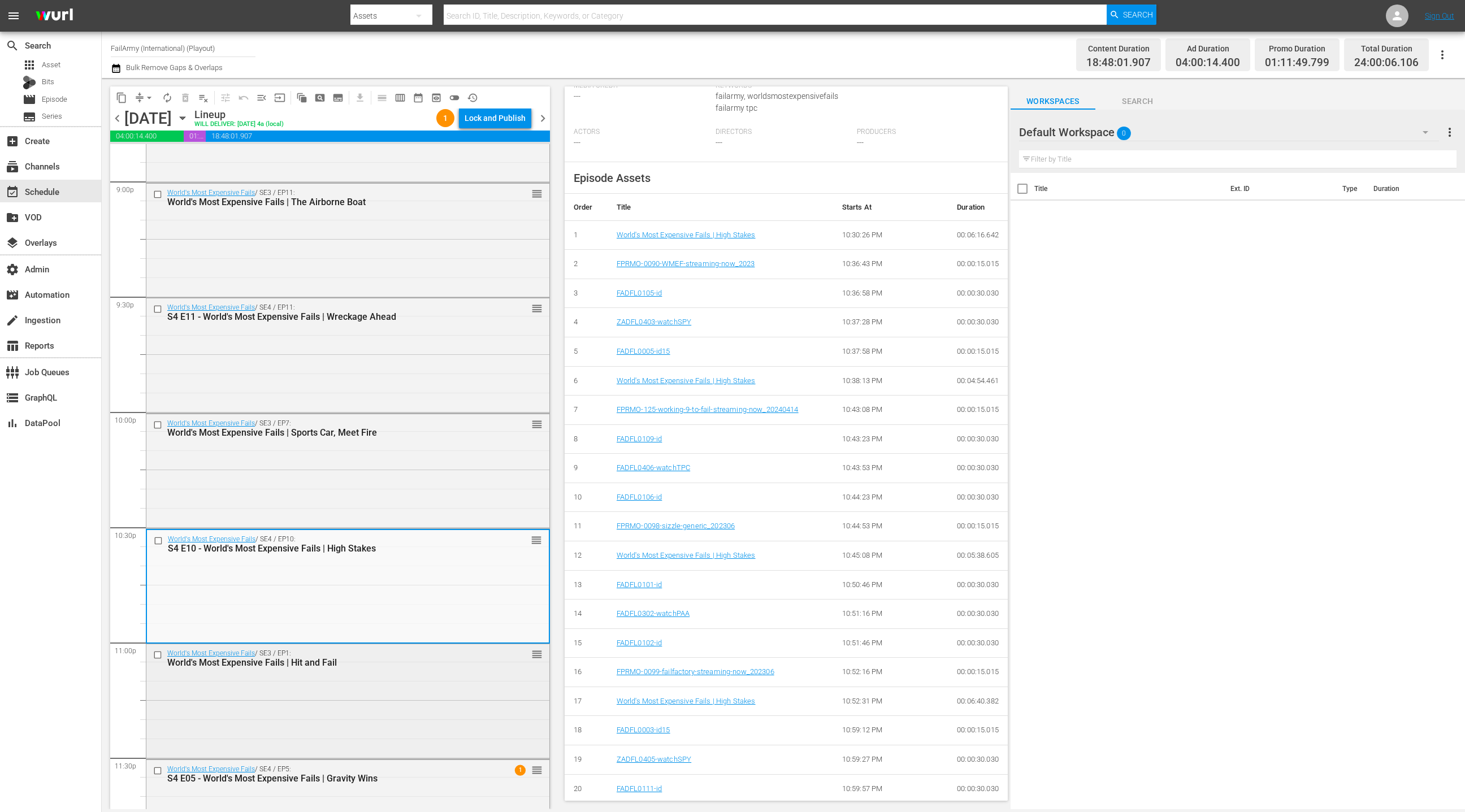
click at [485, 661] on div "World's Most Expensive Fails | Hit and Fail" at bounding box center [328, 663] width 322 height 11
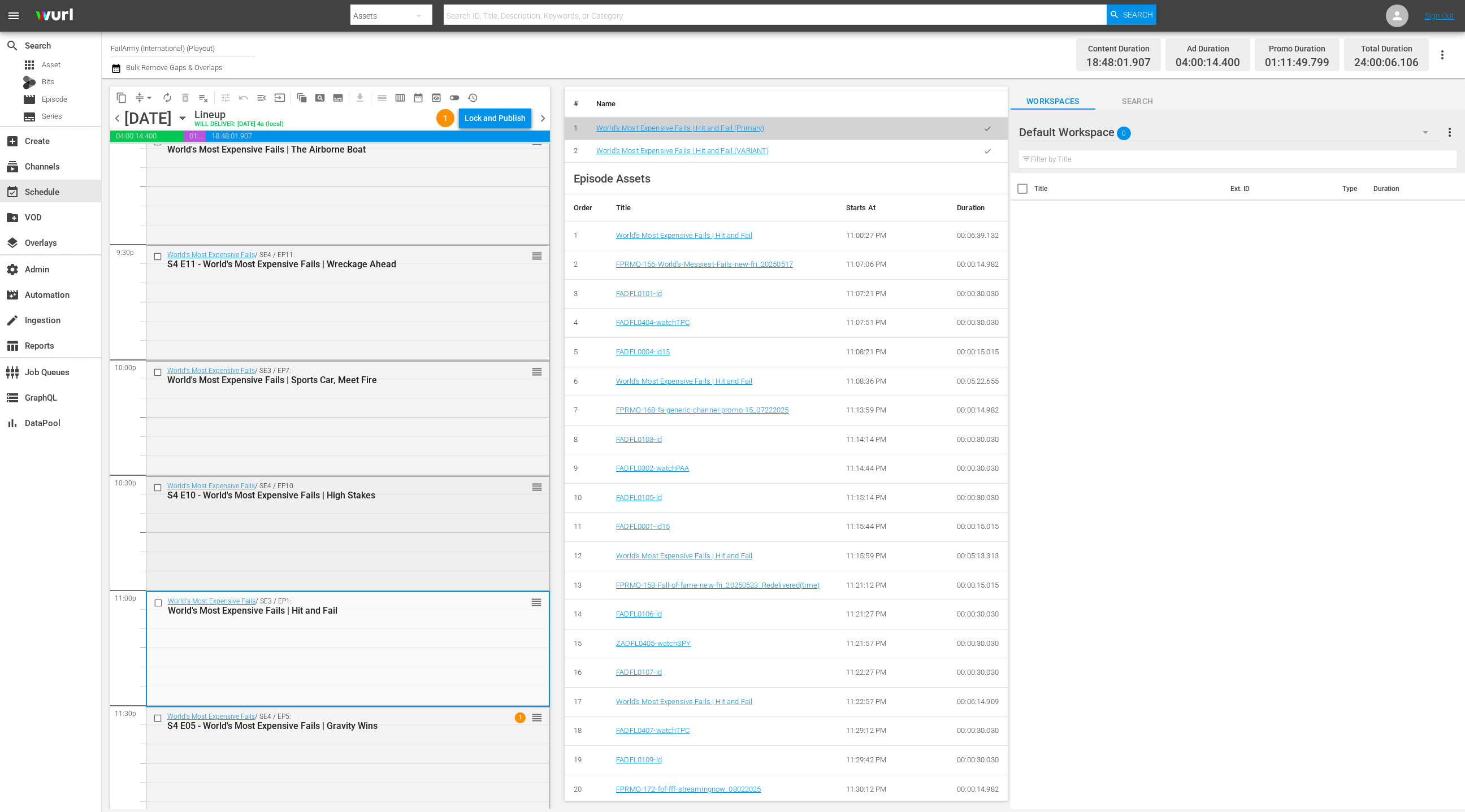
scroll to position [4870, 0]
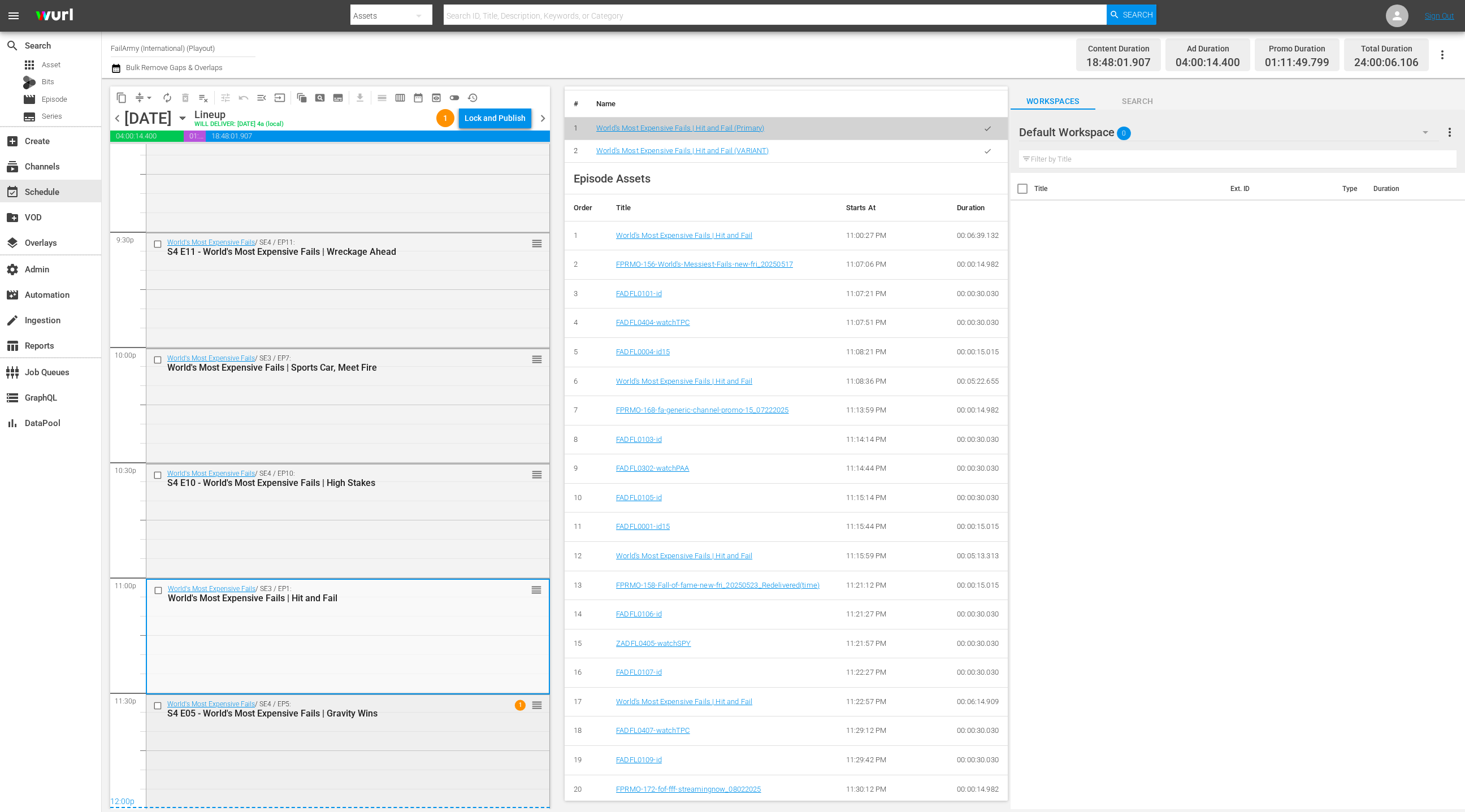
click at [442, 725] on div "World's Most Expensive Fails / SE4 / EP5: S4 E05 - World's Most Expensive Fails…" at bounding box center [348, 751] width 403 height 112
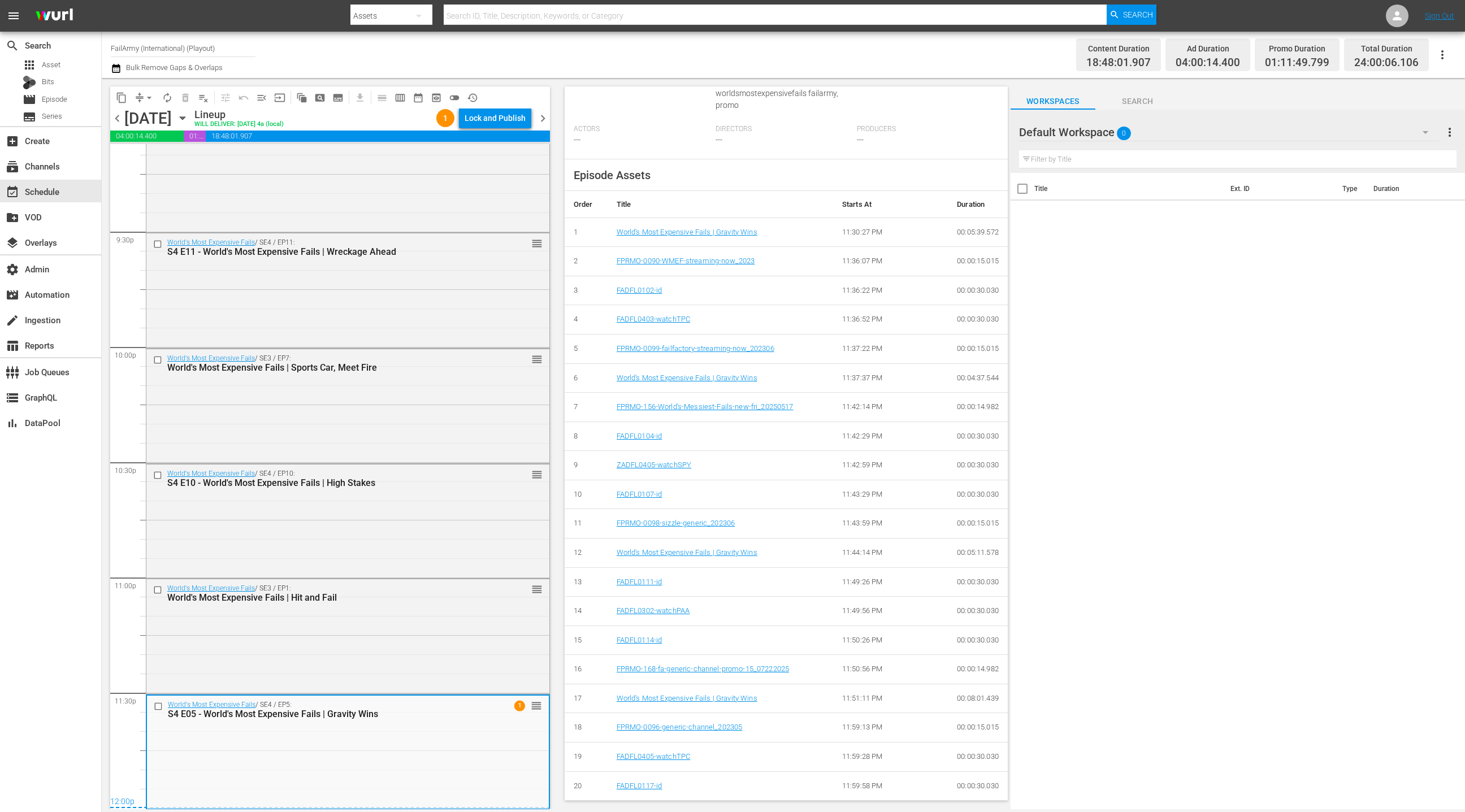
scroll to position [343, 0]
